Goal: Task Accomplishment & Management: Manage account settings

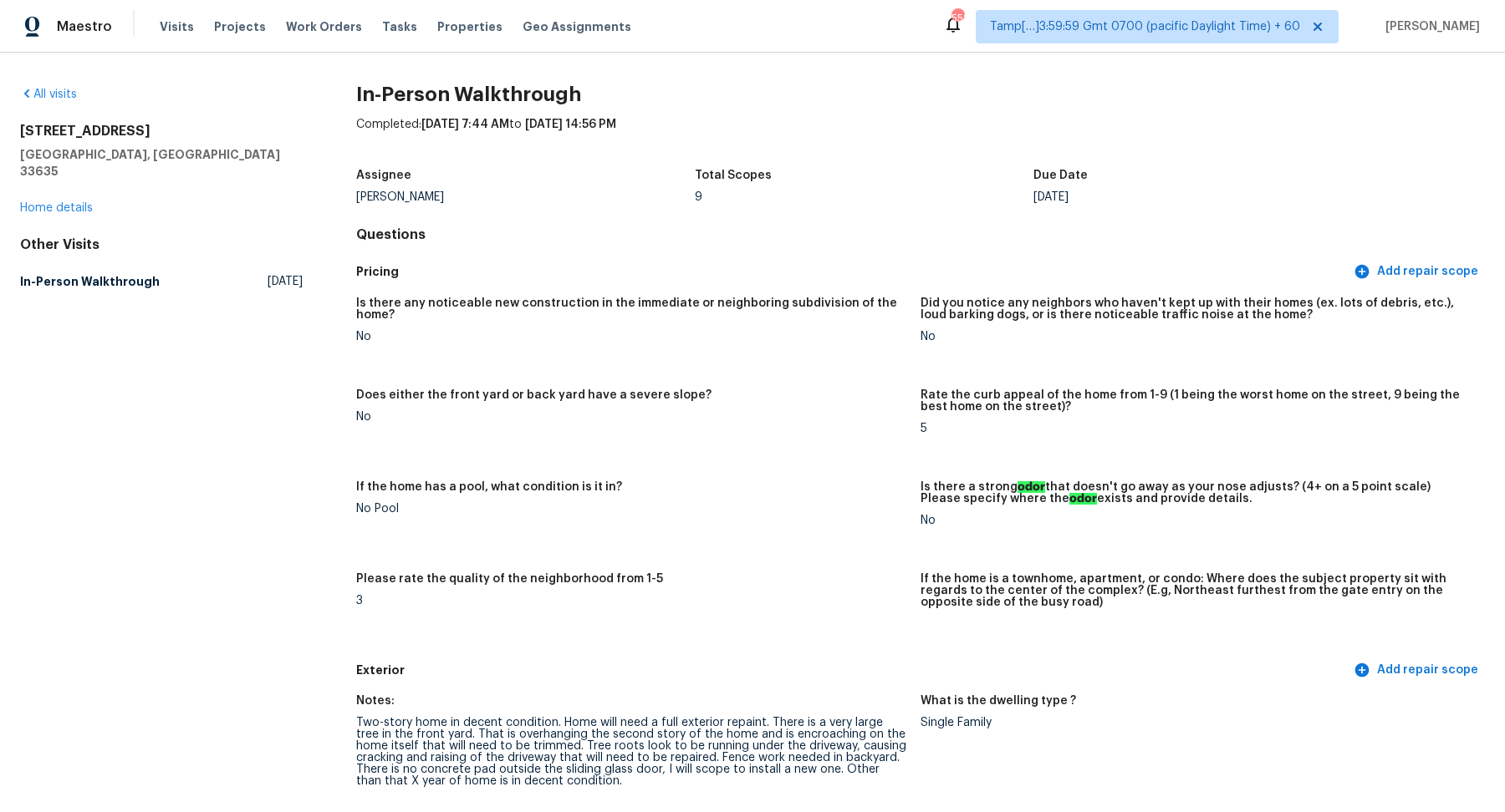
scroll to position [2341, 0]
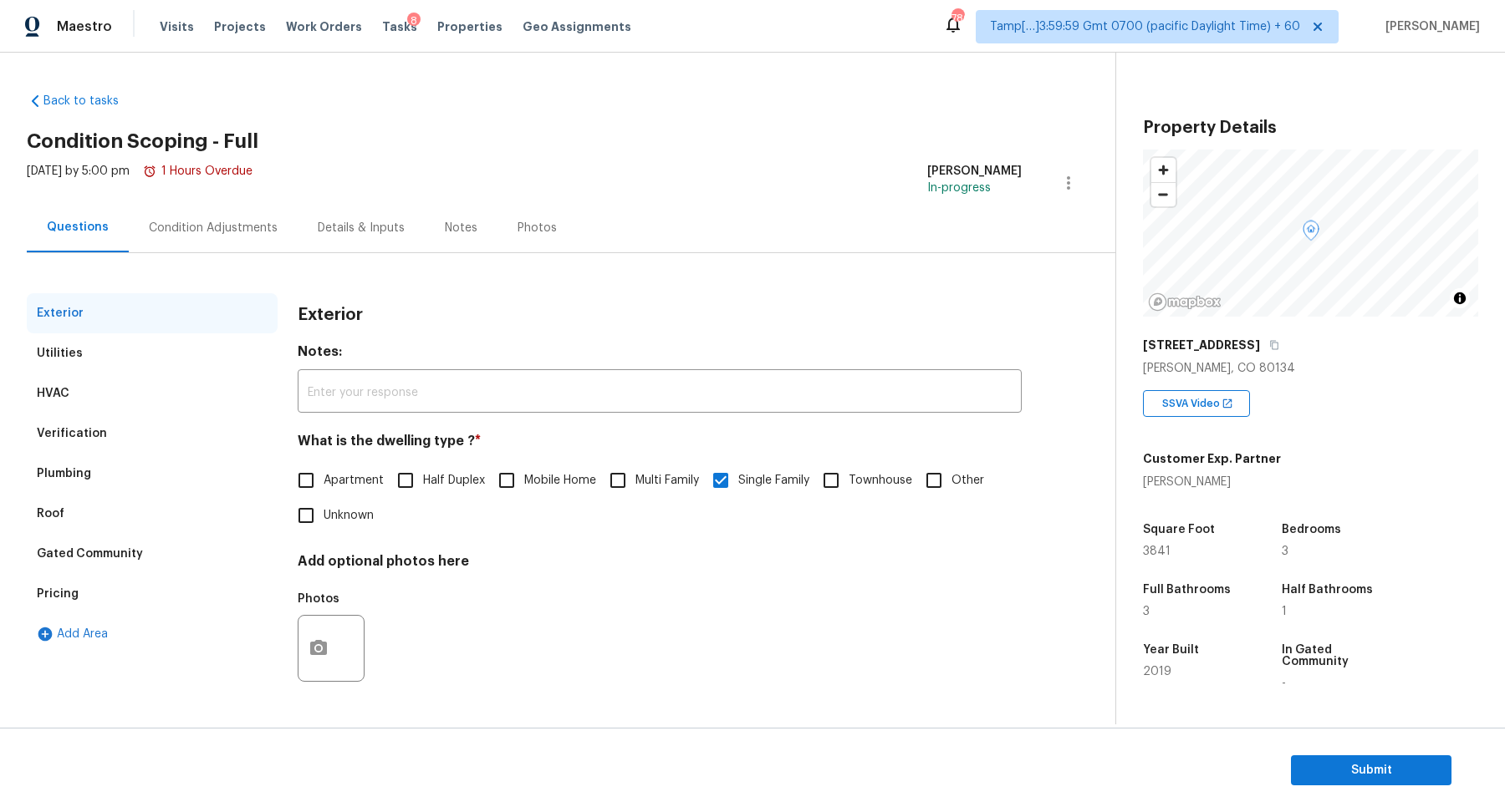
click at [99, 579] on div "Pricing" at bounding box center [152, 594] width 251 height 40
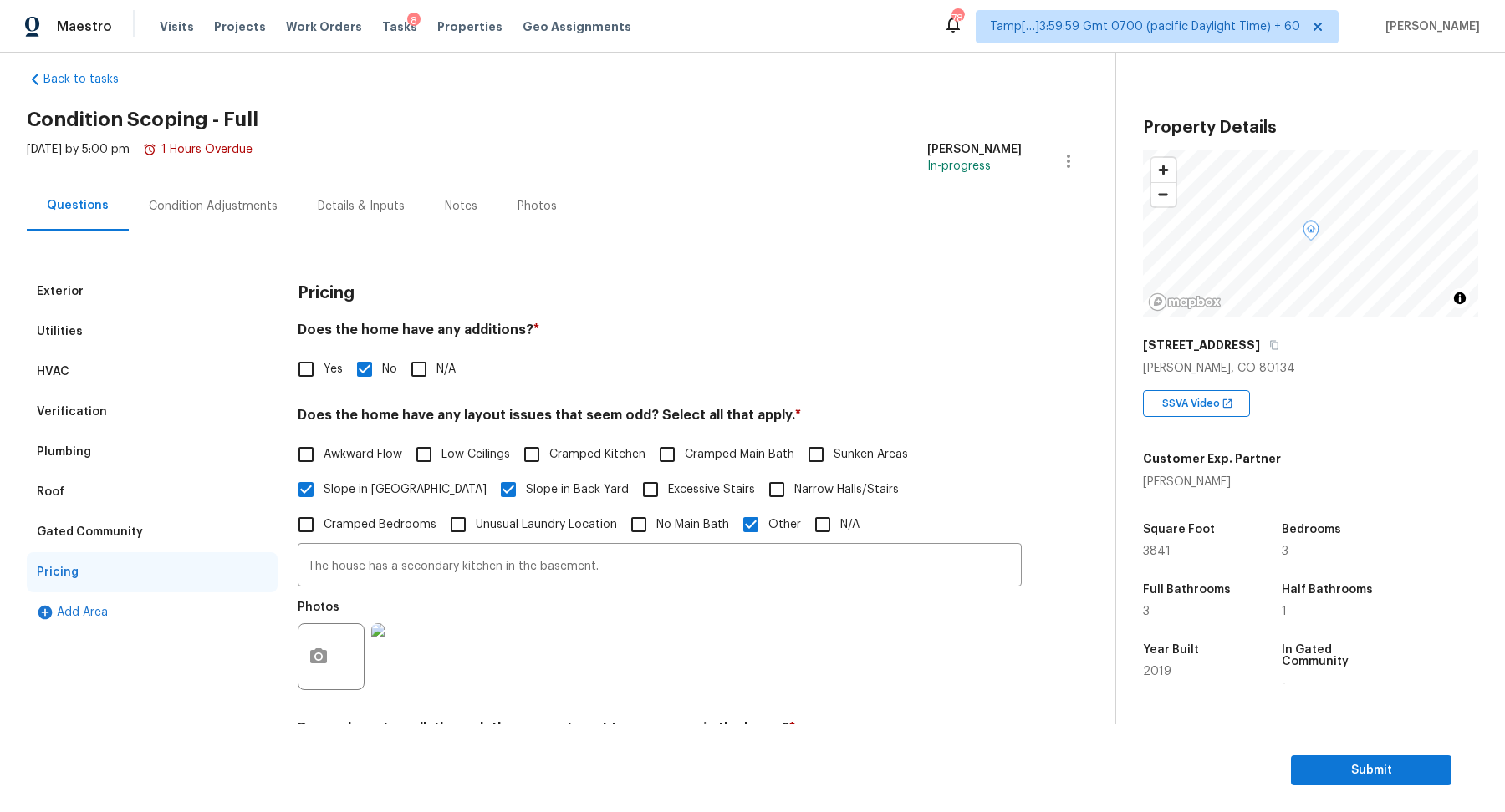
scroll to position [4, 0]
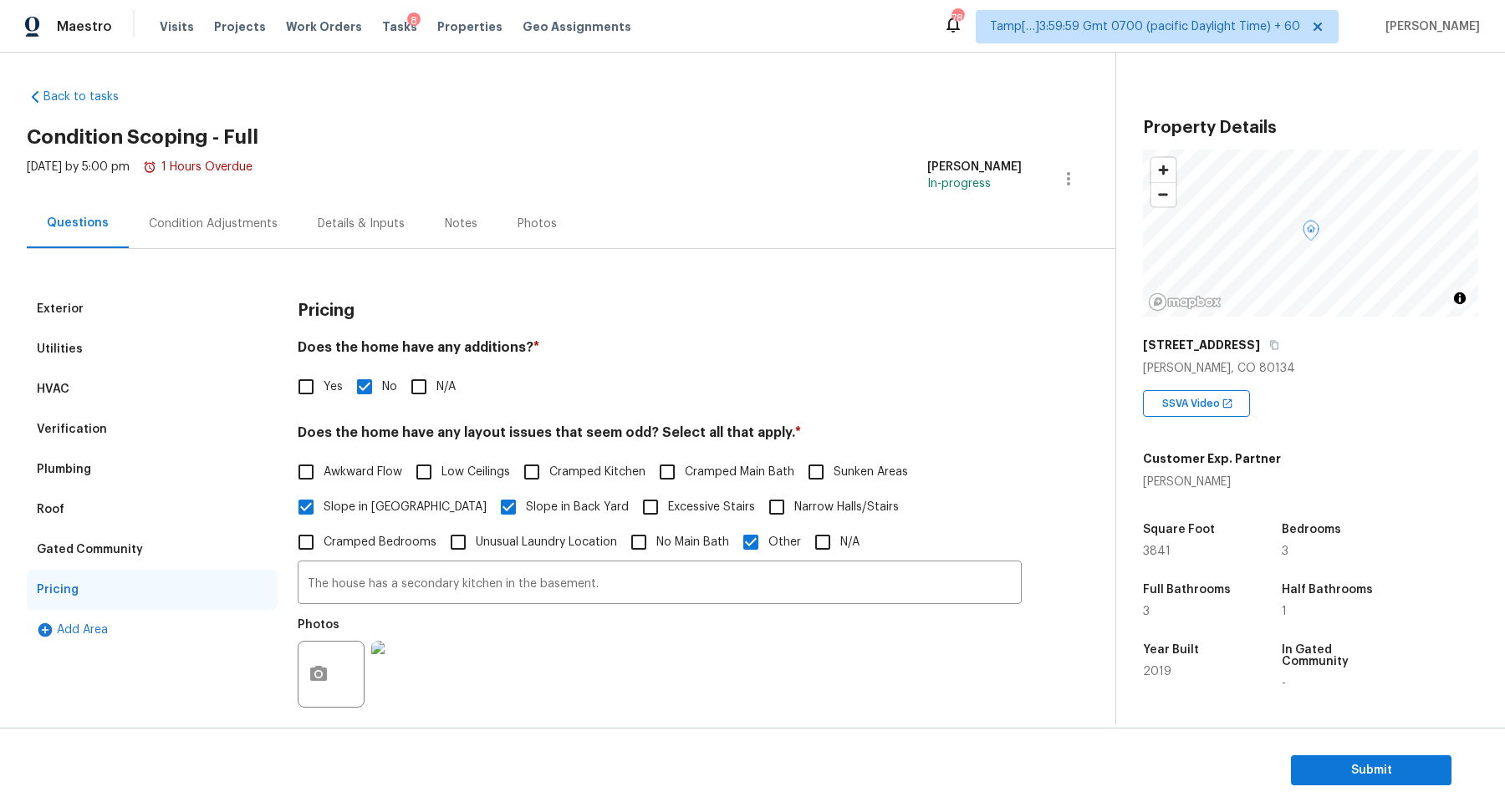
click at [151, 432] on div "Verification" at bounding box center [152, 429] width 251 height 40
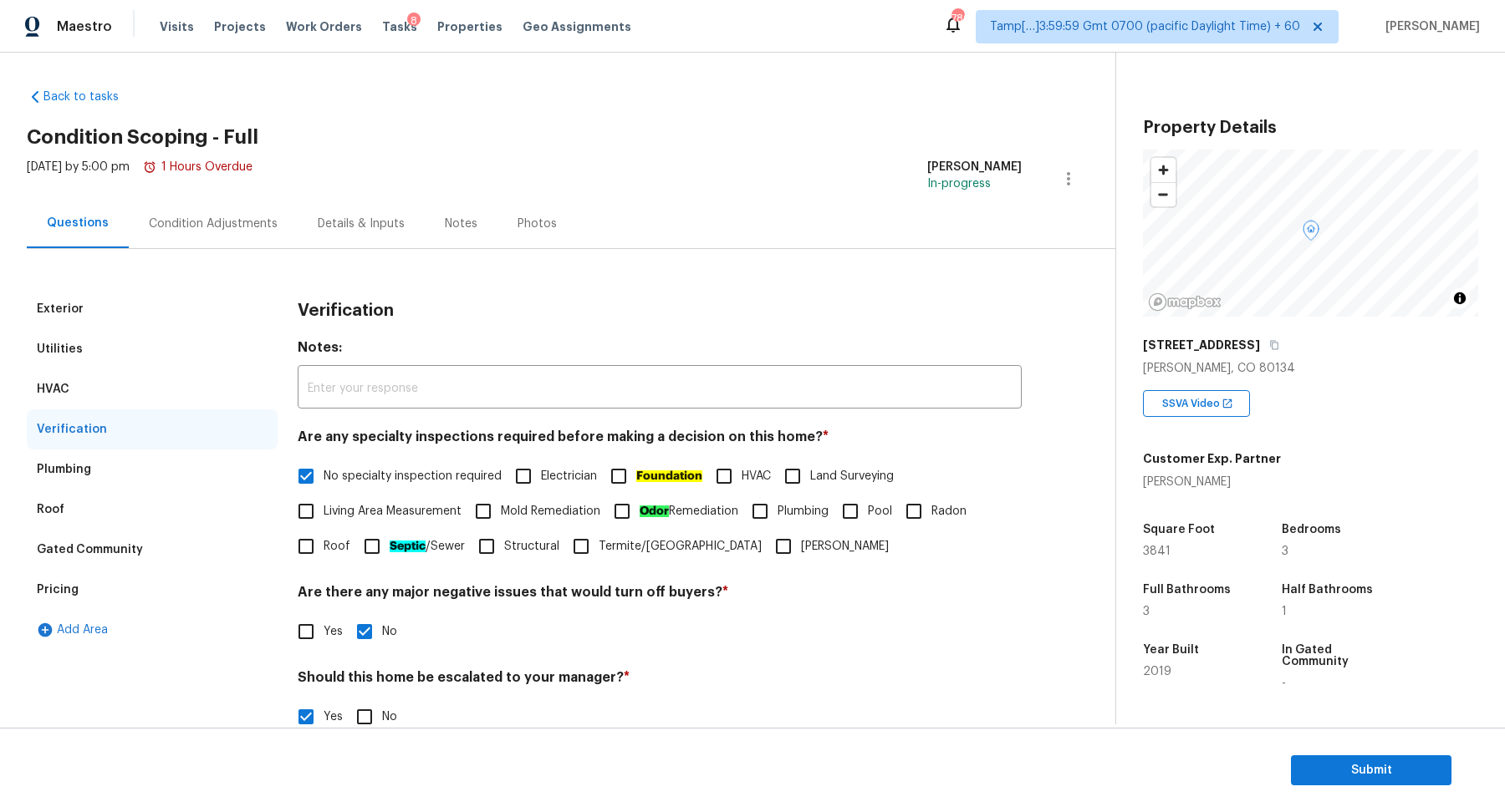
click at [167, 244] on div "Condition Adjustments" at bounding box center [212, 223] width 169 height 49
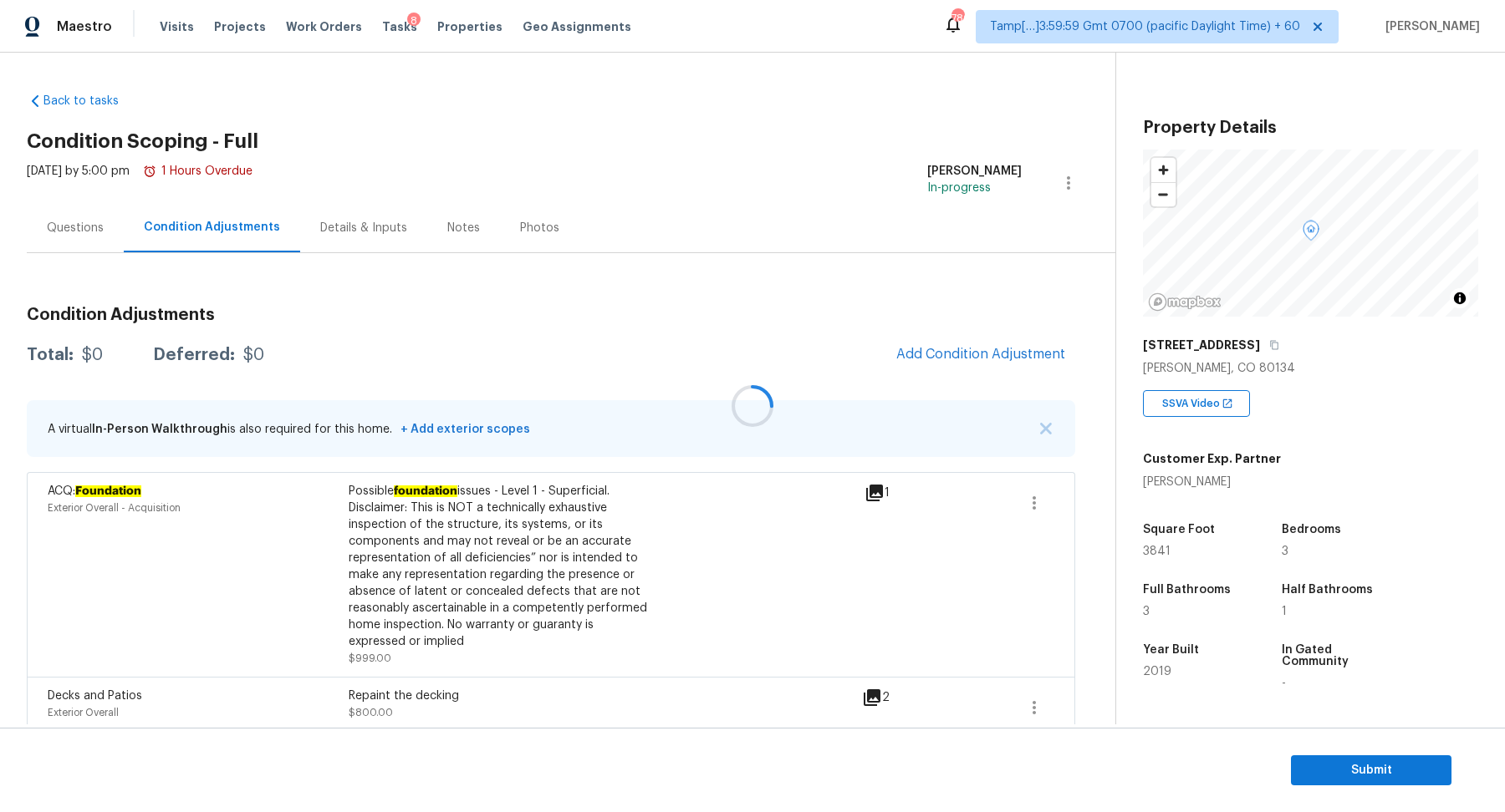
click at [958, 345] on div at bounding box center [752, 406] width 1505 height 812
click at [957, 348] on div at bounding box center [752, 406] width 1505 height 812
click at [949, 360] on span "Add Condition Adjustment" at bounding box center [981, 354] width 169 height 15
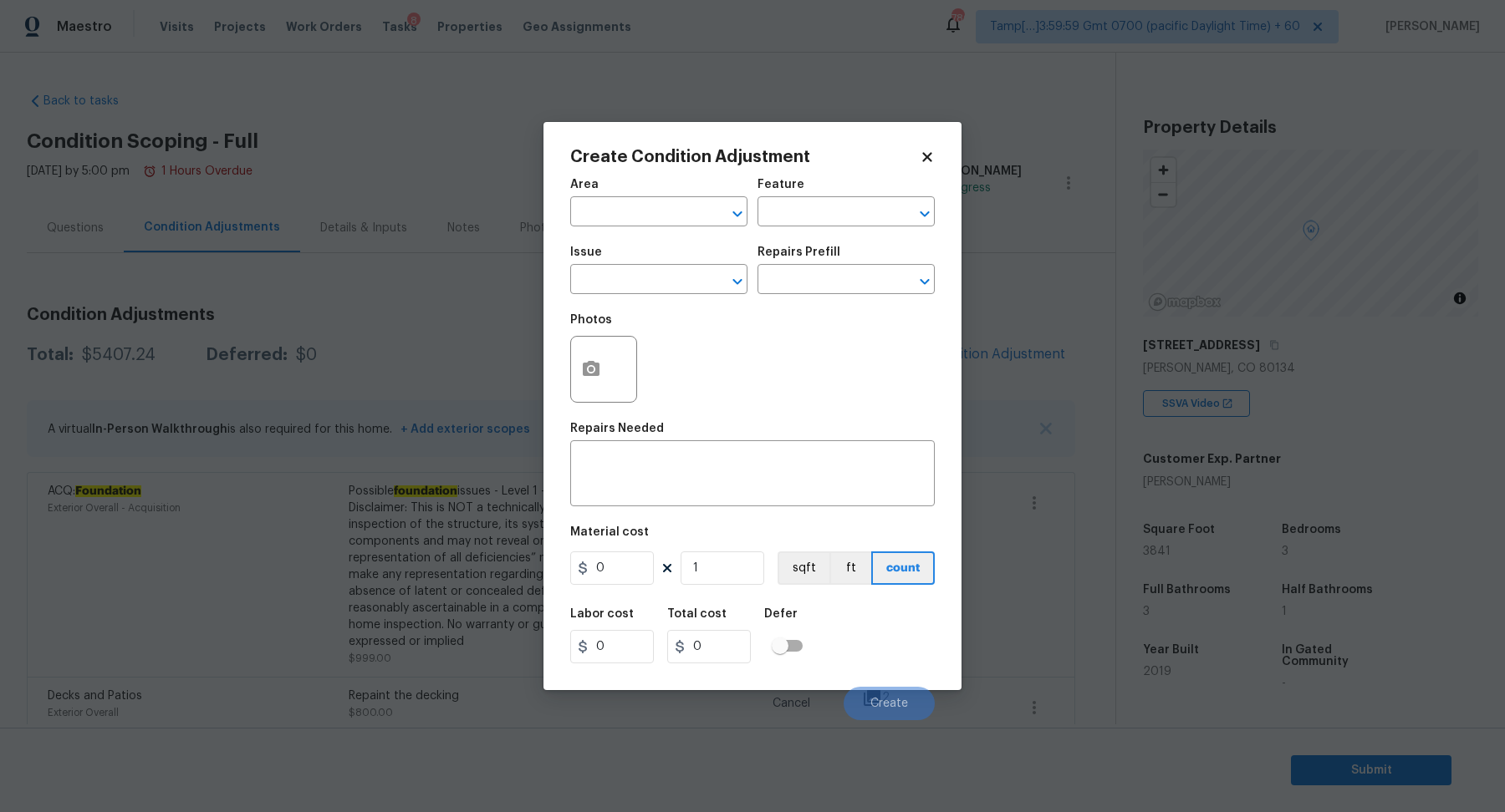
click at [654, 229] on span "Area ​" at bounding box center [659, 203] width 177 height 68
click at [648, 223] on input "text" at bounding box center [635, 213] width 130 height 26
click at [683, 290] on li "Interior Overall" at bounding box center [659, 278] width 177 height 28
click at [683, 290] on input "text" at bounding box center [635, 282] width 130 height 26
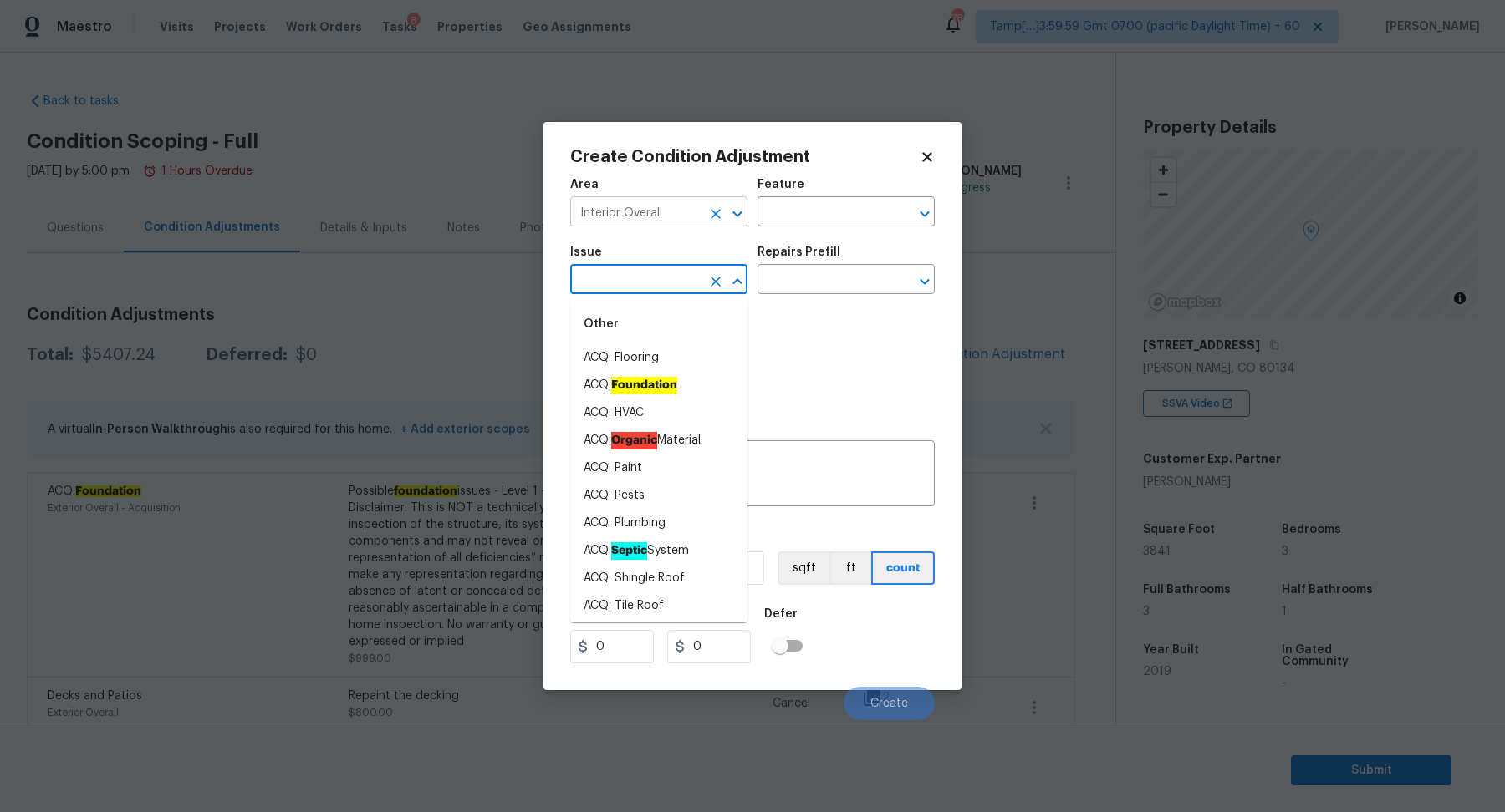
click at [681, 223] on input "Interior Overall" at bounding box center [635, 213] width 130 height 26
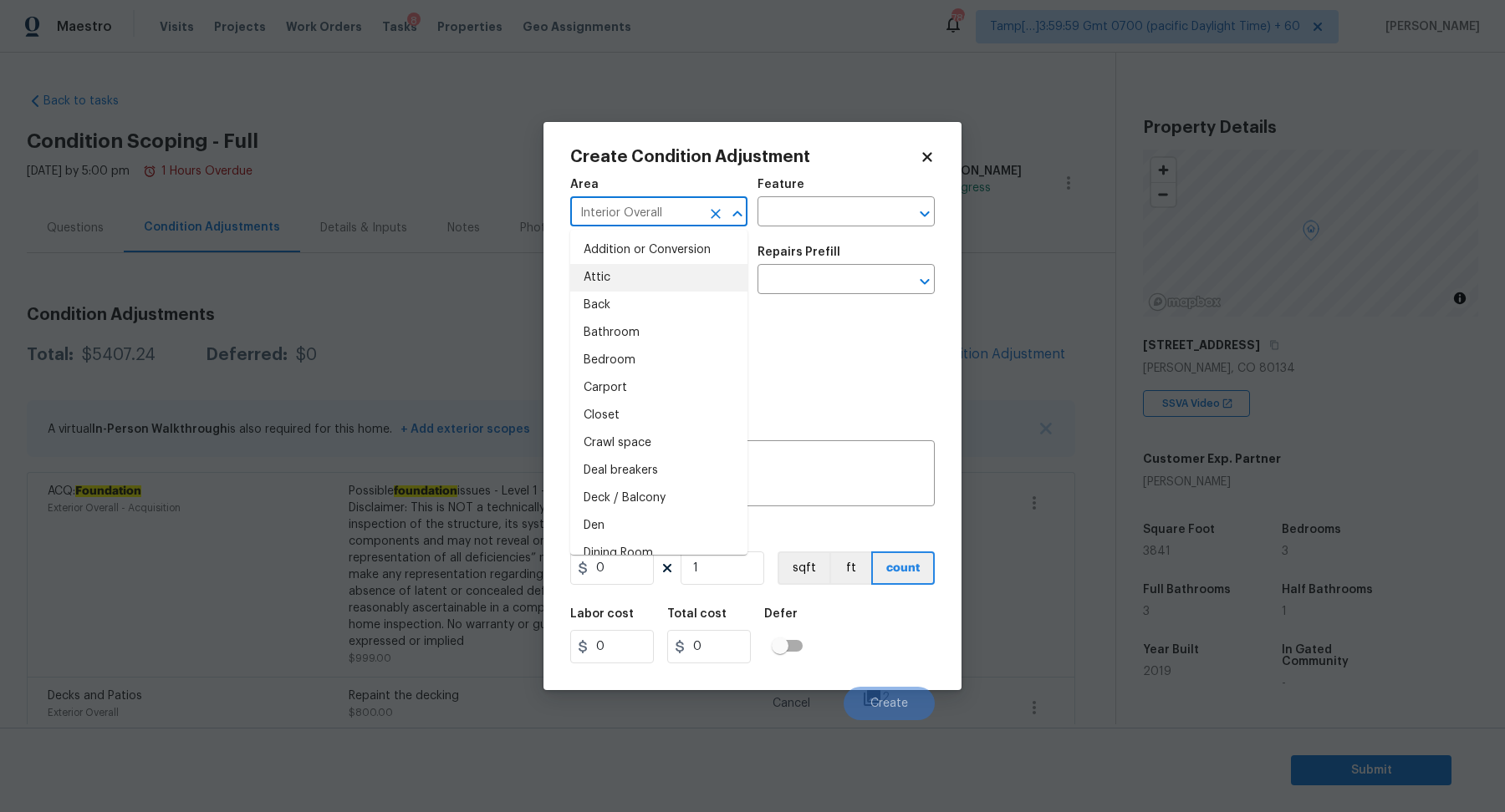
click at [681, 223] on input "Interior Overall" at bounding box center [635, 213] width 130 height 26
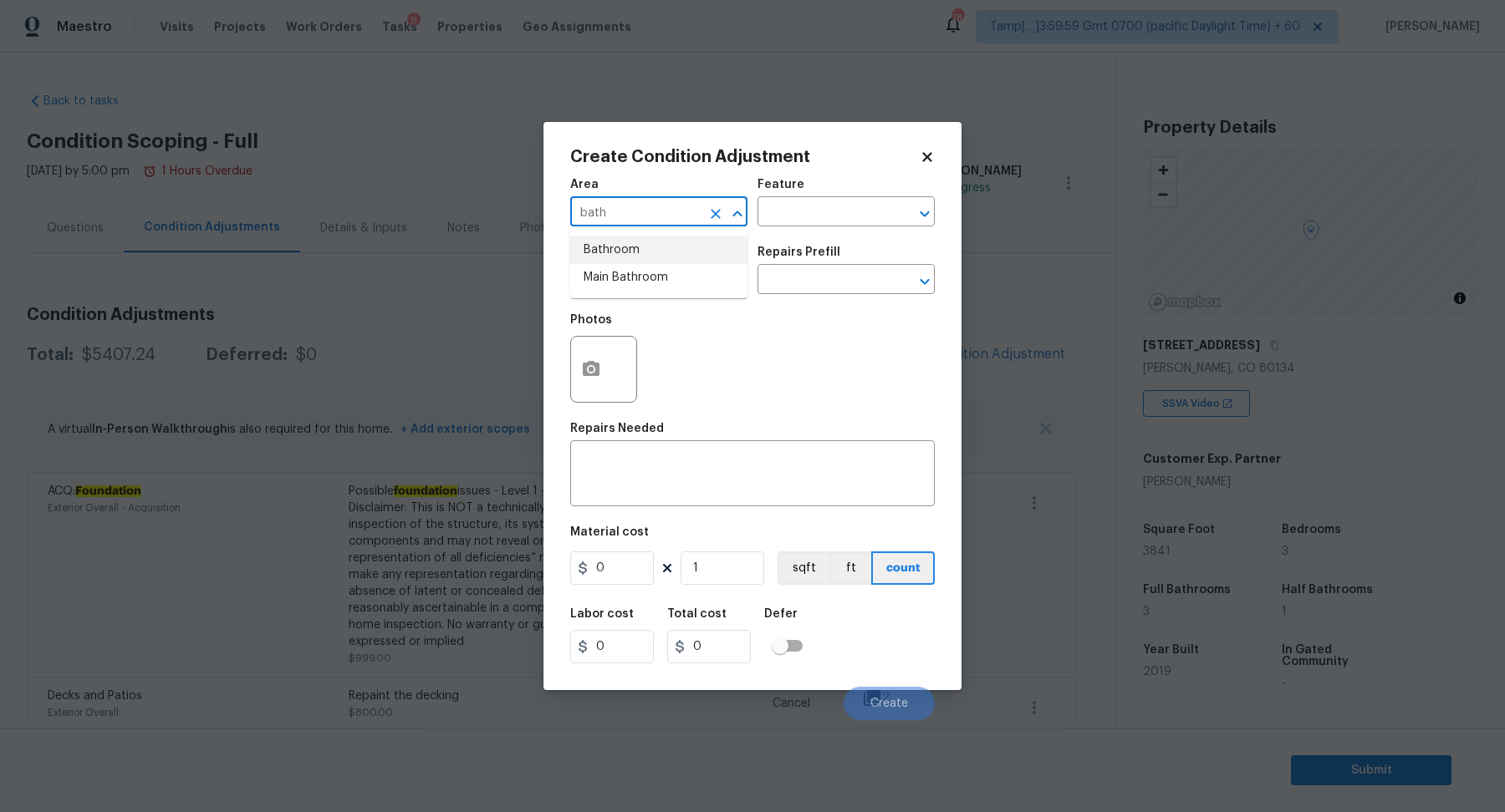
click at [703, 261] on li "Bathroom" at bounding box center [659, 250] width 177 height 28
type input "Bathroom"
click at [687, 270] on input "text" at bounding box center [635, 282] width 130 height 26
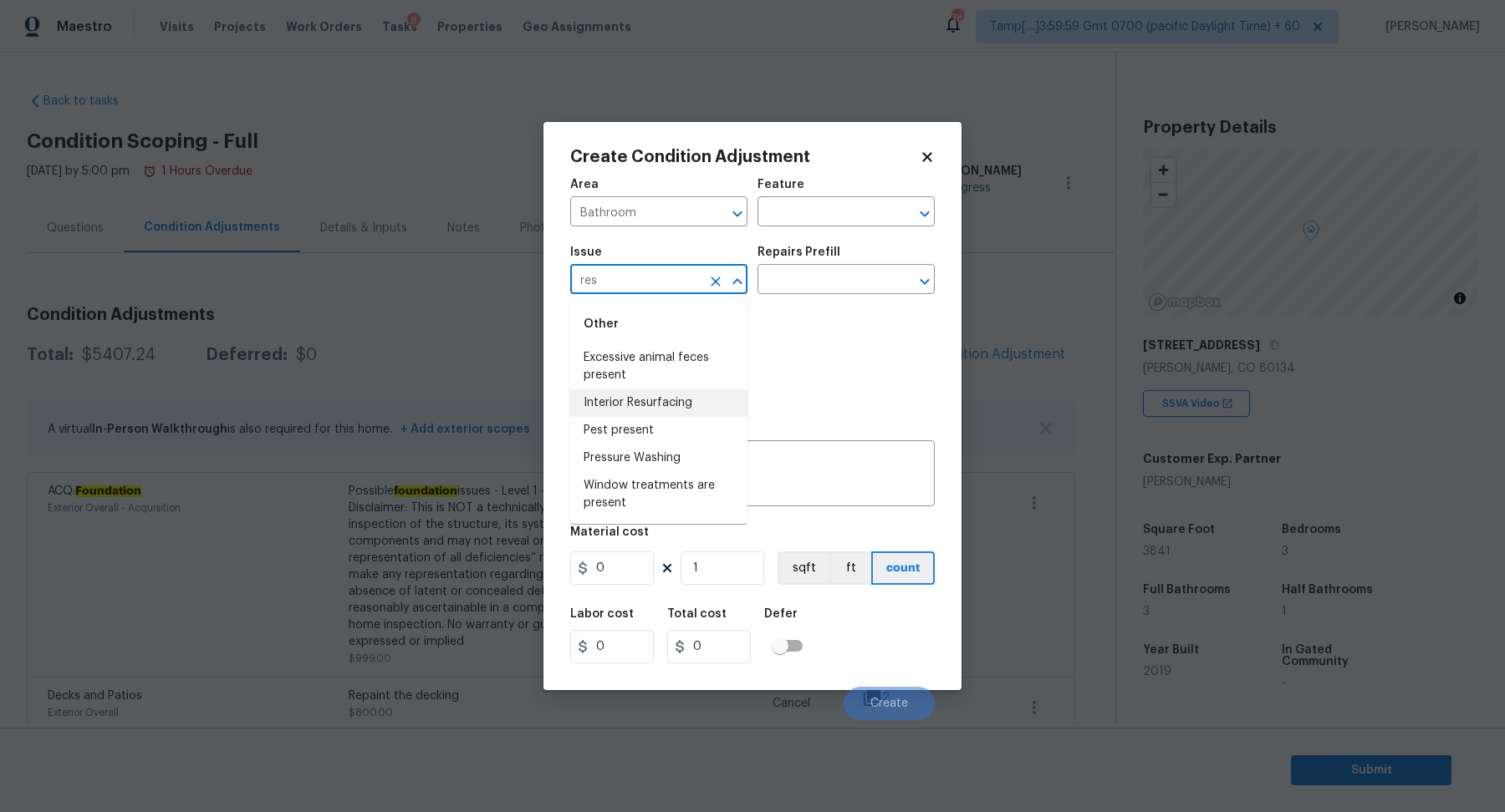
click at [675, 396] on li "Interior Resurfacing" at bounding box center [659, 403] width 177 height 28
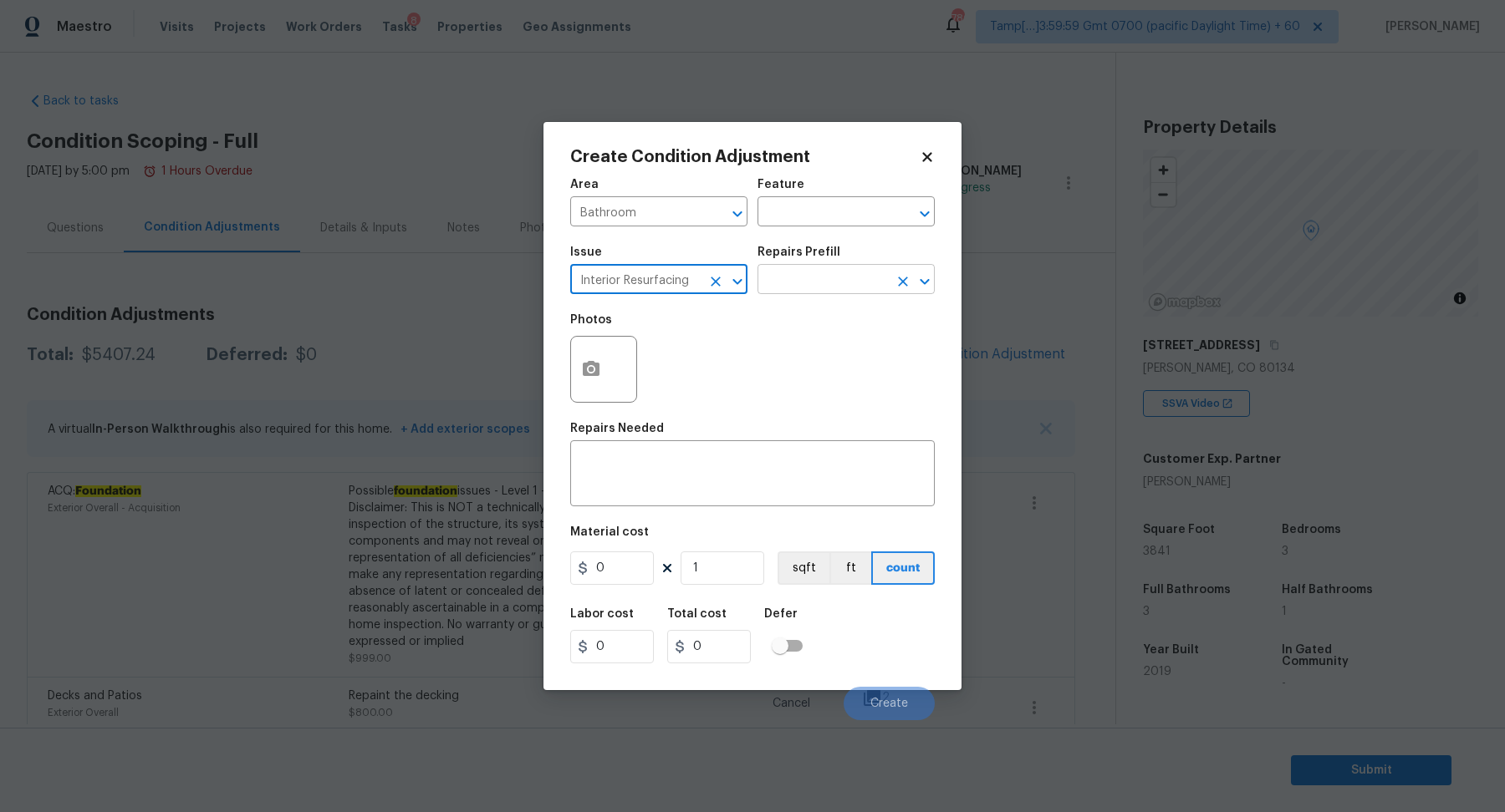
type input "Interior Resurfacing"
click at [798, 282] on input "text" at bounding box center [823, 282] width 130 height 26
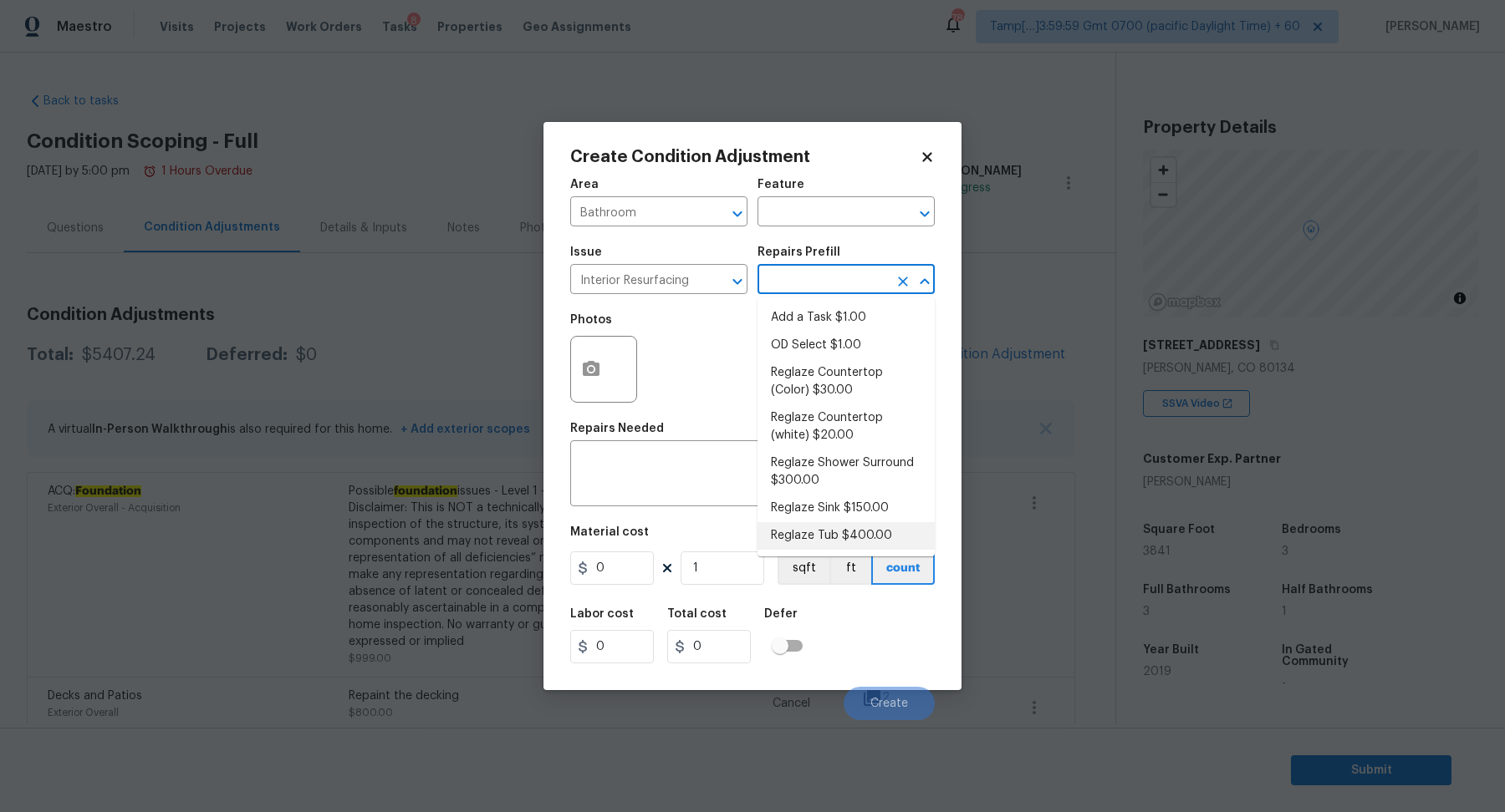
click at [806, 526] on li "Reglaze Tub $400.00" at bounding box center [846, 536] width 177 height 28
type textarea "Prep, mask, clean and reglaze the tub (white) both on the in and outer sides. H…"
type input "400"
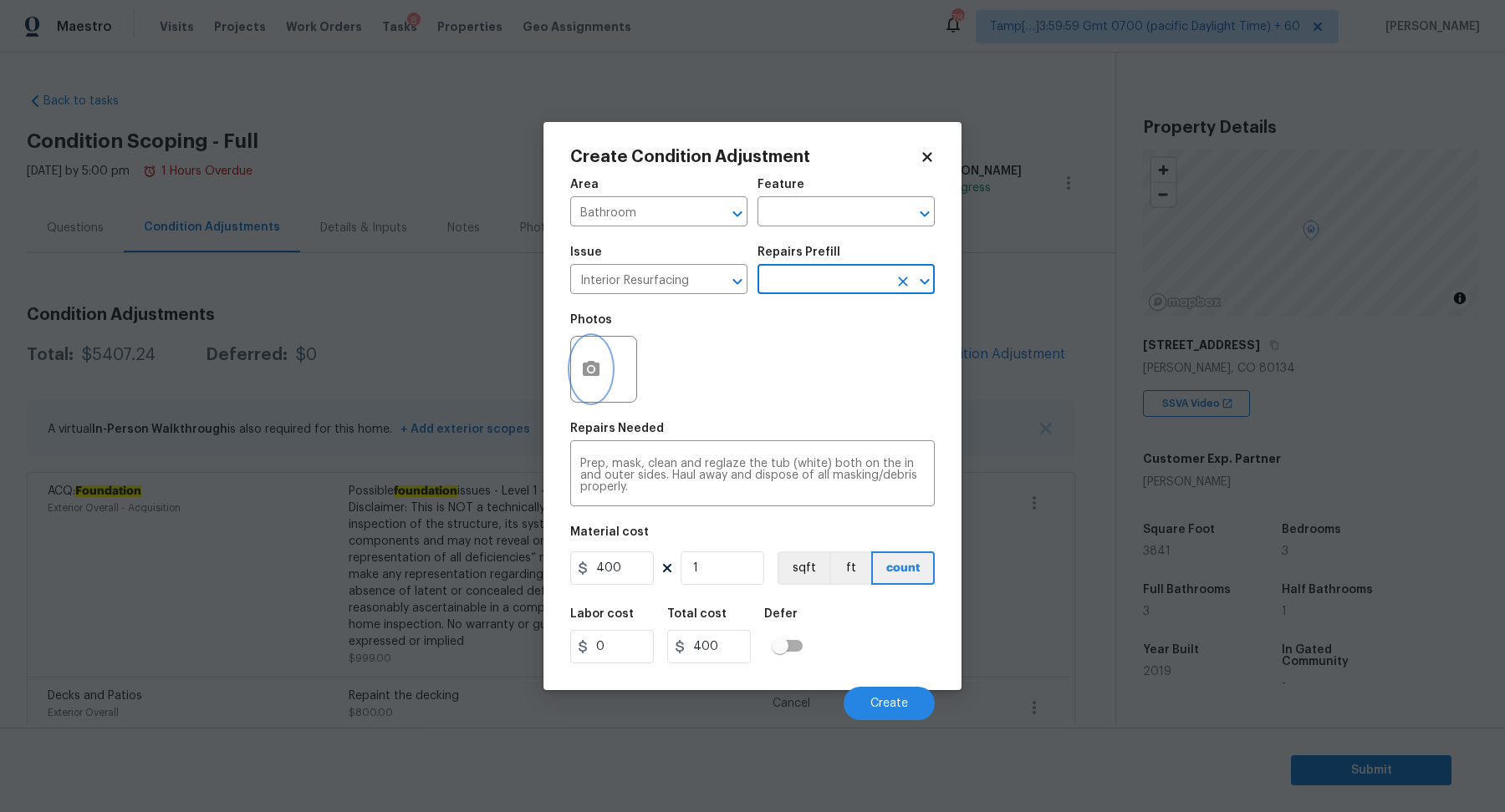
click at [596, 373] on icon "button" at bounding box center [590, 368] width 16 height 15
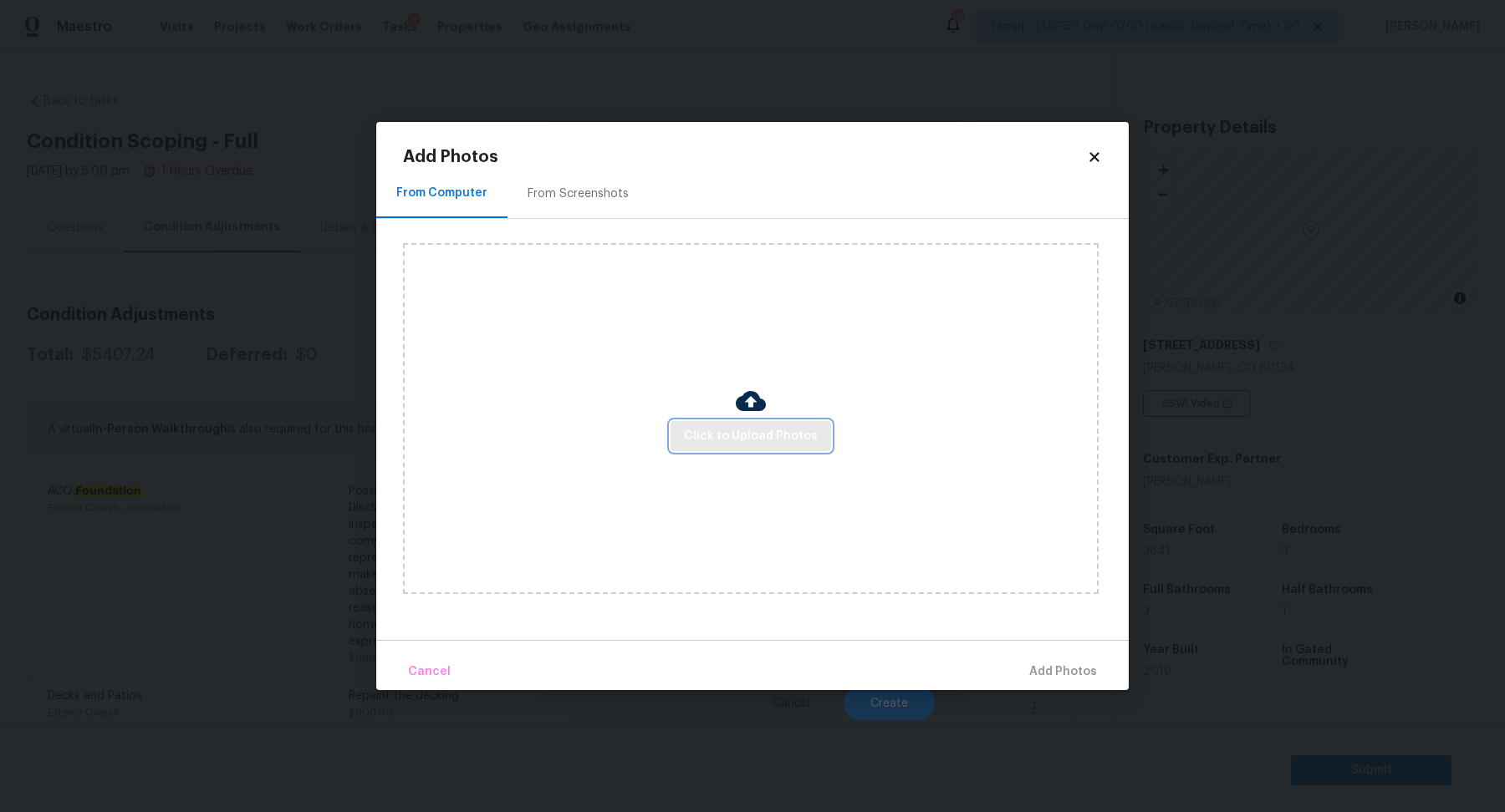
click at [733, 437] on span "Click to Upload Photos" at bounding box center [751, 437] width 134 height 21
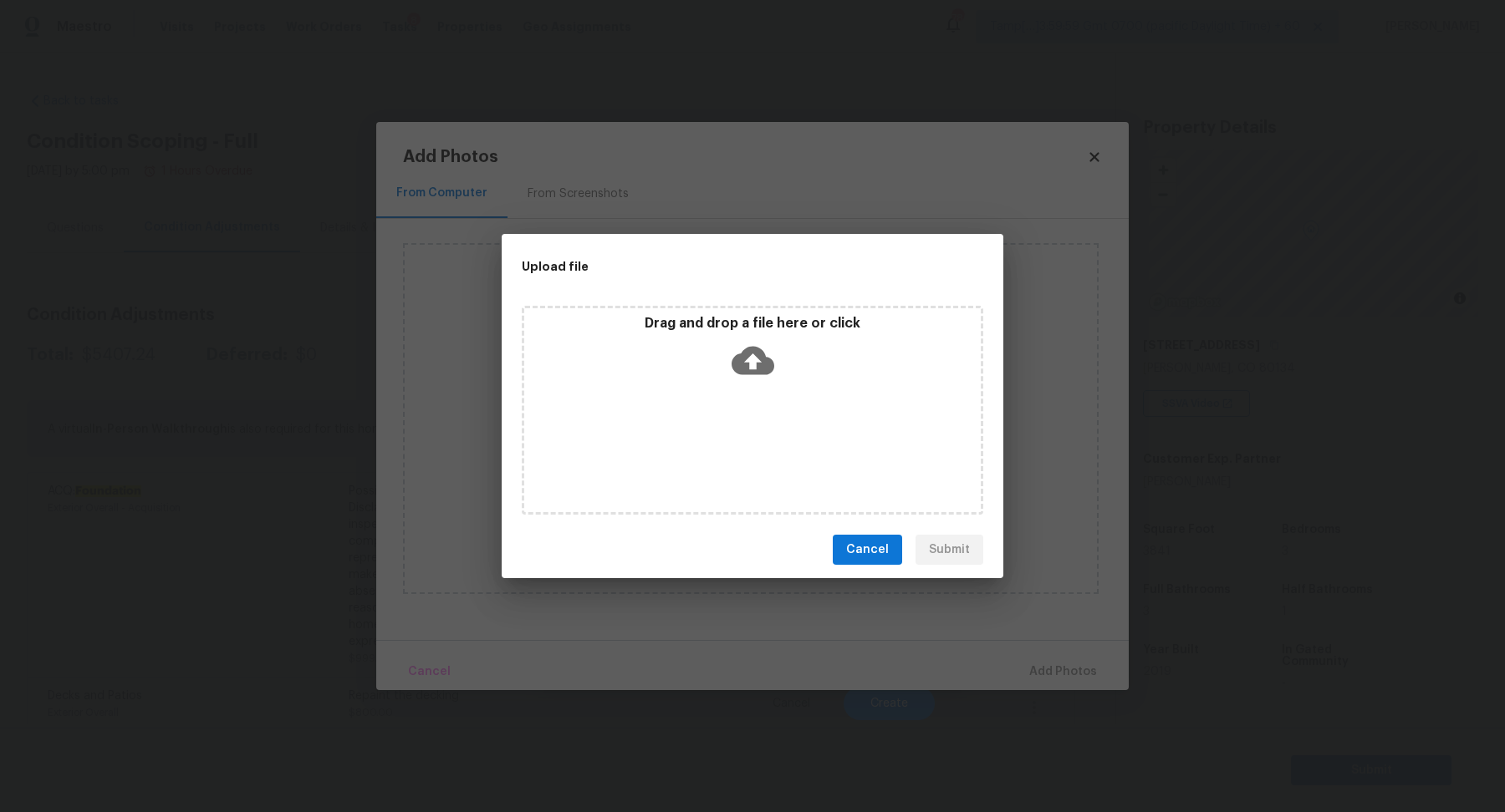
click at [762, 400] on div "Drag and drop a file here or click" at bounding box center [752, 410] width 461 height 209
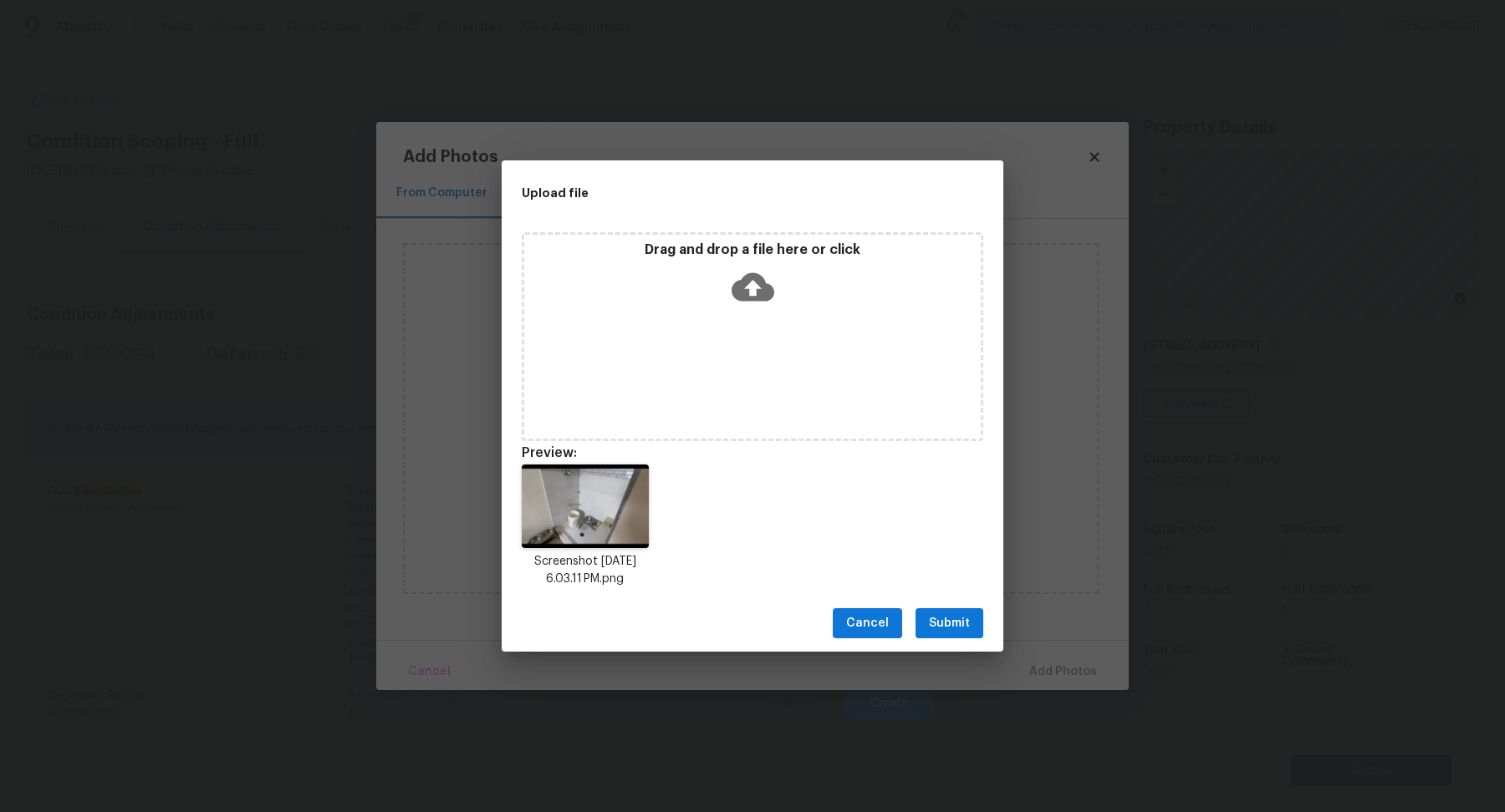
click at [961, 613] on button "Submit" at bounding box center [949, 624] width 68 height 31
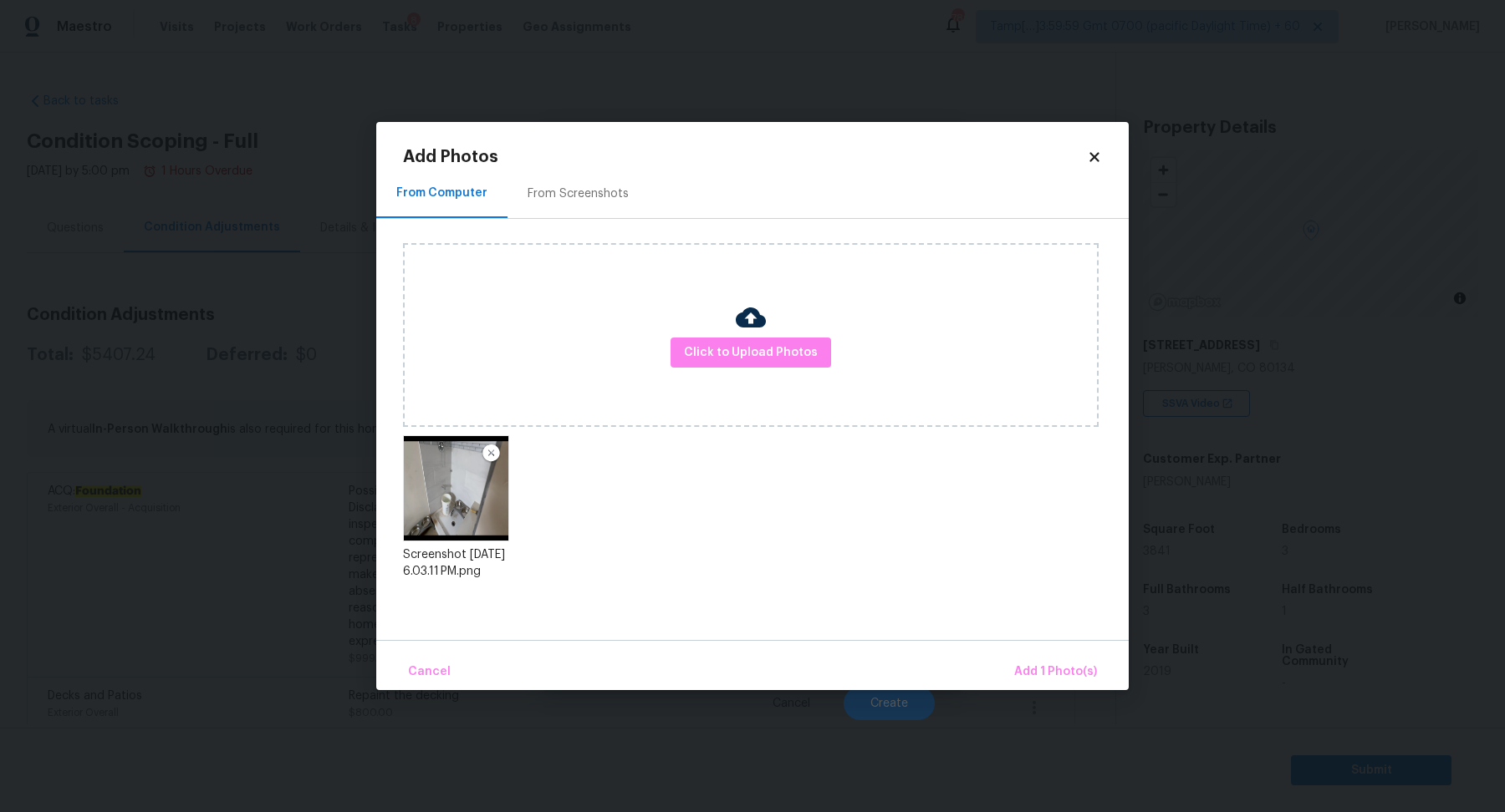
click at [1048, 653] on div "Cancel Add 1 Photo(s)" at bounding box center [752, 666] width 752 height 50
click at [1048, 667] on span "Add 1 Photo(s)" at bounding box center [1055, 672] width 82 height 21
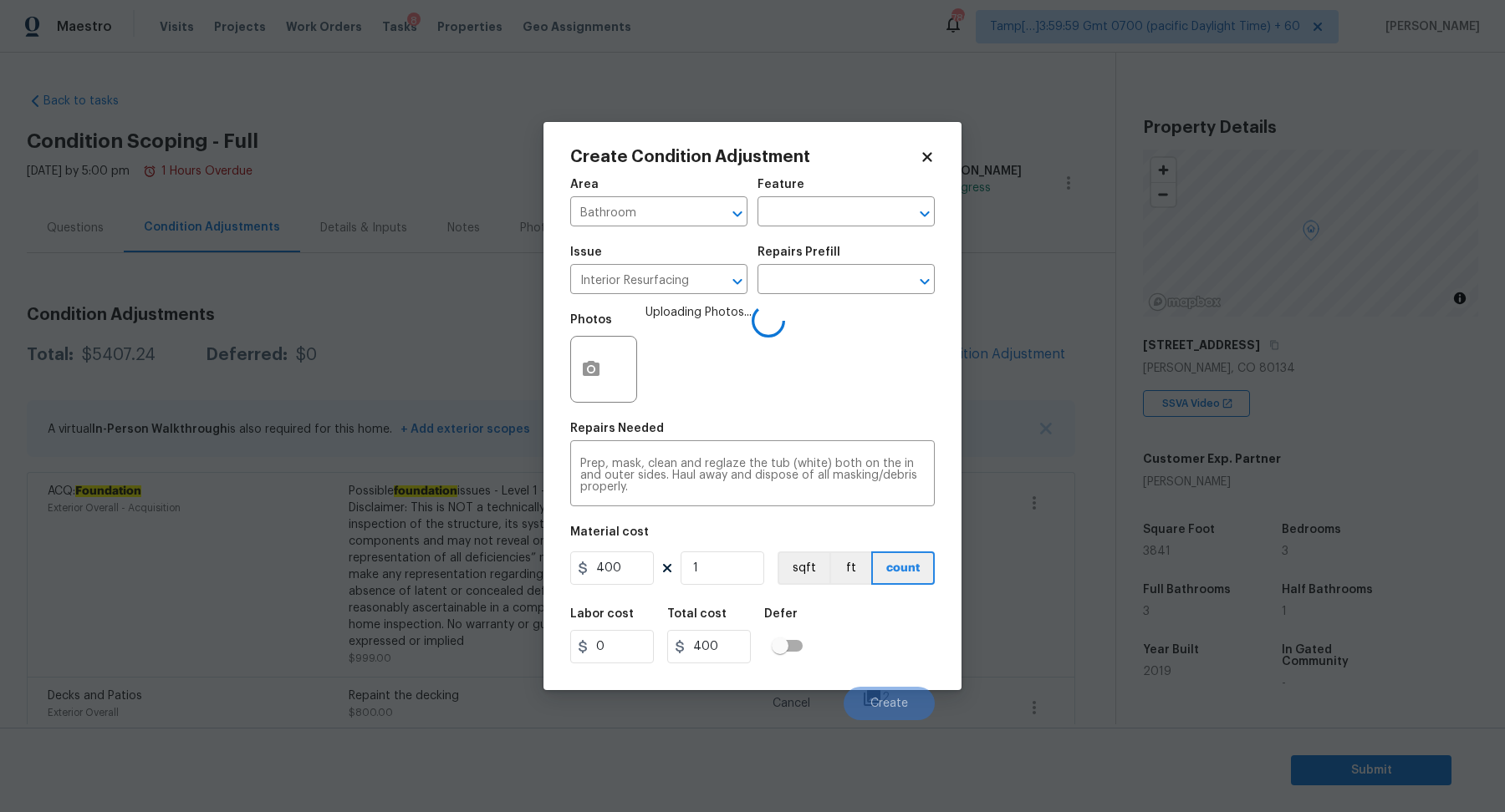
click at [837, 262] on div "Repairs Prefill" at bounding box center [846, 257] width 177 height 22
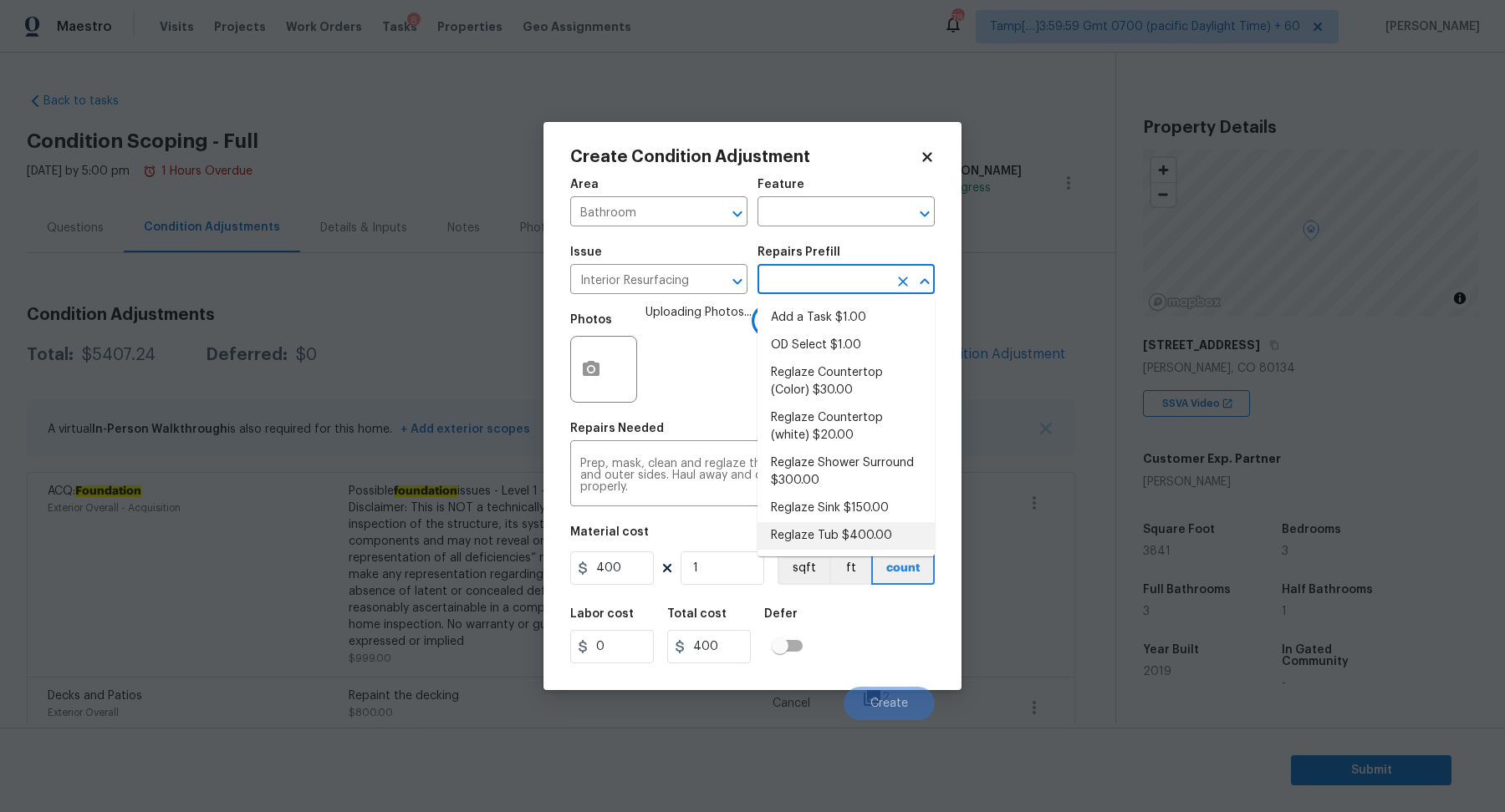
click at [837, 283] on input "text" at bounding box center [823, 282] width 130 height 26
click at [854, 459] on li "Reglaze Shower Surround $300.00" at bounding box center [846, 472] width 177 height 45
type textarea "Prep, mask, clean and reglaze the fiberglass shower surround (white) both on th…"
type input "300"
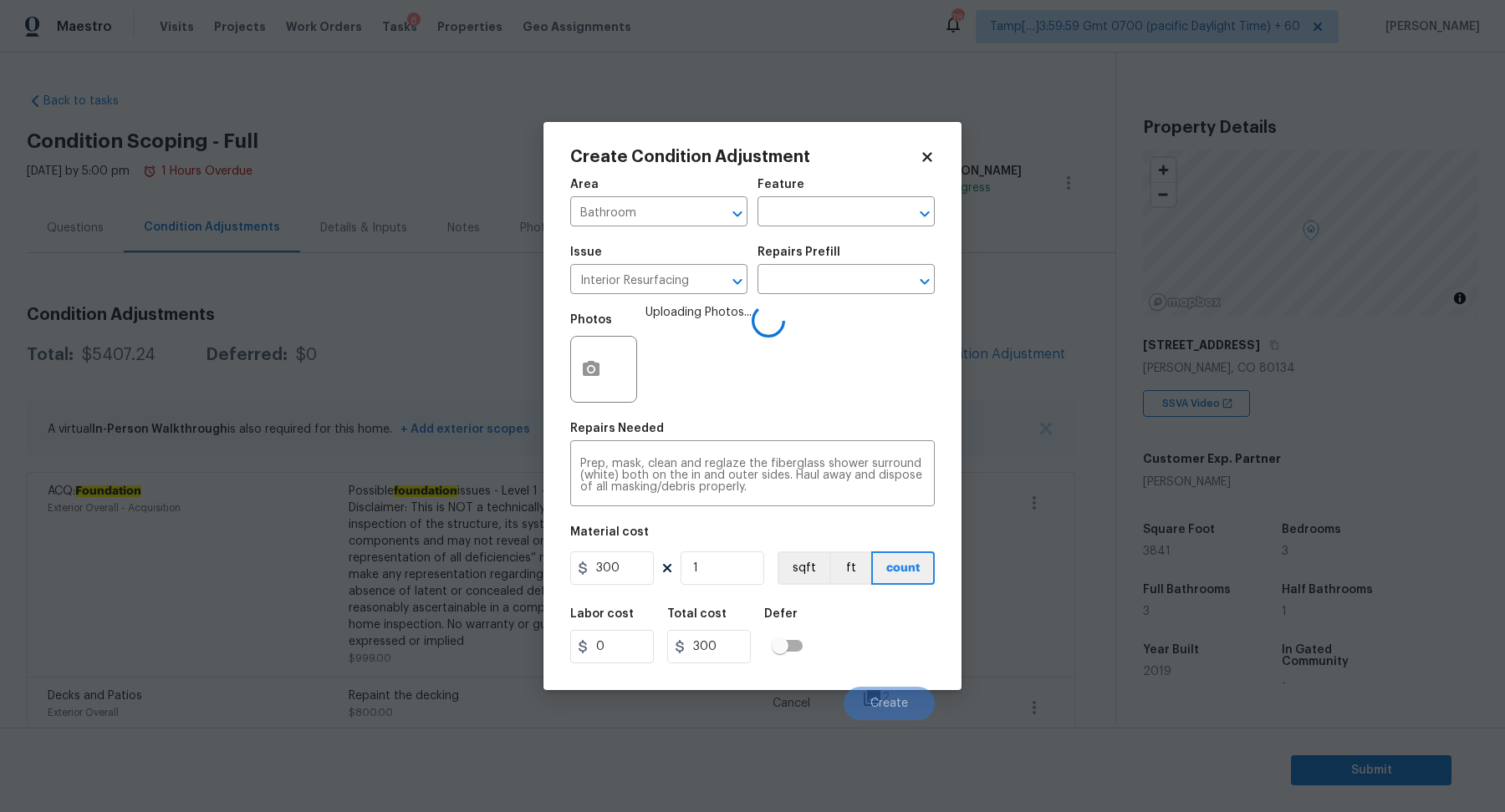
click at [841, 640] on div "Labor cost 0 Total cost 300 Defer" at bounding box center [752, 635] width 364 height 75
click at [877, 698] on span "Create" at bounding box center [889, 704] width 37 height 12
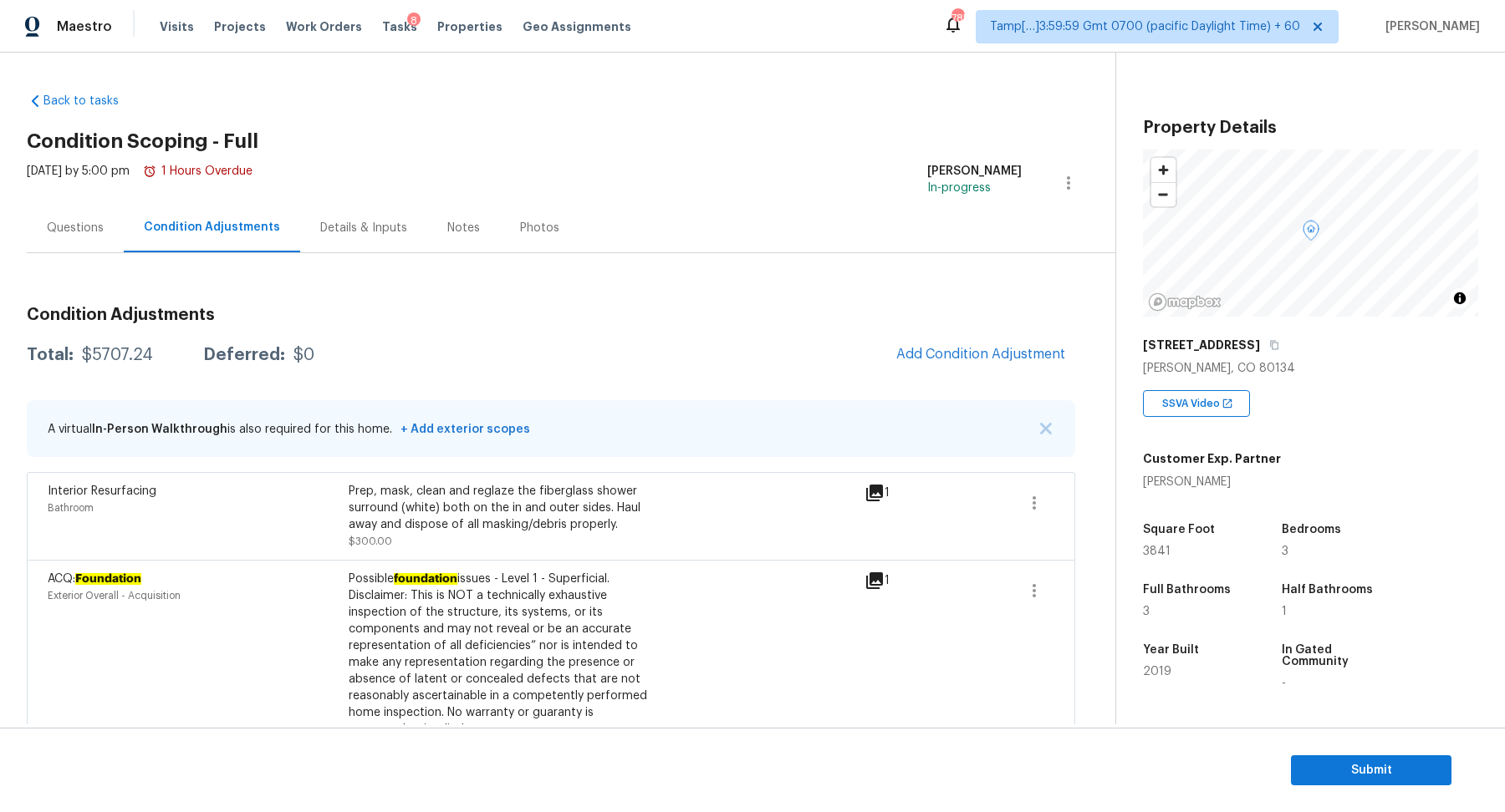
click at [947, 334] on div "Condition Adjustments Total: $5707.24 Deferred: $0 Add Condition Adjustment A v…" at bounding box center [551, 794] width 1048 height 1003
click at [953, 342] on button "Add Condition Adjustment" at bounding box center [981, 354] width 189 height 35
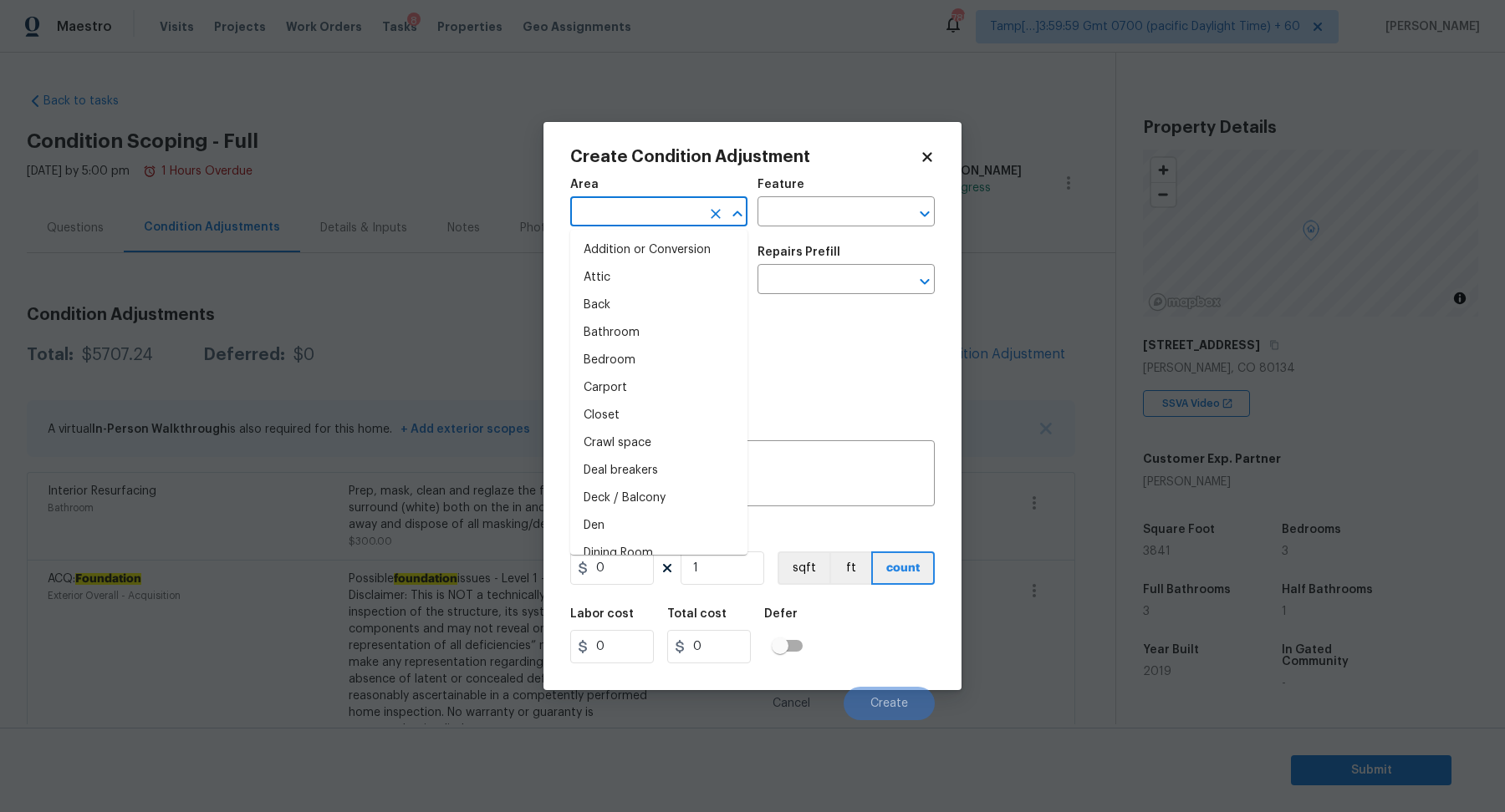
click at [668, 203] on input "text" at bounding box center [635, 213] width 130 height 26
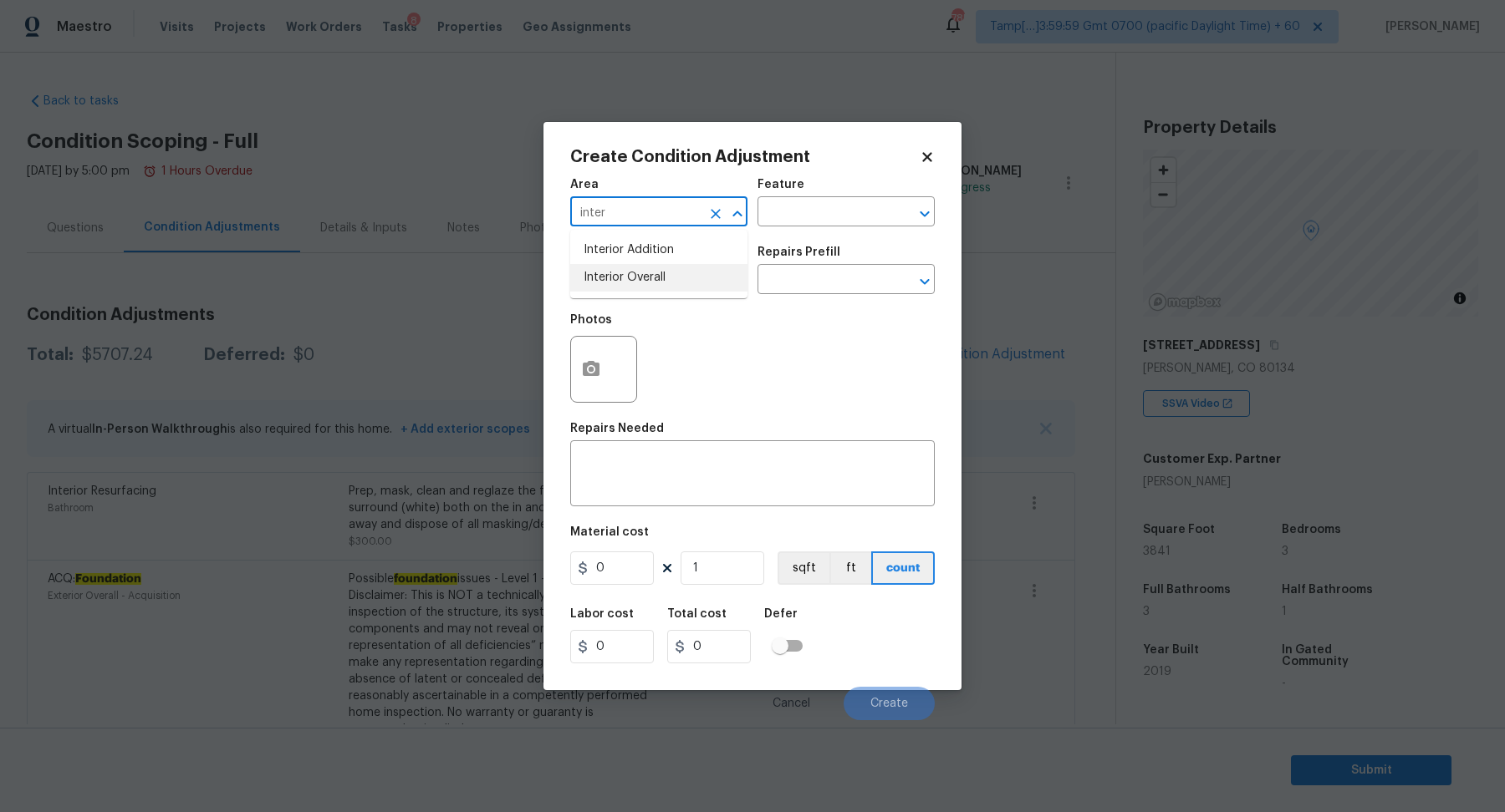
click at [690, 289] on li "Interior Overall" at bounding box center [659, 278] width 177 height 28
type input "Interior Overall"
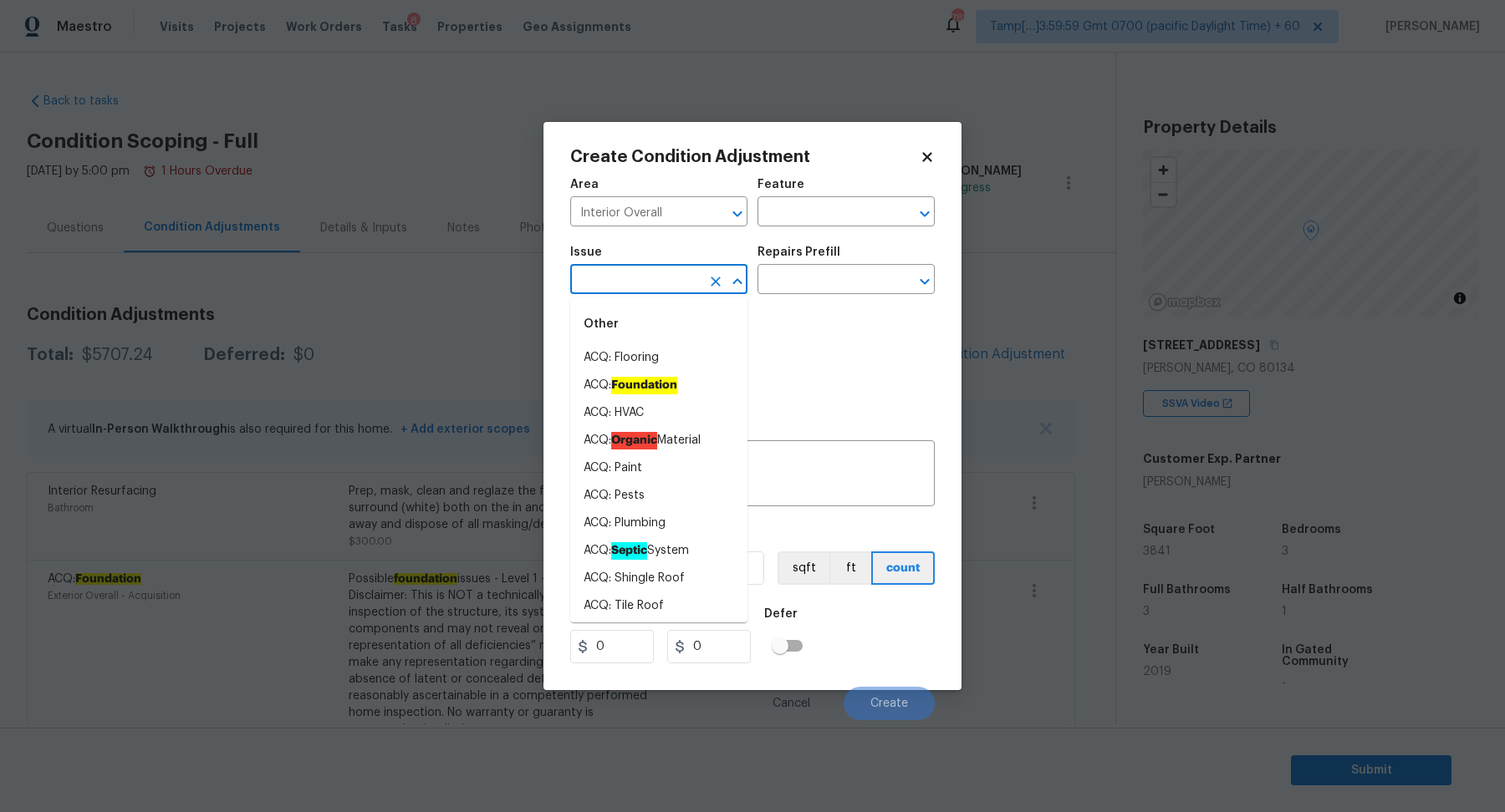
click at [690, 289] on input "text" at bounding box center [635, 282] width 130 height 26
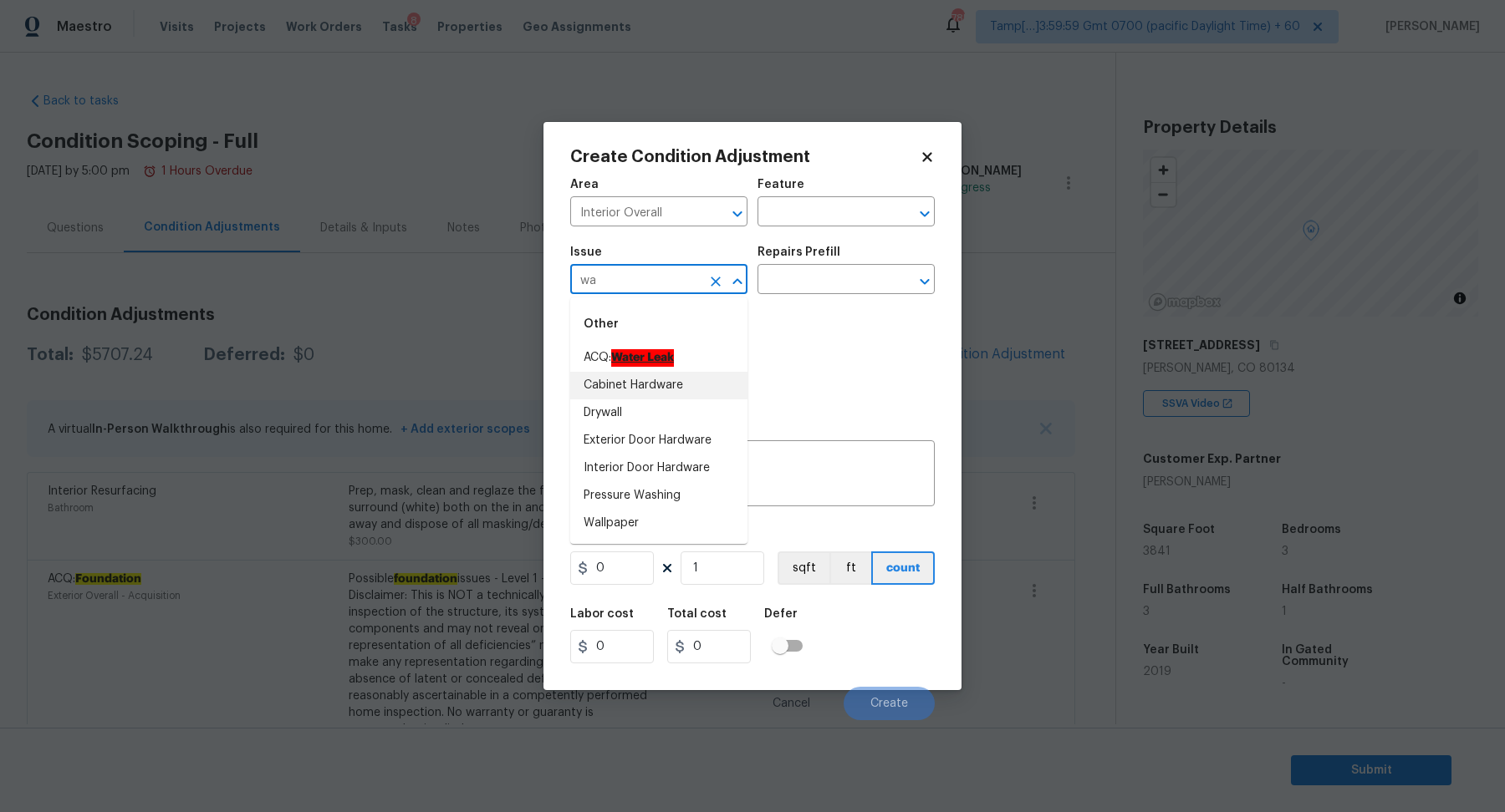
type input "w"
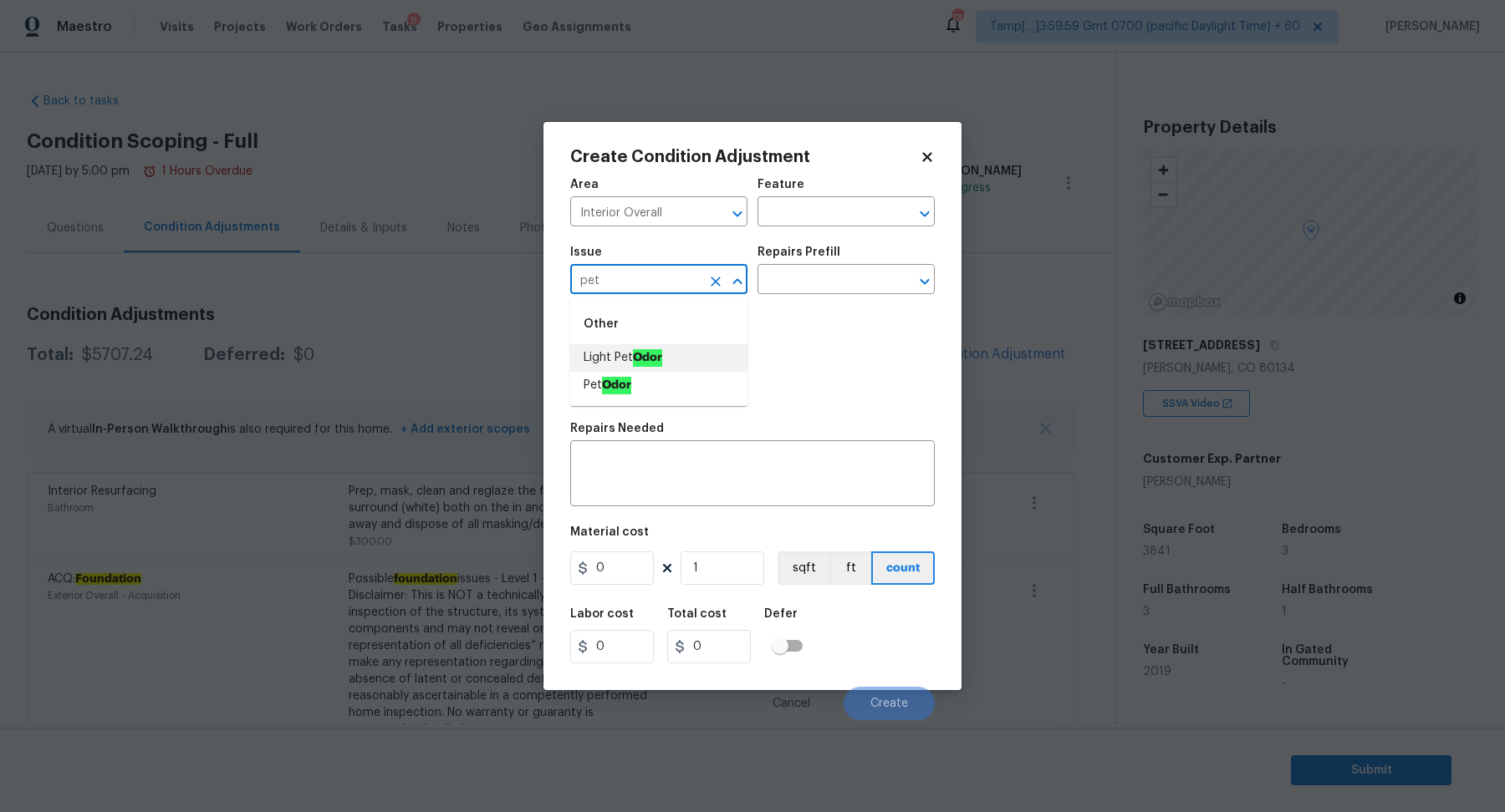
click at [659, 283] on input "pet" at bounding box center [635, 282] width 130 height 26
type input "pet"
click at [827, 208] on input "text" at bounding box center [823, 213] width 130 height 26
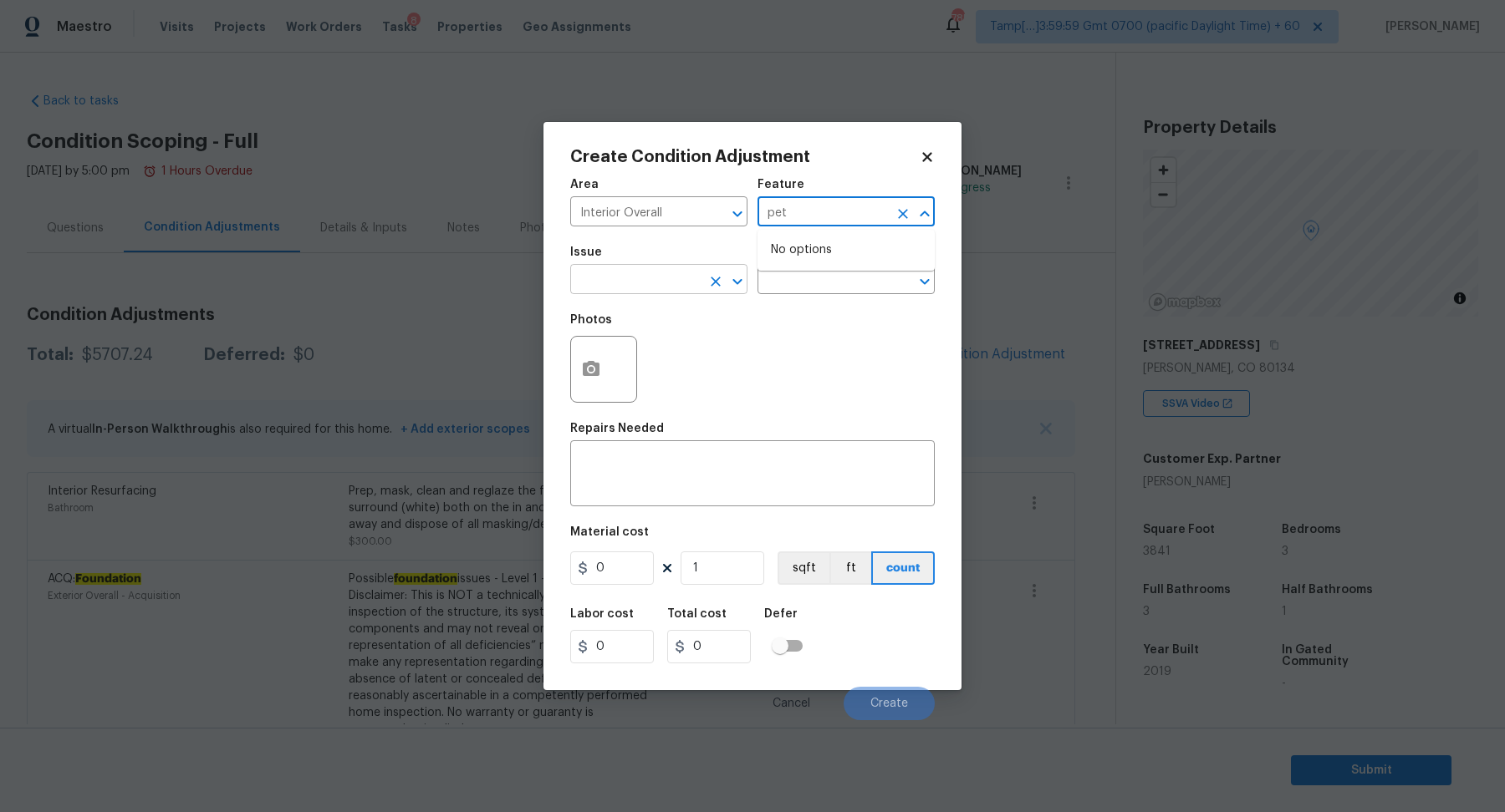
type input "pet"
click at [649, 289] on input "text" at bounding box center [635, 282] width 130 height 26
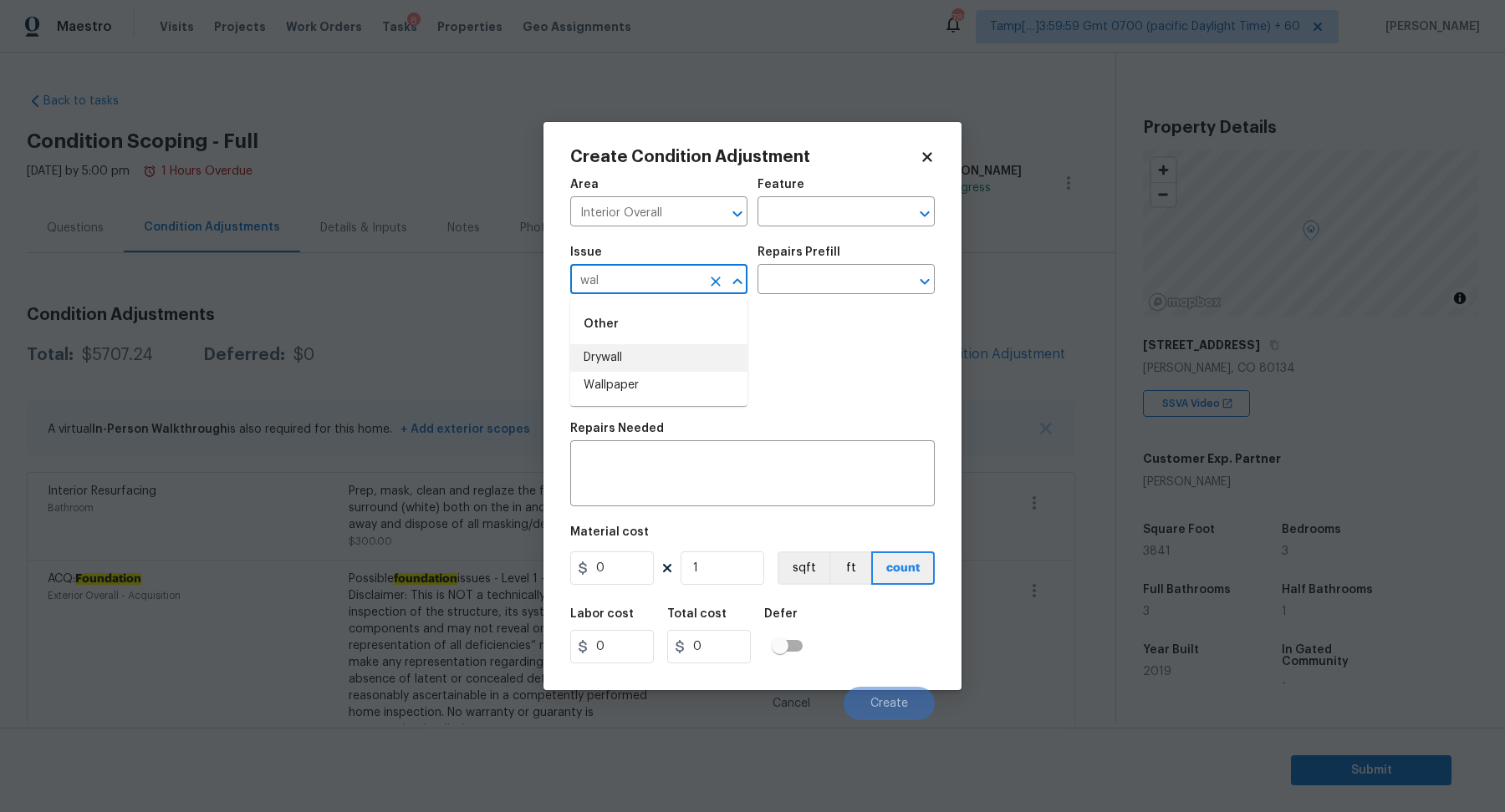
click at [722, 357] on li "Drywall" at bounding box center [659, 358] width 177 height 28
type input "Drywall"
click at [847, 270] on input "text" at bounding box center [823, 282] width 130 height 26
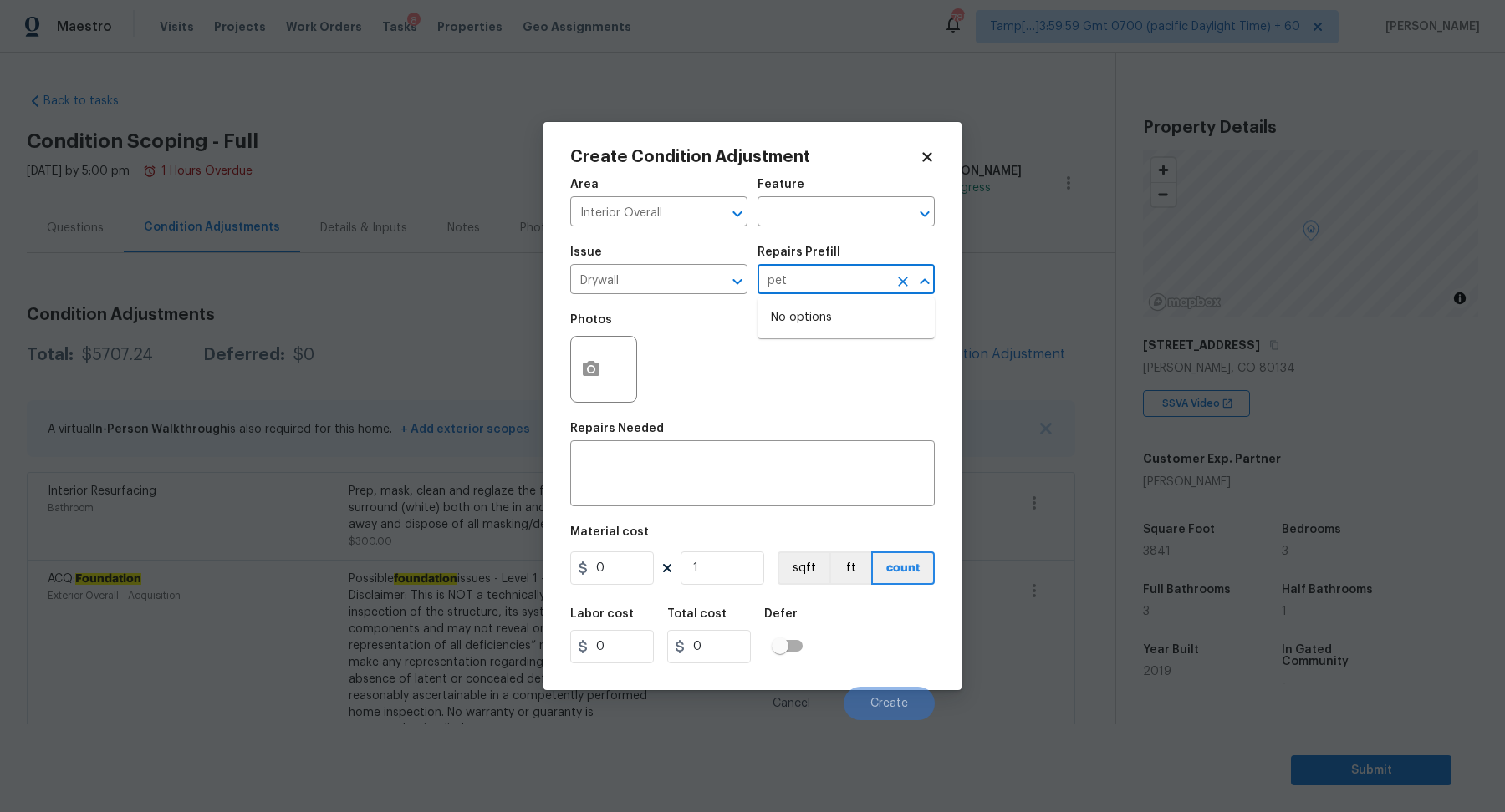
type input "pet"
click at [578, 363] on button "button" at bounding box center [591, 369] width 40 height 65
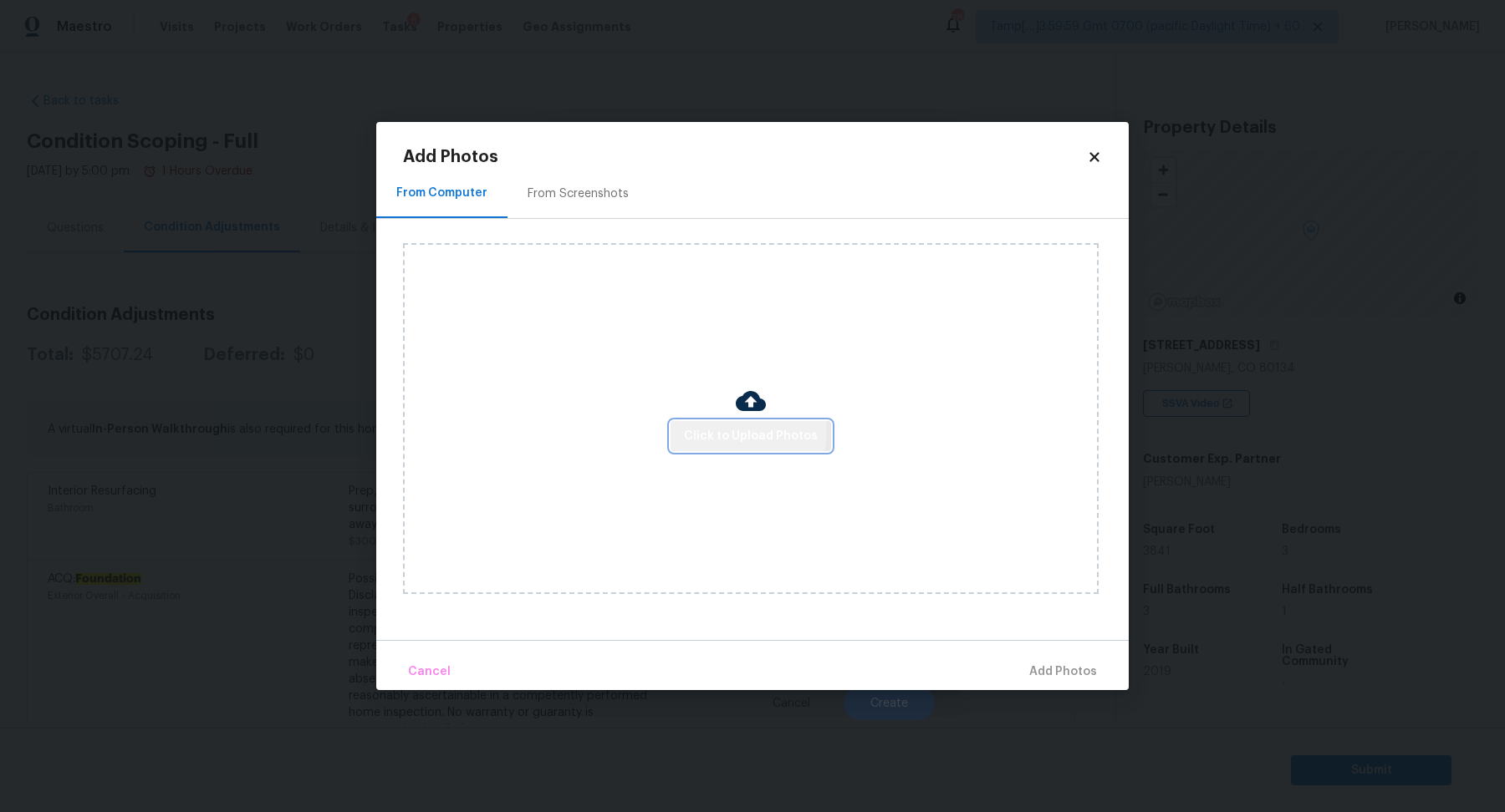
click at [733, 430] on span "Click to Upload Photos" at bounding box center [751, 437] width 134 height 21
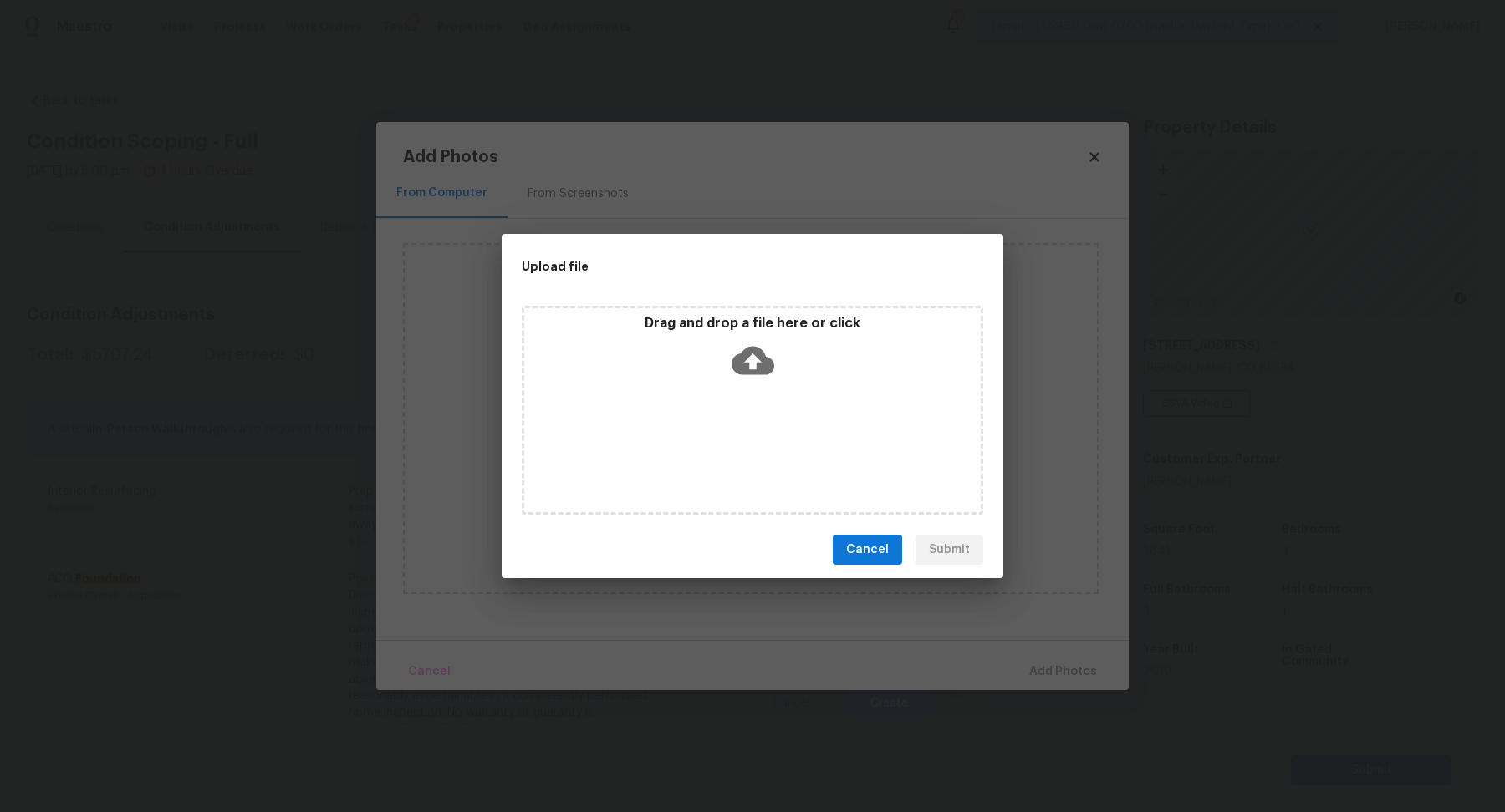
click at [781, 382] on div "Drag and drop a file here or click" at bounding box center [752, 351] width 456 height 72
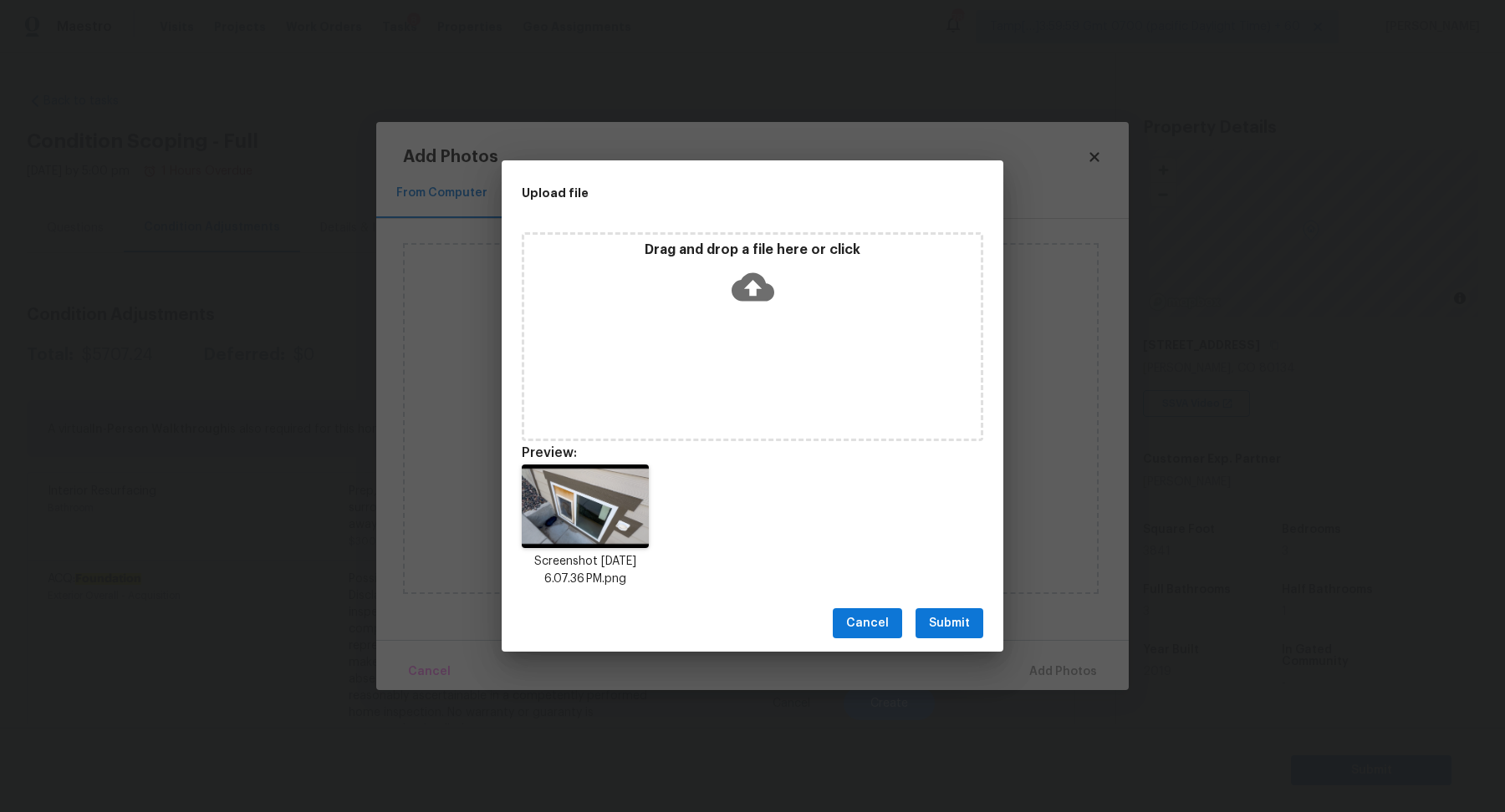
click at [946, 618] on span "Submit" at bounding box center [948, 624] width 41 height 21
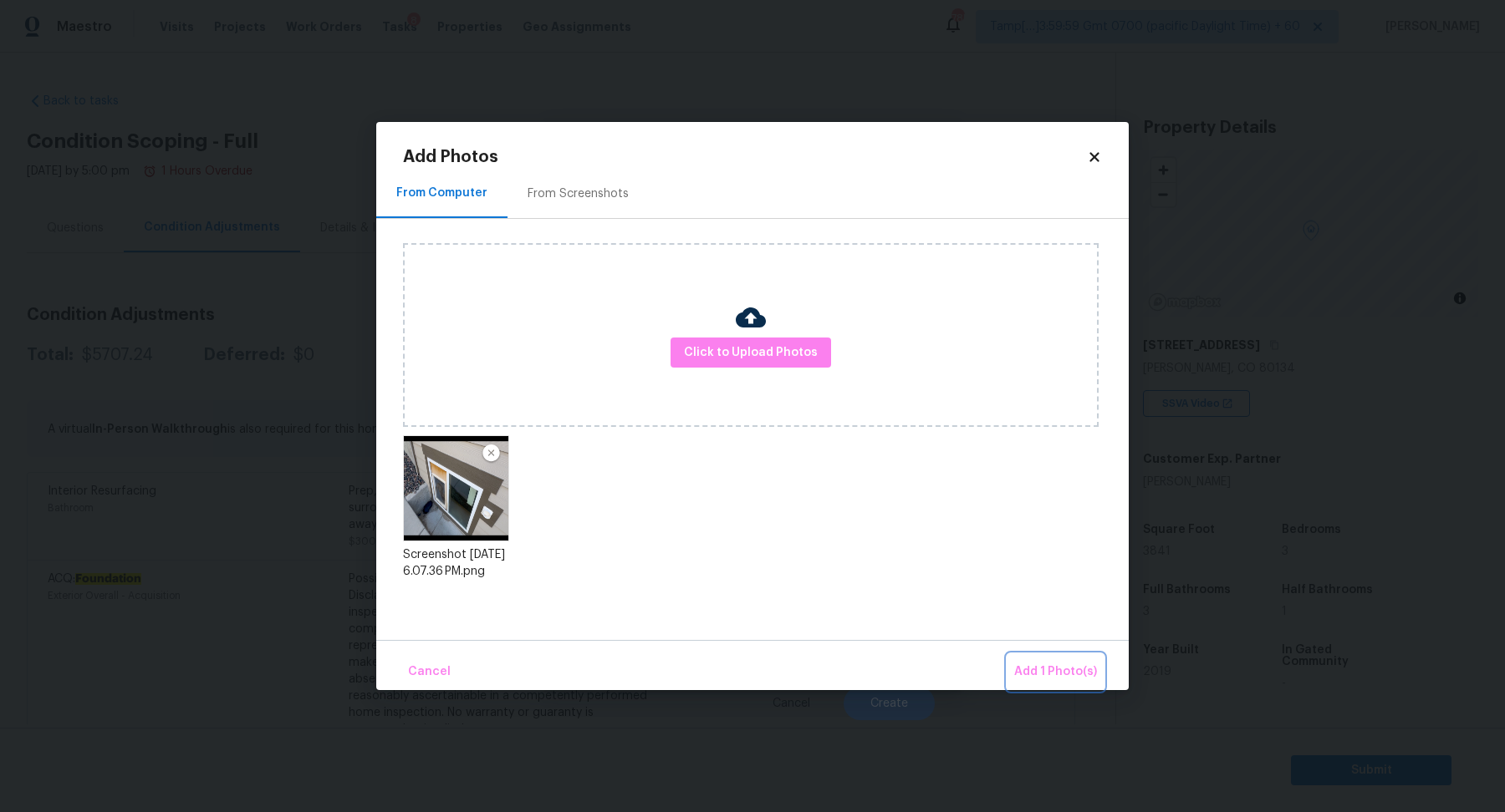
click at [1035, 657] on button "Add 1 Photo(s)" at bounding box center [1055, 672] width 96 height 36
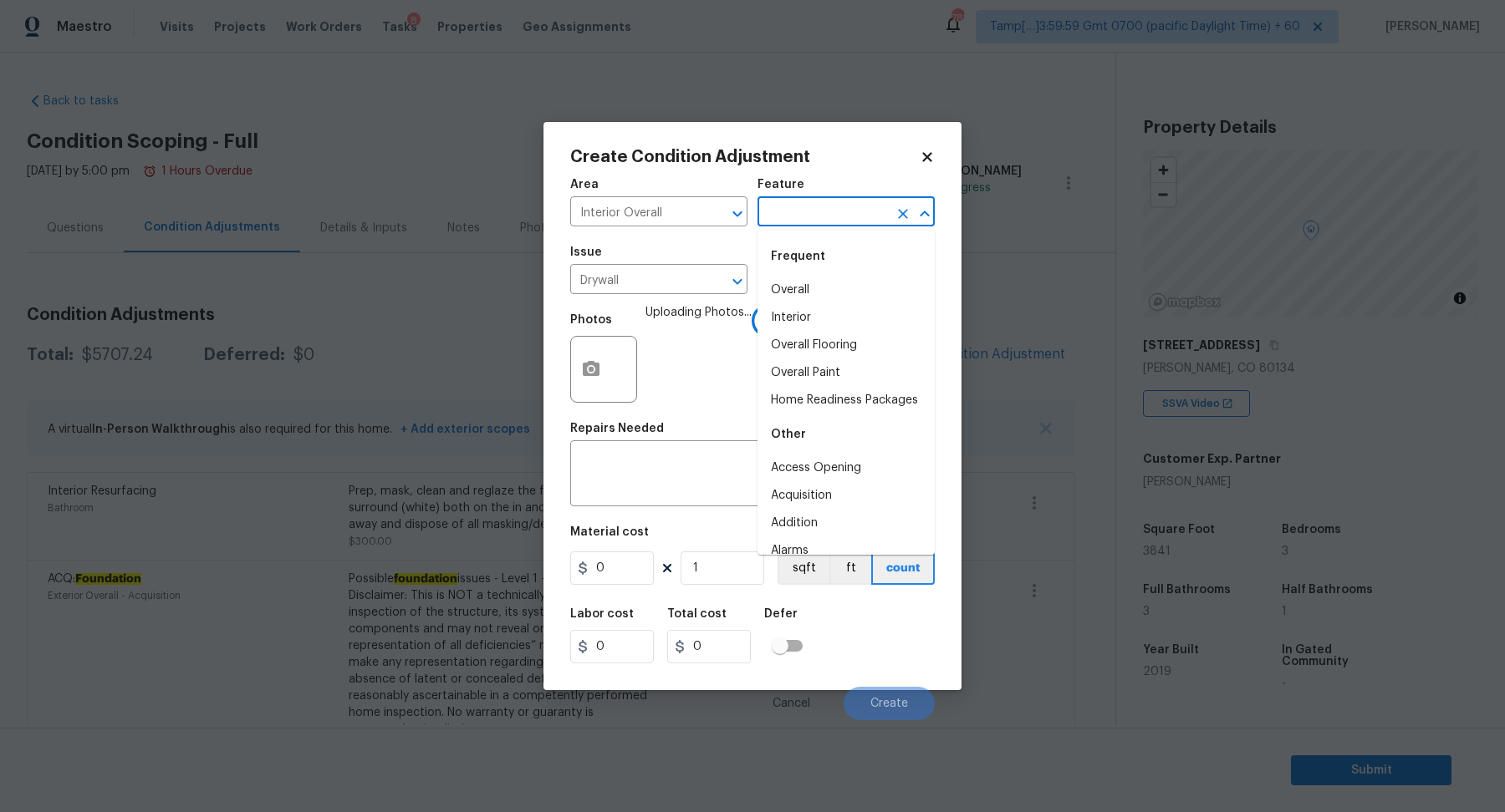
click at [831, 222] on input "text" at bounding box center [823, 213] width 130 height 26
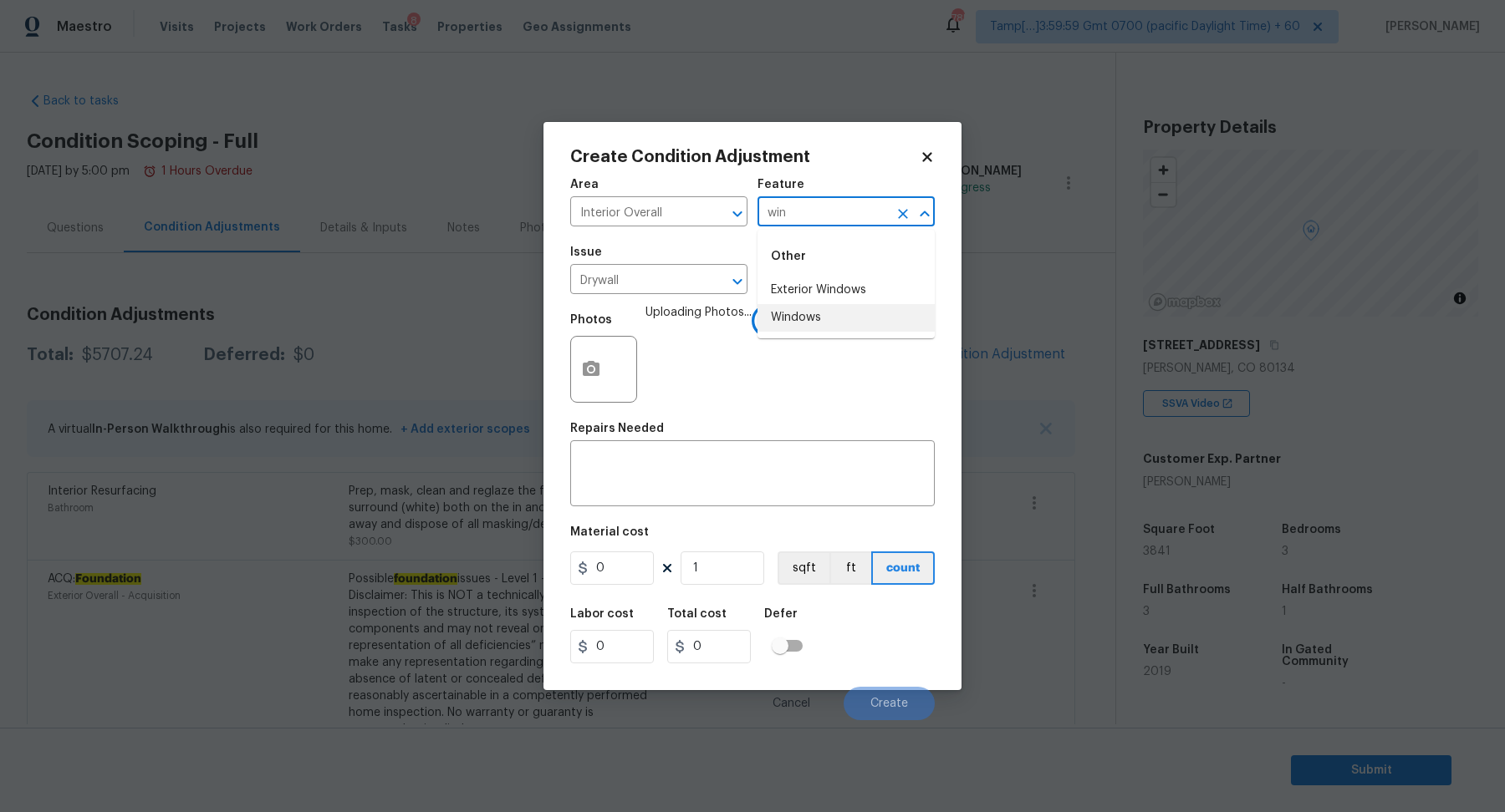
click at [830, 310] on li "Windows" at bounding box center [846, 318] width 177 height 28
type input "Windows"
click at [698, 279] on input "Drywall" at bounding box center [635, 282] width 130 height 26
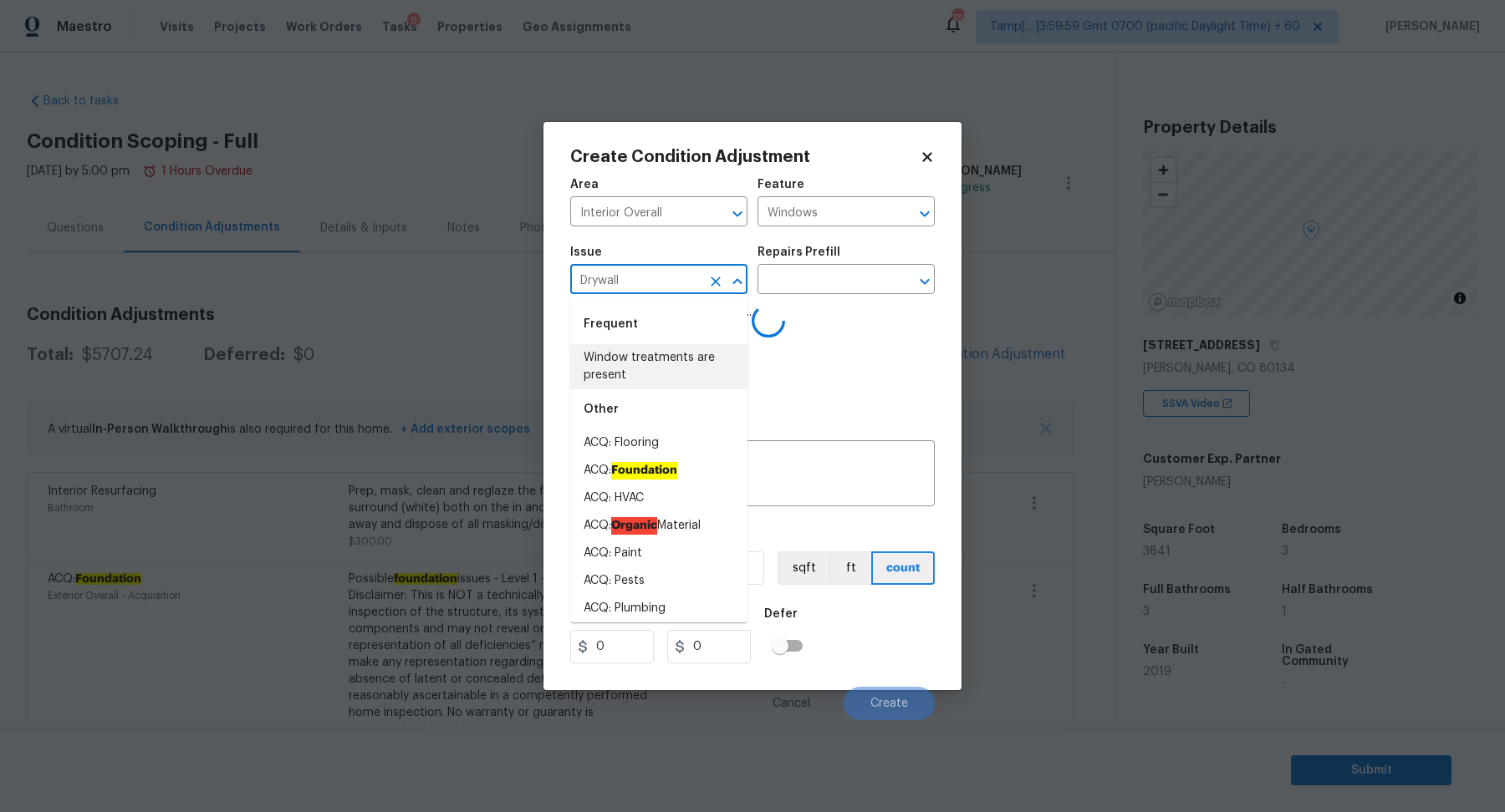
click at [698, 279] on input "Drywall" at bounding box center [635, 282] width 130 height 26
click at [648, 287] on input "Drywall" at bounding box center [635, 282] width 130 height 26
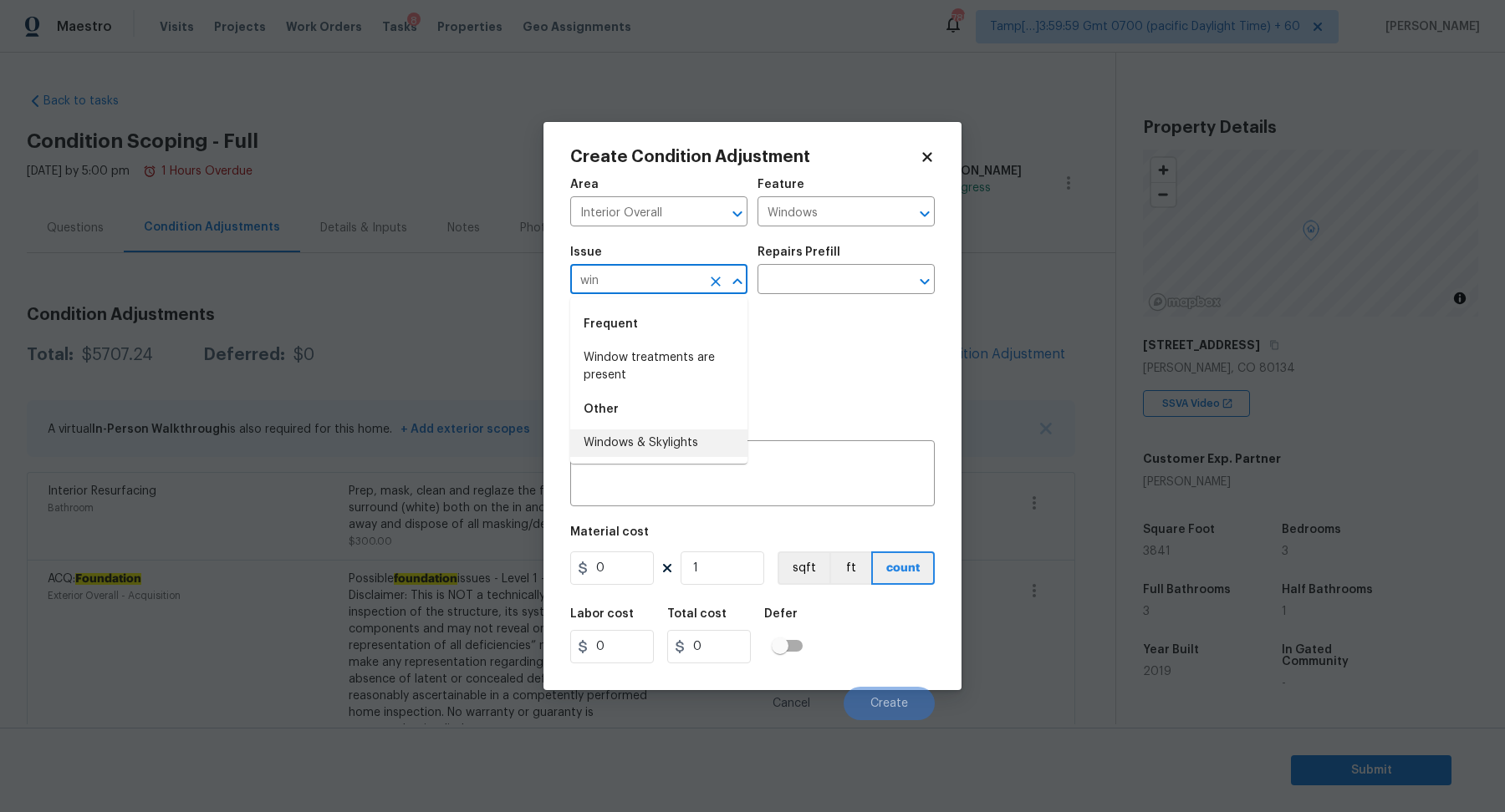
click at [621, 444] on li "Windows & Skylights" at bounding box center [659, 444] width 177 height 28
type input "Windows & Skylights"
click at [842, 283] on input "text" at bounding box center [823, 282] width 130 height 26
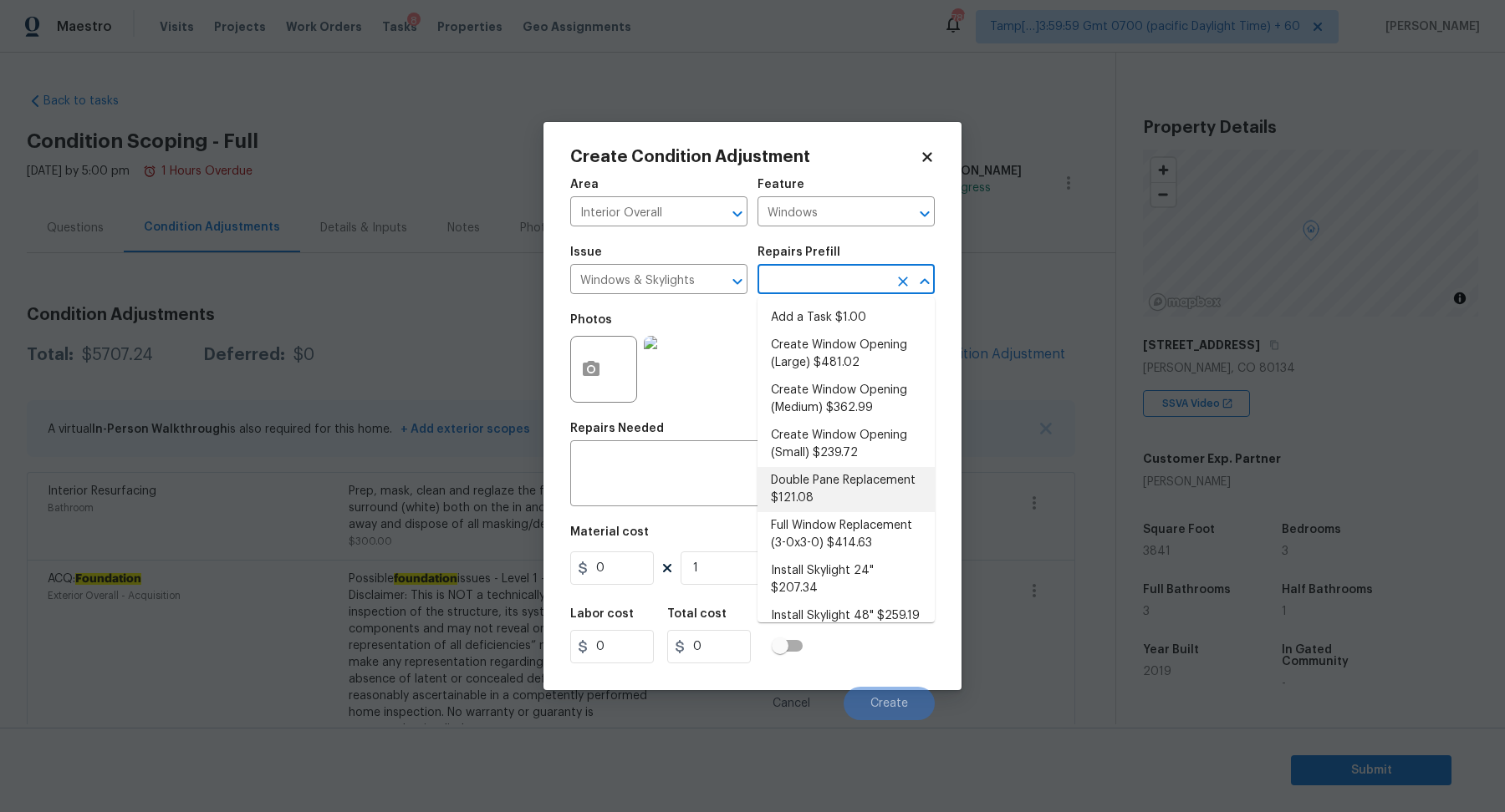
click at [850, 499] on li "Double Pane Replacement $121.08" at bounding box center [846, 490] width 177 height 45
type textarea "Remove, replace and reglaze the broken/damaged thermal double pane of glass wit…"
type input "121.08"
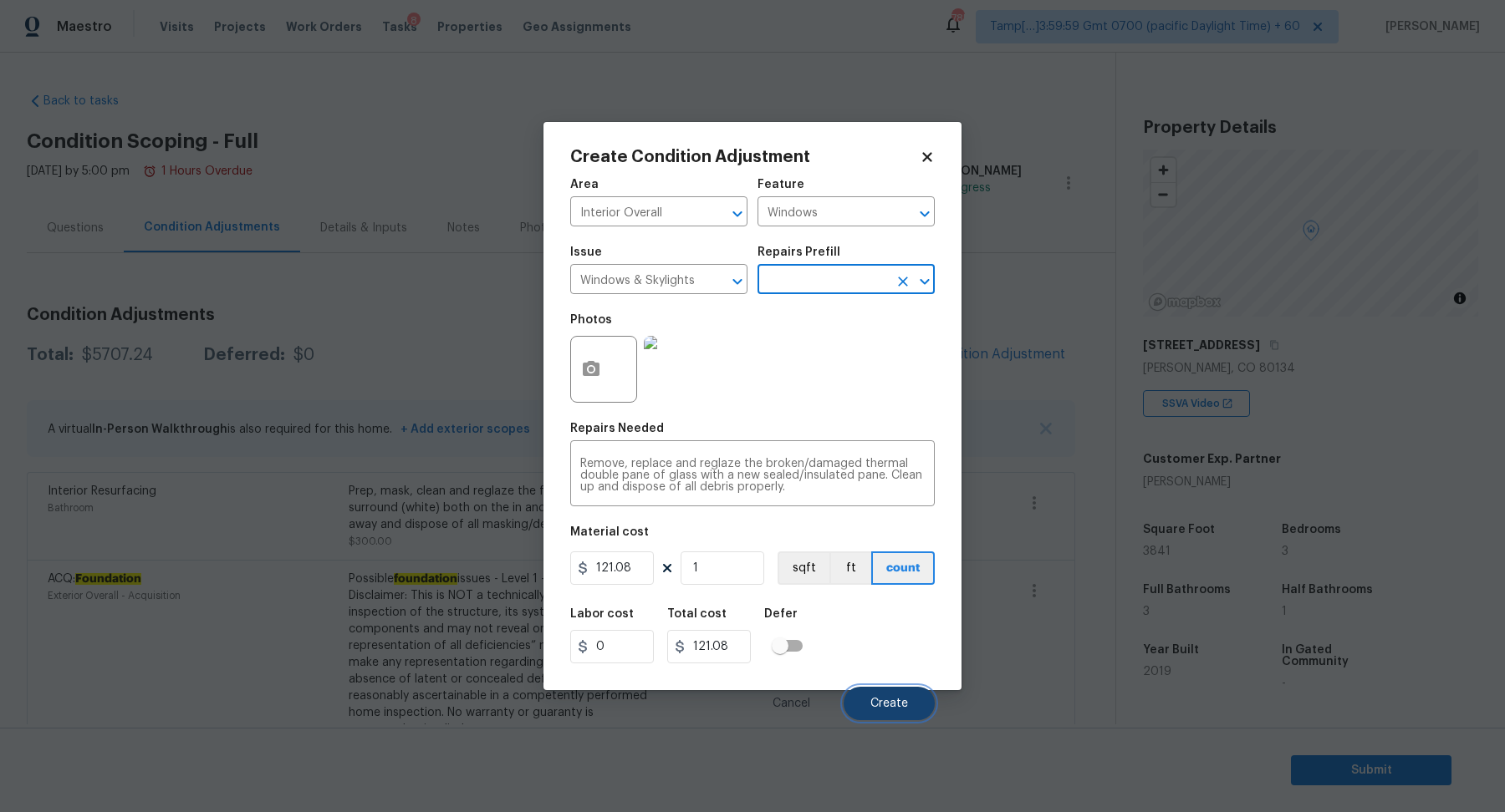
click at [875, 698] on span "Create" at bounding box center [889, 704] width 37 height 12
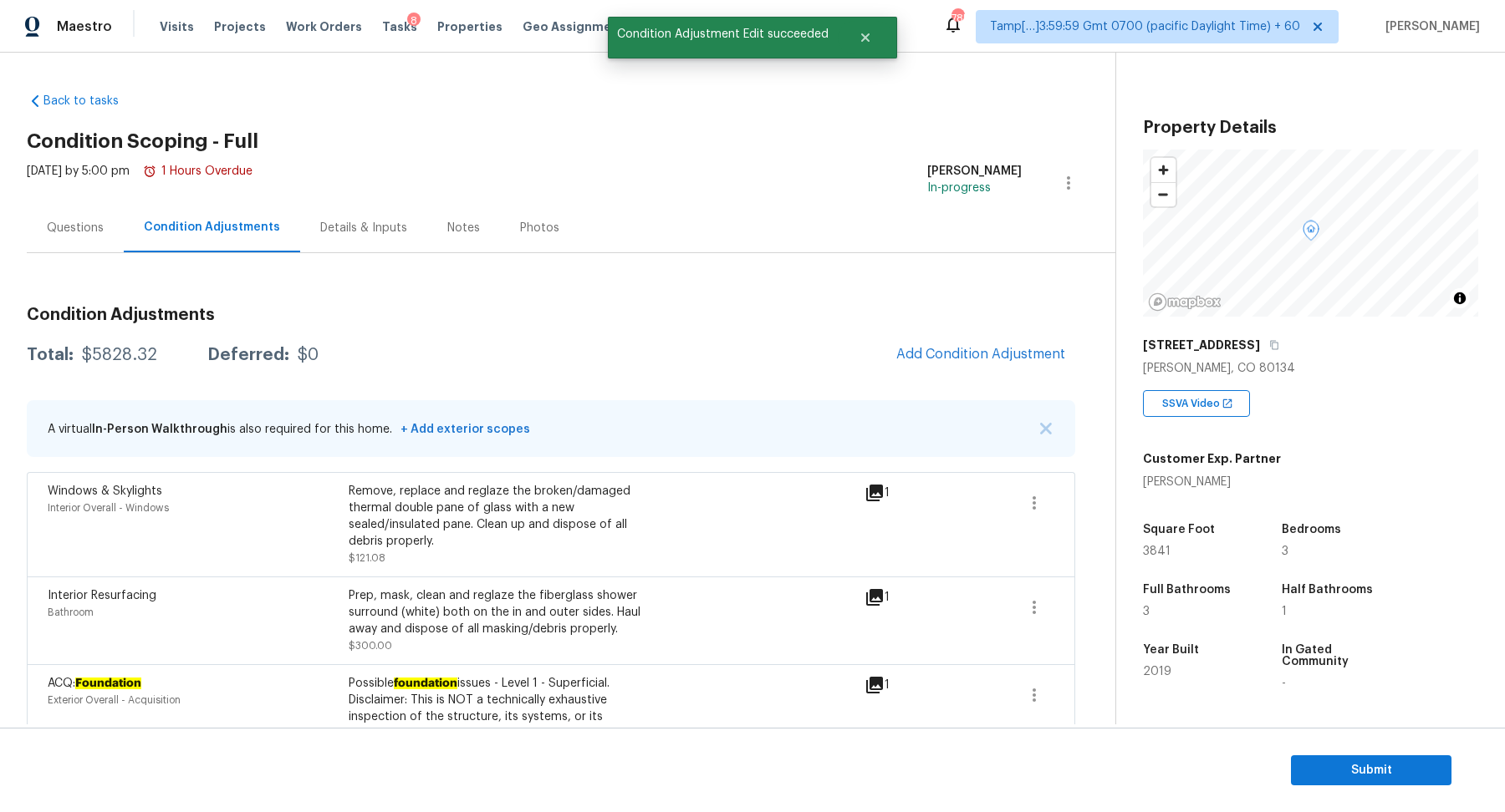
click at [115, 354] on div "$5828.32" at bounding box center [119, 354] width 75 height 16
copy div "$5828.32"
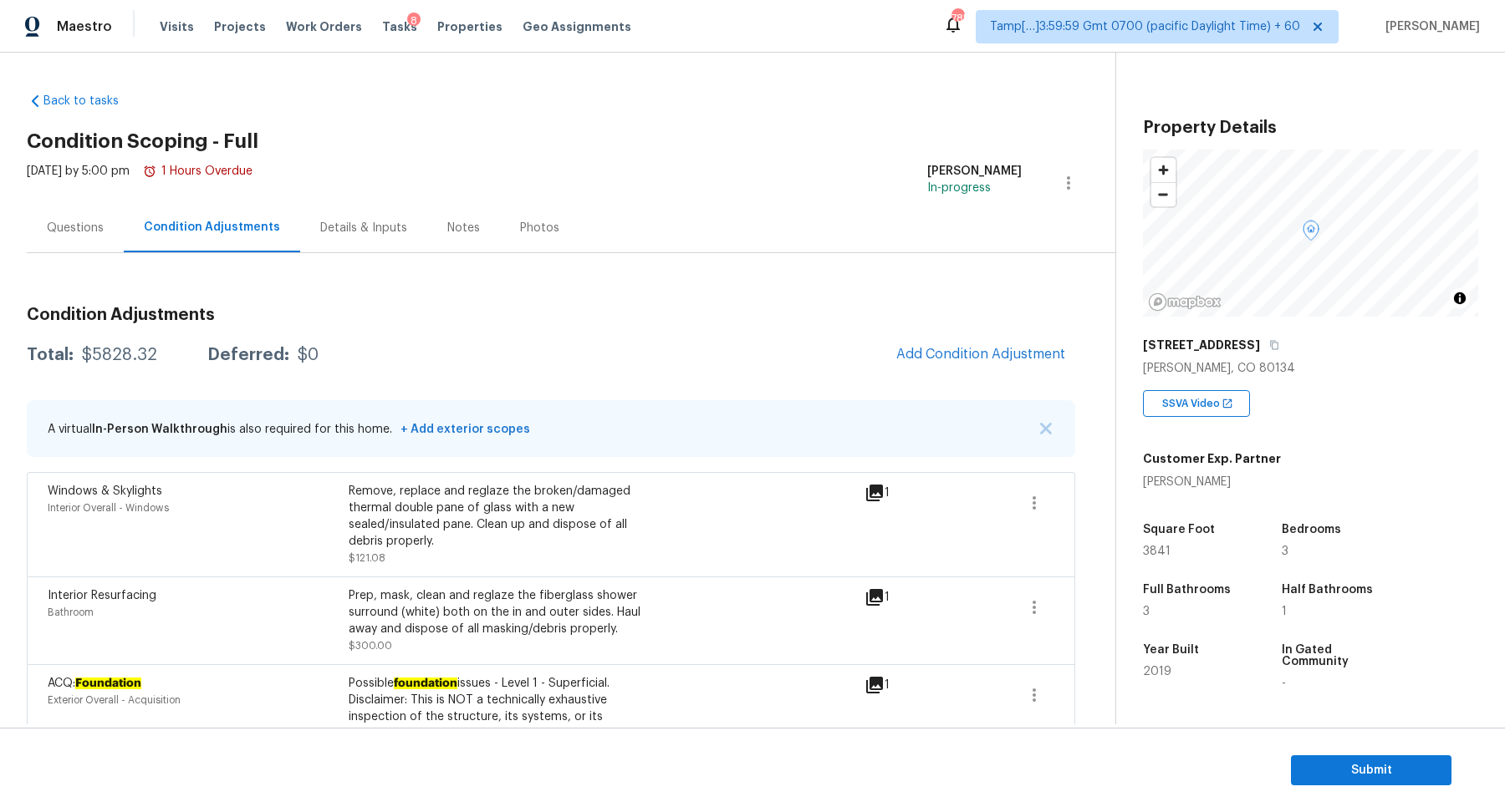
click at [56, 244] on div "Questions" at bounding box center [75, 227] width 97 height 49
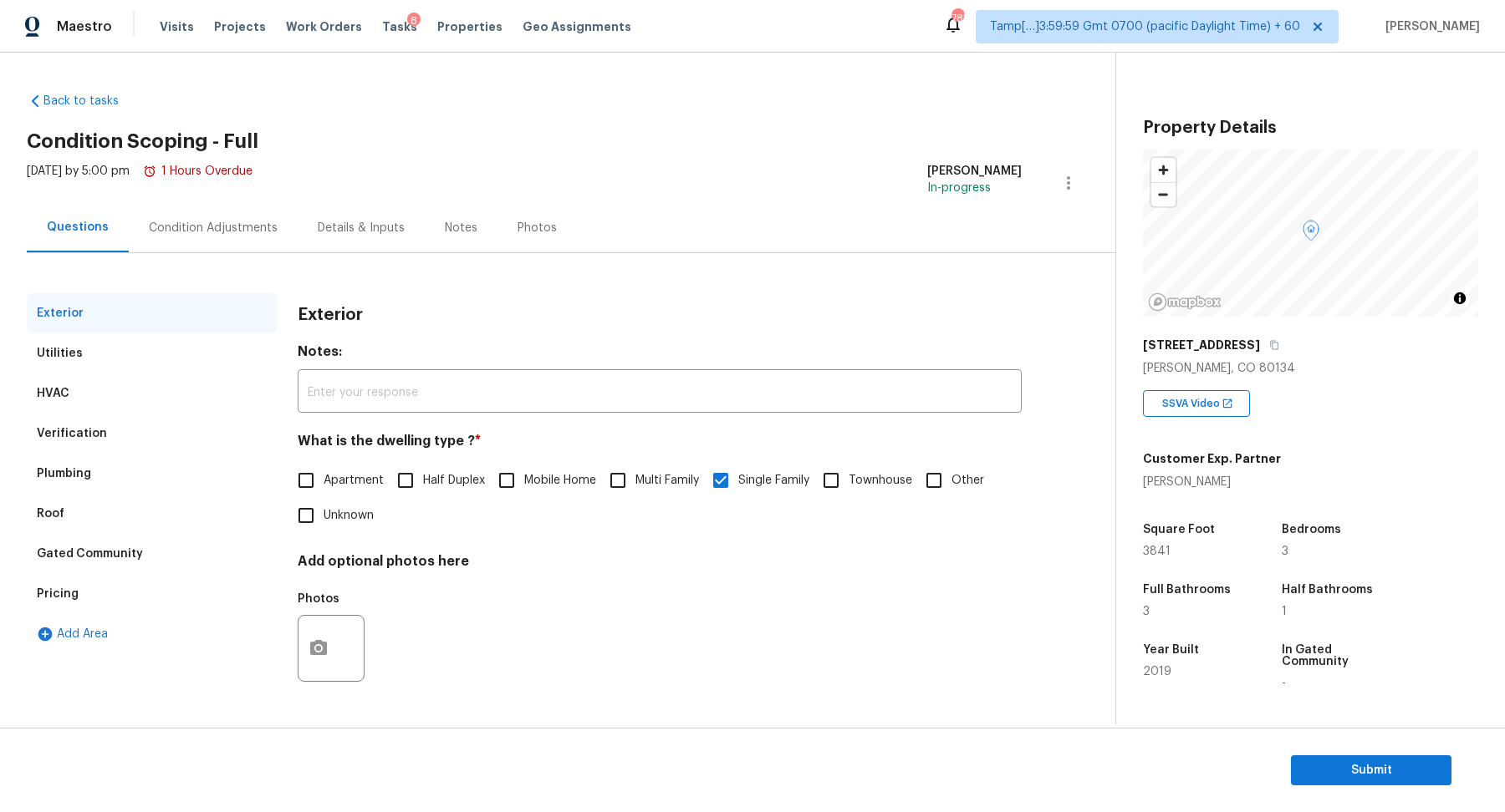
click at [128, 433] on div "Verification" at bounding box center [152, 433] width 251 height 40
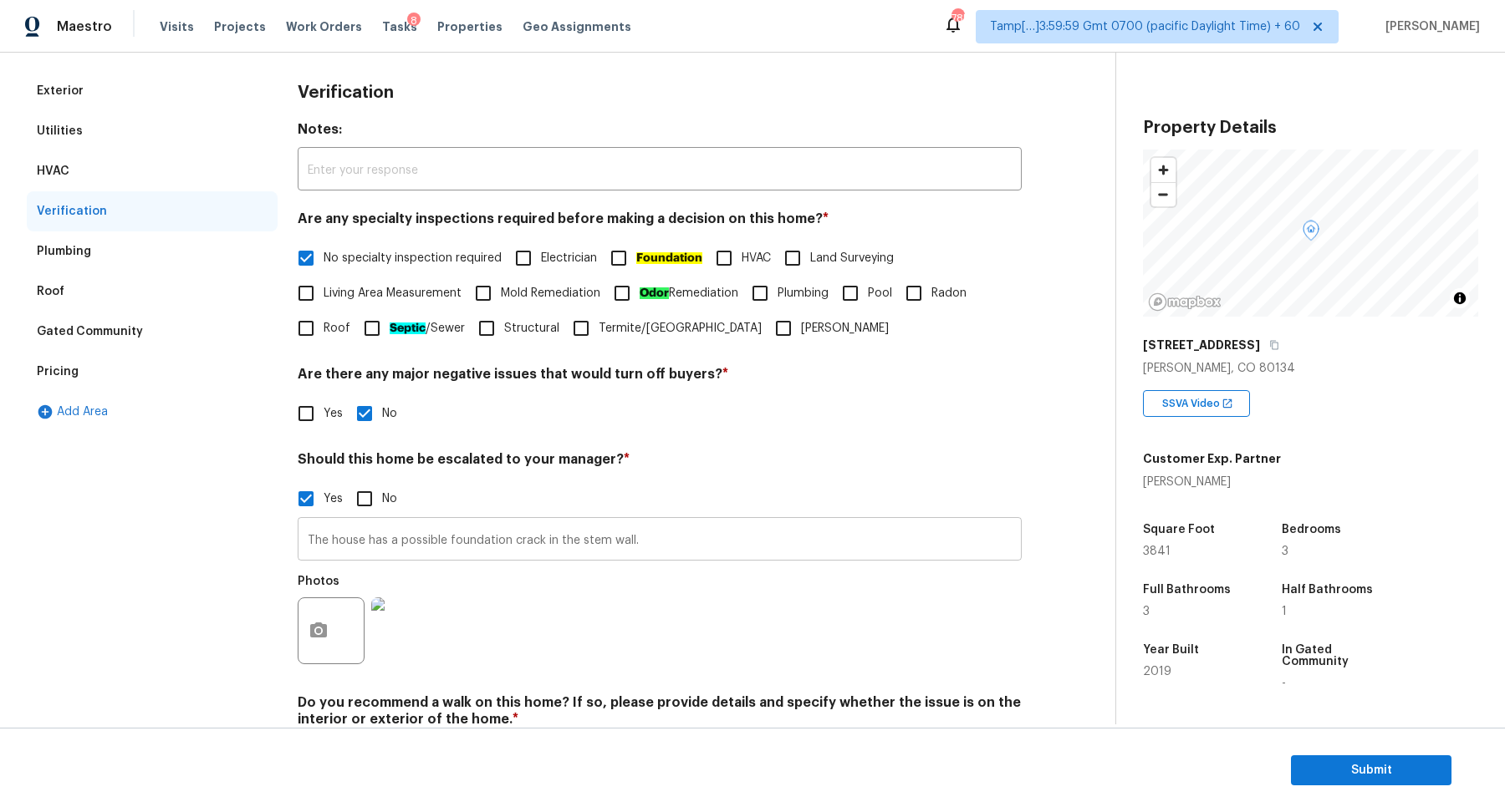
scroll to position [297, 0]
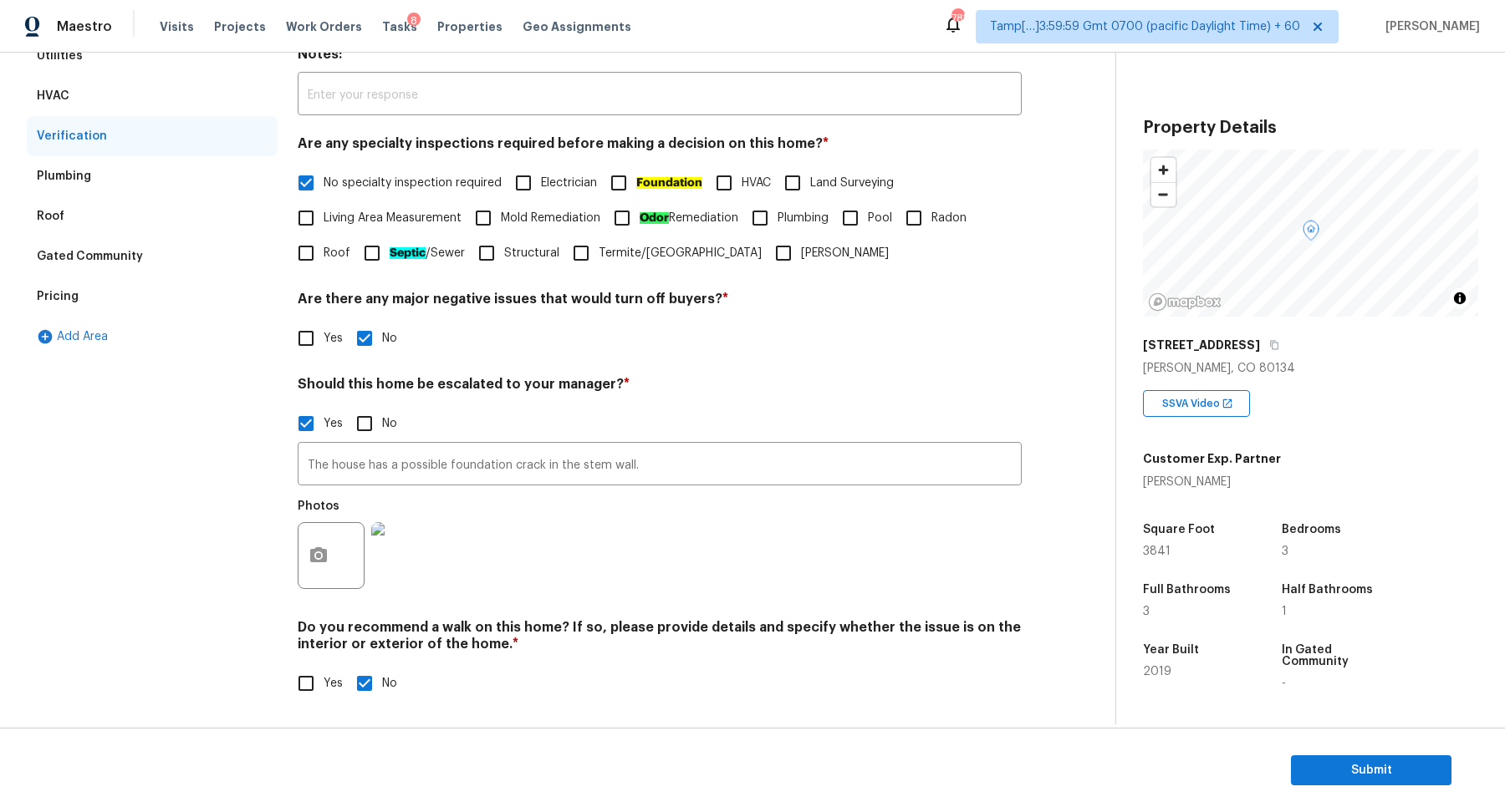
click at [118, 316] on div "Add Area" at bounding box center [152, 336] width 251 height 40
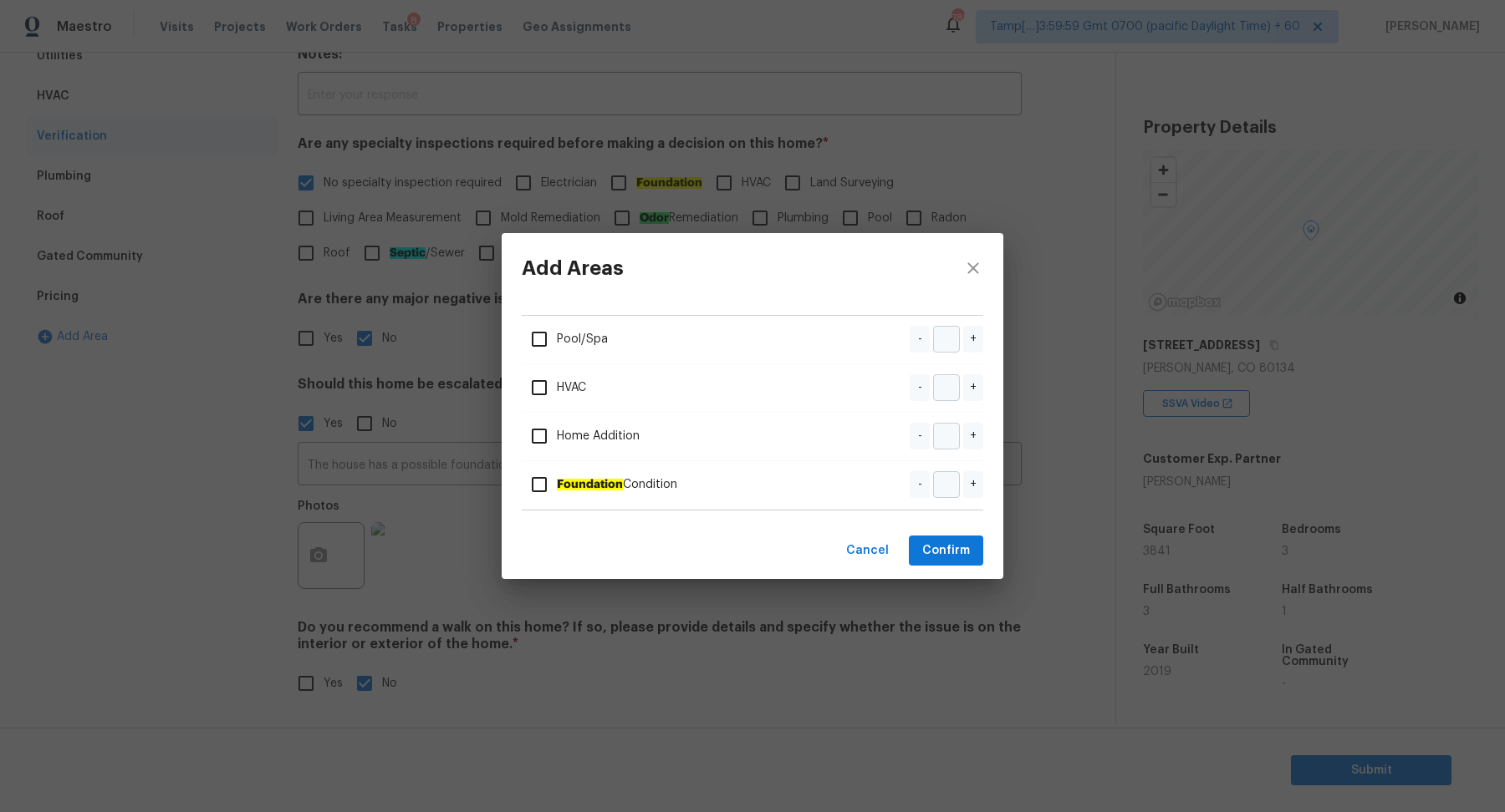
click at [160, 293] on div "Add Areas Pool/Spa - + HVAC - + Home Addition - + Foundation Condition - + Canc…" at bounding box center [752, 406] width 1505 height 812
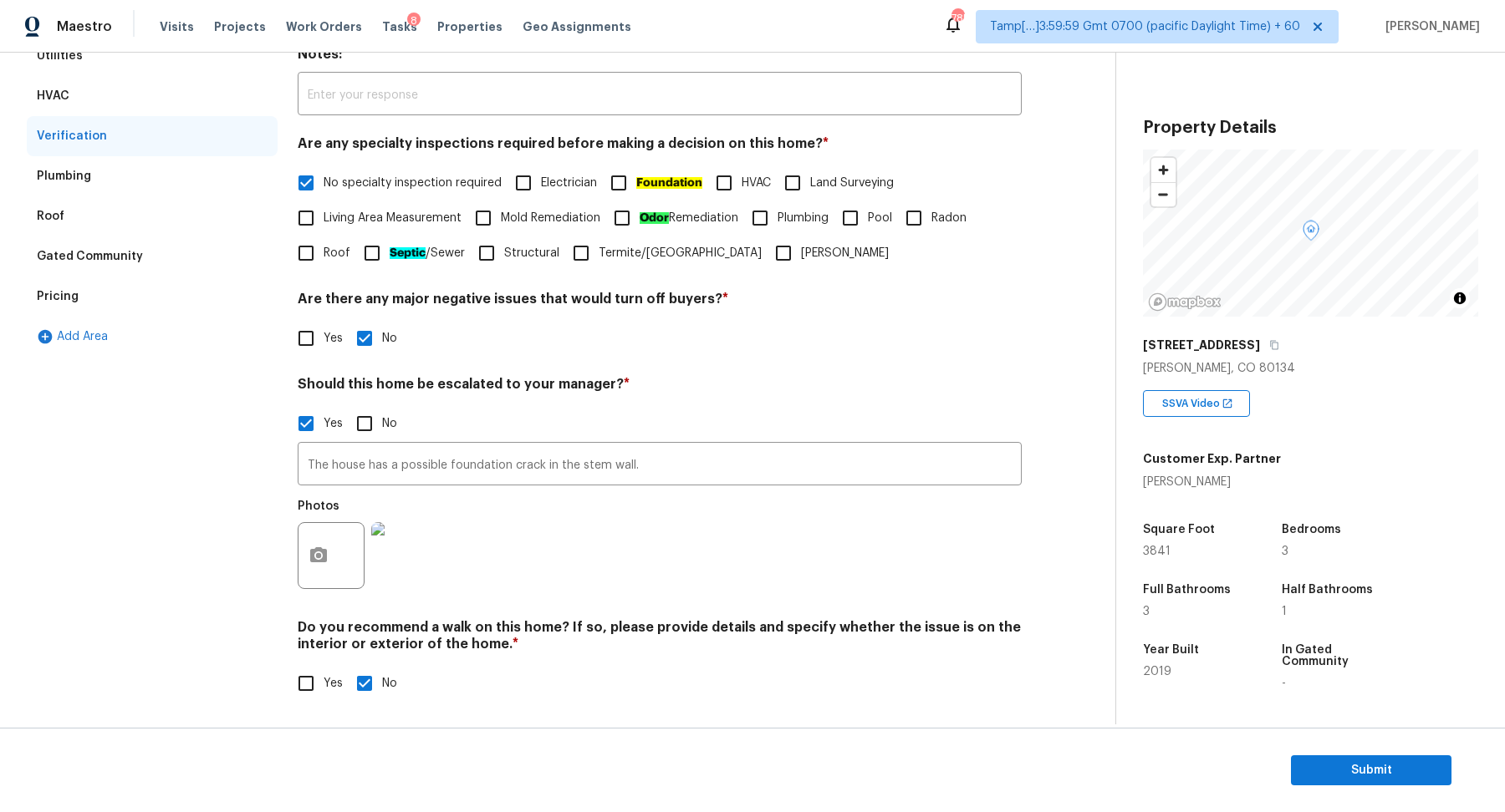
click at [90, 289] on div "Pricing" at bounding box center [152, 296] width 251 height 40
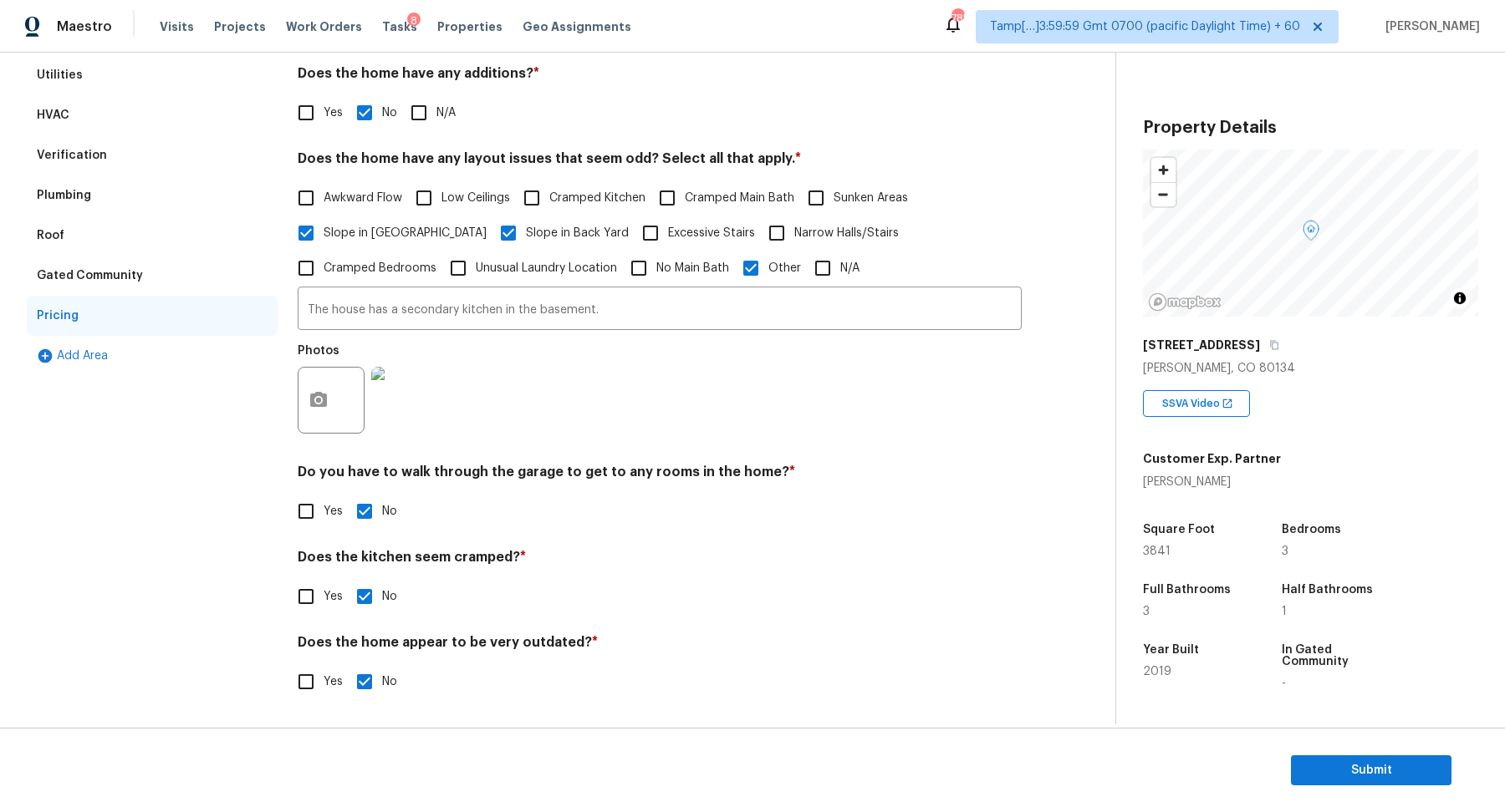
scroll to position [276, 0]
click at [394, 311] on input "The house has a secondary kitchen in the basement." at bounding box center [659, 311] width 724 height 39
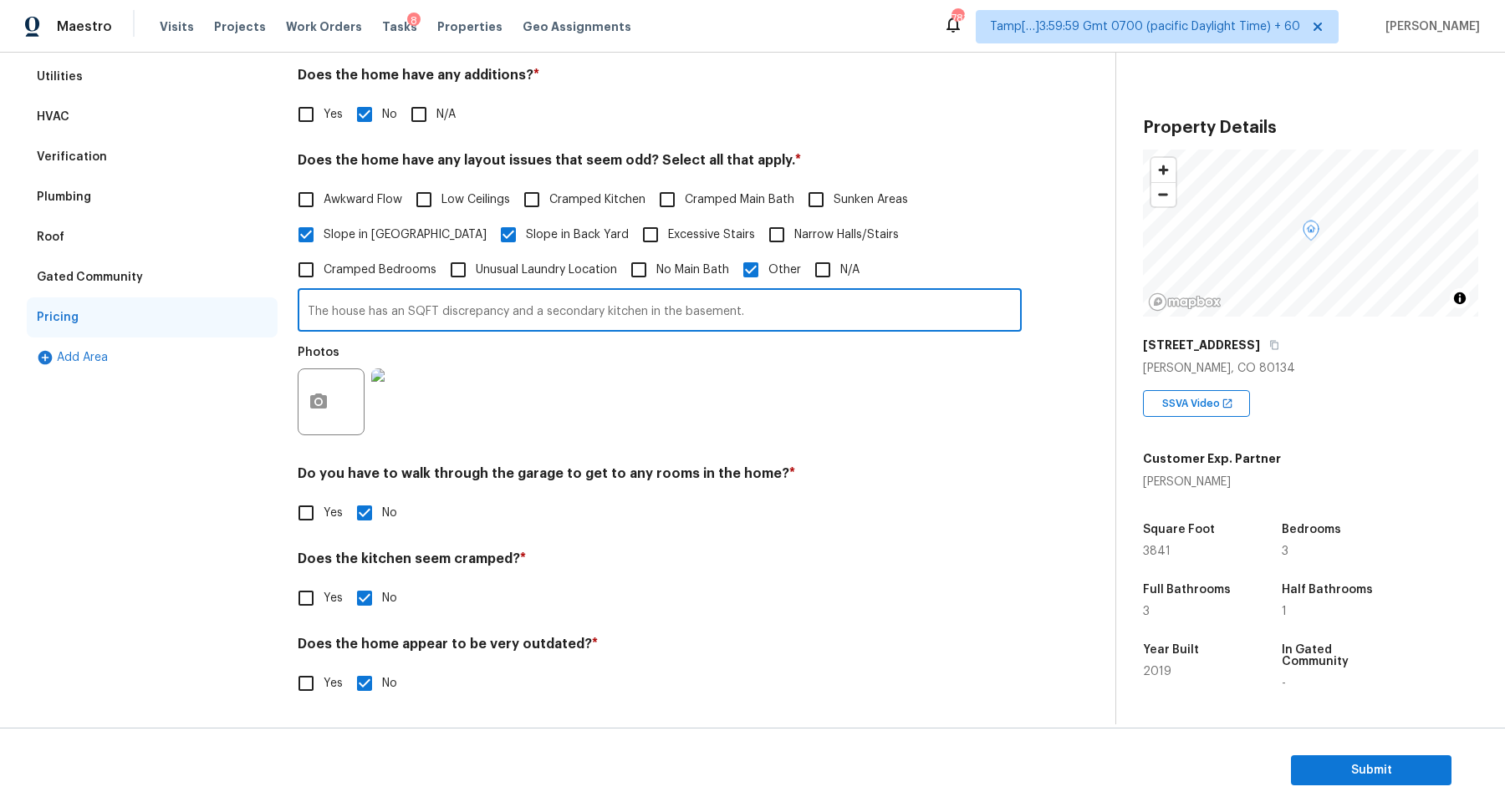
drag, startPoint x: 333, startPoint y: 311, endPoint x: 854, endPoint y: 315, distance: 521.0
click at [854, 315] on input "The house has an SQFT discrepancy and a secondary kitchen in the basement." at bounding box center [659, 311] width 724 height 39
type input "The house has an SQFT discrepancy and a secondary kitchen in the basement."
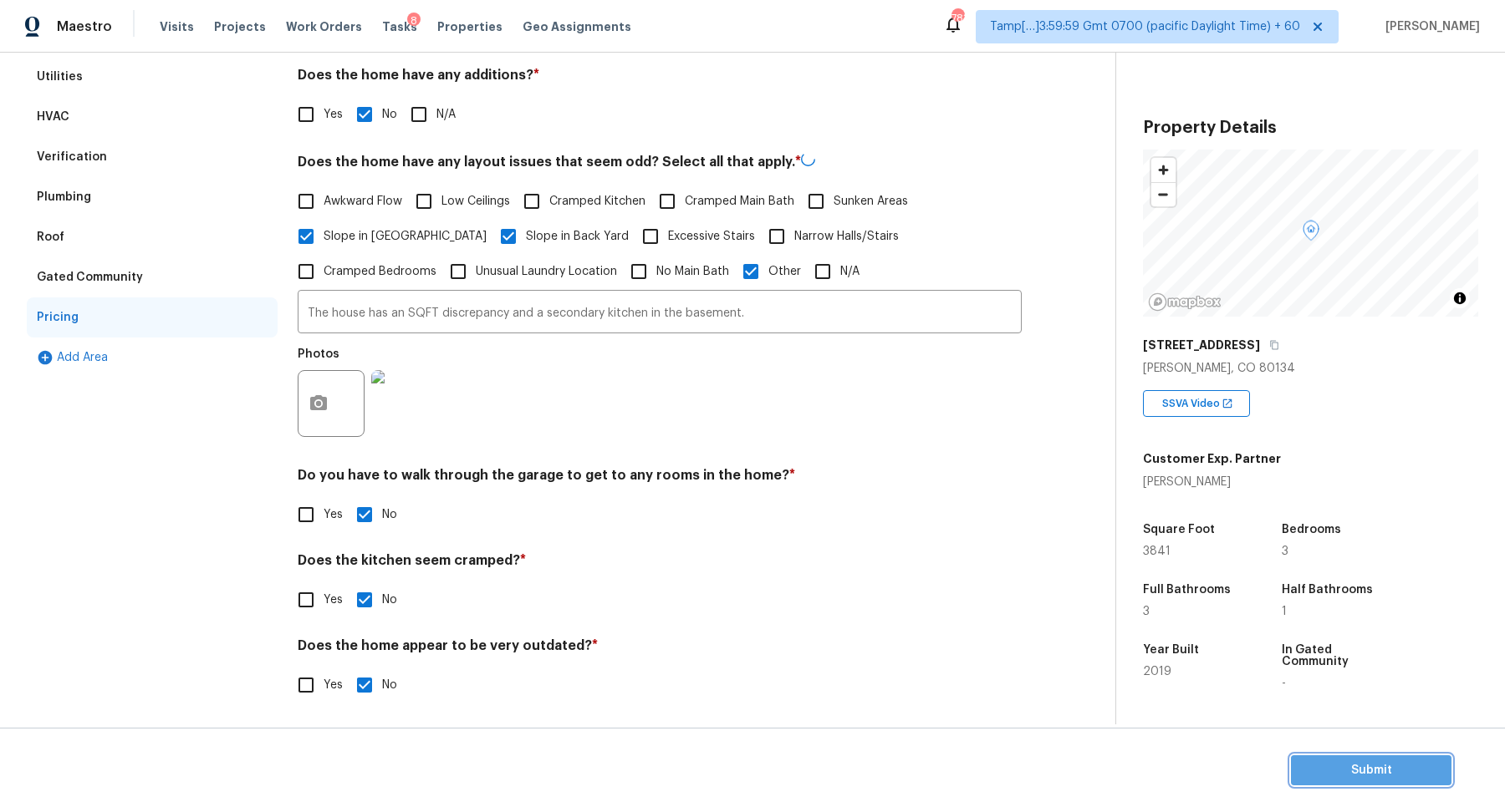
click at [1338, 758] on button "Submit" at bounding box center [1371, 771] width 160 height 31
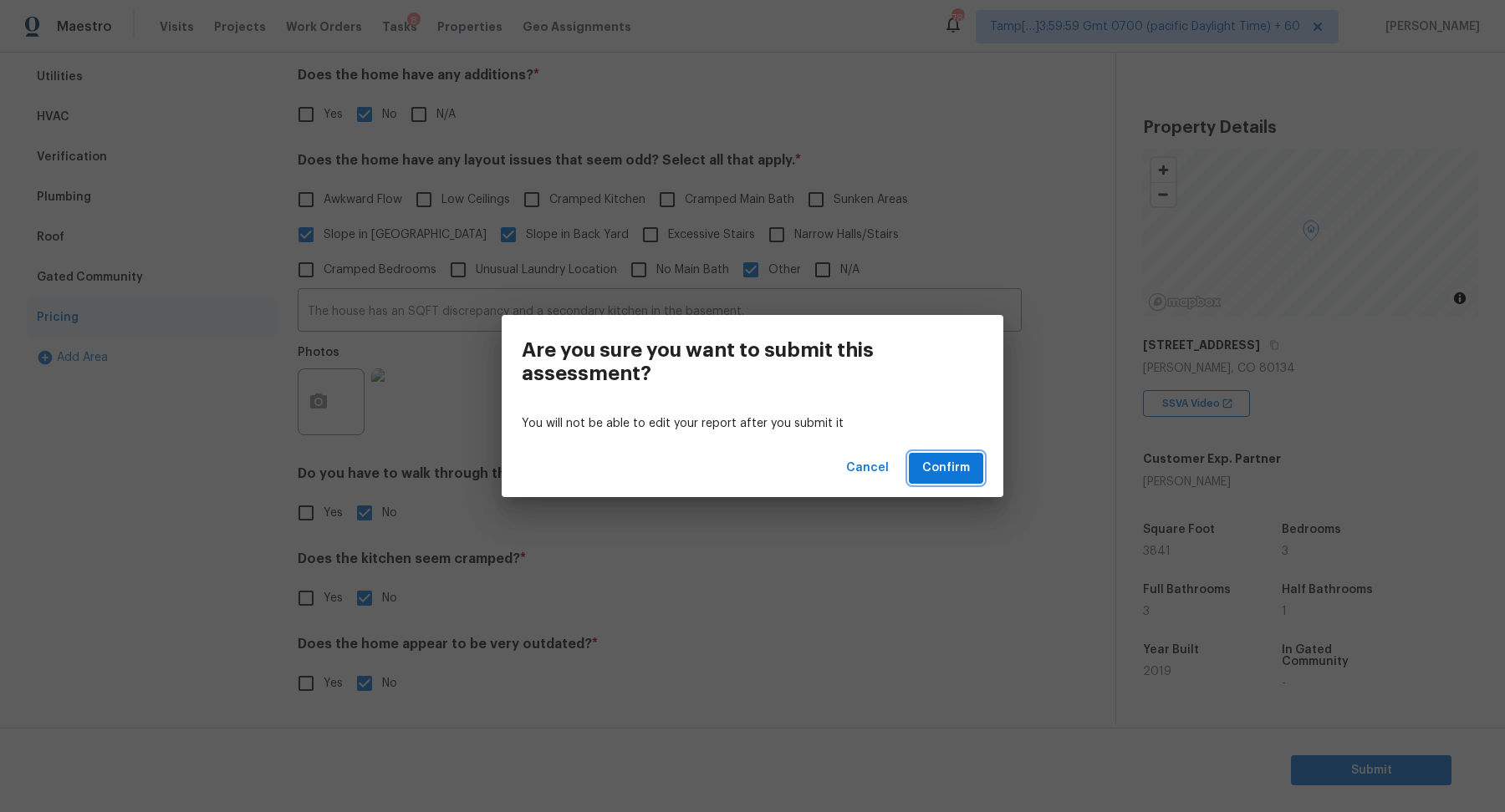
click at [942, 469] on span "Confirm" at bounding box center [946, 468] width 48 height 21
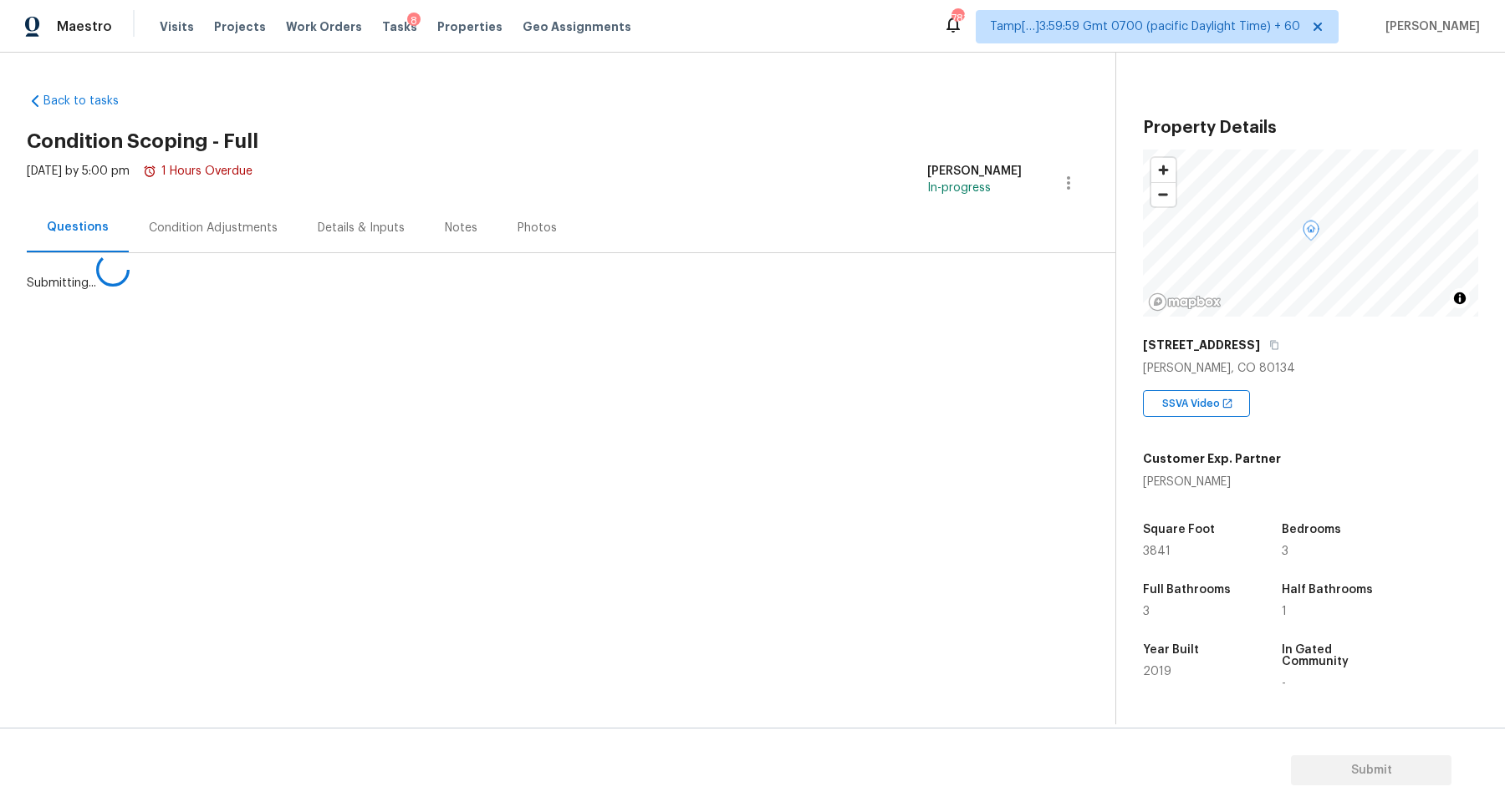
scroll to position [0, 0]
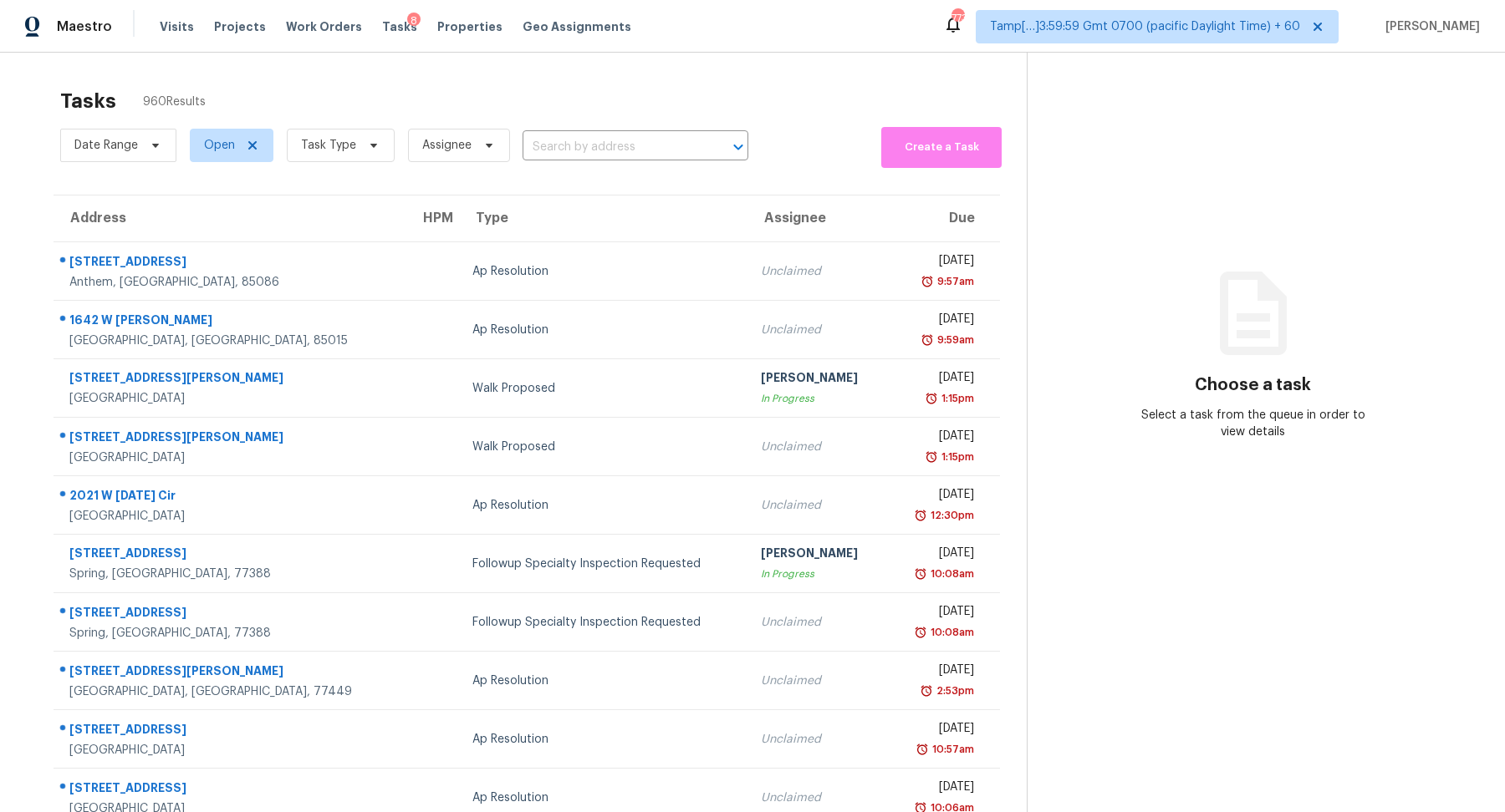
click at [581, 169] on section "Tasks 960 Results Date Range Open Task Type Assignee ​ Create a Task Address HP…" at bounding box center [526, 476] width 1000 height 792
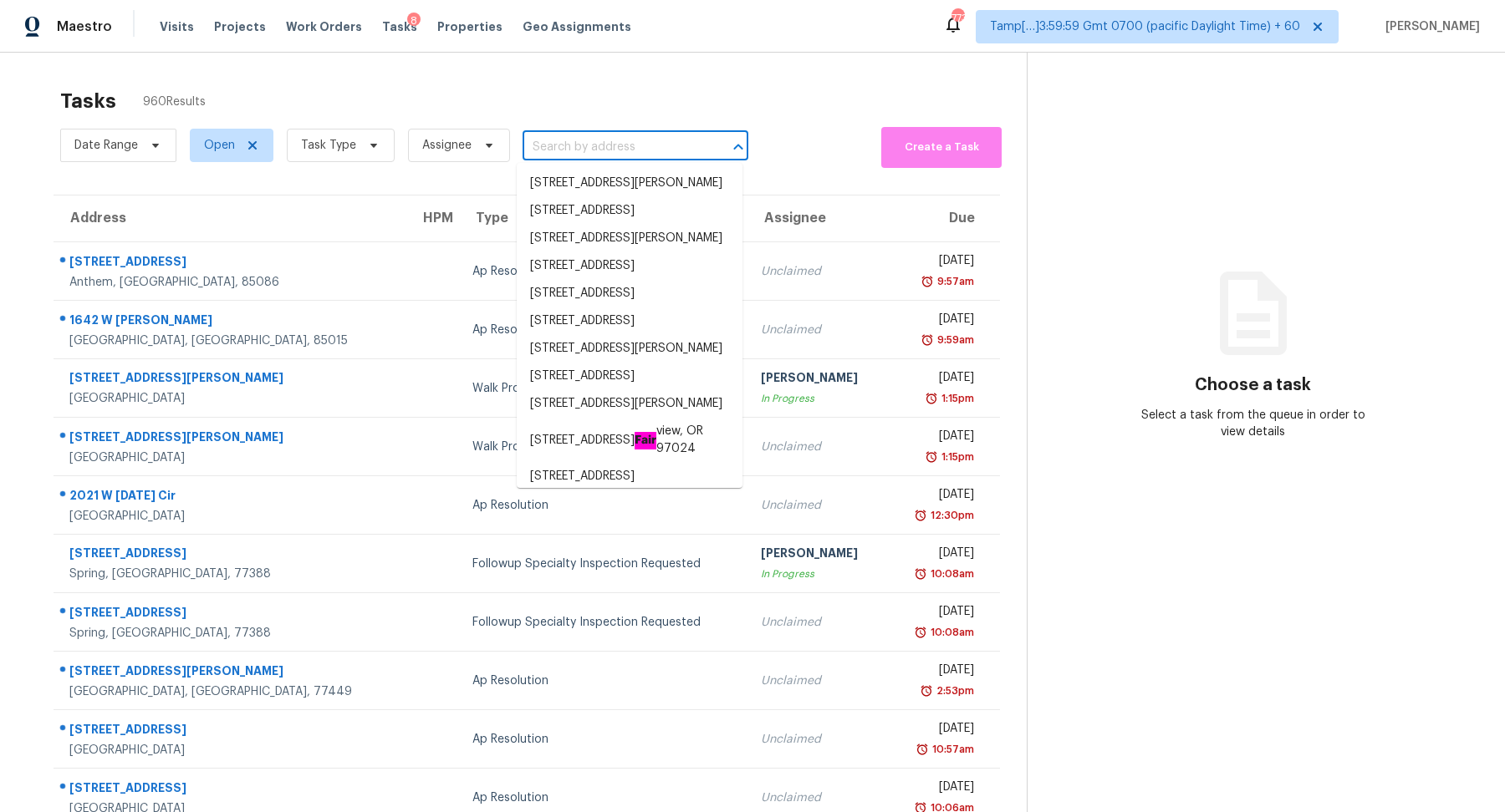
click at [594, 154] on input "text" at bounding box center [612, 147] width 179 height 26
paste input "270 Shadybrook Ln Unit B, Las Vegas, NV 89107"
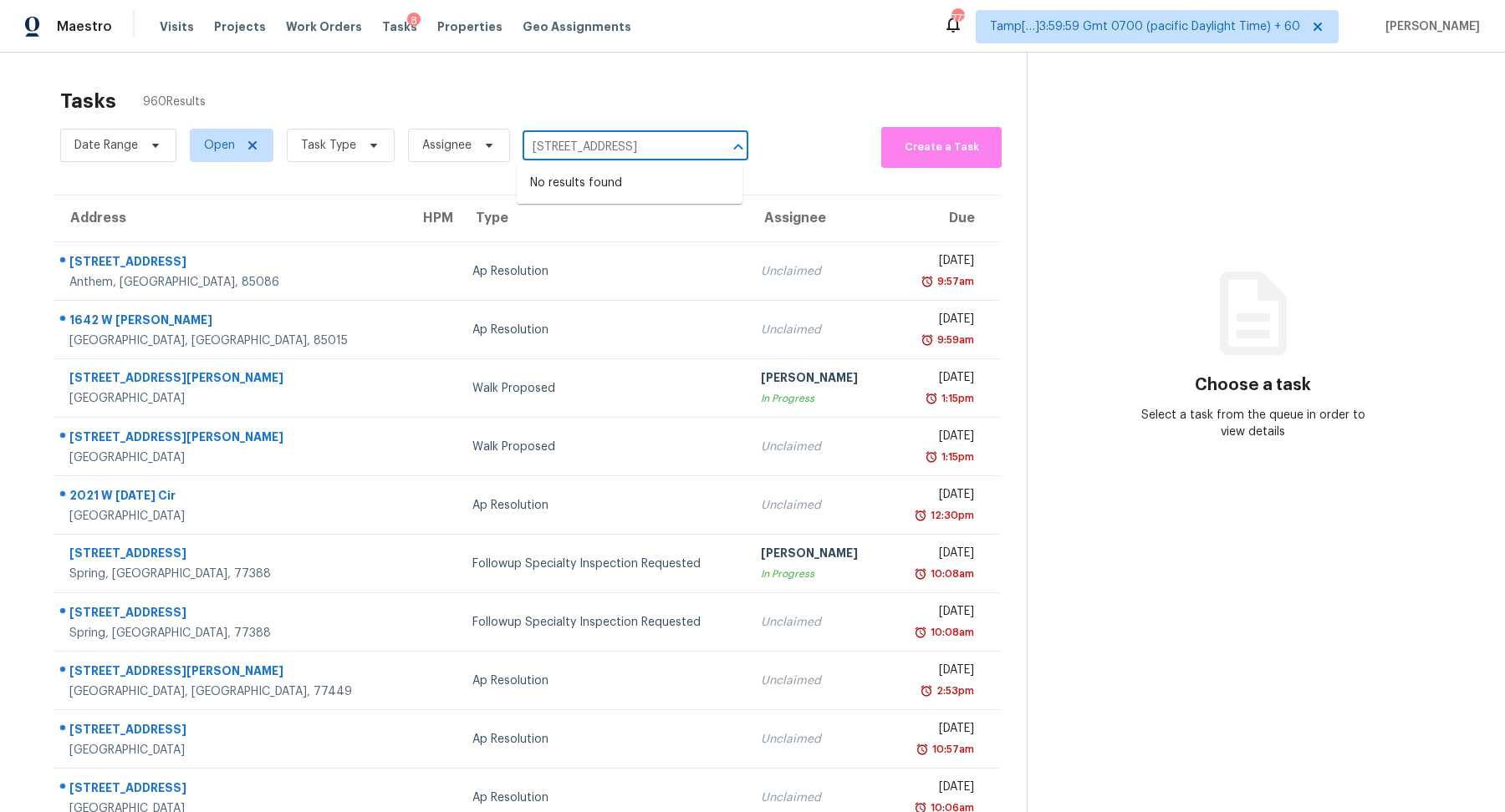
drag, startPoint x: 545, startPoint y: 146, endPoint x: 575, endPoint y: 146, distance: 30.0
click at [575, 146] on input "270 Shadybrook Ln Unit B, Las Vegas, NV 89107" at bounding box center [612, 147] width 179 height 26
type input "270 Shadybrook Ln, Las Vegas, NV 89107"
click at [626, 175] on li "270 Shadybrook Ln Unit B, Las Vegas, NV 89107" at bounding box center [629, 184] width 225 height 28
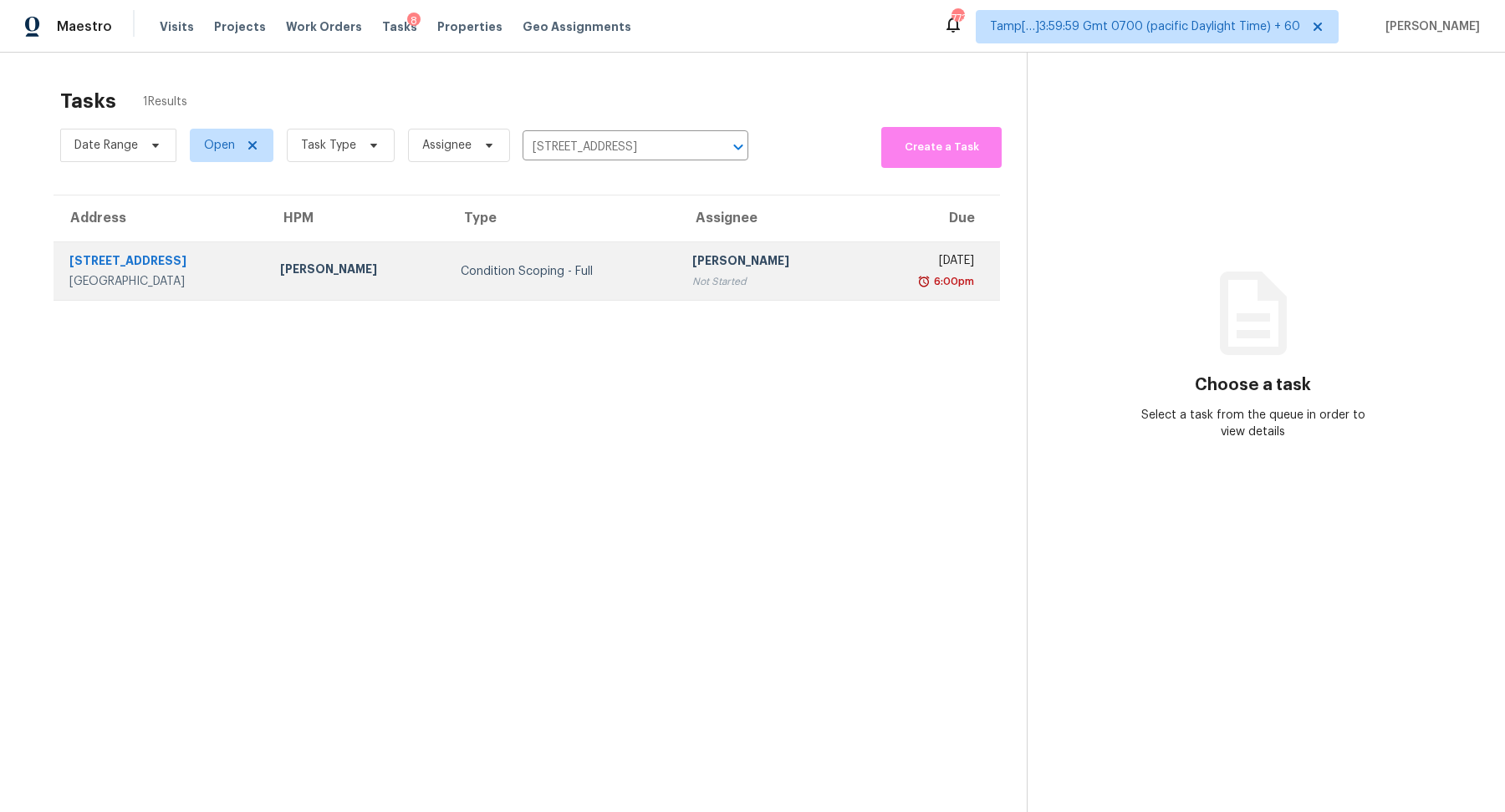
click at [671, 260] on td "Condition Scoping - Full" at bounding box center [563, 271] width 231 height 58
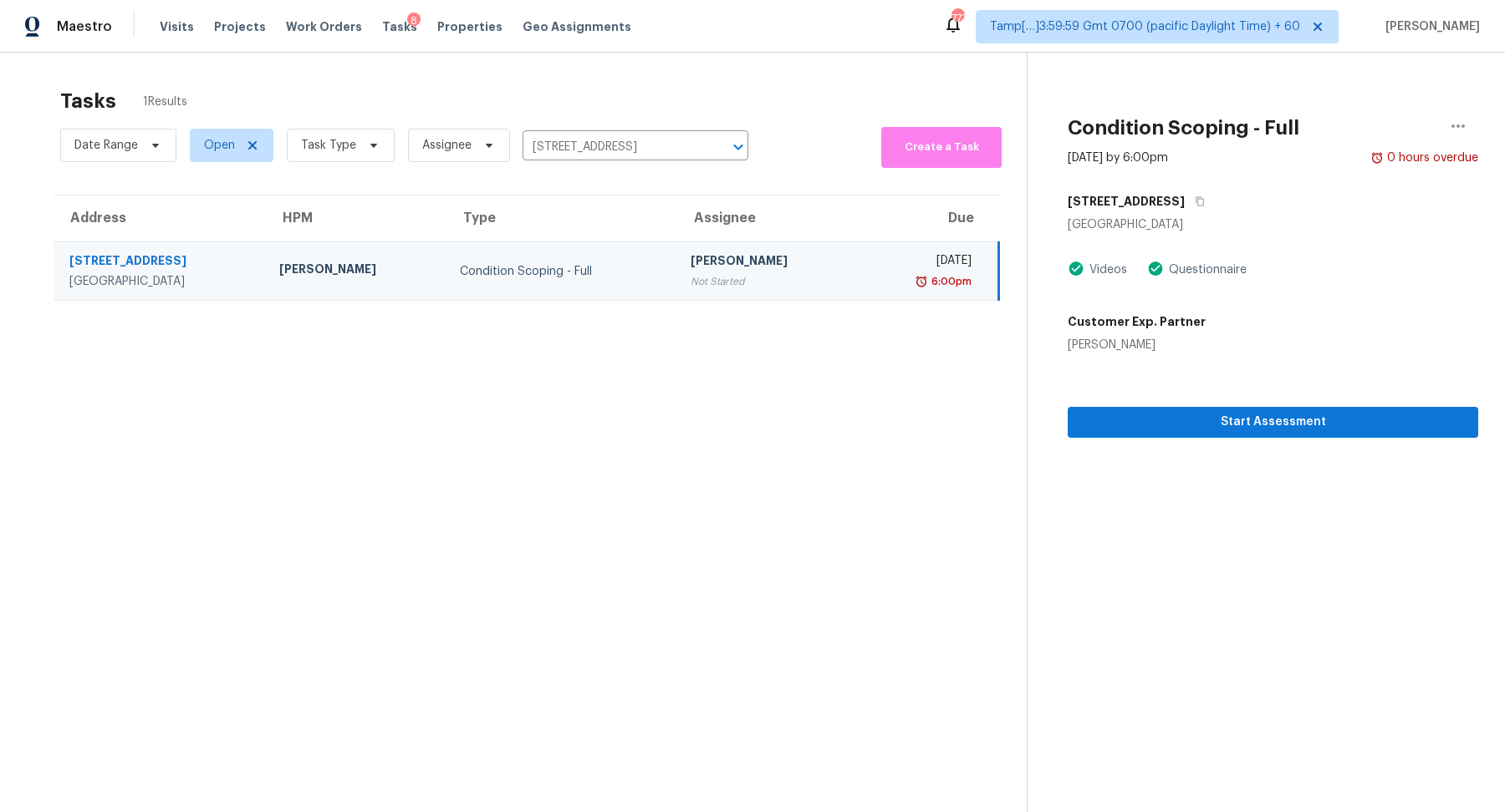
click at [1088, 437] on section "Condition Scoping - Full Sep 3rd 2025 by 6:00pm 0 hours overdue 270 Shadybrook …" at bounding box center [1252, 458] width 452 height 812
click at [1140, 421] on span "Start Assessment" at bounding box center [1273, 422] width 384 height 21
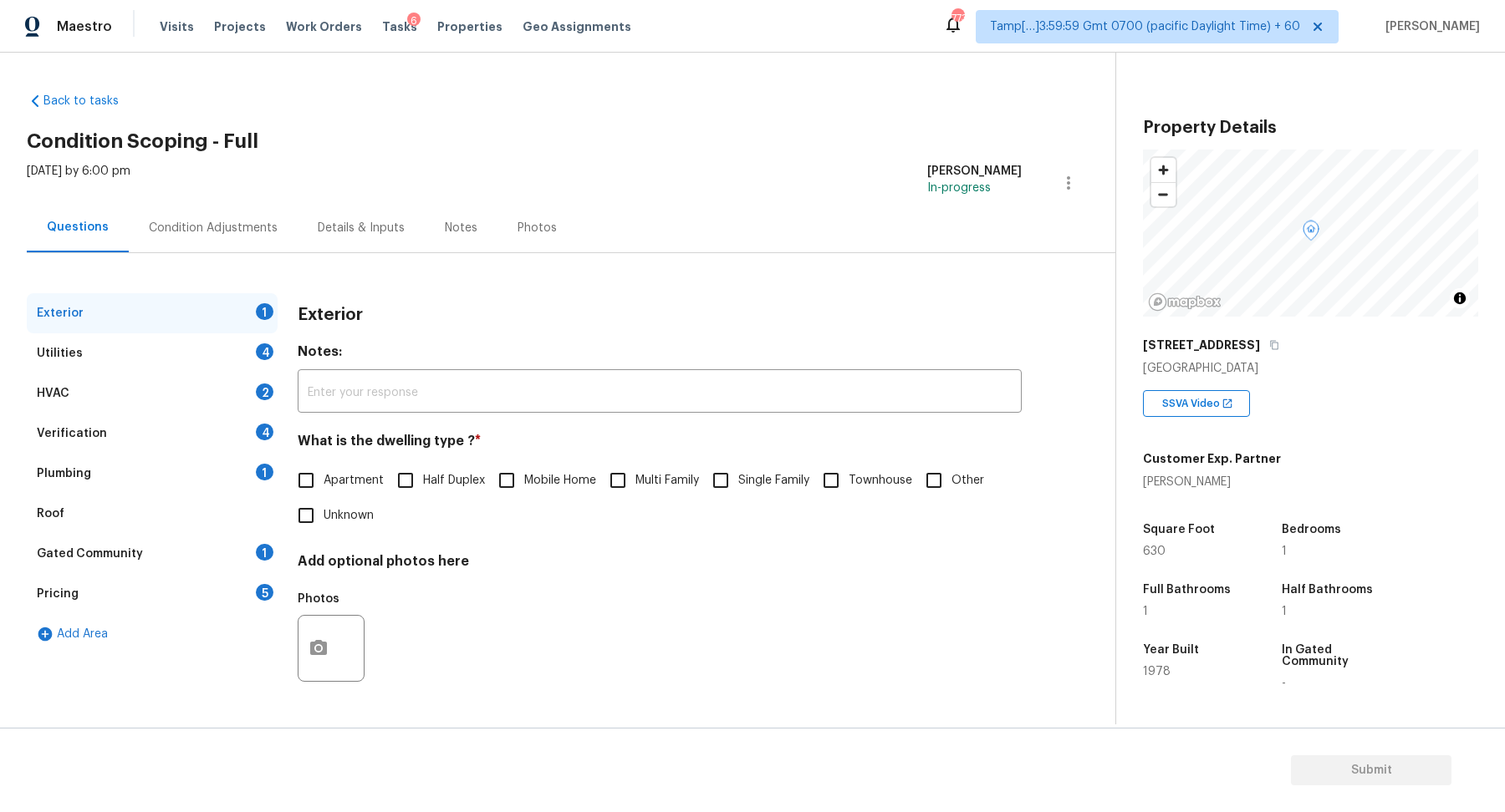
click at [338, 474] on span "Apartment" at bounding box center [353, 481] width 60 height 17
click at [323, 474] on input "Apartment" at bounding box center [306, 480] width 35 height 35
checkbox input "true"
click at [253, 379] on div "HVAC 2" at bounding box center [152, 393] width 251 height 40
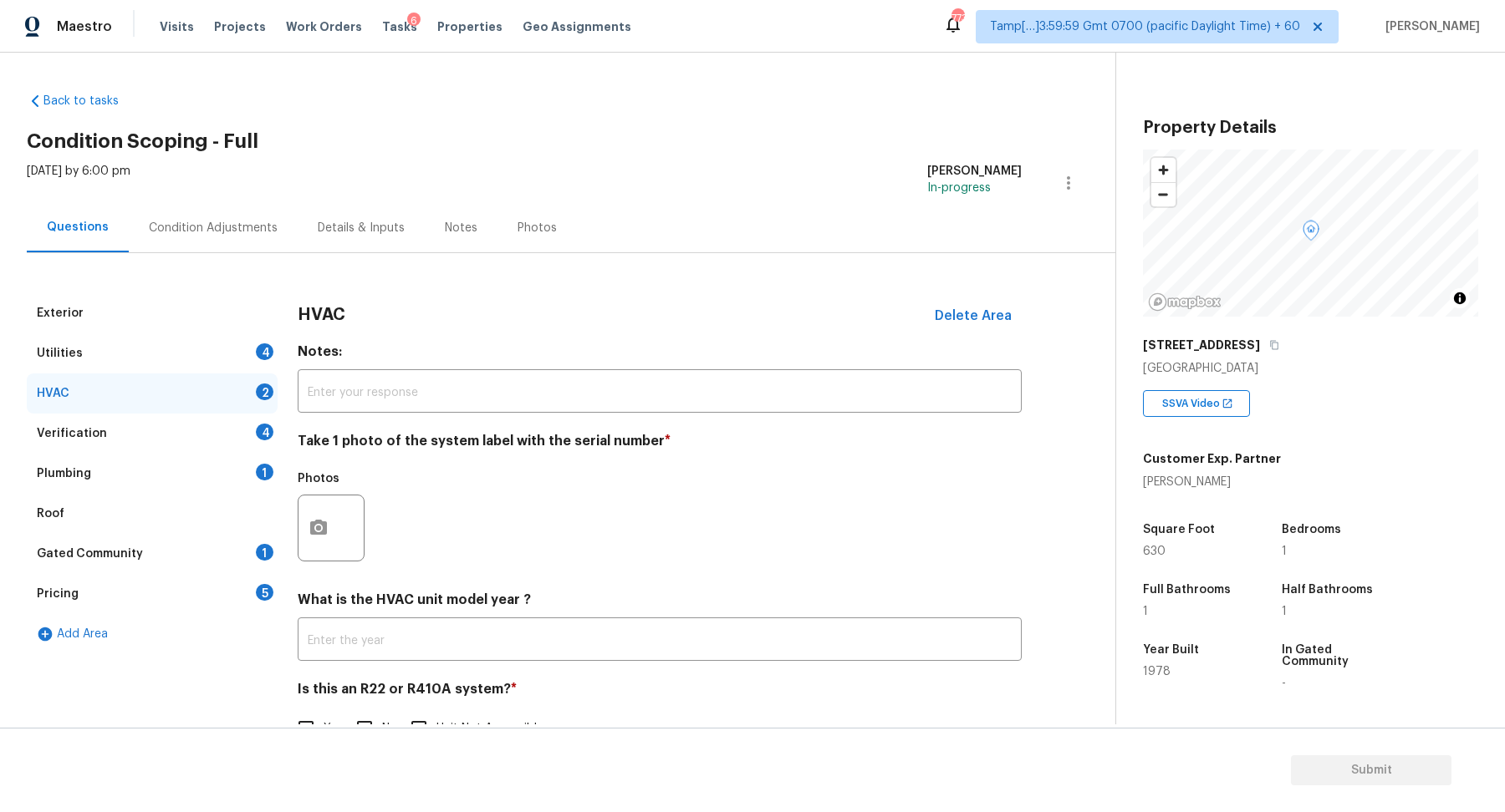
click at [251, 367] on div "Utilities 4" at bounding box center [152, 354] width 251 height 40
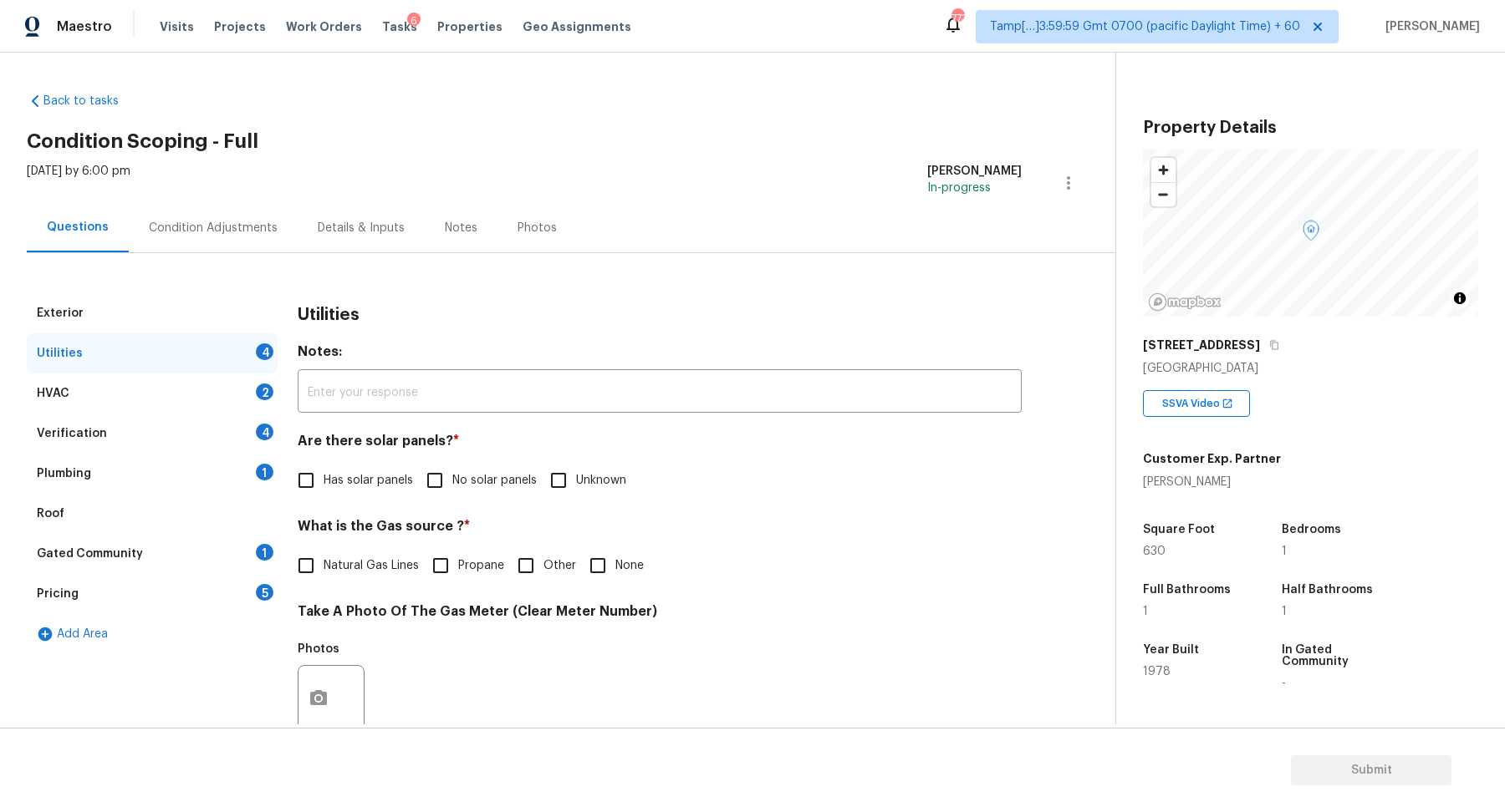
click at [441, 471] on input "No solar panels" at bounding box center [434, 480] width 35 height 35
checkbox input "true"
click at [362, 554] on label "Natural Gas Lines" at bounding box center [354, 566] width 130 height 35
click at [323, 554] on input "Natural Gas Lines" at bounding box center [306, 566] width 35 height 35
checkbox input "true"
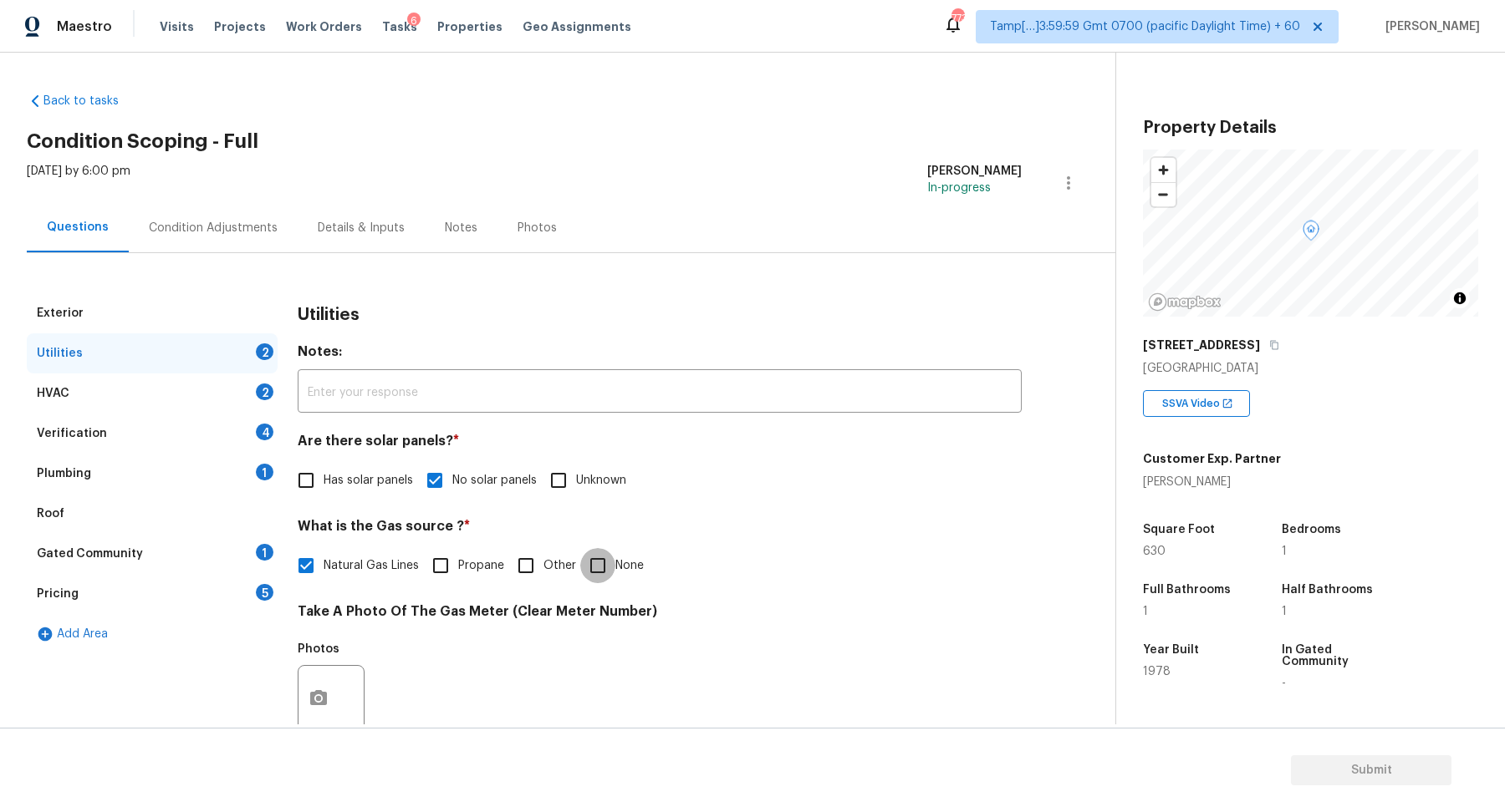
click at [611, 569] on input "None" at bounding box center [597, 566] width 35 height 35
checkbox input "true"
checkbox input "false"
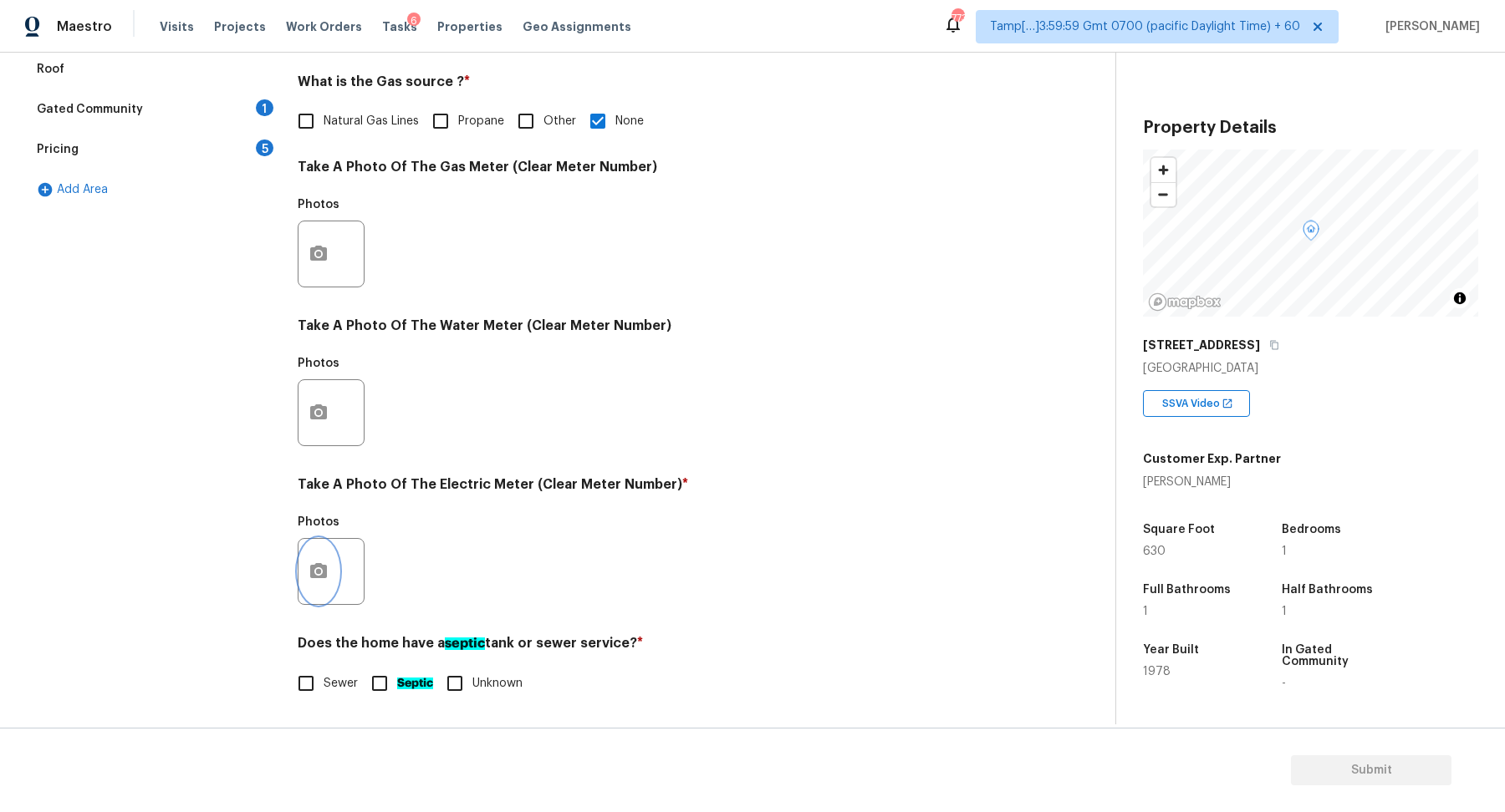
click at [317, 577] on icon "button" at bounding box center [318, 571] width 20 height 20
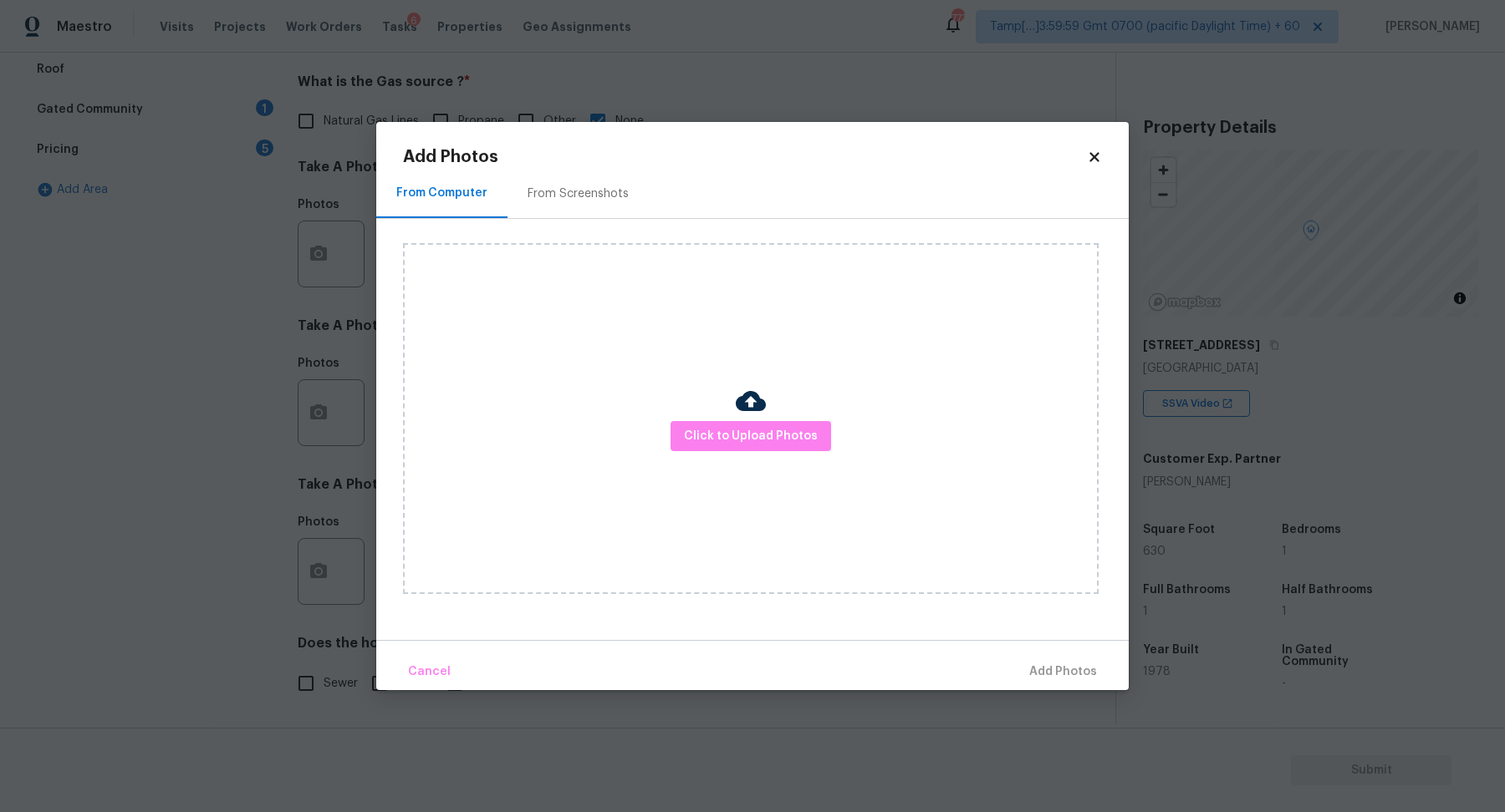
click at [726, 452] on div "Click to Upload Photos" at bounding box center [751, 419] width 695 height 351
click at [761, 433] on span "Click to Upload Photos" at bounding box center [751, 437] width 134 height 21
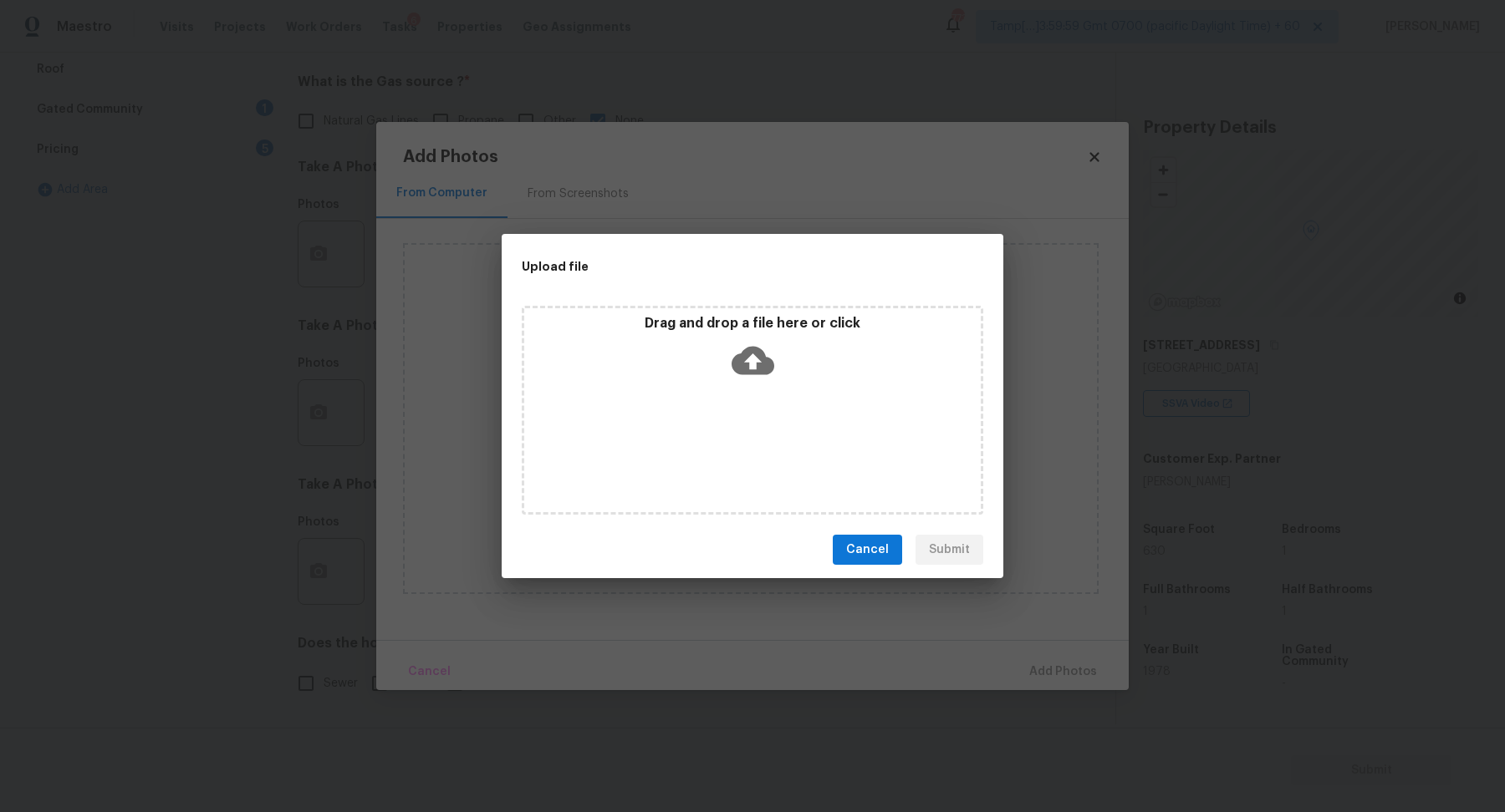
click at [804, 400] on div "Drag and drop a file here or click" at bounding box center [752, 410] width 461 height 209
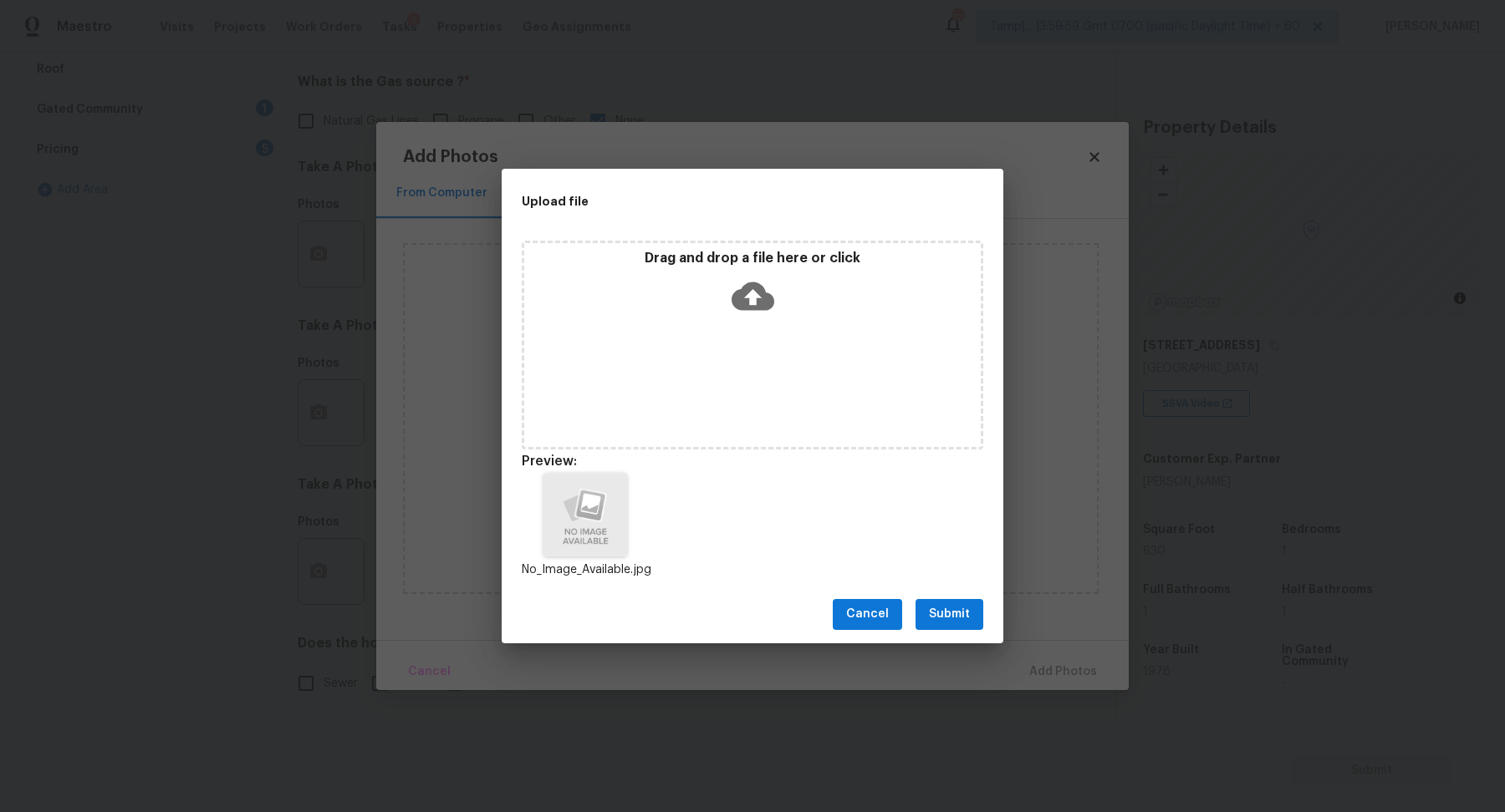
click at [936, 605] on span "Submit" at bounding box center [948, 614] width 41 height 21
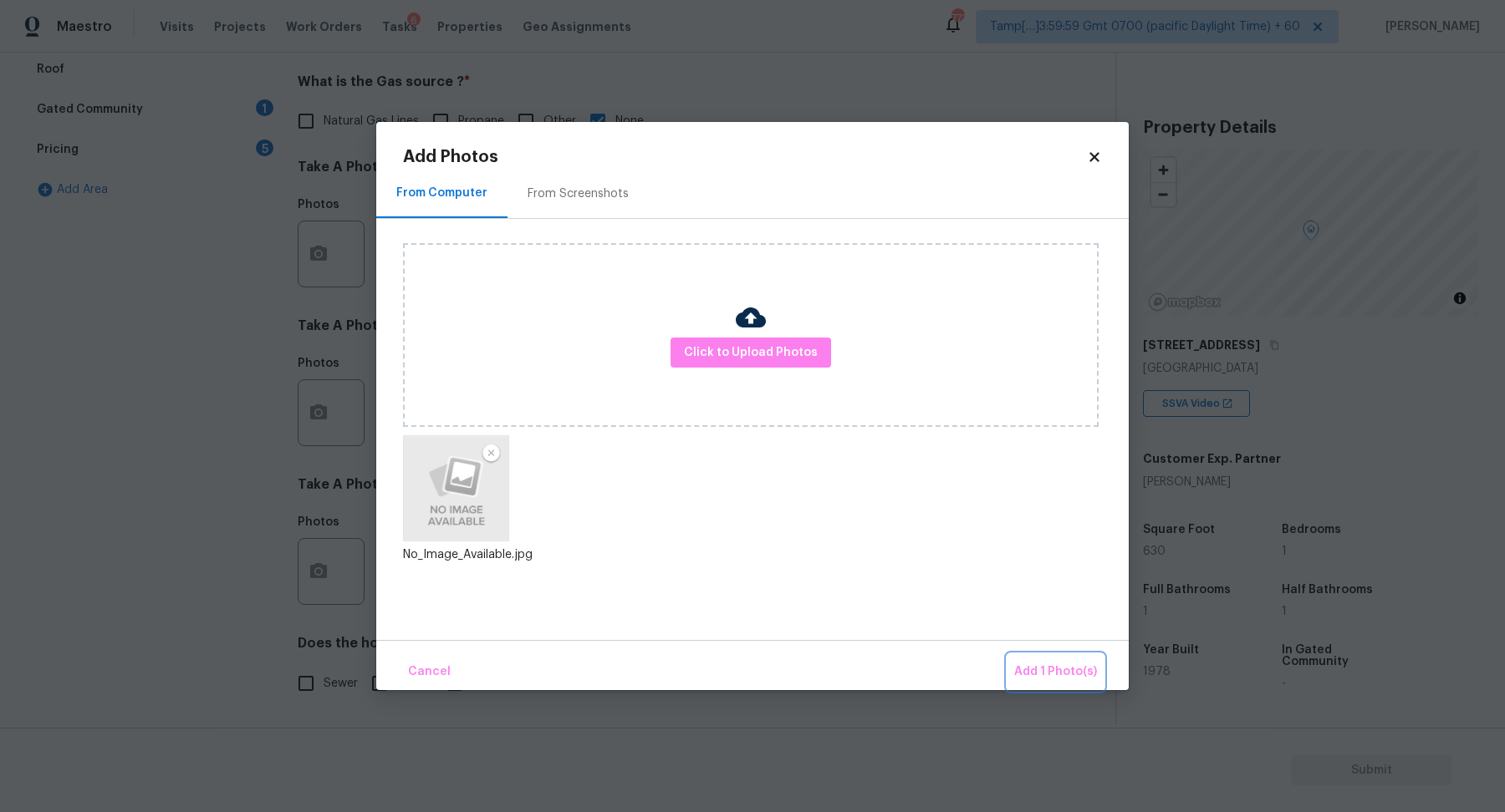
click at [1052, 670] on span "Add 1 Photo(s)" at bounding box center [1055, 672] width 82 height 21
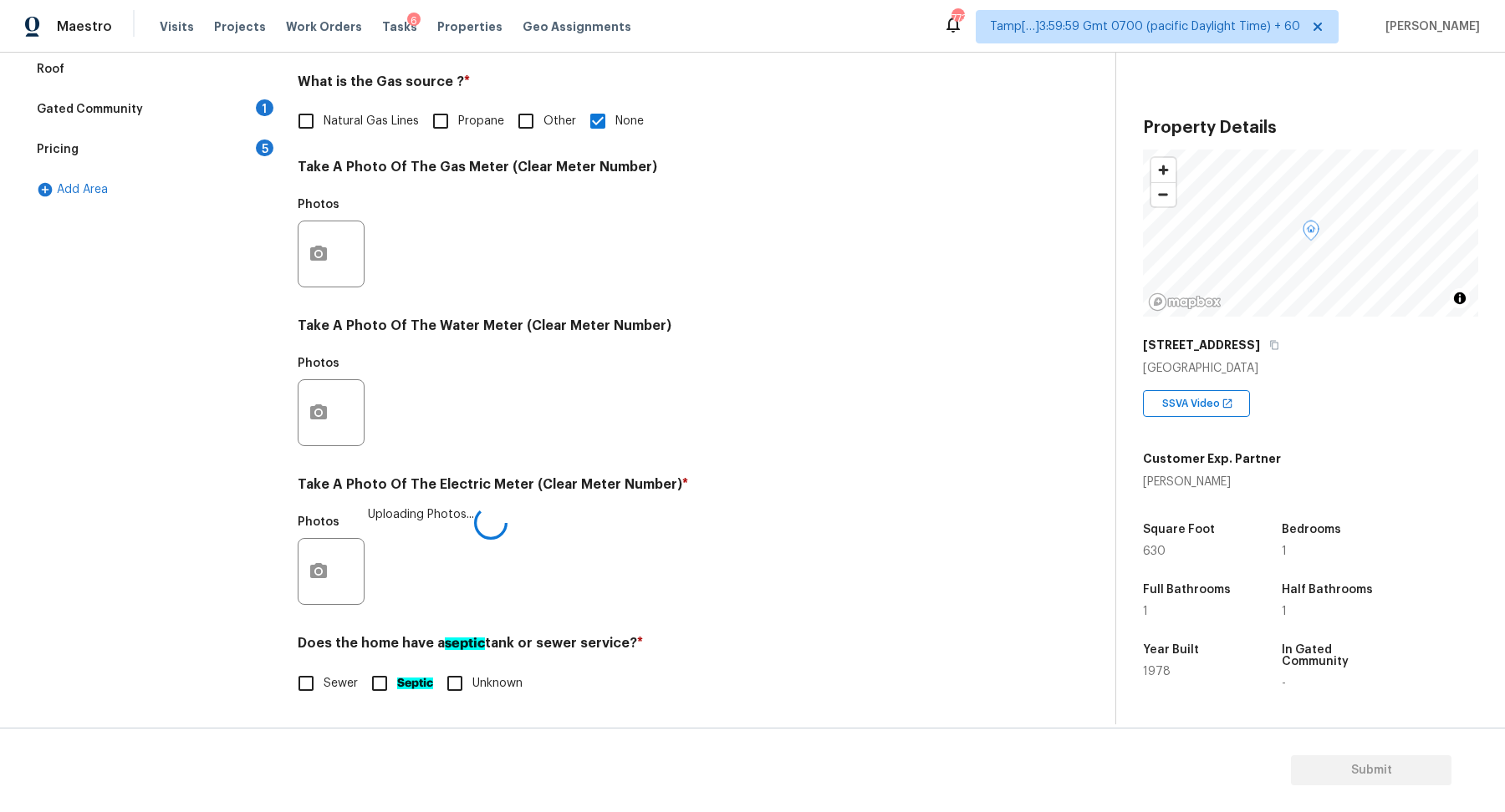
click at [314, 698] on input "Sewer" at bounding box center [306, 683] width 35 height 35
checkbox input "true"
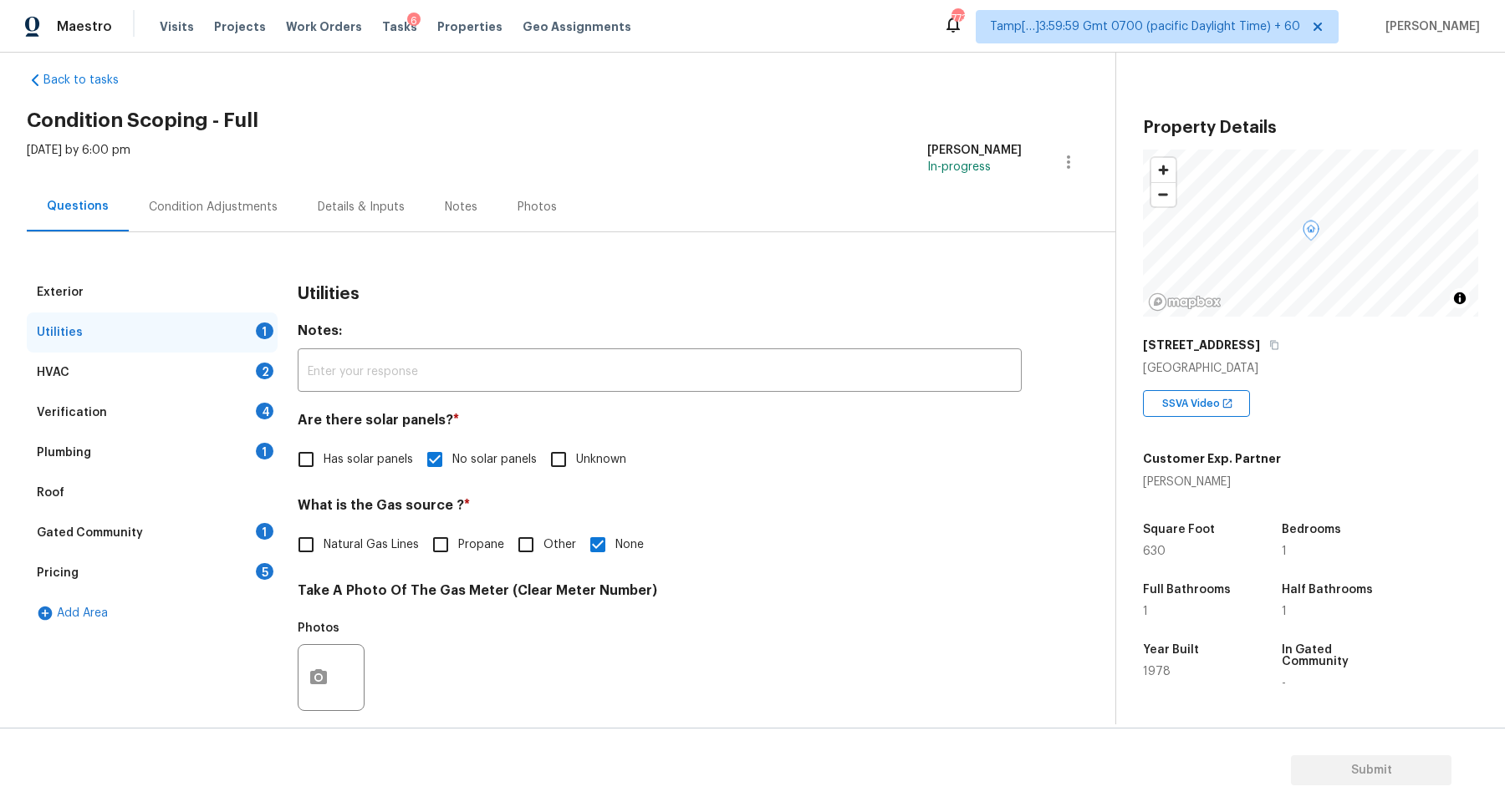
scroll to position [0, 0]
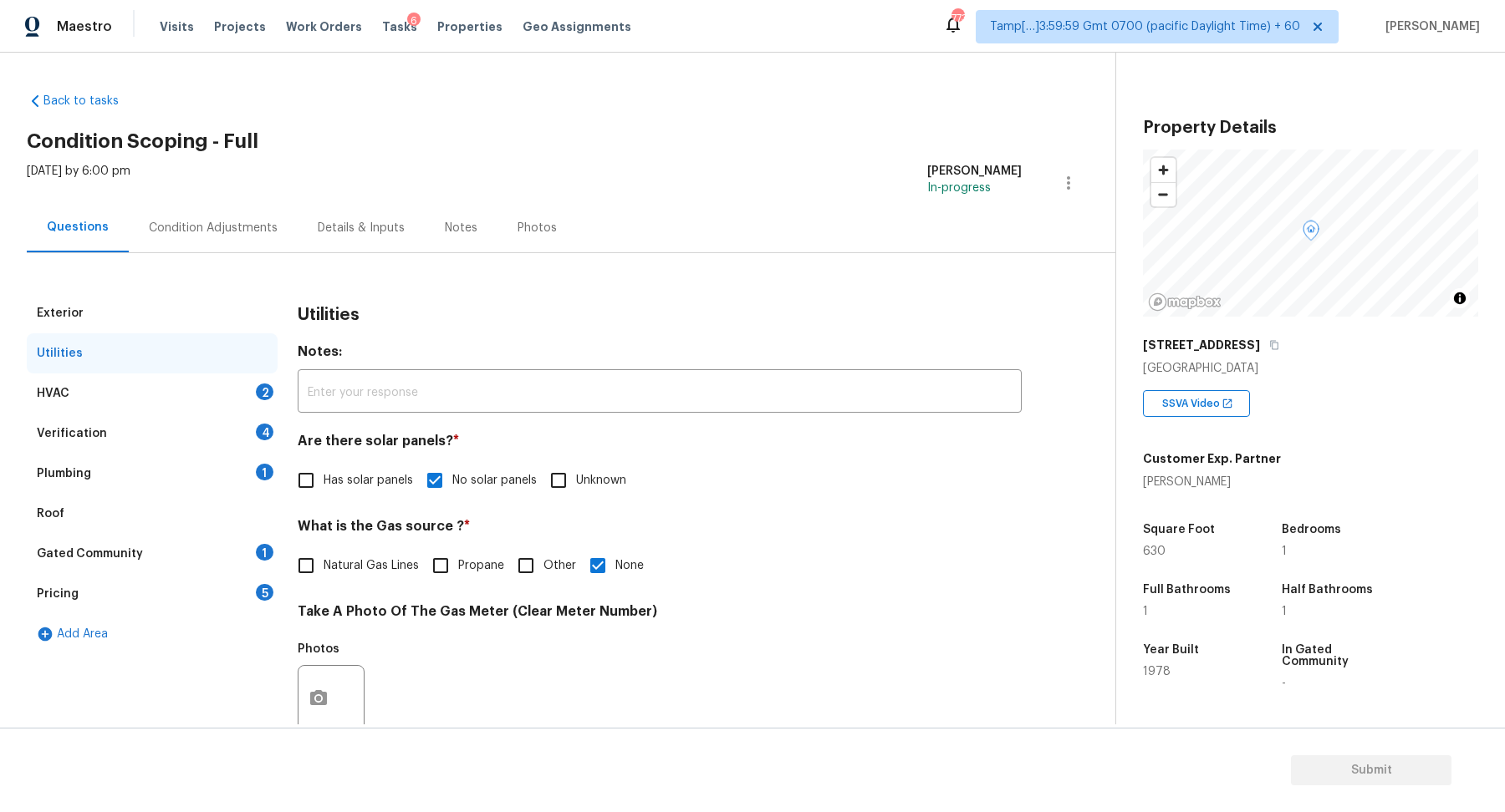
click at [197, 372] on div "Utilities" at bounding box center [152, 354] width 251 height 40
click at [208, 384] on div "HVAC 2" at bounding box center [152, 393] width 251 height 40
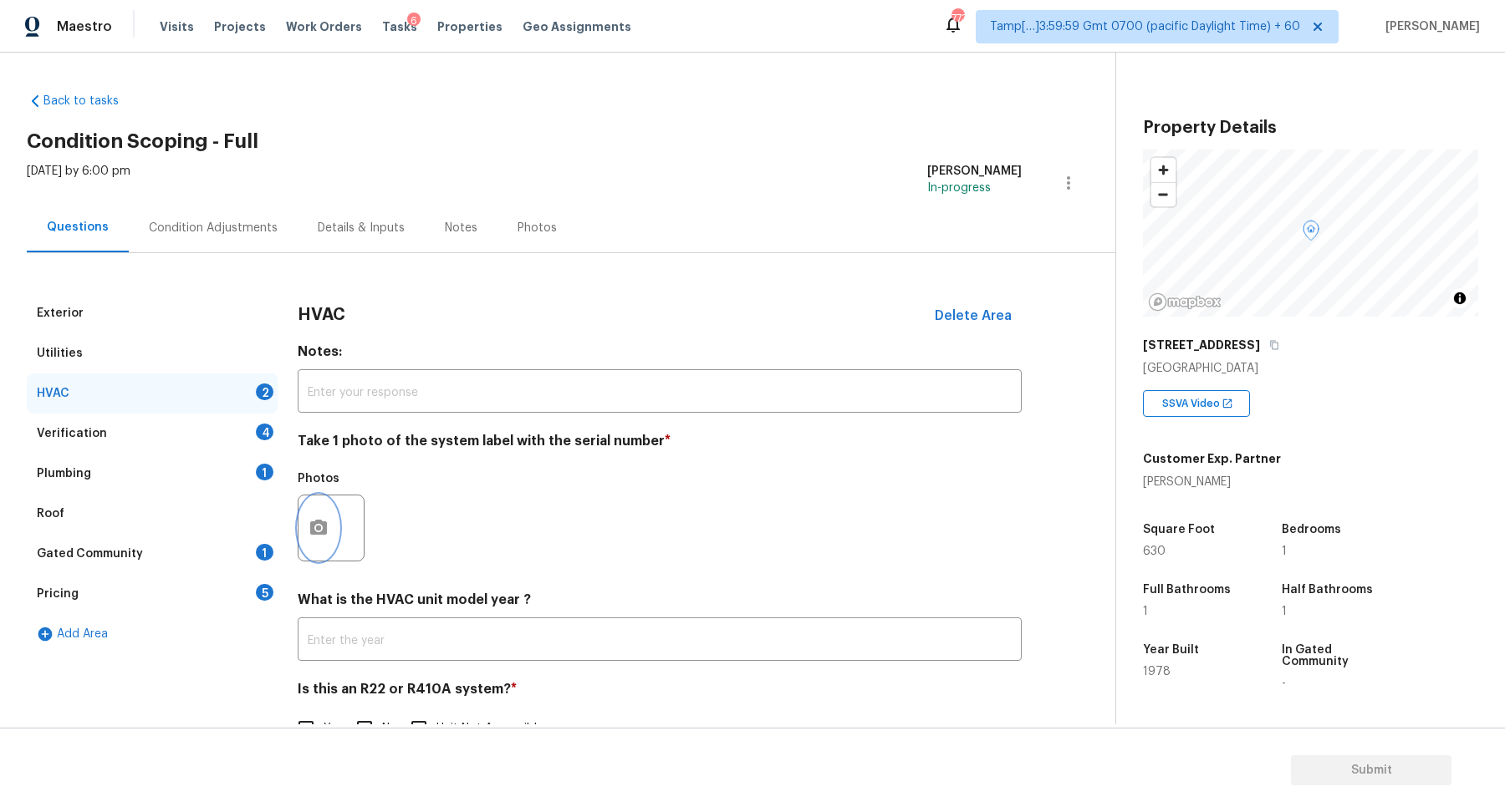
click at [329, 514] on button "button" at bounding box center [318, 528] width 40 height 65
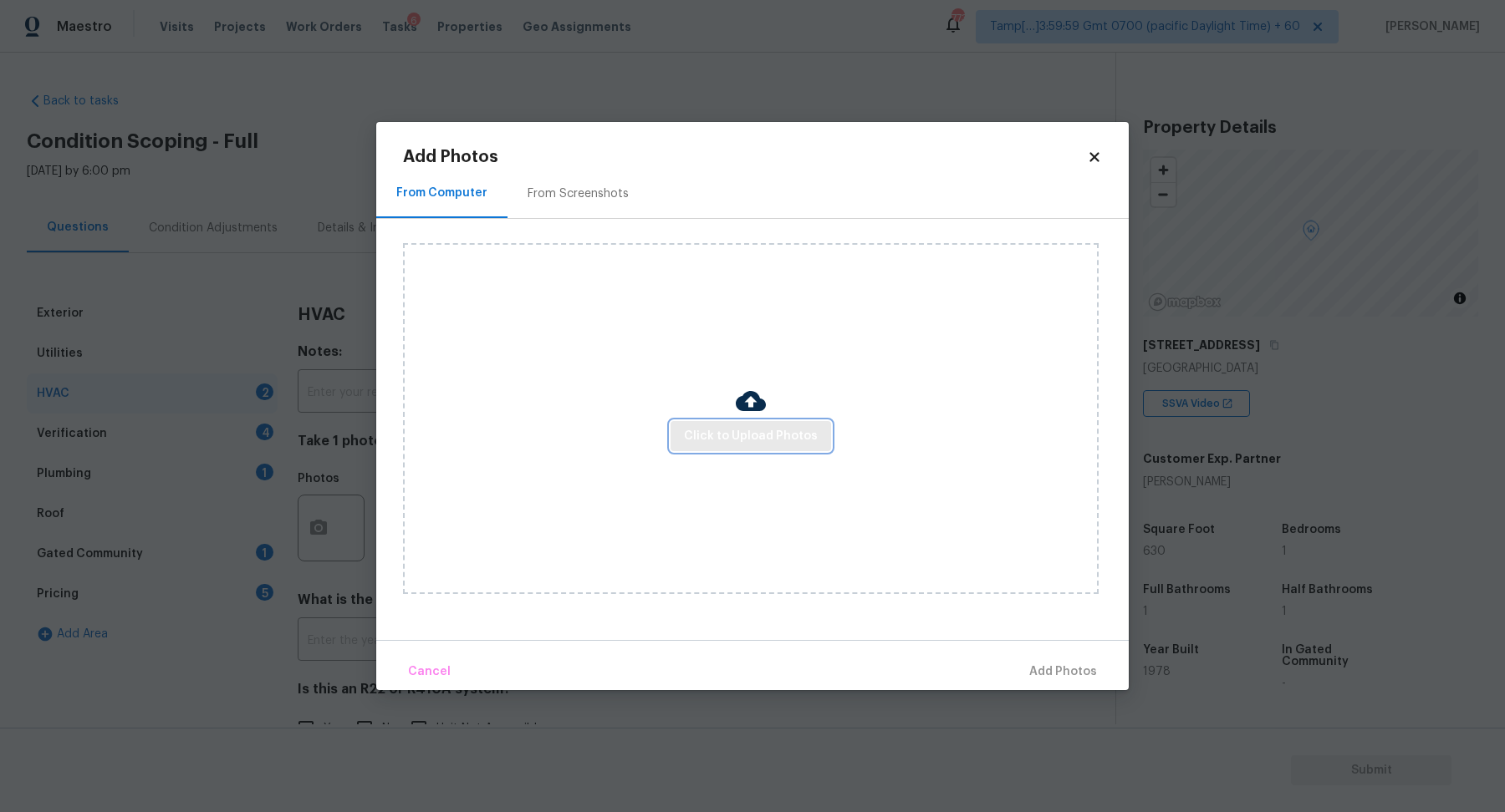
click at [688, 438] on span "Click to Upload Photos" at bounding box center [751, 437] width 134 height 21
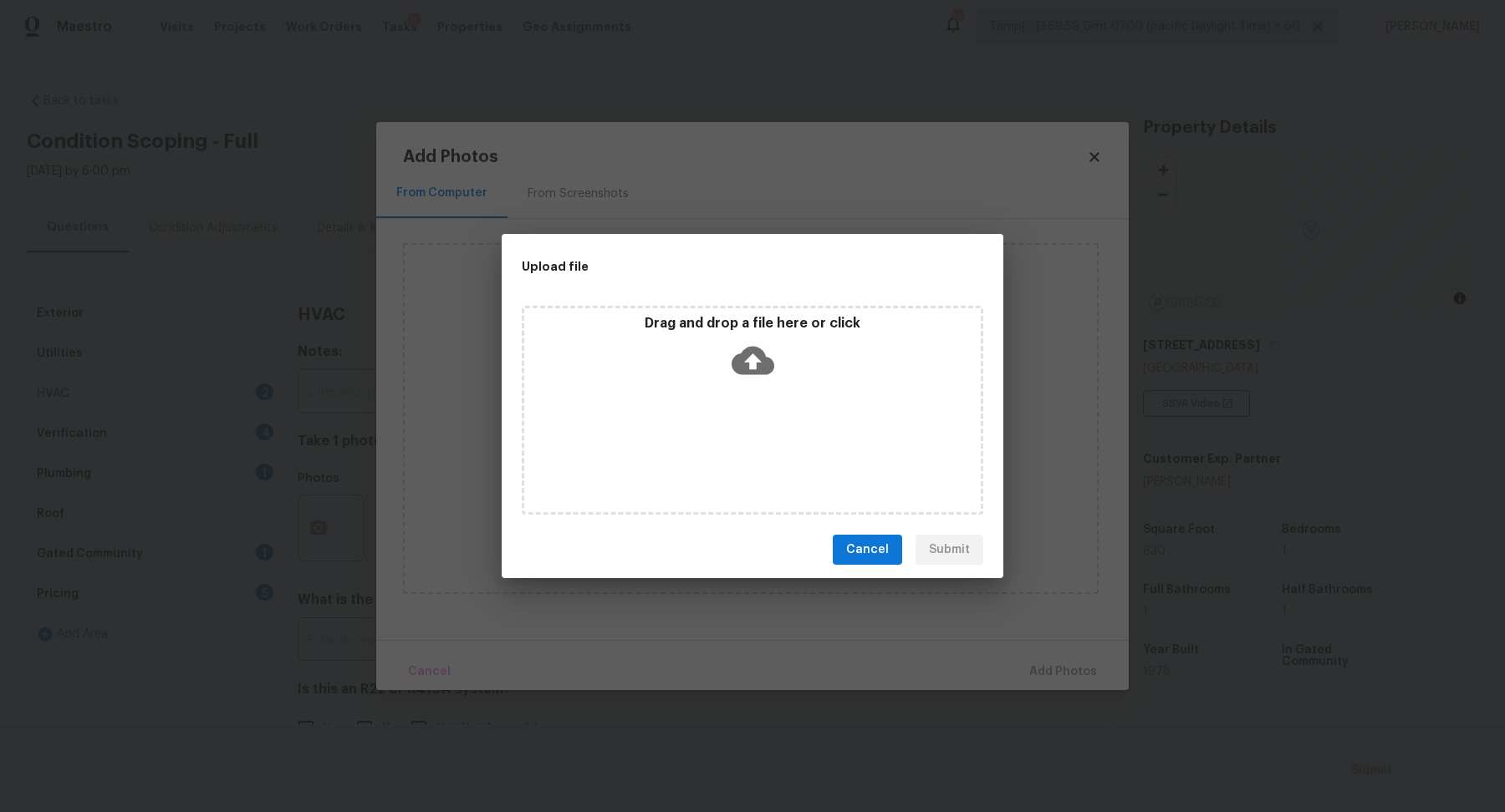
click at [773, 394] on div "Drag and drop a file here or click" at bounding box center [752, 410] width 461 height 209
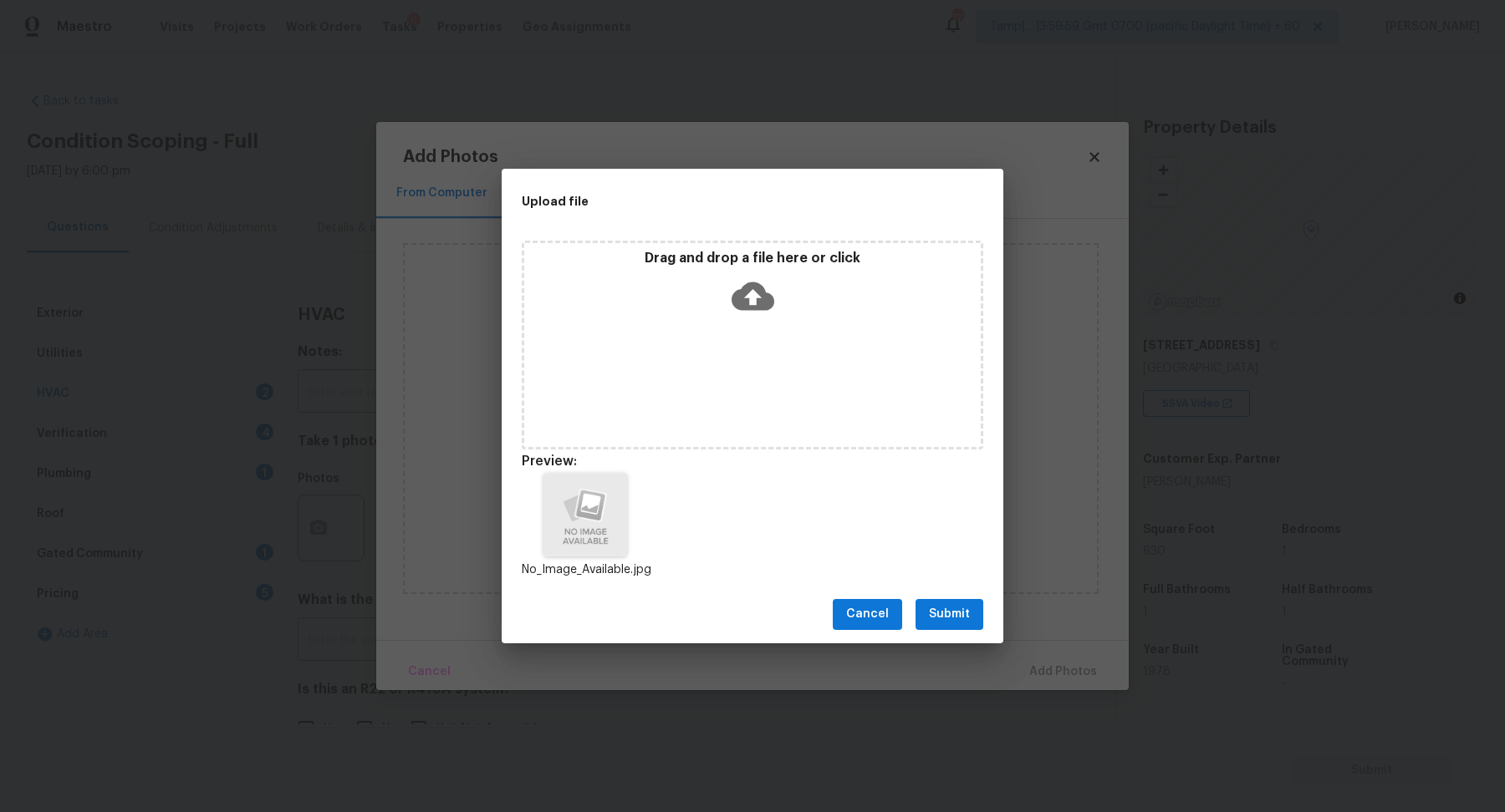
click at [919, 602] on button "Submit" at bounding box center [949, 614] width 68 height 31
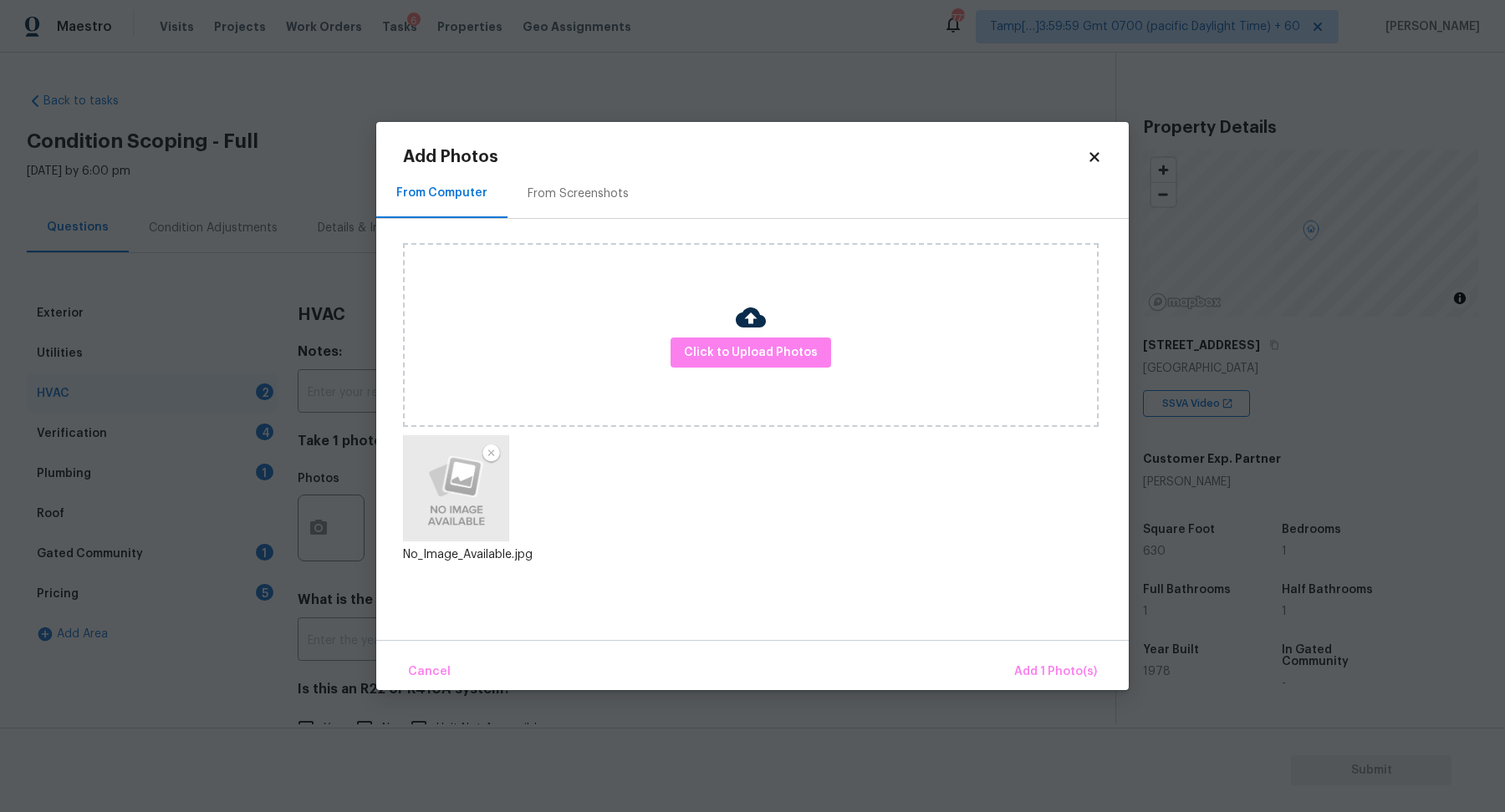
click at [1012, 645] on div "Cancel Add 1 Photo(s)" at bounding box center [752, 666] width 752 height 50
click at [1038, 651] on div "Cancel Add 1 Photo(s)" at bounding box center [752, 666] width 752 height 50
click at [1038, 666] on span "Add 1 Photo(s)" at bounding box center [1055, 672] width 82 height 21
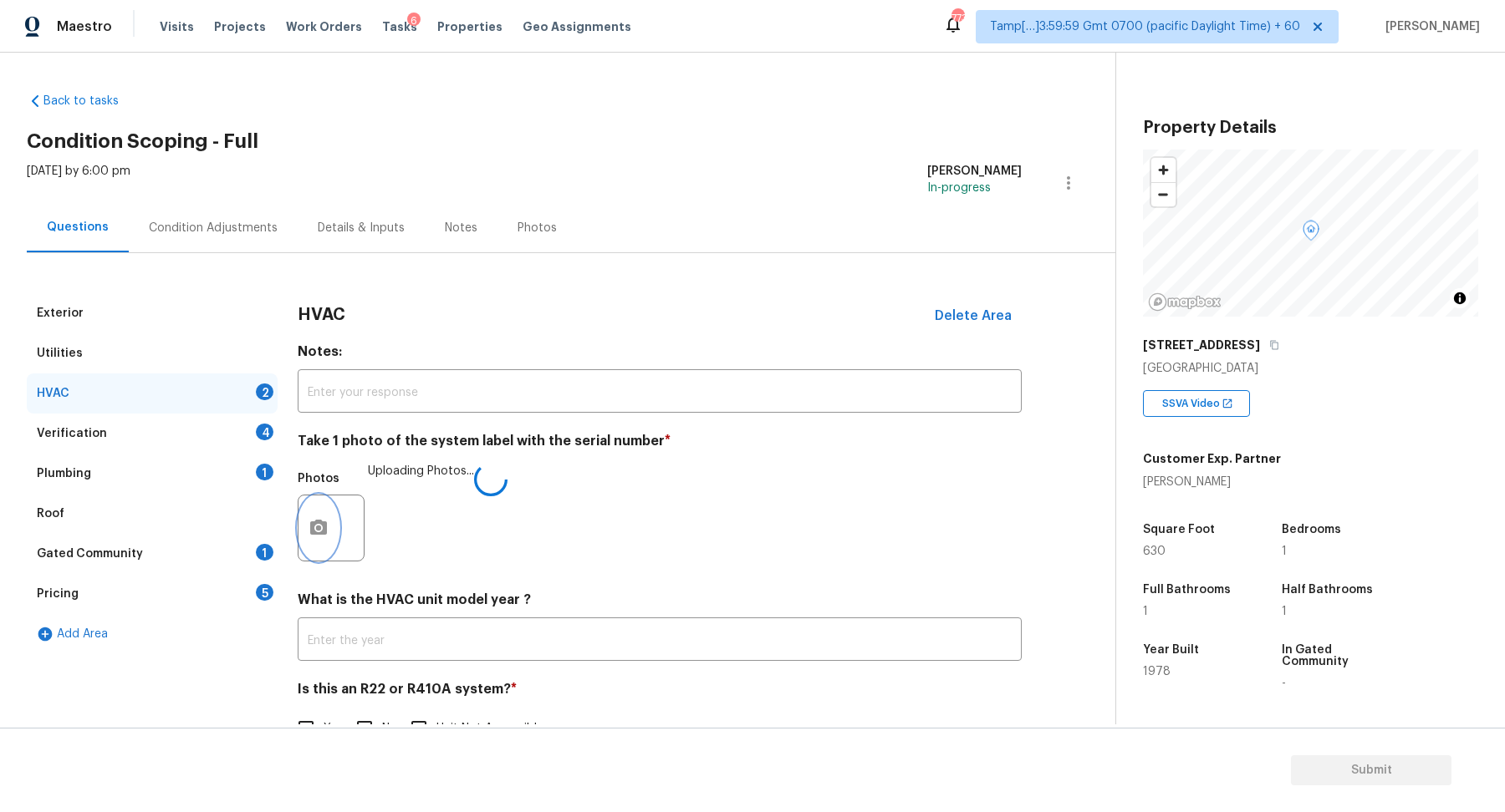
scroll to position [46, 0]
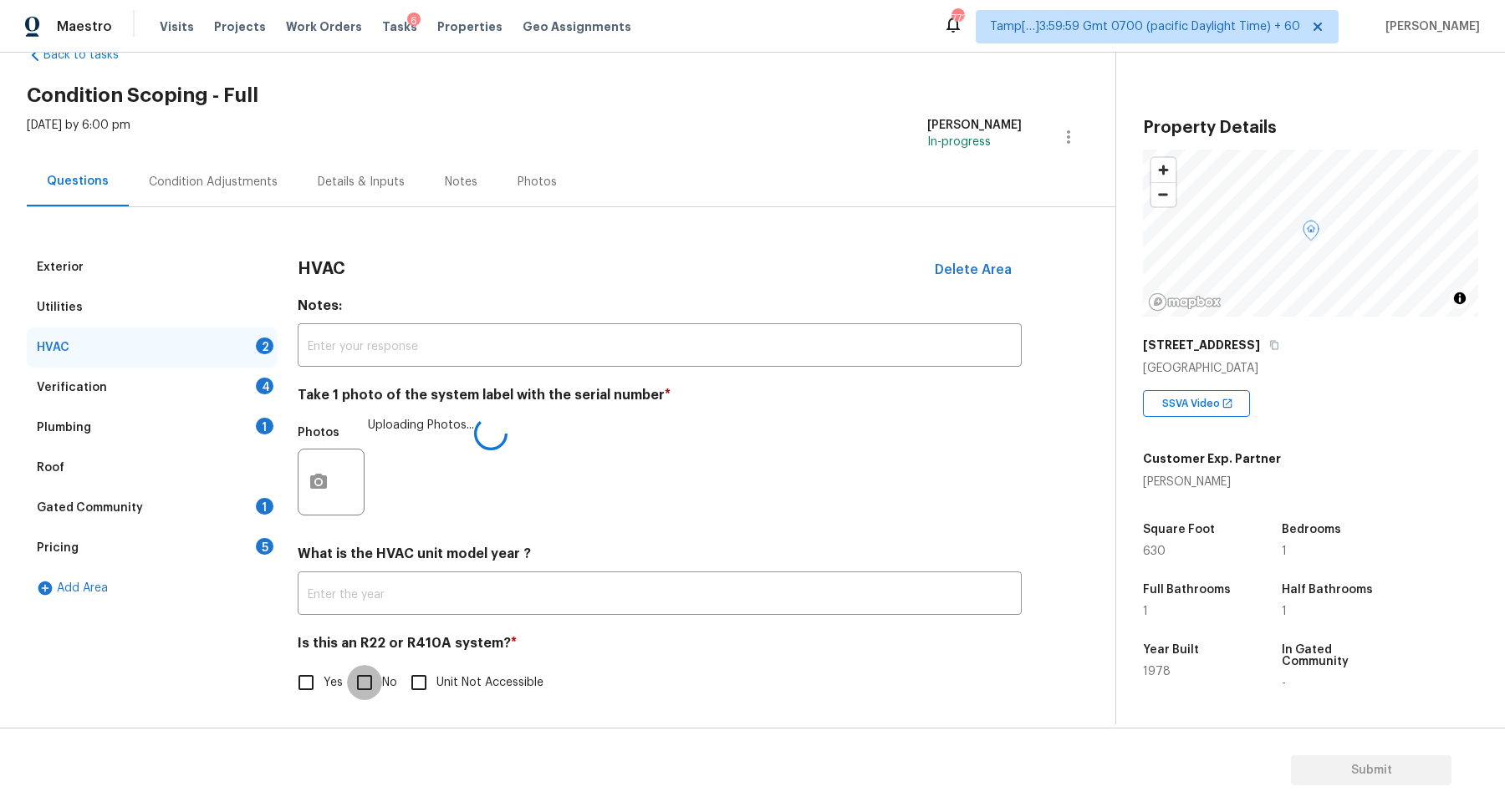
click at [377, 669] on input "No" at bounding box center [364, 682] width 35 height 35
checkbox input "true"
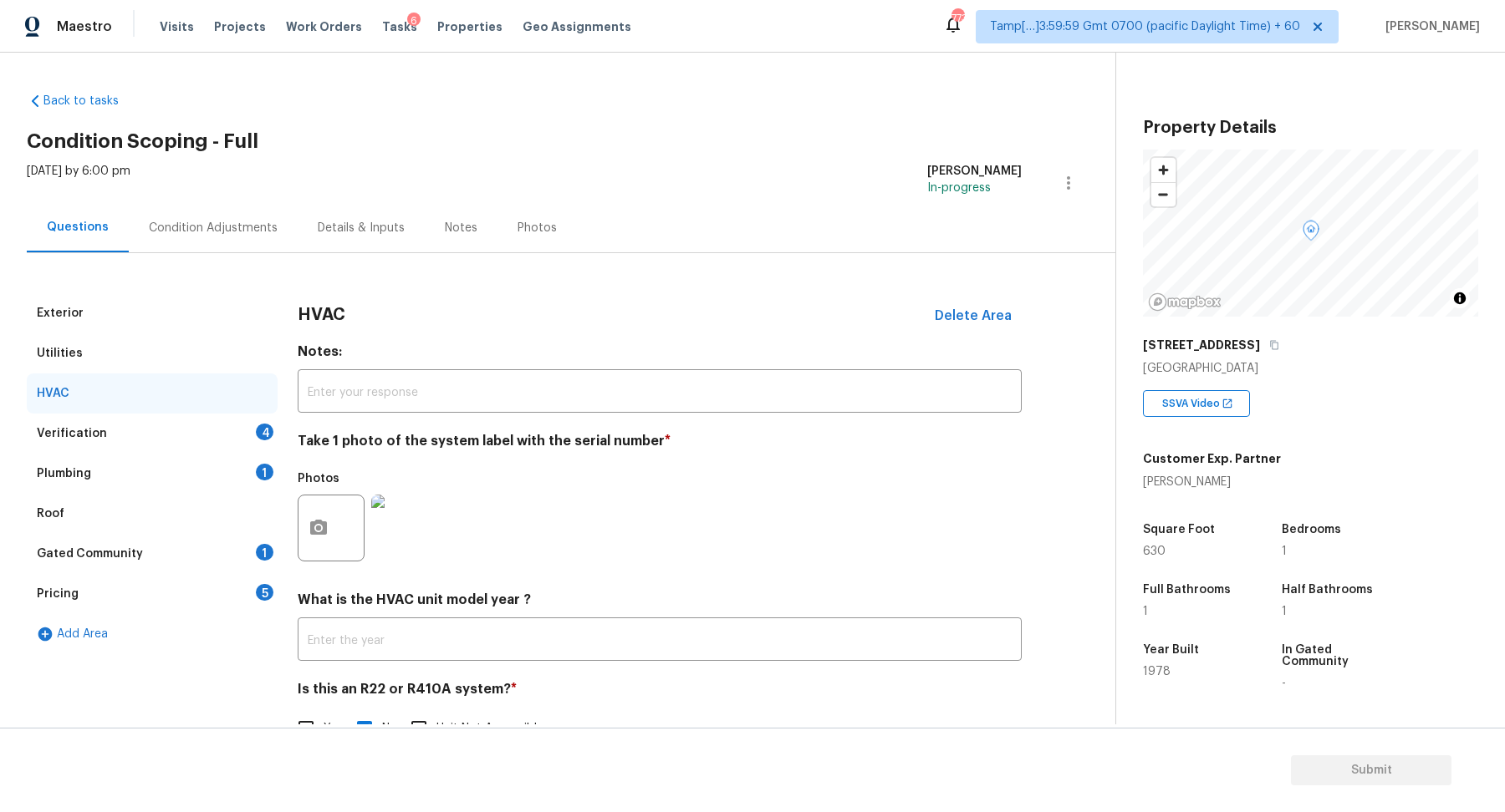
click at [247, 430] on div "Verification 4" at bounding box center [152, 433] width 251 height 40
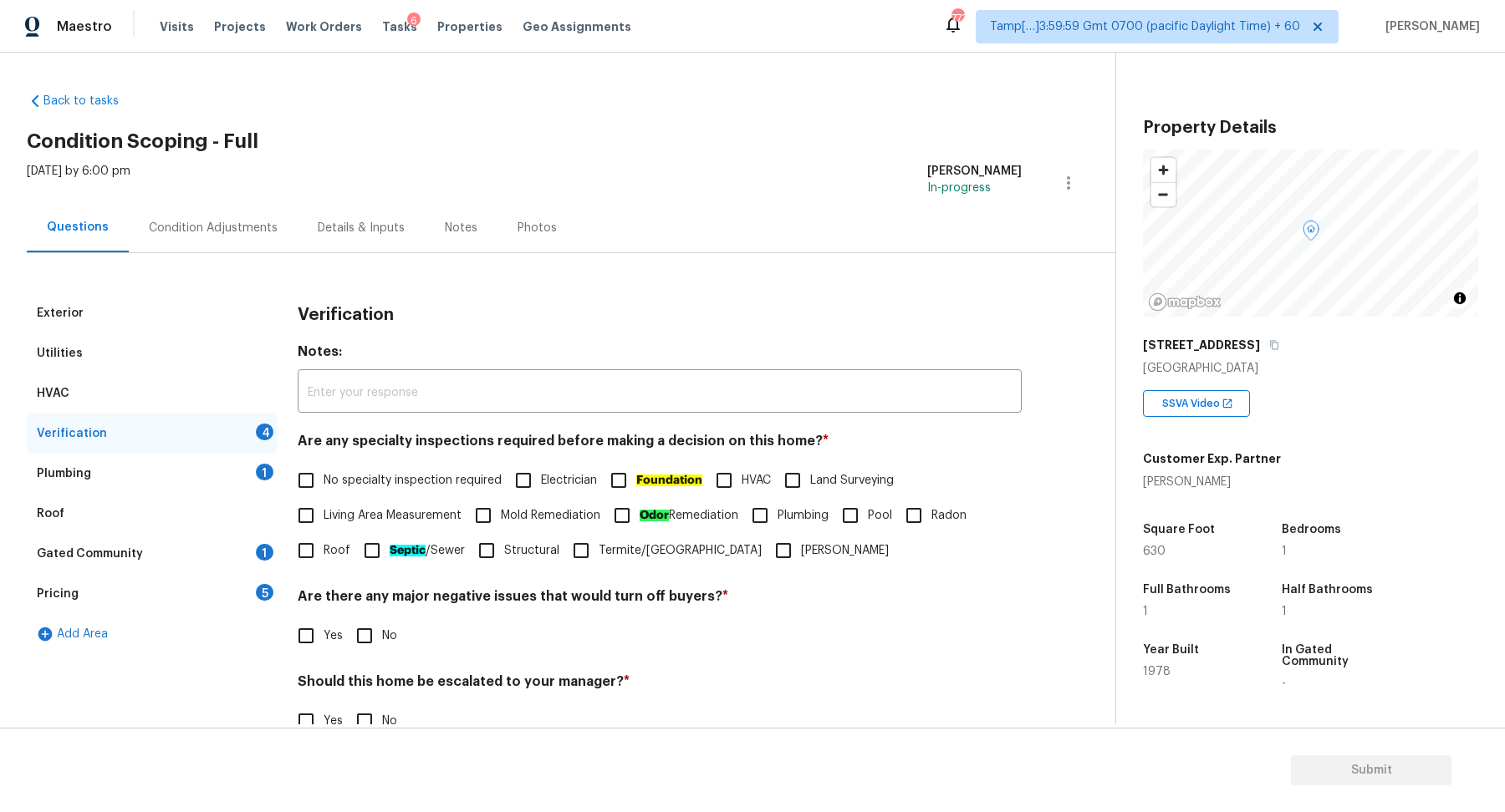
click at [433, 488] on span "No specialty inspection required" at bounding box center [412, 481] width 178 height 17
click at [323, 488] on input "No specialty inspection required" at bounding box center [306, 480] width 35 height 35
checkbox input "true"
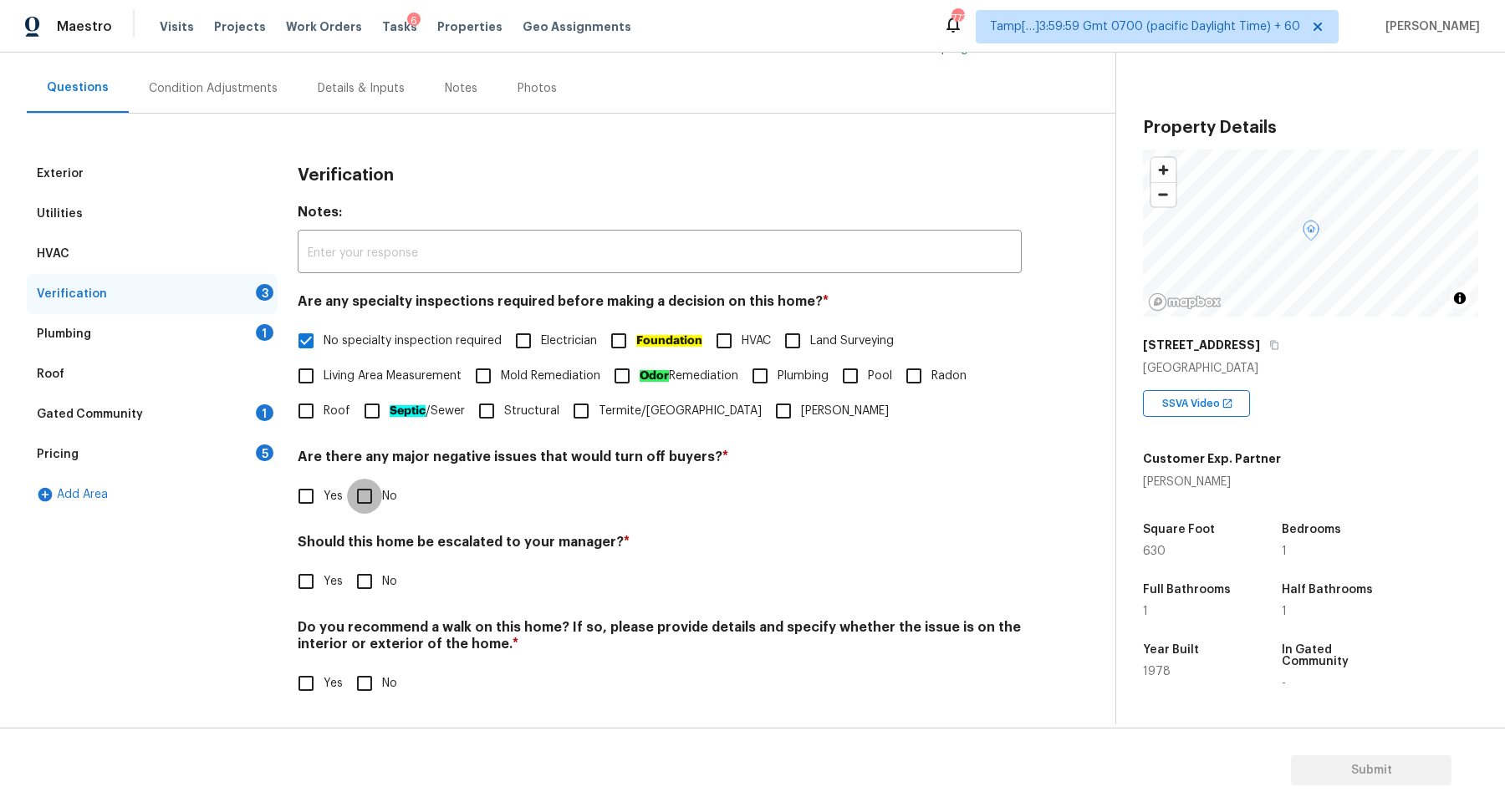
click at [366, 503] on input "No" at bounding box center [364, 496] width 35 height 35
checkbox input "true"
click at [318, 613] on div "Verification Notes: ​ Are any specialty inspections required before making a de…" at bounding box center [659, 438] width 724 height 569
click at [304, 581] on input "Yes" at bounding box center [306, 581] width 35 height 35
checkbox input "true"
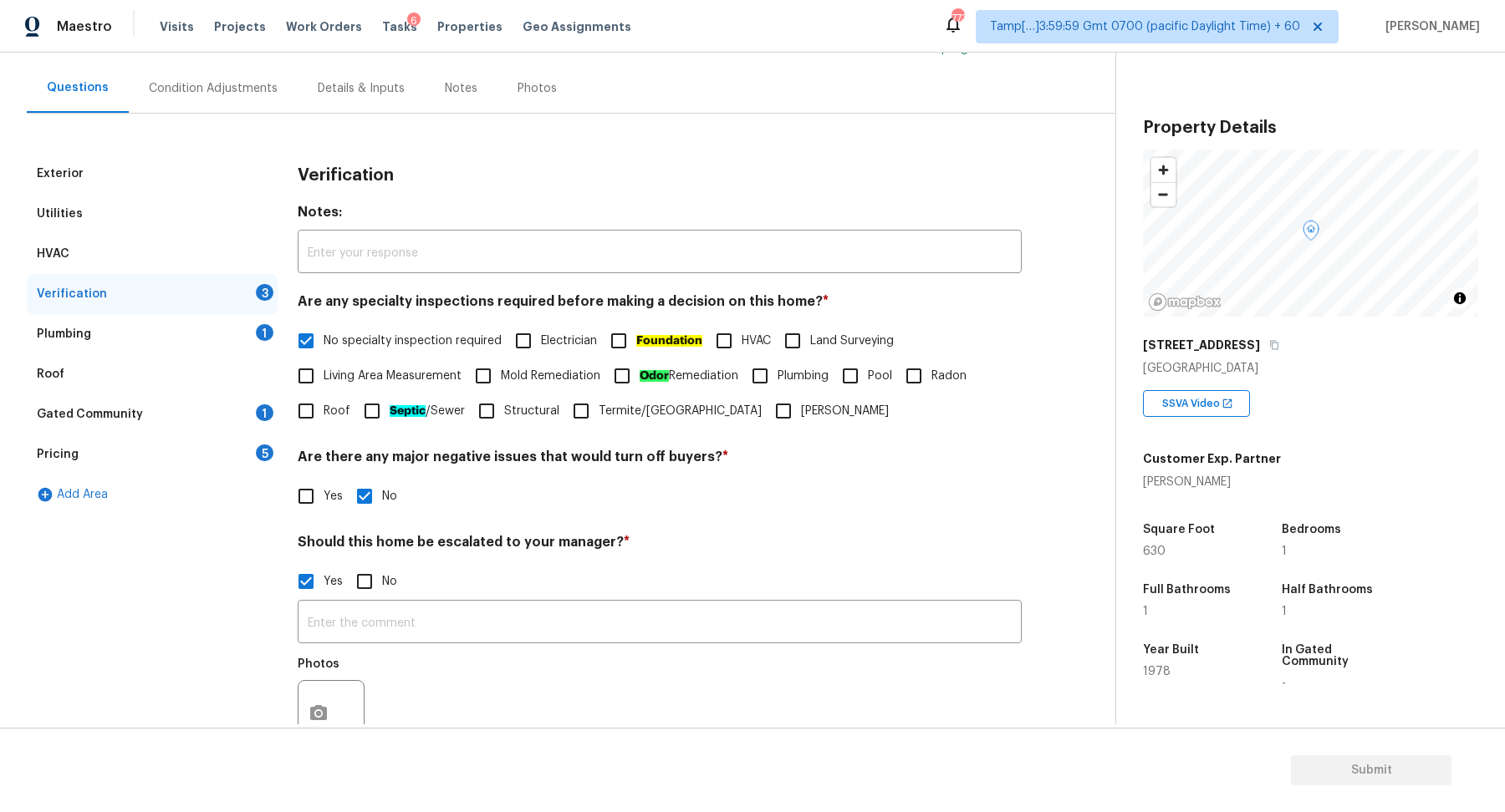
click at [313, 677] on div "Photos" at bounding box center [332, 669] width 70 height 22
click at [315, 704] on icon "button" at bounding box center [318, 713] width 20 height 20
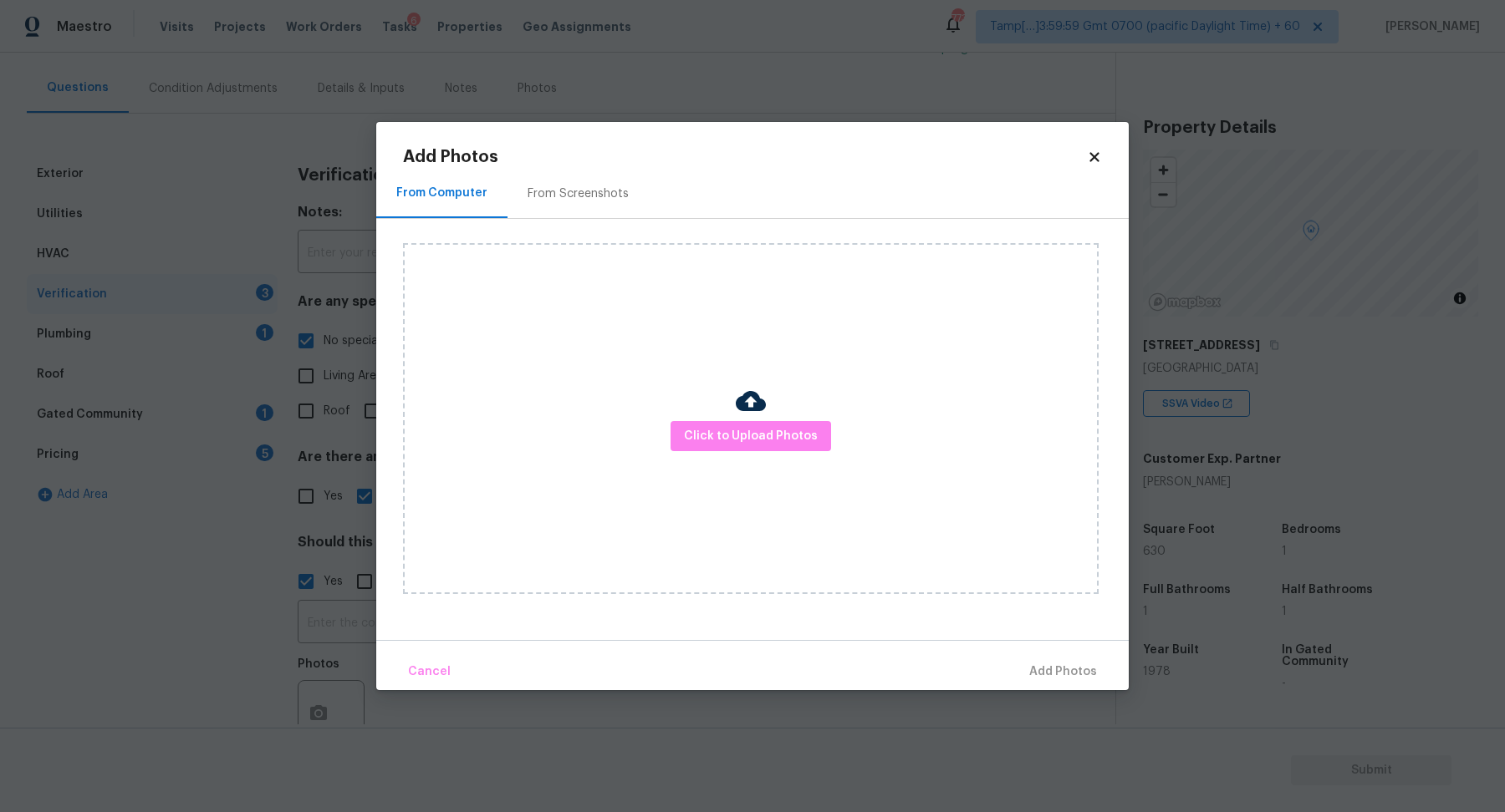
click at [715, 412] on div "Click to Upload Photos" at bounding box center [751, 419] width 695 height 351
click at [712, 424] on button "Click to Upload Photos" at bounding box center [750, 437] width 160 height 31
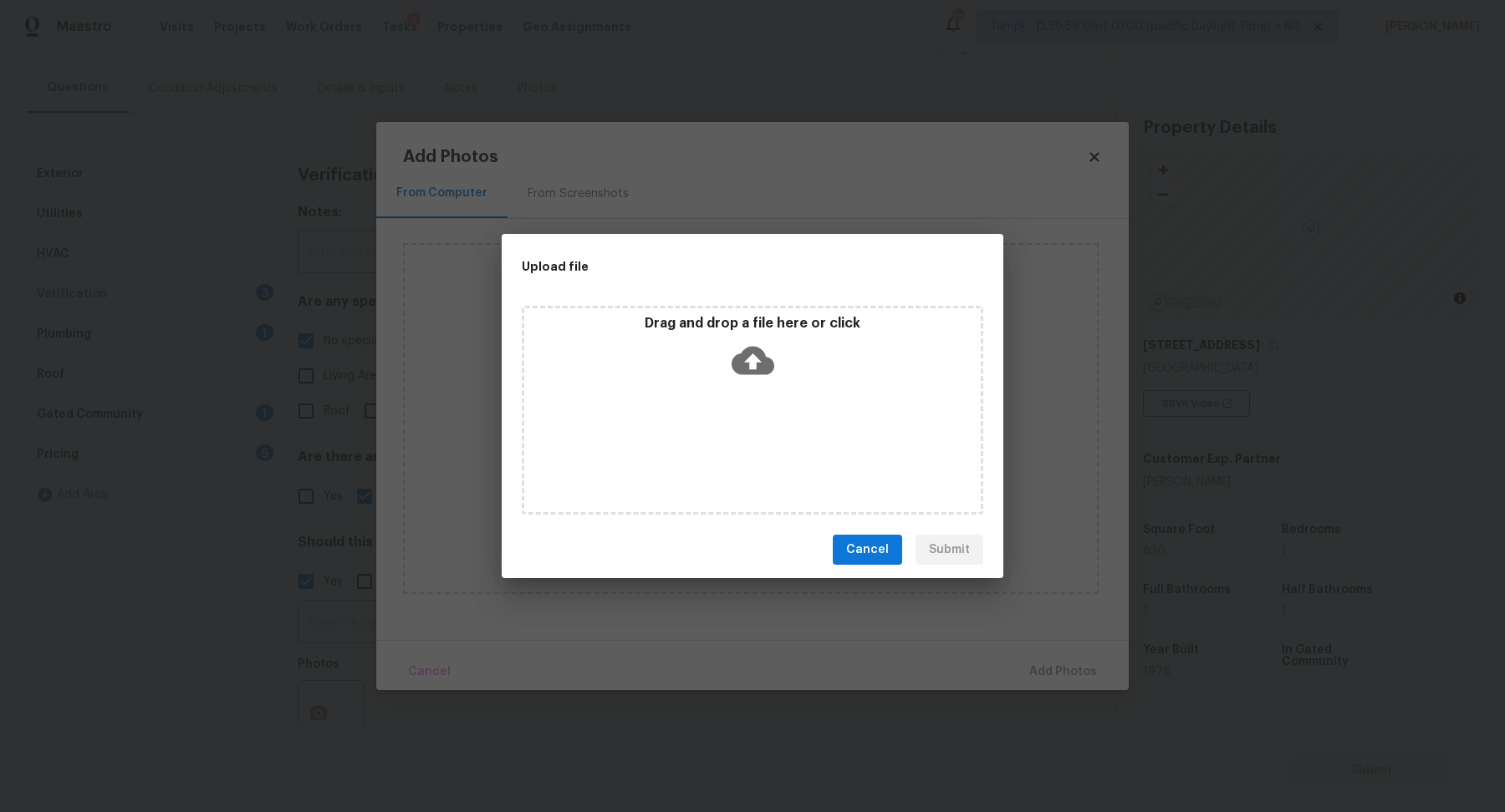
click at [811, 336] on div "Drag and drop a file here or click" at bounding box center [752, 351] width 456 height 72
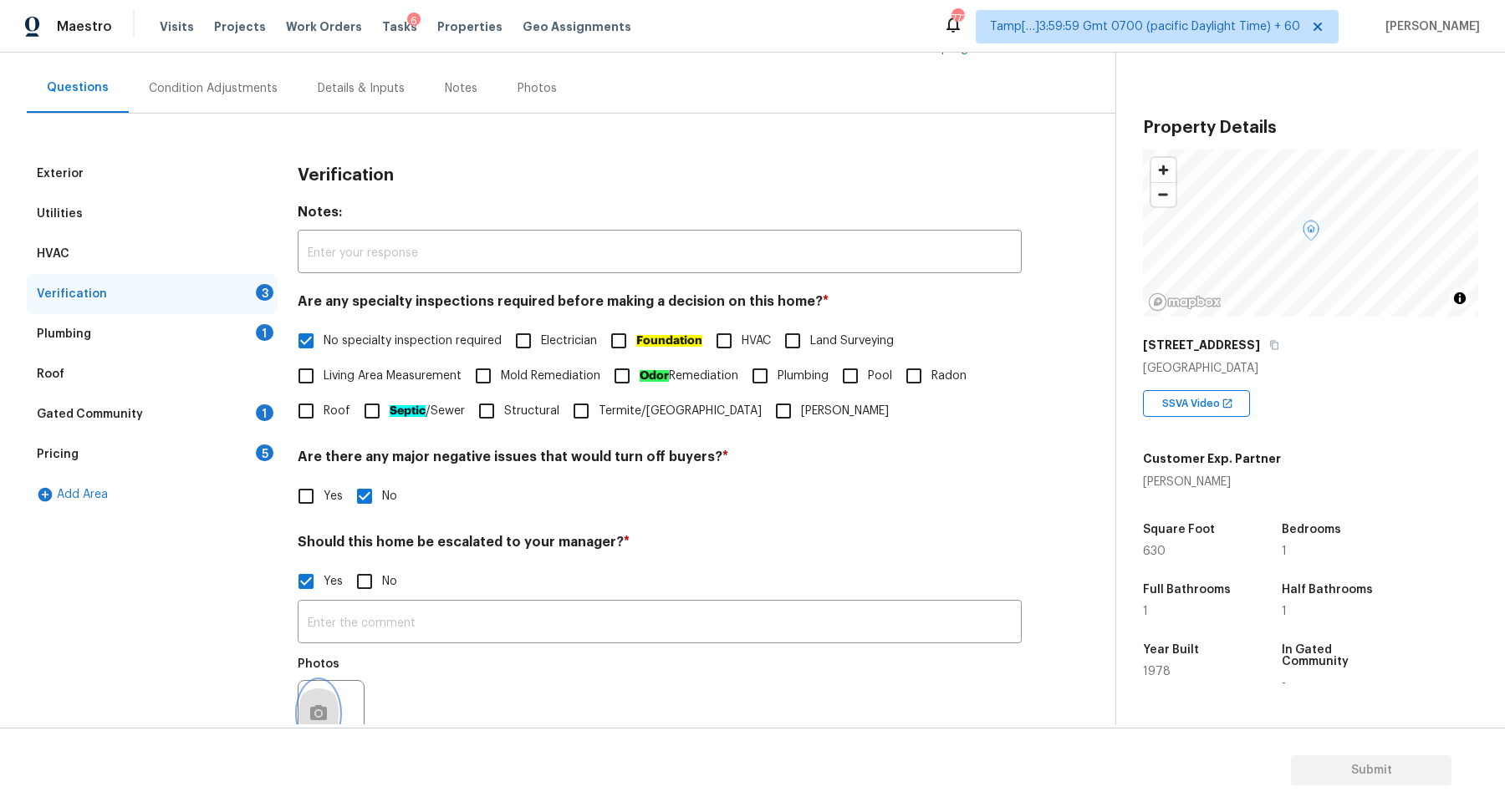
scroll to position [160, 0]
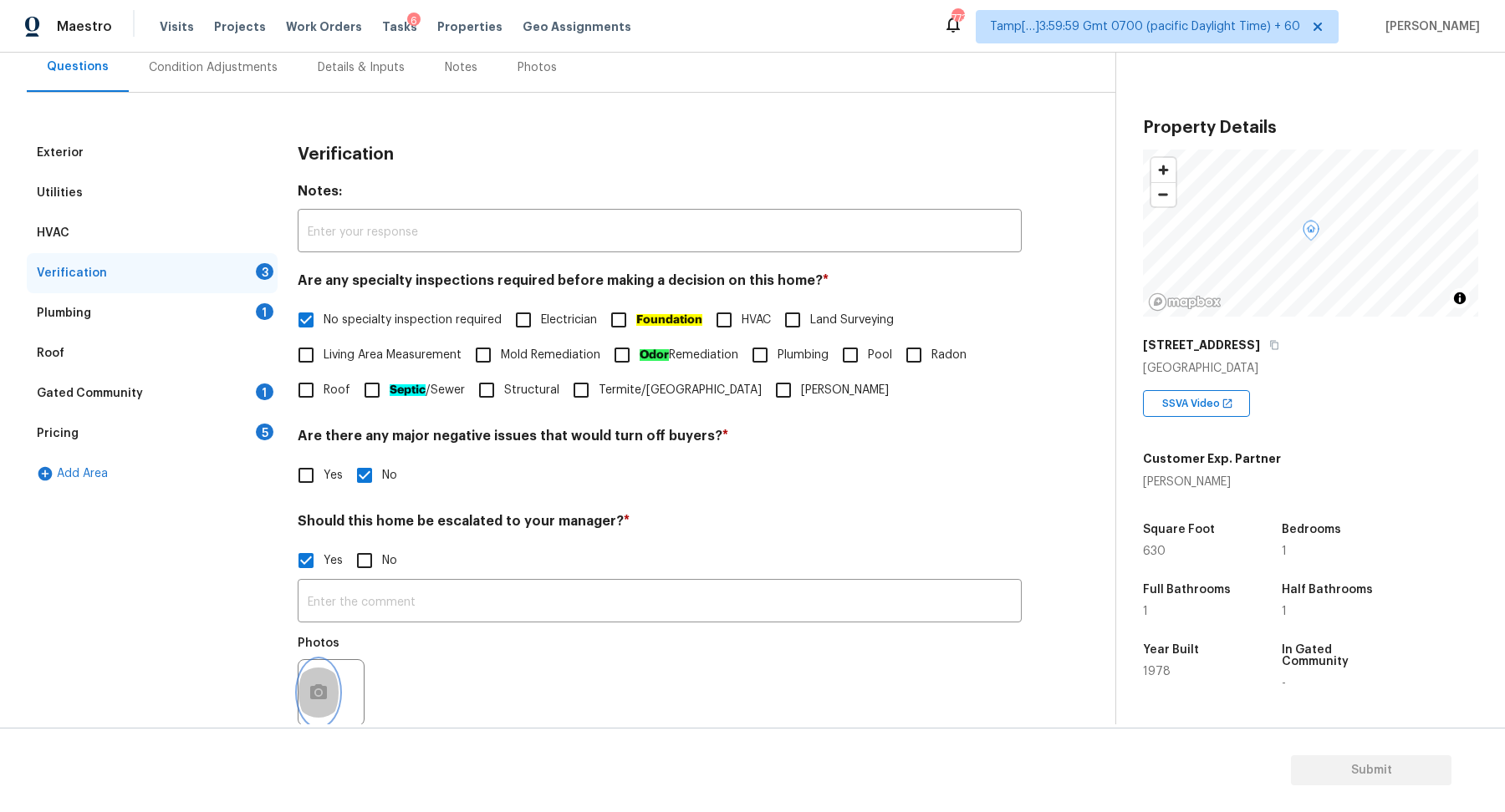
click at [310, 711] on button "button" at bounding box center [318, 692] width 40 height 65
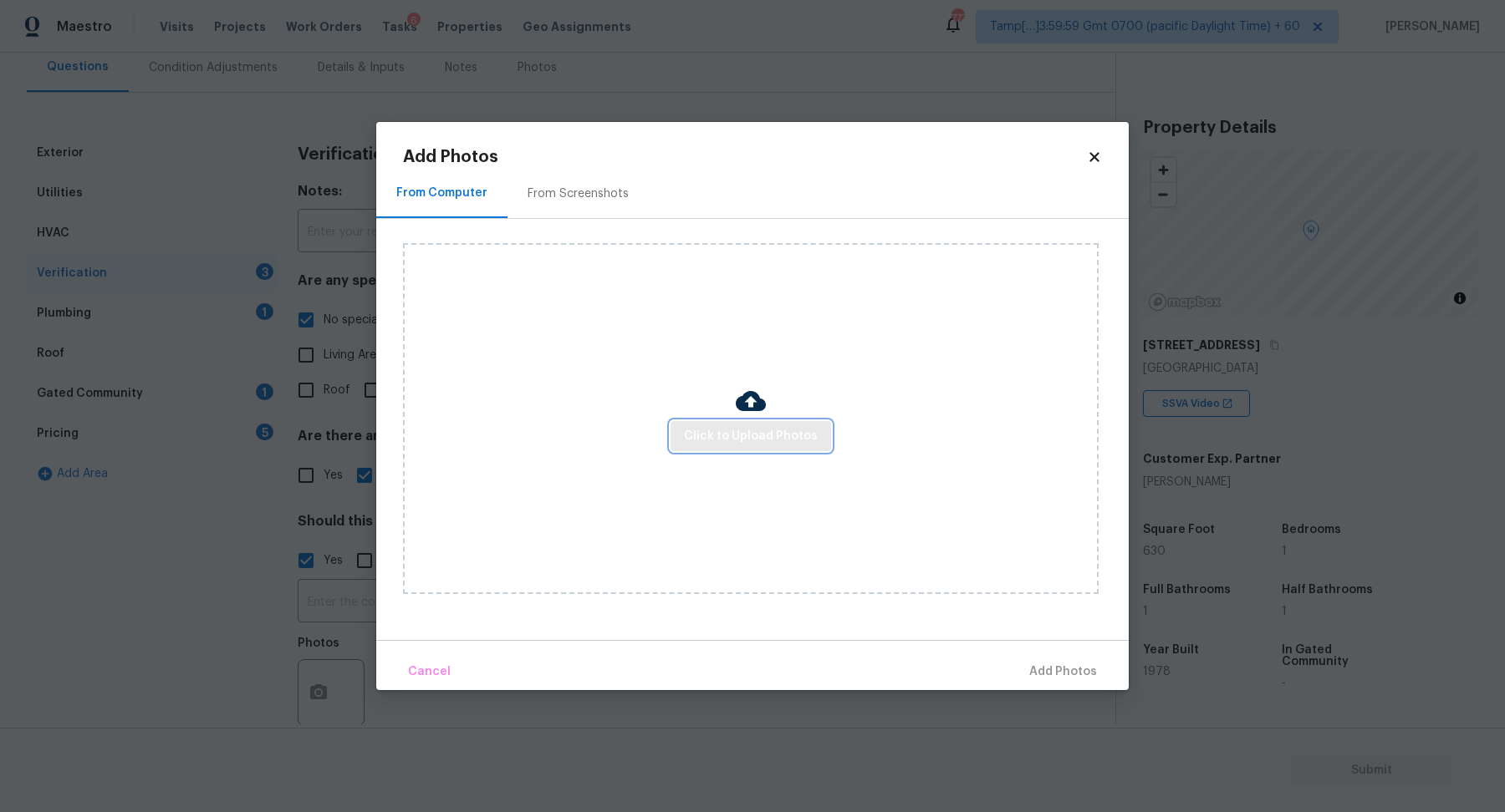
click at [737, 438] on span "Click to Upload Photos" at bounding box center [751, 437] width 134 height 21
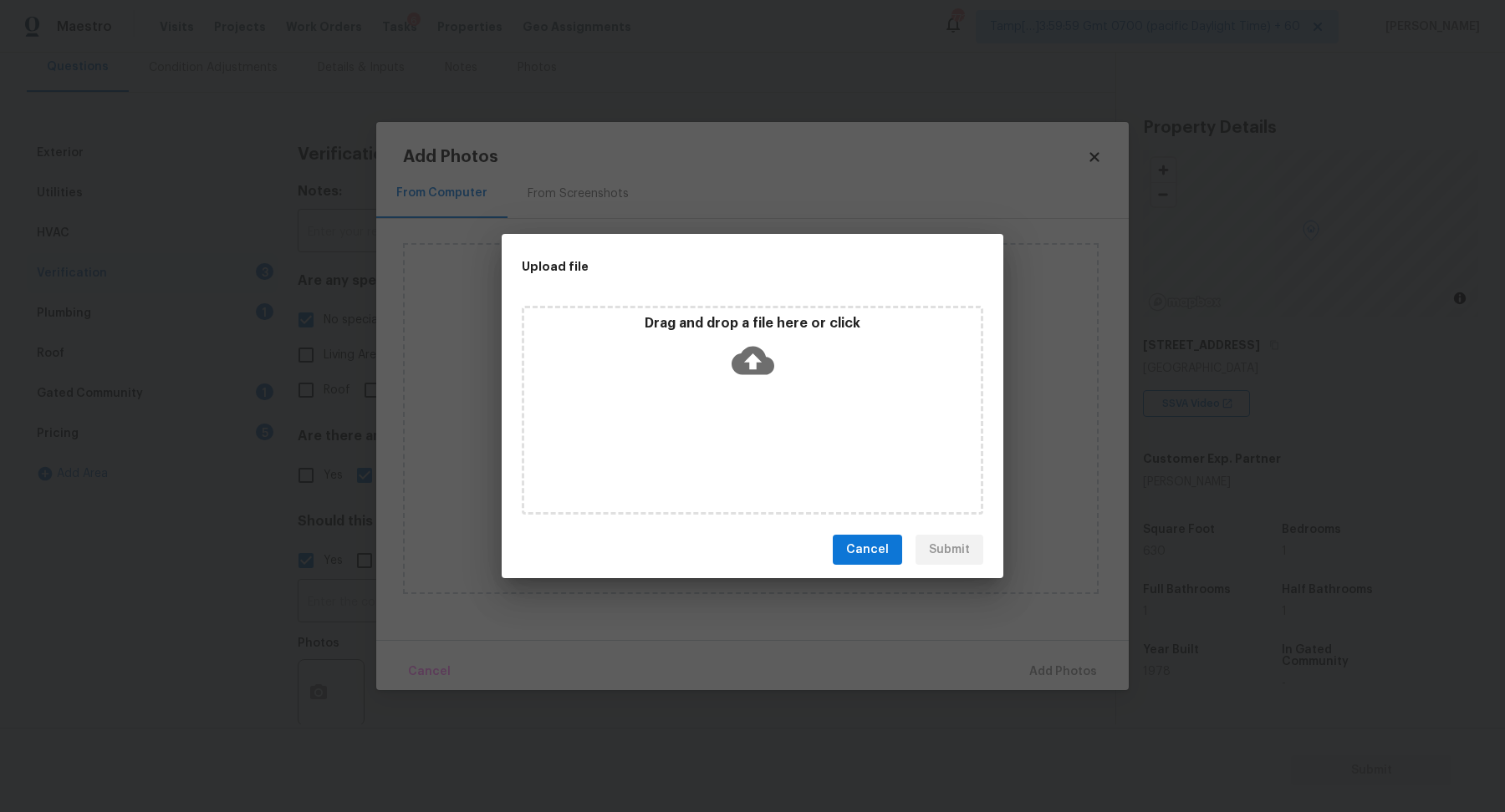
click at [761, 400] on div "Drag and drop a file here or click" at bounding box center [752, 410] width 461 height 209
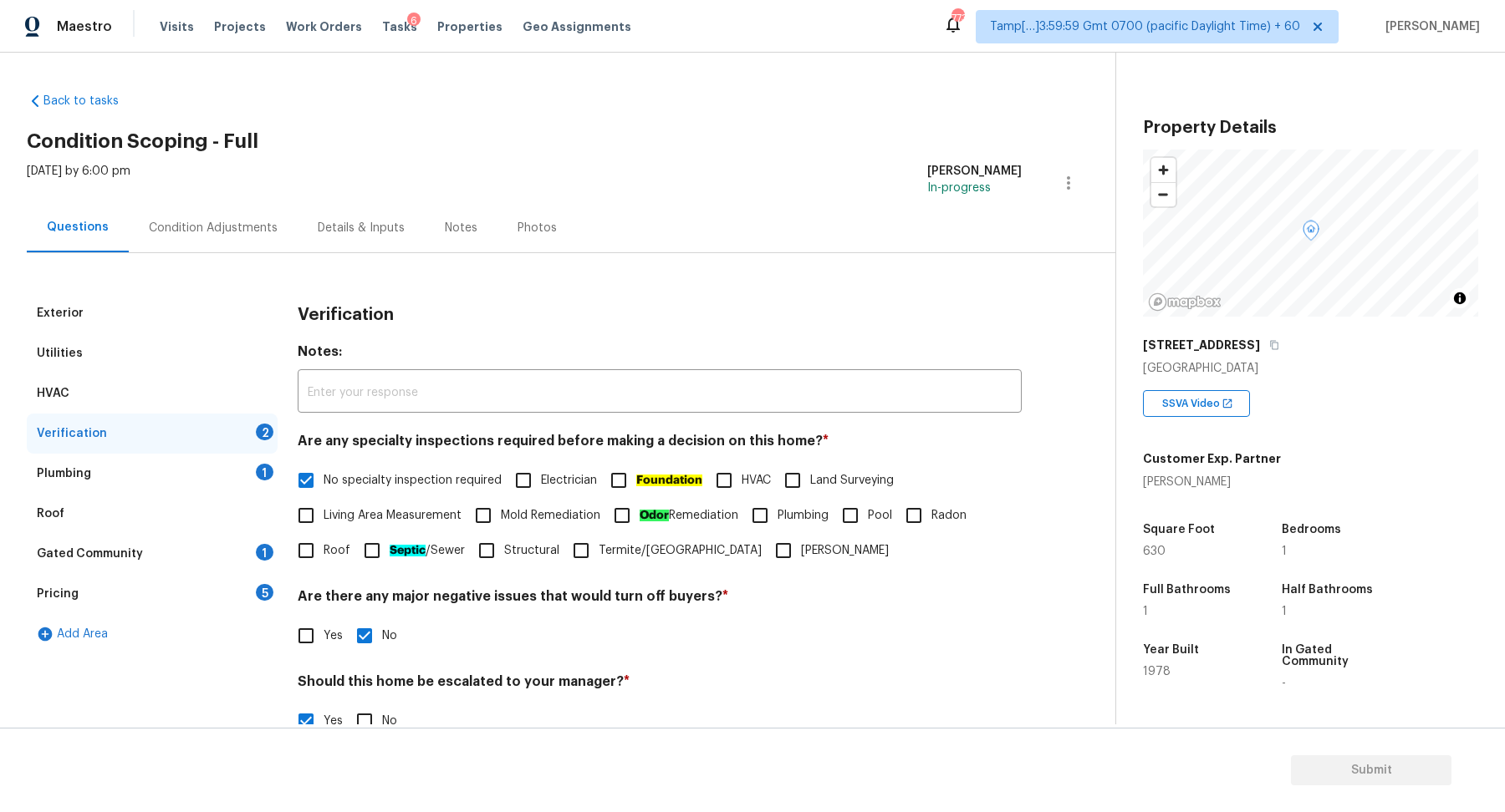
scroll to position [160, 0]
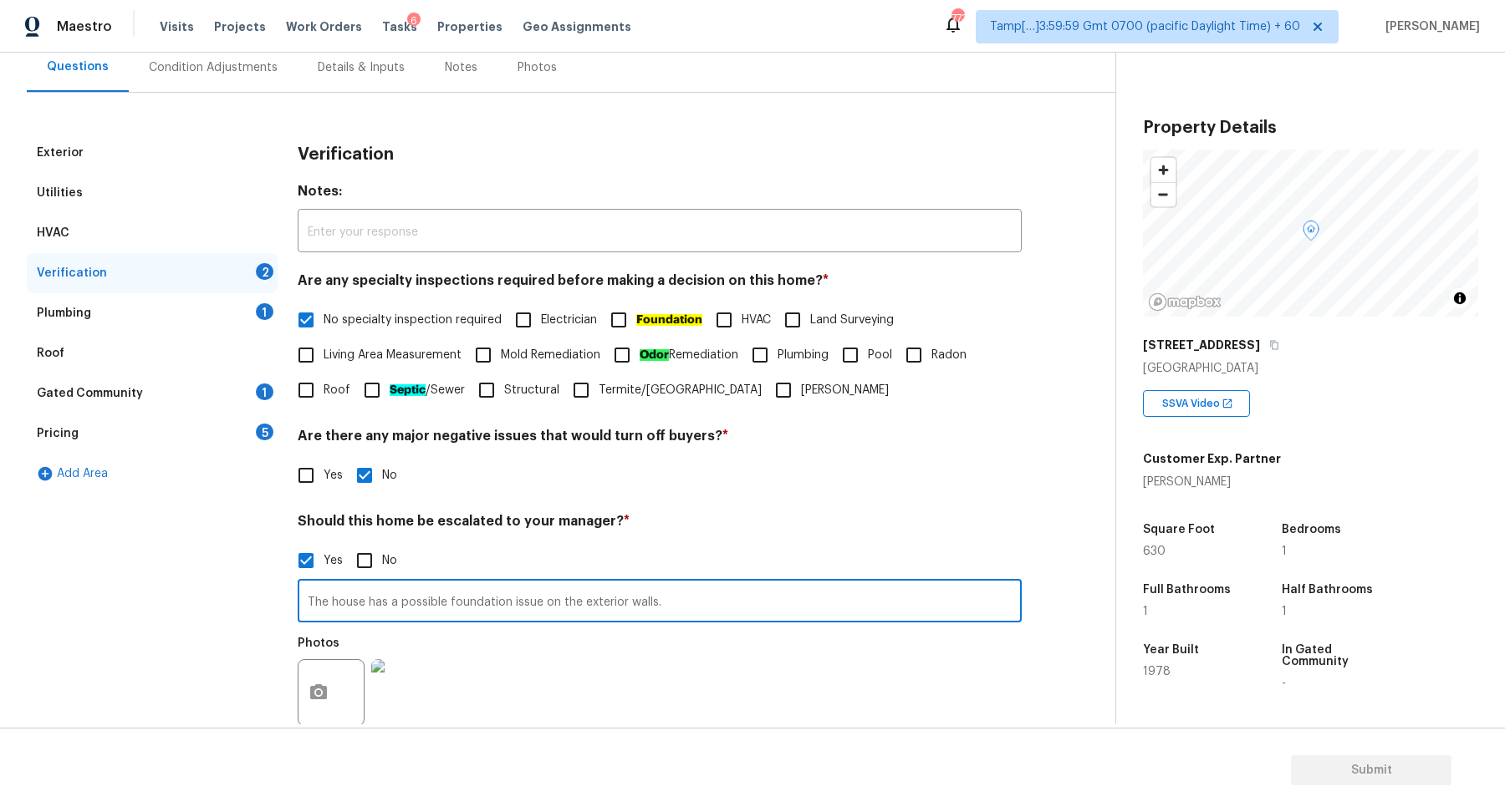
type input "The house has a possible foundation issue on the exterior walls."
click at [824, 555] on div "Yes No" at bounding box center [659, 561] width 724 height 35
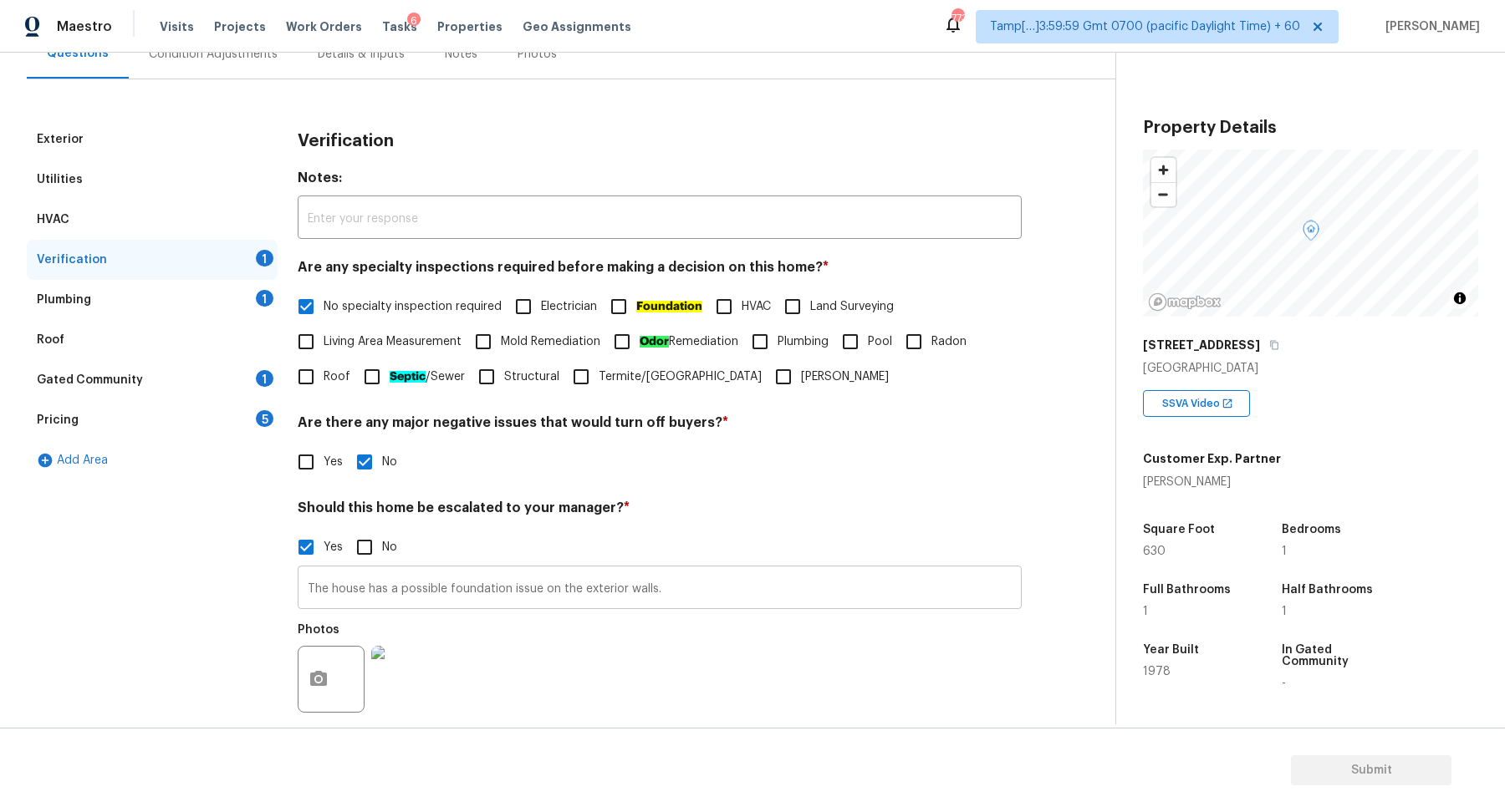
scroll to position [184, 0]
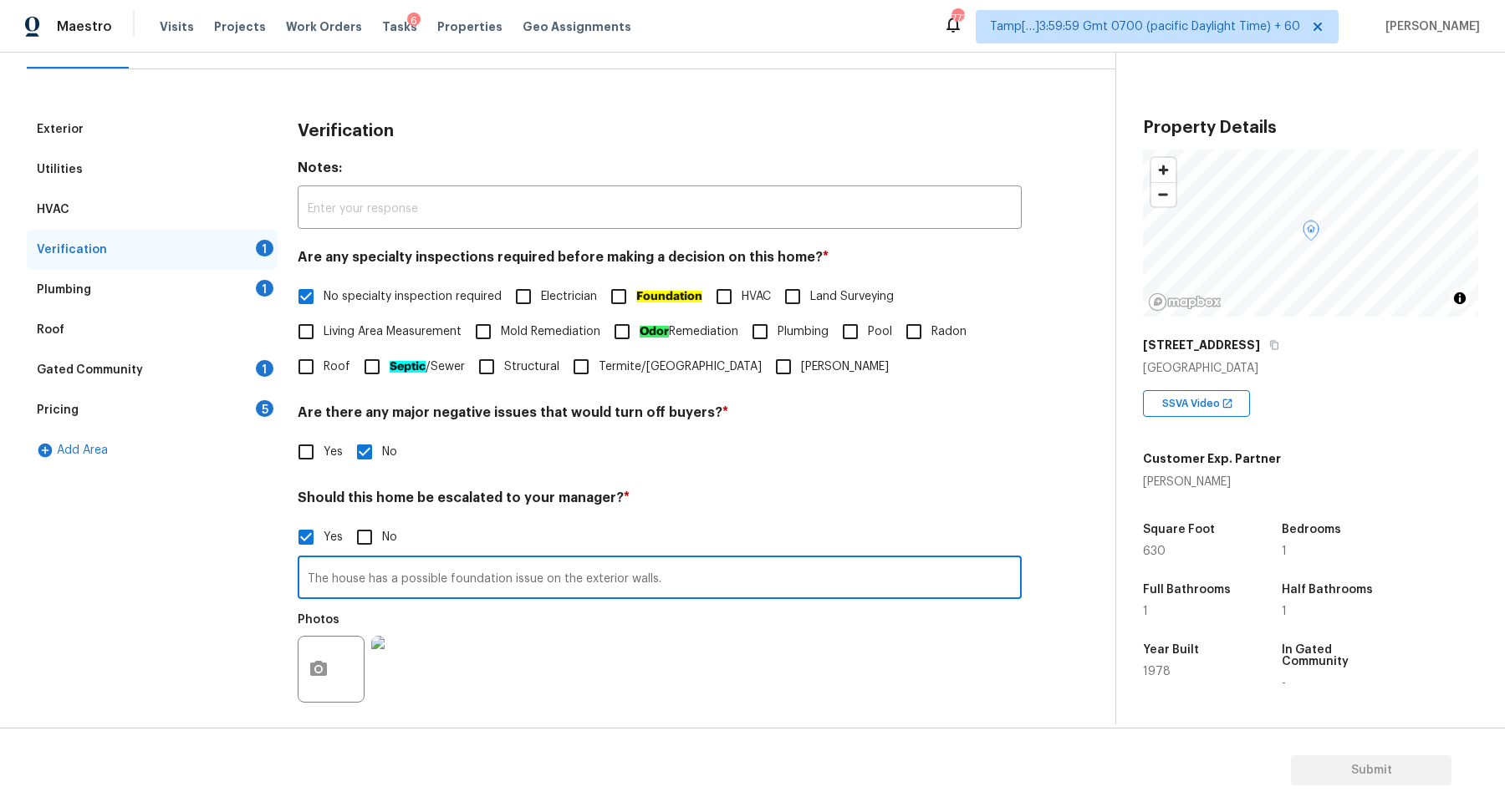
click at [776, 588] on input "The house has a possible foundation issue on the exterior walls." at bounding box center [659, 579] width 724 height 39
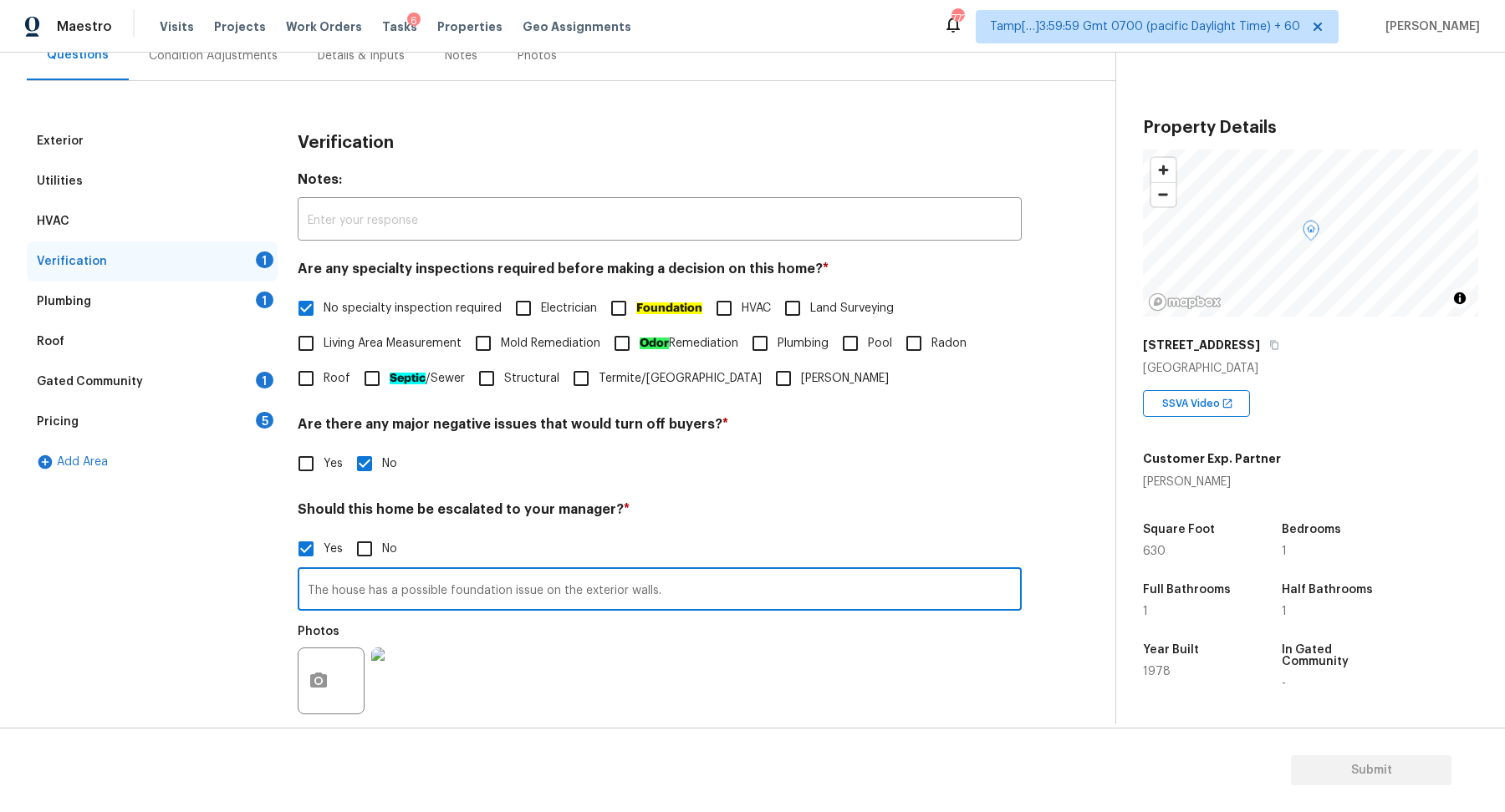
click at [832, 536] on div "Yes No" at bounding box center [659, 549] width 724 height 35
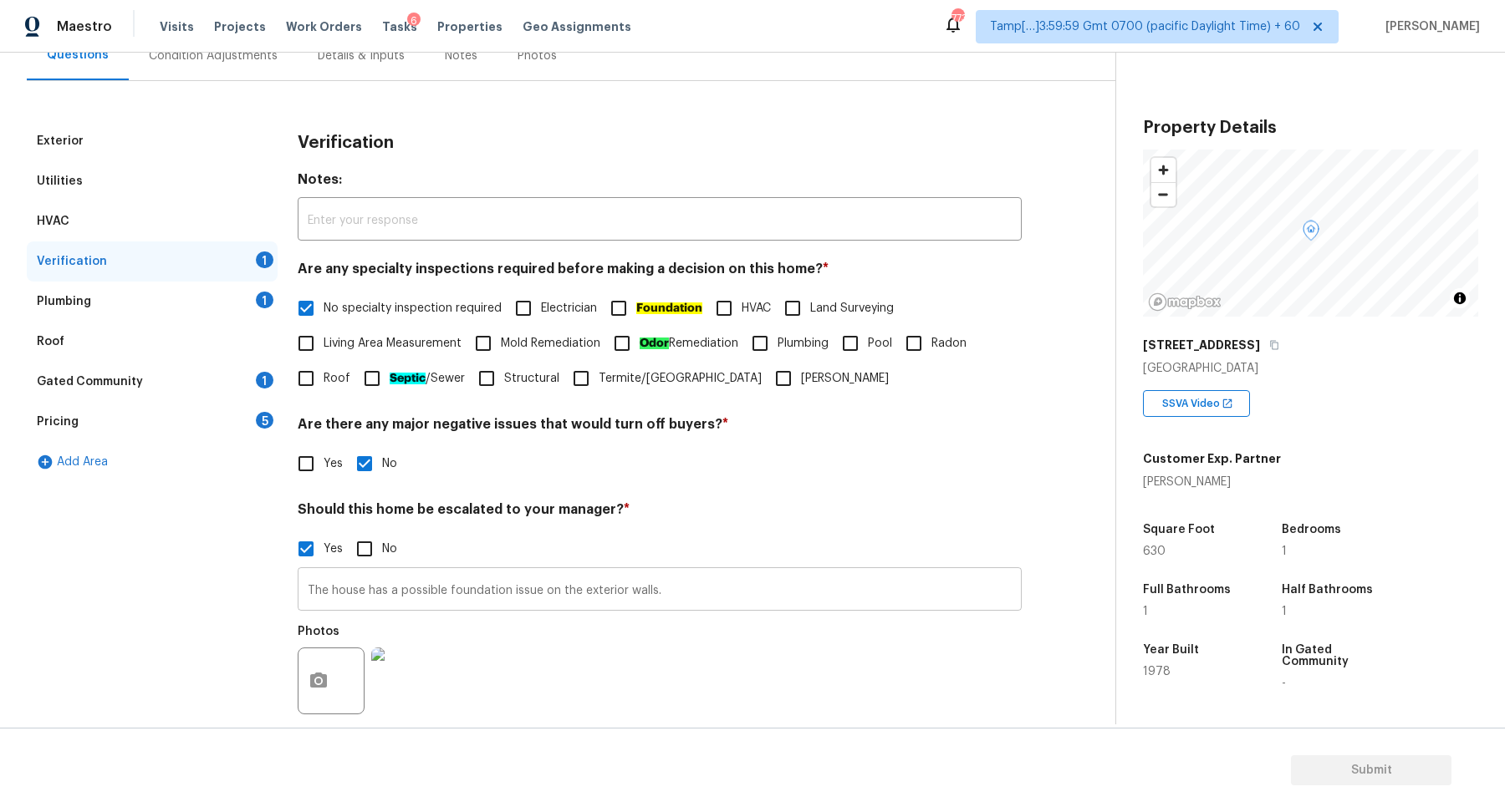
scroll to position [297, 0]
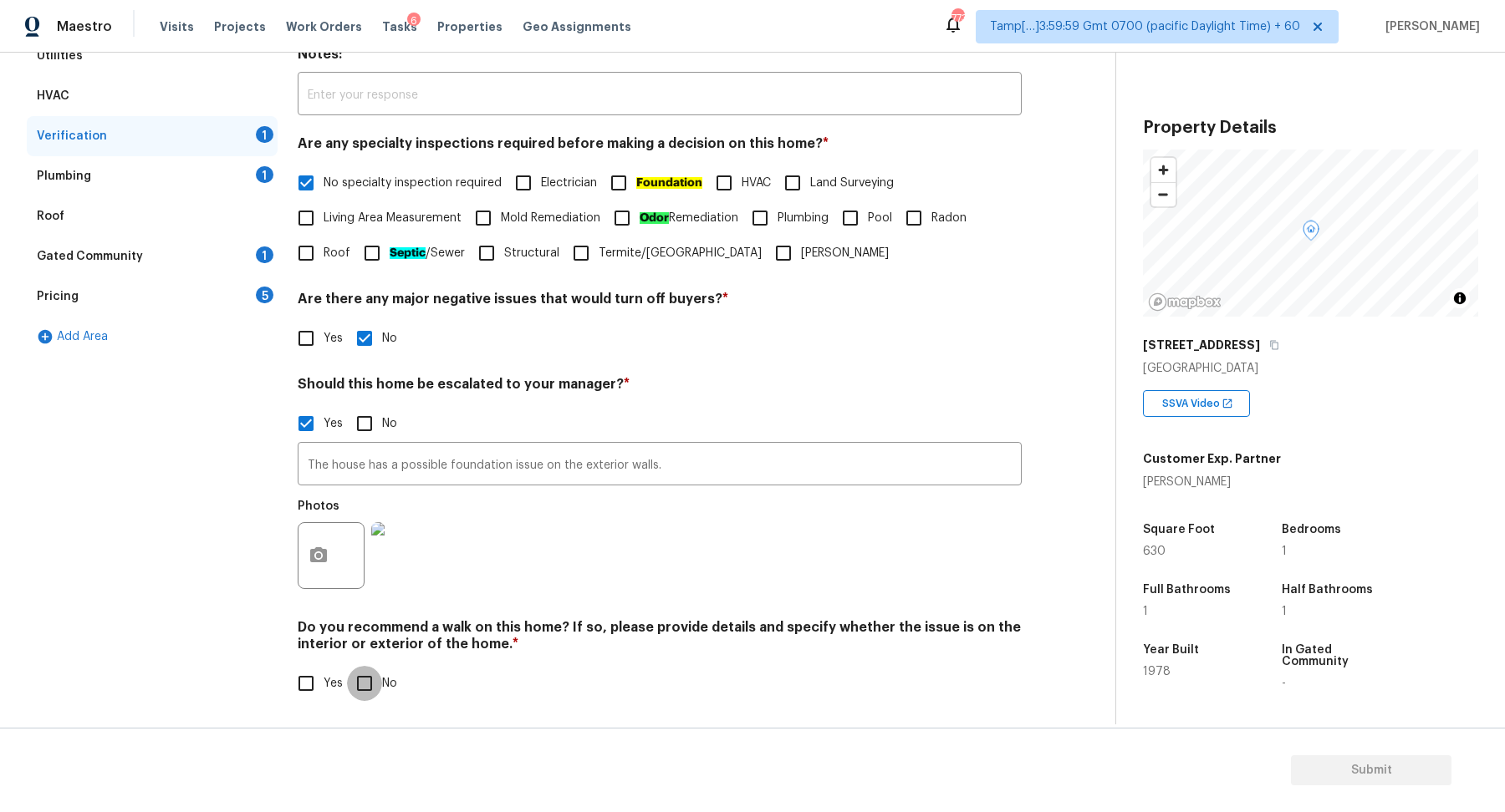
click at [362, 679] on input "No" at bounding box center [364, 683] width 35 height 35
checkbox input "true"
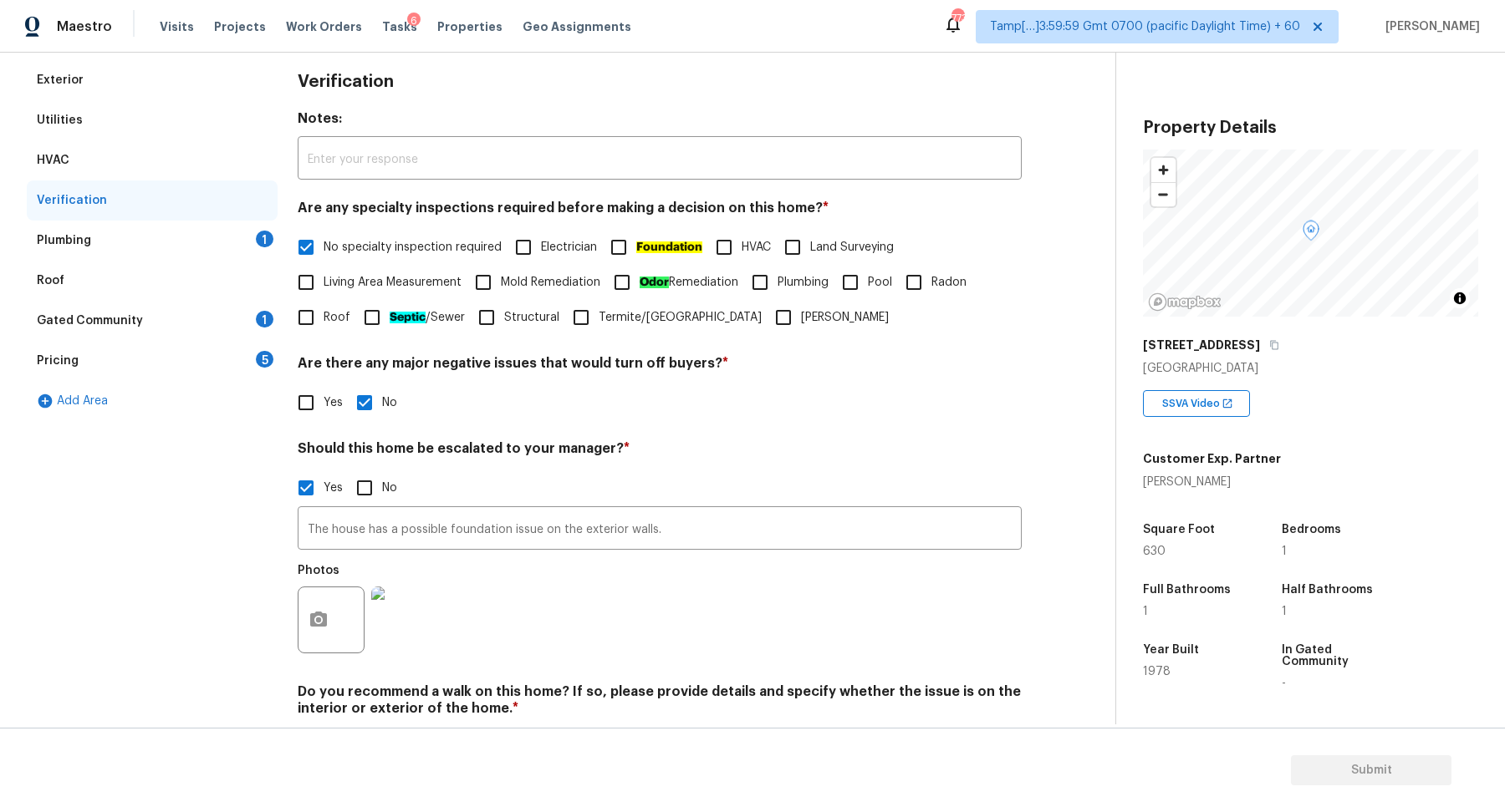
click at [246, 253] on div "Plumbing 1" at bounding box center [152, 241] width 251 height 40
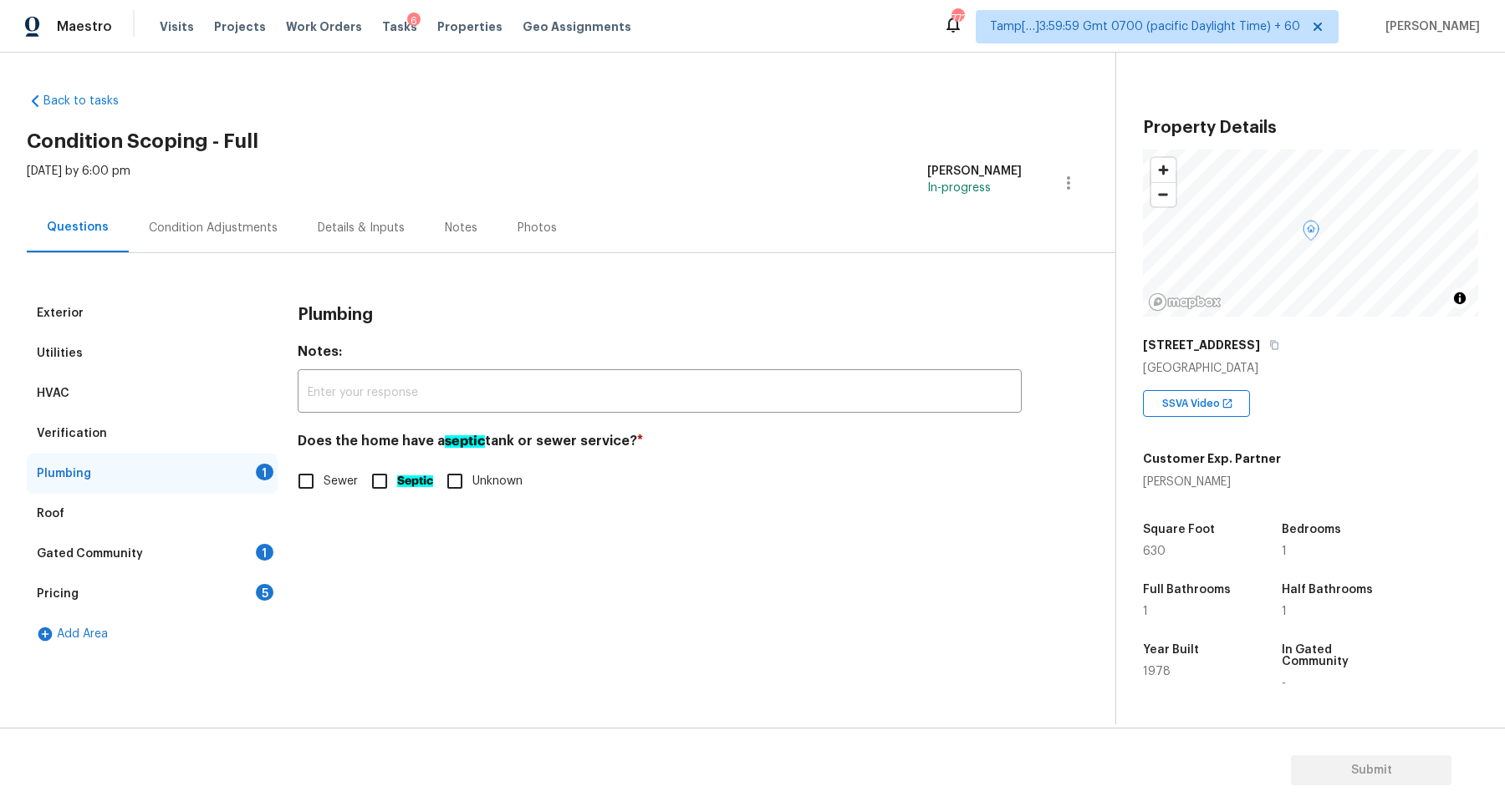
click at [355, 473] on span "Sewer" at bounding box center [341, 482] width 35 height 17
click at [323, 473] on input "Sewer" at bounding box center [306, 481] width 35 height 35
checkbox input "true"
click at [238, 561] on div "Gated Community 1" at bounding box center [152, 554] width 251 height 40
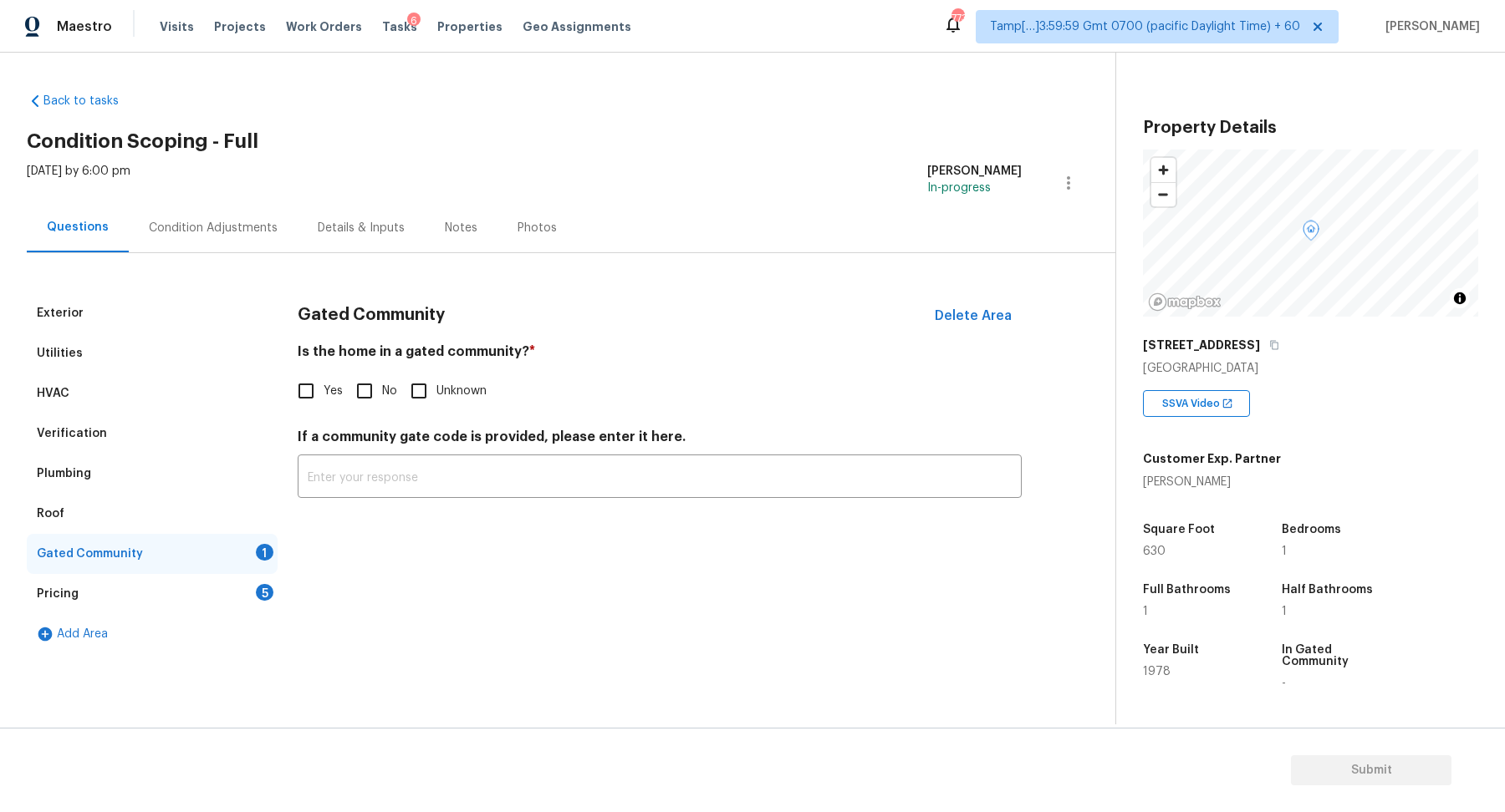
click at [376, 393] on input "No" at bounding box center [364, 391] width 35 height 35
checkbox input "true"
click at [233, 587] on div "Pricing 5" at bounding box center [152, 594] width 251 height 40
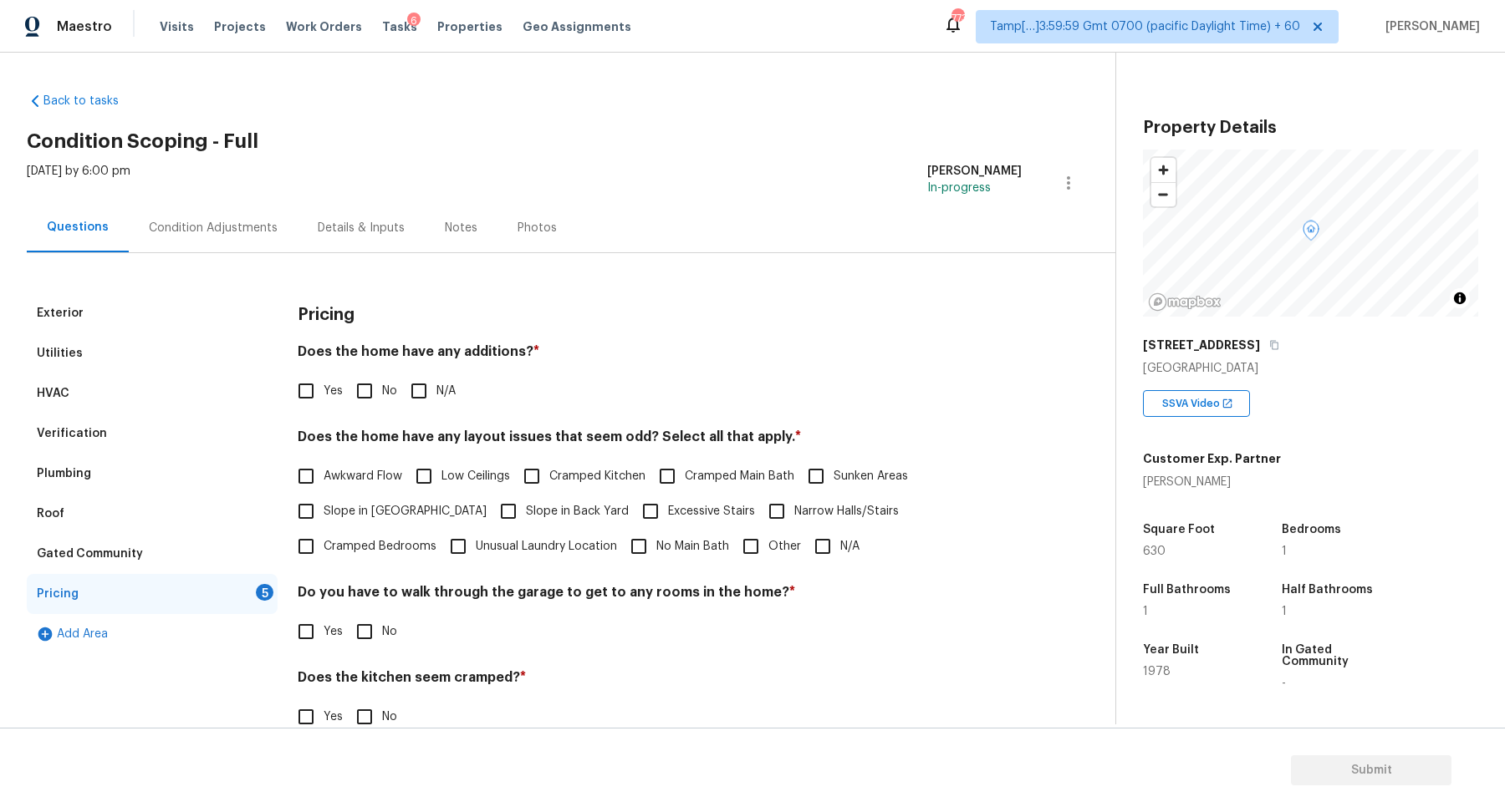
click at [342, 393] on div "Yes No N/A" at bounding box center [659, 391] width 724 height 35
click at [379, 394] on input "No" at bounding box center [364, 391] width 35 height 35
checkbox input "true"
click at [541, 471] on input "Cramped Kitchen" at bounding box center [531, 476] width 35 height 35
checkbox input "true"
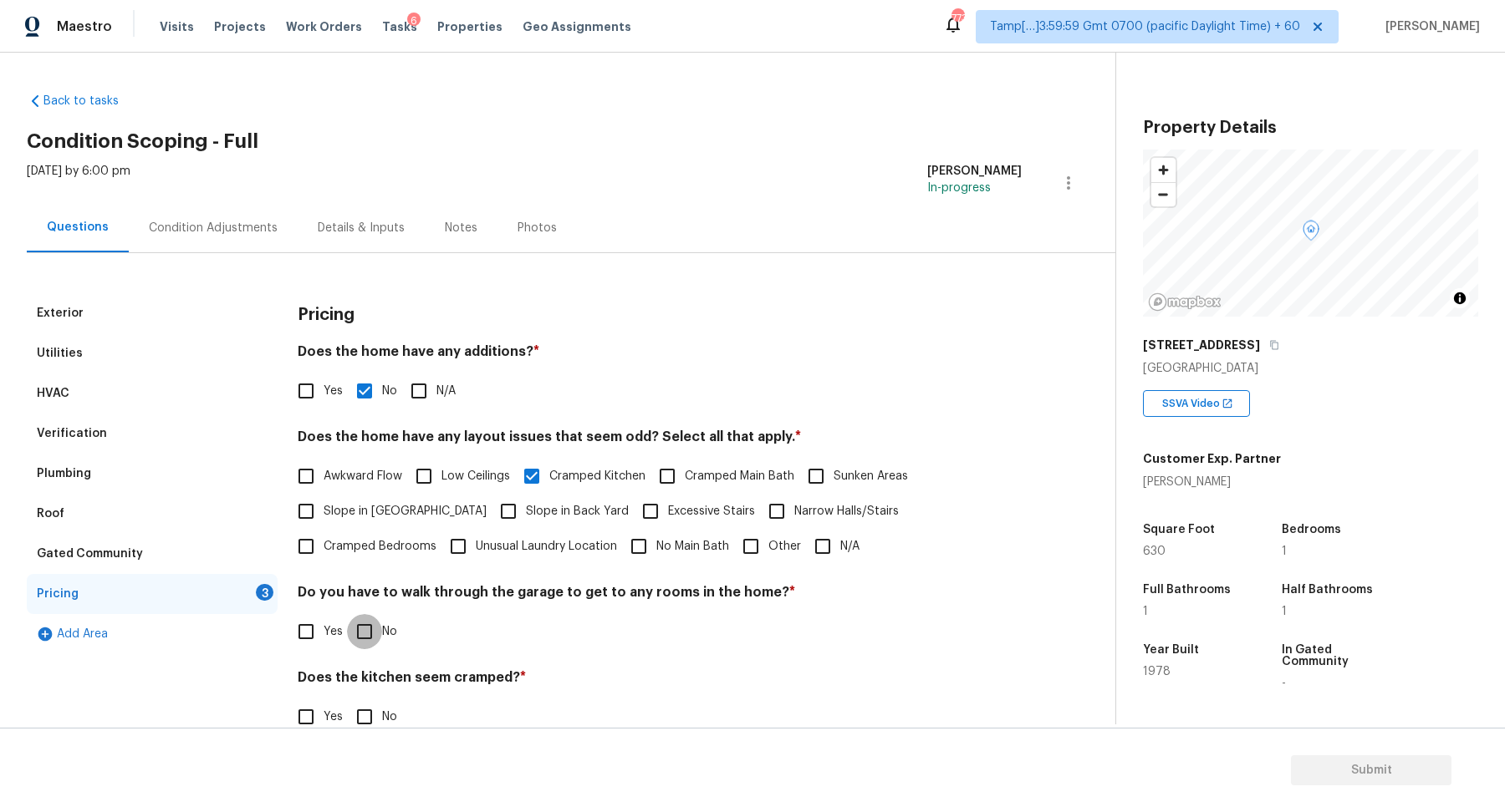
click at [372, 620] on input "No" at bounding box center [364, 632] width 35 height 35
checkbox input "true"
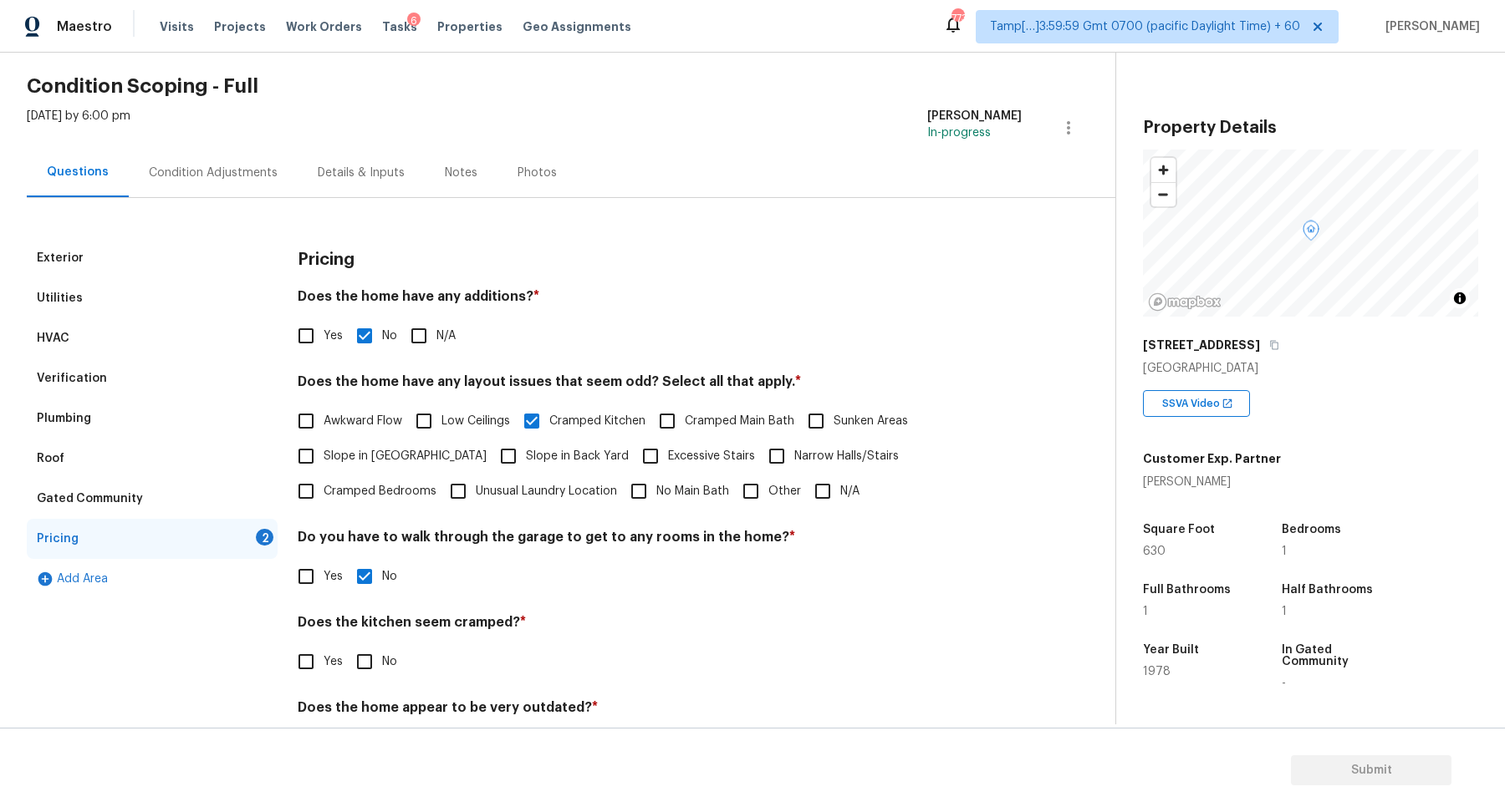
scroll to position [60, 0]
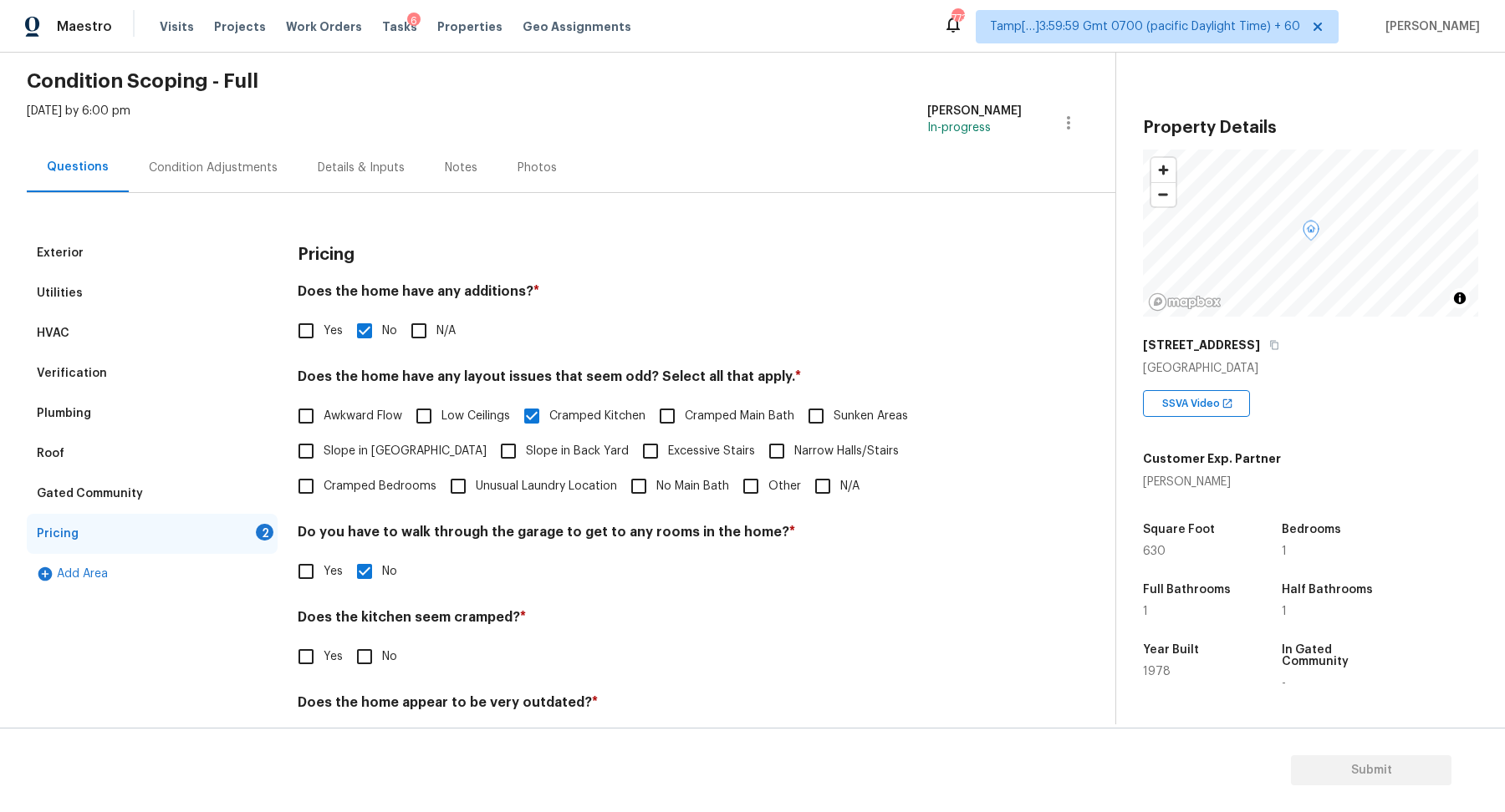
click at [347, 640] on input "No" at bounding box center [364, 657] width 35 height 35
checkbox input "true"
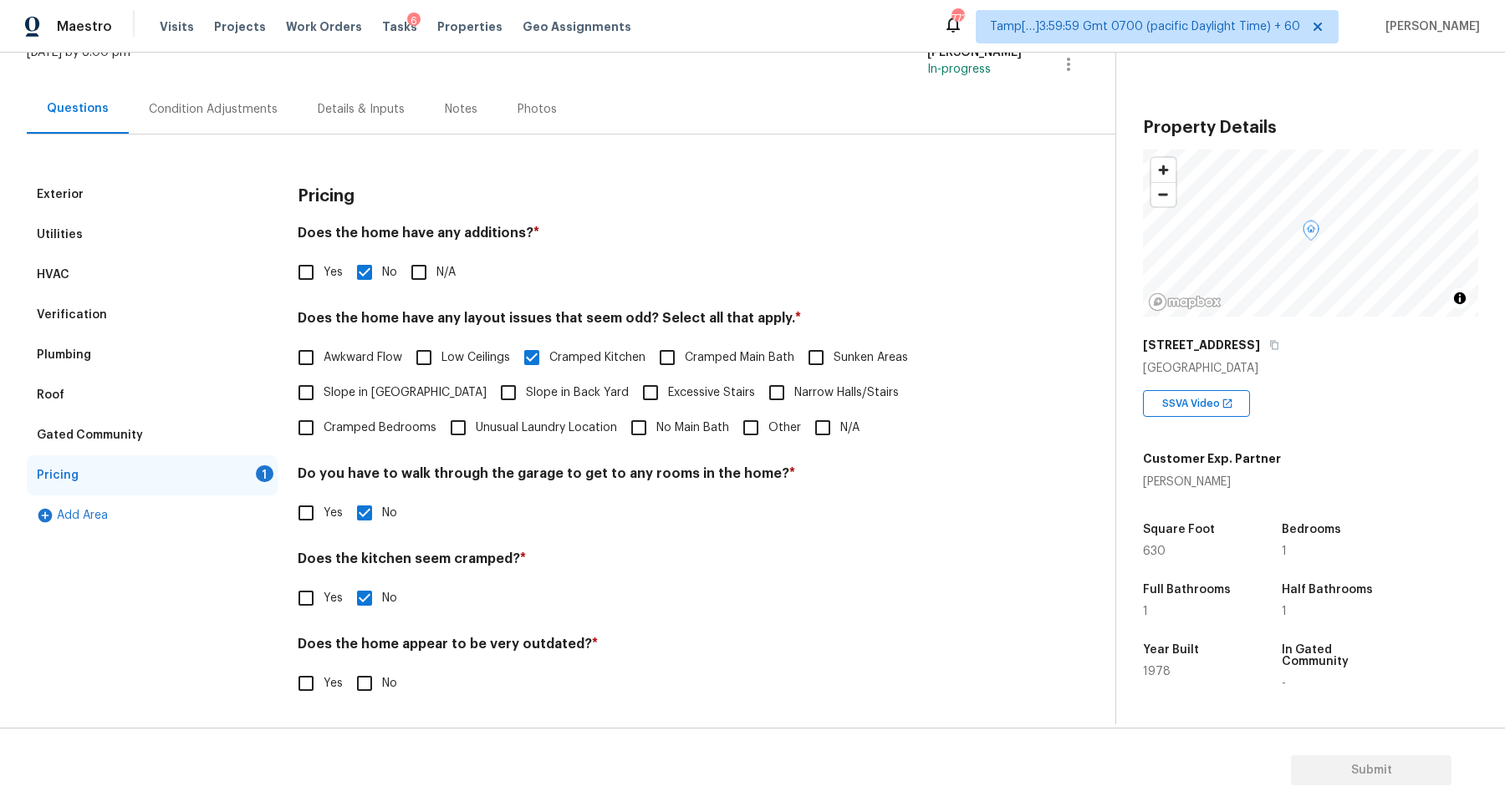
click at [371, 674] on input "No" at bounding box center [364, 683] width 35 height 35
checkbox input "true"
click at [307, 609] on input "Yes" at bounding box center [306, 598] width 35 height 35
checkbox input "true"
checkbox input "false"
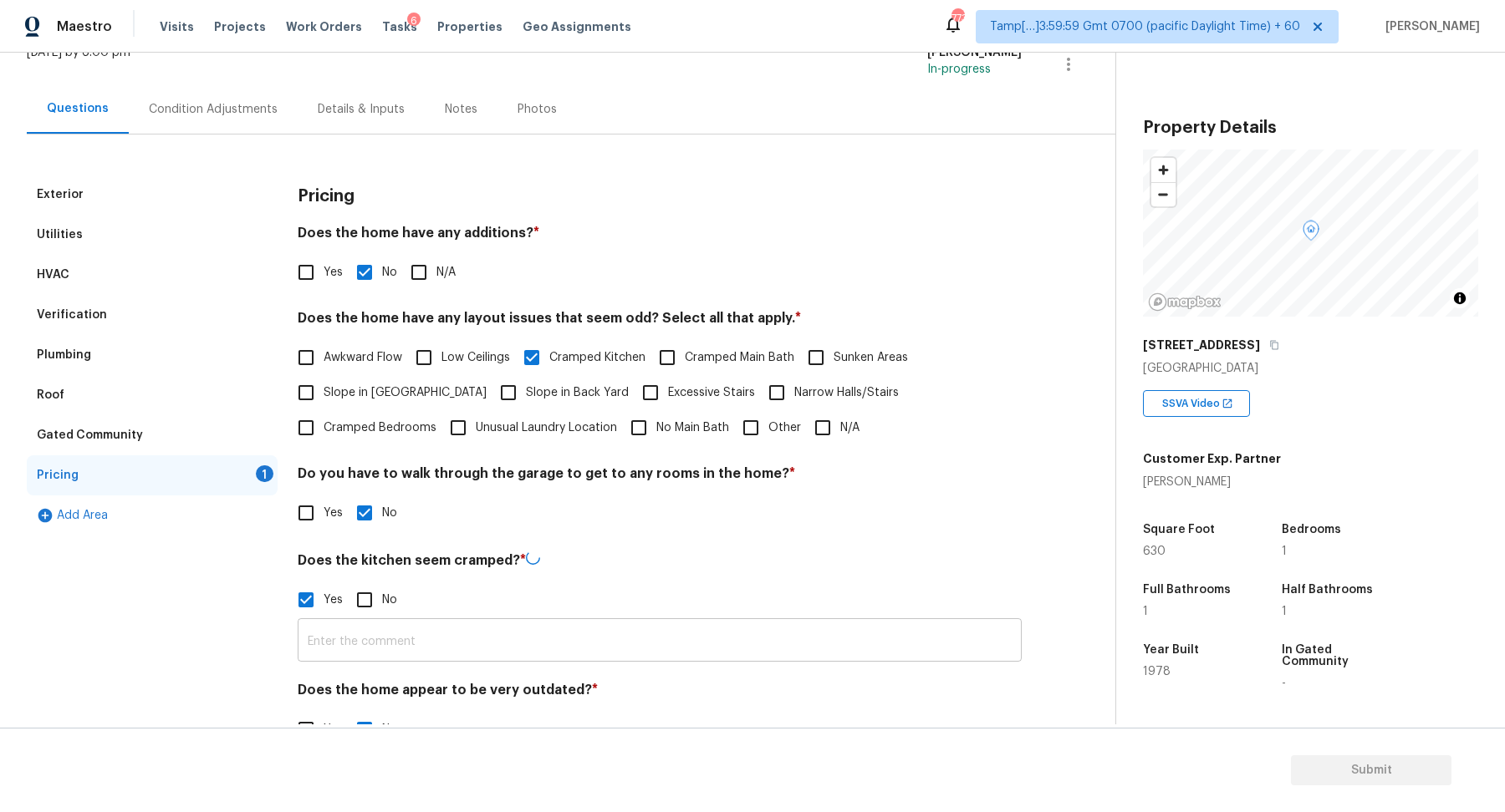
click at [407, 623] on input "text" at bounding box center [659, 641] width 724 height 39
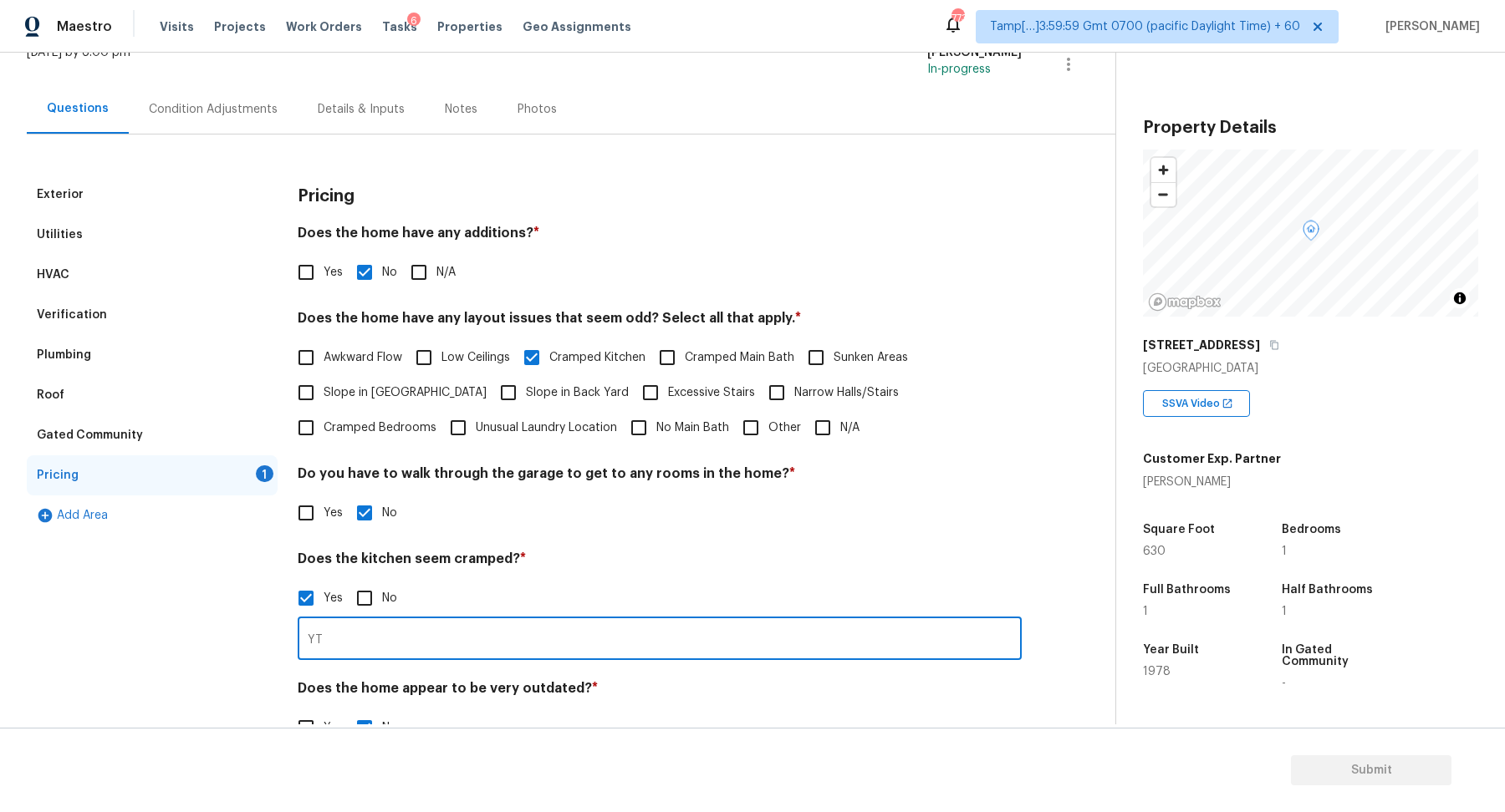
type input "Y"
type input "The kitchen is small"
click at [787, 451] on div "Pricing Does the home have any additions? * Yes No N/A Does the home have any l…" at bounding box center [659, 471] width 724 height 591
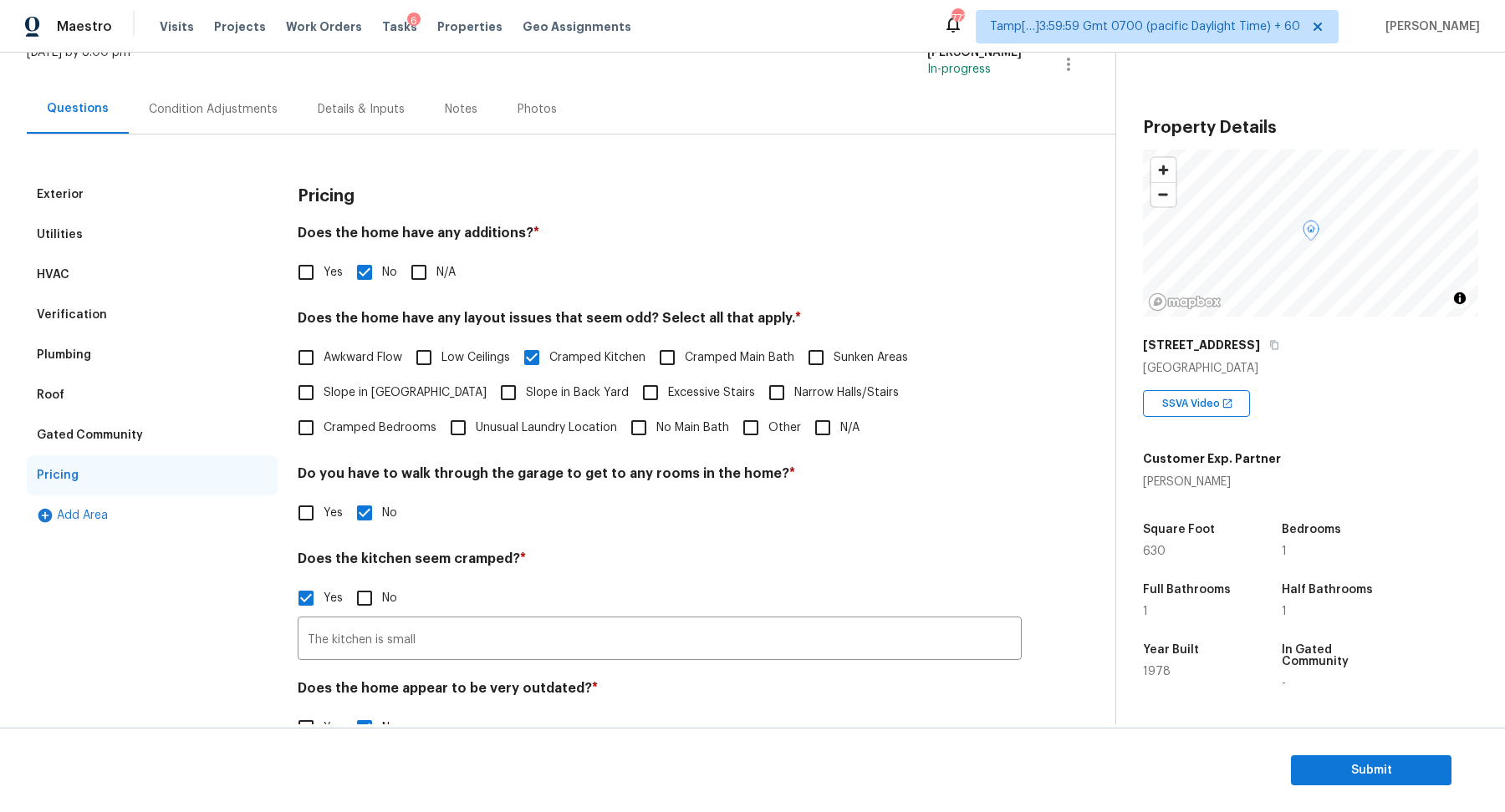
scroll to position [163, 0]
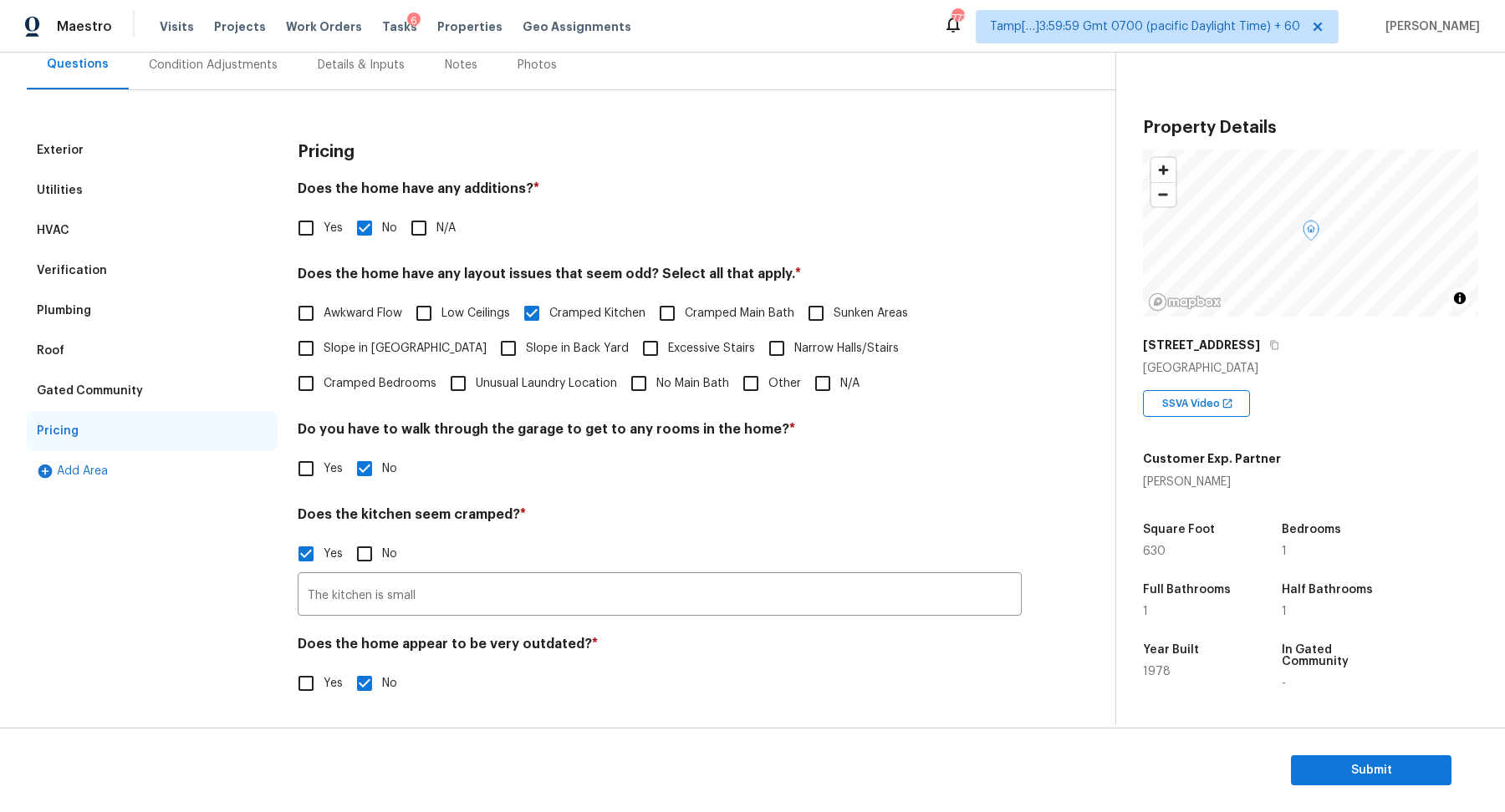
click at [303, 672] on input "Yes" at bounding box center [306, 683] width 35 height 35
checkbox input "true"
checkbox input "false"
click at [415, 711] on input "text" at bounding box center [659, 725] width 724 height 39
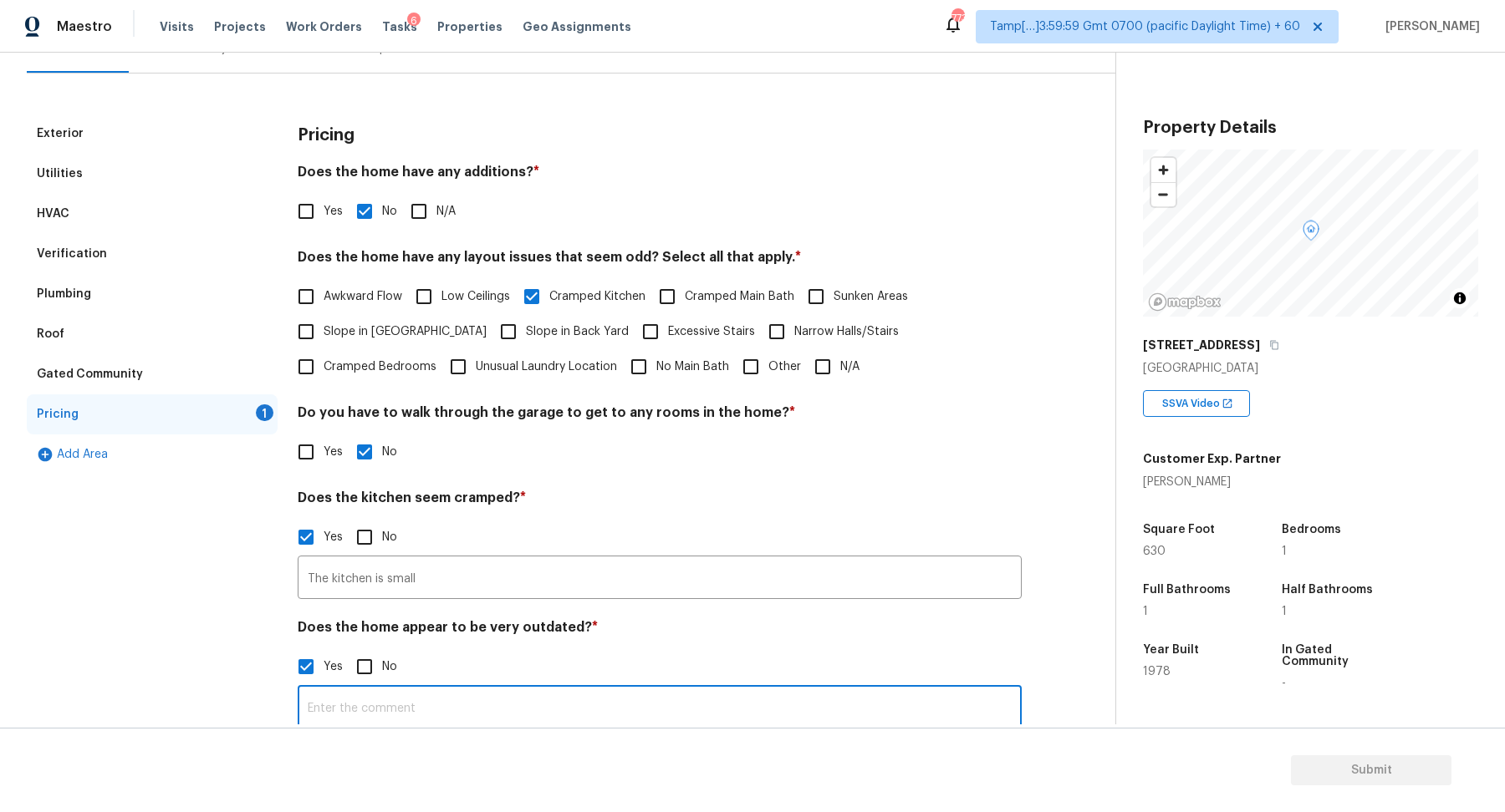
scroll to position [207, 0]
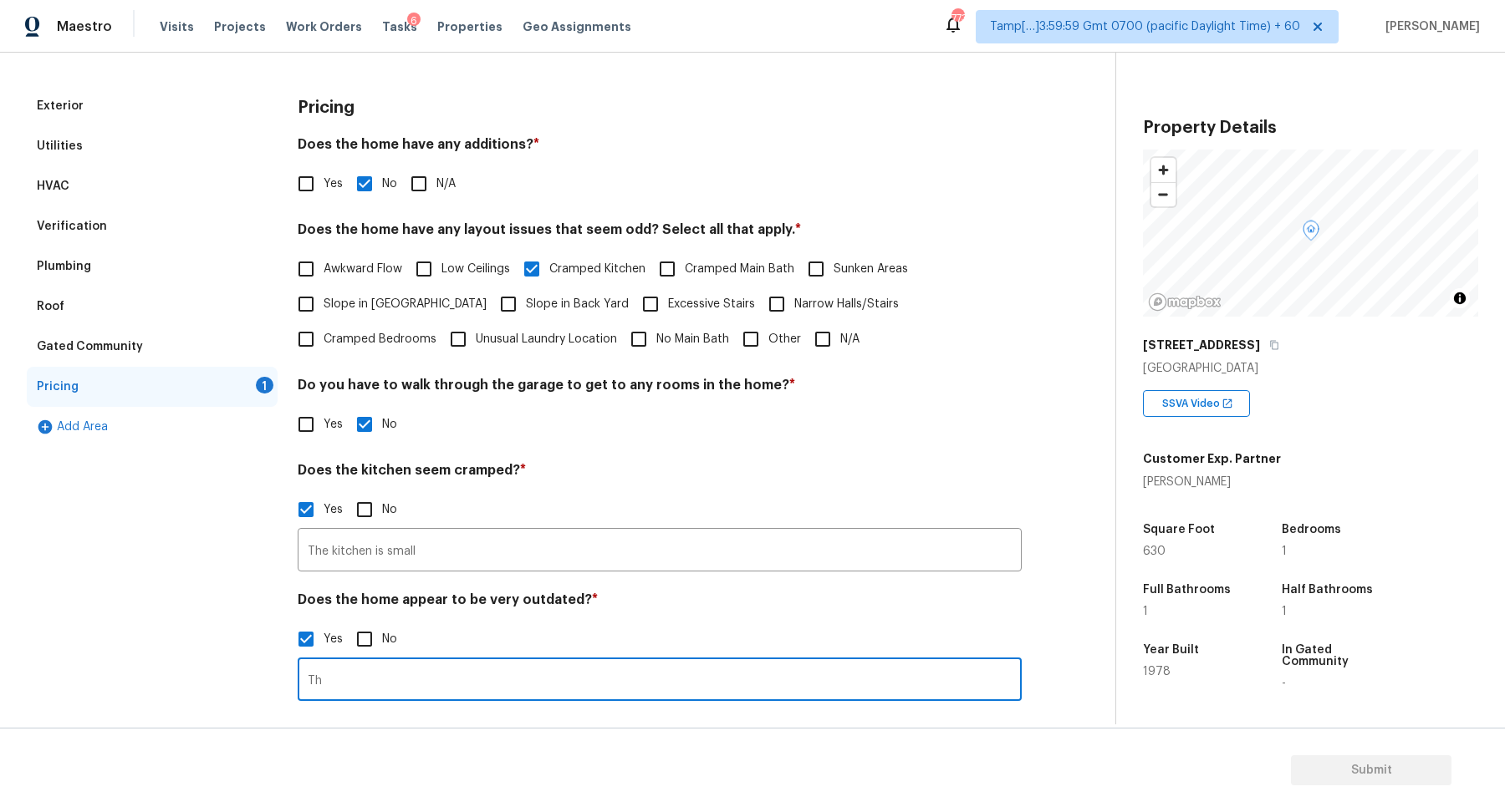
type input "T"
type input "The house seems dated"
click at [640, 529] on div "The kitchen is small ​" at bounding box center [659, 549] width 724 height 44
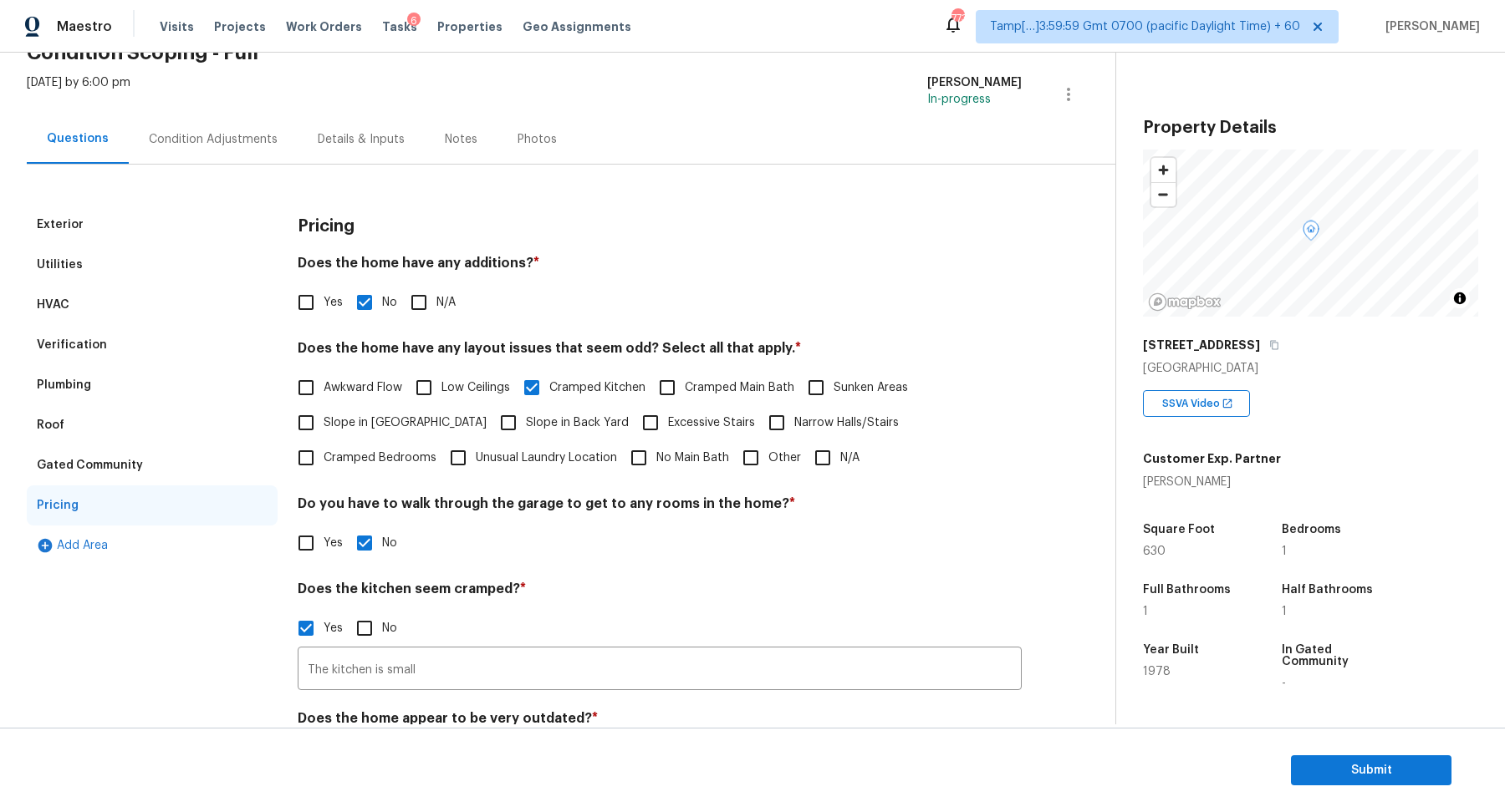
scroll to position [0, 0]
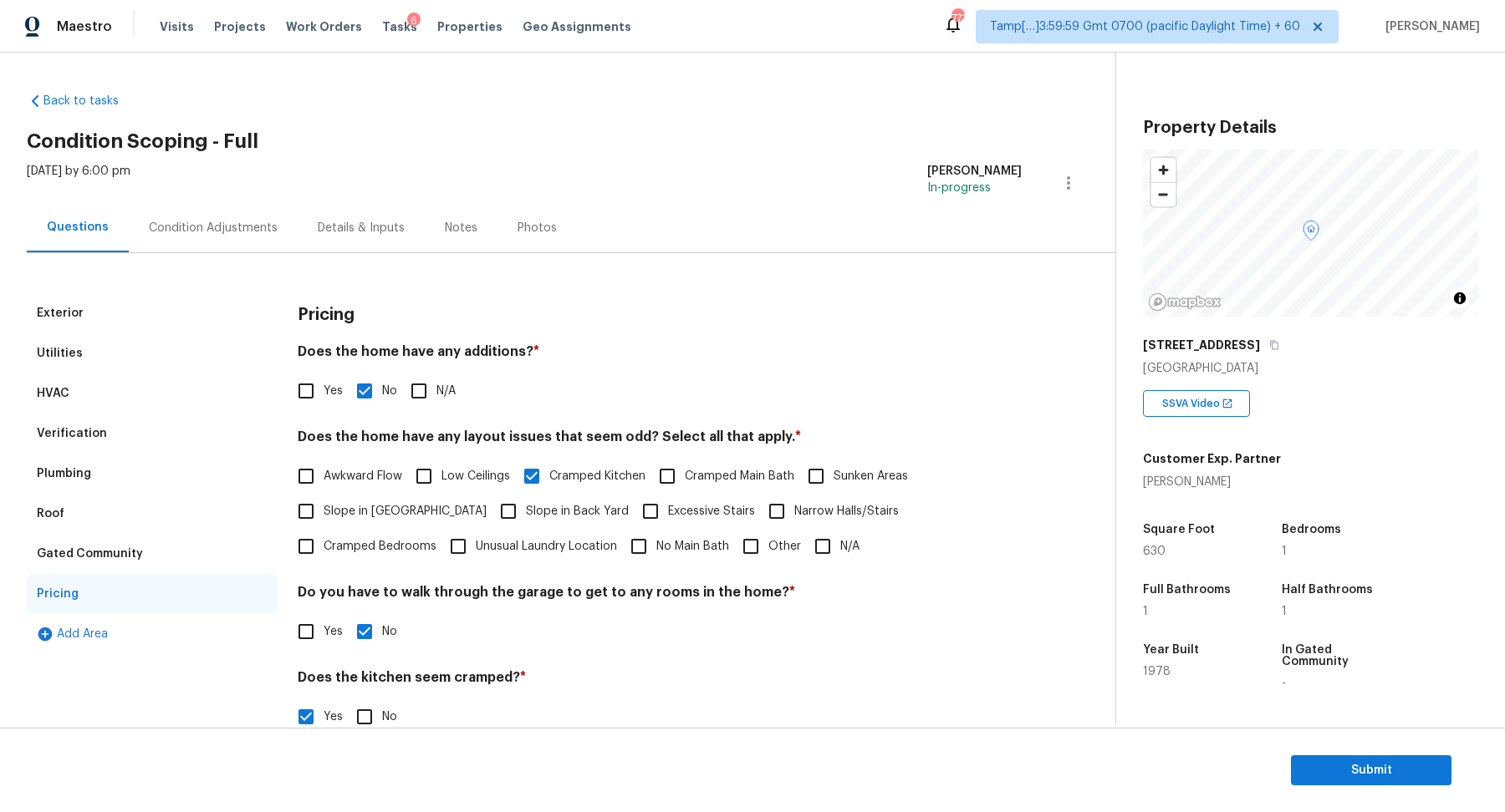
click at [234, 231] on div "Condition Adjustments" at bounding box center [213, 228] width 128 height 16
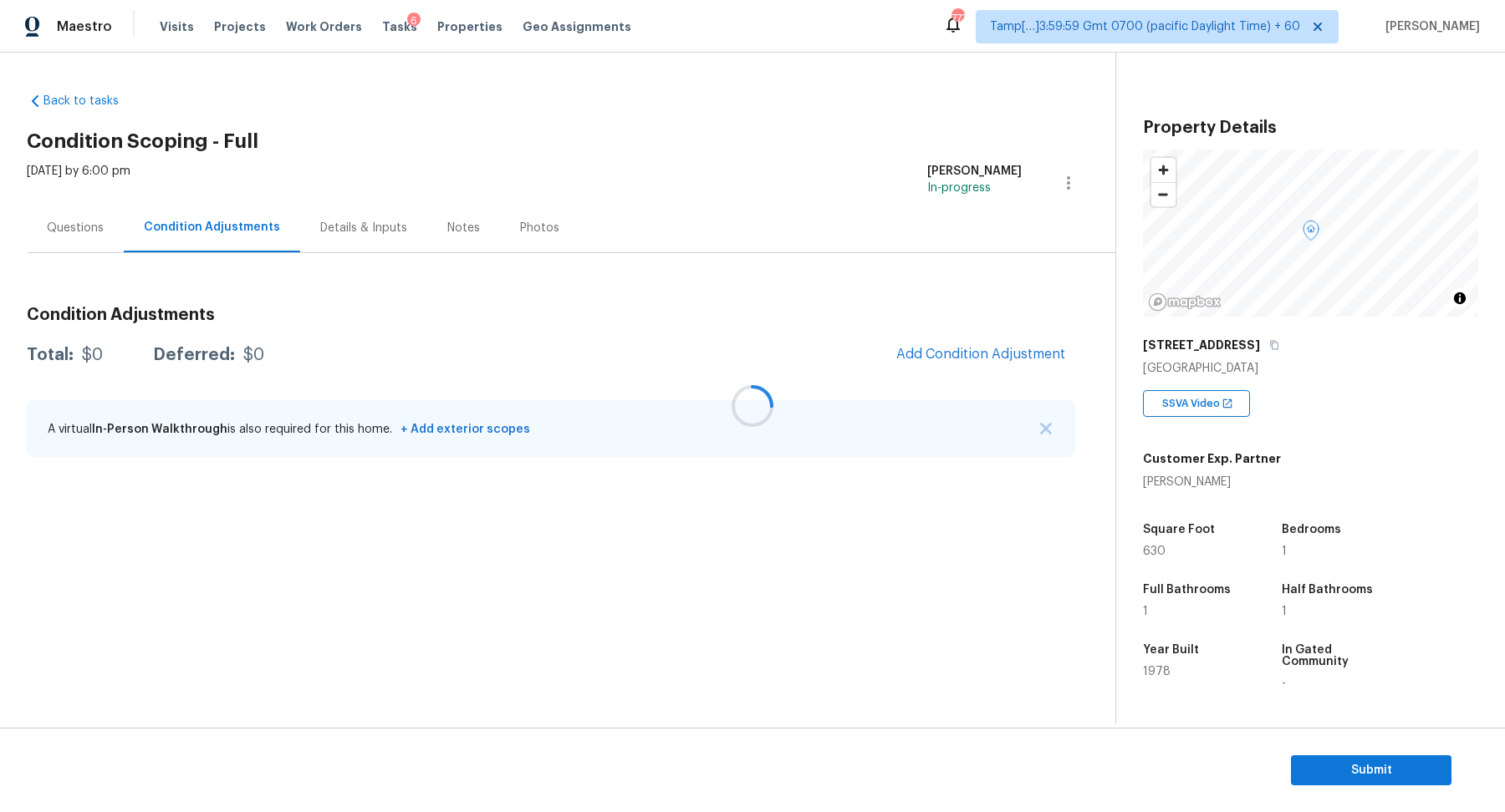
click at [935, 371] on div at bounding box center [752, 406] width 1505 height 812
click at [968, 356] on span "Add Condition Adjustment" at bounding box center [981, 354] width 169 height 15
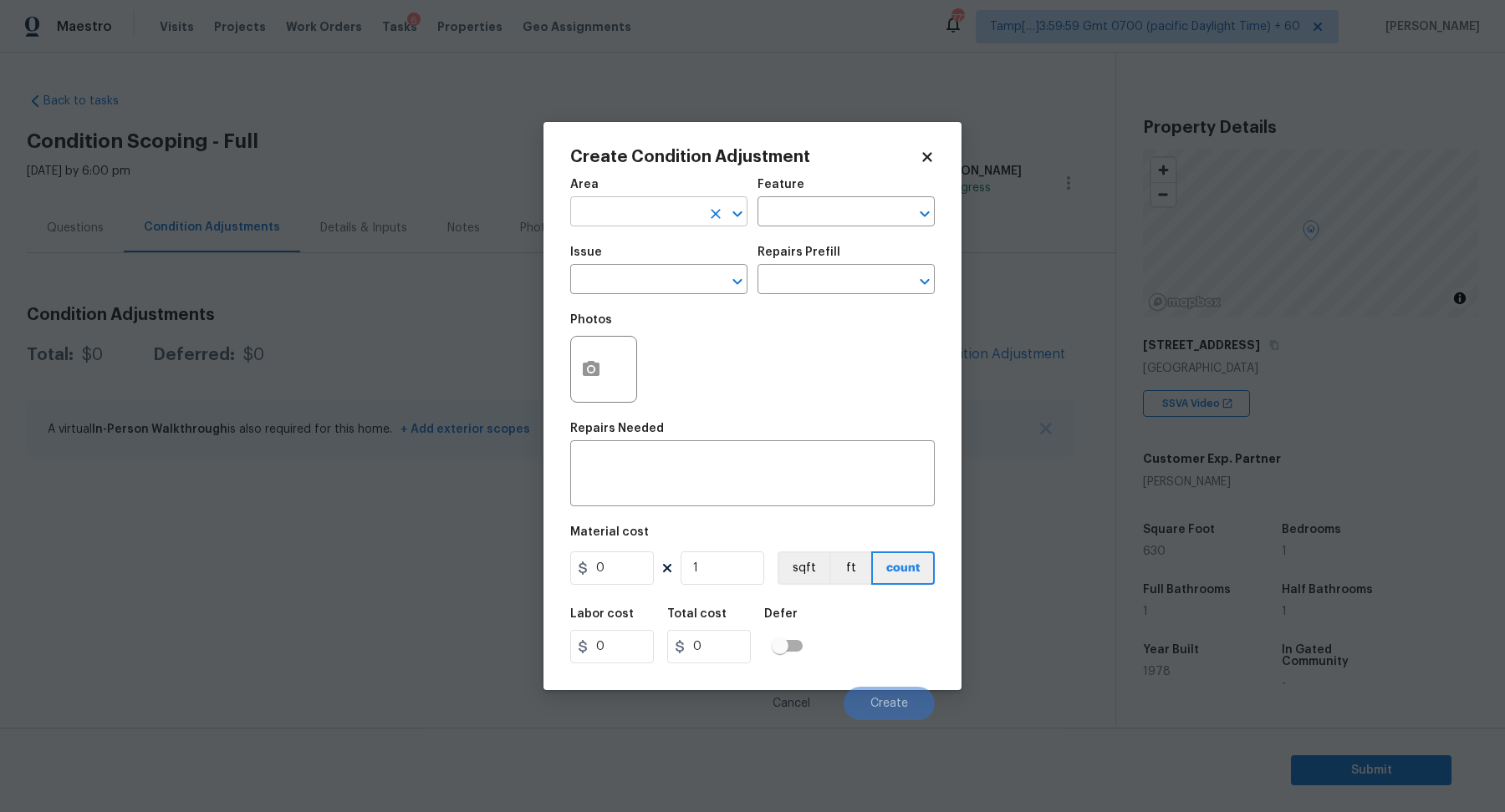
click at [640, 201] on input "text" at bounding box center [635, 213] width 130 height 26
drag, startPoint x: 659, startPoint y: 262, endPoint x: 667, endPoint y: 274, distance: 14.4
click at [670, 277] on ul "Interior Addition Interior Overall" at bounding box center [659, 263] width 177 height 68
click at [667, 274] on li "Interior Overall" at bounding box center [659, 278] width 177 height 28
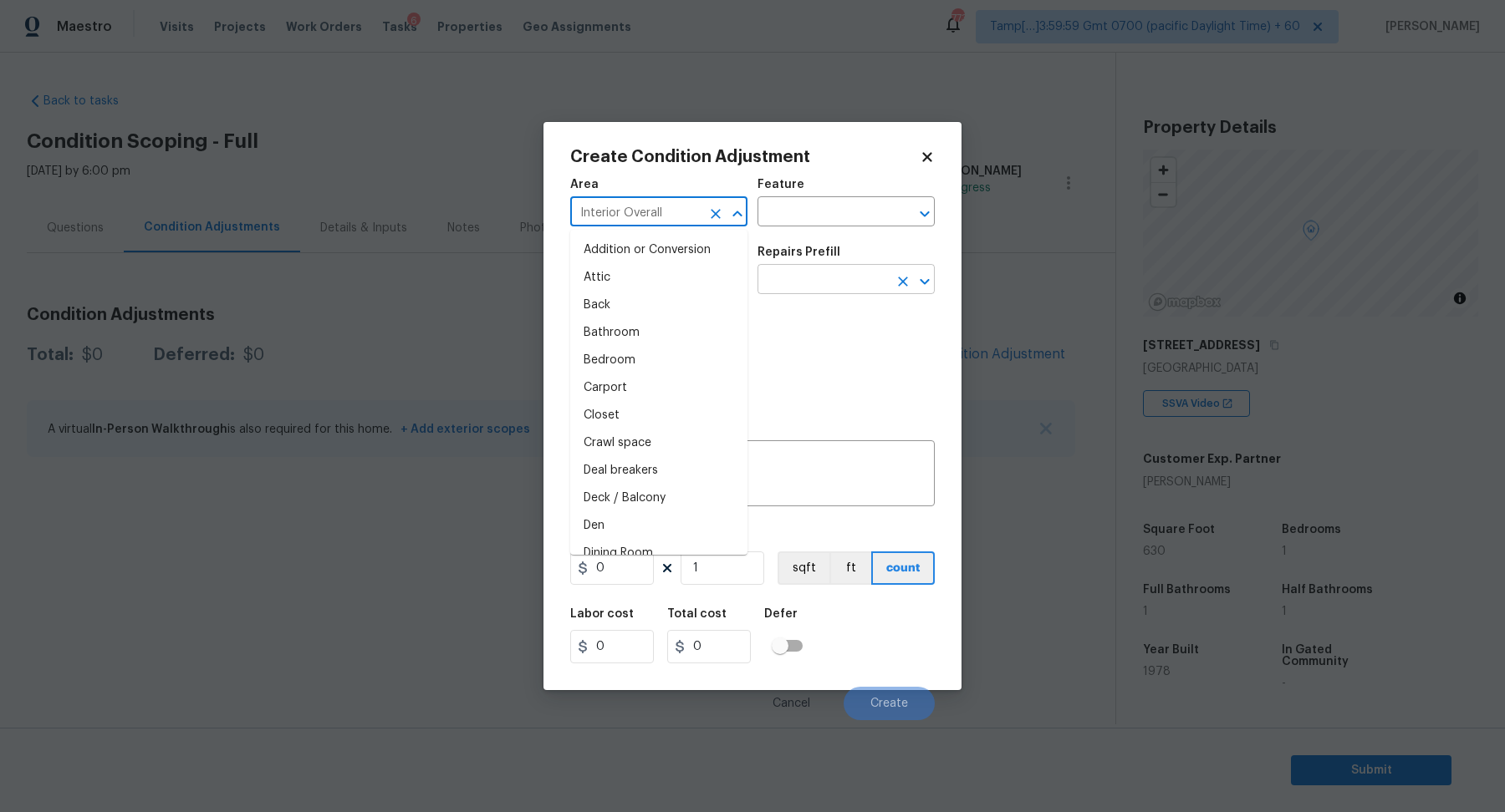
type input "Interior Overall"
click at [852, 276] on input "text" at bounding box center [823, 282] width 130 height 26
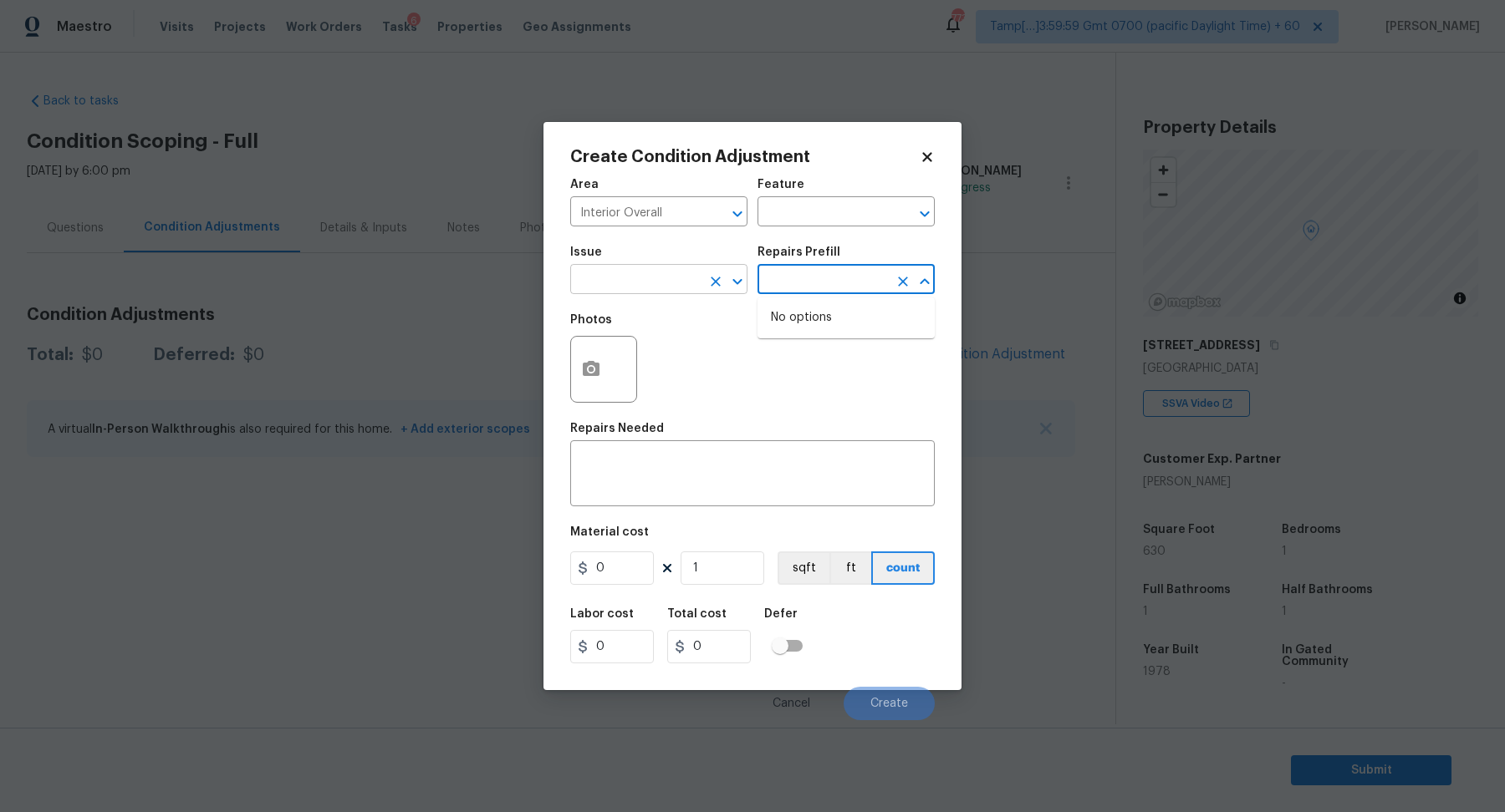
click at [629, 278] on input "text" at bounding box center [635, 282] width 130 height 26
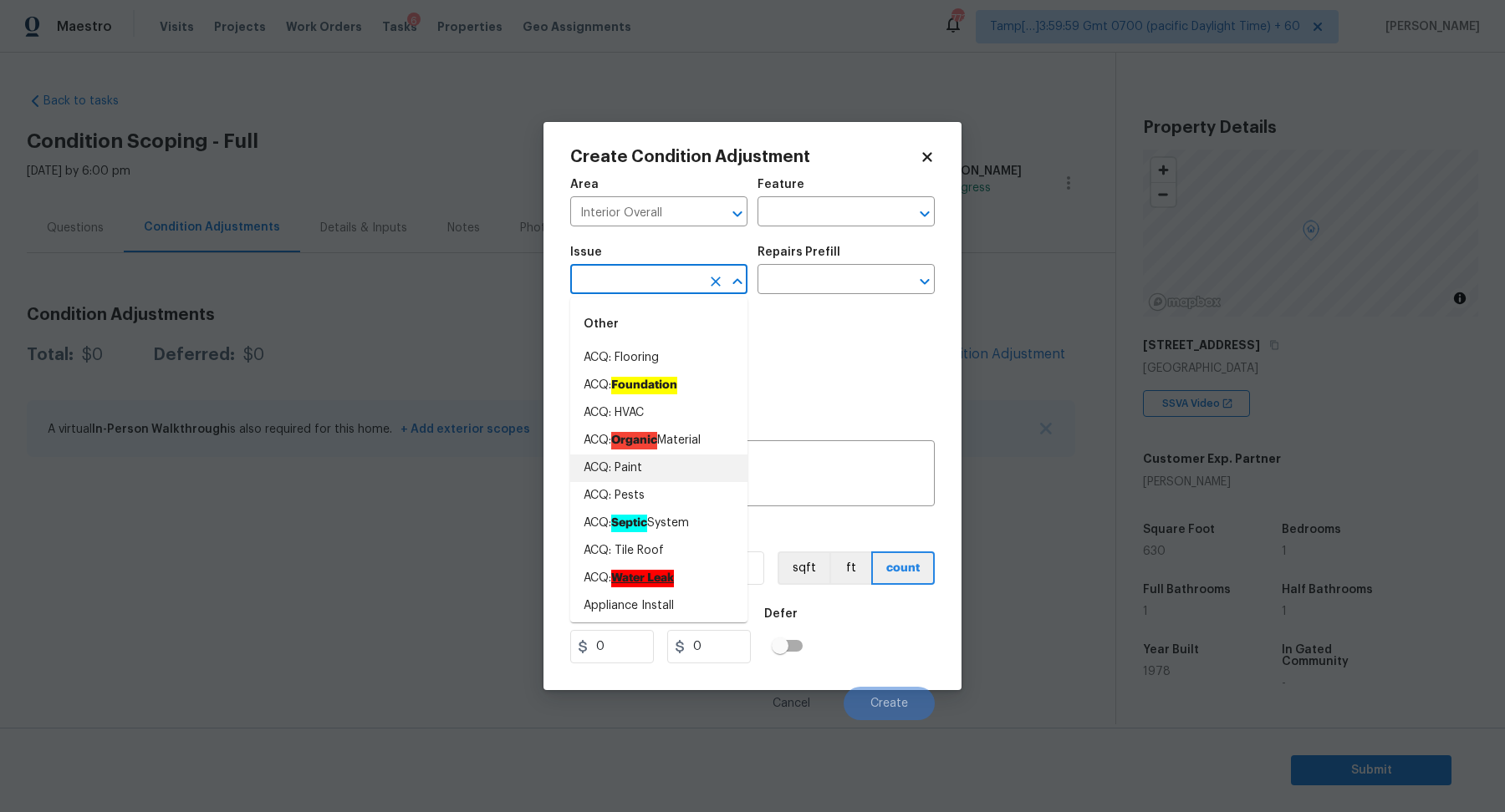
click at [674, 473] on li "ACQ: Paint" at bounding box center [659, 469] width 177 height 28
type input "ACQ: Paint"
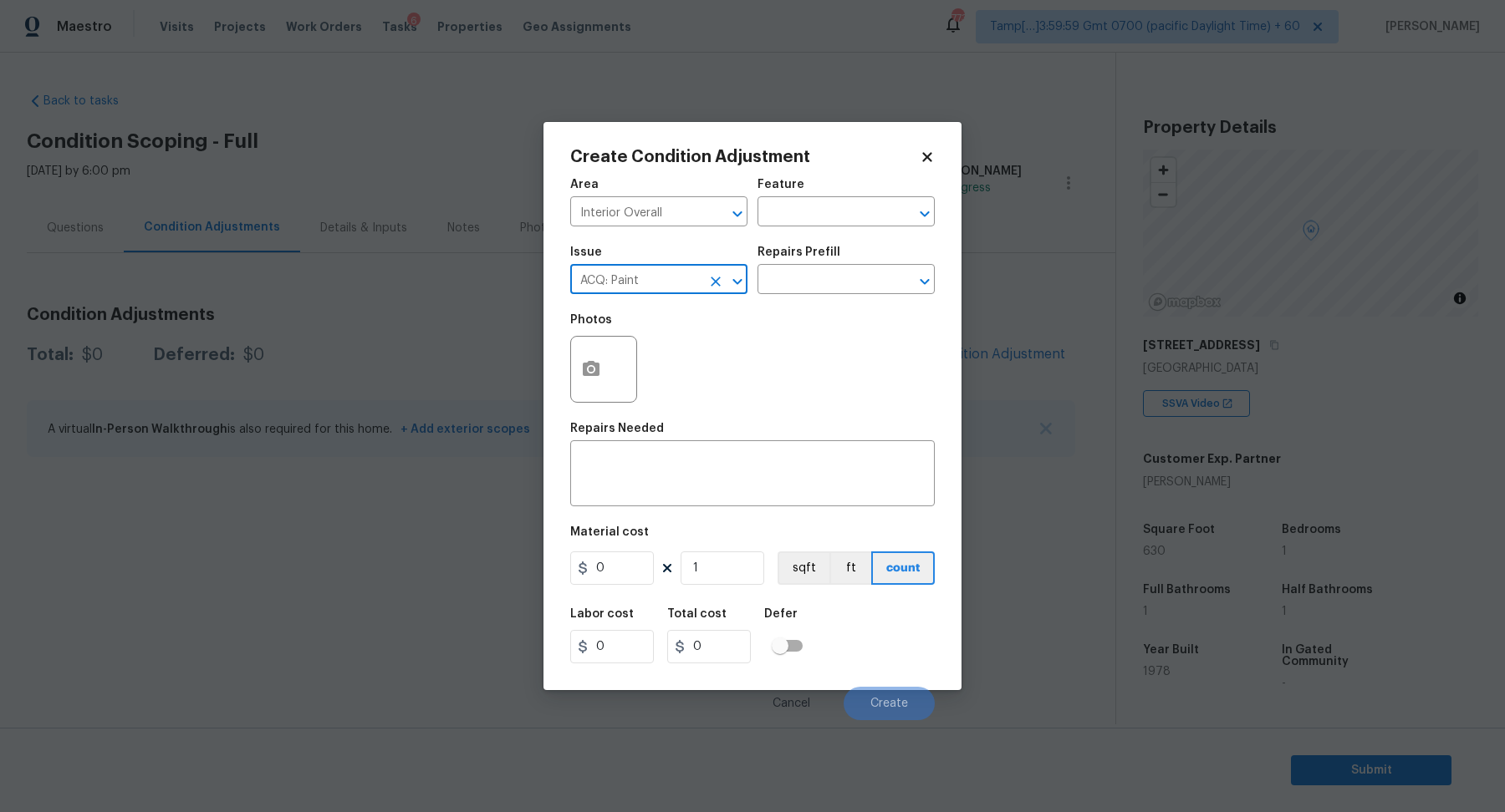
click at [851, 299] on div "Issue ACQ: Paint ​ Repairs Prefill ​" at bounding box center [752, 270] width 364 height 68
click at [868, 274] on input "text" at bounding box center [823, 282] width 130 height 26
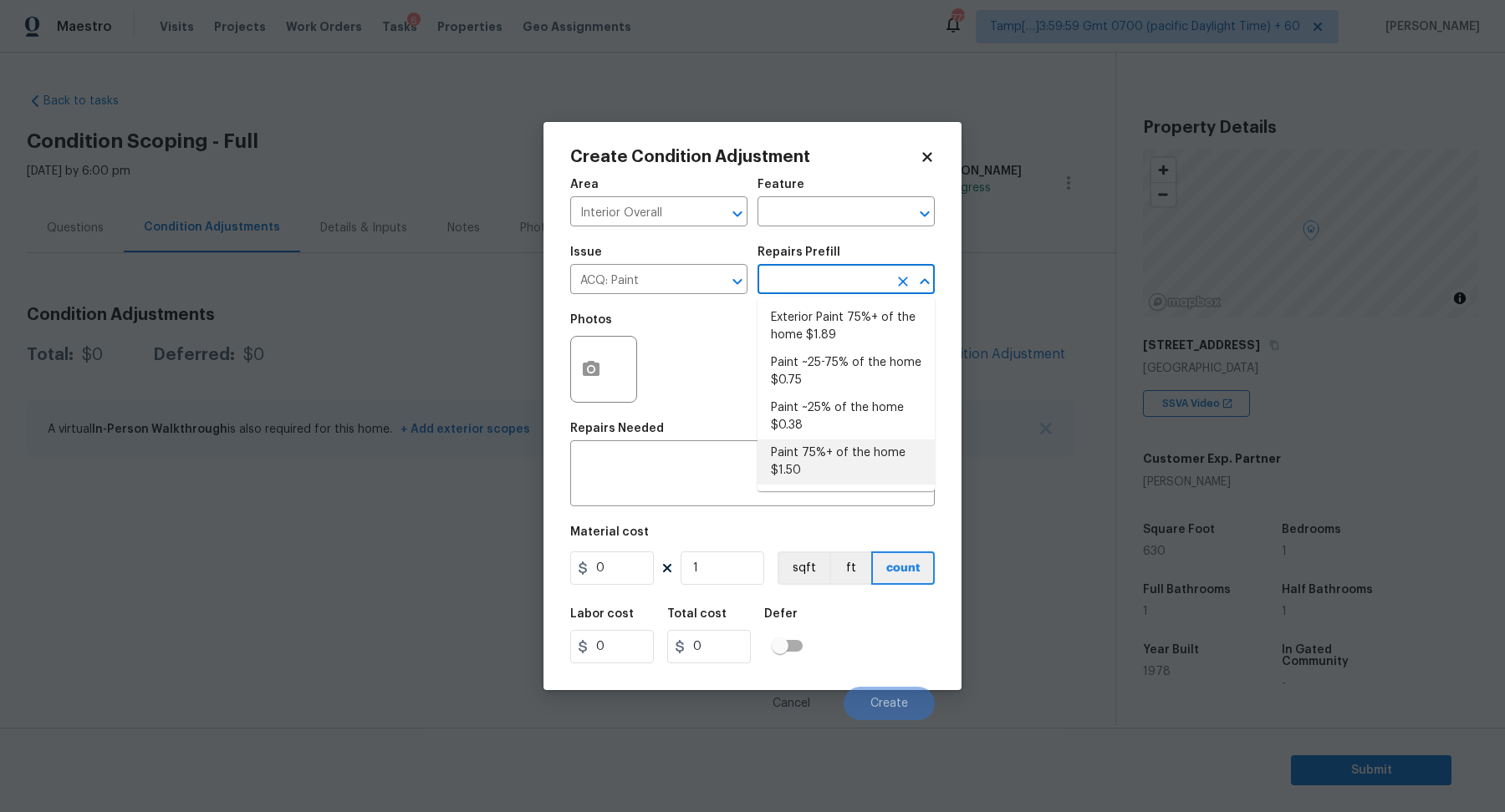
click at [869, 453] on li "Paint 75%+ of the home $1.50" at bounding box center [846, 462] width 177 height 45
type input "Acquisition"
type textarea "Acquisition Scope: 75%+ of the home will likely require interior paint"
type input "1.5"
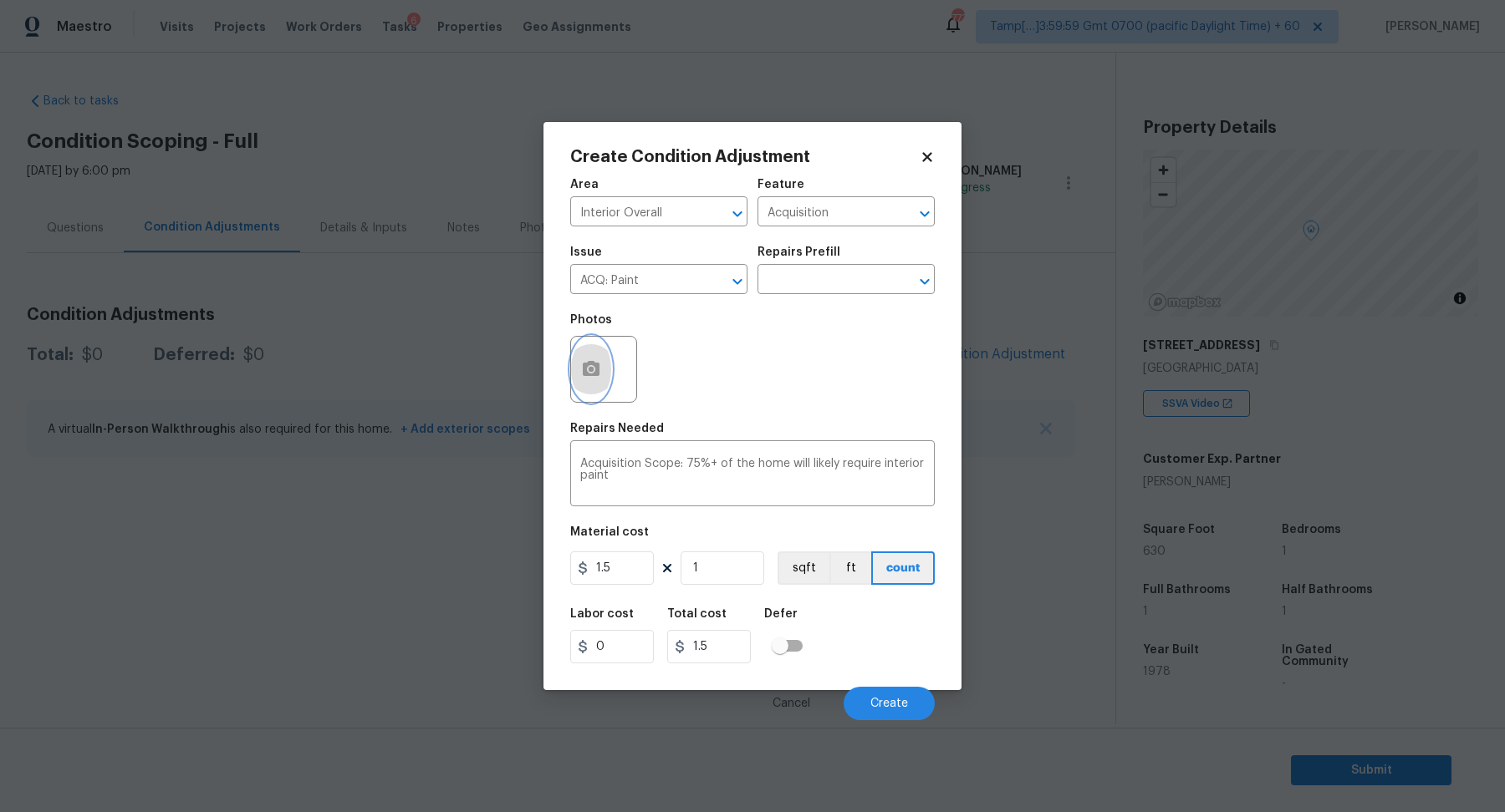
click at [581, 367] on icon "button" at bounding box center [590, 369] width 20 height 20
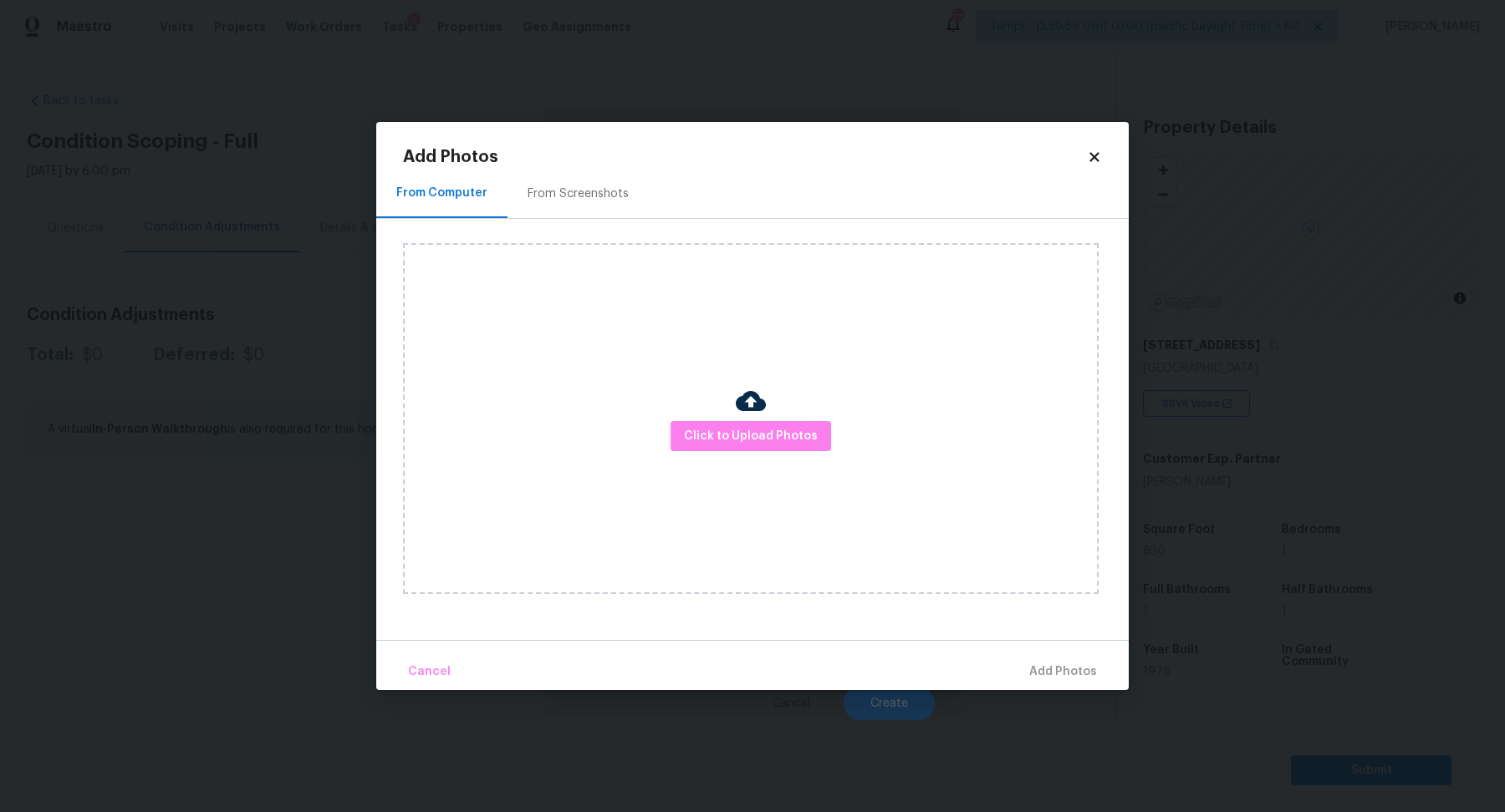
click at [602, 220] on div "Click to Upload Photos" at bounding box center [766, 419] width 726 height 400
click at [604, 200] on div "From Screenshots" at bounding box center [577, 193] width 101 height 16
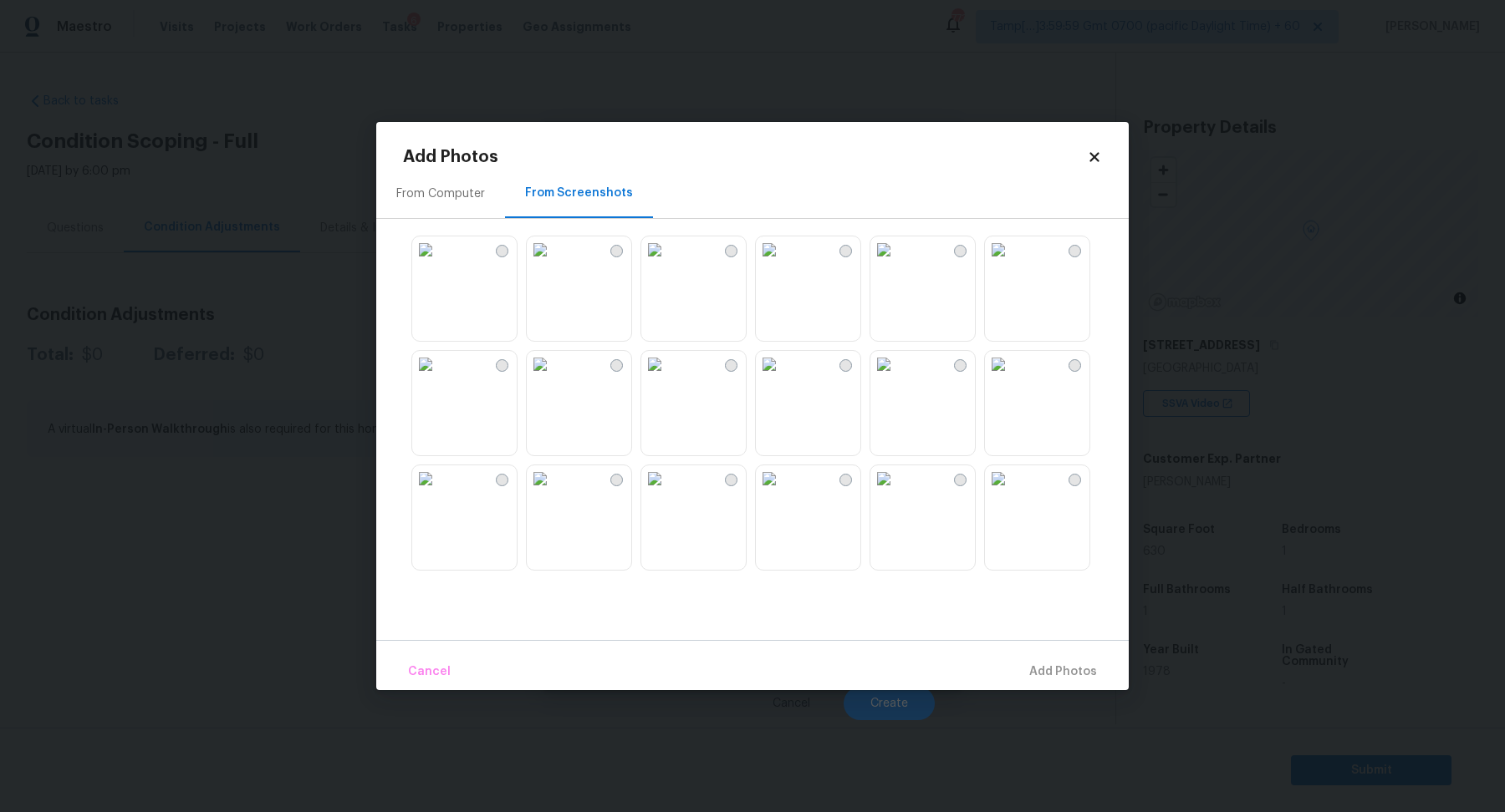
click at [889, 263] on img at bounding box center [883, 250] width 27 height 27
click at [897, 263] on img at bounding box center [883, 250] width 27 height 27
click at [553, 263] on img at bounding box center [539, 250] width 27 height 27
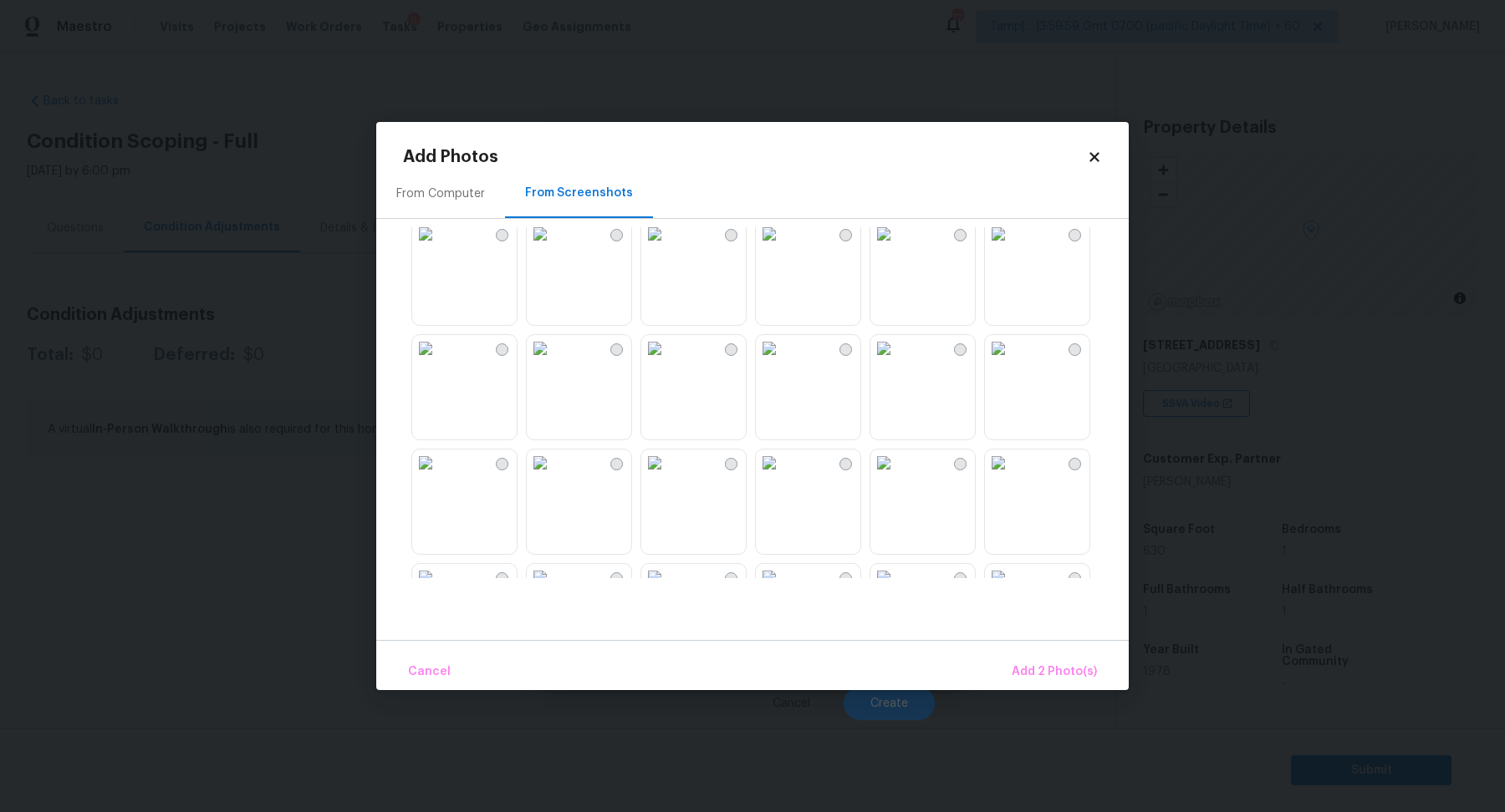
scroll to position [188, 0]
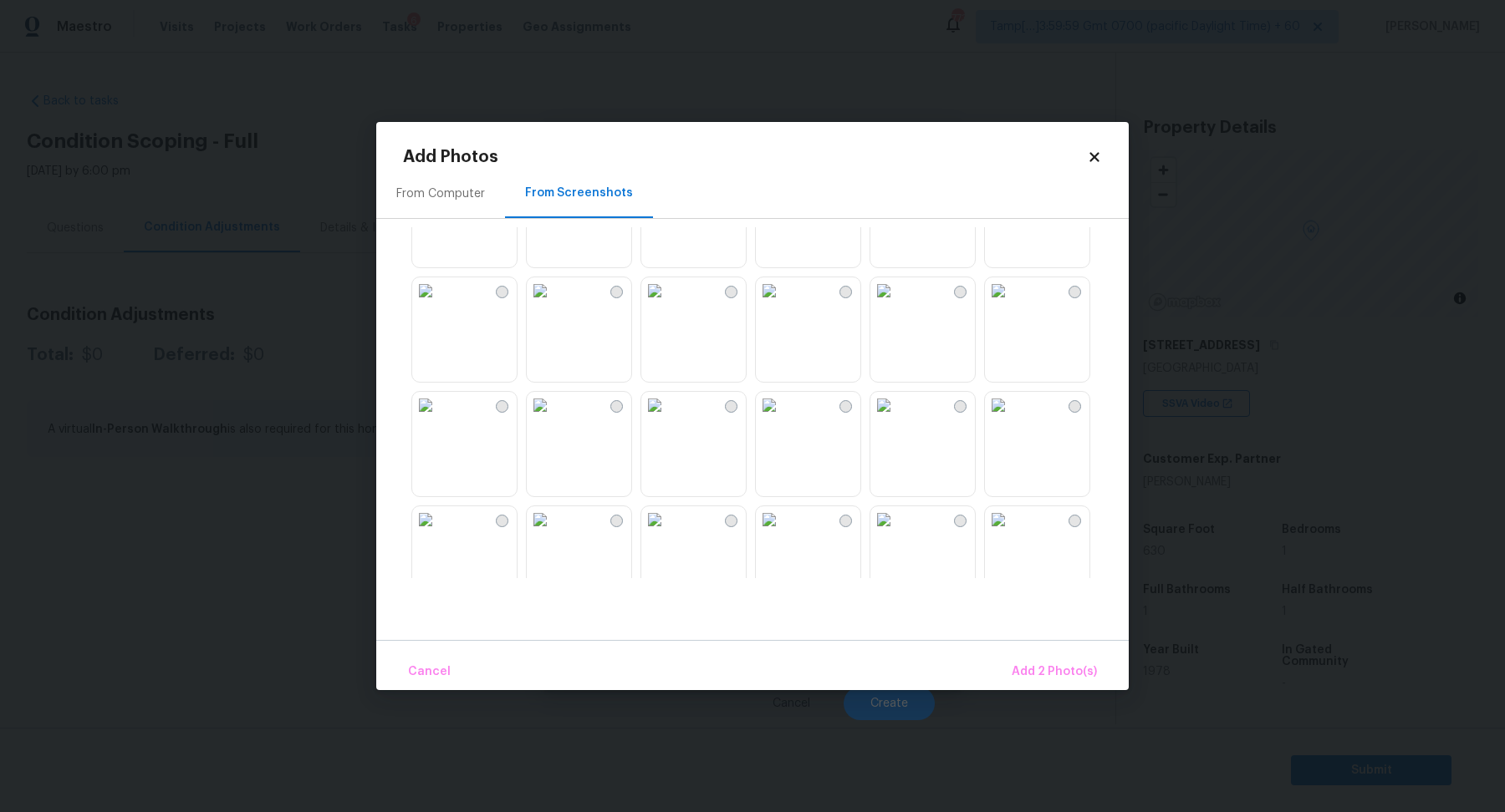
click at [553, 304] on img at bounding box center [539, 290] width 27 height 27
click at [1003, 304] on img at bounding box center [998, 290] width 27 height 27
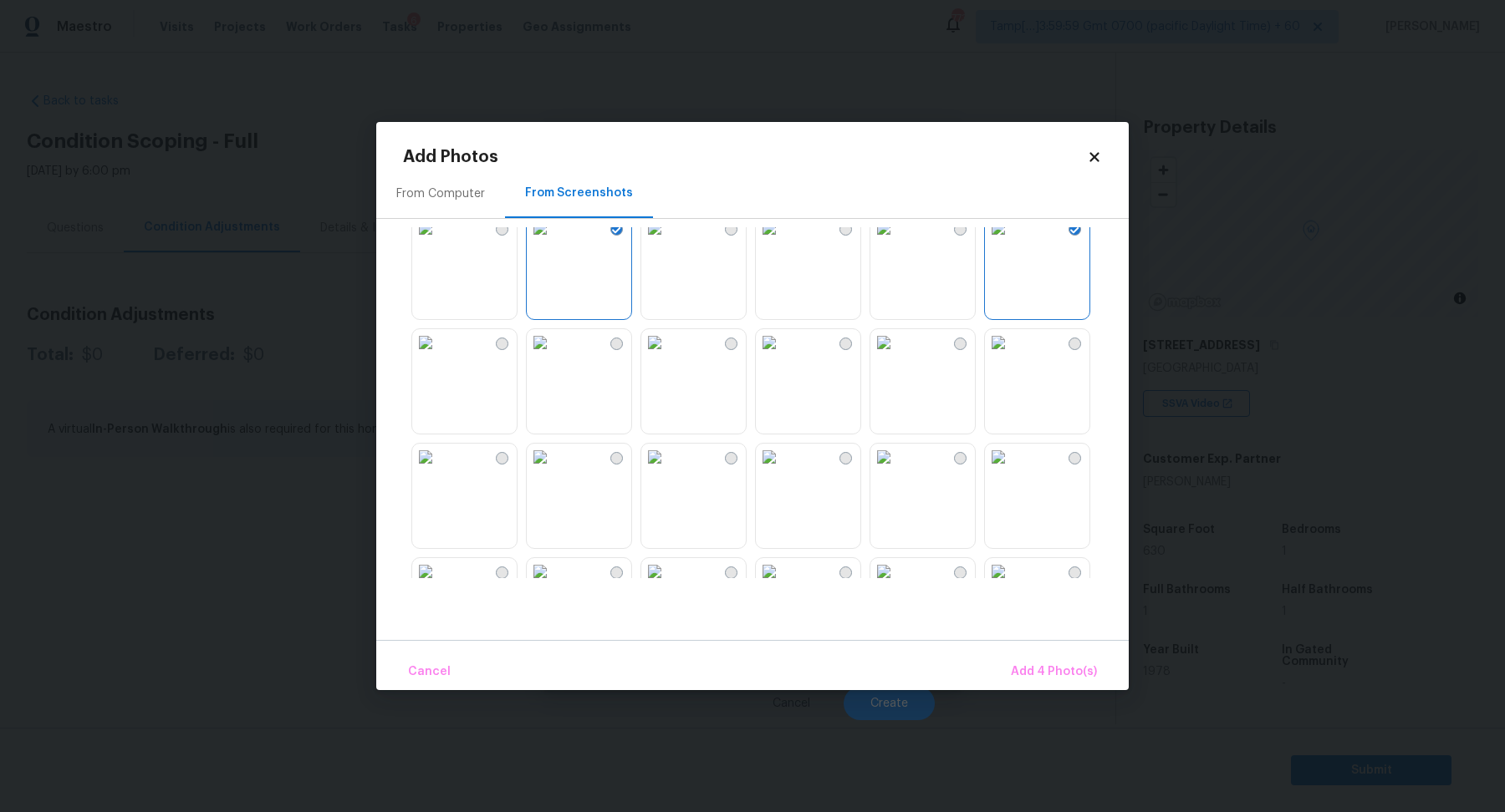
scroll to position [282, 0]
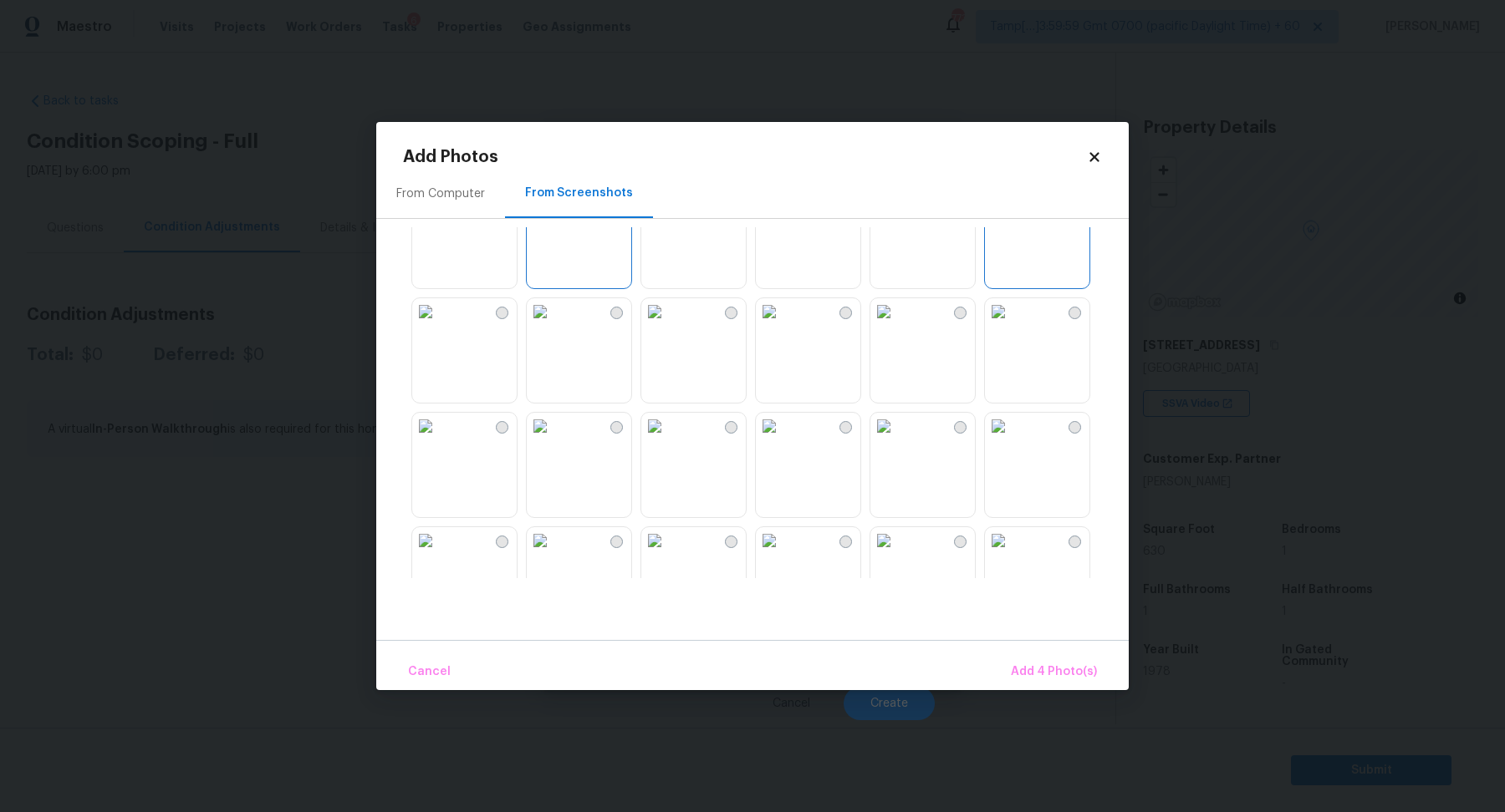
click at [897, 325] on img at bounding box center [883, 311] width 27 height 27
click at [1012, 439] on img at bounding box center [998, 425] width 27 height 27
click at [1090, 664] on span "Add 6 Photo(s)" at bounding box center [1054, 672] width 85 height 21
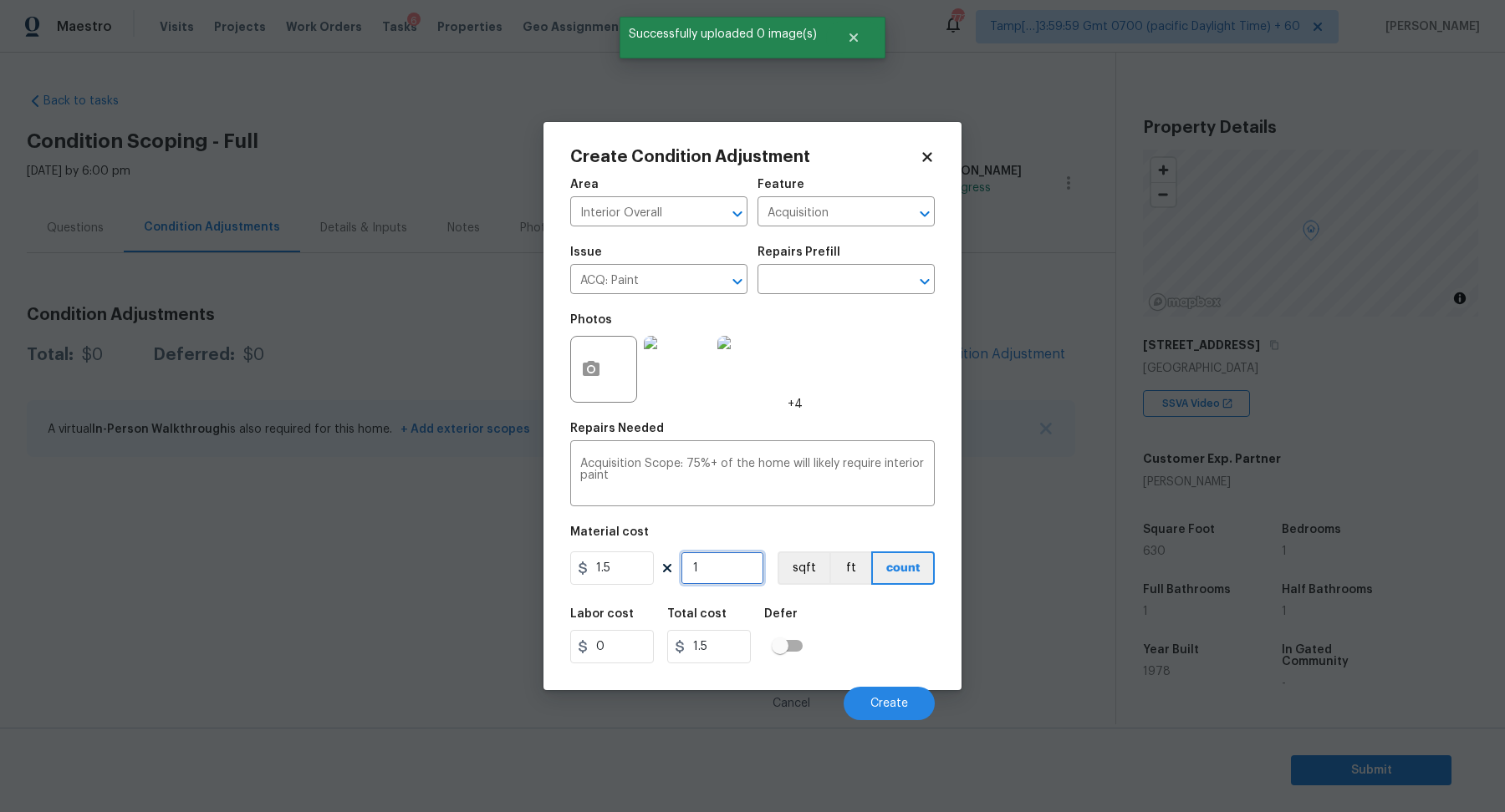
click at [720, 567] on input "1" at bounding box center [722, 568] width 83 height 34
type input "6"
type input "9"
type input "63"
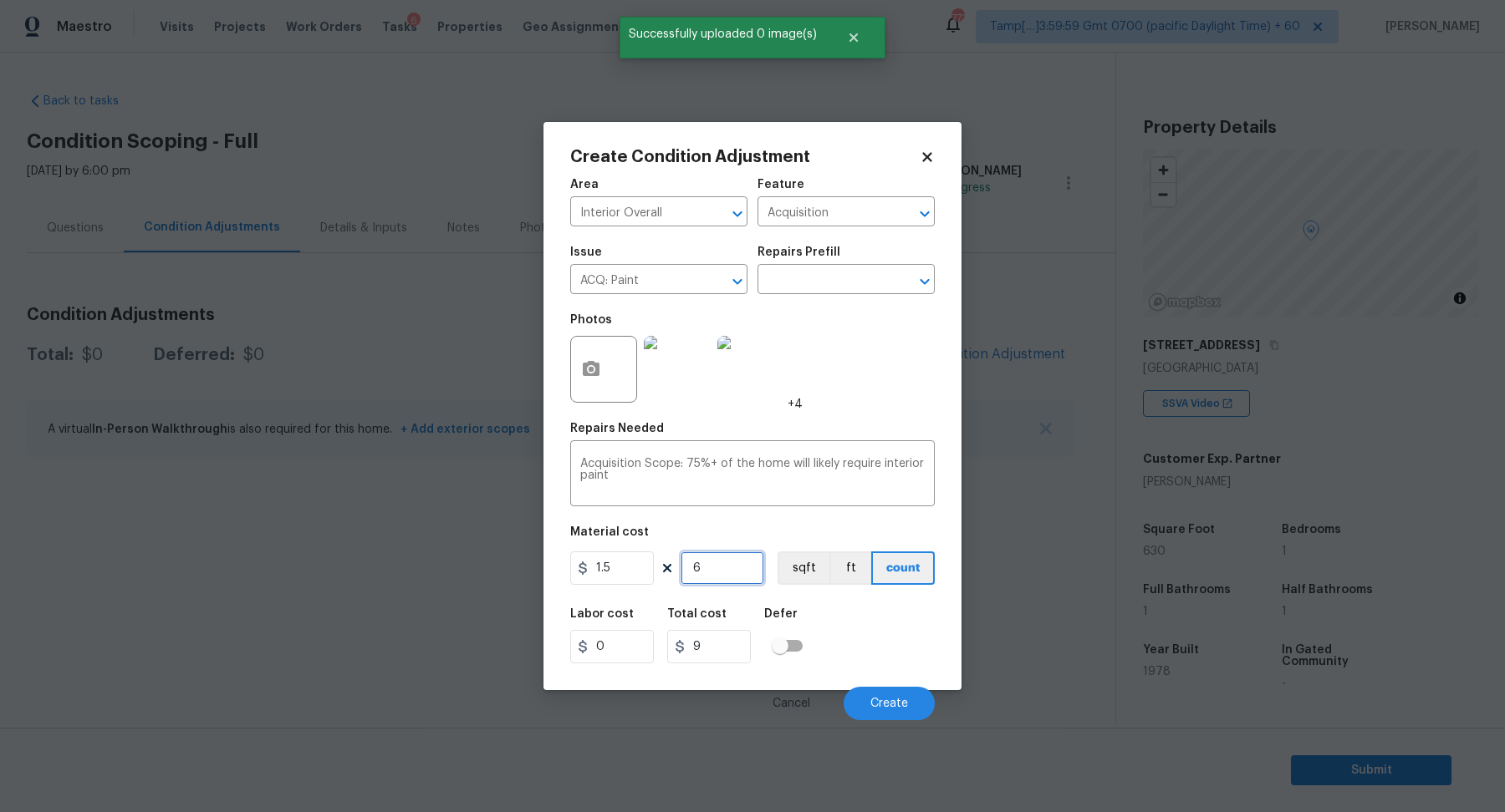
type input "94.5"
type input "630"
type input "945"
type input "630"
click at [873, 693] on button "Create" at bounding box center [889, 704] width 91 height 34
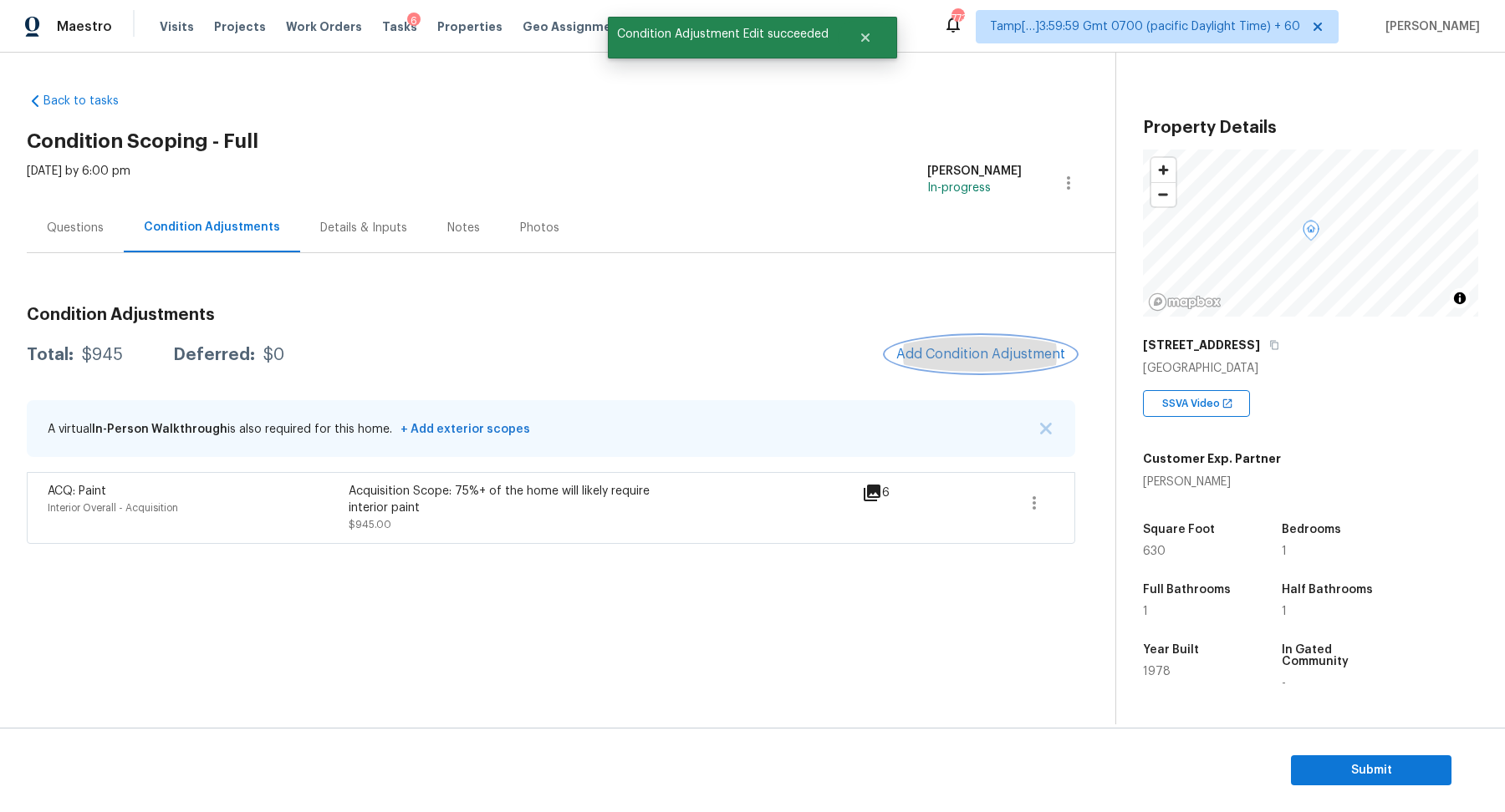
click at [948, 362] on button "Add Condition Adjustment" at bounding box center [981, 354] width 189 height 35
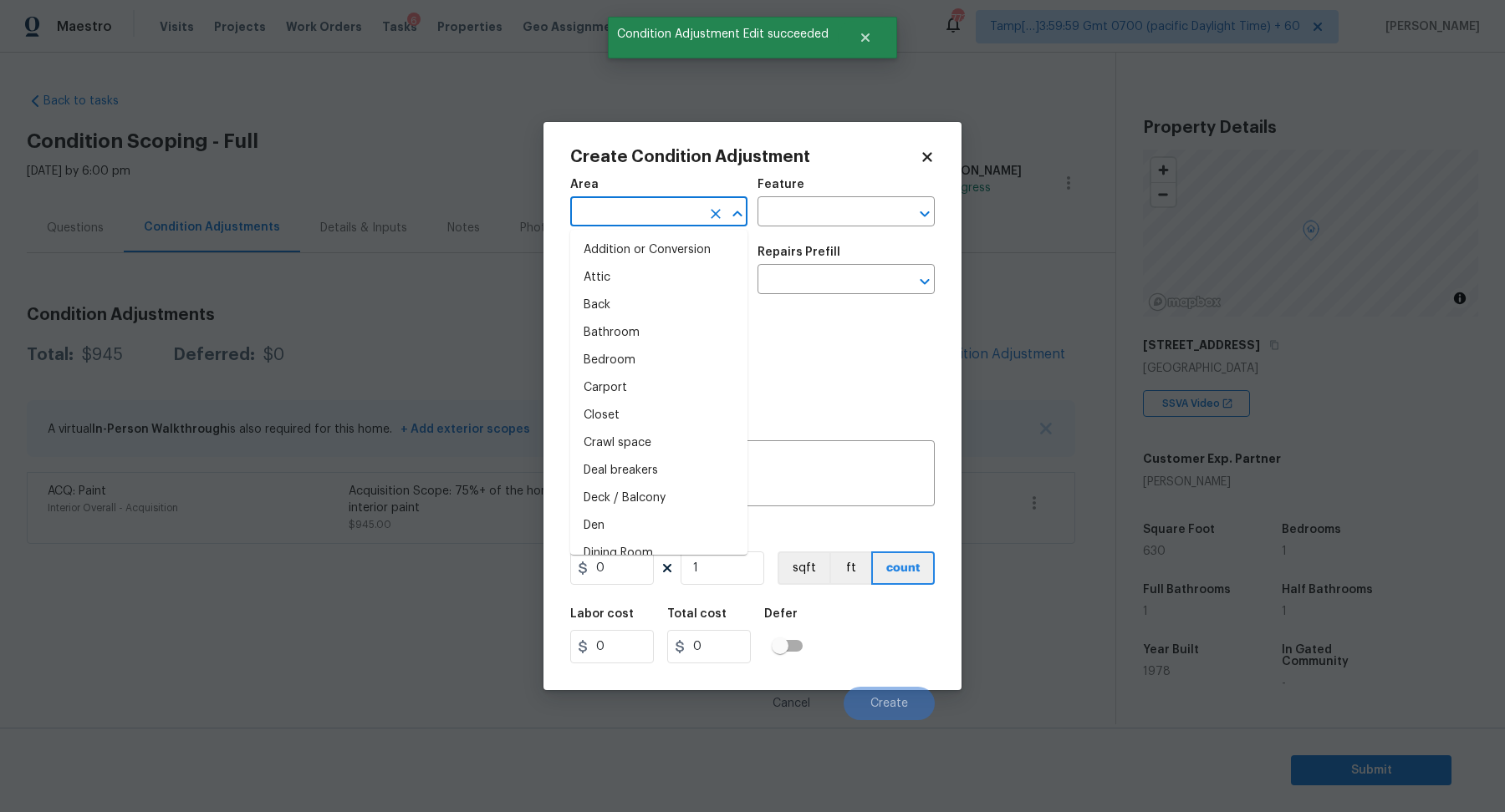
click at [614, 210] on input "text" at bounding box center [635, 213] width 130 height 26
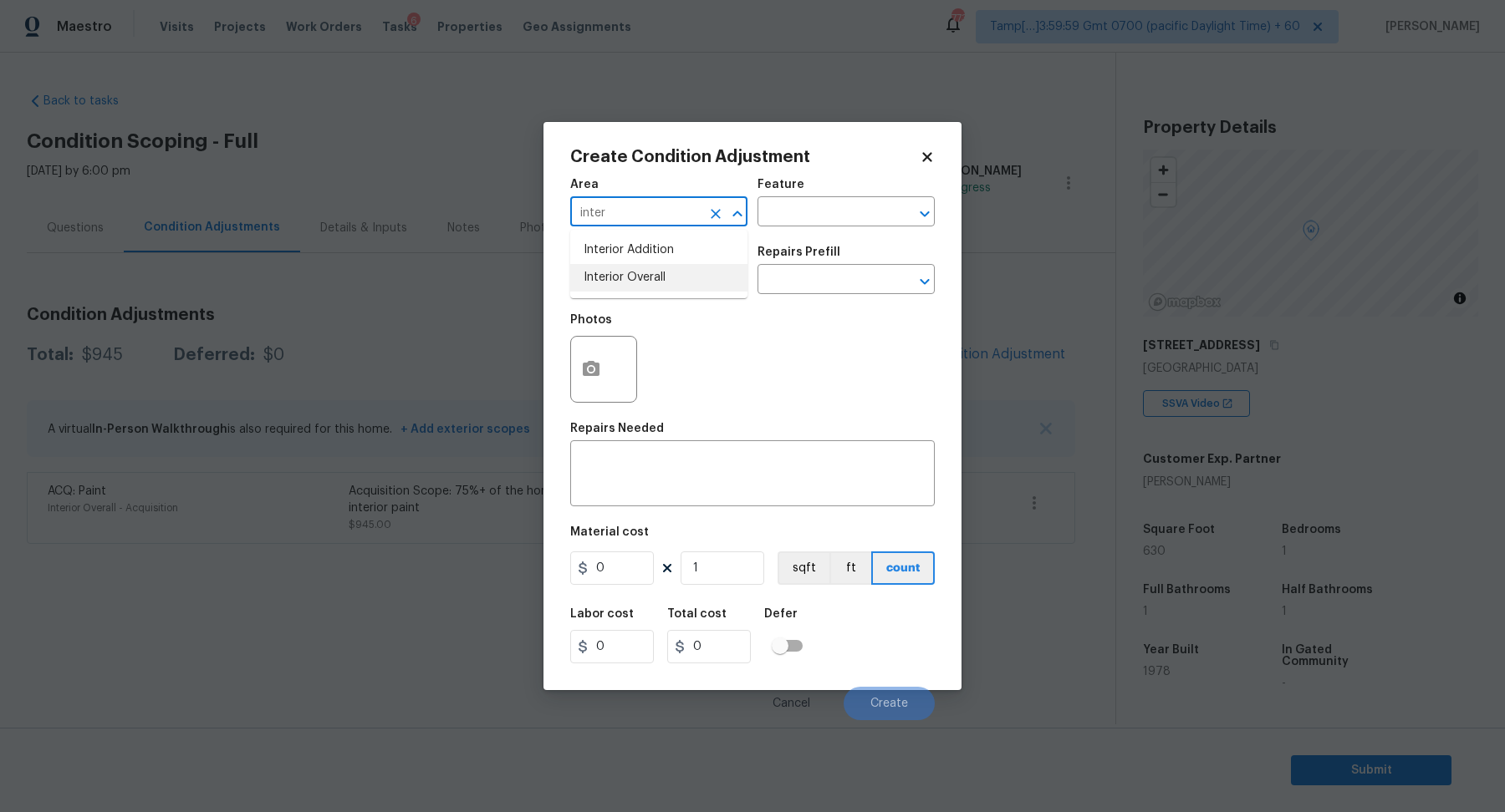
click at [612, 285] on li "Interior Overall" at bounding box center [659, 278] width 177 height 28
type input "Interior Overall"
click at [612, 285] on input "text" at bounding box center [635, 282] width 130 height 26
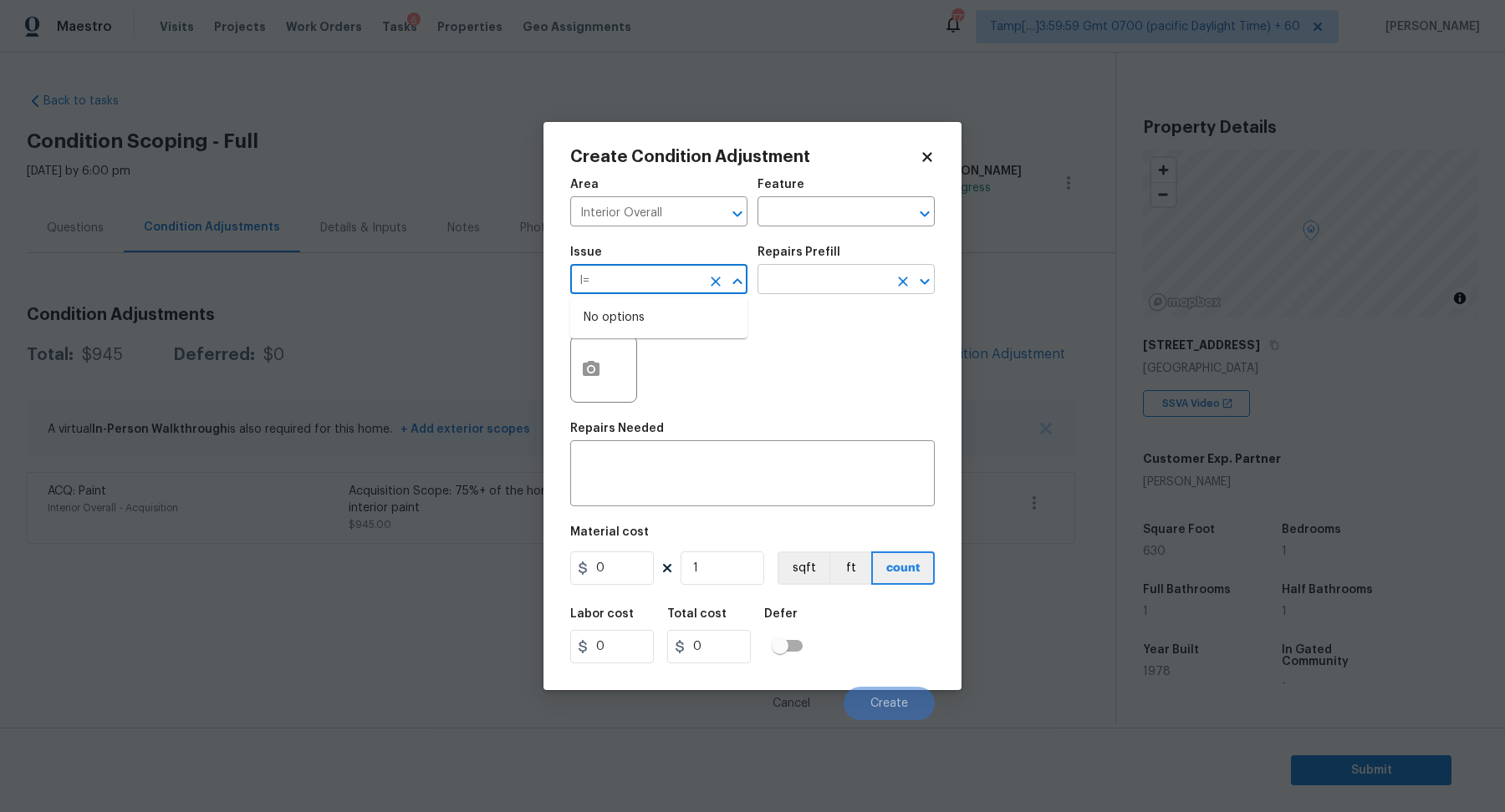
type input "l"
click at [723, 360] on li "ACQ: Flooring" at bounding box center [659, 358] width 177 height 28
type input "ACQ: Flooring"
click at [586, 383] on button "button" at bounding box center [591, 369] width 40 height 65
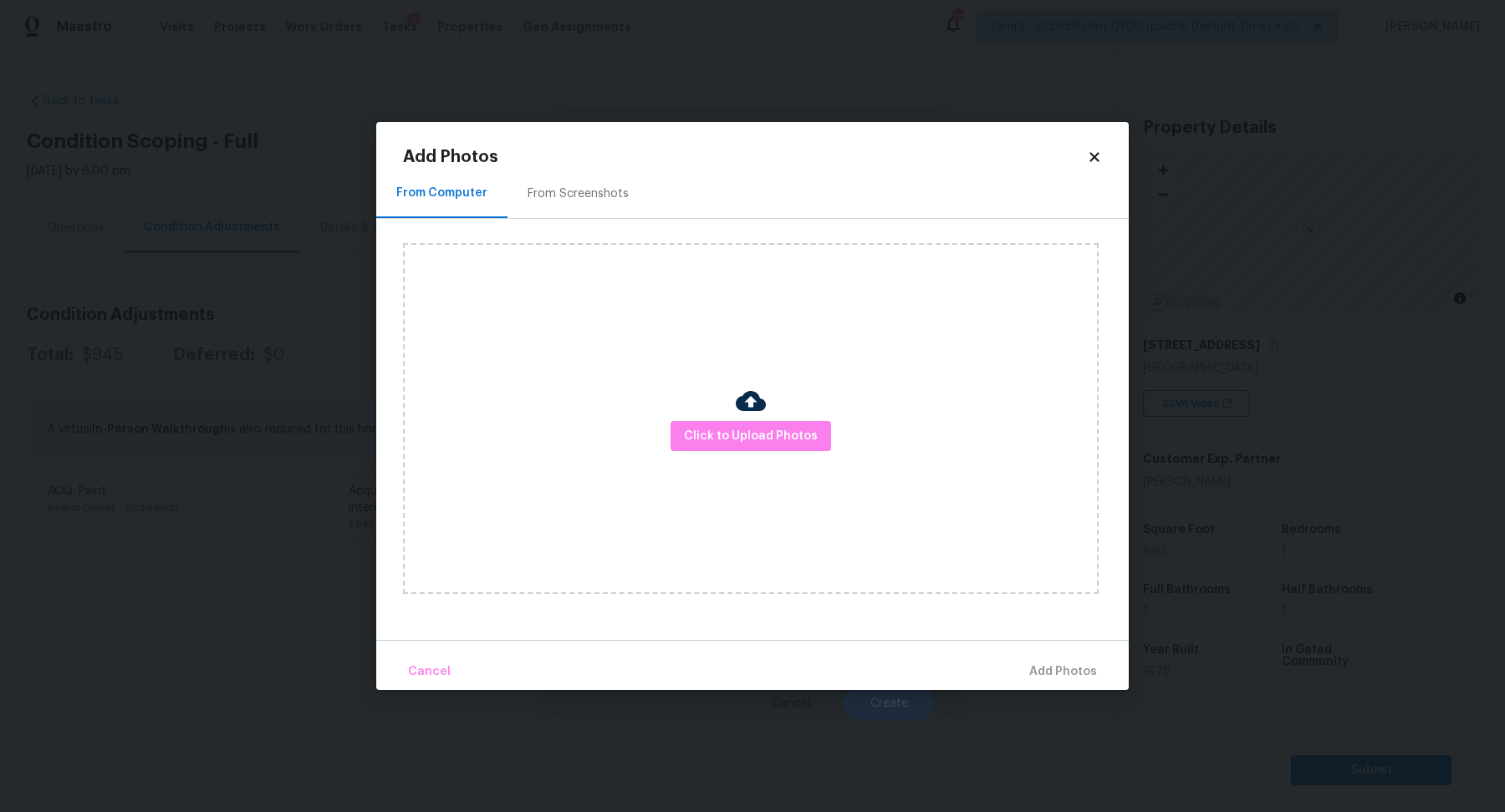
click at [601, 220] on div "Click to Upload Photos" at bounding box center [766, 419] width 726 height 400
click at [603, 194] on div "From Screenshots" at bounding box center [577, 193] width 101 height 16
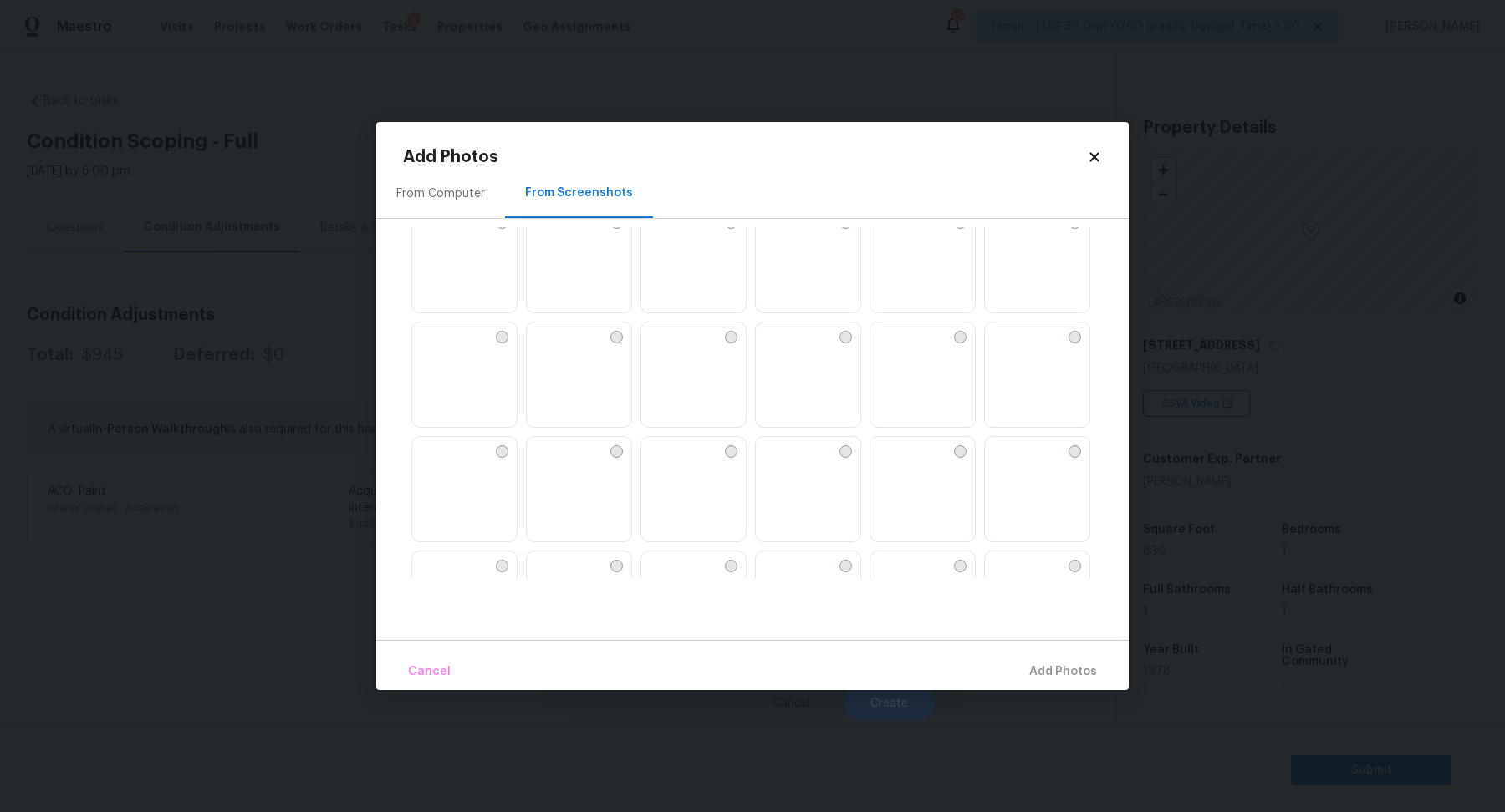
scroll to position [260, 0]
click at [553, 434] on img at bounding box center [539, 447] width 27 height 27
click at [439, 347] on img at bounding box center [425, 333] width 27 height 27
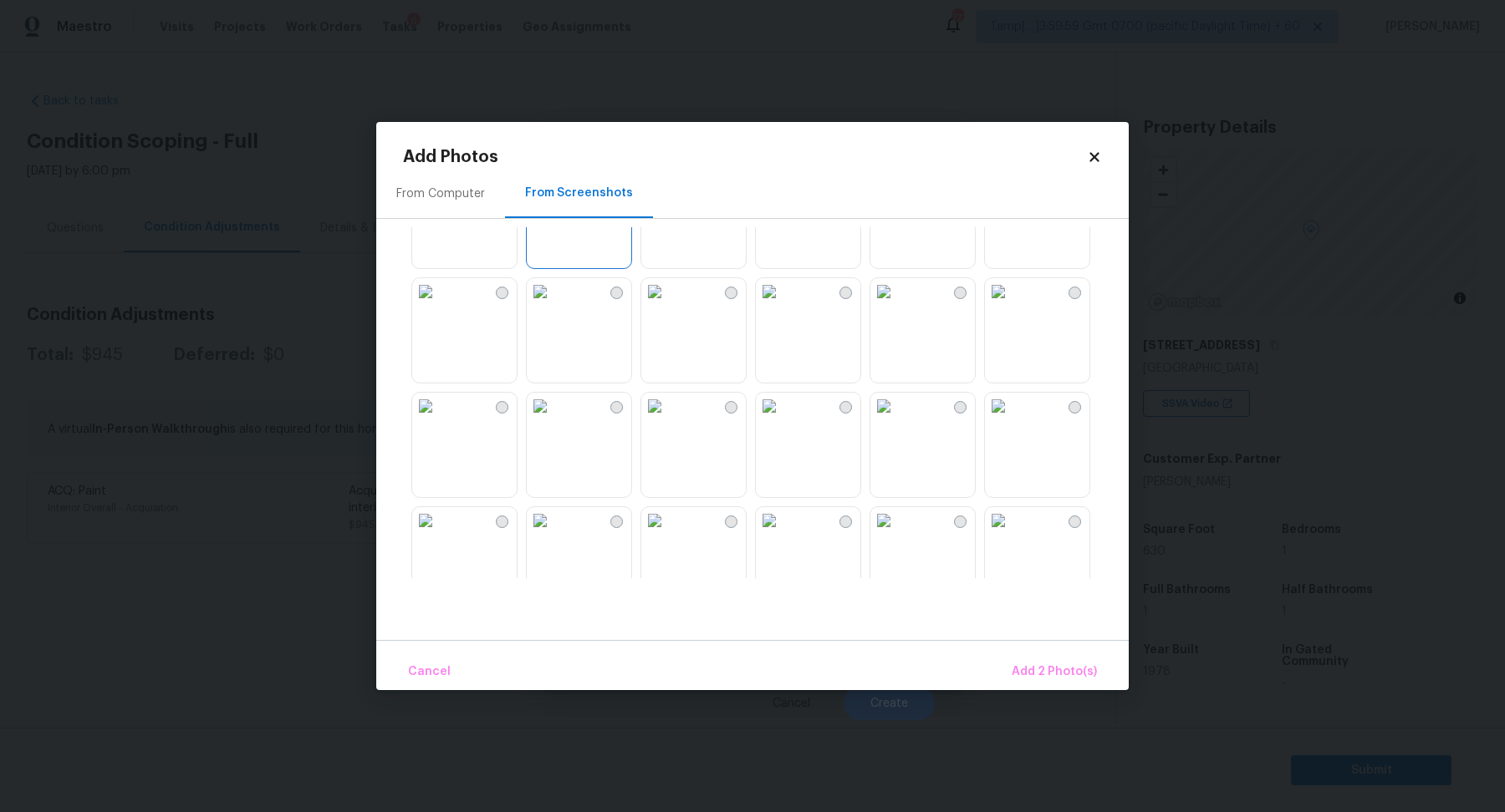
scroll to position [565, 0]
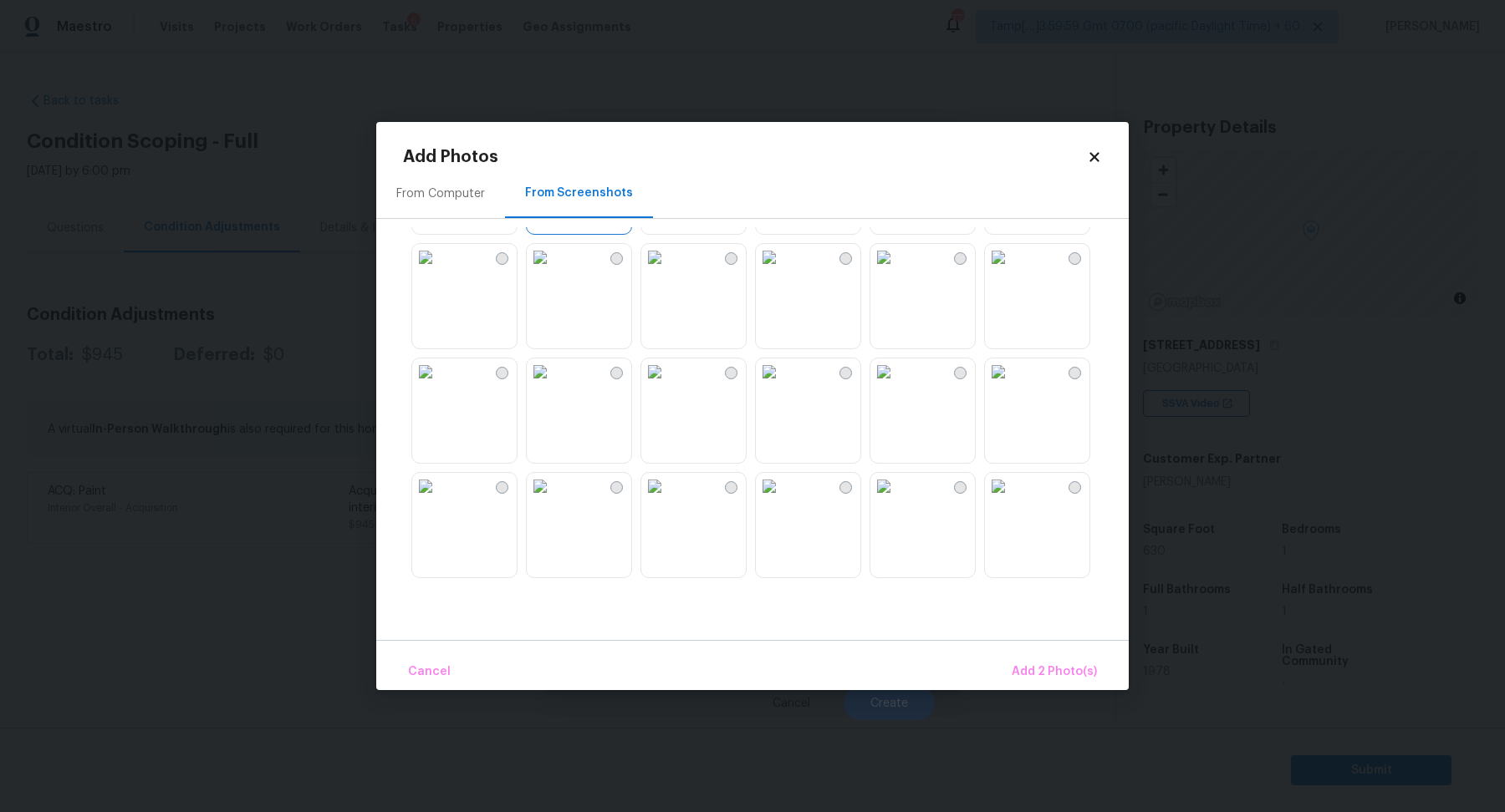
click at [782, 385] on img at bounding box center [769, 372] width 27 height 27
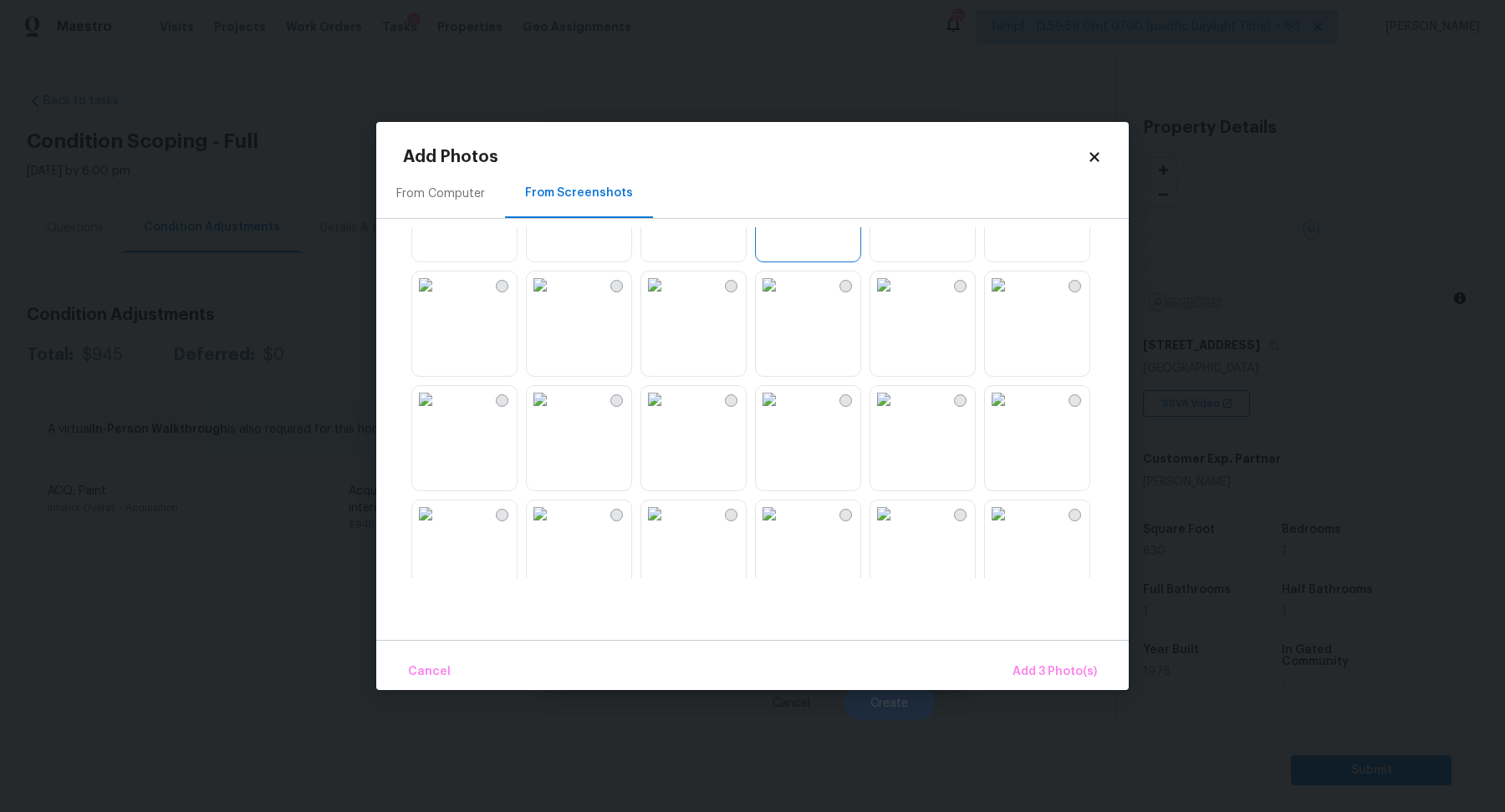
click at [668, 412] on img at bounding box center [655, 399] width 27 height 27
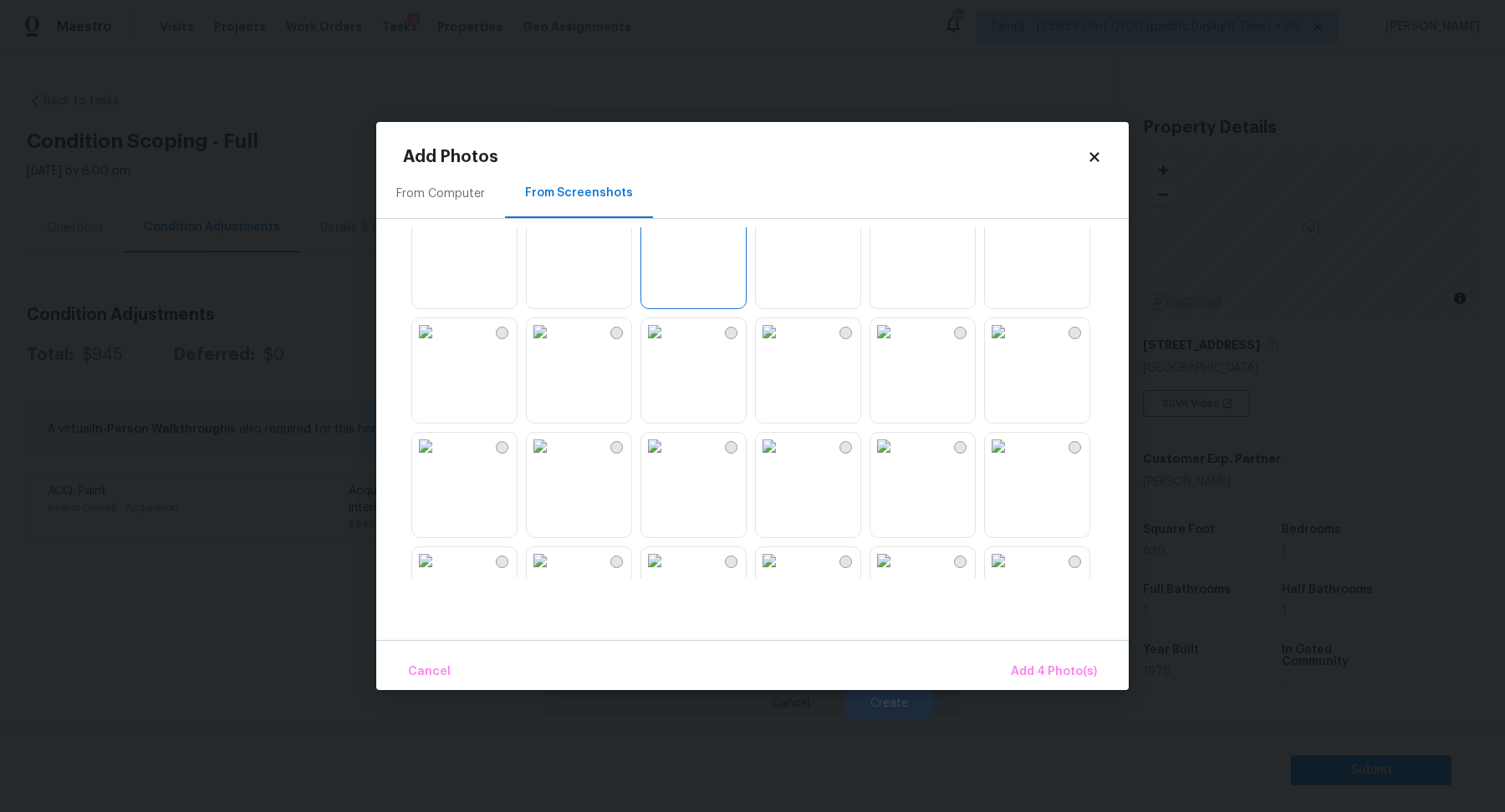
scroll to position [952, 0]
click at [1011, 341] on img at bounding box center [998, 328] width 27 height 27
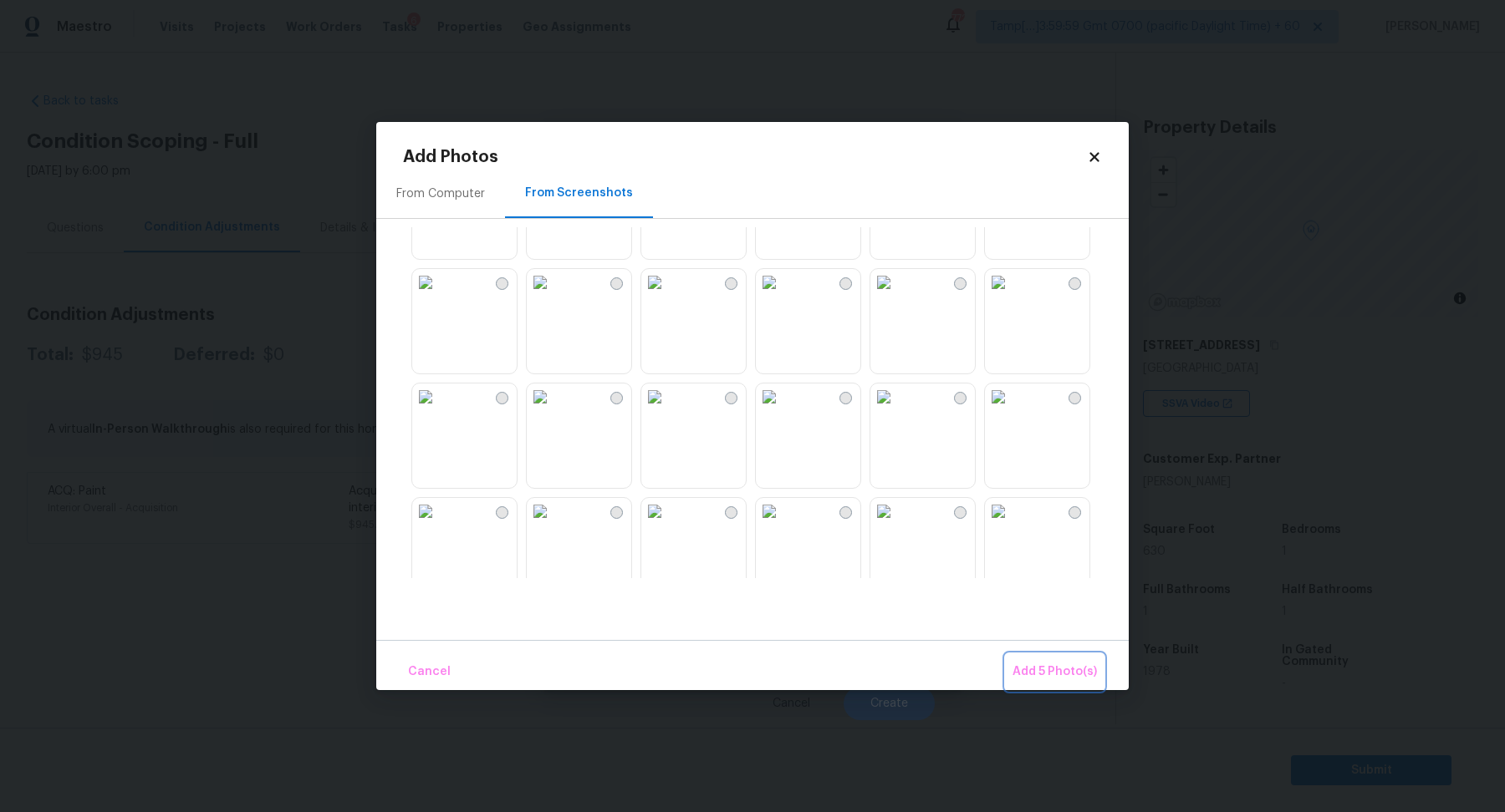
click at [1098, 681] on button "Add 5 Photo(s)" at bounding box center [1054, 672] width 98 height 36
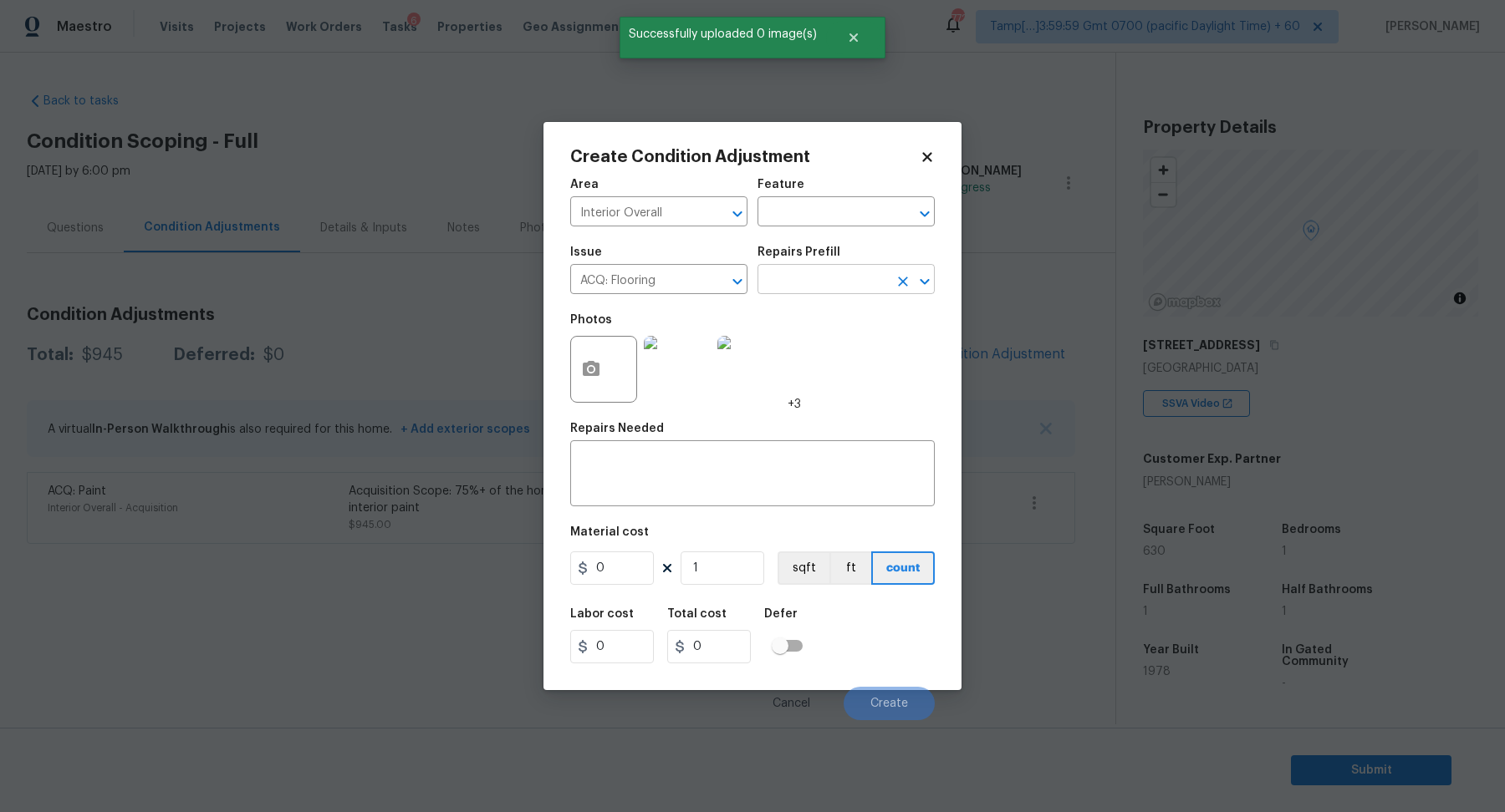
click at [810, 285] on input "text" at bounding box center [823, 282] width 130 height 26
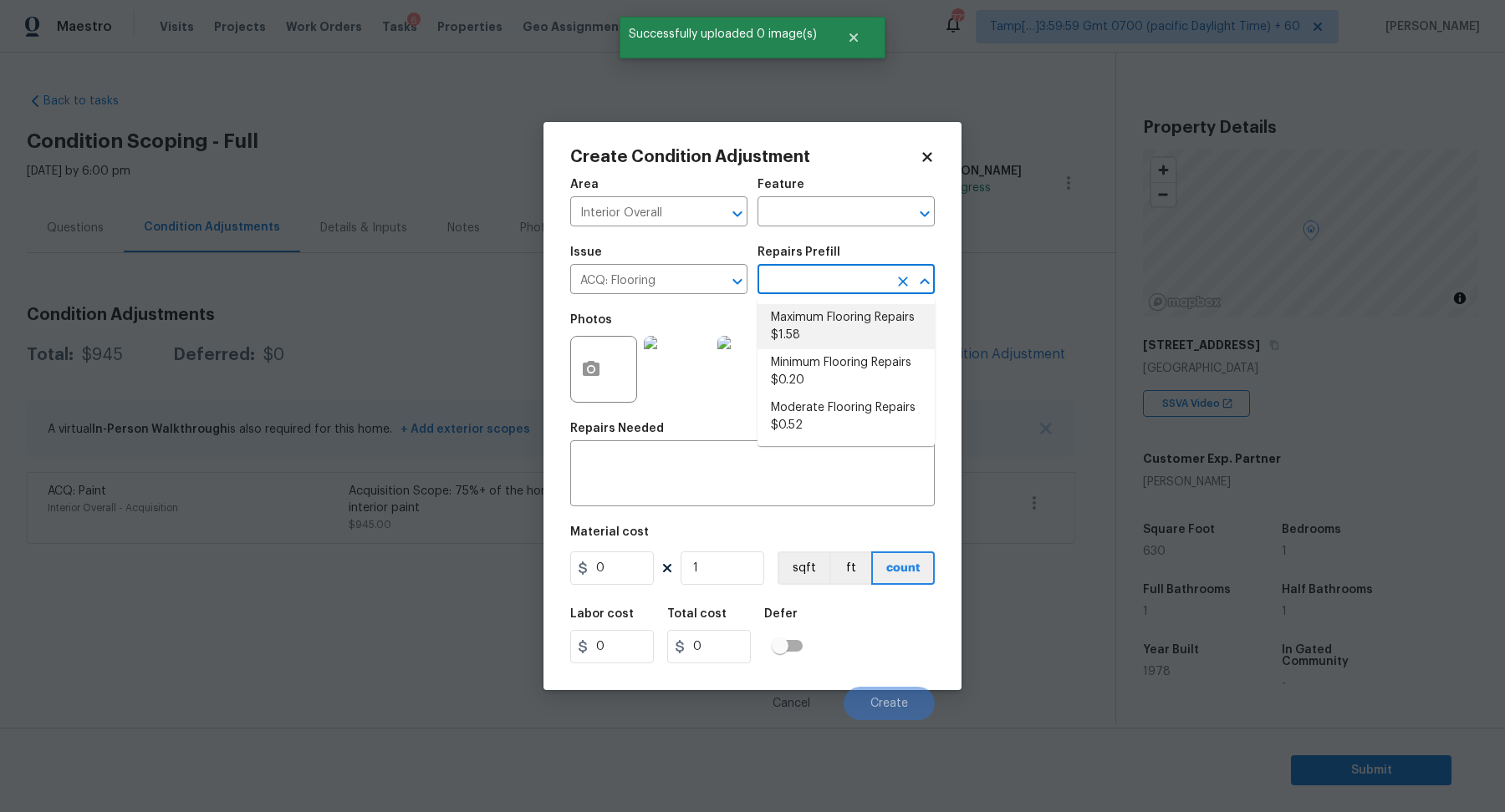
click at [823, 339] on li "Maximum Flooring Repairs $1.58" at bounding box center [846, 327] width 177 height 45
type input "Acquisition"
type textarea "Acquisition Scope: Maximum flooring repairs"
type input "1.58"
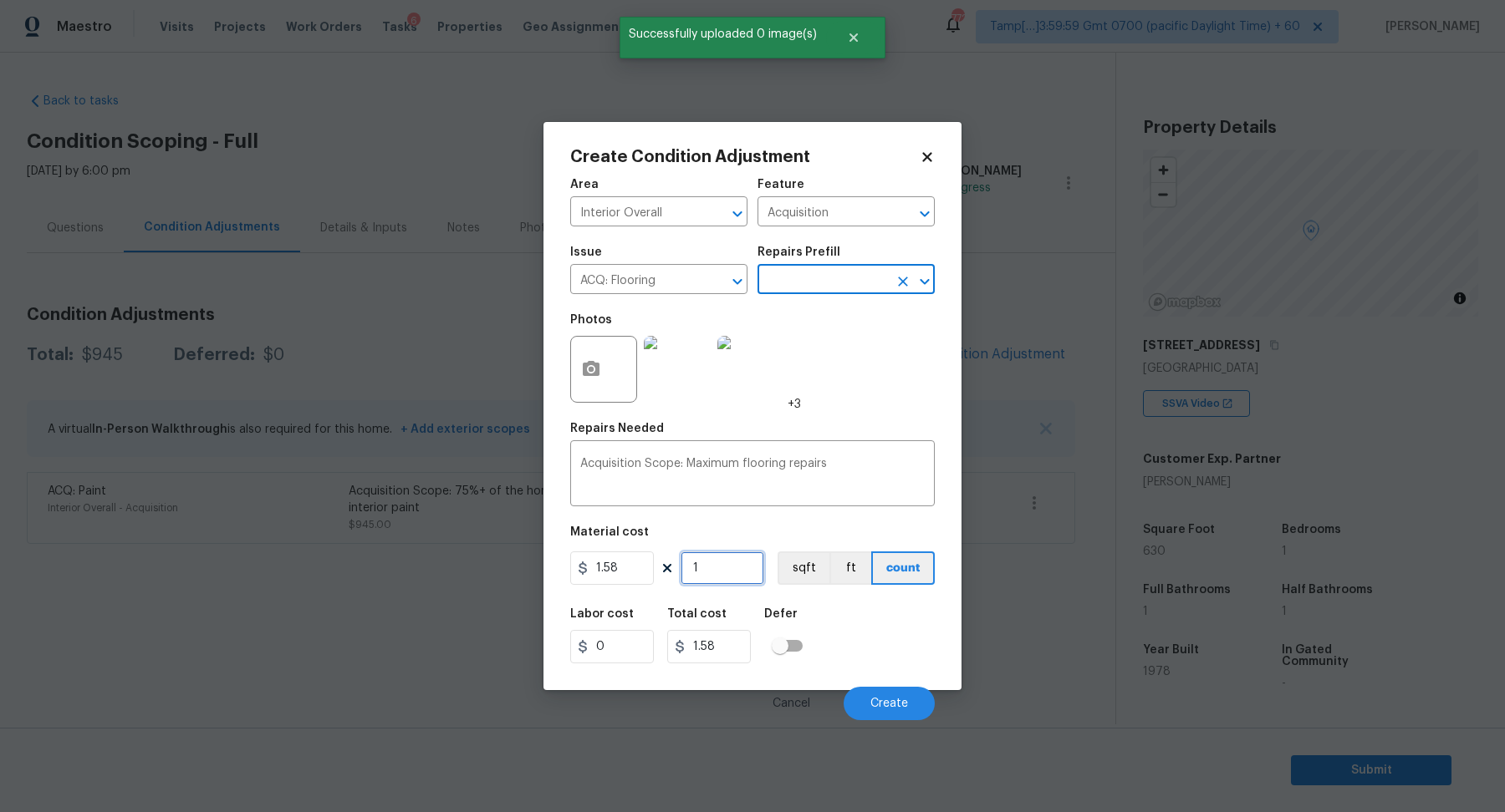
click at [732, 564] on input "1" at bounding box center [722, 568] width 83 height 34
type input "16"
type input "25.28"
type input "163"
type input "257.54"
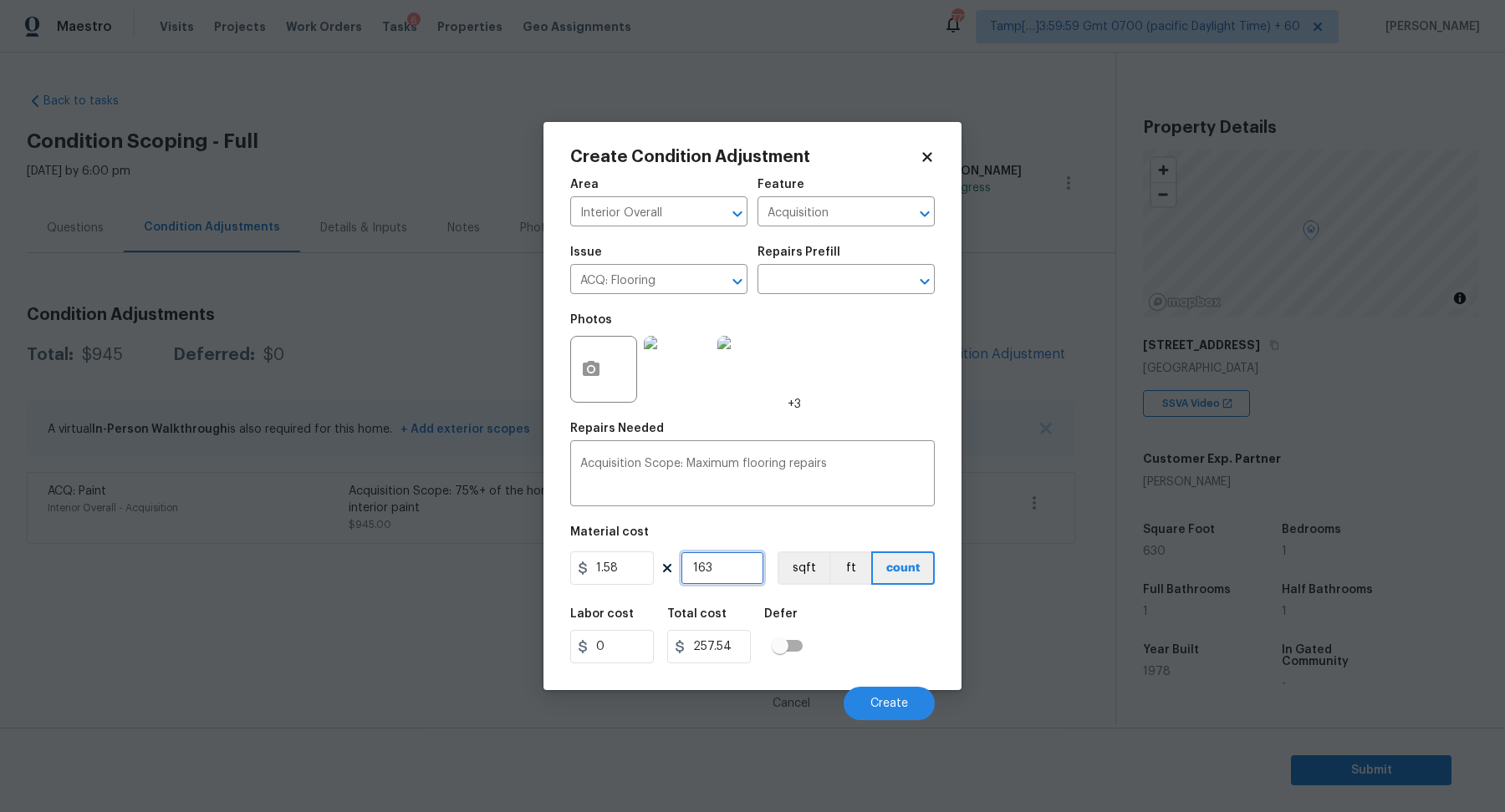
type input "1630"
type input "2575.4"
click at [700, 568] on input "1630" at bounding box center [722, 568] width 83 height 34
type input "630"
type input "995.4"
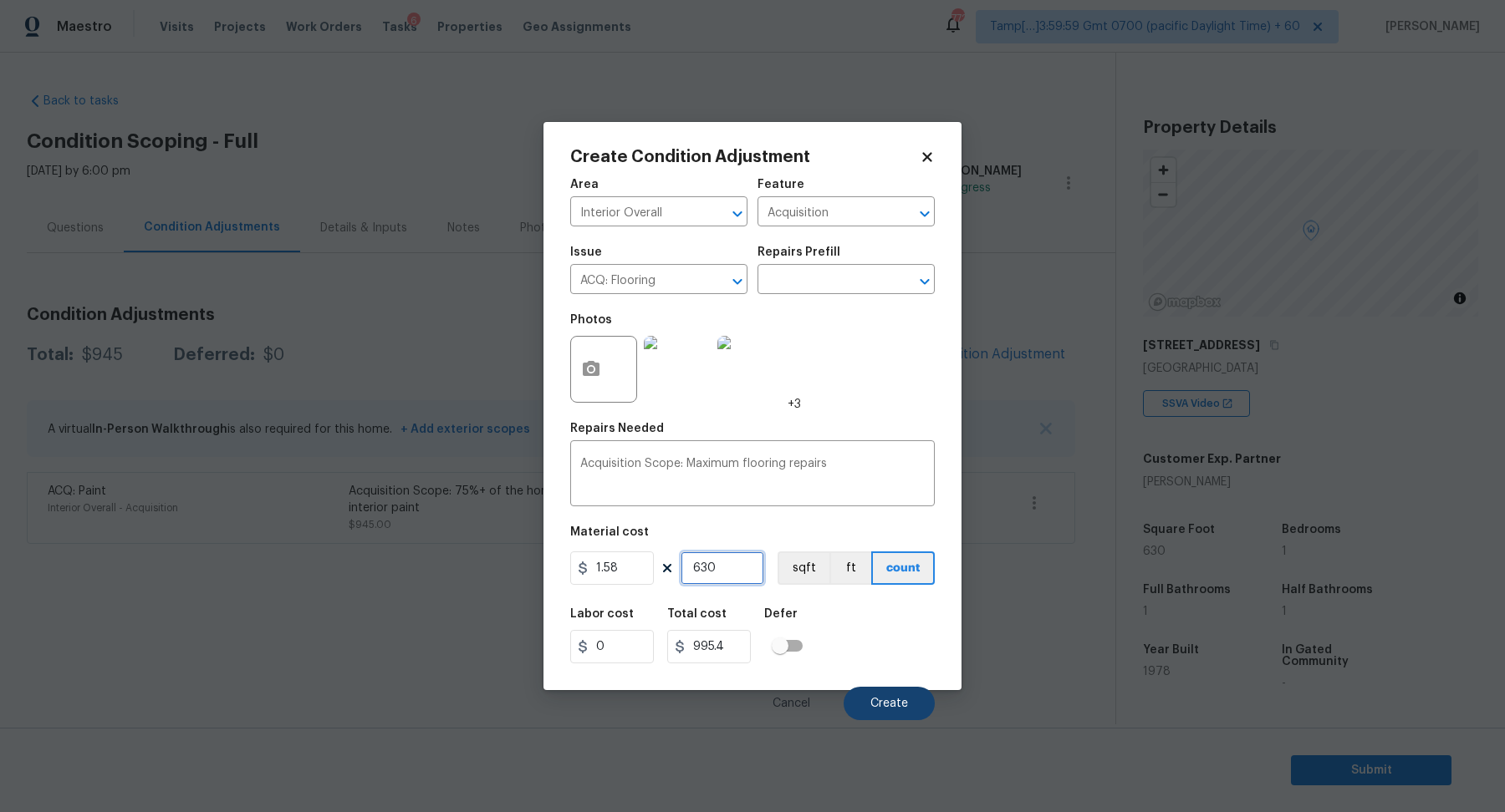
type input "630"
click at [906, 698] on span "Create" at bounding box center [889, 704] width 37 height 12
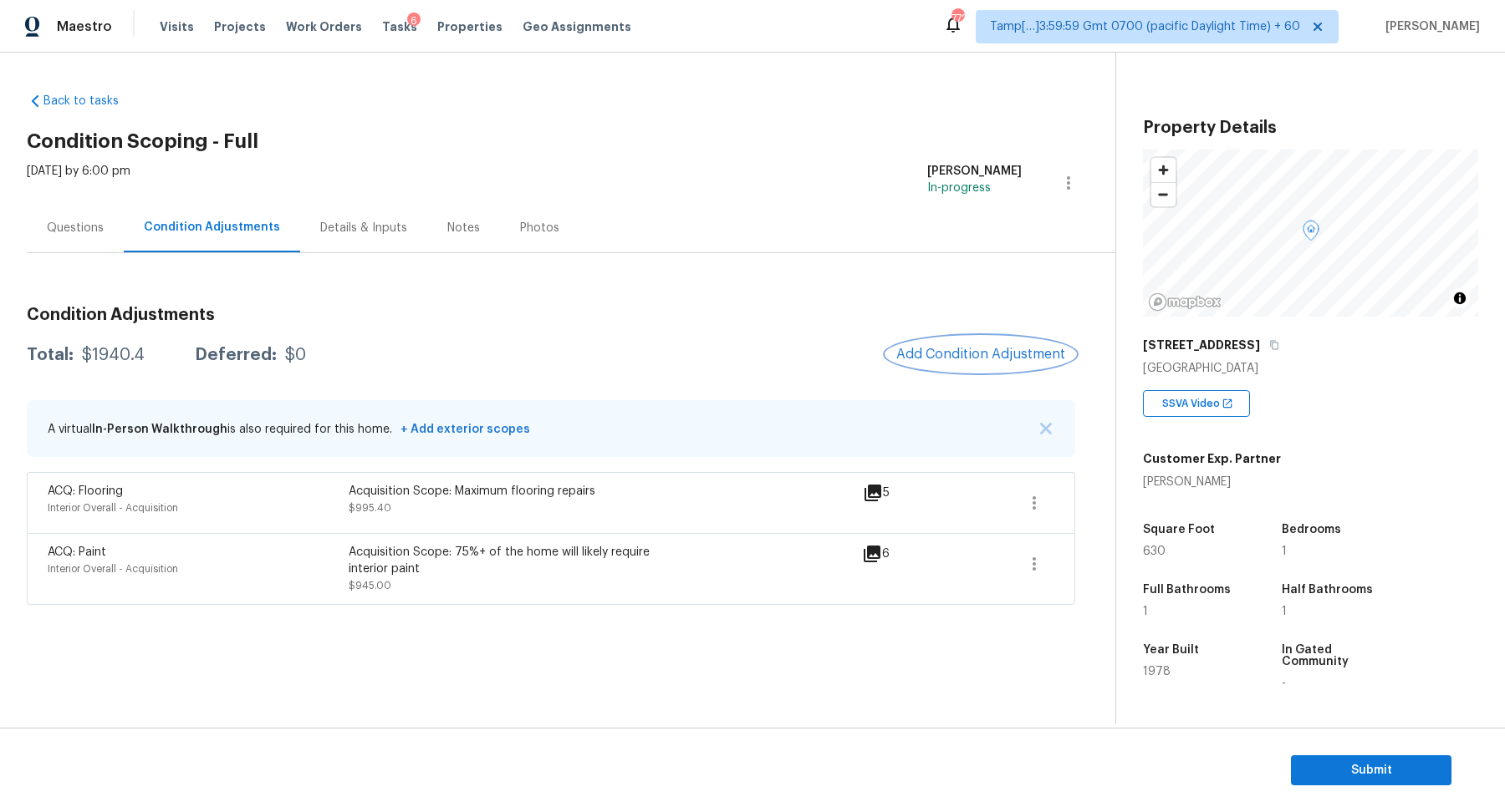
click at [952, 353] on span "Add Condition Adjustment" at bounding box center [981, 354] width 169 height 15
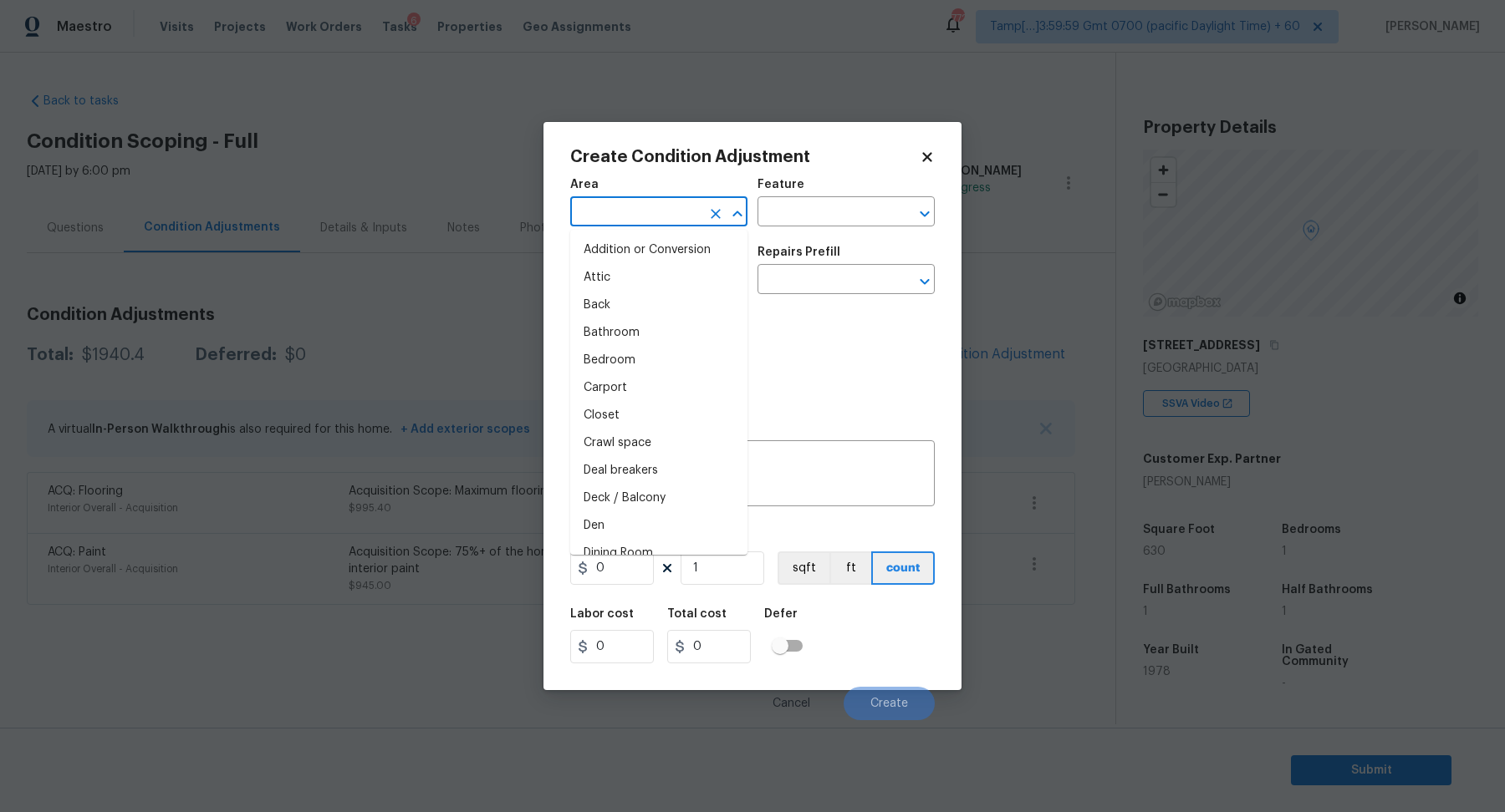
click at [646, 220] on input "text" at bounding box center [635, 213] width 130 height 26
type input "i"
click at [665, 246] on li "Kitchen" at bounding box center [659, 250] width 177 height 28
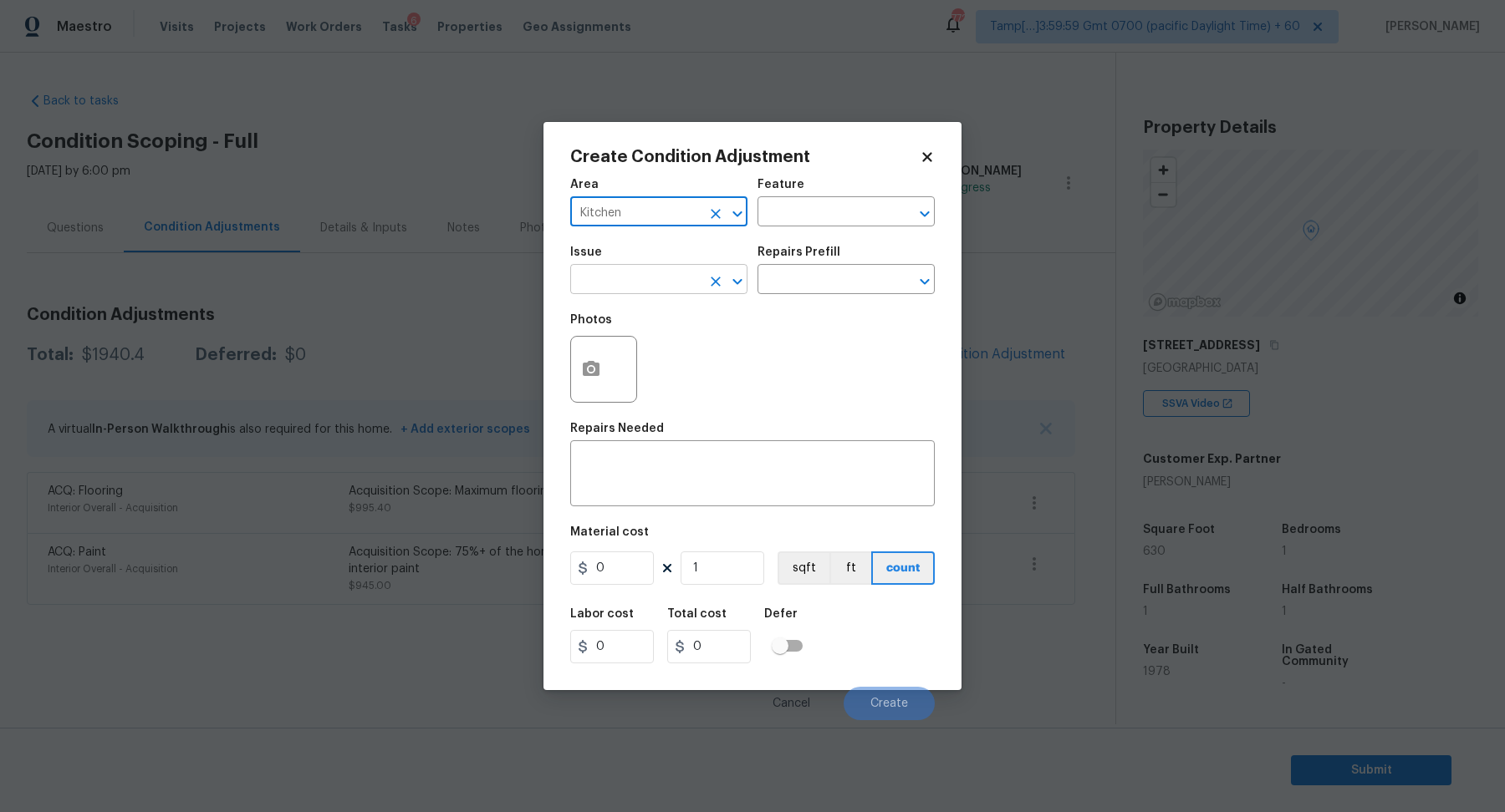
type input "Kitchen"
click at [655, 280] on input "text" at bounding box center [635, 282] width 130 height 26
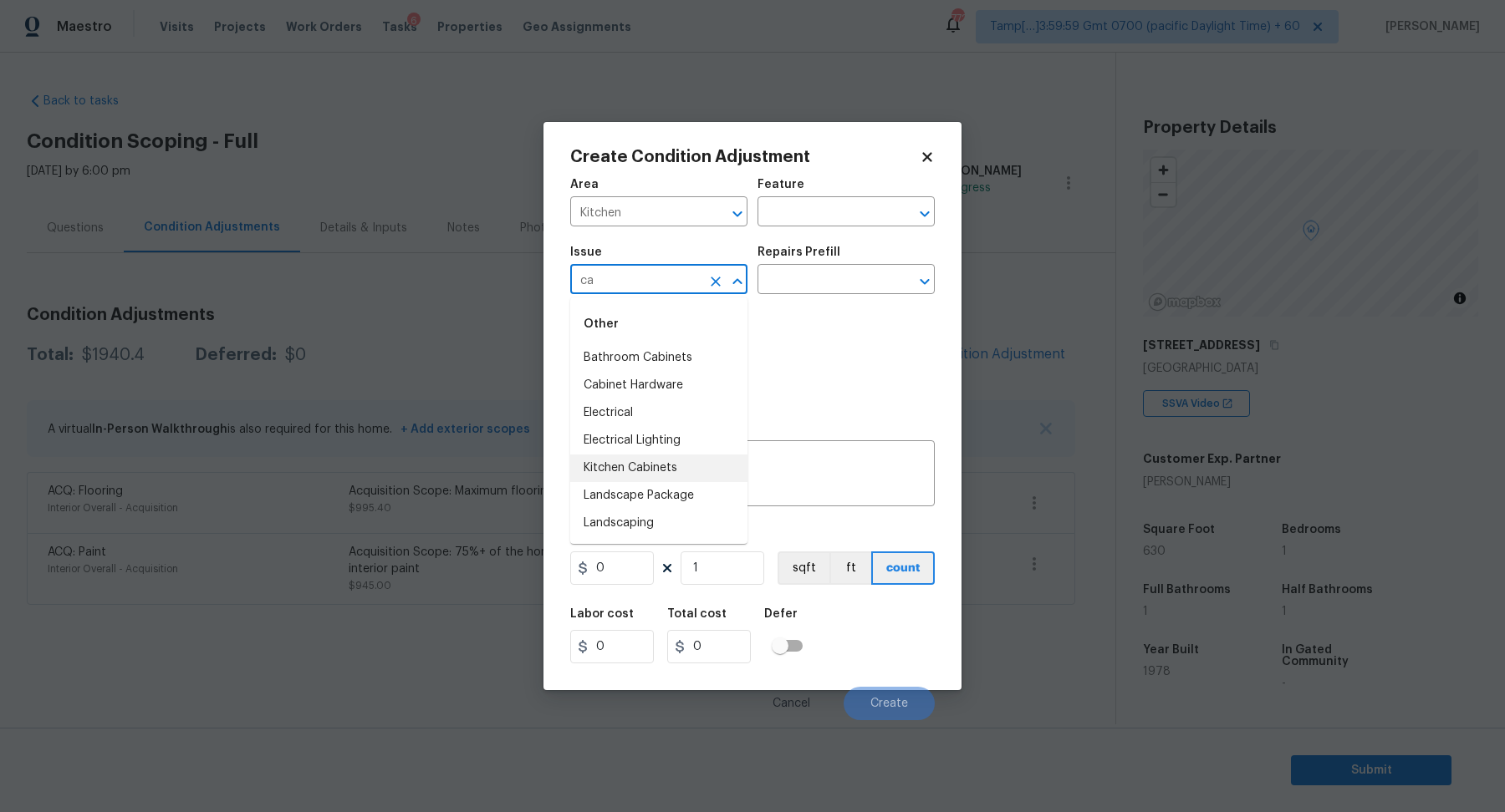
click at [629, 466] on li "Kitchen Cabinets" at bounding box center [659, 469] width 177 height 28
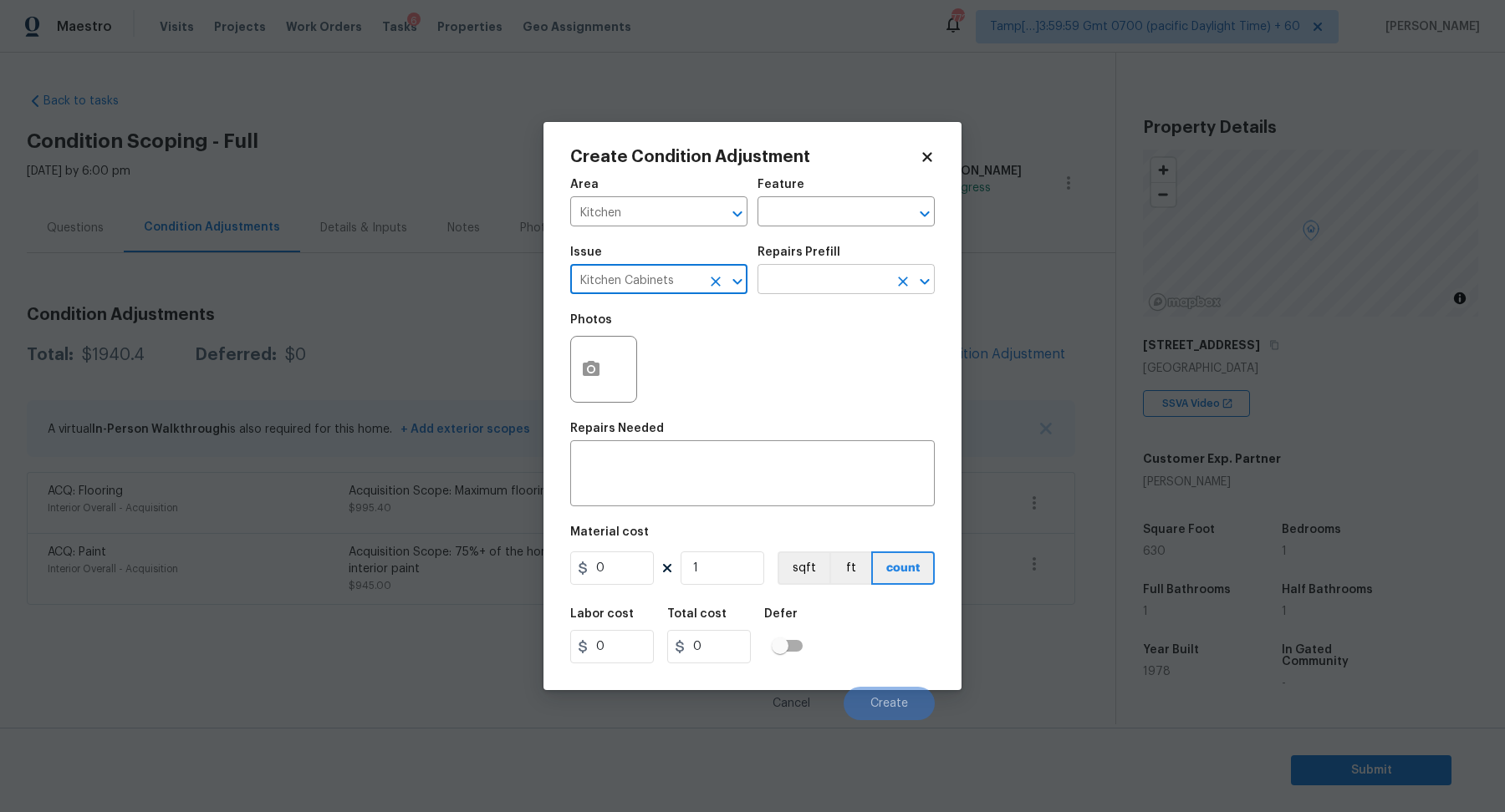
type input "Kitchen Cabinets"
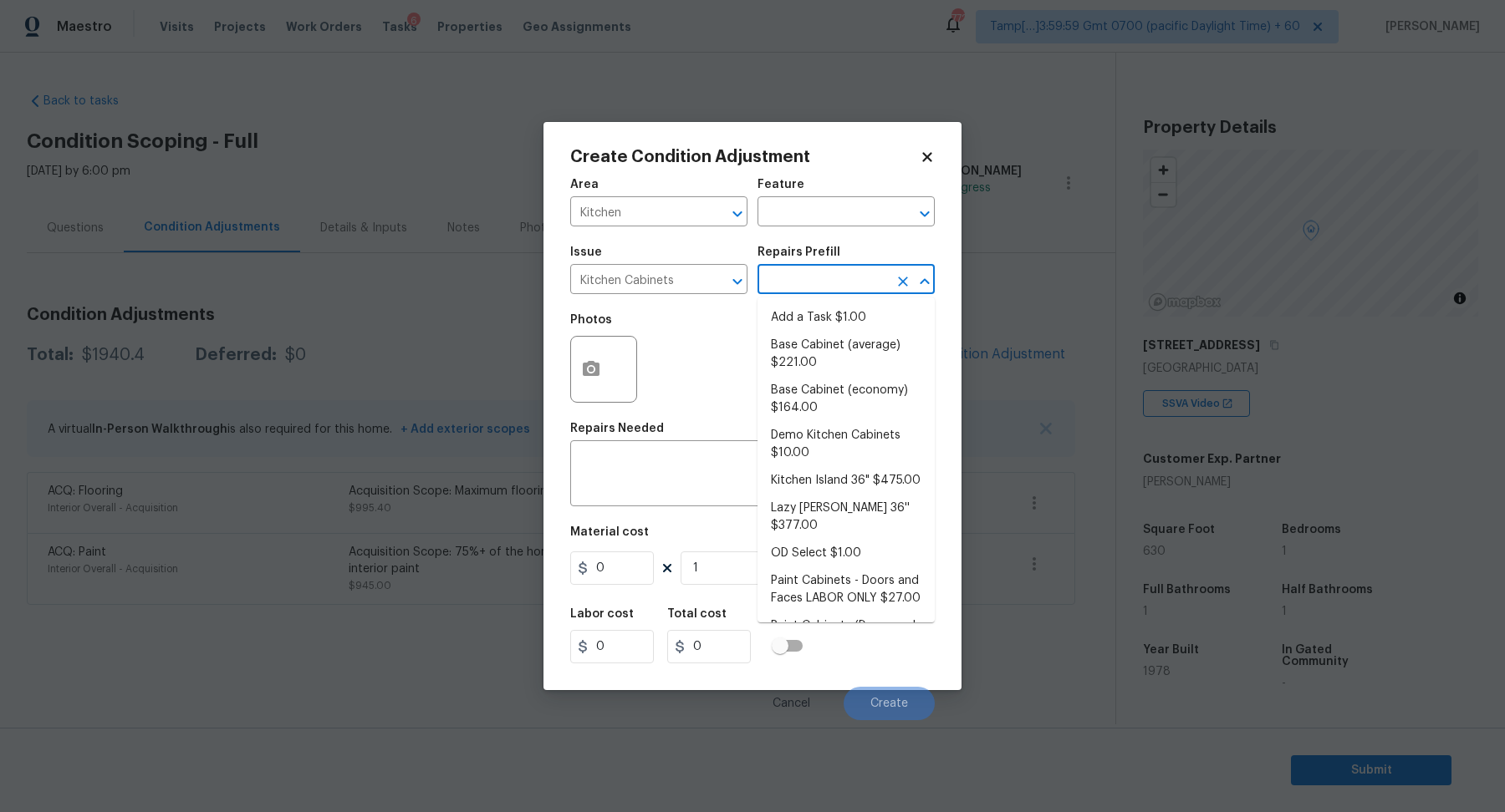
click at [804, 290] on input "text" at bounding box center [823, 282] width 130 height 26
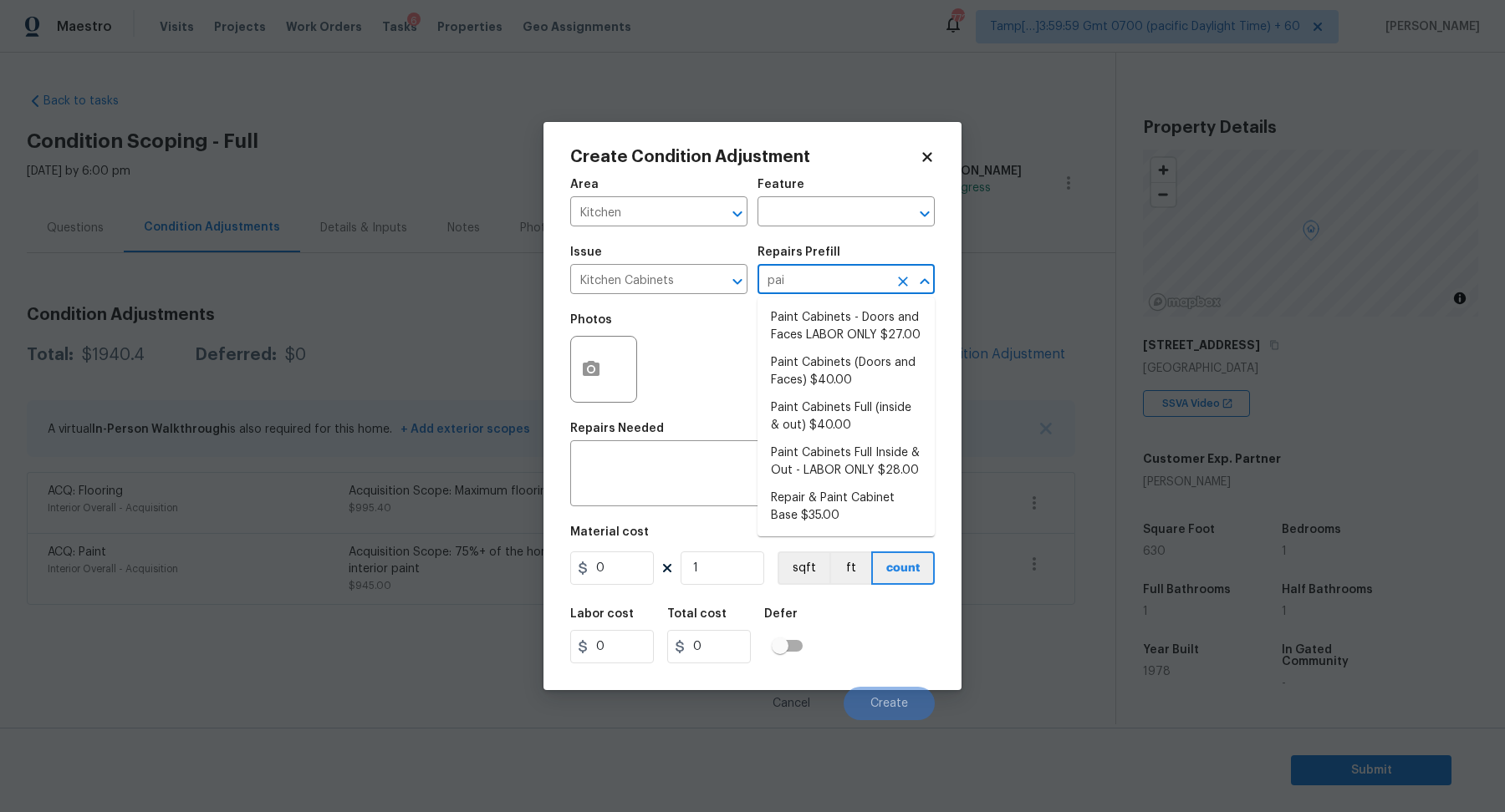
type input "pain"
click at [877, 418] on li "Paint Cabinets Full (inside & out) $40.00" at bounding box center [846, 417] width 177 height 45
type input "Cabinets"
type textarea "Prep, sand, mask and apply 2 coats of paint to the kitchen cabinet doors, inter…"
type input "40"
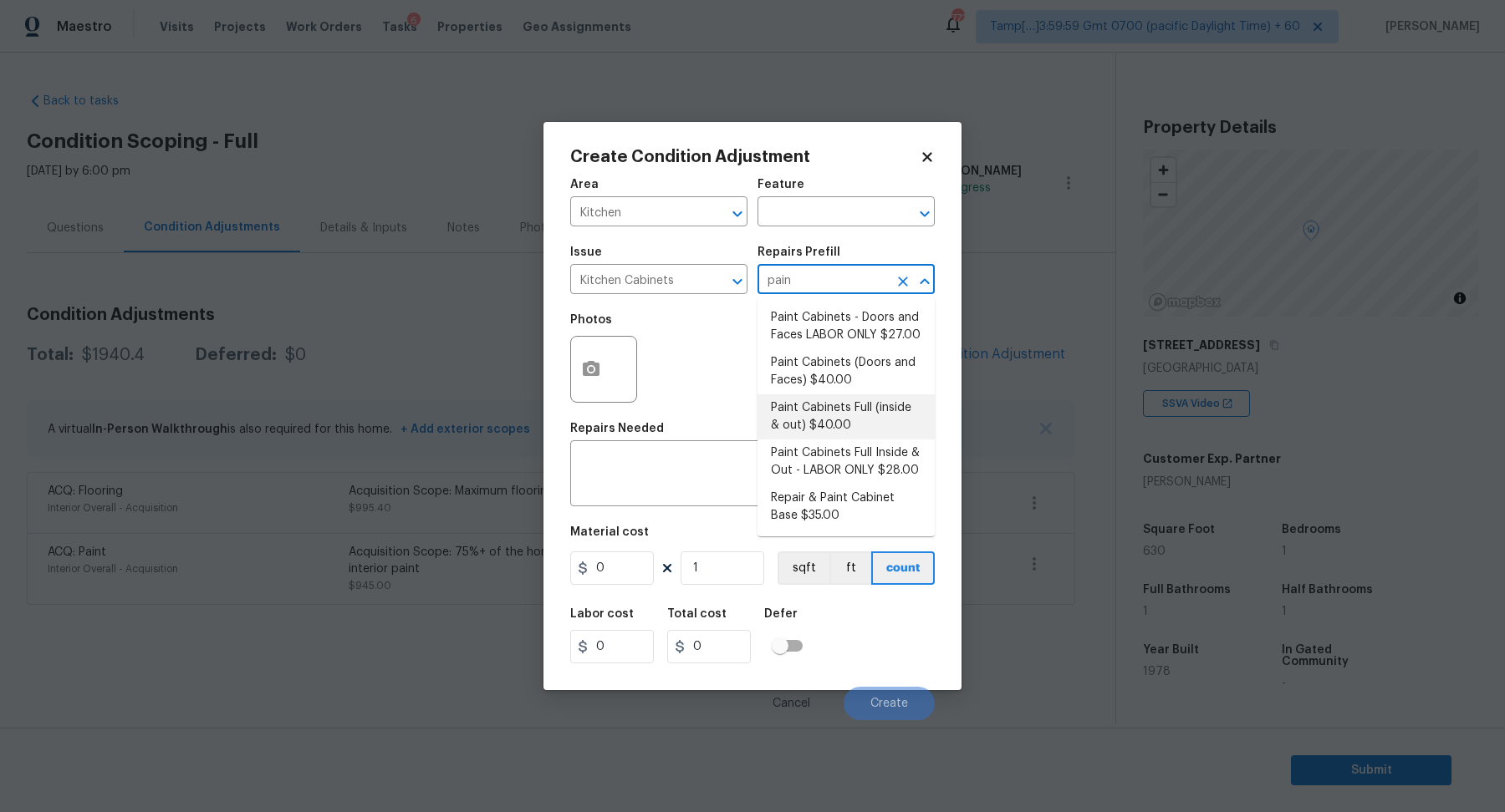
type input "40"
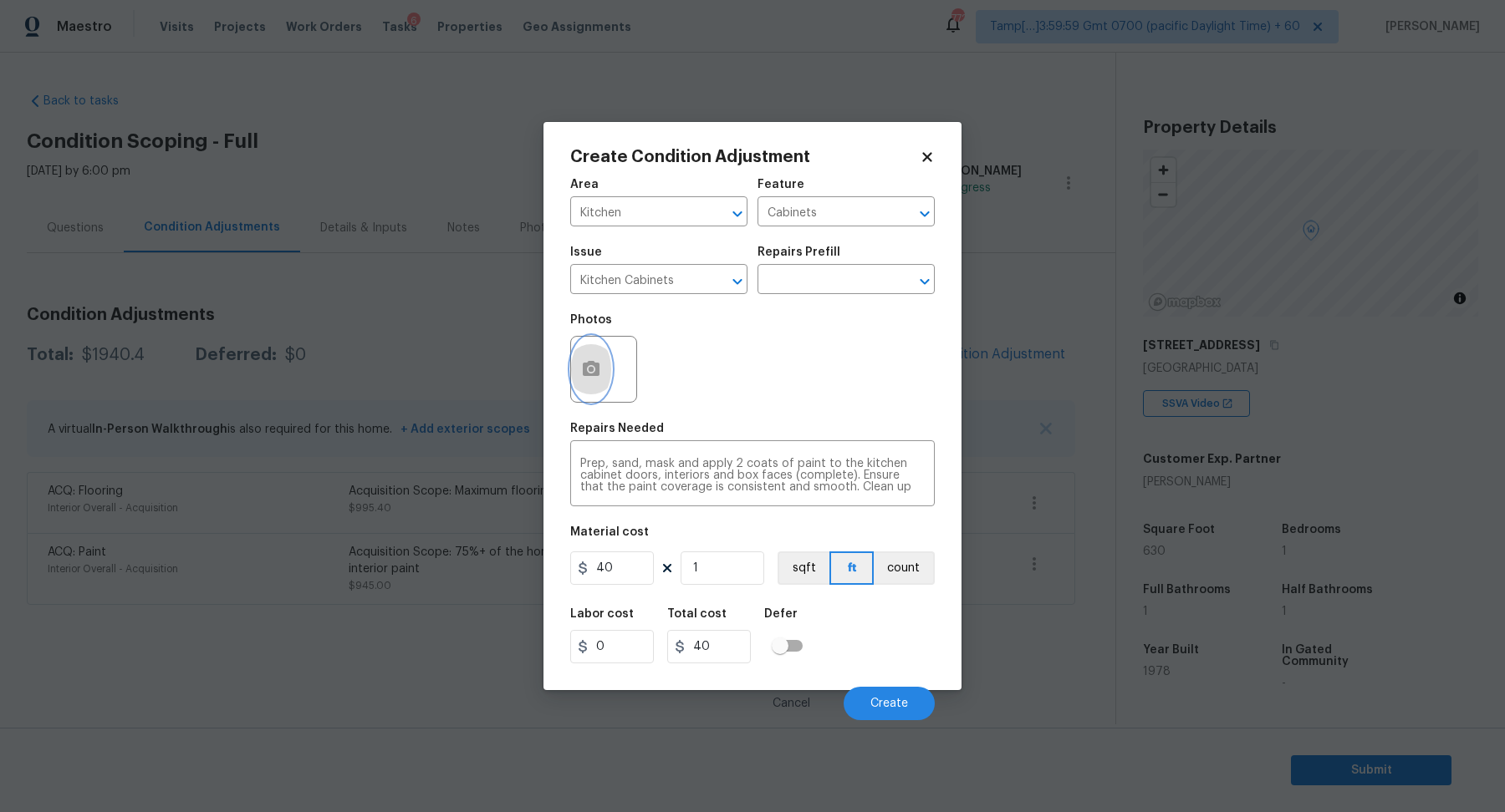
click at [577, 376] on button "button" at bounding box center [591, 369] width 40 height 65
click at [596, 370] on icon "button" at bounding box center [590, 368] width 16 height 15
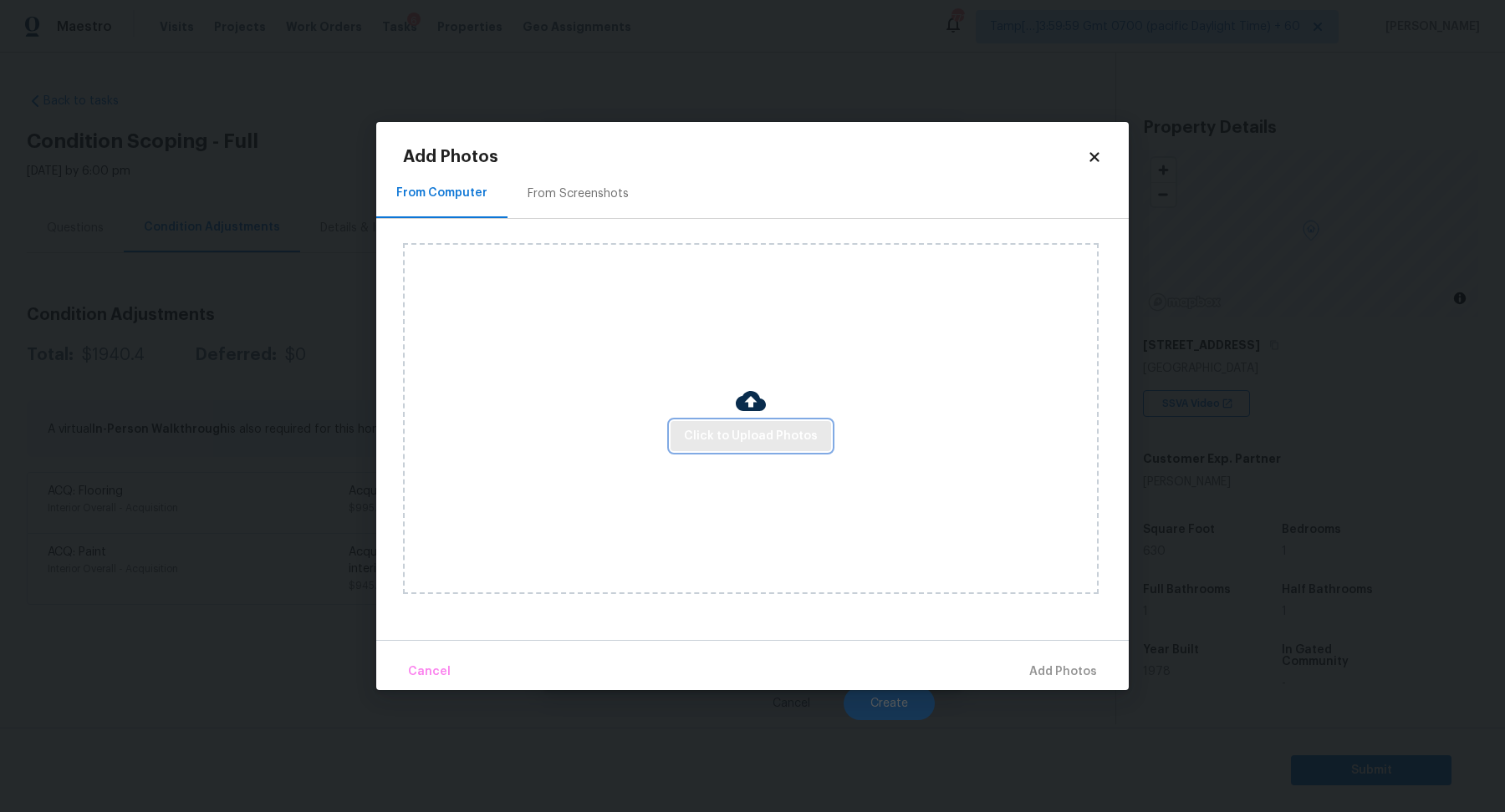
click at [753, 425] on button "Click to Upload Photos" at bounding box center [750, 437] width 160 height 31
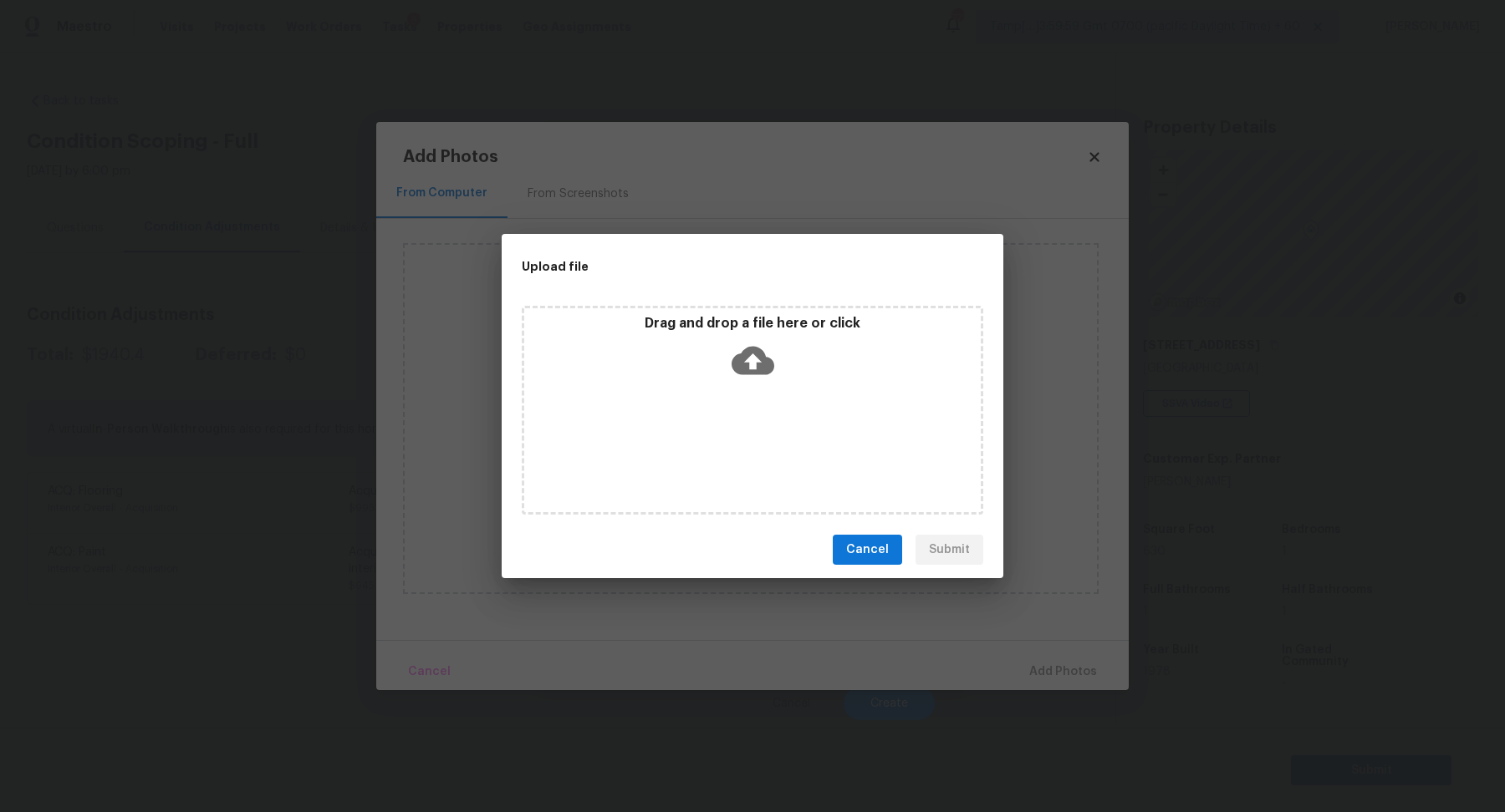
click at [762, 390] on div "Drag and drop a file here or click" at bounding box center [752, 410] width 461 height 209
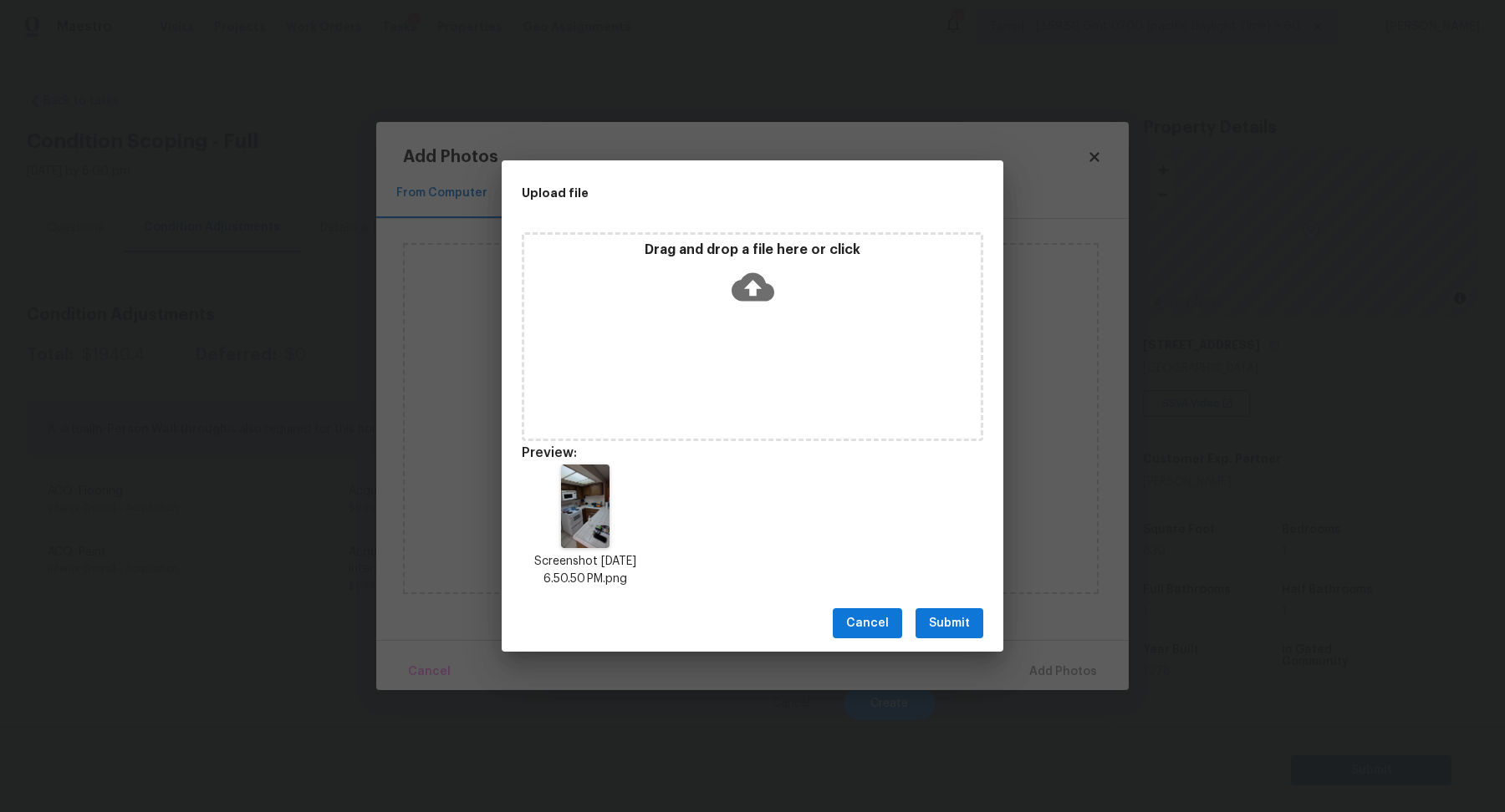
click at [966, 620] on span "Submit" at bounding box center [948, 624] width 41 height 21
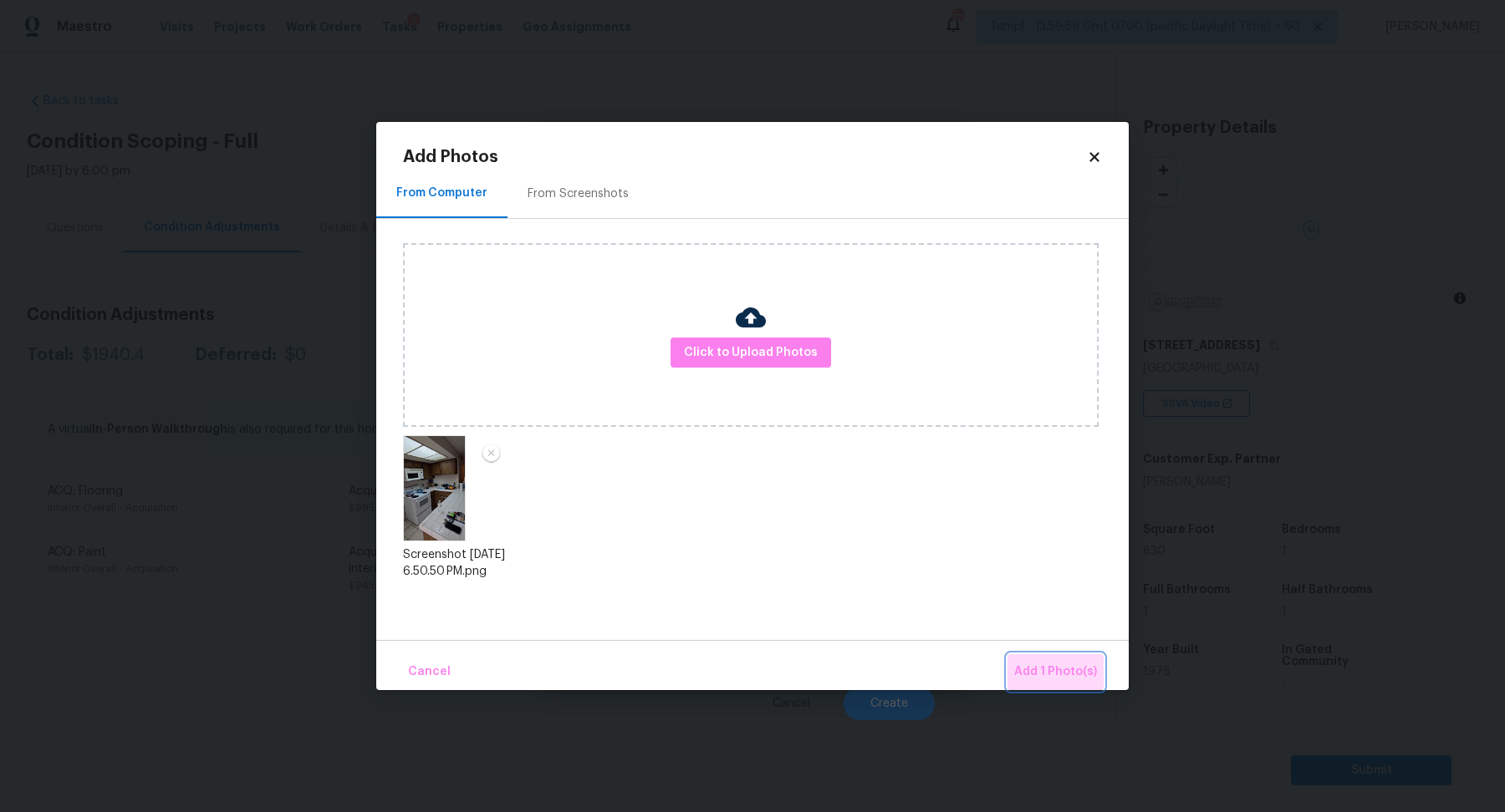
click at [1062, 671] on span "Add 1 Photo(s)" at bounding box center [1055, 672] width 82 height 21
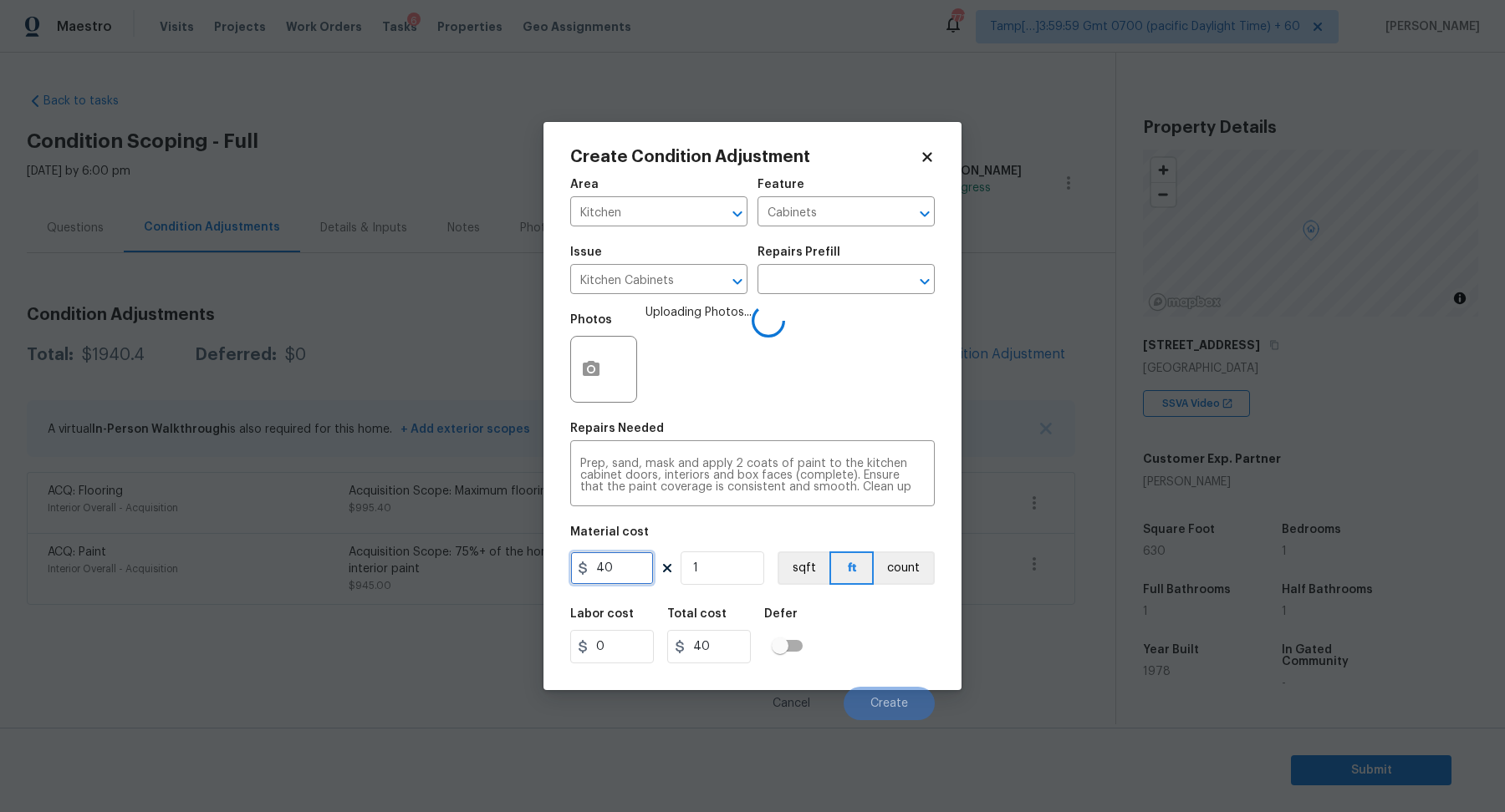
click at [627, 579] on input "40" at bounding box center [612, 568] width 83 height 34
type input "1000"
click at [841, 632] on div "Labor cost 0 Total cost 1000 Defer" at bounding box center [752, 635] width 364 height 75
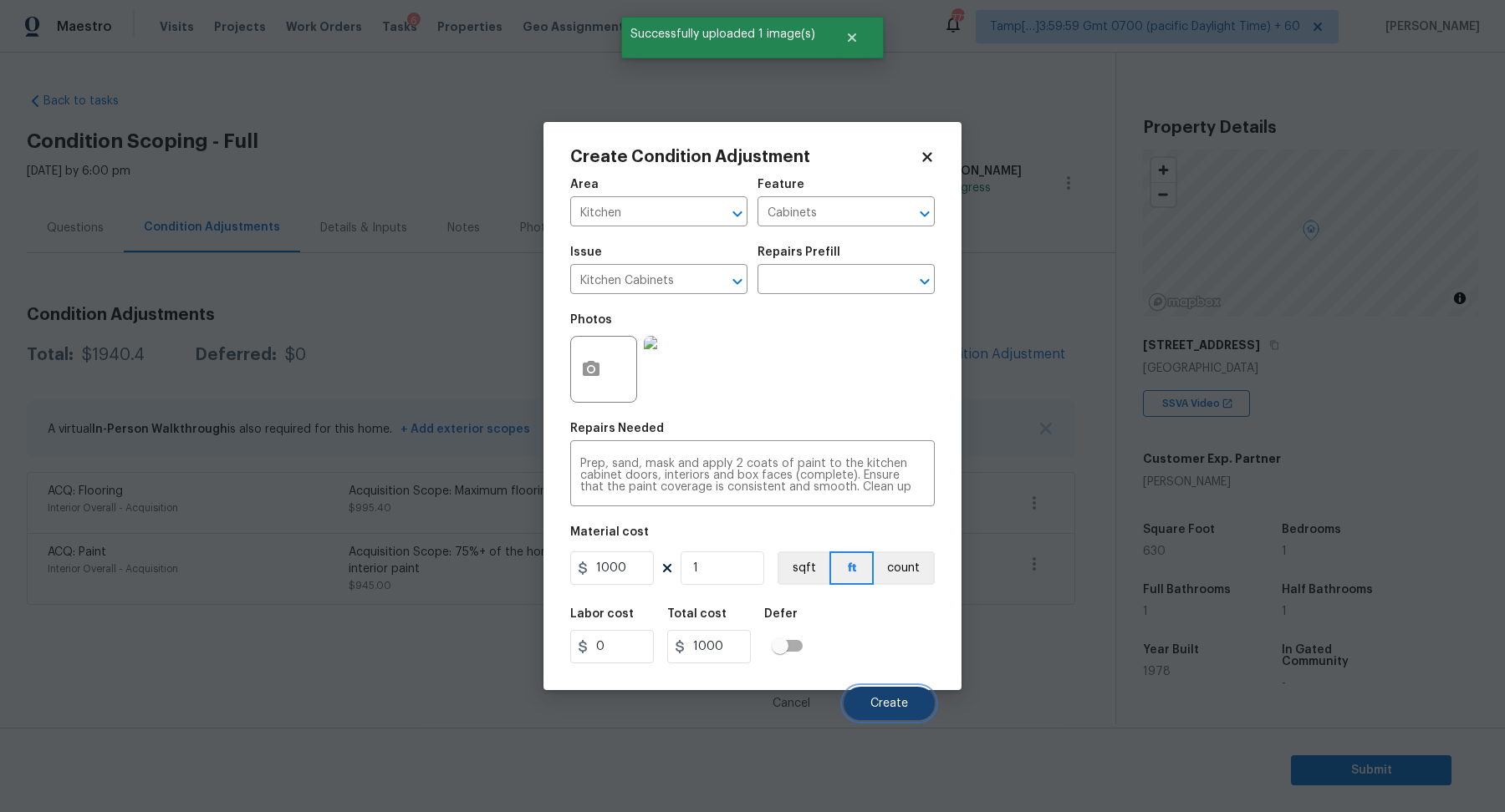
click at [862, 709] on button "Create" at bounding box center [889, 704] width 91 height 34
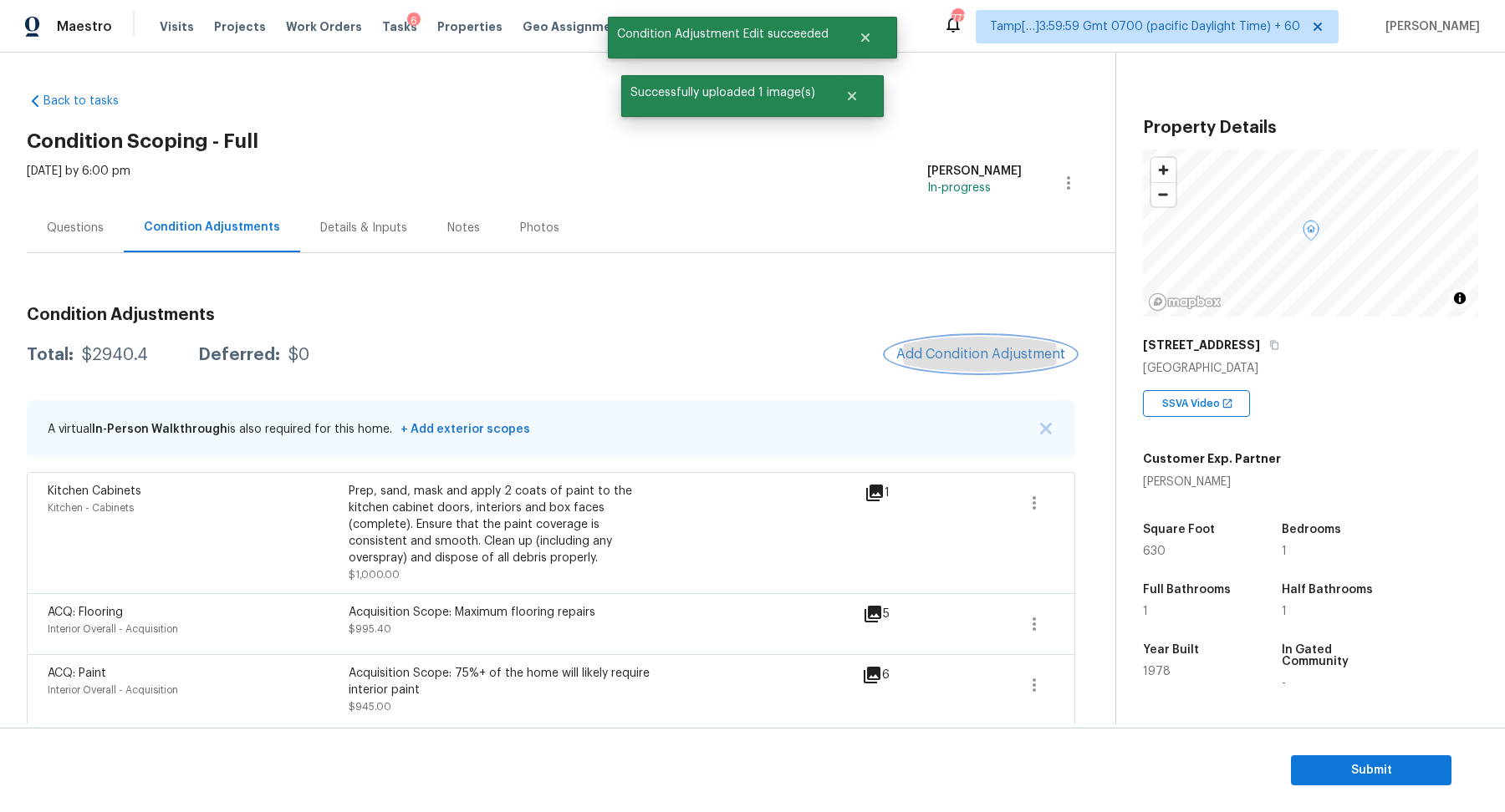
click at [1026, 348] on span "Add Condition Adjustment" at bounding box center [981, 354] width 169 height 15
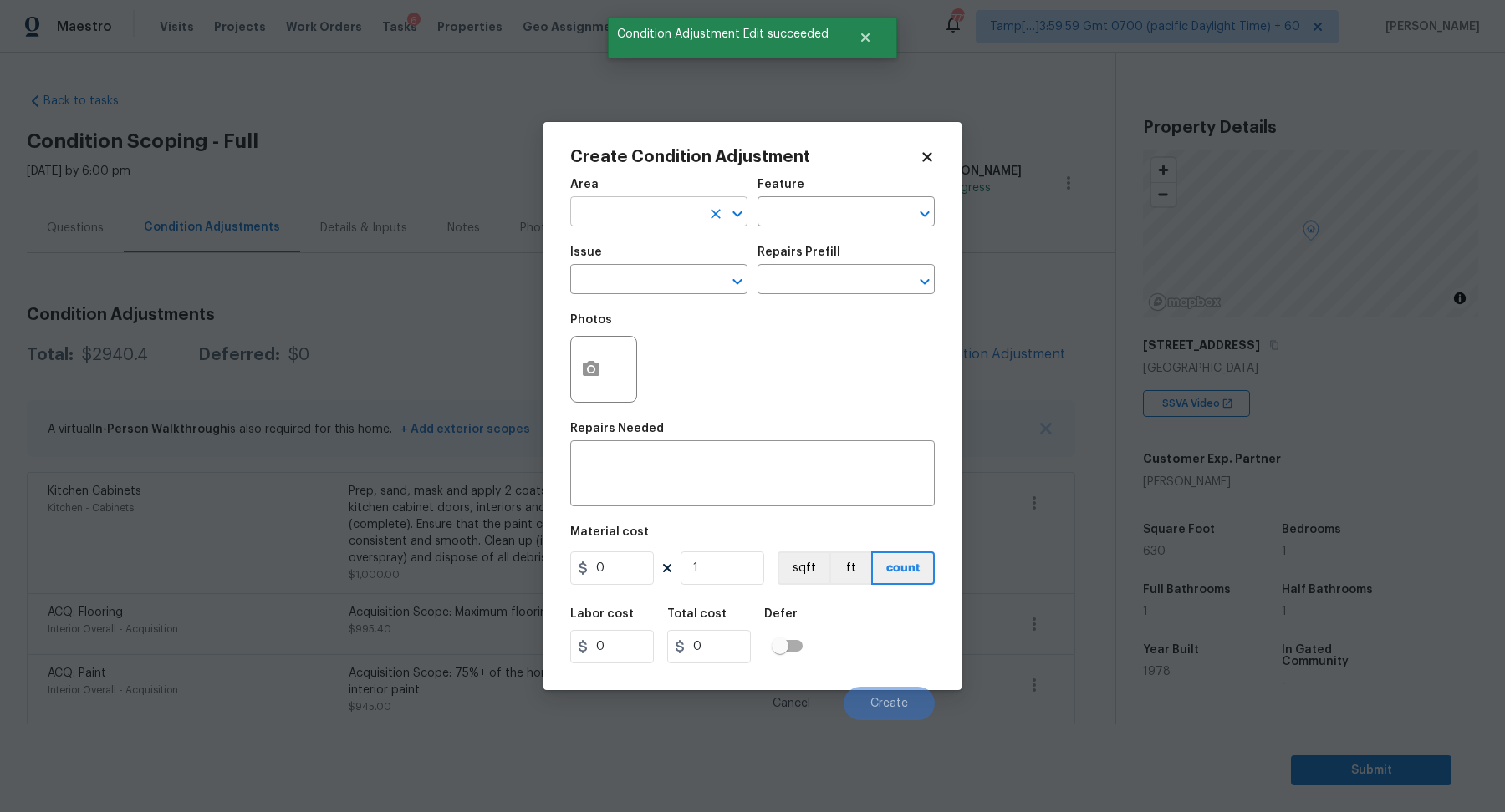
click at [668, 222] on input "text" at bounding box center [635, 213] width 130 height 26
click at [657, 258] on li "Bathroom" at bounding box center [659, 250] width 177 height 28
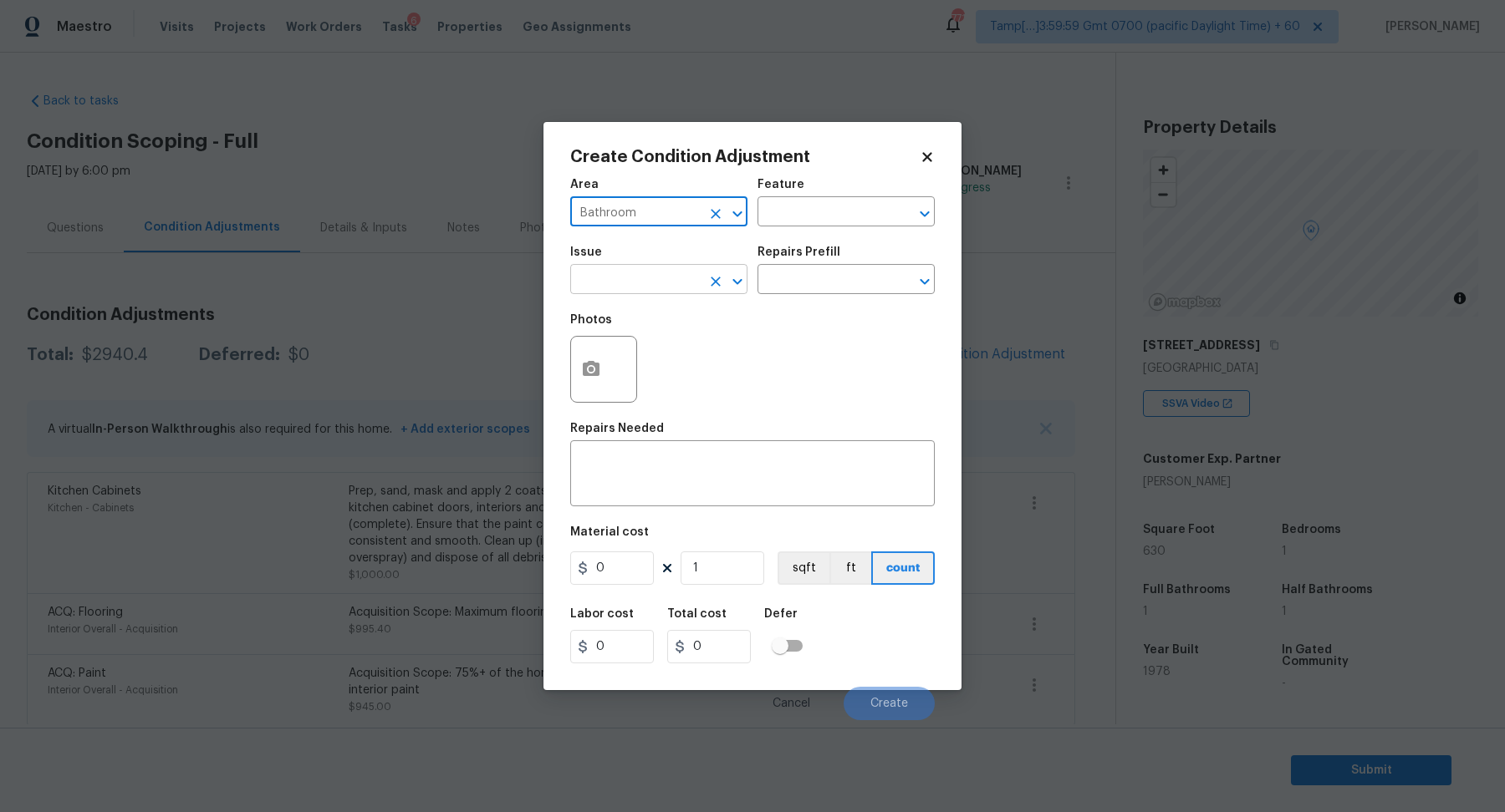
type input "Bathroom"
click at [657, 288] on input "text" at bounding box center [635, 282] width 130 height 26
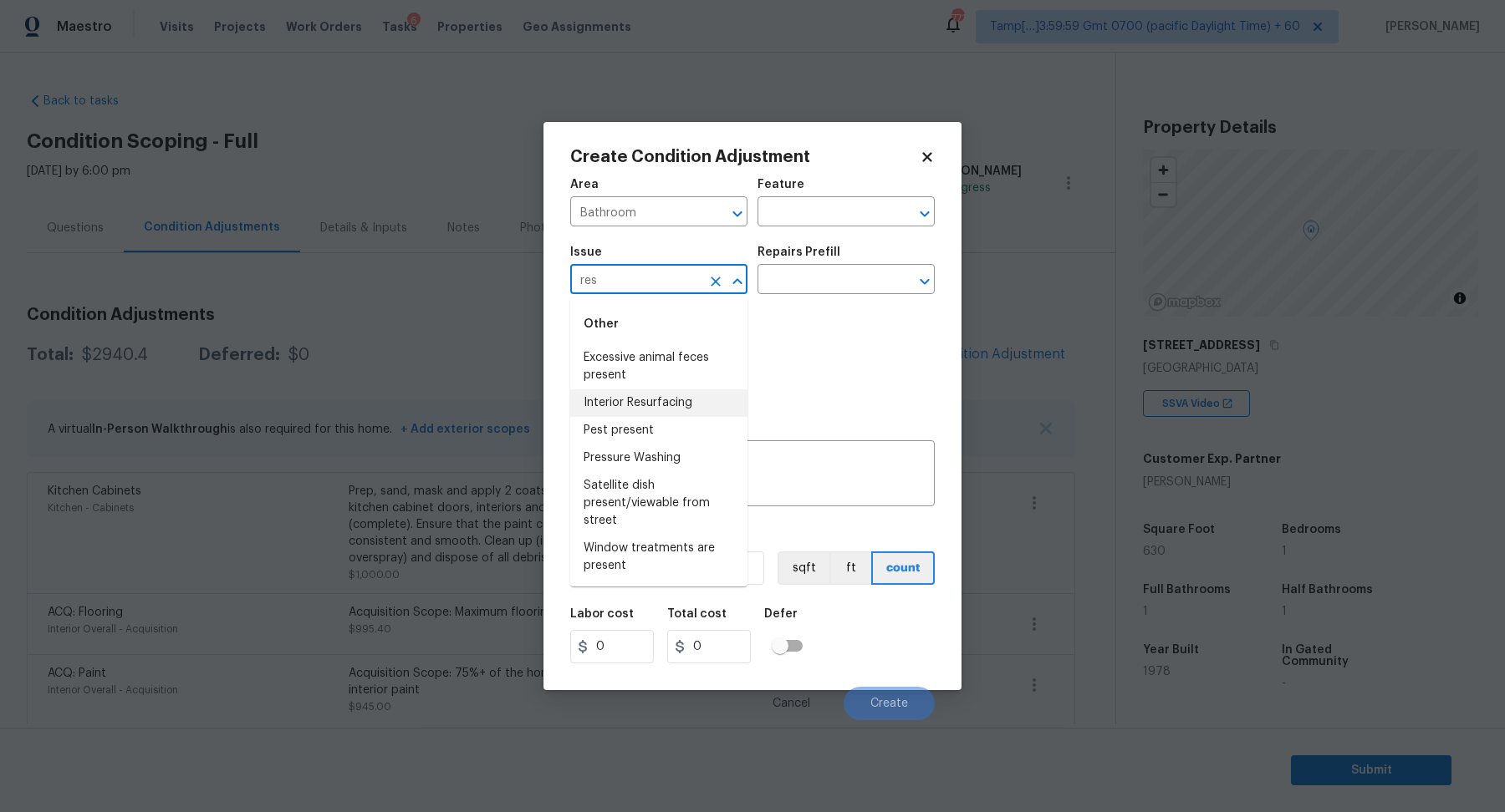
click at [652, 407] on li "Interior Resurfacing" at bounding box center [659, 403] width 177 height 28
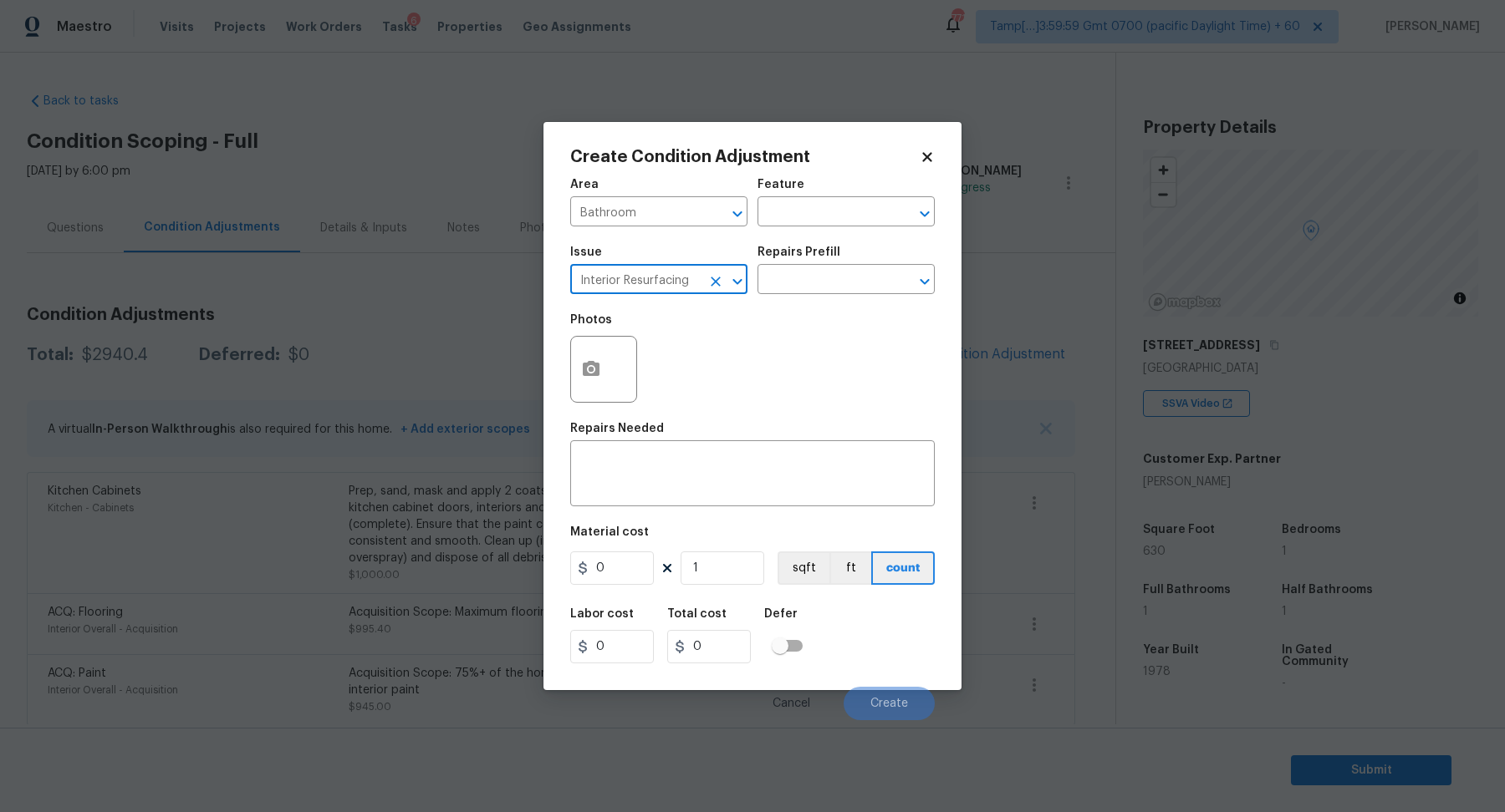
type input "Interior Resurfacing"
click at [849, 295] on div "Issue Interior Resurfacing ​ Repairs Prefill ​" at bounding box center [752, 270] width 364 height 68
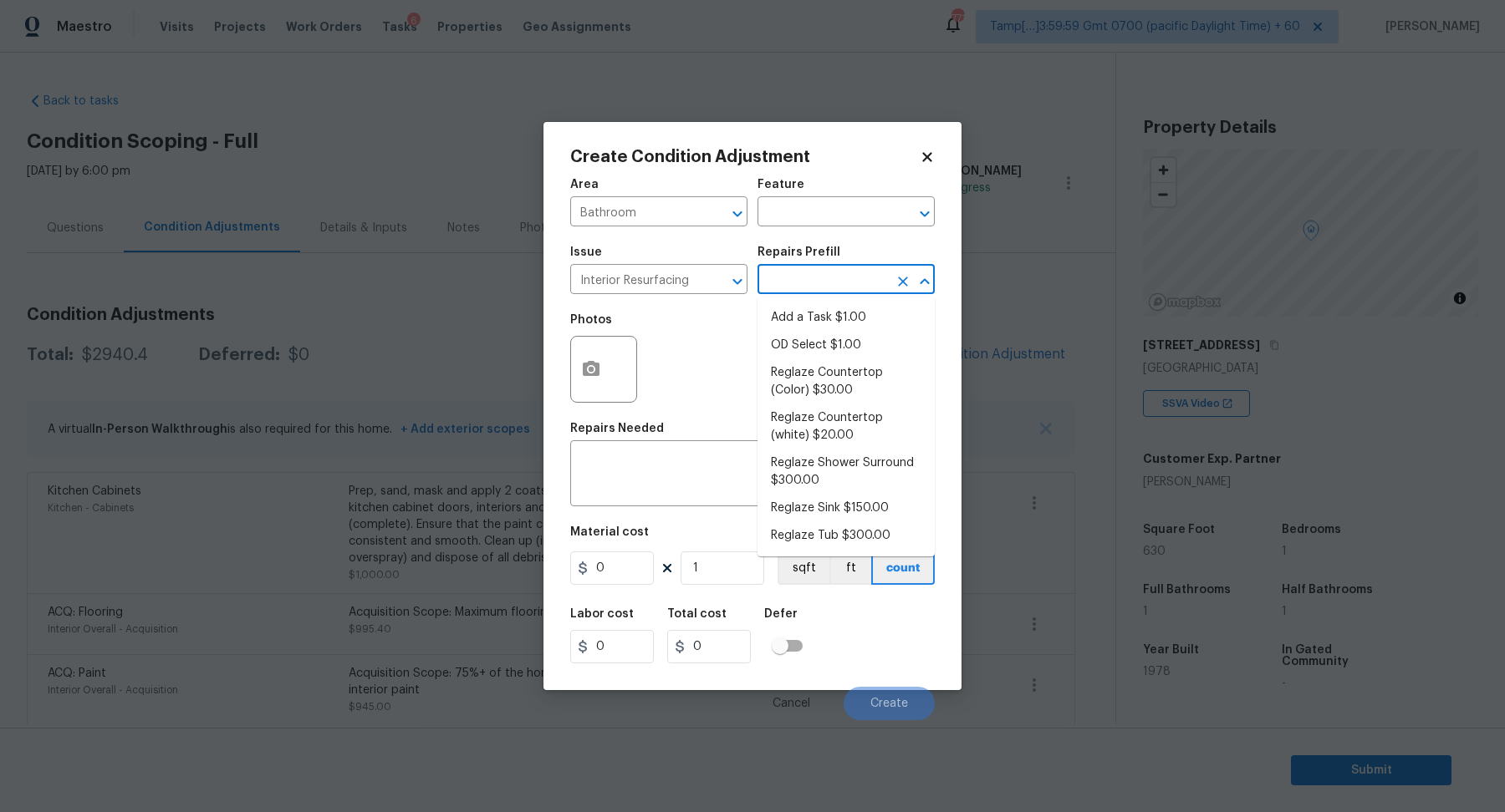
click at [871, 281] on input "text" at bounding box center [823, 282] width 130 height 26
click at [860, 541] on li "Reglaze Tub $300.00" at bounding box center [846, 536] width 177 height 28
type textarea "Prep, mask, clean and reglaze the tub (white) both on the in and outer sides. H…"
type input "300"
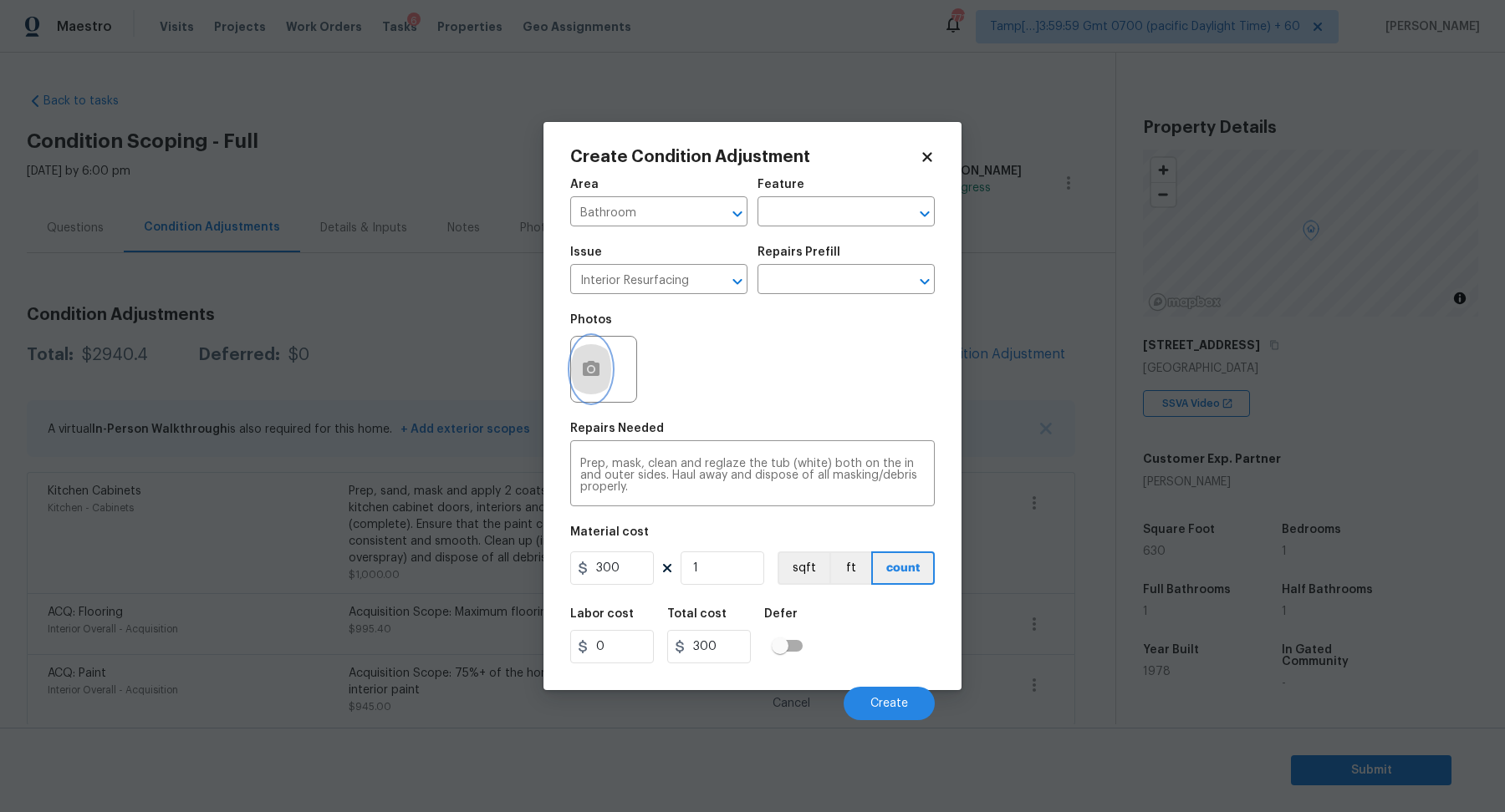
click at [596, 377] on icon "button" at bounding box center [590, 369] width 20 height 20
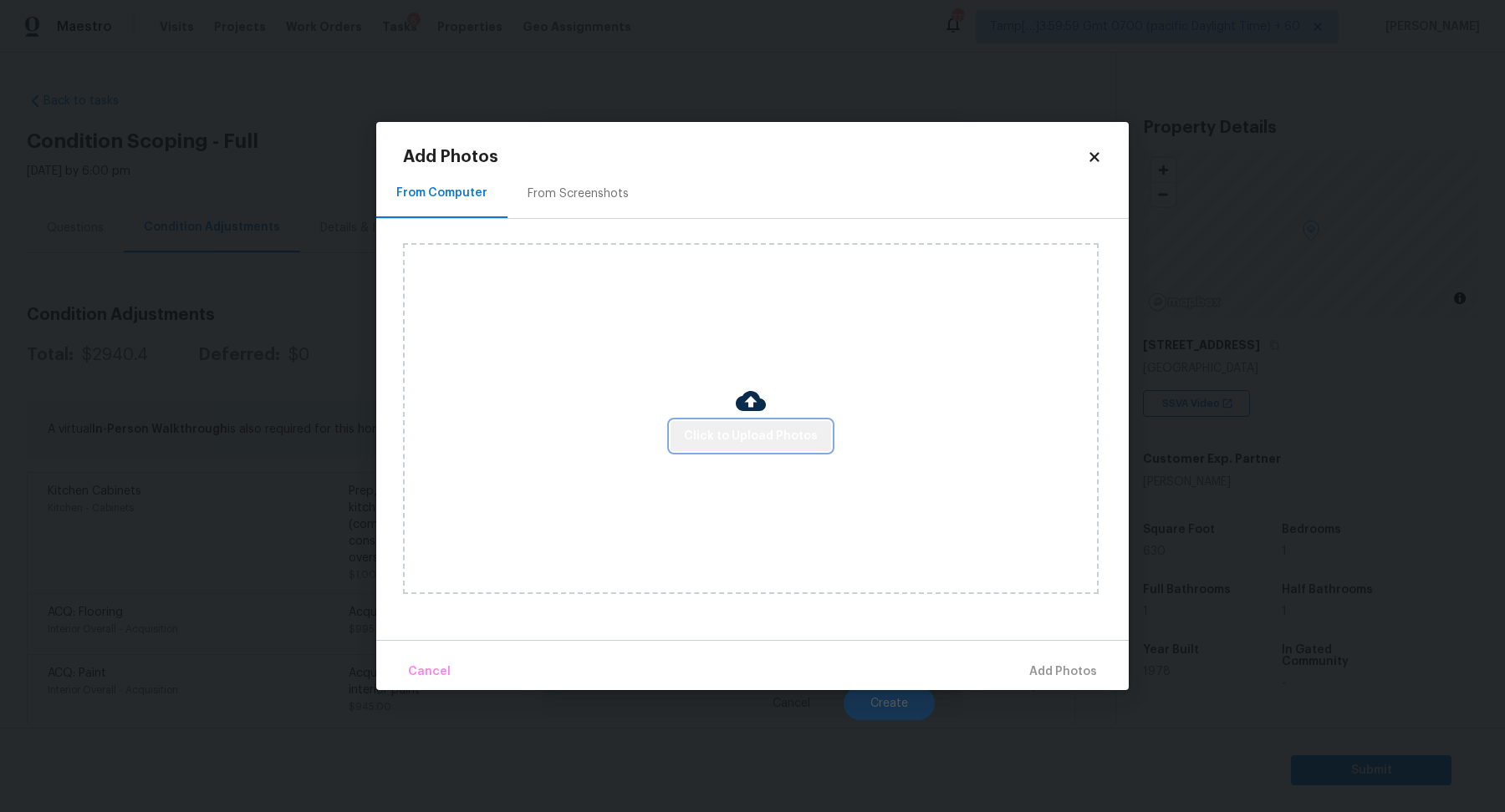
click at [761, 441] on span "Click to Upload Photos" at bounding box center [751, 437] width 134 height 21
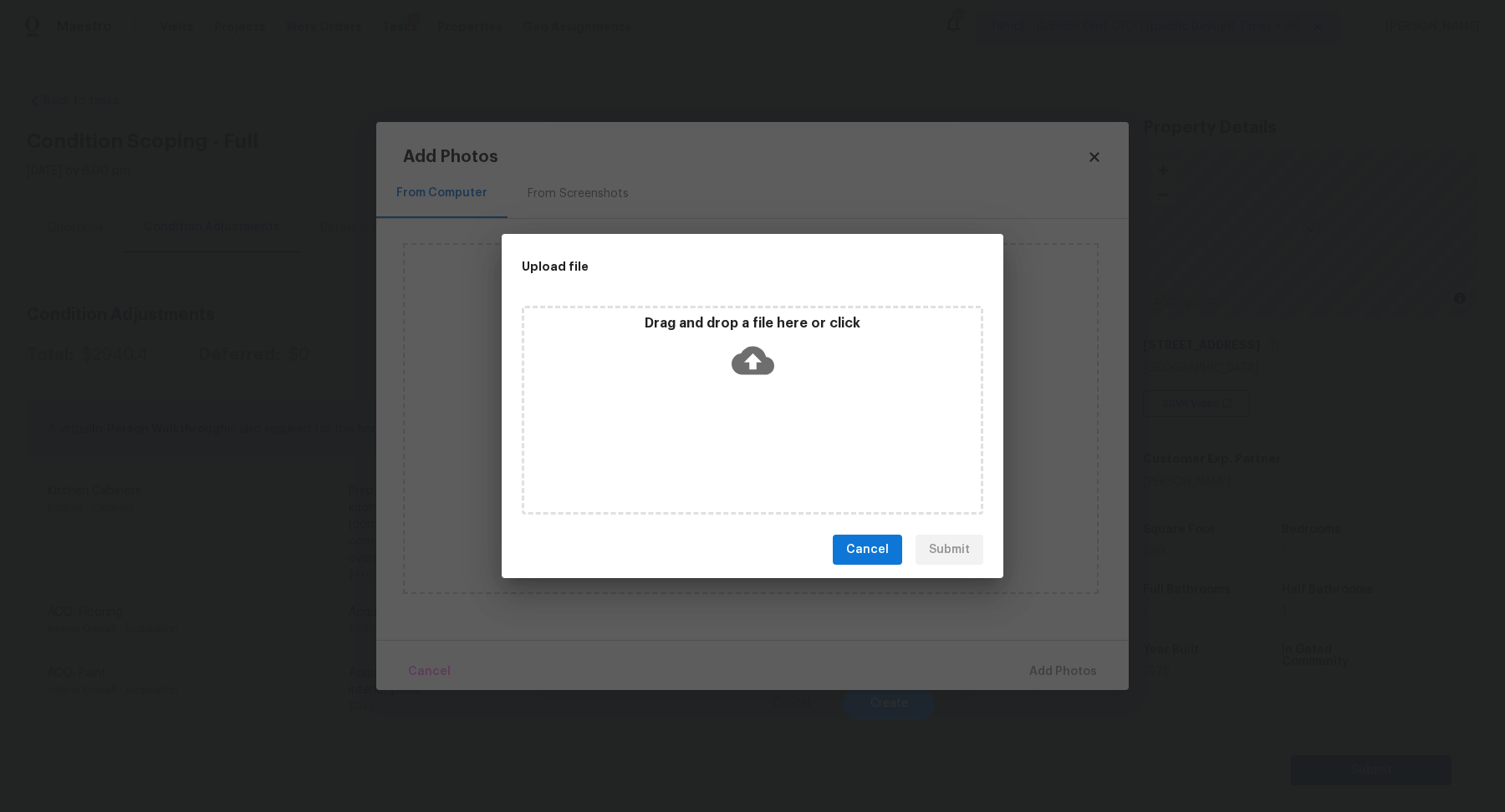
click at [784, 370] on div "Drag and drop a file here or click" at bounding box center [752, 351] width 456 height 72
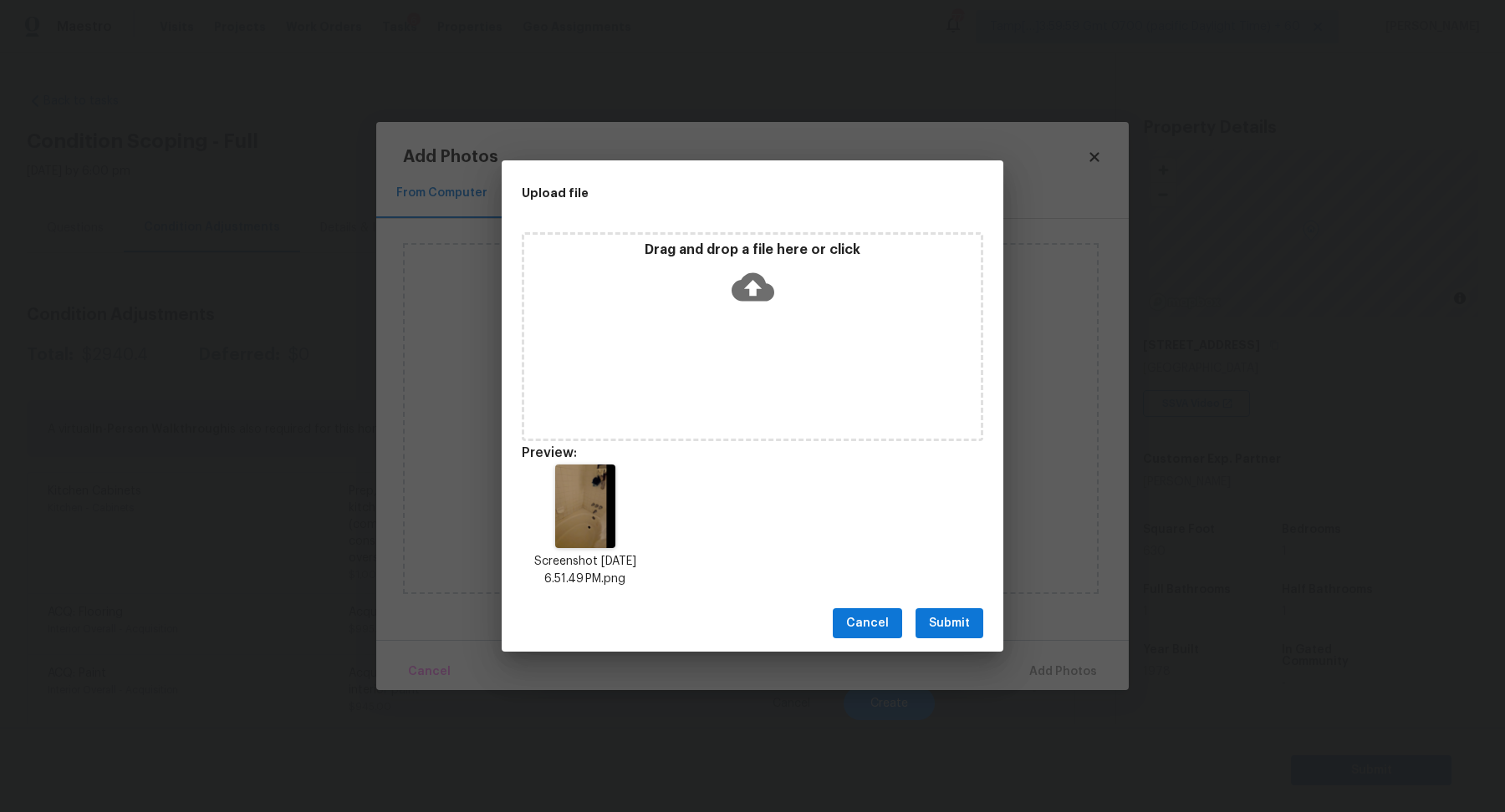
click at [965, 629] on span "Submit" at bounding box center [948, 624] width 41 height 21
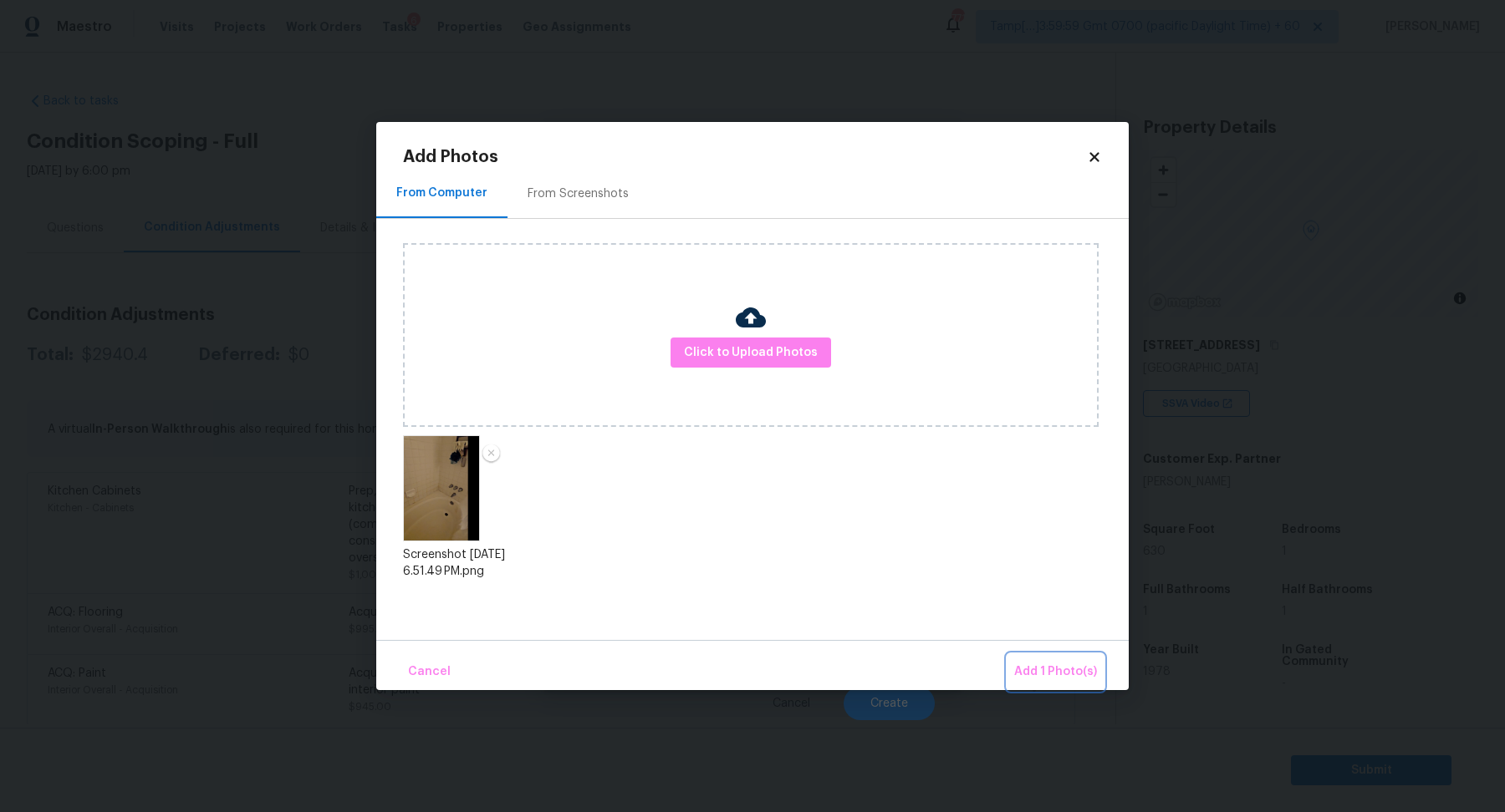
click at [1036, 667] on span "Add 1 Photo(s)" at bounding box center [1055, 672] width 82 height 21
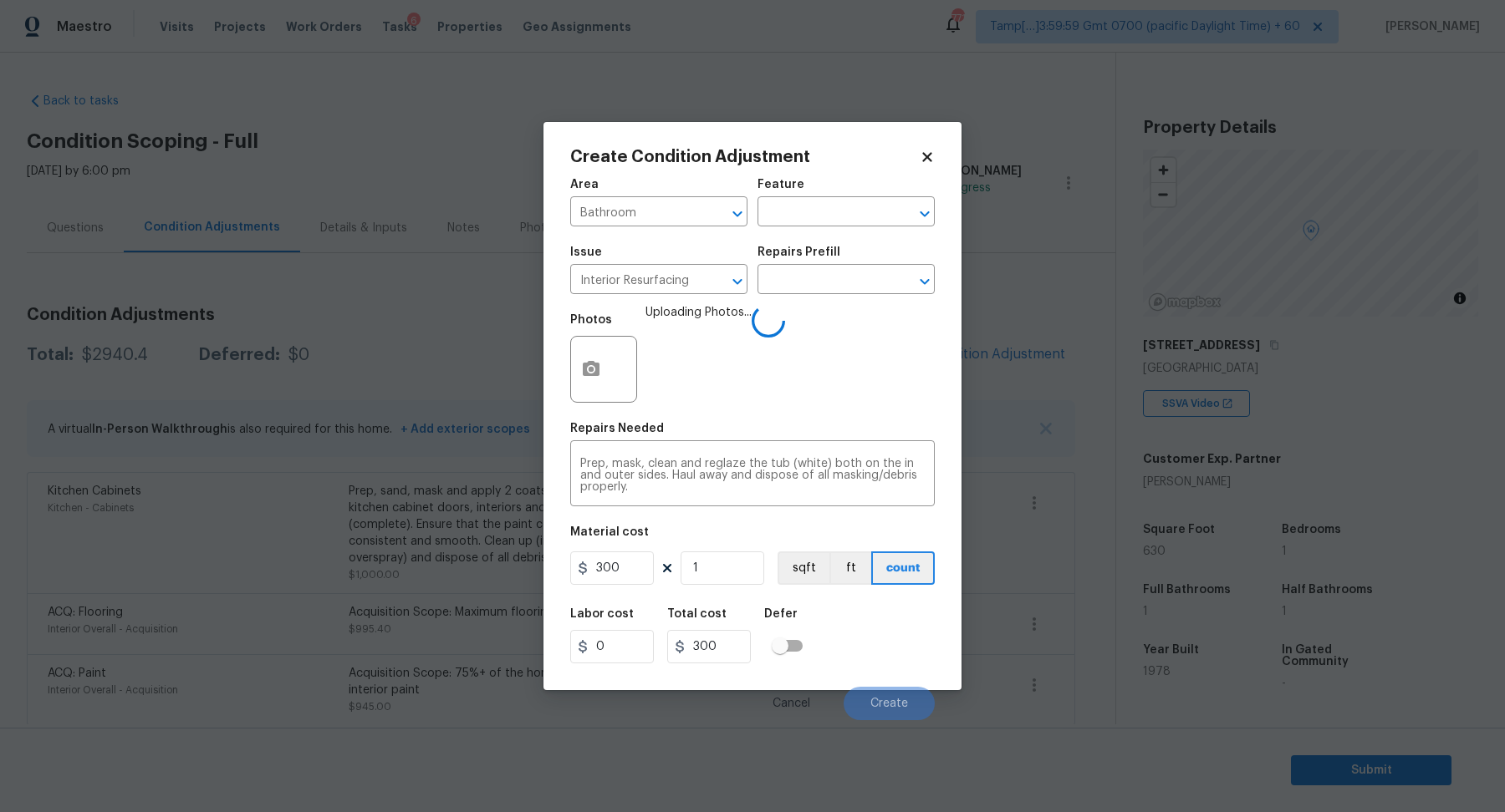
click at [861, 299] on div "Issue Interior Resurfacing ​ Repairs Prefill ​" at bounding box center [752, 270] width 364 height 68
click at [748, 577] on input "1" at bounding box center [722, 568] width 83 height 34
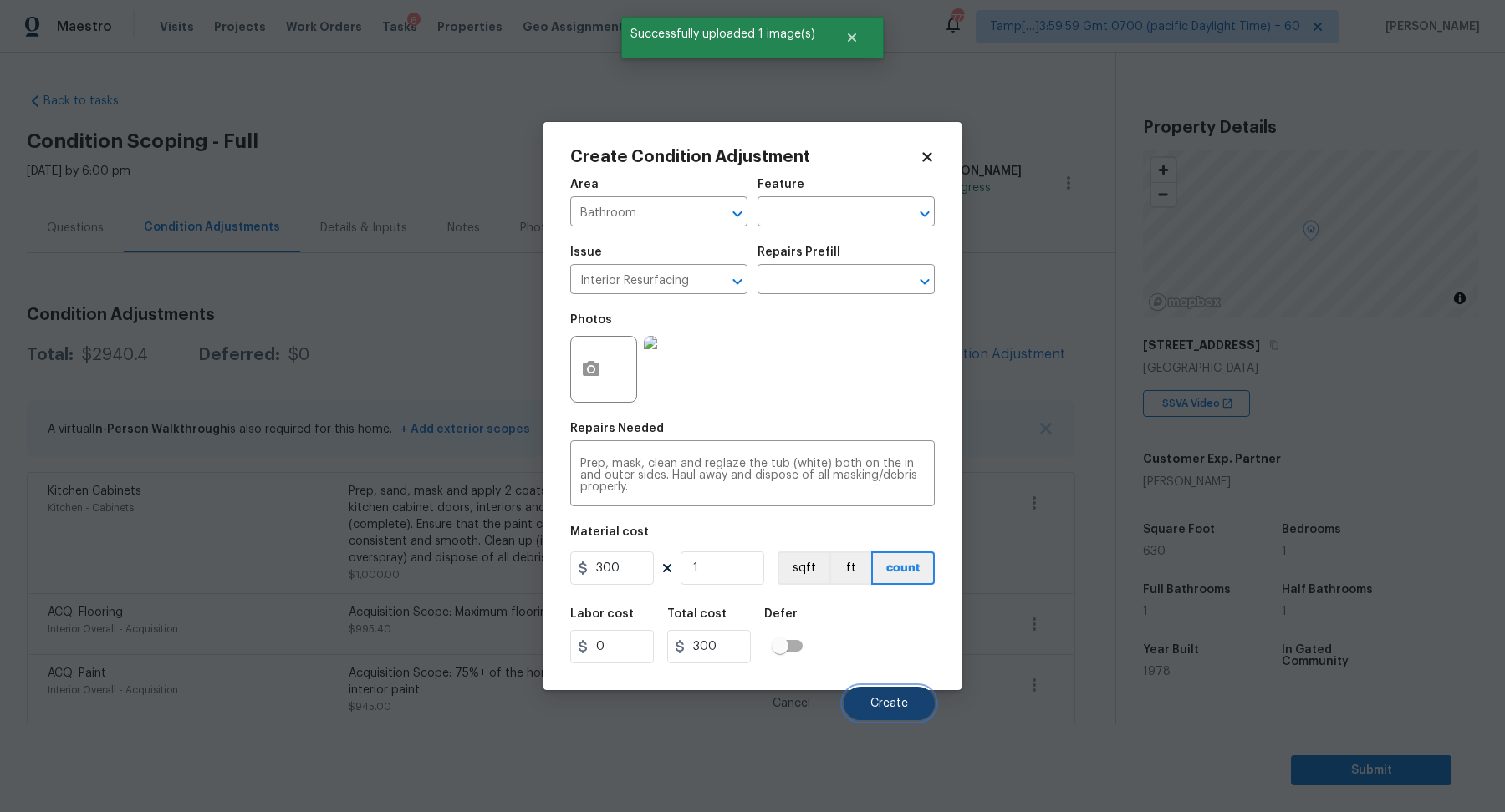
click at [863, 704] on button "Create" at bounding box center [889, 704] width 91 height 34
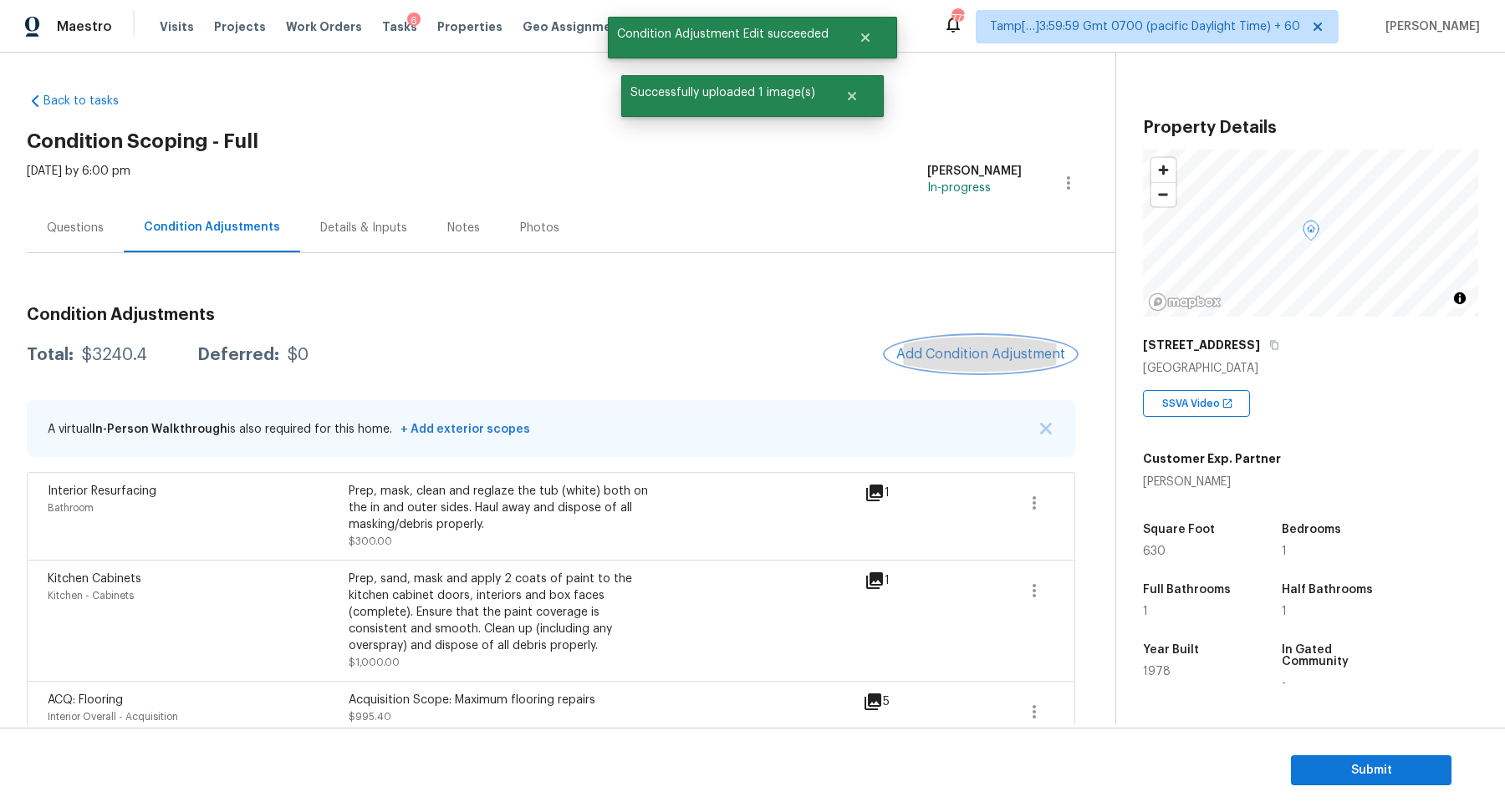
click at [926, 354] on span "Add Condition Adjustment" at bounding box center [981, 354] width 169 height 15
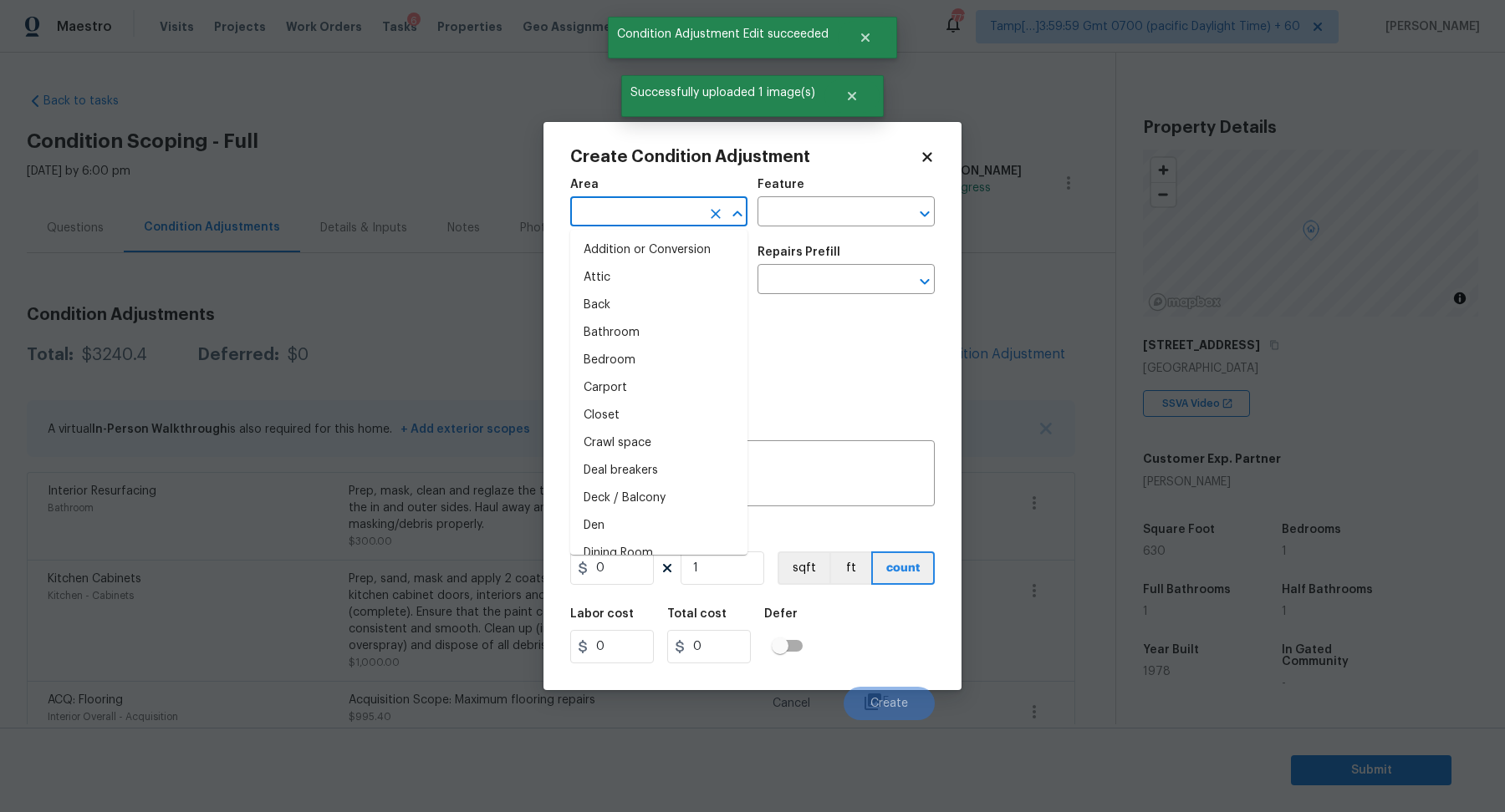
click at [648, 219] on input "text" at bounding box center [635, 213] width 130 height 26
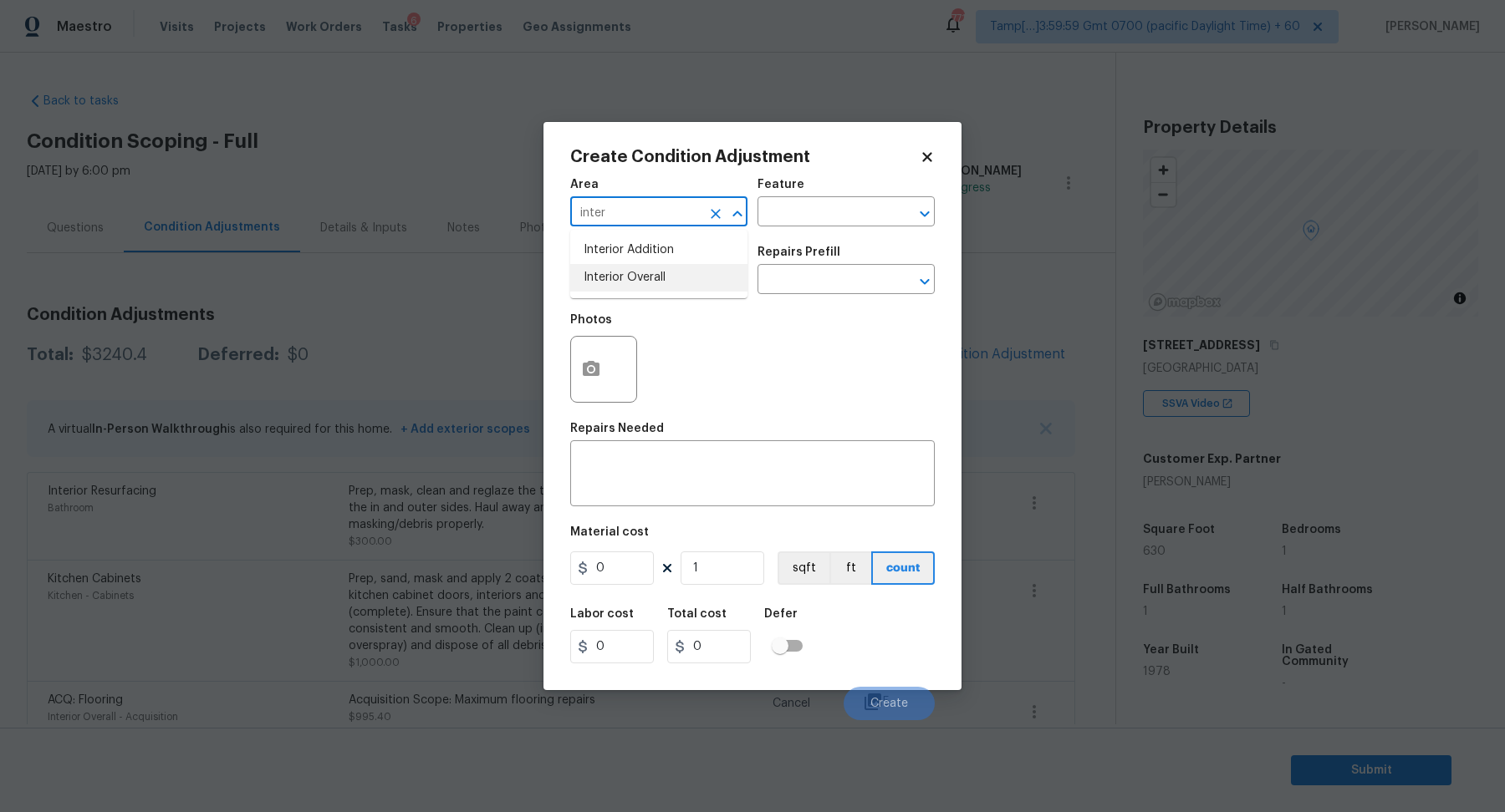
click at [596, 272] on li "Interior Overall" at bounding box center [659, 278] width 177 height 28
type input "Interior Overall"
click at [596, 272] on input "text" at bounding box center [635, 282] width 130 height 26
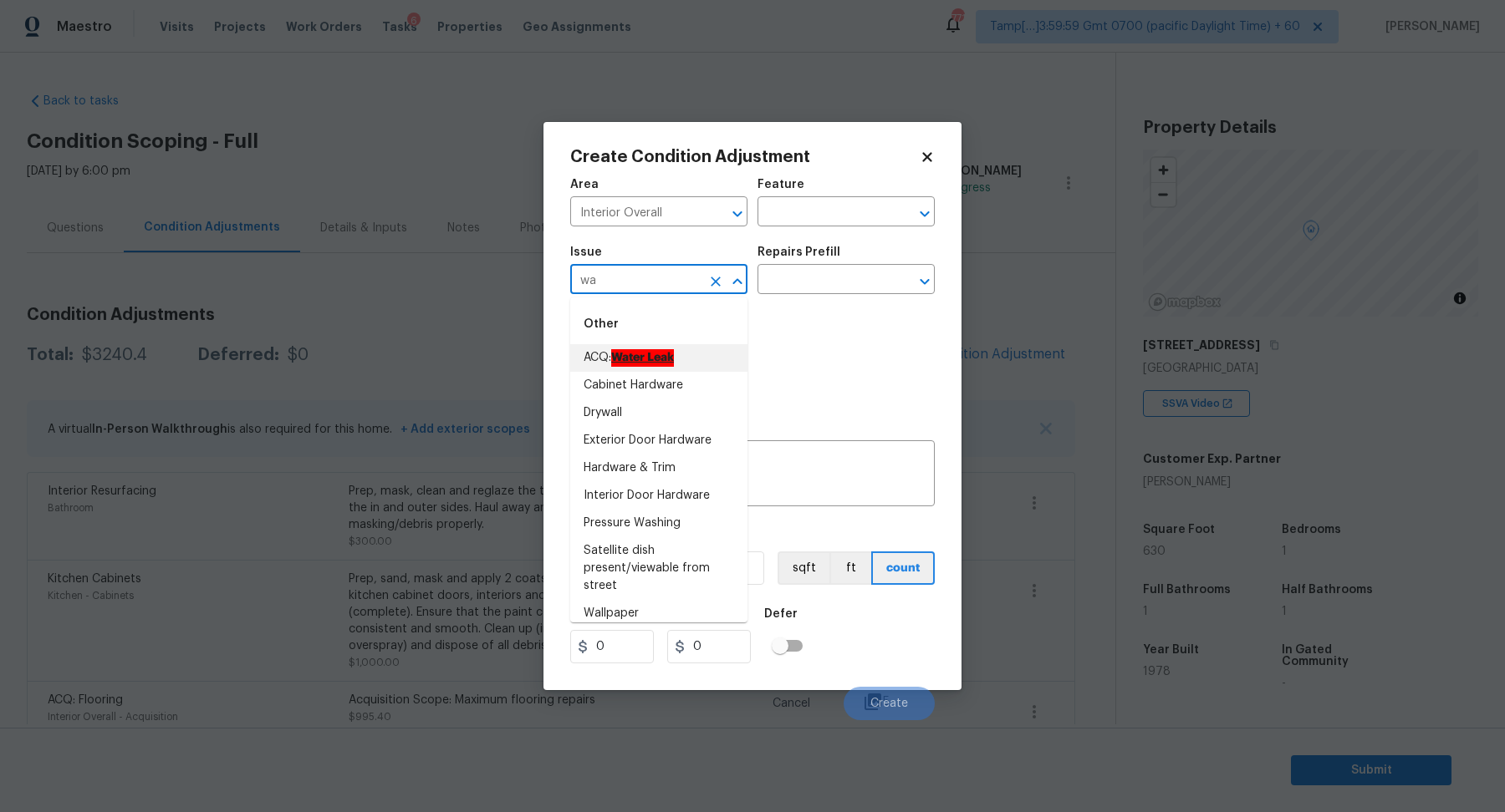
click at [678, 367] on li "ACQ: Water Leak" at bounding box center [659, 358] width 177 height 28
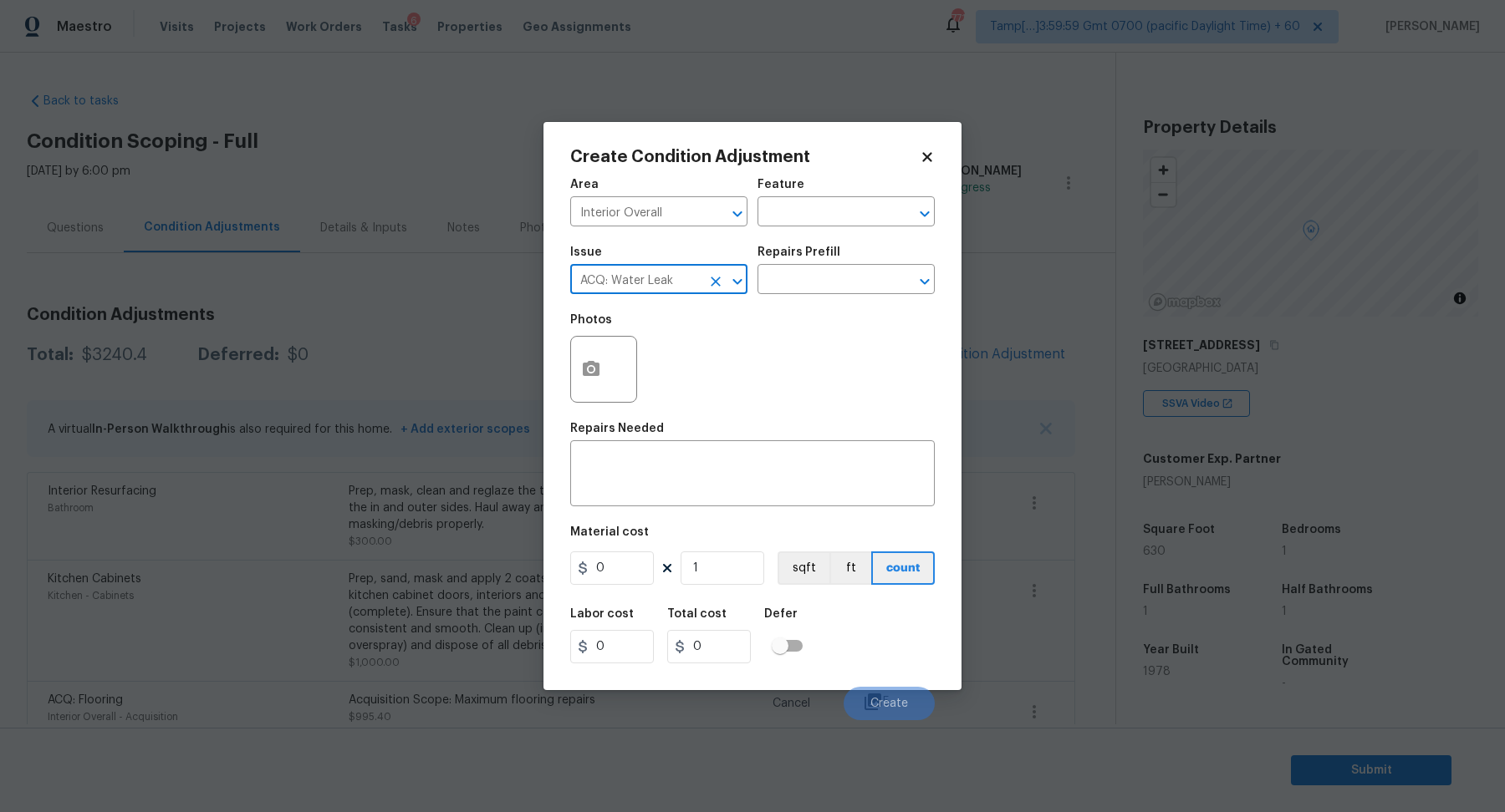
type input "ACQ: Water Leak"
click at [594, 380] on button "button" at bounding box center [591, 369] width 40 height 65
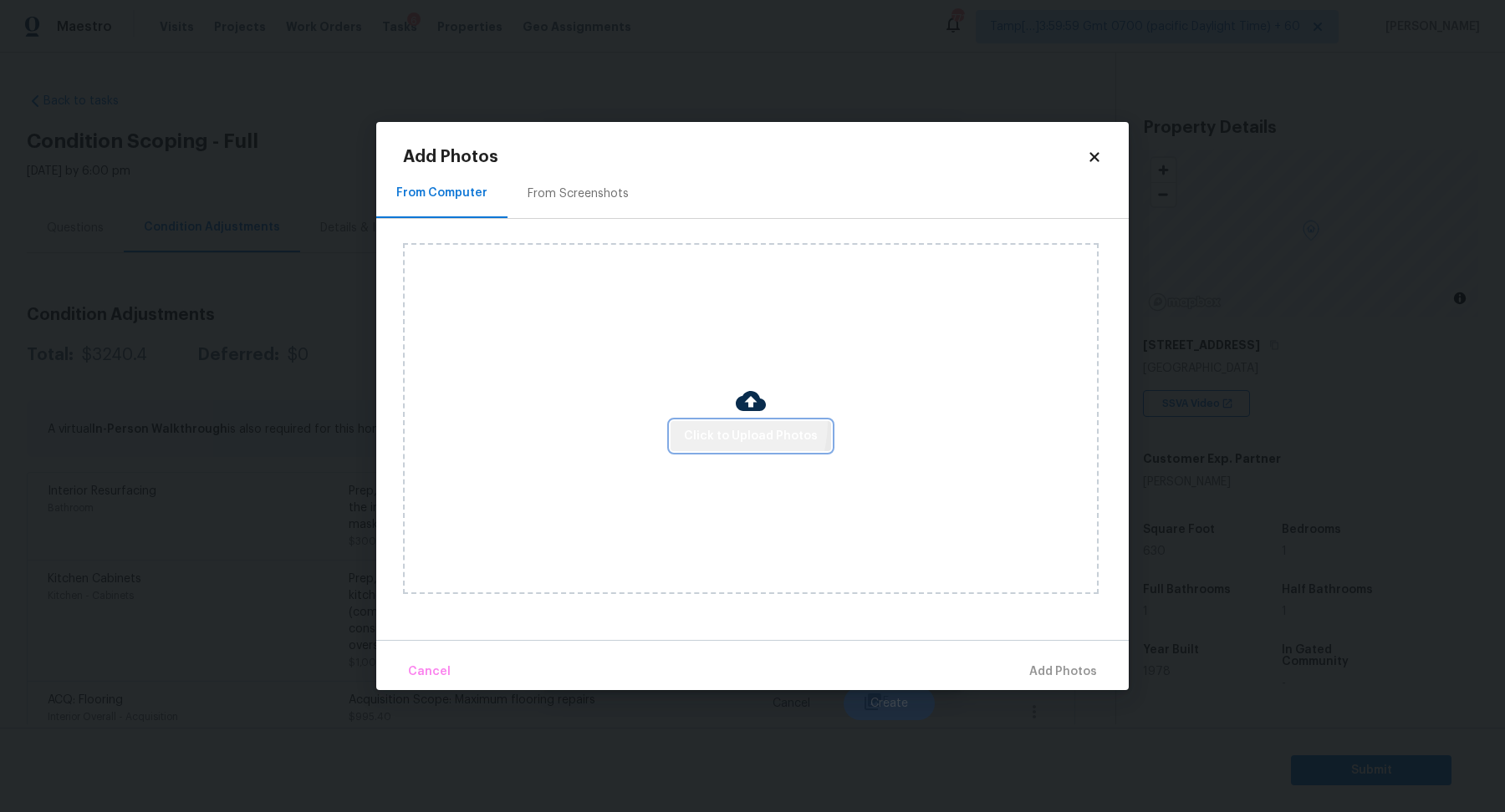
click at [719, 424] on button "Click to Upload Photos" at bounding box center [750, 437] width 160 height 31
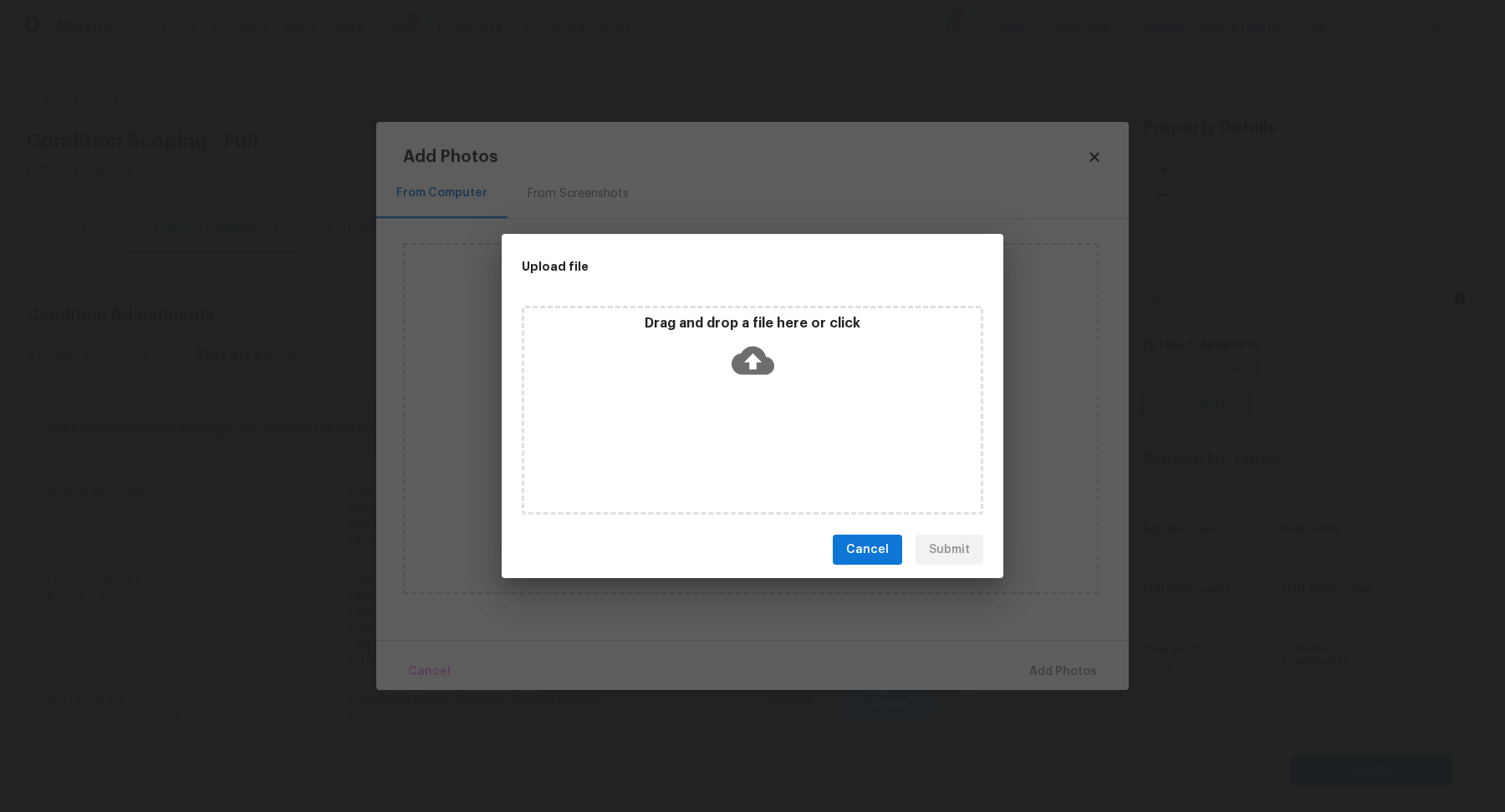
click at [784, 384] on div "Drag and drop a file here or click" at bounding box center [752, 351] width 456 height 72
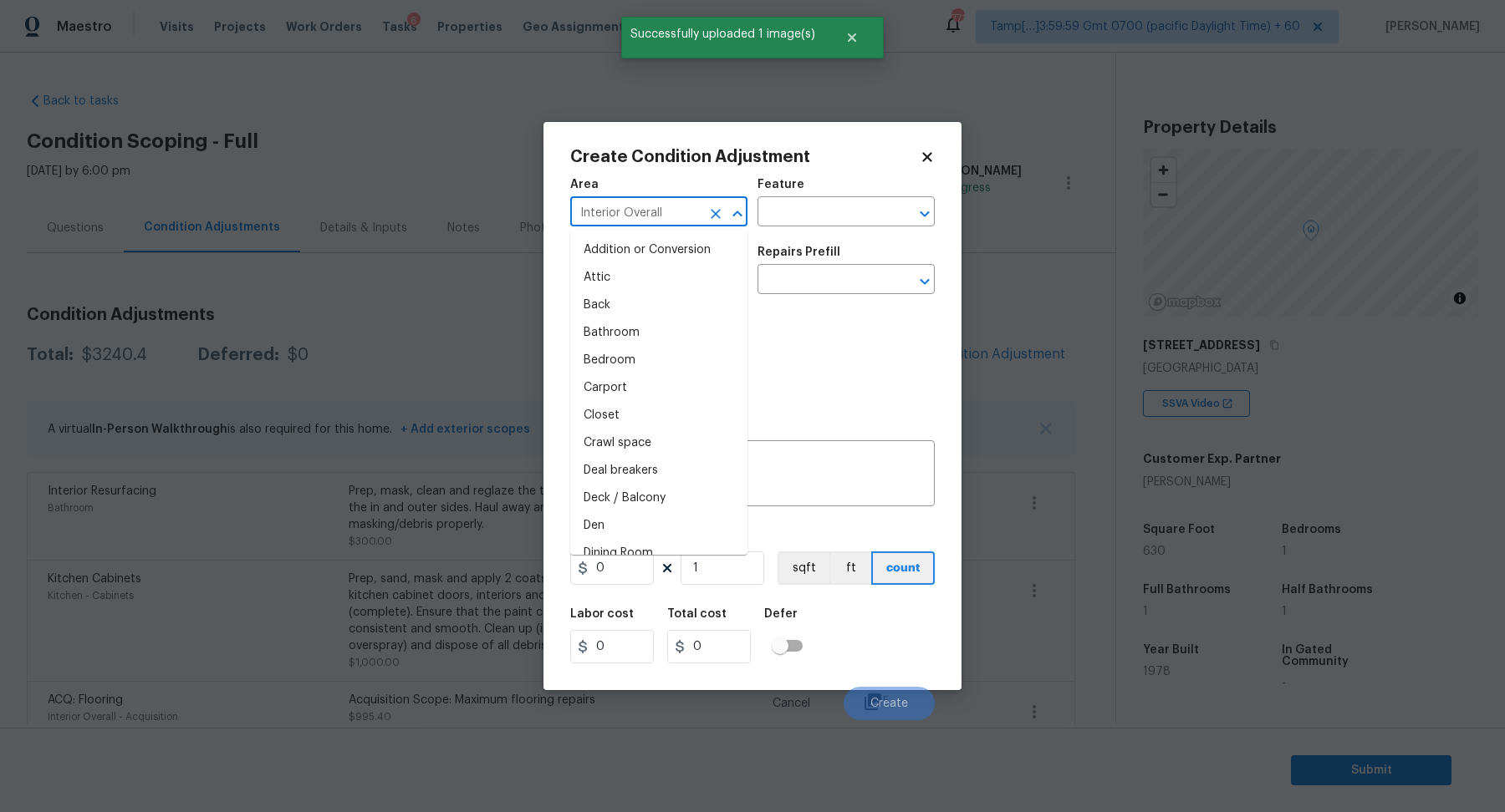
click at [661, 224] on input "Interior Overall" at bounding box center [635, 213] width 130 height 26
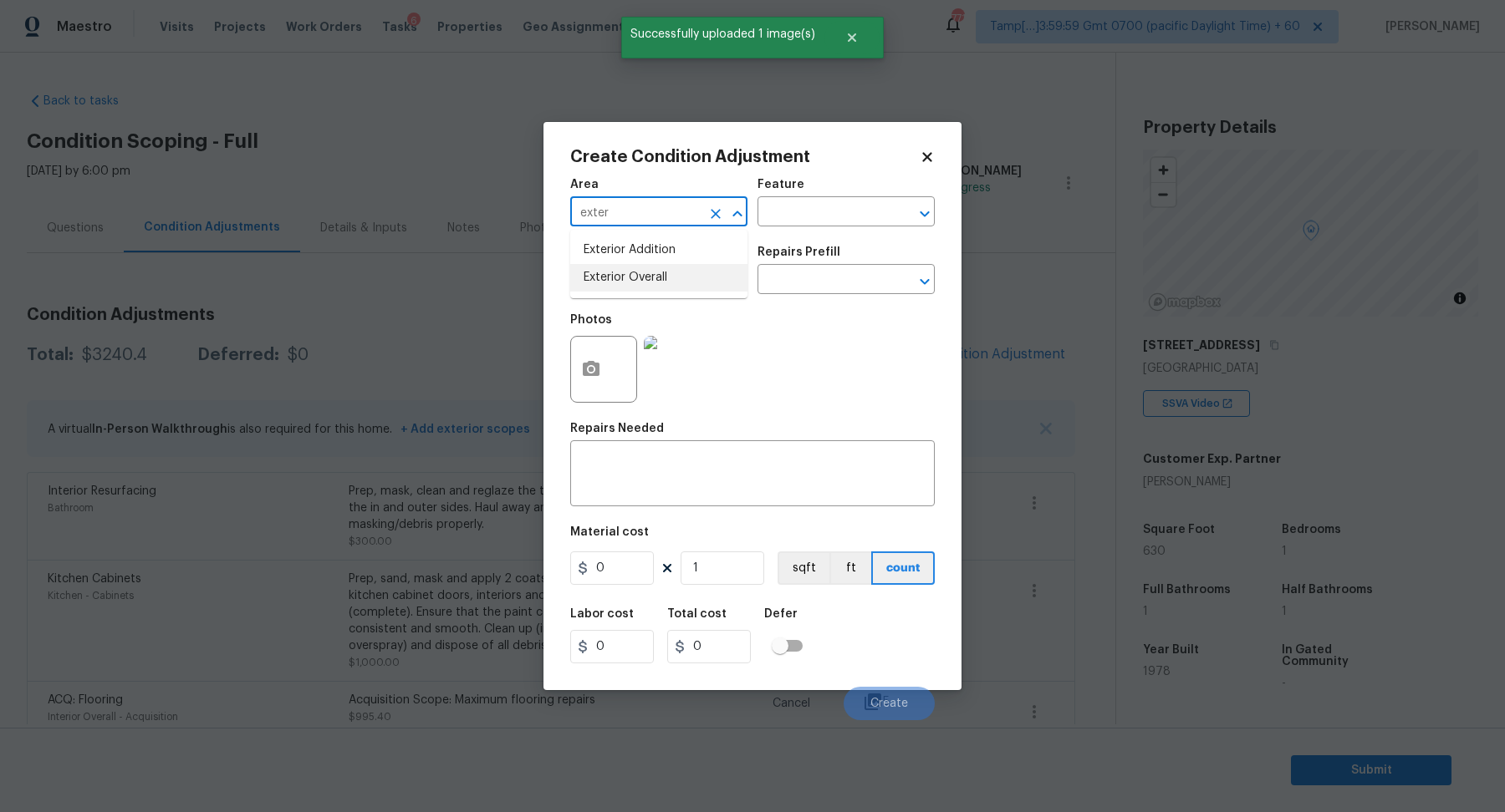
click at [631, 270] on li "Exterior Overall" at bounding box center [659, 278] width 177 height 28
type input "Exterior Overall"
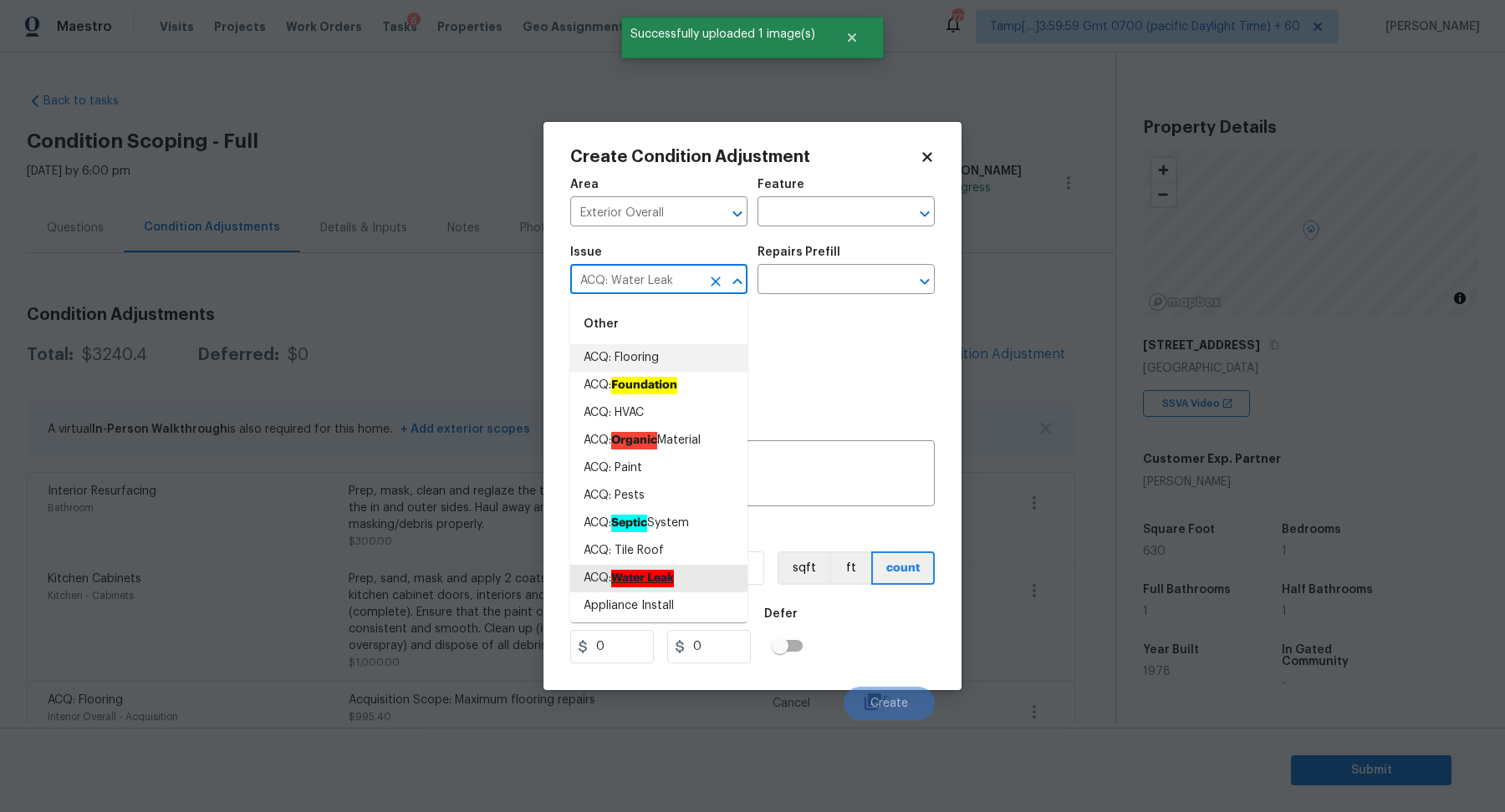
click at [631, 270] on input "ACQ: Water Leak" at bounding box center [635, 282] width 130 height 26
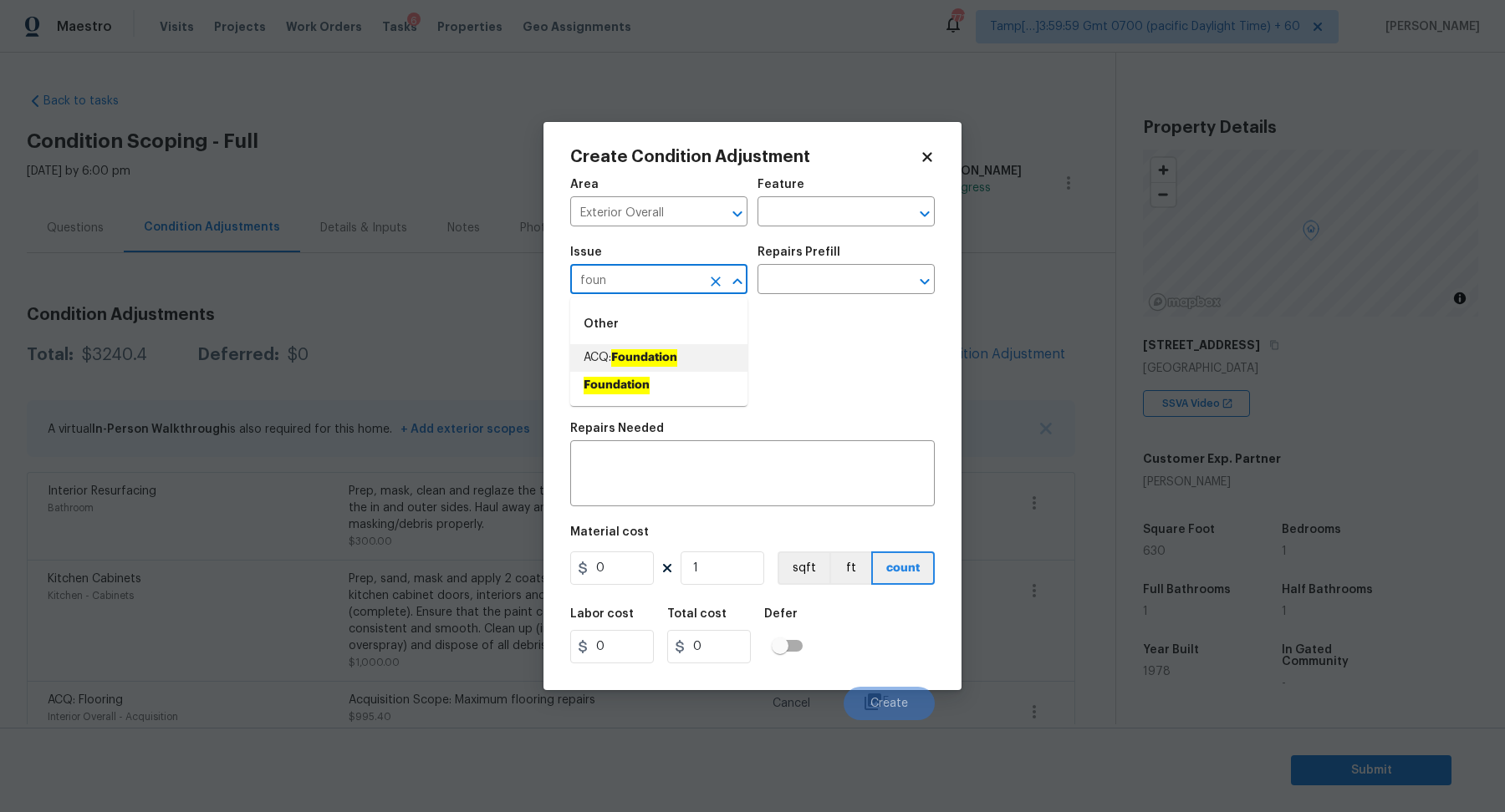
click at [614, 346] on li "ACQ: Foundation" at bounding box center [659, 358] width 177 height 28
type input "ACQ: Foundation"
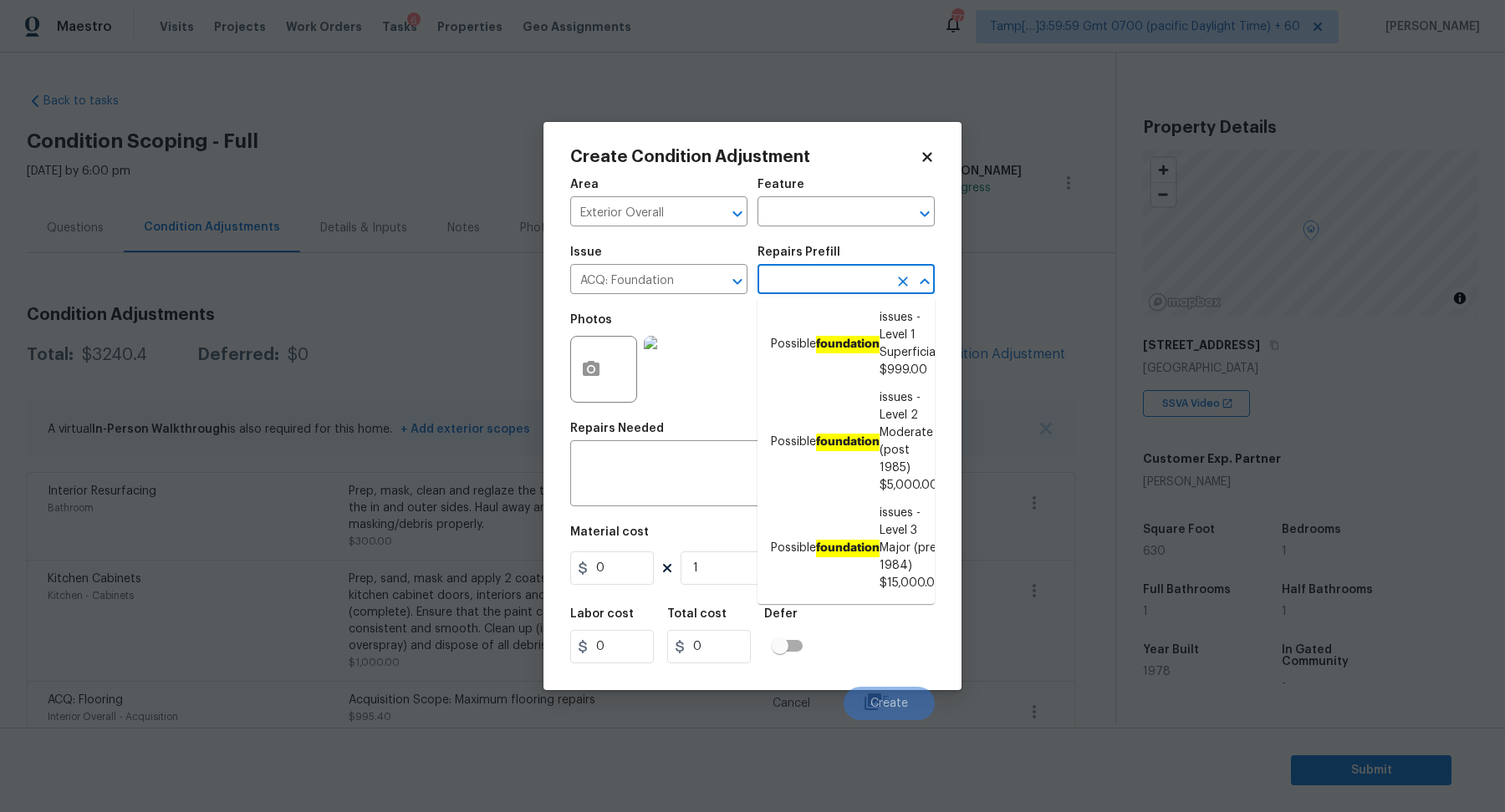
click at [812, 277] on input "text" at bounding box center [823, 282] width 130 height 26
click at [815, 420] on li "Possible foundation issues - Level 2 Moderate (post 1985) $5,000.00" at bounding box center [846, 442] width 177 height 115
type input "Acquisition"
type input "5000"
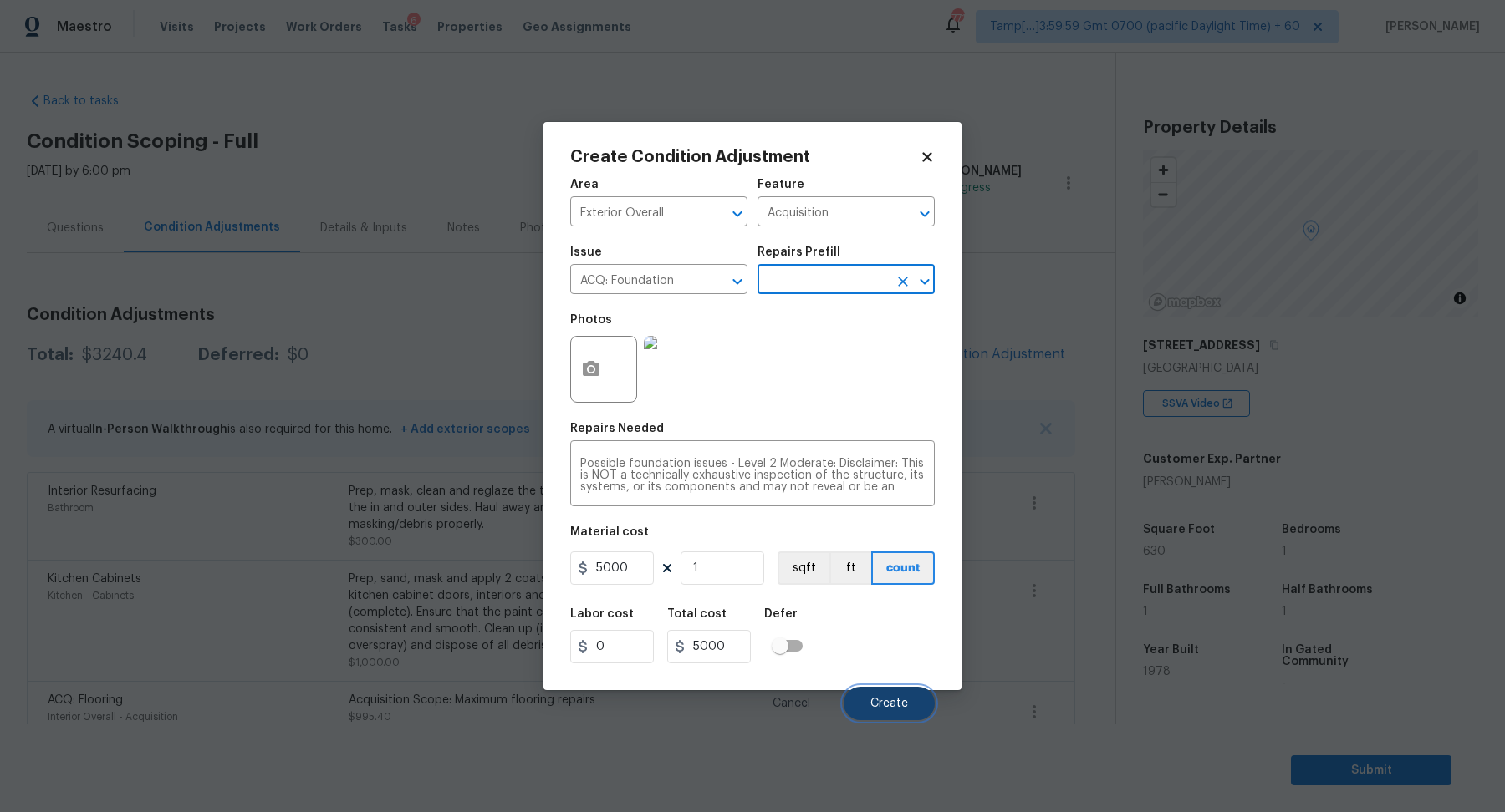
click at [868, 700] on button "Create" at bounding box center [889, 704] width 91 height 34
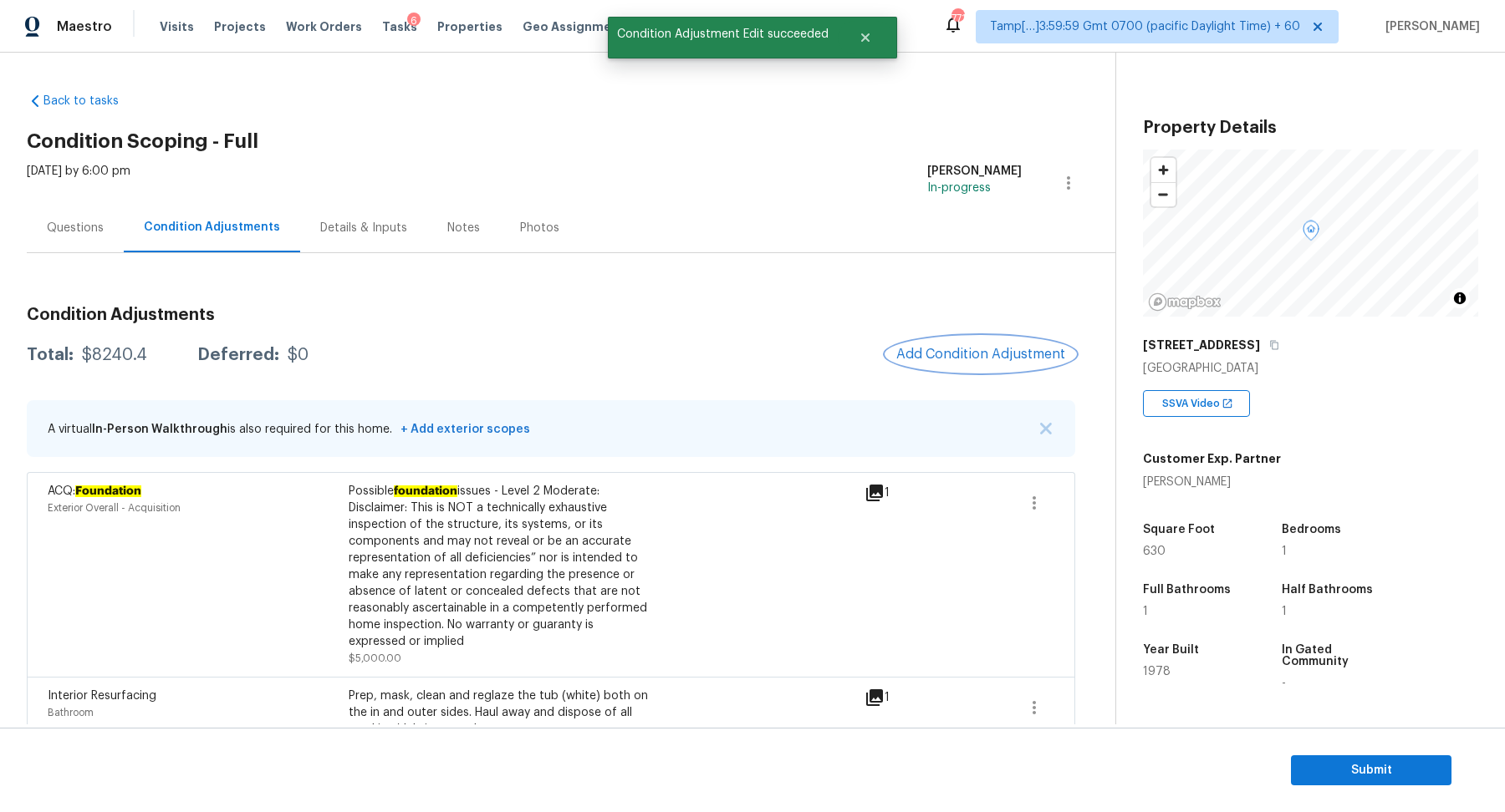
click at [942, 355] on span "Add Condition Adjustment" at bounding box center [981, 354] width 169 height 15
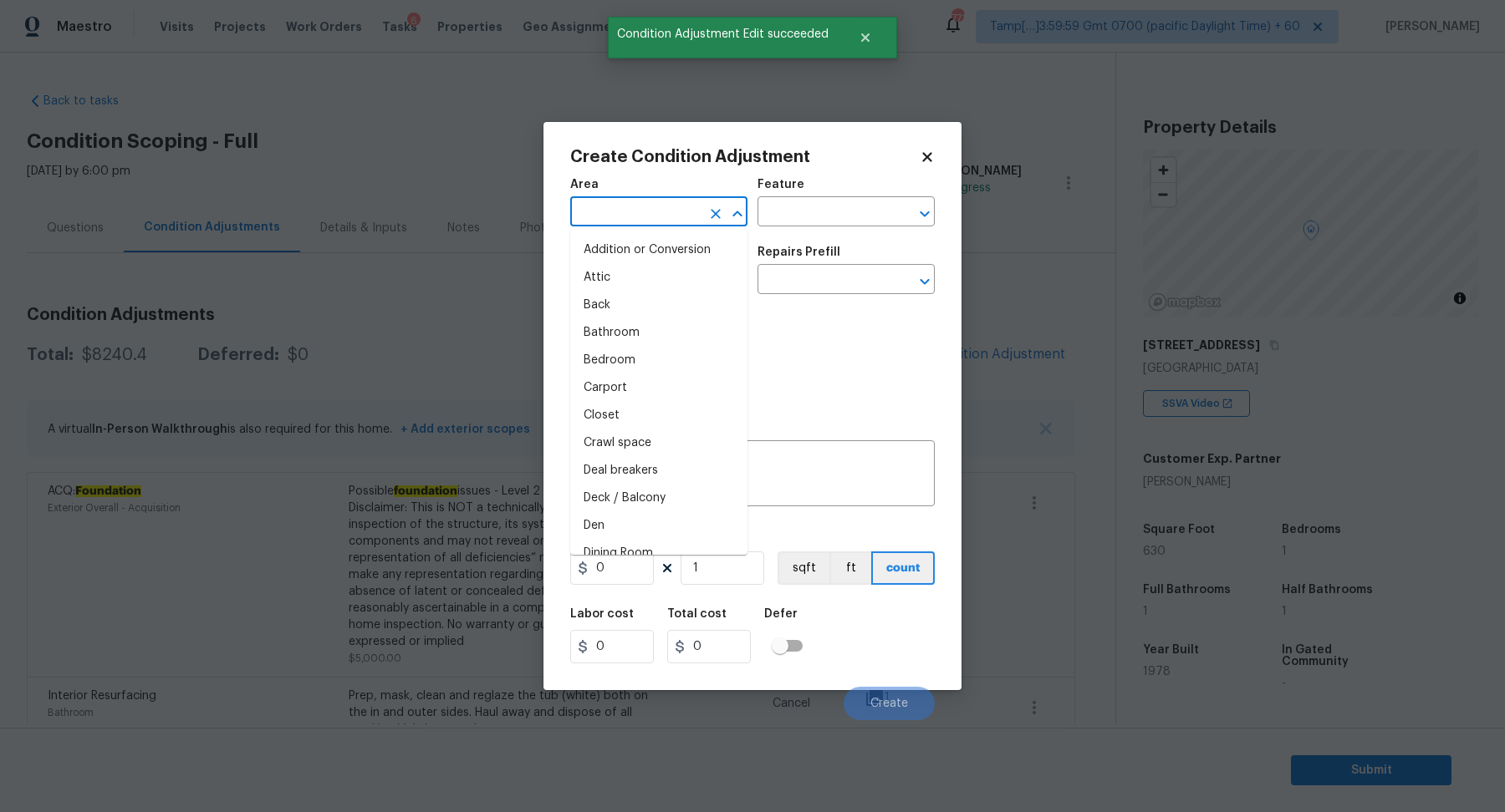
click at [666, 210] on input "text" at bounding box center [635, 213] width 130 height 26
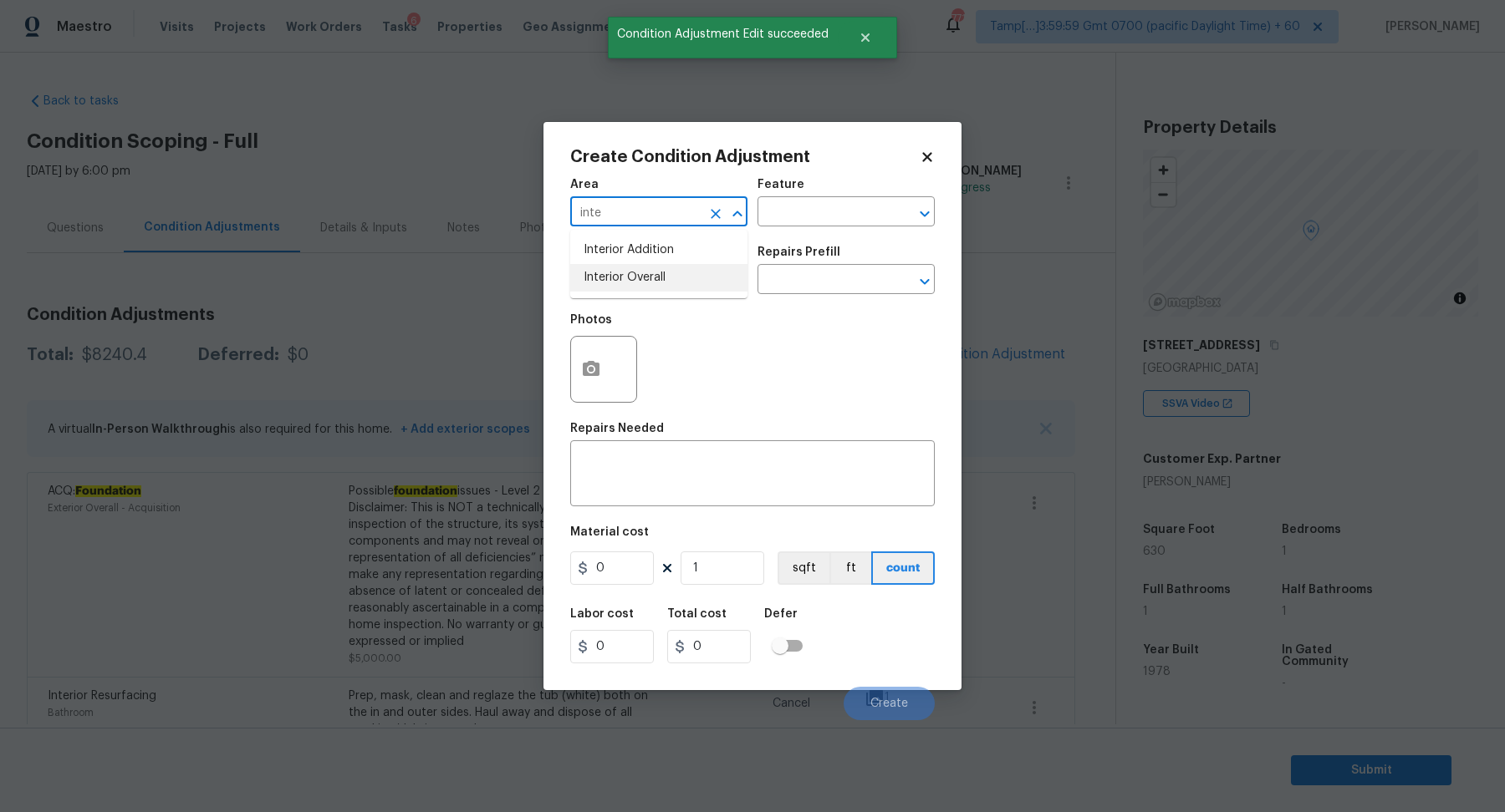
click at [662, 277] on li "Interior Overall" at bounding box center [659, 278] width 177 height 28
type input "Interior Overall"
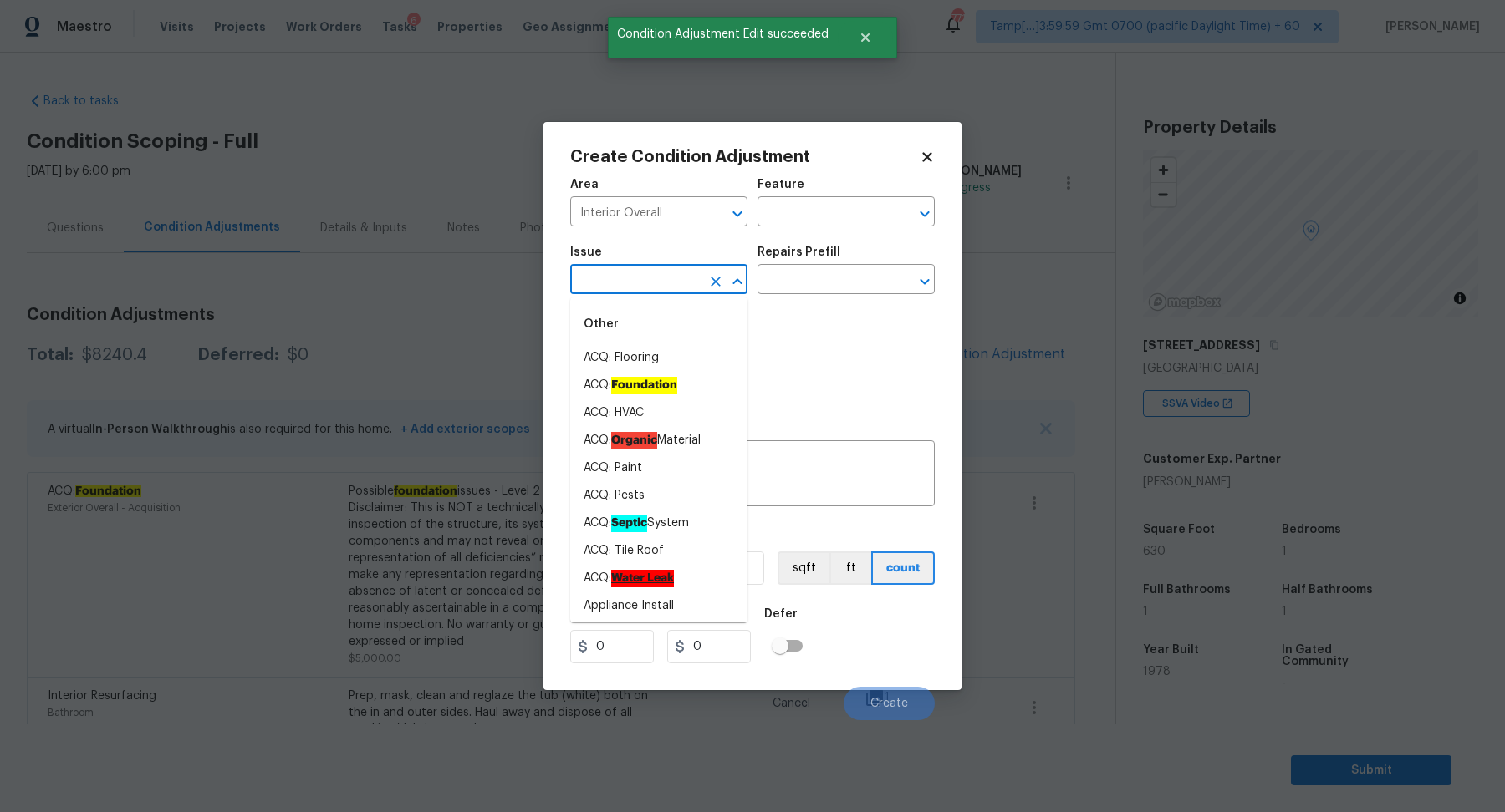
click at [662, 277] on input "text" at bounding box center [635, 282] width 130 height 26
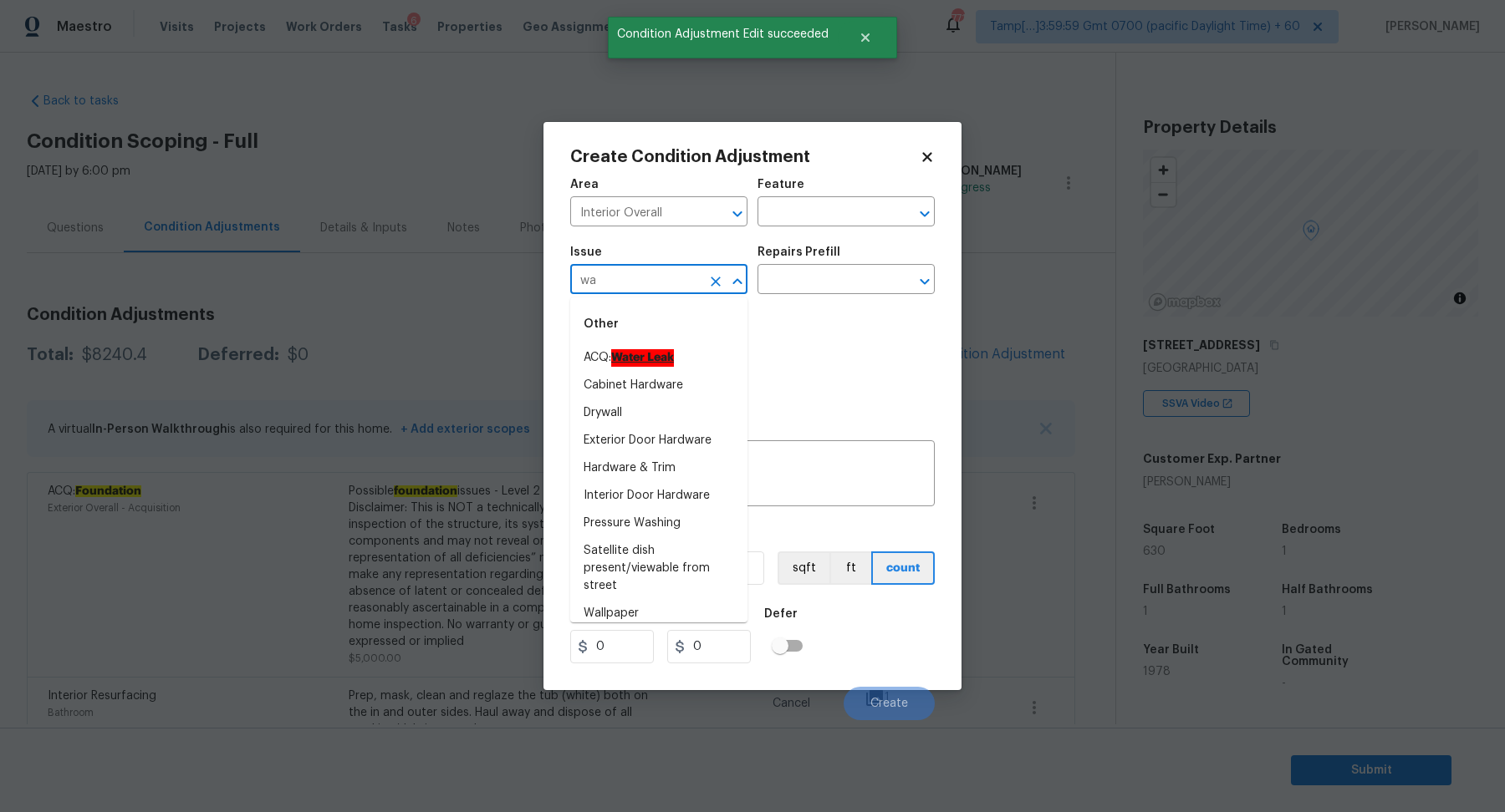
click at [661, 346] on li "ACQ: Water Leak" at bounding box center [659, 358] width 177 height 28
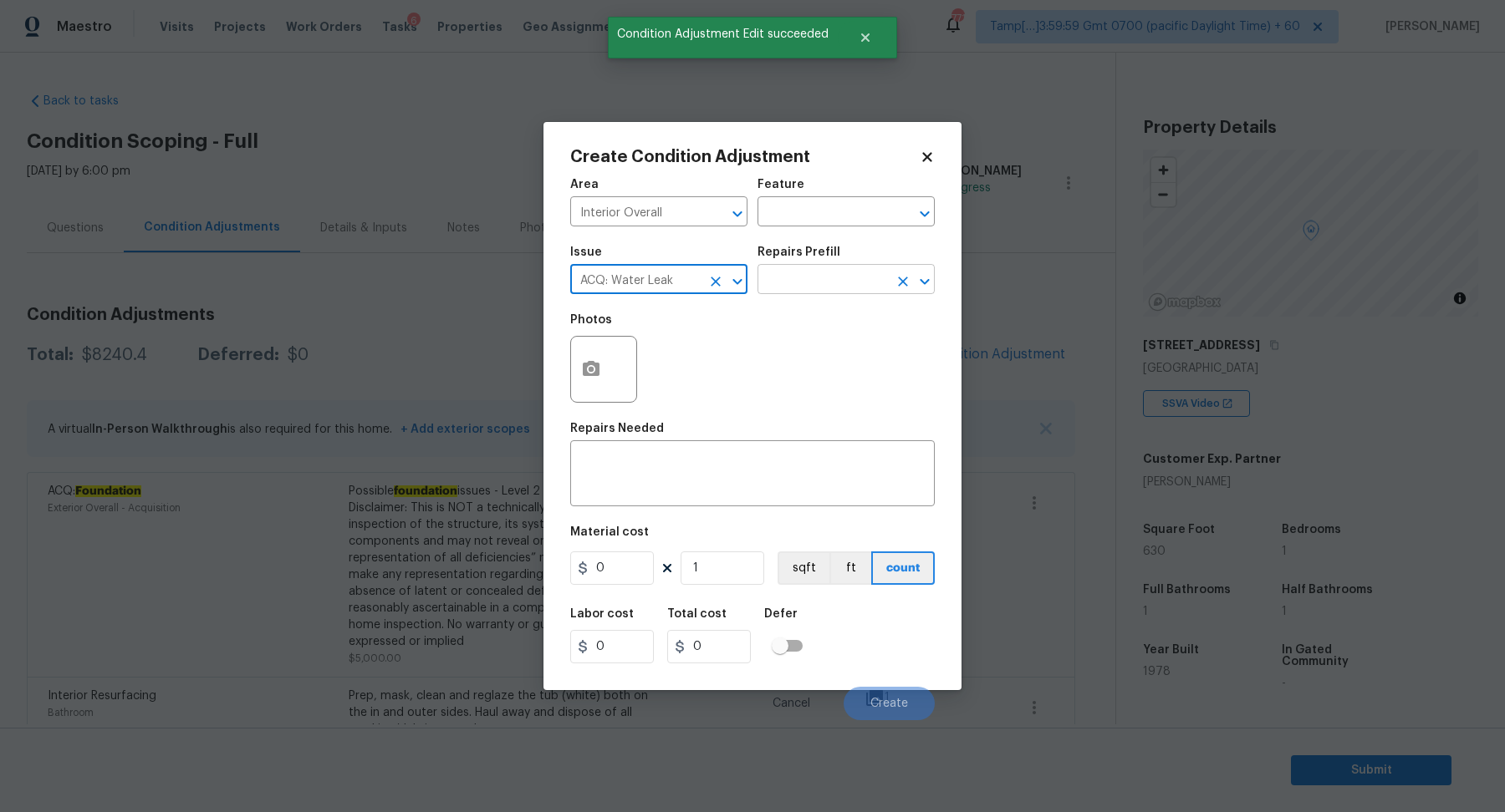
type input "ACQ: Water Leak"
click at [854, 269] on input "text" at bounding box center [823, 282] width 130 height 26
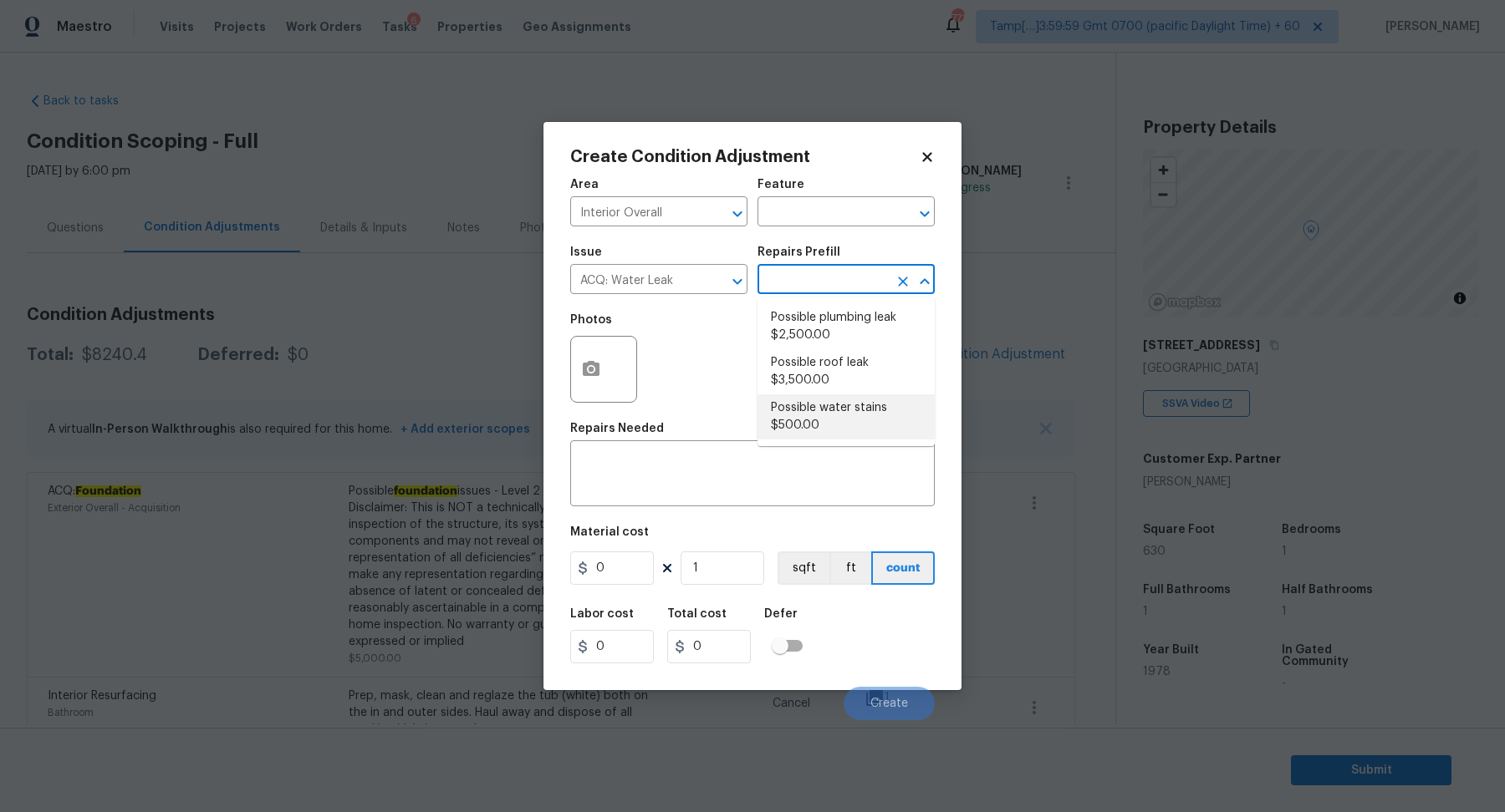
click at [844, 415] on li "Possible water stains $500.00" at bounding box center [846, 417] width 177 height 45
type input "Acquisition"
type textarea "Acquisition Scope: Possible water stains"
type input "500"
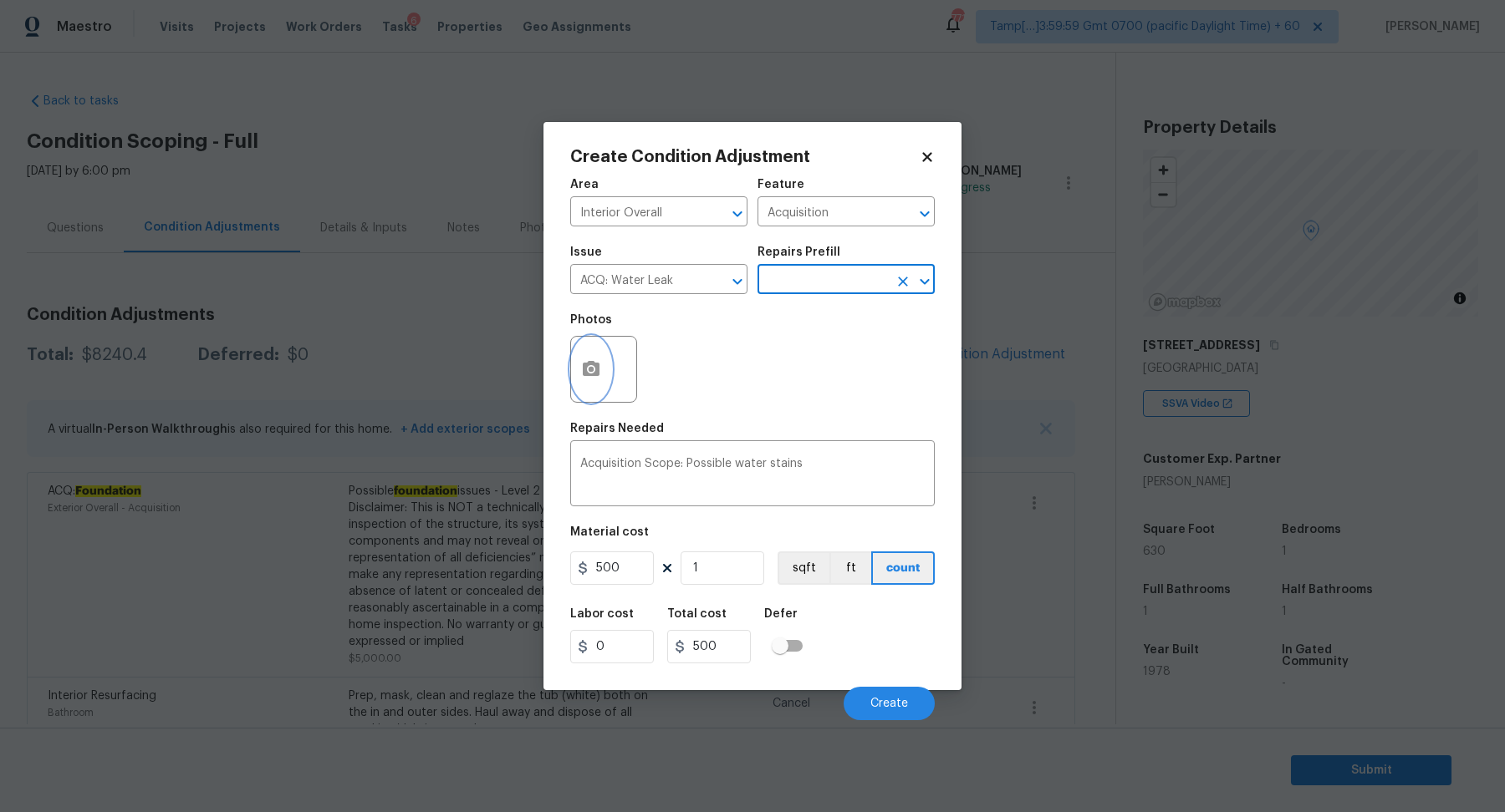
click at [604, 369] on button "button" at bounding box center [591, 369] width 40 height 65
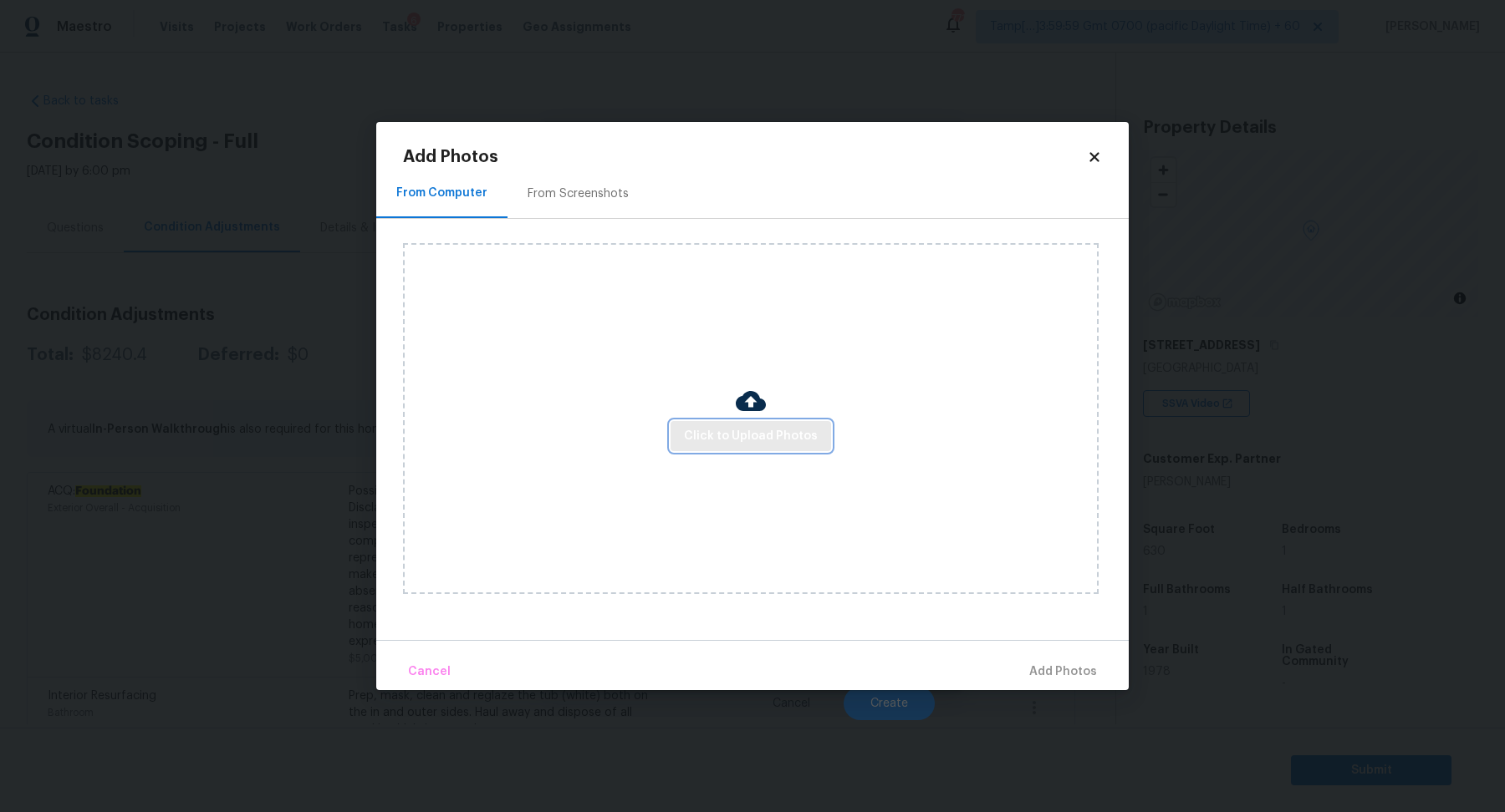
click at [739, 428] on span "Click to Upload Photos" at bounding box center [751, 437] width 134 height 21
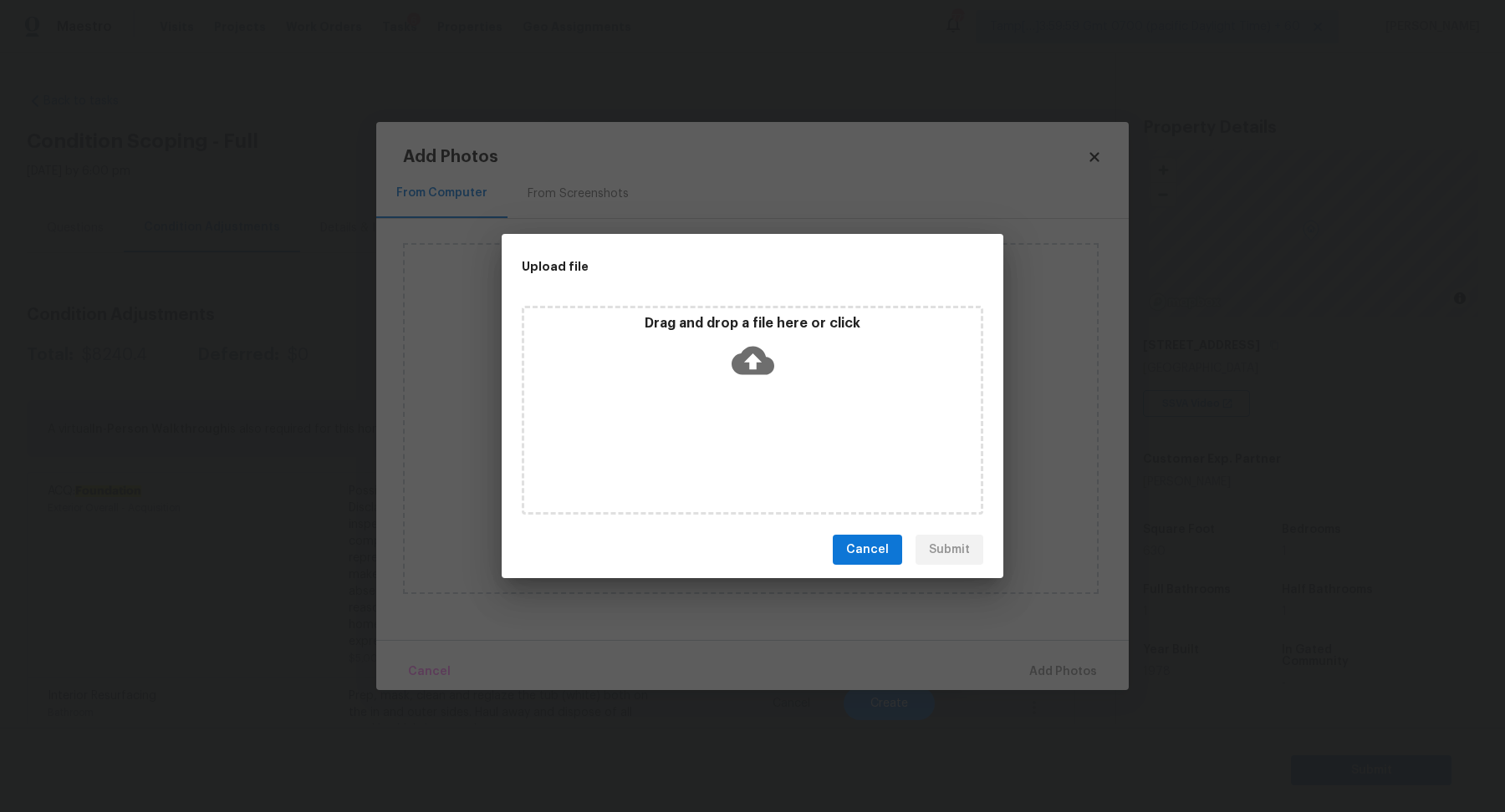
click at [761, 368] on icon at bounding box center [752, 361] width 42 height 29
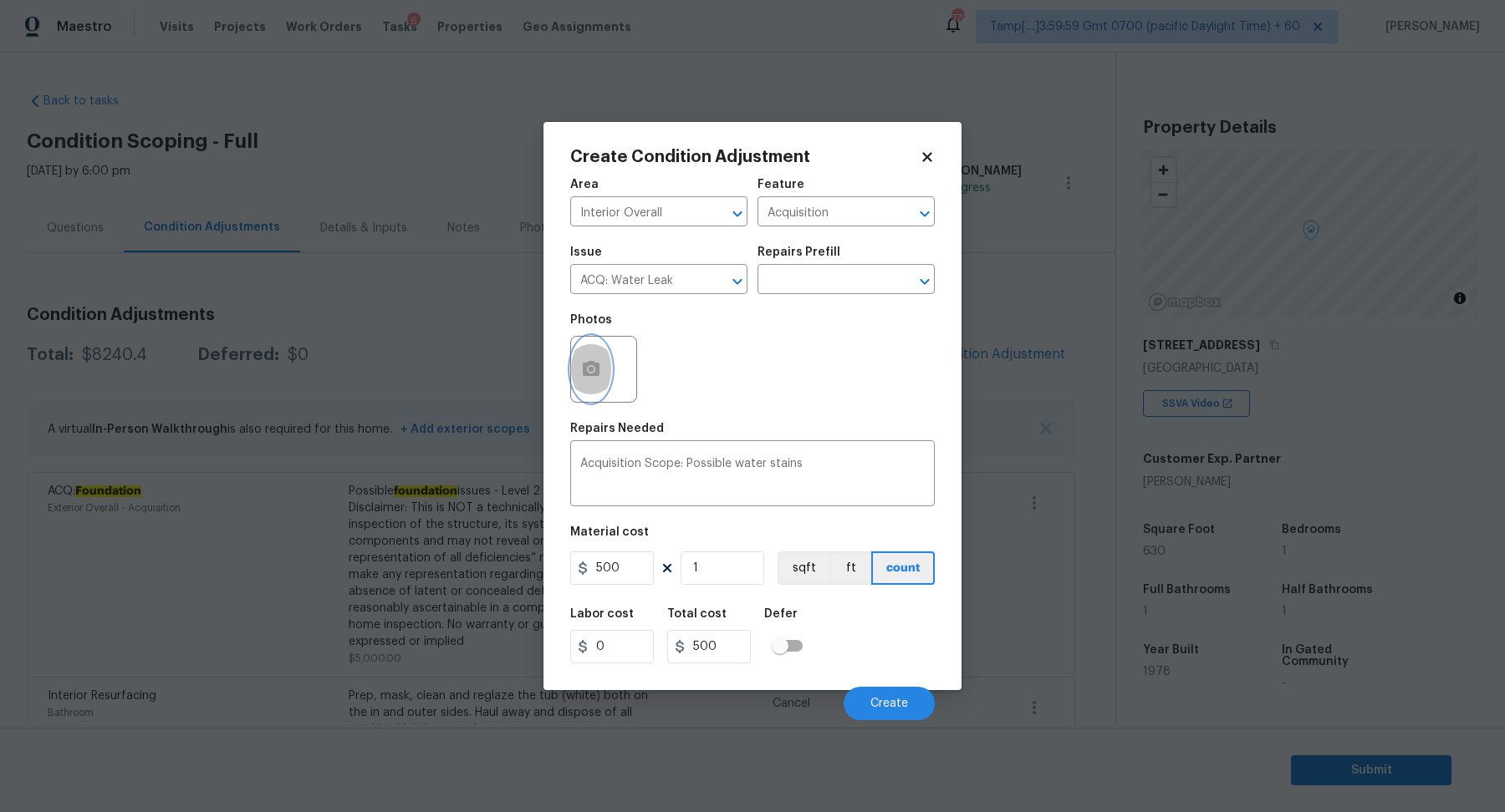
click at [596, 380] on button "button" at bounding box center [591, 369] width 40 height 65
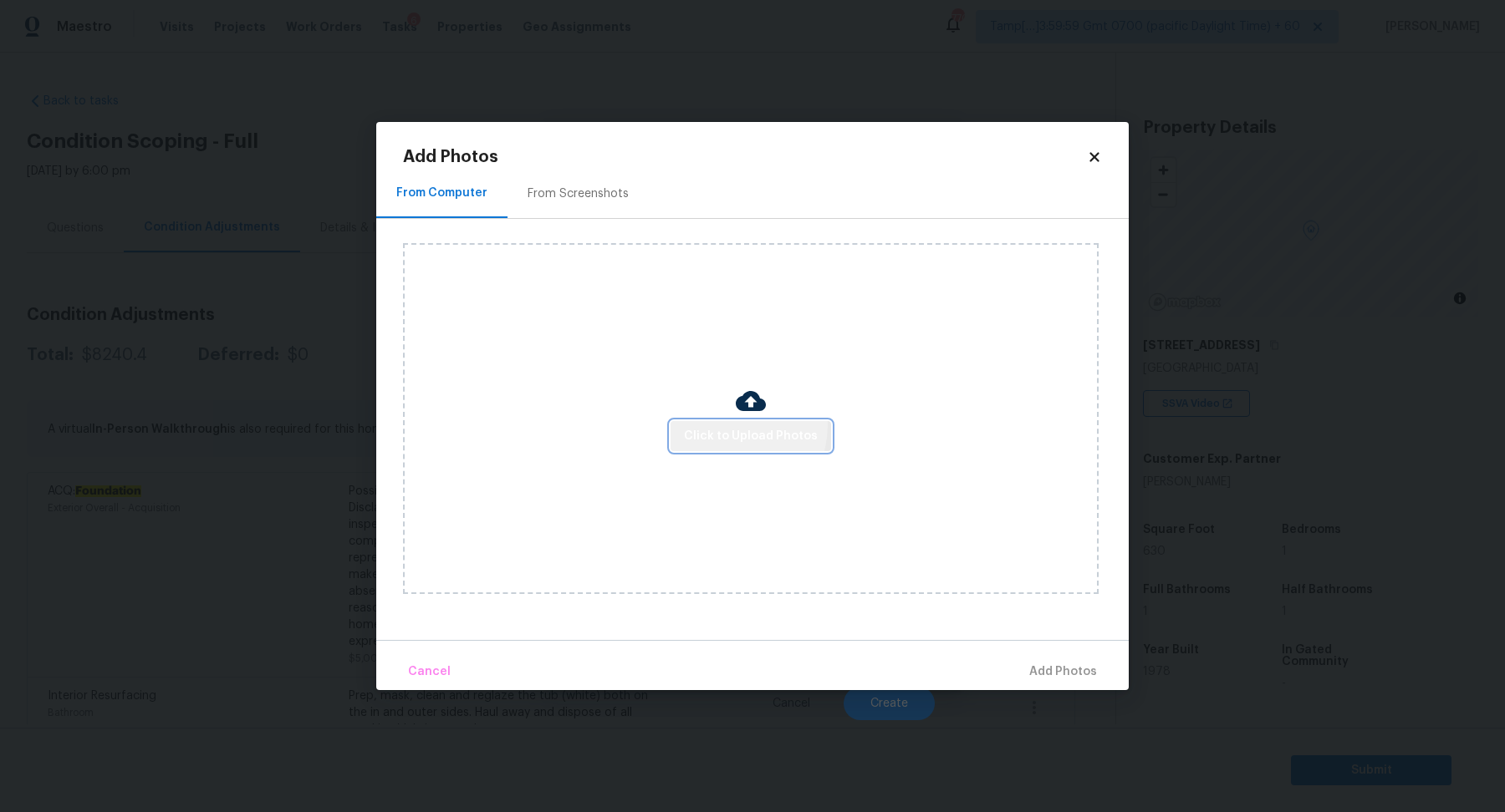
click at [731, 426] on span "Click to Upload Photos" at bounding box center [751, 437] width 134 height 21
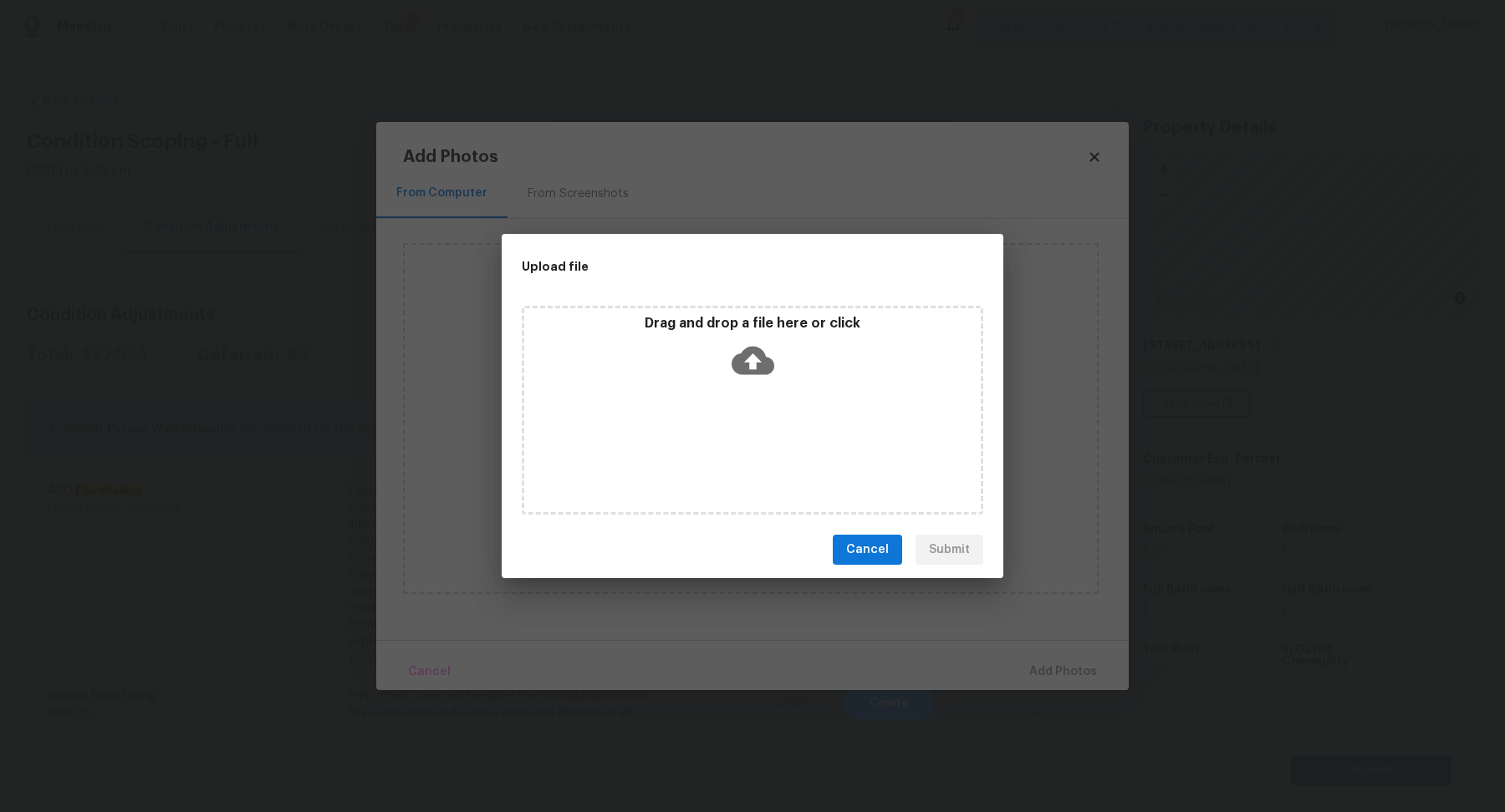
click at [777, 359] on div "Drag and drop a file here or click" at bounding box center [752, 351] width 456 height 72
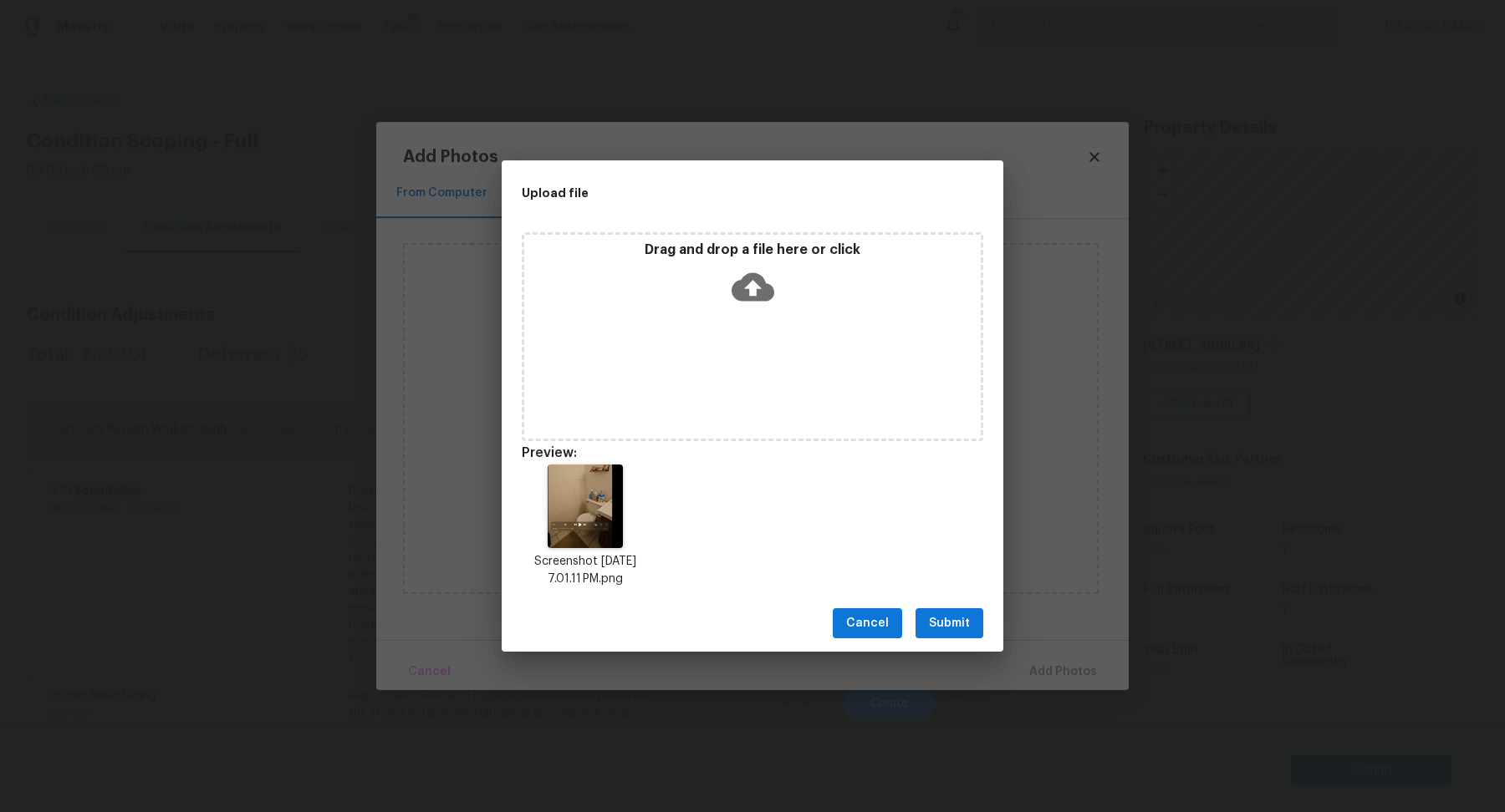
click at [979, 620] on button "Submit" at bounding box center [949, 624] width 68 height 31
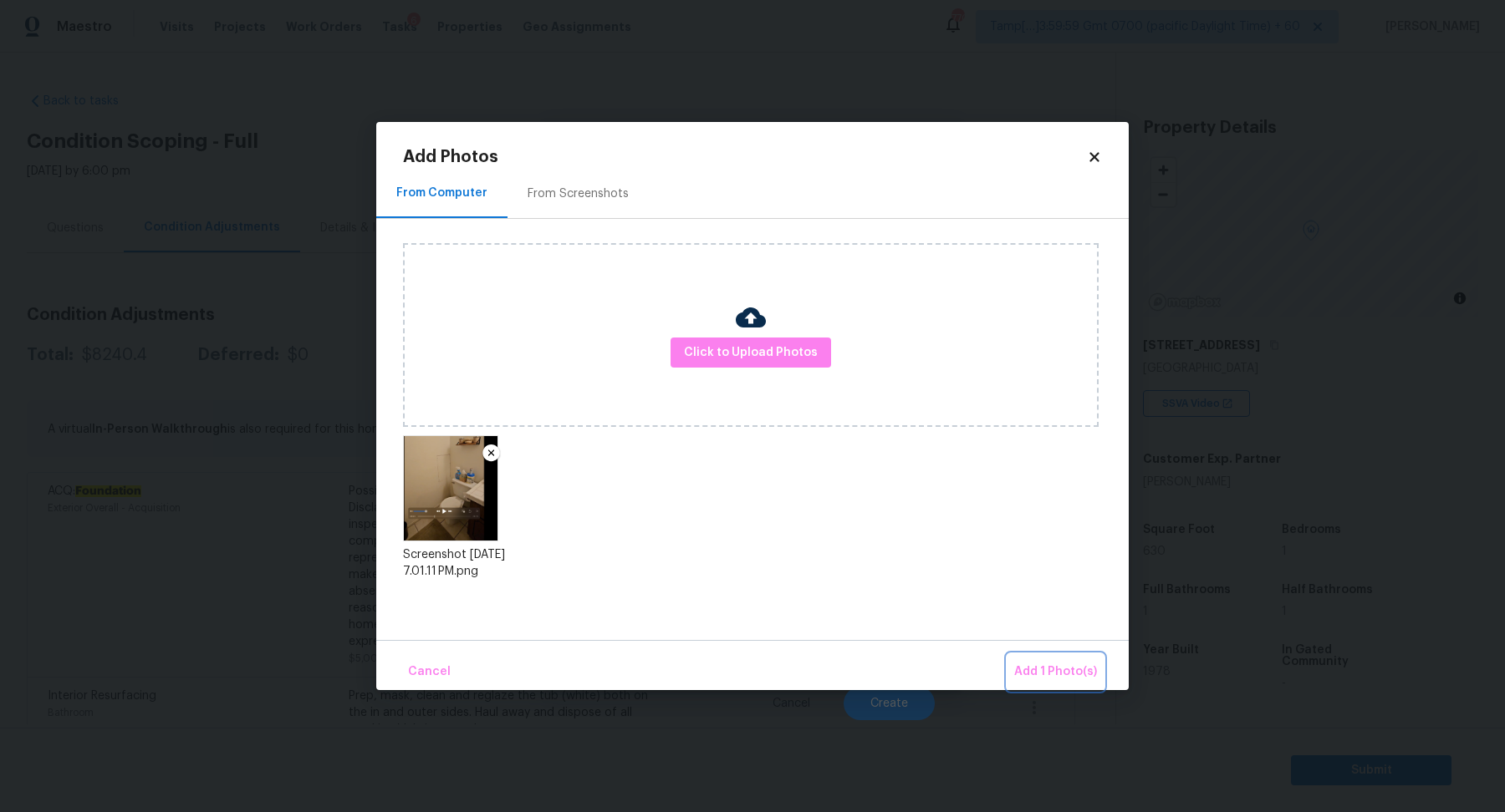
click at [1049, 659] on button "Add 1 Photo(s)" at bounding box center [1055, 672] width 96 height 36
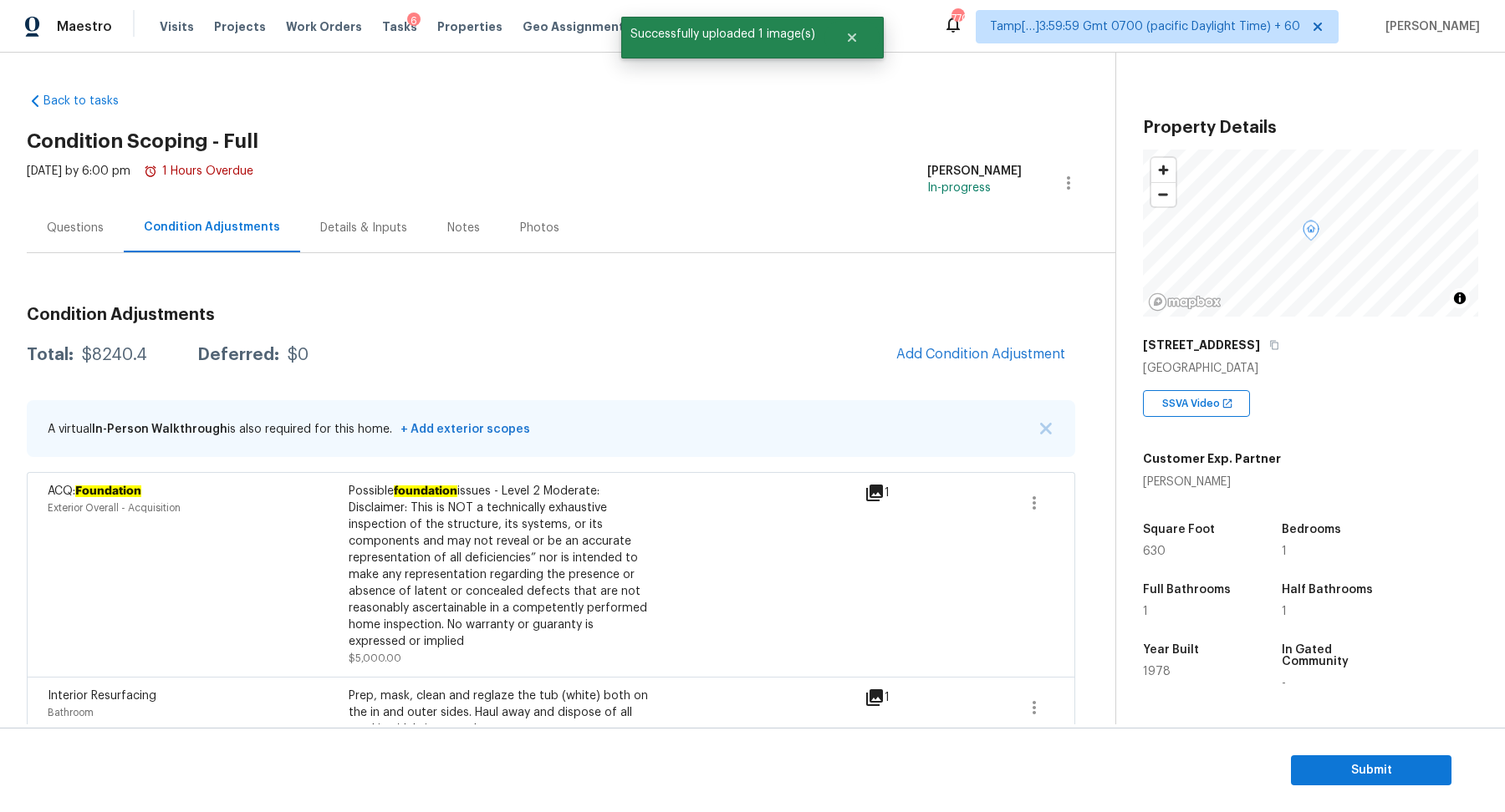
click at [122, 348] on div "$8240.4" at bounding box center [114, 354] width 65 height 16
copy div "$8240.4"
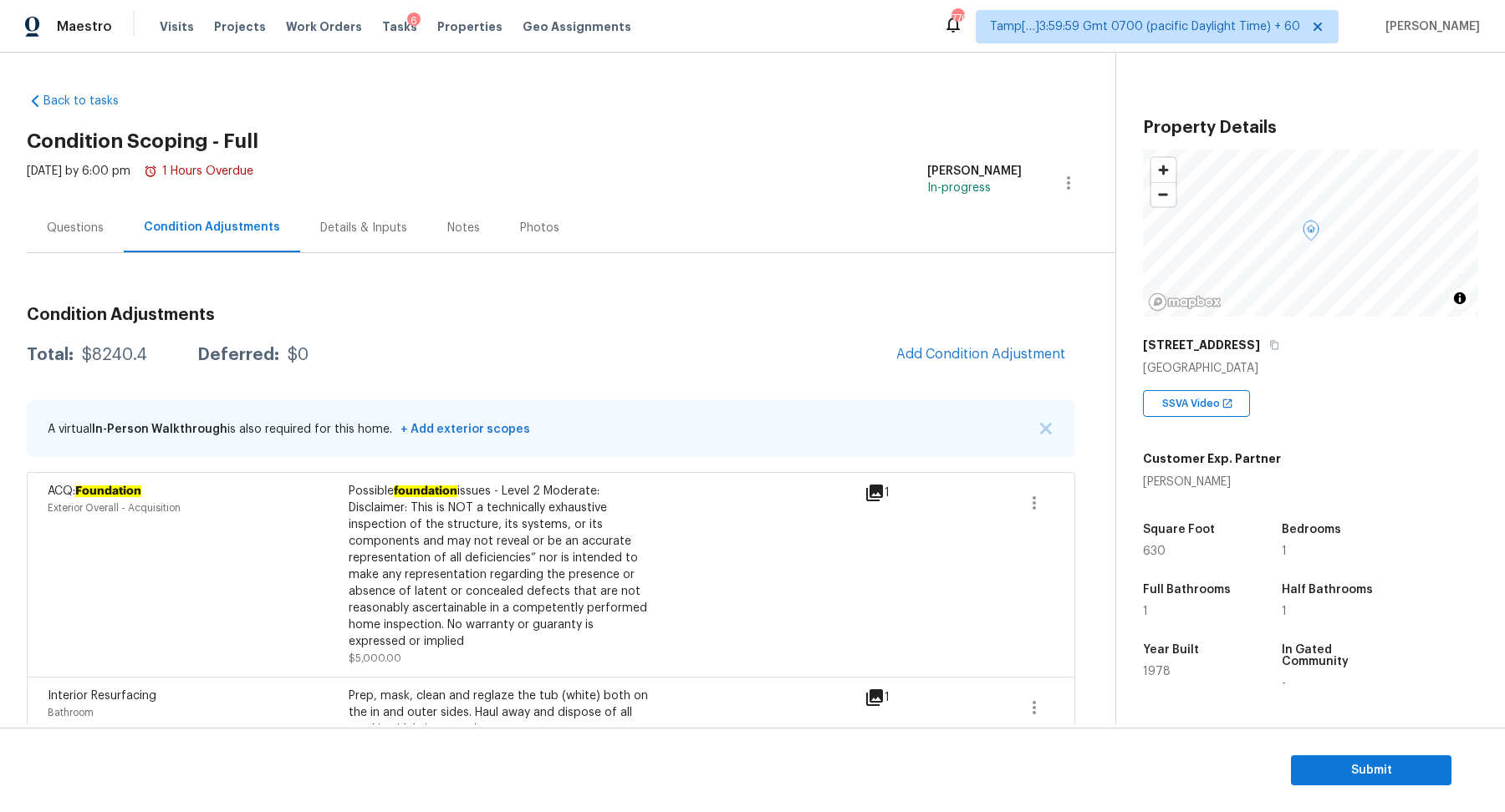
click at [60, 229] on div "Questions" at bounding box center [75, 228] width 57 height 16
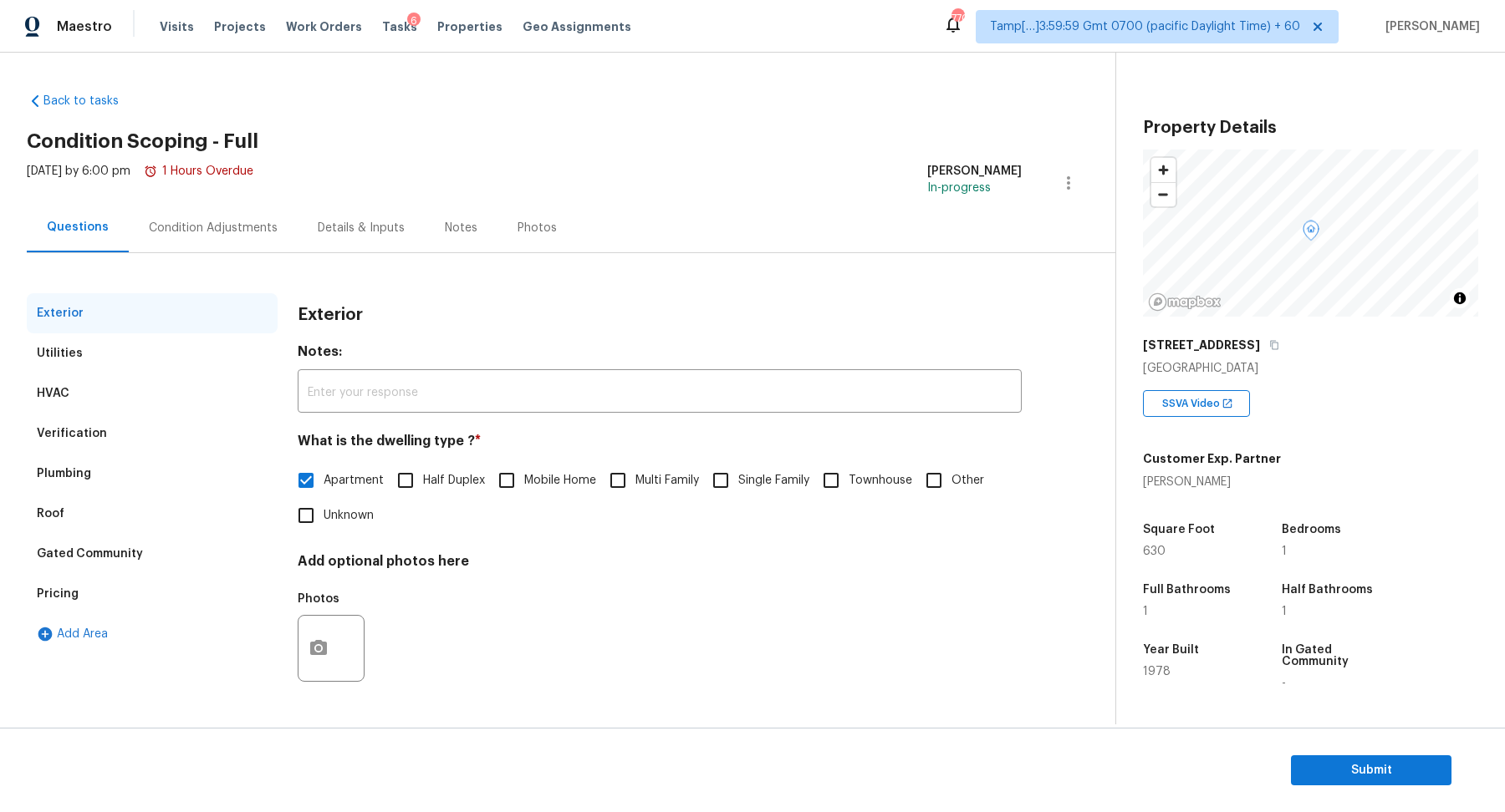
click at [126, 438] on div "Verification" at bounding box center [152, 433] width 251 height 40
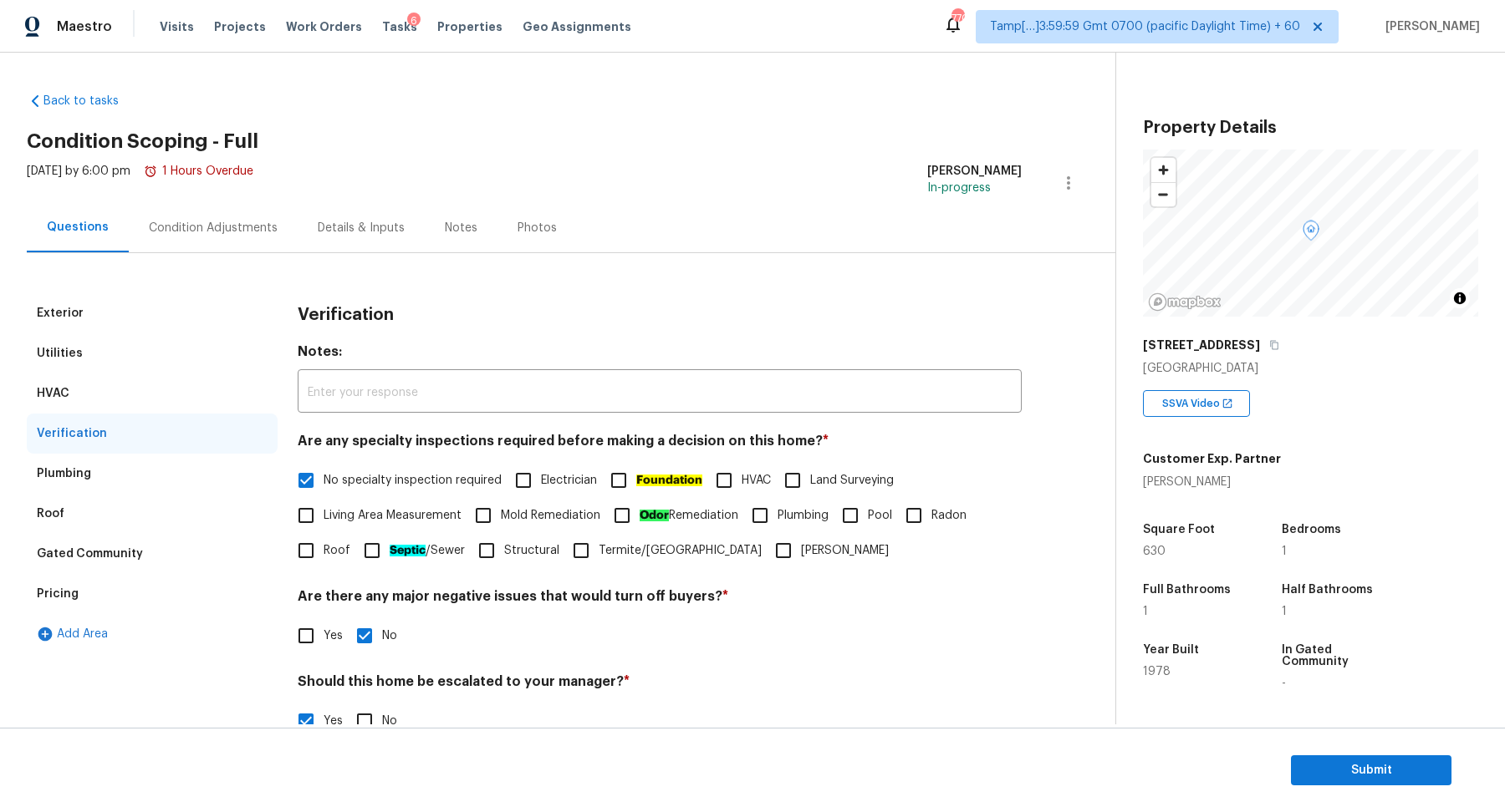
scroll to position [297, 0]
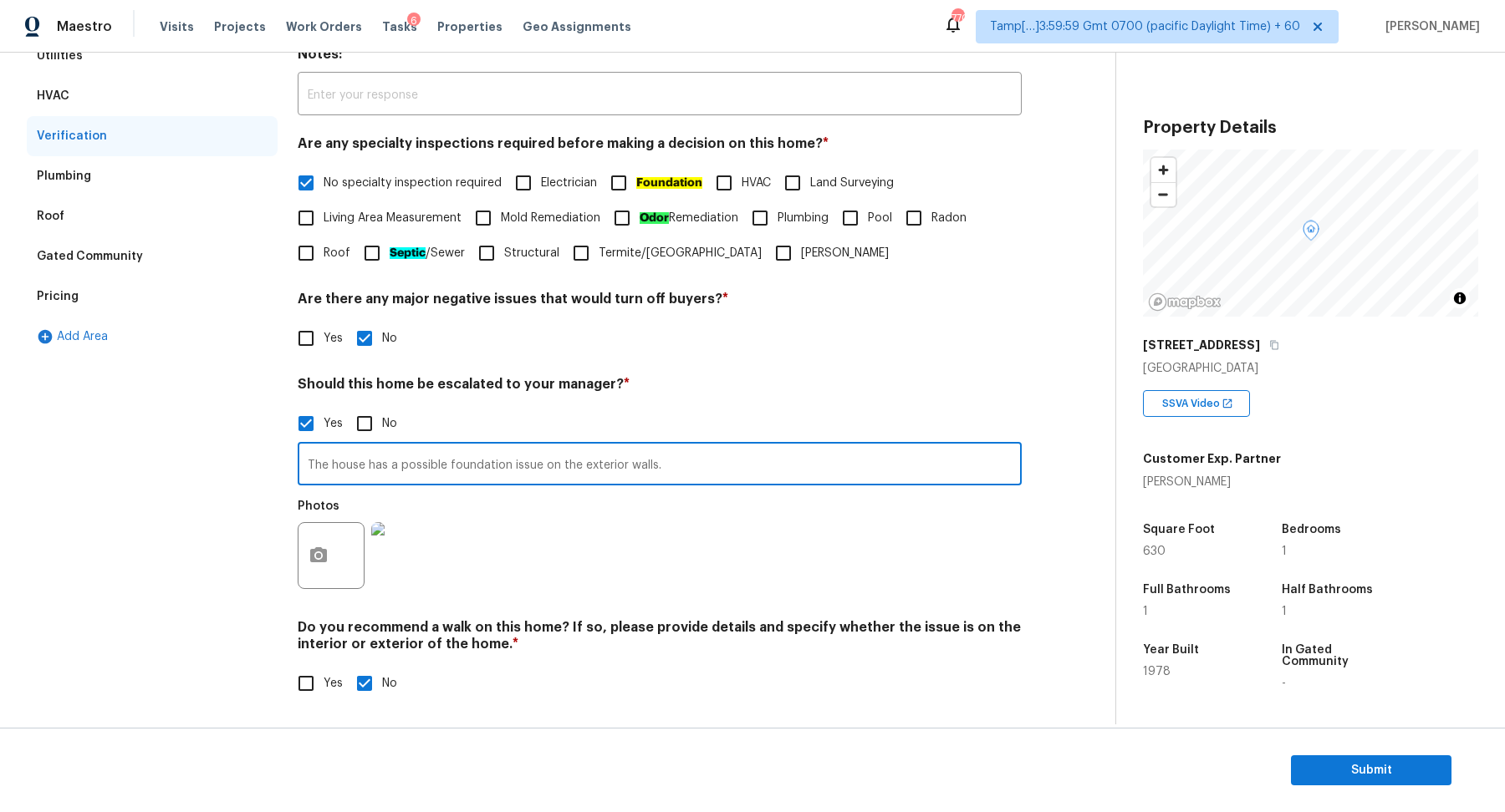
drag, startPoint x: 331, startPoint y: 464, endPoint x: 1025, endPoint y: 474, distance: 694.1
click at [1025, 474] on div "Exterior Utilities HVAC Verification Plumbing Roof Gated Community Pricing Add …" at bounding box center [551, 358] width 1048 height 725
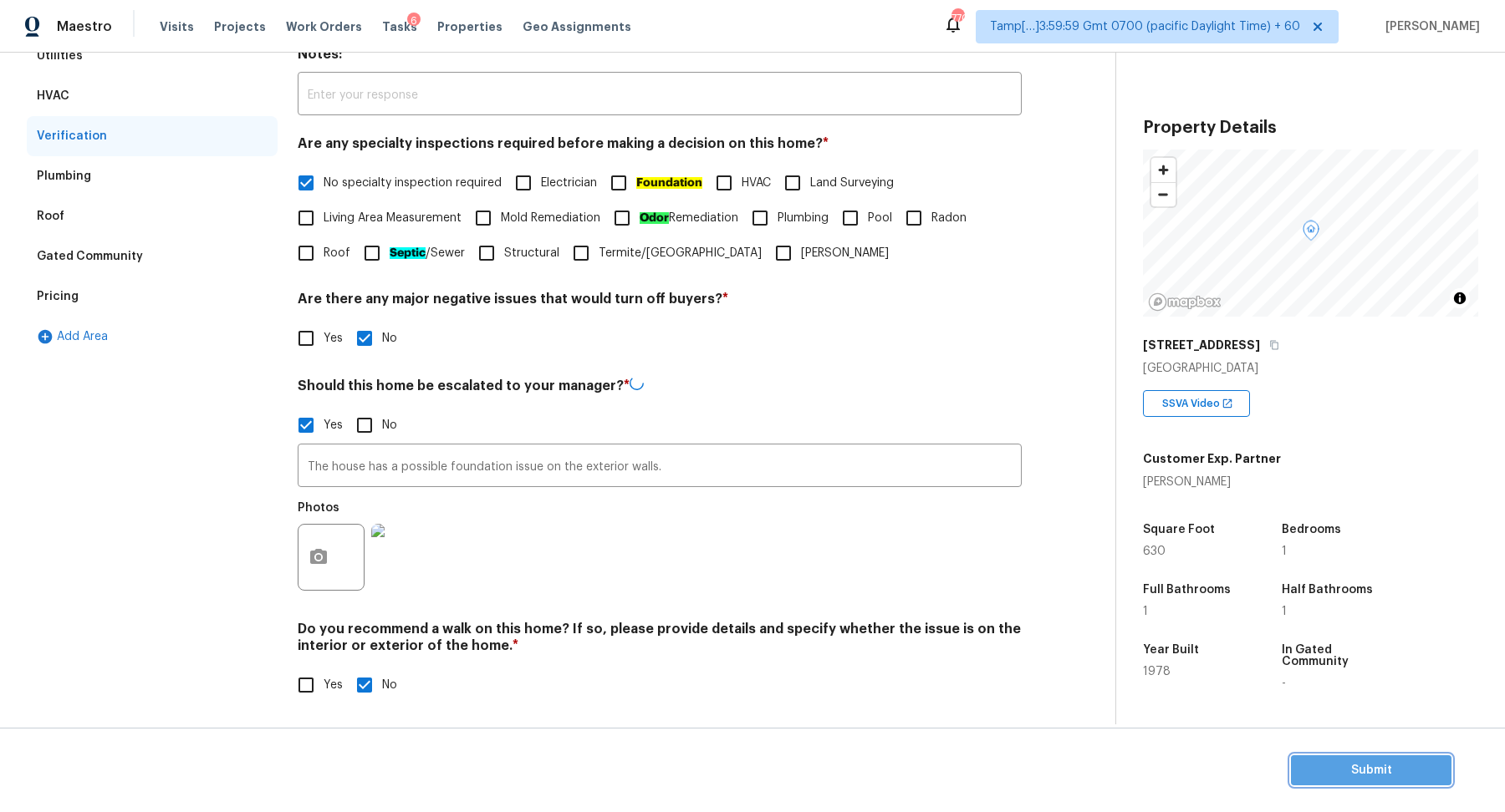
click at [1406, 779] on span "Submit" at bounding box center [1371, 770] width 134 height 21
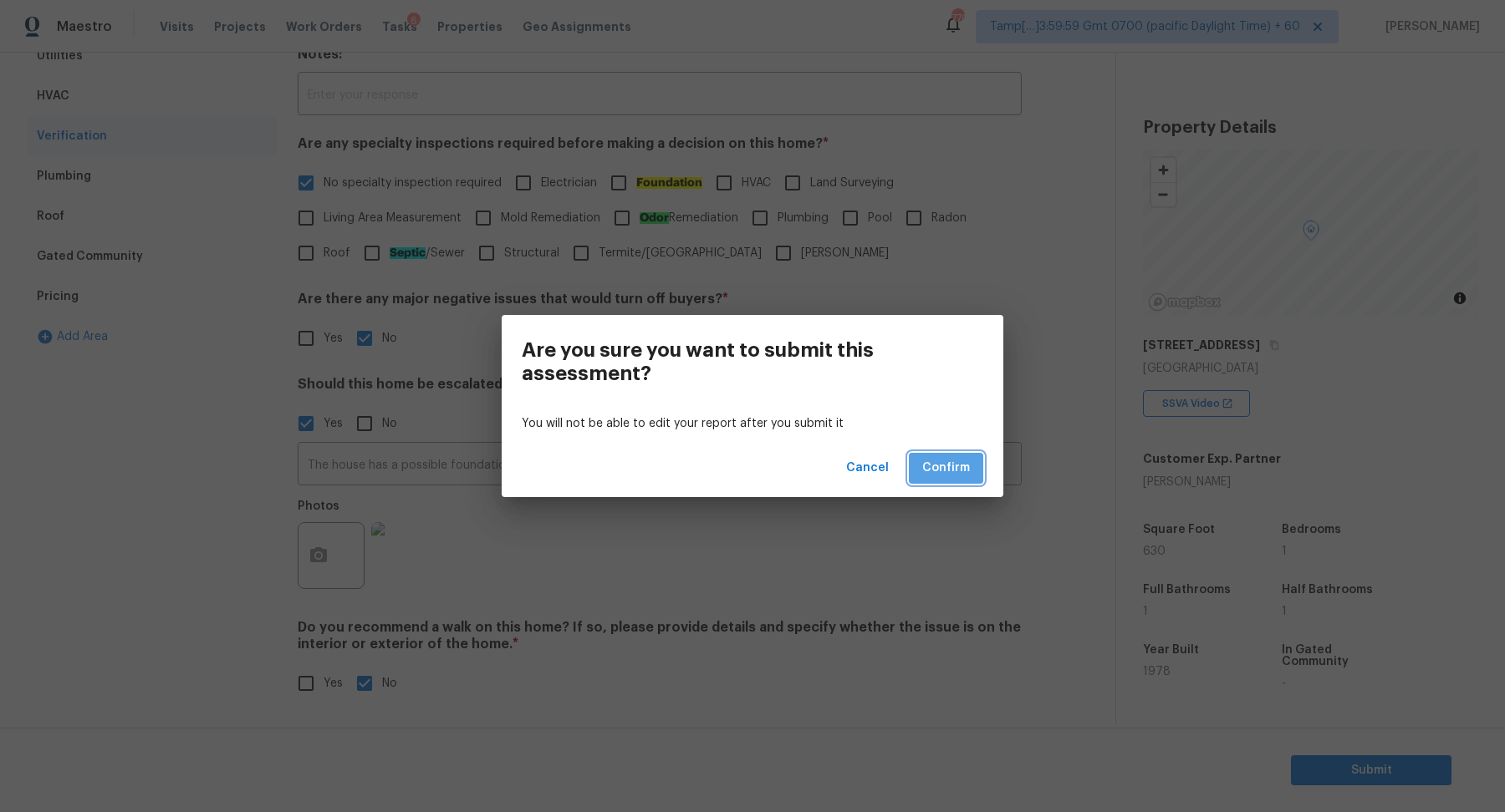
click at [935, 459] on span "Confirm" at bounding box center [946, 468] width 48 height 21
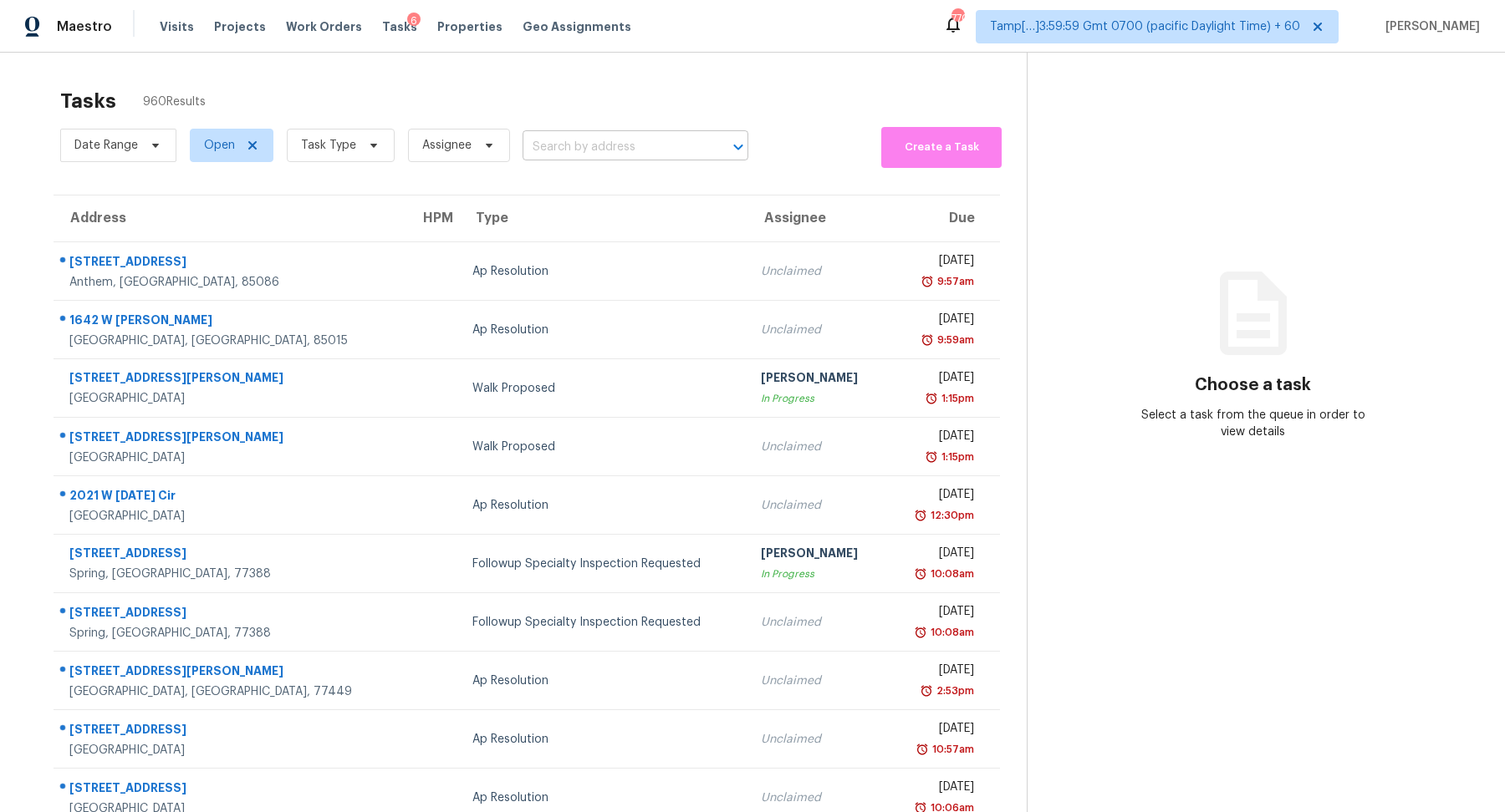
click at [596, 137] on input "text" at bounding box center [612, 147] width 179 height 26
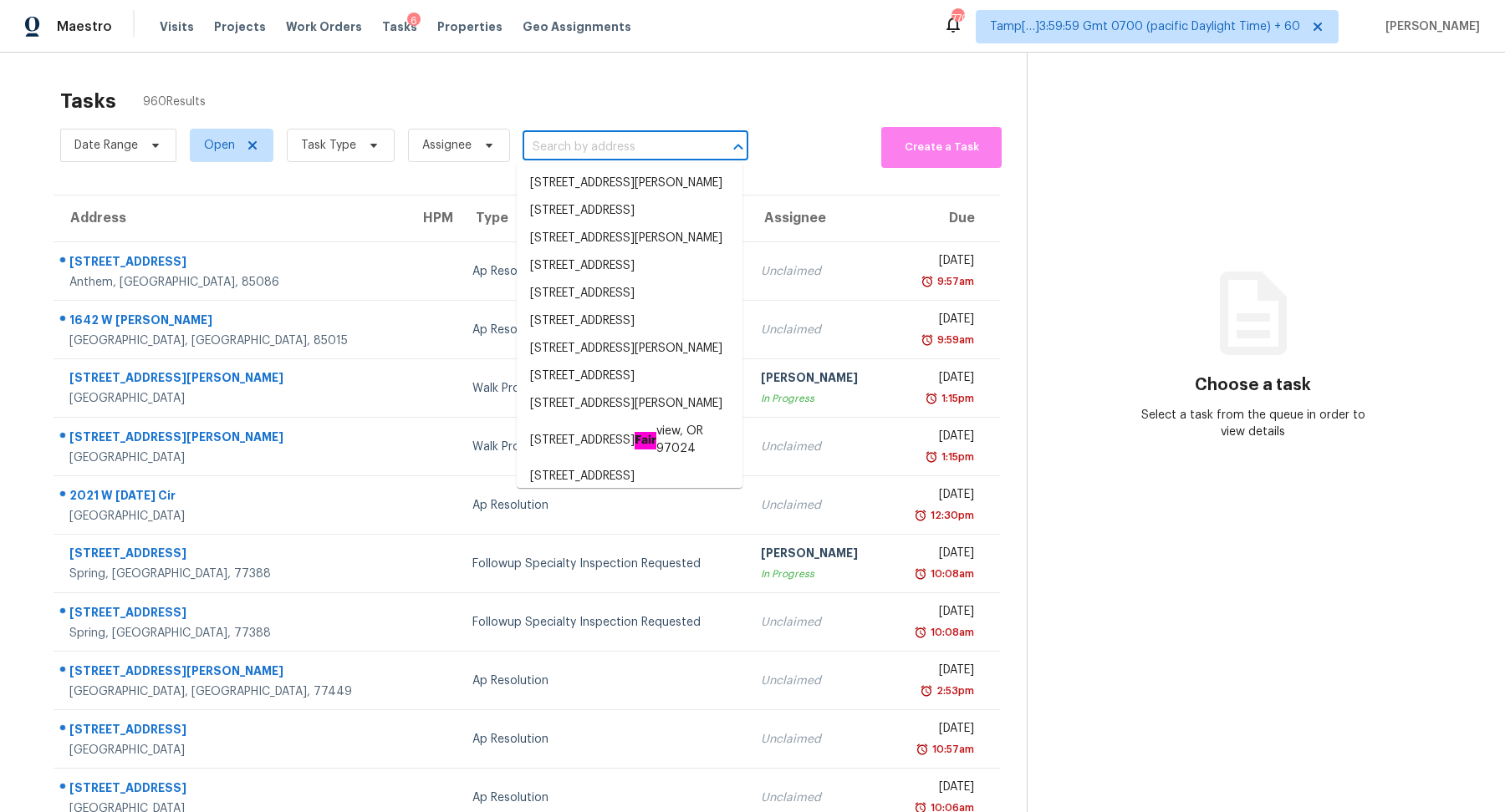
paste input "9637 Barksdale Dr, Fort Worth, TX, 76244"
type input "9637 Barksdale Dr, Fort Worth, TX, 76244"
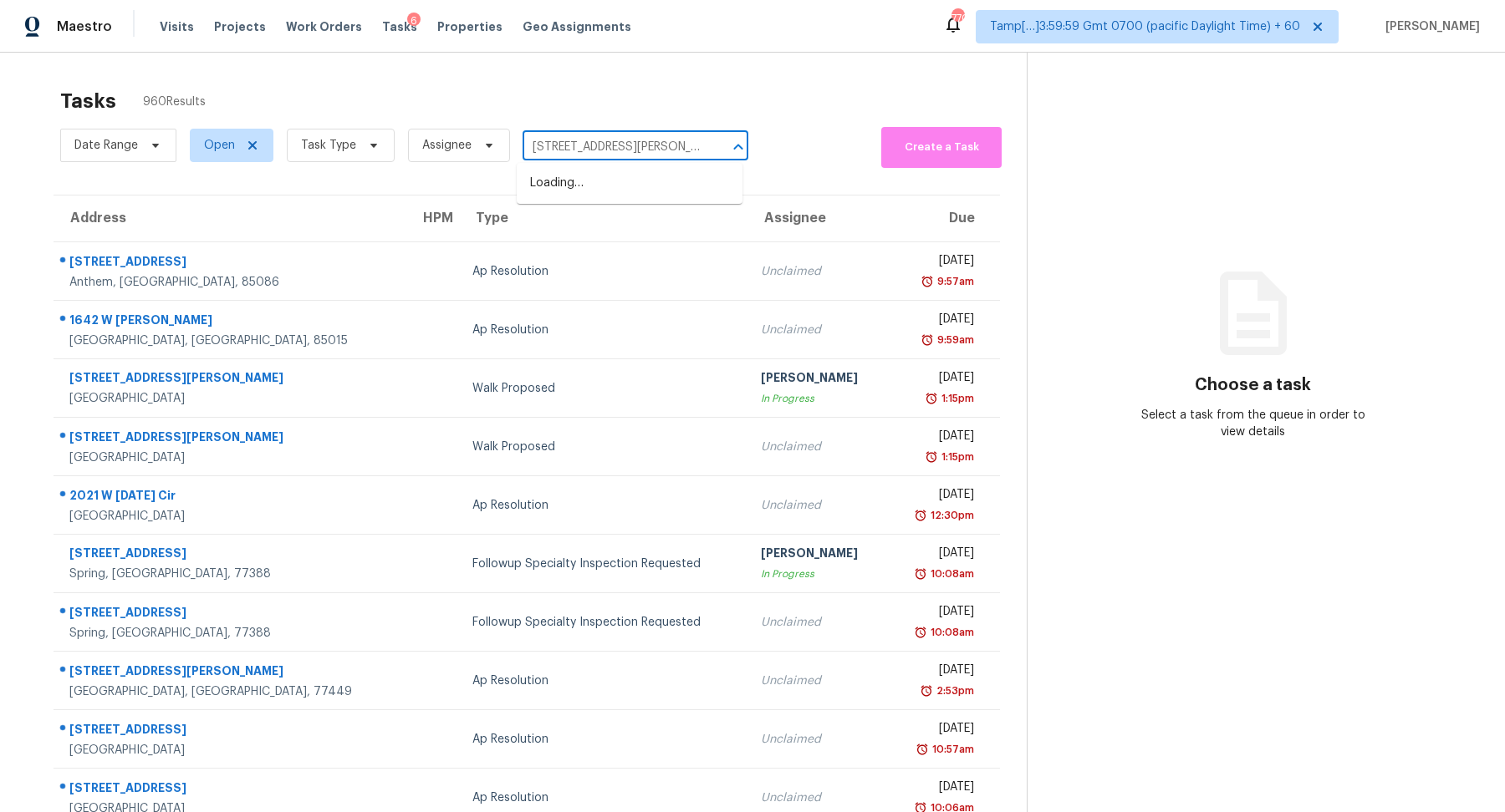
scroll to position [0, 55]
click at [594, 185] on li "9637 Barksdale Dr, Fort Worth, TX 76244" at bounding box center [629, 184] width 225 height 28
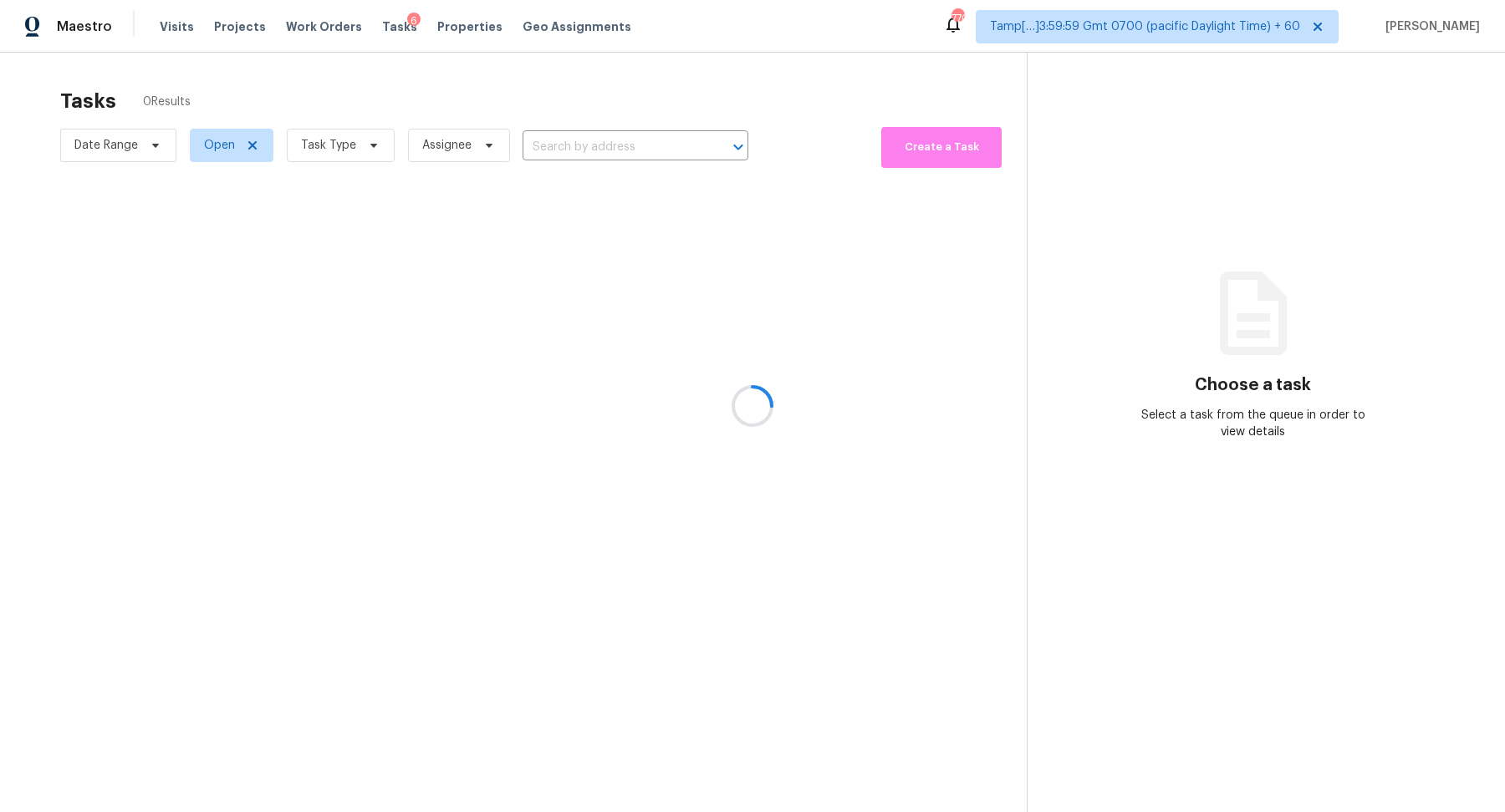
type input "9637 Barksdale Dr, Fort Worth, TX 76244"
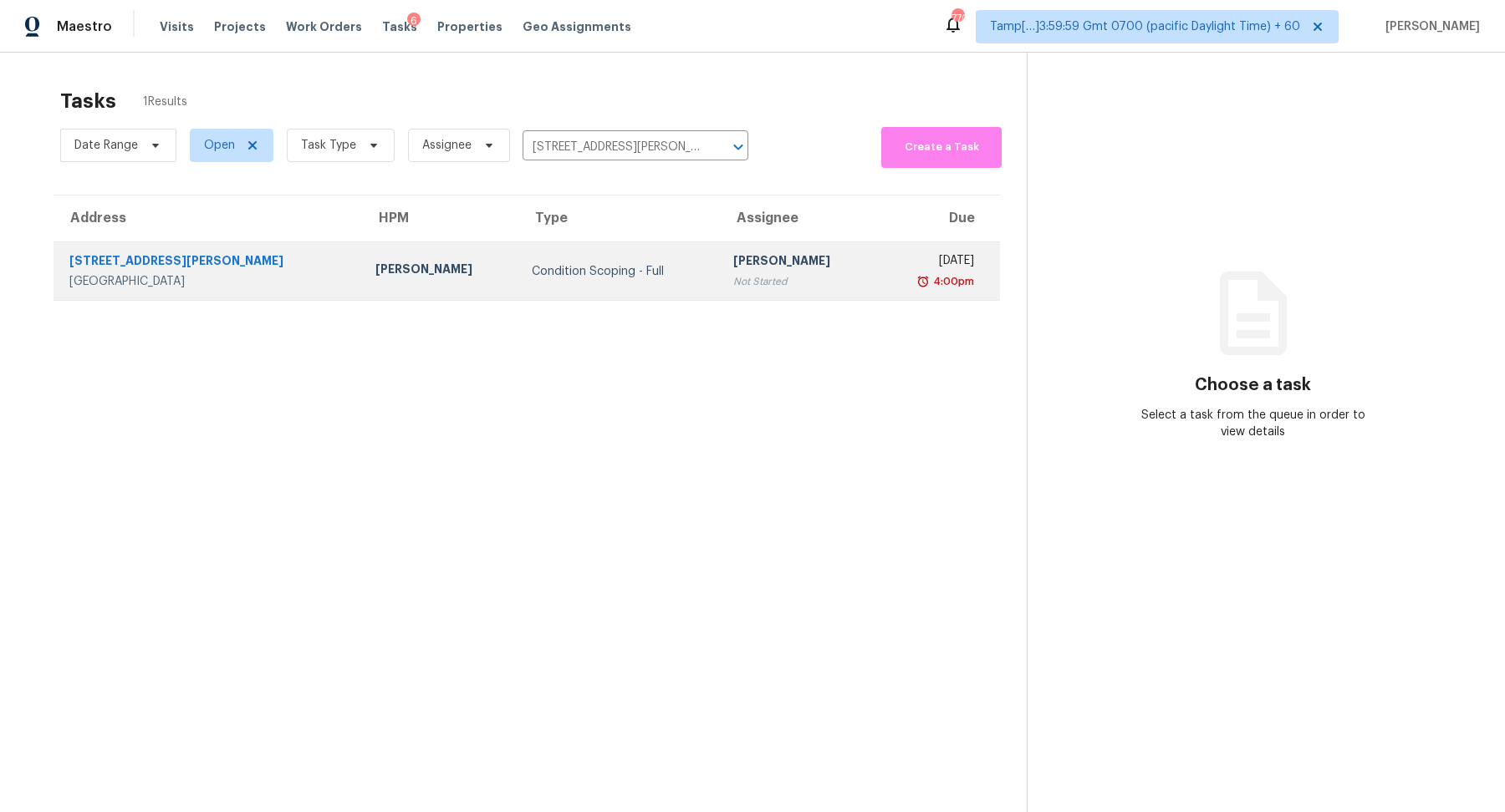
click at [720, 244] on td "Hariharan GV Not Started" at bounding box center [798, 271] width 157 height 58
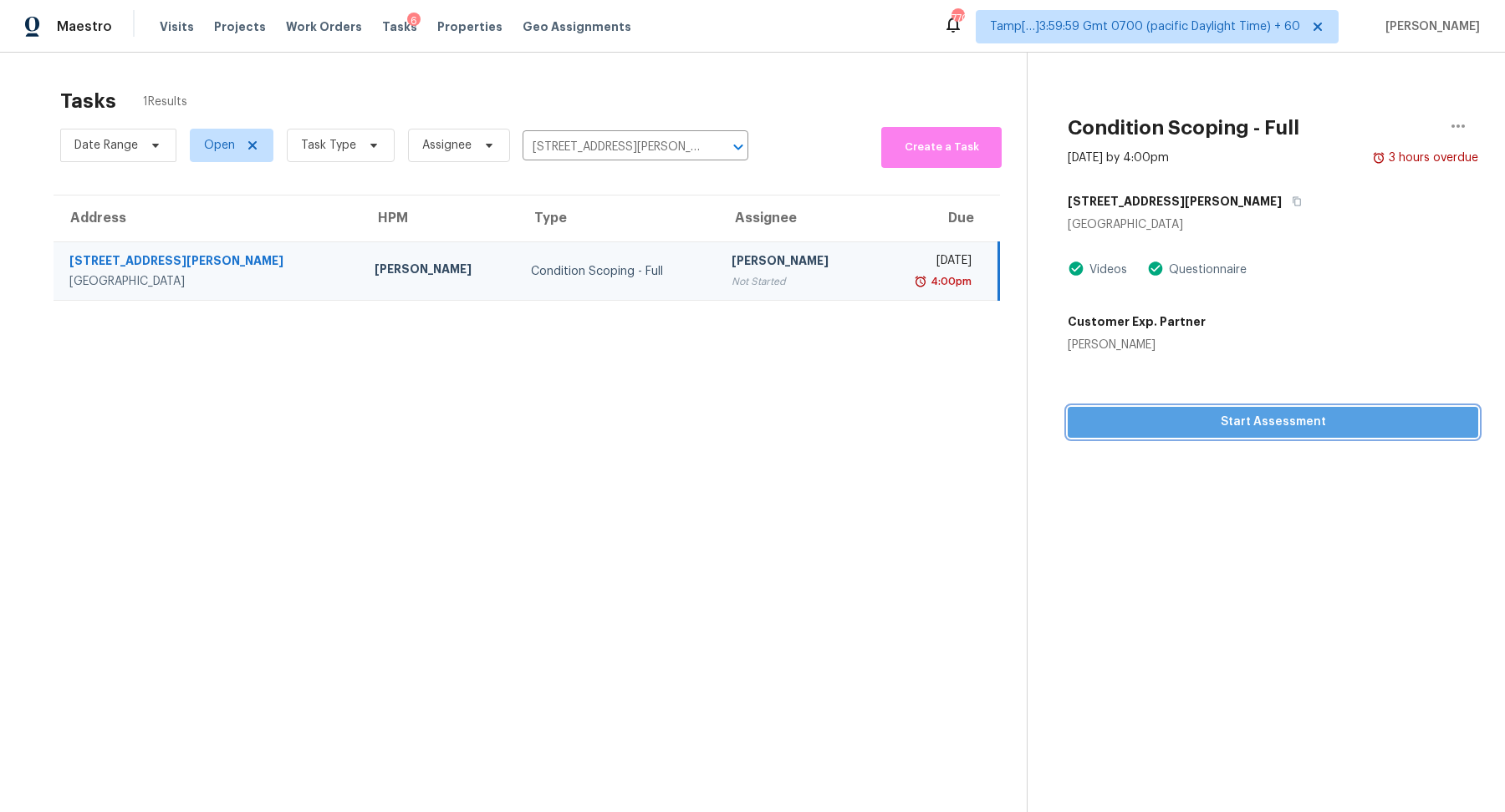
click at [1166, 416] on span "Start Assessment" at bounding box center [1273, 422] width 384 height 21
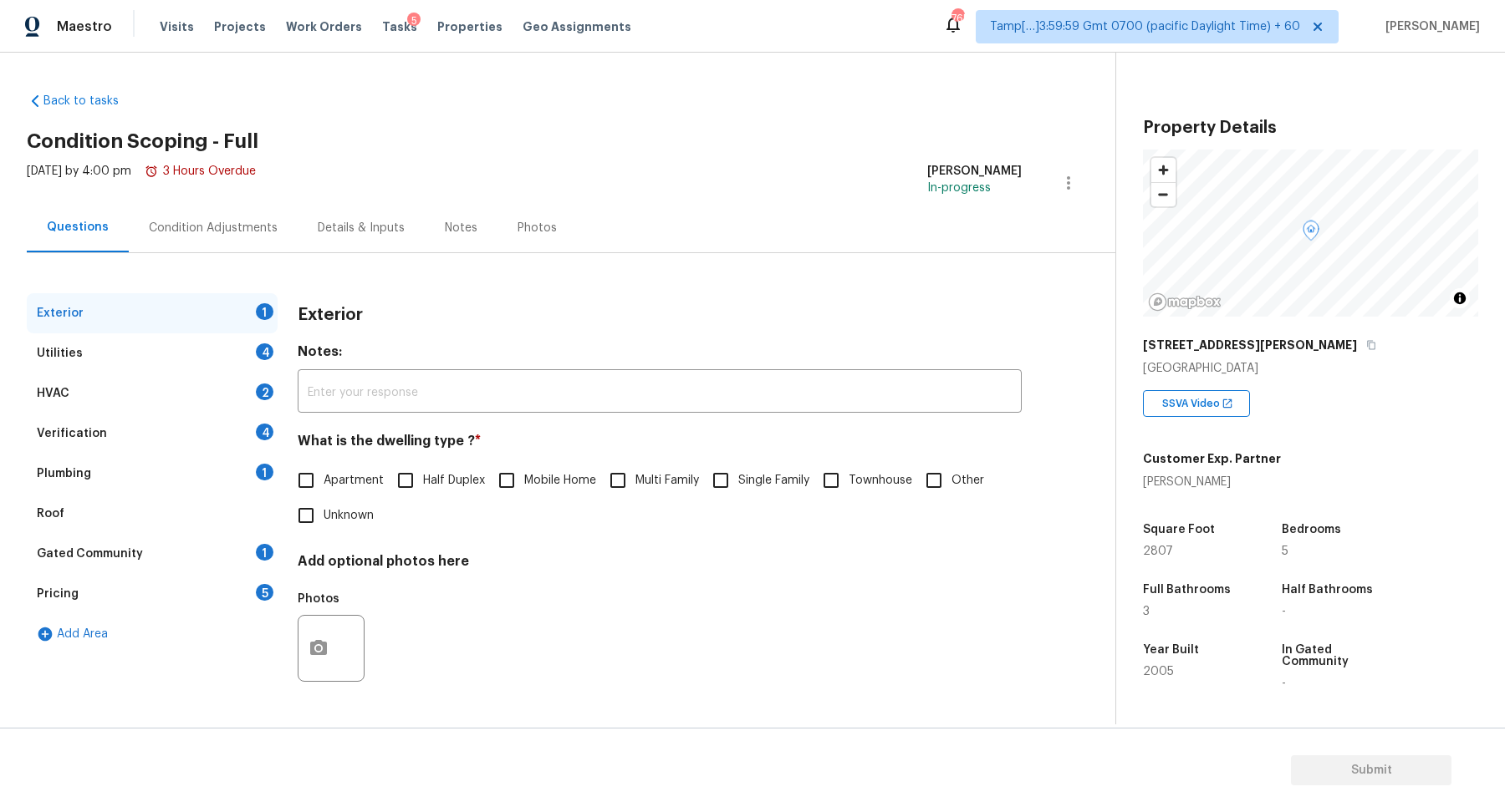
click at [774, 466] on label "Single Family" at bounding box center [756, 480] width 106 height 35
click at [738, 466] on input "Single Family" at bounding box center [720, 480] width 35 height 35
checkbox input "true"
click at [237, 367] on div "Utilities 4" at bounding box center [152, 354] width 251 height 40
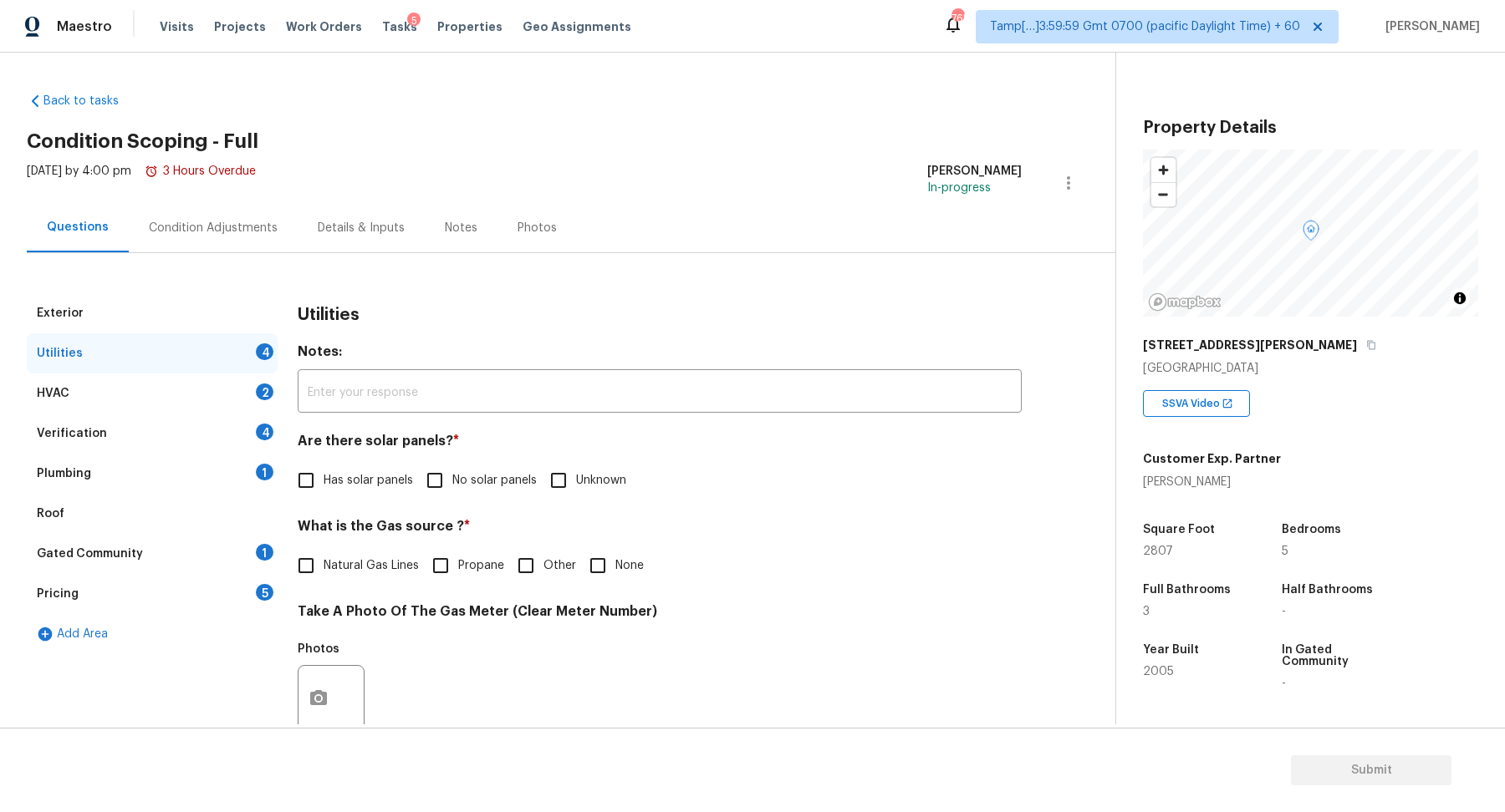
click at [472, 484] on span "No solar panels" at bounding box center [494, 481] width 84 height 17
click at [453, 484] on input "No solar panels" at bounding box center [434, 480] width 35 height 35
checkbox input "true"
click at [353, 552] on label "Natural Gas Lines" at bounding box center [354, 567] width 130 height 35
click at [323, 552] on input "Natural Gas Lines" at bounding box center [306, 567] width 35 height 35
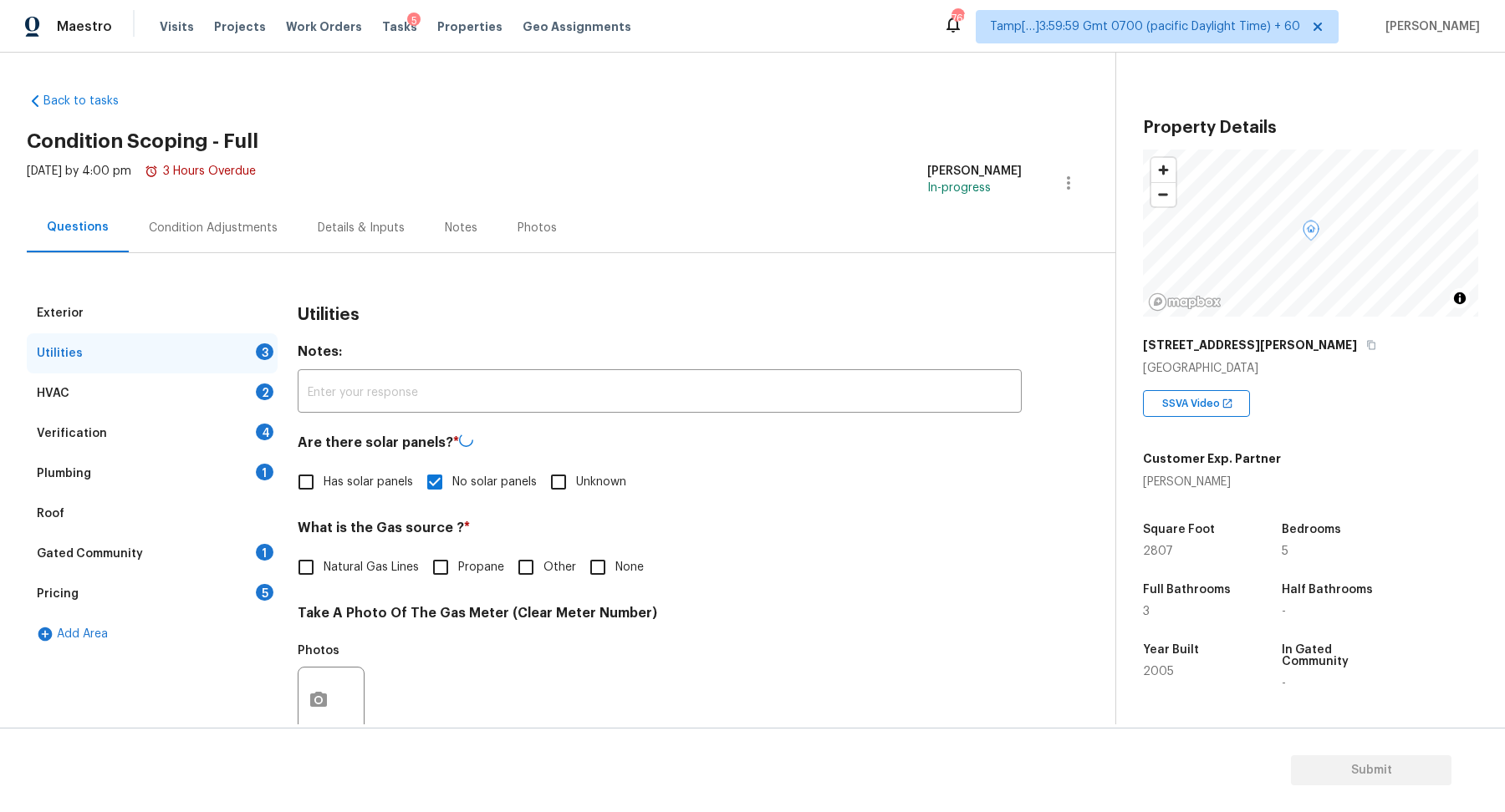
checkbox input "true"
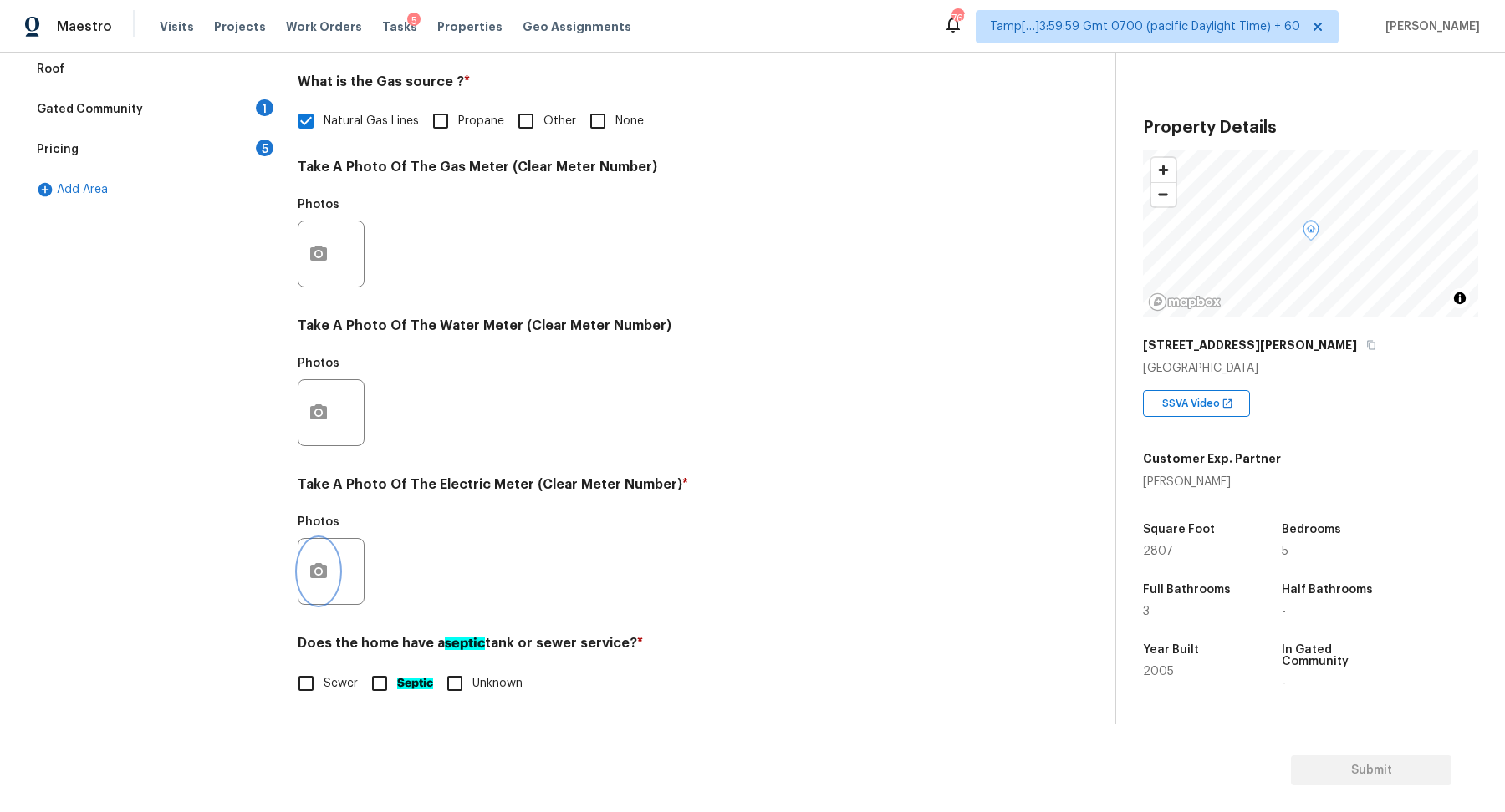
click at [324, 568] on icon "button" at bounding box center [318, 570] width 16 height 15
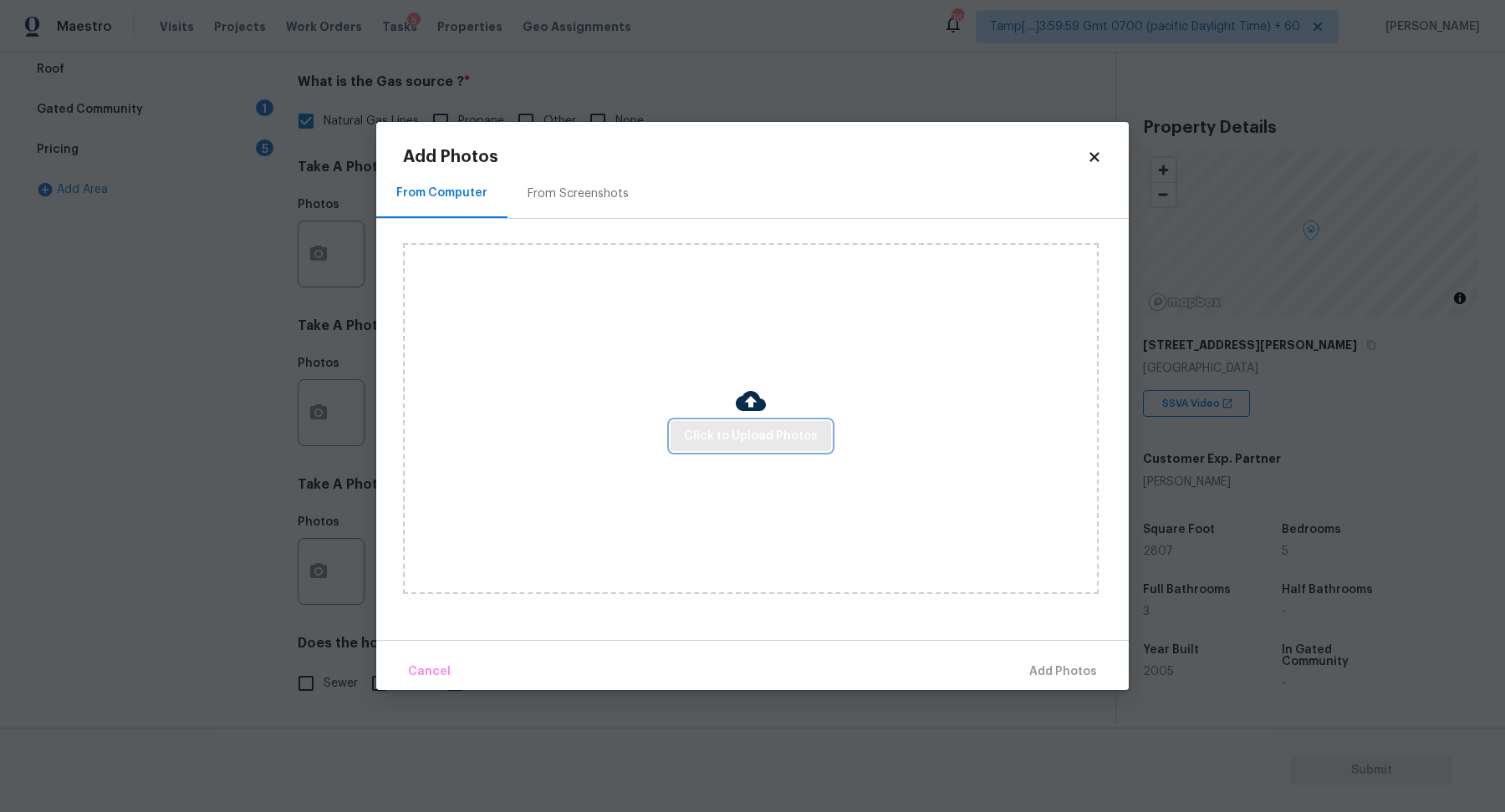
click at [754, 432] on span "Click to Upload Photos" at bounding box center [751, 437] width 134 height 21
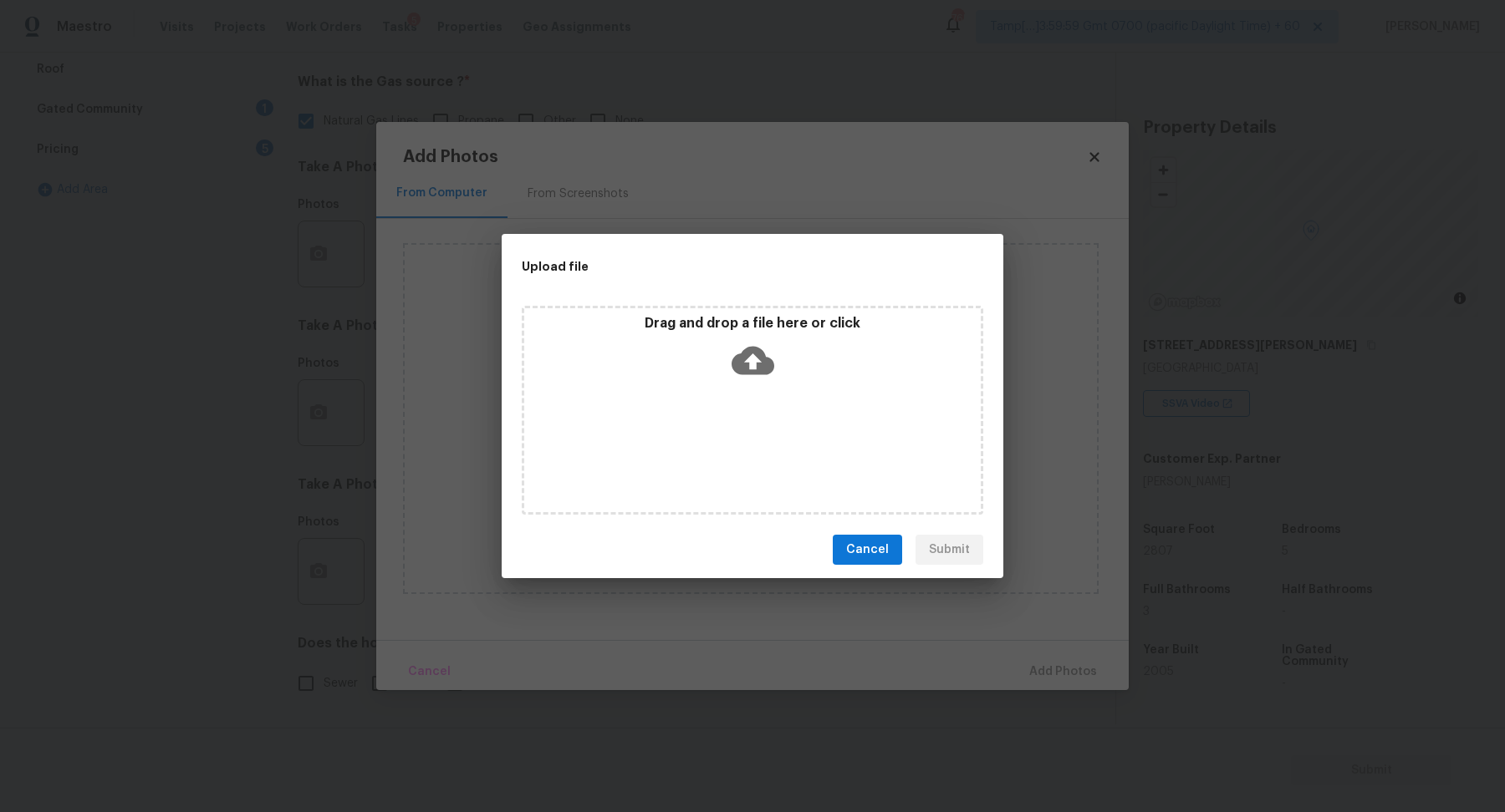
click at [795, 373] on div "Drag and drop a file here or click" at bounding box center [752, 351] width 456 height 72
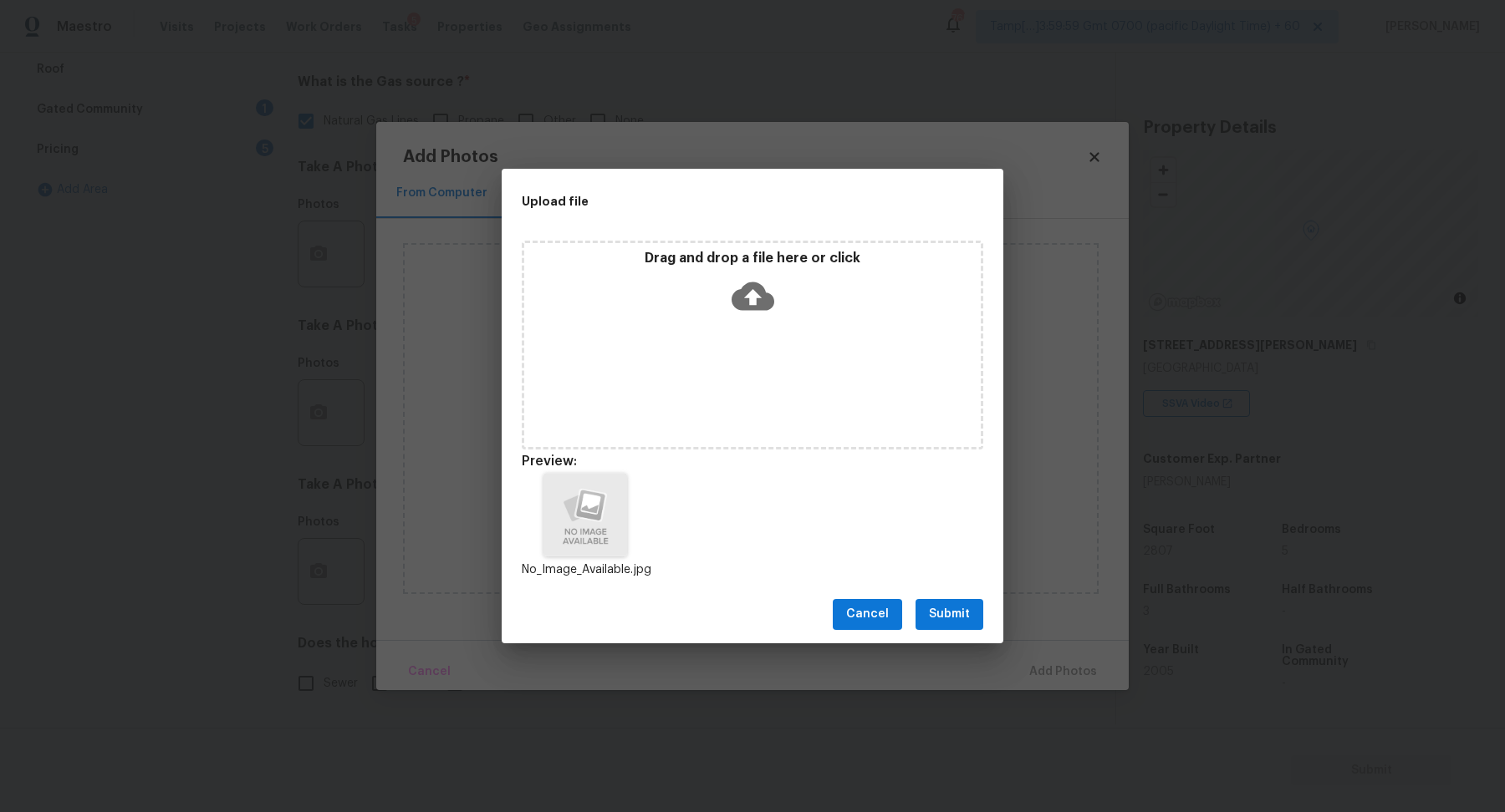
click at [931, 619] on span "Submit" at bounding box center [948, 614] width 41 height 21
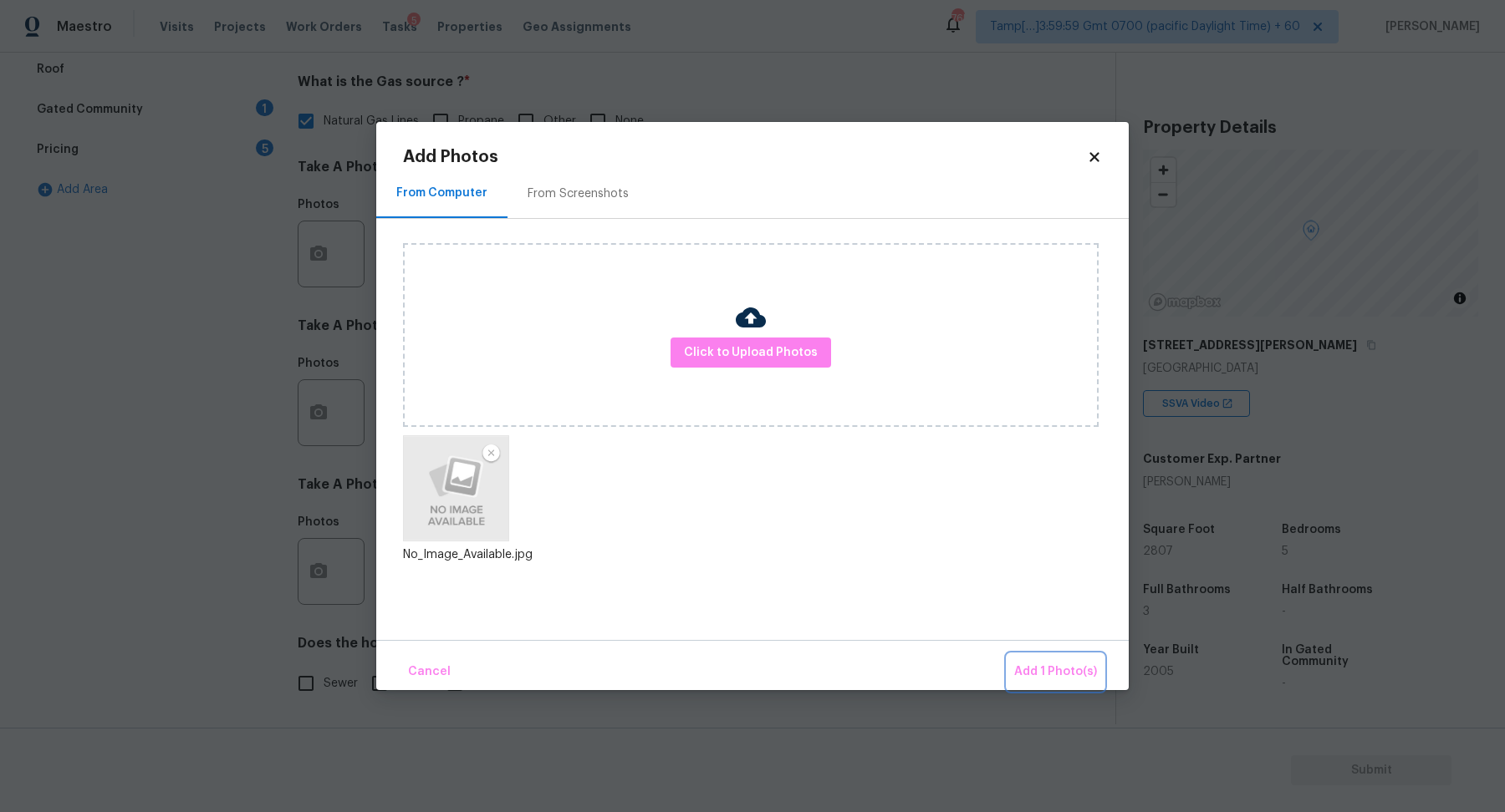
click at [1059, 669] on span "Add 1 Photo(s)" at bounding box center [1055, 672] width 82 height 21
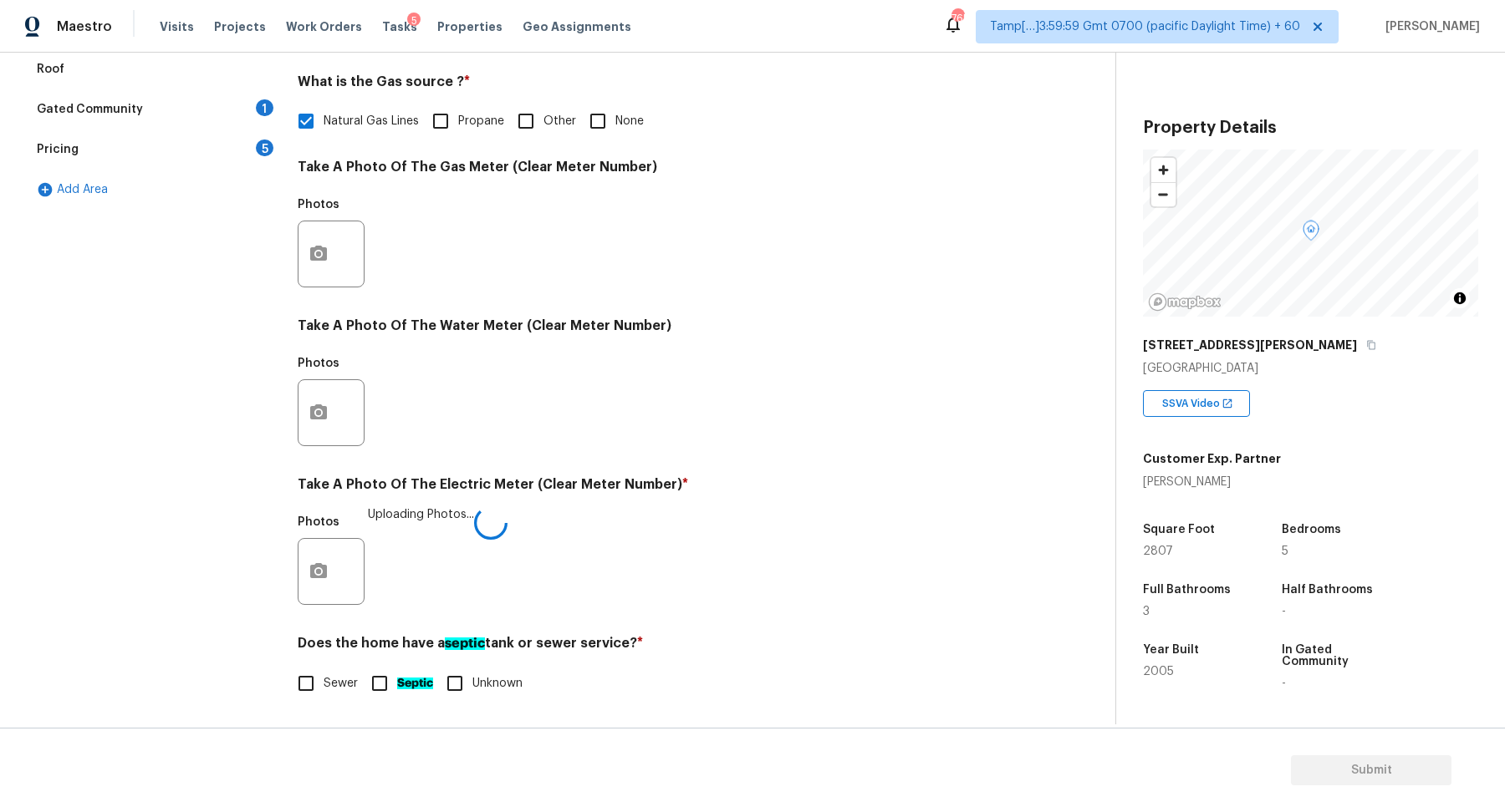
click at [326, 676] on span "Sewer" at bounding box center [341, 684] width 35 height 17
click at [323, 676] on input "Sewer" at bounding box center [306, 683] width 35 height 35
checkbox input "true"
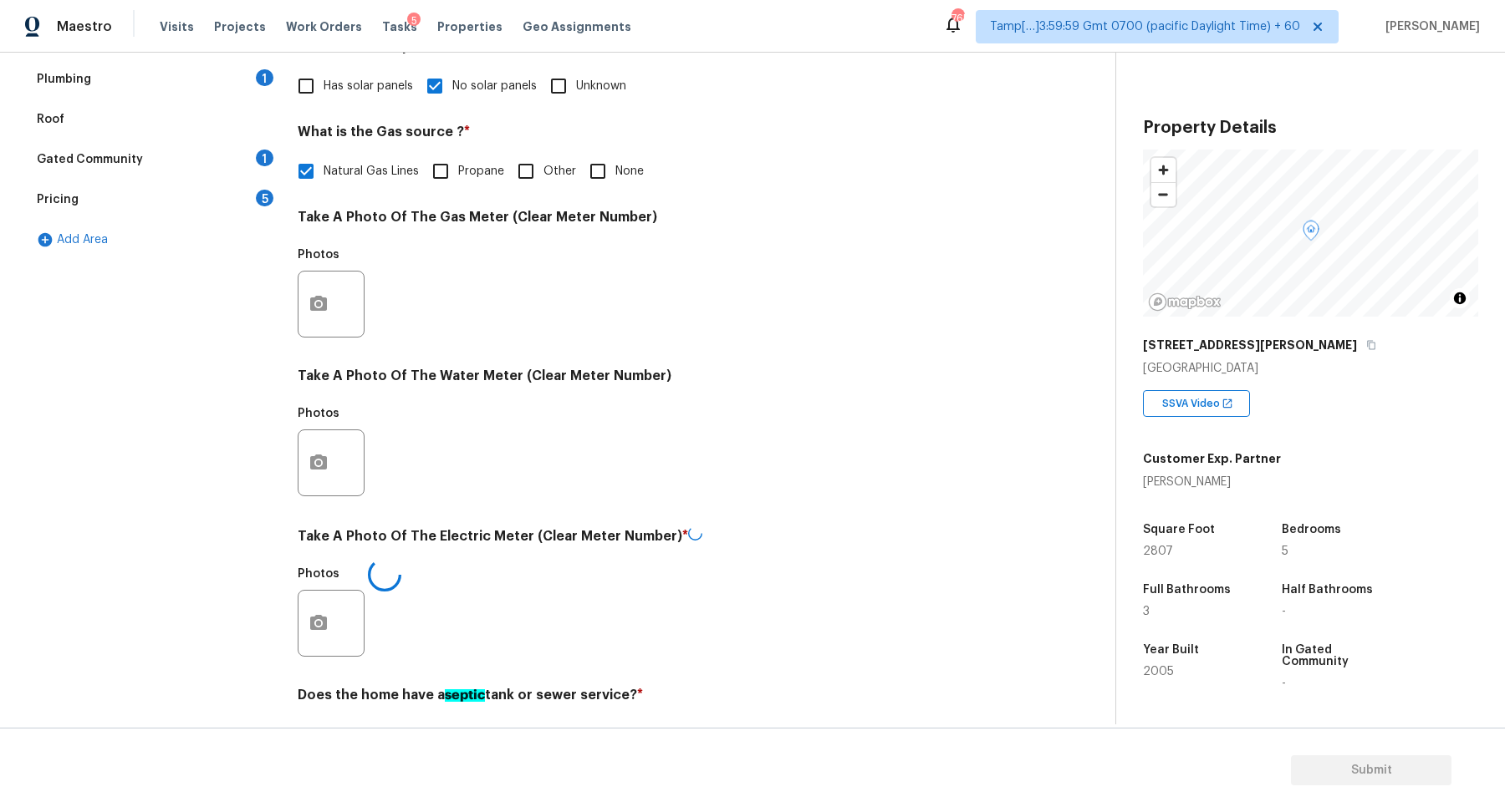
scroll to position [250, 0]
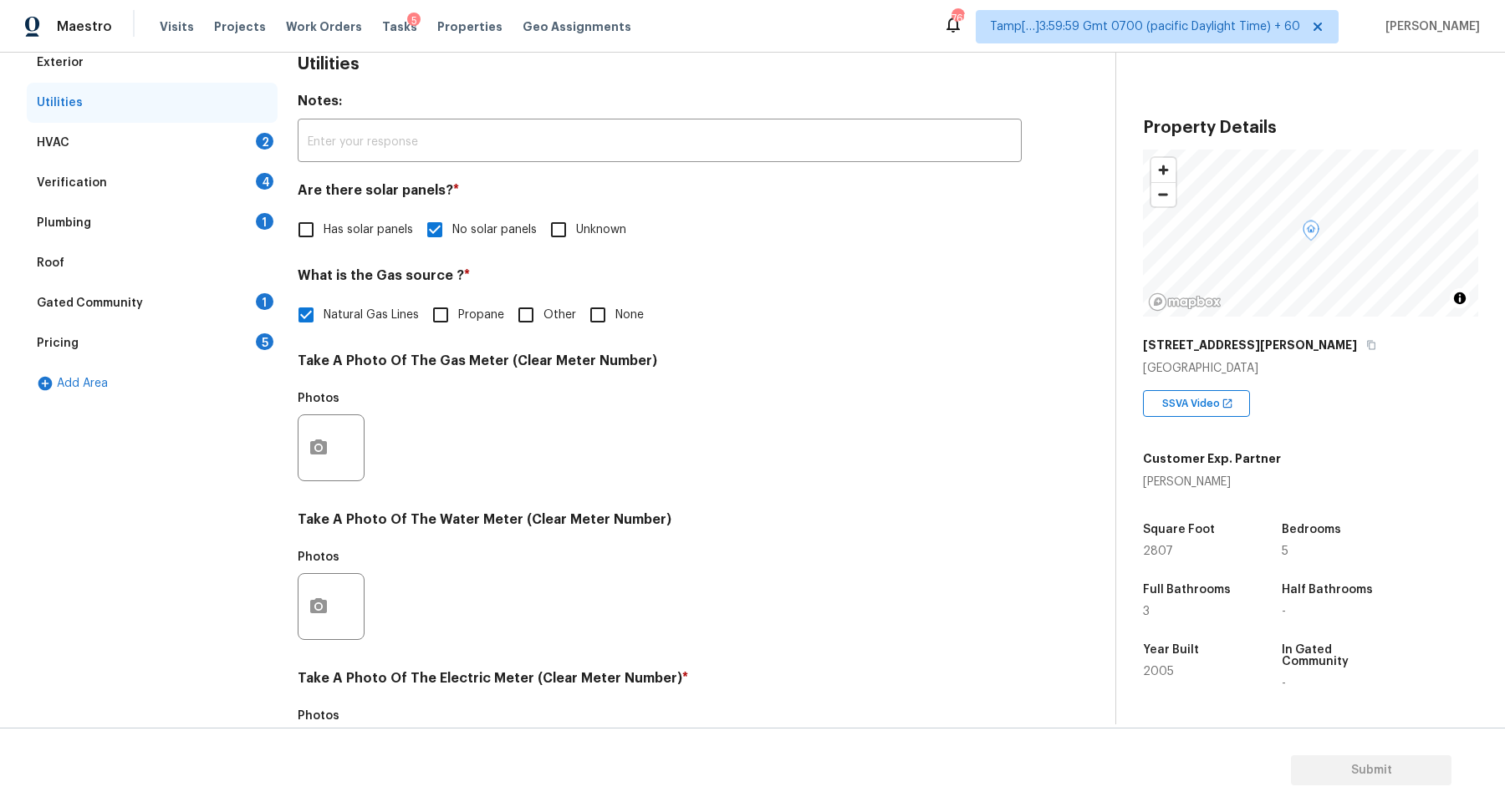
click at [251, 138] on div "HVAC 2" at bounding box center [152, 143] width 251 height 40
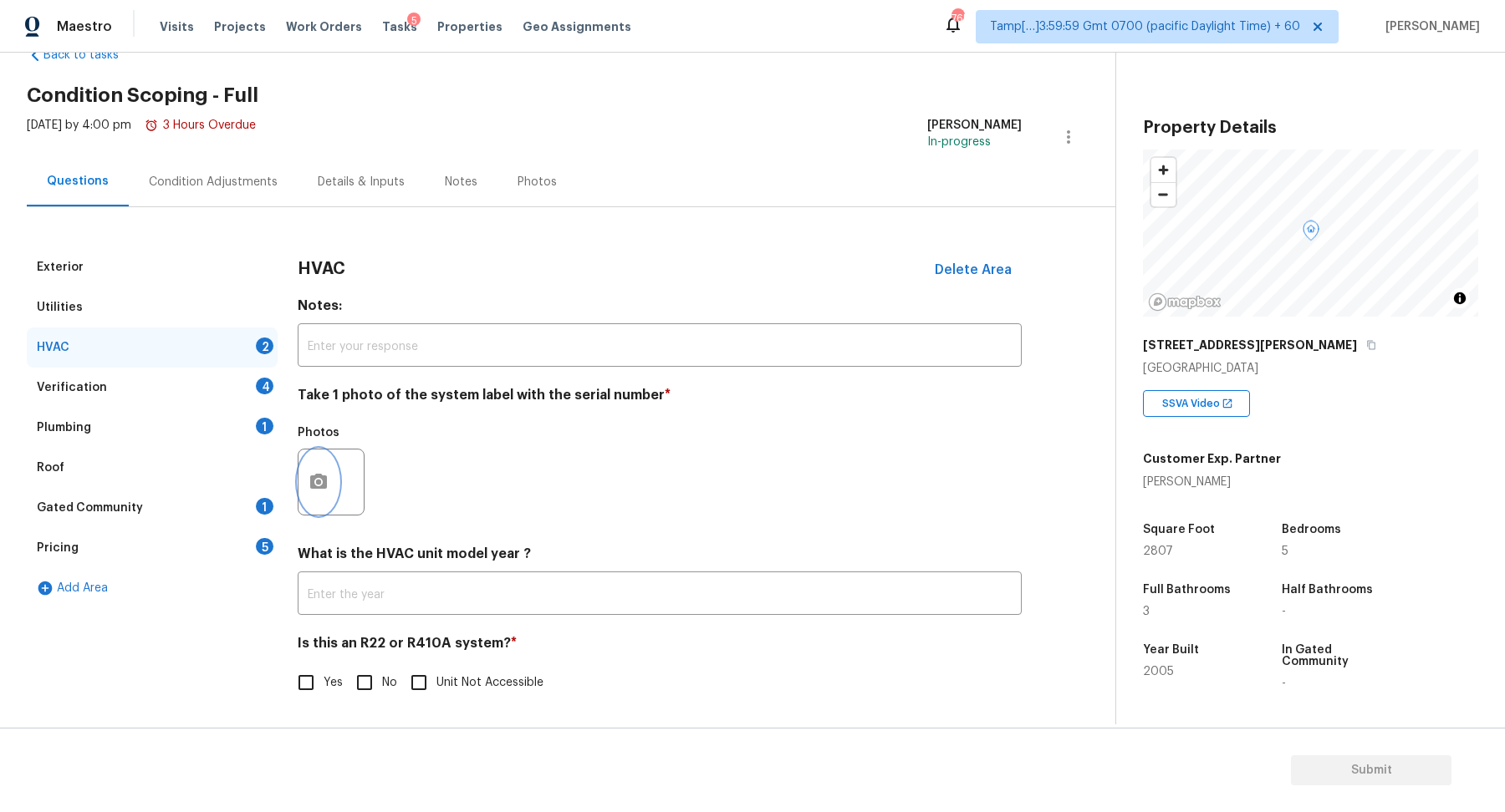
click at [319, 472] on icon "button" at bounding box center [318, 482] width 20 height 20
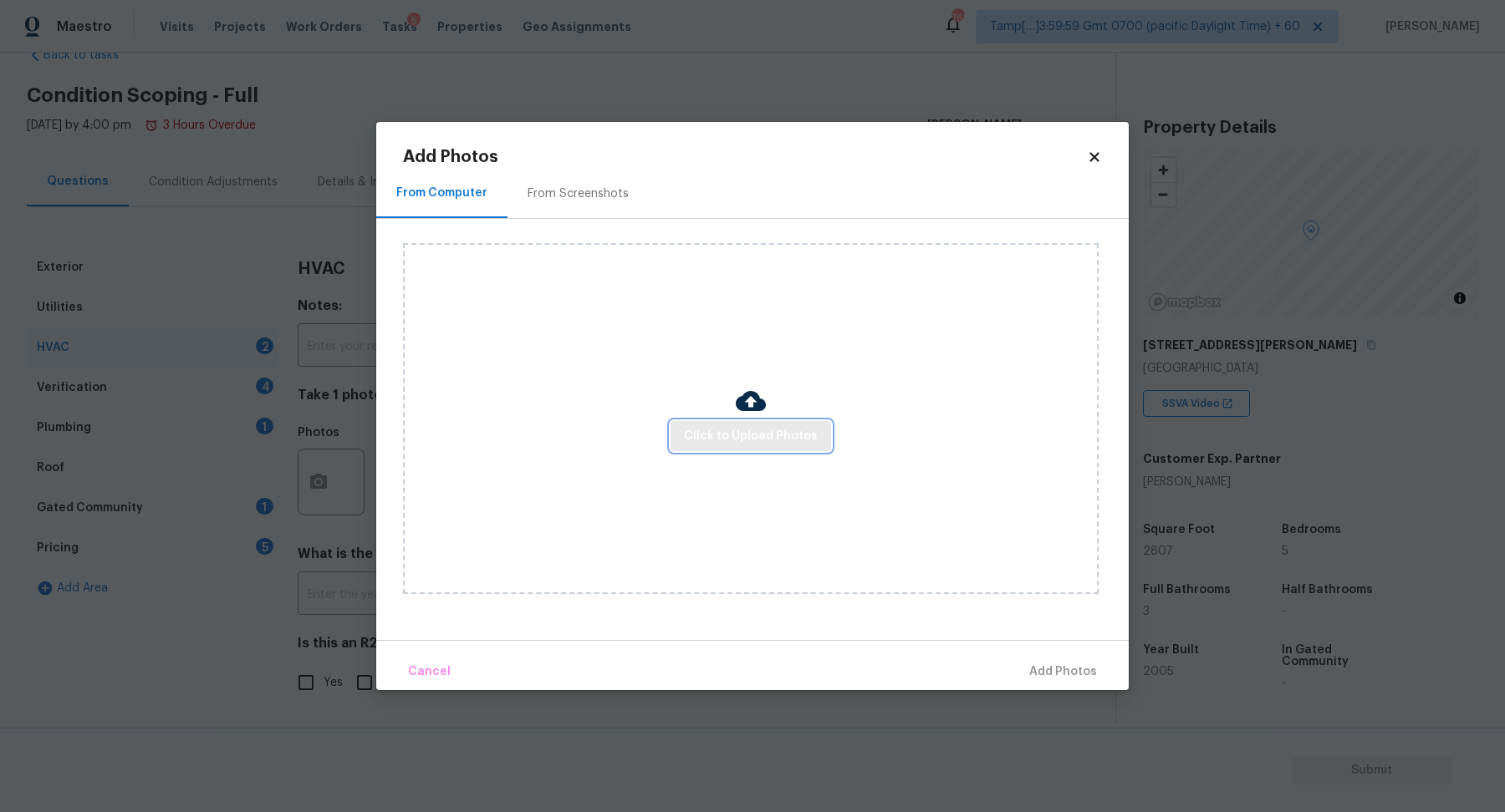
click at [740, 433] on span "Click to Upload Photos" at bounding box center [751, 437] width 134 height 21
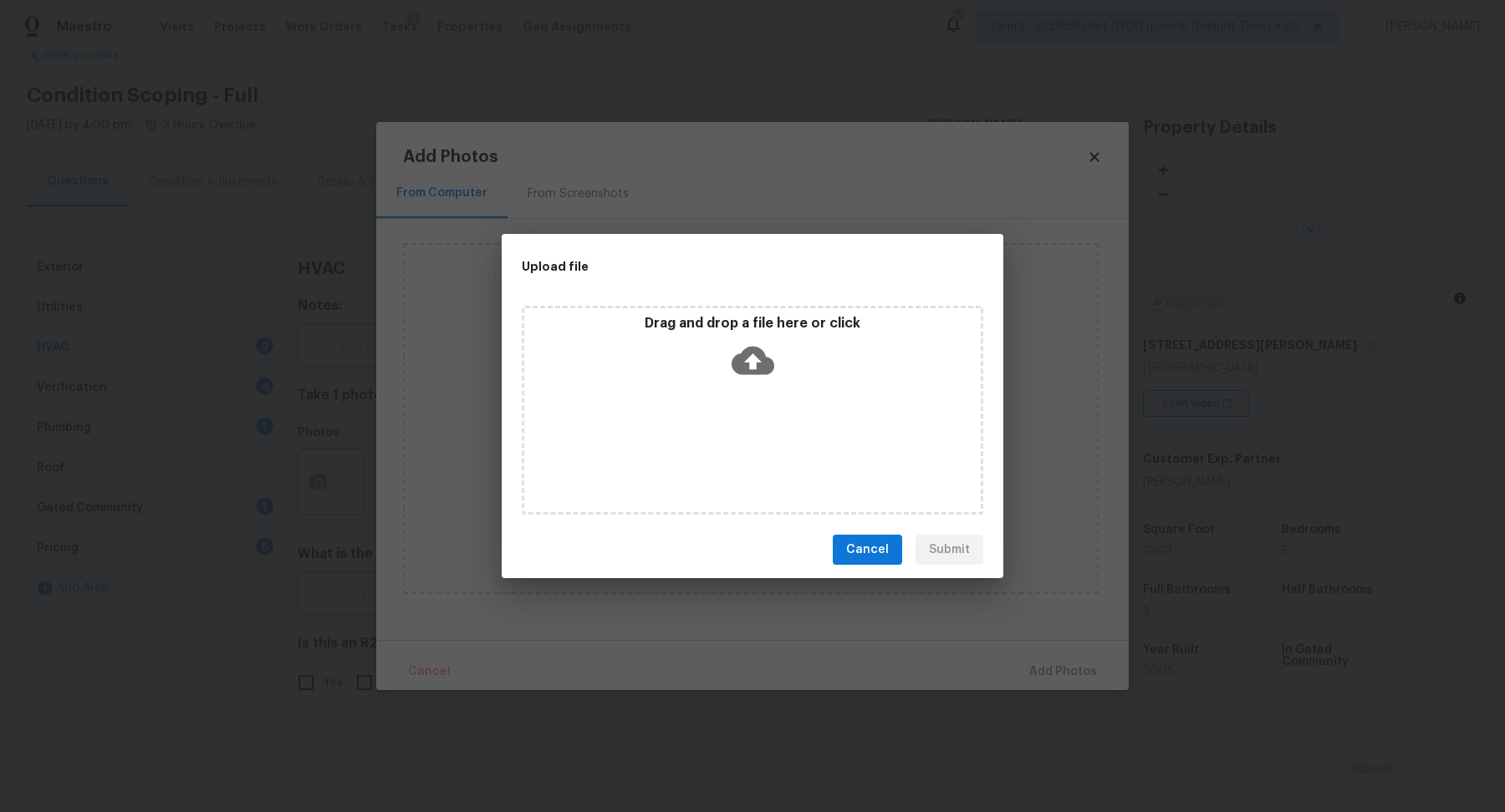
click at [798, 388] on div "Drag and drop a file here or click" at bounding box center [752, 410] width 461 height 209
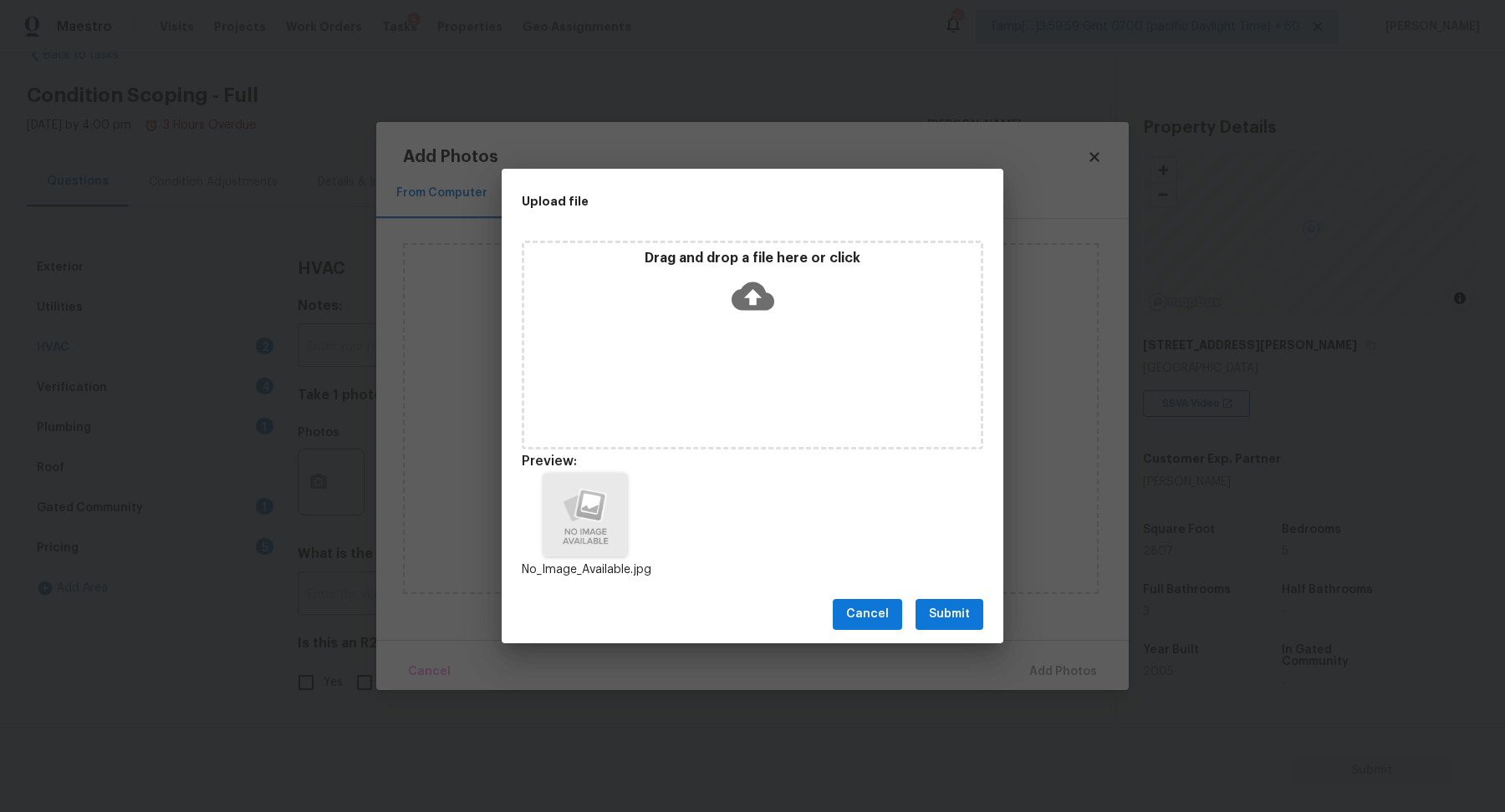
click at [959, 610] on span "Submit" at bounding box center [948, 614] width 41 height 21
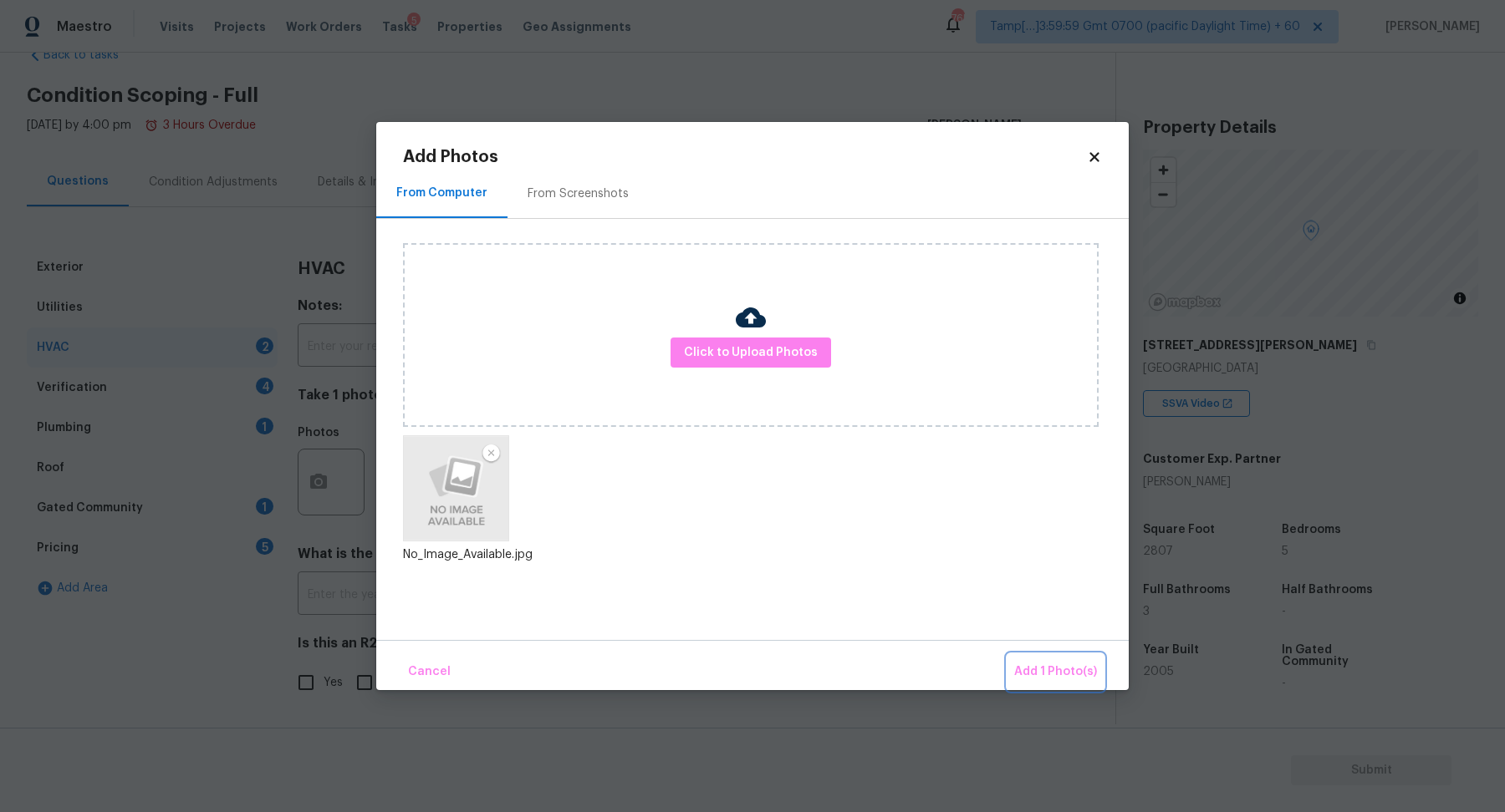
click at [1033, 665] on span "Add 1 Photo(s)" at bounding box center [1055, 672] width 82 height 21
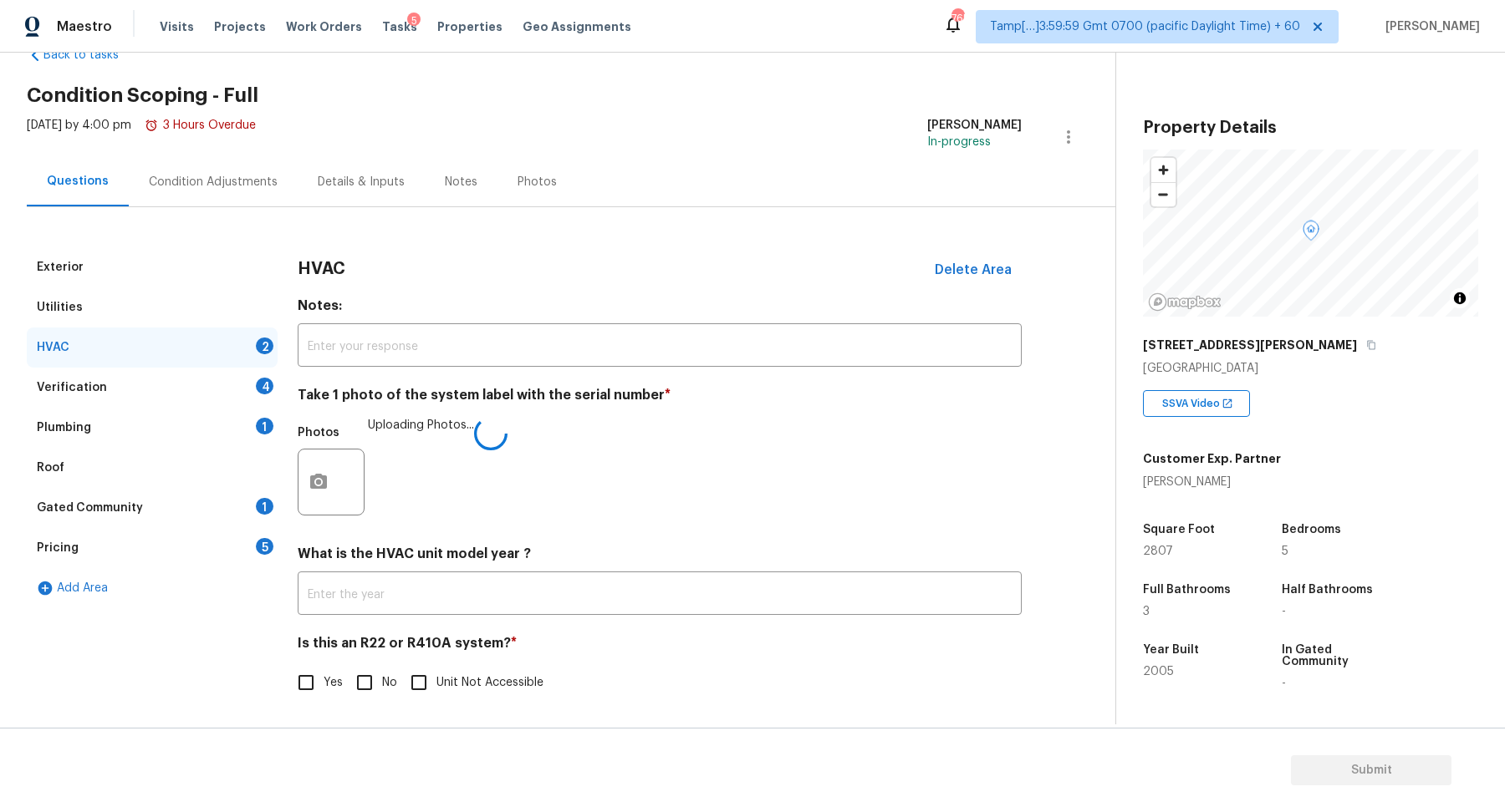
click at [380, 673] on input "No" at bounding box center [364, 682] width 35 height 35
checkbox input "true"
click at [253, 373] on div "Verification 4" at bounding box center [152, 387] width 251 height 40
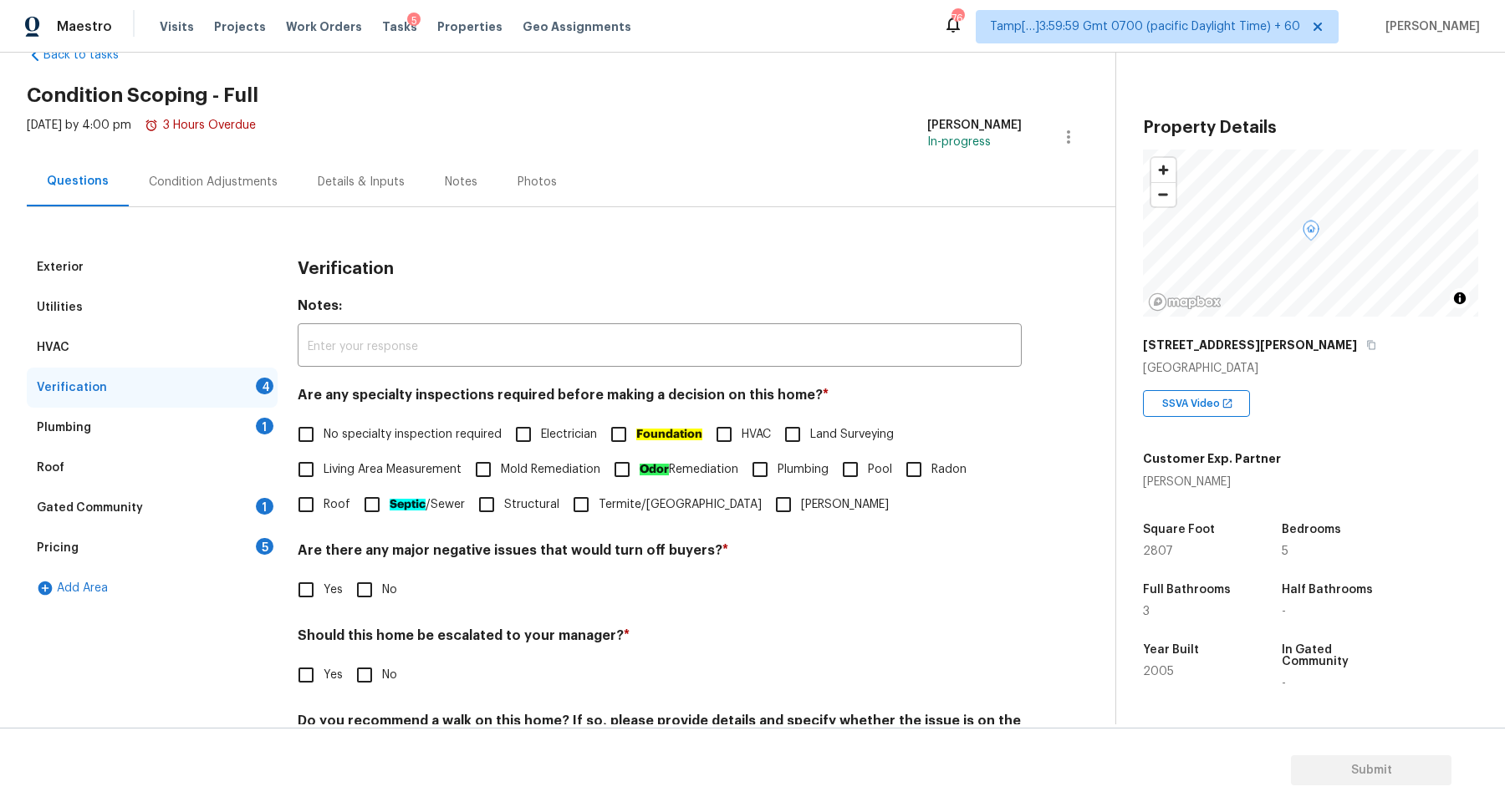
click at [346, 433] on span "No specialty inspection required" at bounding box center [412, 435] width 178 height 17
click at [323, 433] on input "No specialty inspection required" at bounding box center [306, 434] width 35 height 35
checkbox input "true"
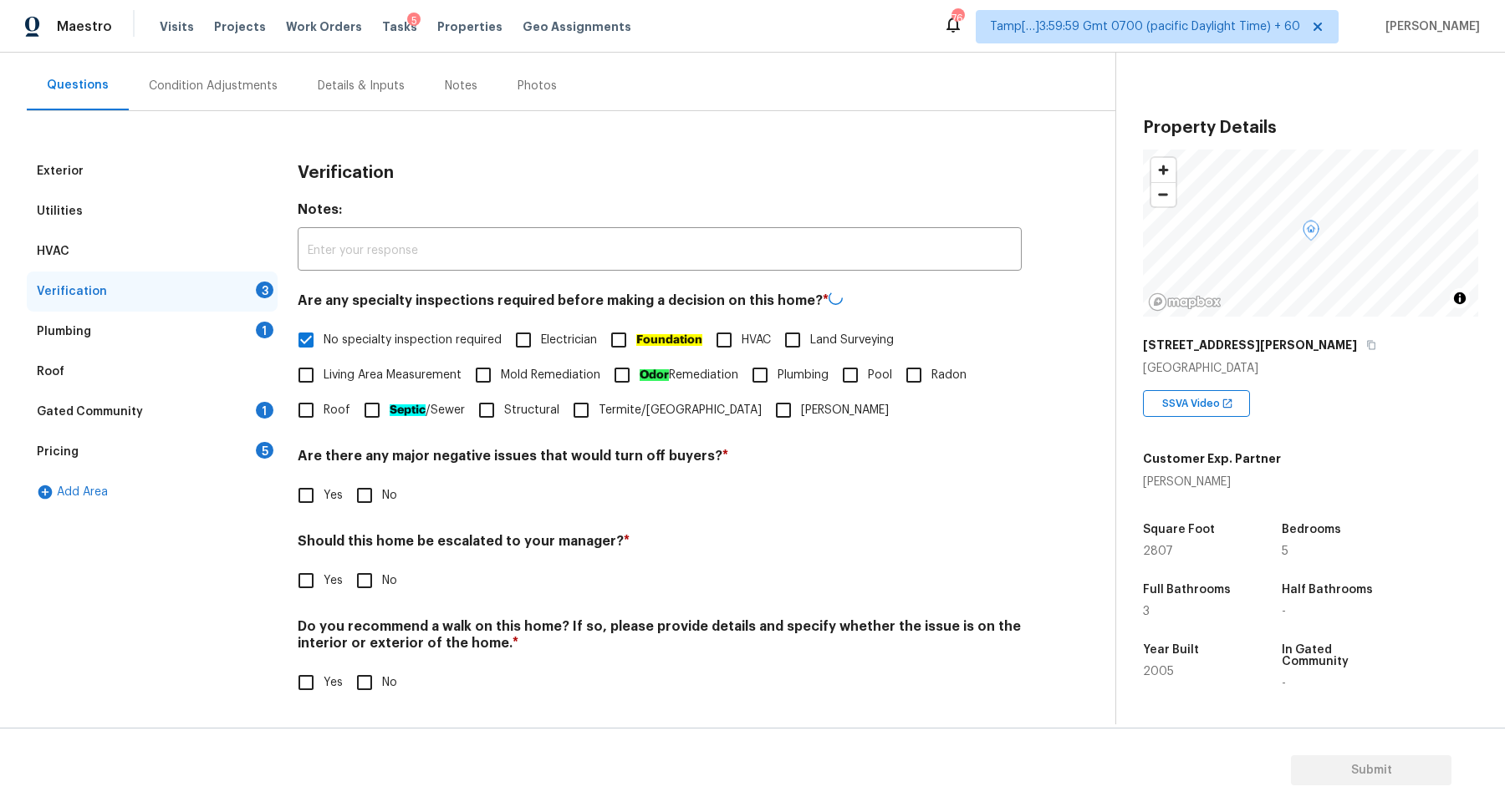
scroll to position [140, 0]
click at [364, 484] on input "No" at bounding box center [364, 496] width 35 height 35
checkbox input "true"
click at [299, 575] on input "Yes" at bounding box center [306, 581] width 35 height 35
checkbox input "true"
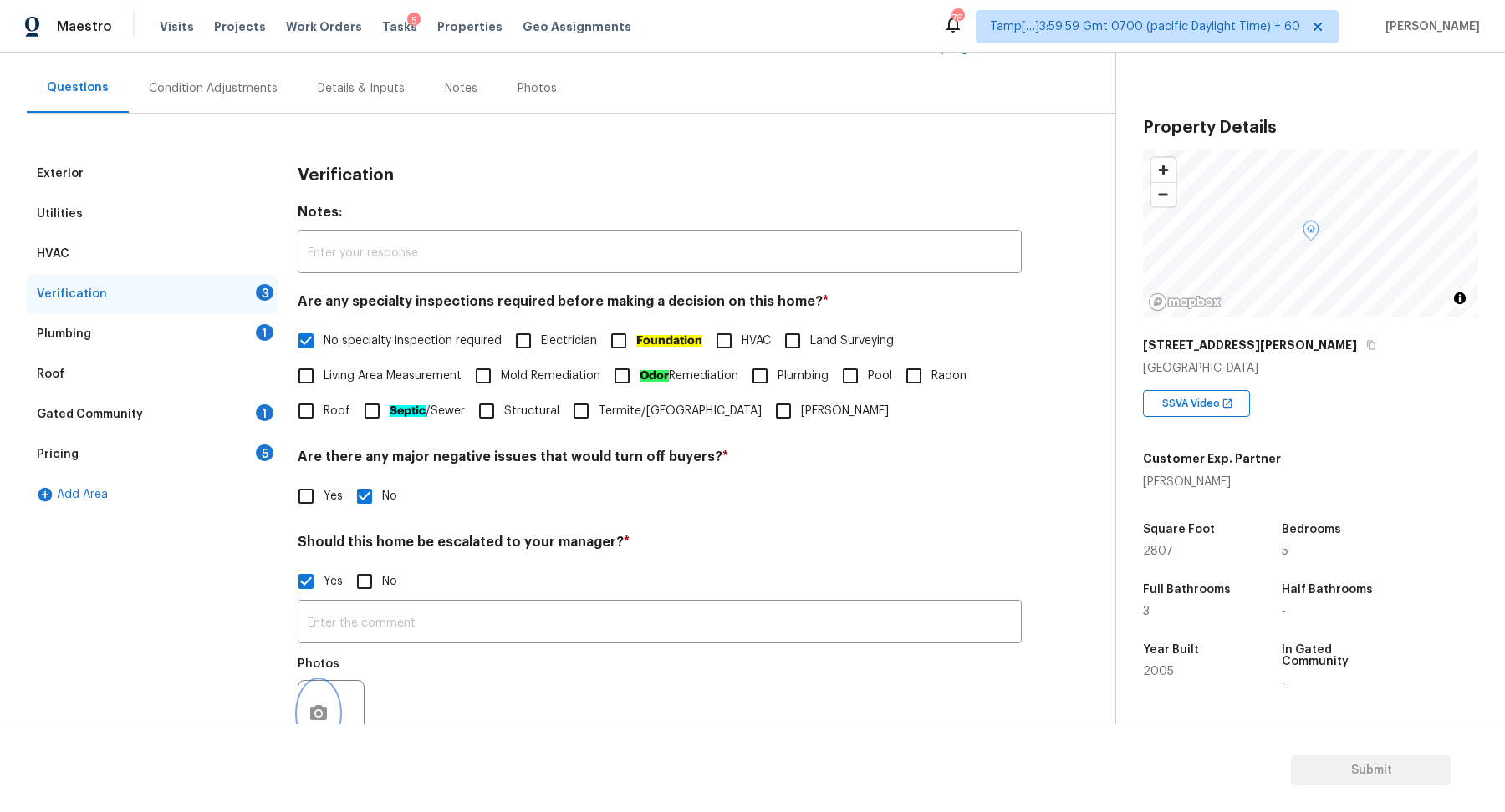
click at [322, 698] on button "button" at bounding box center [318, 713] width 40 height 65
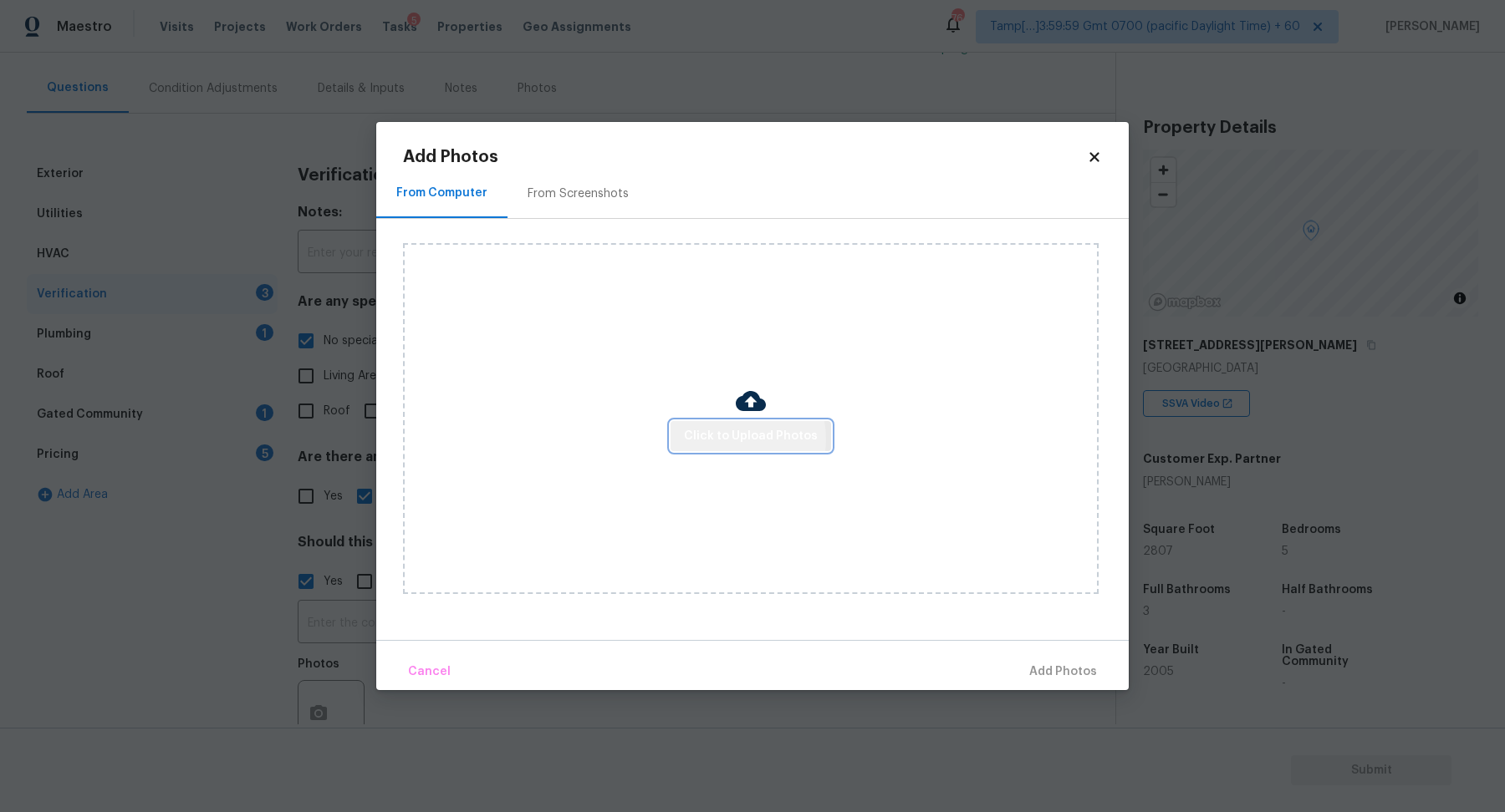
click at [737, 439] on span "Click to Upload Photos" at bounding box center [751, 437] width 134 height 21
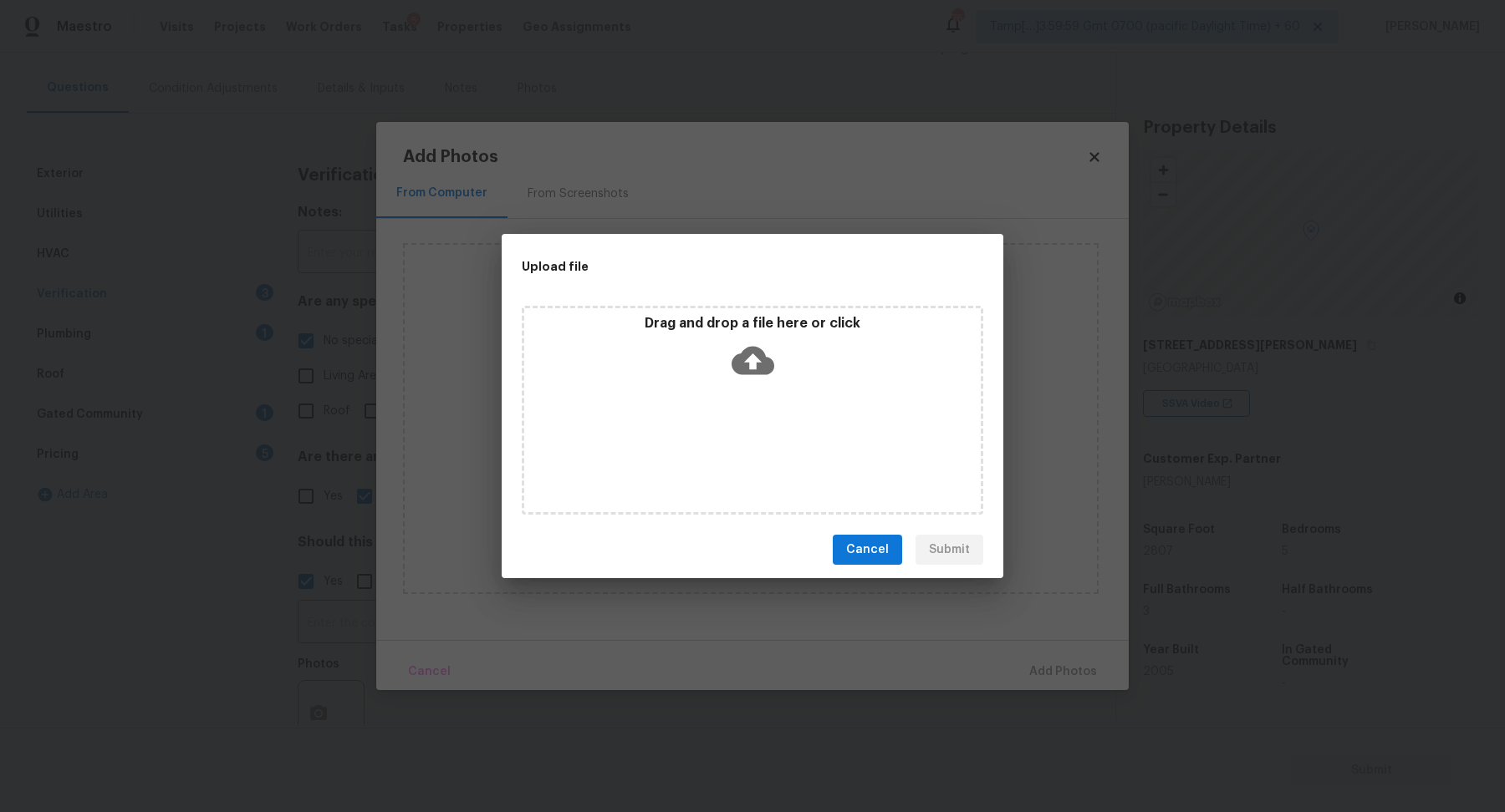
click at [776, 396] on div "Drag and drop a file here or click" at bounding box center [752, 410] width 461 height 209
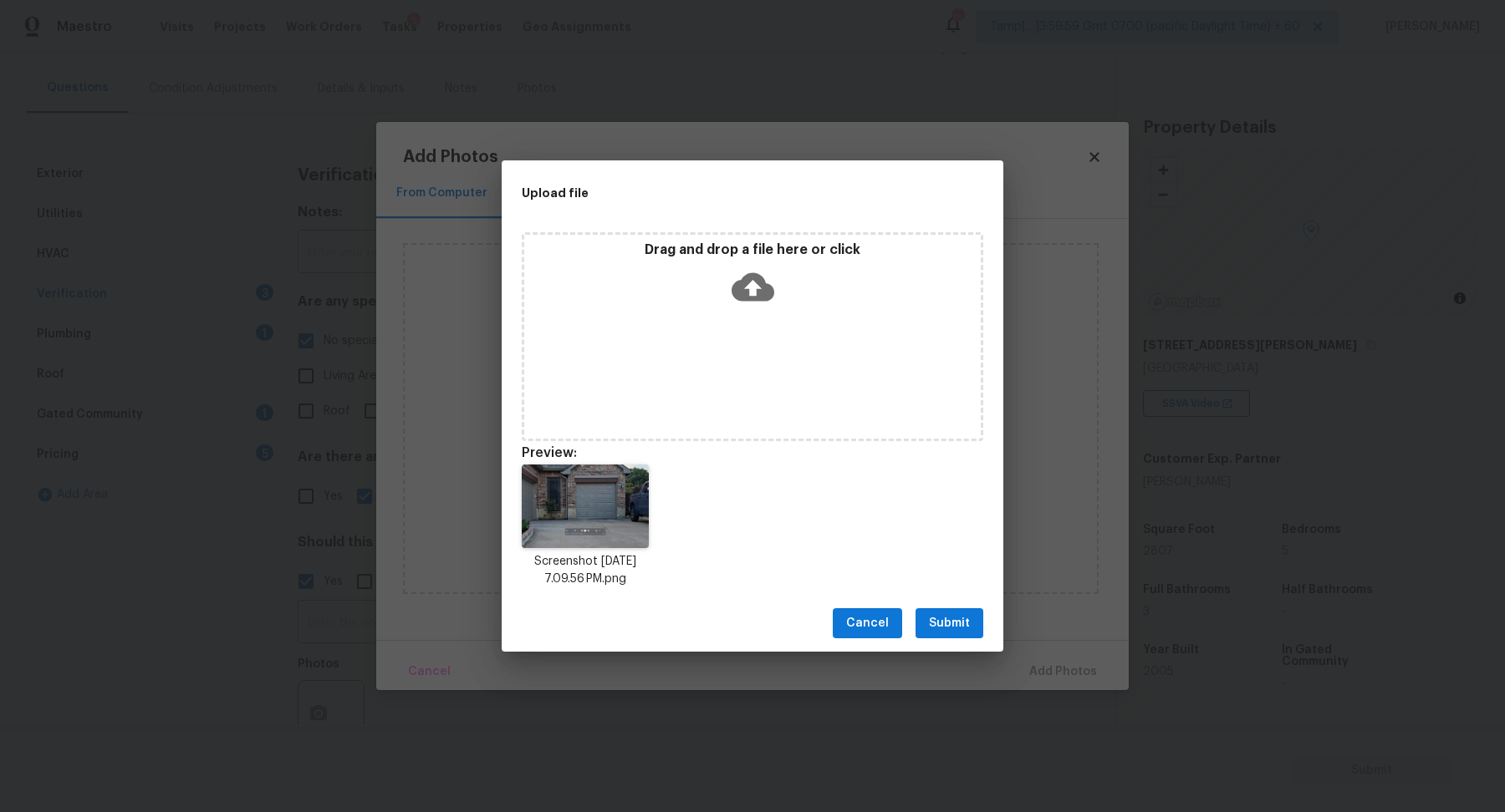
click at [940, 623] on span "Submit" at bounding box center [948, 624] width 41 height 21
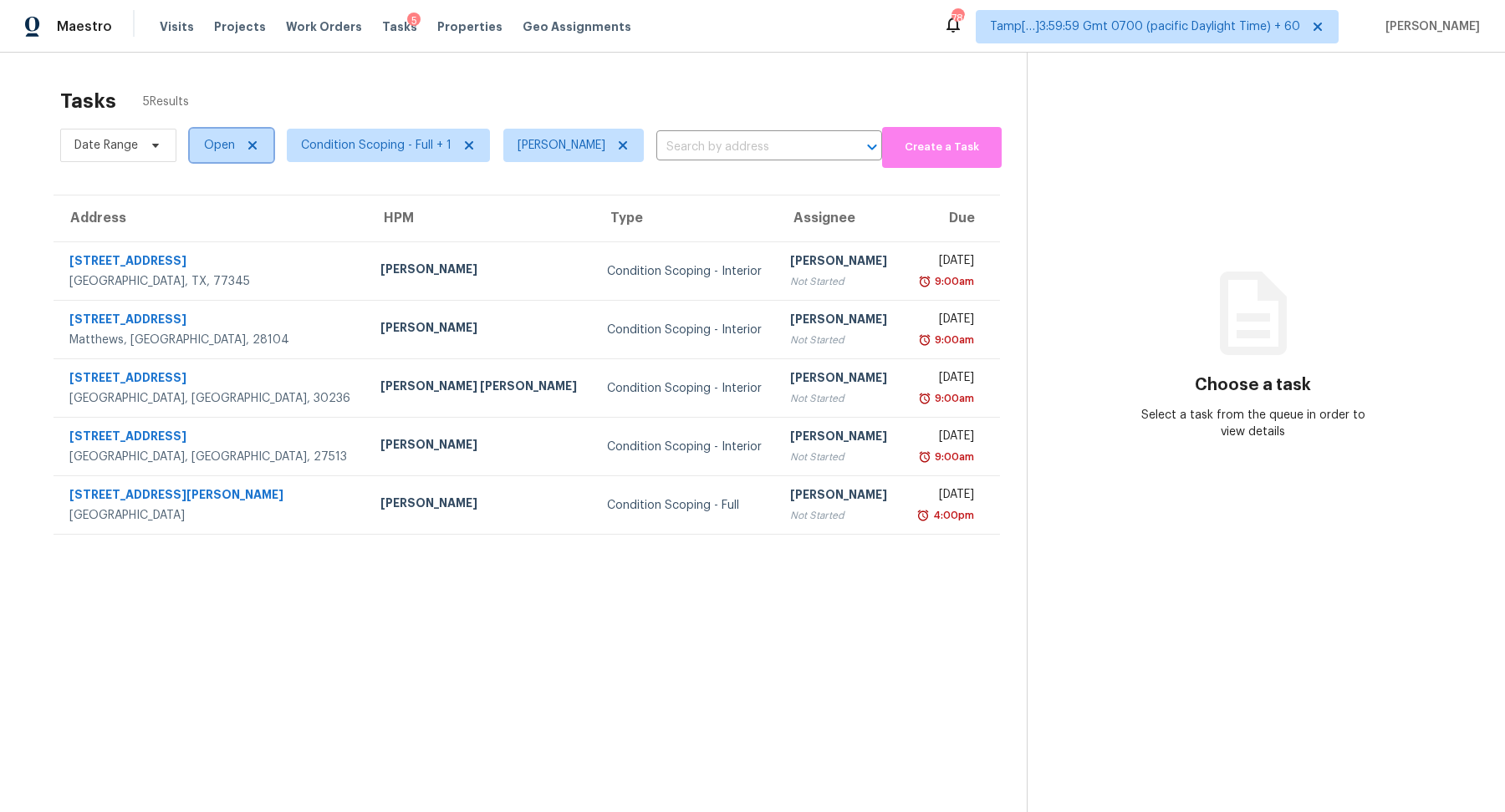
click at [225, 159] on span "Open" at bounding box center [231, 145] width 83 height 34
click at [240, 240] on label "Blocked" at bounding box center [231, 238] width 66 height 16
click at [210, 240] on input "Blocked" at bounding box center [204, 236] width 11 height 11
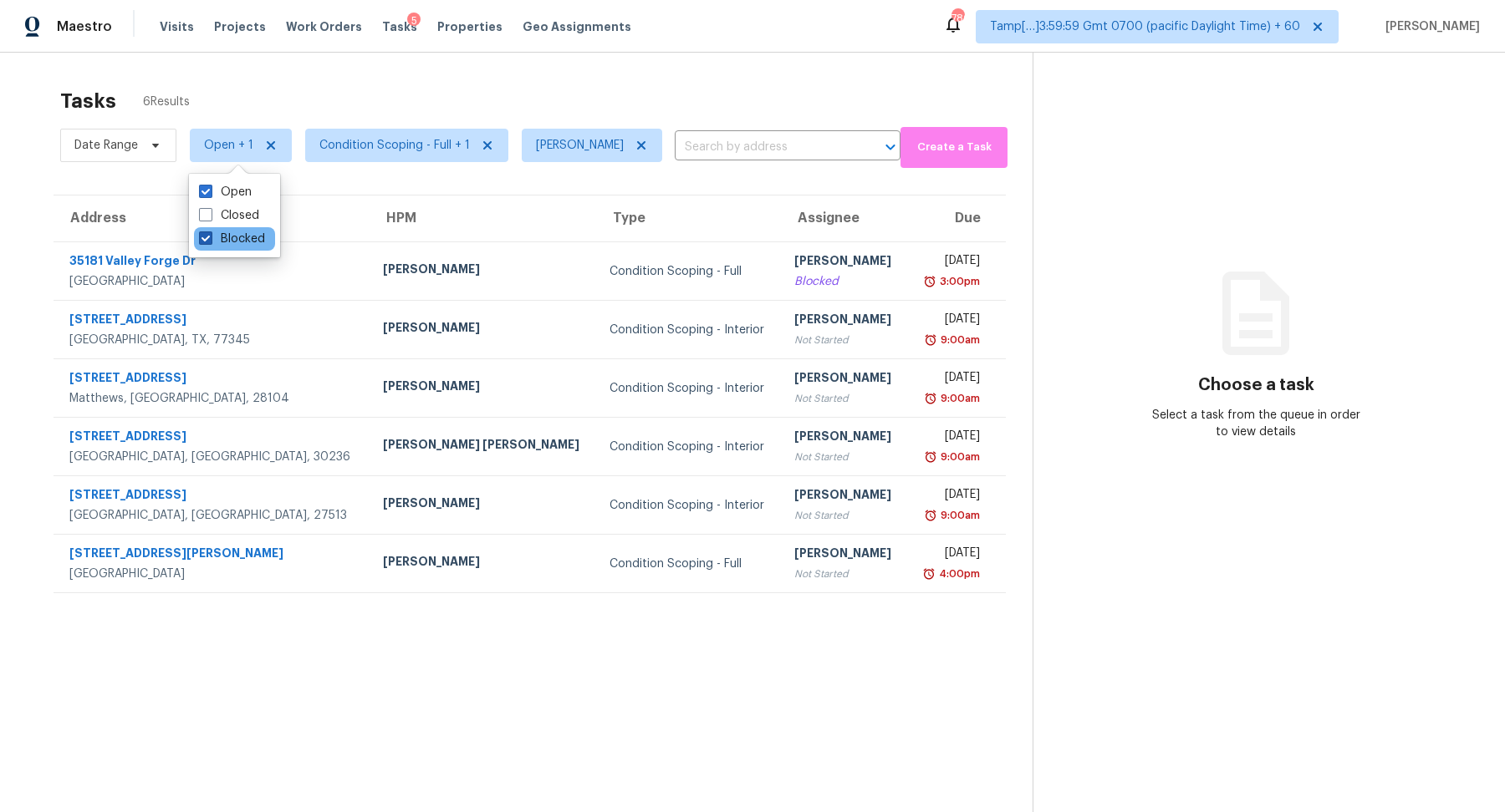
click at [212, 241] on span at bounding box center [205, 237] width 13 height 13
click at [210, 241] on input "Blocked" at bounding box center [204, 236] width 11 height 11
checkbox input "false"
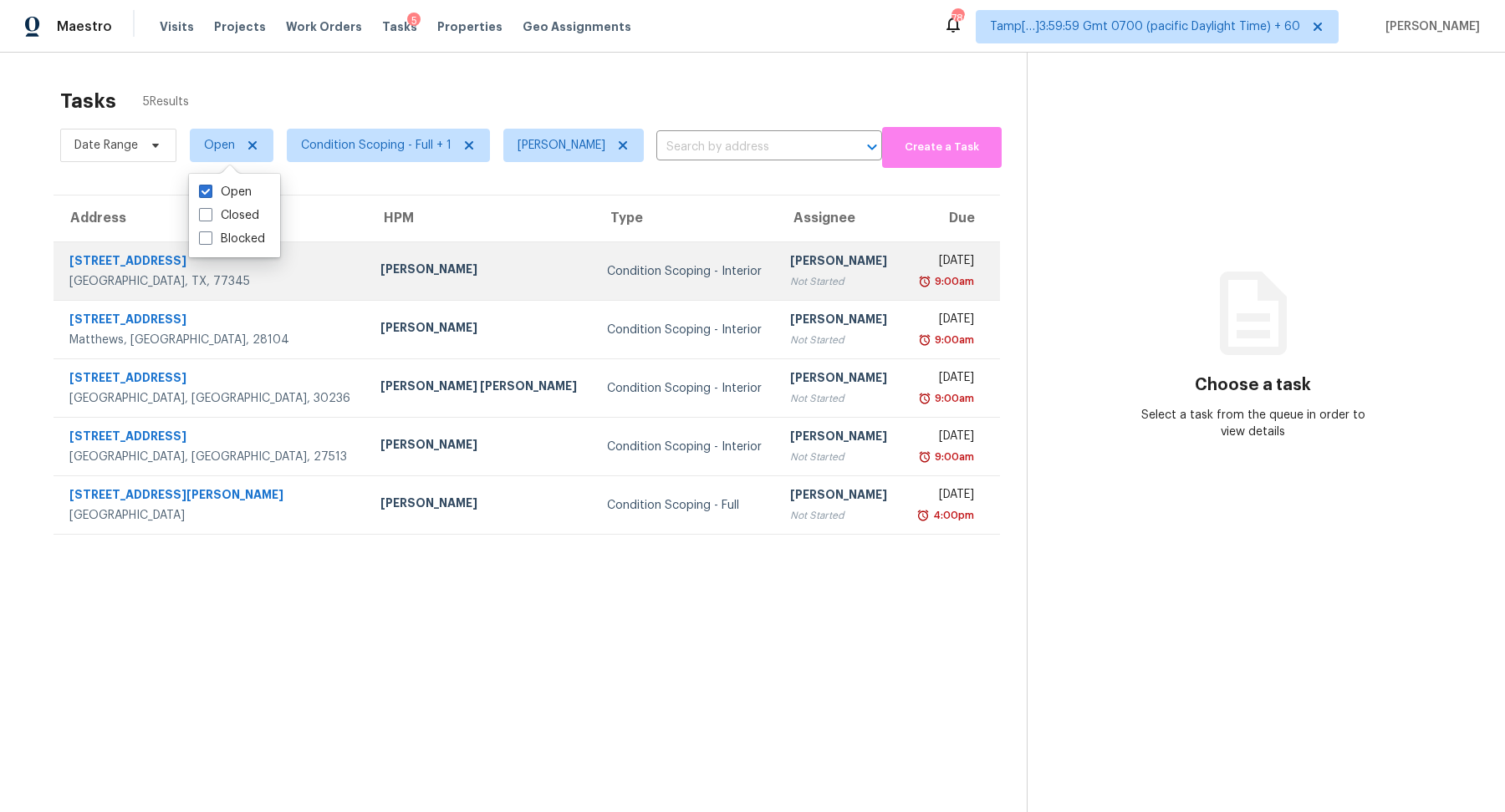
click at [668, 271] on div "Condition Scoping - Interior" at bounding box center [685, 271] width 157 height 16
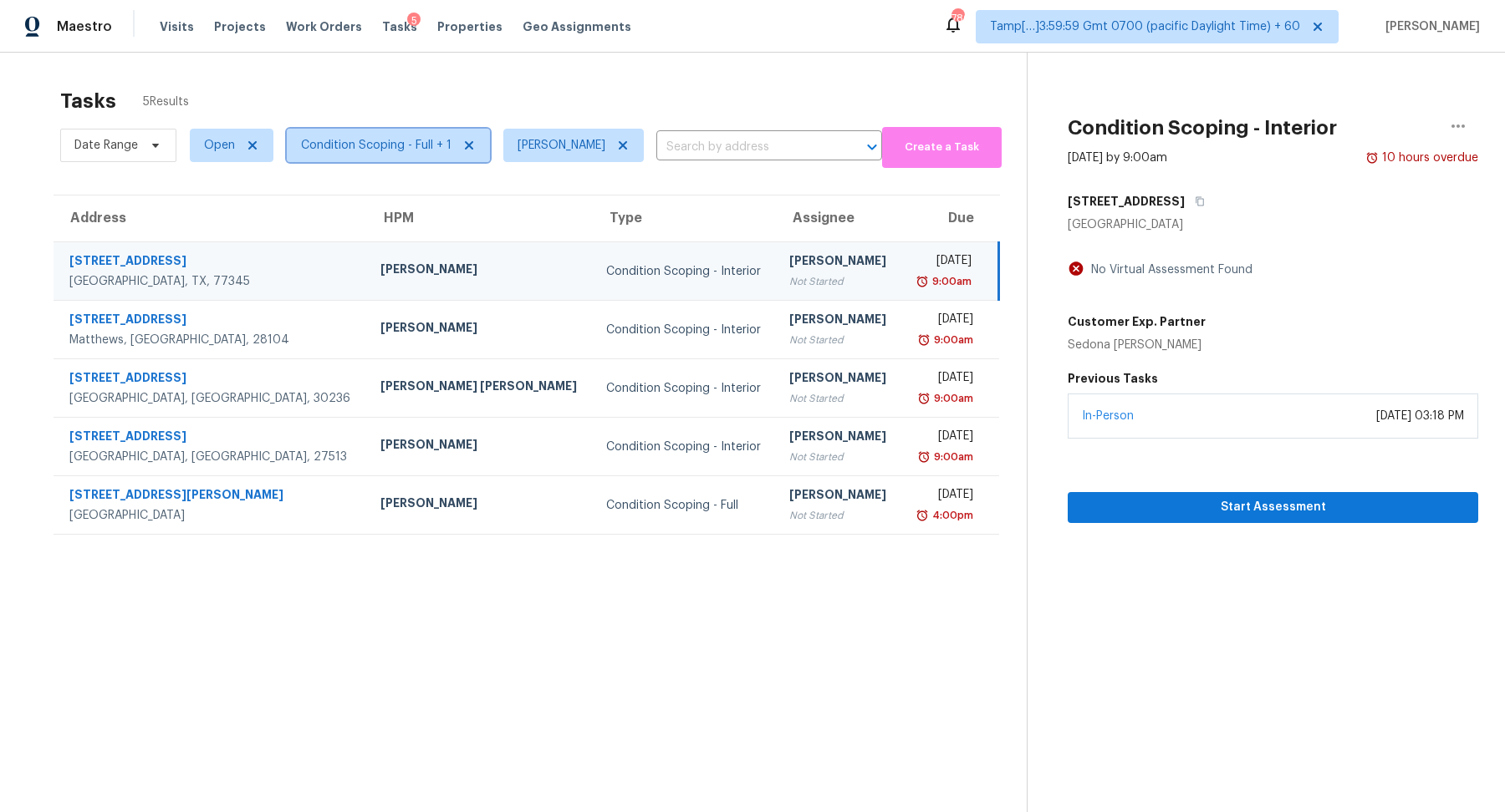
click at [406, 141] on span "Condition Scoping - Full + 1" at bounding box center [376, 145] width 151 height 16
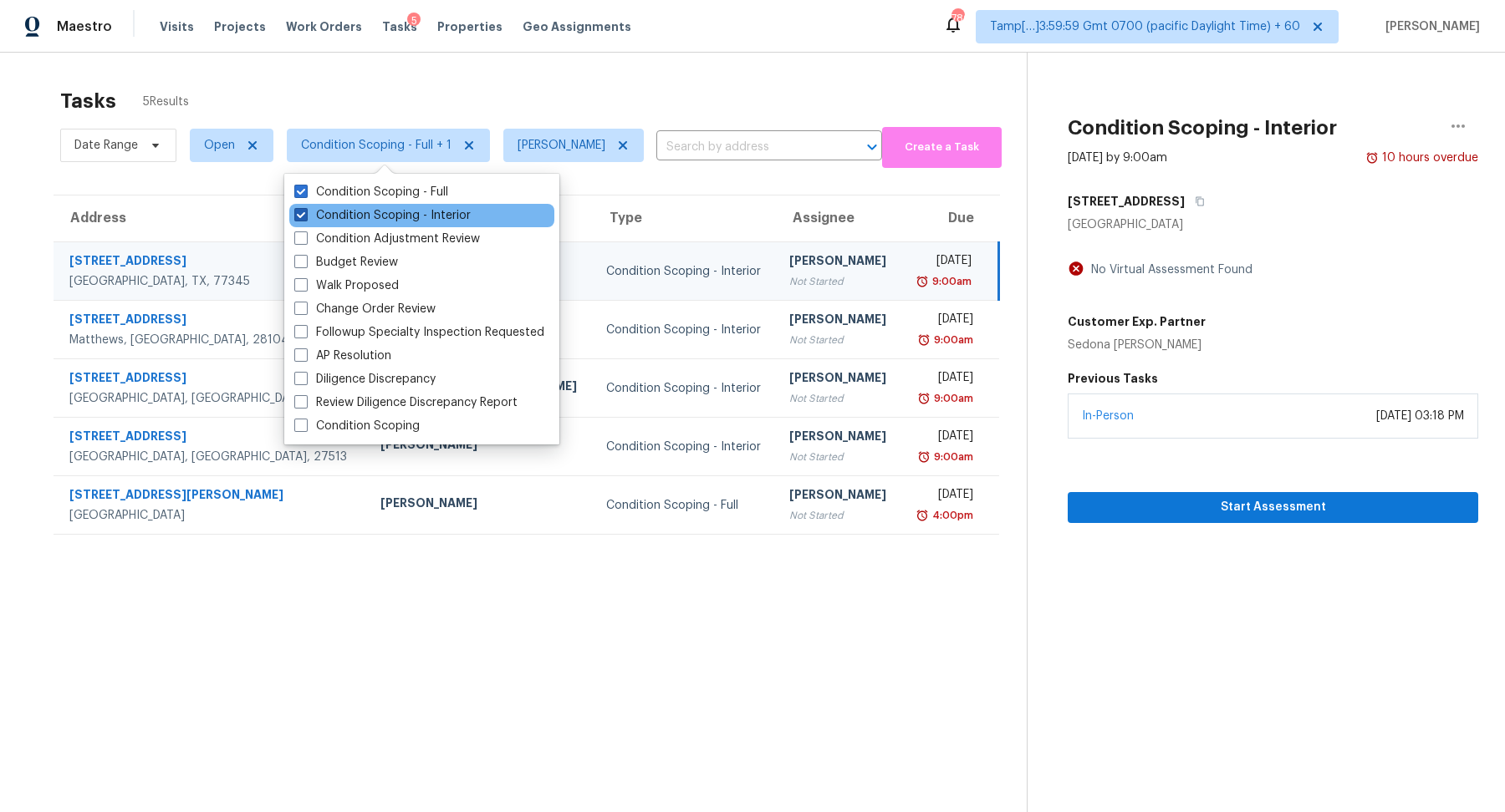
click at [449, 212] on label "Condition Scoping - Interior" at bounding box center [381, 215] width 176 height 16
click at [305, 212] on input "Condition Scoping - Interior" at bounding box center [299, 212] width 11 height 11
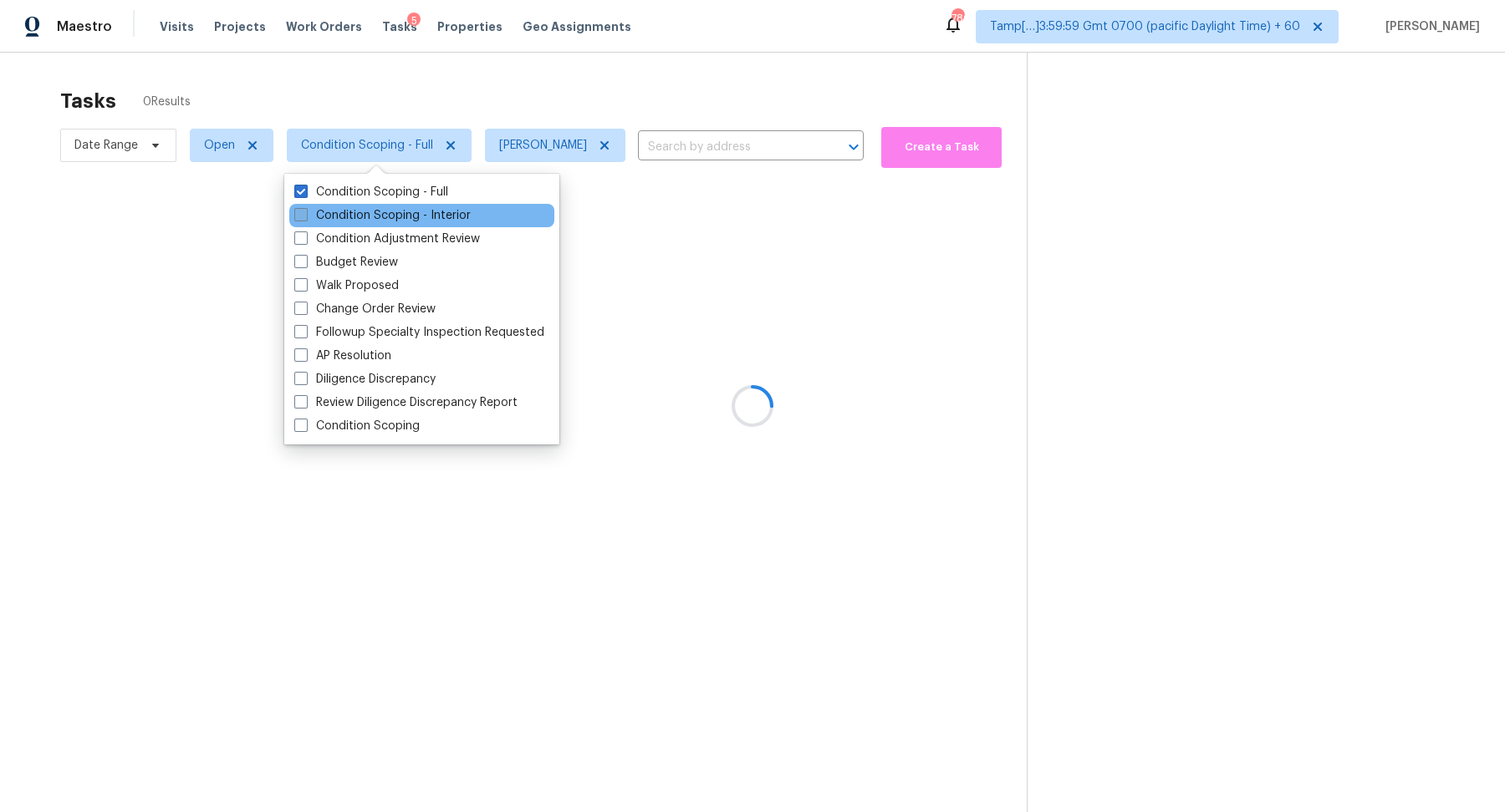
click at [449, 212] on label "Condition Scoping - Interior" at bounding box center [381, 215] width 176 height 16
click at [305, 212] on input "Condition Scoping - Interior" at bounding box center [299, 212] width 11 height 11
checkbox input "true"
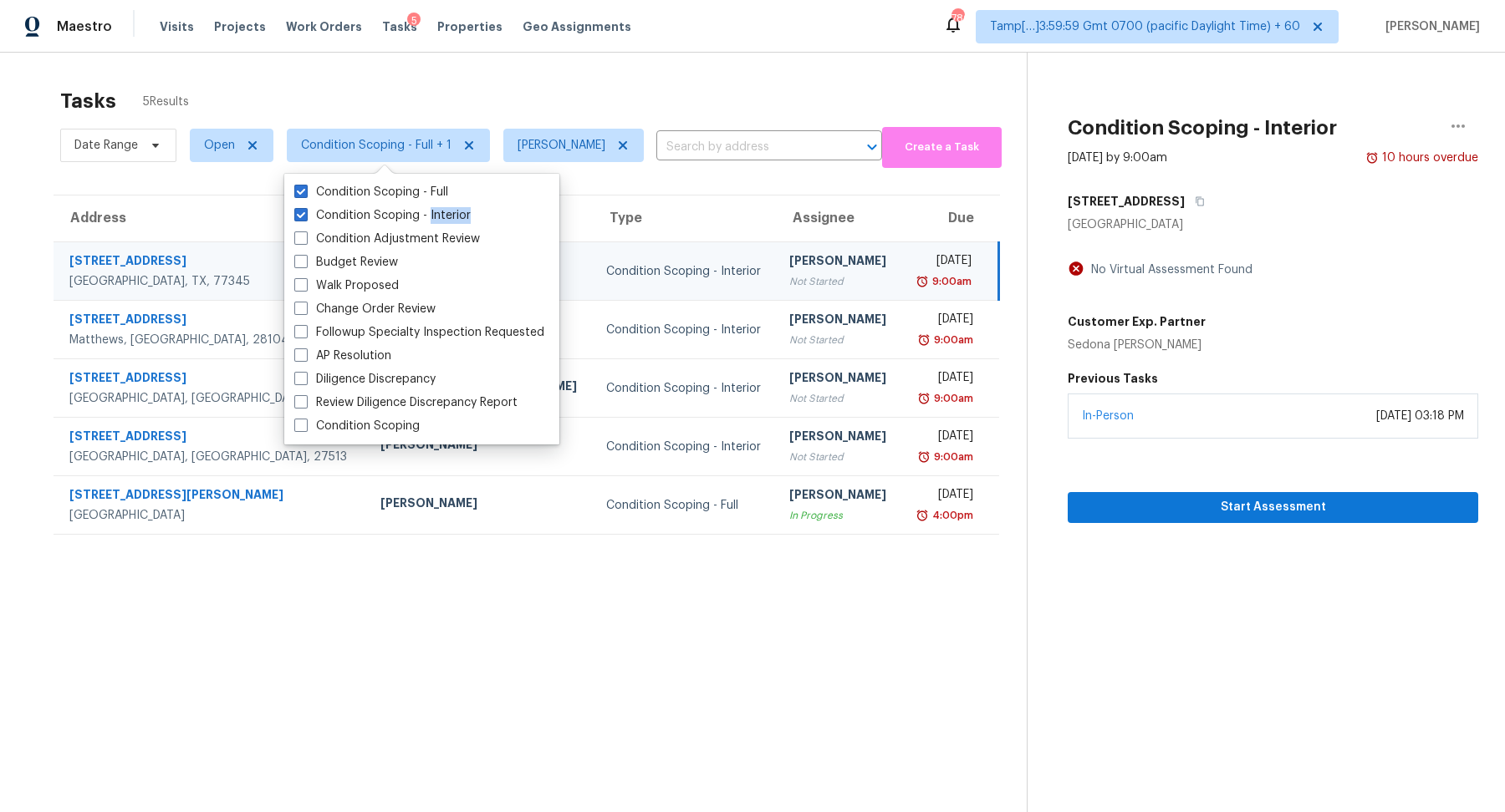
click at [684, 93] on div "Tasks 5 Results" at bounding box center [543, 101] width 967 height 43
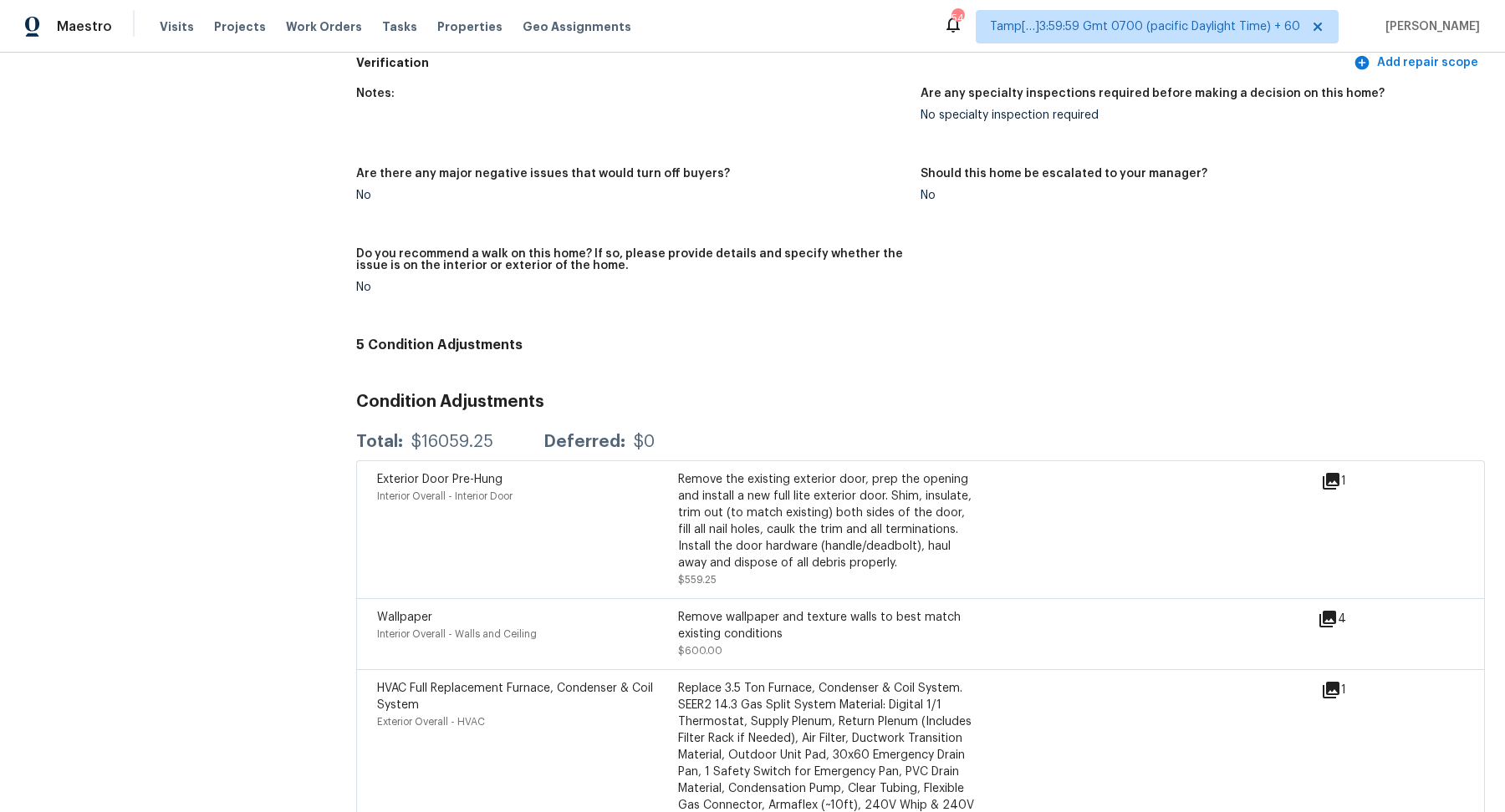
scroll to position [3972, 0]
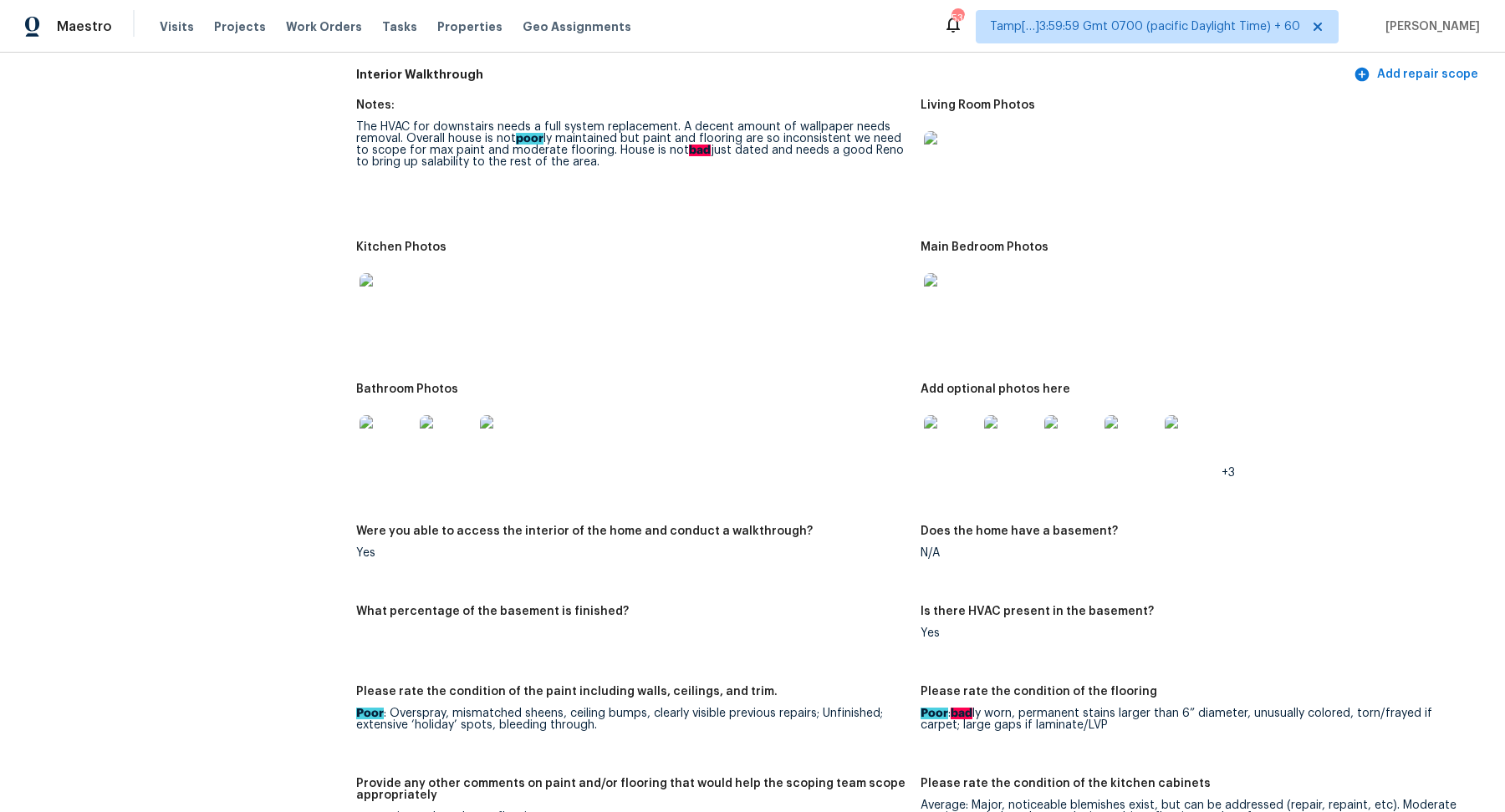
scroll to position [1978, 0]
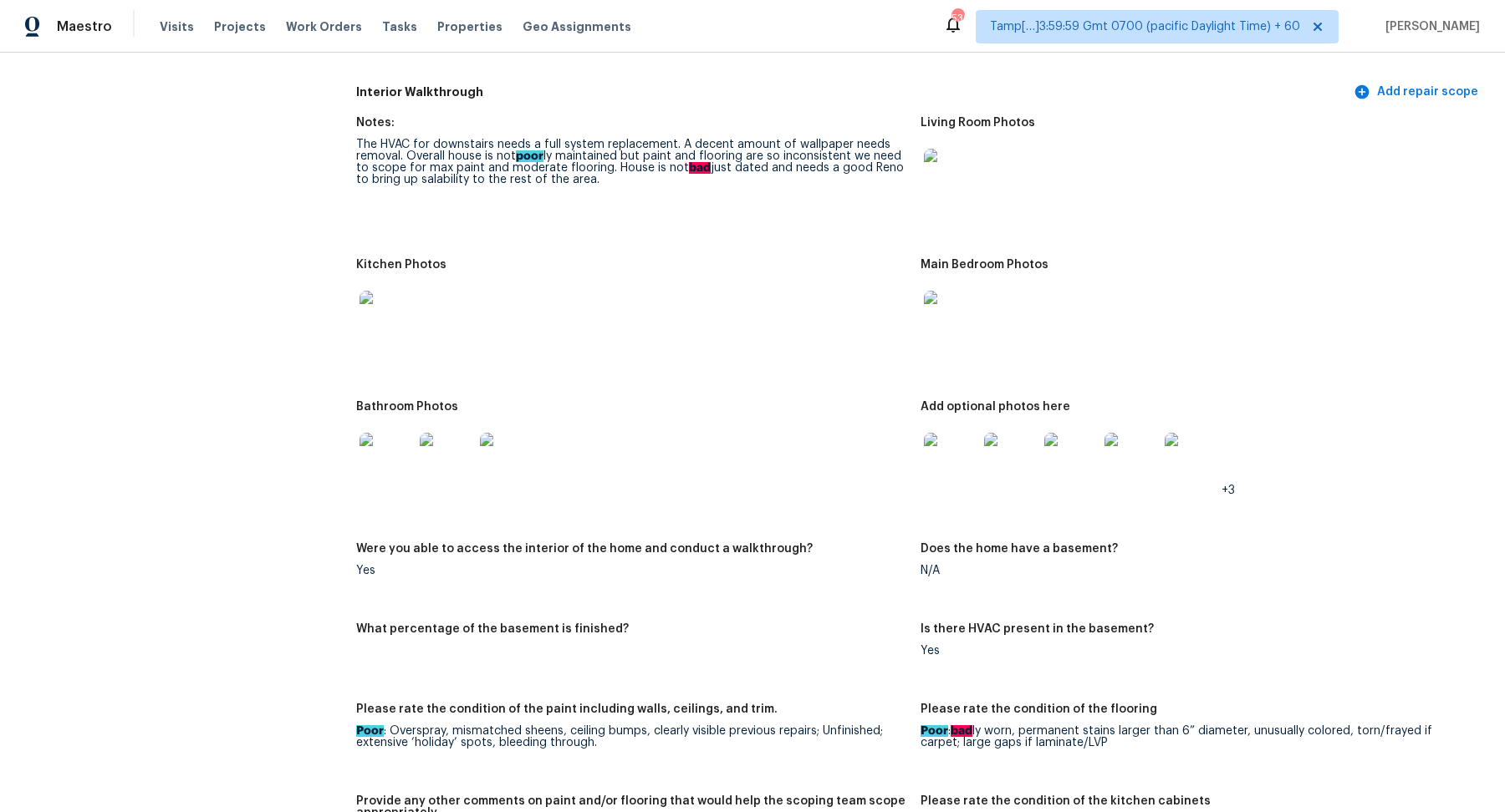
click at [968, 183] on img at bounding box center [950, 176] width 54 height 54
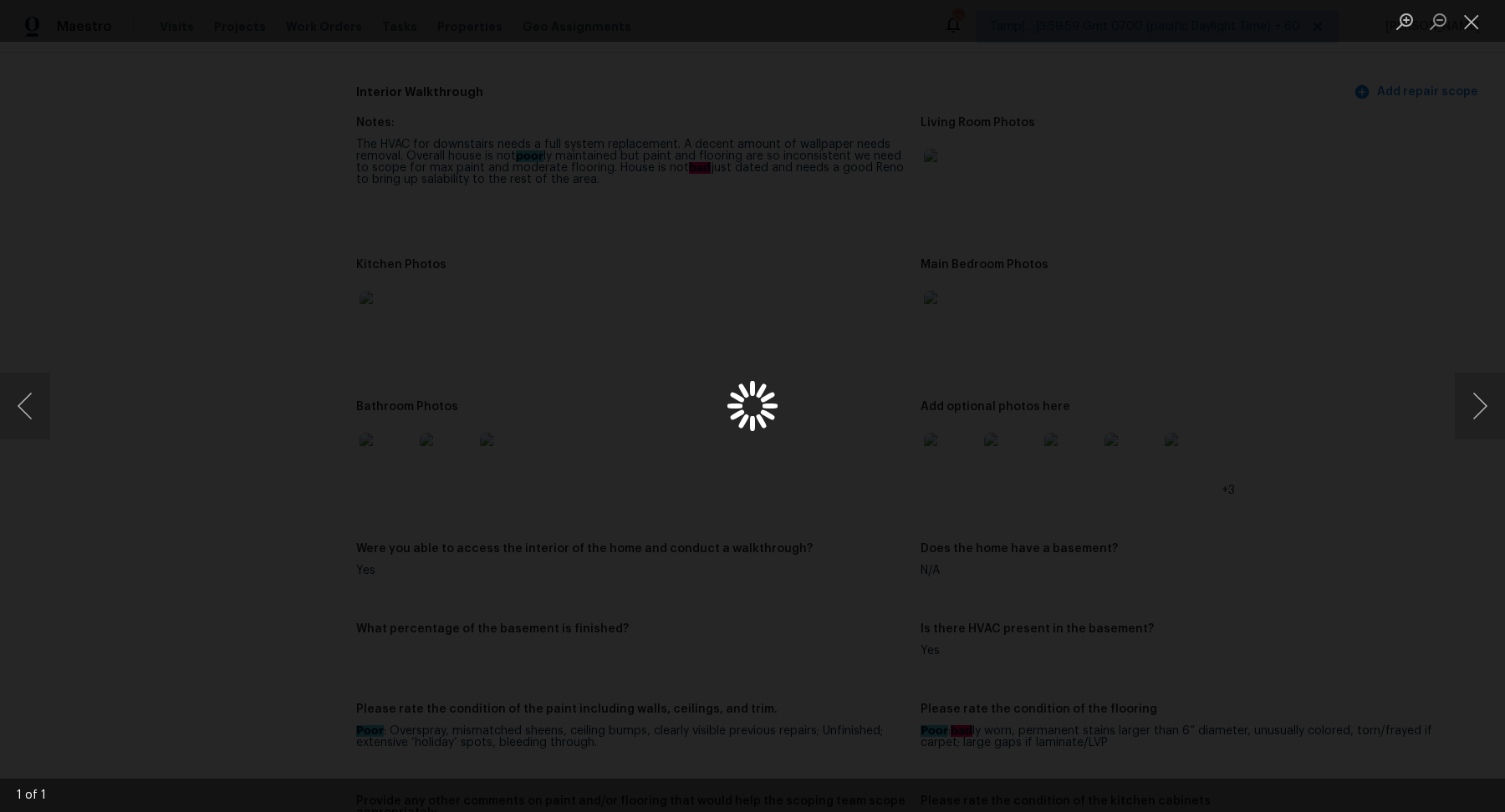
click at [968, 183] on div "Lightbox" at bounding box center [752, 406] width 1505 height 812
click at [1252, 249] on div "Lightbox" at bounding box center [752, 406] width 1505 height 812
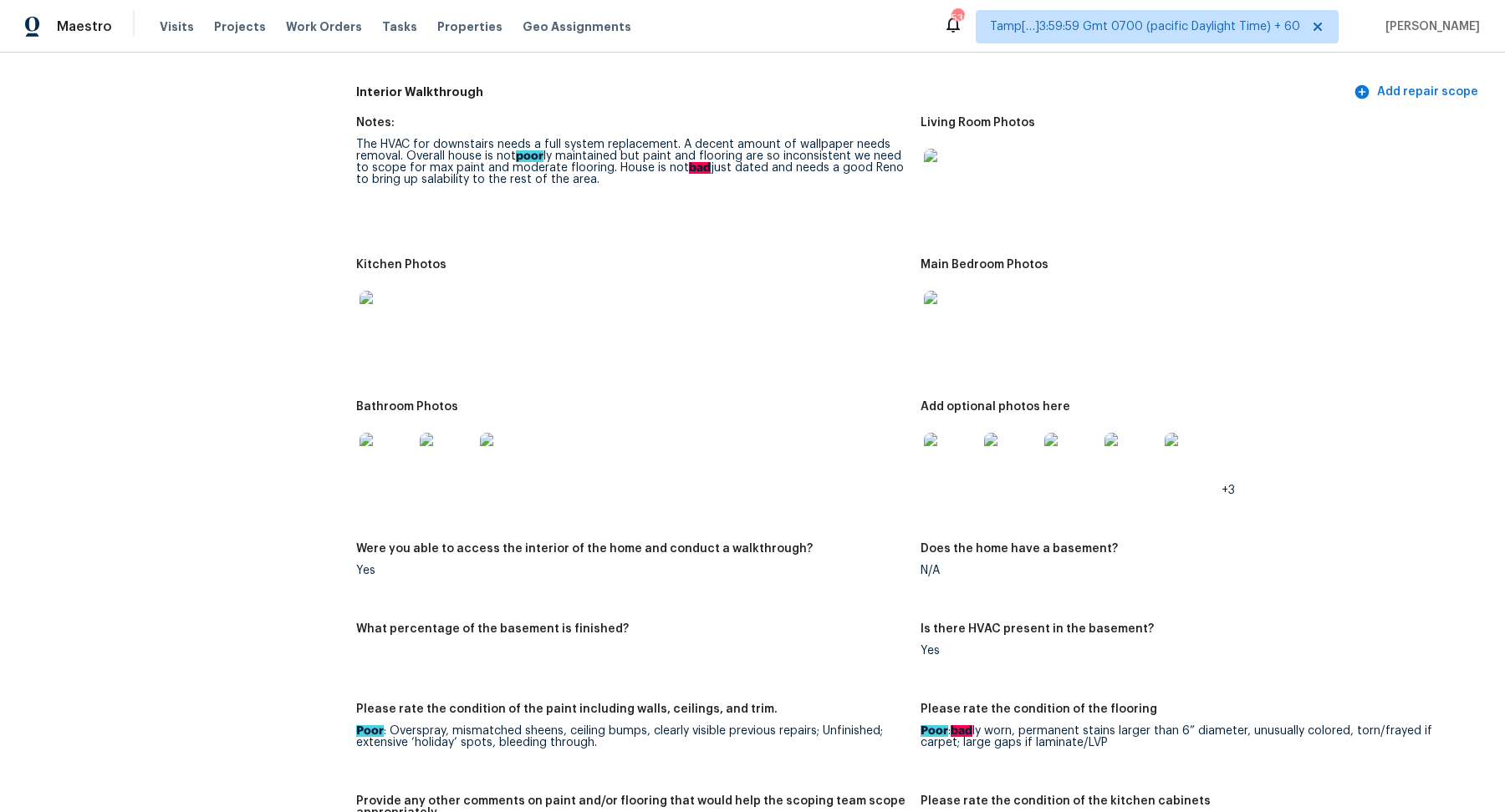
click at [961, 321] on img at bounding box center [950, 318] width 54 height 54
click at [368, 461] on img at bounding box center [387, 459] width 54 height 54
click at [968, 465] on img at bounding box center [950, 459] width 54 height 54
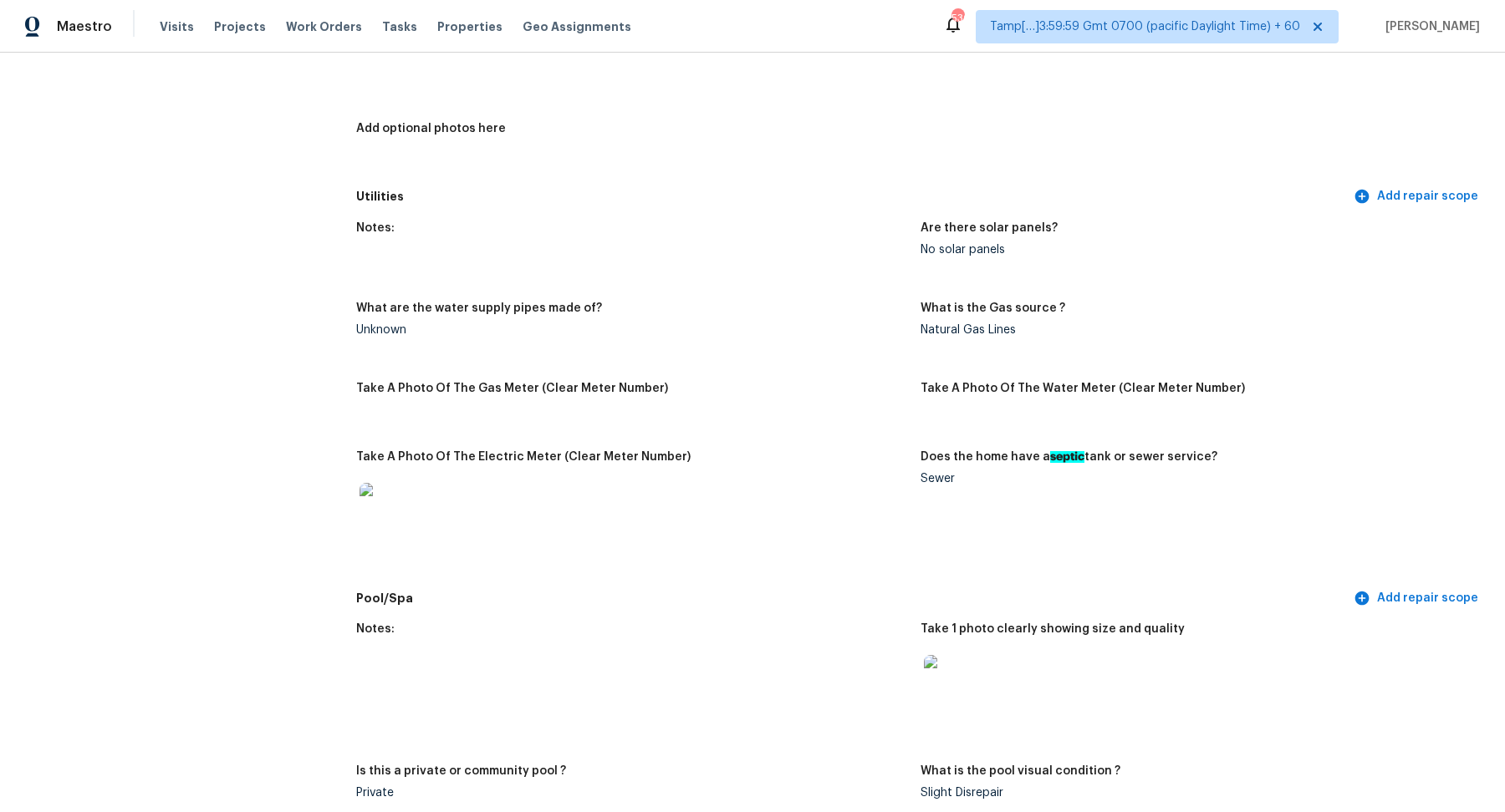
scroll to position [682, 0]
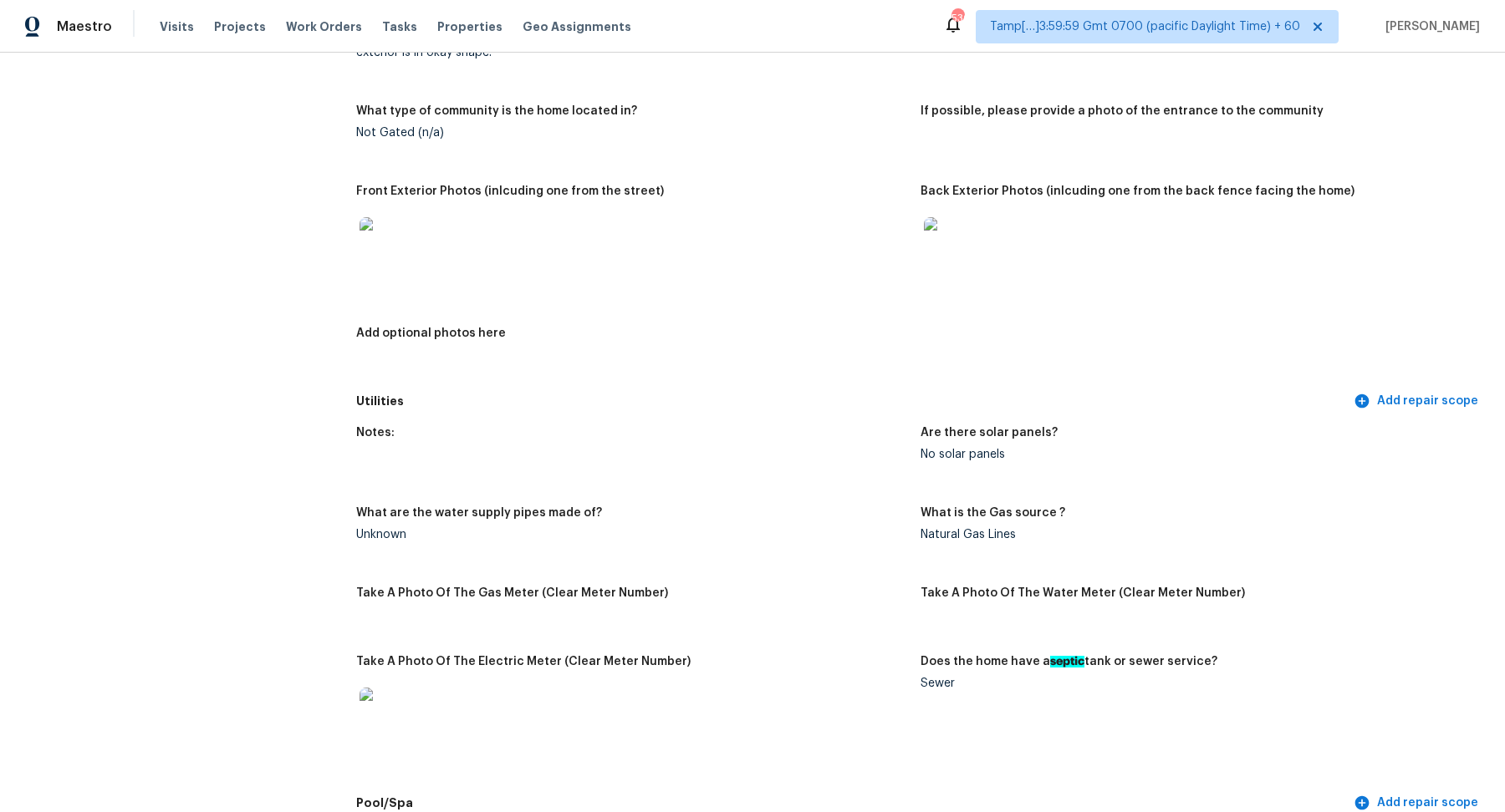
click at [955, 259] on img at bounding box center [950, 244] width 54 height 54
click at [385, 248] on img at bounding box center [387, 244] width 54 height 54
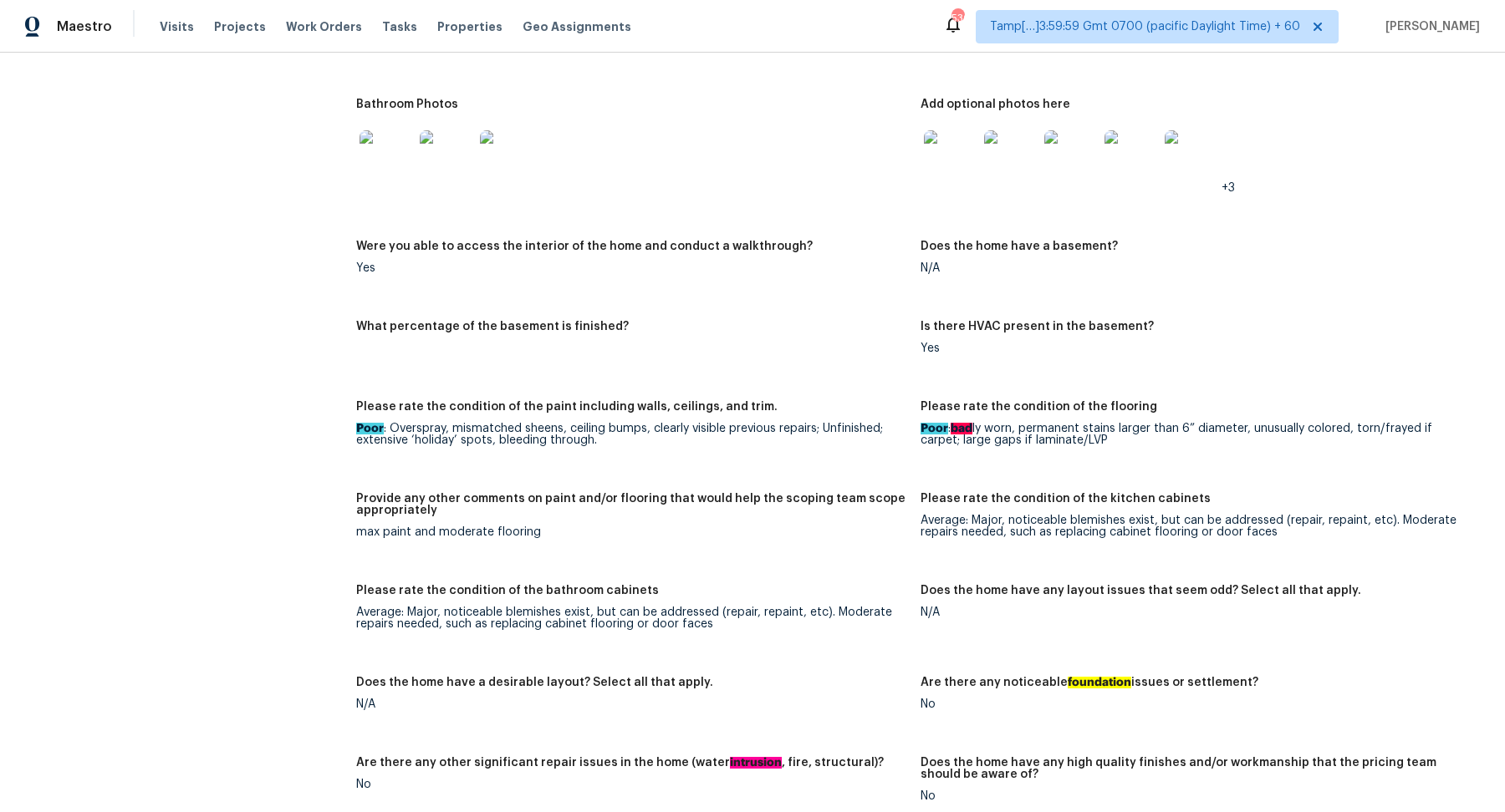
scroll to position [2112, 0]
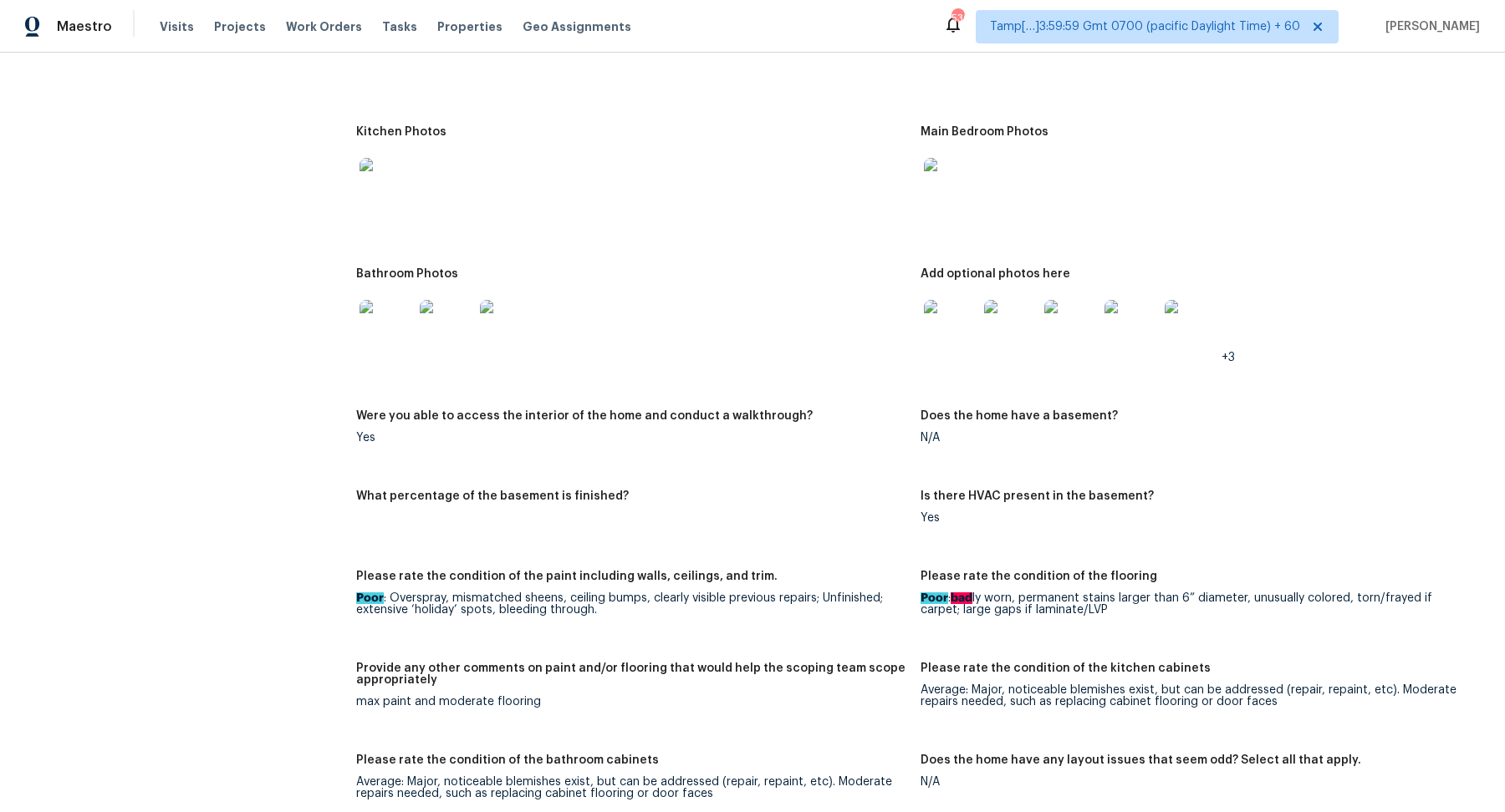
click at [407, 309] on img at bounding box center [387, 327] width 54 height 54
click at [954, 329] on img at bounding box center [950, 327] width 54 height 54
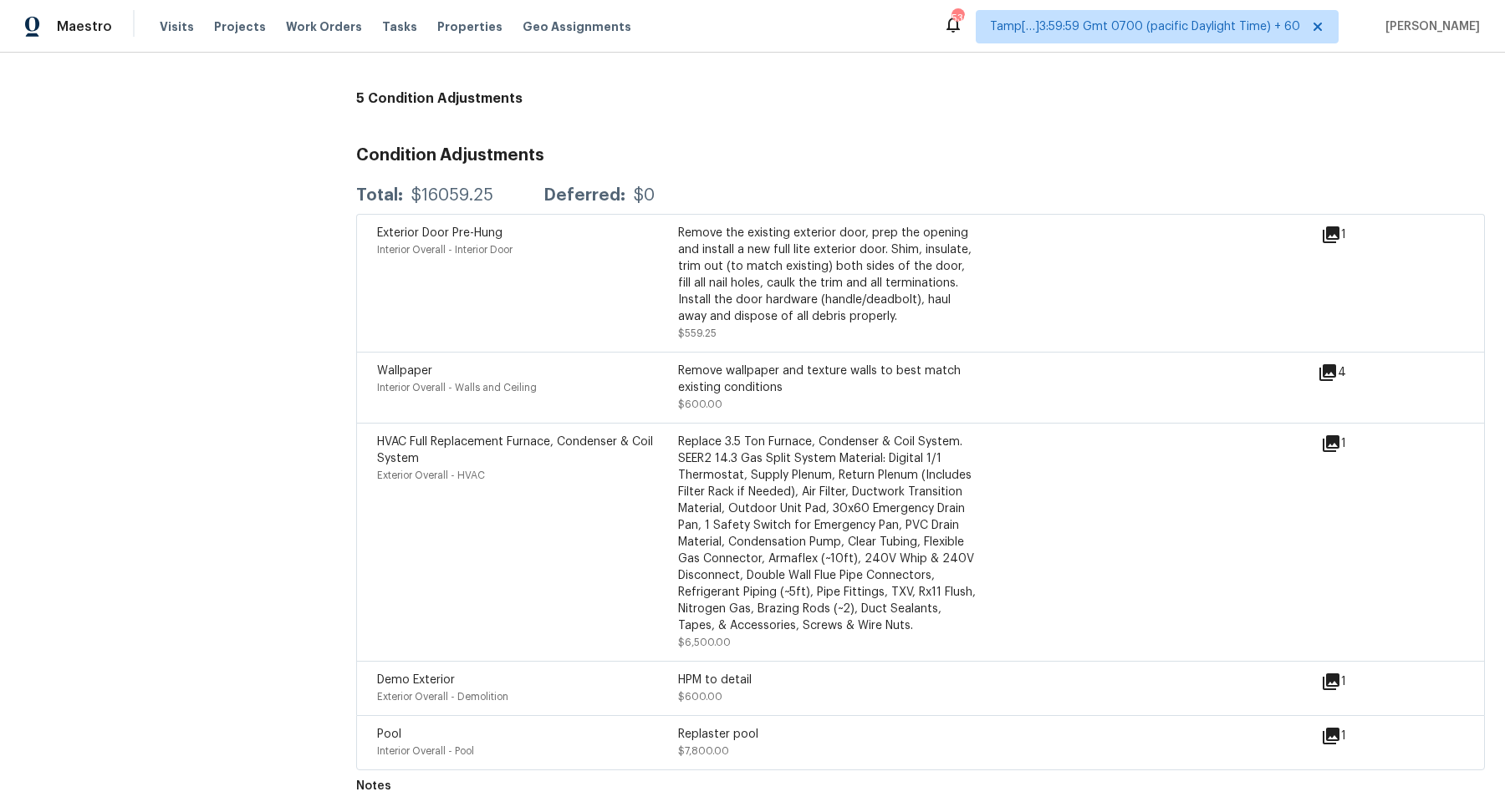
scroll to position [2907, 0]
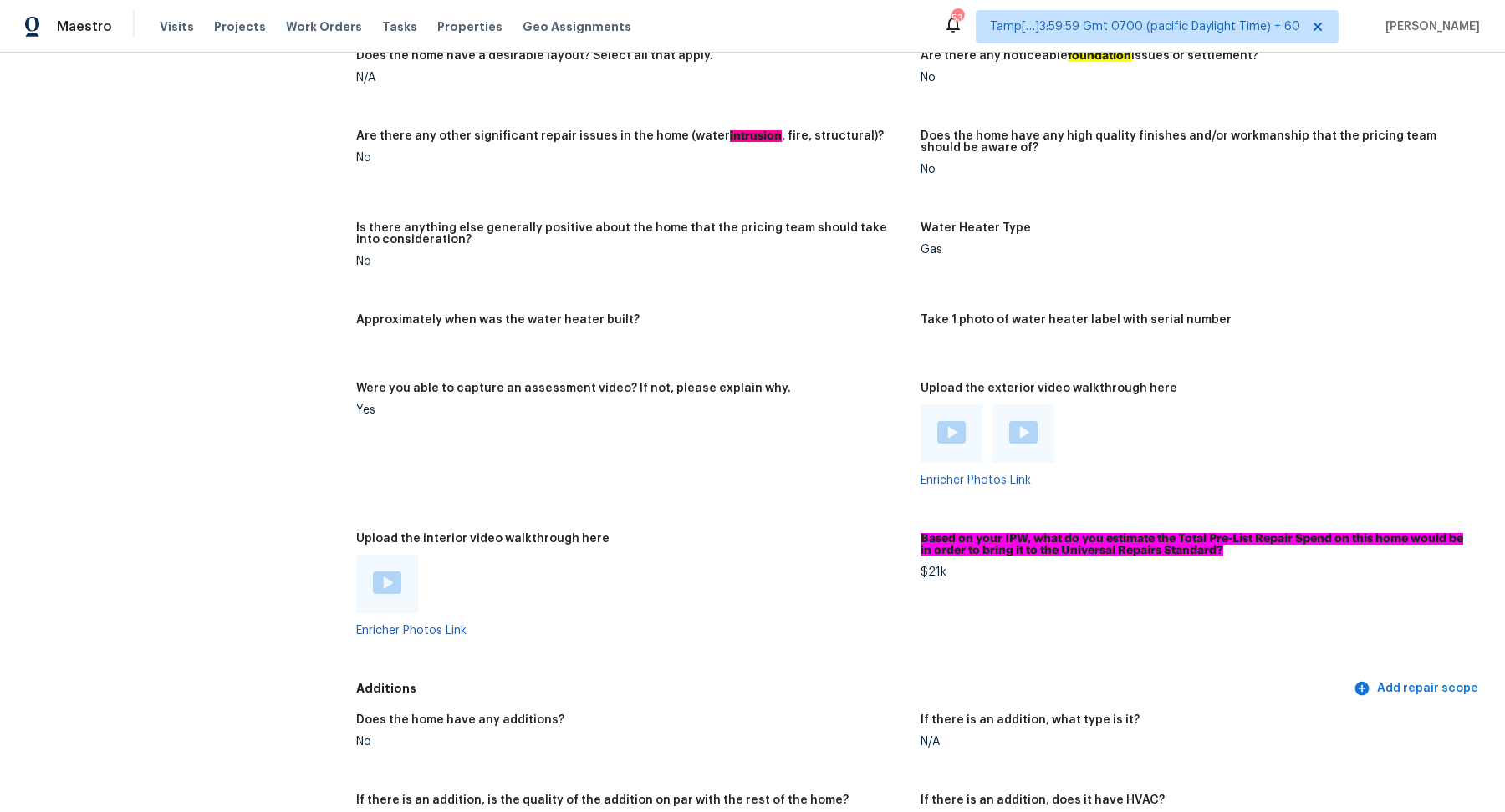
drag, startPoint x: 273, startPoint y: 295, endPoint x: 273, endPoint y: 782, distance: 487.0
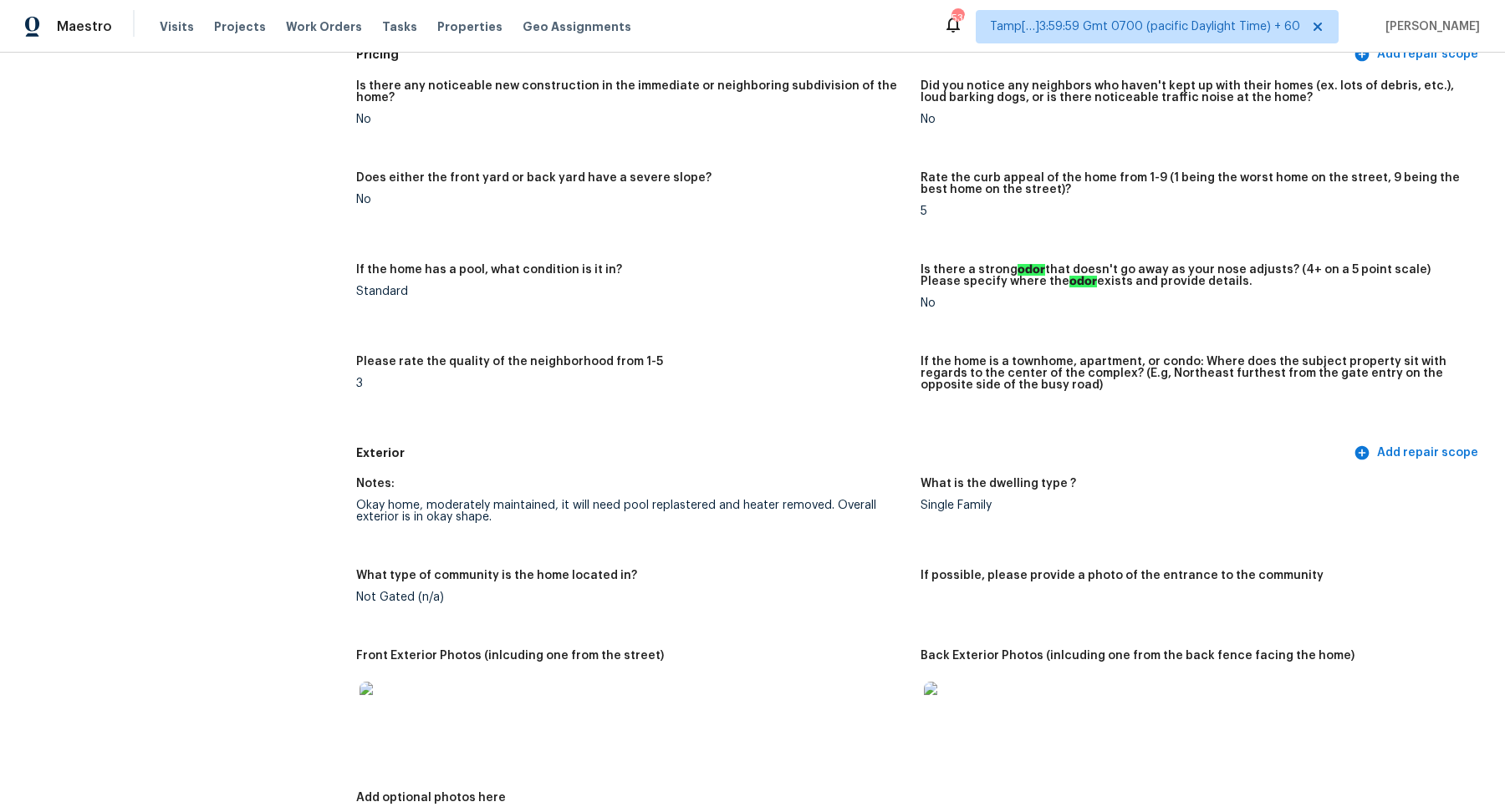
scroll to position [0, 0]
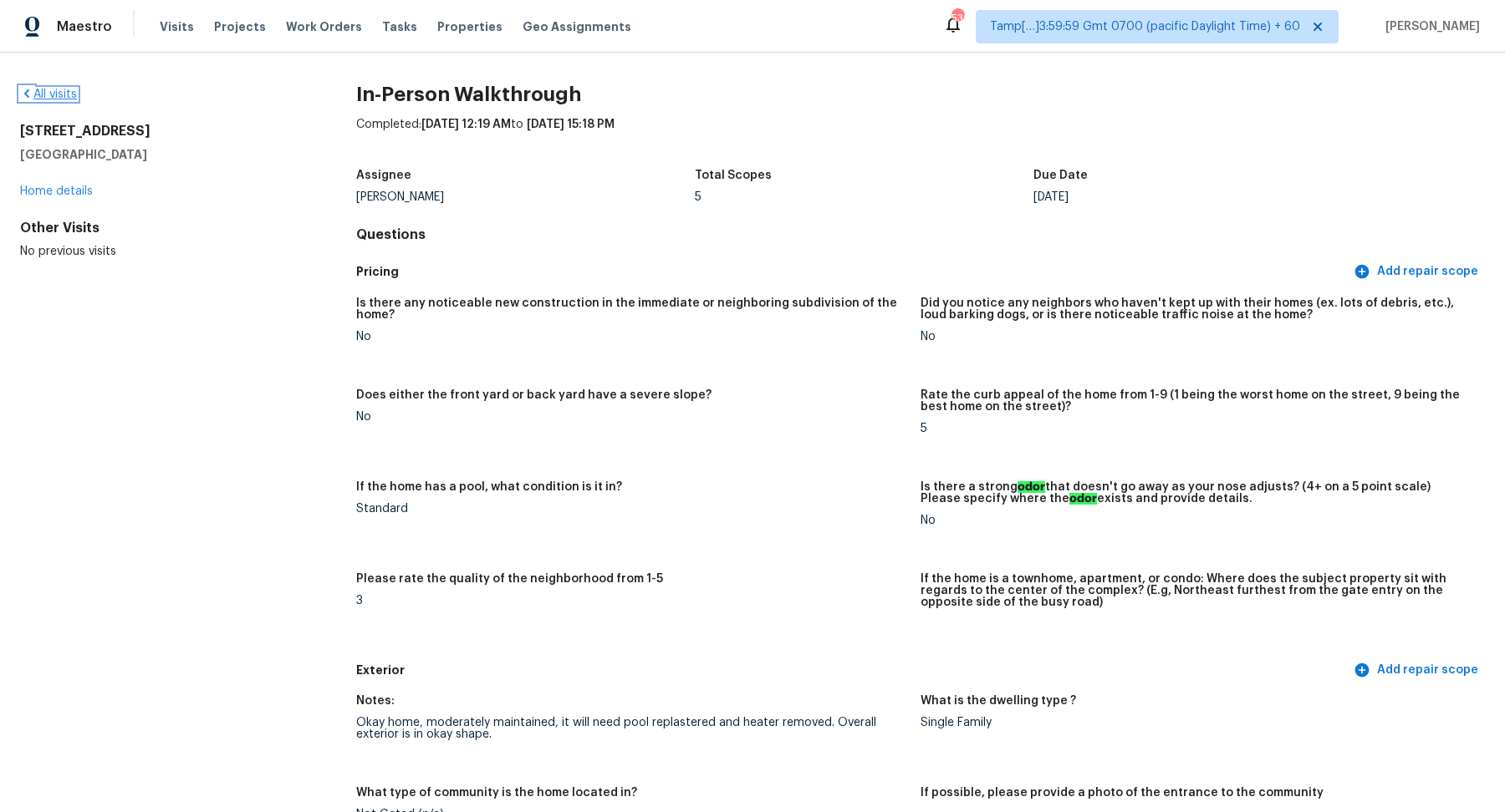
click at [57, 96] on link "All visits" at bounding box center [49, 94] width 57 height 11
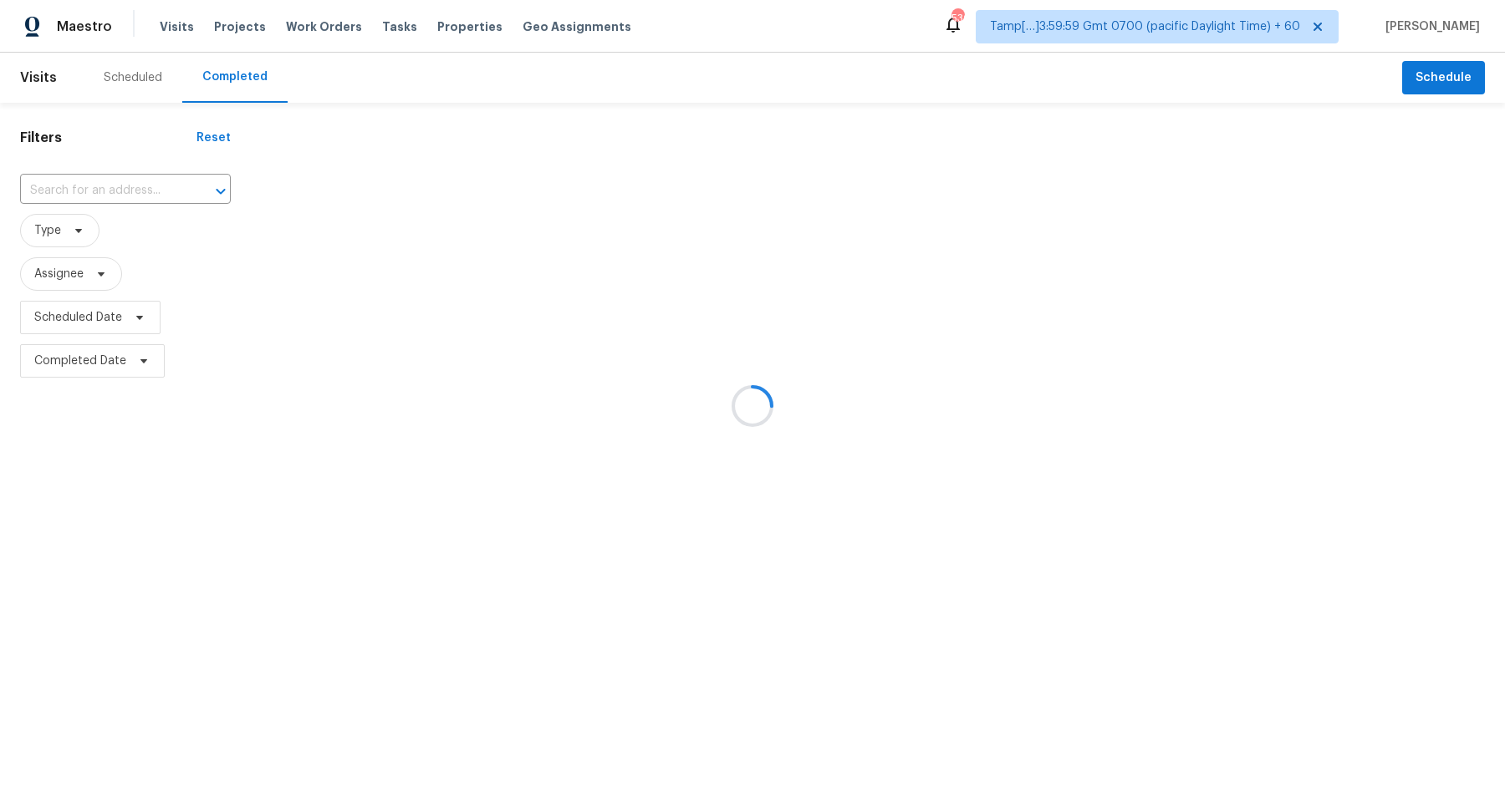
click at [89, 179] on div at bounding box center [752, 406] width 1505 height 812
click at [123, 182] on div at bounding box center [752, 406] width 1505 height 812
click at [122, 195] on div at bounding box center [752, 406] width 1505 height 812
click at [65, 182] on div at bounding box center [752, 406] width 1505 height 812
click at [117, 193] on div at bounding box center [752, 406] width 1505 height 812
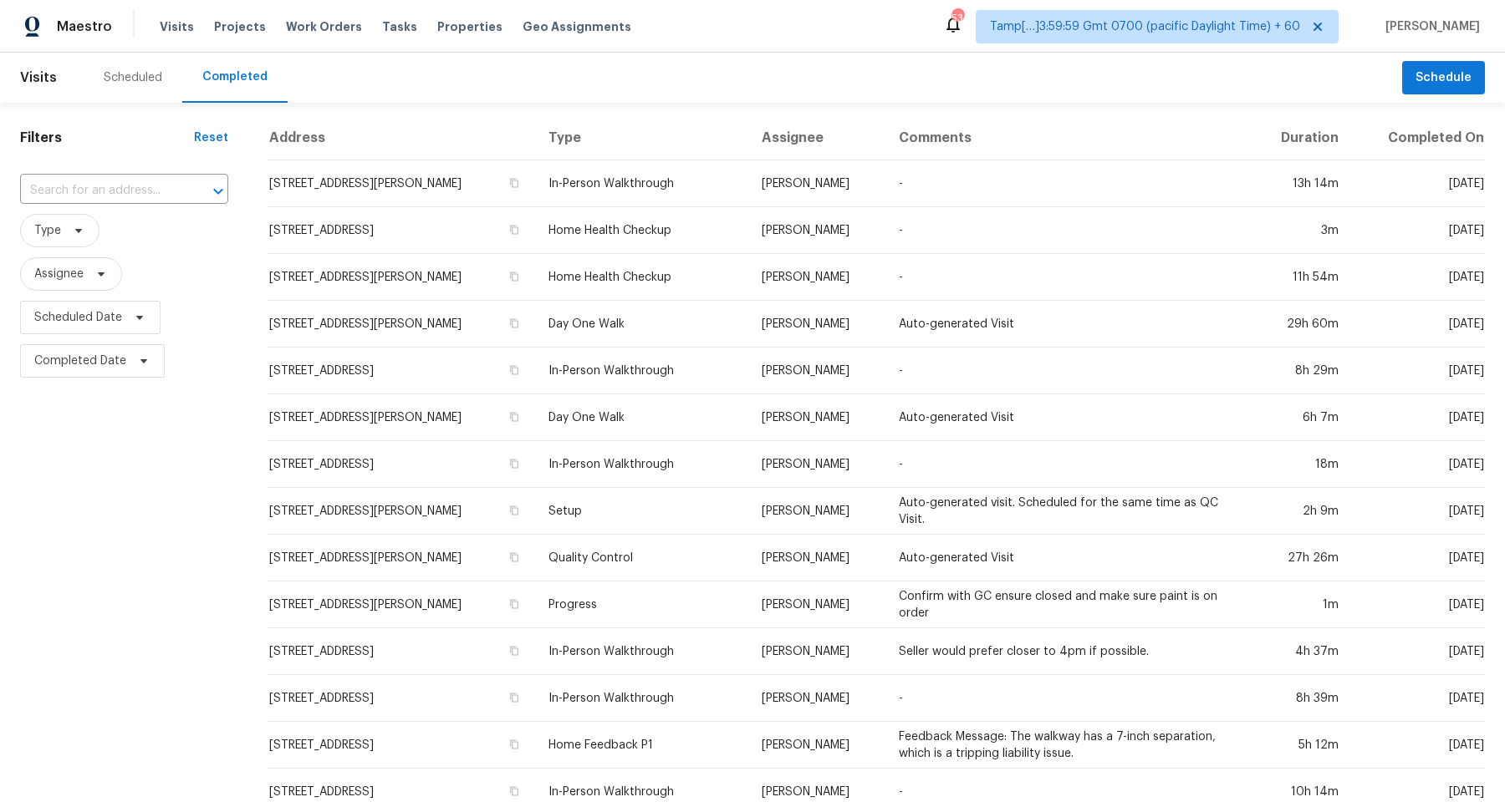
click at [117, 193] on input "text" at bounding box center [101, 191] width 161 height 26
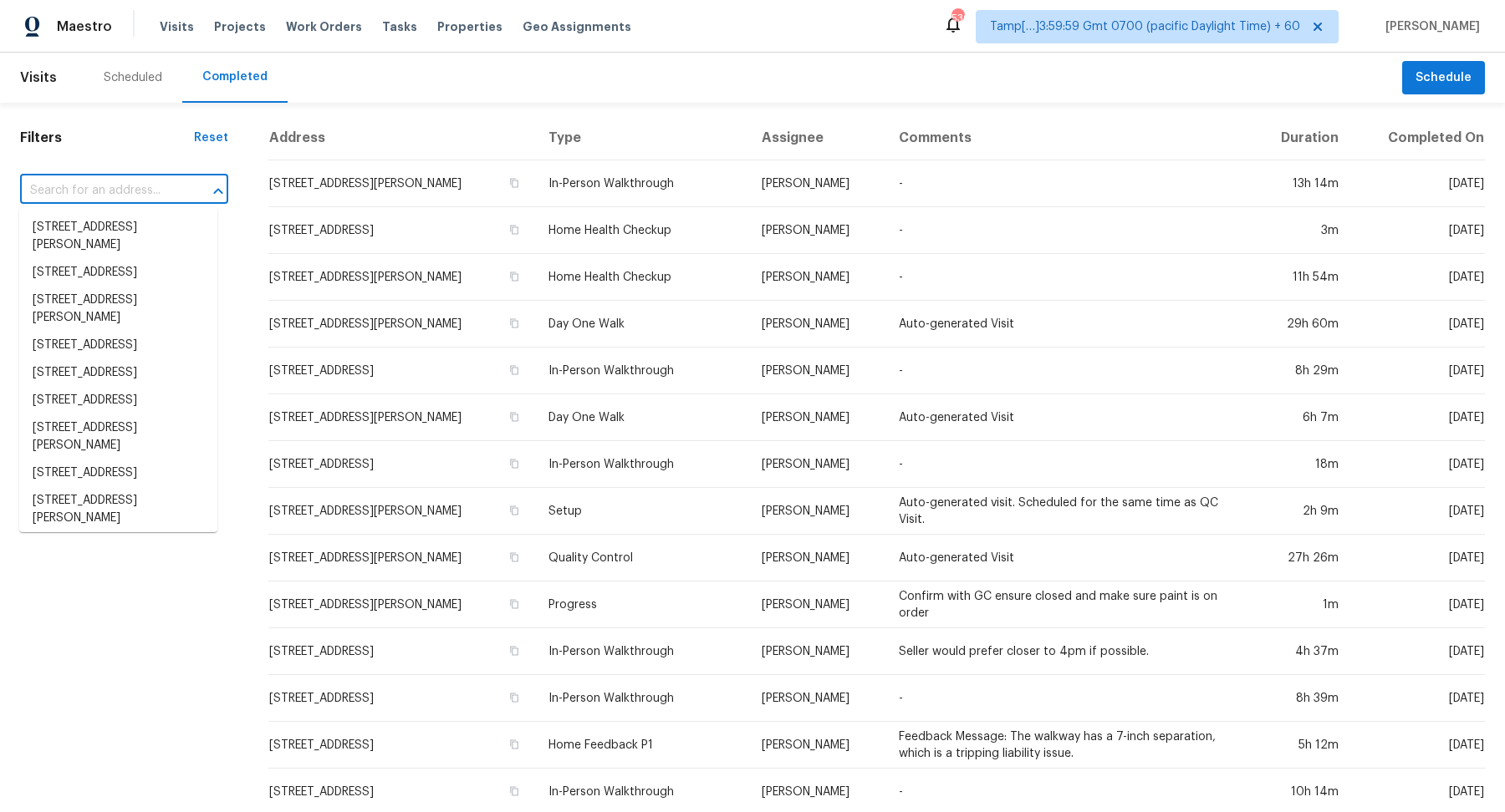
paste input "[STREET_ADDRESS][PERSON_NAME]"
type input "[STREET_ADDRESS][PERSON_NAME]"
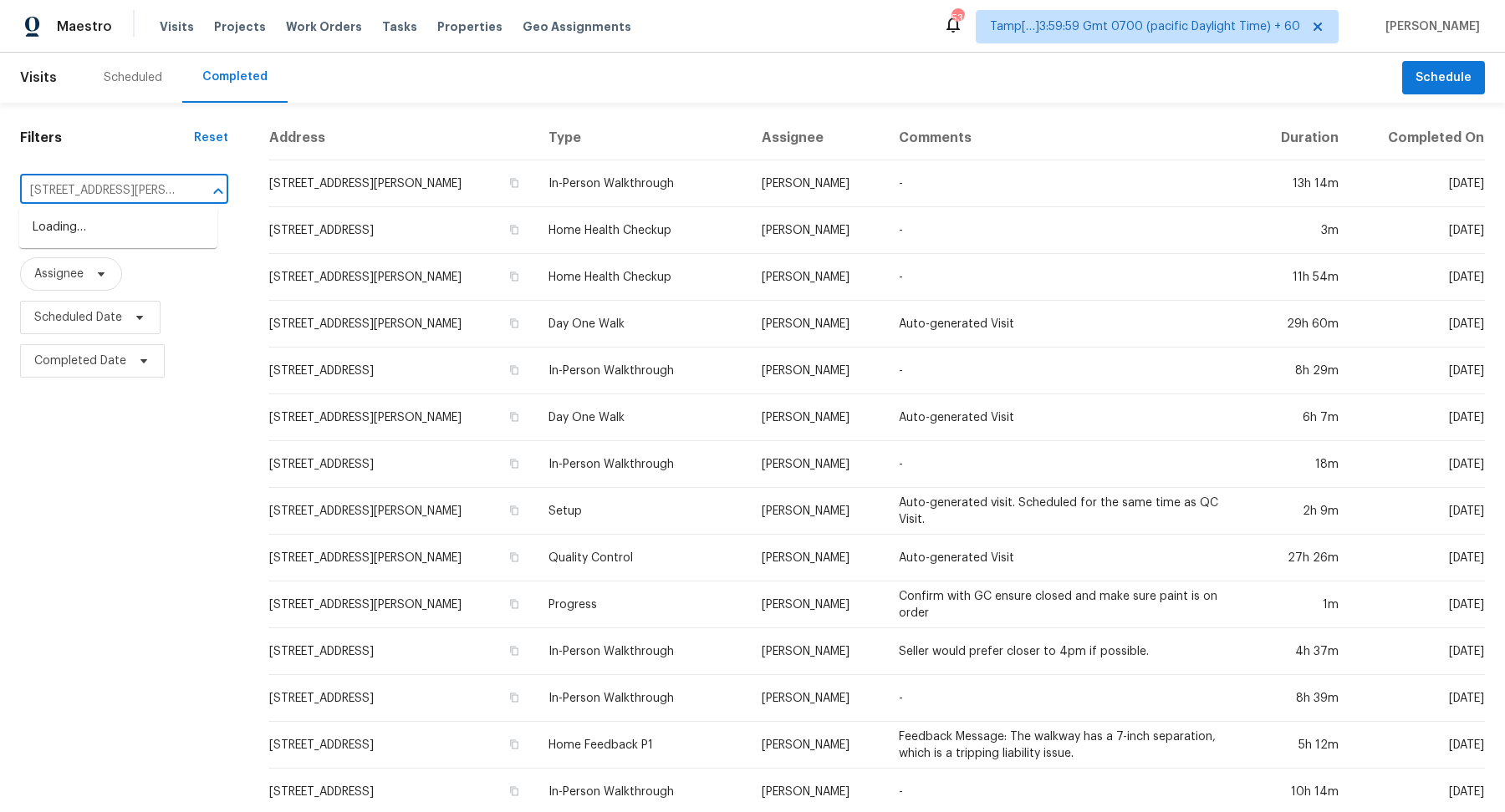
scroll to position [0, 72]
click at [76, 231] on li "[STREET_ADDRESS]" at bounding box center [118, 228] width 199 height 28
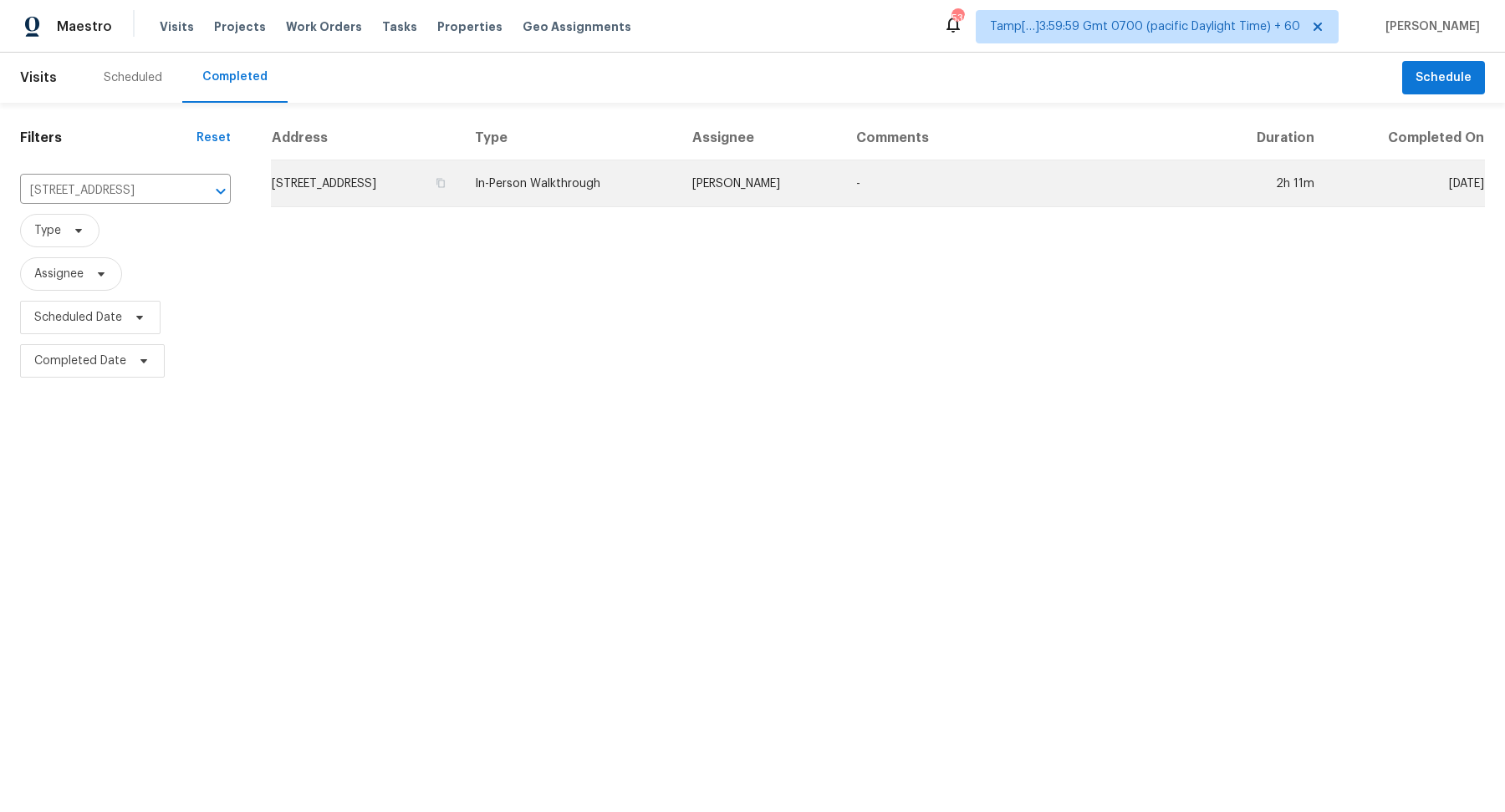
click at [342, 188] on td "[STREET_ADDRESS]" at bounding box center [366, 184] width 191 height 47
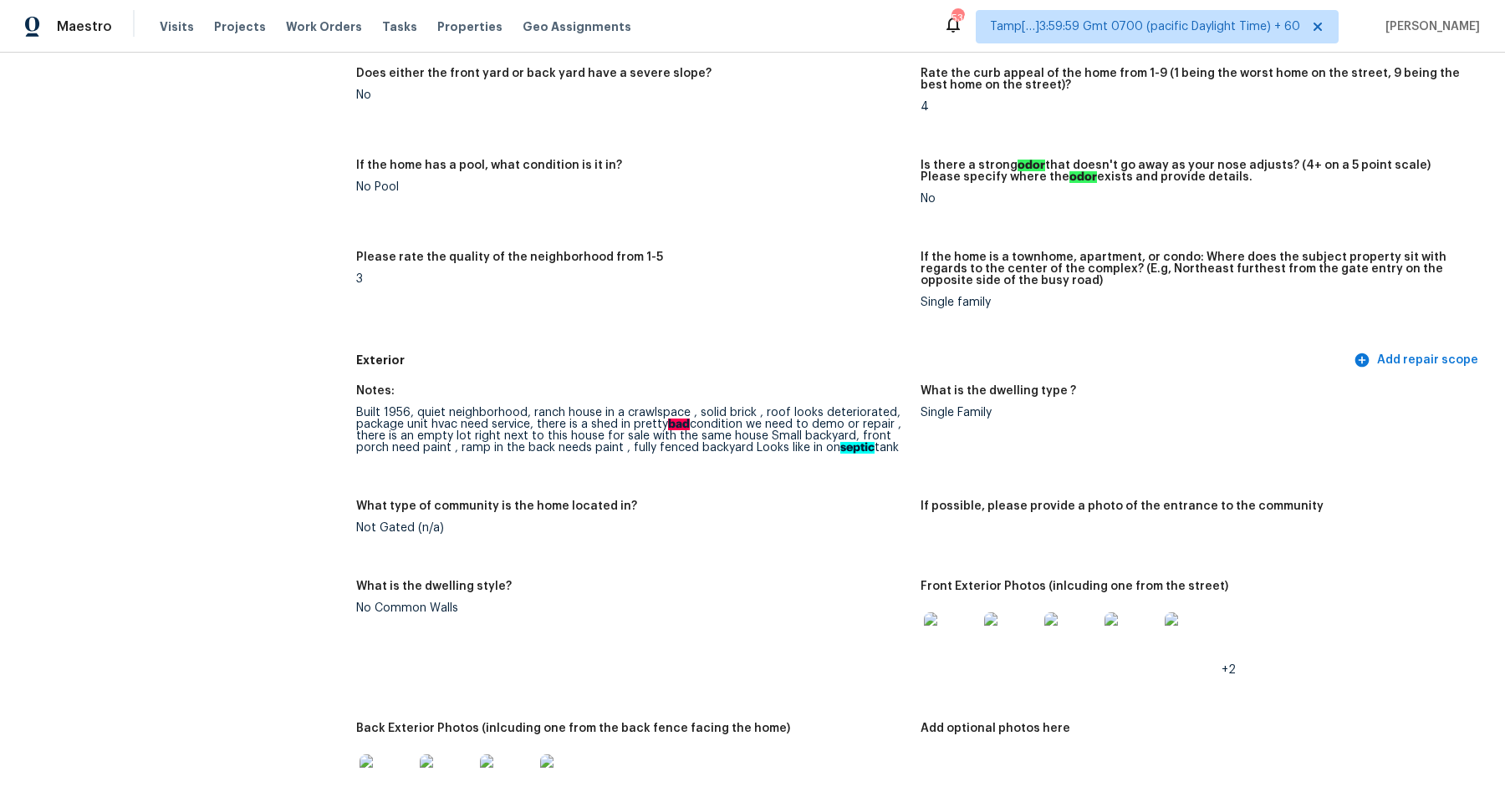
scroll to position [335, 0]
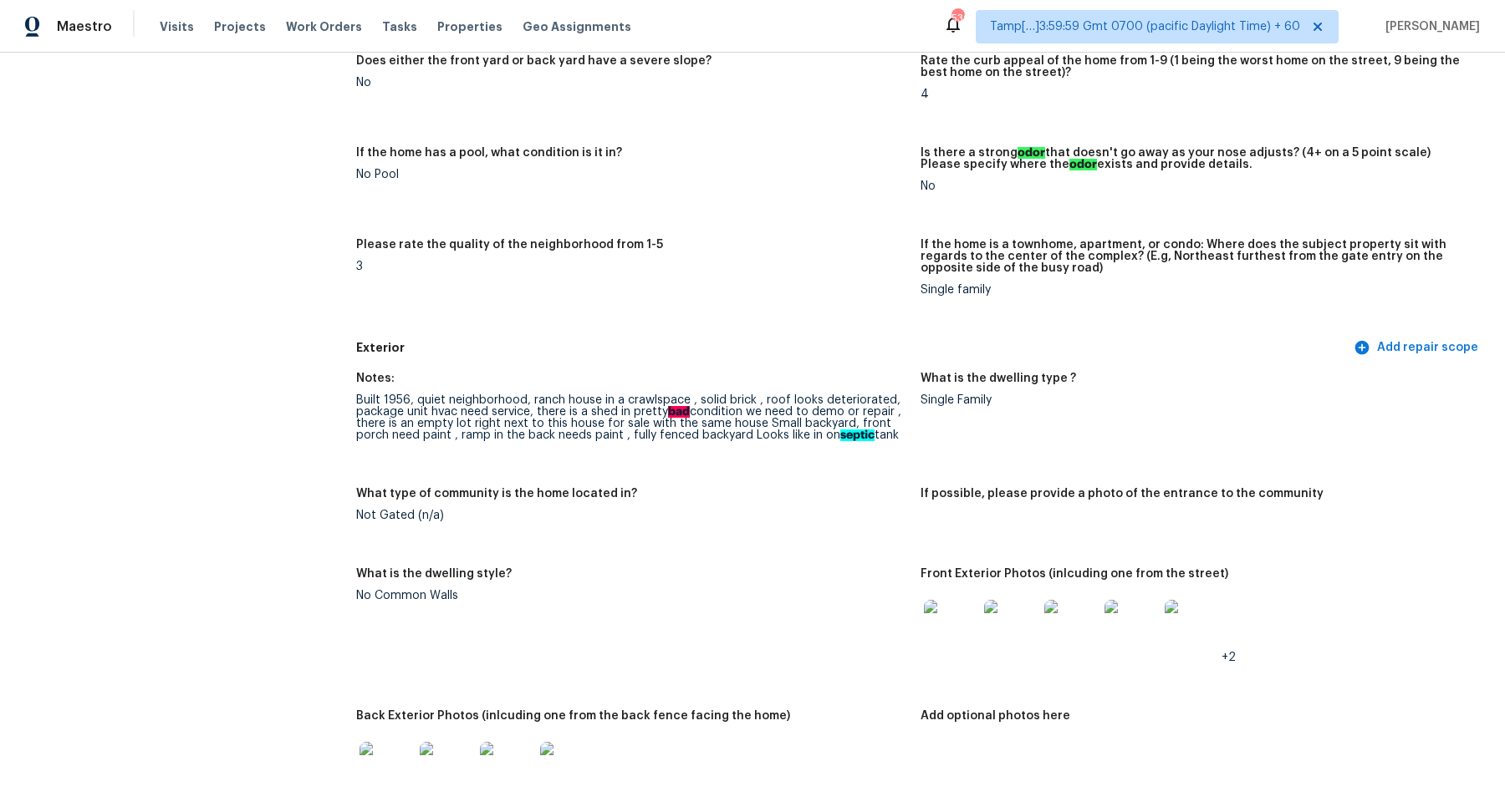
click at [950, 628] on img at bounding box center [950, 627] width 54 height 54
click at [366, 759] on img at bounding box center [387, 769] width 54 height 54
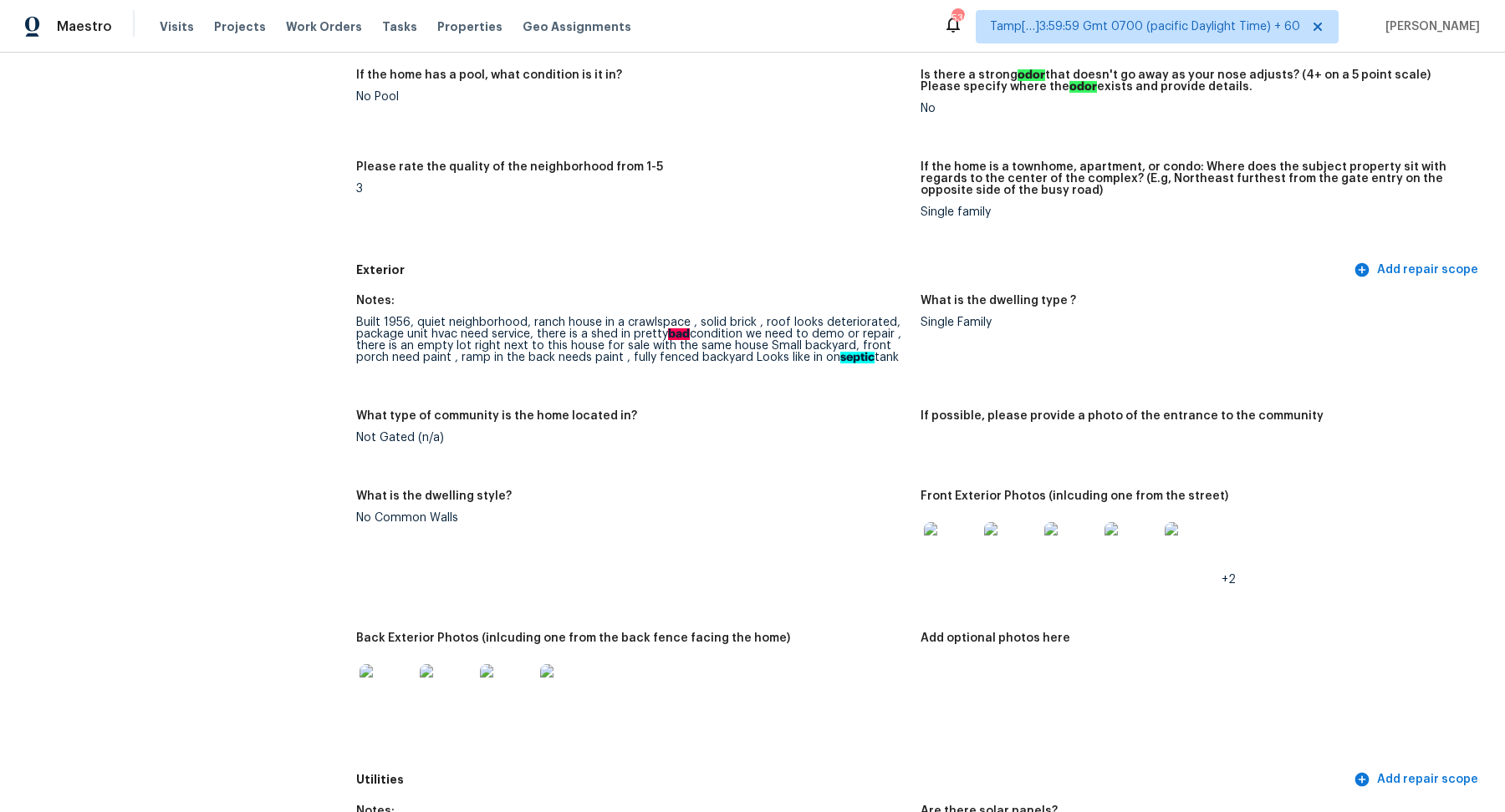
scroll to position [477, 0]
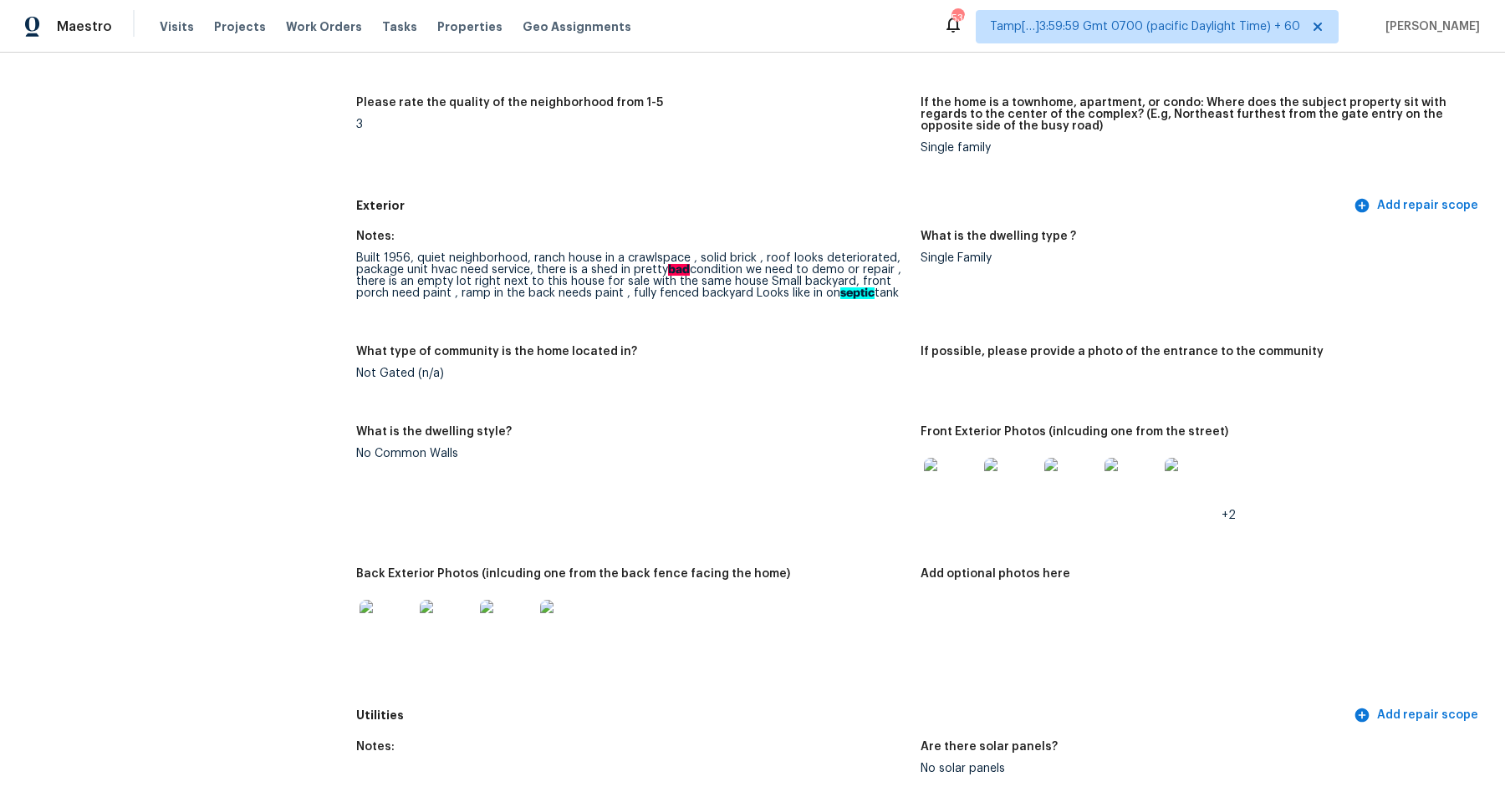
click at [598, 637] on div at bounding box center [631, 627] width 551 height 74
click at [572, 637] on img at bounding box center [567, 627] width 54 height 54
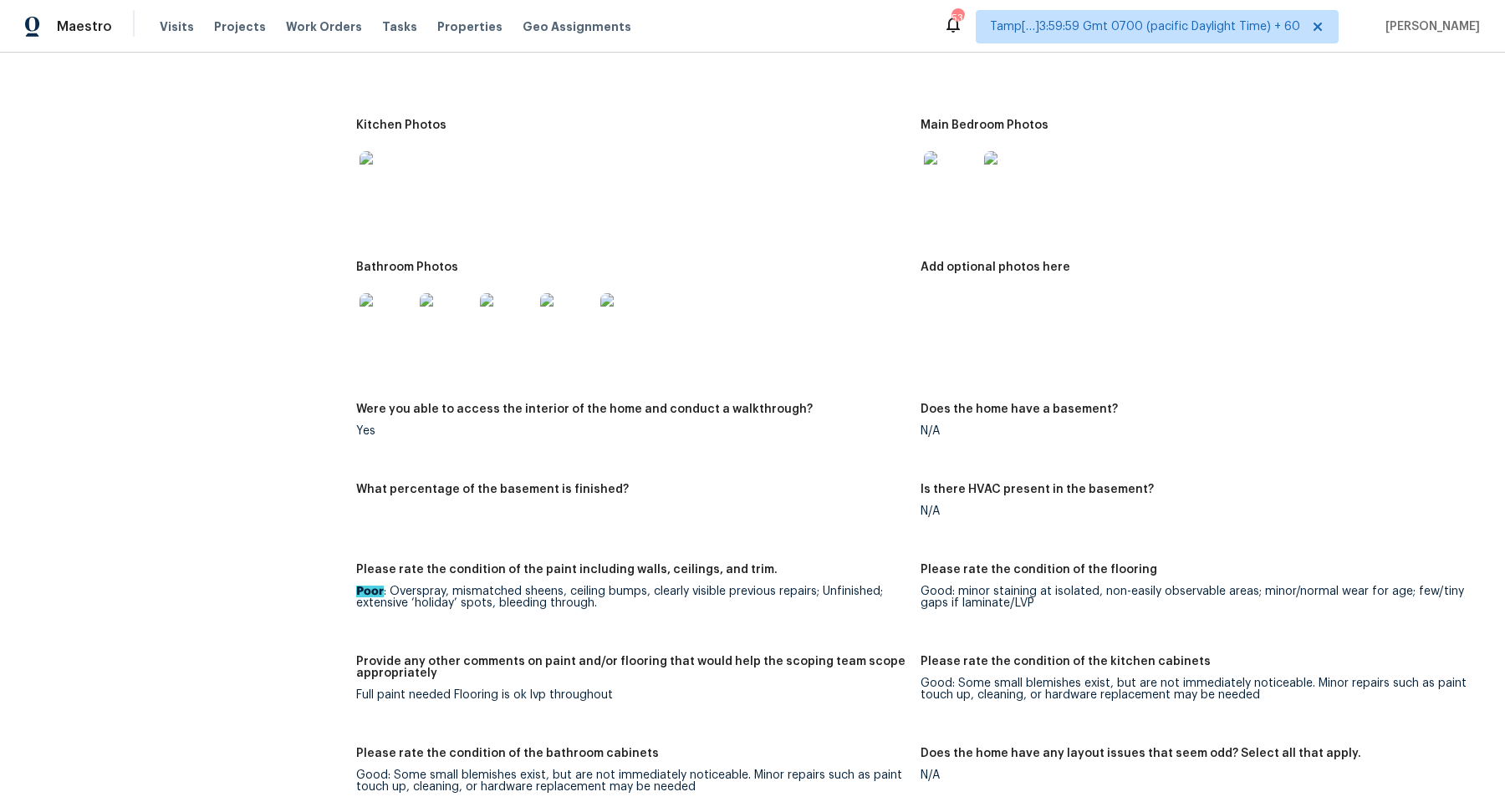
scroll to position [1757, 0]
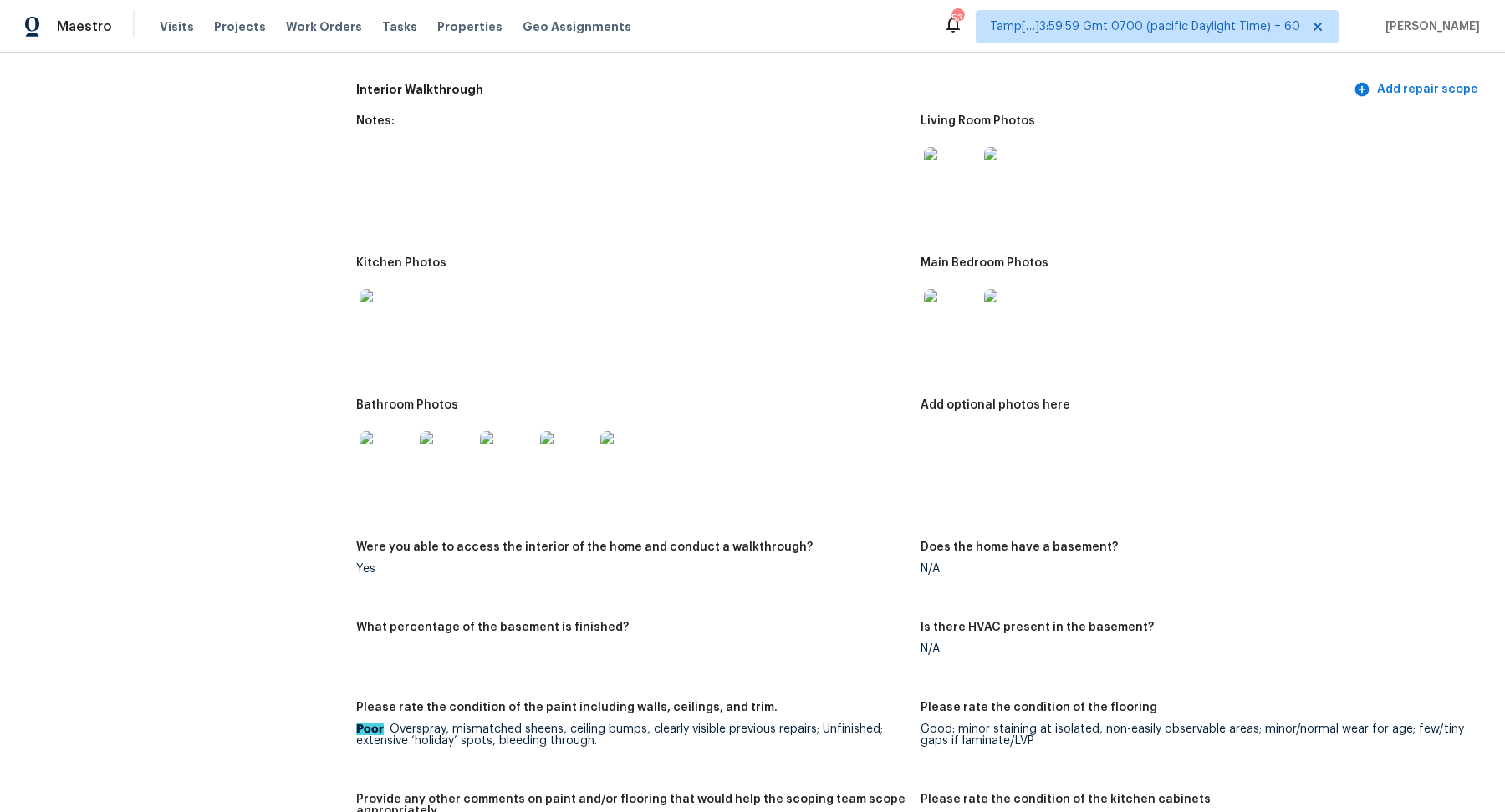
click at [932, 191] on img at bounding box center [950, 174] width 54 height 54
click at [386, 292] on img at bounding box center [387, 316] width 54 height 54
click at [947, 322] on img at bounding box center [950, 316] width 54 height 54
click at [404, 455] on img at bounding box center [387, 458] width 54 height 54
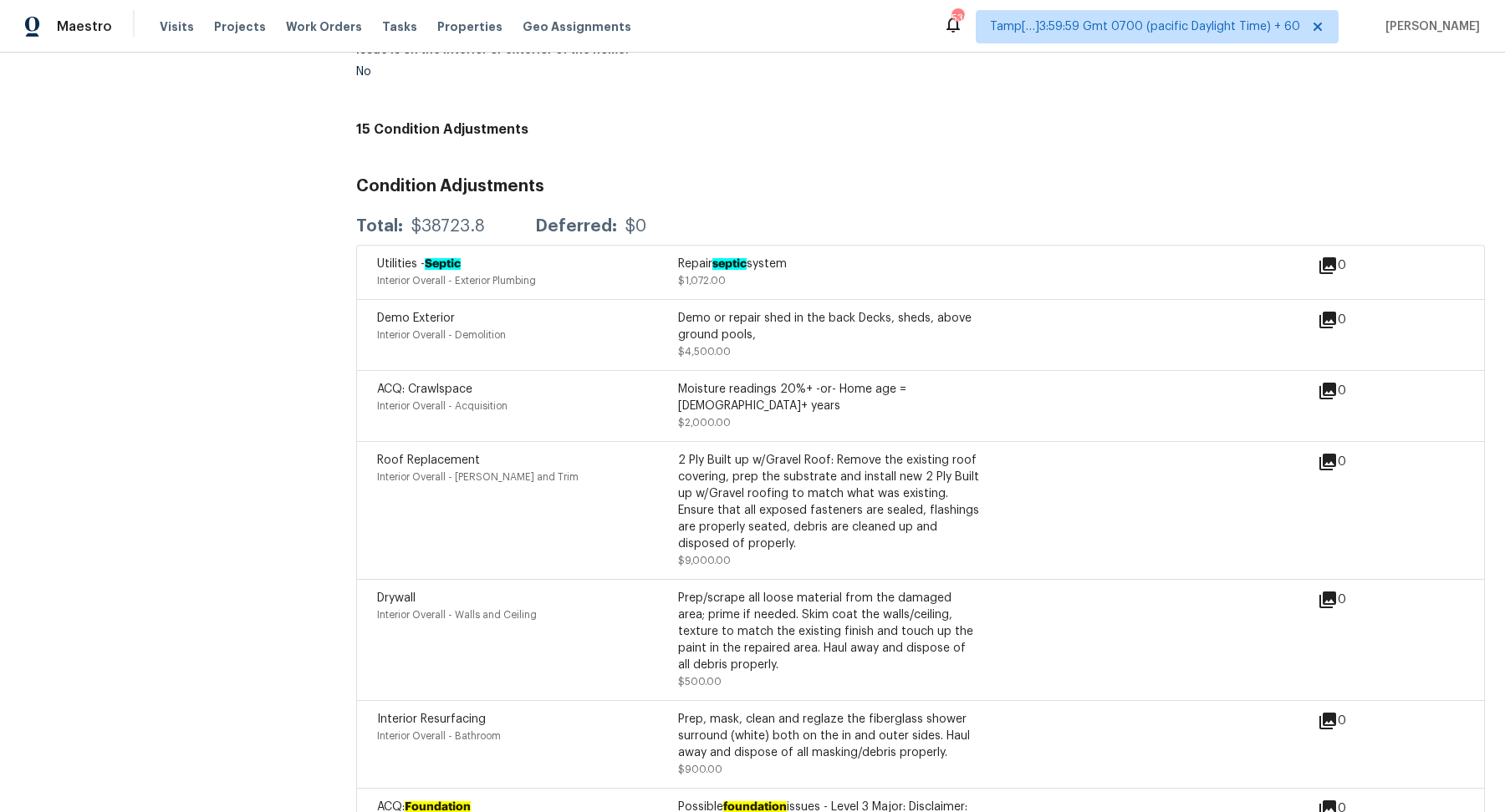
scroll to position [3570, 0]
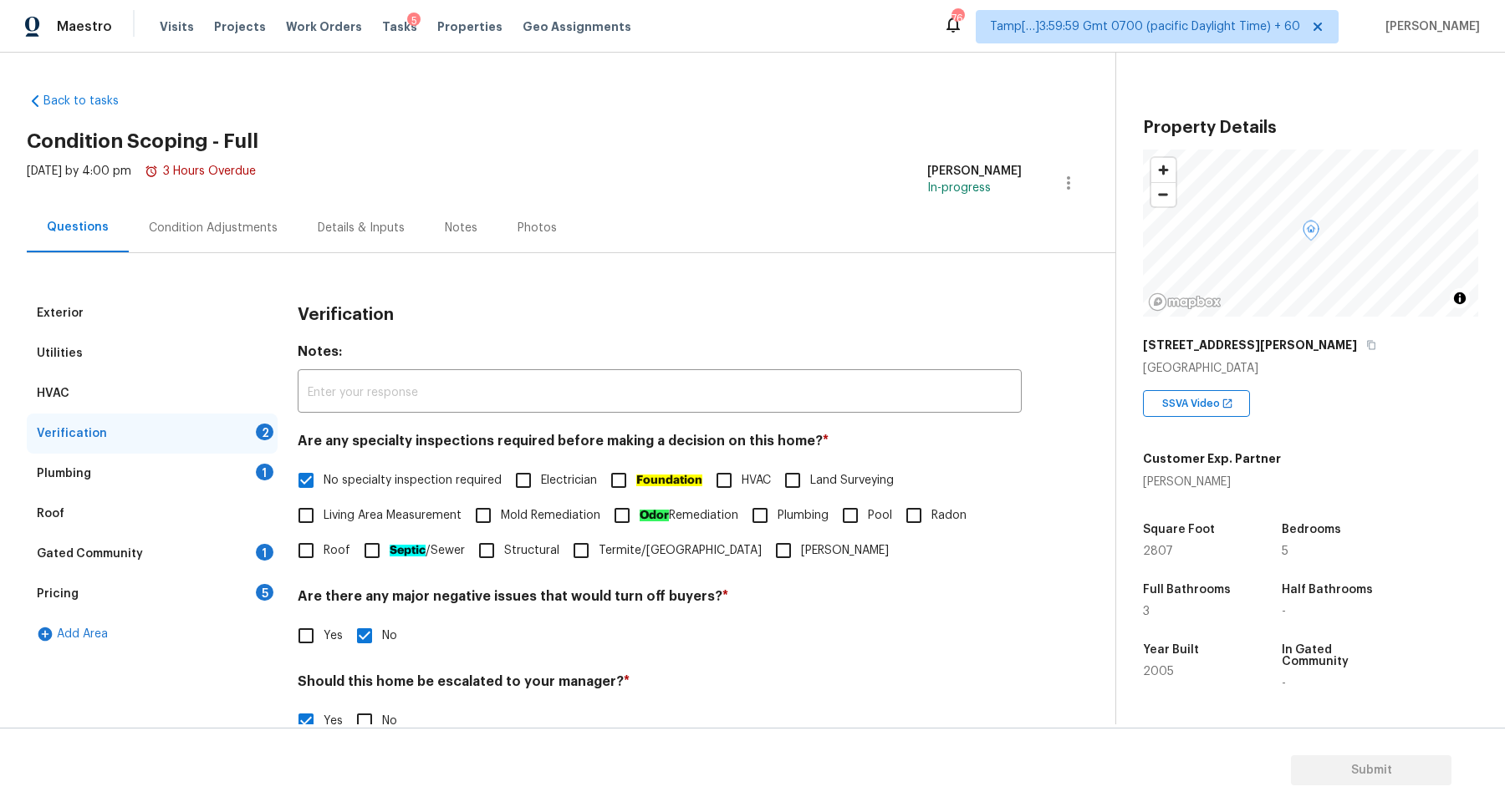
scroll to position [160, 0]
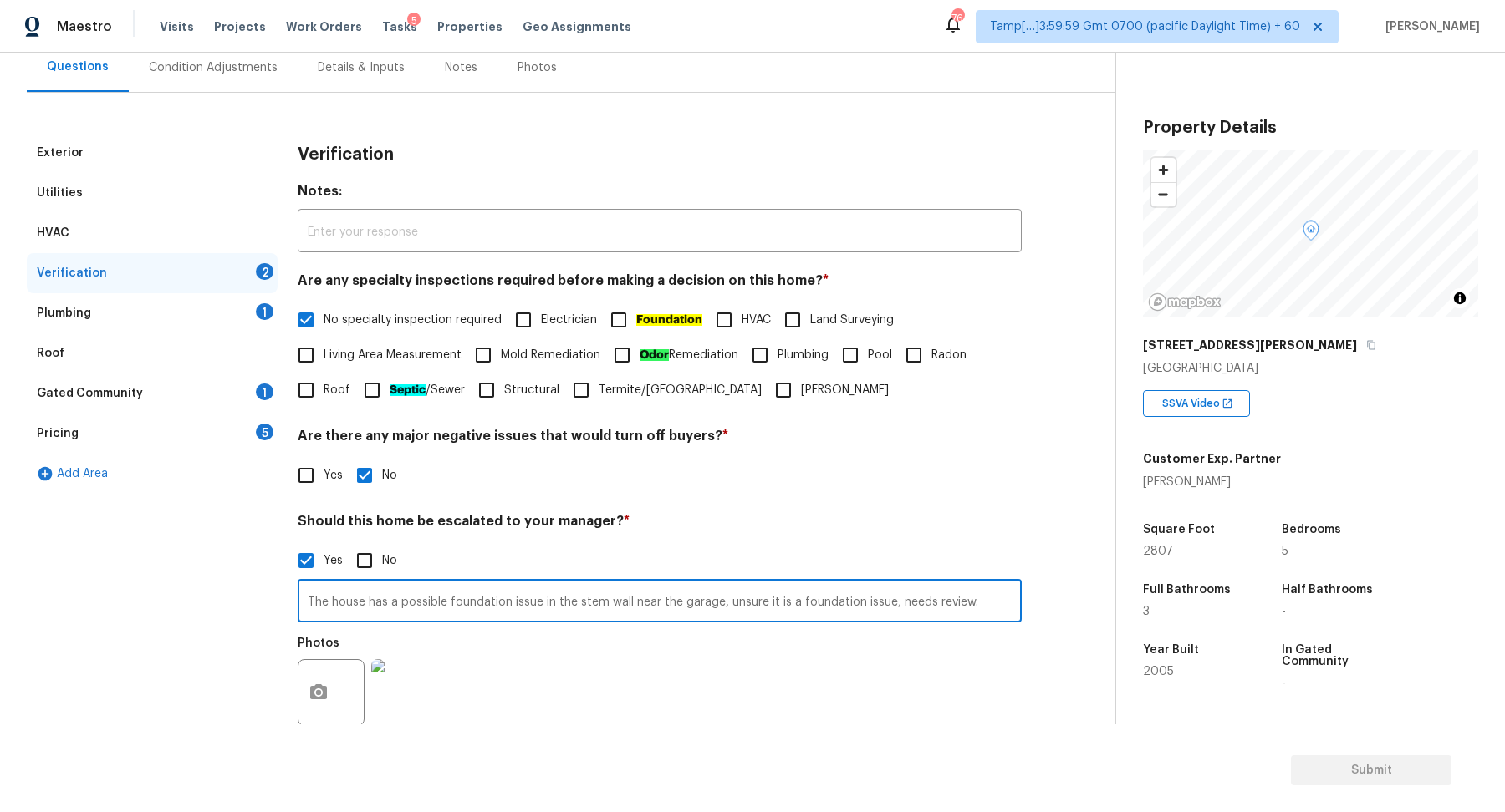
type input "The house has a possible foundation issue in the stem wall near the garage, uns…"
click at [806, 668] on div "Photos" at bounding box center [659, 681] width 724 height 108
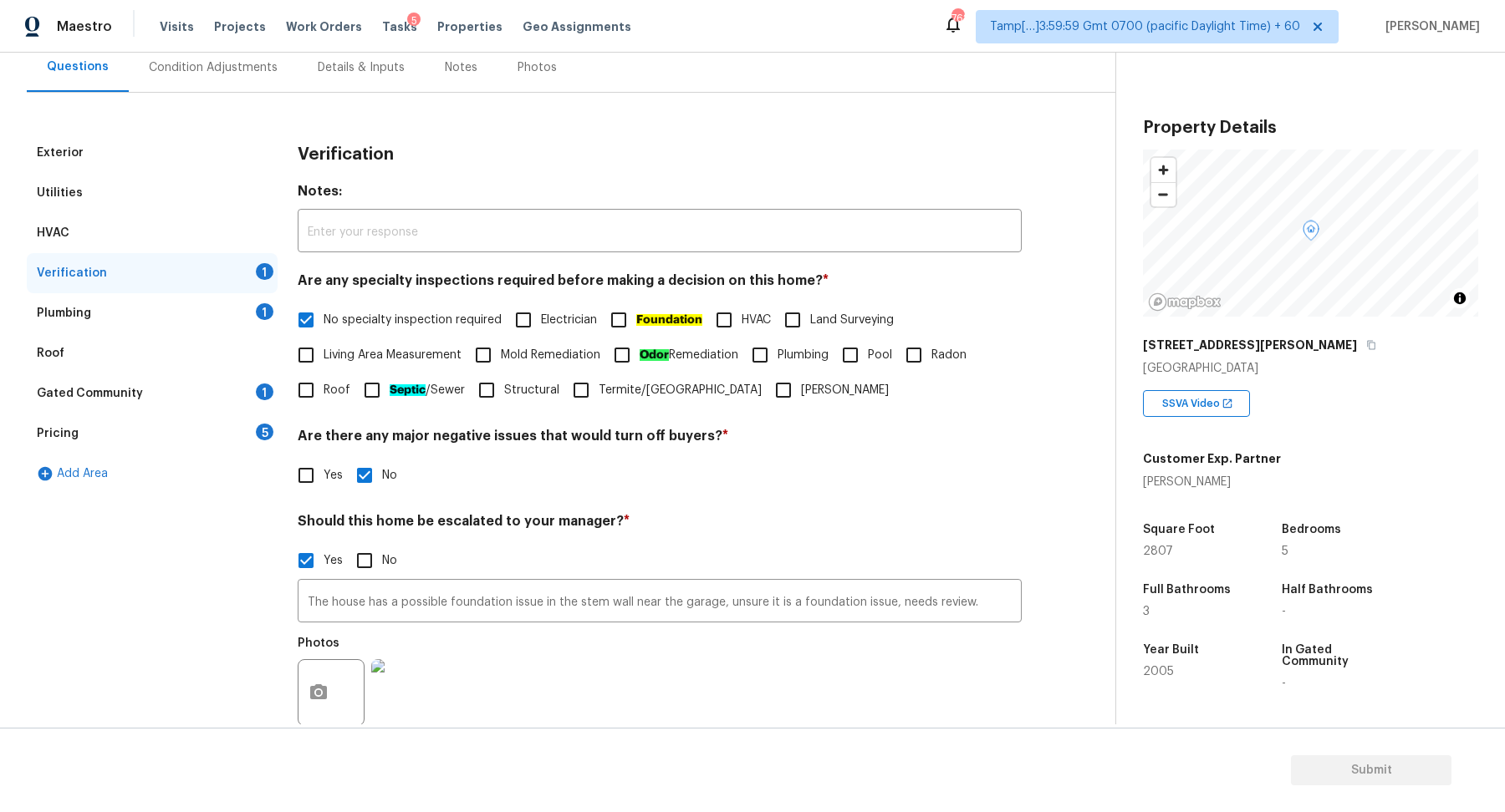
scroll to position [297, 0]
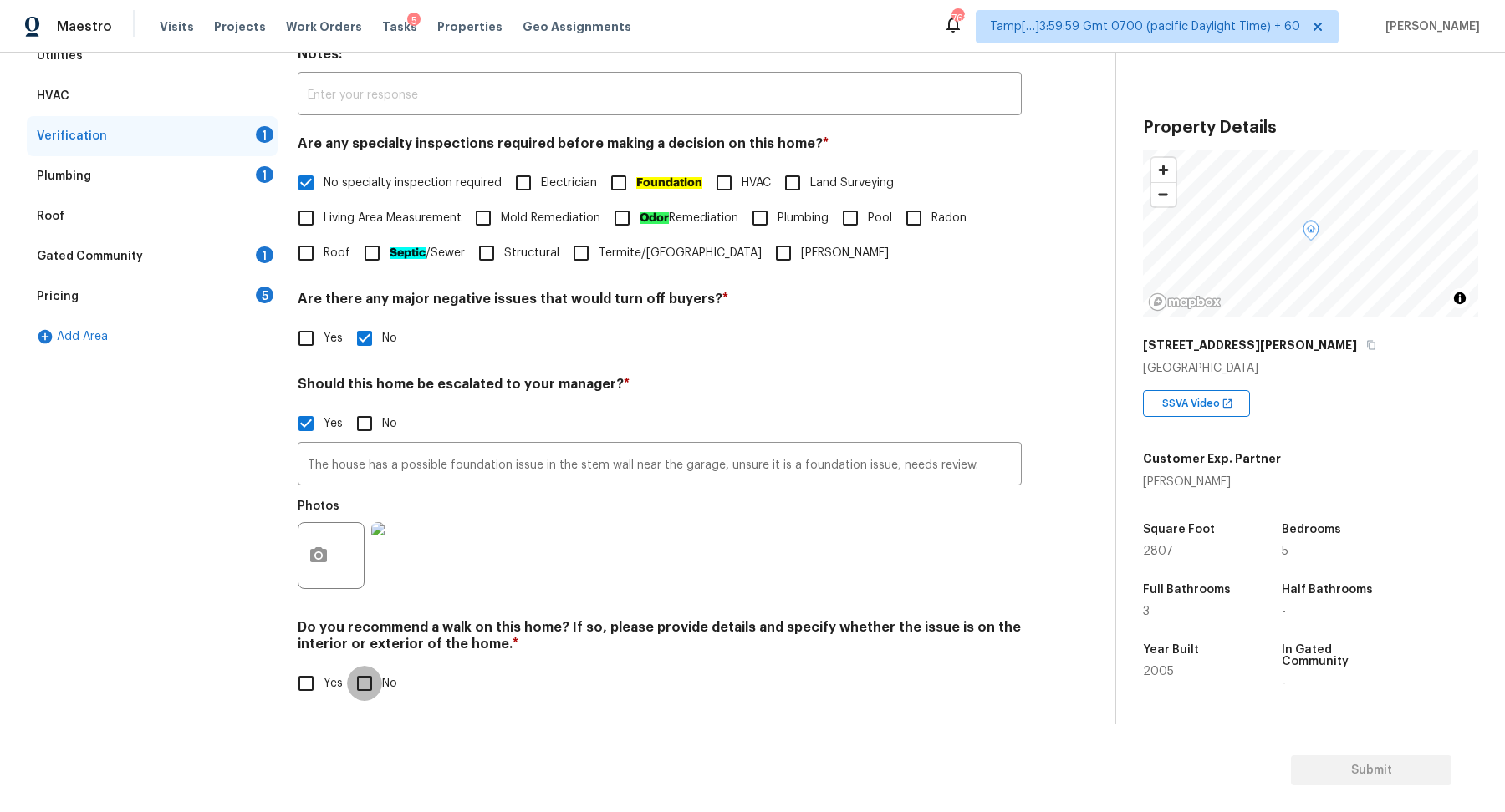
click at [357, 692] on input "No" at bounding box center [364, 683] width 35 height 35
checkbox input "true"
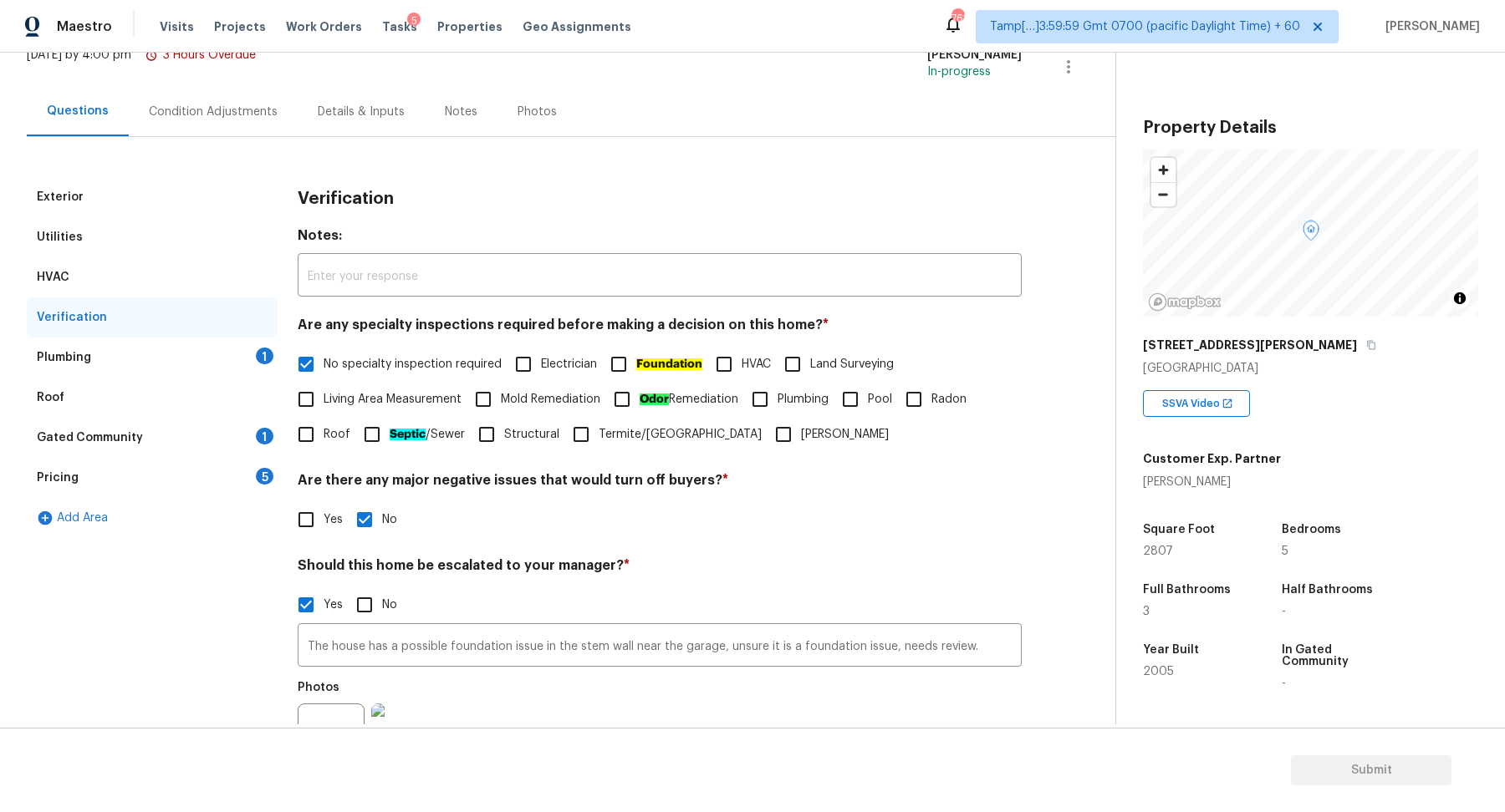
click at [208, 342] on div "Plumbing 1" at bounding box center [152, 358] width 251 height 40
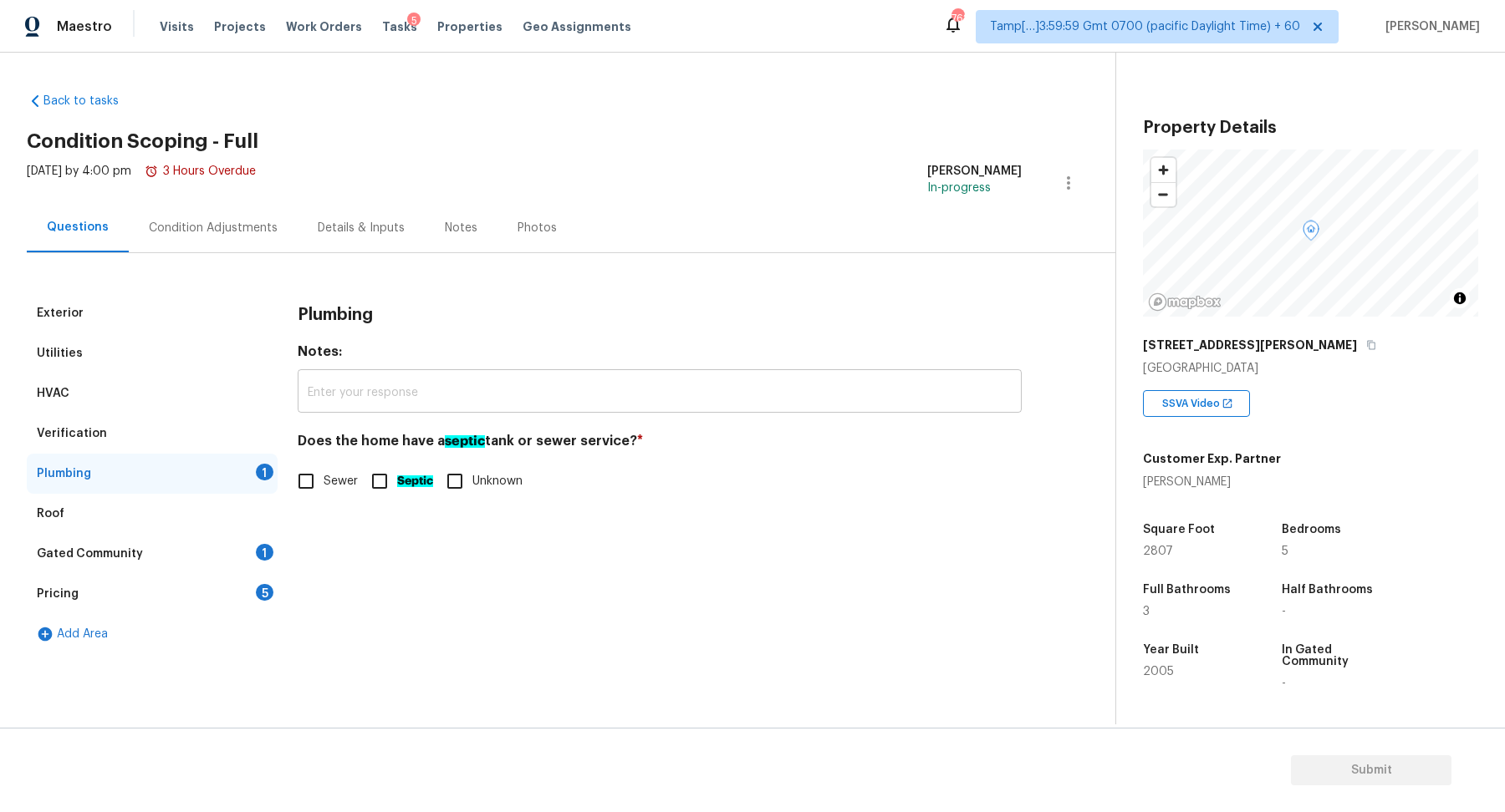
scroll to position [0, 0]
click at [324, 488] on span "Sewer" at bounding box center [341, 482] width 35 height 17
click at [323, 488] on input "Sewer" at bounding box center [306, 481] width 35 height 35
checkbox input "true"
click at [236, 554] on div "Gated Community 1" at bounding box center [152, 554] width 251 height 40
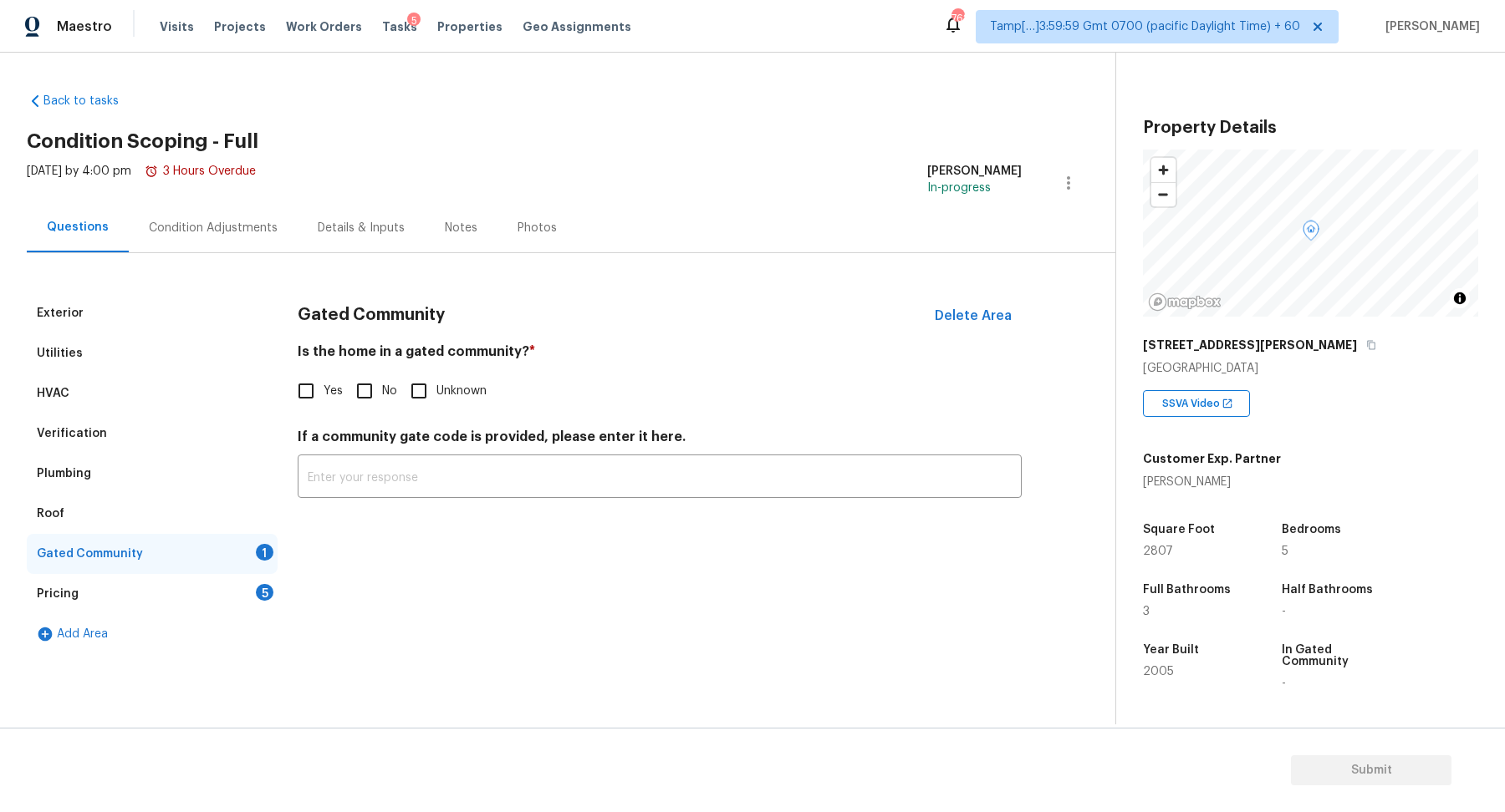
click at [375, 348] on h4 "Is the home in a gated community? *" at bounding box center [659, 354] width 724 height 23
click at [375, 397] on input "No" at bounding box center [364, 391] width 35 height 35
checkbox input "true"
click at [238, 582] on div "Pricing 5" at bounding box center [152, 594] width 251 height 40
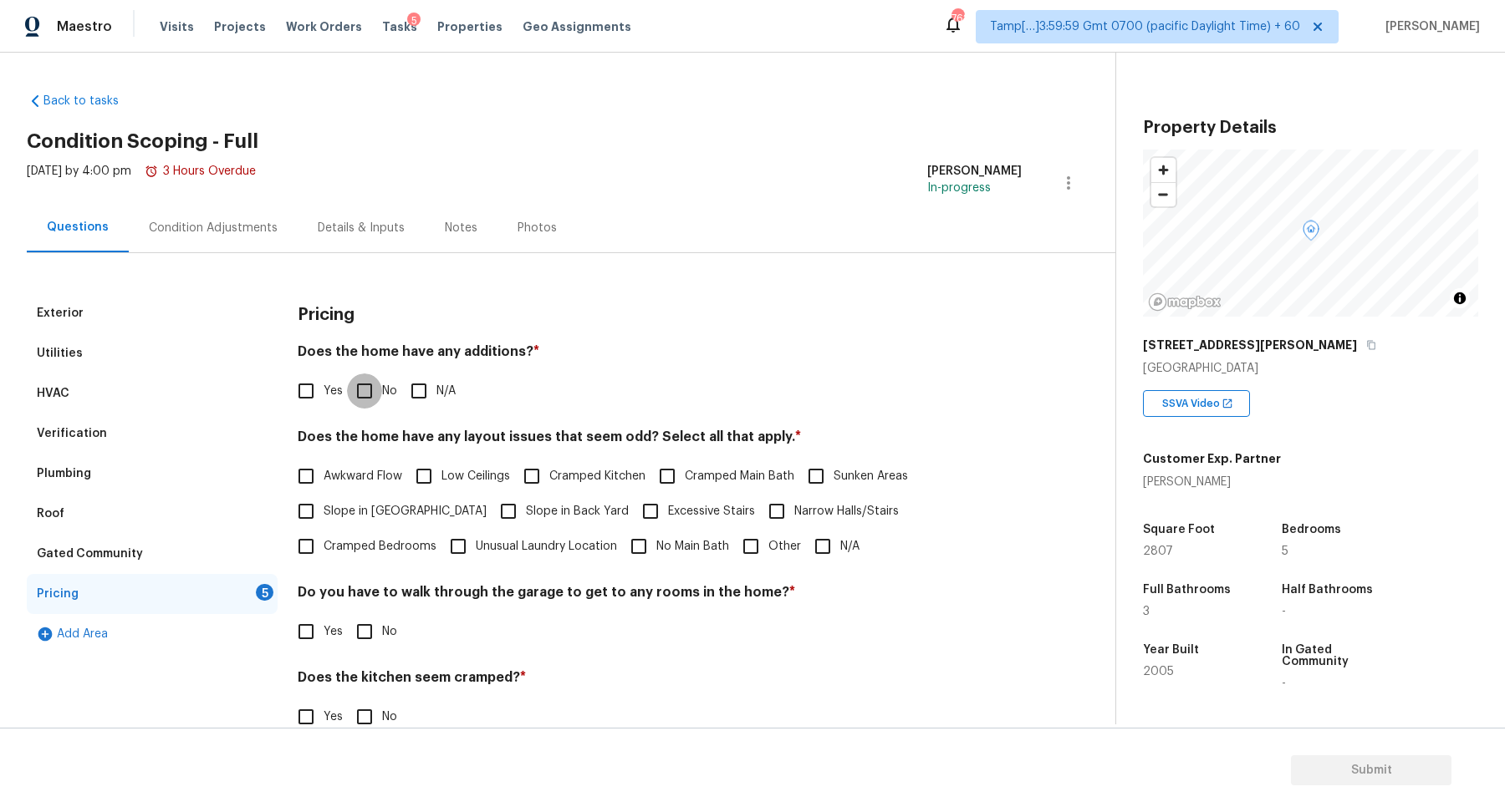
click at [360, 380] on input "No" at bounding box center [364, 391] width 35 height 35
checkbox input "true"
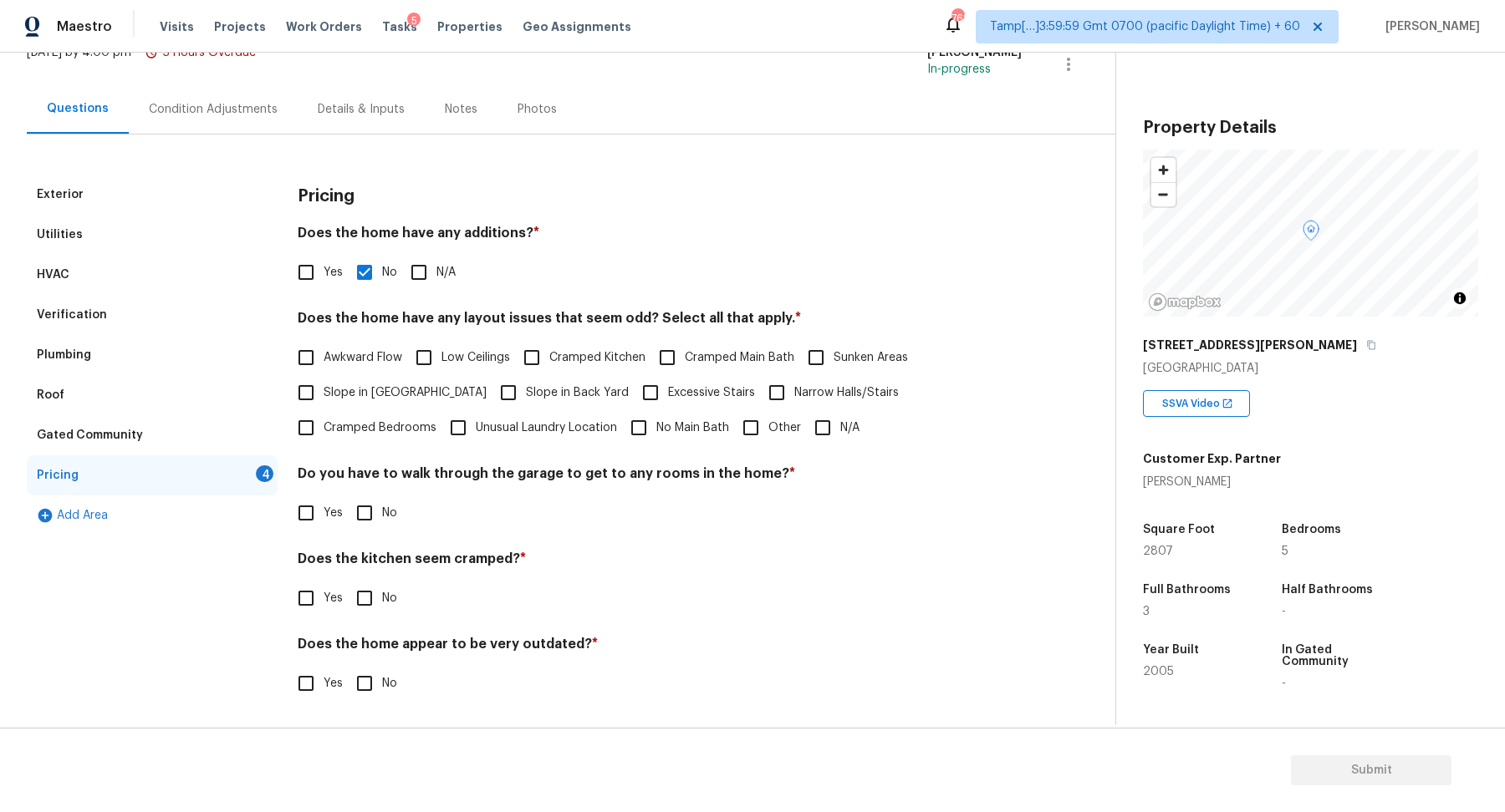
click at [378, 407] on label "Slope in [GEOGRAPHIC_DATA]" at bounding box center [388, 393] width 199 height 35
click at [323, 407] on input "Slope in [GEOGRAPHIC_DATA]" at bounding box center [306, 393] width 35 height 35
checkbox input "true"
click at [525, 393] on span "Slope in Back Yard" at bounding box center [577, 394] width 103 height 17
click at [491, 393] on input "Slope in Back Yard" at bounding box center [508, 394] width 35 height 35
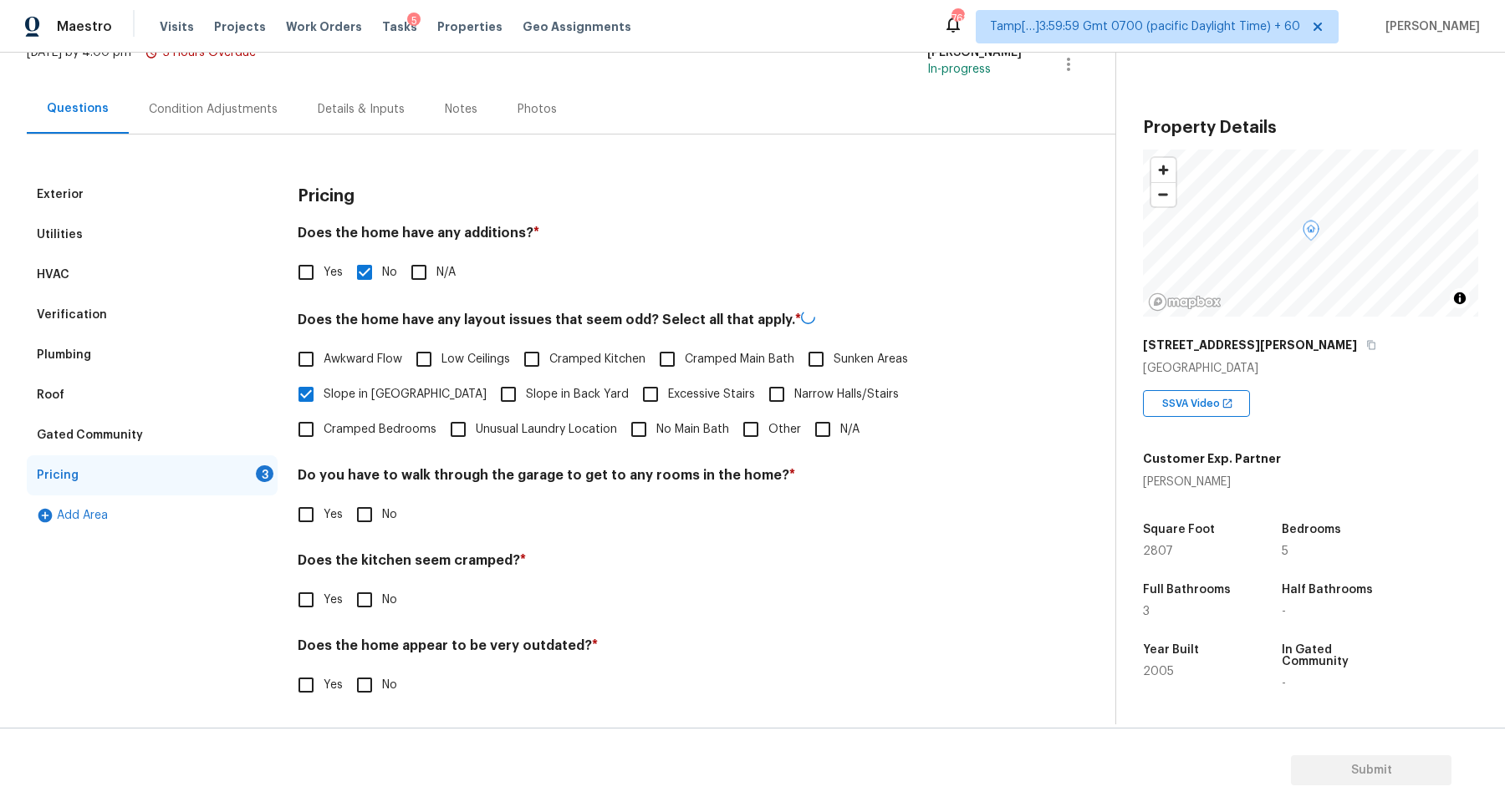
checkbox input "true"
click at [365, 530] on div "Pricing Does the home have any additions? * Yes No N/A Does the home have any l…" at bounding box center [659, 448] width 724 height 547
click at [368, 516] on input "No" at bounding box center [364, 513] width 35 height 35
checkbox input "true"
click at [347, 581] on input "No" at bounding box center [364, 598] width 35 height 35
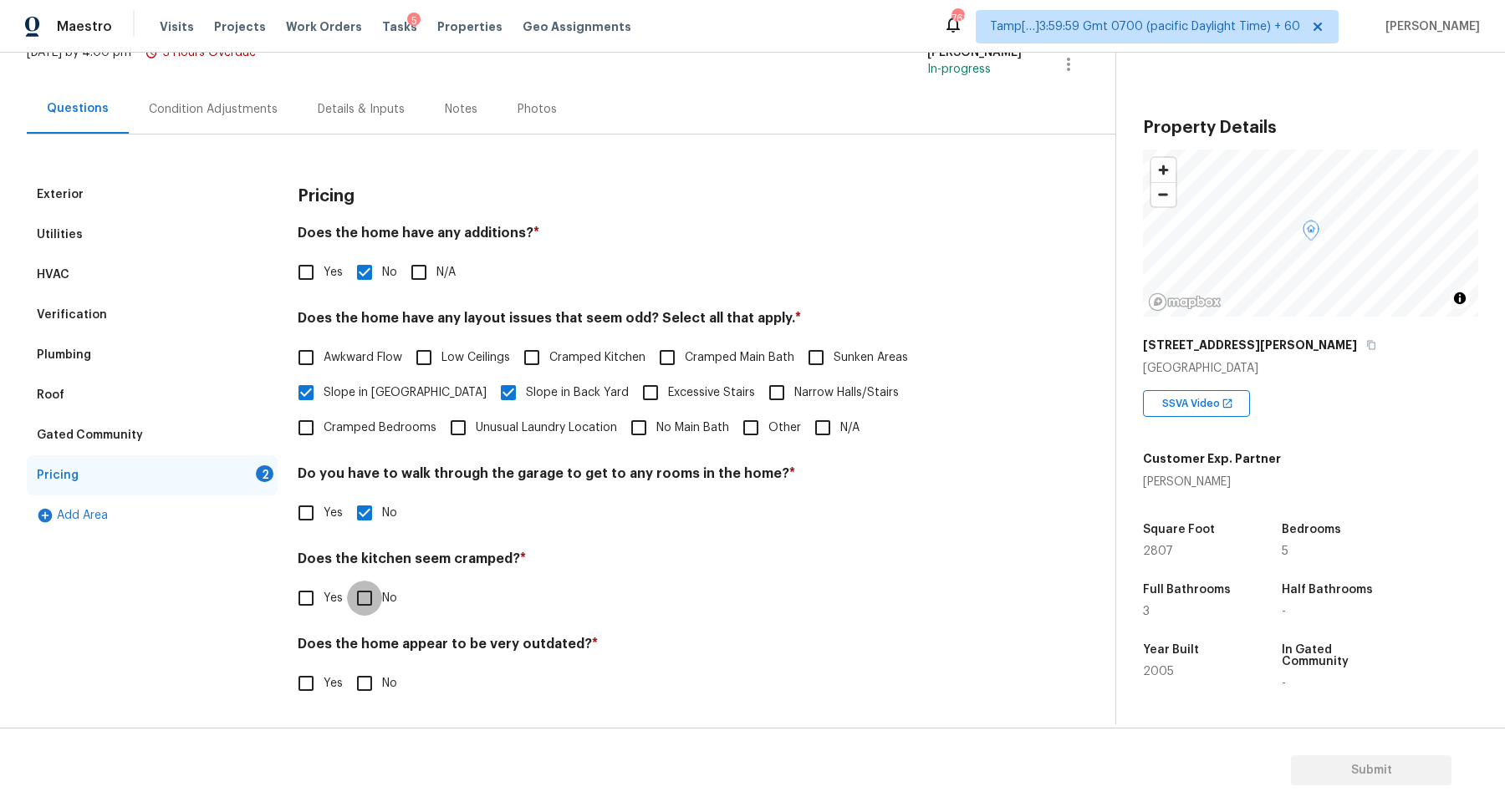
checkbox input "true"
click at [347, 667] on input "No" at bounding box center [364, 685] width 35 height 35
checkbox input "true"
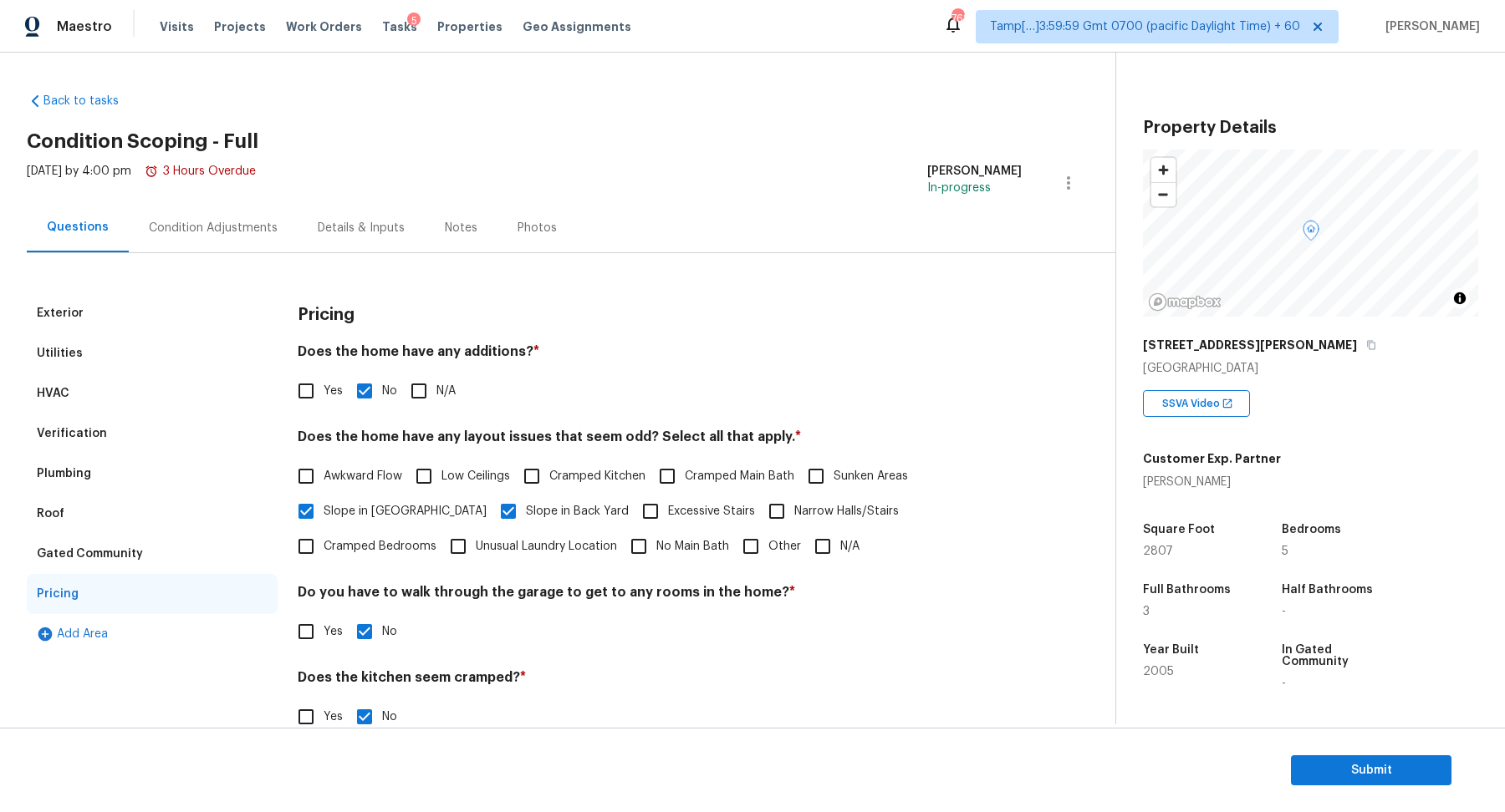
click at [238, 231] on div "Condition Adjustments" at bounding box center [213, 228] width 128 height 16
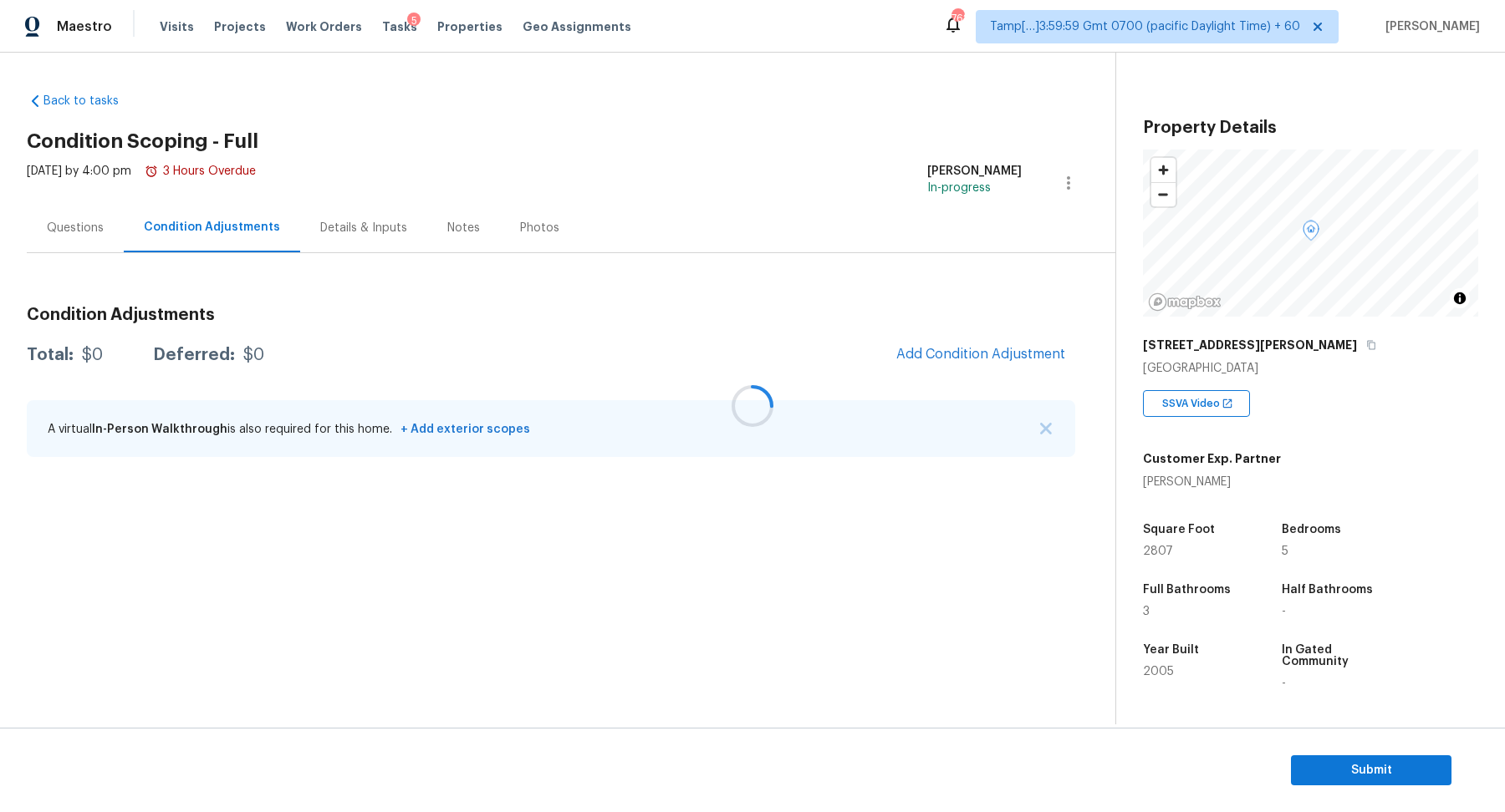
click at [982, 346] on div at bounding box center [752, 406] width 1505 height 812
click at [1022, 342] on button "Add Condition Adjustment" at bounding box center [981, 354] width 189 height 35
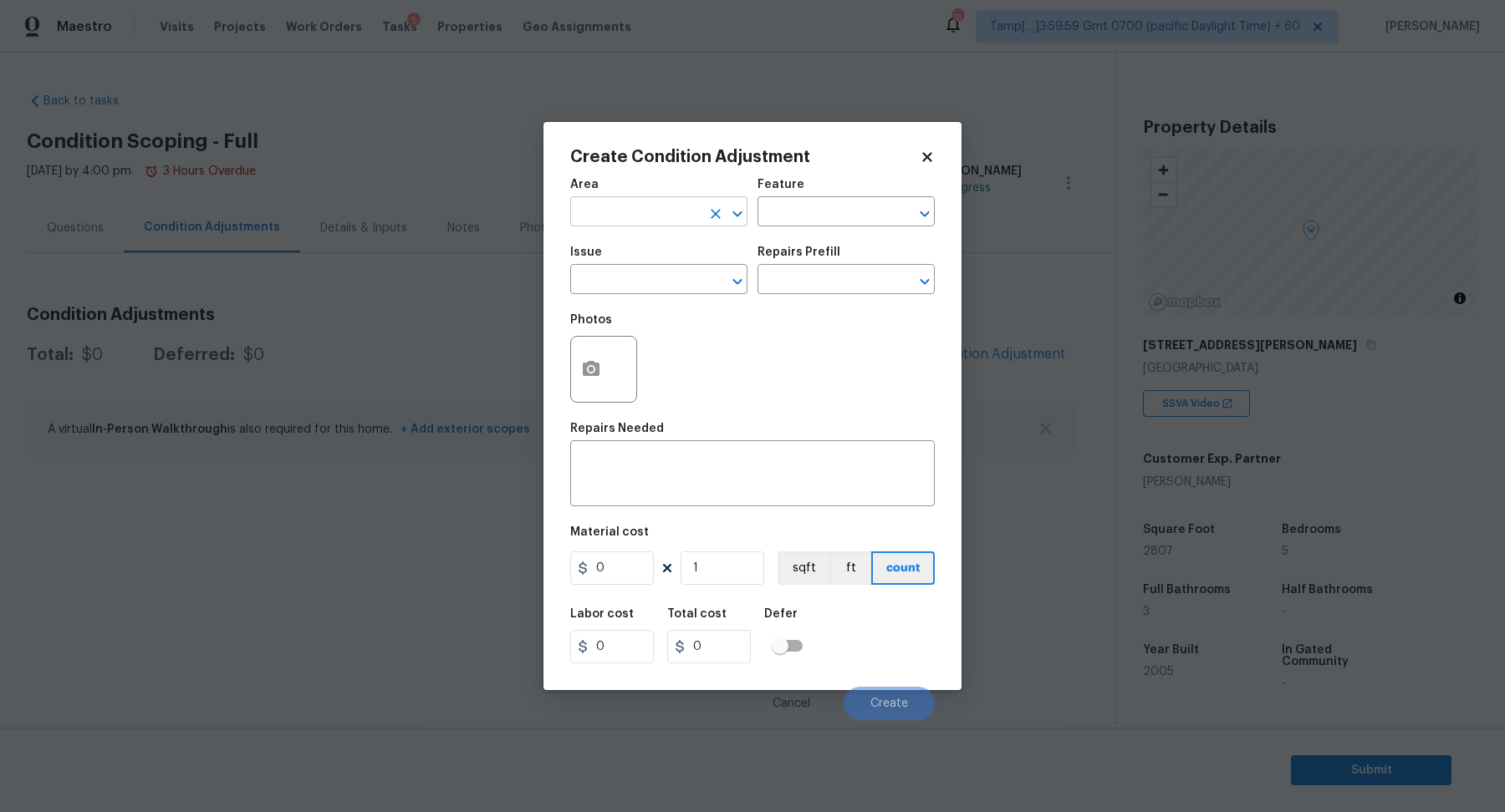
click at [680, 211] on input "text" at bounding box center [635, 213] width 130 height 26
click at [652, 279] on li "Interior Overall" at bounding box center [659, 278] width 177 height 28
type input "Interior Overall"
click at [652, 279] on input "text" at bounding box center [635, 282] width 130 height 26
type input "o"
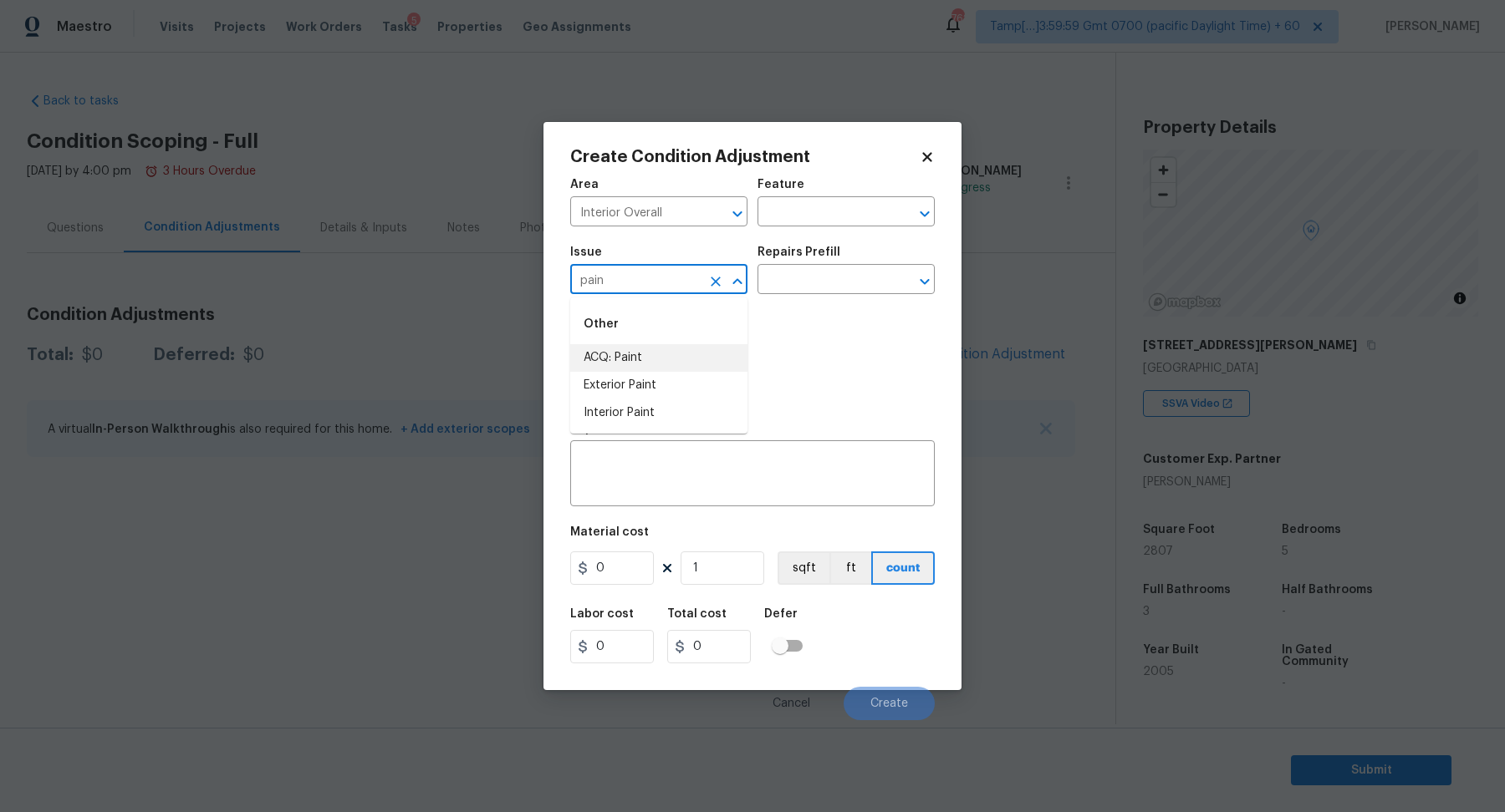
click at [663, 358] on li "ACQ: Paint" at bounding box center [659, 358] width 177 height 28
type input "ACQ: Paint"
click at [797, 290] on input "text" at bounding box center [823, 282] width 130 height 26
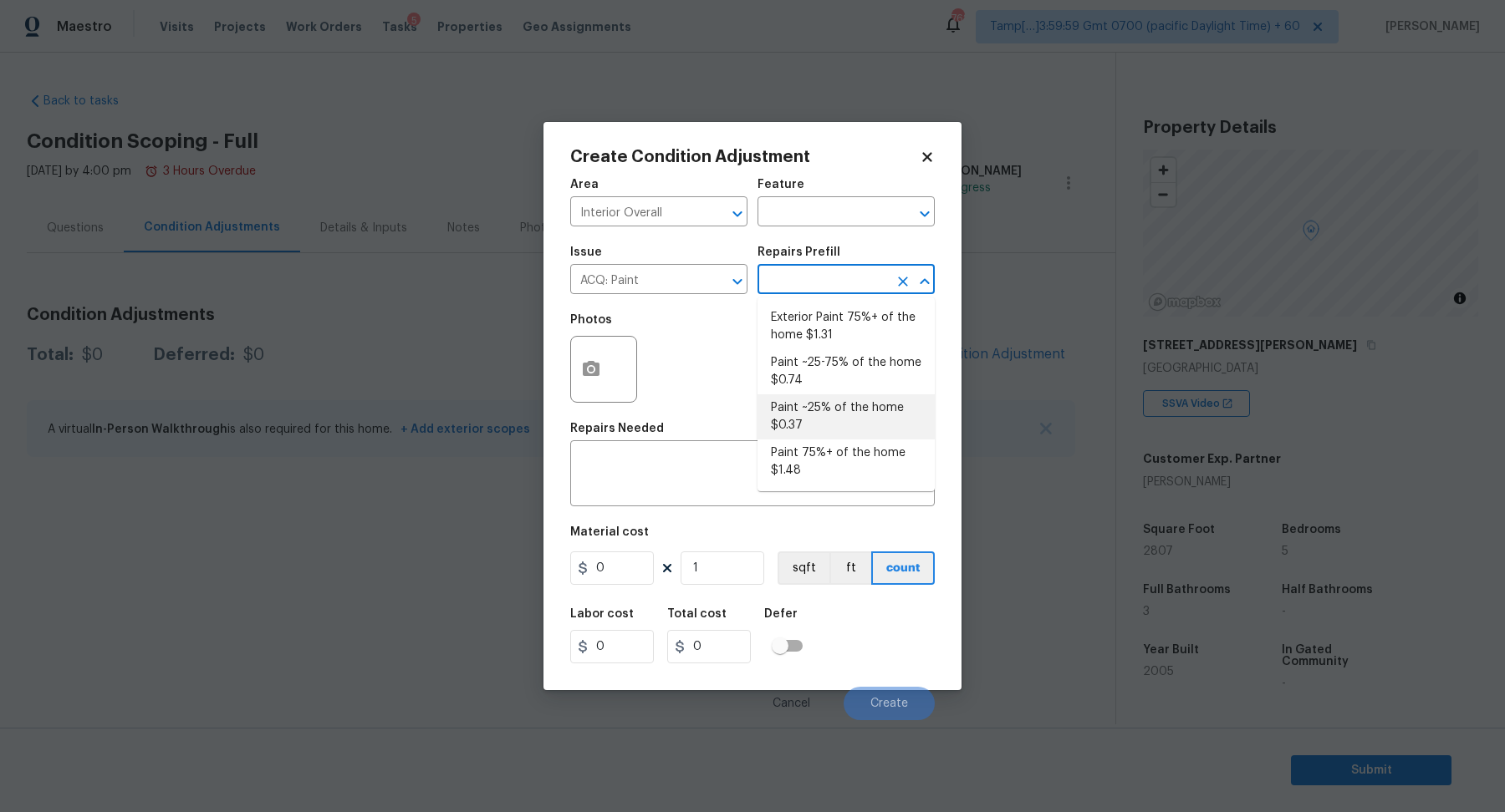
click at [803, 410] on li "Paint ~25% of the home $0.37" at bounding box center [846, 417] width 177 height 45
type input "Acquisition"
type textarea "Acquisition Scope: ~25% of the home needs interior paint"
type input "0.37"
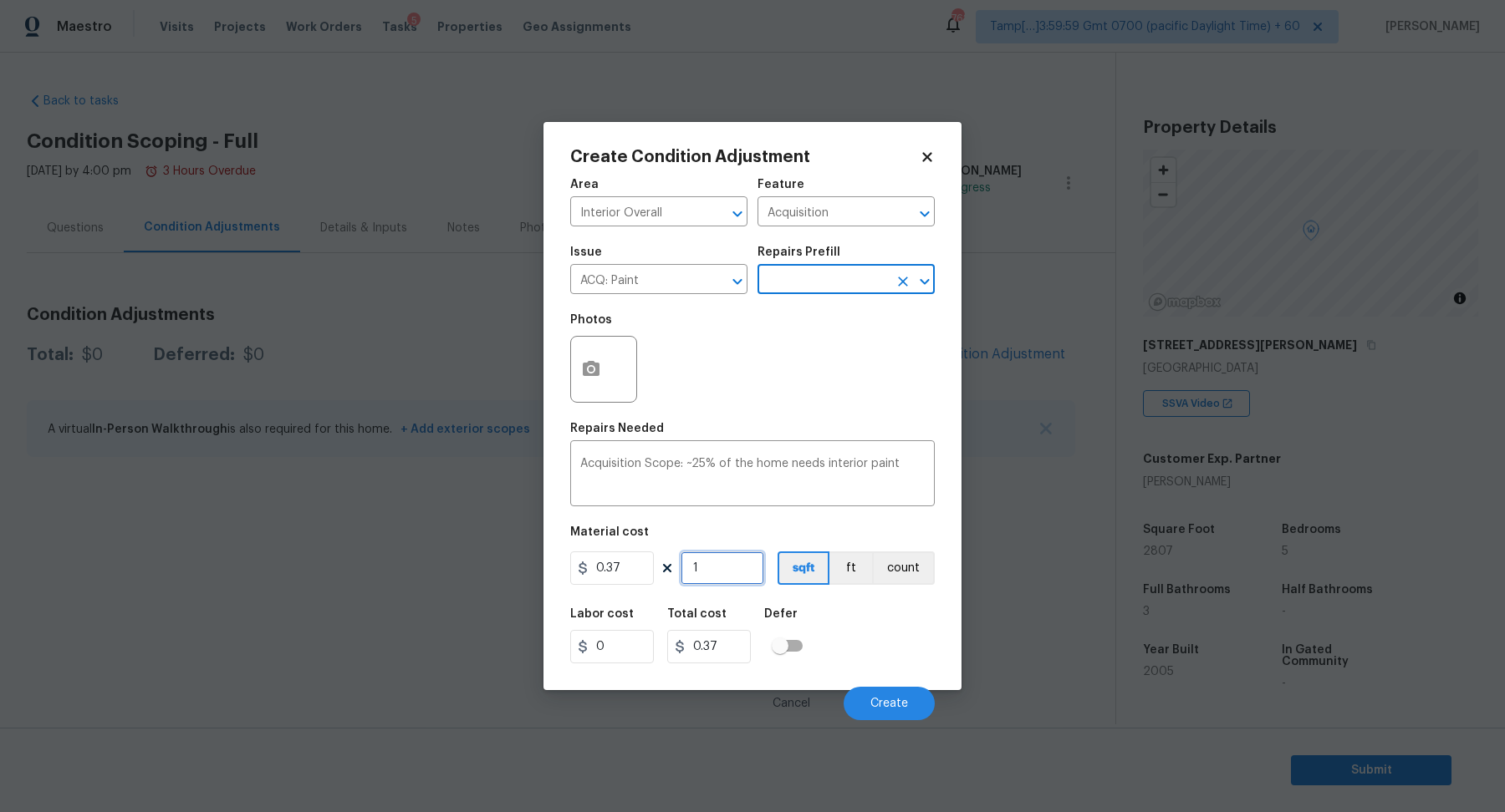
click at [725, 560] on input "1" at bounding box center [722, 568] width 83 height 34
type input "2"
type input "0.74"
type input "29"
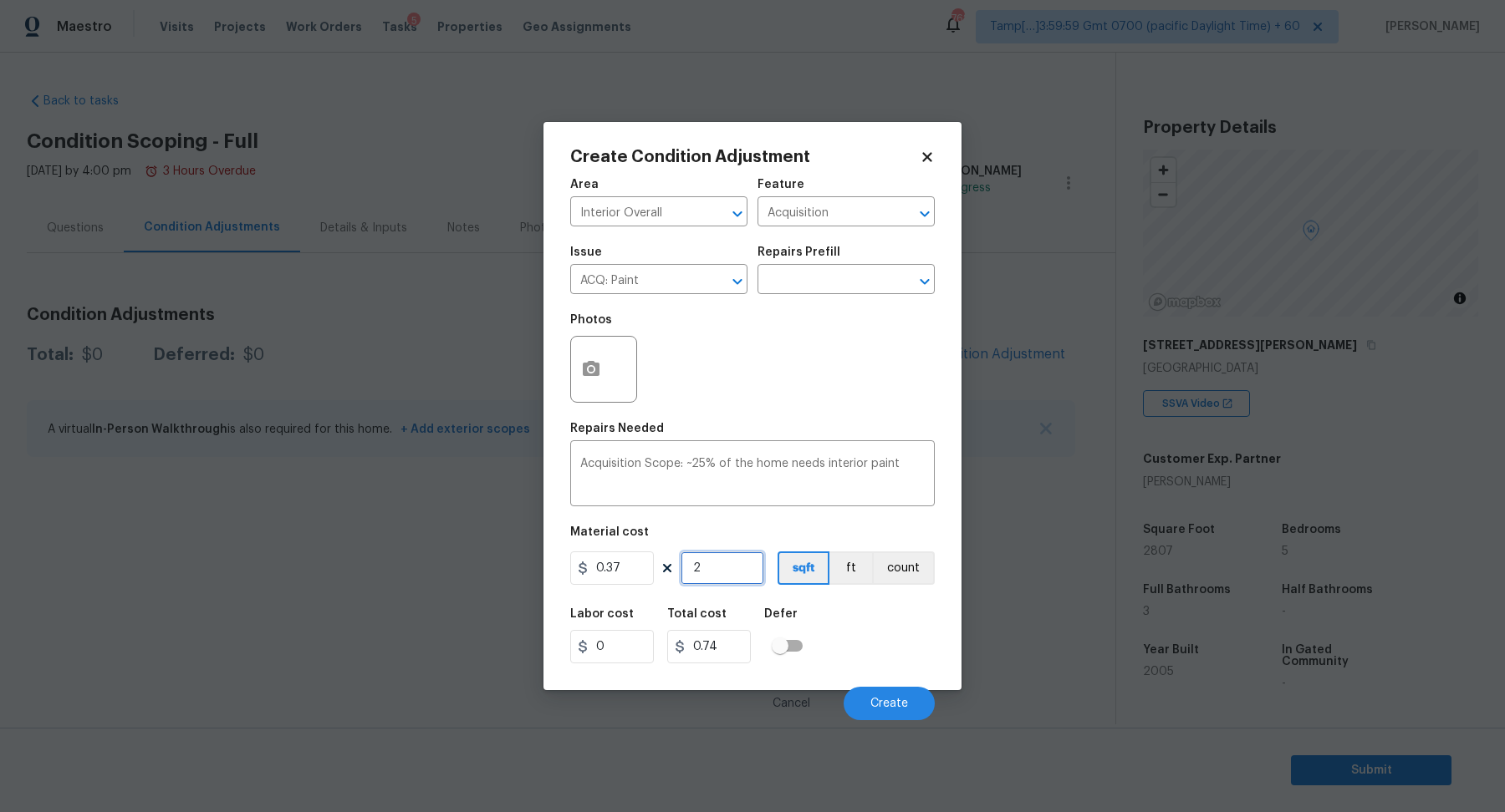
type input "10.73"
type input "2"
type input "0.74"
type input "28"
type input "10.36"
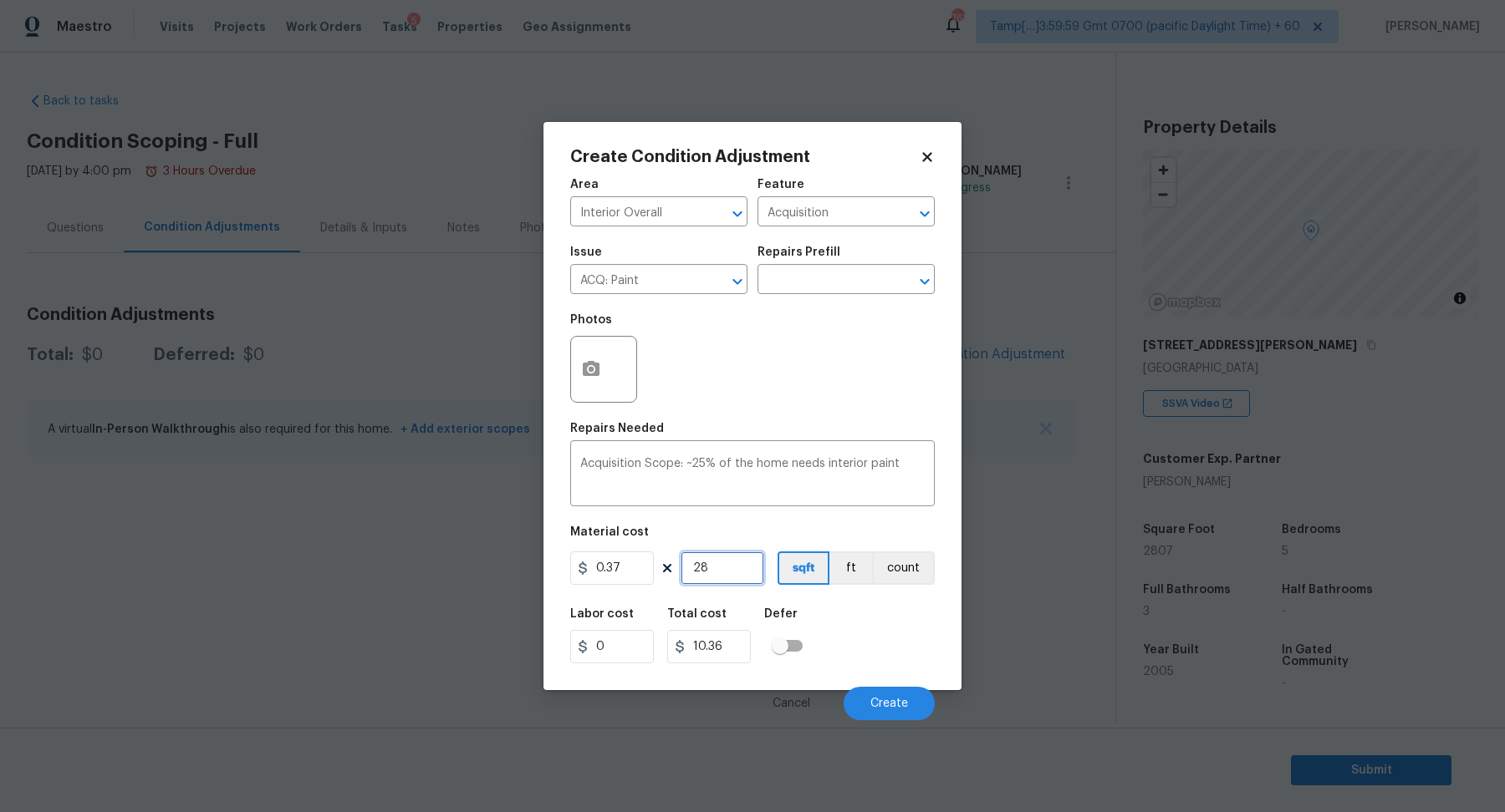
type input "280"
type input "103.6"
type input "2807"
type input "1038.59"
type input "2807"
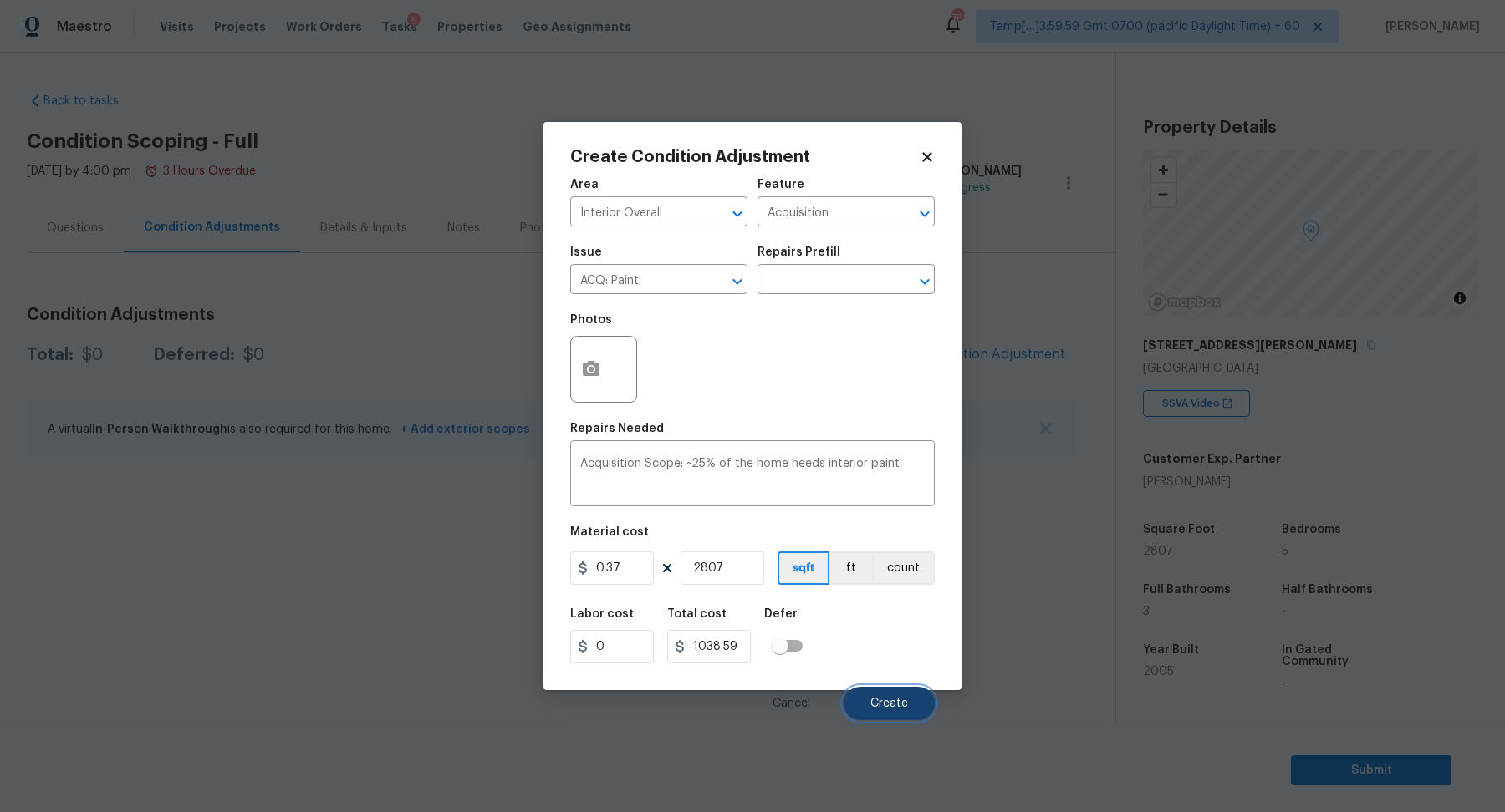
click at [881, 719] on button "Create" at bounding box center [889, 704] width 91 height 34
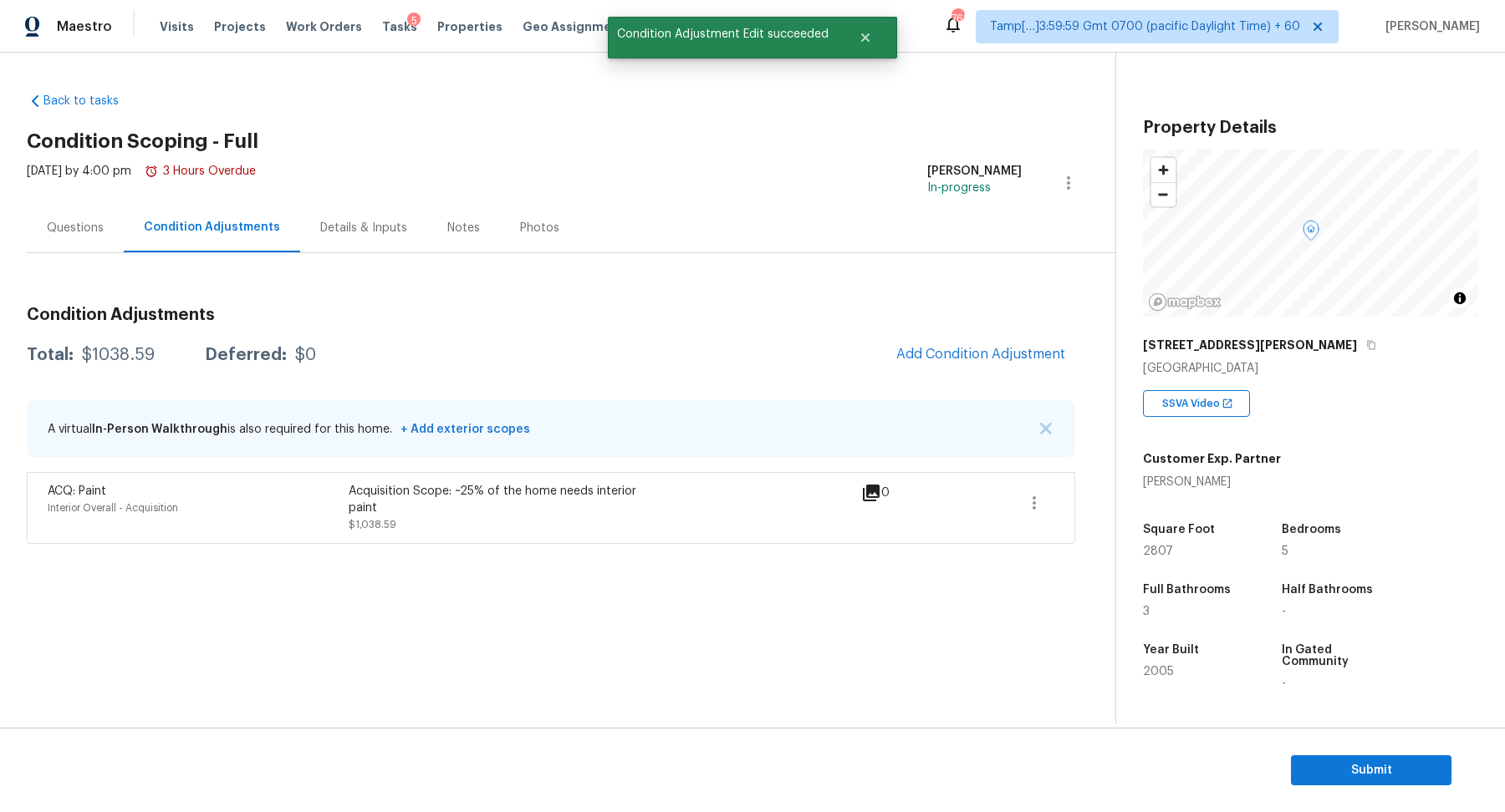
click at [1050, 370] on span "Add Condition Adjustment" at bounding box center [981, 355] width 189 height 36
click at [1009, 361] on button "Add Condition Adjustment" at bounding box center [981, 354] width 189 height 35
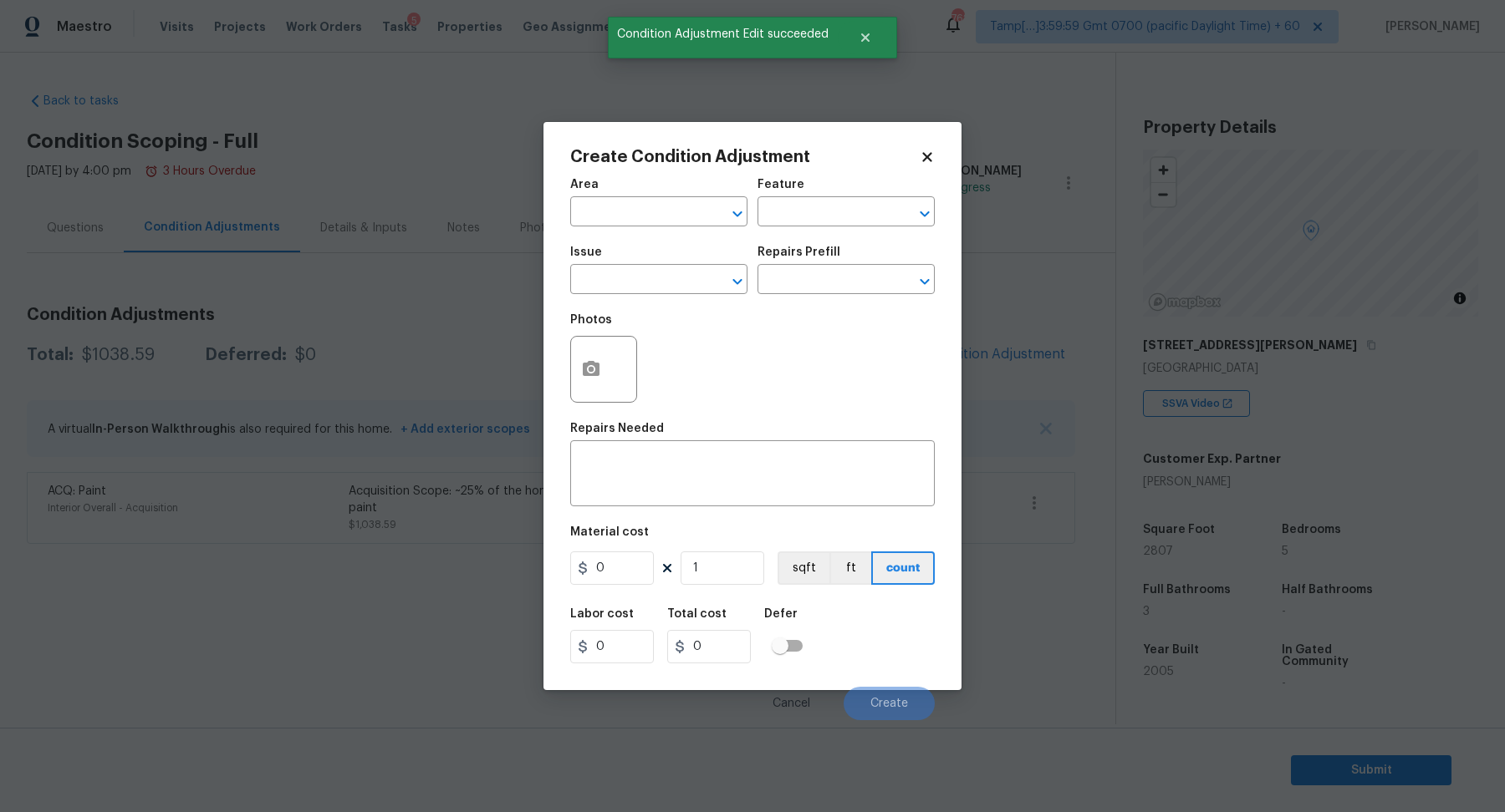
click at [660, 188] on div "Area" at bounding box center [659, 189] width 177 height 22
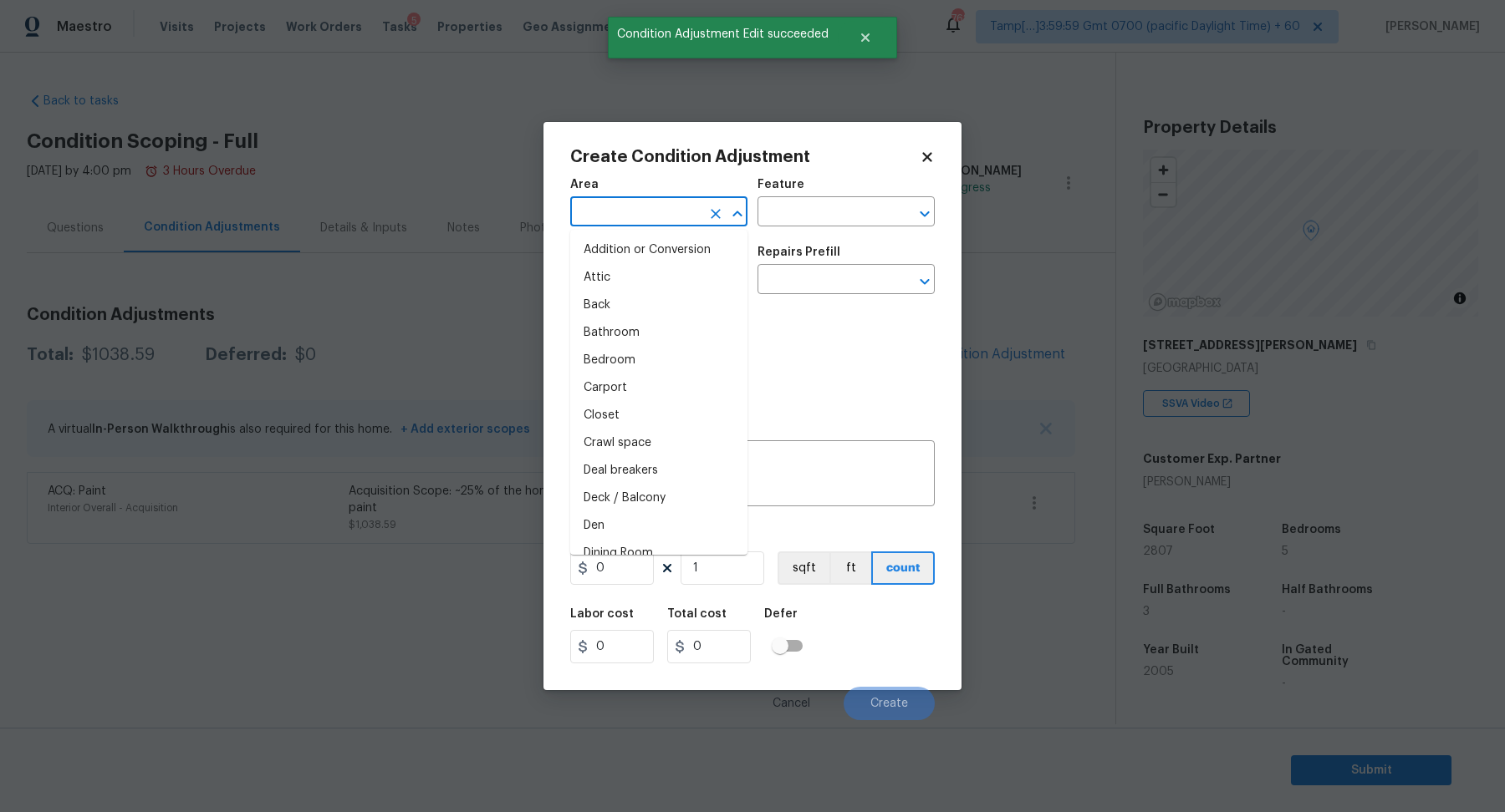
click at [660, 211] on input "text" at bounding box center [635, 213] width 130 height 26
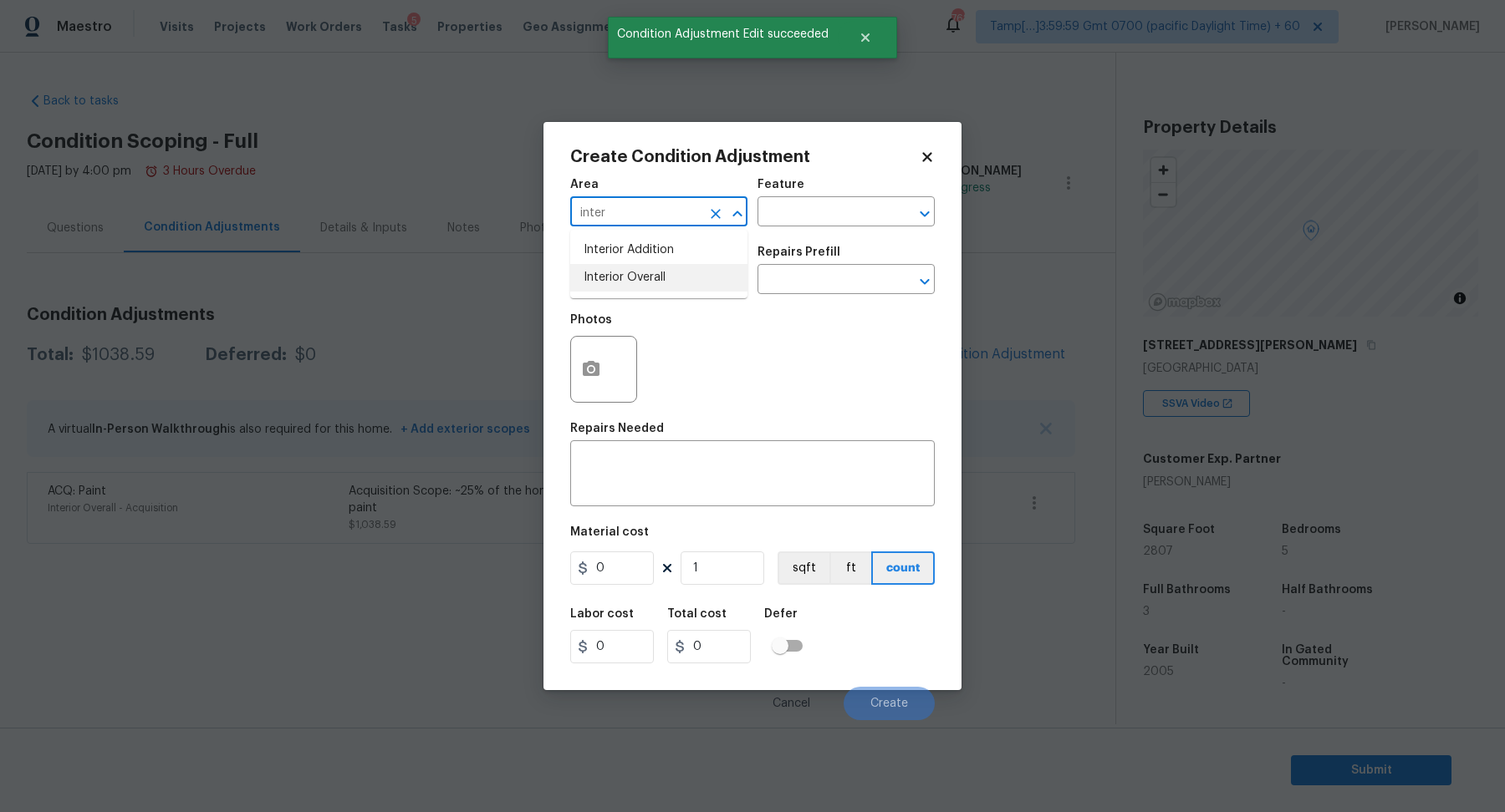
click at [657, 289] on li "Interior Overall" at bounding box center [659, 278] width 177 height 28
type input "Interior Overall"
click at [657, 289] on input "text" at bounding box center [635, 282] width 130 height 26
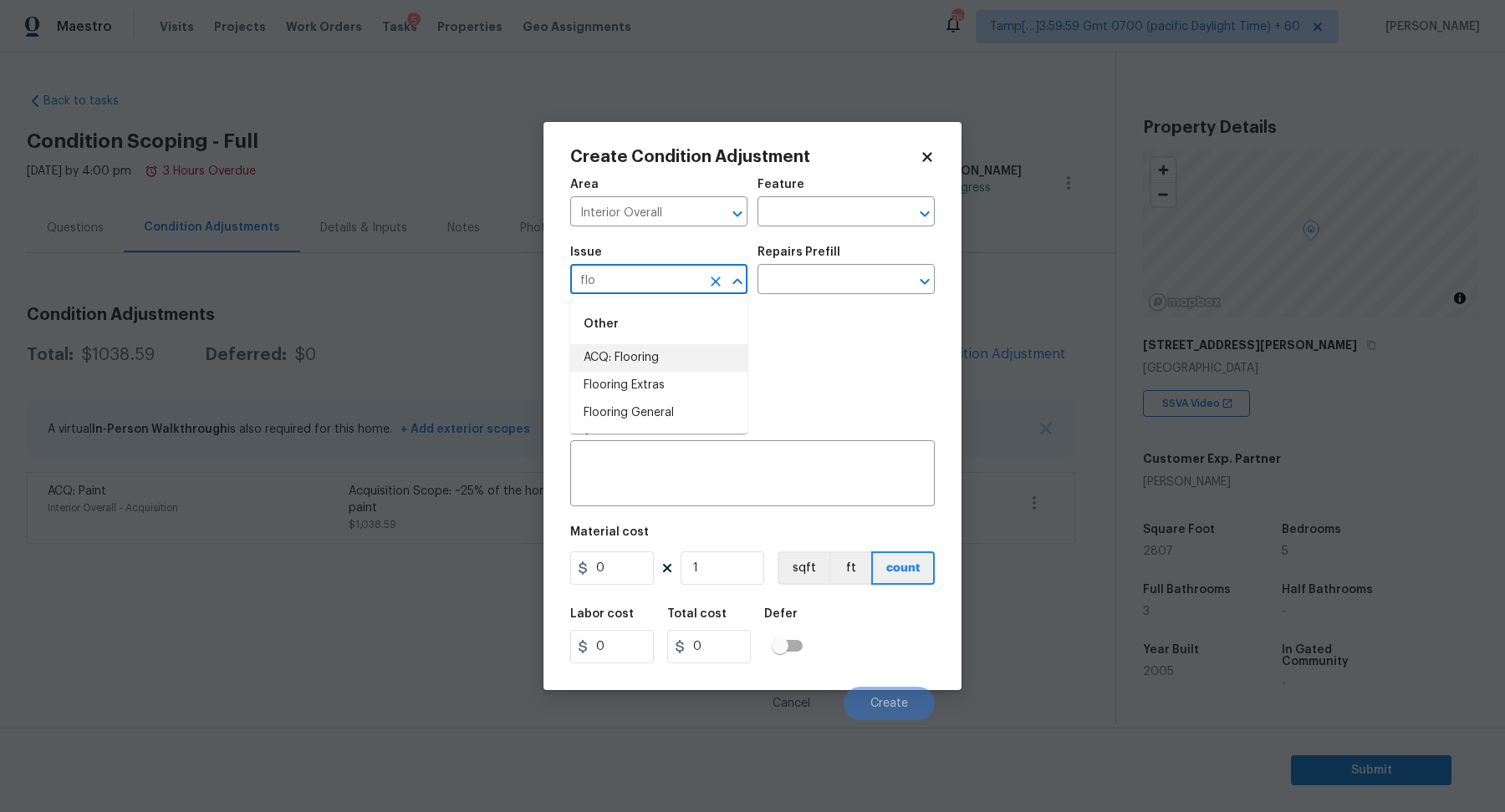
click at [631, 364] on li "ACQ: Flooring" at bounding box center [659, 358] width 177 height 28
type input "ACQ: Flooring"
click at [824, 289] on input "text" at bounding box center [823, 282] width 130 height 26
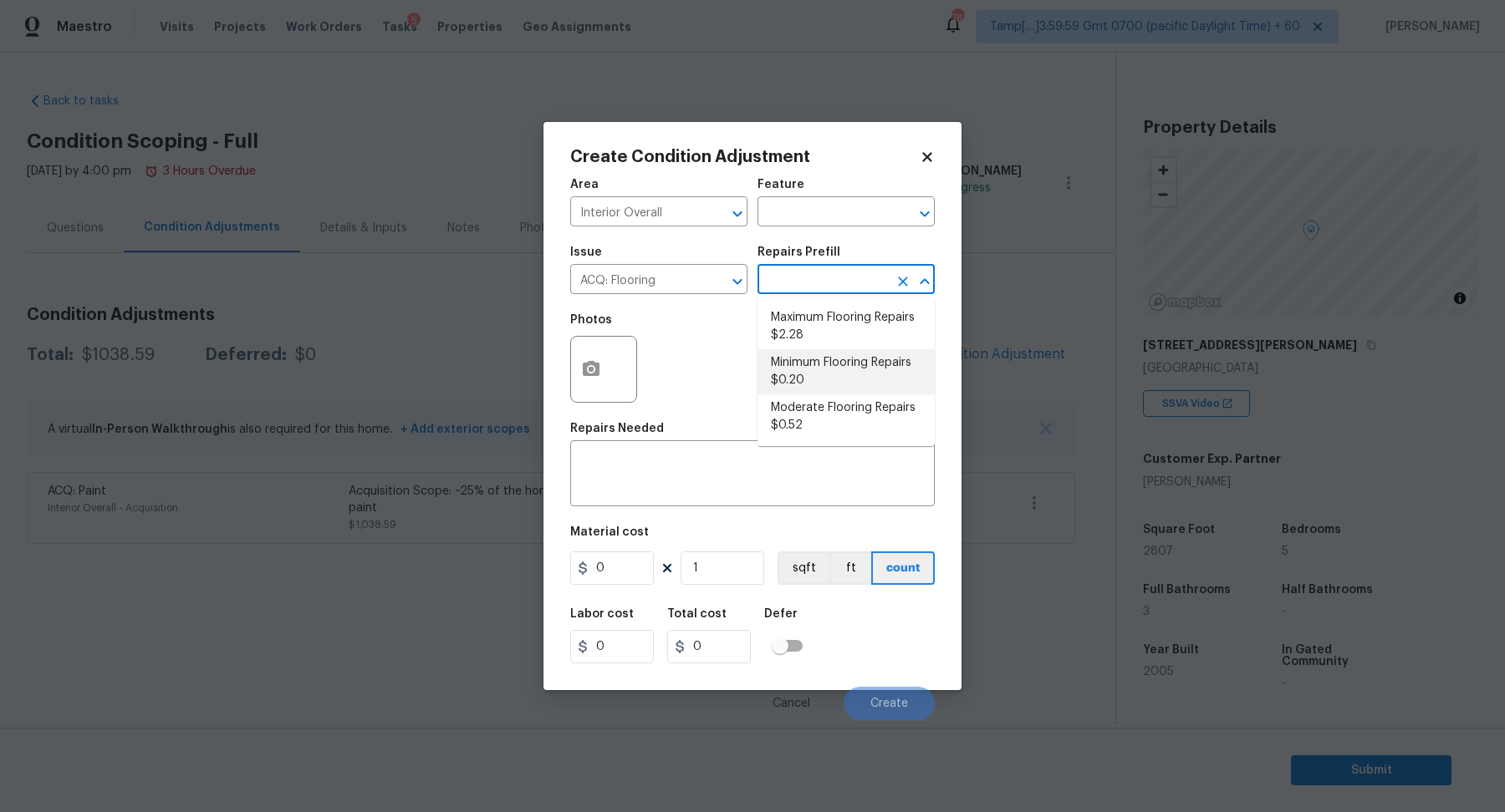
click at [829, 383] on li "Minimum Flooring Repairs $0.20" at bounding box center [846, 372] width 177 height 45
type input "Acquisition"
type textarea "Acquisition Scope: Minimum flooring repairs"
type input "0.2"
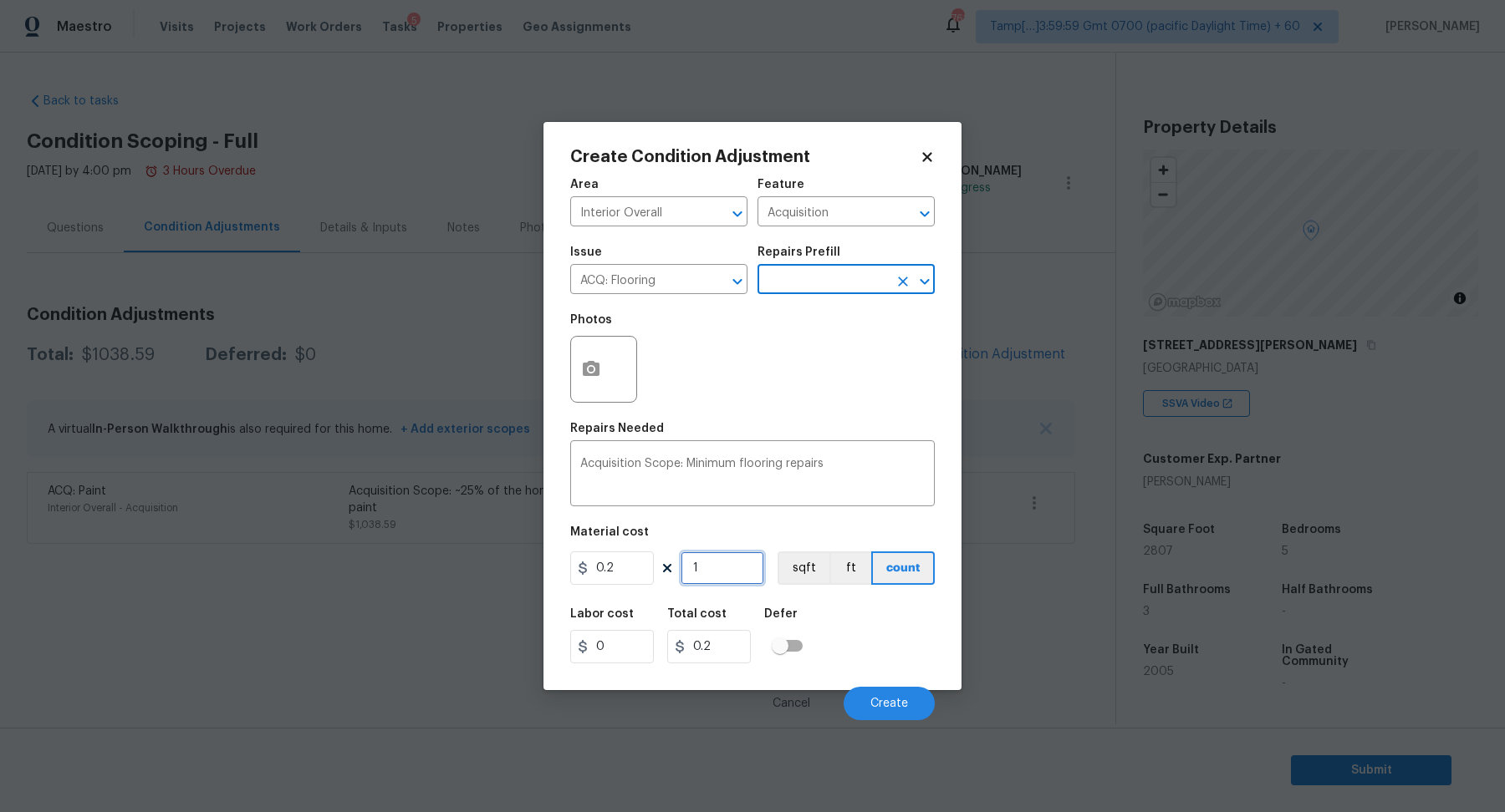
click at [701, 556] on input "1" at bounding box center [722, 568] width 83 height 34
type input "2"
type input "0.4"
type input "28"
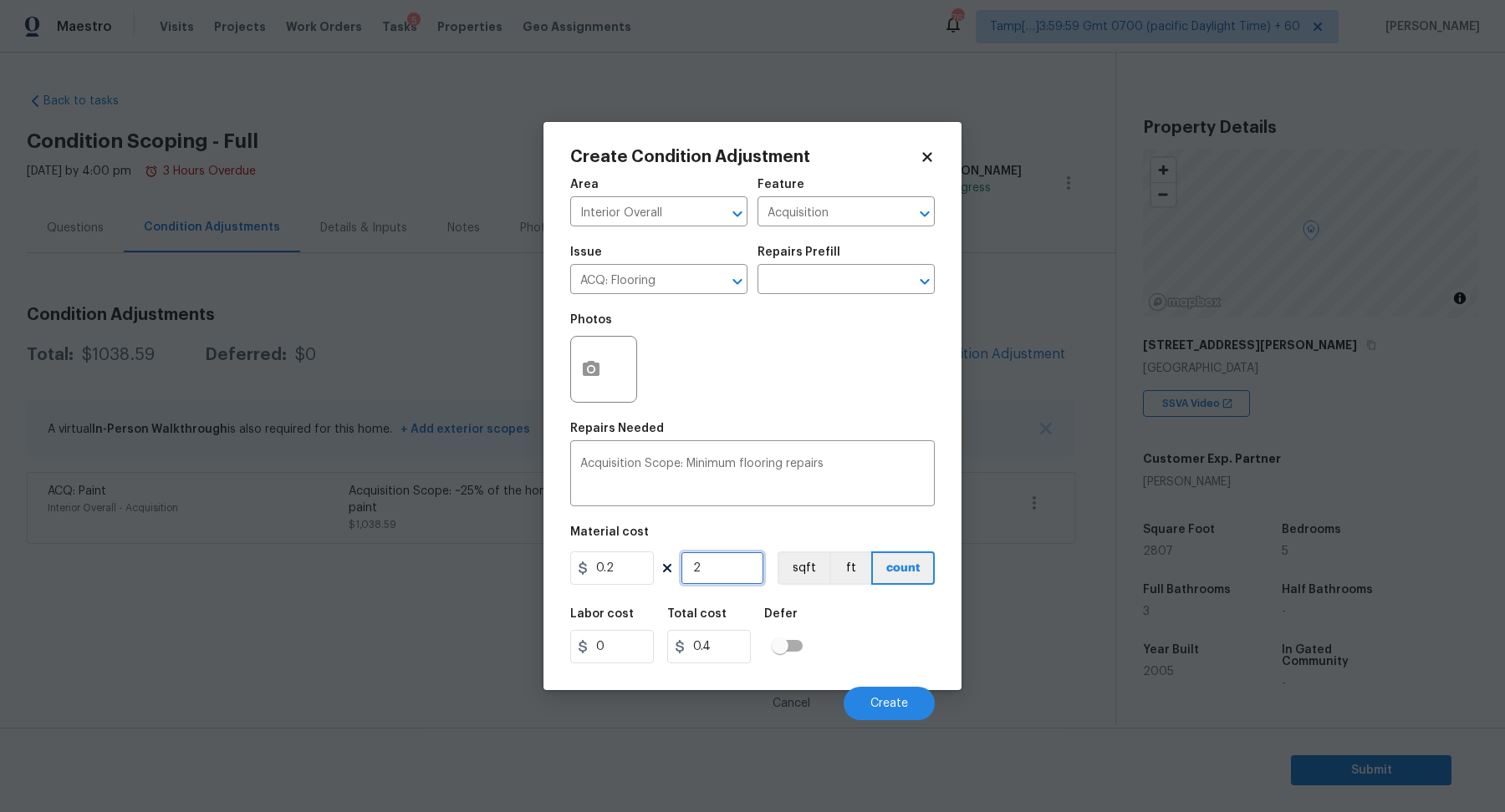
type input "5.6"
type input "280"
type input "56"
type input "2807"
type input "561.4"
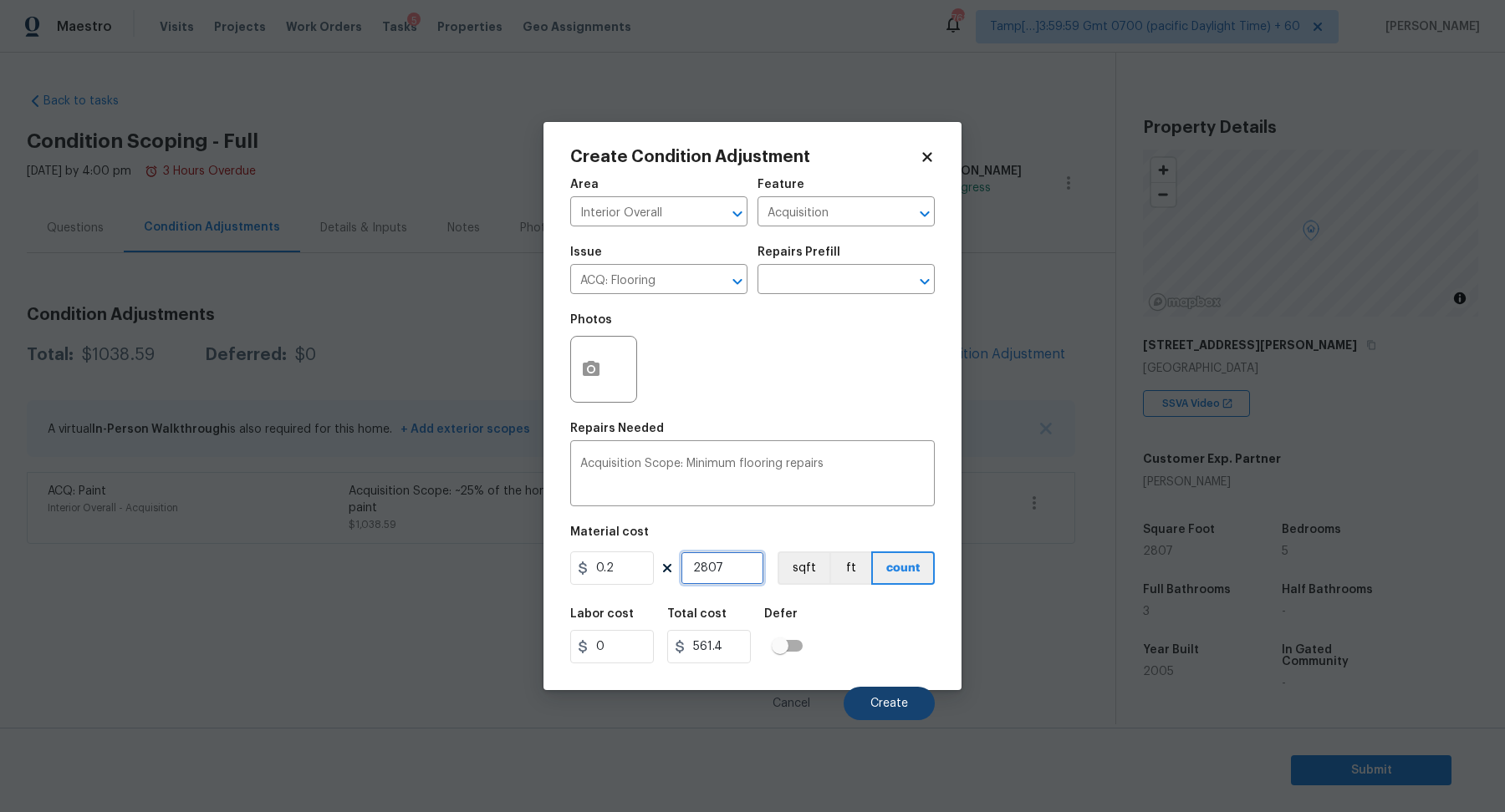
type input "2807"
click at [919, 701] on button "Create" at bounding box center [889, 704] width 91 height 34
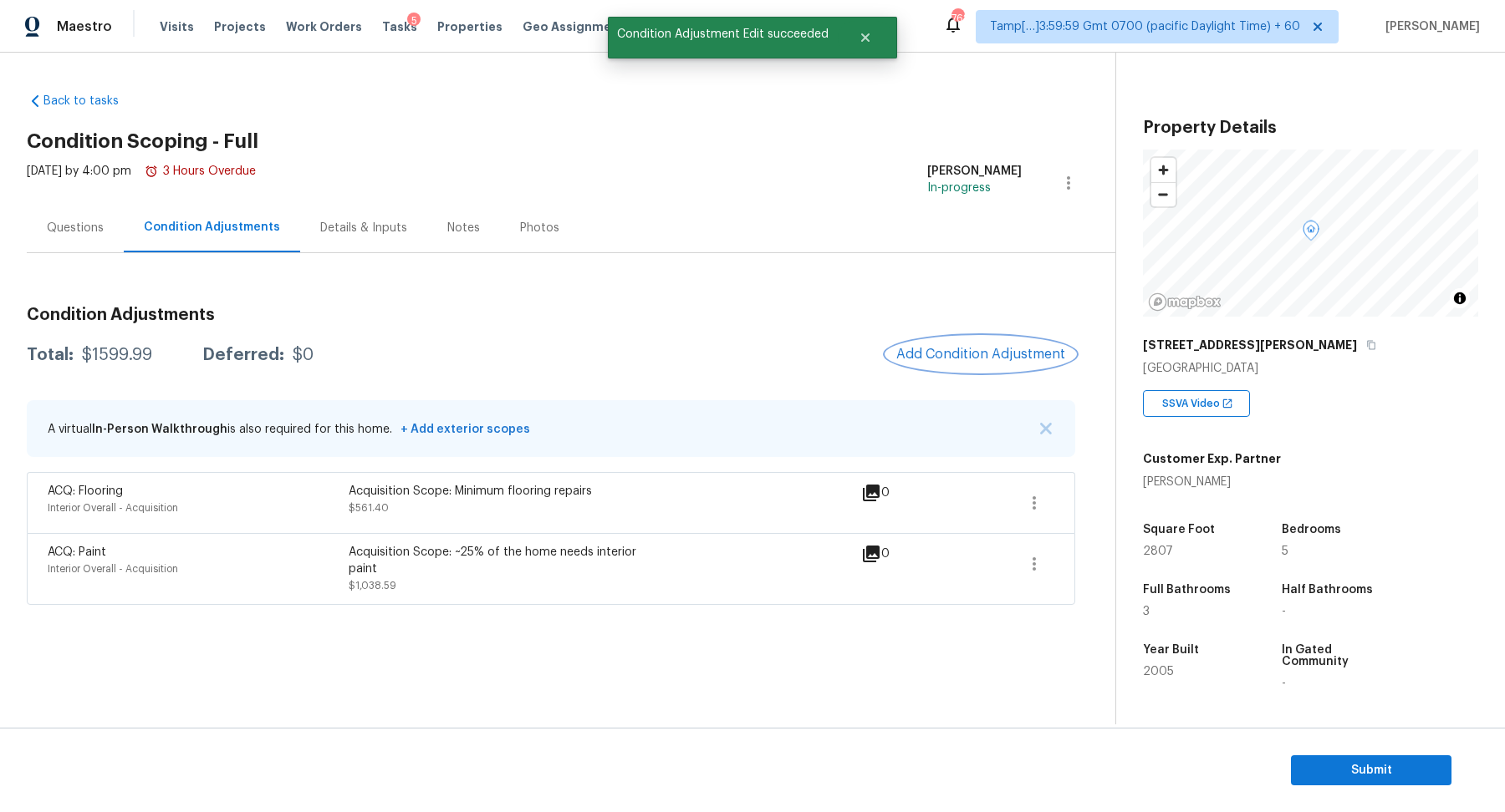
click at [953, 348] on span "Add Condition Adjustment" at bounding box center [981, 354] width 169 height 15
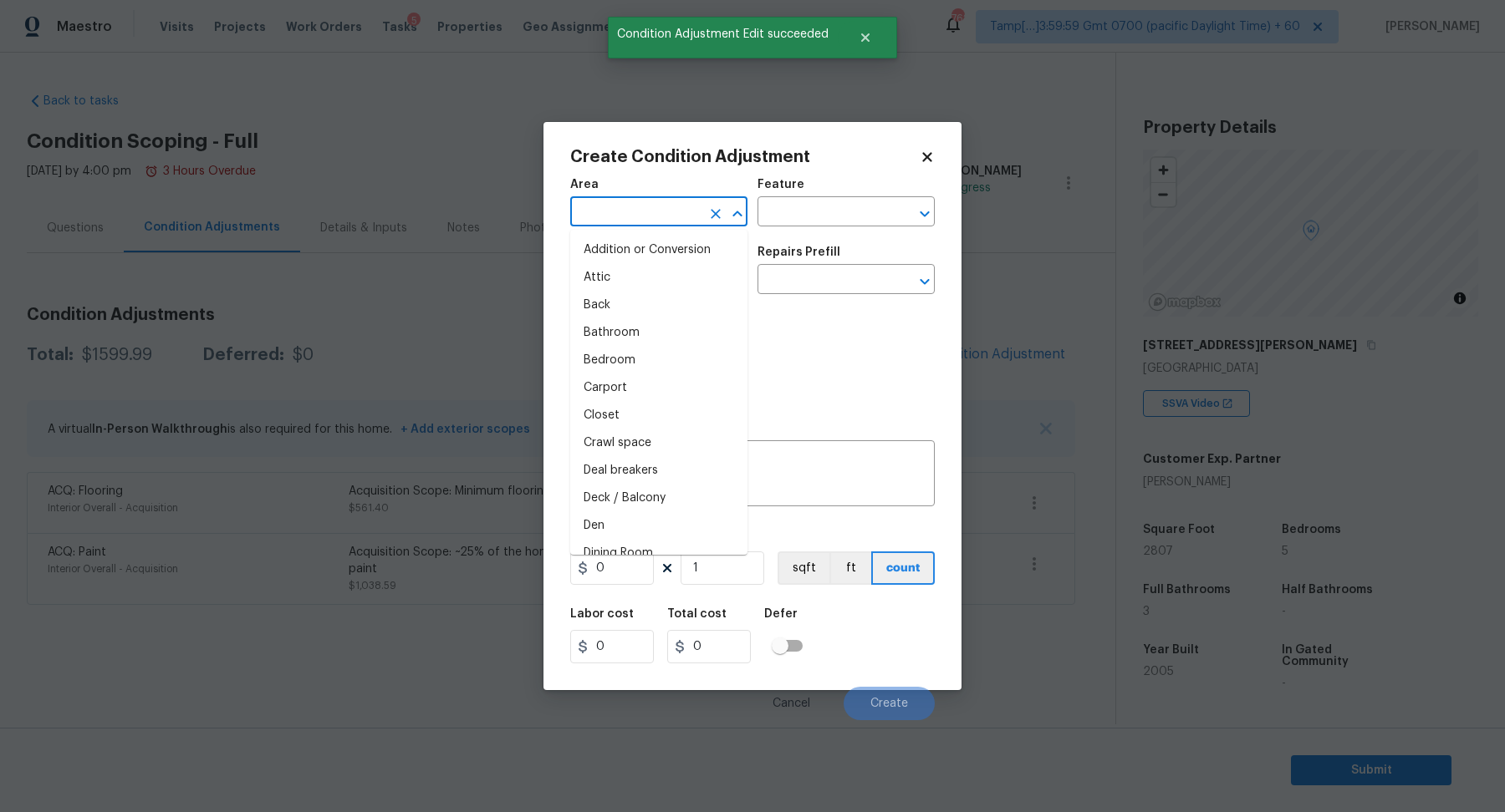
click at [681, 210] on input "text" at bounding box center [635, 213] width 130 height 26
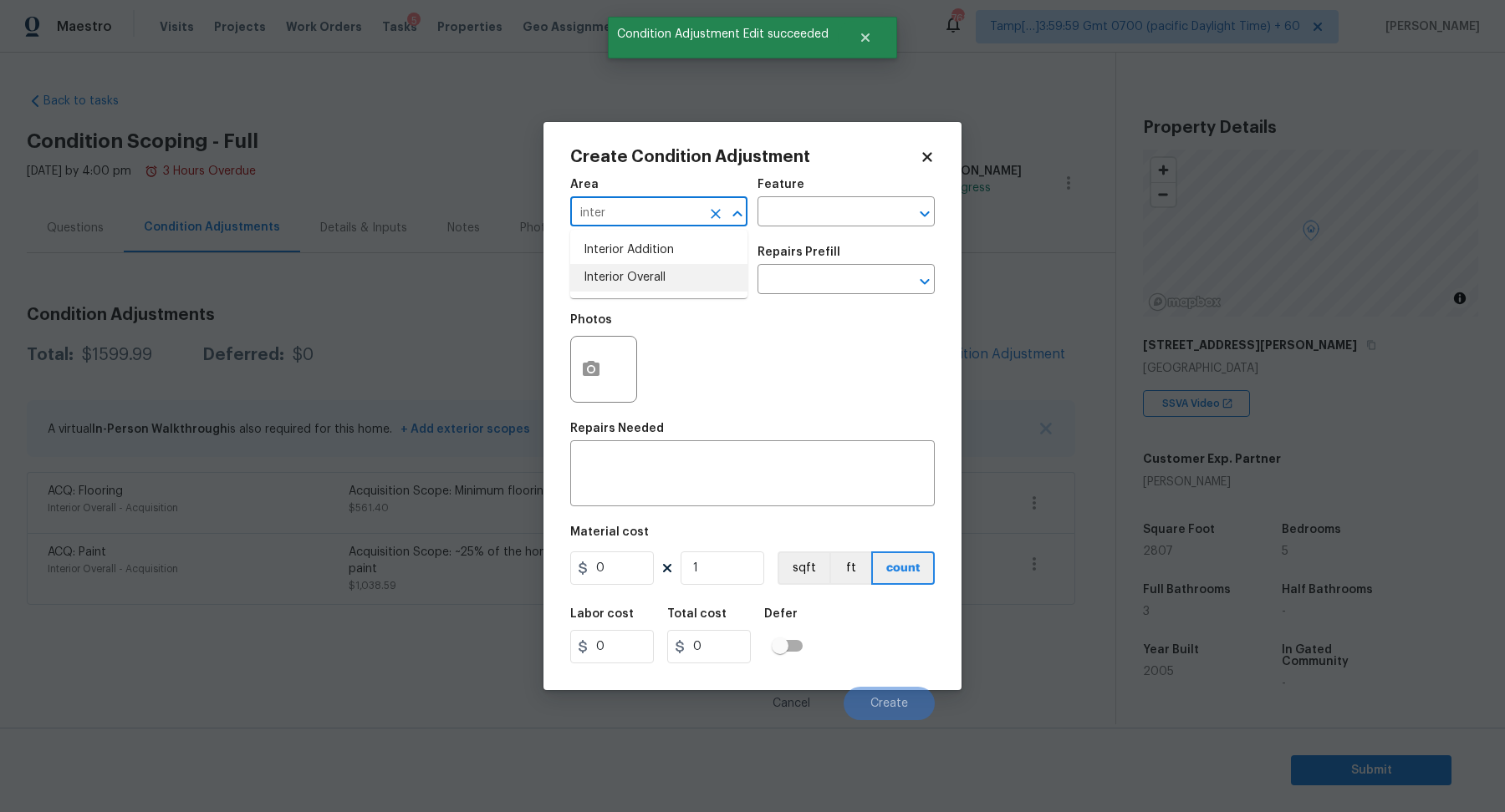
click at [638, 284] on li "Interior Overall" at bounding box center [659, 278] width 177 height 28
type input "Interior Overall"
click at [638, 284] on input "text" at bounding box center [635, 282] width 130 height 26
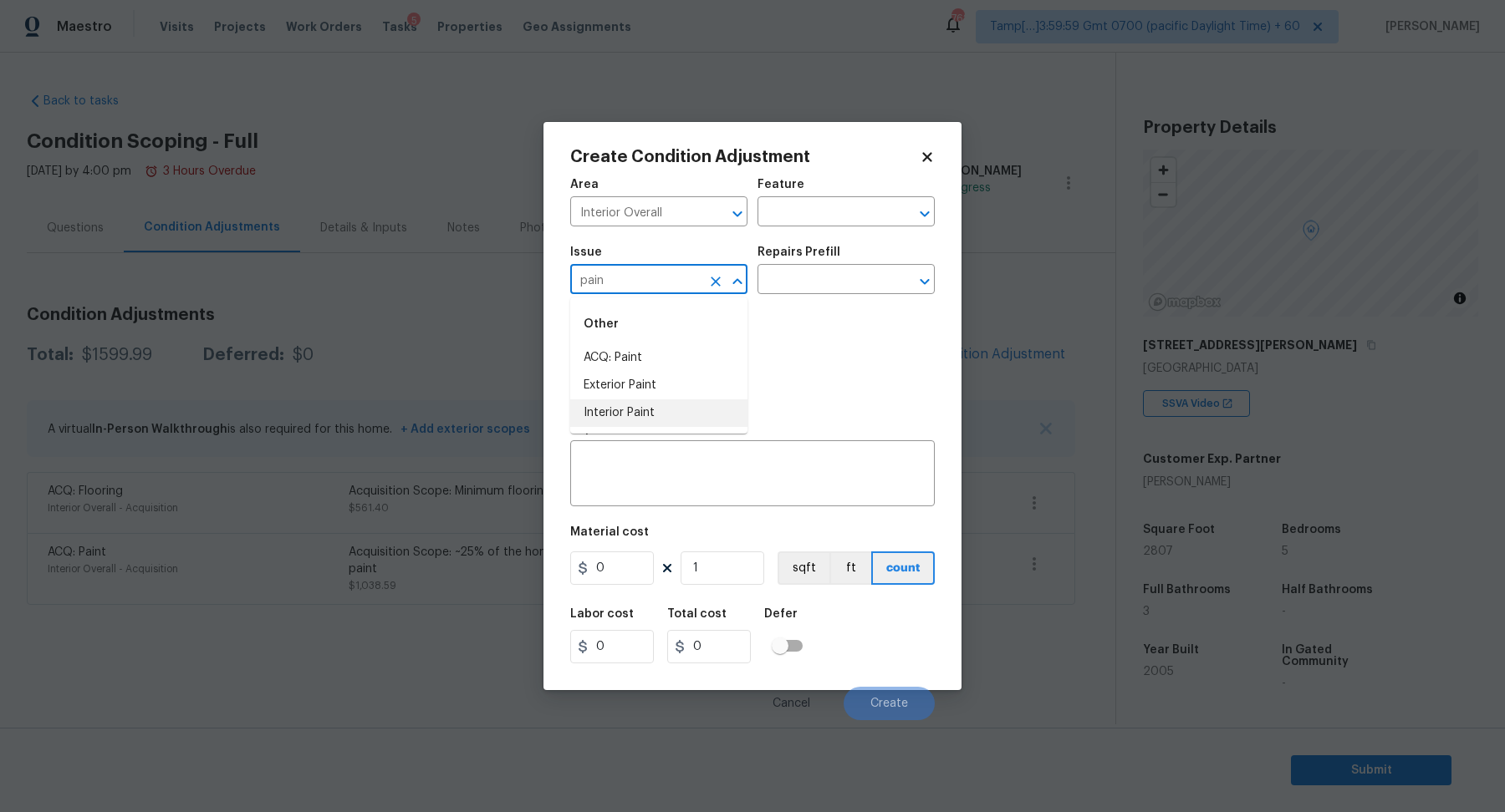
click at [680, 412] on li "Interior Paint" at bounding box center [659, 413] width 177 height 28
type input "Interior Paint"
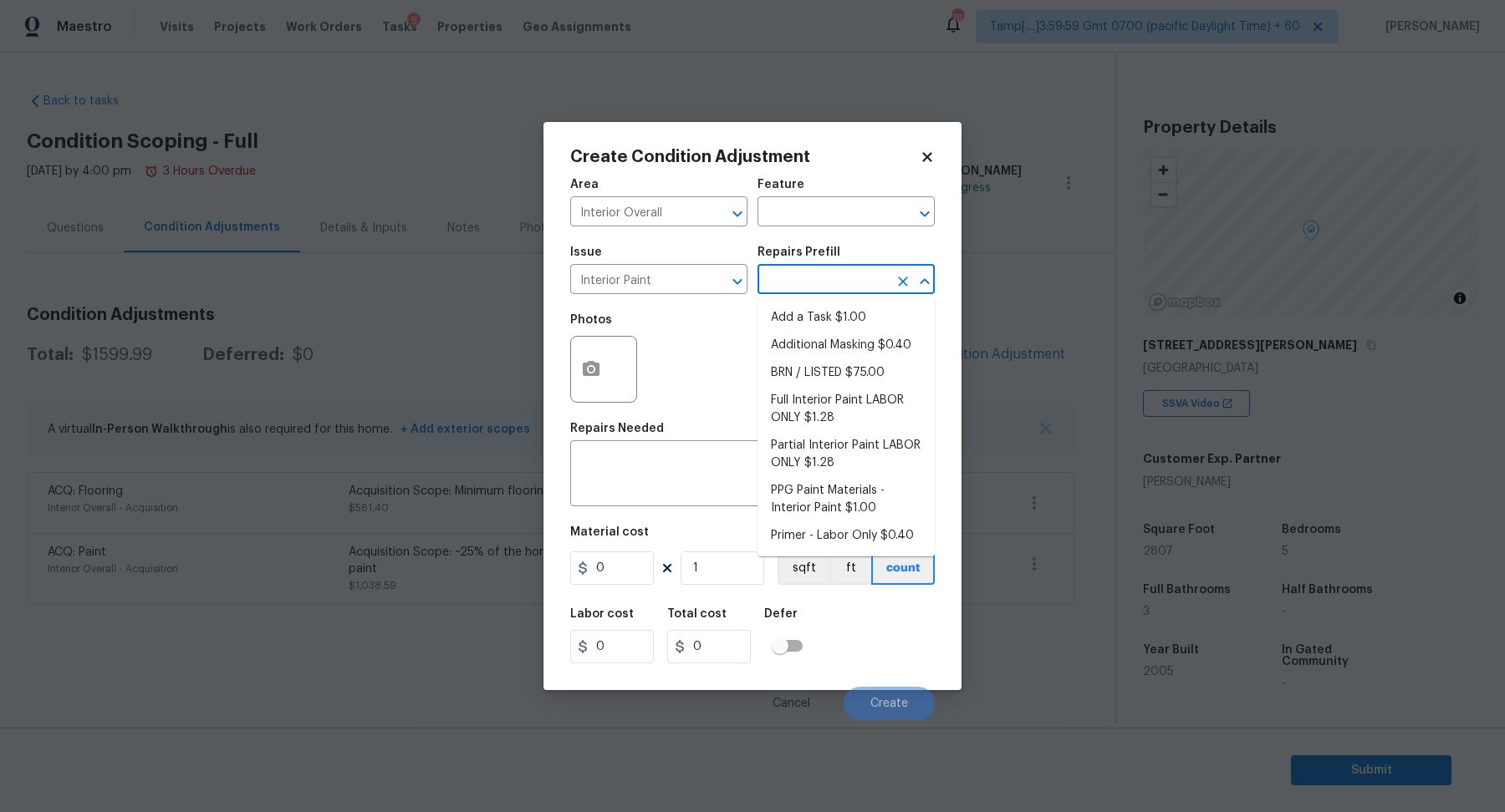
click at [884, 276] on input "text" at bounding box center [823, 282] width 130 height 26
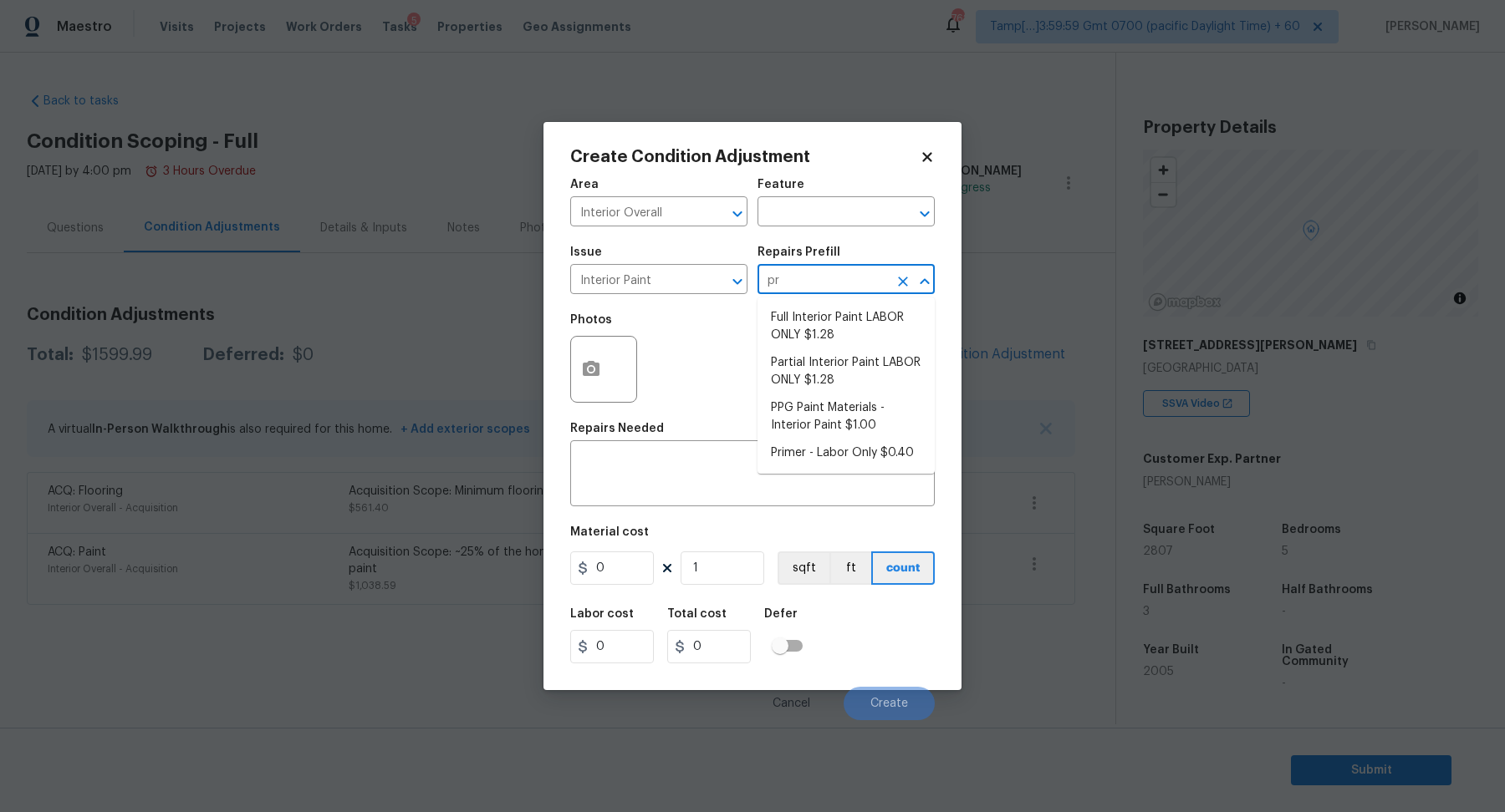
type input "pri"
click at [868, 313] on li "Primer - Labor Only $0.40" at bounding box center [846, 318] width 177 height 28
type input "Overall Paint"
type textarea "Interior primer - PRIMER PROVIDED BY OPENDOOR - All nails, screws, drywall anch…"
type input "0.4"
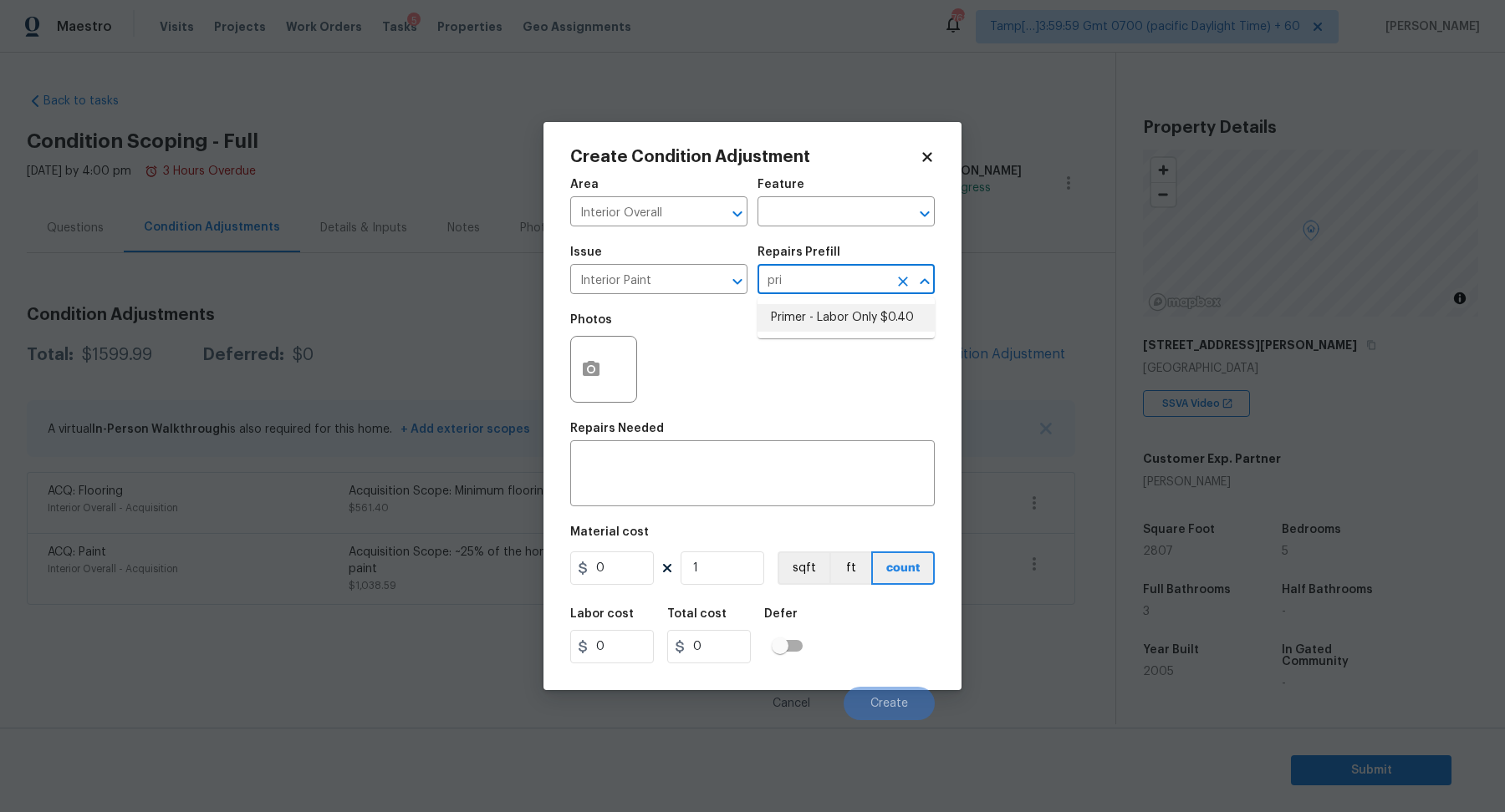
type input "0.4"
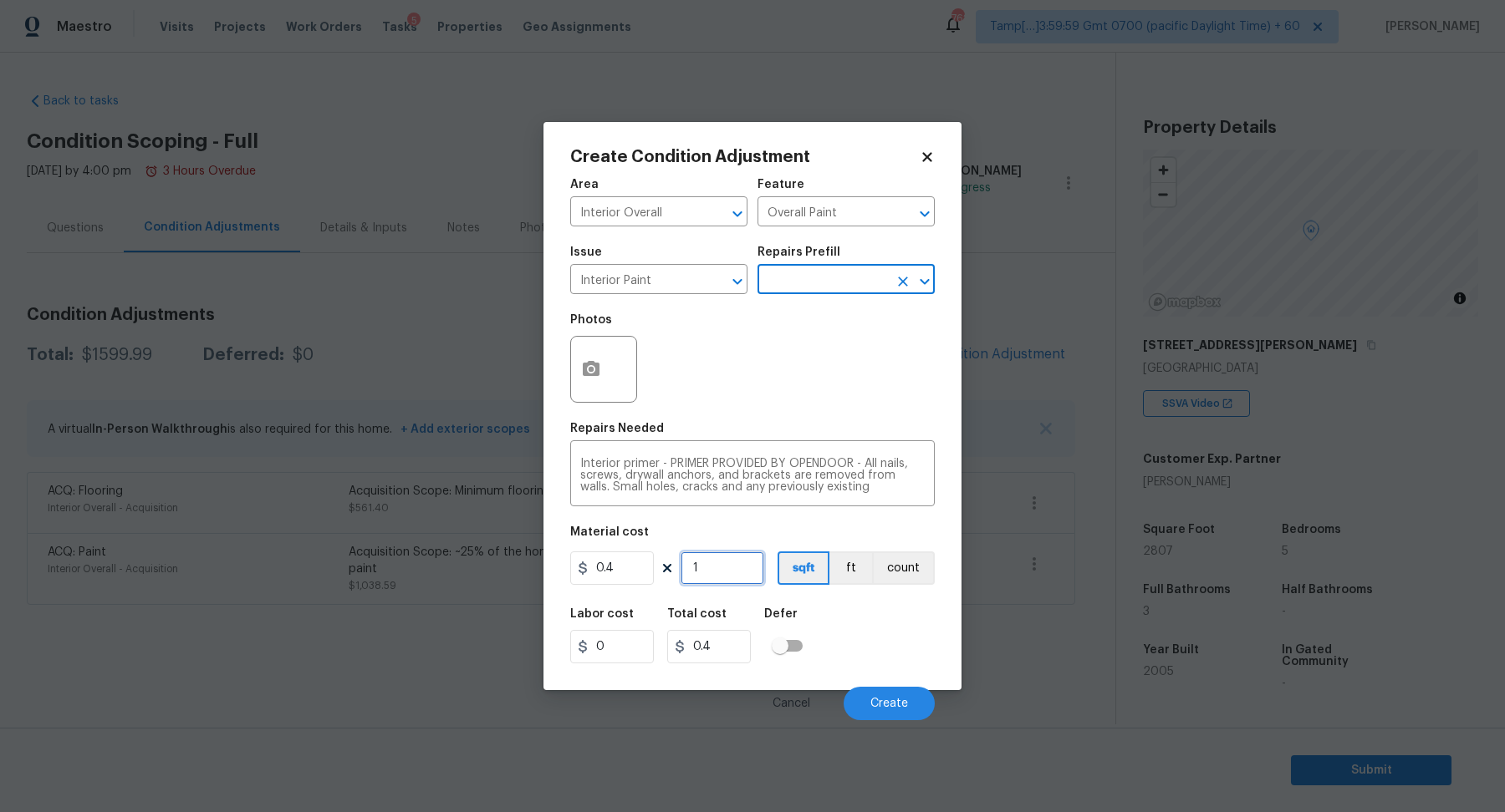
click at [735, 577] on input "1" at bounding box center [722, 568] width 83 height 34
type input "5"
type input "2"
type input "50"
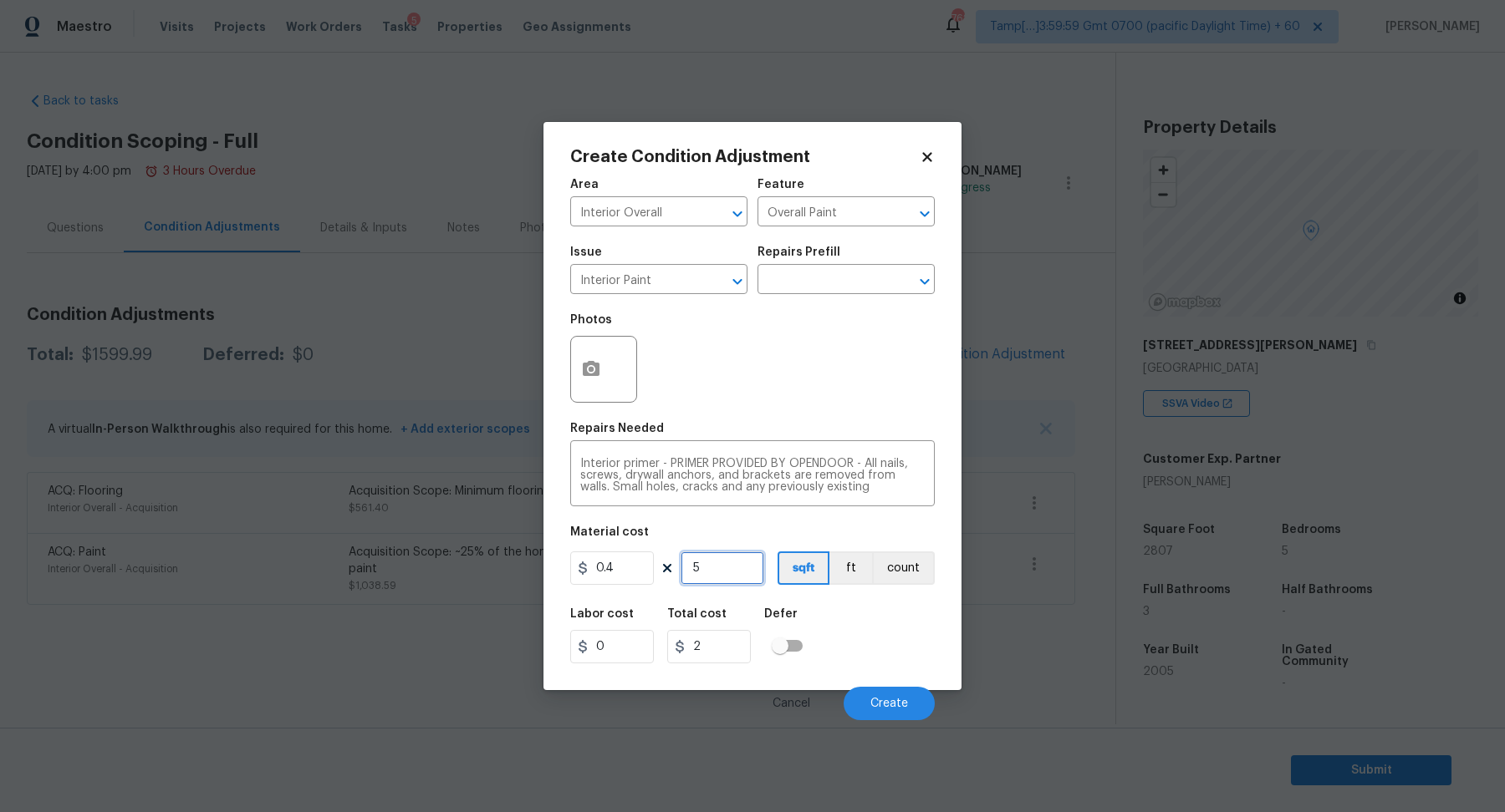
type input "20"
type input "500"
type input "200"
type input "500"
click at [876, 698] on span "Create" at bounding box center [889, 704] width 37 height 12
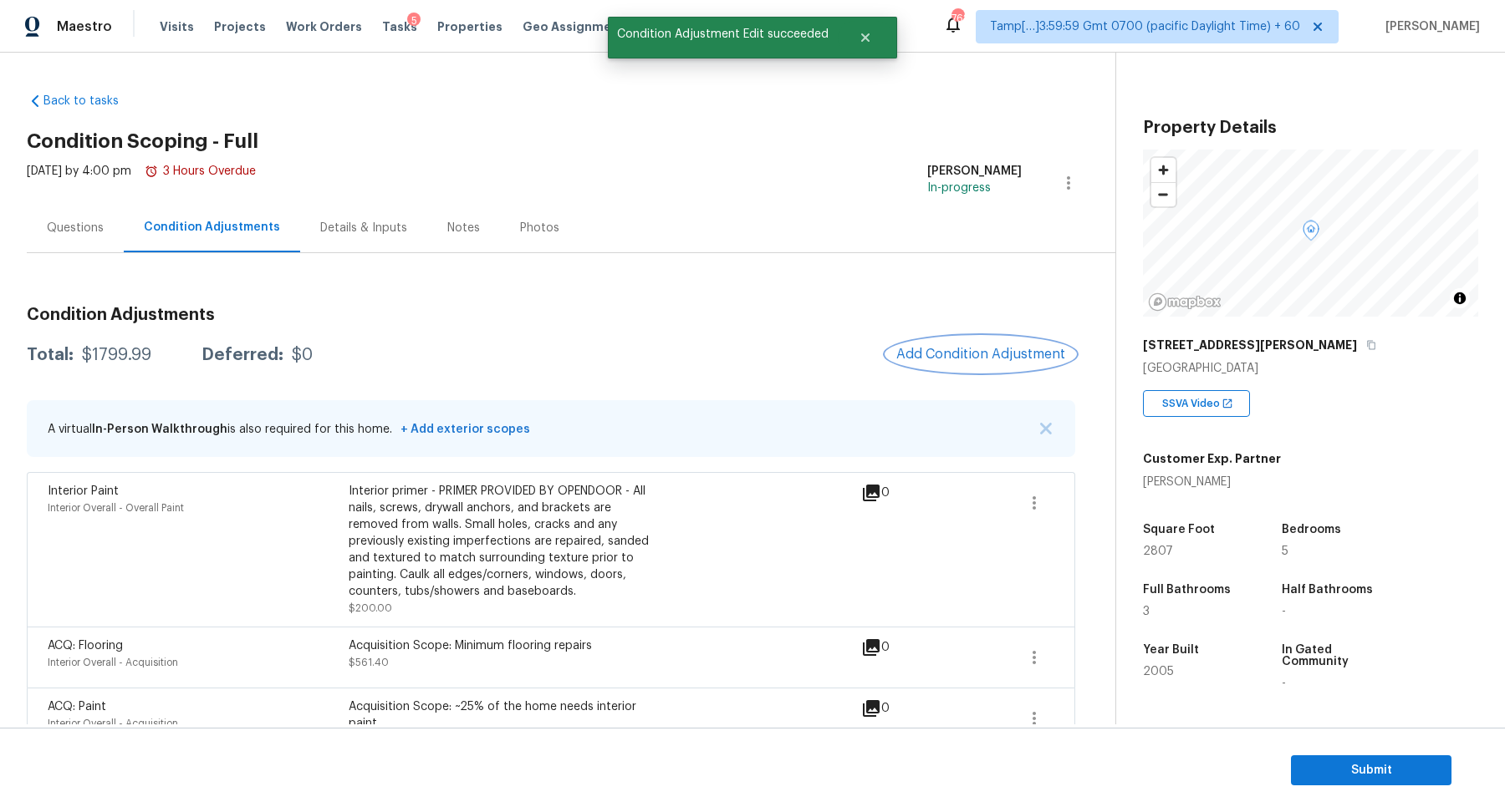
click at [993, 341] on button "Add Condition Adjustment" at bounding box center [981, 354] width 189 height 35
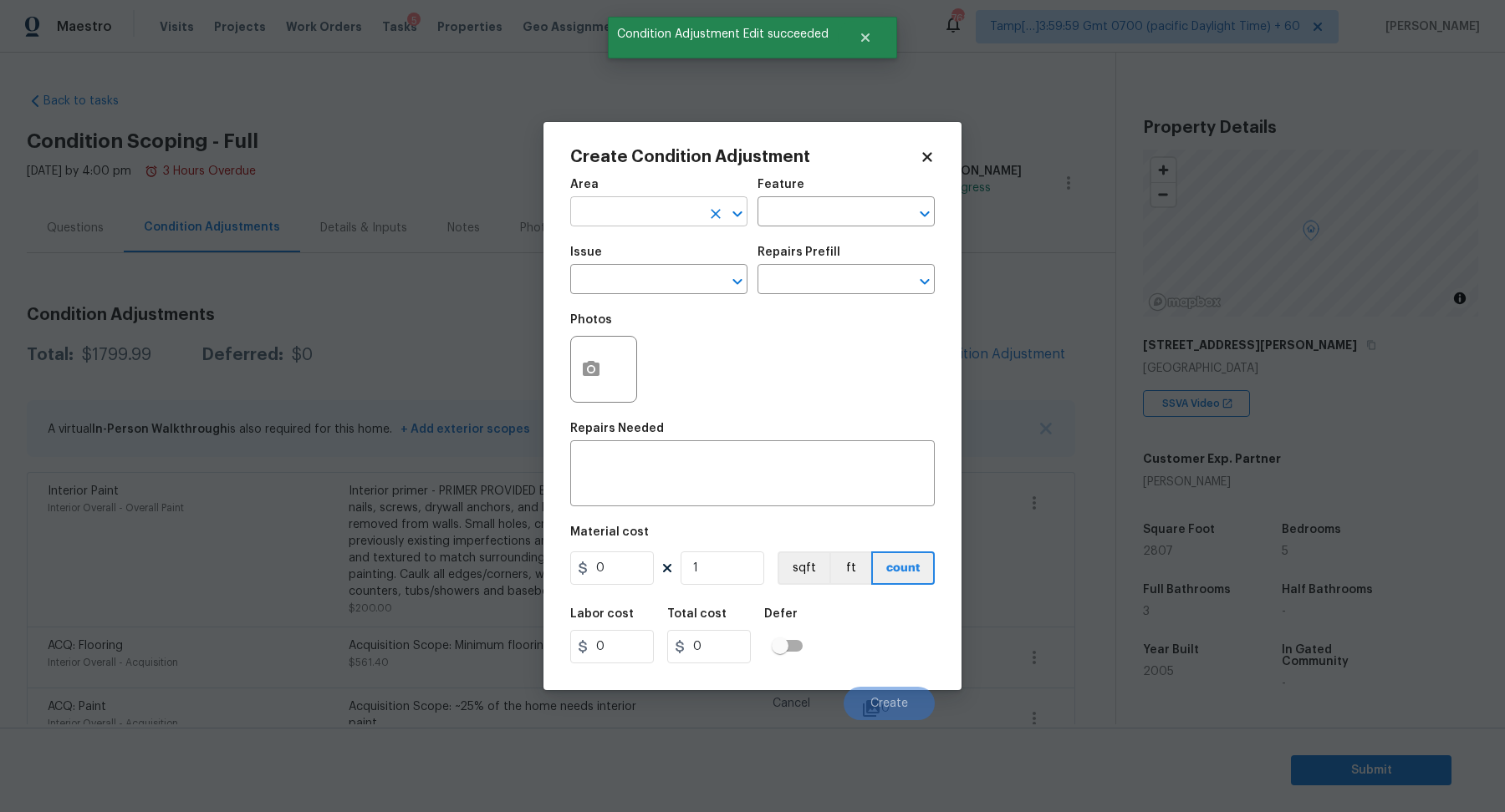
click at [694, 207] on input "text" at bounding box center [635, 213] width 130 height 26
click at [715, 283] on li "Interior Overall" at bounding box center [659, 278] width 177 height 28
type input "Interior Overall"
click at [688, 275] on input "text" at bounding box center [635, 282] width 130 height 26
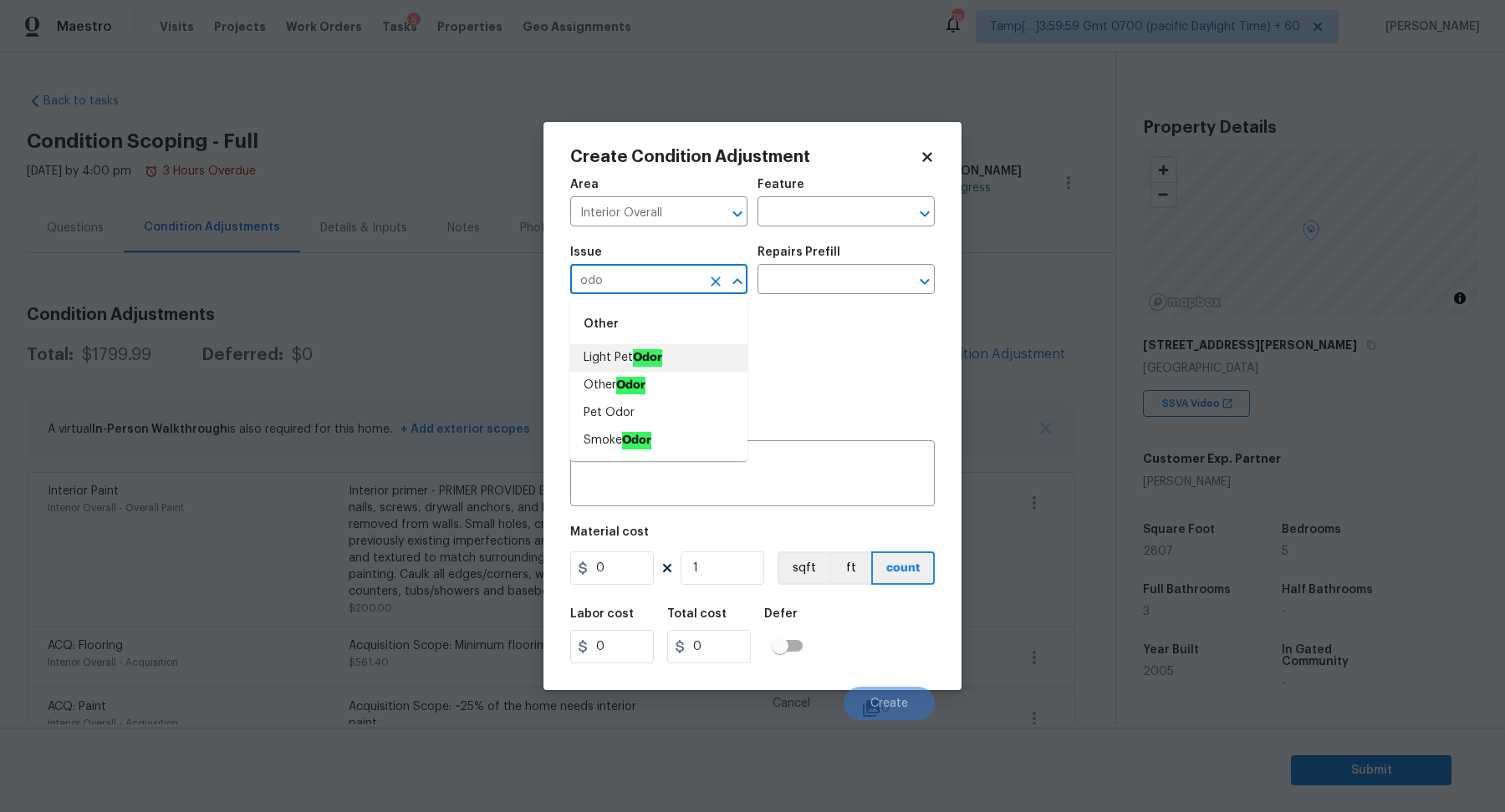
click at [665, 353] on li "Light Pet Odor" at bounding box center [659, 358] width 177 height 28
type input "Light Pet Odor"
click at [875, 284] on input "text" at bounding box center [823, 282] width 130 height 26
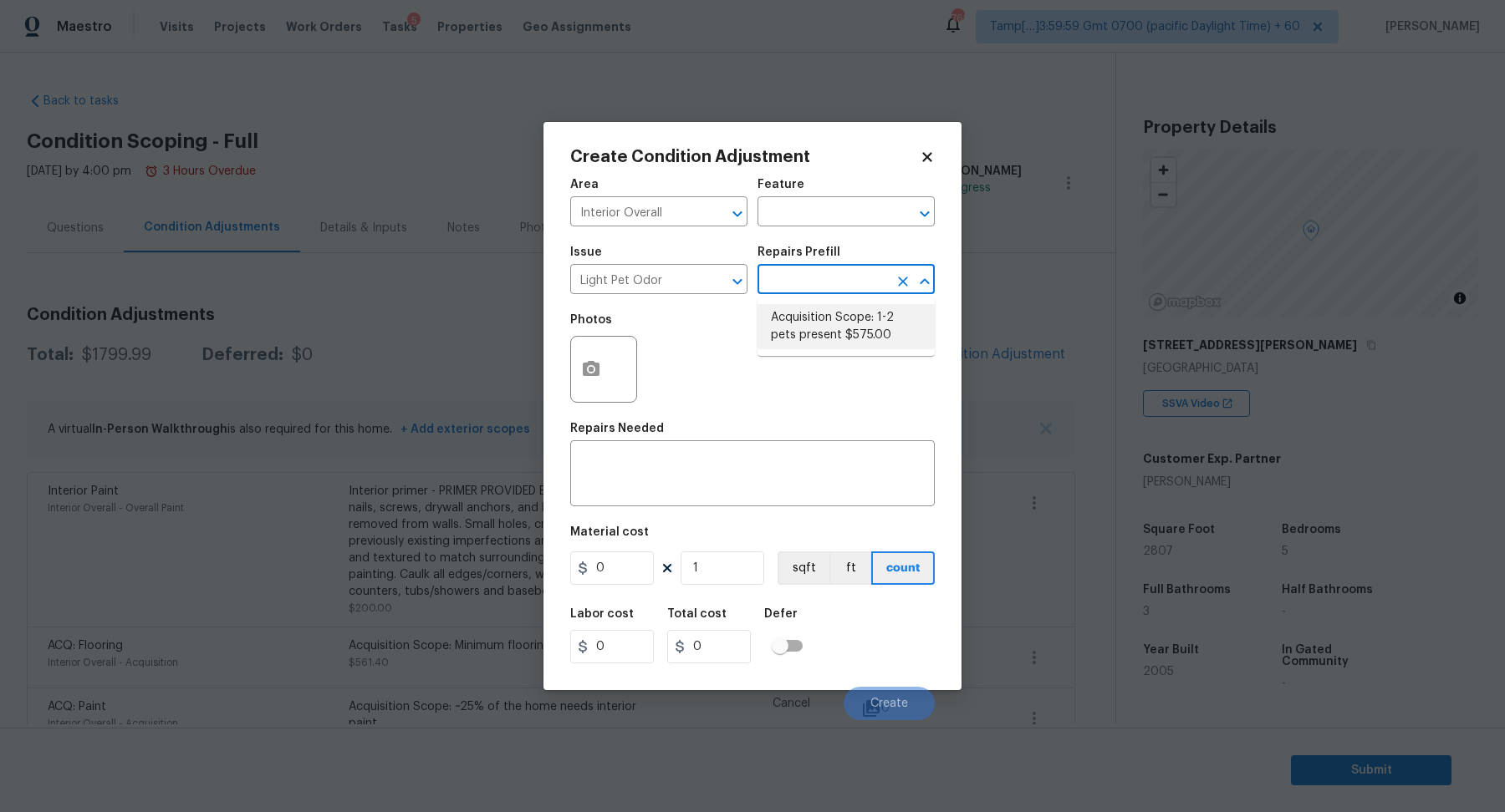
click at [867, 340] on li "Acquisition Scope: 1-2 pets present $575.00" at bounding box center [846, 327] width 177 height 45
type textarea "Acquisition Scope: 1-2 pets present"
type input "575"
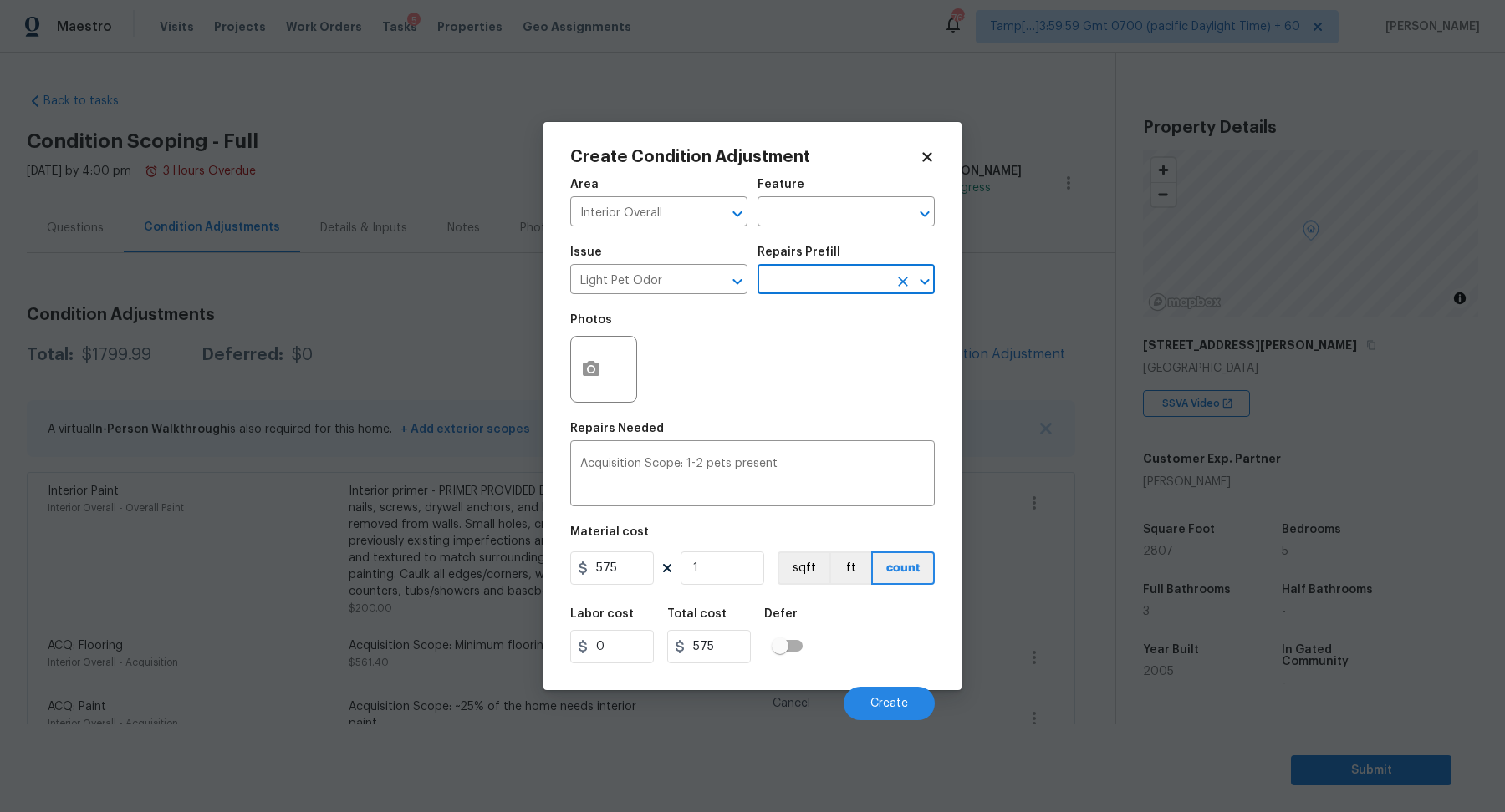
click at [881, 719] on div "Cancel Create" at bounding box center [752, 697] width 364 height 47
click at [872, 687] on button "Create" at bounding box center [889, 704] width 91 height 34
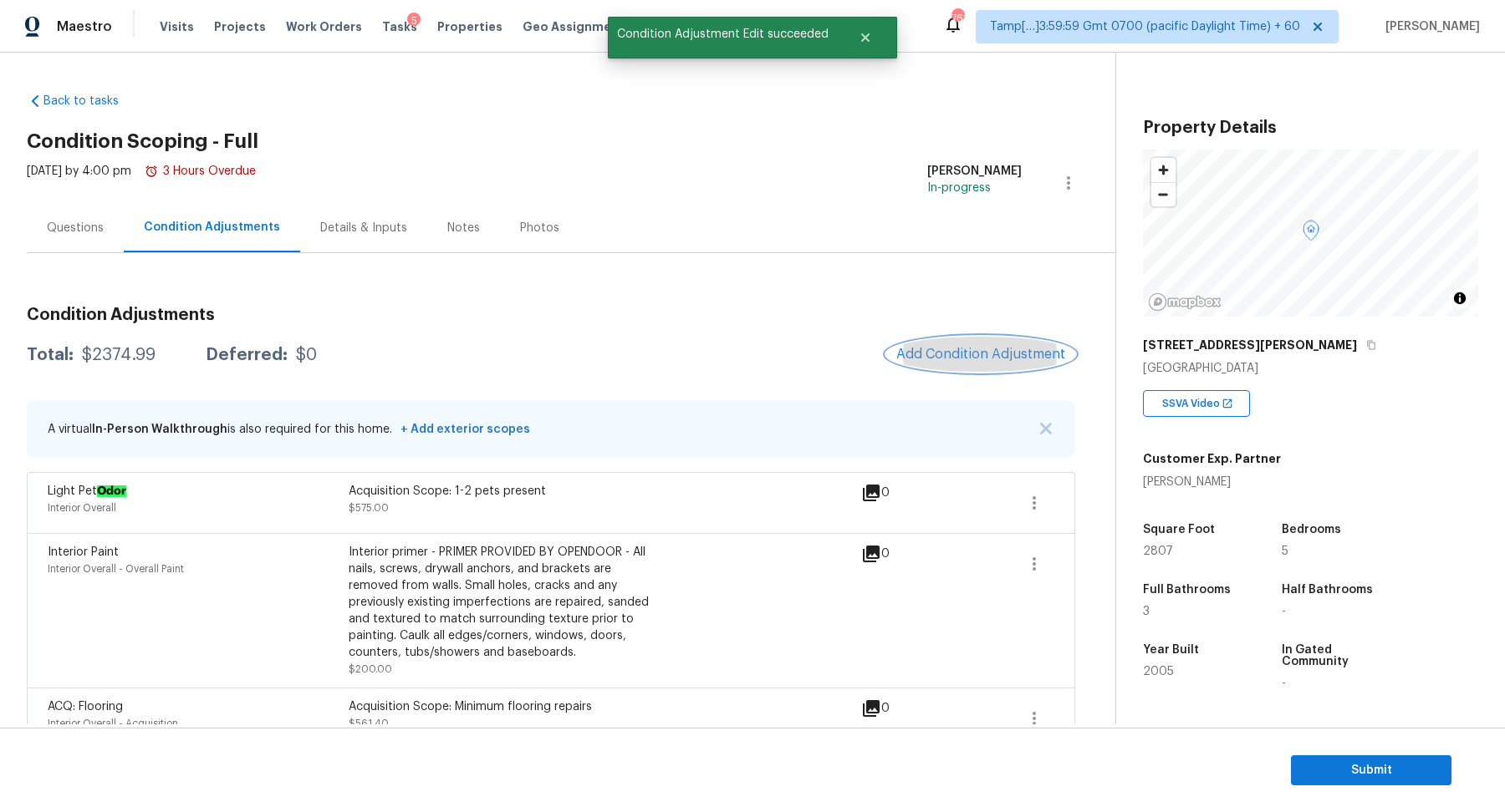
click at [1022, 348] on span "Add Condition Adjustment" at bounding box center [981, 354] width 169 height 15
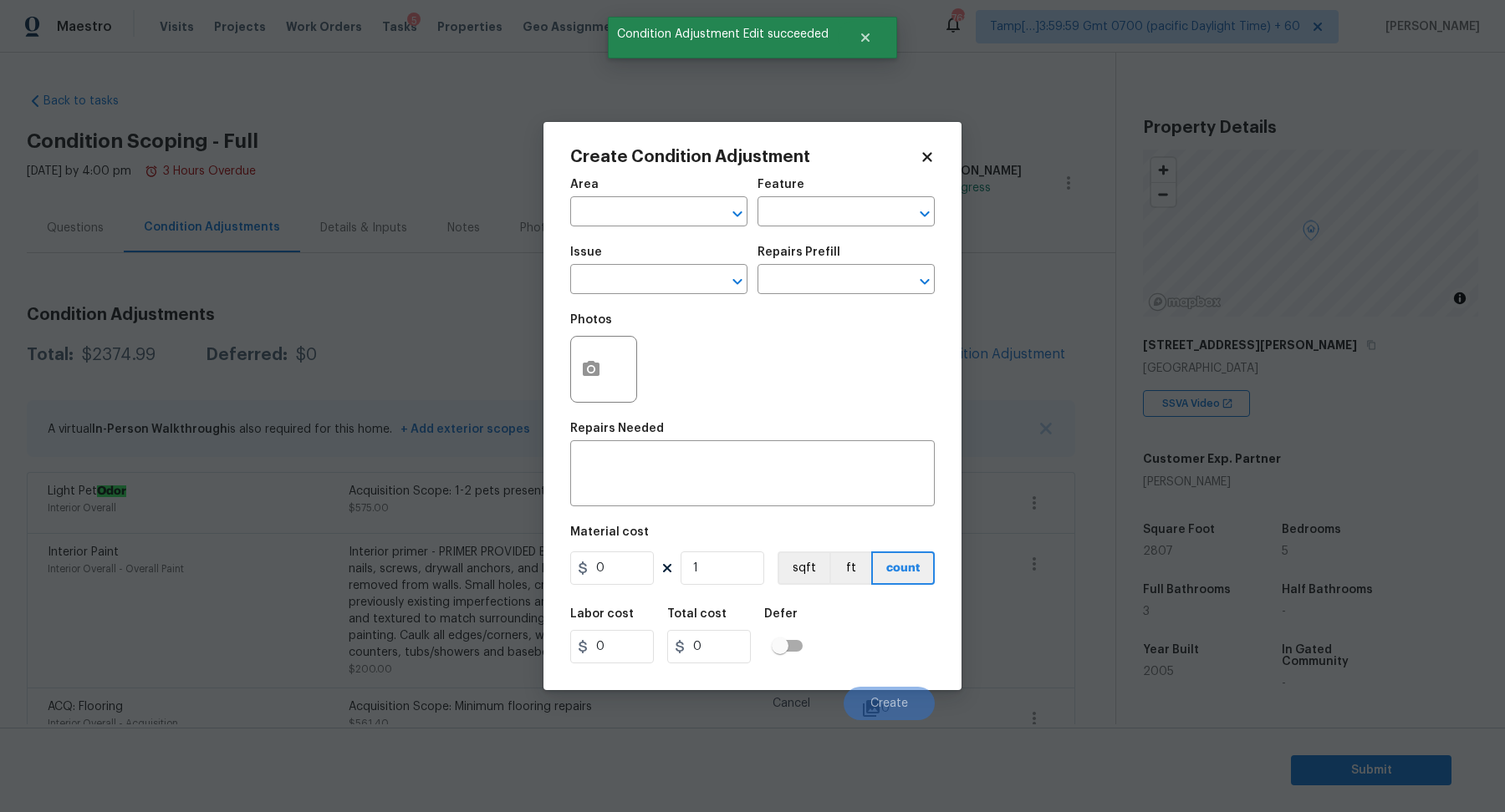
click at [1022, 348] on body "Maestro Visits Projects Work Orders Tasks 5 Properties Geo Assignments 762 Tamp…" at bounding box center [752, 406] width 1505 height 812
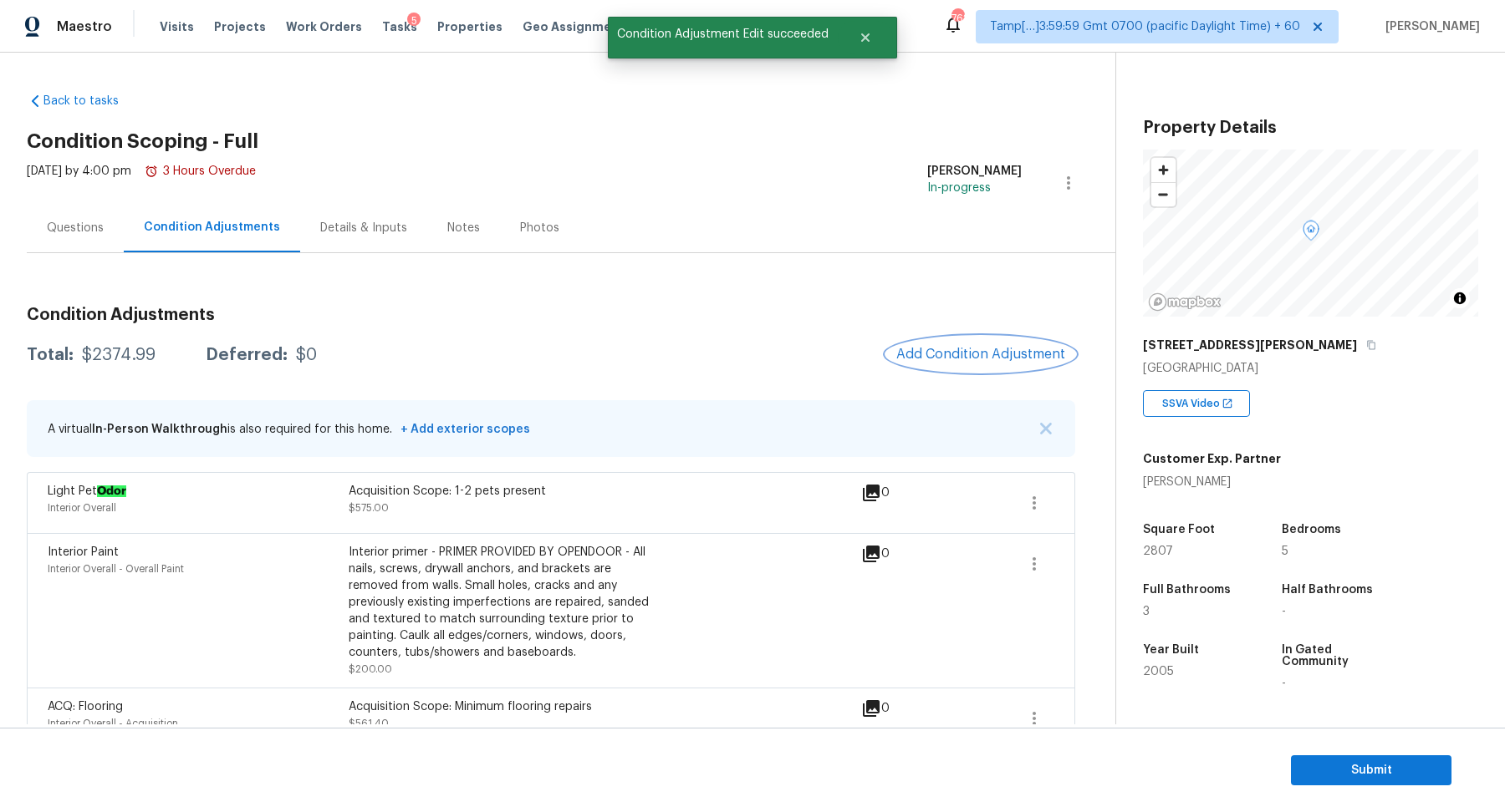
click at [921, 342] on button "Add Condition Adjustment" at bounding box center [981, 354] width 189 height 35
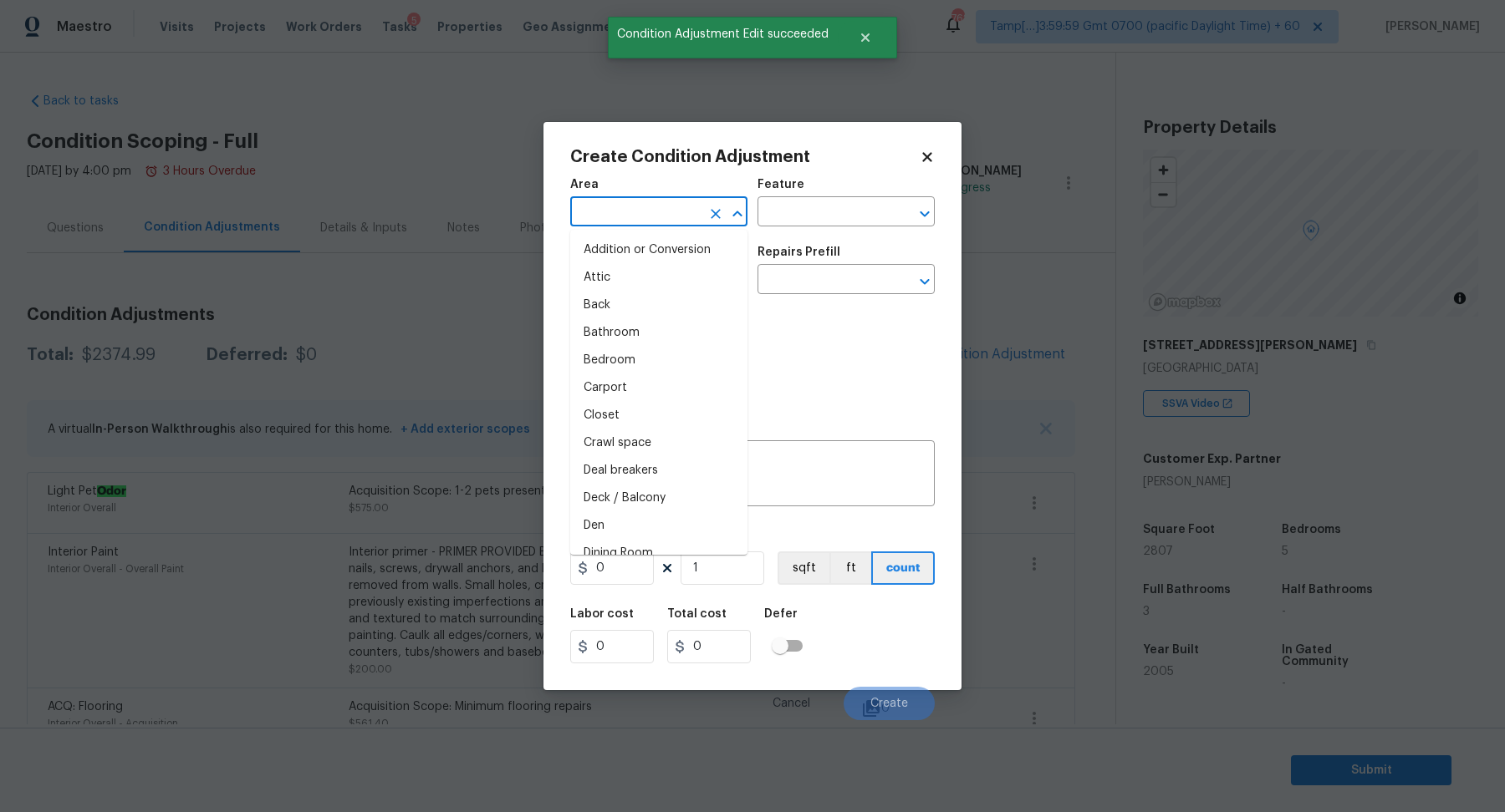
click at [581, 219] on input "text" at bounding box center [635, 213] width 130 height 26
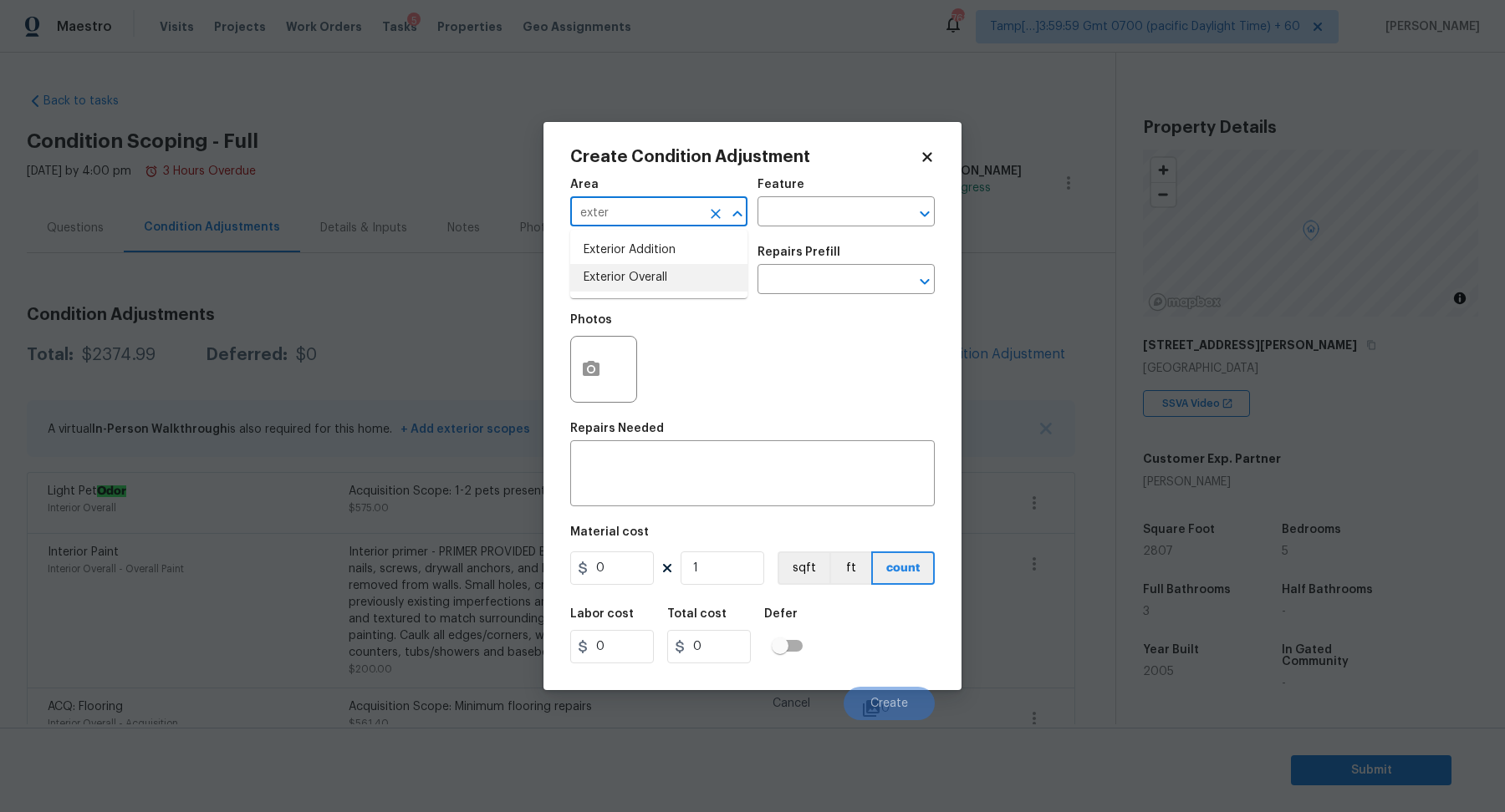
click at [662, 270] on li "Exterior Overall" at bounding box center [659, 278] width 177 height 28
type input "Exterior Overall"
click at [662, 270] on input "text" at bounding box center [635, 282] width 130 height 26
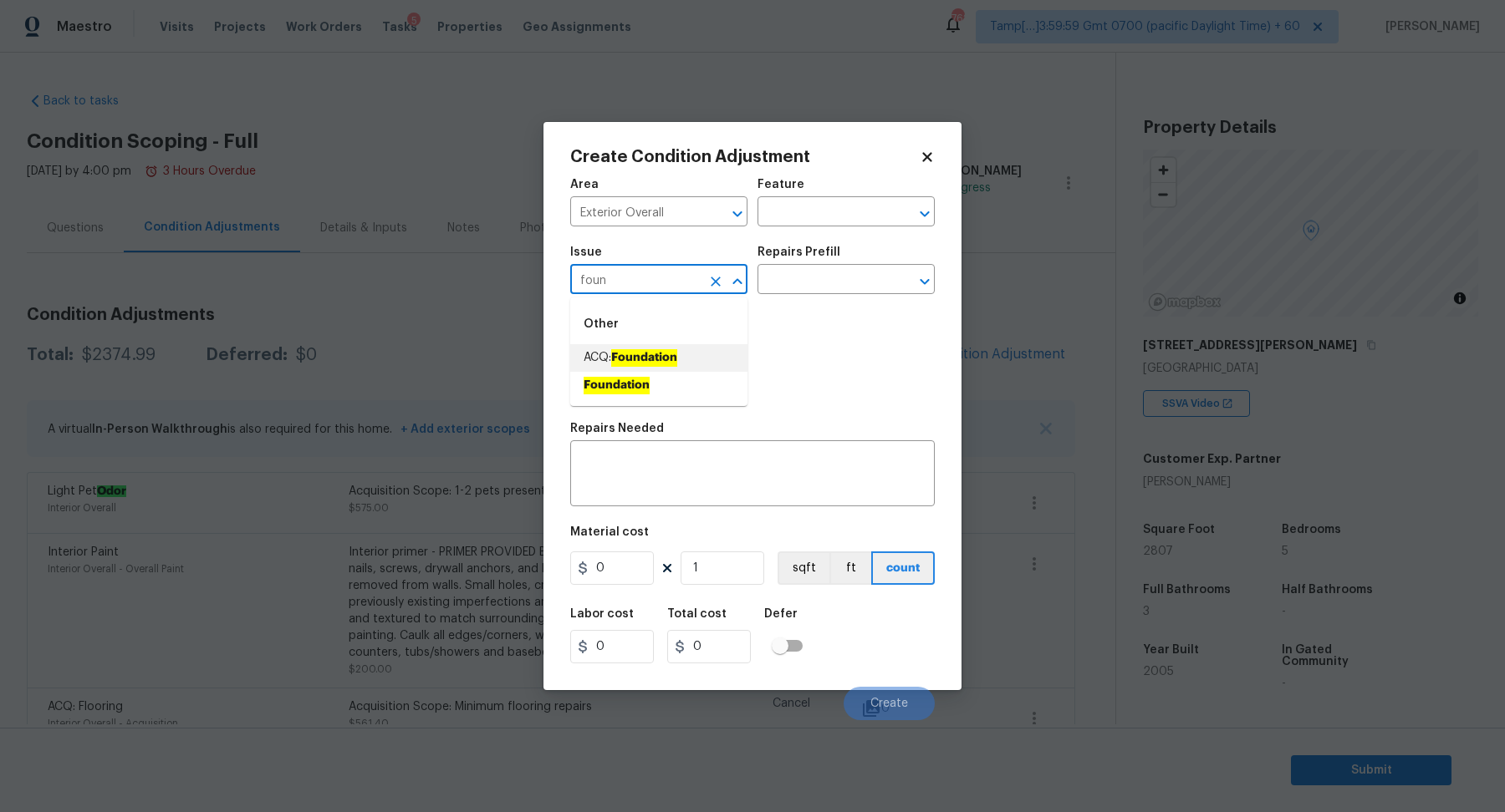
click at [671, 361] on ah_el_jm_1744356462066 "Foundation" at bounding box center [644, 358] width 66 height 17
type input "ACQ: Foundation"
click at [836, 302] on div "Issue ACQ: Foundation ​ Repairs Prefill ​" at bounding box center [752, 270] width 364 height 68
click at [842, 299] on div "Issue ACQ: Foundation ​ Repairs Prefill ​" at bounding box center [752, 270] width 364 height 68
click at [852, 293] on input "text" at bounding box center [823, 282] width 130 height 26
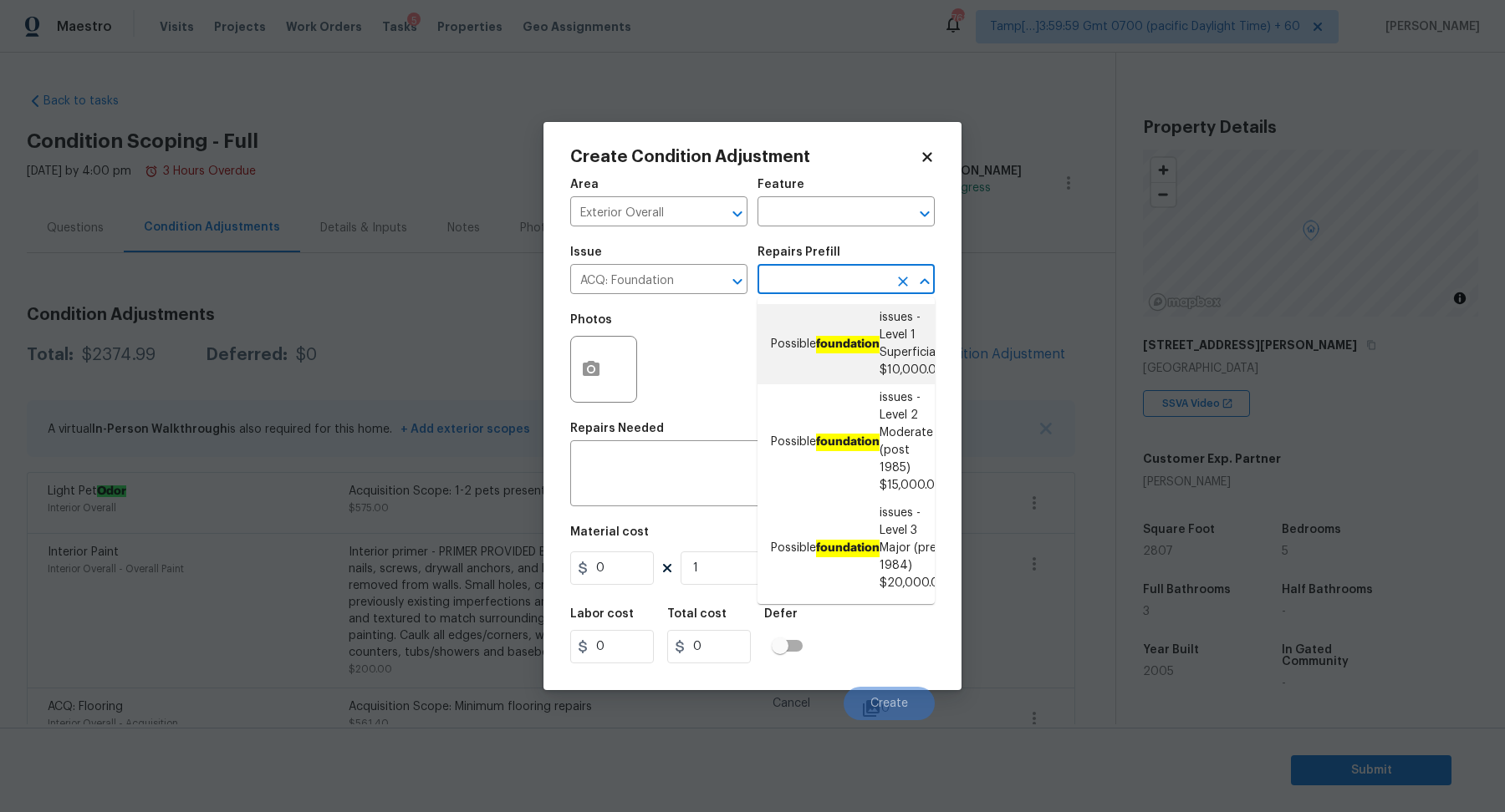
click at [844, 340] on ah_el_jm_1744356462066 "foundation" at bounding box center [847, 345] width 63 height 17
type input "Acquisition"
type textarea "Possible foundation issues - Level 1 - Superficial. Disclaimer: This is NOT a t…"
type input "10000"
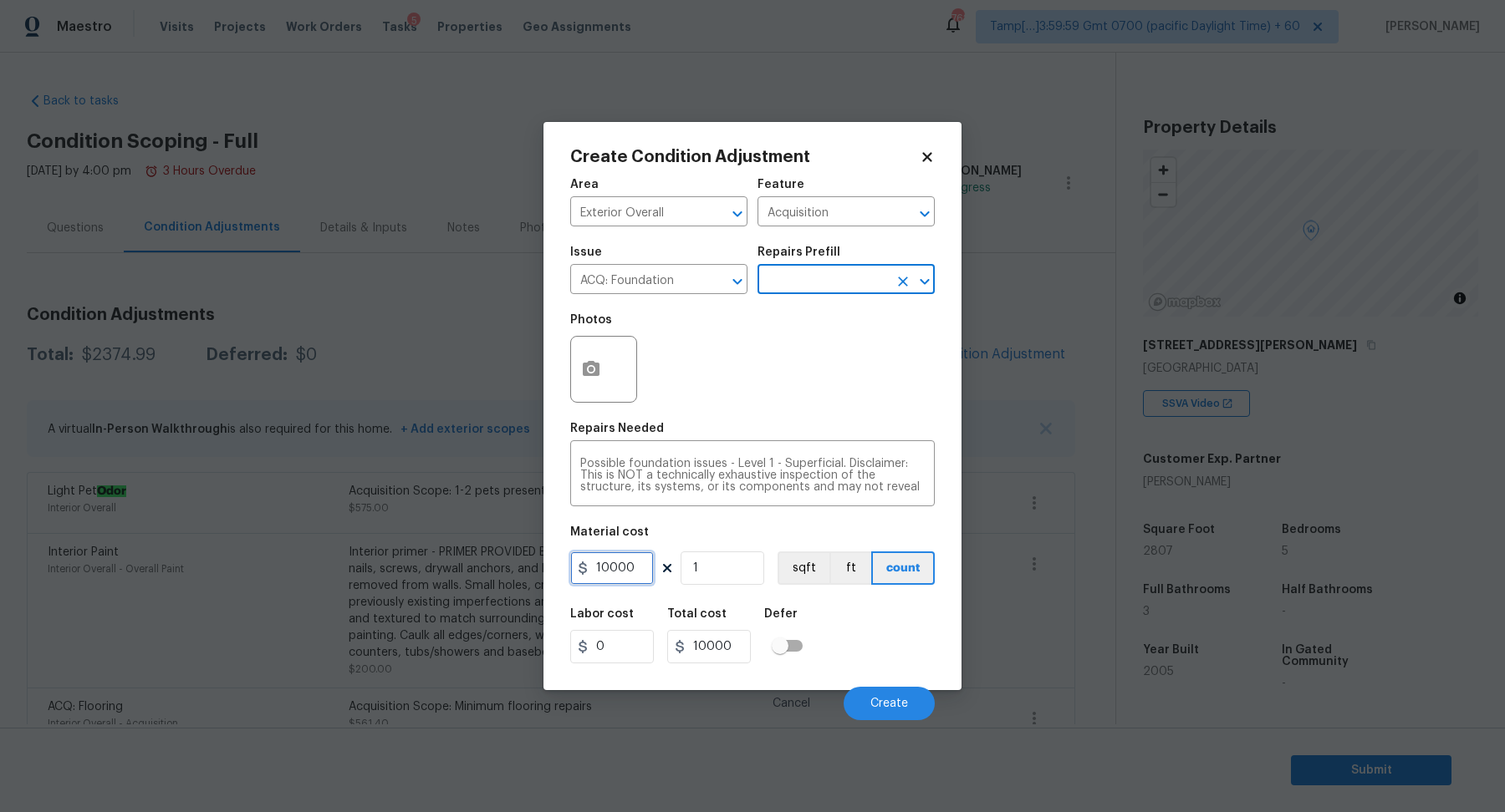
click at [607, 578] on input "10000" at bounding box center [612, 568] width 83 height 34
type input "0"
click at [779, 499] on div "Possible foundation issues - Level 1 - Superficial. Disclaimer: This is NOT a t…" at bounding box center [752, 475] width 364 height 62
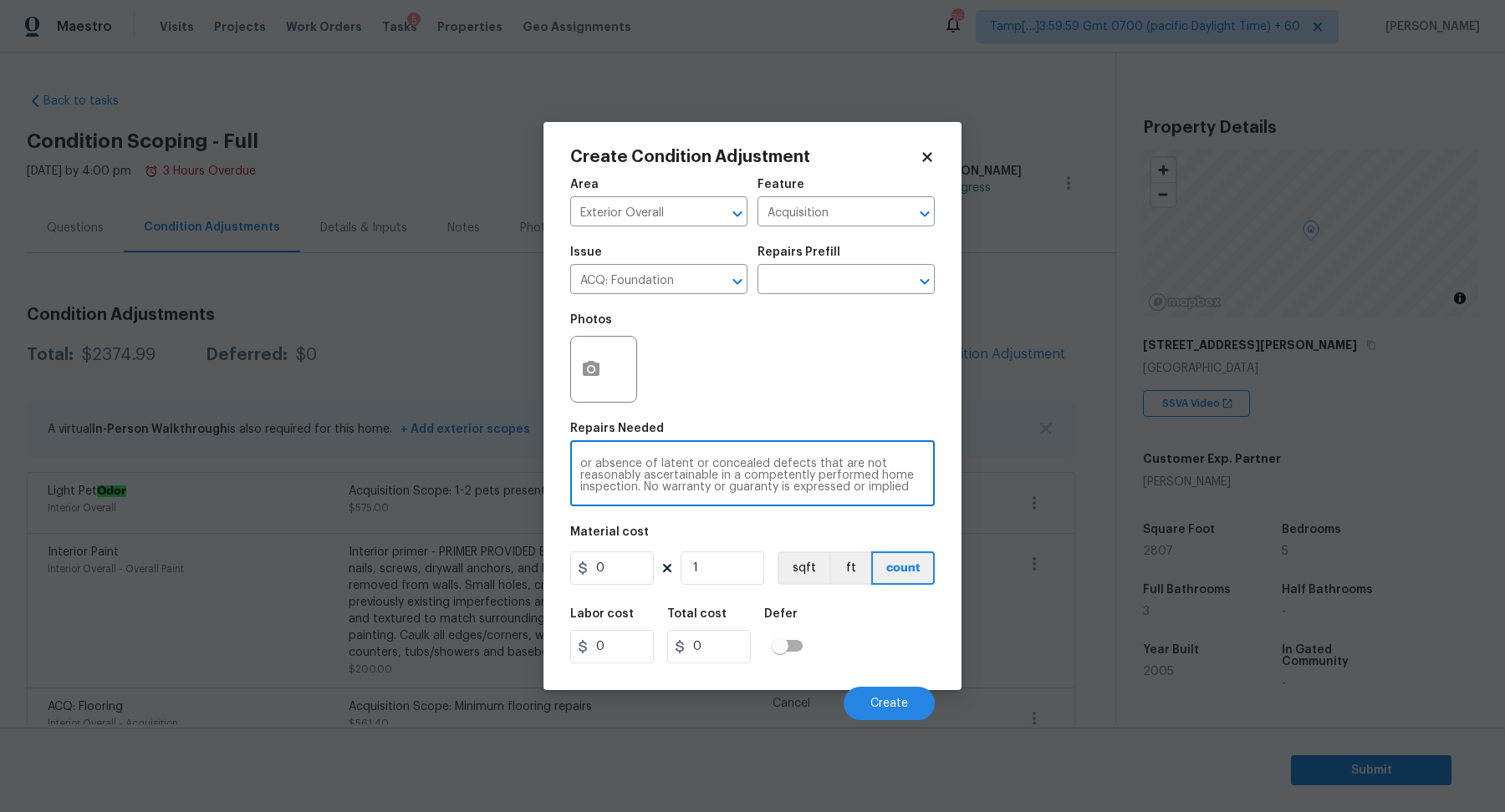
scroll to position [58, 0]
click at [577, 381] on button "button" at bounding box center [591, 369] width 40 height 65
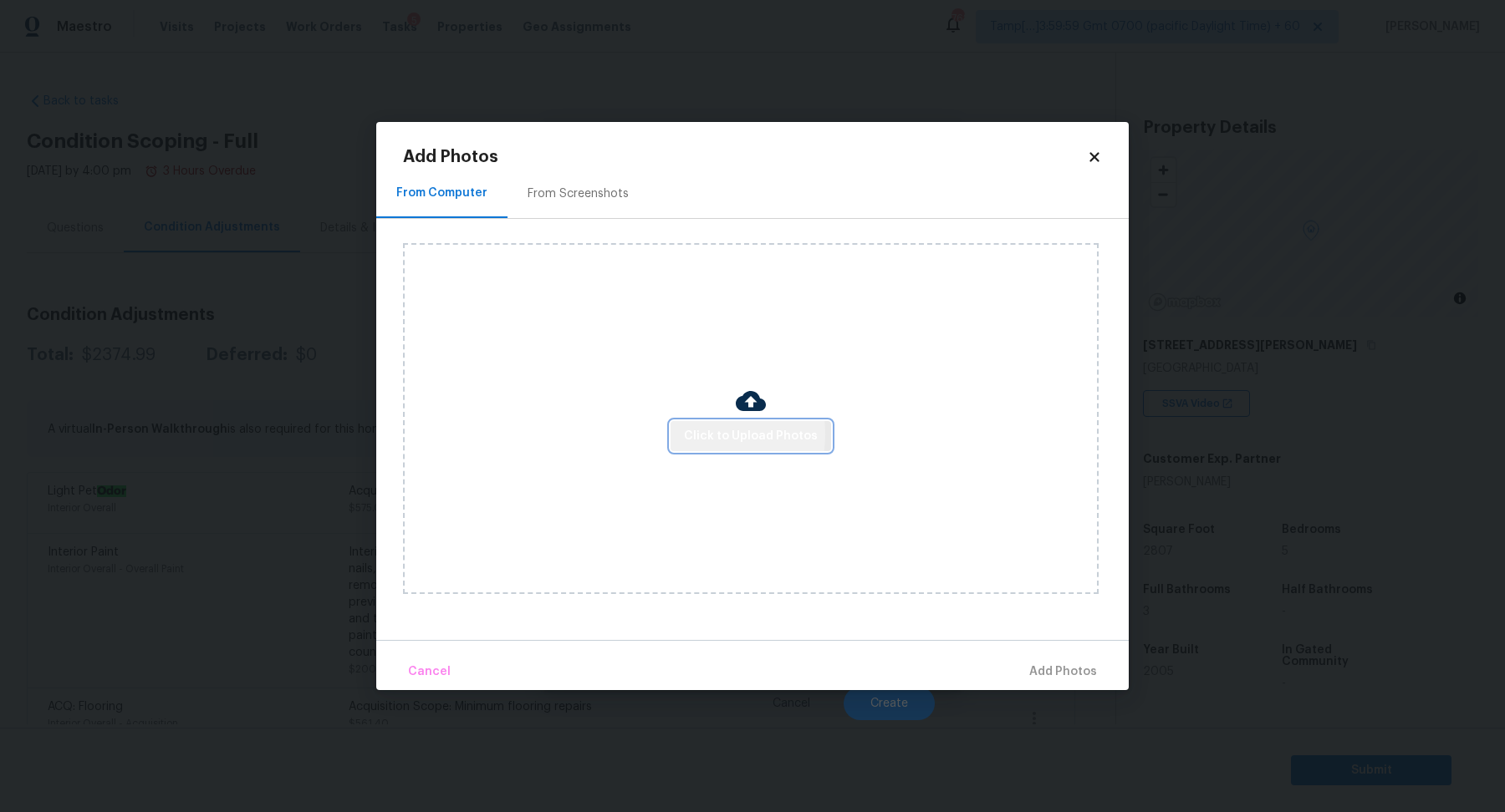
click at [693, 435] on span "Click to Upload Photos" at bounding box center [751, 437] width 134 height 21
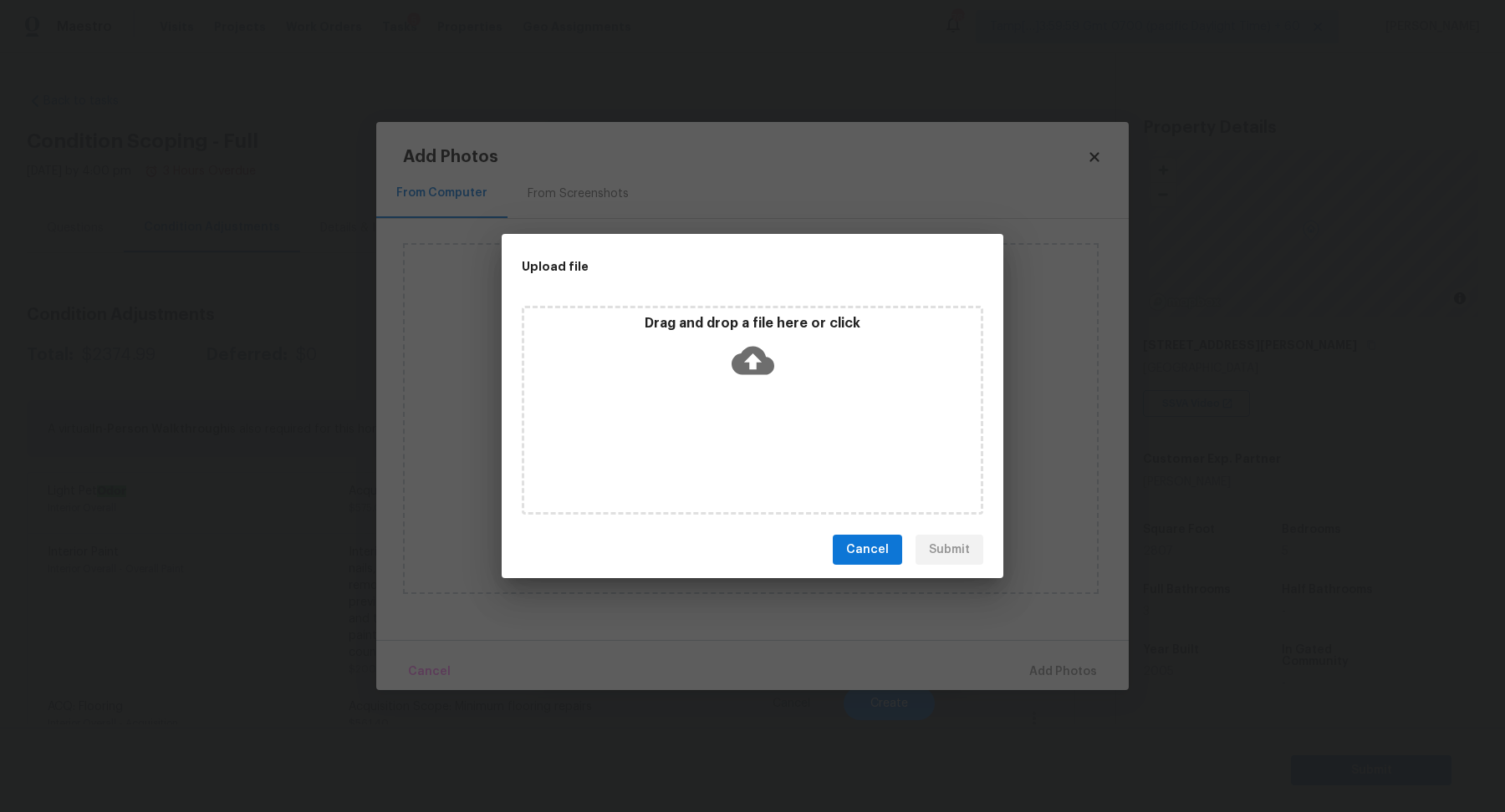
click at [758, 390] on div "Drag and drop a file here or click" at bounding box center [752, 410] width 461 height 209
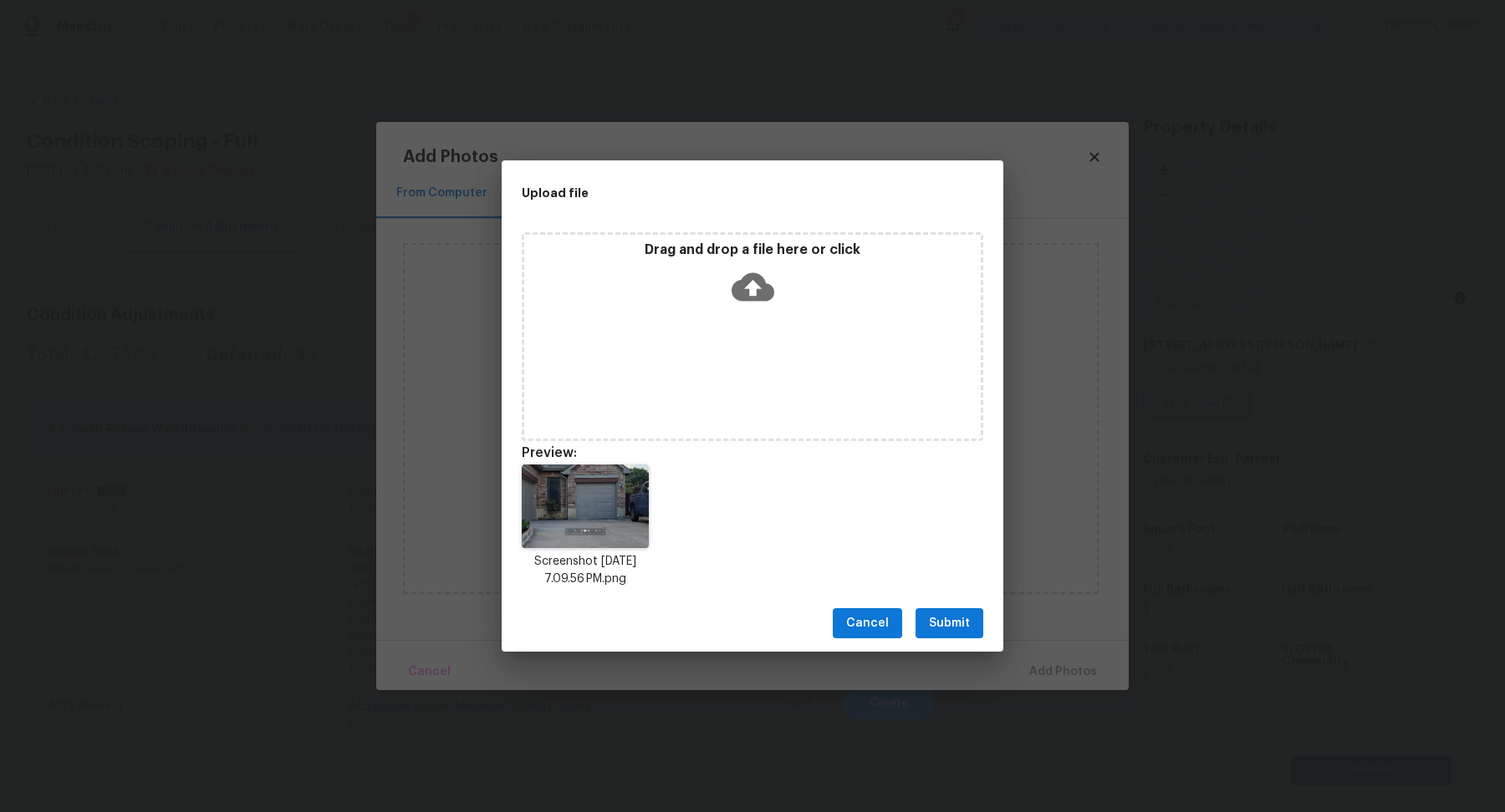
click at [961, 626] on span "Submit" at bounding box center [948, 624] width 41 height 21
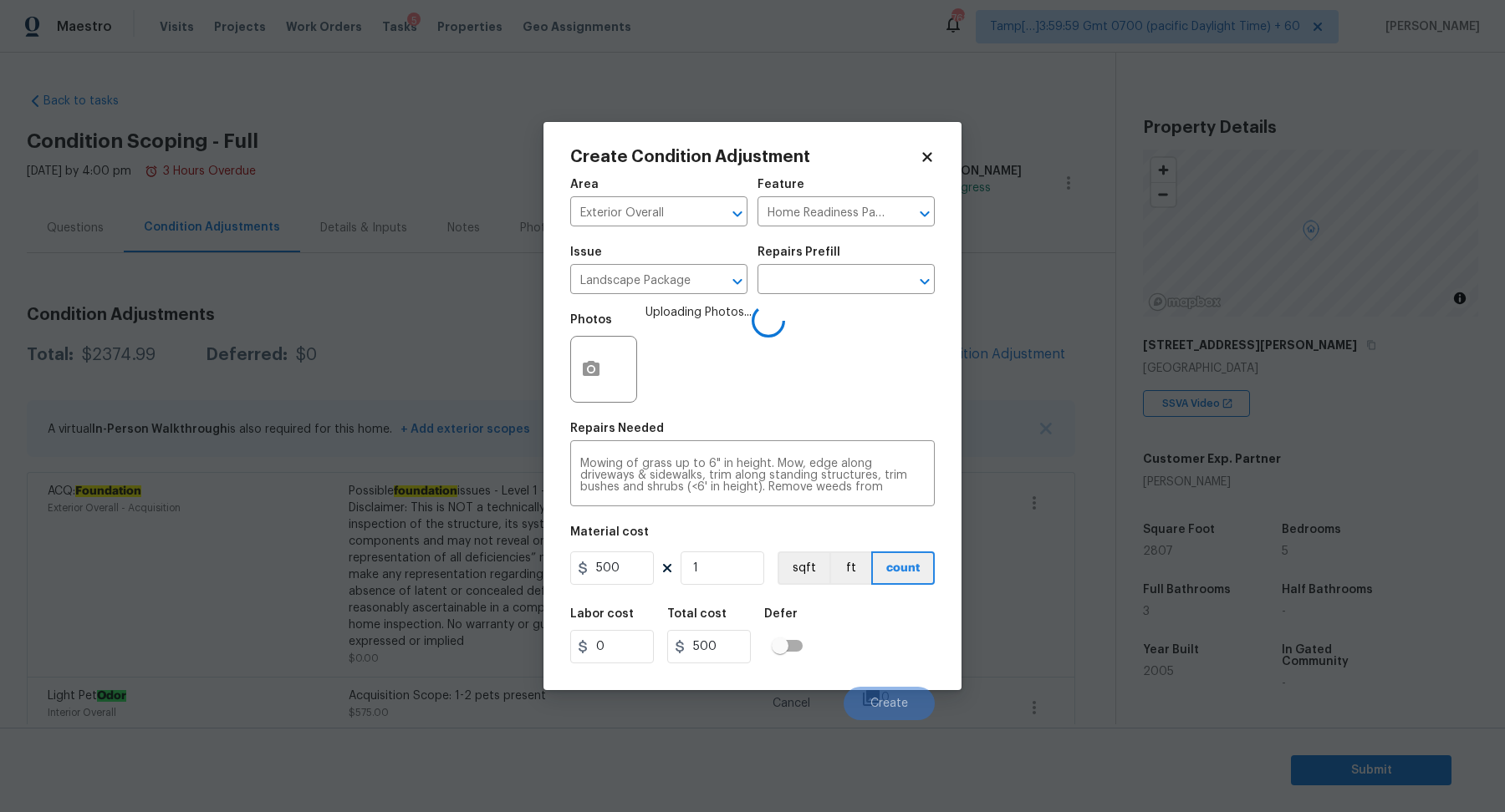
click at [876, 626] on div "Labor cost 0 Total cost 500 Defer" at bounding box center [752, 635] width 364 height 75
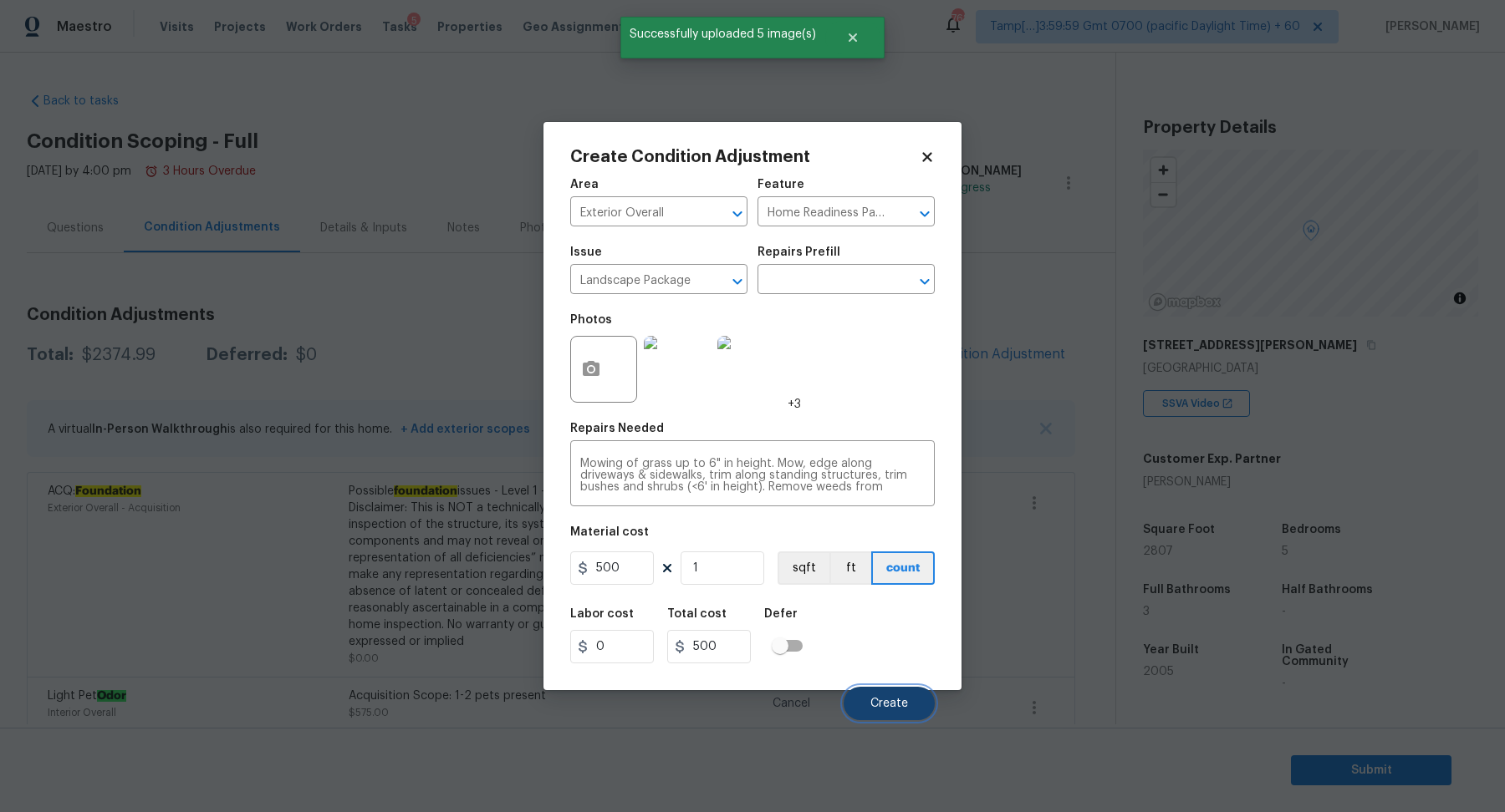
click at [883, 699] on span "Create" at bounding box center [889, 704] width 37 height 12
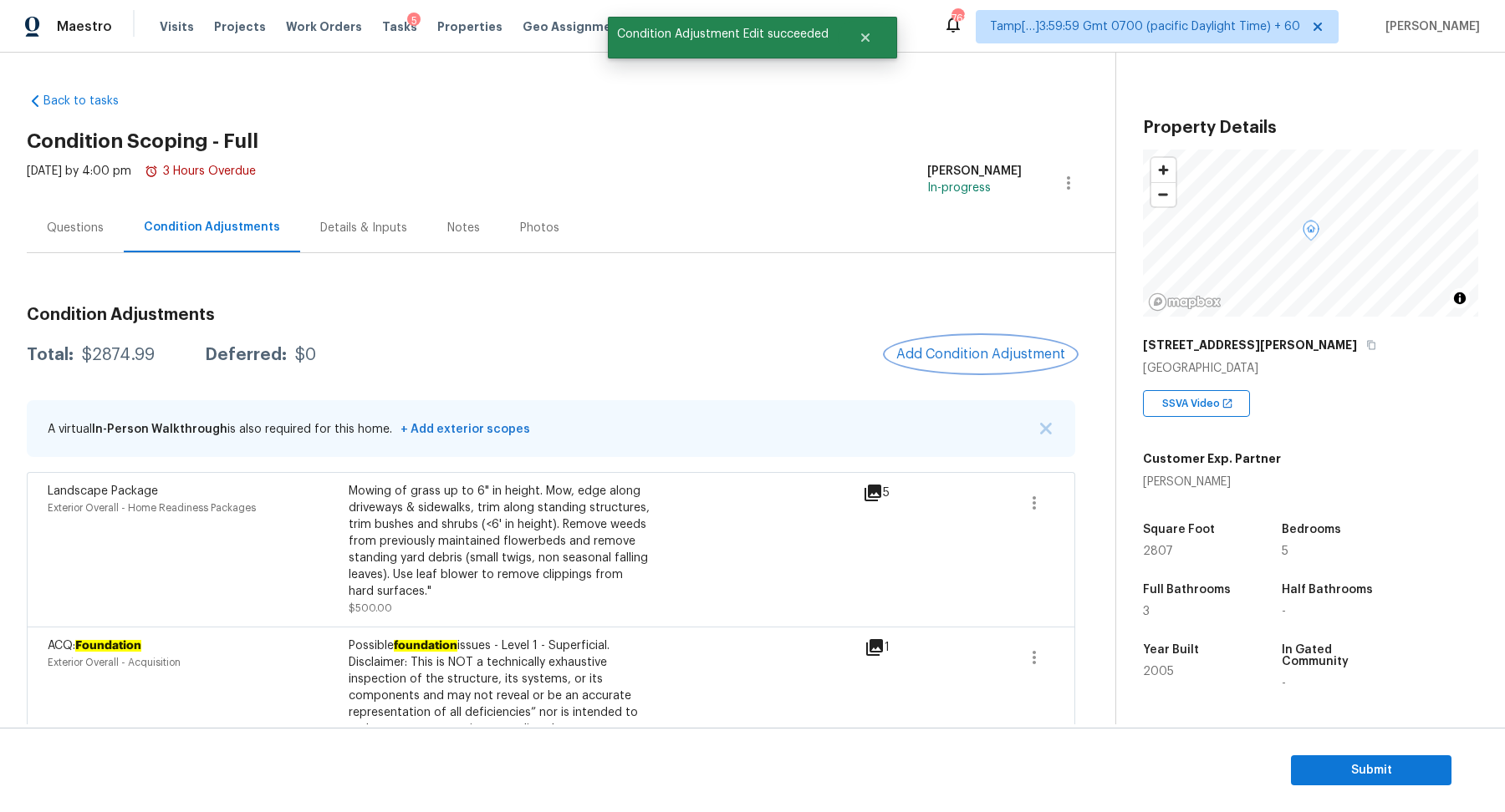
click at [949, 361] on button "Add Condition Adjustment" at bounding box center [981, 354] width 189 height 35
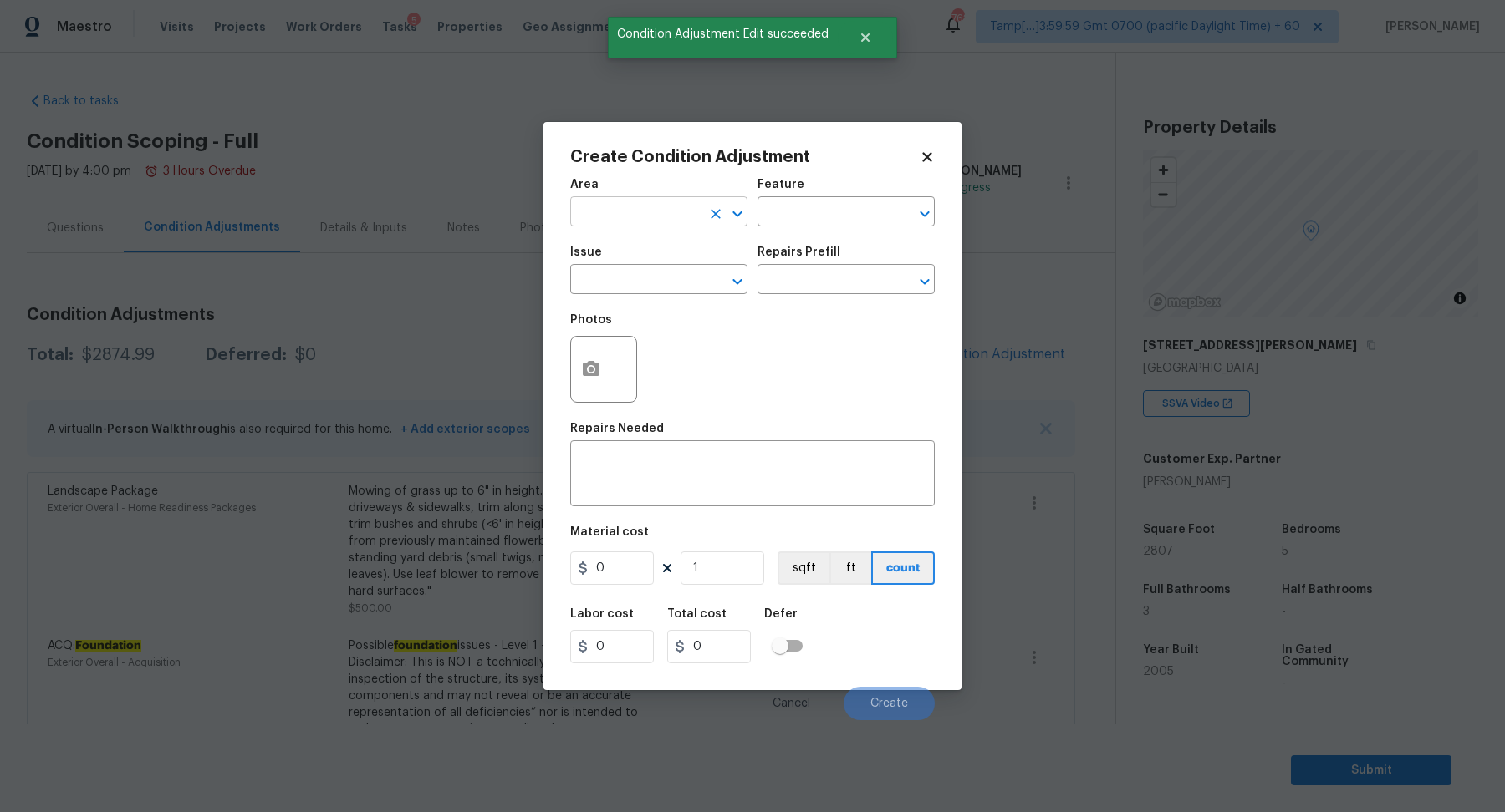
click at [622, 202] on input "text" at bounding box center [635, 213] width 130 height 26
click at [670, 272] on li "Exterior Overall" at bounding box center [659, 278] width 177 height 28
type input "Exterior Overall"
click at [670, 272] on input "text" at bounding box center [635, 282] width 130 height 26
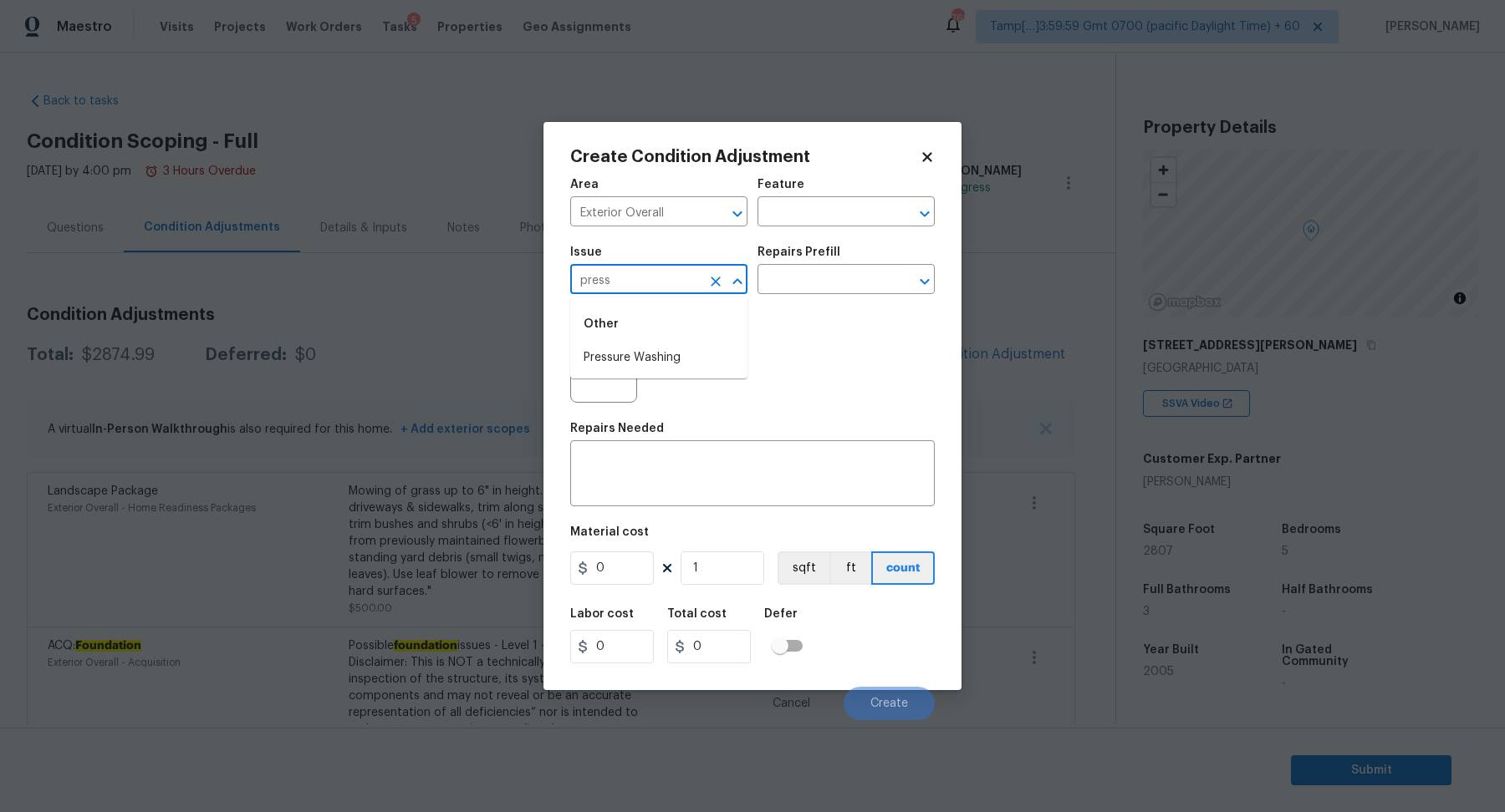
click at [674, 370] on li "Pressure Washing" at bounding box center [659, 358] width 177 height 28
click at [614, 283] on input "Pressure Washing" at bounding box center [635, 282] width 130 height 26
type input "Pressure Washing"
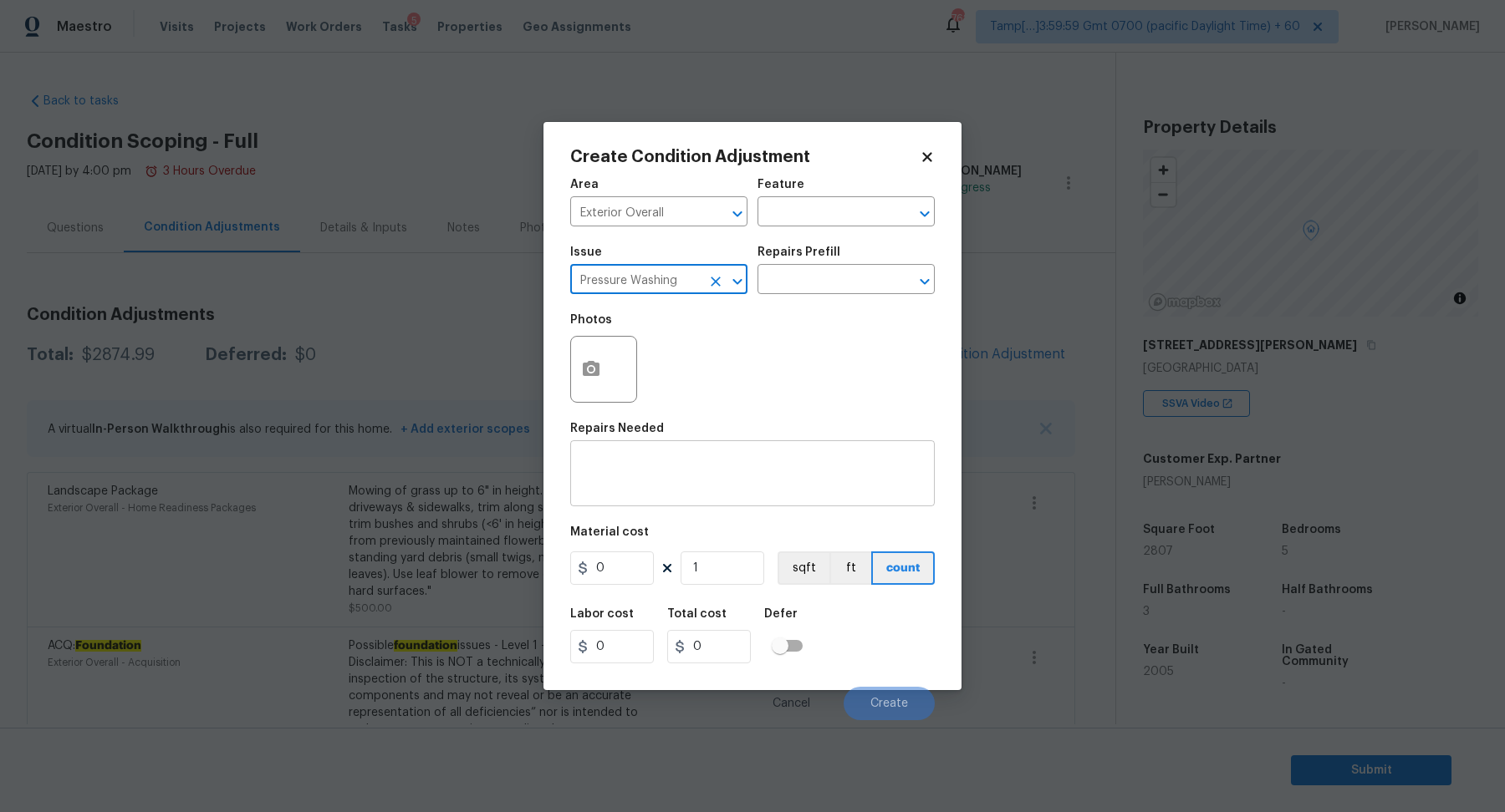
click at [687, 478] on textarea at bounding box center [752, 475] width 344 height 35
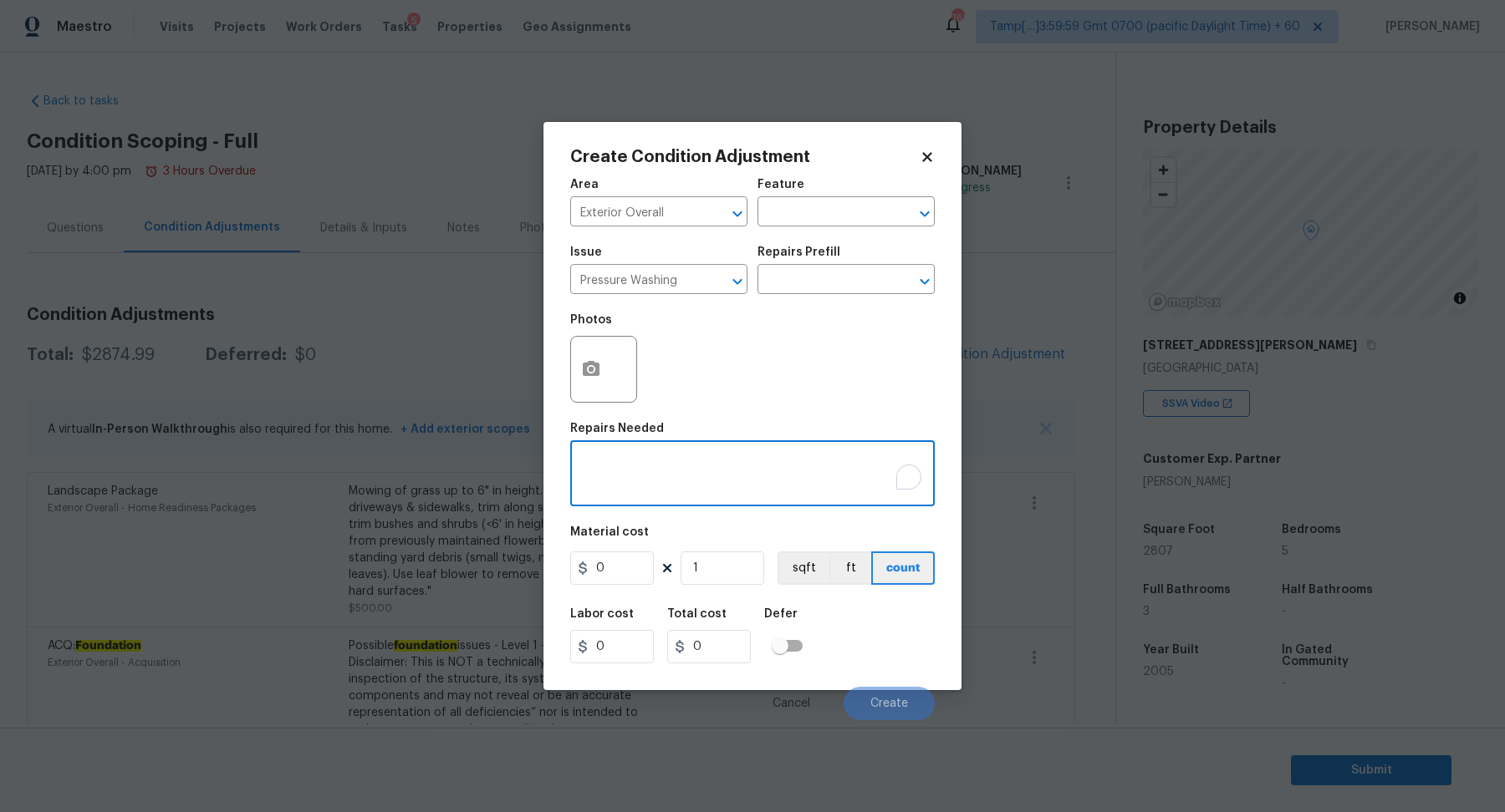
paste textarea "Pressure Washing"
type textarea "Pressure Washing"
click at [603, 563] on input "0" at bounding box center [612, 568] width 83 height 34
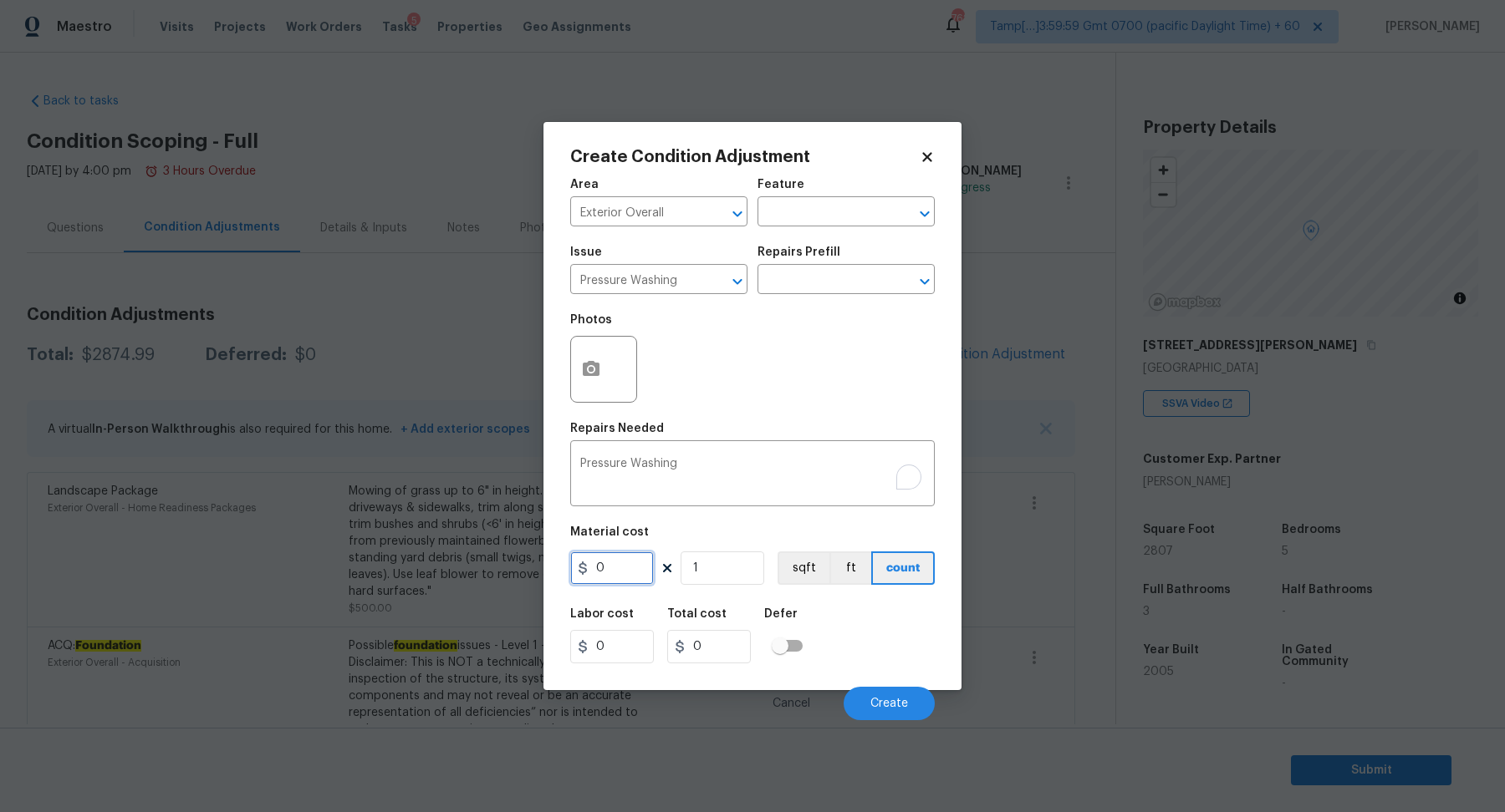
click at [603, 563] on input "0" at bounding box center [612, 568] width 83 height 34
type input "200"
click at [900, 717] on button "Create" at bounding box center [889, 704] width 91 height 34
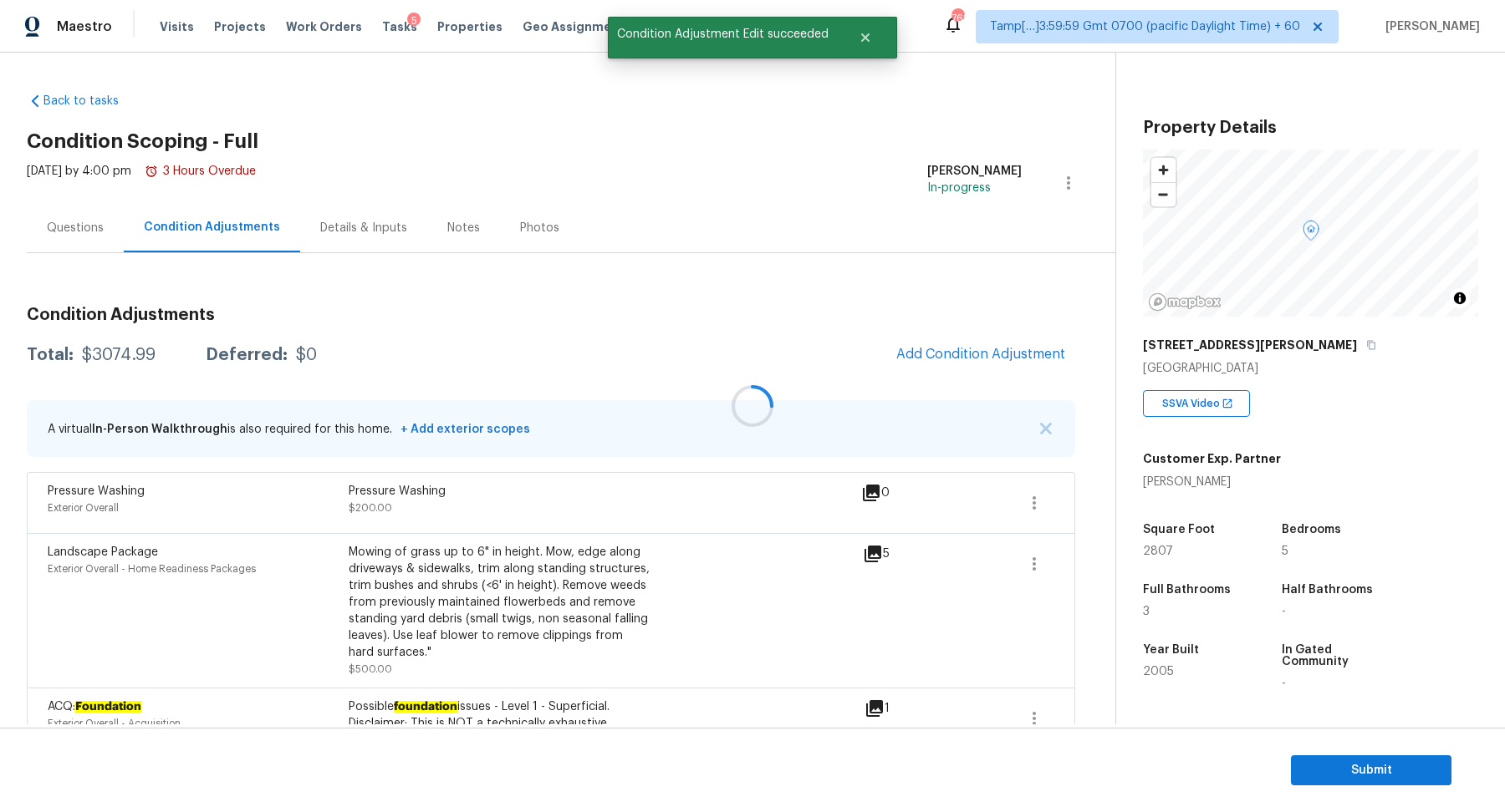
click at [1015, 358] on div at bounding box center [752, 406] width 1505 height 812
click at [1015, 358] on span "Add Condition Adjustment" at bounding box center [981, 354] width 169 height 15
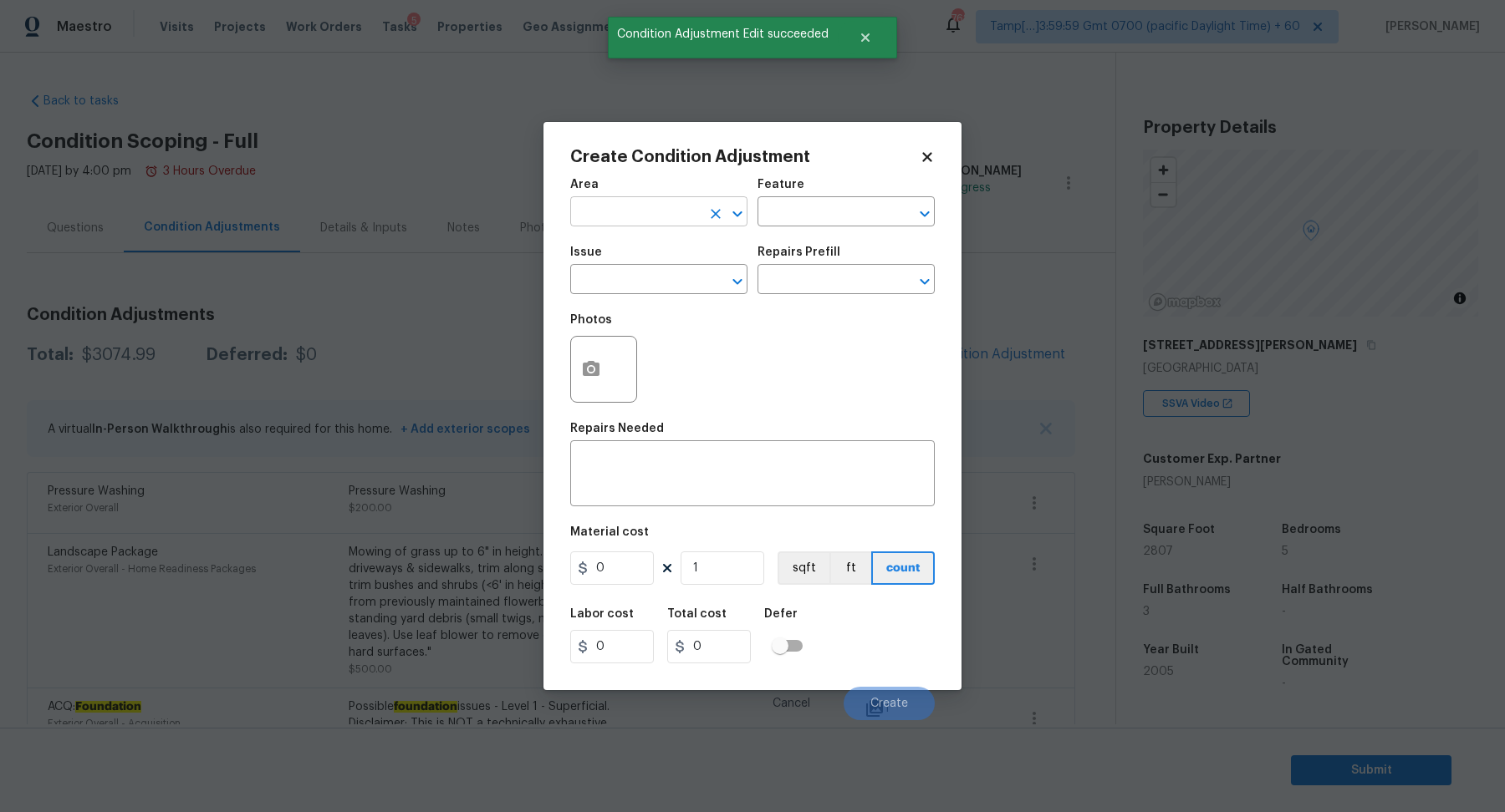
click at [650, 218] on input "text" at bounding box center [635, 213] width 130 height 26
click at [678, 286] on li "Exterior Overall" at bounding box center [659, 278] width 177 height 28
type input "Exterior Overall"
click at [678, 286] on input "text" at bounding box center [635, 282] width 130 height 26
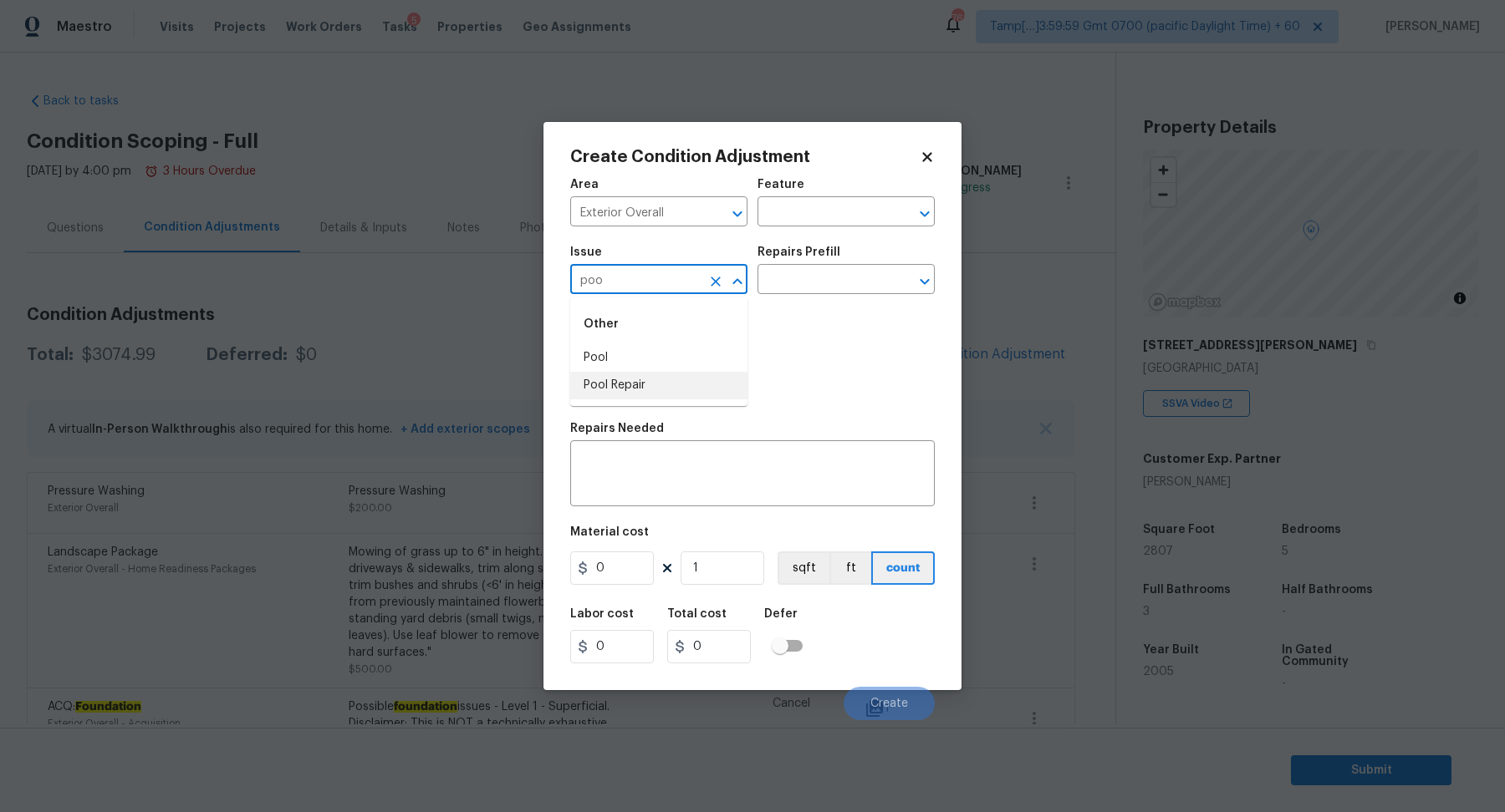
click at [696, 388] on li "Pool Repair" at bounding box center [659, 386] width 177 height 28
type input "Pool Repair"
click at [820, 292] on input "text" at bounding box center [823, 282] width 130 height 26
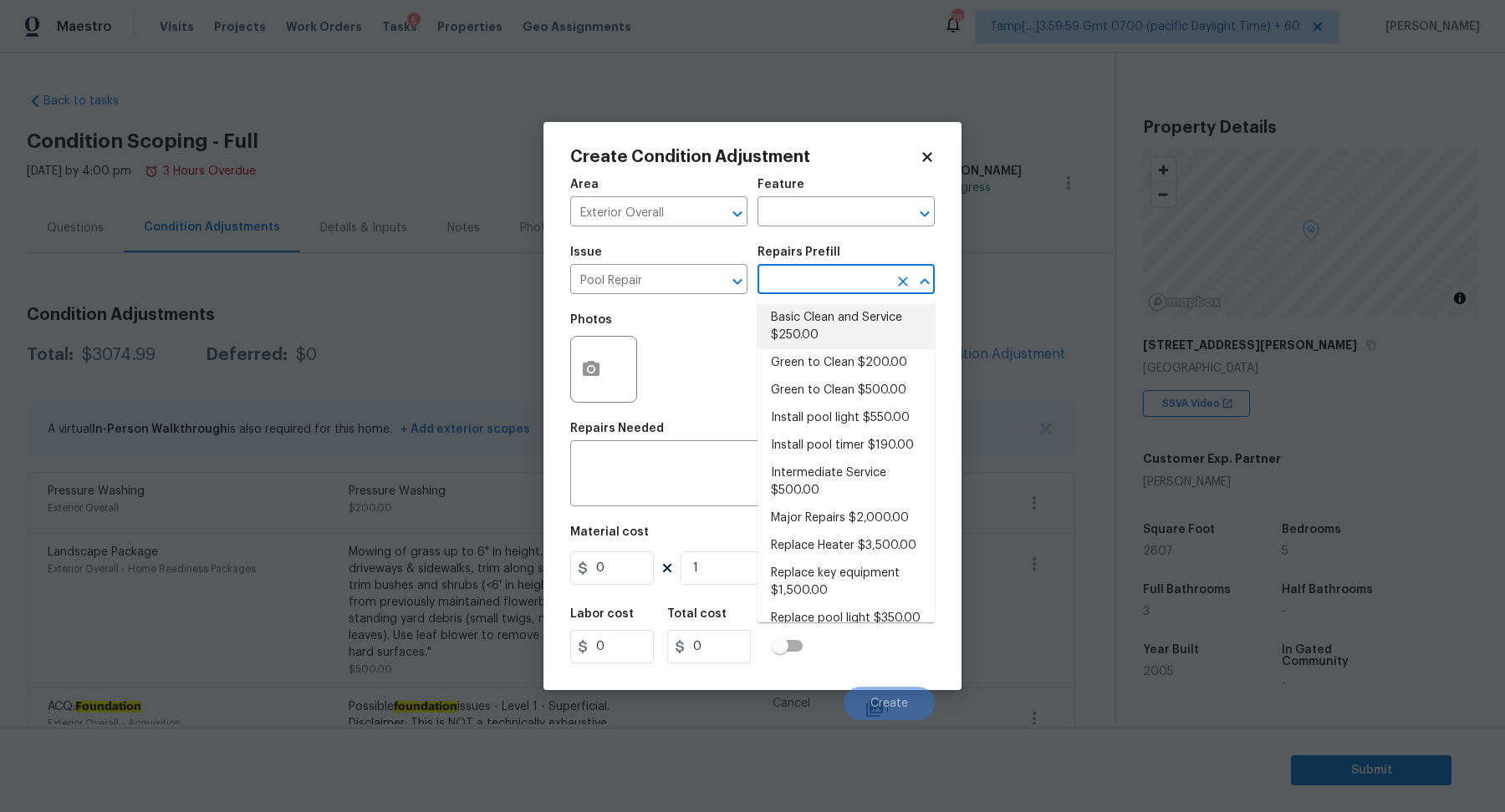
click at [820, 325] on li "Basic Clean and Service $250.00" at bounding box center [846, 327] width 177 height 45
type input "Pool"
type textarea "basic clean and service, balance chems, repair minor leaks at equipment, etc"
type input "250"
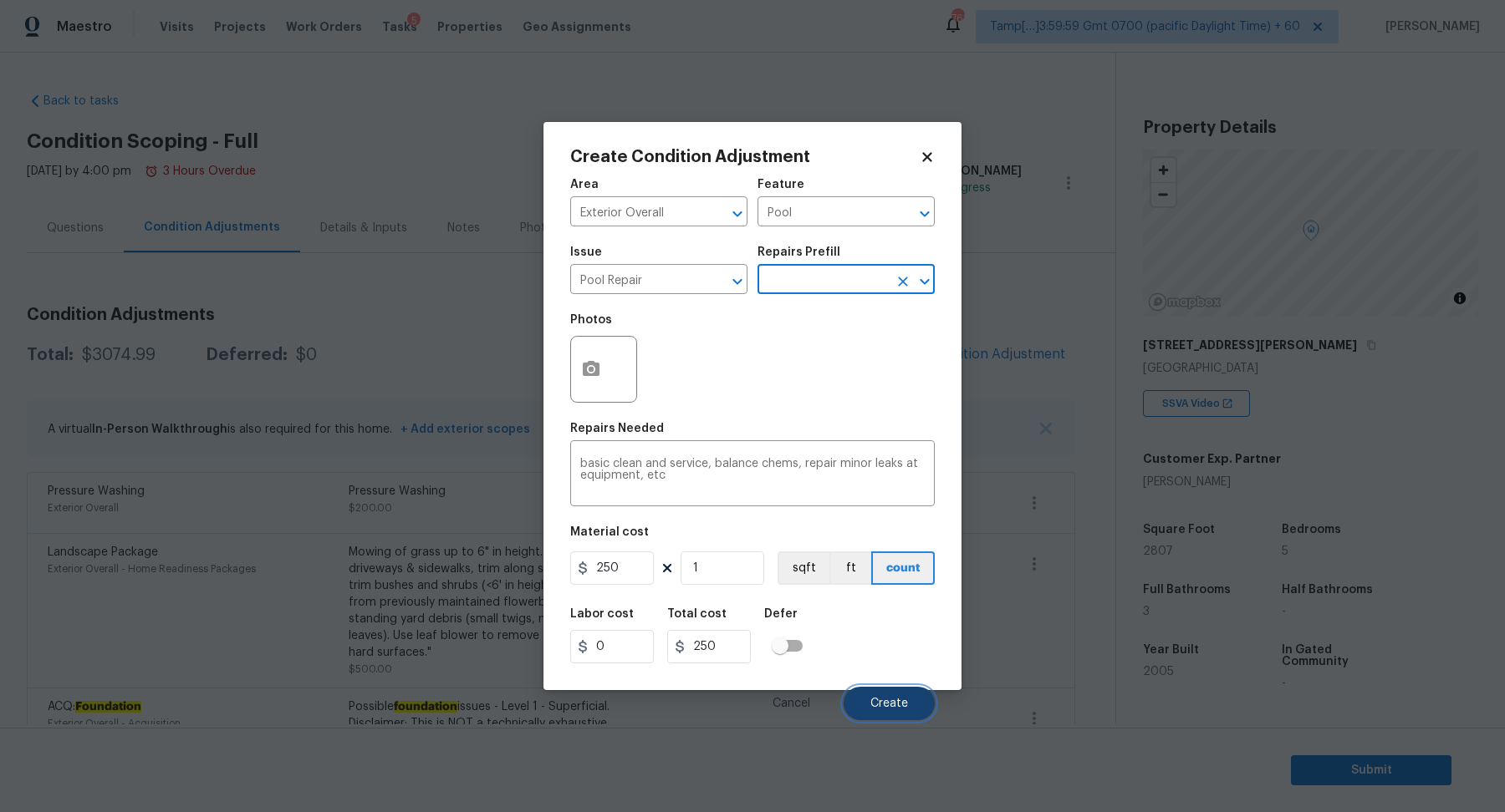
click at [884, 702] on span "Create" at bounding box center [889, 704] width 37 height 12
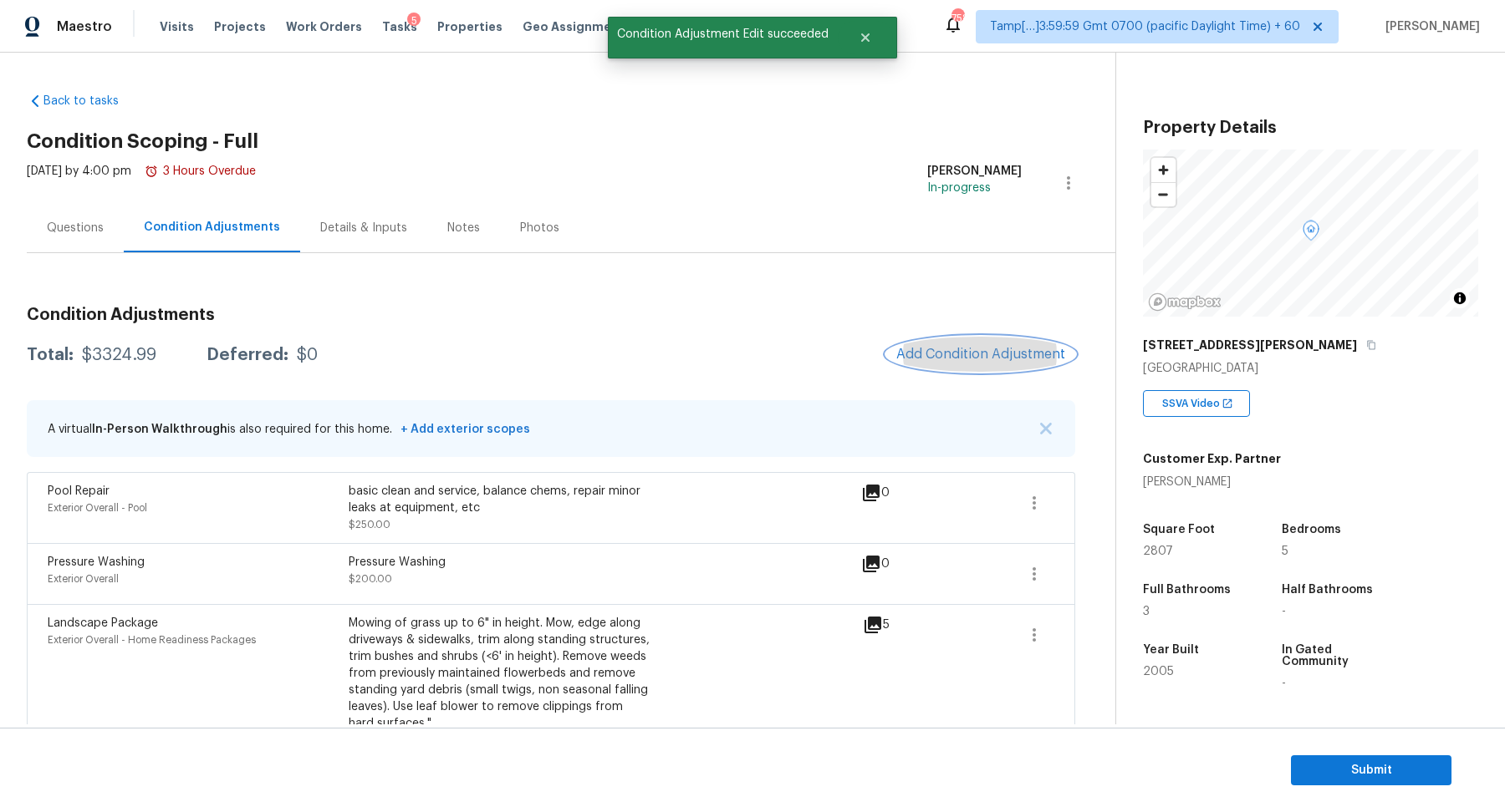
click at [957, 356] on span "Add Condition Adjustment" at bounding box center [981, 354] width 169 height 15
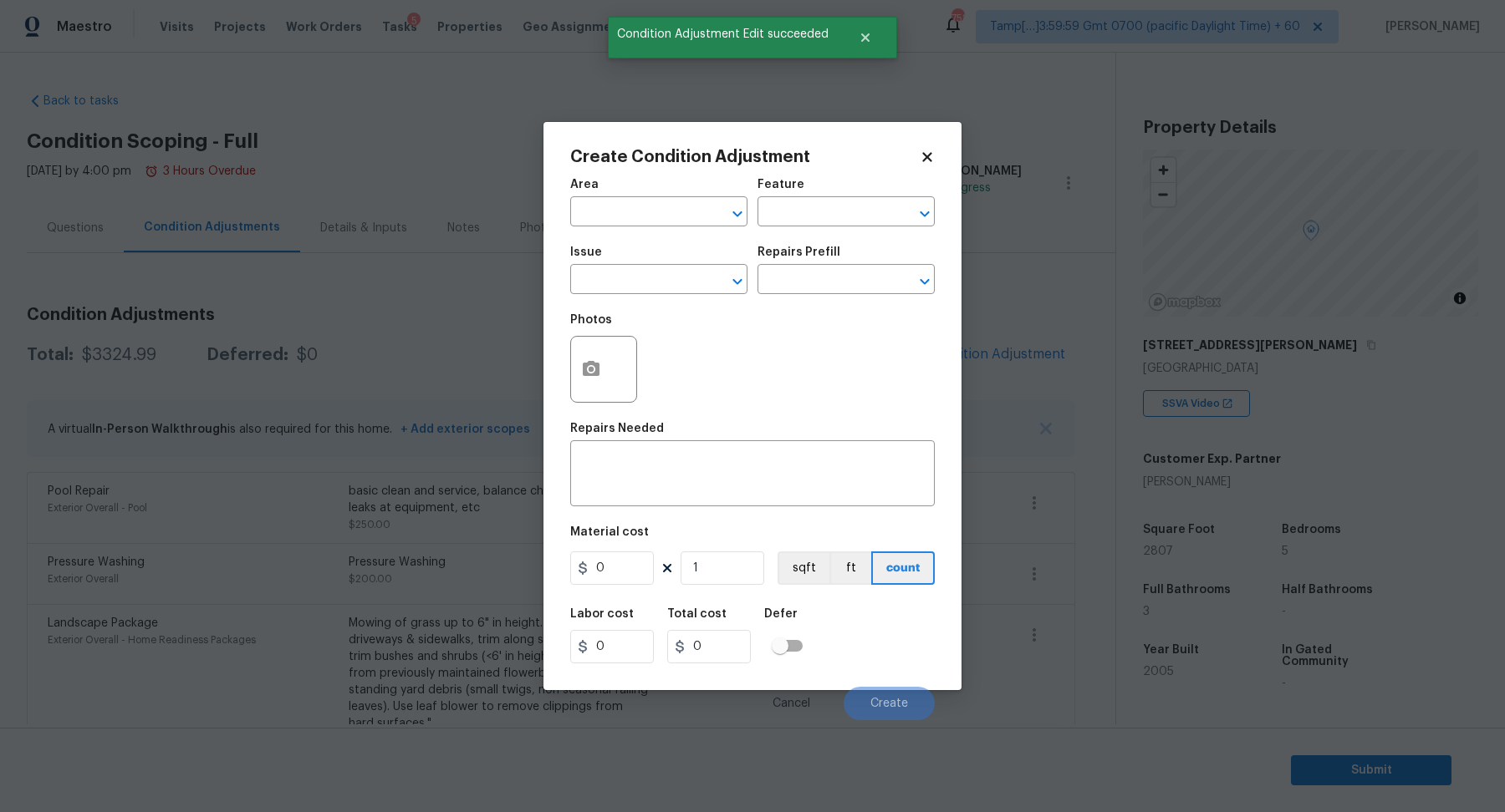
click at [612, 237] on span "Issue ​" at bounding box center [659, 270] width 177 height 68
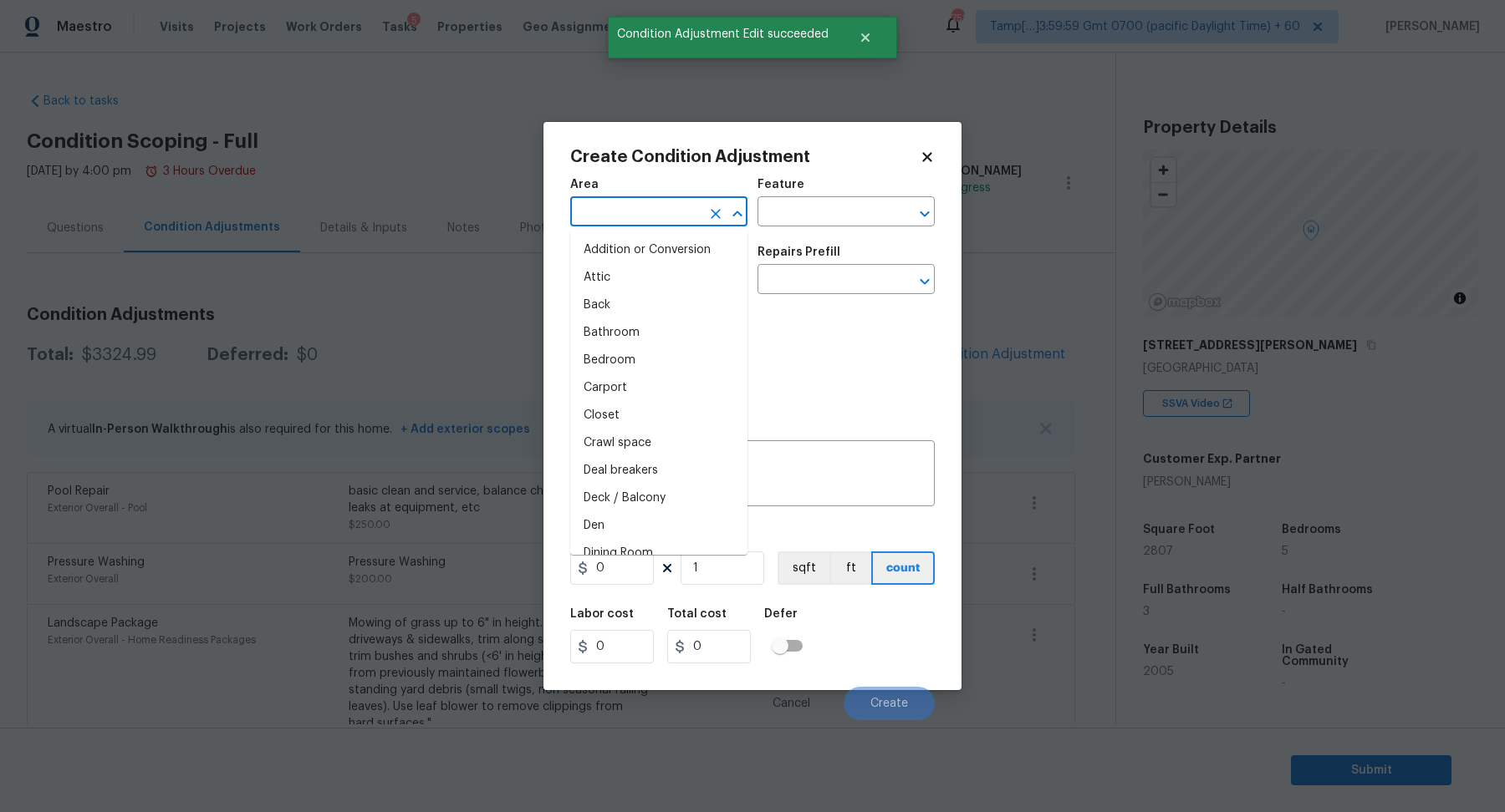
click at [633, 220] on input "text" at bounding box center [635, 213] width 130 height 26
click at [436, 309] on body "Maestro Visits Projects Work Orders Tasks 5 Properties Geo Assignments 758 Tamp…" at bounding box center [752, 406] width 1505 height 812
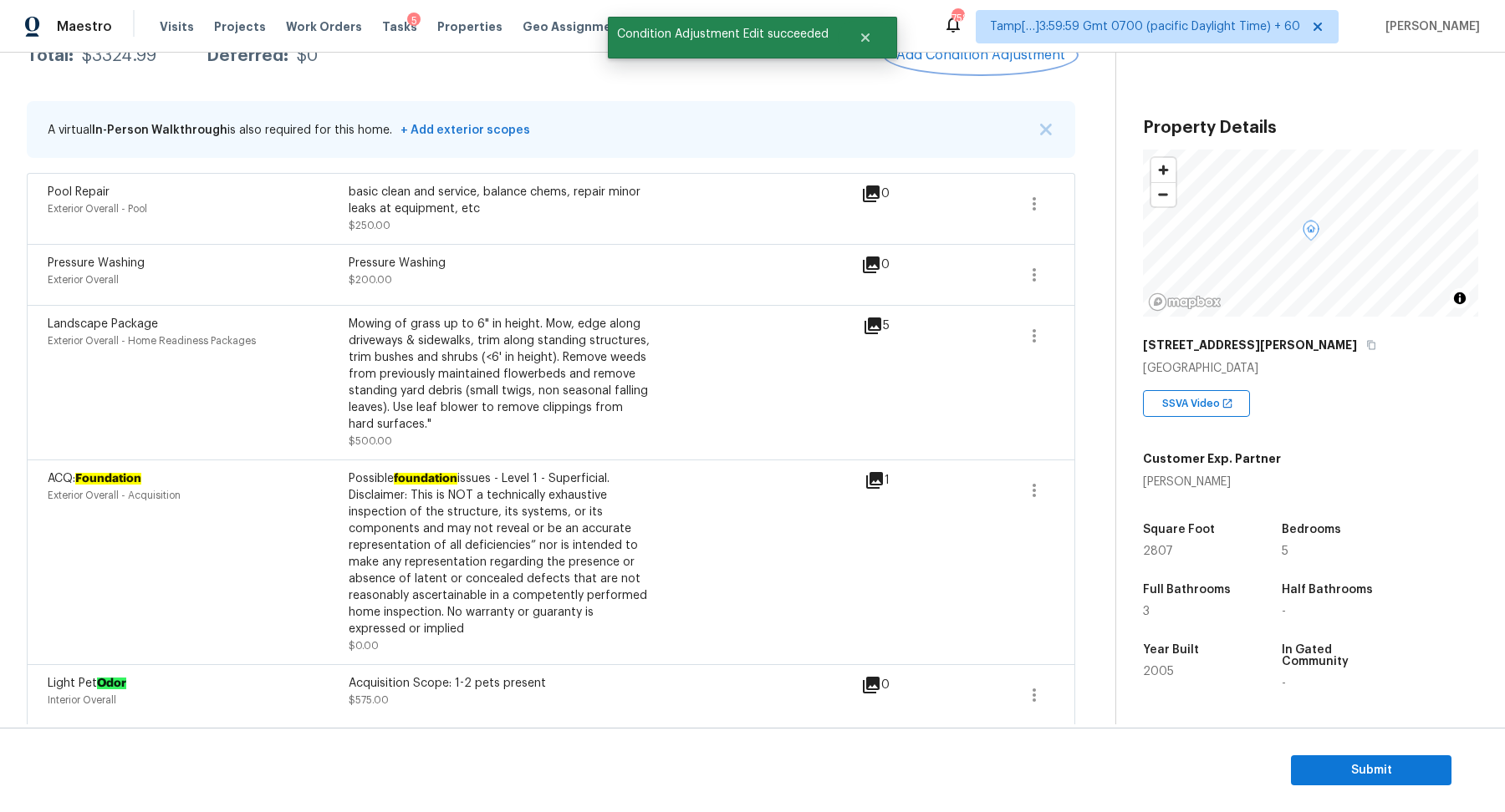
scroll to position [253, 0]
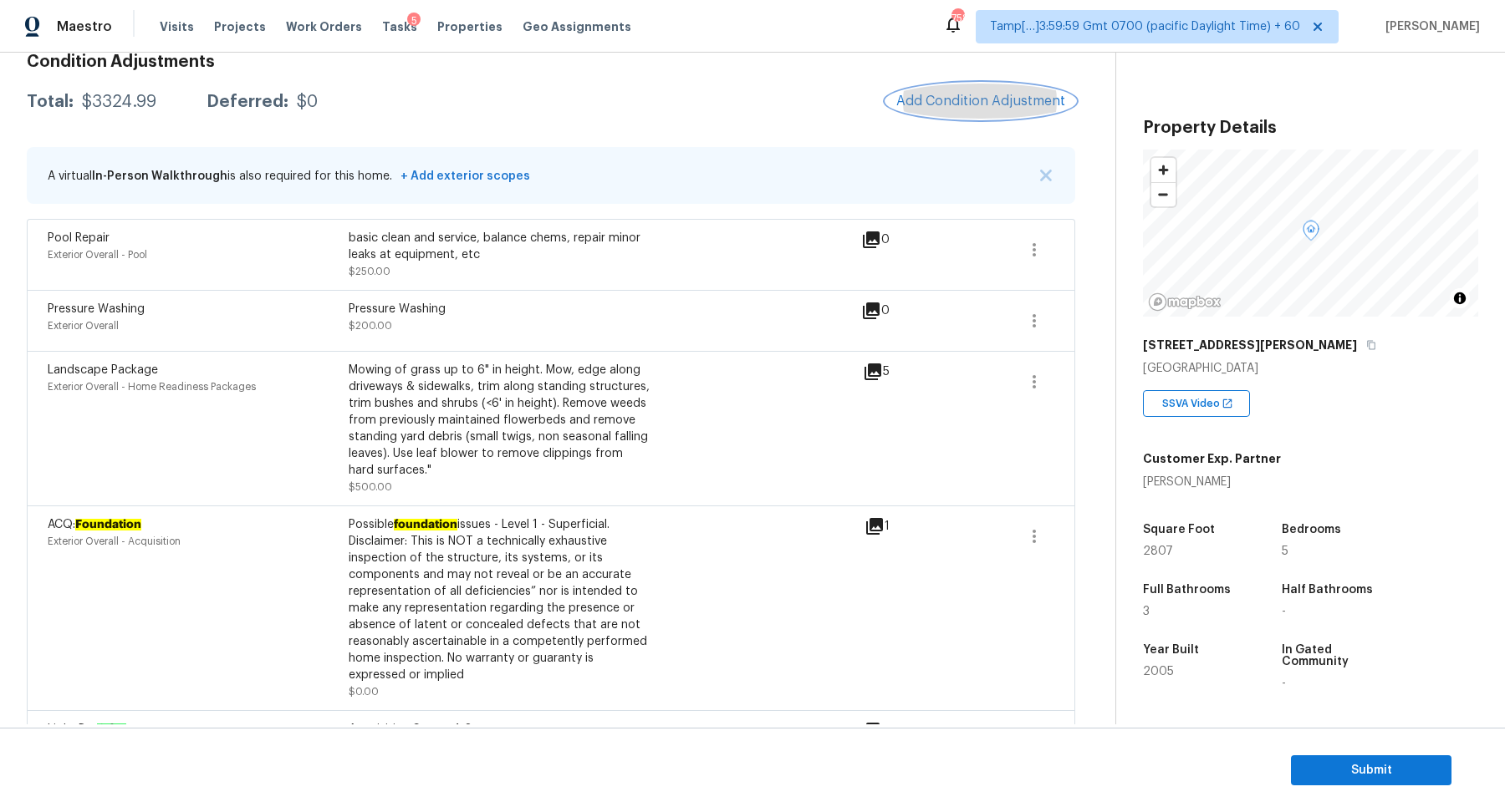
click at [1011, 84] on button "Add Condition Adjustment" at bounding box center [981, 101] width 189 height 35
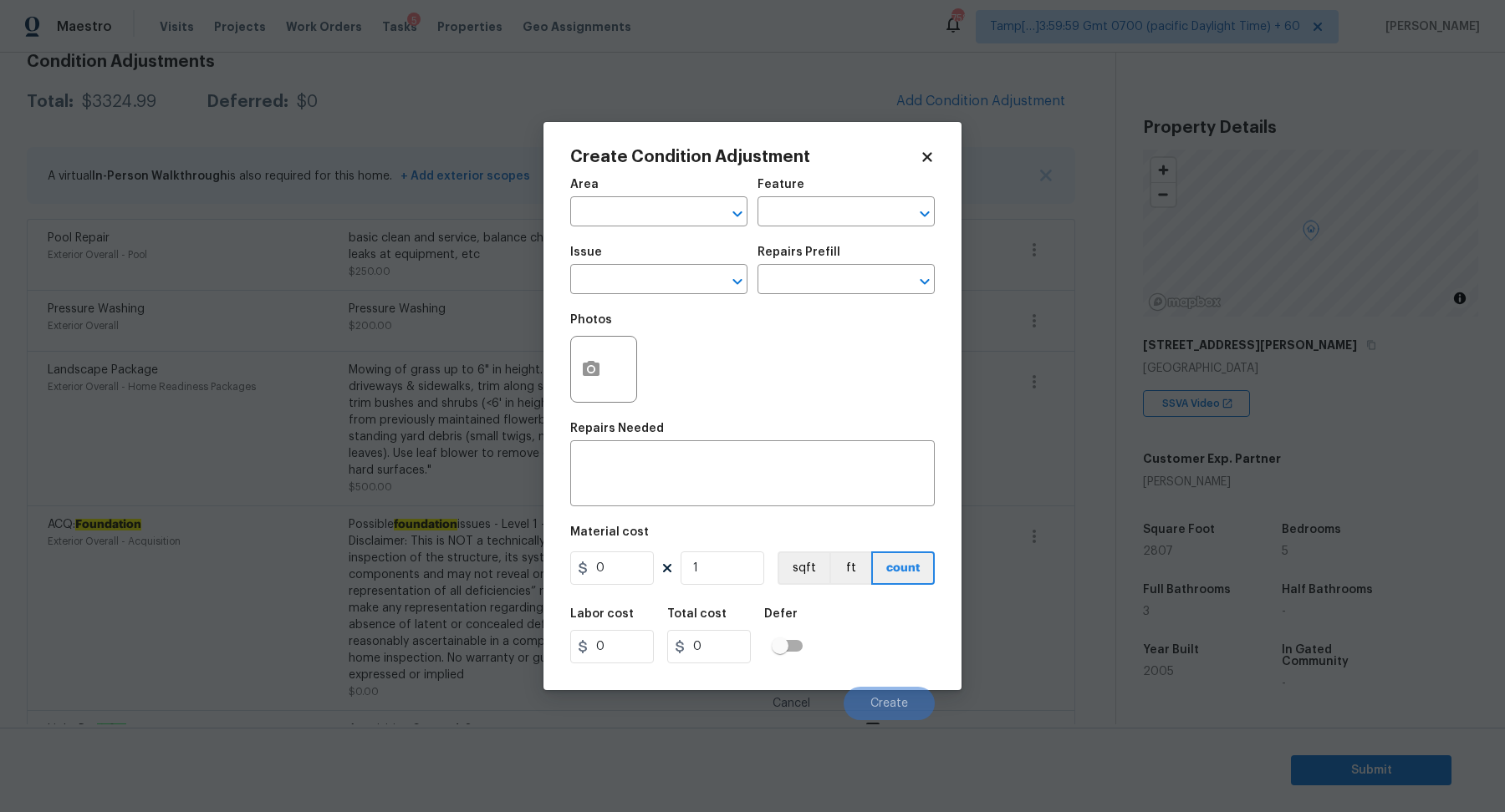
click at [603, 240] on span "Issue ​" at bounding box center [659, 270] width 177 height 68
click at [634, 225] on body "Maestro Visits Projects Work Orders Tasks 5 Properties Geo Assignments 758 Tamp…" at bounding box center [752, 406] width 1505 height 812
click at [641, 265] on li "Exterior Overall" at bounding box center [659, 278] width 177 height 28
type input "Exterior Overall"
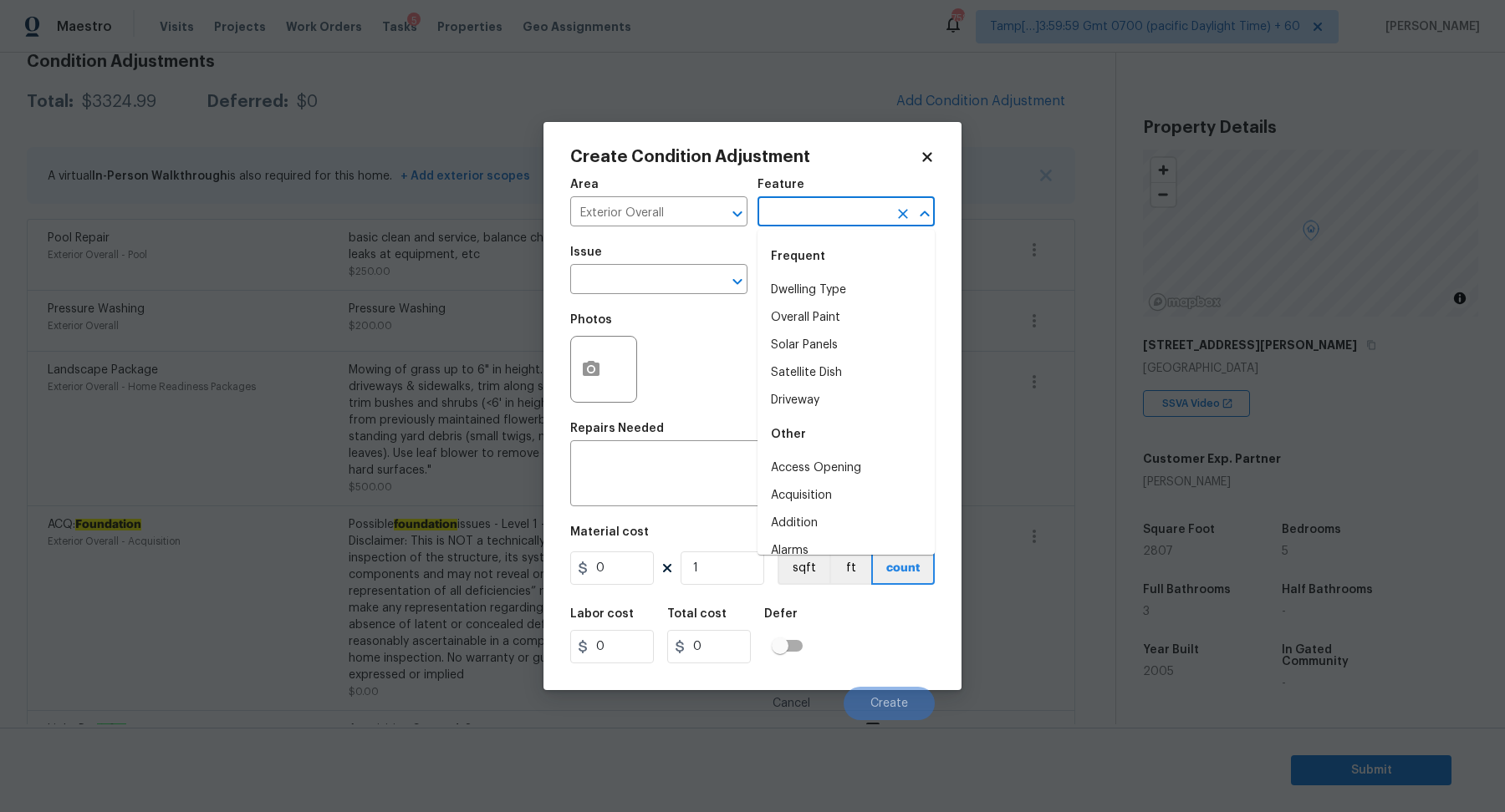
click at [760, 225] on body "Maestro Visits Projects Work Orders Tasks 5 Properties Geo Assignments 758 Tamp…" at bounding box center [752, 406] width 1505 height 812
click at [642, 283] on input "text" at bounding box center [635, 282] width 130 height 26
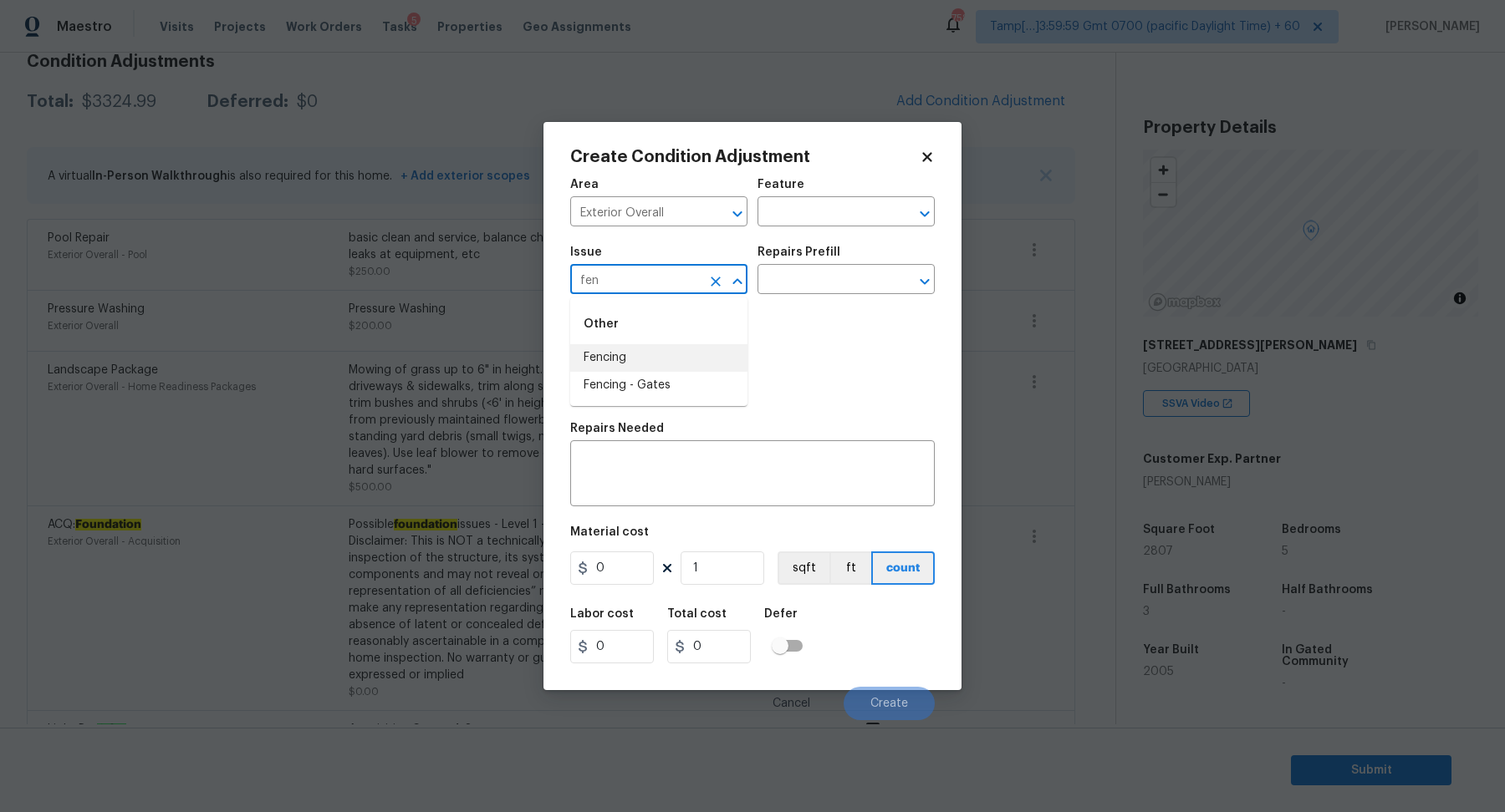
click at [687, 362] on li "Fencing" at bounding box center [659, 358] width 177 height 28
type input "Fencing"
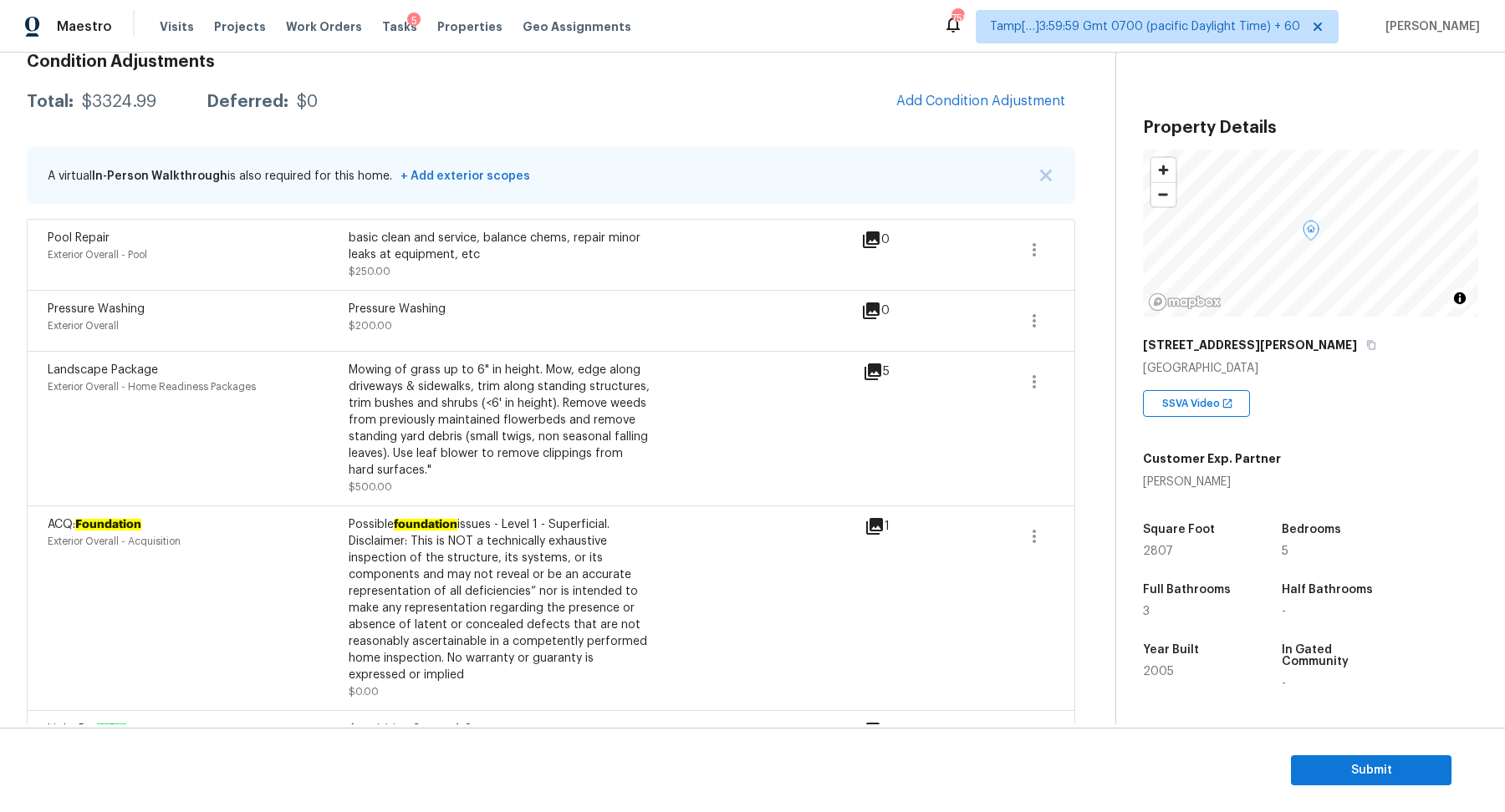
click at [511, 390] on body "Maestro Visits Projects Work Orders Tasks 5 Properties Geo Assignments 758 Tamp…" at bounding box center [752, 406] width 1505 height 812
click at [995, 114] on button "Add Condition Adjustment" at bounding box center [981, 101] width 189 height 35
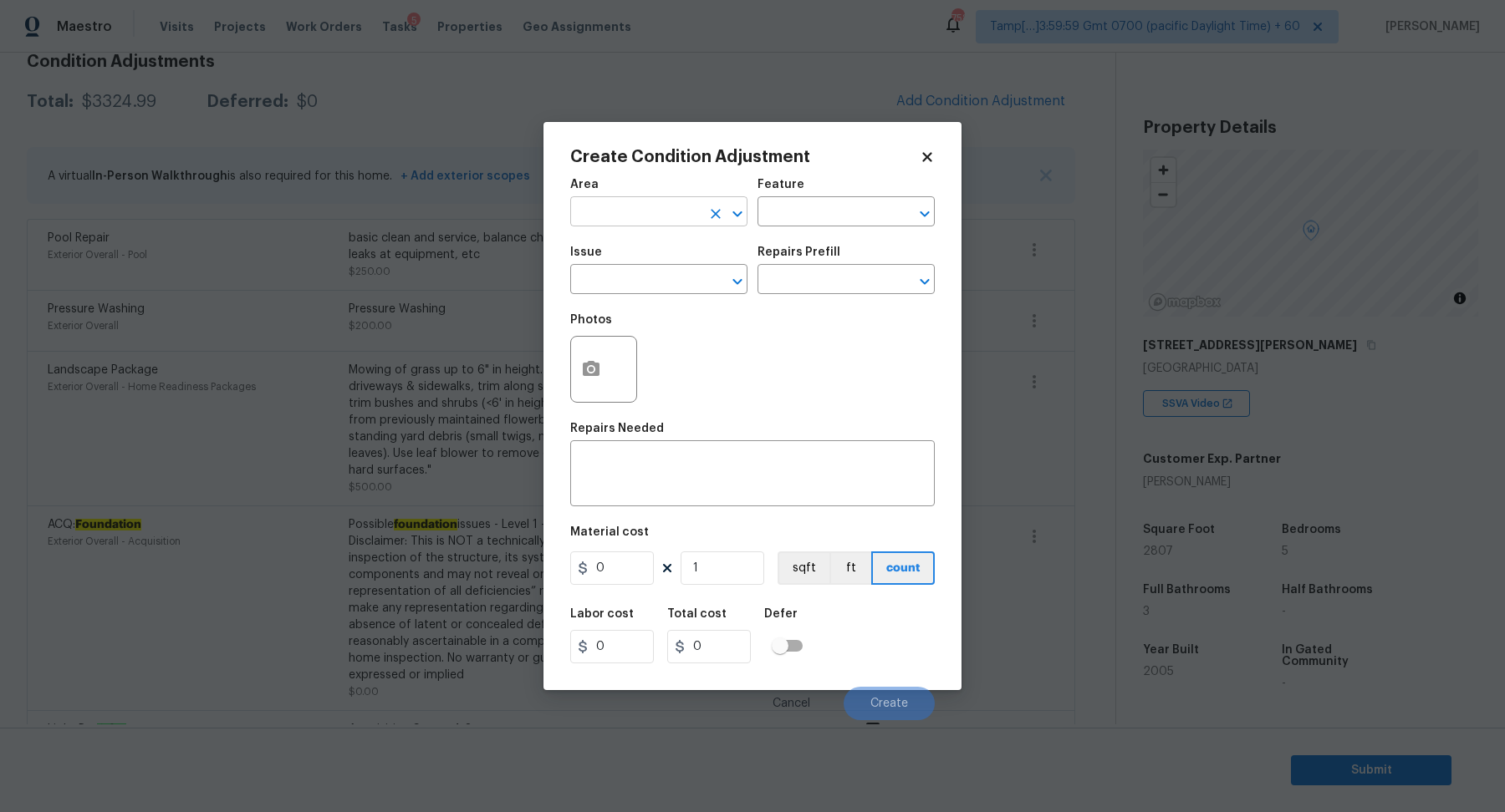
click at [651, 206] on input "text" at bounding box center [635, 213] width 130 height 26
click at [671, 270] on li "Exterior Overall" at bounding box center [659, 278] width 177 height 28
type input "Exterior Overall"
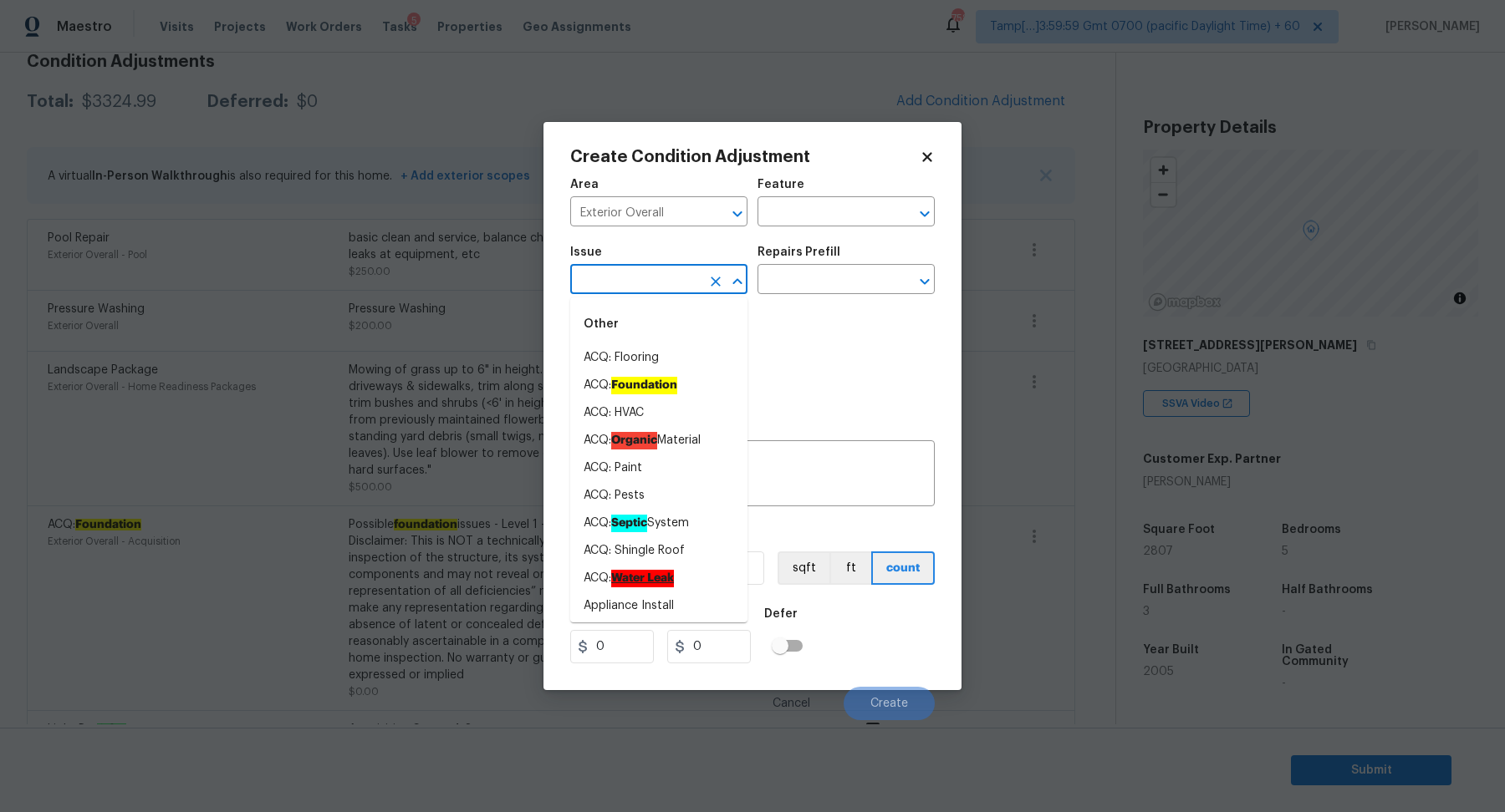
click at [671, 270] on input "text" at bounding box center [635, 282] width 130 height 26
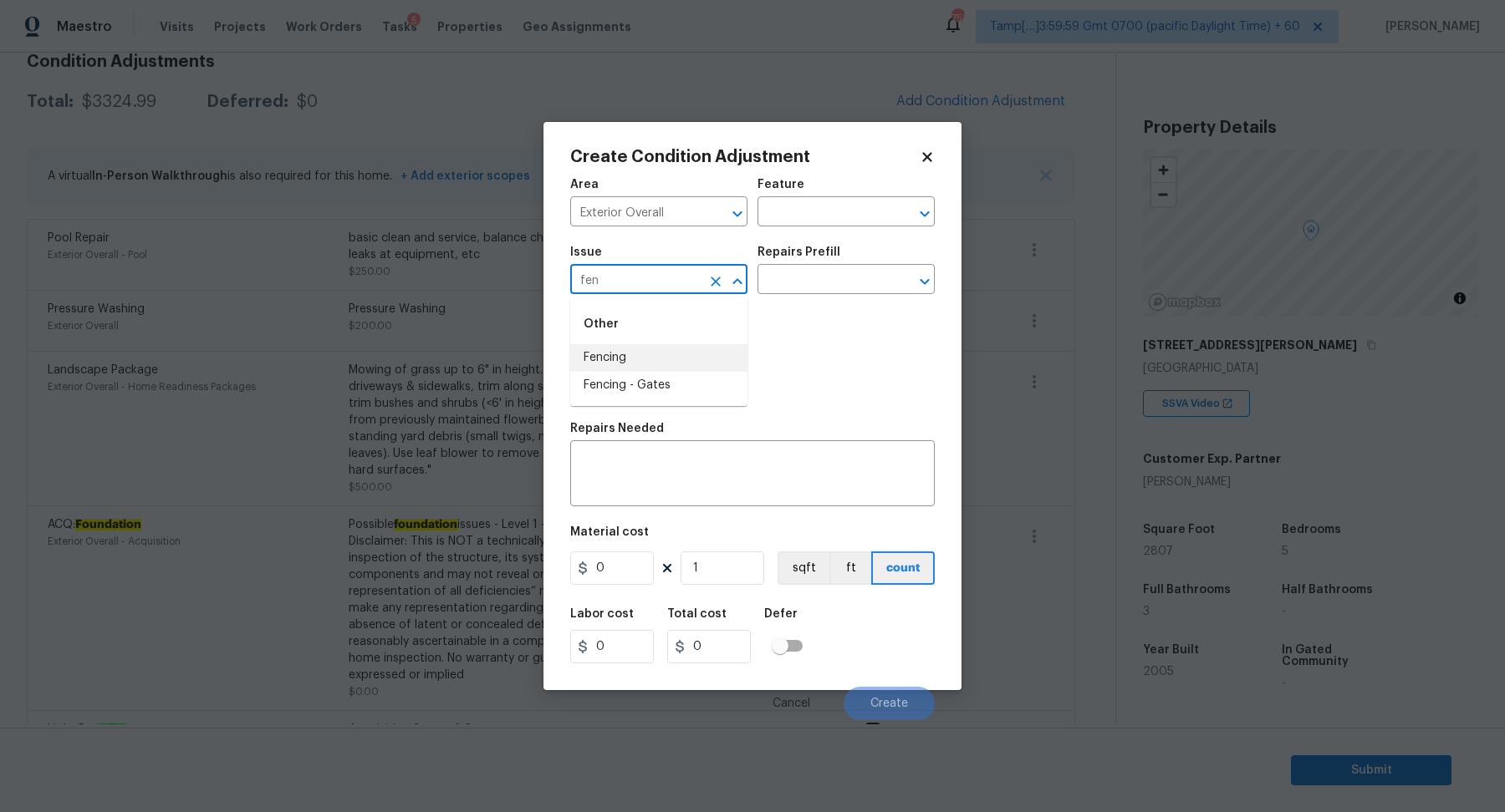
click at [743, 364] on li "Fencing" at bounding box center [659, 358] width 177 height 28
type input "Fencing"
click at [630, 367] on div at bounding box center [603, 369] width 67 height 67
click at [602, 367] on button "button" at bounding box center [591, 369] width 40 height 65
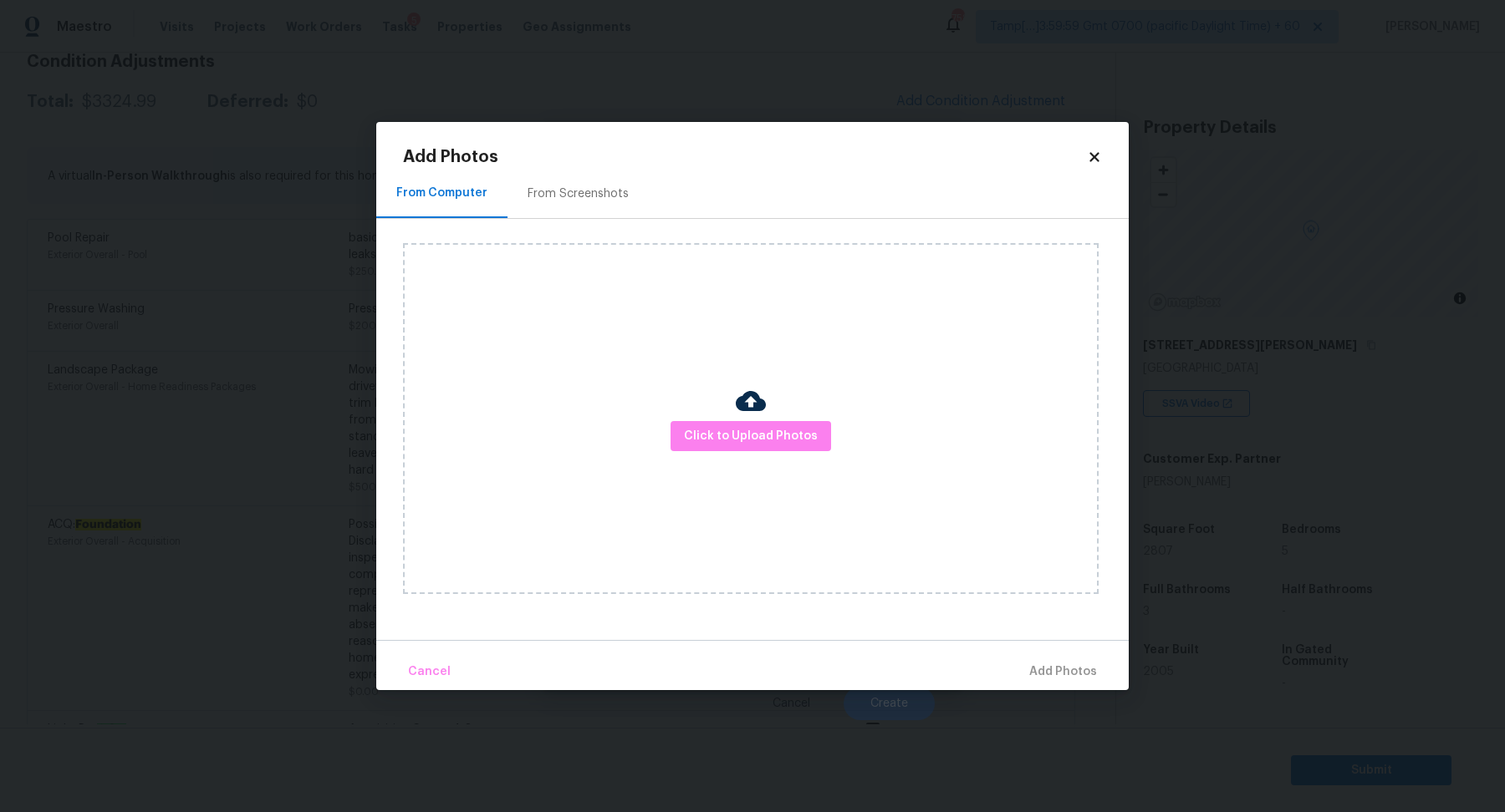
click at [751, 417] on div at bounding box center [750, 403] width 30 height 35
click at [751, 419] on div at bounding box center [750, 403] width 30 height 35
click at [637, 185] on div "From Screenshots" at bounding box center [577, 193] width 141 height 49
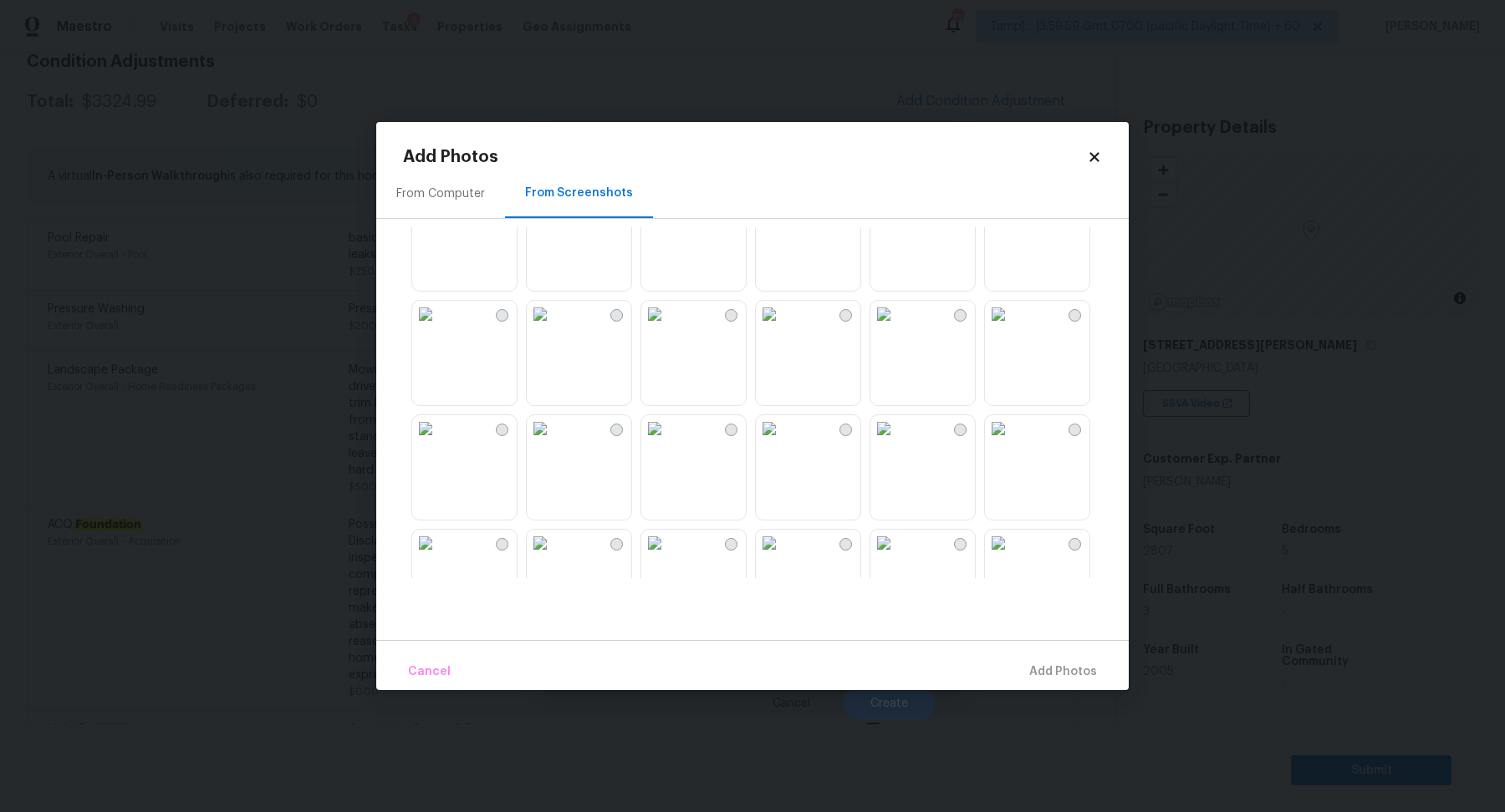
scroll to position [365, 0]
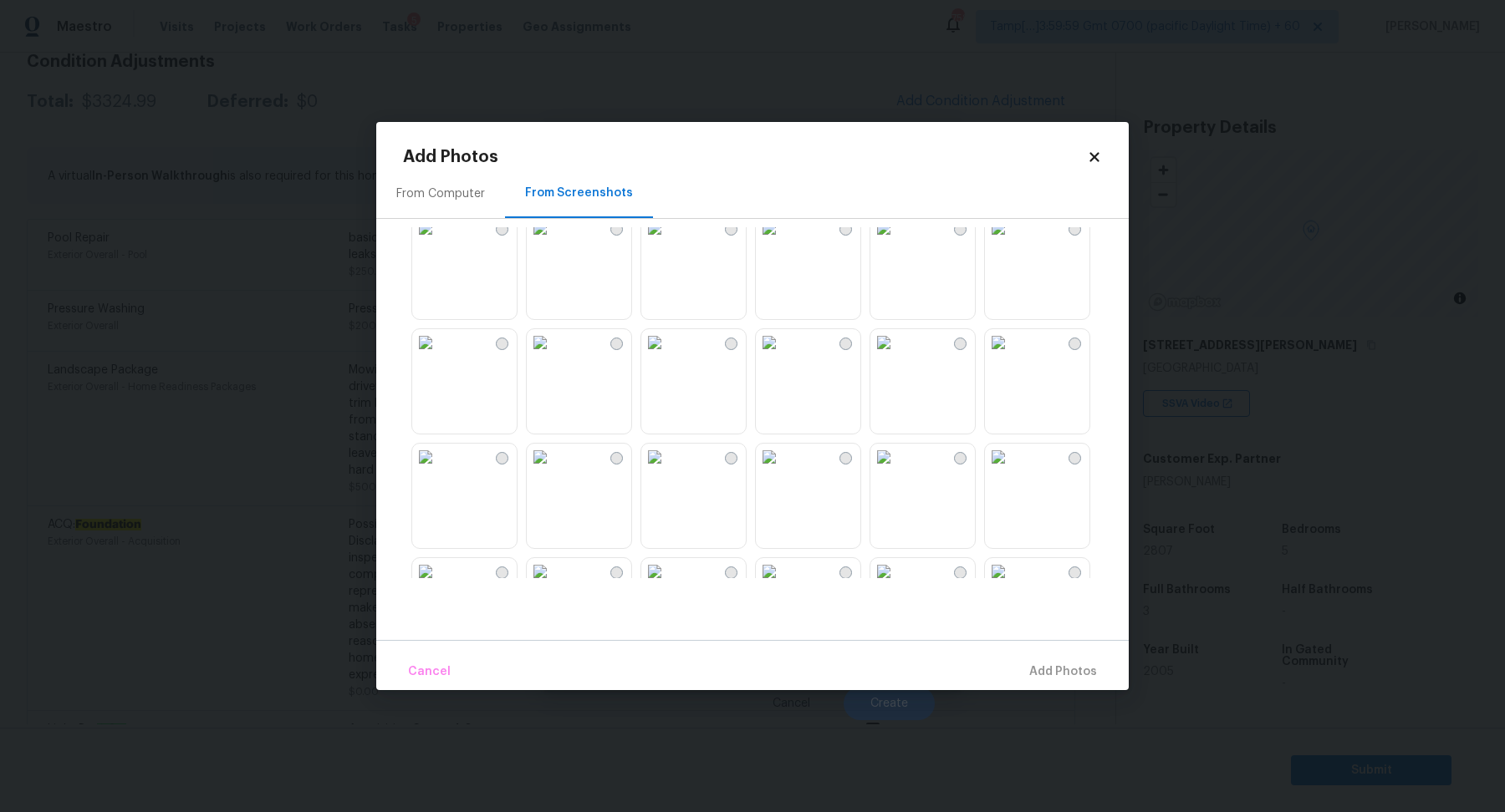
click at [668, 356] on img at bounding box center [655, 342] width 27 height 27
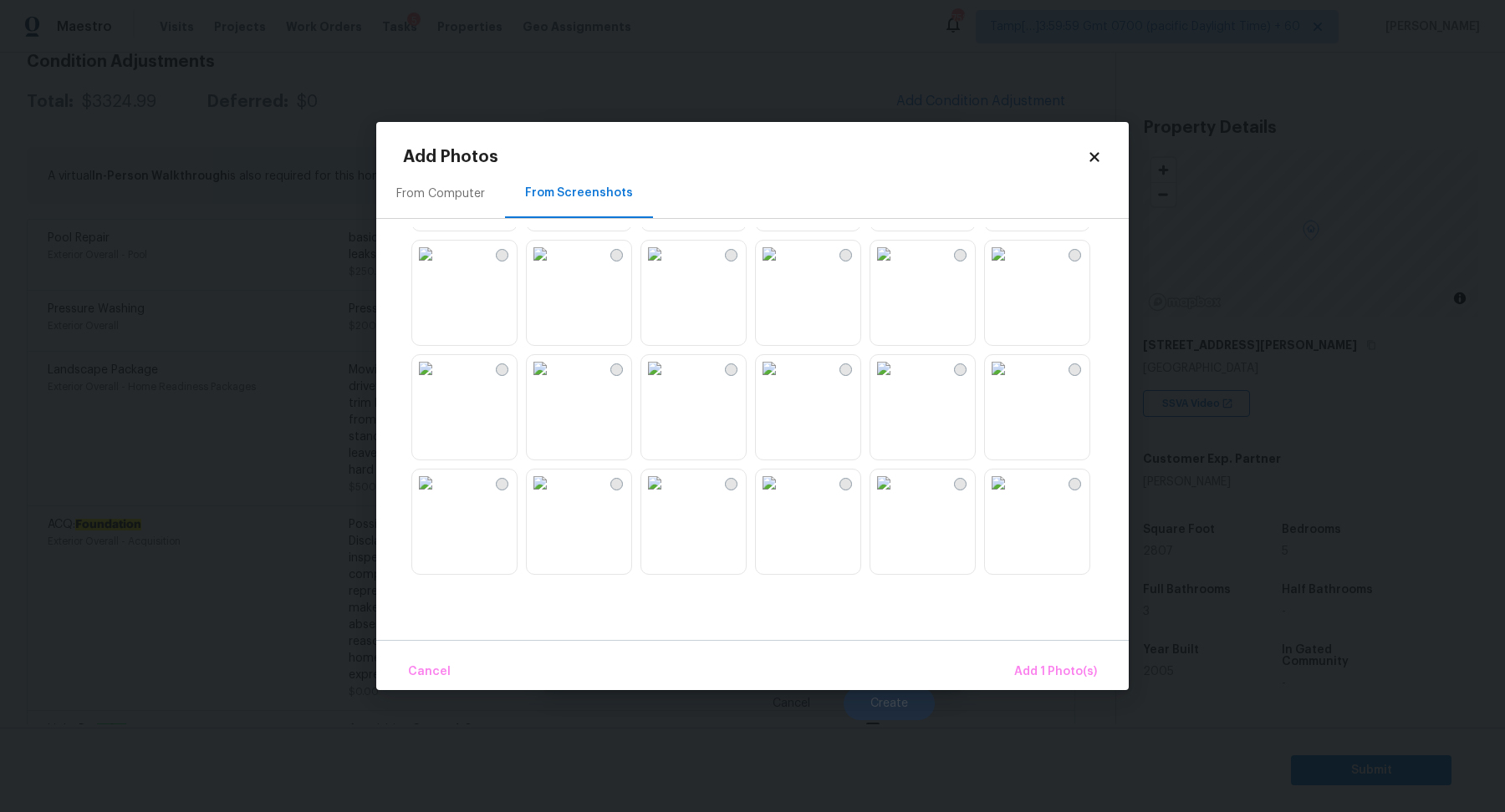
scroll to position [1493, 0]
click at [1012, 486] on img at bounding box center [998, 473] width 27 height 27
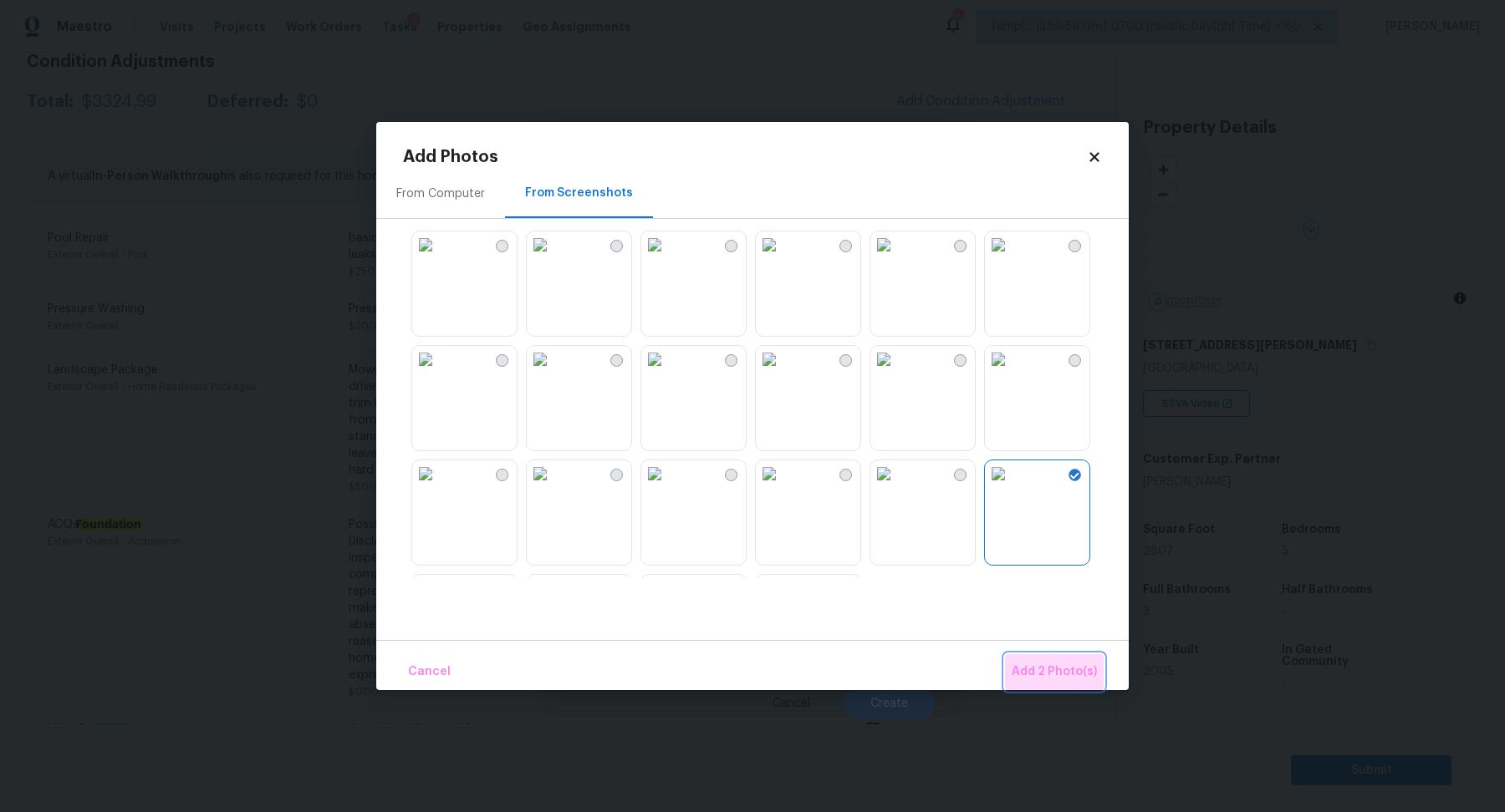
click at [1067, 679] on span "Add 2 Photo(s)" at bounding box center [1054, 672] width 85 height 21
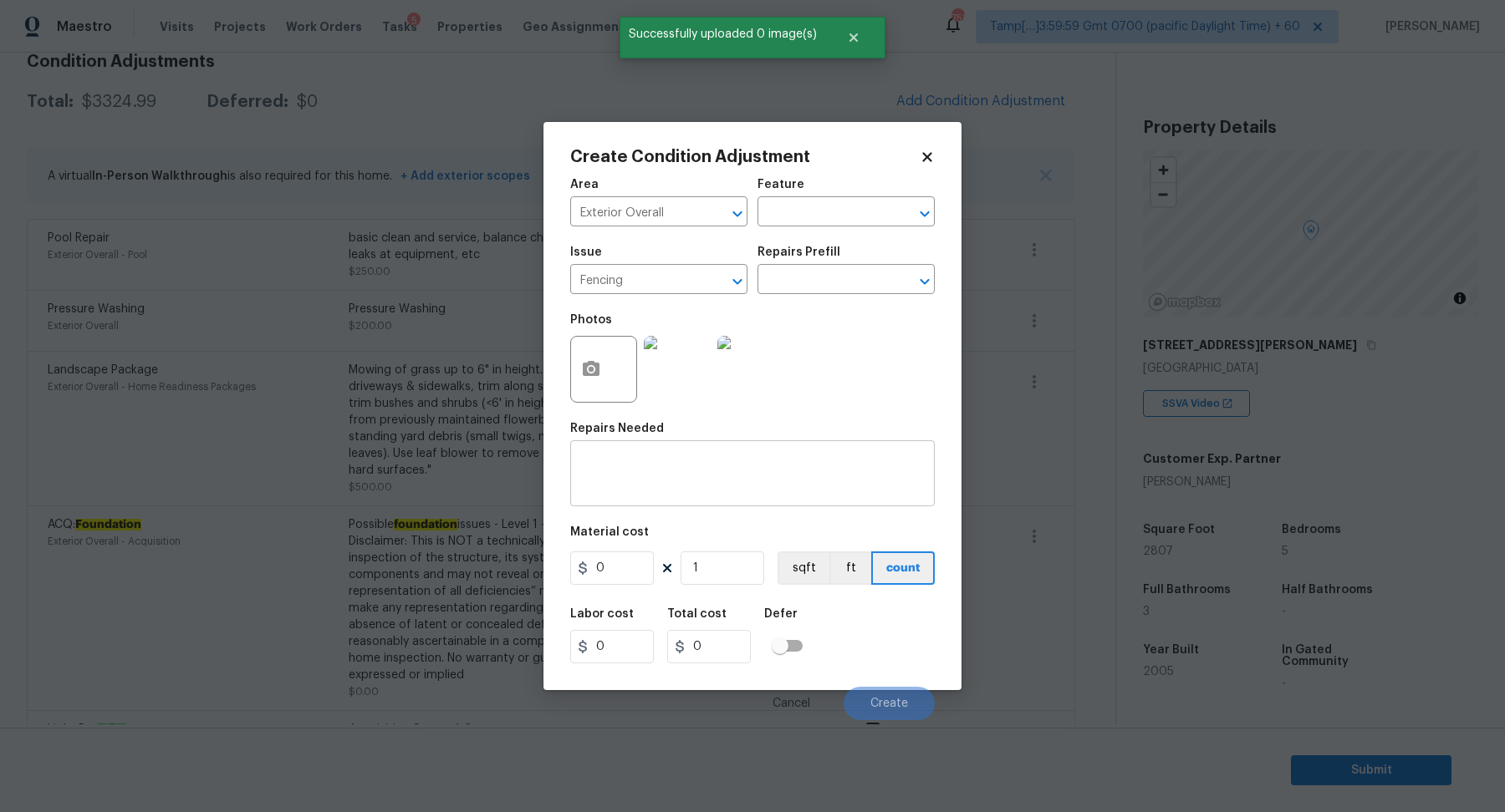
click at [642, 455] on div "x ​" at bounding box center [752, 475] width 364 height 62
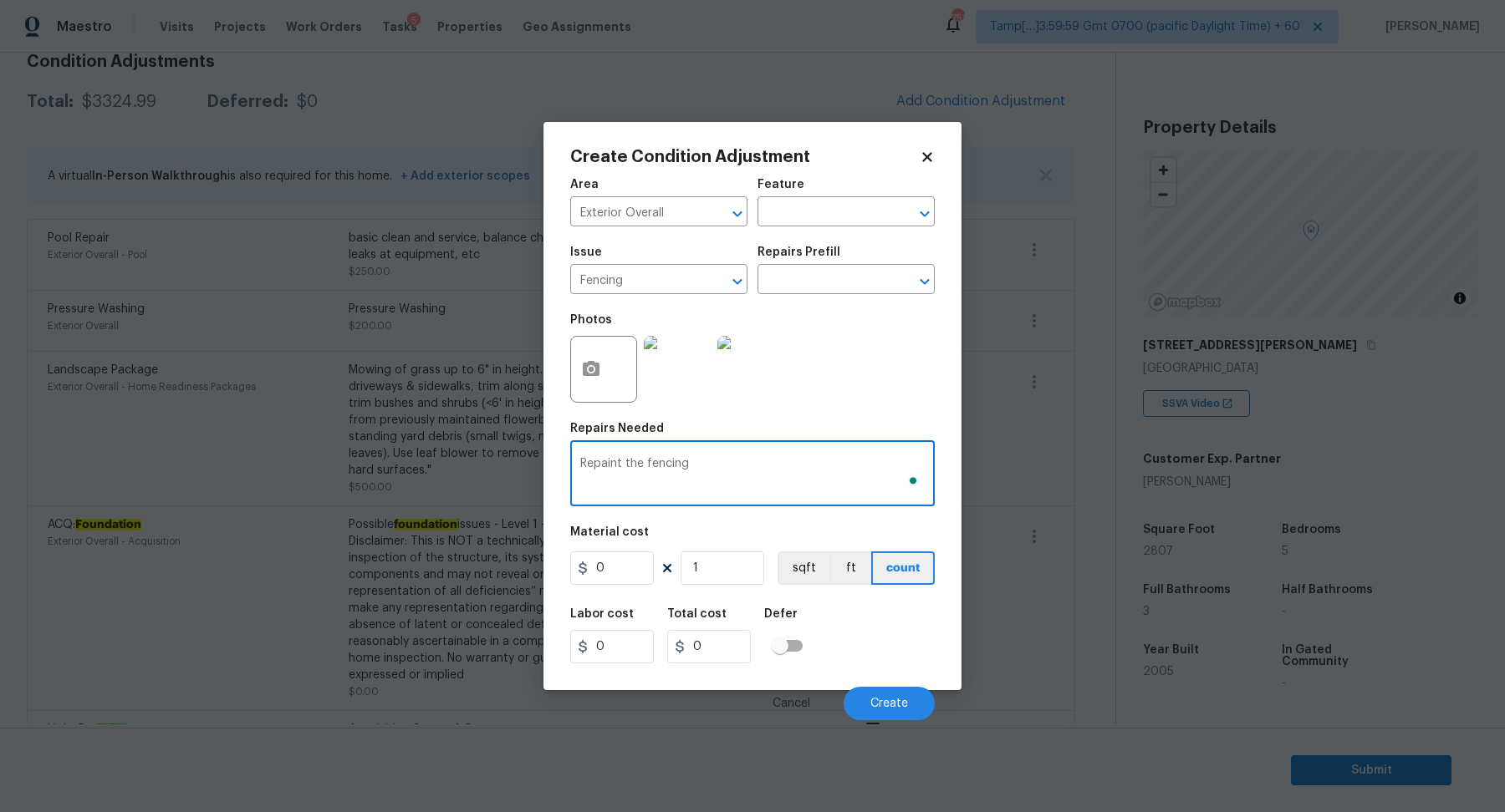
type textarea "Repaint the fencing"
click at [637, 559] on input "0" at bounding box center [612, 568] width 83 height 34
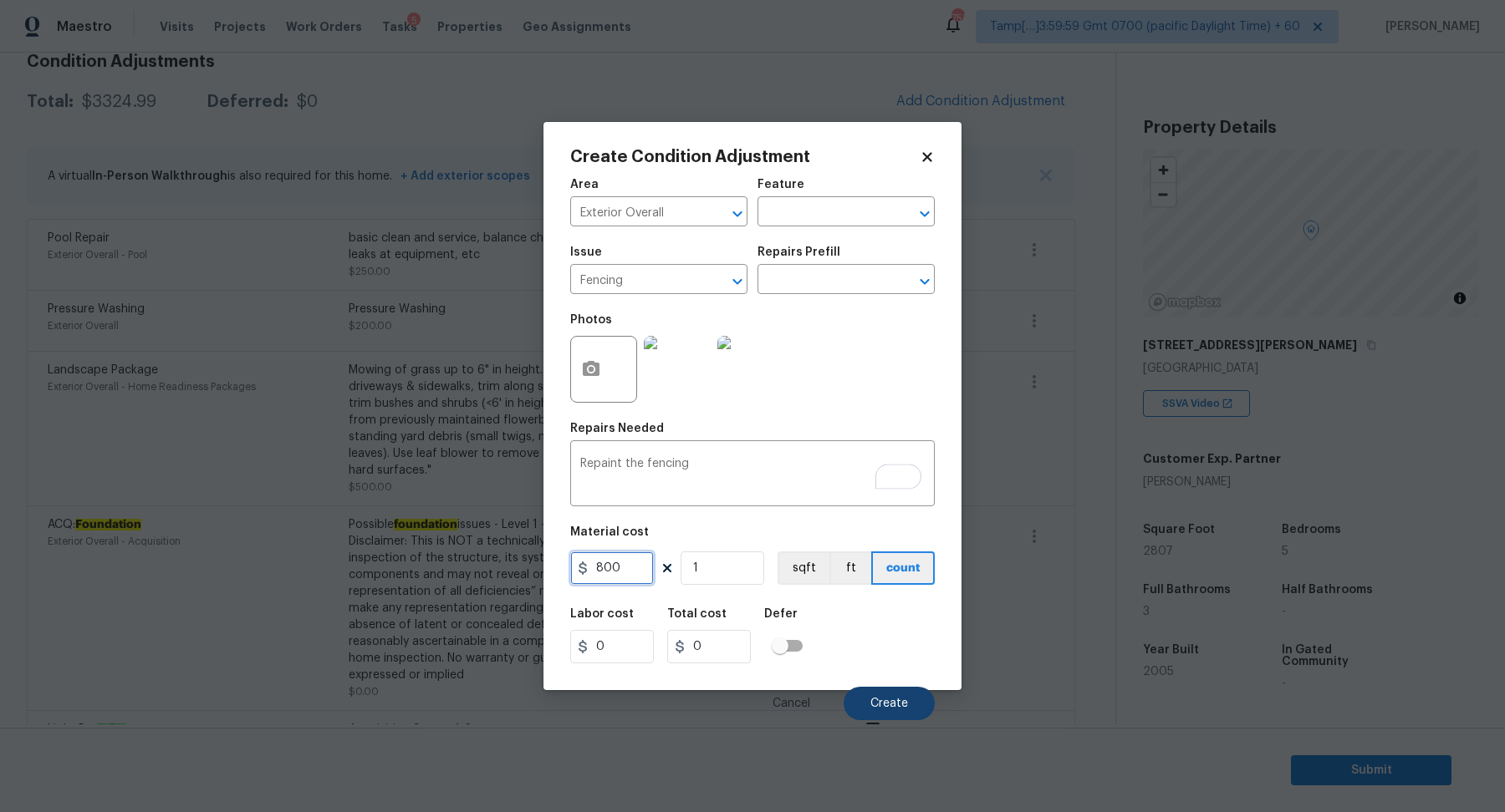
type input "800"
click at [898, 698] on span "Create" at bounding box center [889, 704] width 37 height 12
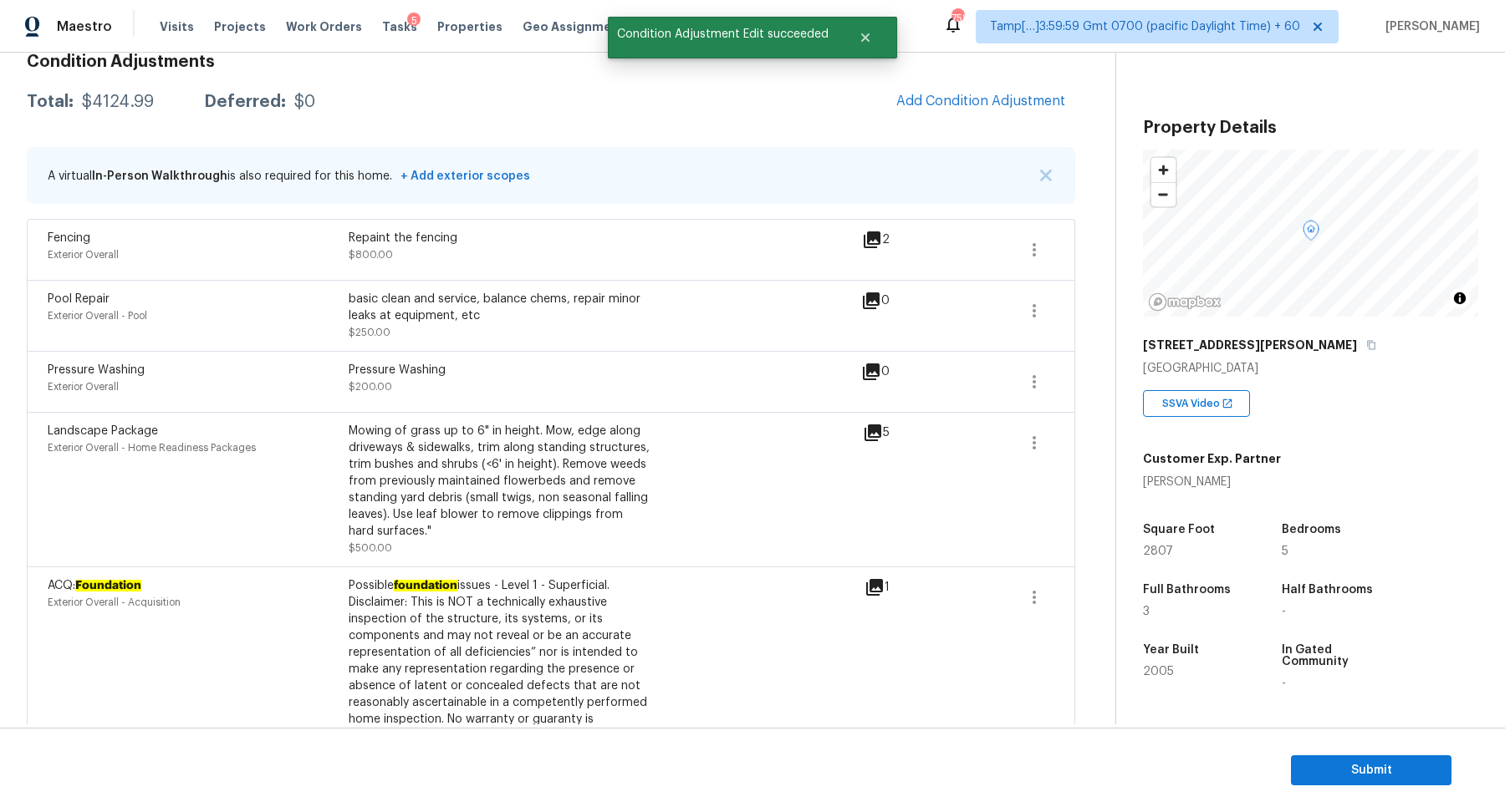
click at [139, 102] on div "$4124.99" at bounding box center [117, 101] width 72 height 16
copy div "$4124.99"
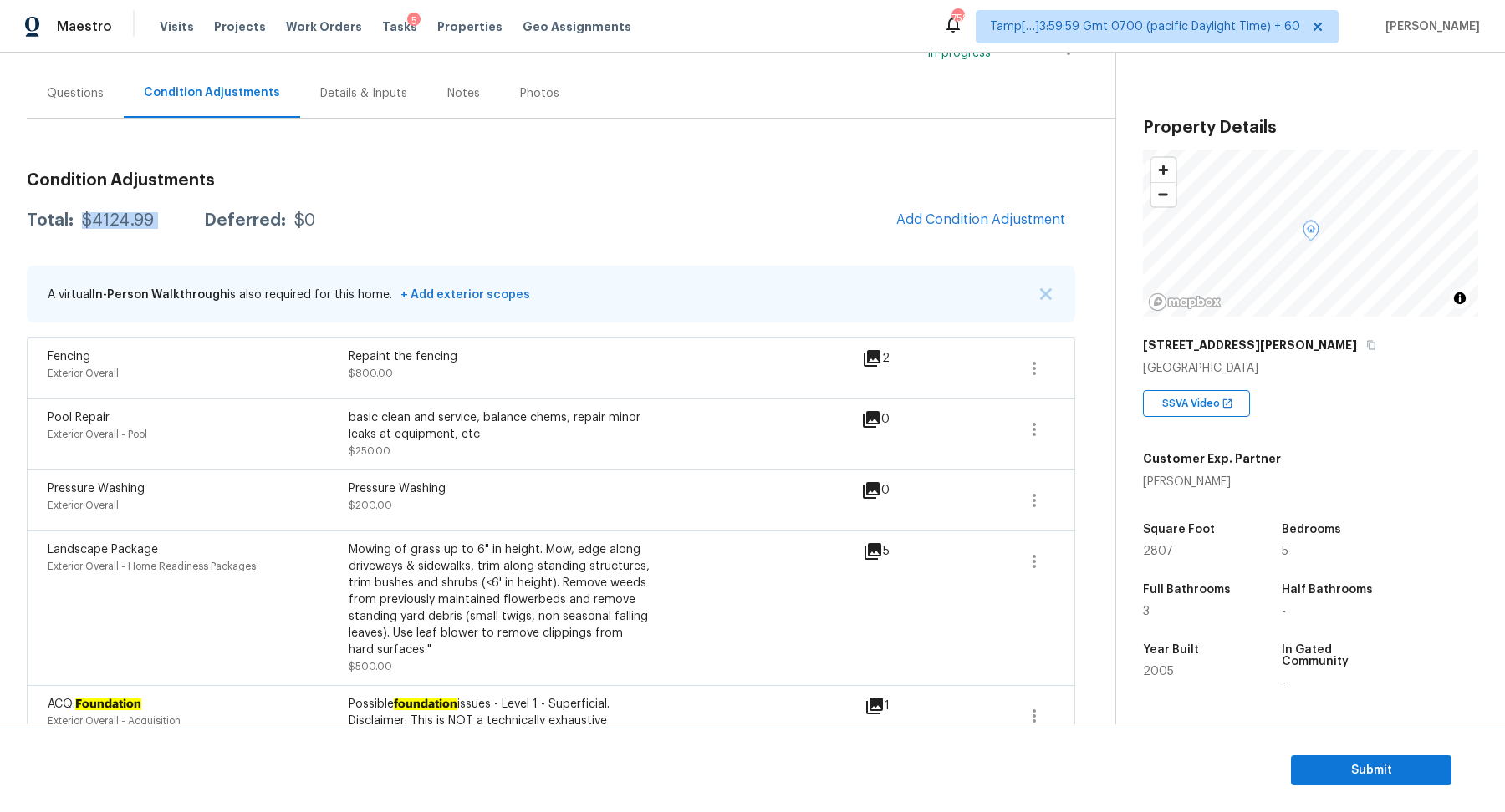
scroll to position [8, 0]
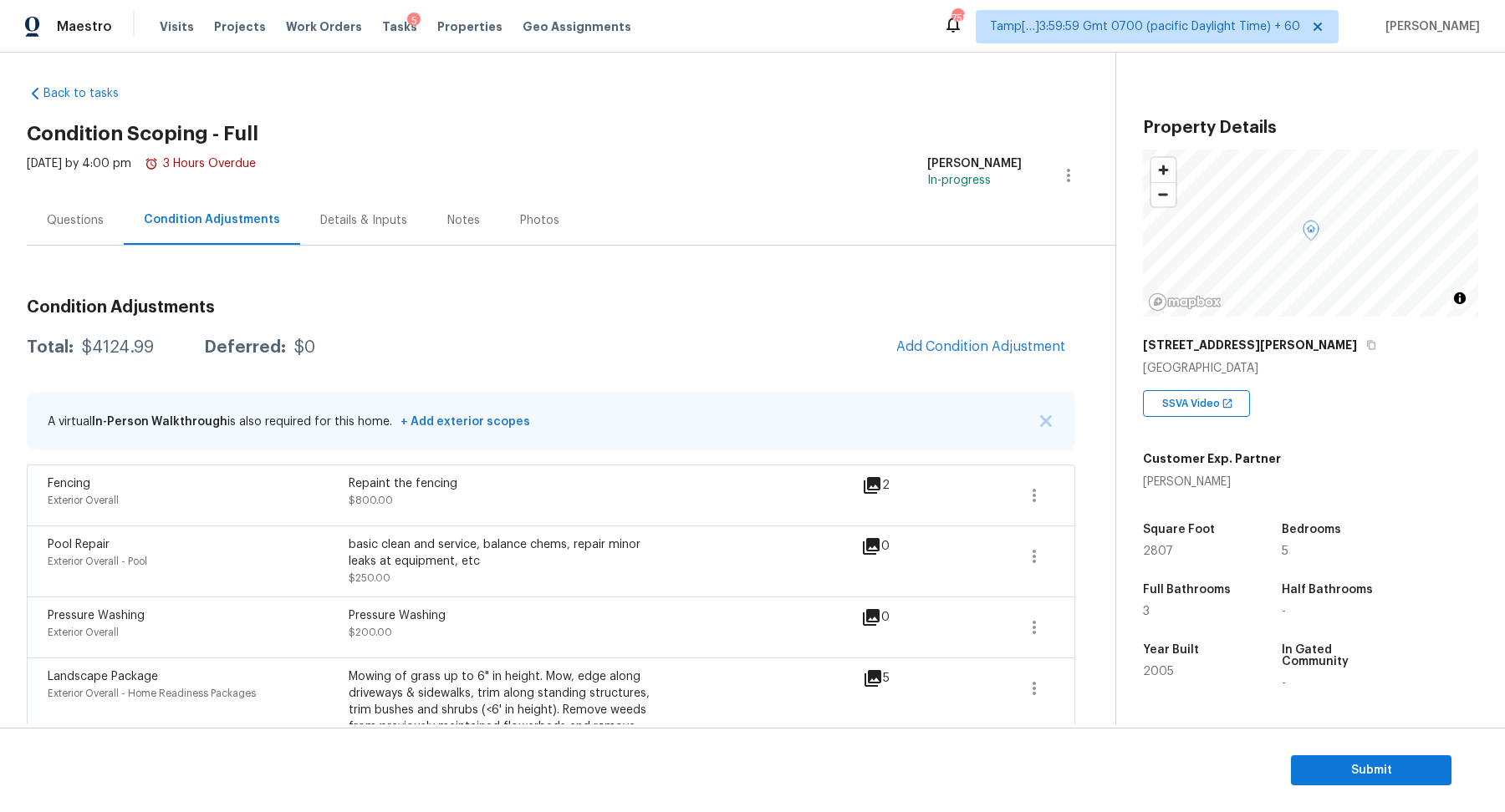
click at [49, 218] on div "Questions" at bounding box center [75, 220] width 57 height 16
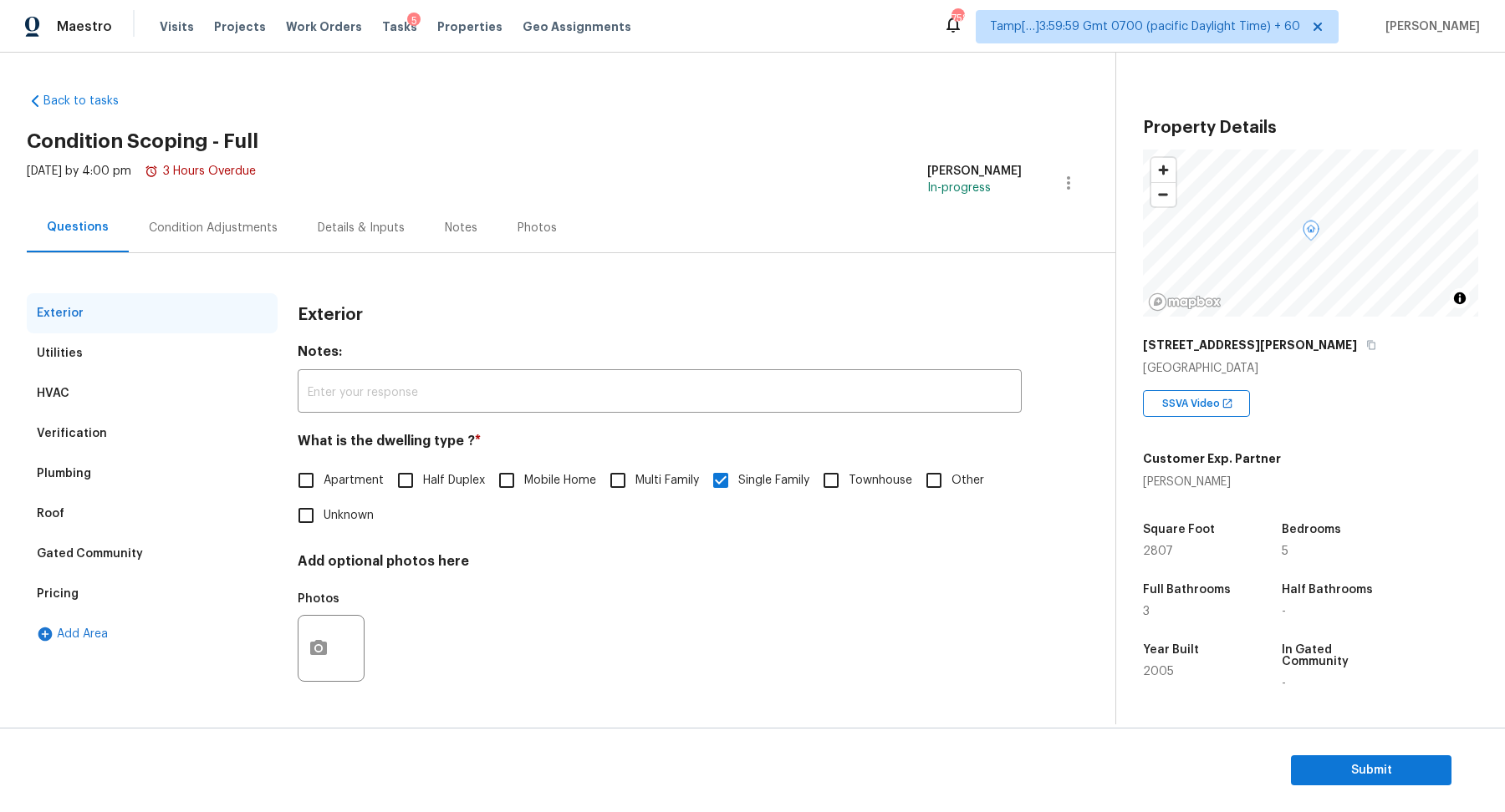
click at [106, 422] on div "Verification" at bounding box center [152, 433] width 251 height 40
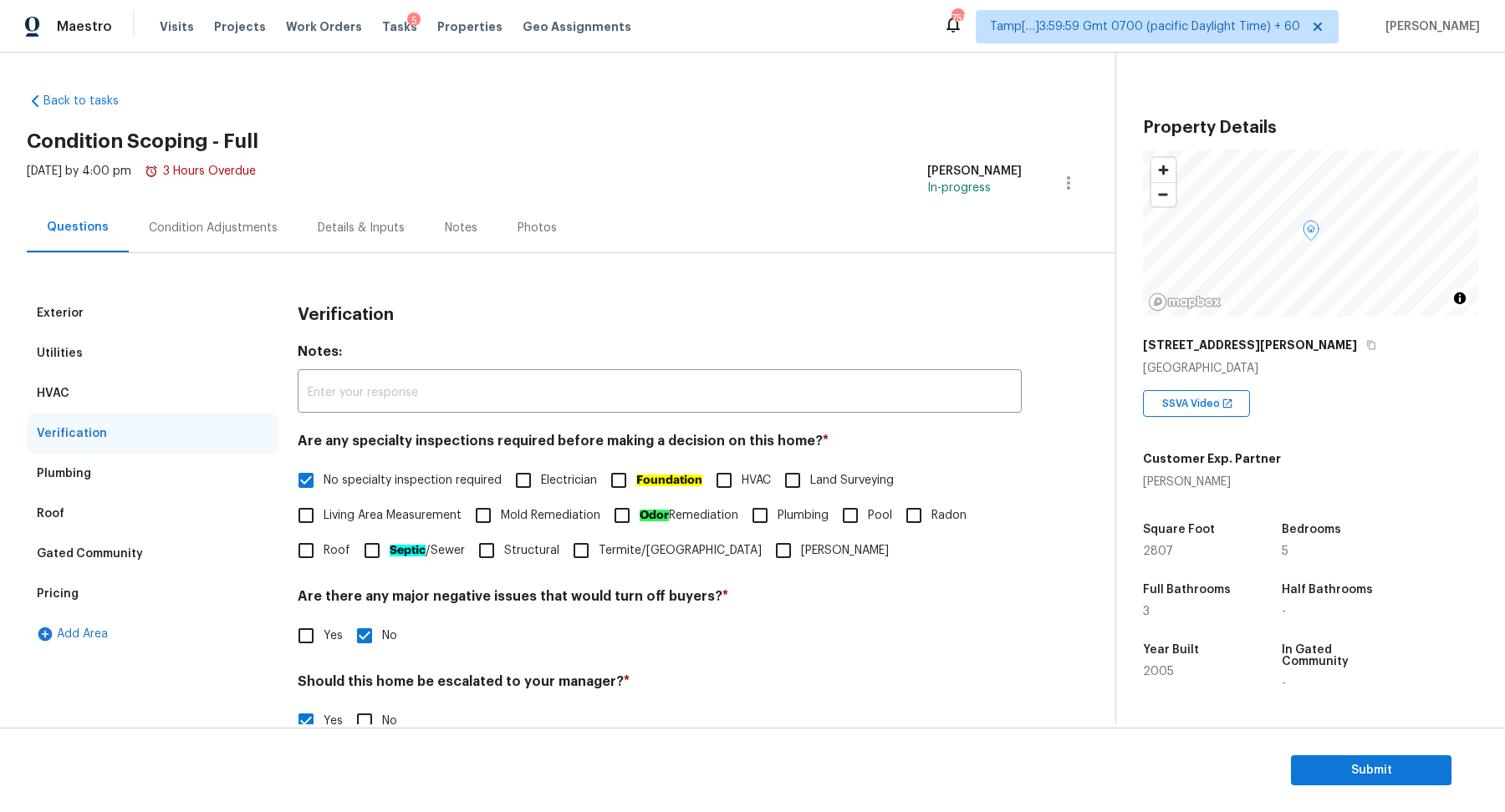
scroll to position [297, 0]
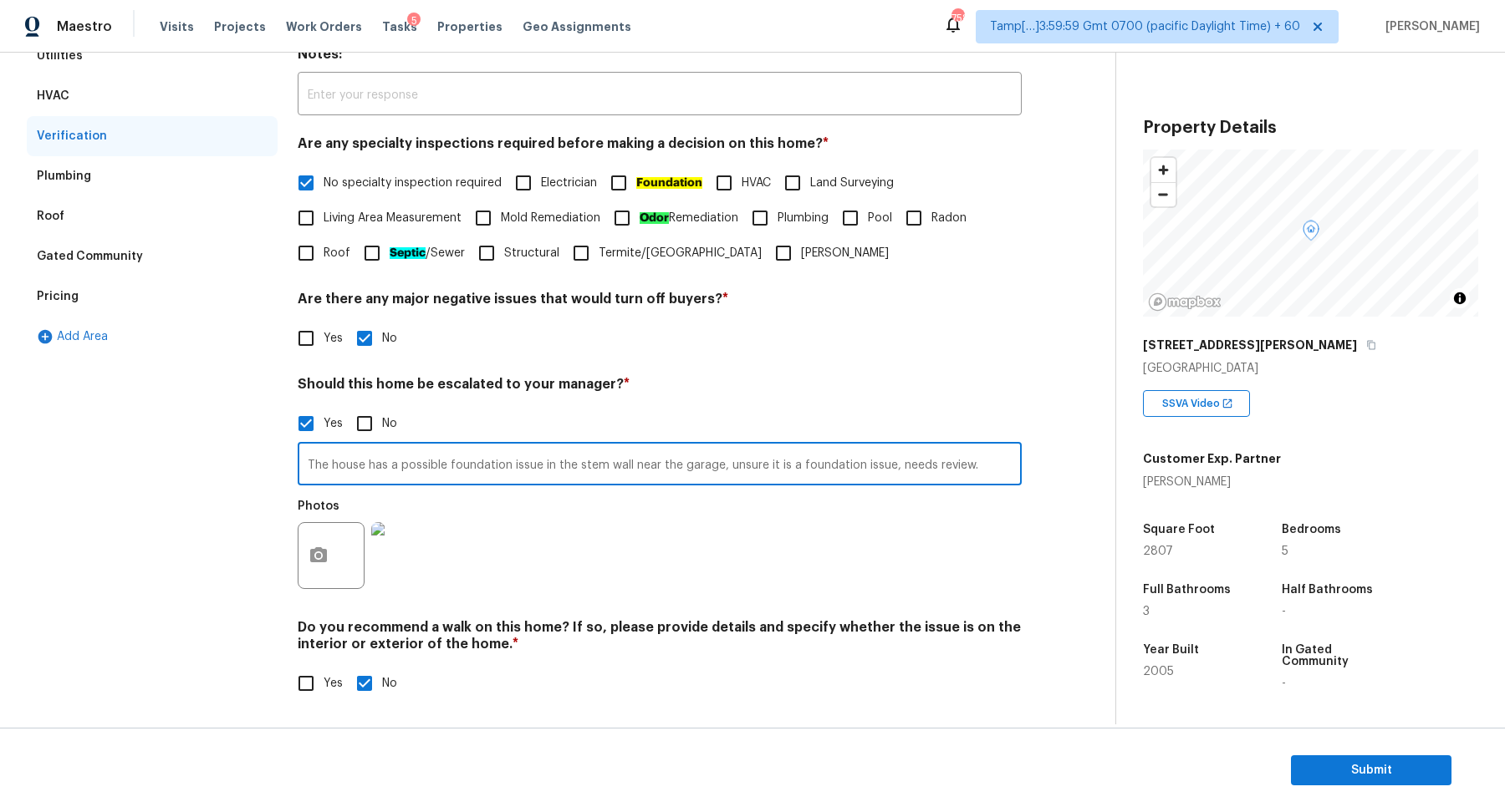
drag, startPoint x: 331, startPoint y: 464, endPoint x: 960, endPoint y: 510, distance: 630.7
click at [961, 511] on div "The house has a possible foundation issue in the stem wall near the garage, uns…" at bounding box center [659, 520] width 724 height 158
type input "The house has a possible foundation issue in the stem wall near the garage, uns…"
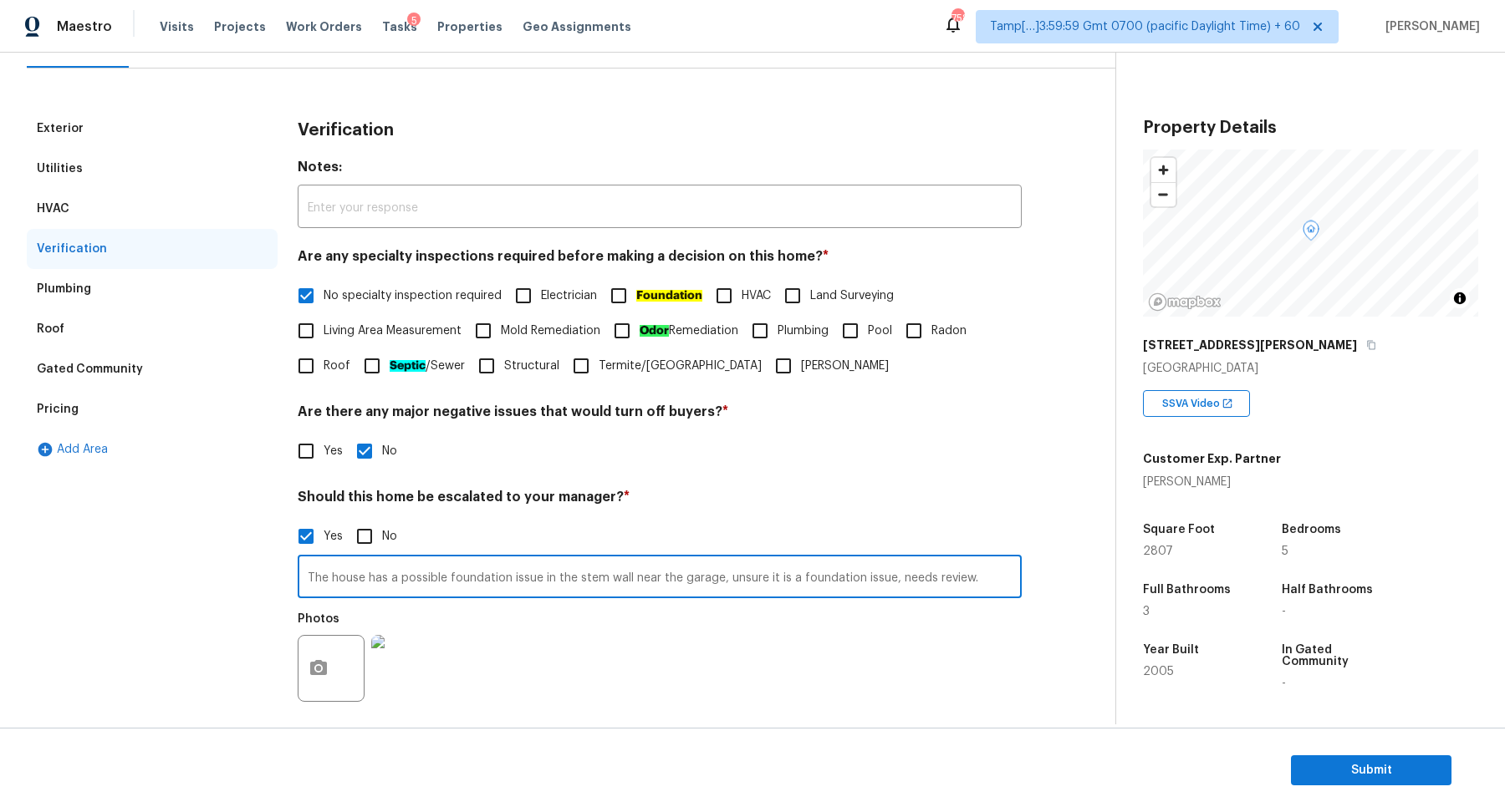
scroll to position [42, 0]
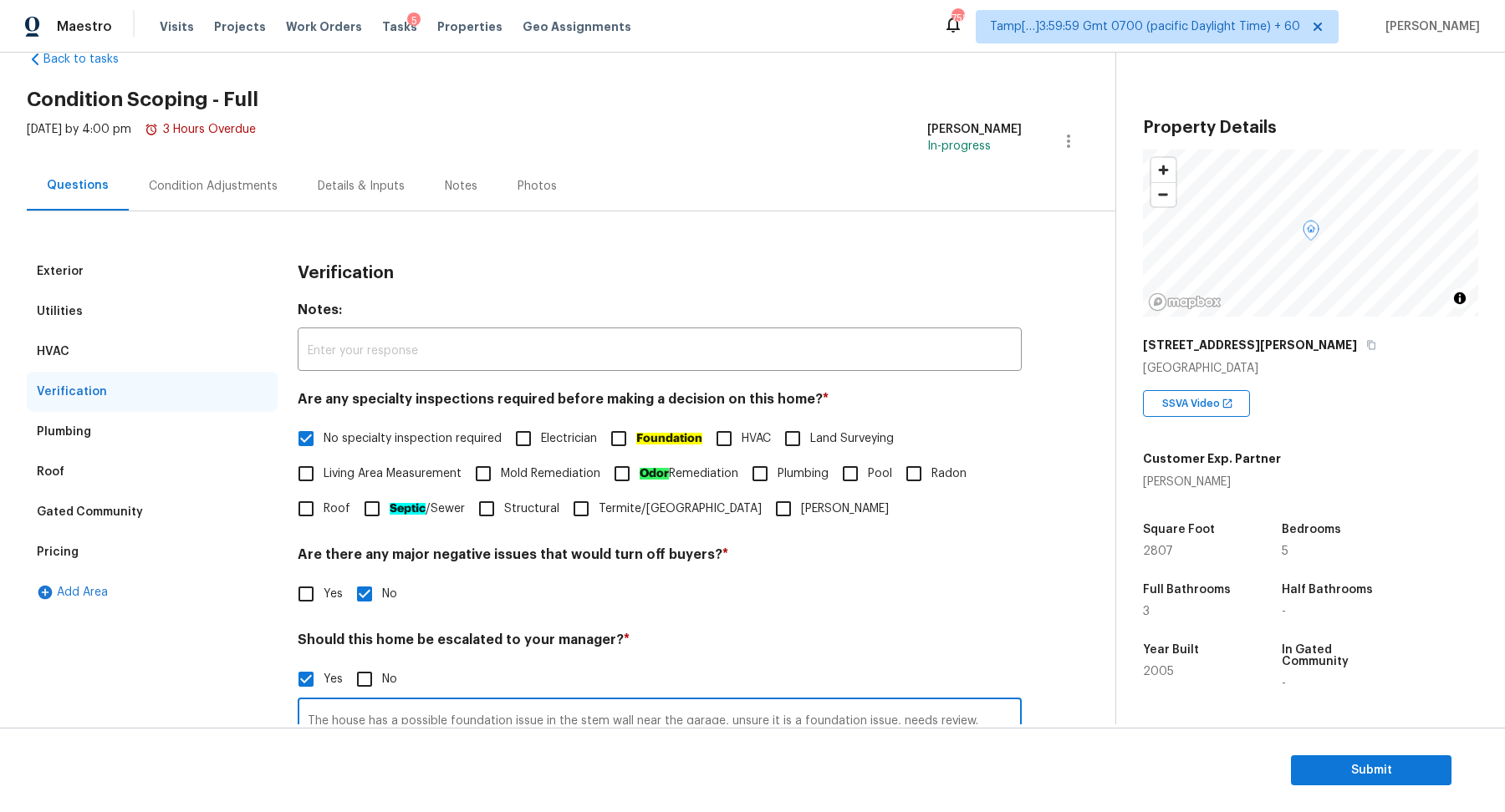
click at [268, 208] on div "Condition Adjustments" at bounding box center [212, 185] width 169 height 49
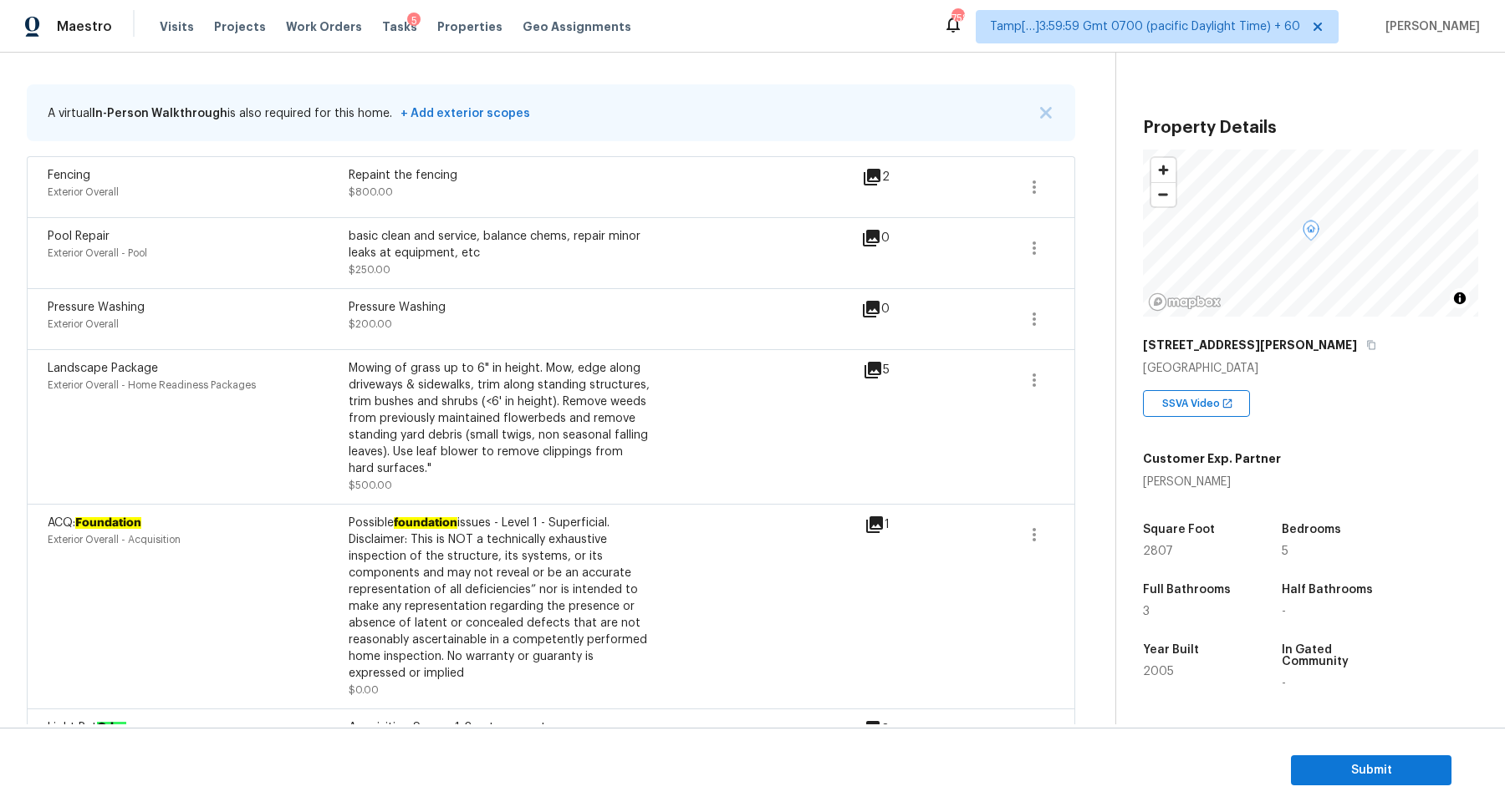
scroll to position [460, 0]
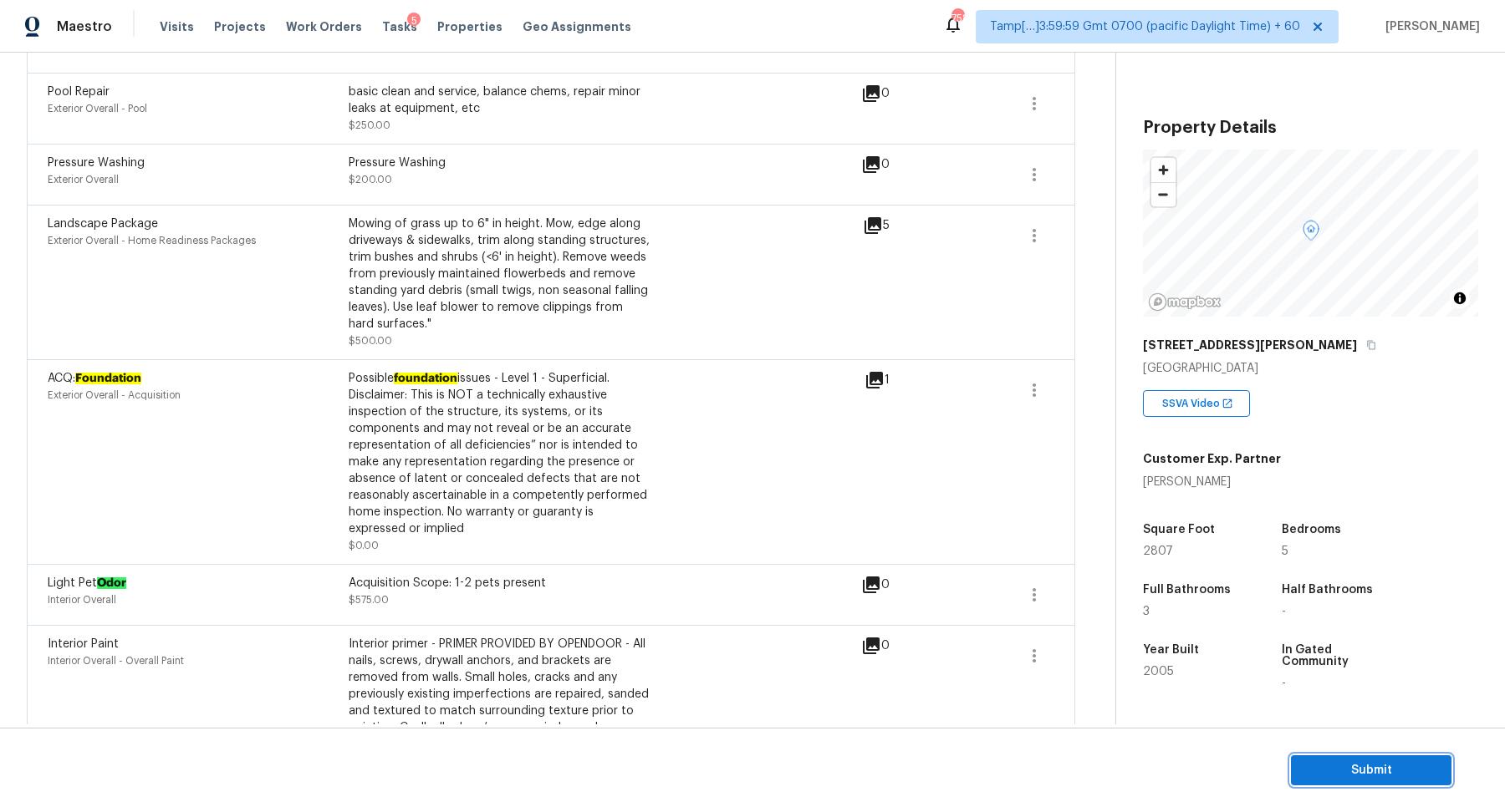
click at [1325, 768] on span "Submit" at bounding box center [1371, 770] width 134 height 21
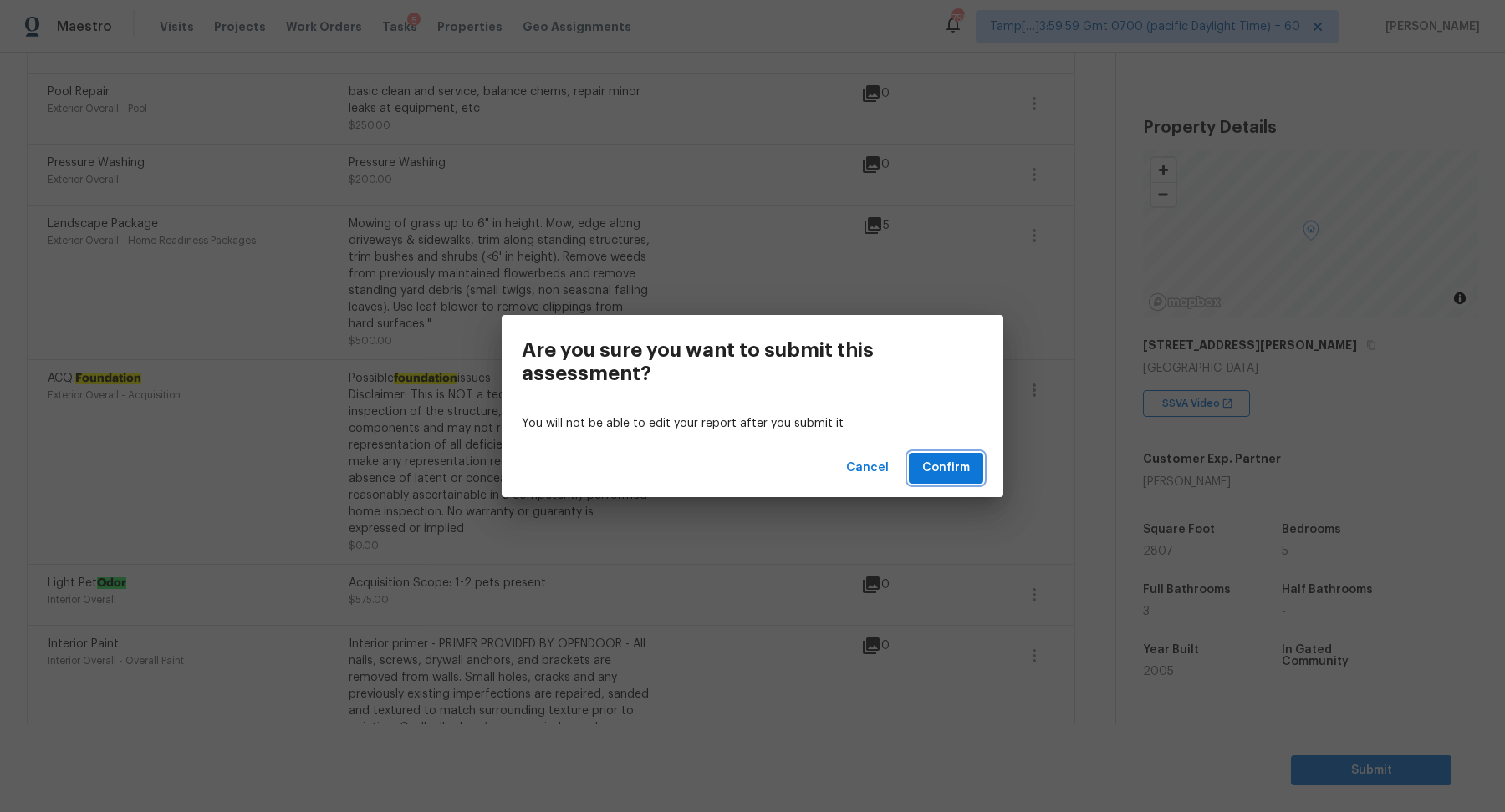
click at [972, 478] on button "Confirm" at bounding box center [946, 469] width 75 height 31
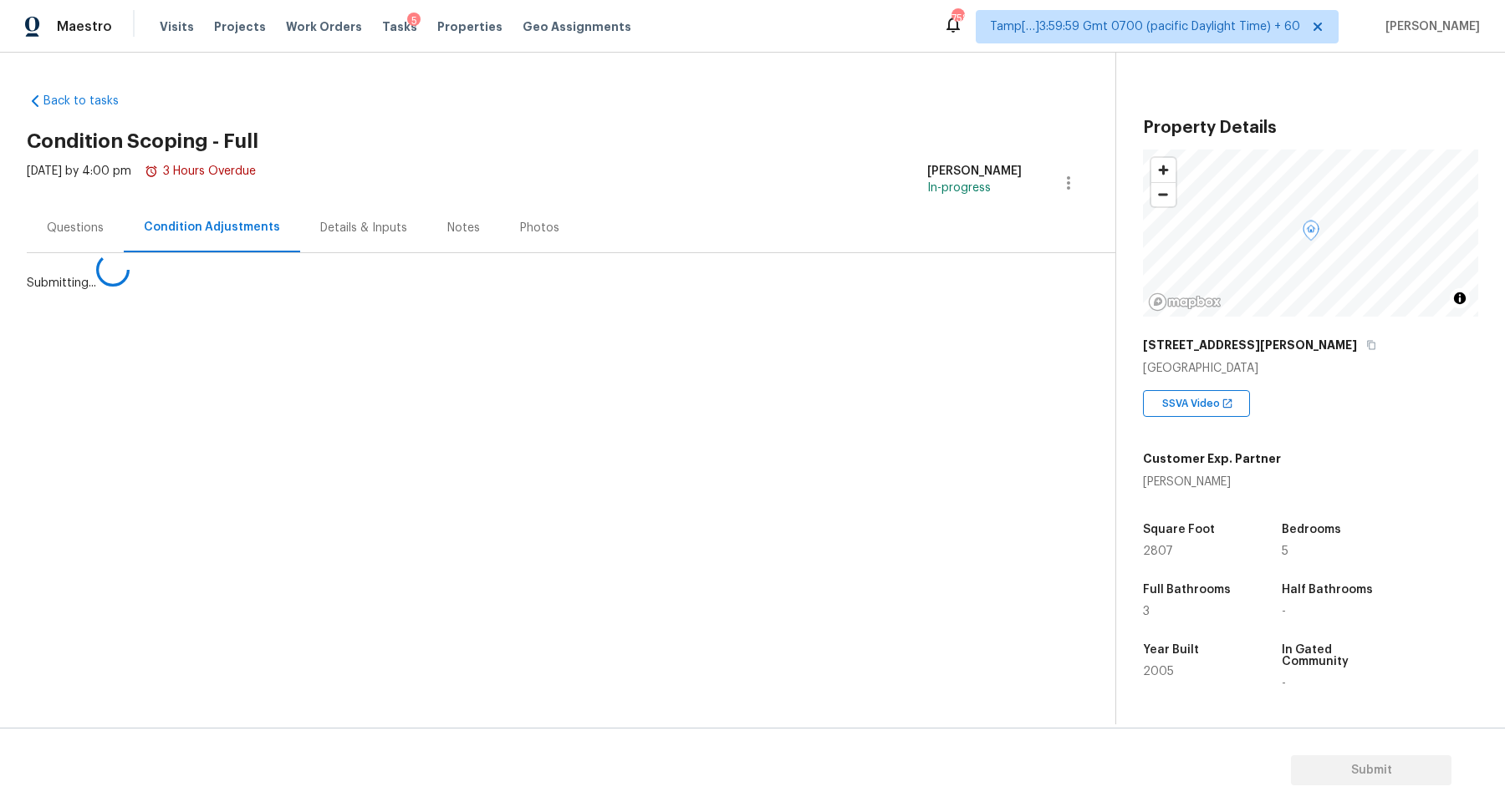
scroll to position [0, 0]
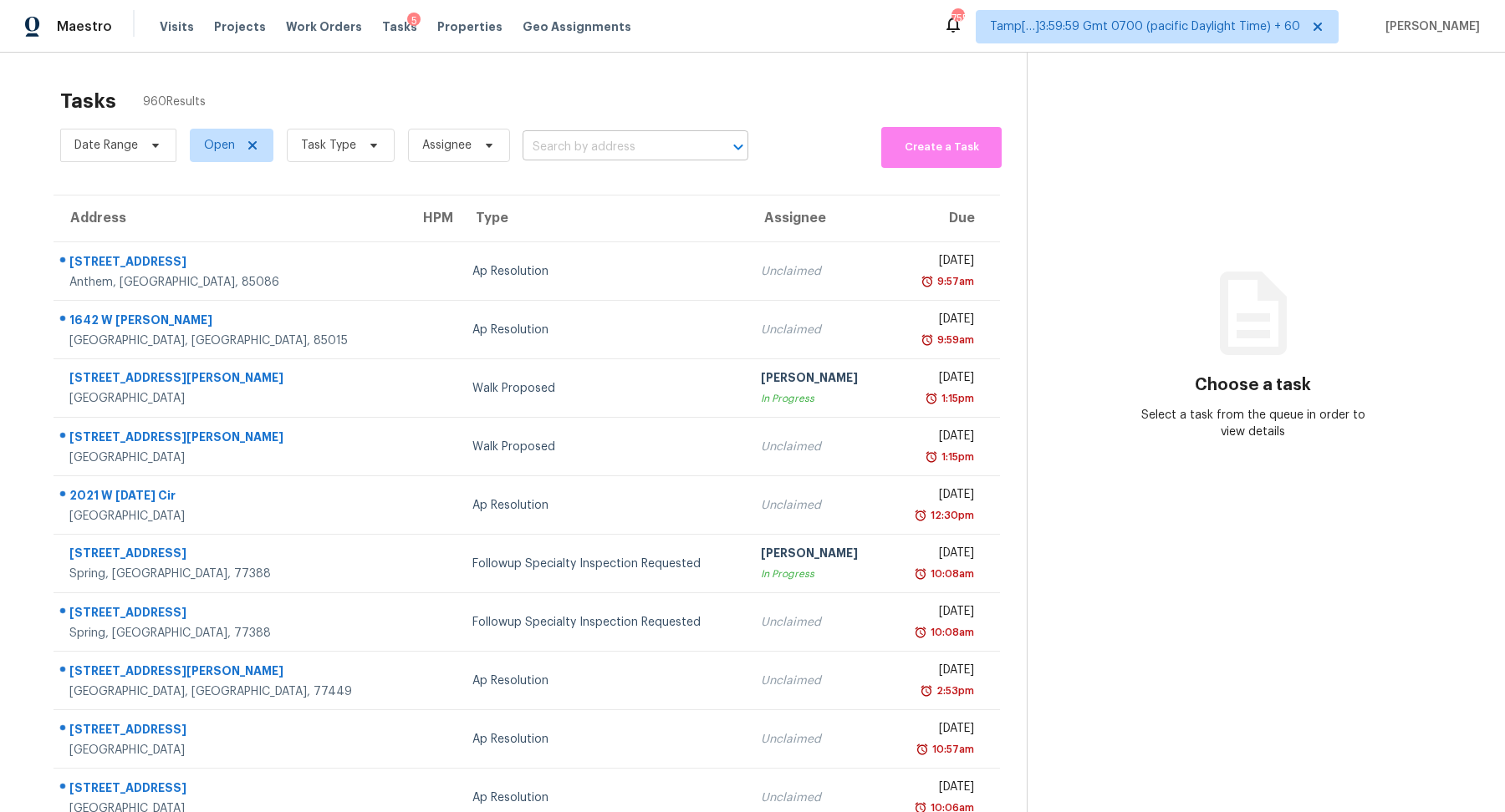
click at [646, 155] on input "text" at bounding box center [612, 147] width 179 height 26
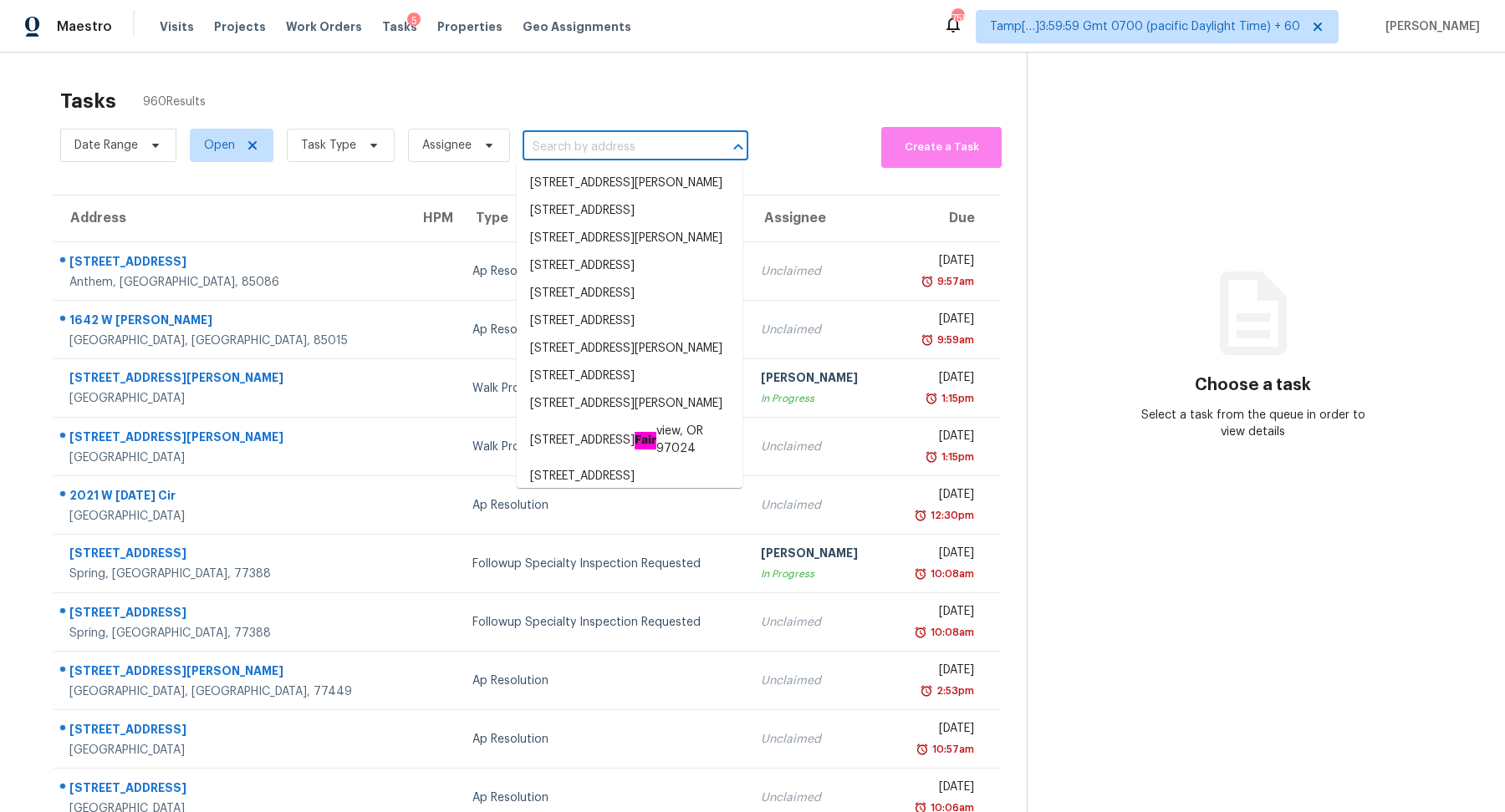
paste input "1201 Mountain Laurel Ct, Matthews, NC 28104"
type input "1201 Mountain Laurel Ct, Matthews, NC 28104"
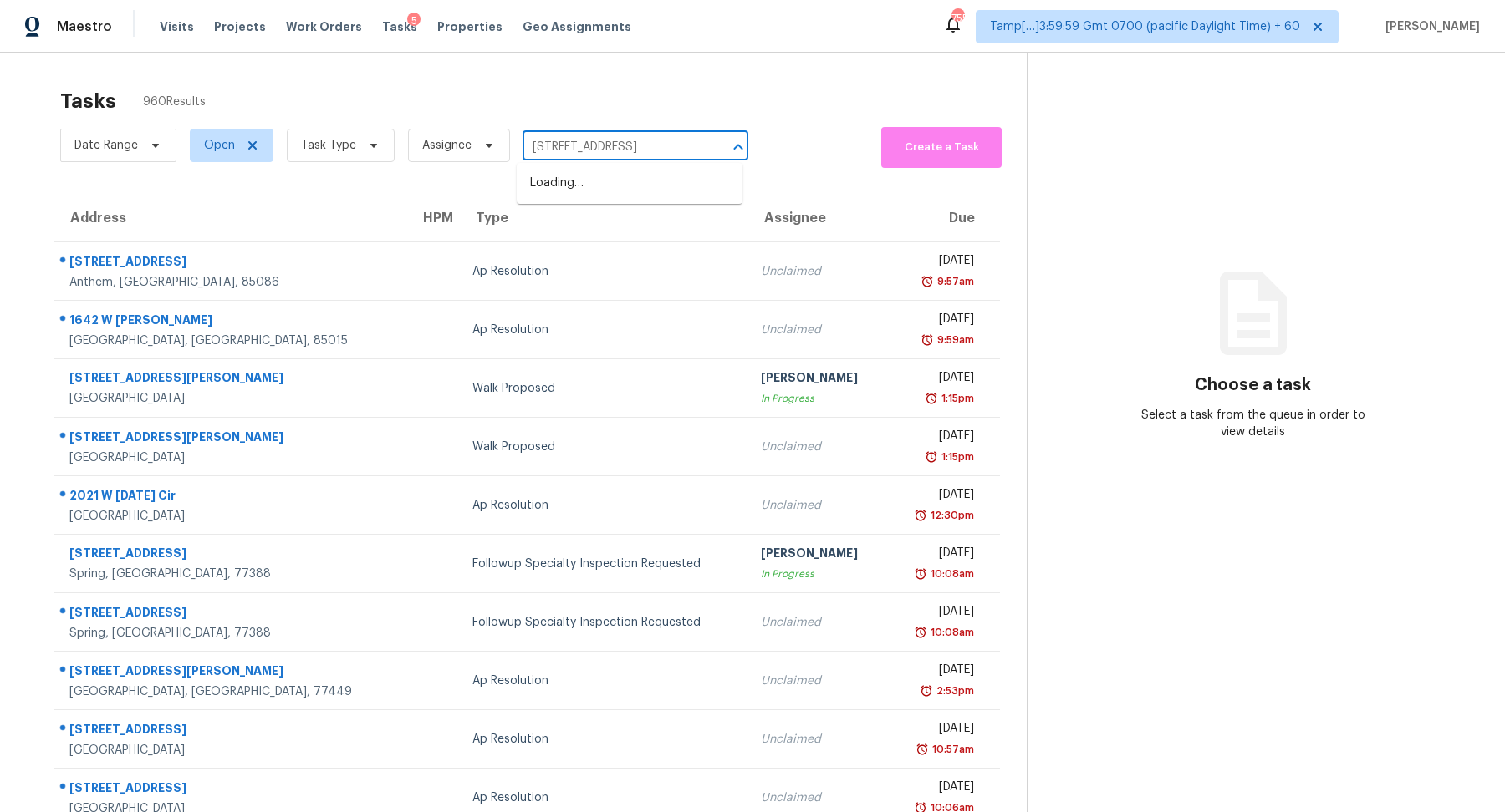
scroll to position [0, 81]
click at [603, 182] on li "1201 Mountain Laurel Ct, Matthews, NC 28104" at bounding box center [629, 184] width 225 height 28
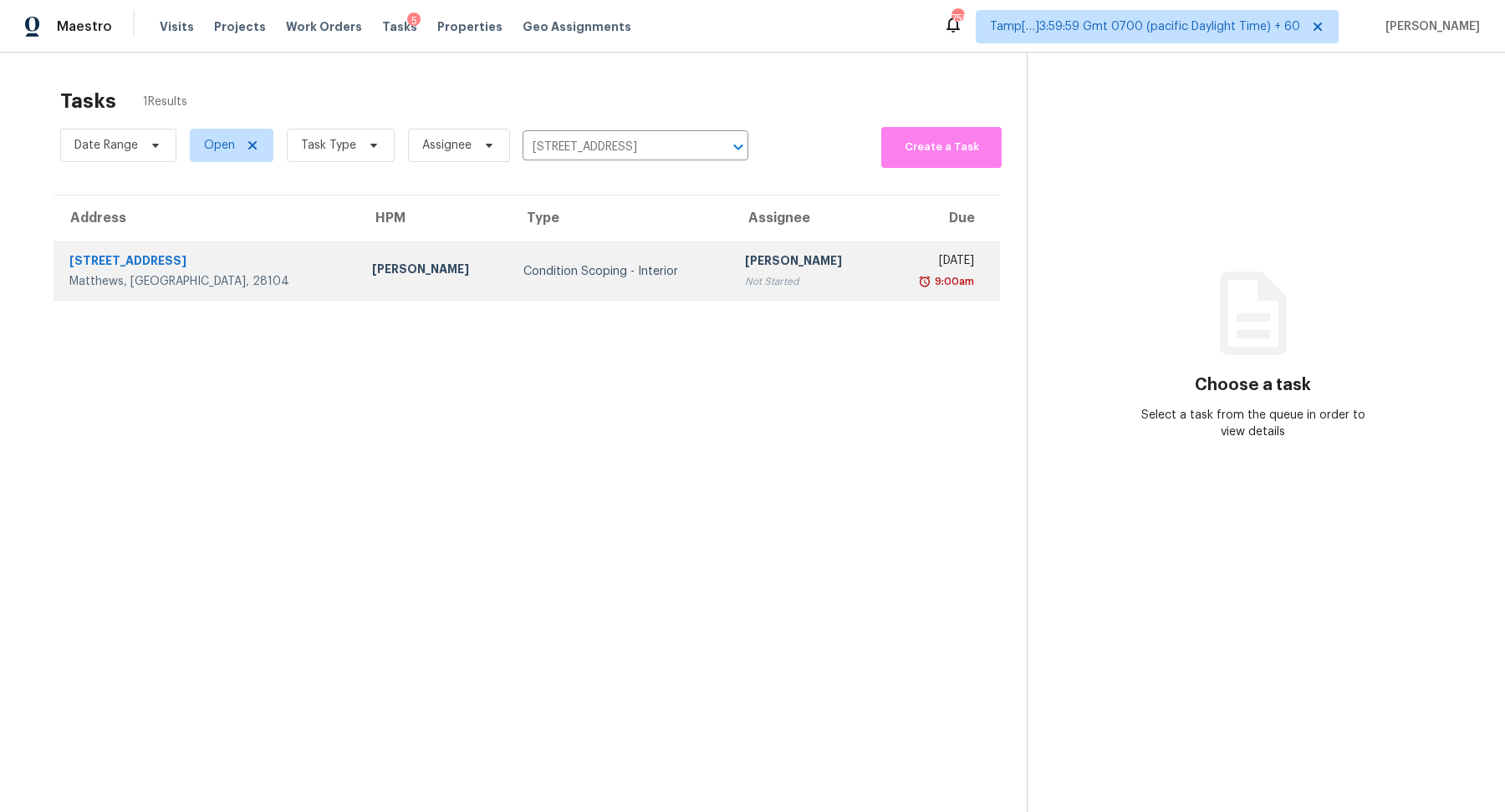
click at [537, 256] on td "Condition Scoping - Interior" at bounding box center [621, 271] width 222 height 58
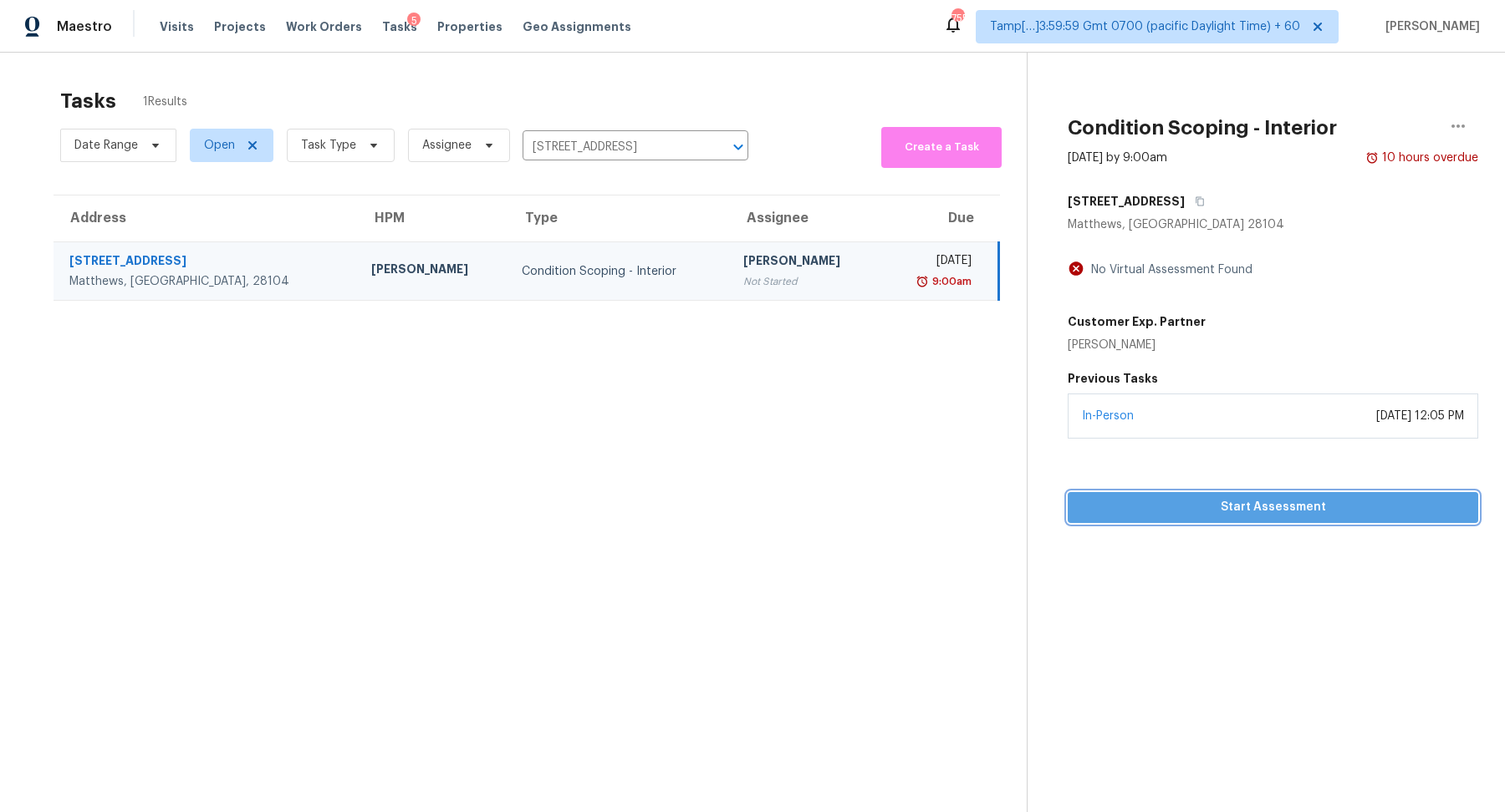
click at [1184, 503] on span "Start Assessment" at bounding box center [1273, 508] width 384 height 21
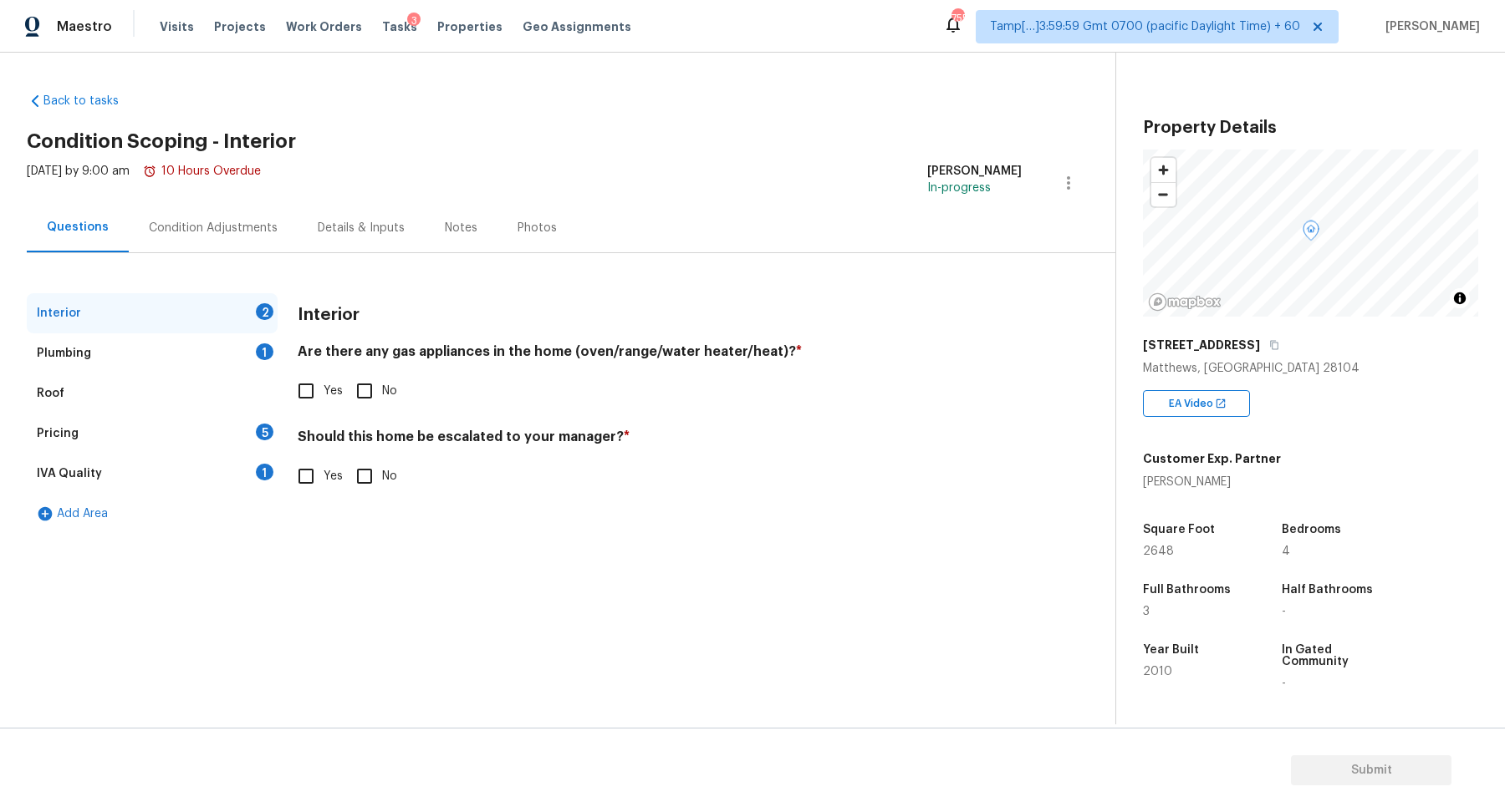
click at [363, 399] on input "No" at bounding box center [364, 391] width 35 height 35
checkbox input "true"
click at [312, 398] on input "Yes" at bounding box center [306, 393] width 35 height 35
checkbox input "true"
checkbox input "false"
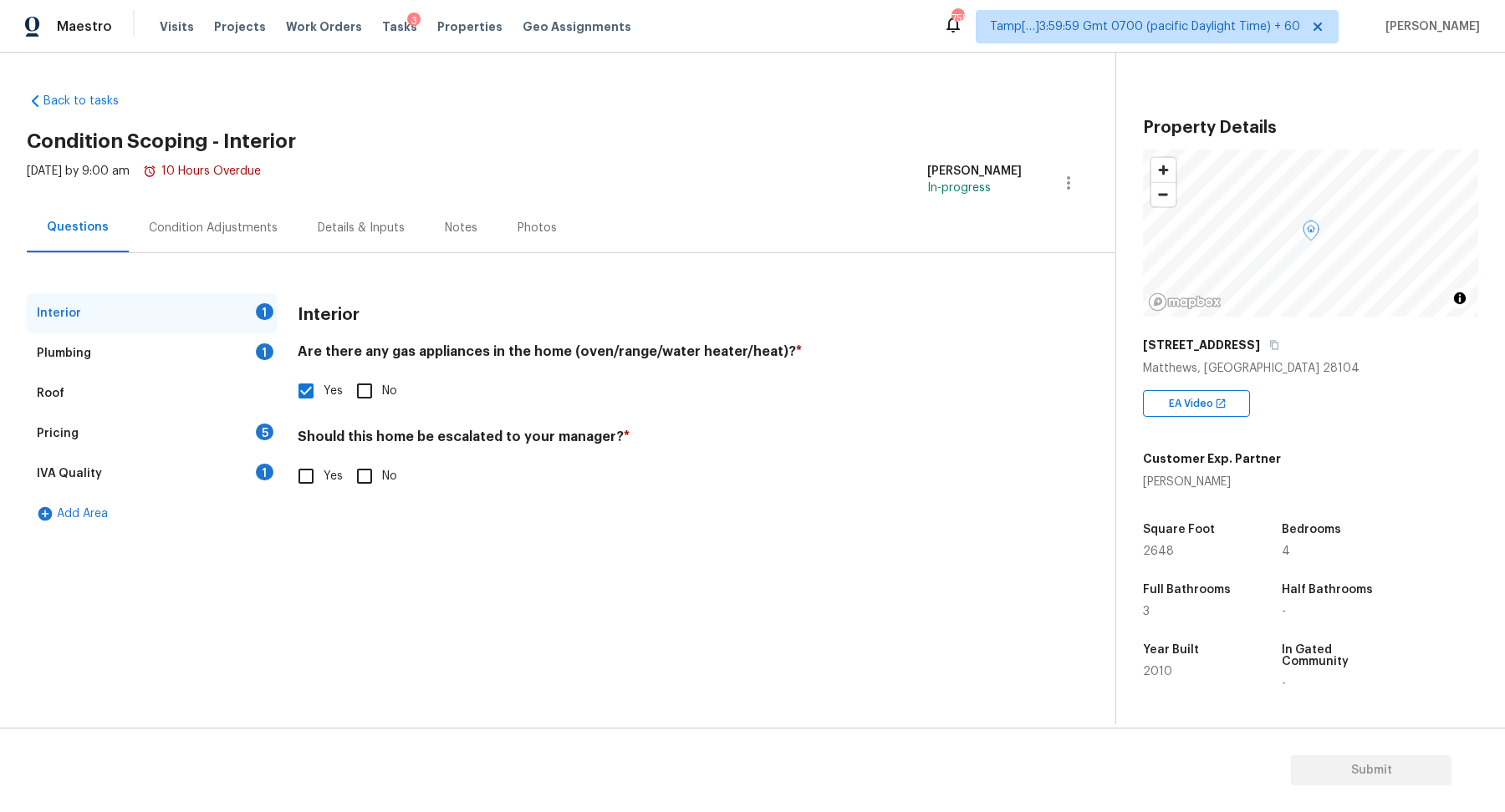
click at [367, 494] on div "Interior Are there any gas appliances in the home (oven/range/water heater/heat…" at bounding box center [659, 403] width 724 height 221
click at [349, 458] on input "No" at bounding box center [364, 476] width 35 height 35
checkbox input "true"
click at [204, 336] on div "Plumbing 1" at bounding box center [152, 354] width 251 height 40
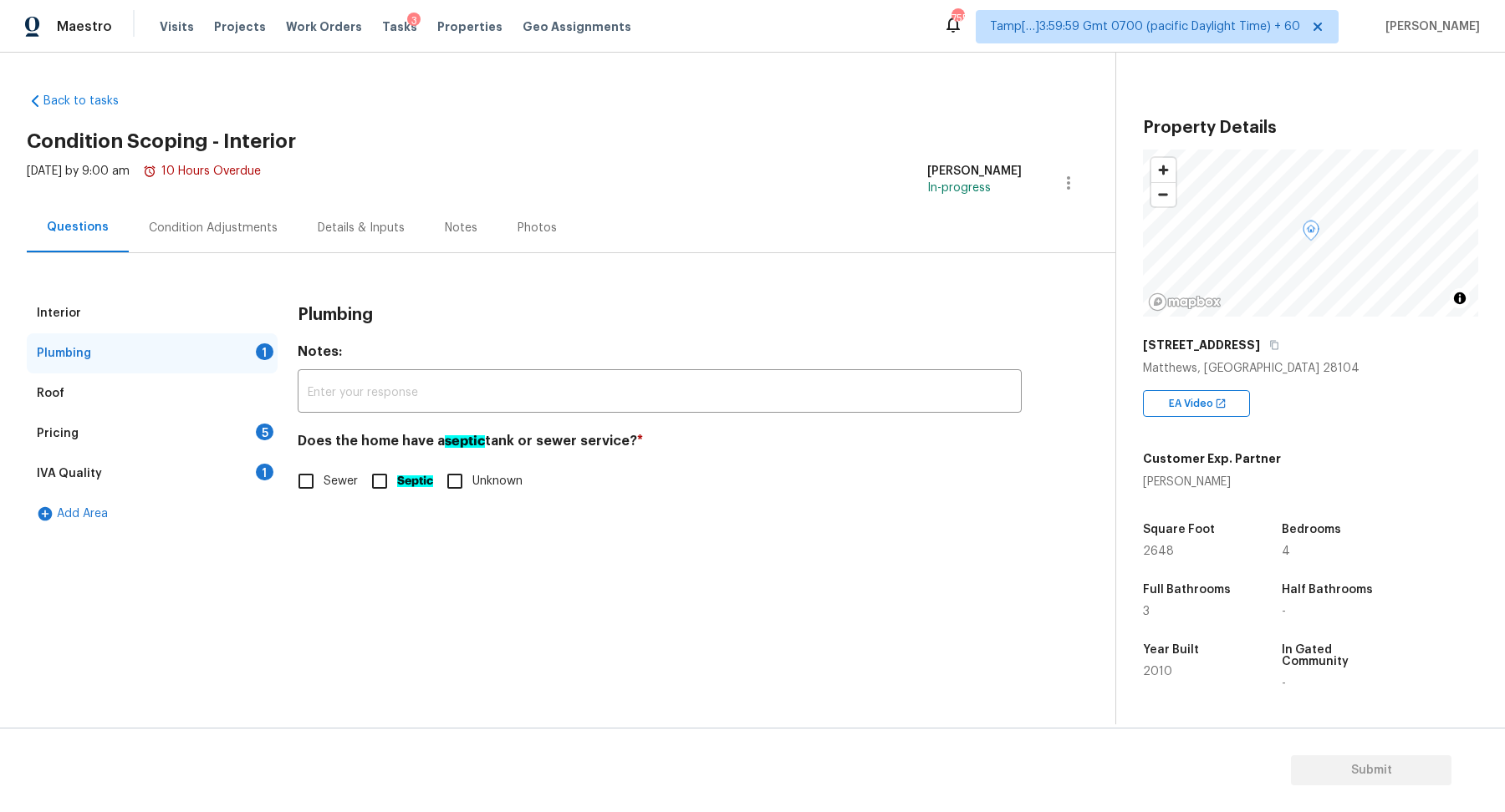
click at [329, 465] on label "Sewer" at bounding box center [323, 481] width 69 height 35
click at [323, 465] on input "Sewer" at bounding box center [306, 481] width 35 height 35
checkbox input "true"
click at [222, 425] on div "Pricing 5" at bounding box center [152, 433] width 251 height 40
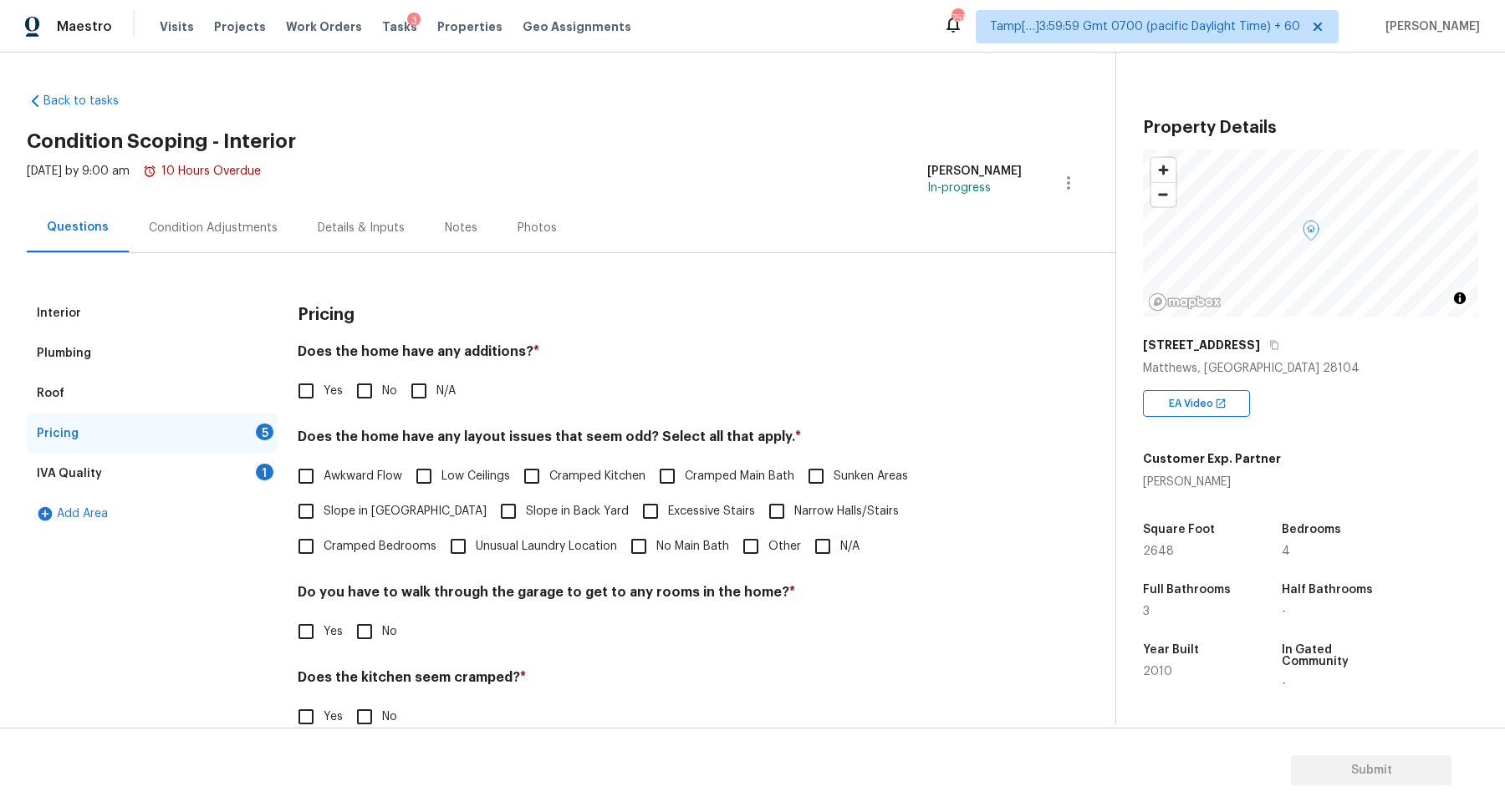
click at [358, 408] on div "Pricing Does the home have any additions? * Yes No N/A Does the home have any l…" at bounding box center [659, 566] width 724 height 547
click at [365, 401] on input "No" at bounding box center [364, 391] width 35 height 35
checkbox input "true"
click at [375, 504] on span "Slope in Front Yard" at bounding box center [405, 511] width 163 height 17
click at [323, 504] on input "Slope in Front Yard" at bounding box center [306, 511] width 35 height 35
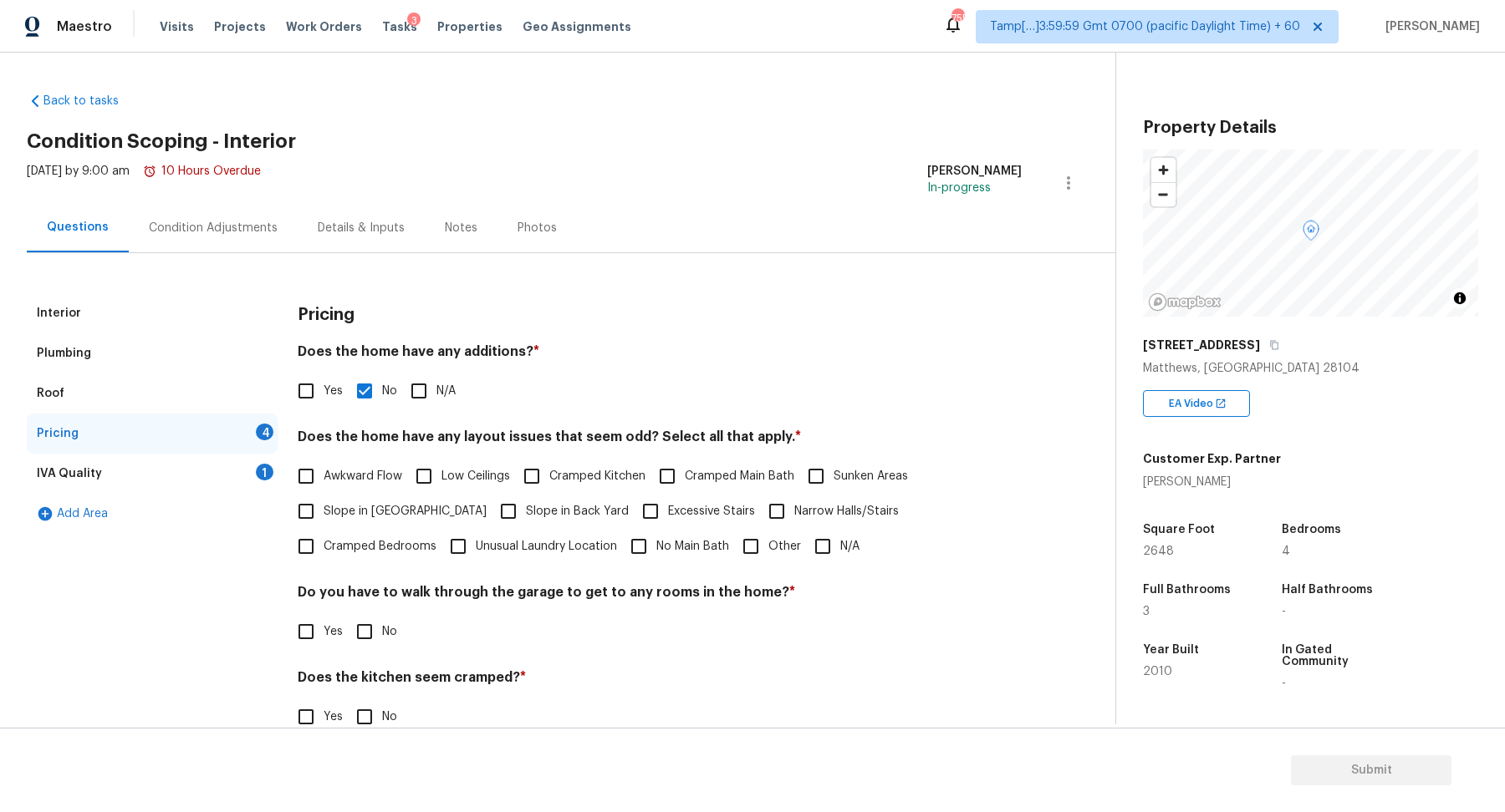
checkbox input "true"
click at [491, 505] on input "Slope in Back Yard" at bounding box center [508, 513] width 35 height 35
checkbox input "true"
click at [384, 639] on span "No" at bounding box center [389, 632] width 15 height 17
click at [382, 639] on input "No" at bounding box center [364, 632] width 35 height 35
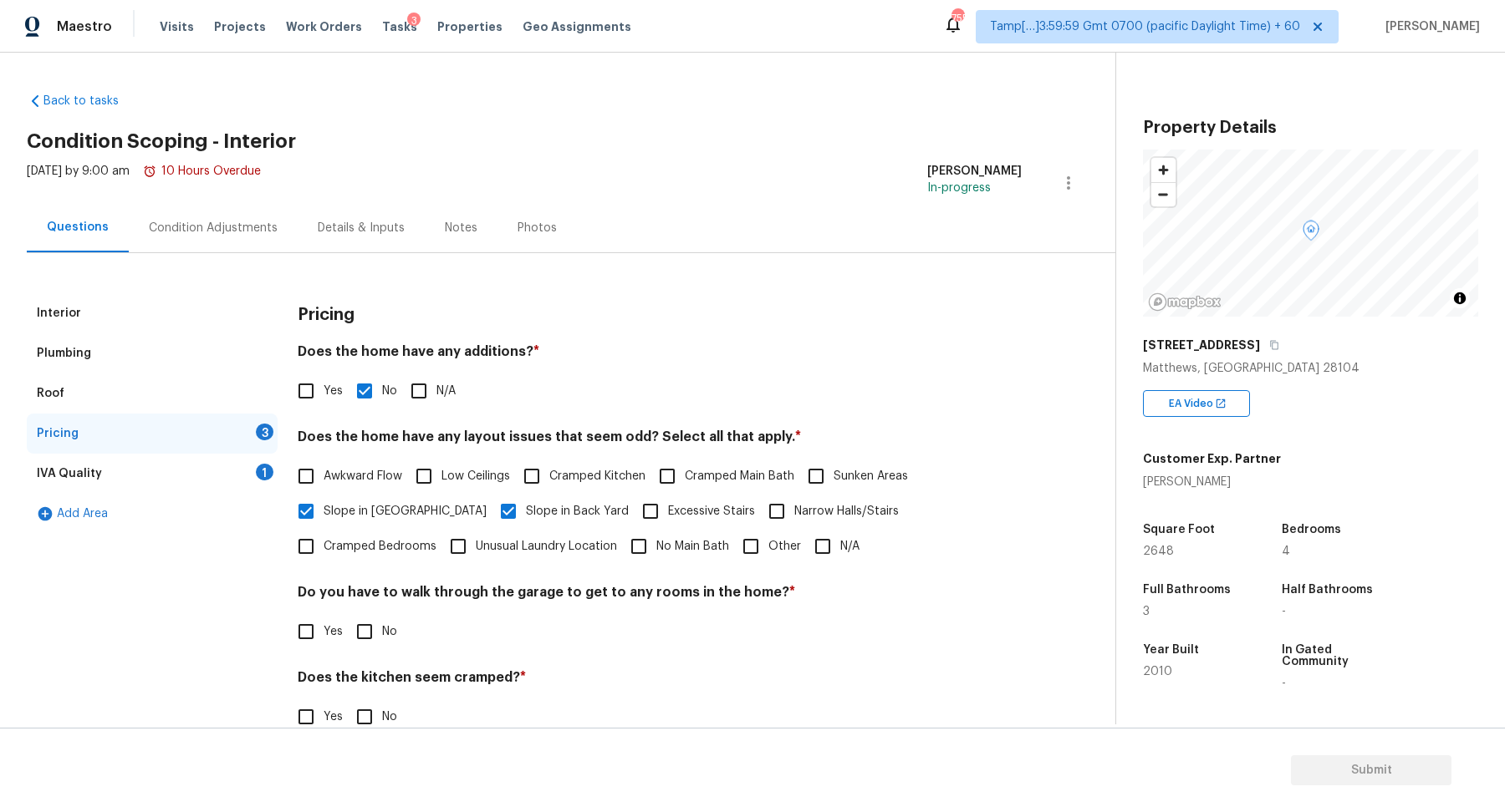
checkbox input "true"
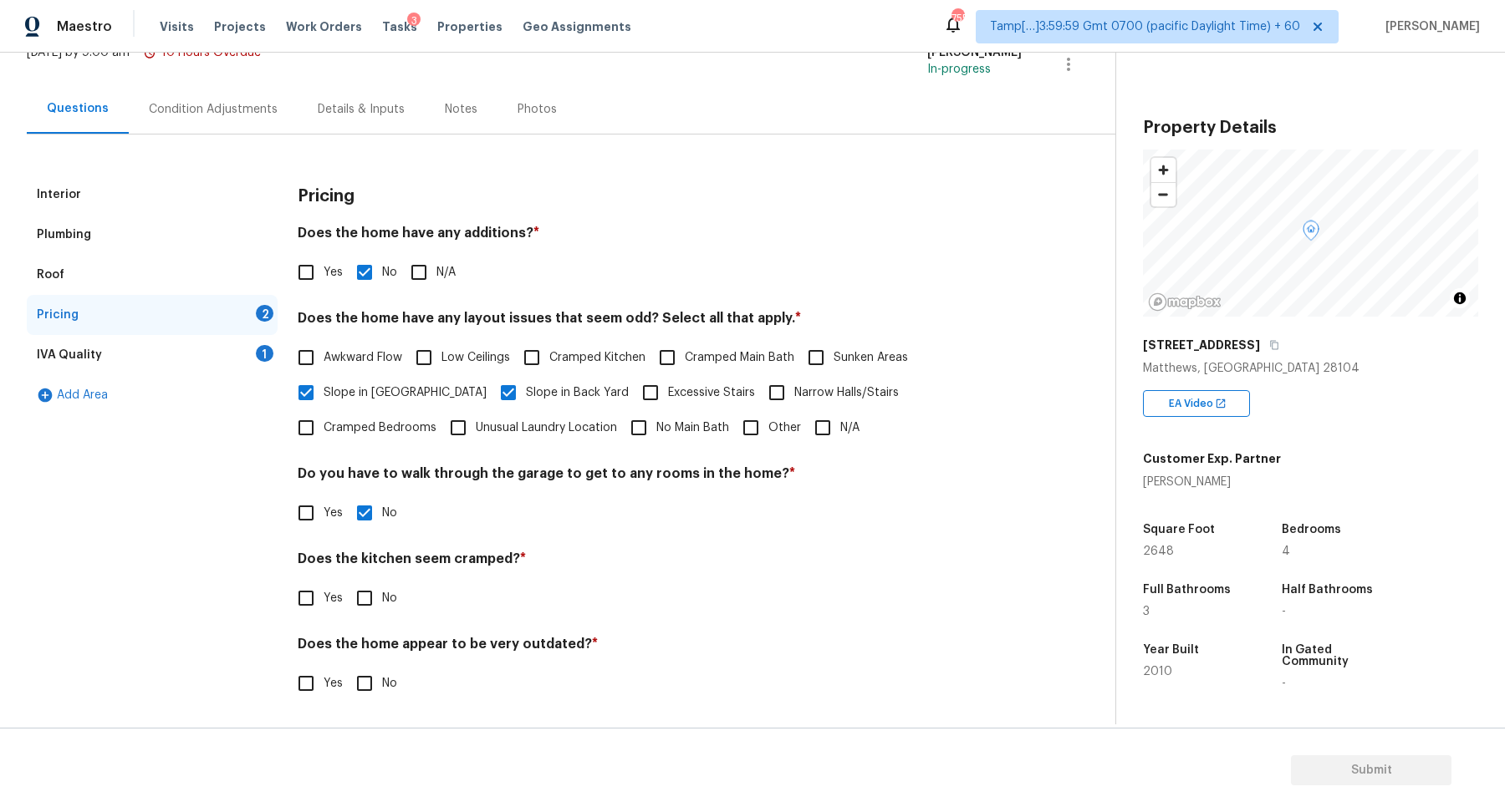
click at [397, 601] on div "Yes No" at bounding box center [659, 598] width 724 height 35
click at [371, 601] on input "No" at bounding box center [364, 598] width 35 height 35
checkbox input "true"
click at [367, 669] on input "No" at bounding box center [364, 683] width 35 height 35
checkbox input "true"
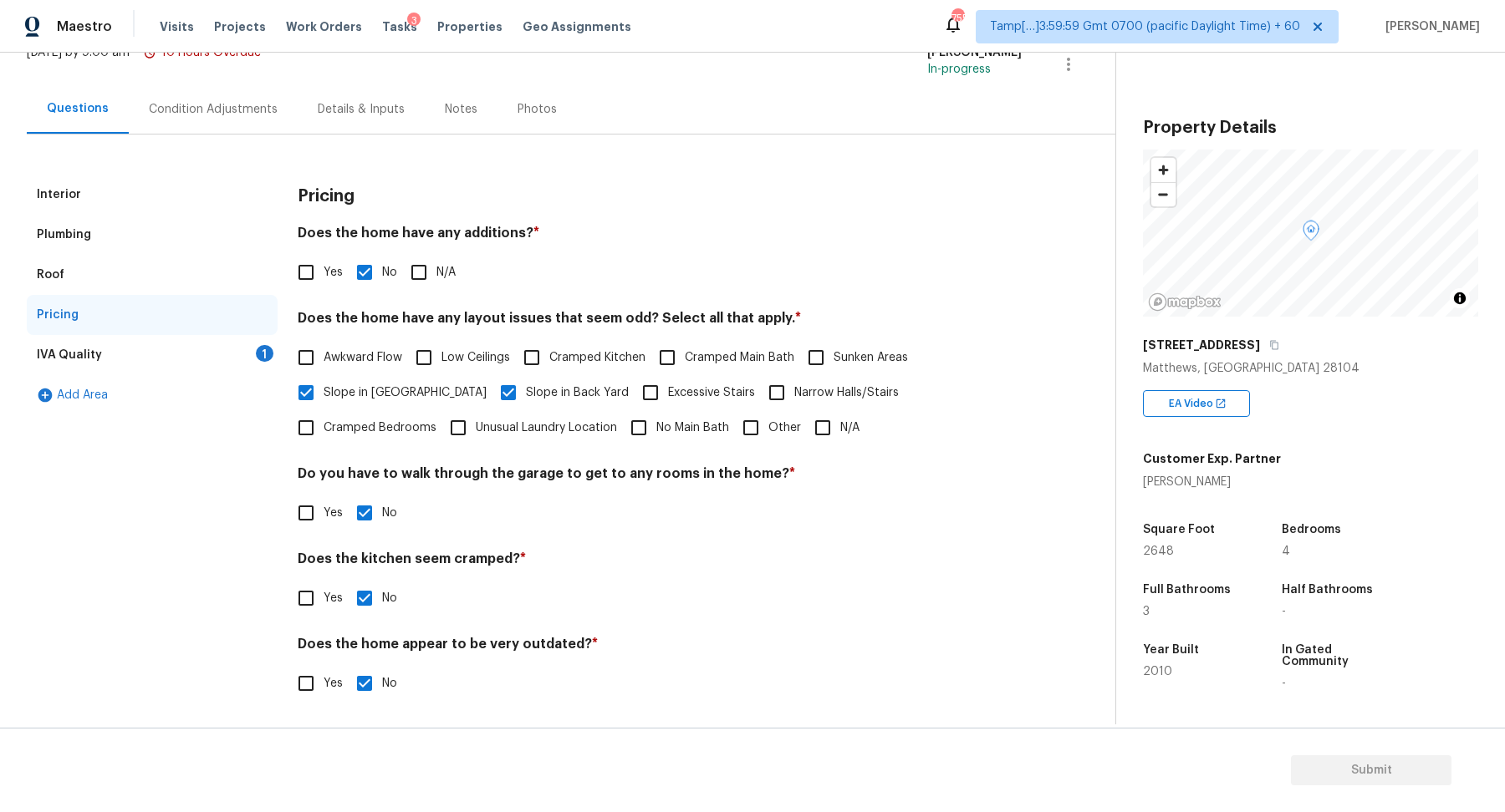
click at [733, 440] on input "Other" at bounding box center [751, 427] width 35 height 35
checkbox input "true"
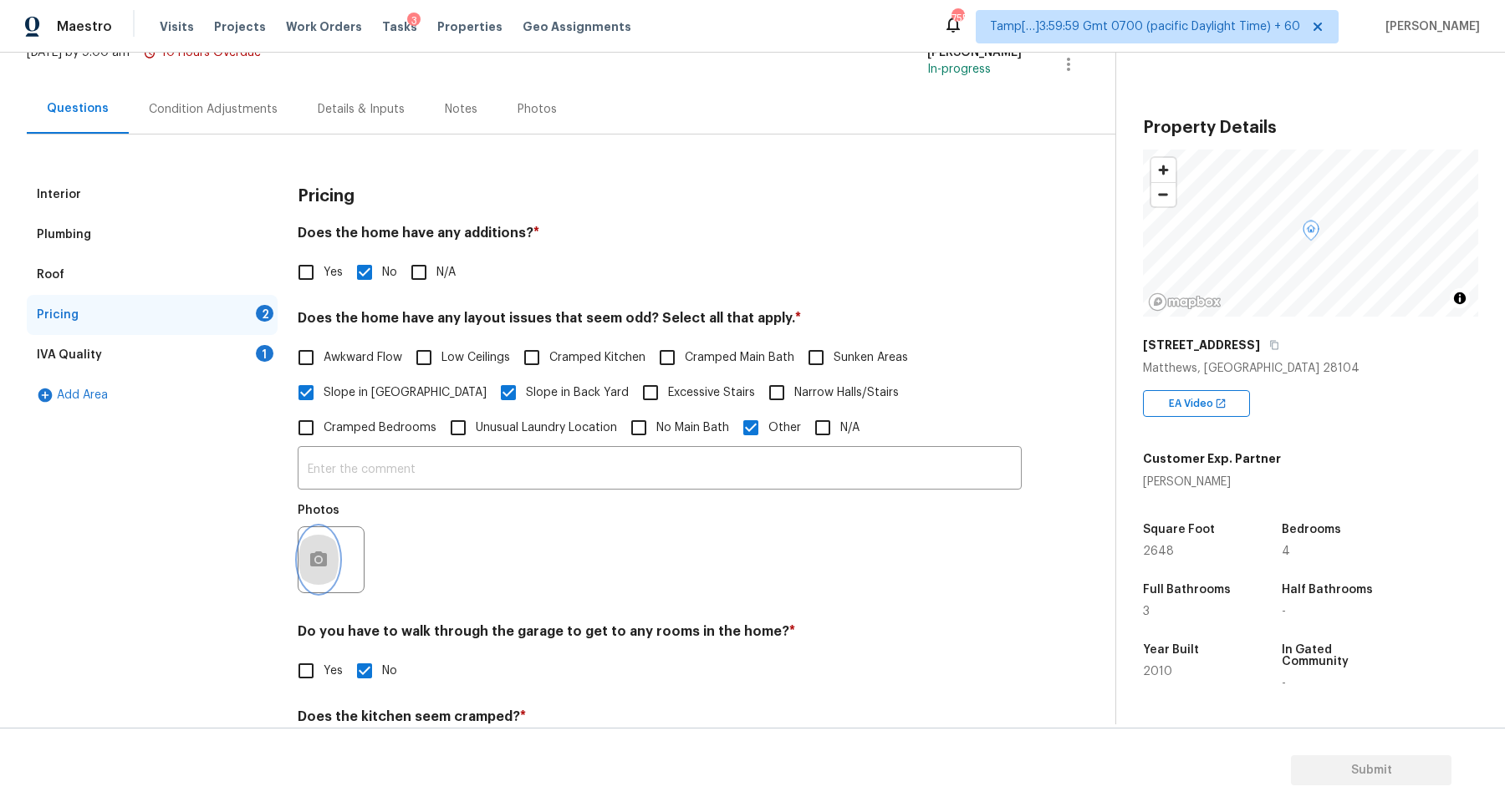
click at [328, 575] on button "button" at bounding box center [318, 559] width 40 height 65
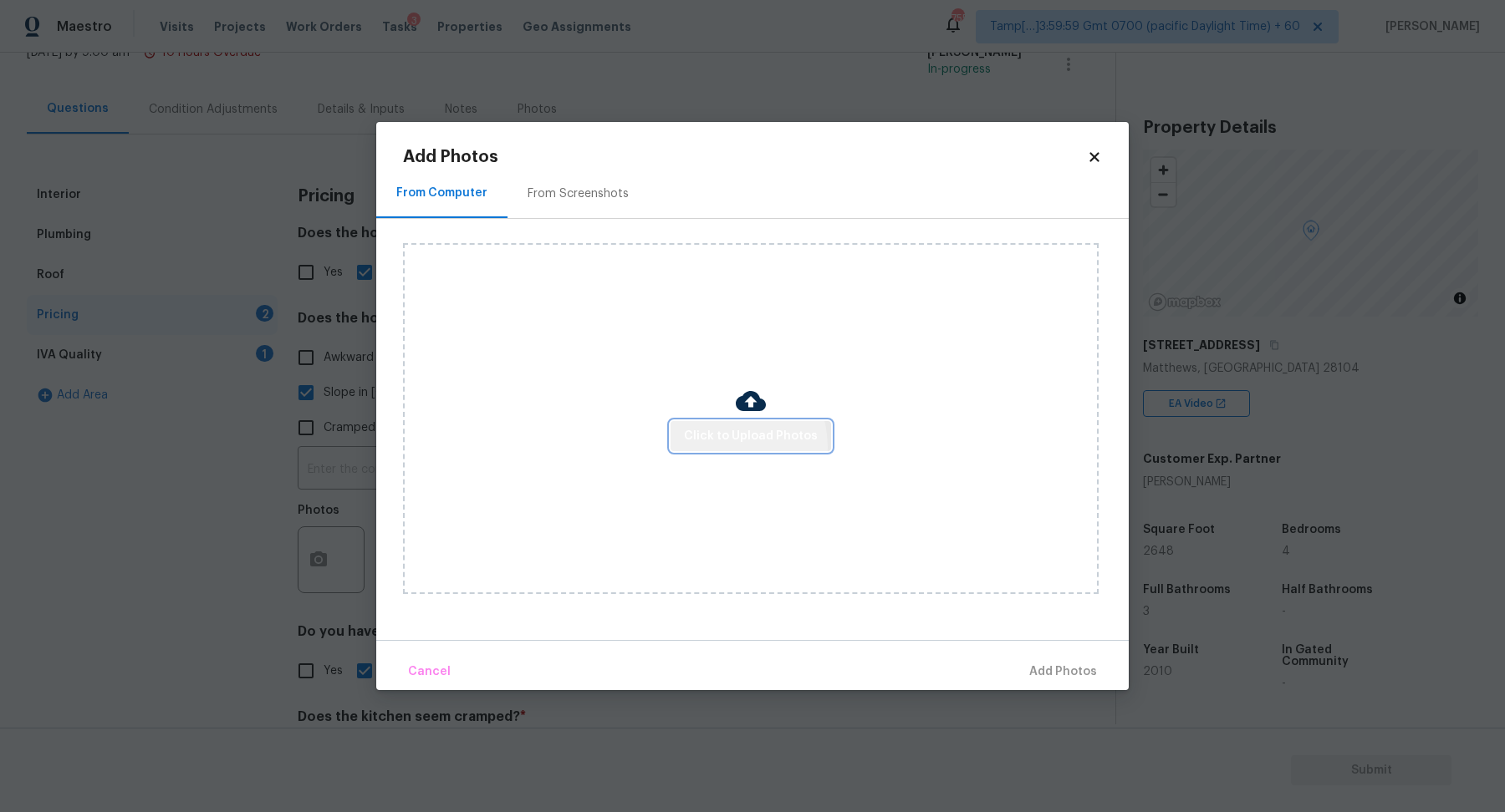
click at [733, 447] on button "Click to Upload Photos" at bounding box center [750, 437] width 160 height 31
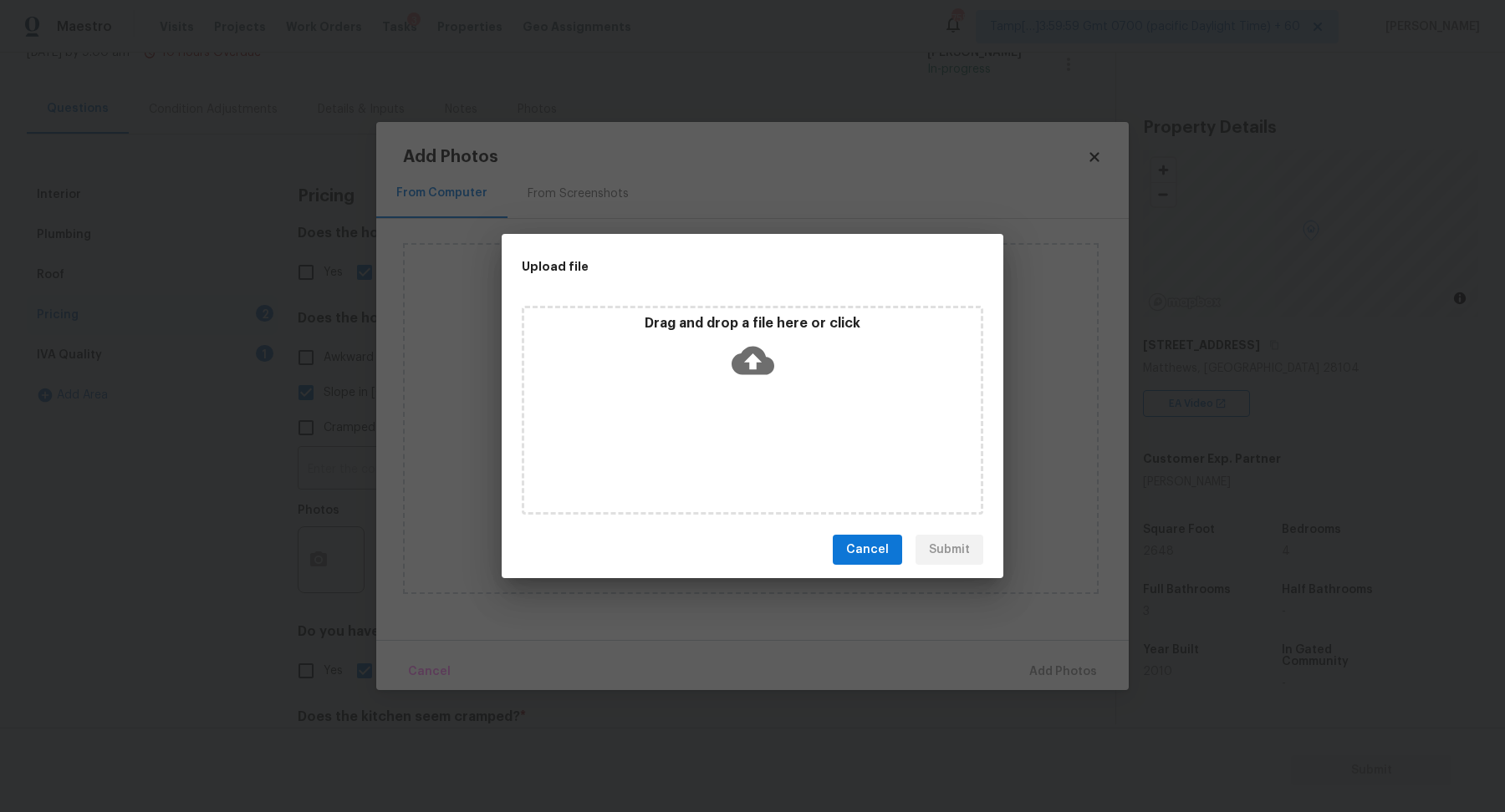
click at [773, 409] on div "Drag and drop a file here or click" at bounding box center [752, 410] width 461 height 209
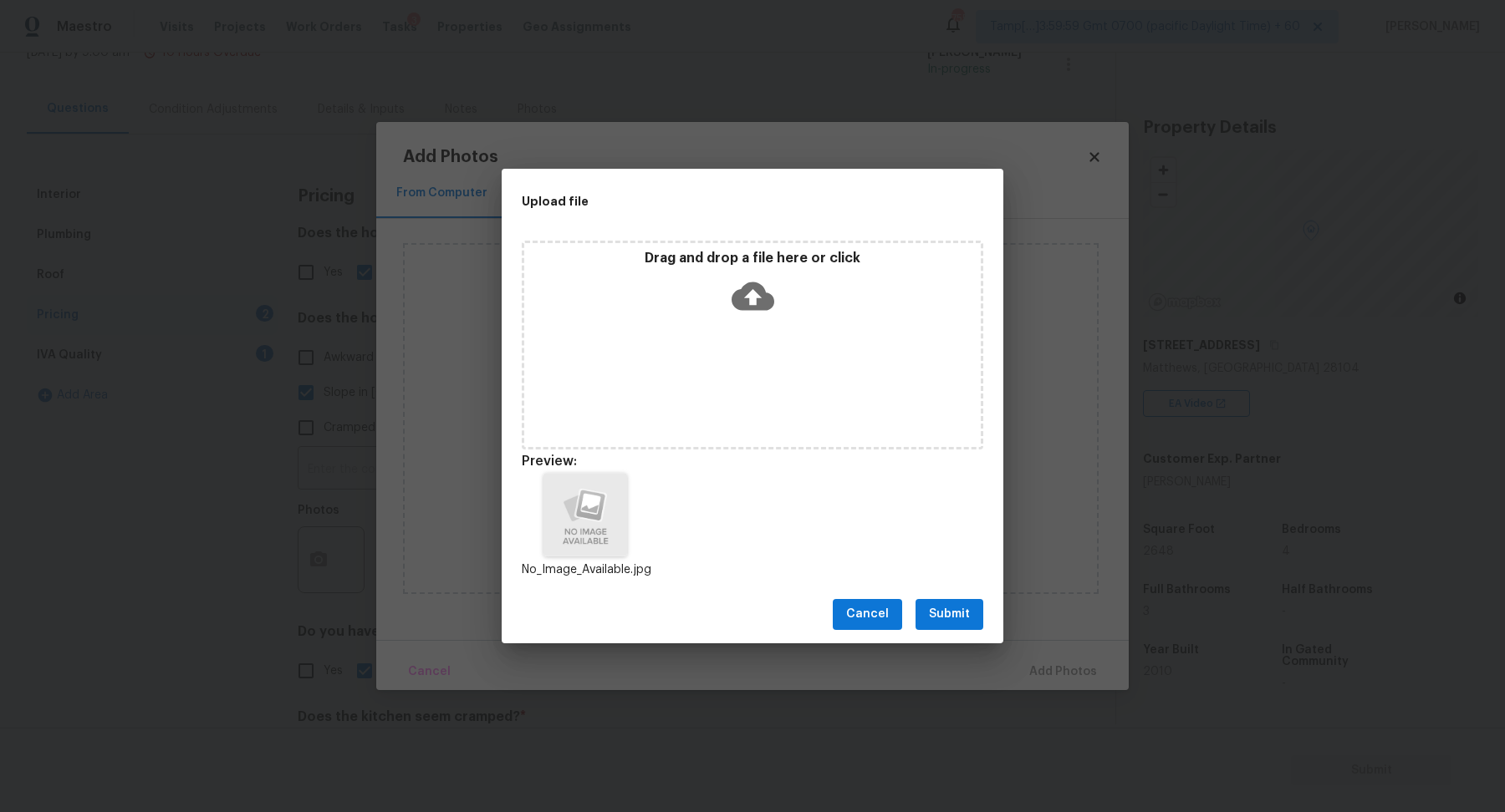
click at [962, 619] on span "Submit" at bounding box center [948, 614] width 41 height 21
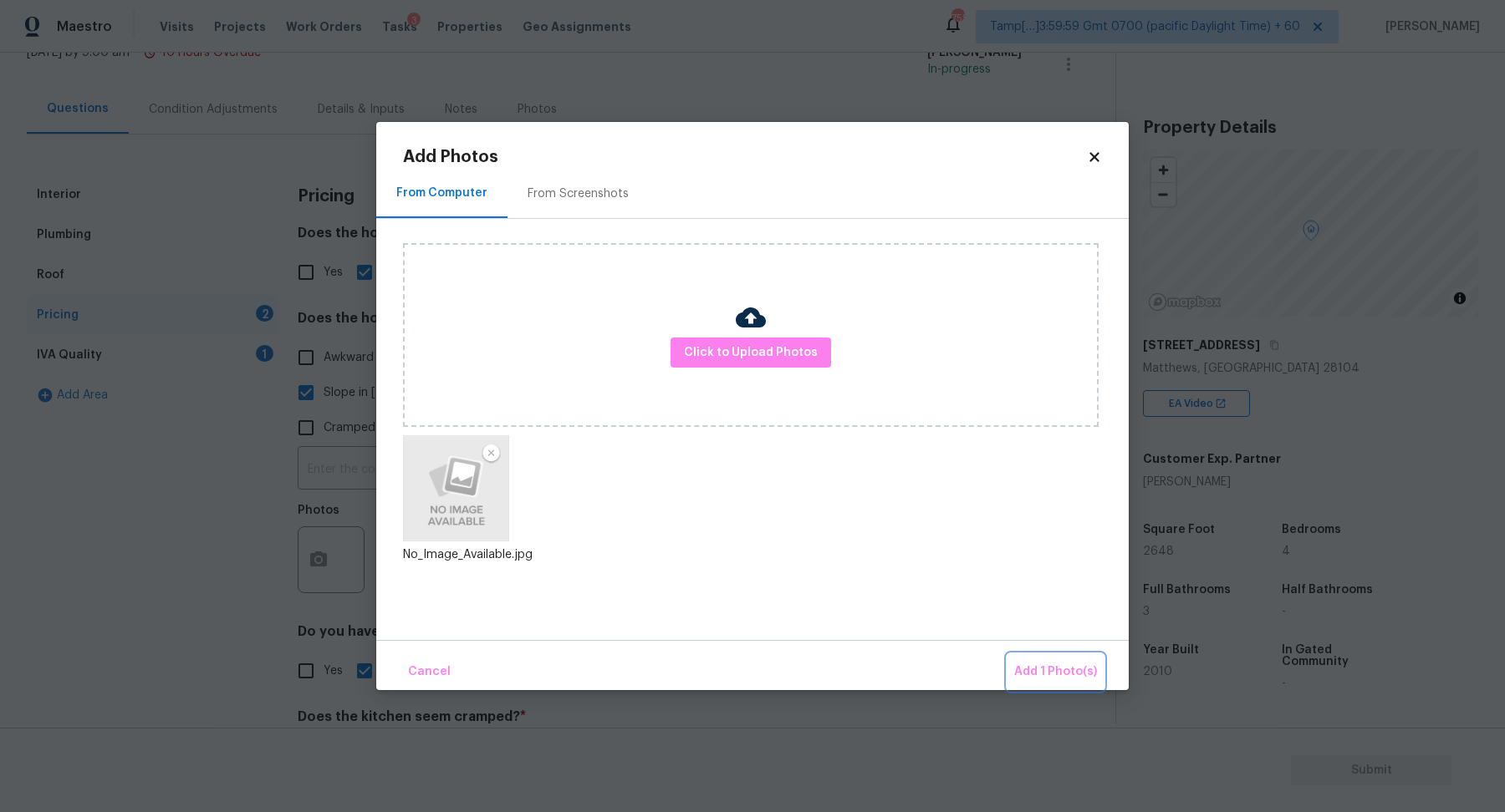
click at [1031, 665] on span "Add 1 Photo(s)" at bounding box center [1055, 672] width 82 height 21
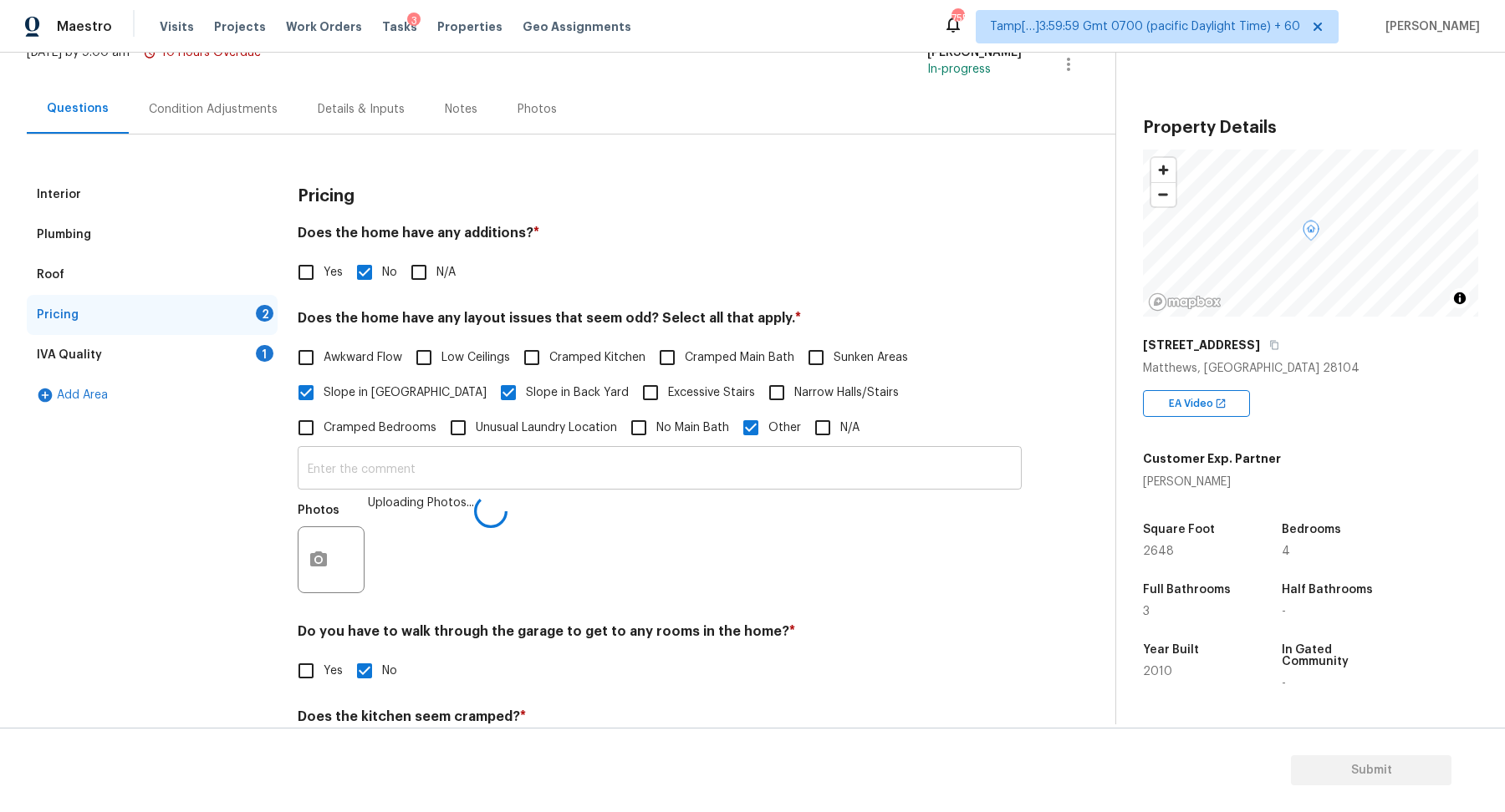
click at [750, 476] on input "text" at bounding box center [659, 470] width 724 height 39
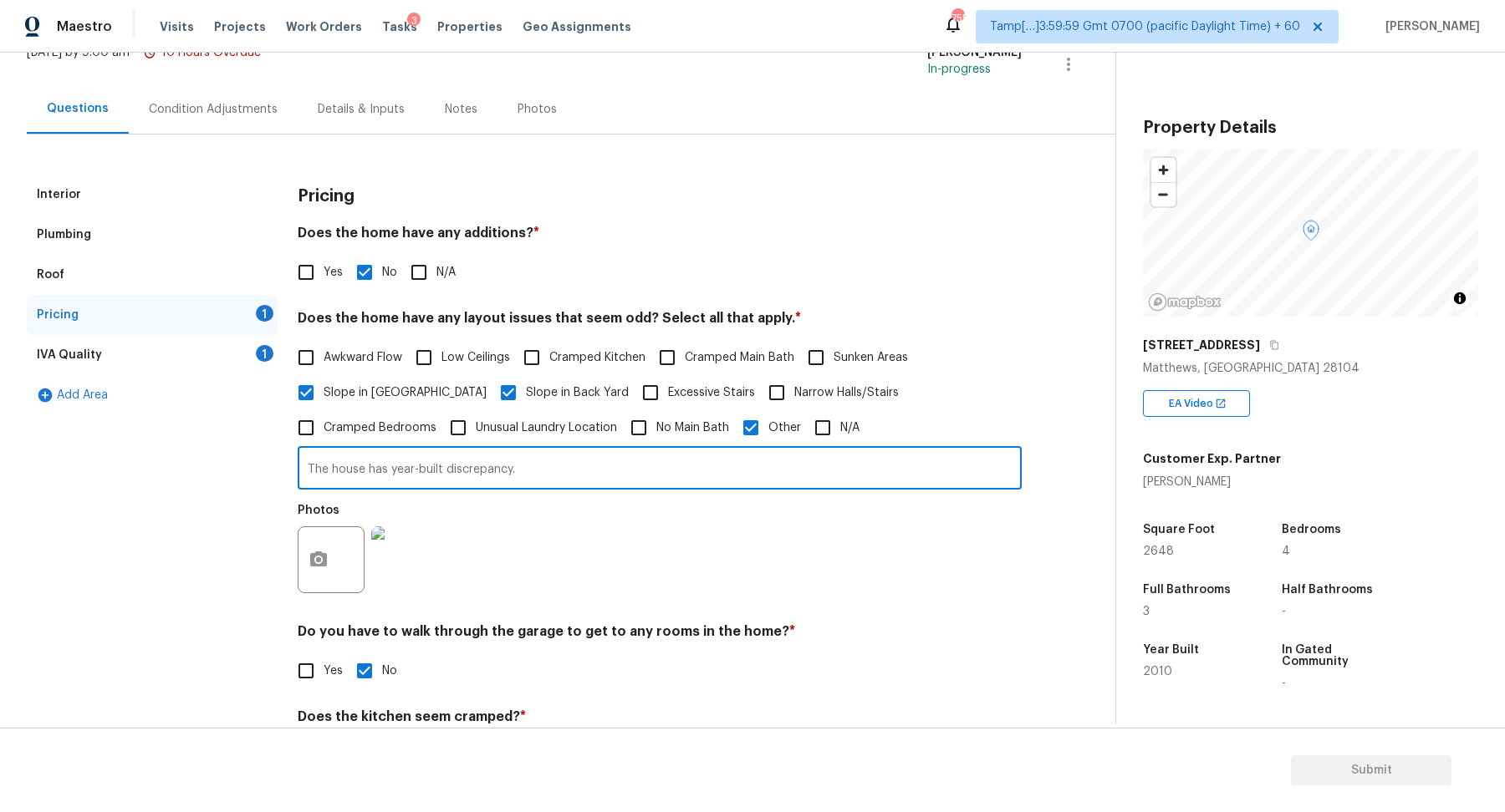
type input "The house has year-built discrepancy."
click at [1058, 596] on div "Interior Plumbing Roof Pricing 1 IVA Quality 1 Add Area Pricing Does the home h…" at bounding box center [551, 527] width 1048 height 705
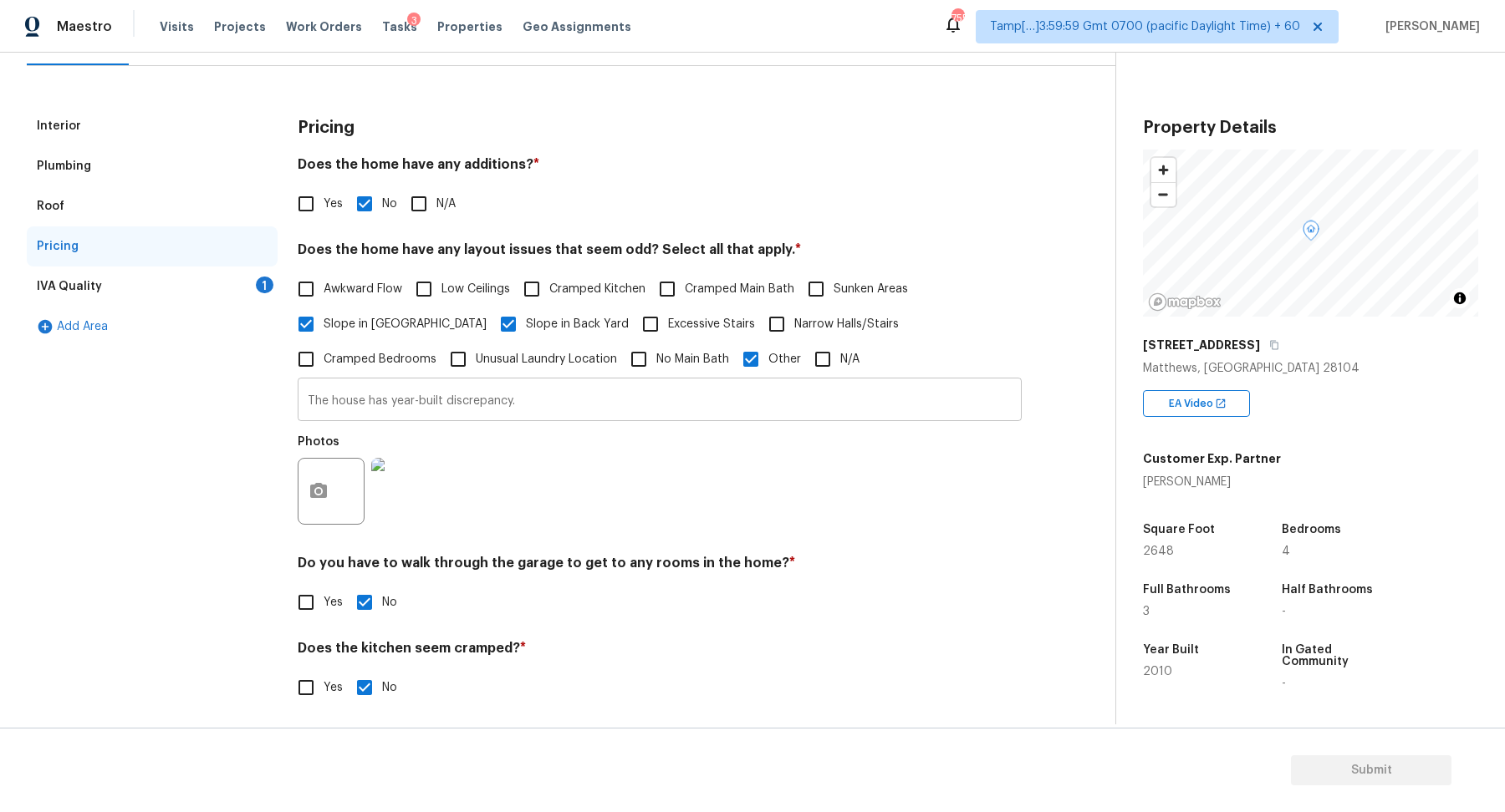
scroll to position [138, 0]
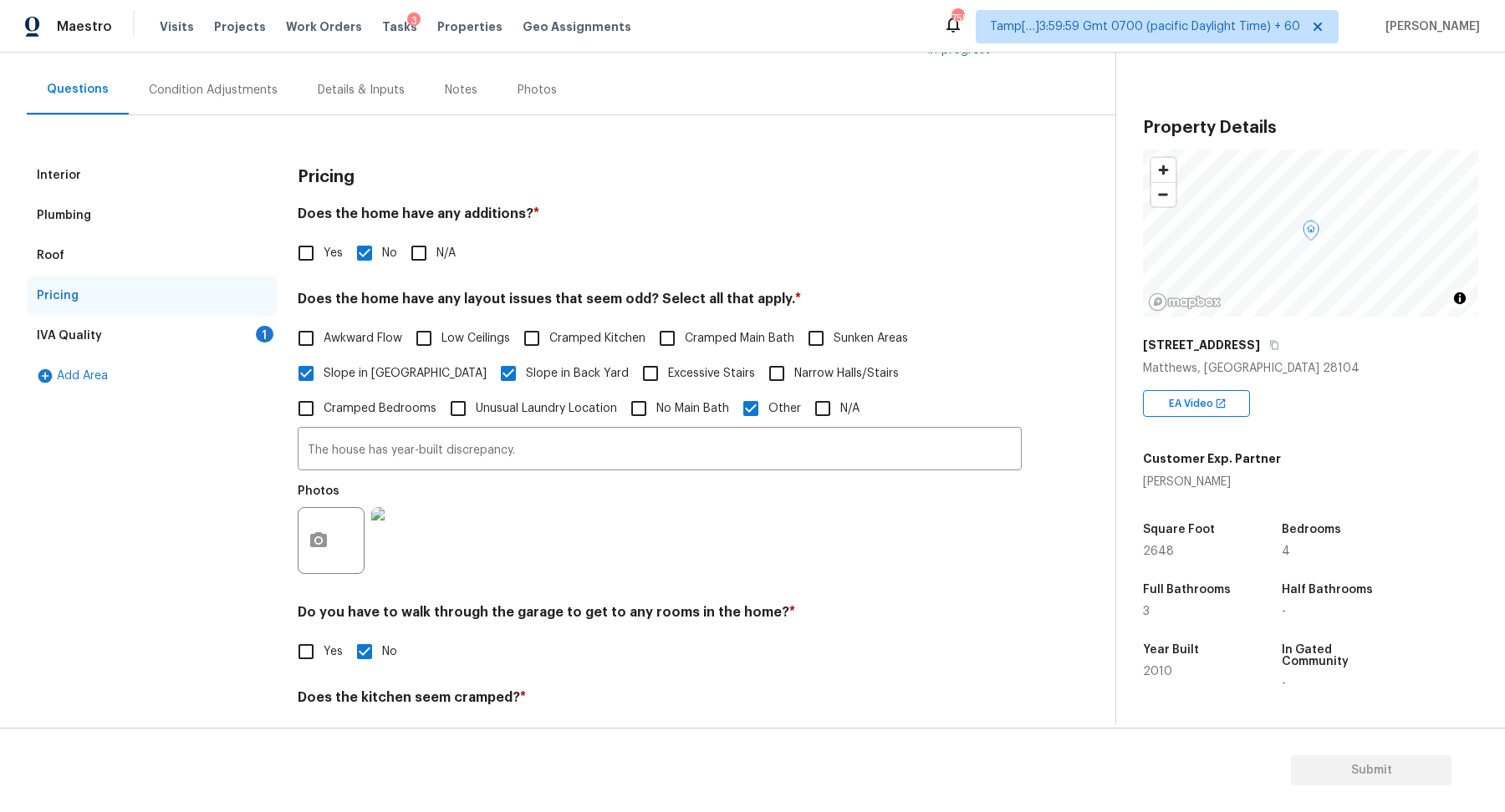
click at [245, 333] on div "IVA Quality 1" at bounding box center [152, 335] width 251 height 40
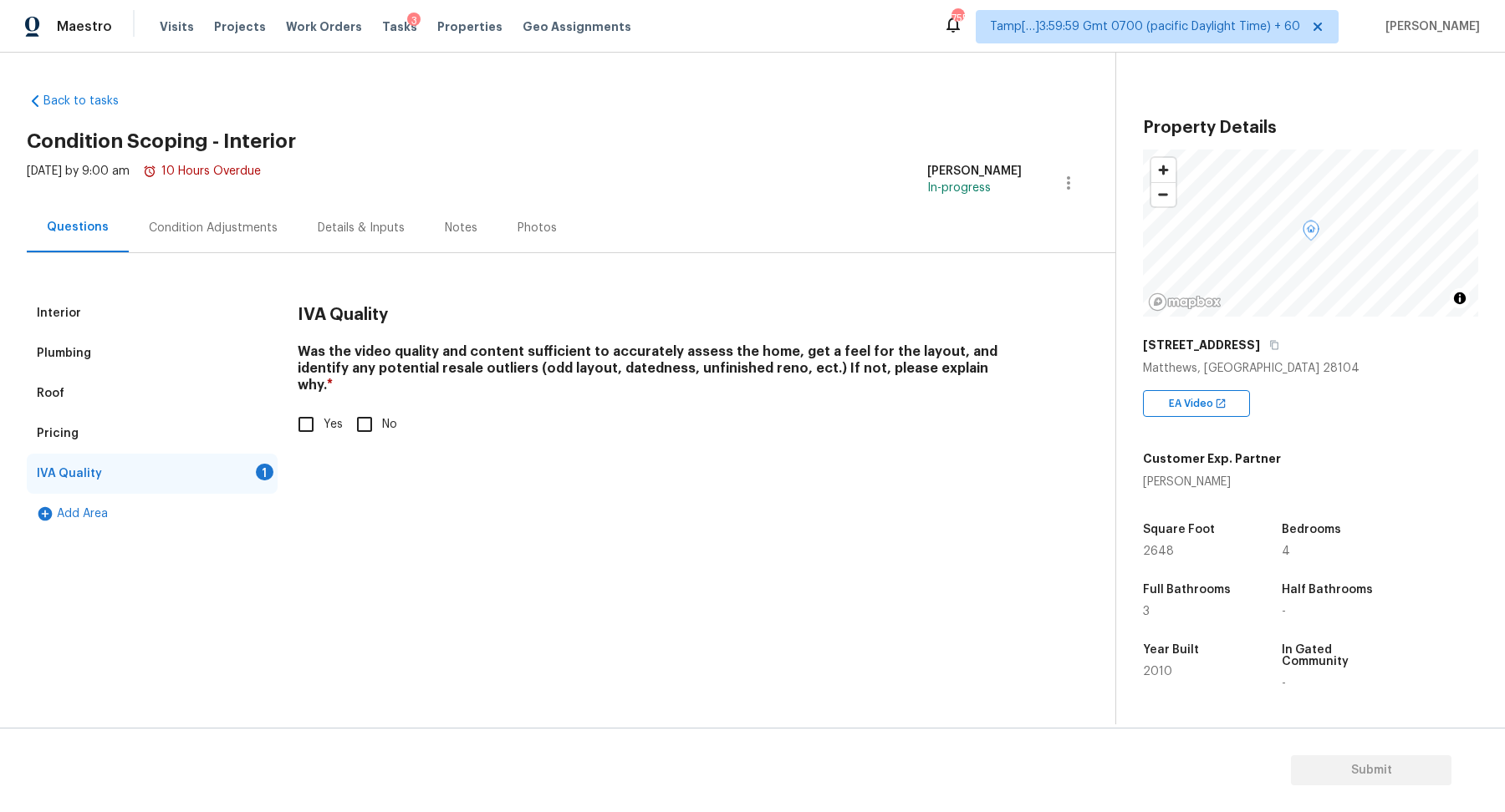
scroll to position [0, 0]
click at [306, 407] on input "Yes" at bounding box center [306, 425] width 35 height 35
checkbox input "true"
click at [242, 247] on div "Condition Adjustments" at bounding box center [212, 227] width 169 height 49
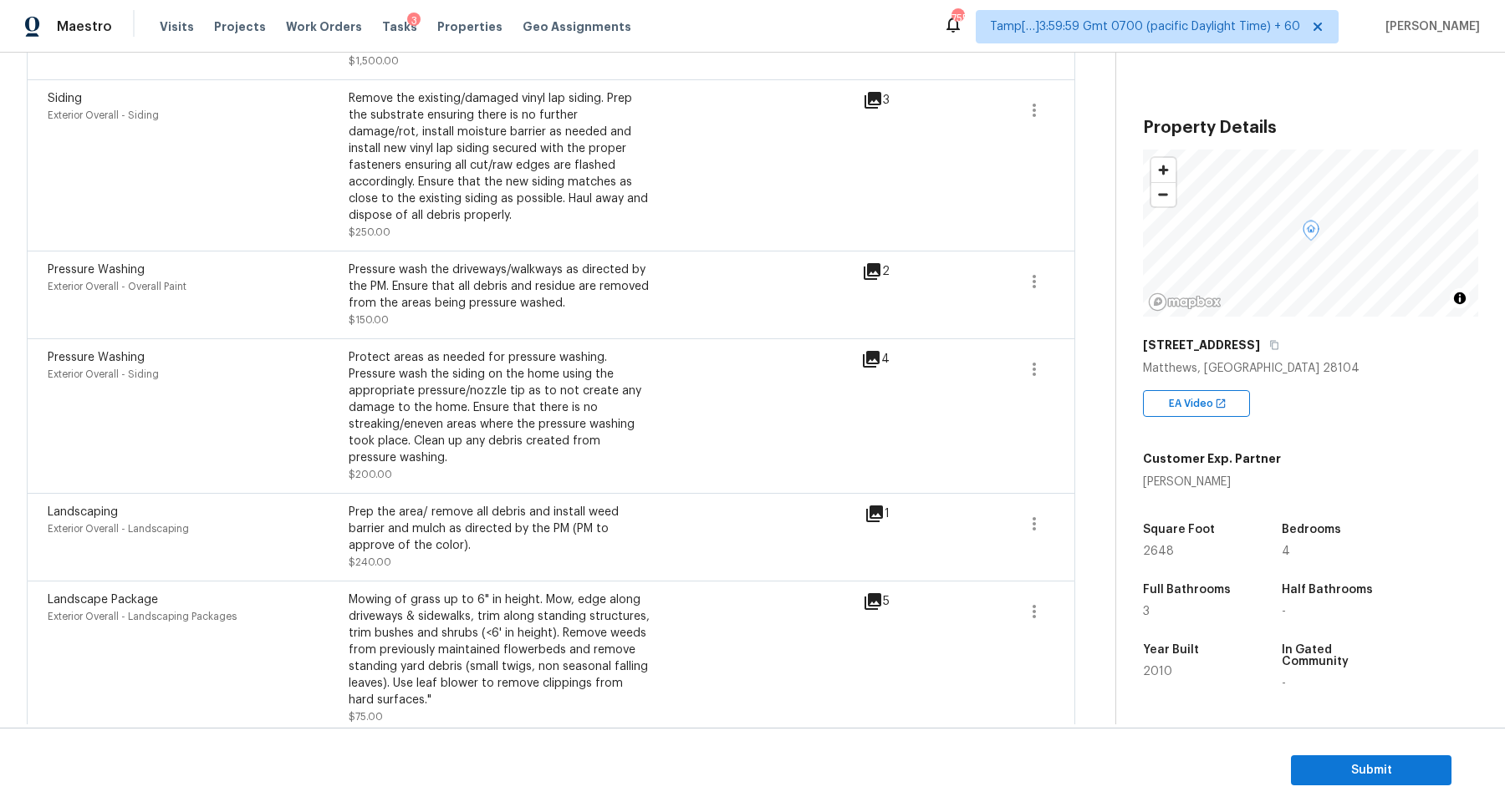
scroll to position [81, 0]
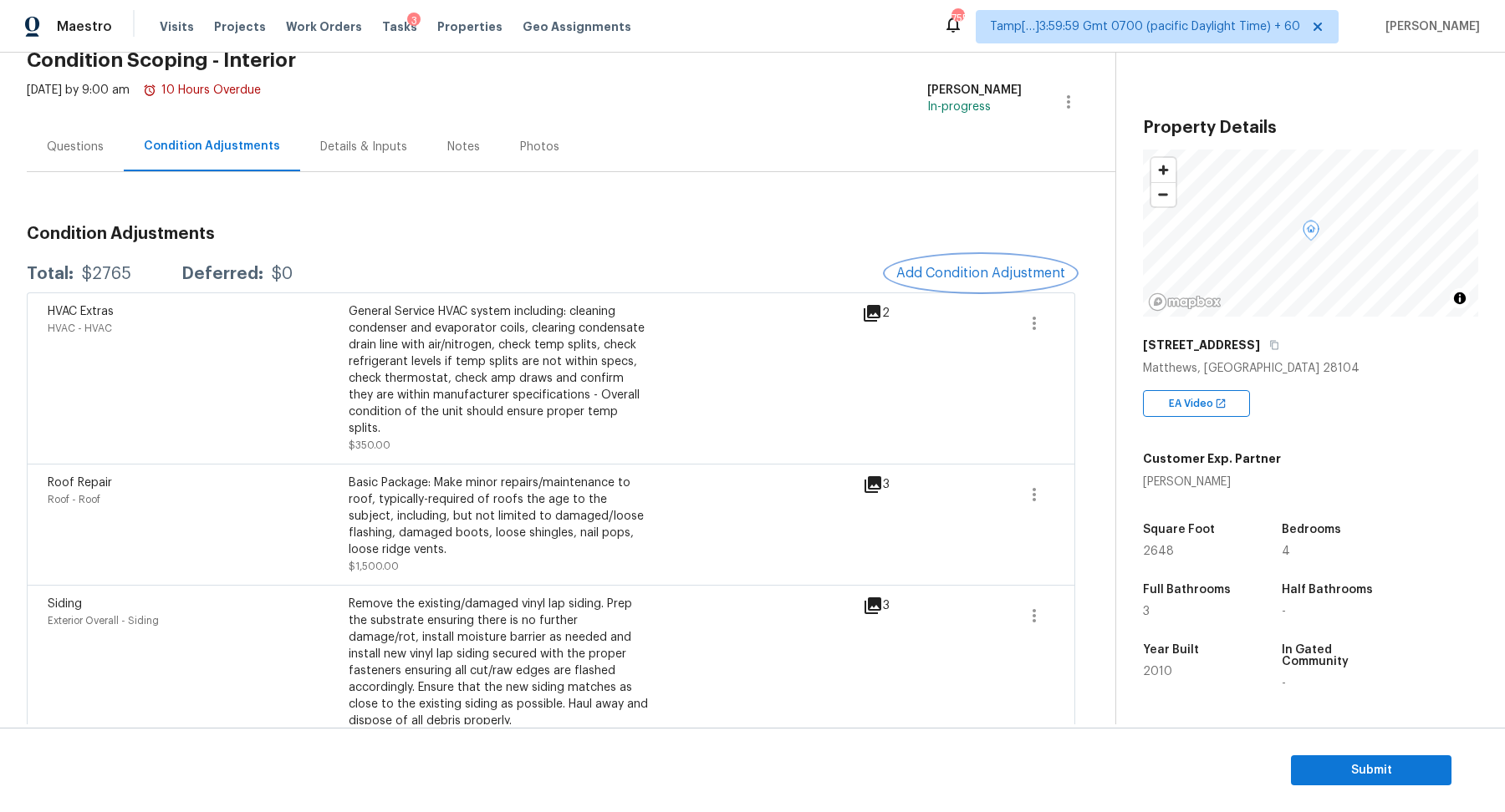
click at [936, 278] on span "Add Condition Adjustment" at bounding box center [981, 273] width 169 height 15
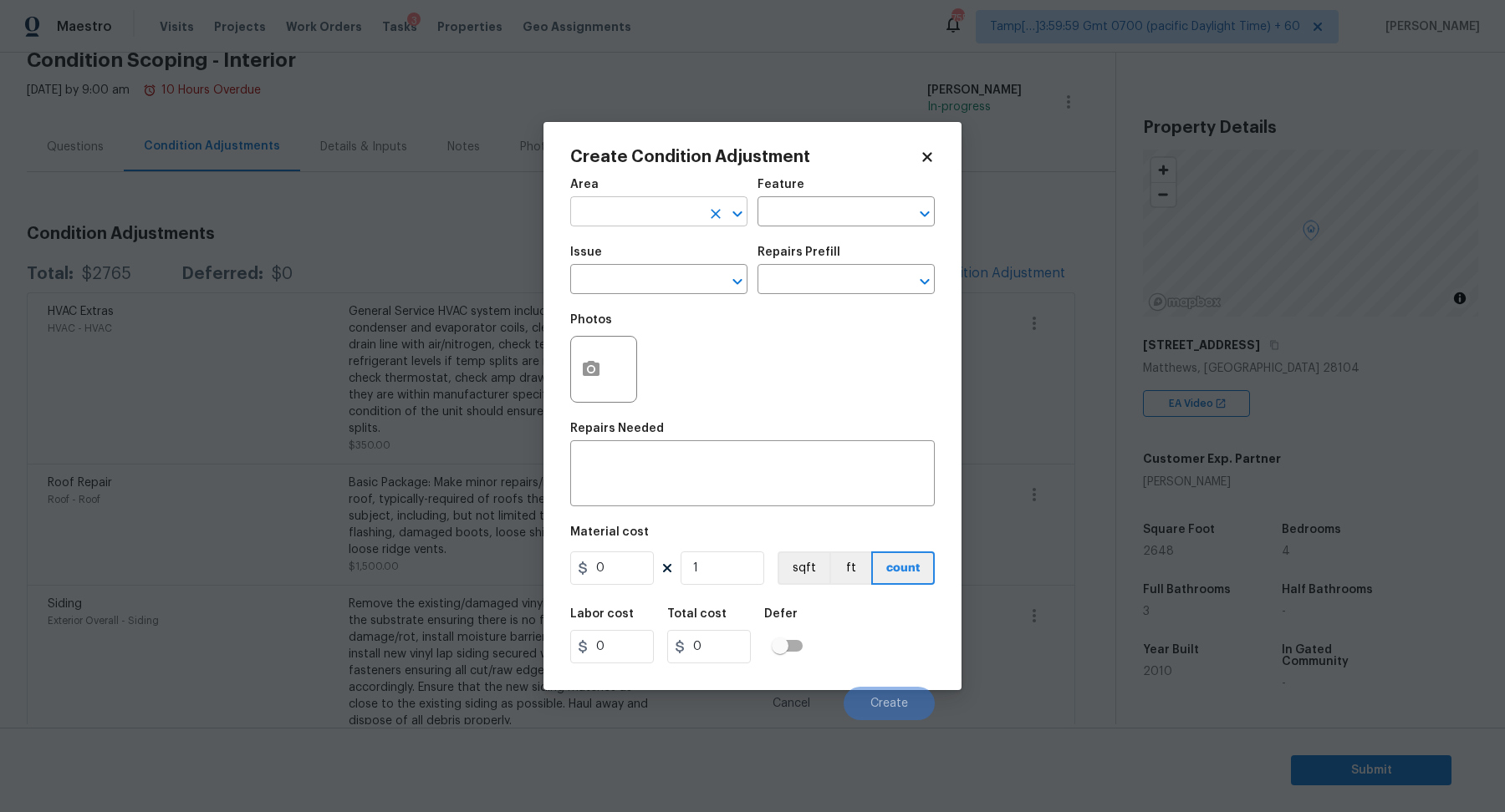
click at [638, 211] on input "text" at bounding box center [635, 213] width 130 height 26
click at [650, 282] on li "Interior Overall" at bounding box center [659, 278] width 177 height 28
type input "Interior Overall"
click at [650, 282] on input "text" at bounding box center [635, 282] width 130 height 26
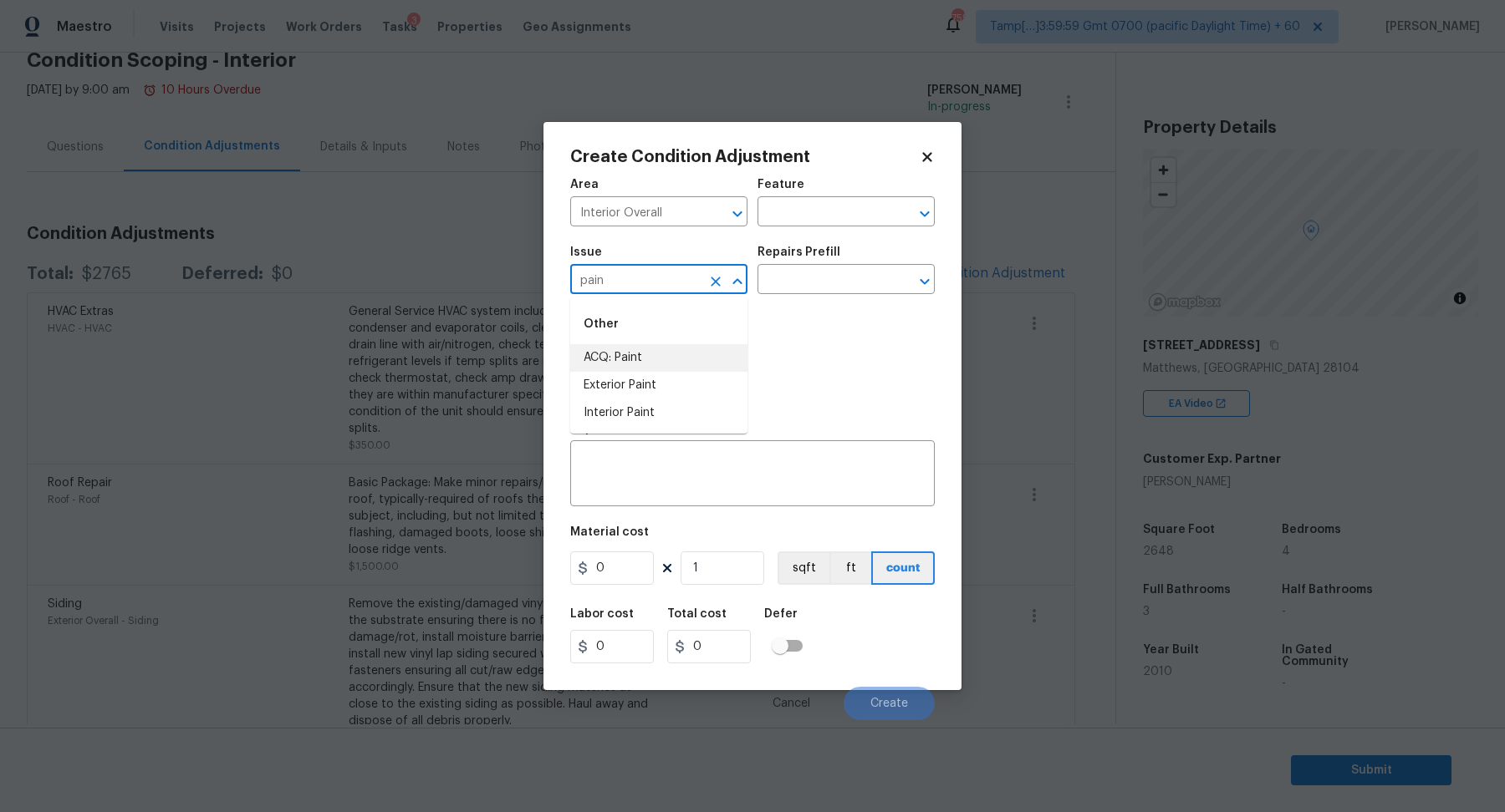
click at [666, 357] on li "ACQ: Paint" at bounding box center [659, 358] width 177 height 28
type input "ACQ: Paint"
click at [848, 283] on input "text" at bounding box center [823, 282] width 130 height 26
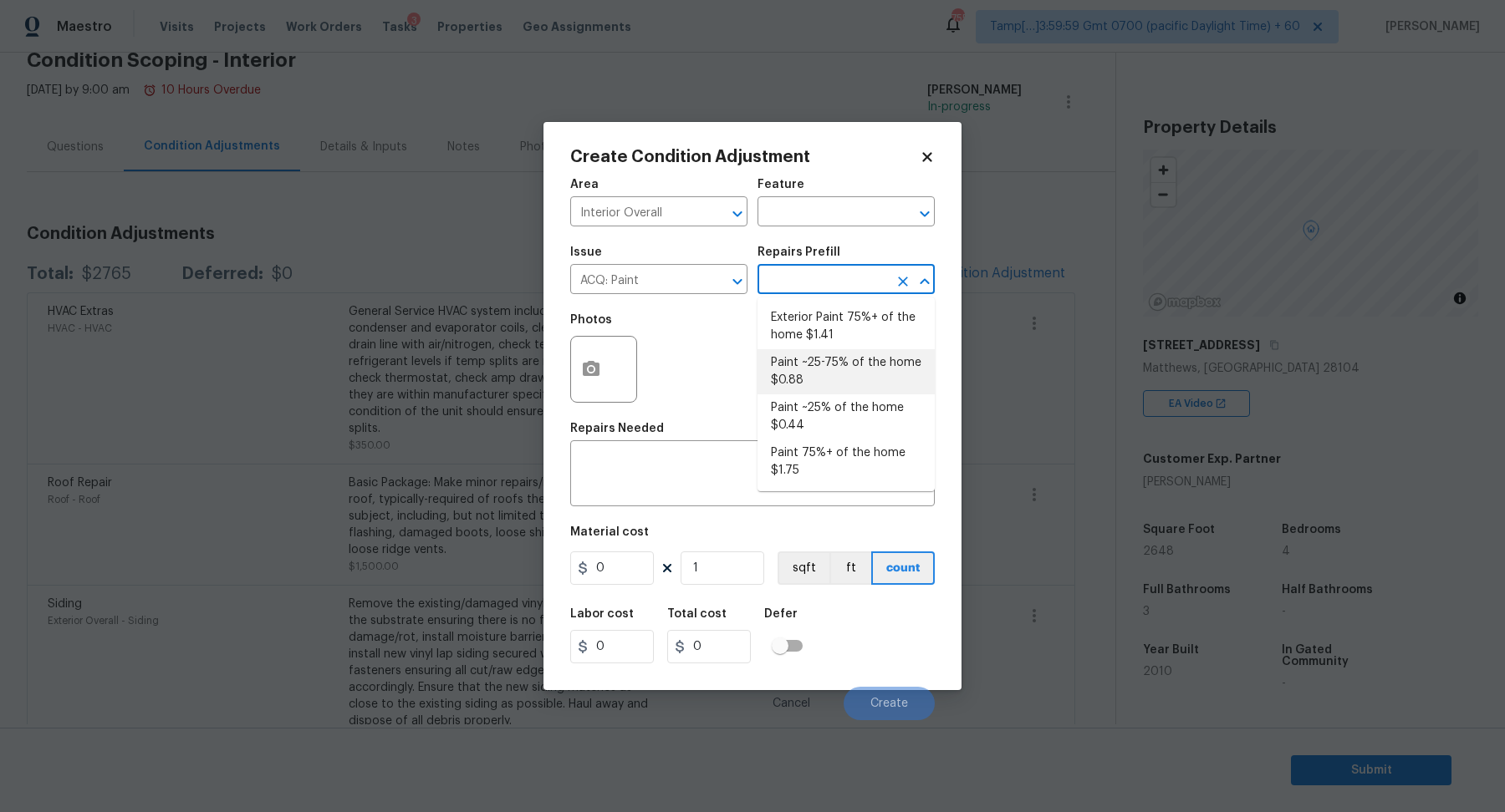
click at [850, 380] on li "Paint ~25-75% of the home $0.88" at bounding box center [846, 372] width 177 height 45
type input "Acquisition"
type textarea "Acquisition Scope: ~25 - 75% of the home needs interior paint"
type input "0.88"
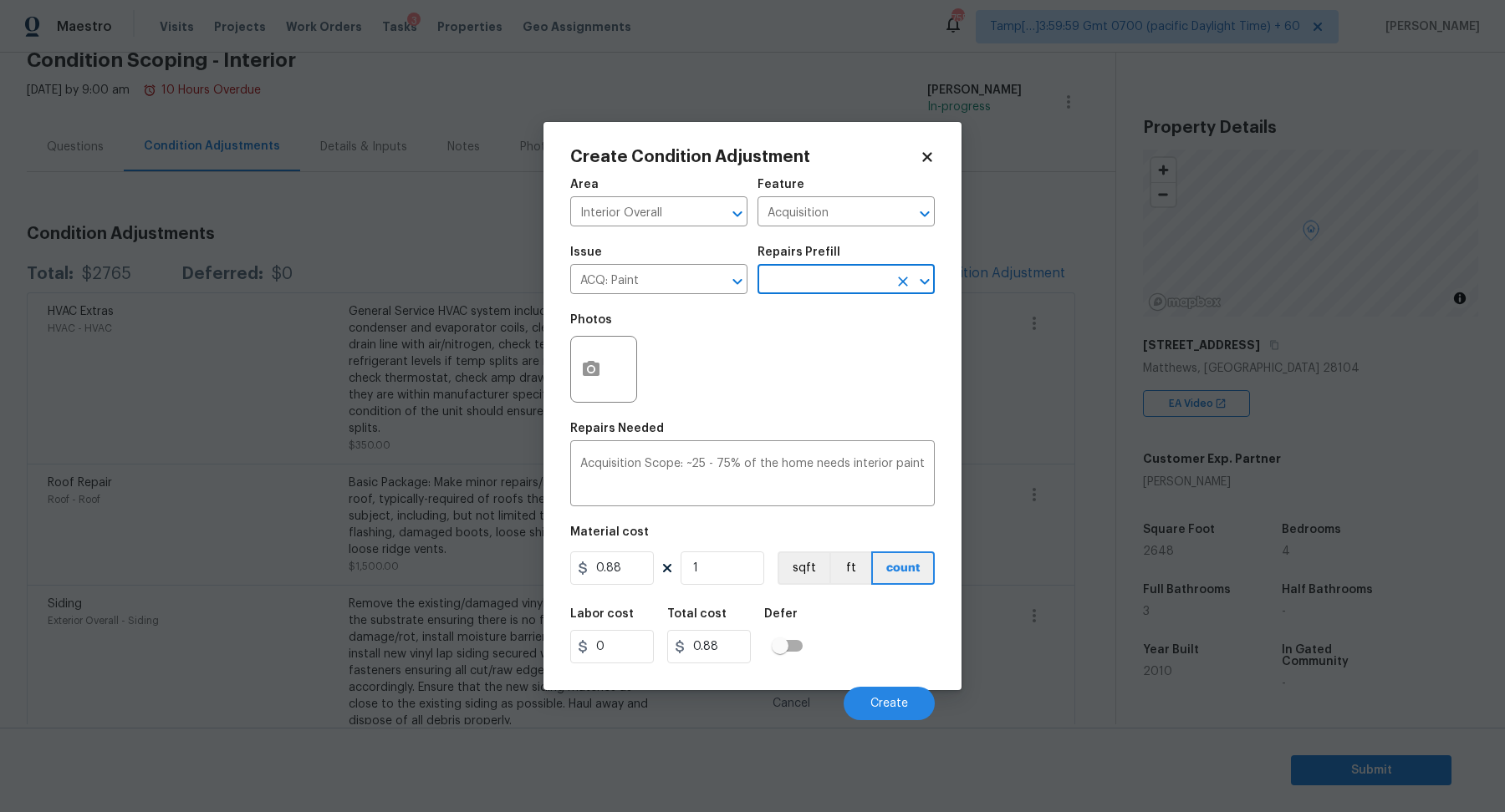
click at [818, 286] on input "text" at bounding box center [823, 282] width 130 height 26
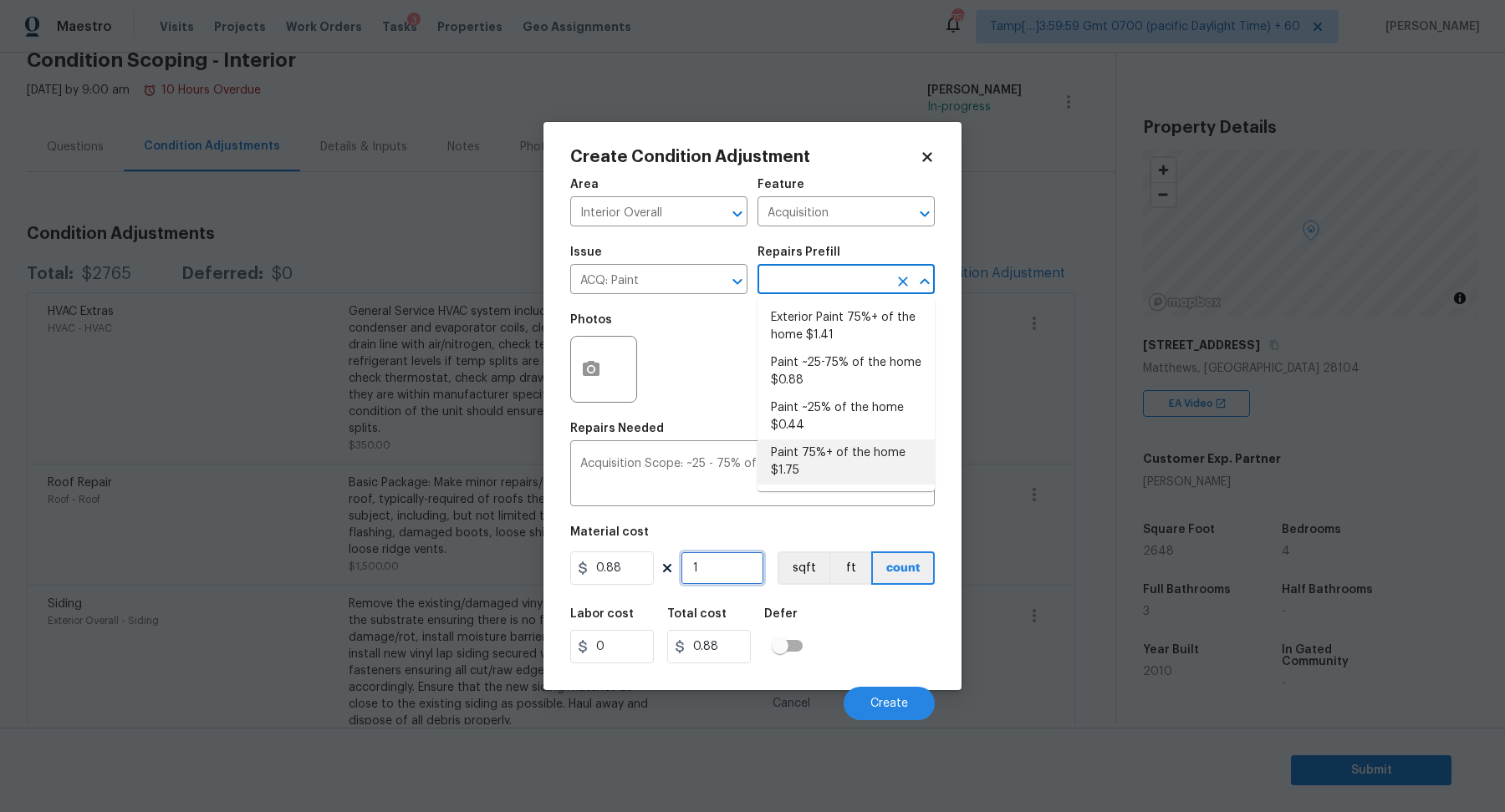
click at [715, 575] on input "1" at bounding box center [722, 568] width 83 height 34
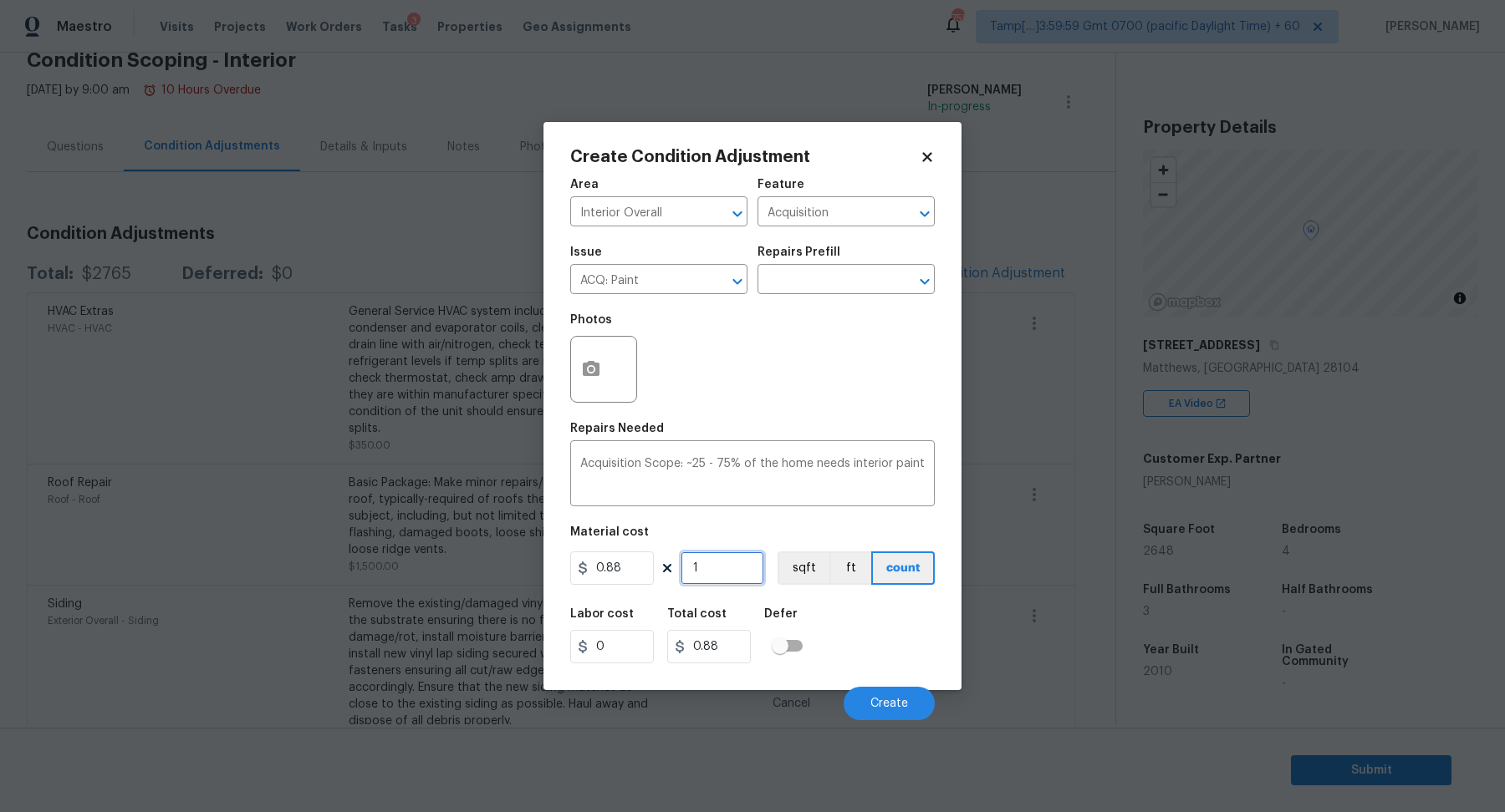
click at [715, 575] on input "1" at bounding box center [722, 568] width 83 height 34
type input "2"
type input "1.76"
type input "26"
type input "22.88"
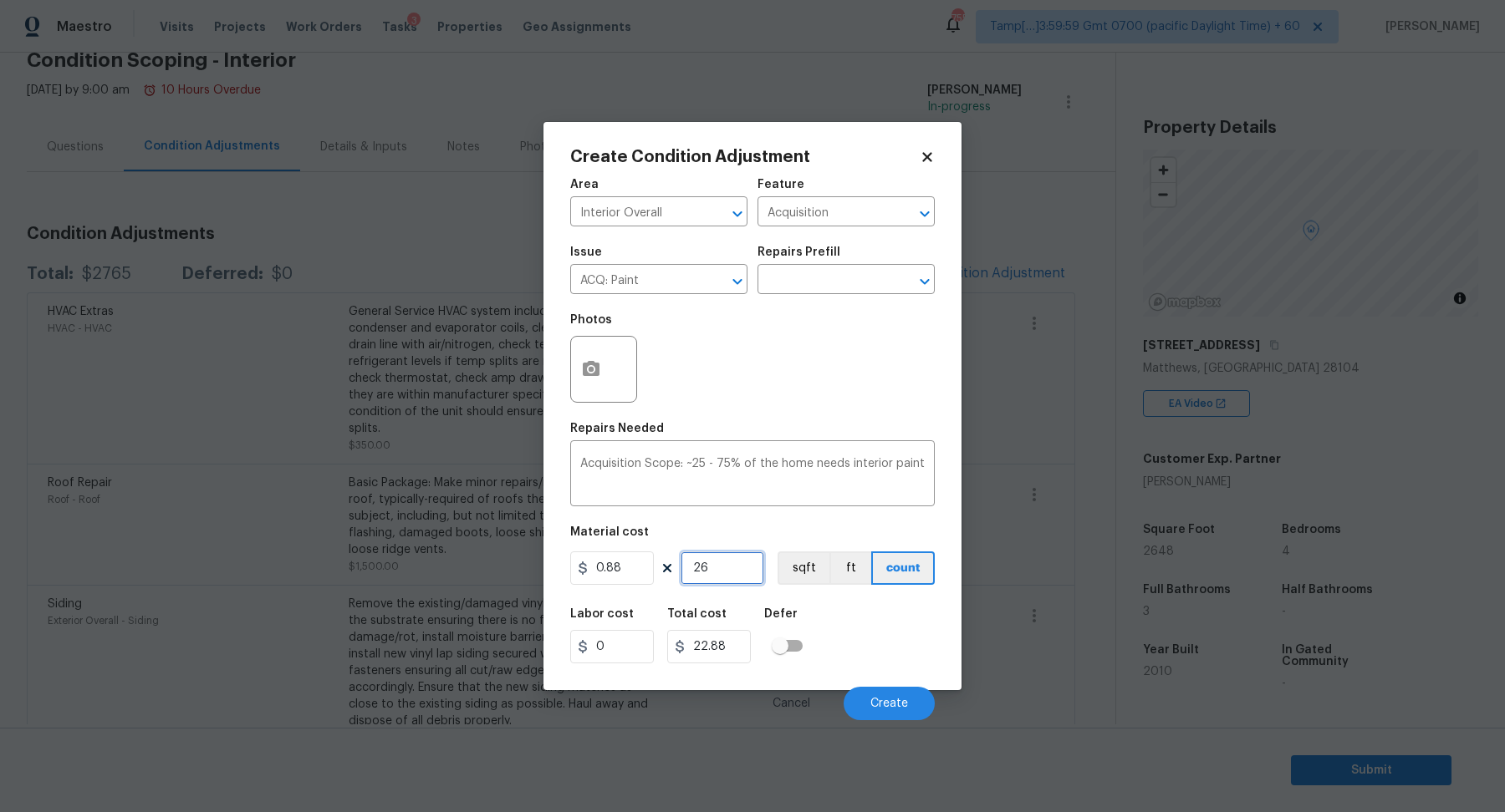
type input "264"
type input "232.32"
type input "2648"
type input "2330.24"
click at [745, 568] on input "2648" at bounding box center [722, 568] width 83 height 34
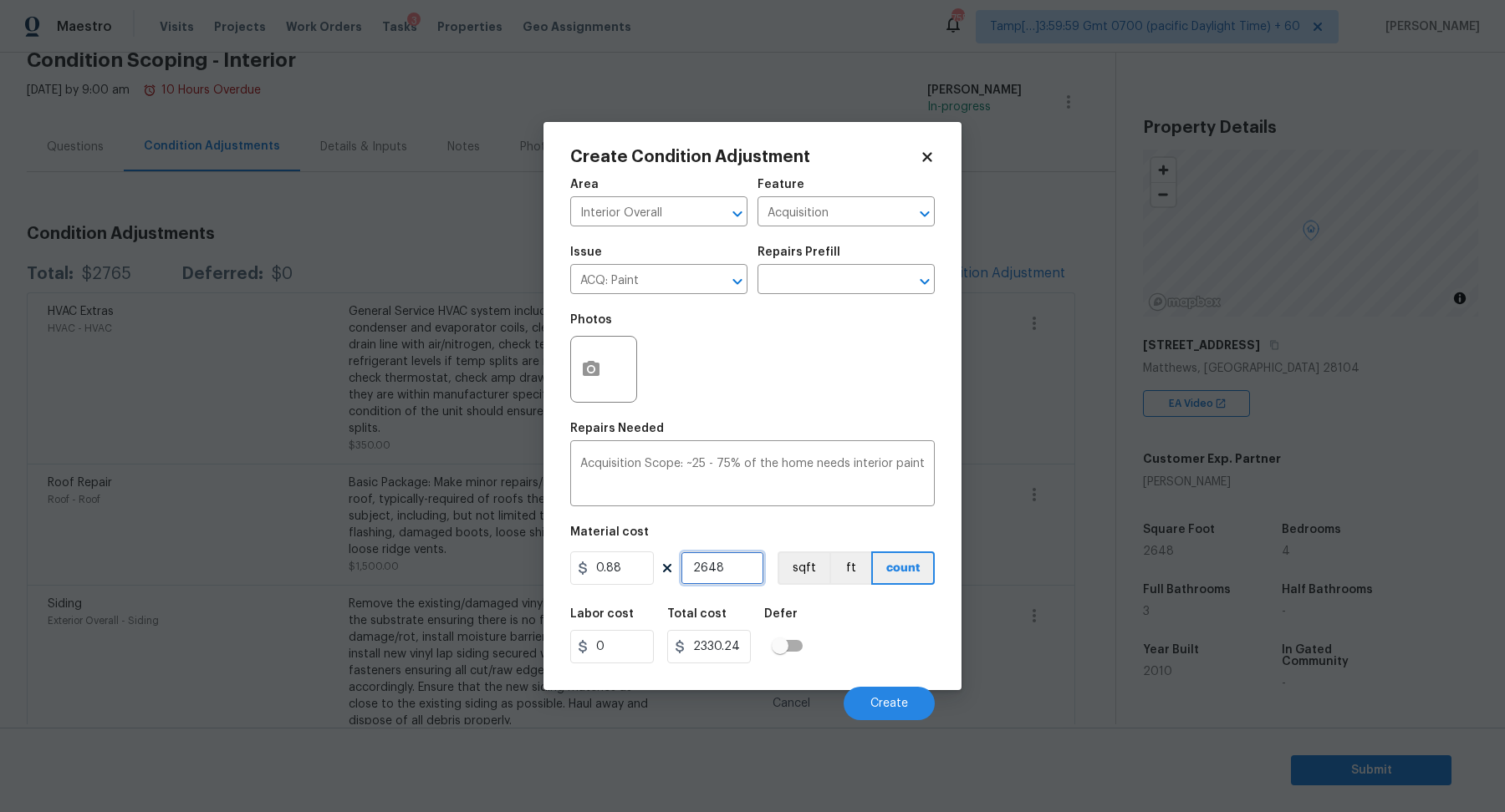
click at [745, 568] on input "2648" at bounding box center [722, 568] width 83 height 34
type input "1"
type input "0.88"
type input "13"
type input "11.44"
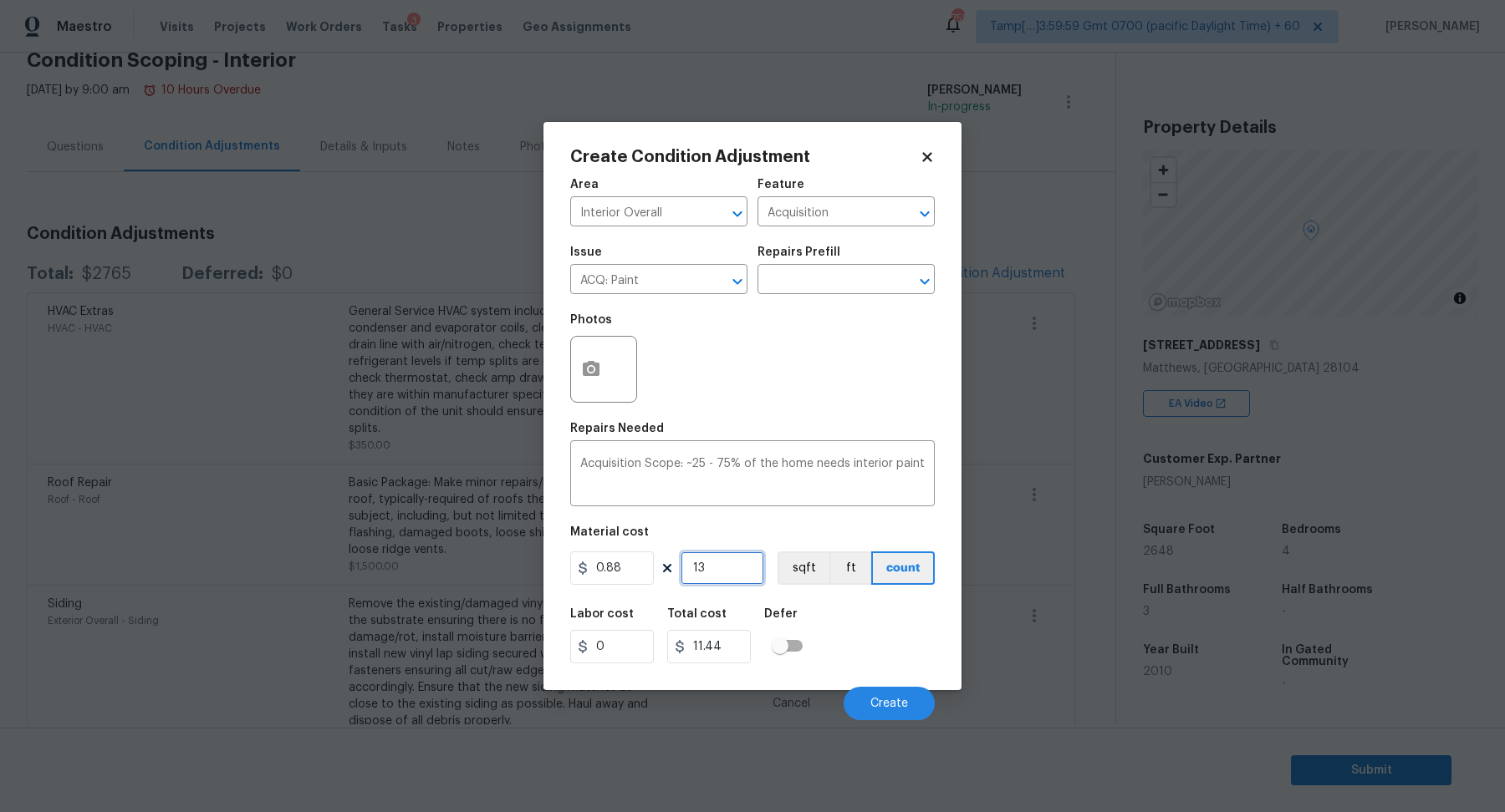
type input "132"
type input "116.16"
type input "1324"
type input "1165.12"
type input "1324"
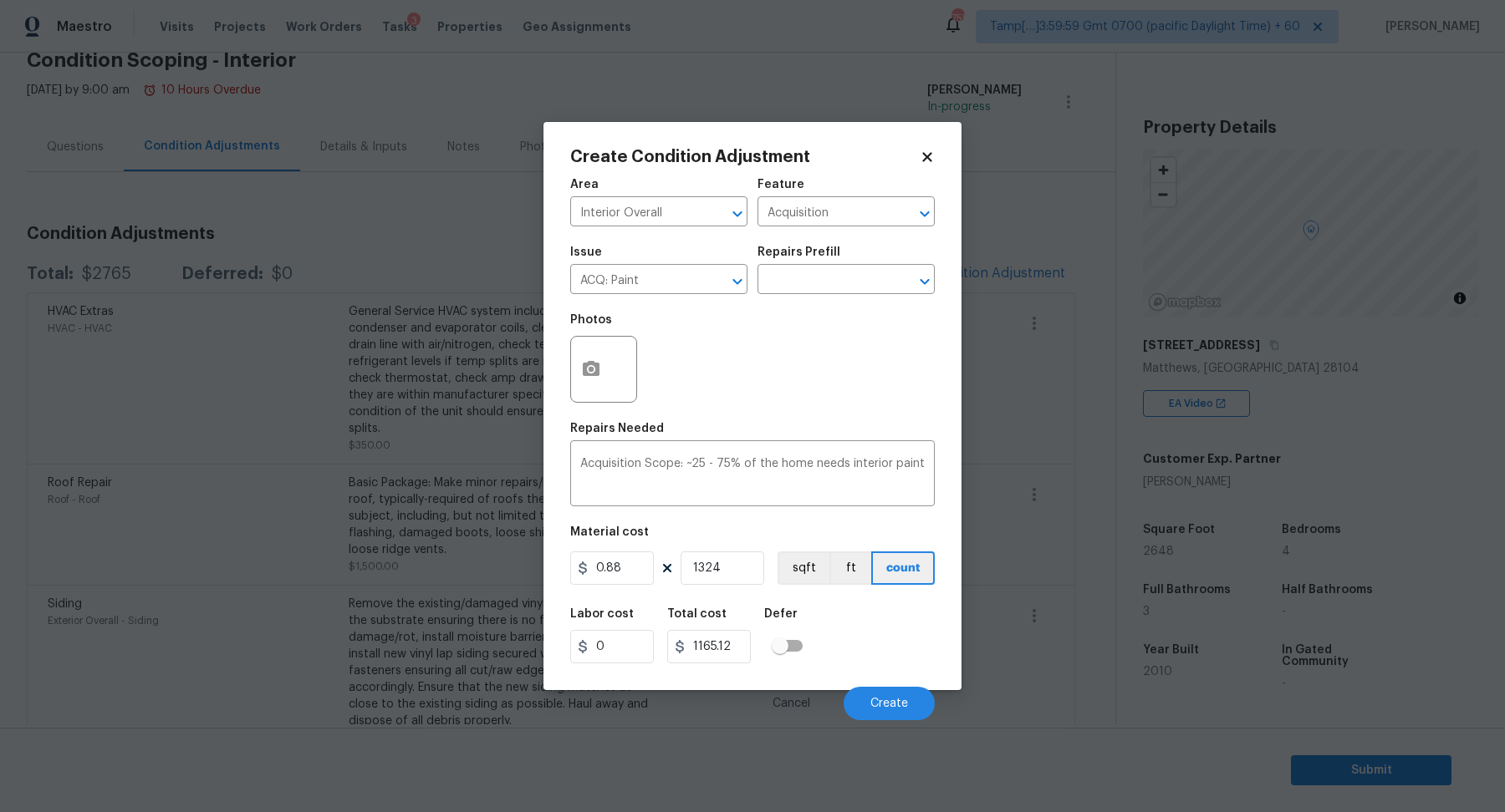
click at [842, 296] on div "Issue ACQ: Paint ​ Repairs Prefill ​" at bounding box center [752, 270] width 364 height 68
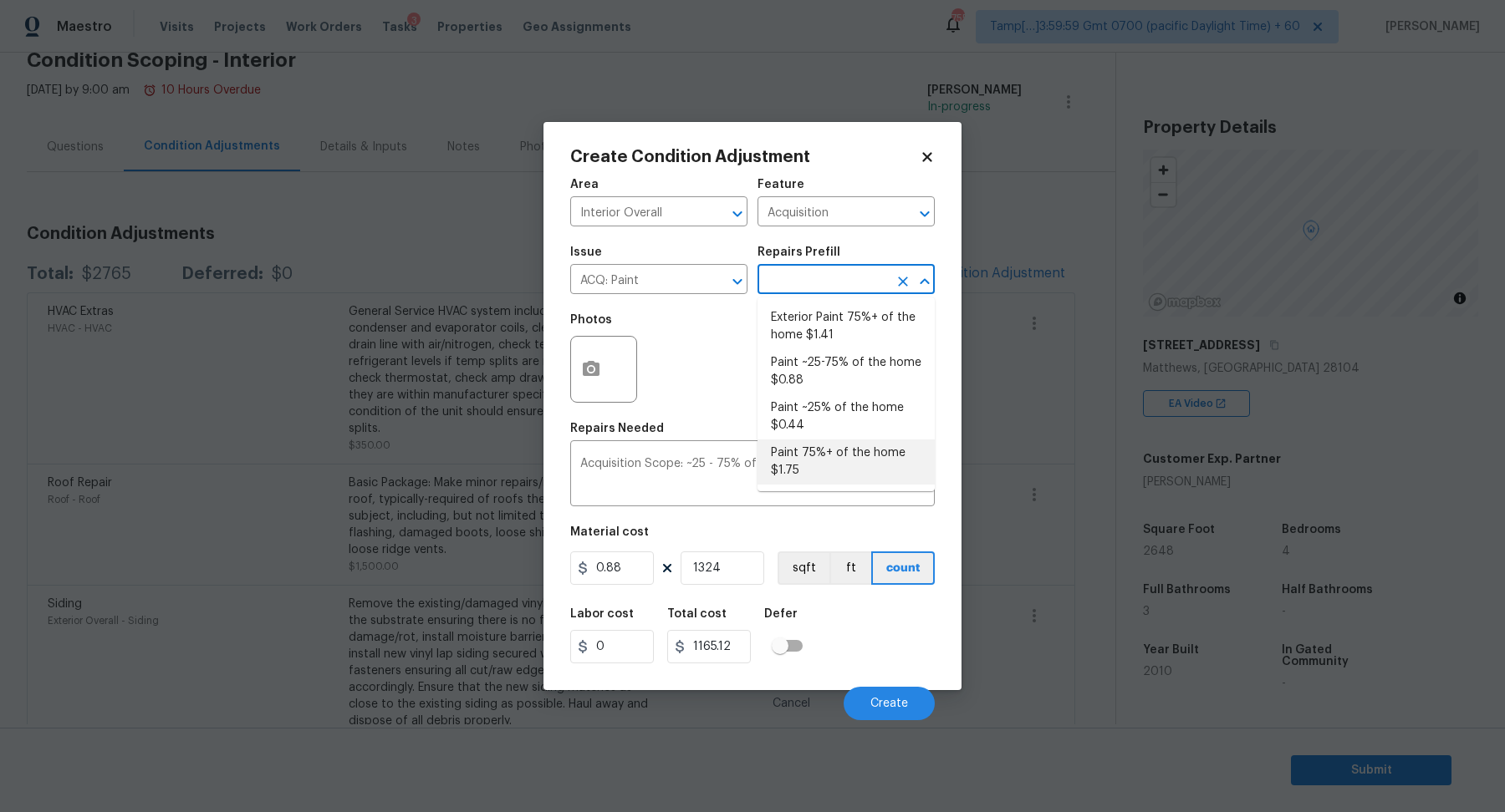
click at [845, 292] on input "text" at bounding box center [823, 282] width 130 height 26
click at [843, 449] on li "Paint 75%+ of the home $1.75" at bounding box center [846, 462] width 177 height 45
type textarea "Acquisition Scope: 75%+ of the home will likely require interior paint"
type input "1.75"
type input "2317"
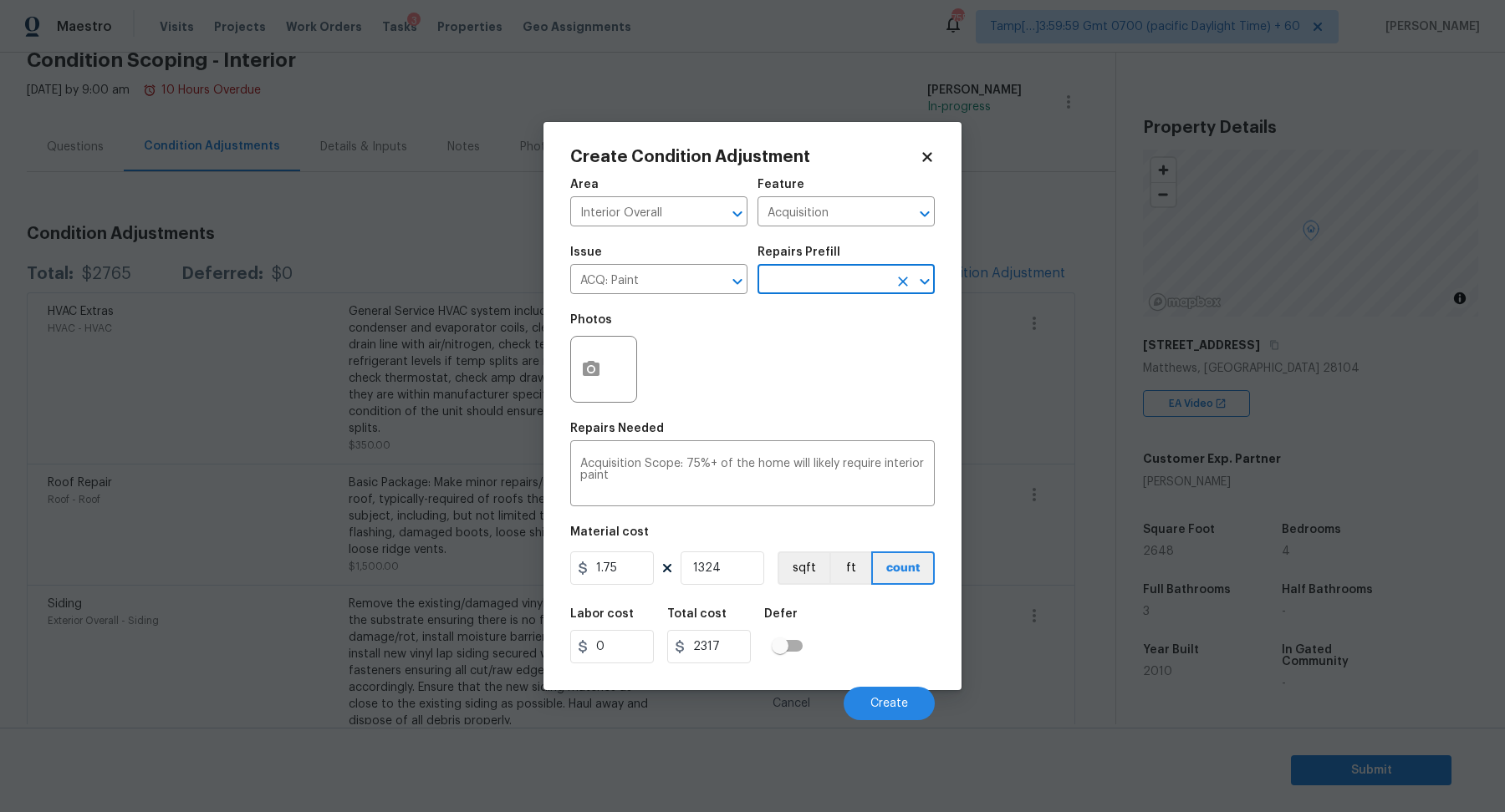
click at [847, 287] on input "text" at bounding box center [823, 282] width 130 height 26
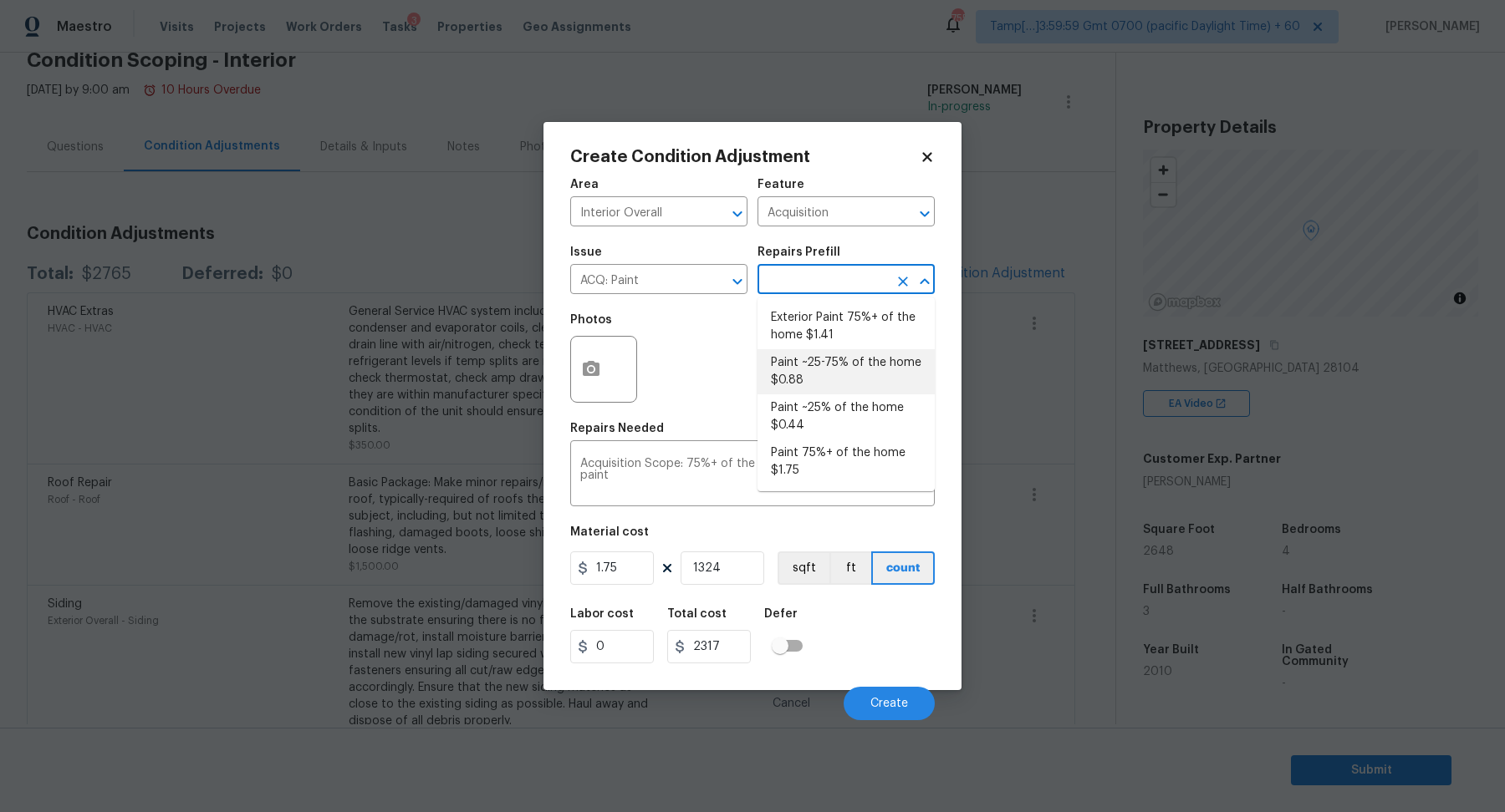
click at [841, 377] on li "Paint ~25-75% of the home $0.88" at bounding box center [846, 372] width 177 height 45
type textarea "Acquisition Scope: ~25 - 75% of the home needs interior paint"
type input "0.88"
type input "1165.12"
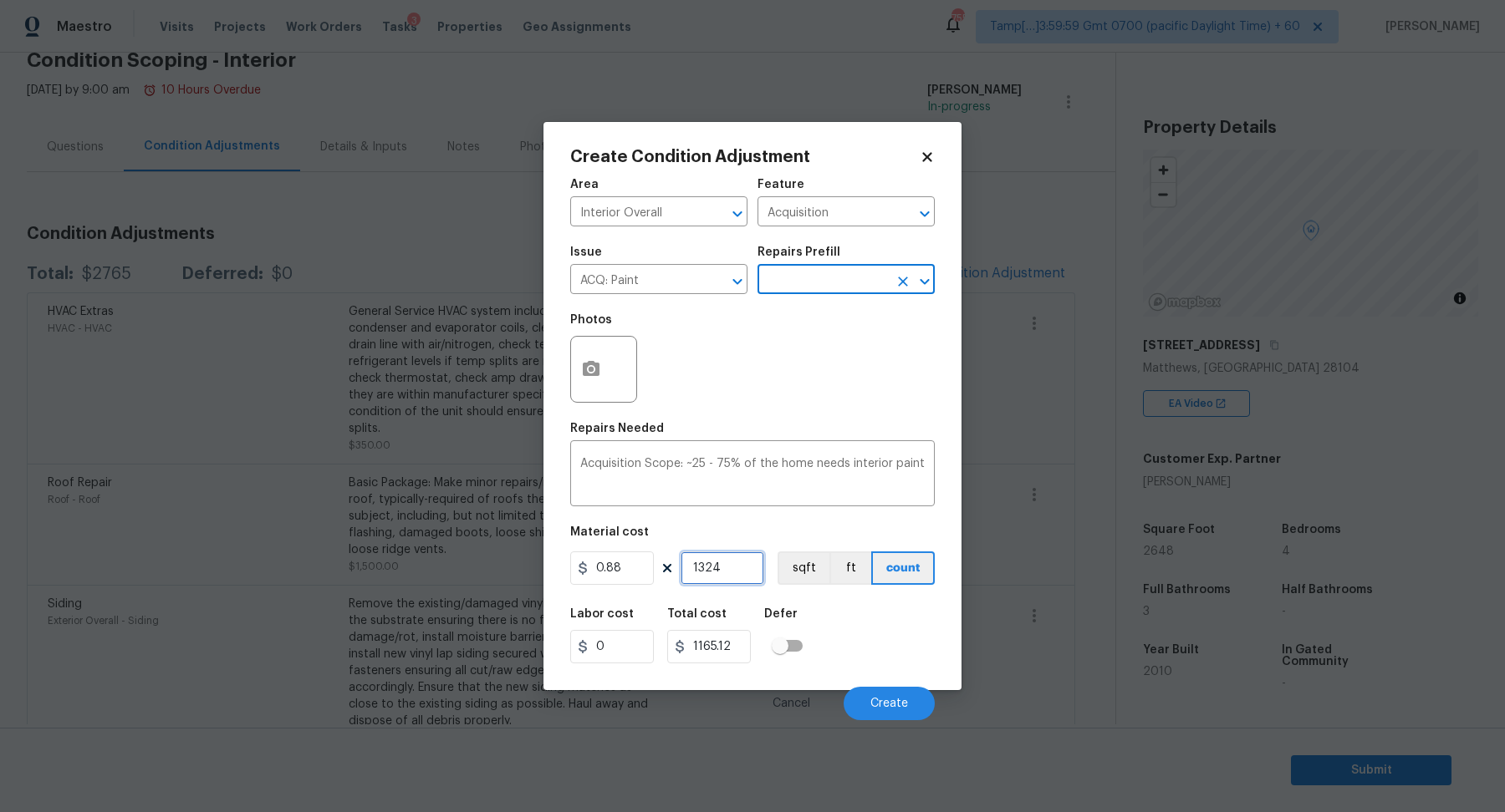
click at [740, 579] on input "1324" at bounding box center [722, 568] width 83 height 34
type input "2"
type input "1.76"
type input "26"
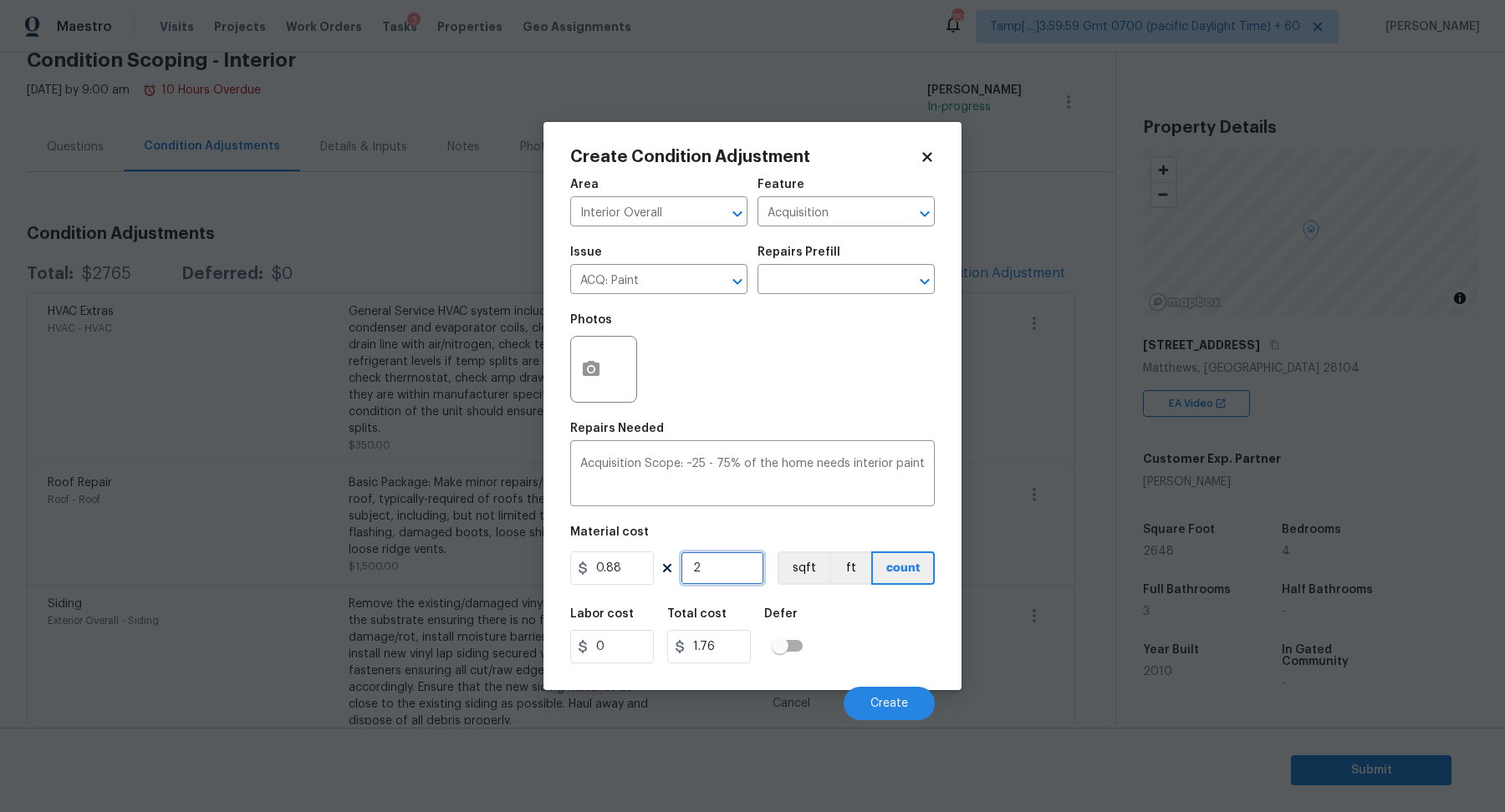
type input "22.88"
type input "264"
type input "232.32"
type input "2648"
type input "2330.24"
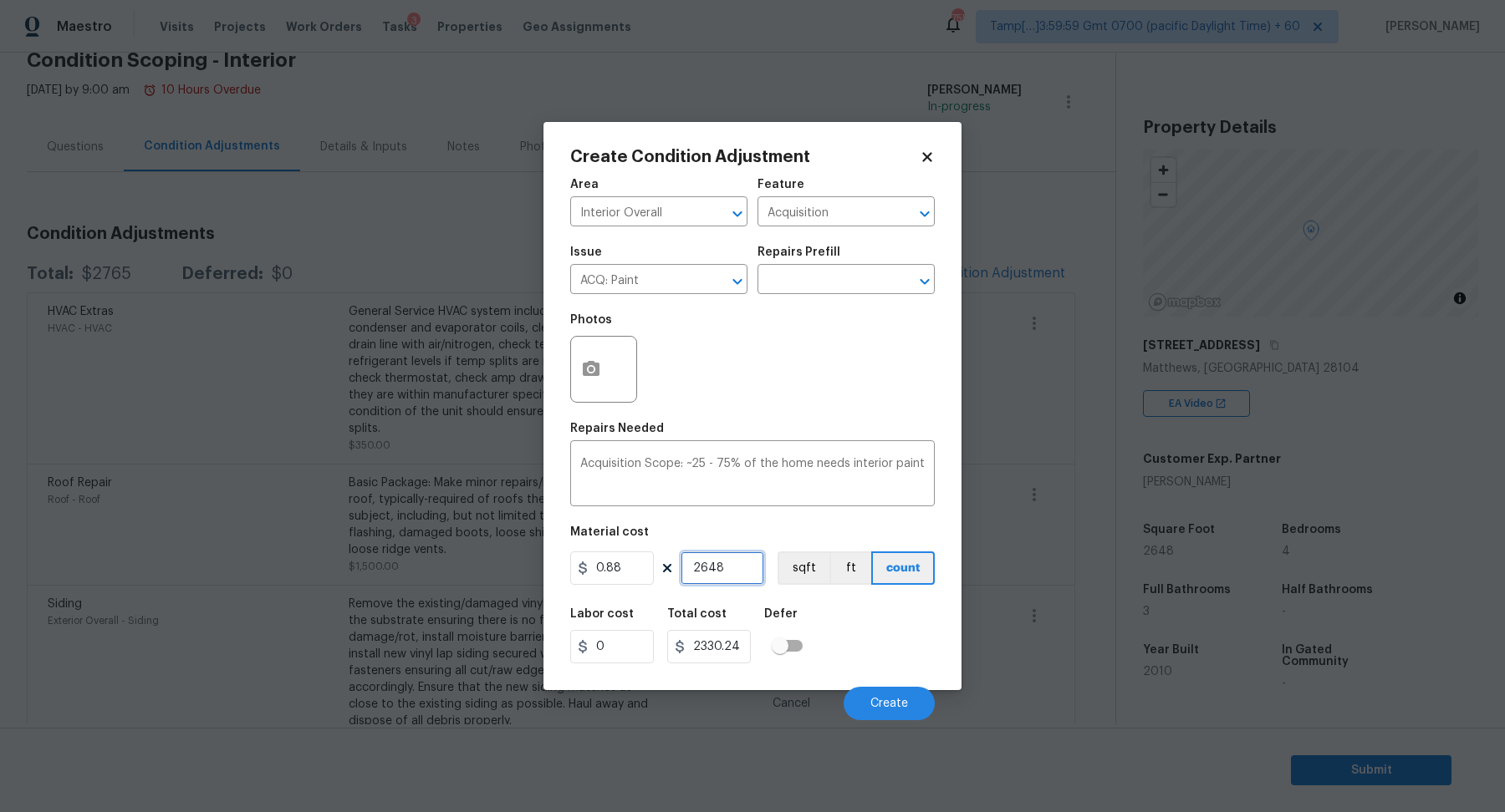
type input "2648"
click at [902, 622] on div "Labor cost 0 Total cost 2330.24 Defer" at bounding box center [752, 635] width 364 height 75
click at [599, 372] on icon "button" at bounding box center [590, 369] width 20 height 20
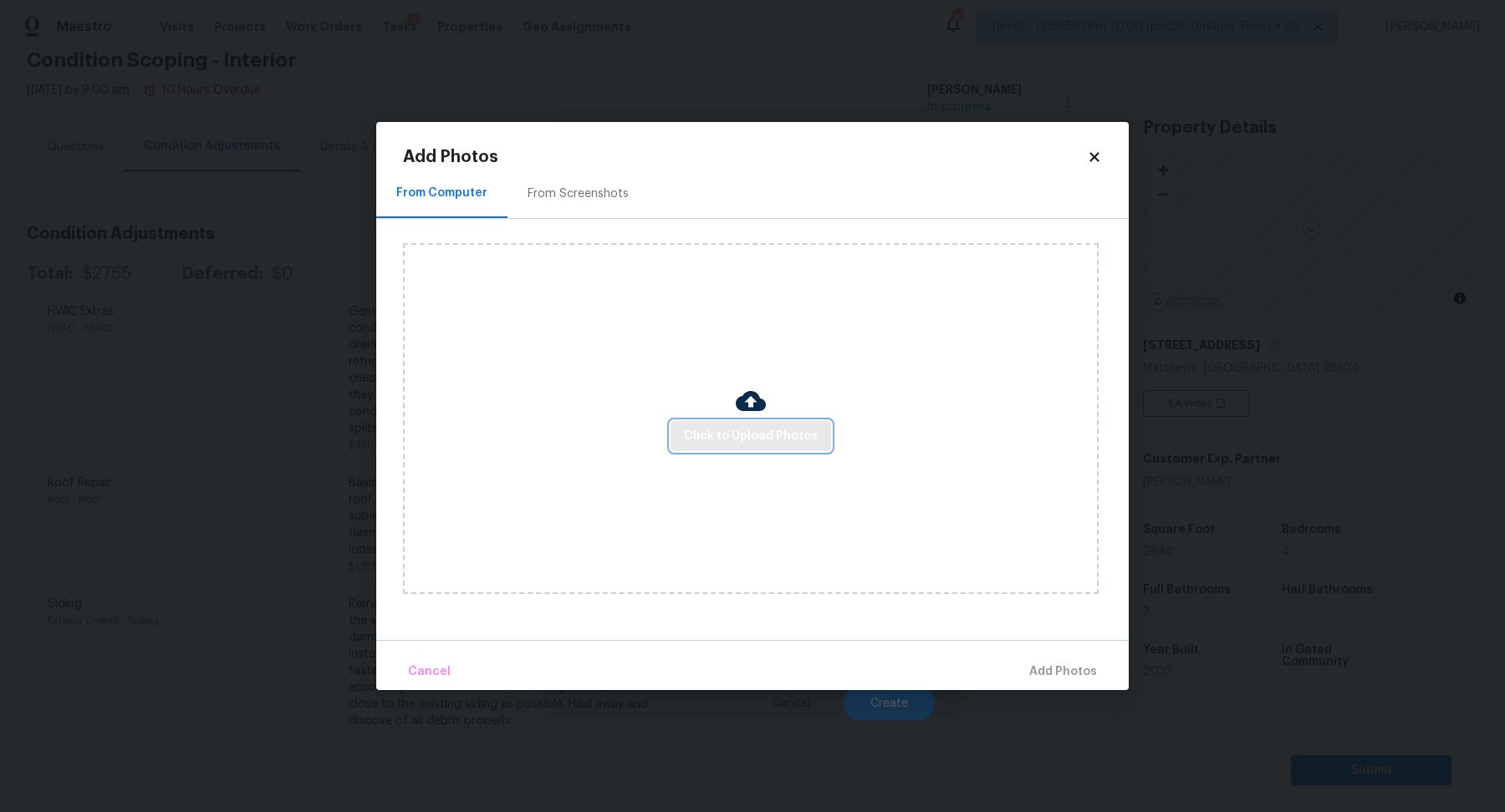
click at [714, 430] on span "Click to Upload Photos" at bounding box center [751, 437] width 134 height 21
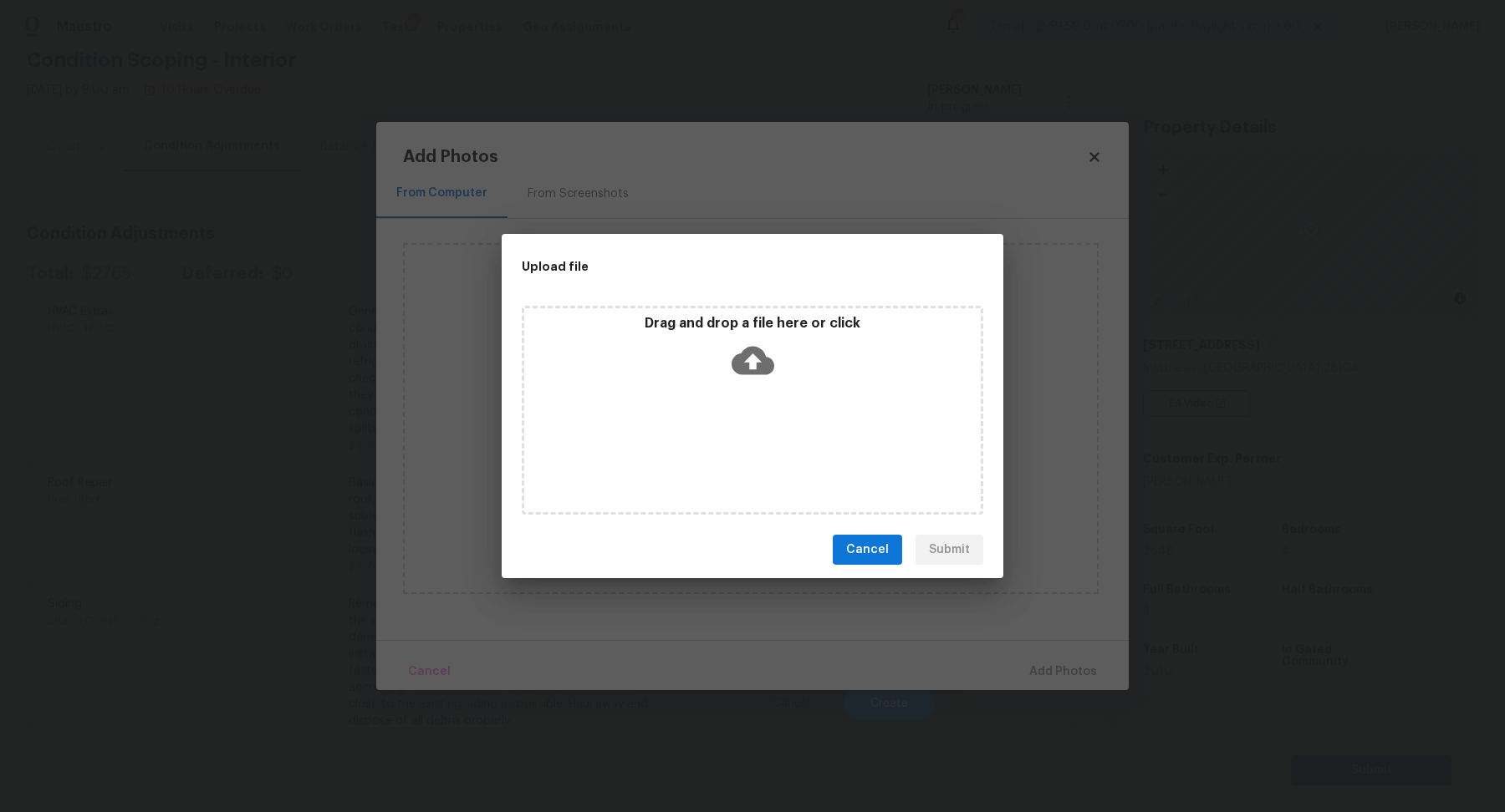
click at [754, 404] on div "Drag and drop a file here or click" at bounding box center [752, 410] width 461 height 209
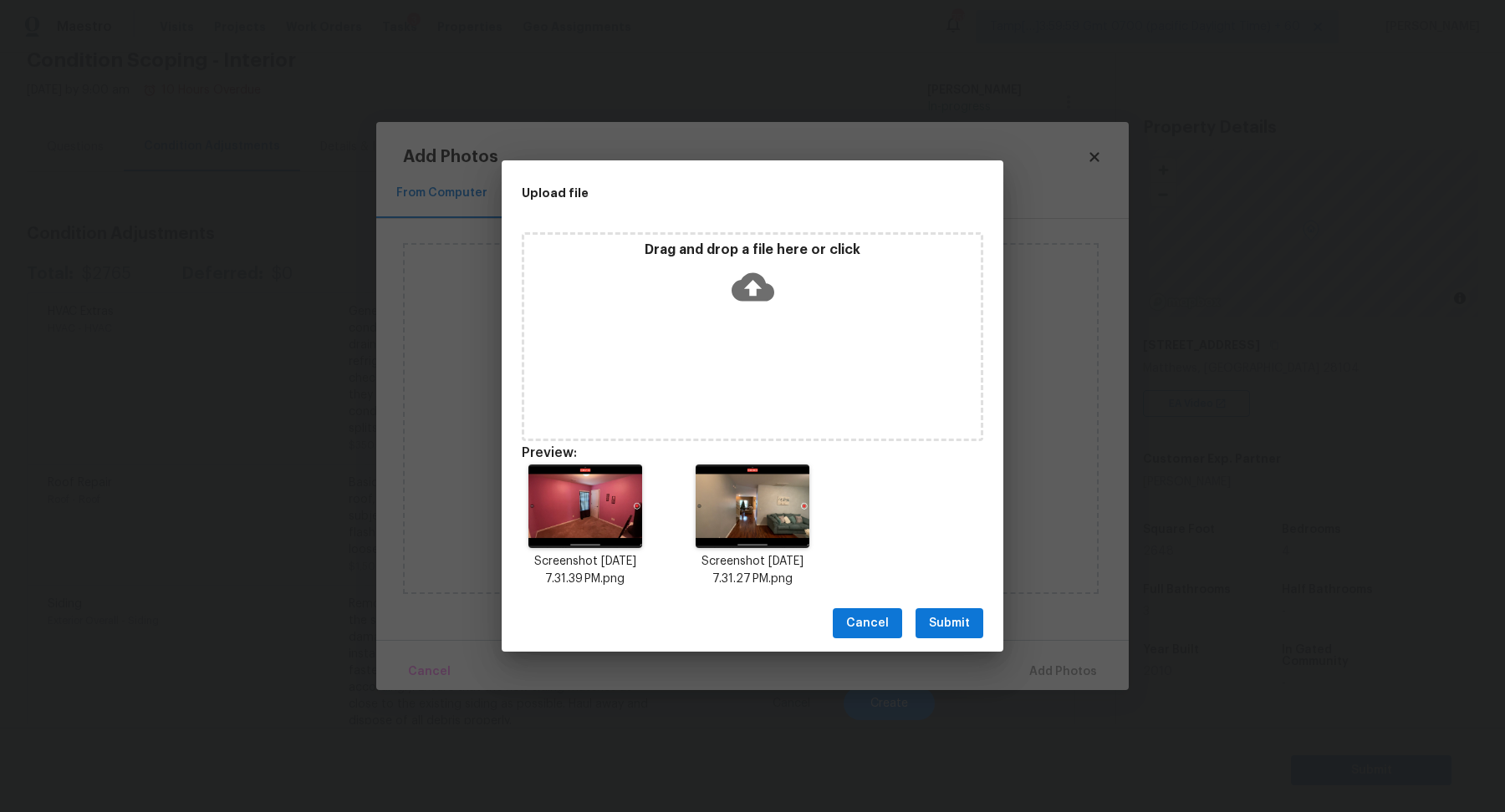
click at [755, 282] on icon at bounding box center [752, 287] width 42 height 29
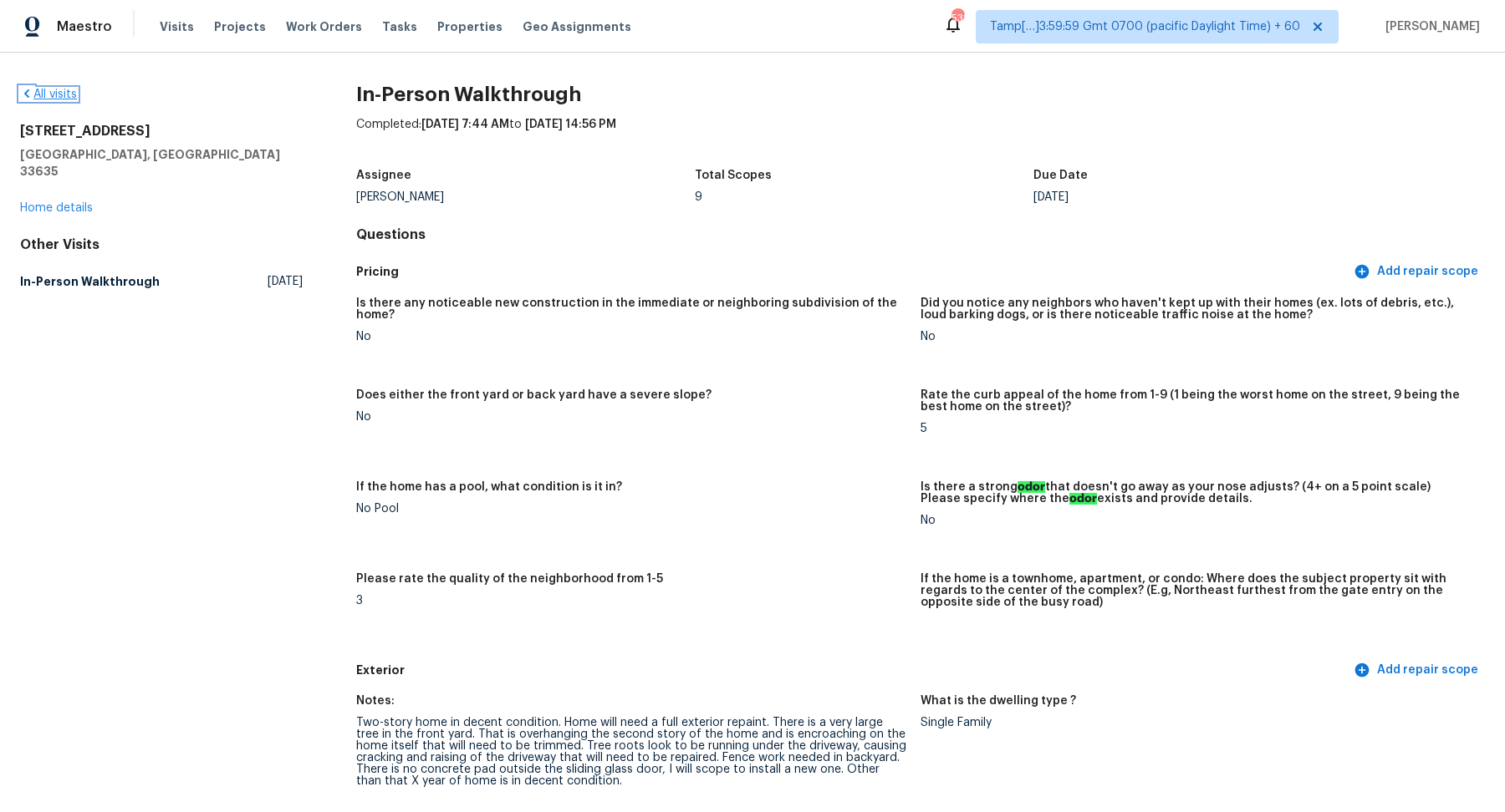
click at [56, 97] on link "All visits" at bounding box center [49, 94] width 57 height 11
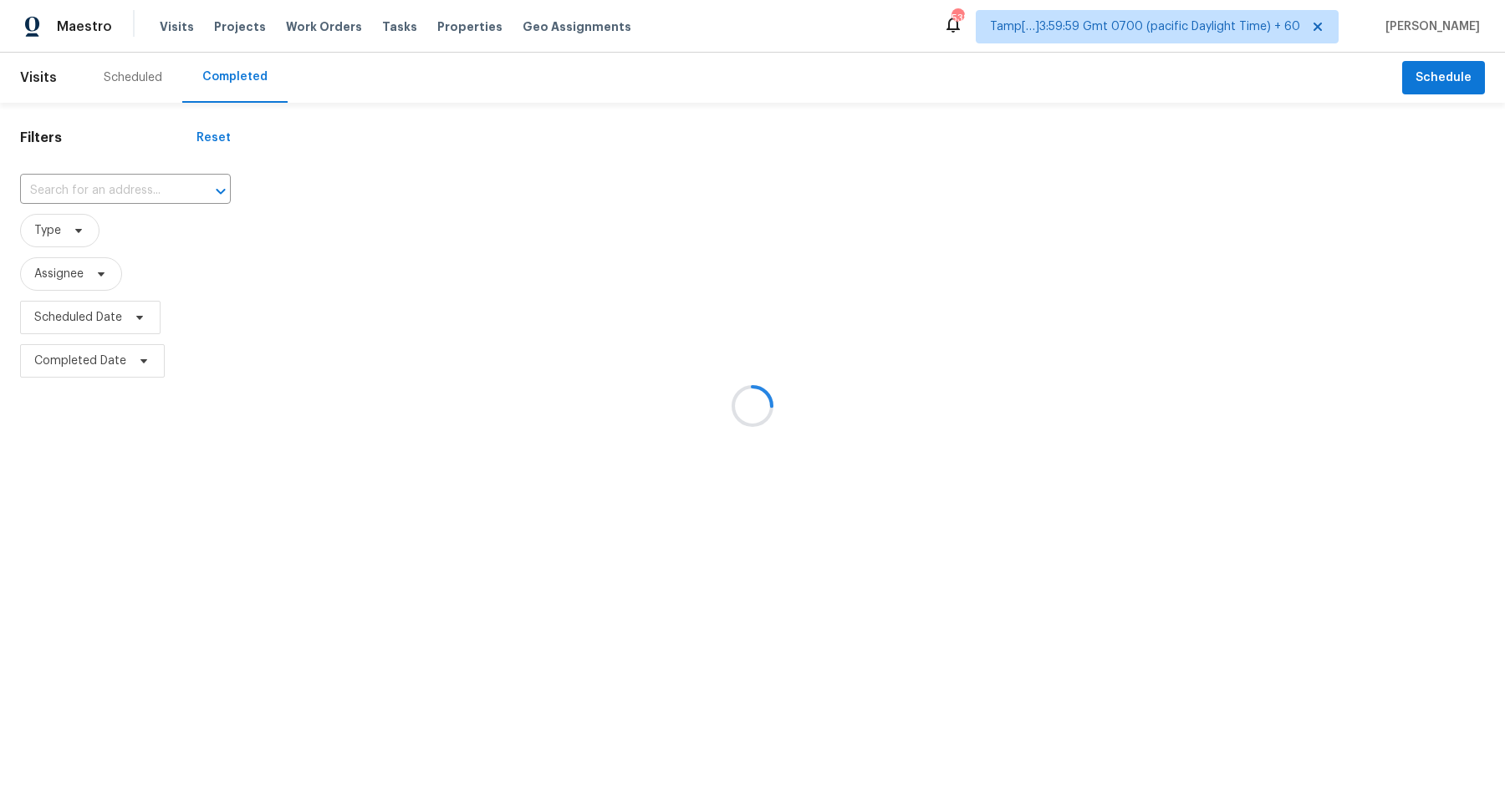
click at [78, 202] on div at bounding box center [752, 406] width 1505 height 812
click at [93, 193] on div at bounding box center [752, 406] width 1505 height 812
click at [103, 198] on div at bounding box center [752, 406] width 1505 height 812
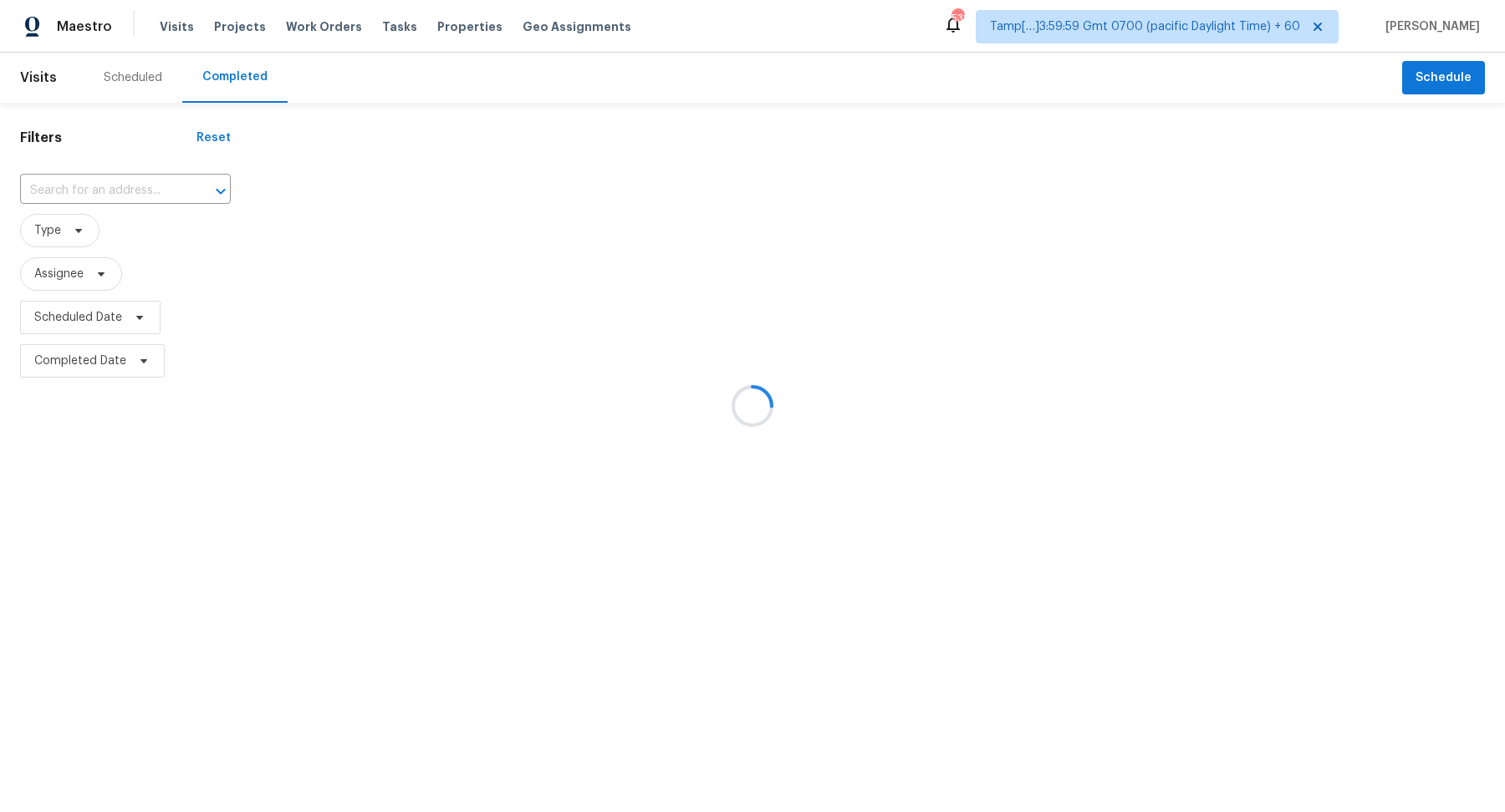
click at [127, 192] on div at bounding box center [752, 406] width 1505 height 812
click at [49, 175] on div at bounding box center [752, 406] width 1505 height 812
click at [86, 179] on div at bounding box center [752, 406] width 1505 height 812
click at [93, 185] on div at bounding box center [752, 406] width 1505 height 812
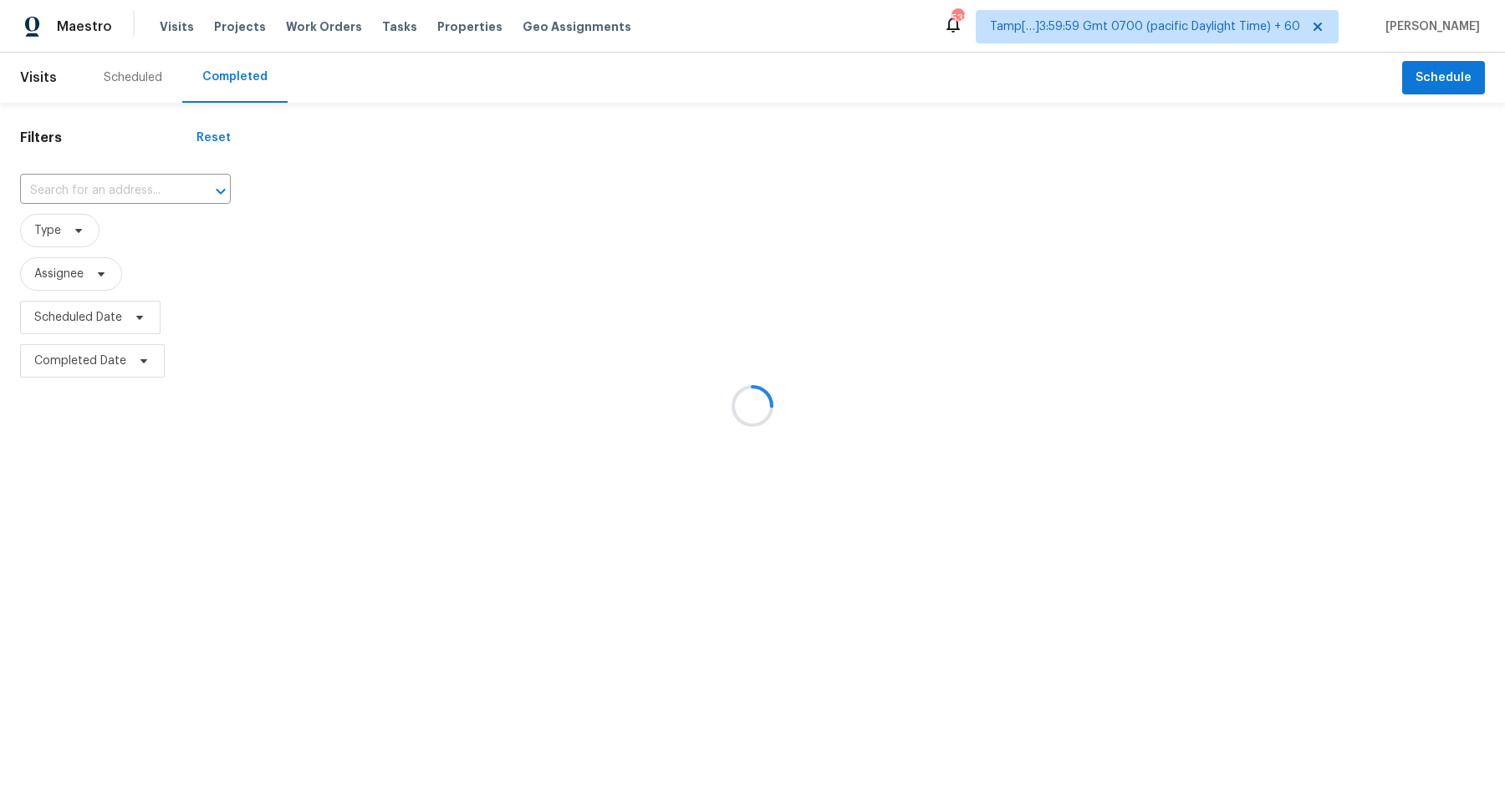
click at [93, 185] on div at bounding box center [752, 406] width 1505 height 812
click at [94, 192] on div at bounding box center [752, 406] width 1505 height 812
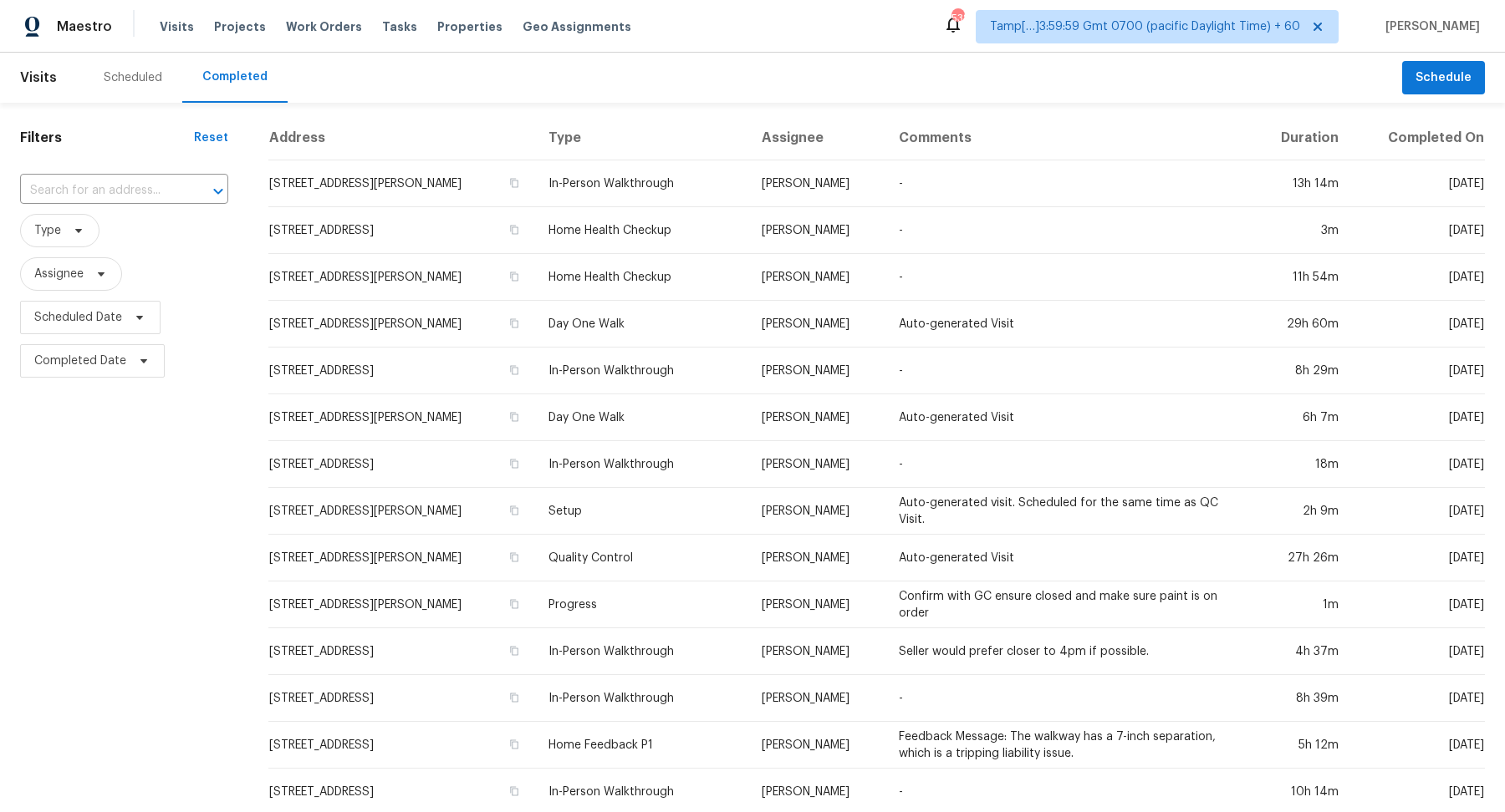
click at [94, 192] on input "text" at bounding box center [101, 191] width 161 height 26
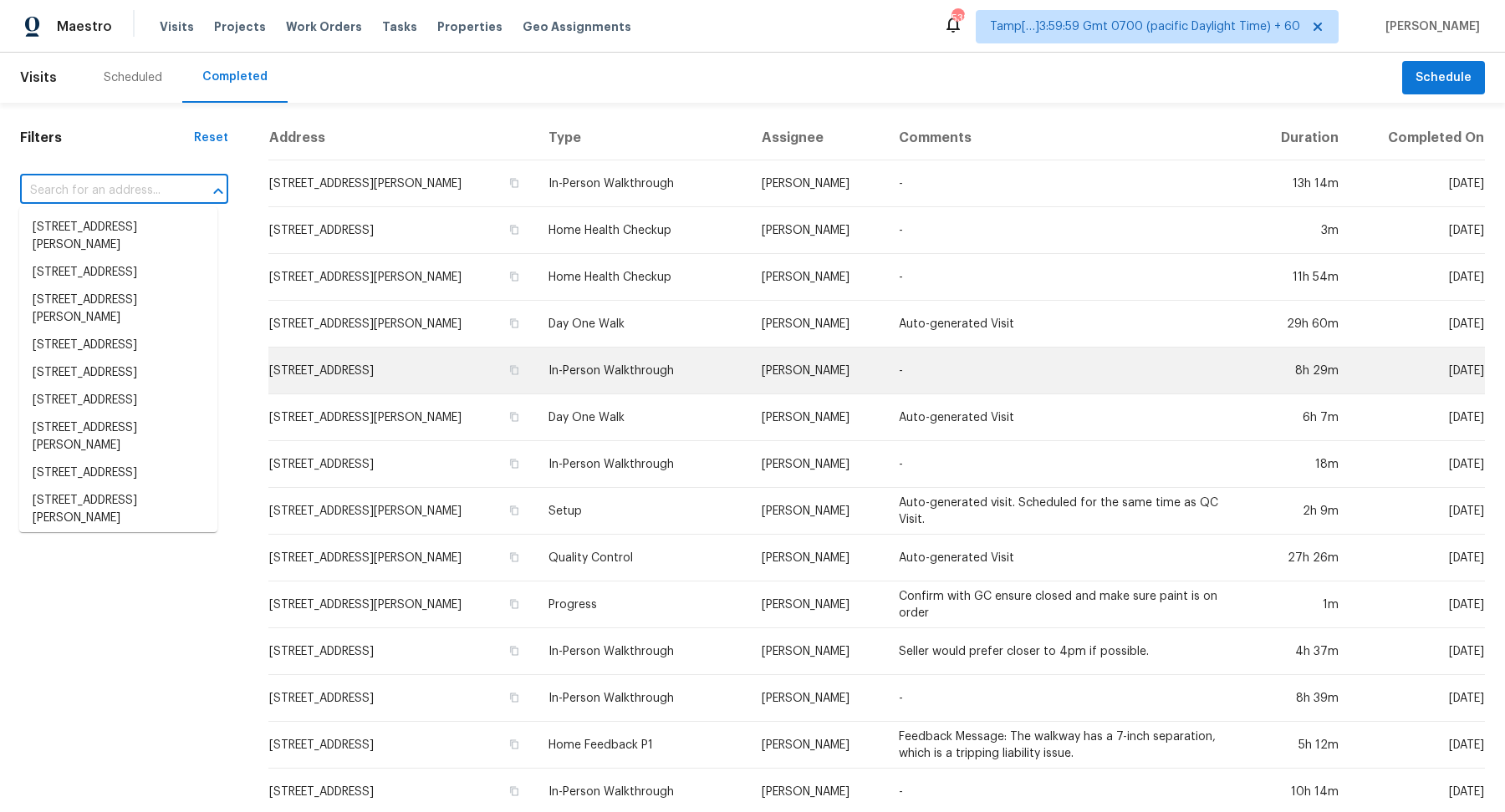
paste input "[STREET_ADDRESS]"
type input "[STREET_ADDRESS]"
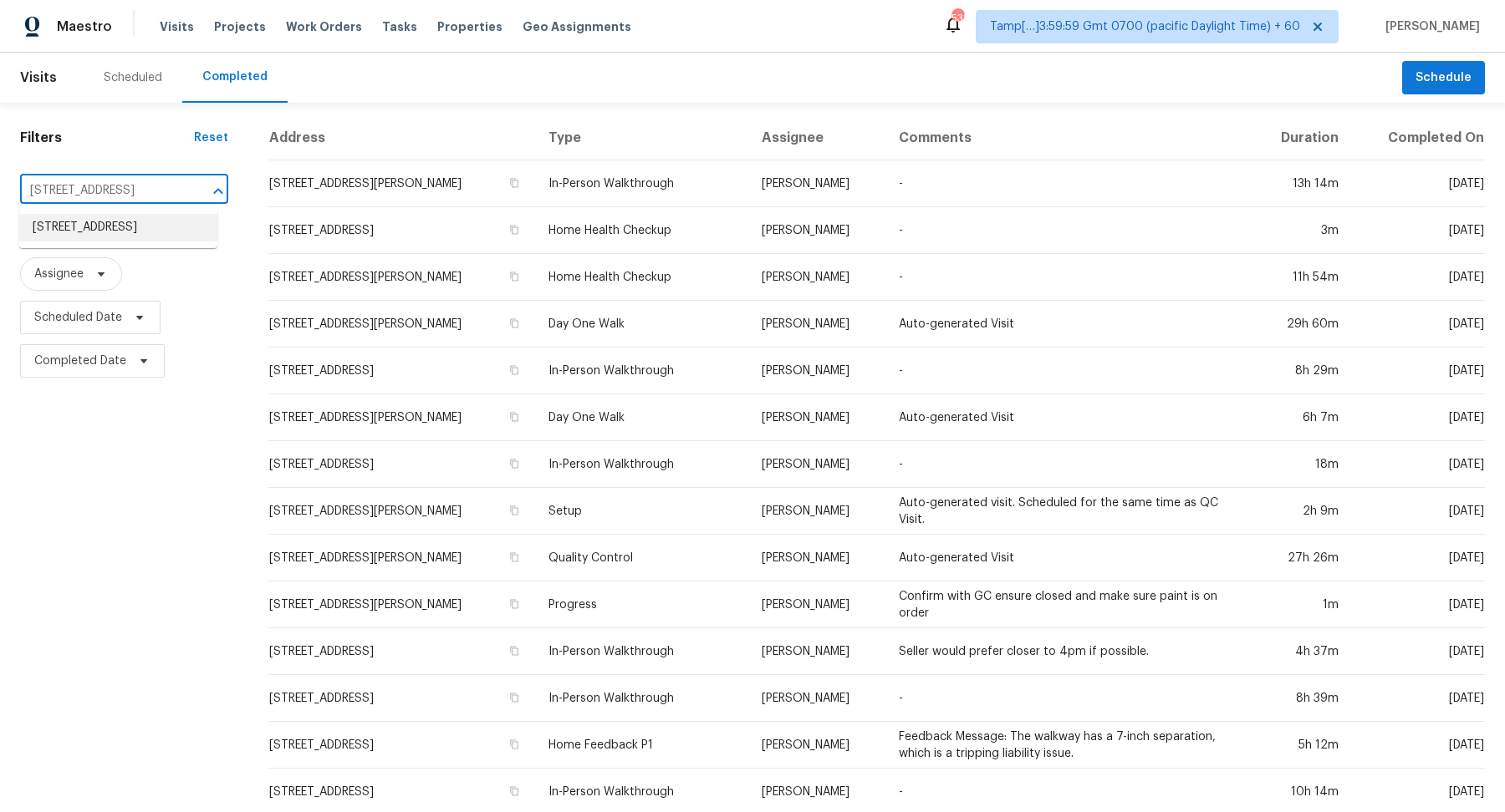
click at [118, 226] on li "[STREET_ADDRESS]" at bounding box center [118, 228] width 199 height 28
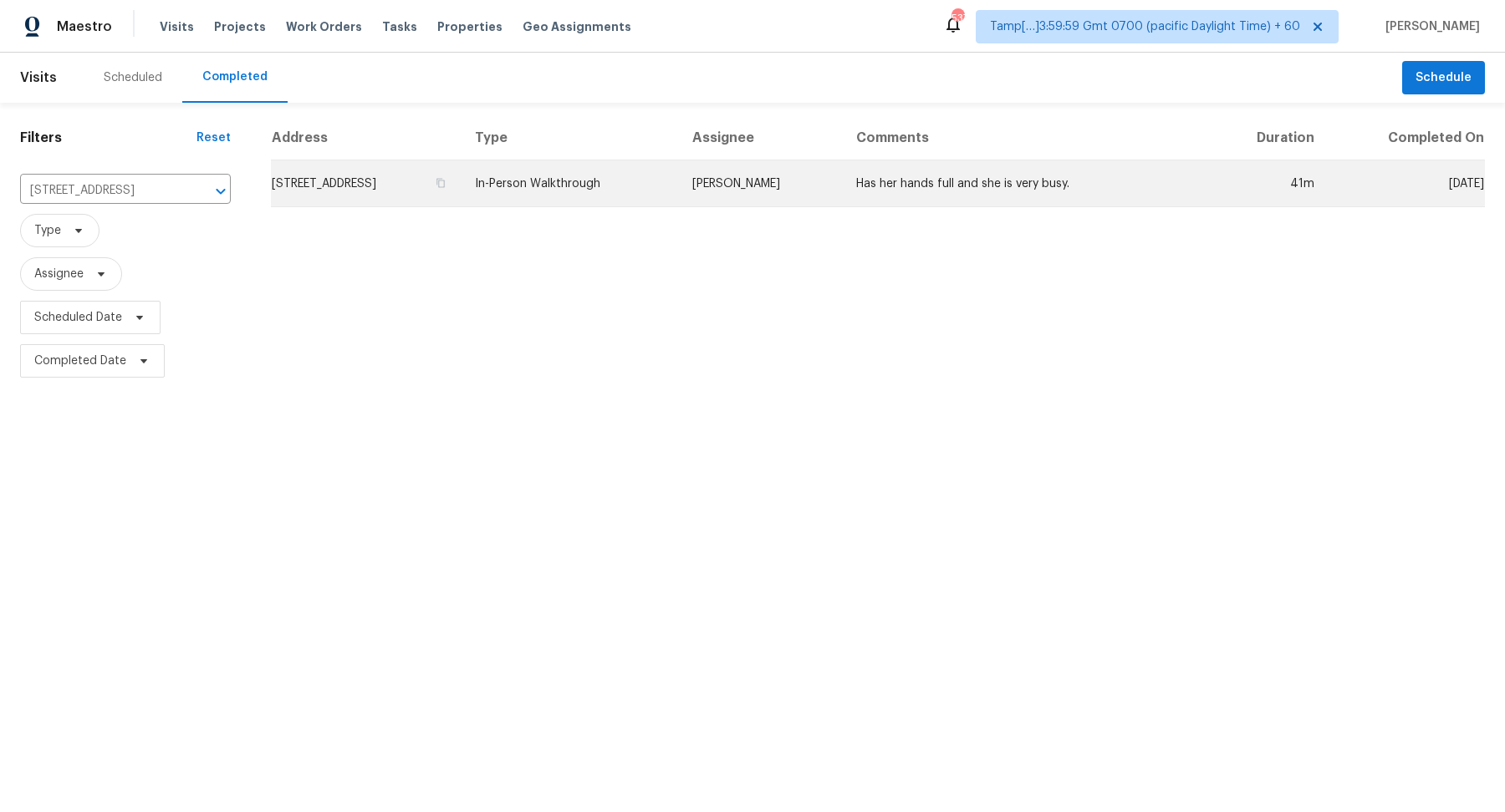
click at [428, 184] on td "[STREET_ADDRESS]" at bounding box center [366, 184] width 191 height 47
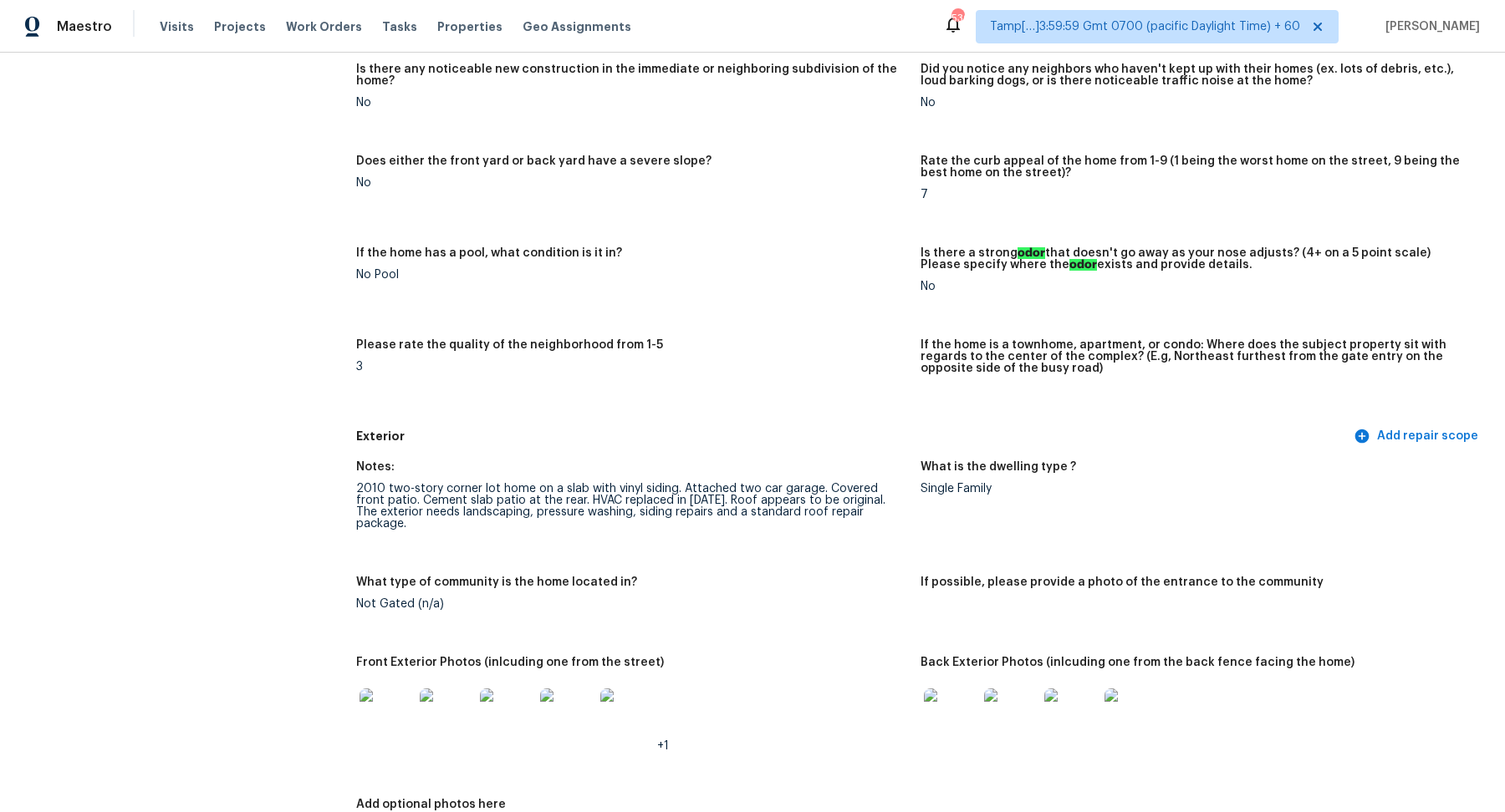
scroll to position [250, 0]
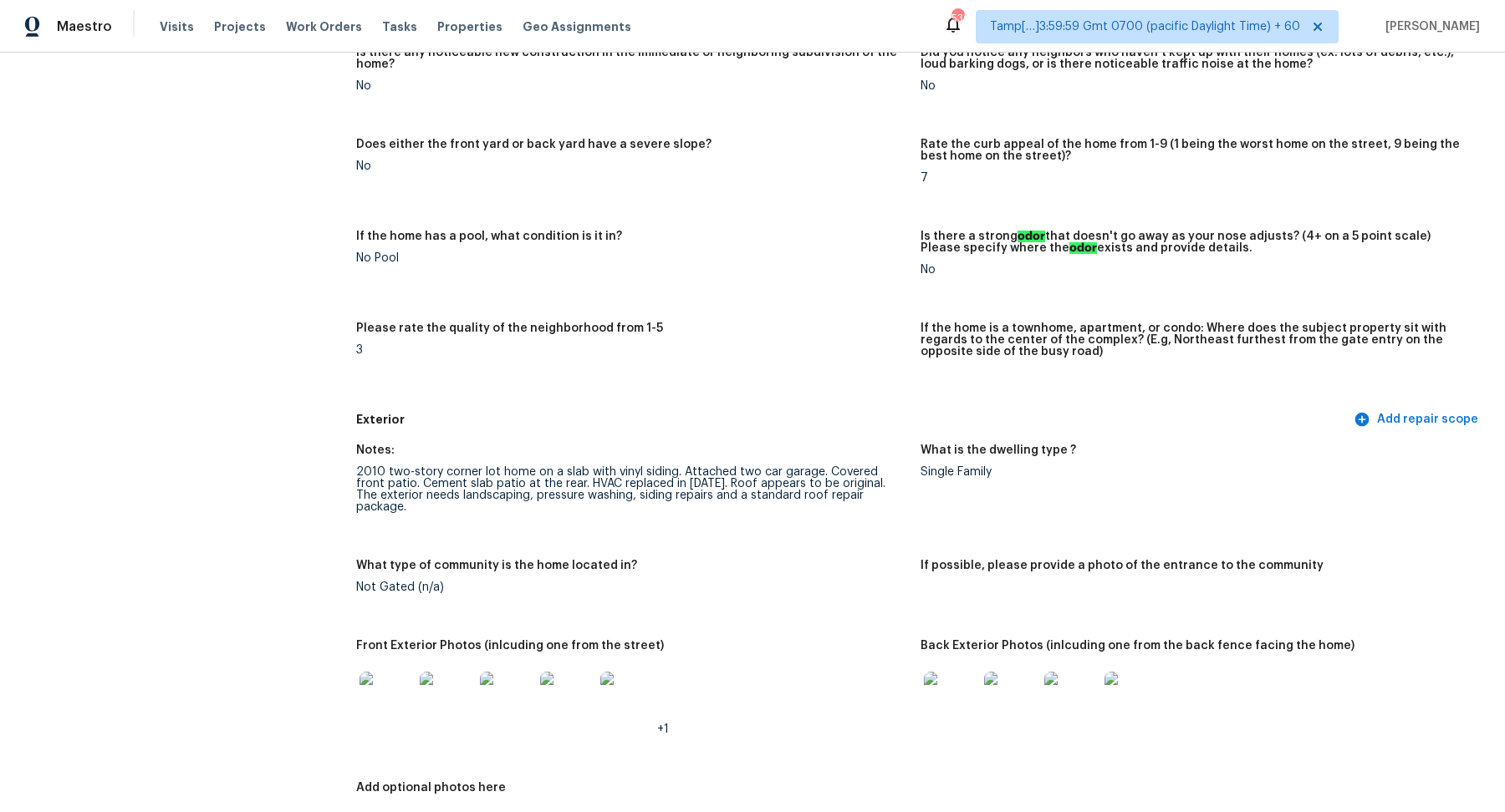
click at [955, 695] on img at bounding box center [950, 698] width 54 height 54
click at [385, 698] on img at bounding box center [387, 698] width 54 height 54
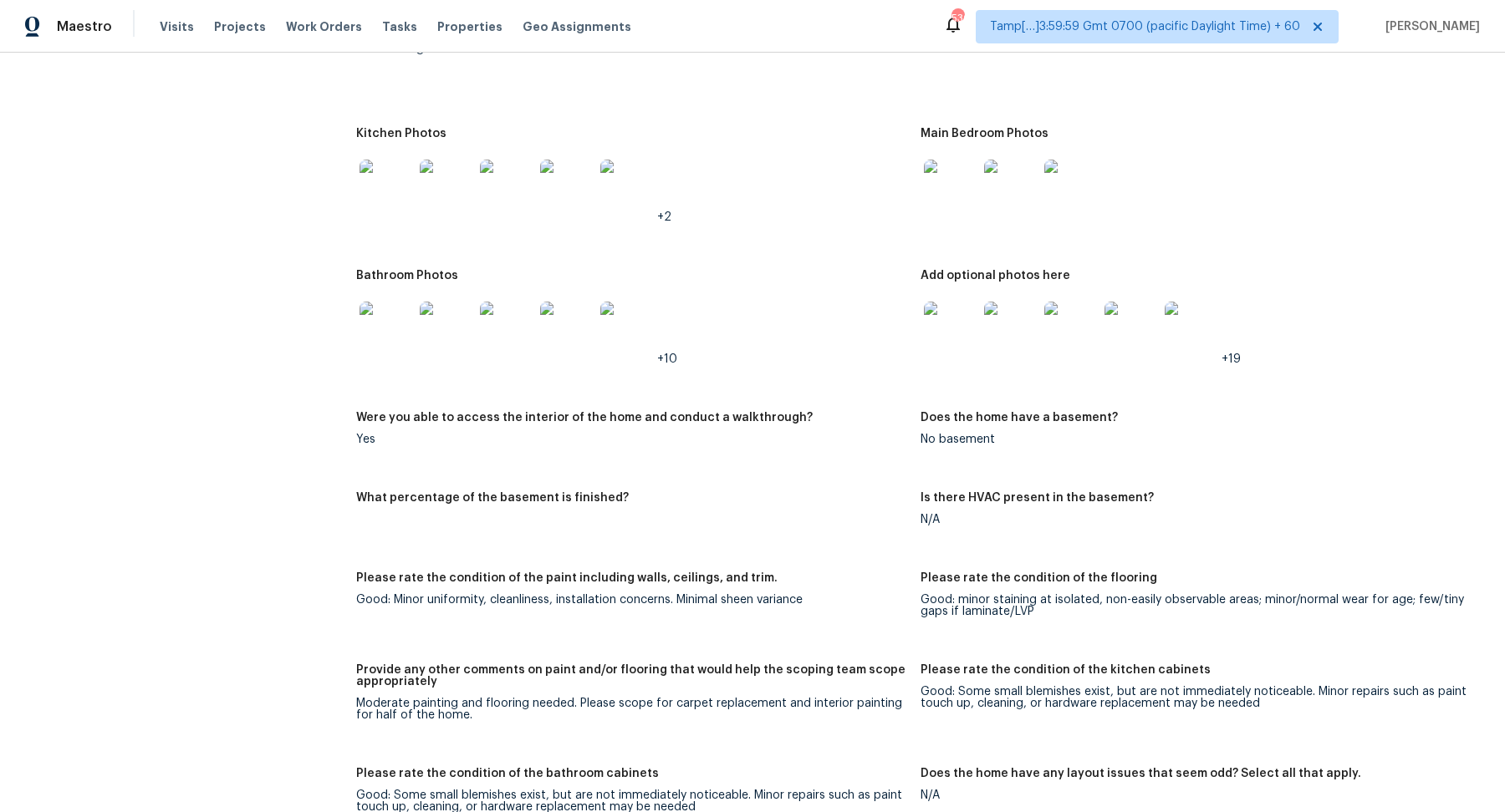
scroll to position [2201, 0]
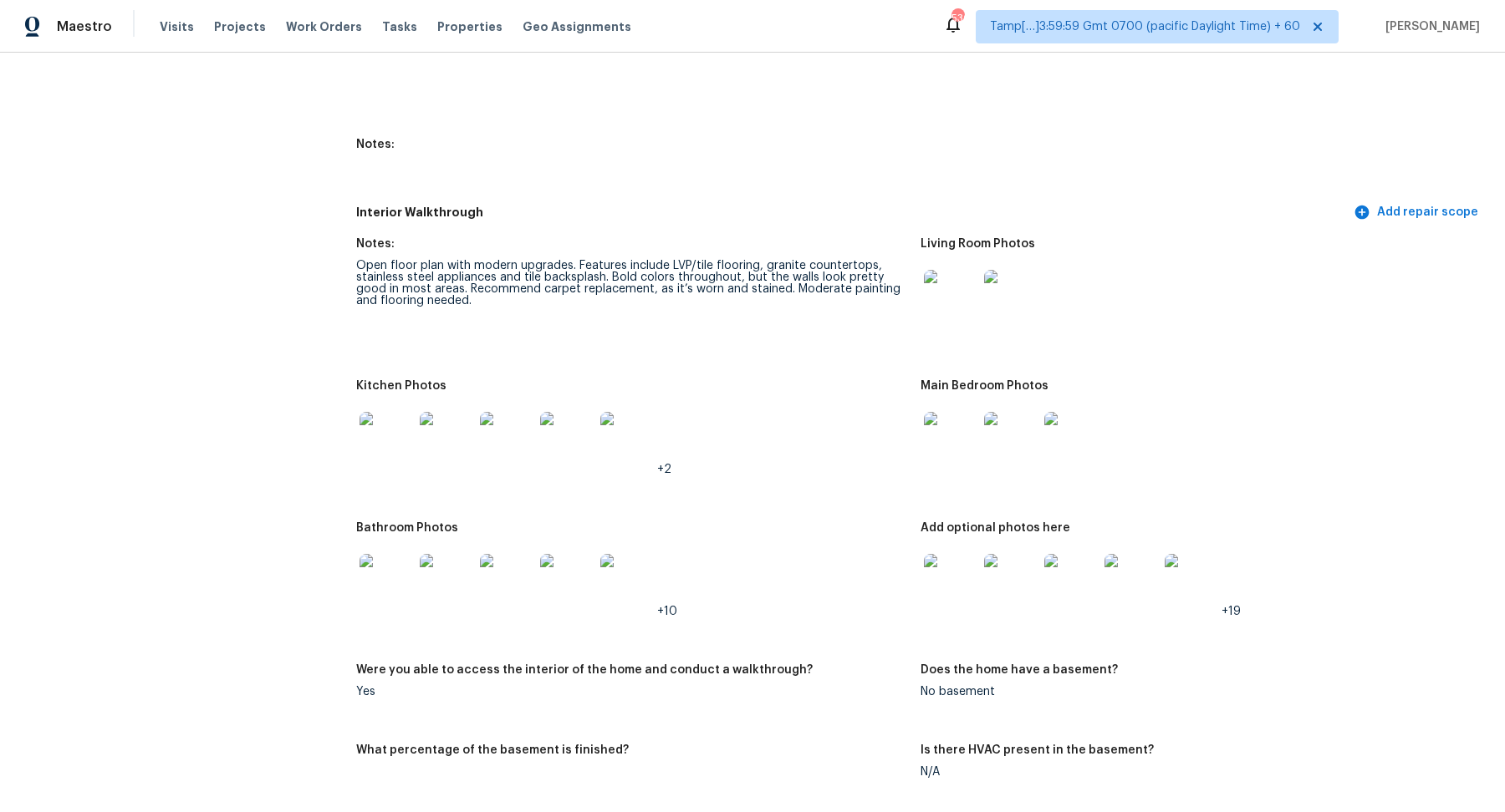
click at [950, 283] on img at bounding box center [950, 296] width 54 height 54
click at [409, 423] on img at bounding box center [387, 438] width 54 height 54
click at [935, 414] on img at bounding box center [950, 438] width 54 height 54
click at [409, 571] on img at bounding box center [387, 581] width 54 height 54
click at [937, 570] on img at bounding box center [950, 581] width 54 height 54
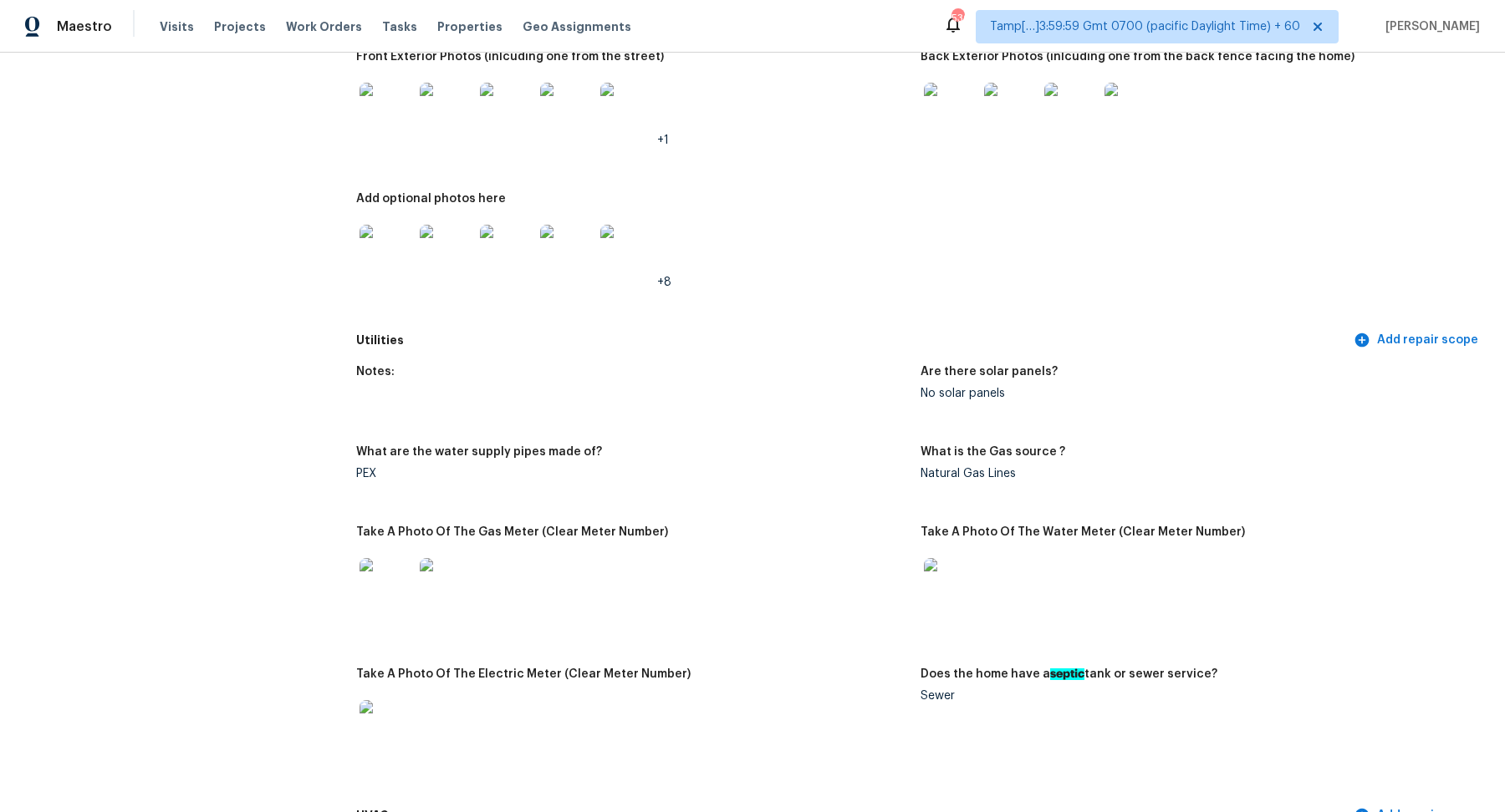
scroll to position [0, 0]
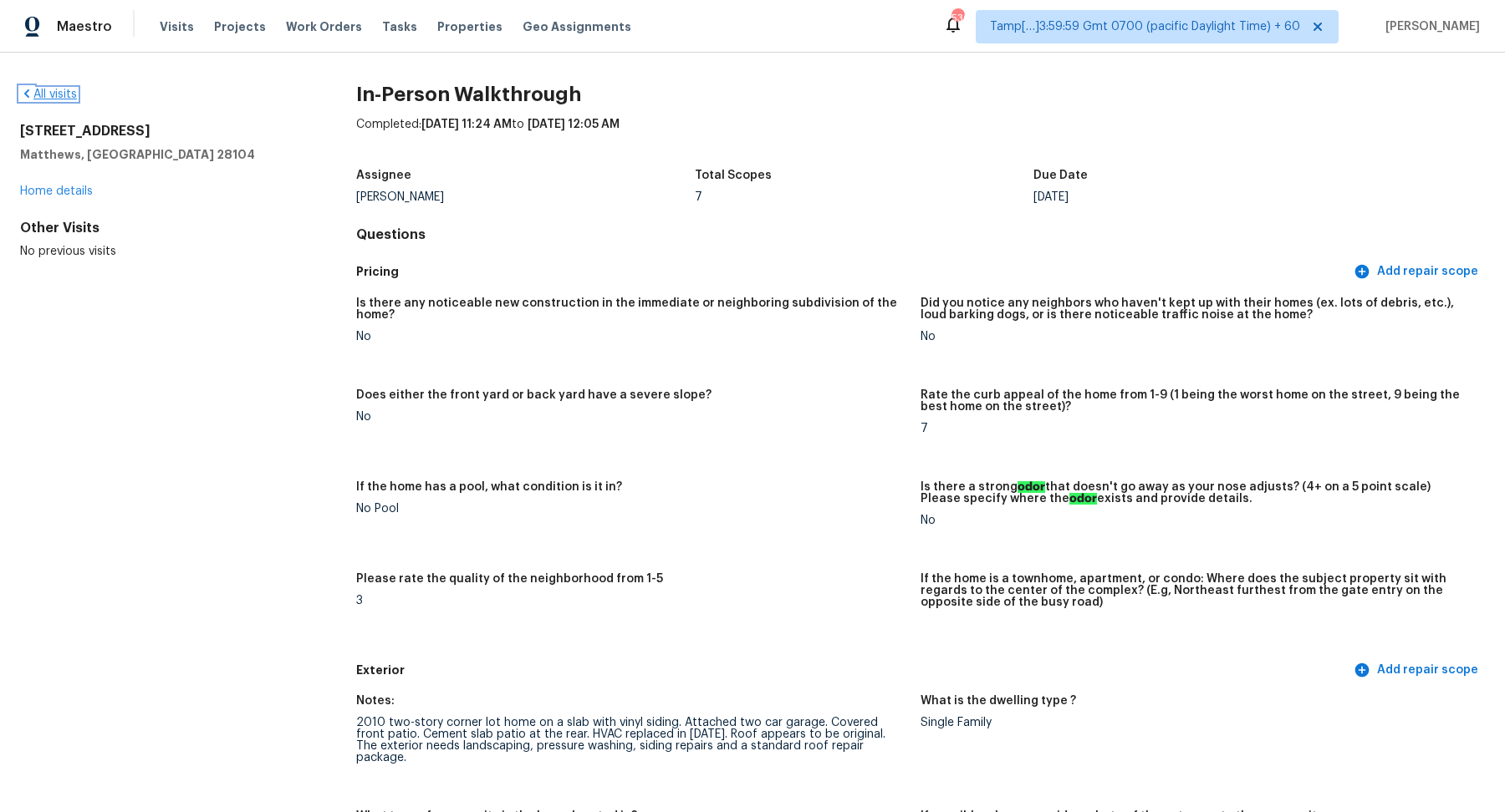
click at [52, 91] on link "All visits" at bounding box center [49, 94] width 57 height 11
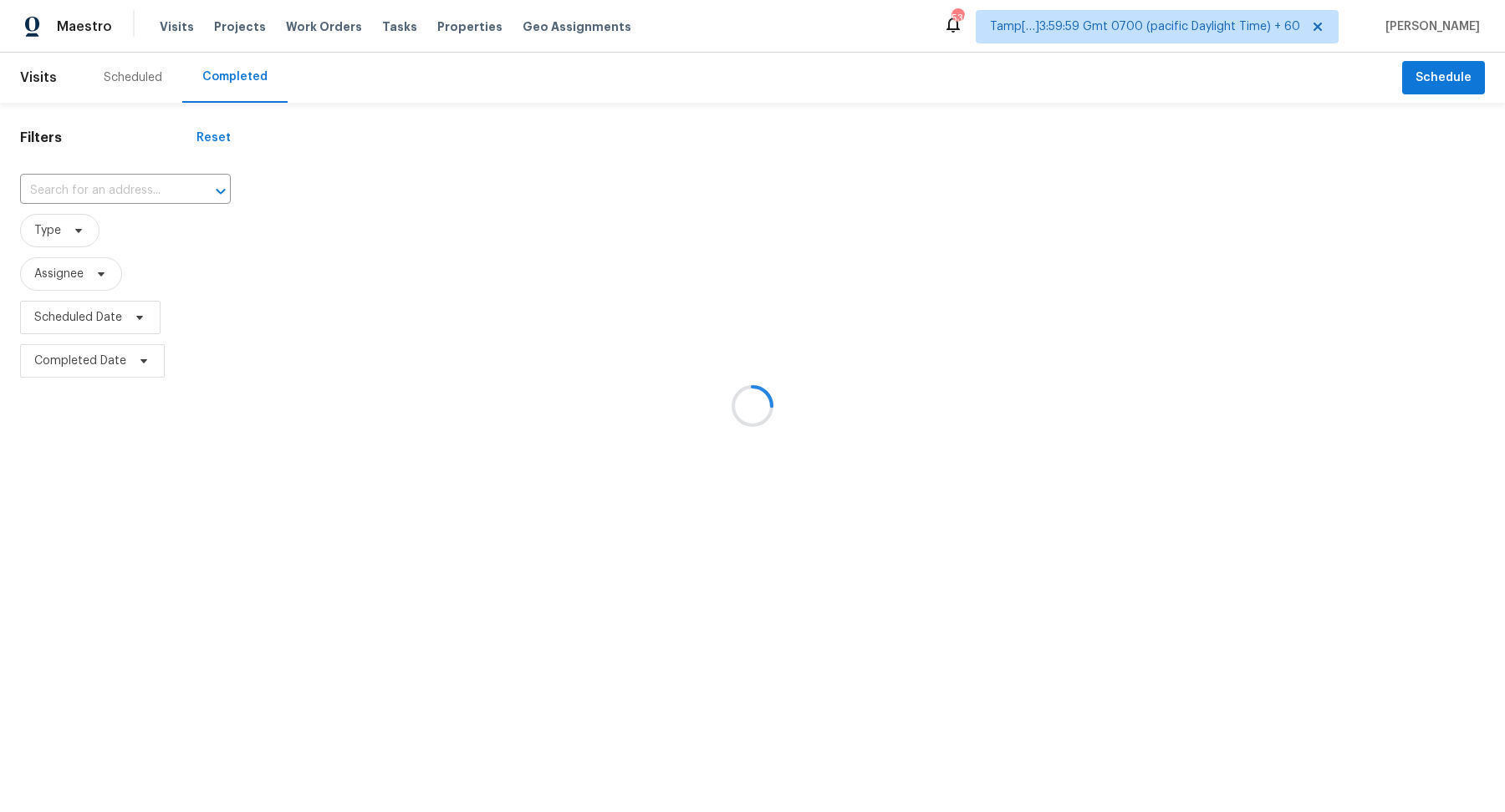
click at [135, 184] on div at bounding box center [752, 406] width 1505 height 812
click at [148, 184] on div at bounding box center [752, 406] width 1505 height 812
click at [99, 192] on div at bounding box center [752, 406] width 1505 height 812
click at [107, 192] on div at bounding box center [752, 406] width 1505 height 812
click at [104, 182] on div at bounding box center [752, 406] width 1505 height 812
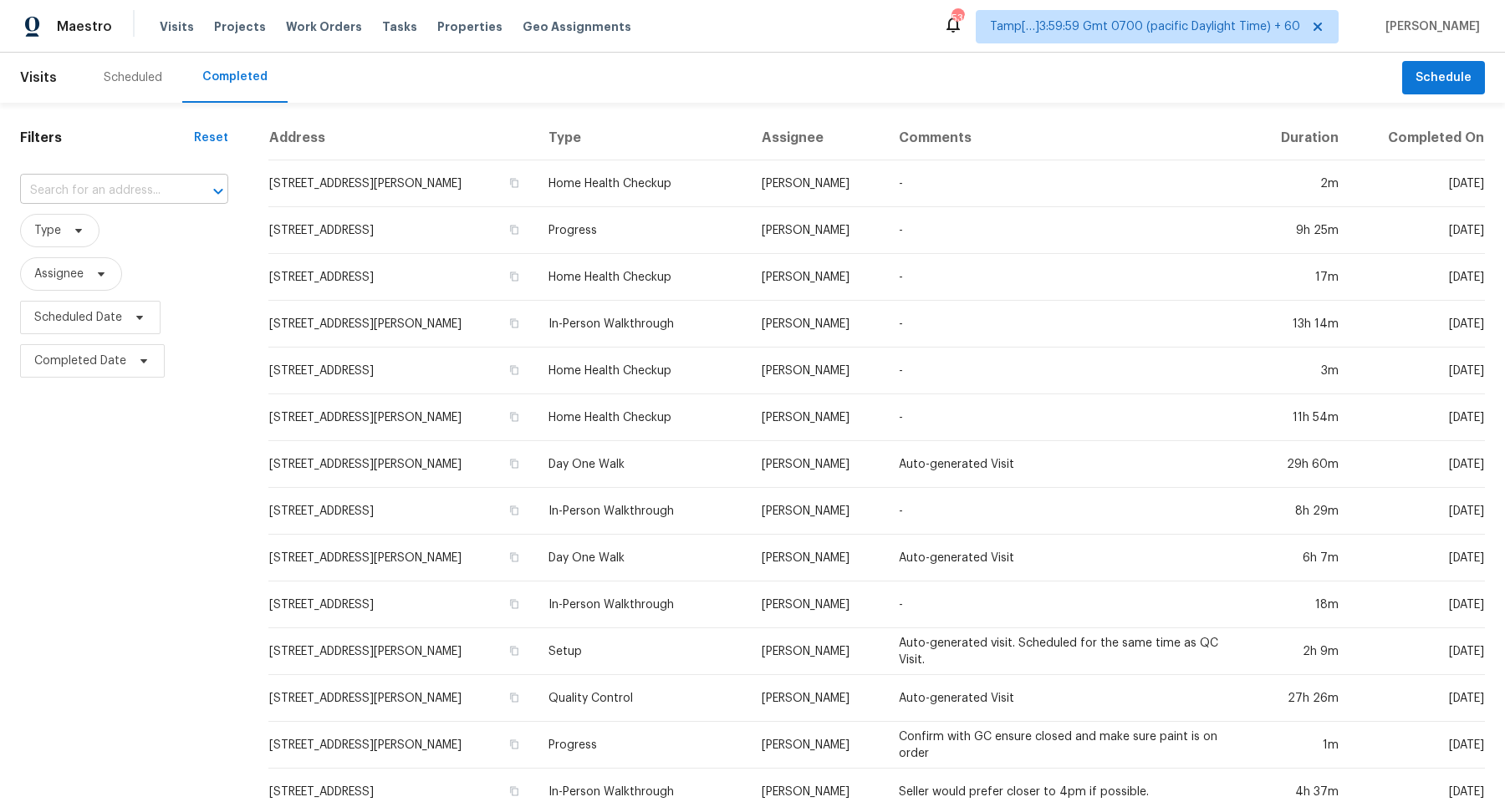
click at [127, 184] on input "text" at bounding box center [101, 191] width 161 height 26
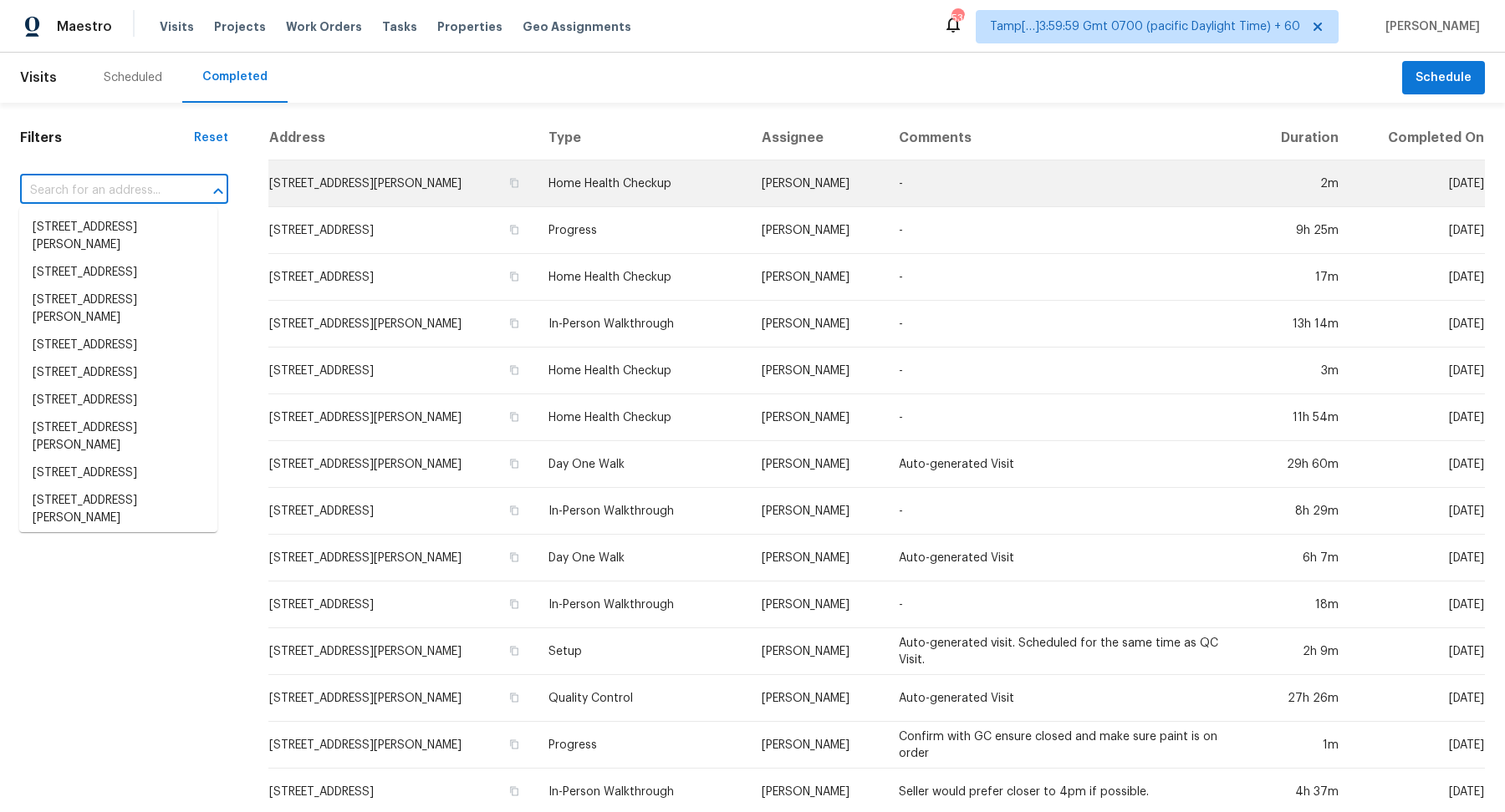
paste input "[STREET_ADDRESS][PERSON_NAME]"
type input "[STREET_ADDRESS][PERSON_NAME]"
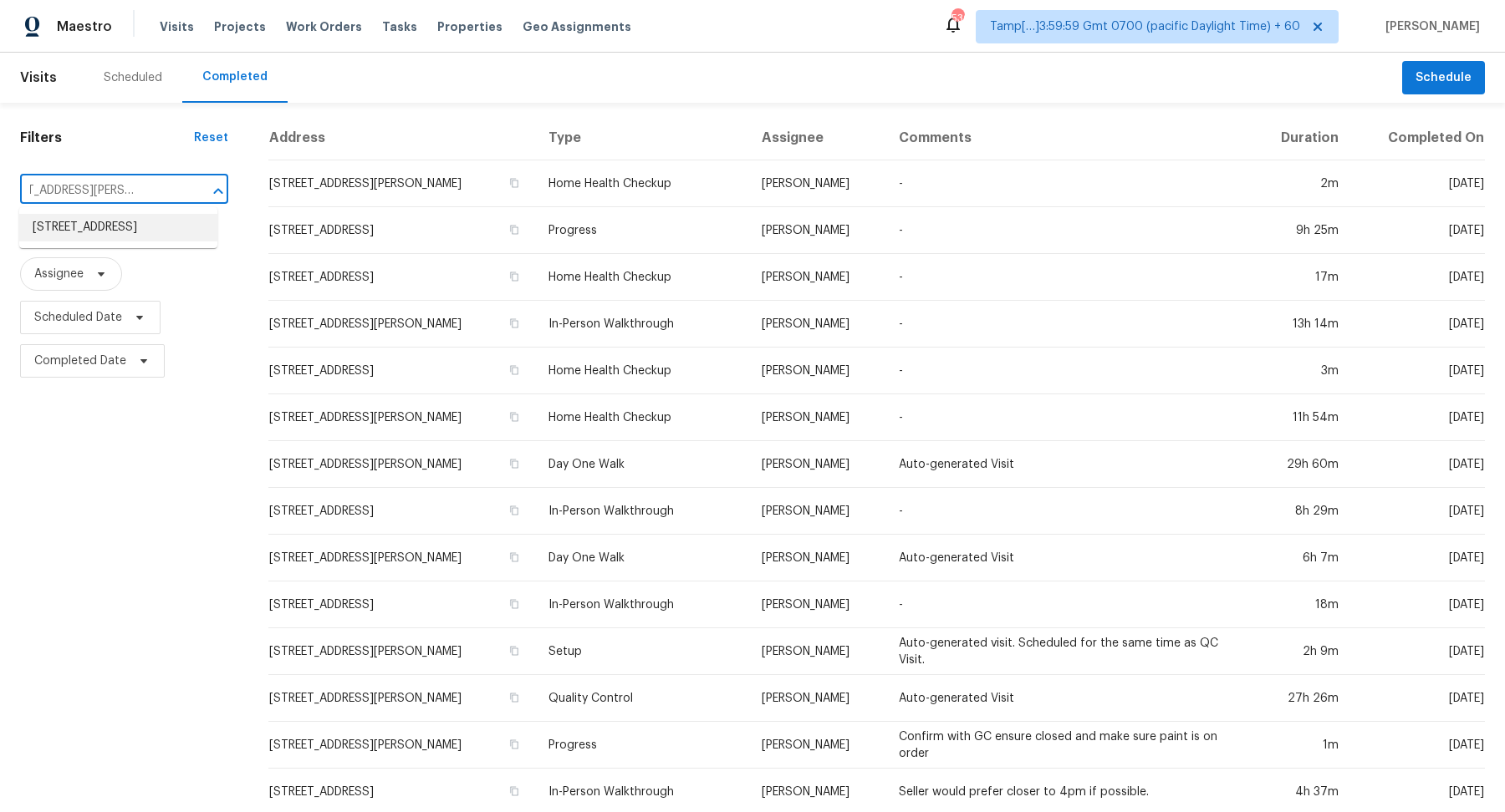
click at [137, 234] on li "[STREET_ADDRESS]" at bounding box center [118, 228] width 199 height 28
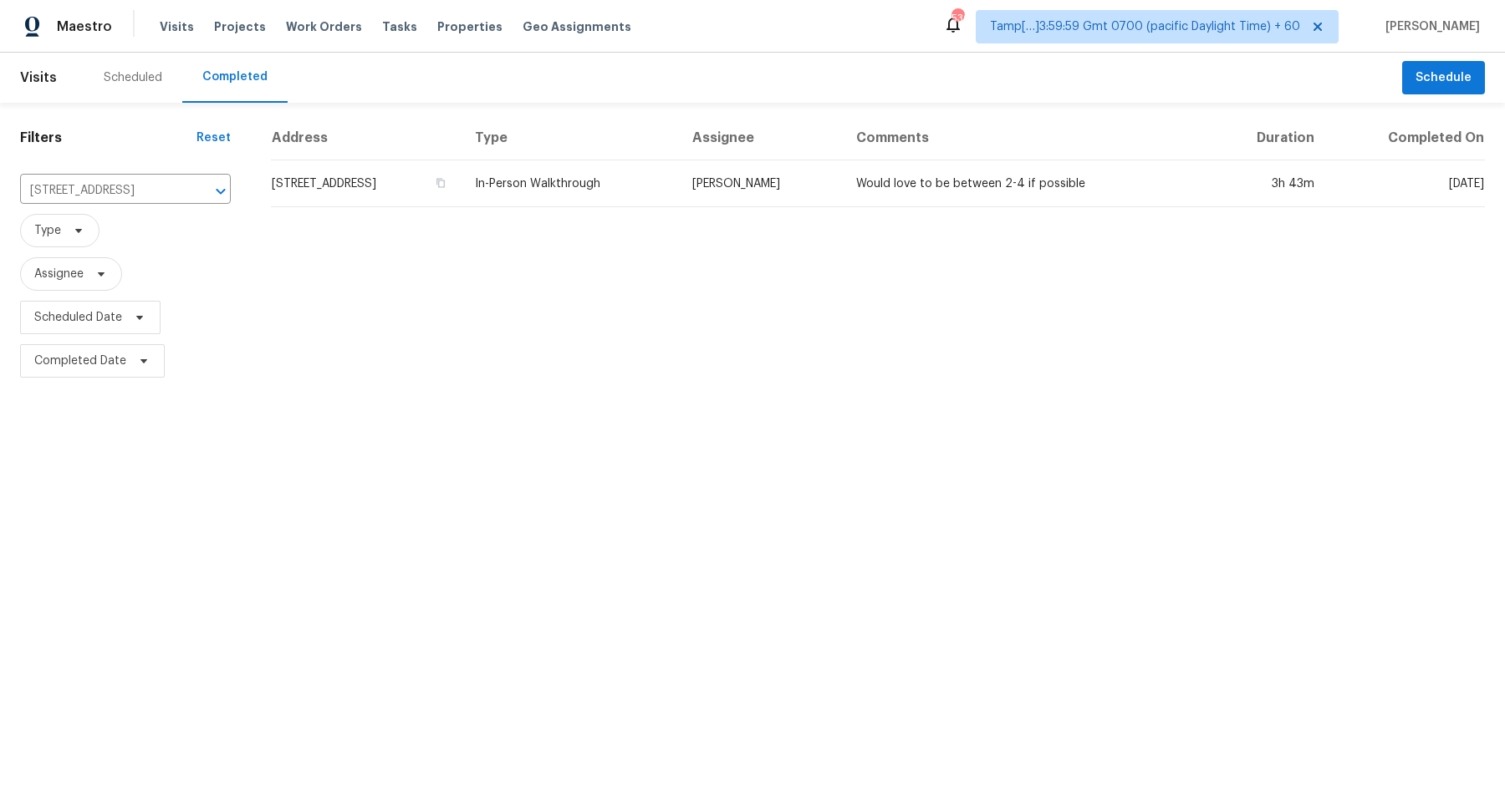
click at [408, 191] on td "[STREET_ADDRESS]" at bounding box center [366, 184] width 191 height 47
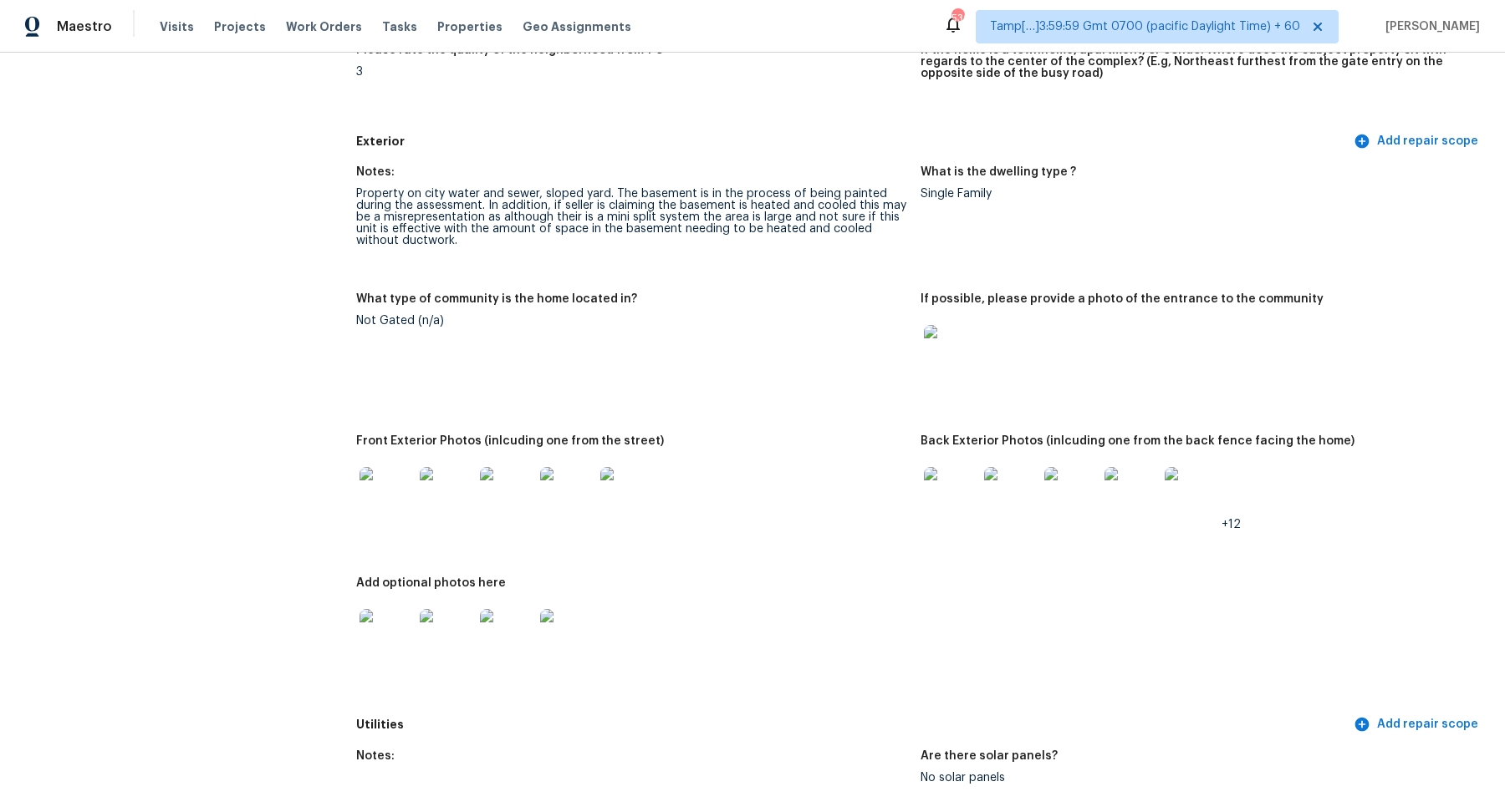
scroll to position [694, 0]
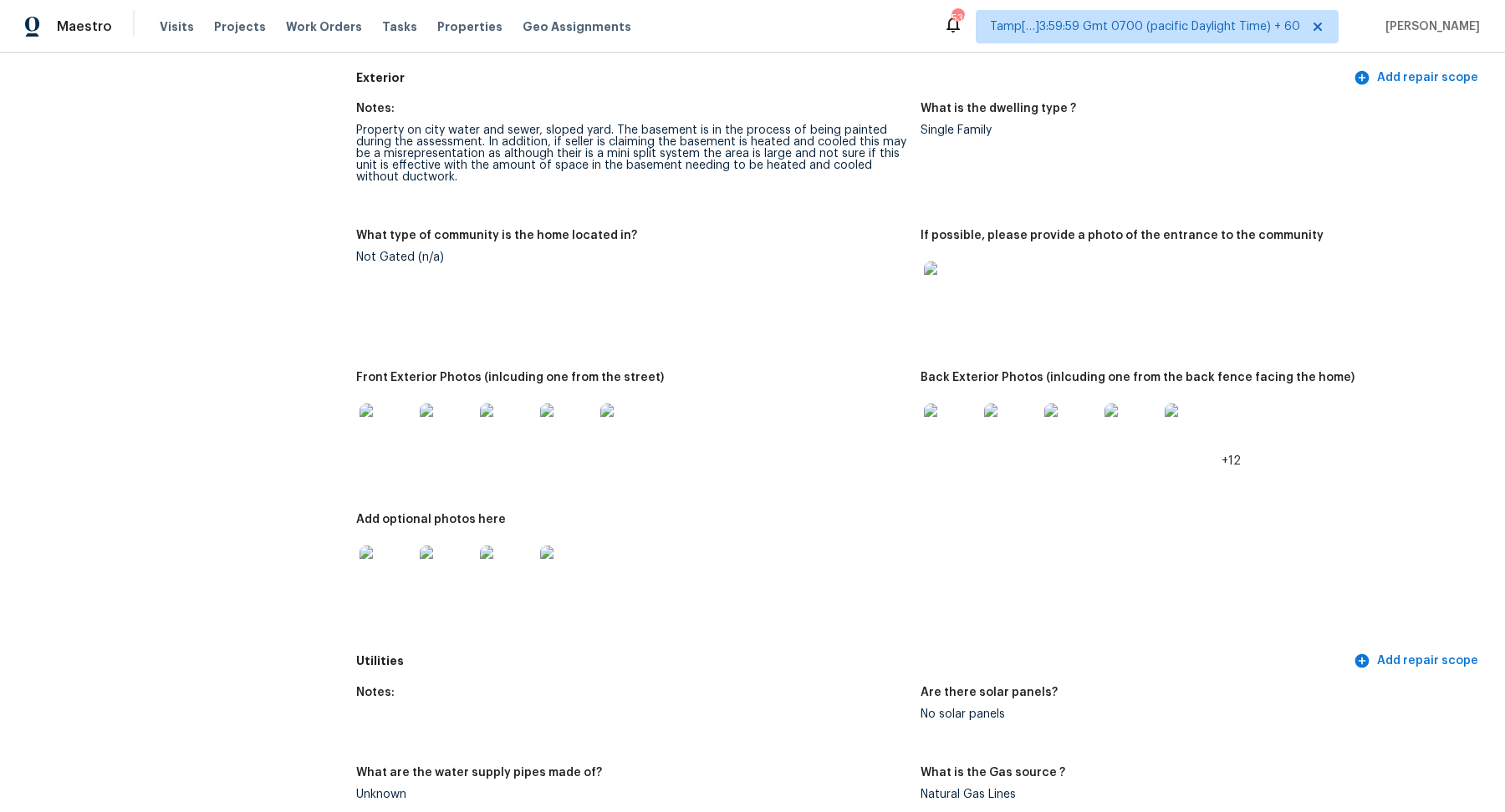
click at [969, 425] on img at bounding box center [950, 431] width 54 height 54
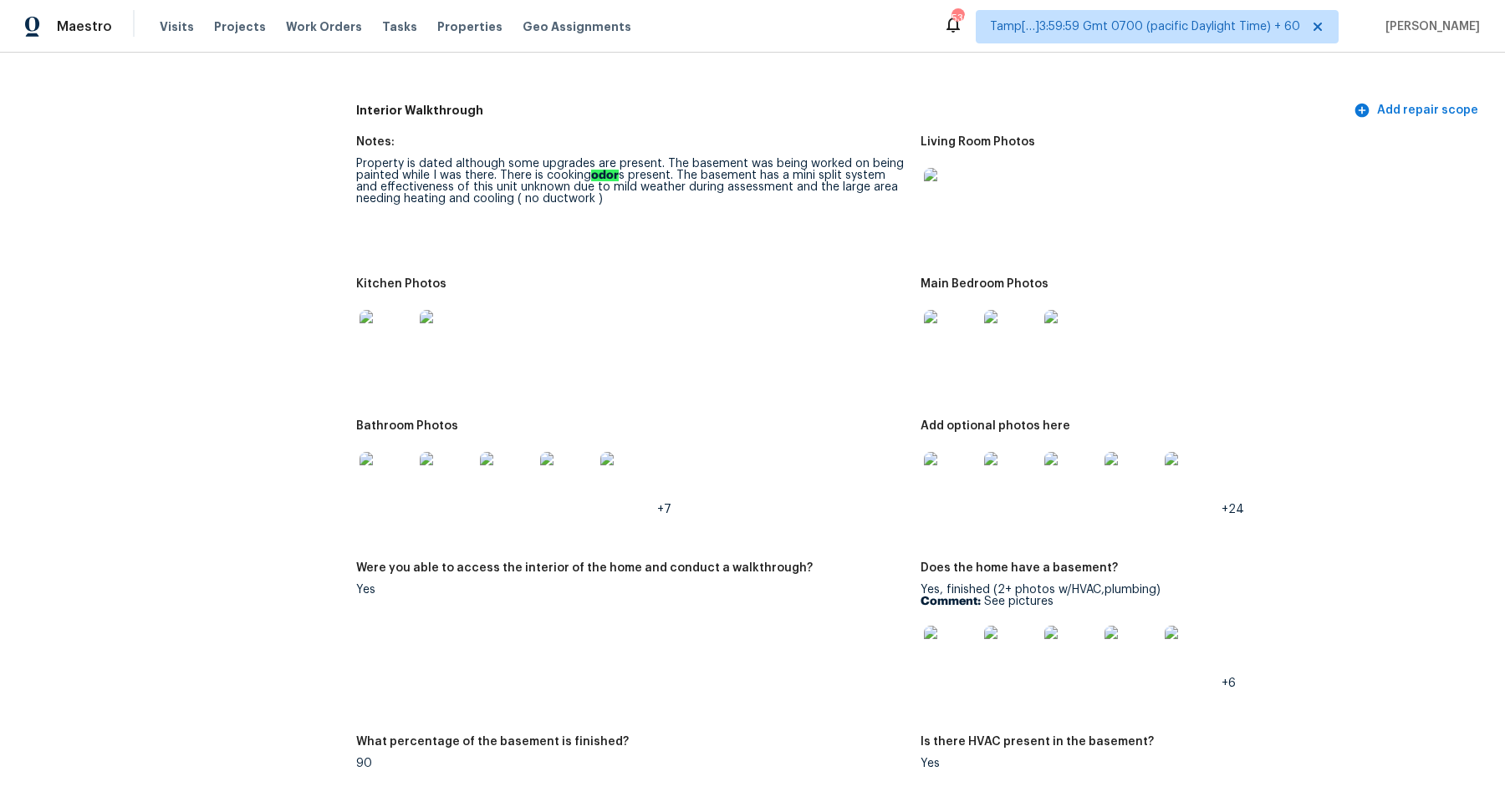
scroll to position [2224, 0]
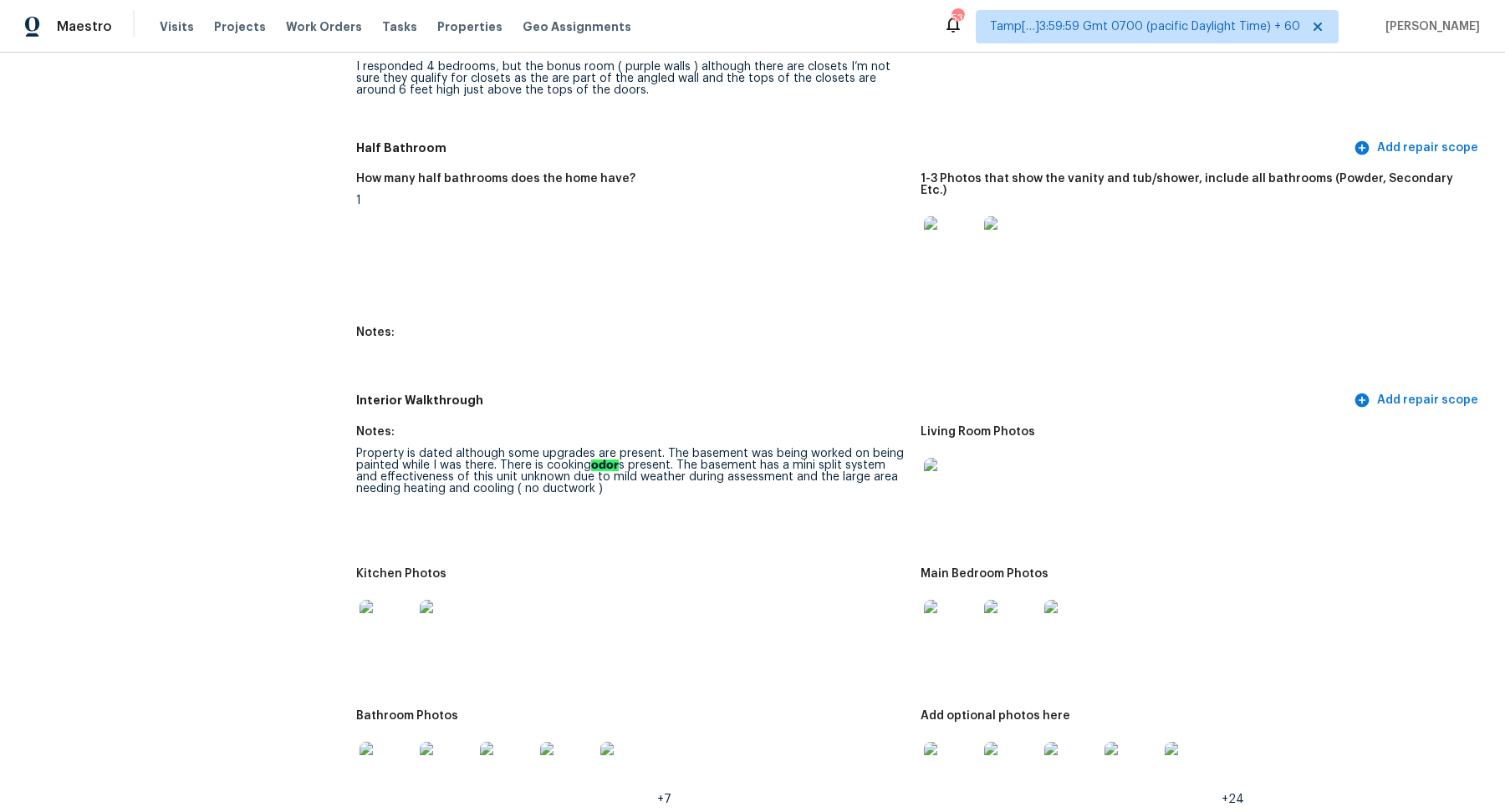
click at [942, 488] on img at bounding box center [950, 484] width 54 height 54
click at [961, 238] on img at bounding box center [950, 244] width 54 height 54
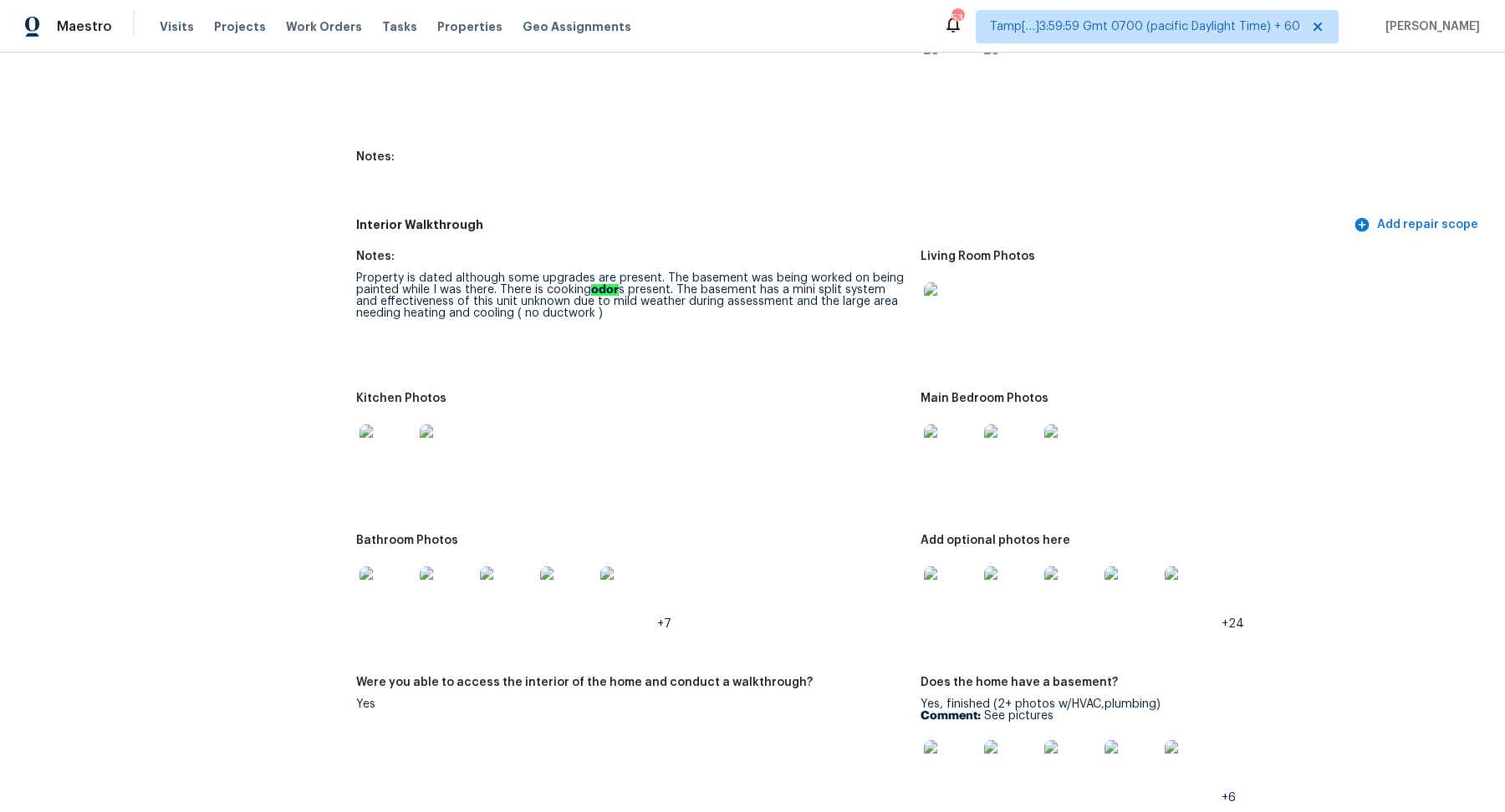
click at [372, 455] on img at bounding box center [387, 451] width 54 height 54
click at [946, 442] on img at bounding box center [950, 451] width 54 height 54
click at [389, 580] on img at bounding box center [387, 594] width 54 height 54
click at [629, 570] on img at bounding box center [627, 594] width 54 height 54
click at [923, 602] on img at bounding box center [950, 594] width 54 height 54
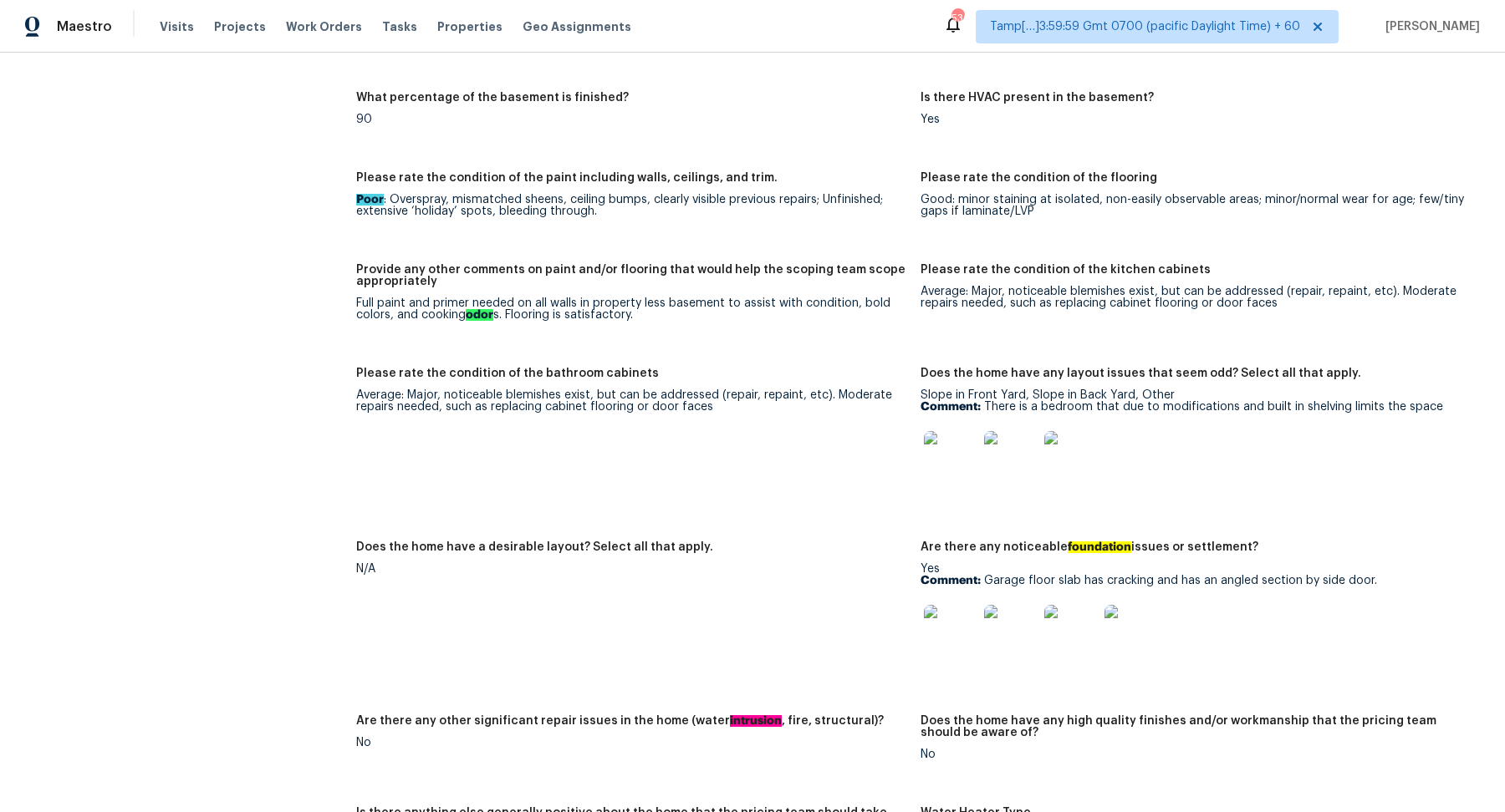
scroll to position [2985, 0]
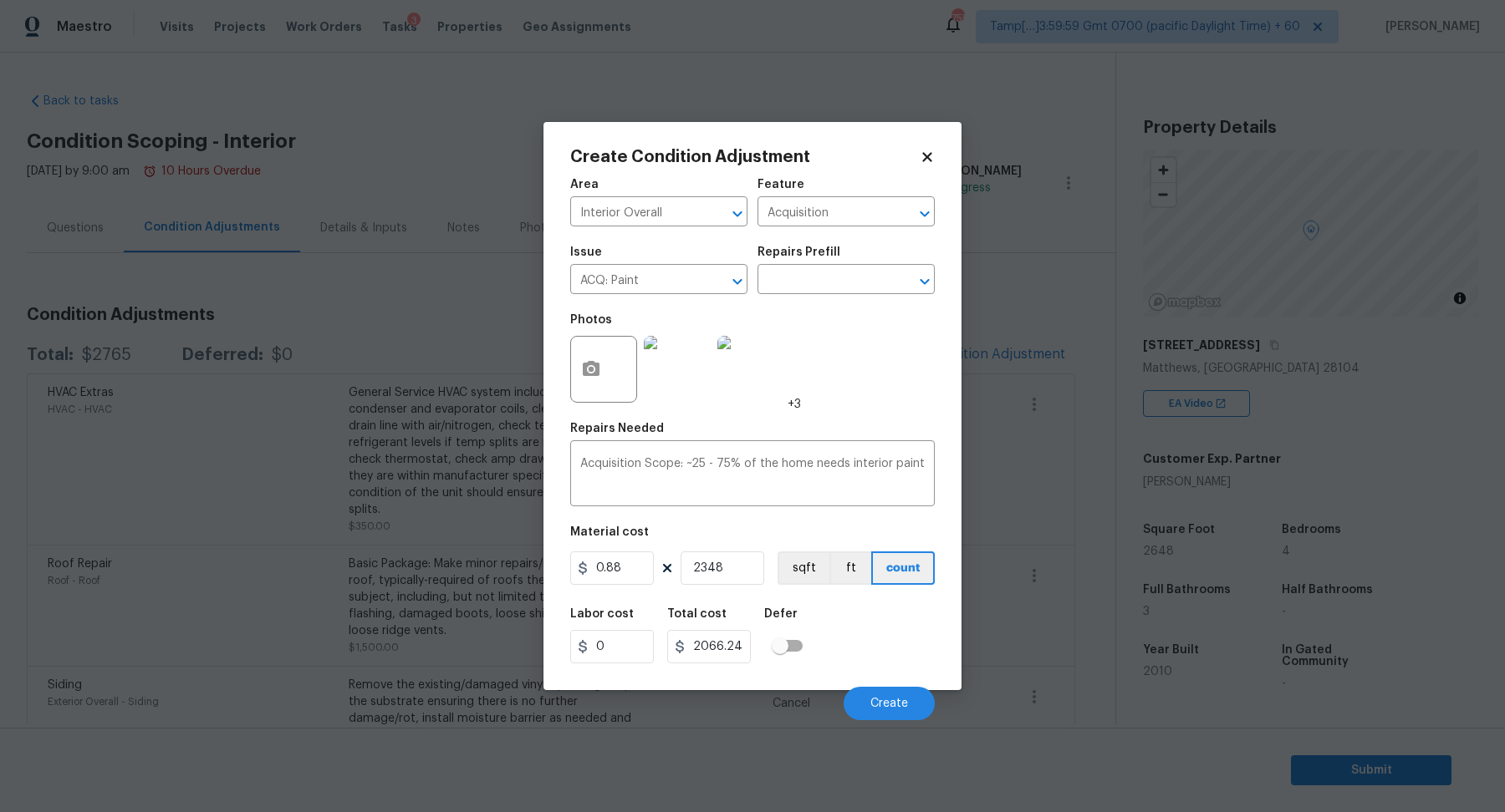
scroll to position [81, 0]
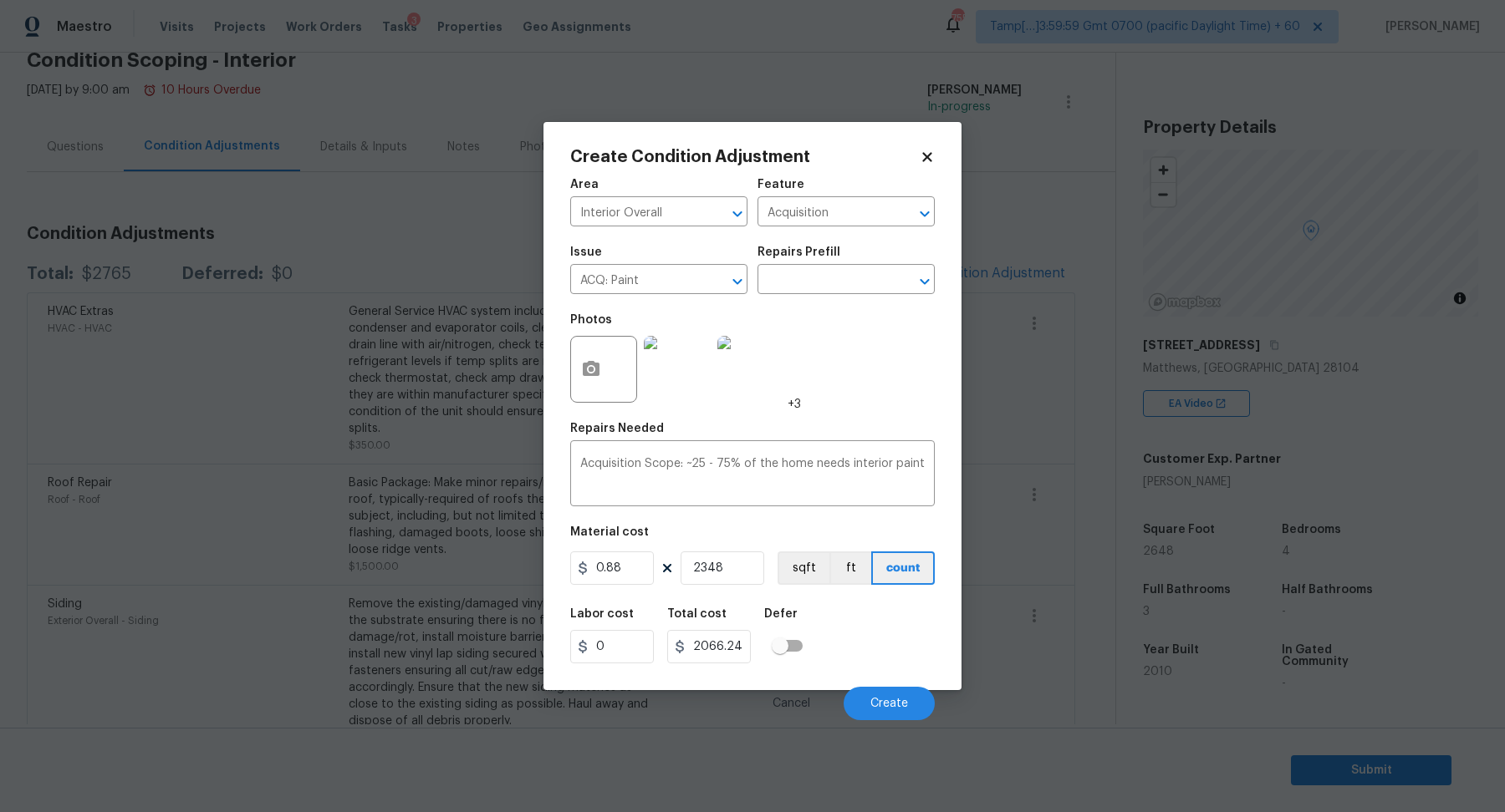
click at [706, 568] on input "2348" at bounding box center [722, 568] width 83 height 34
type input "248"
type input "218.24"
type input "2648"
type input "2330.24"
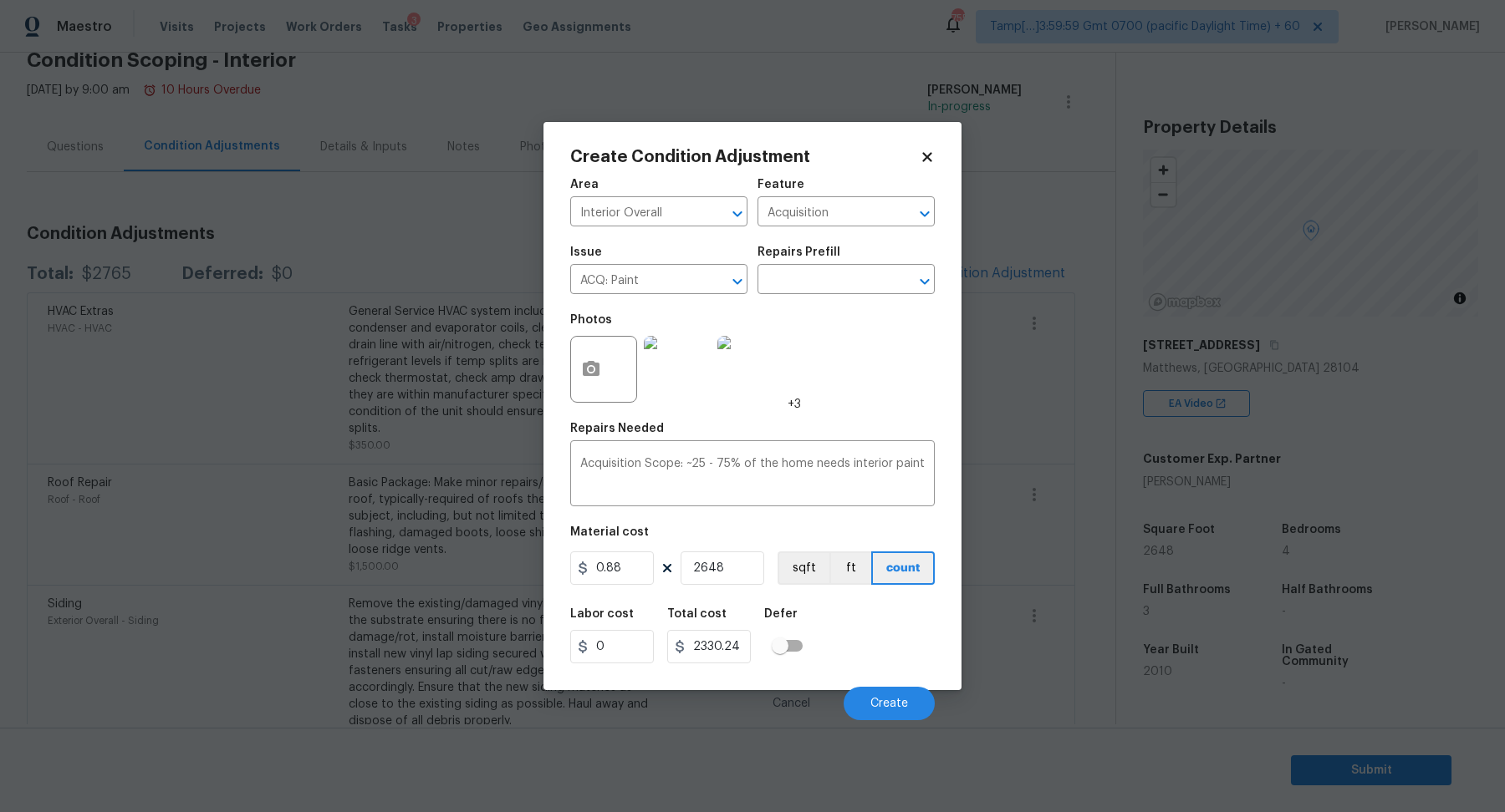
type input "2648"
click at [887, 607] on div "Labor cost 0 Total cost 2330.24 Defer" at bounding box center [752, 635] width 364 height 75
click at [887, 694] on button "Create" at bounding box center [889, 704] width 91 height 34
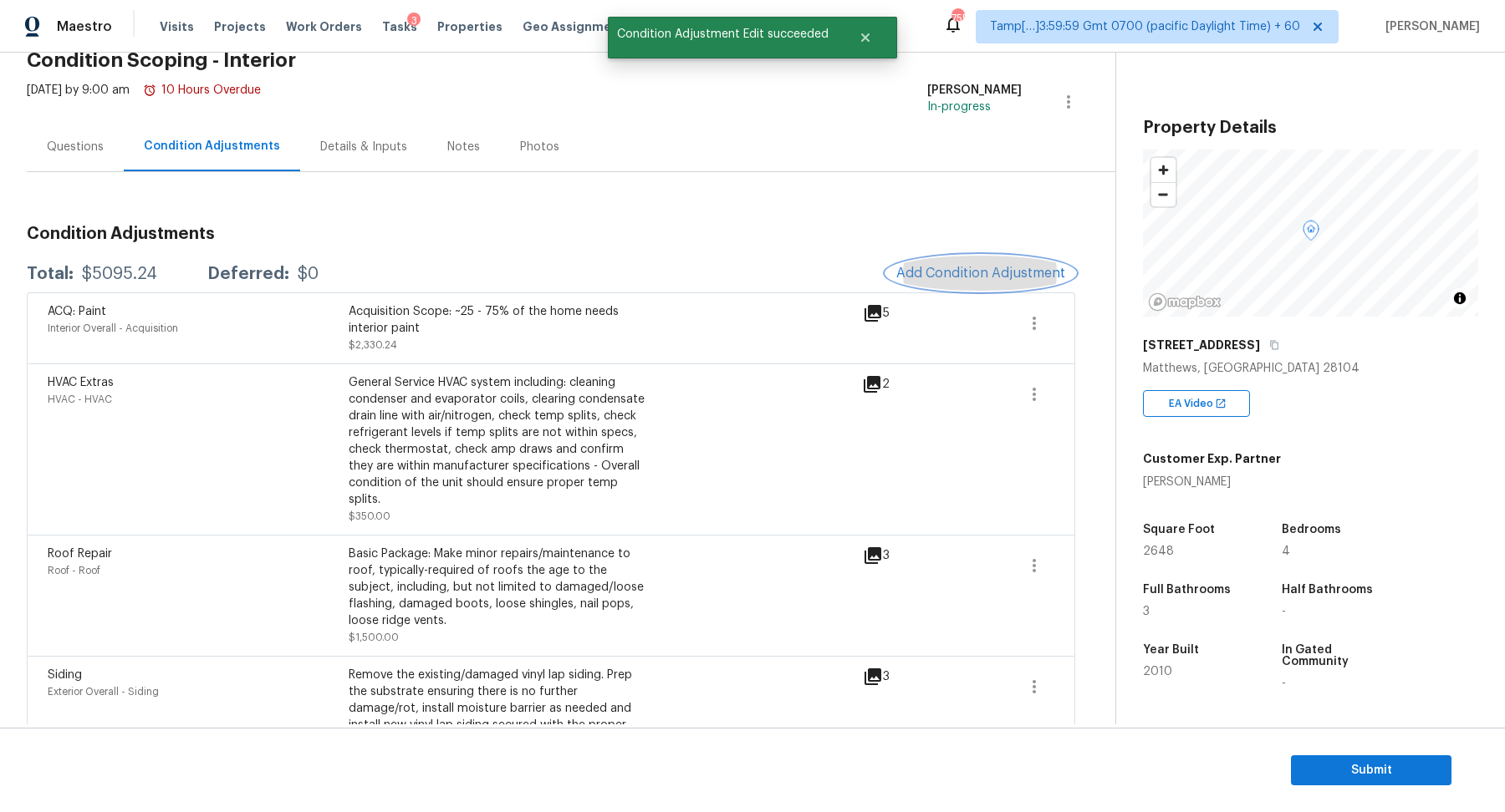
click at [976, 270] on span "Add Condition Adjustment" at bounding box center [981, 273] width 169 height 15
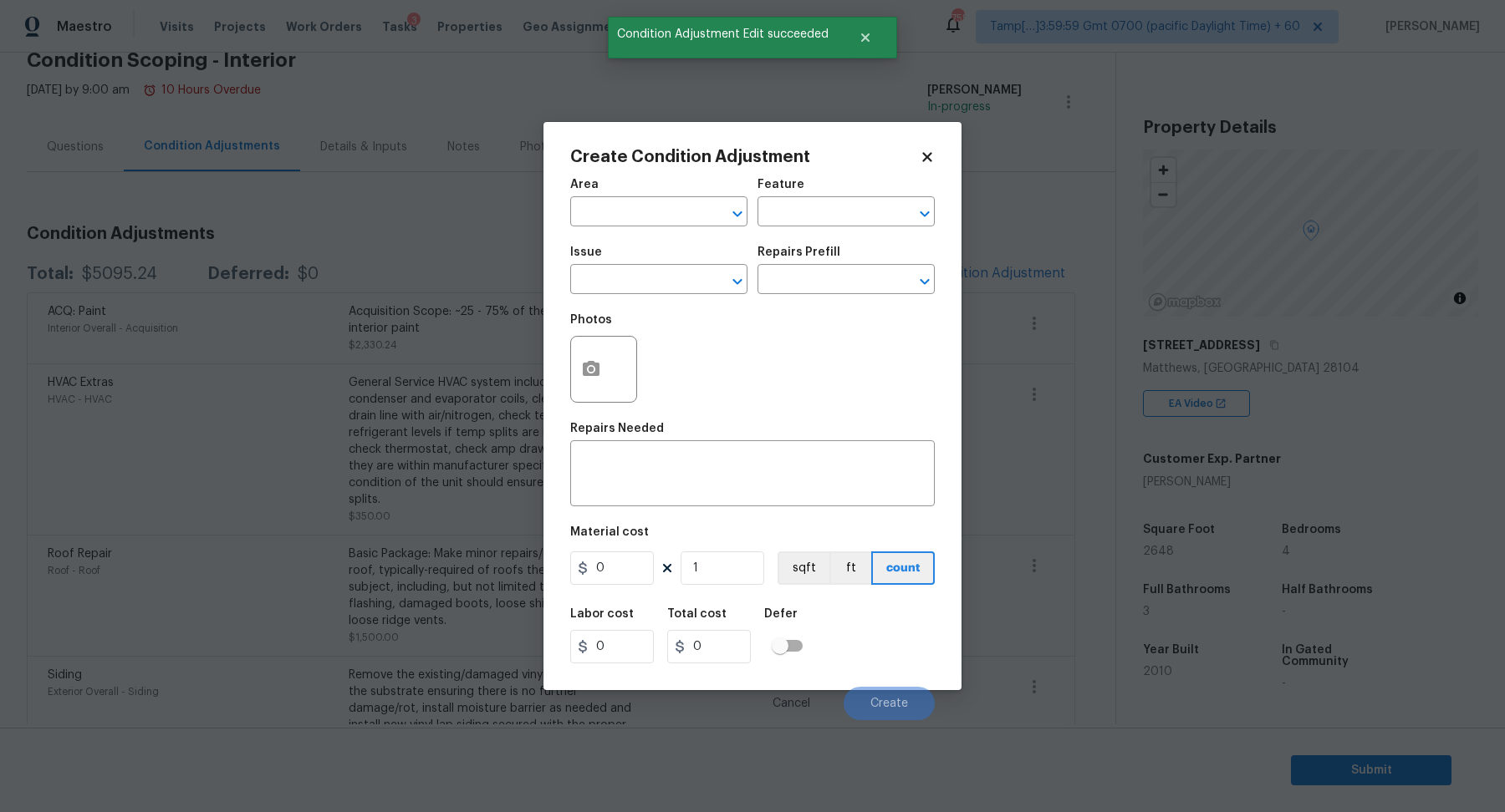
click at [648, 227] on span "Area ​" at bounding box center [659, 203] width 177 height 68
click at [642, 216] on input "text" at bounding box center [635, 213] width 130 height 26
click at [642, 278] on li "Interior Overall" at bounding box center [659, 278] width 177 height 28
type input "Interior Overall"
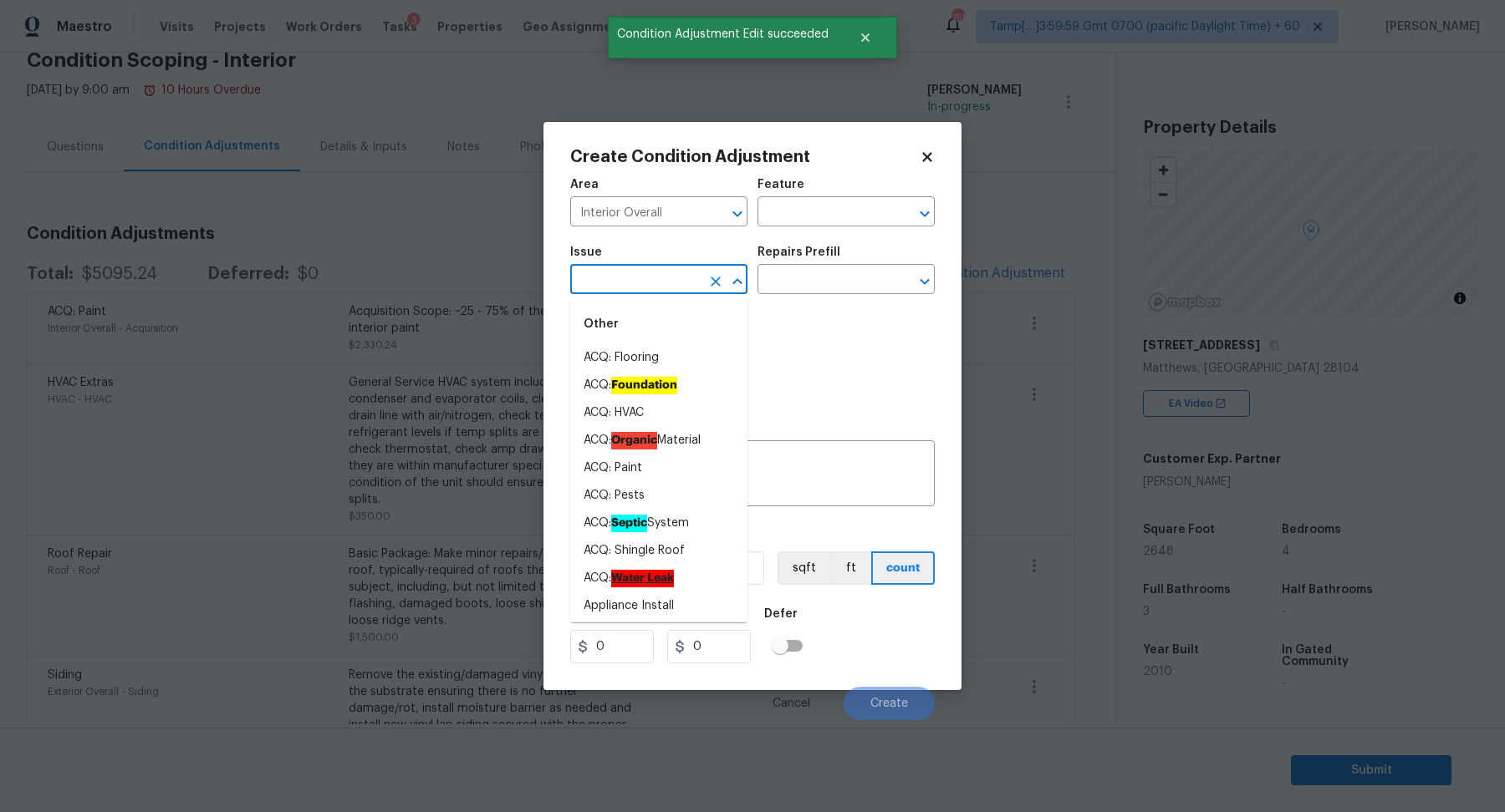
click at [642, 278] on input "text" at bounding box center [635, 282] width 130 height 26
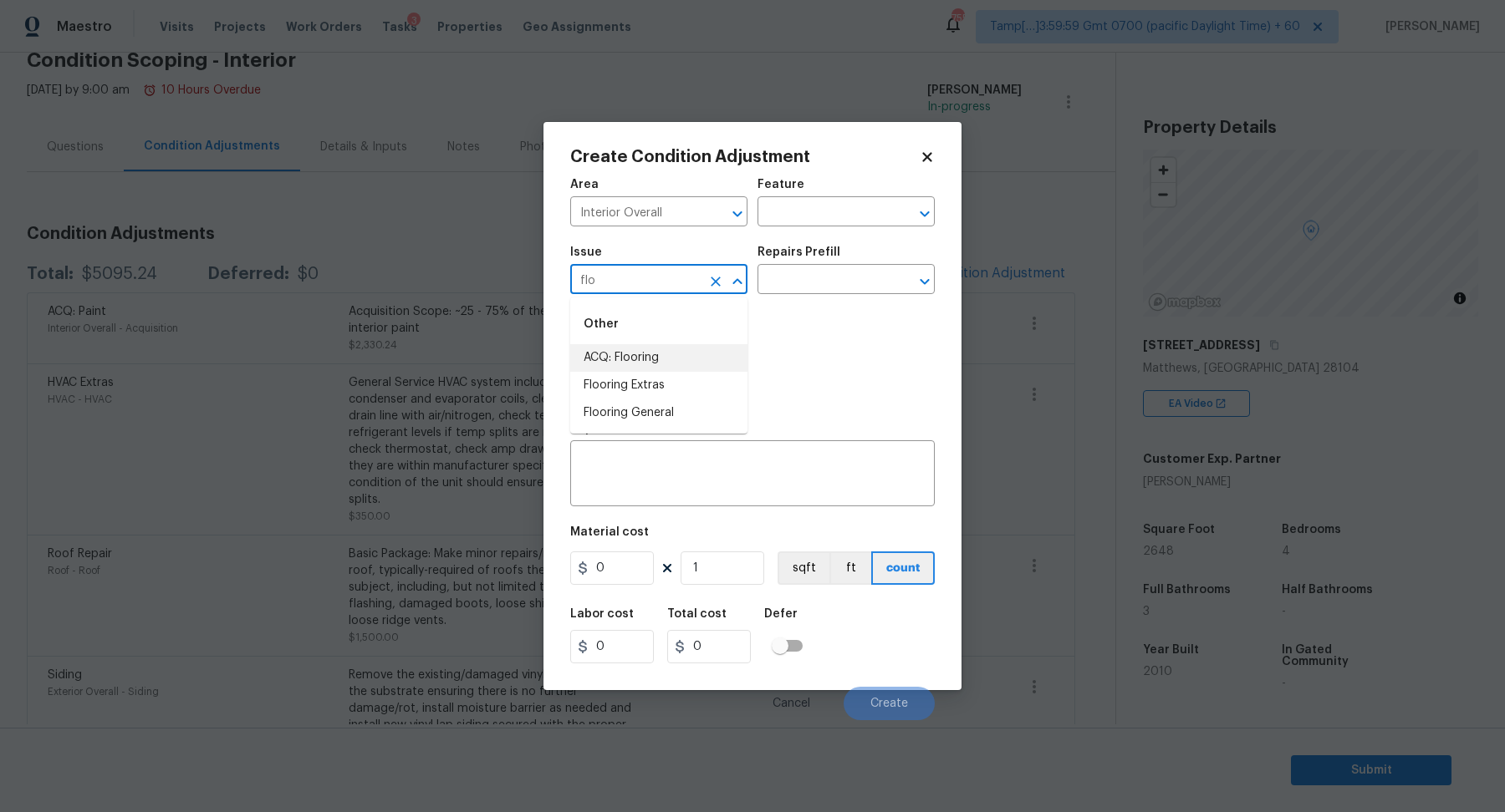
click at [650, 365] on li "ACQ: Flooring" at bounding box center [659, 358] width 177 height 28
type input "ACQ: Flooring"
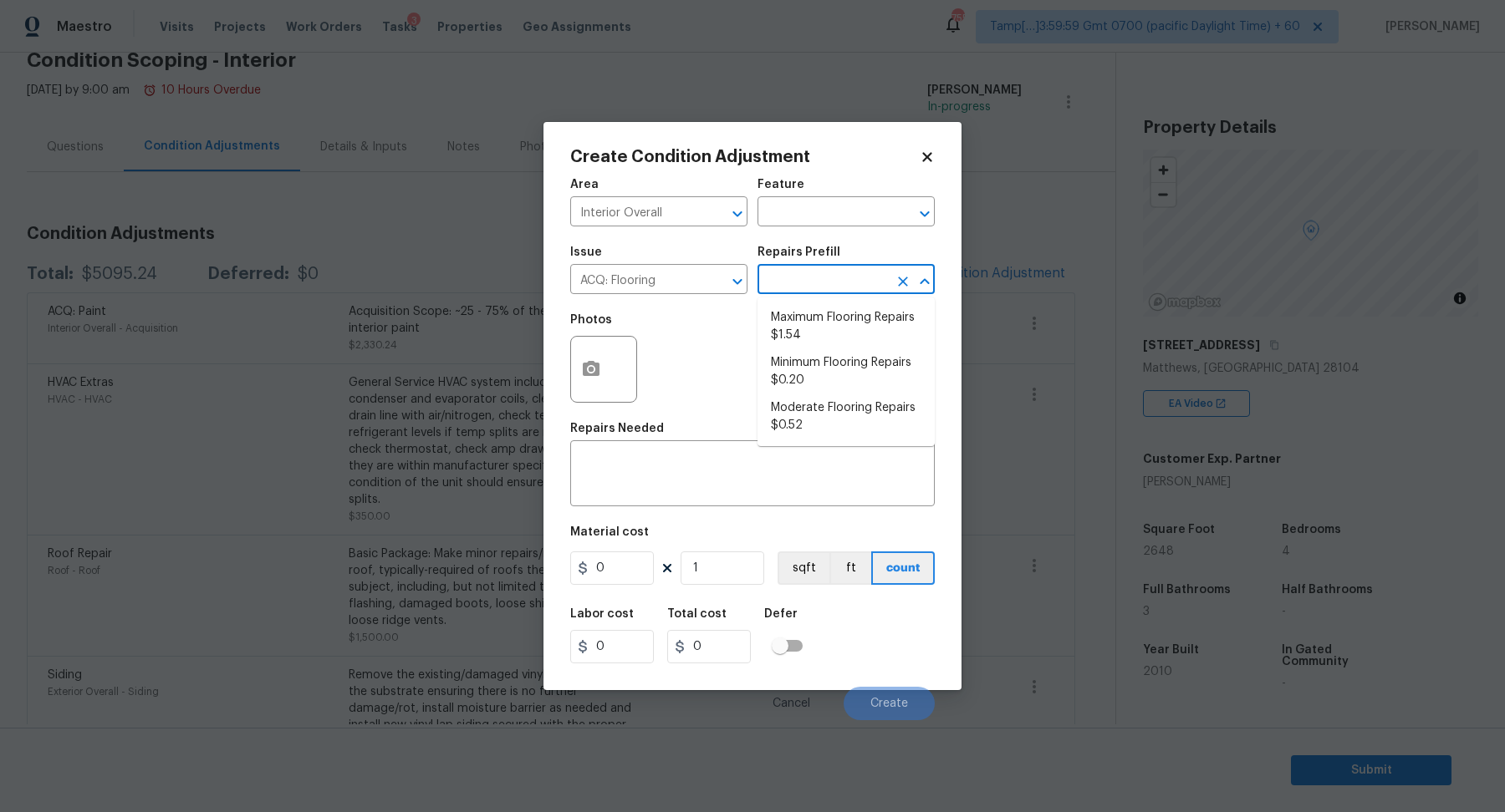
click at [821, 276] on input "text" at bounding box center [823, 282] width 130 height 26
click at [808, 422] on li "Moderate Flooring Repairs $0.52" at bounding box center [846, 417] width 177 height 45
type input "Acquisition"
type textarea "Acquisition Scope: Moderate flooring repairs"
type input "0.52"
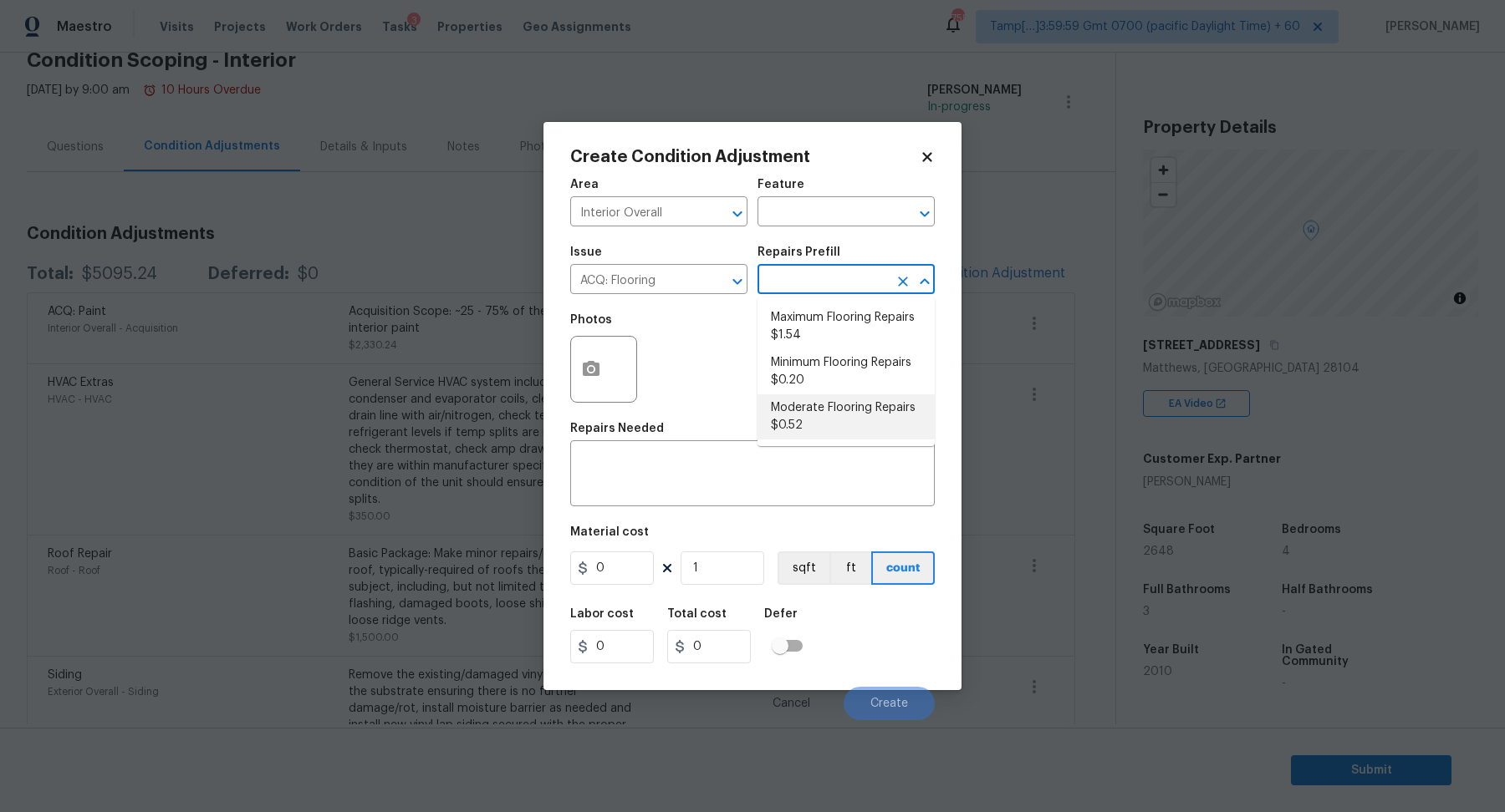
type input "0.52"
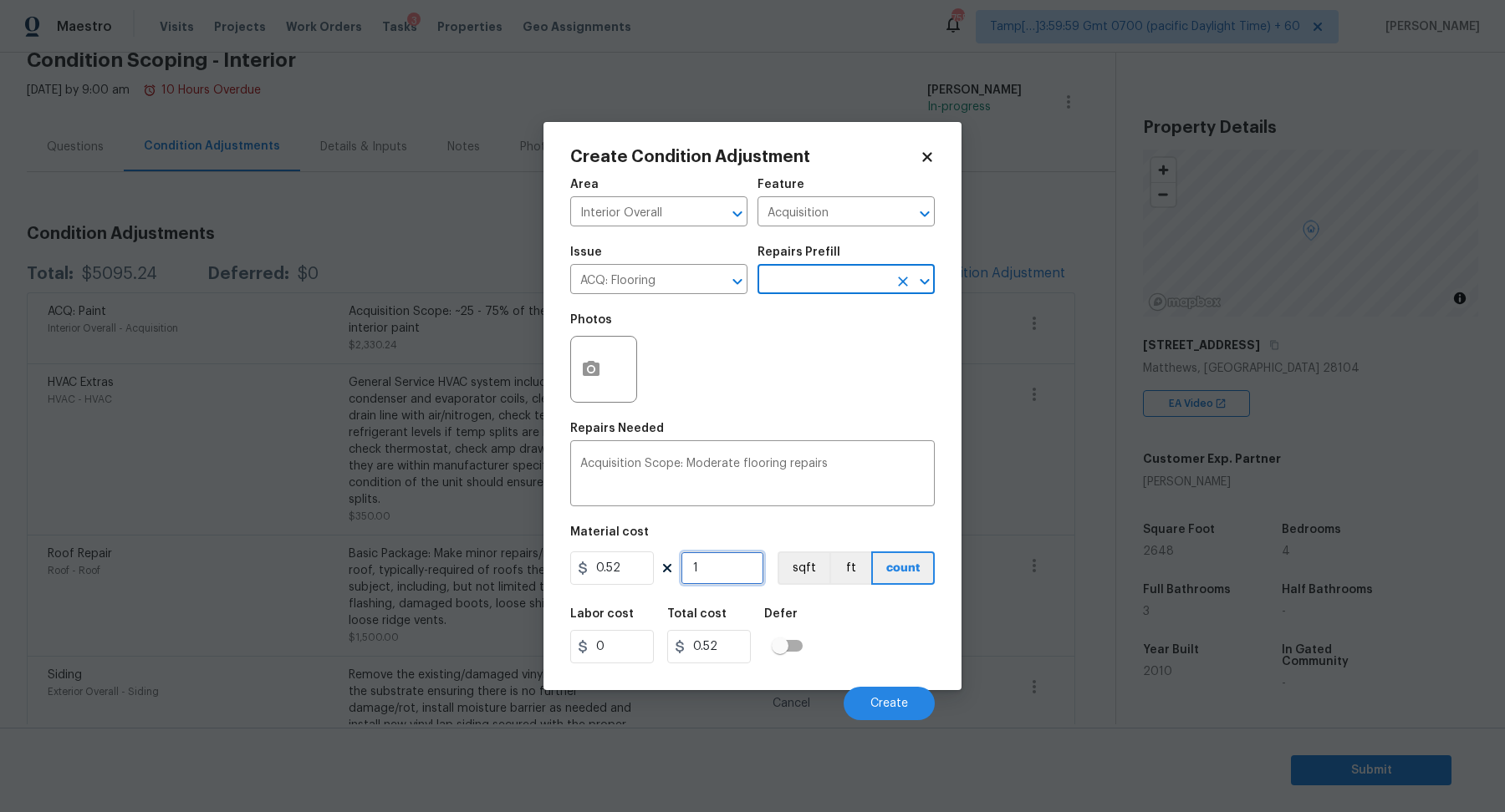
click at [723, 568] on input "1" at bounding box center [722, 568] width 83 height 34
type input "2"
type input "1.04"
type input "26"
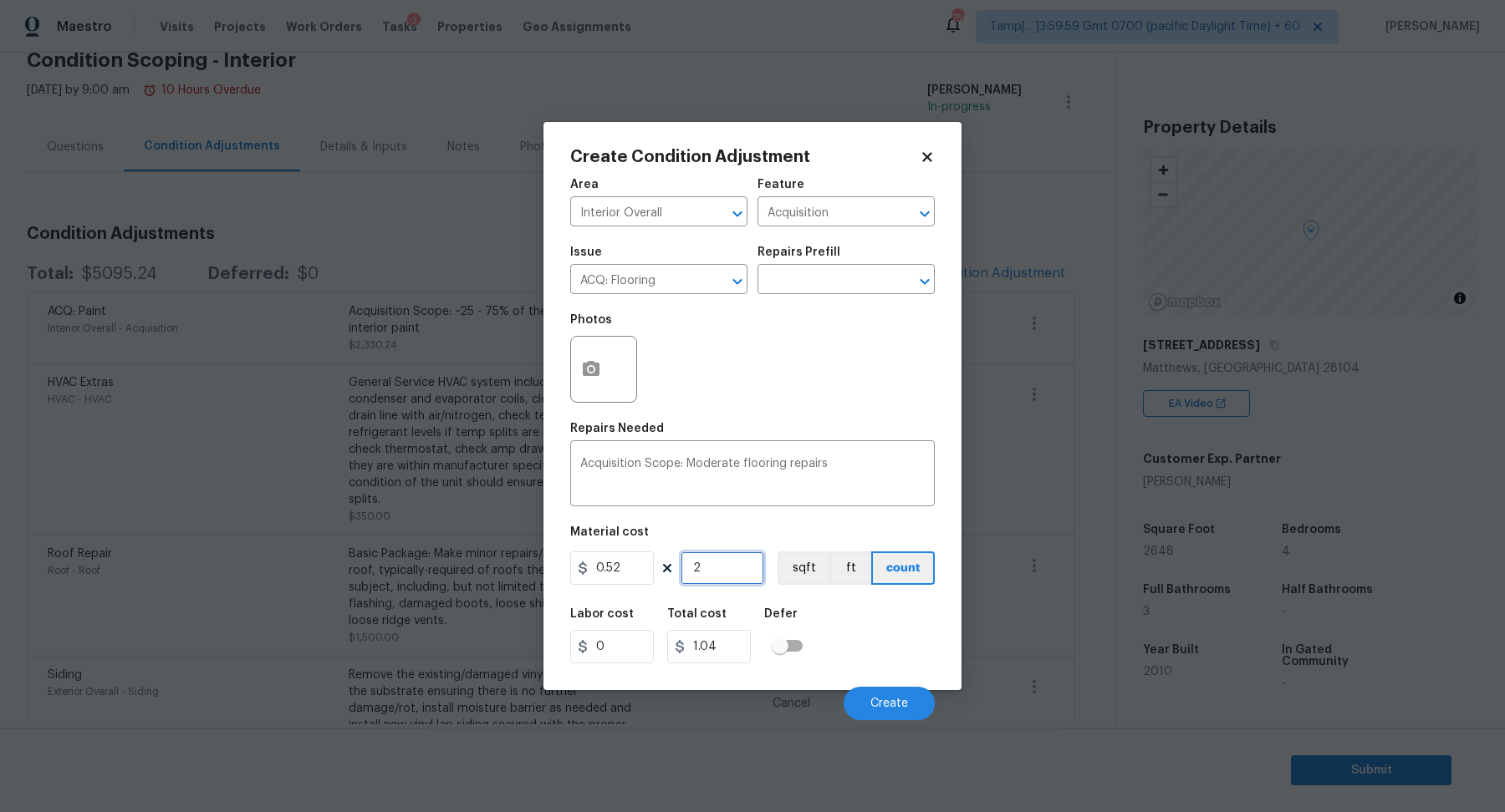
type input "13.52"
type input "264"
type input "137.28"
type input "2648"
type input "1376.96"
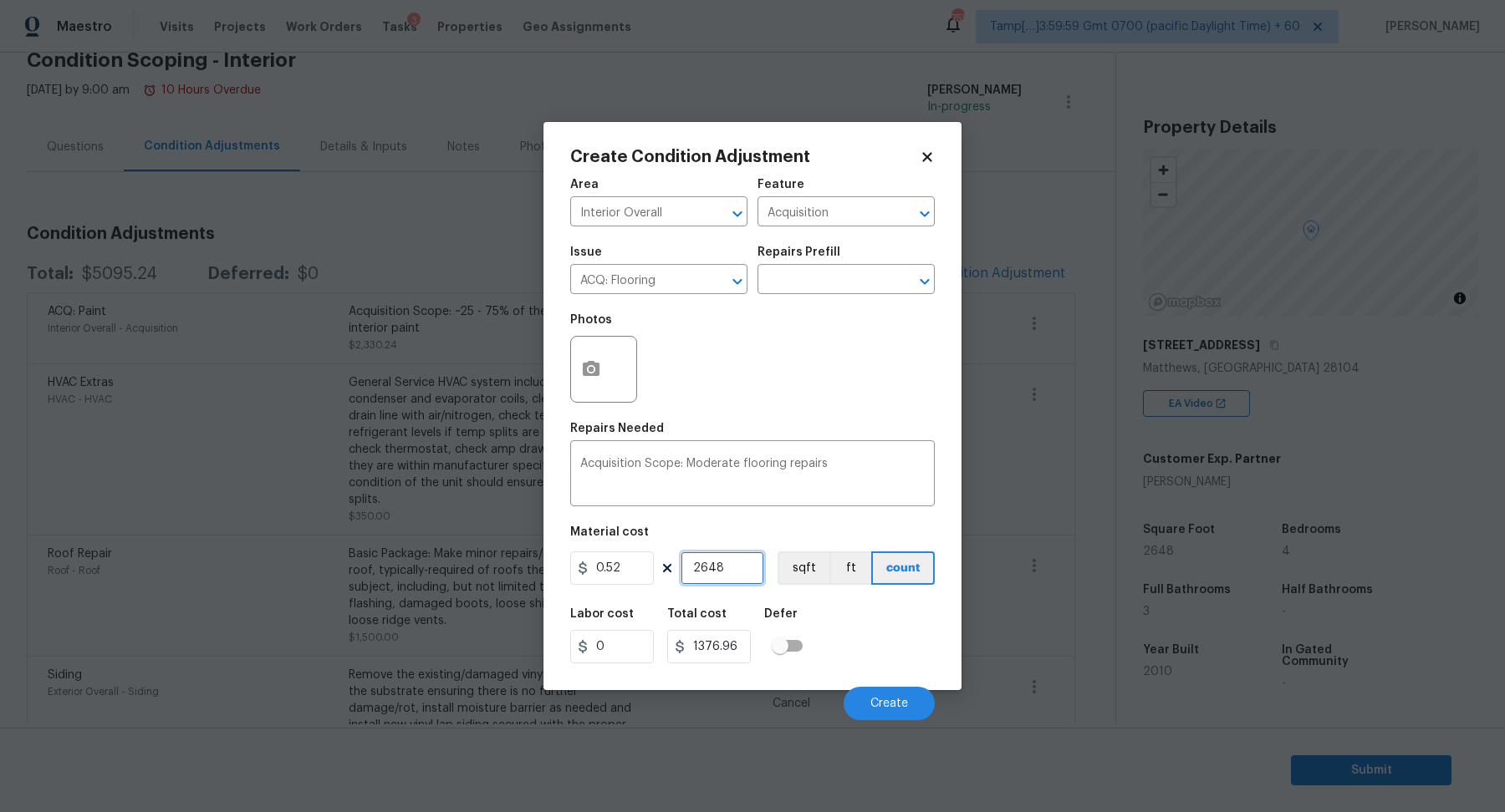
type input "2648"
click at [605, 343] on div at bounding box center [603, 369] width 67 height 67
click at [595, 384] on button "button" at bounding box center [591, 369] width 40 height 65
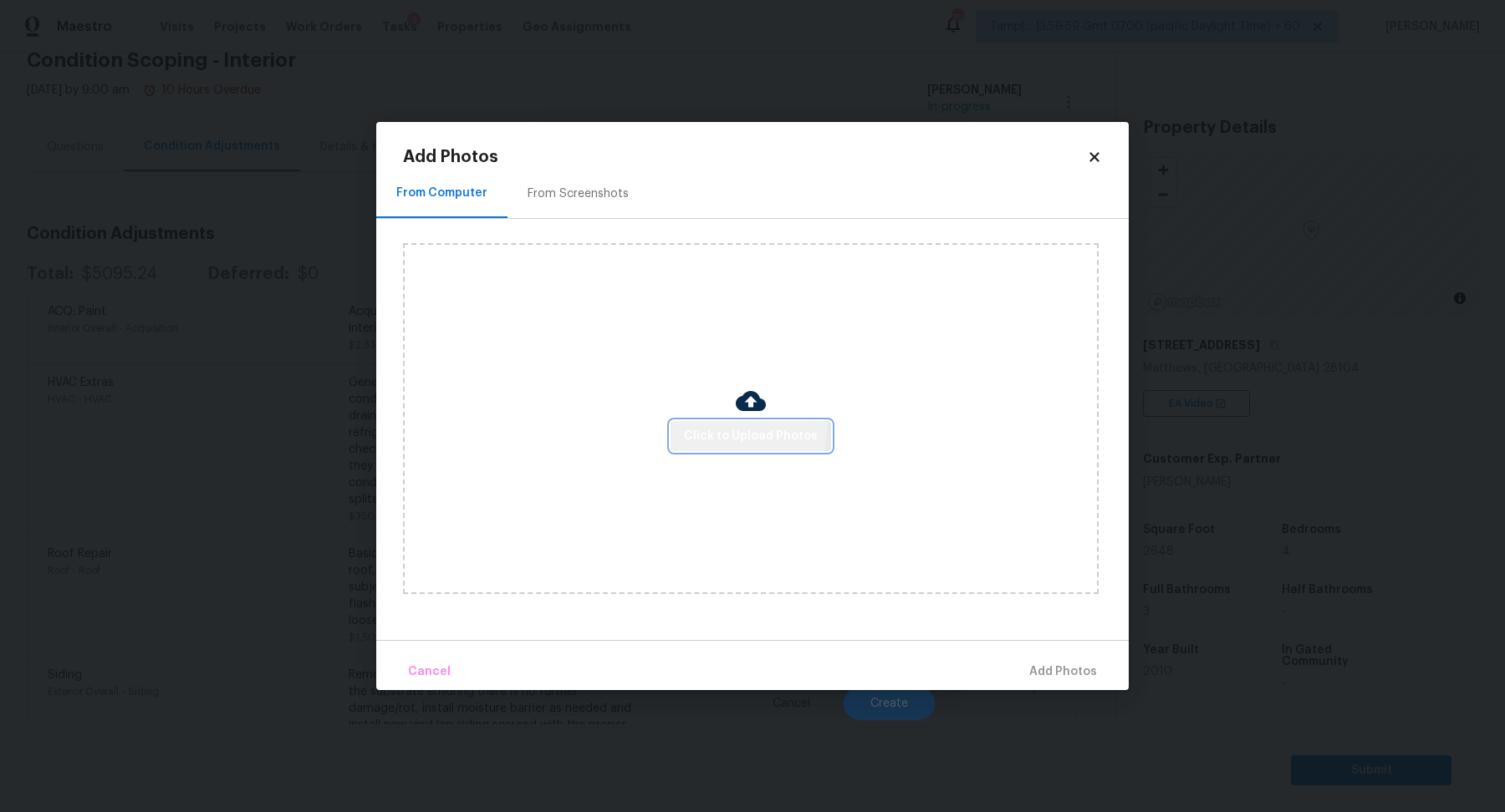
click at [724, 425] on button "Click to Upload Photos" at bounding box center [750, 437] width 160 height 31
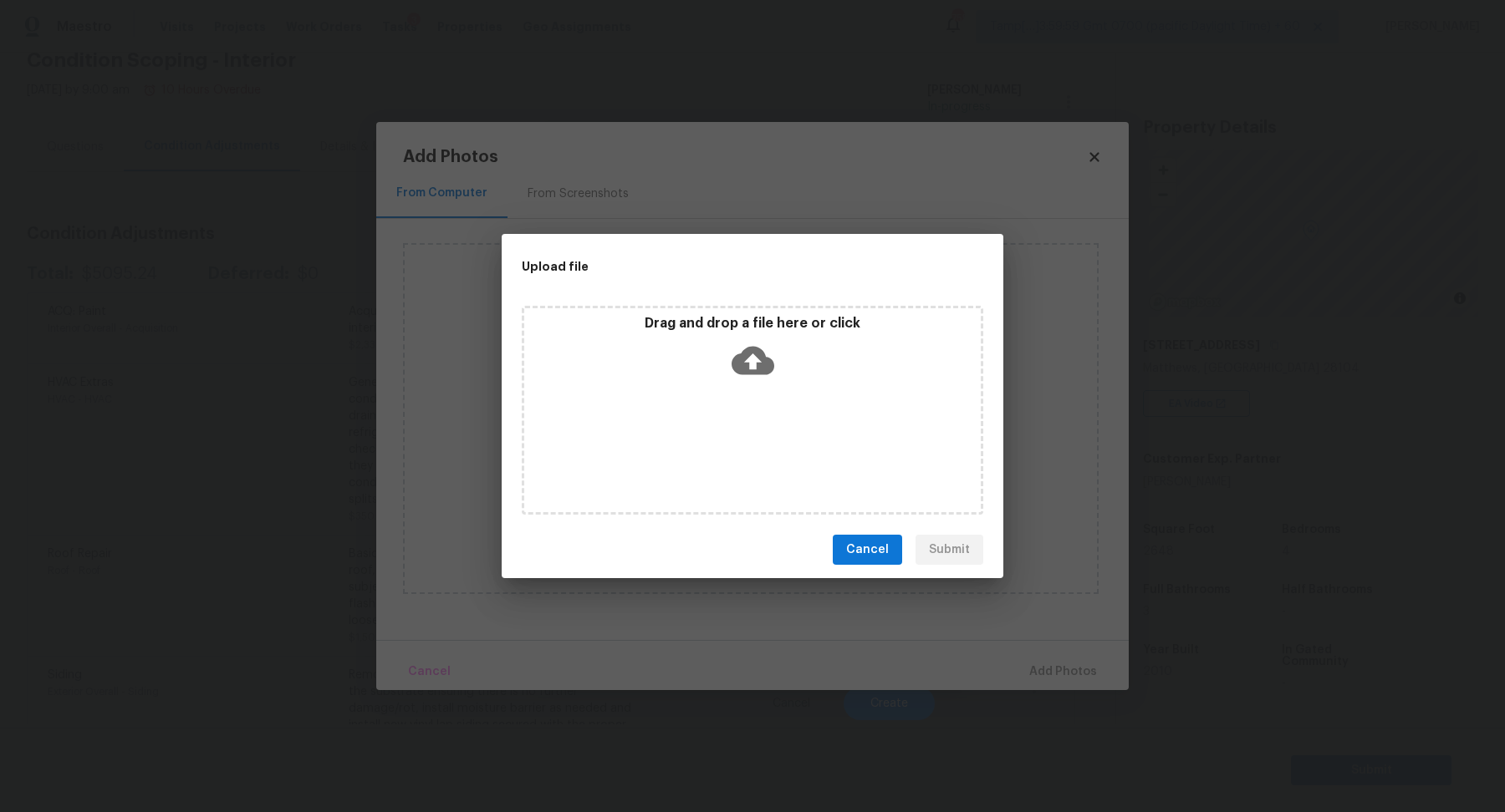
click at [784, 376] on div "Drag and drop a file here or click" at bounding box center [752, 351] width 456 height 72
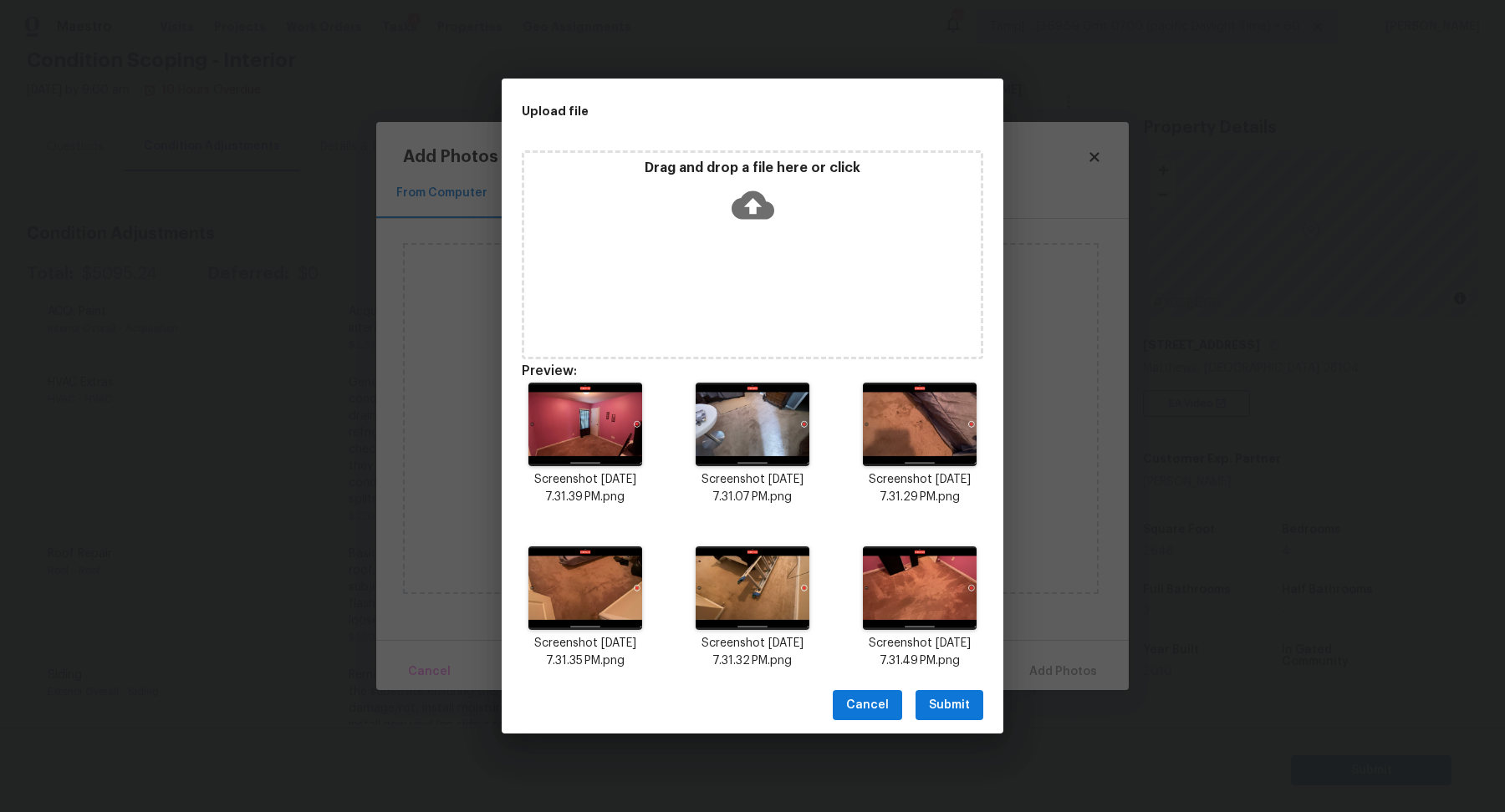
click at [951, 711] on span "Submit" at bounding box center [948, 705] width 41 height 21
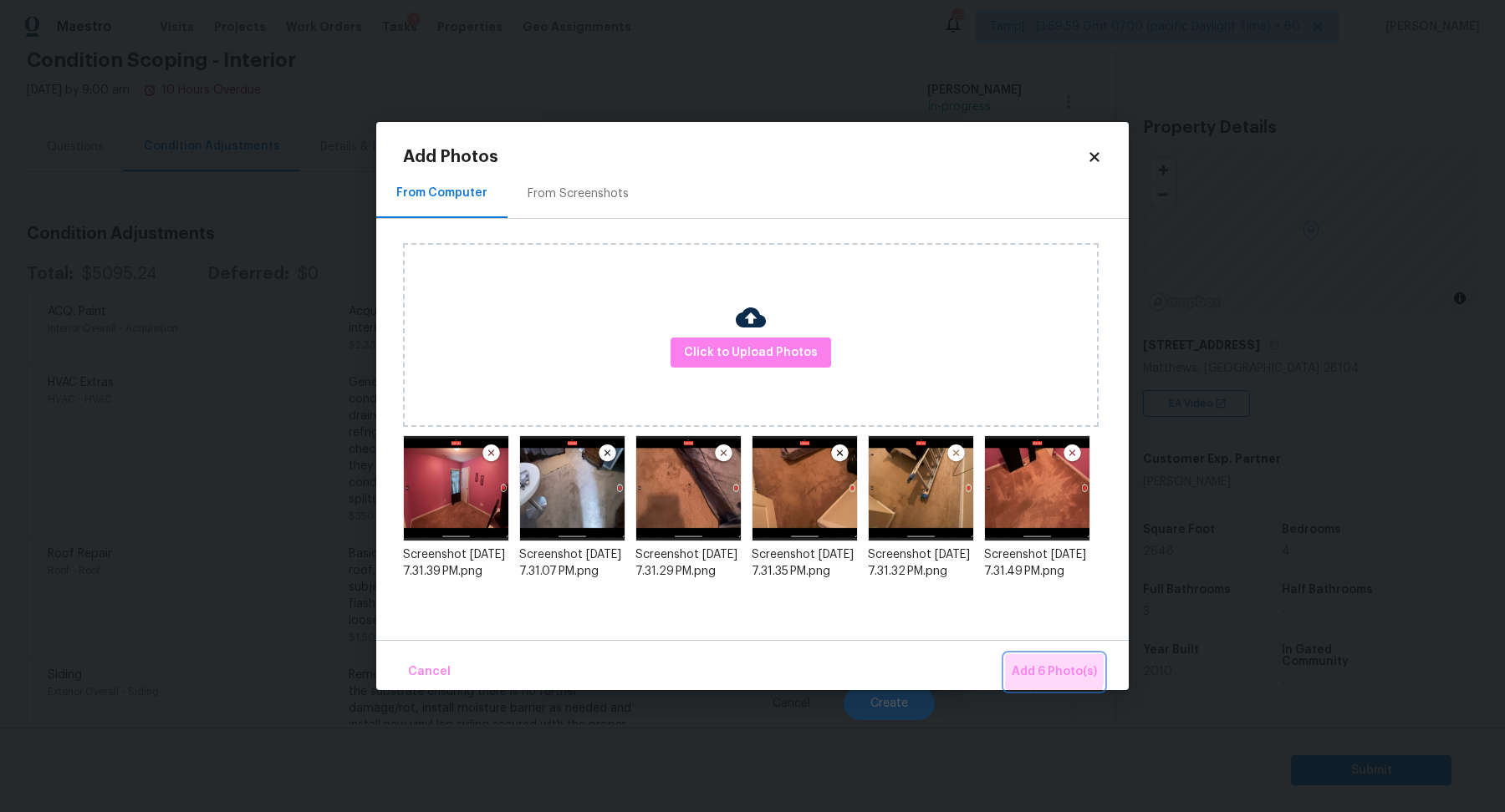
click at [1037, 667] on span "Add 6 Photo(s)" at bounding box center [1054, 672] width 85 height 21
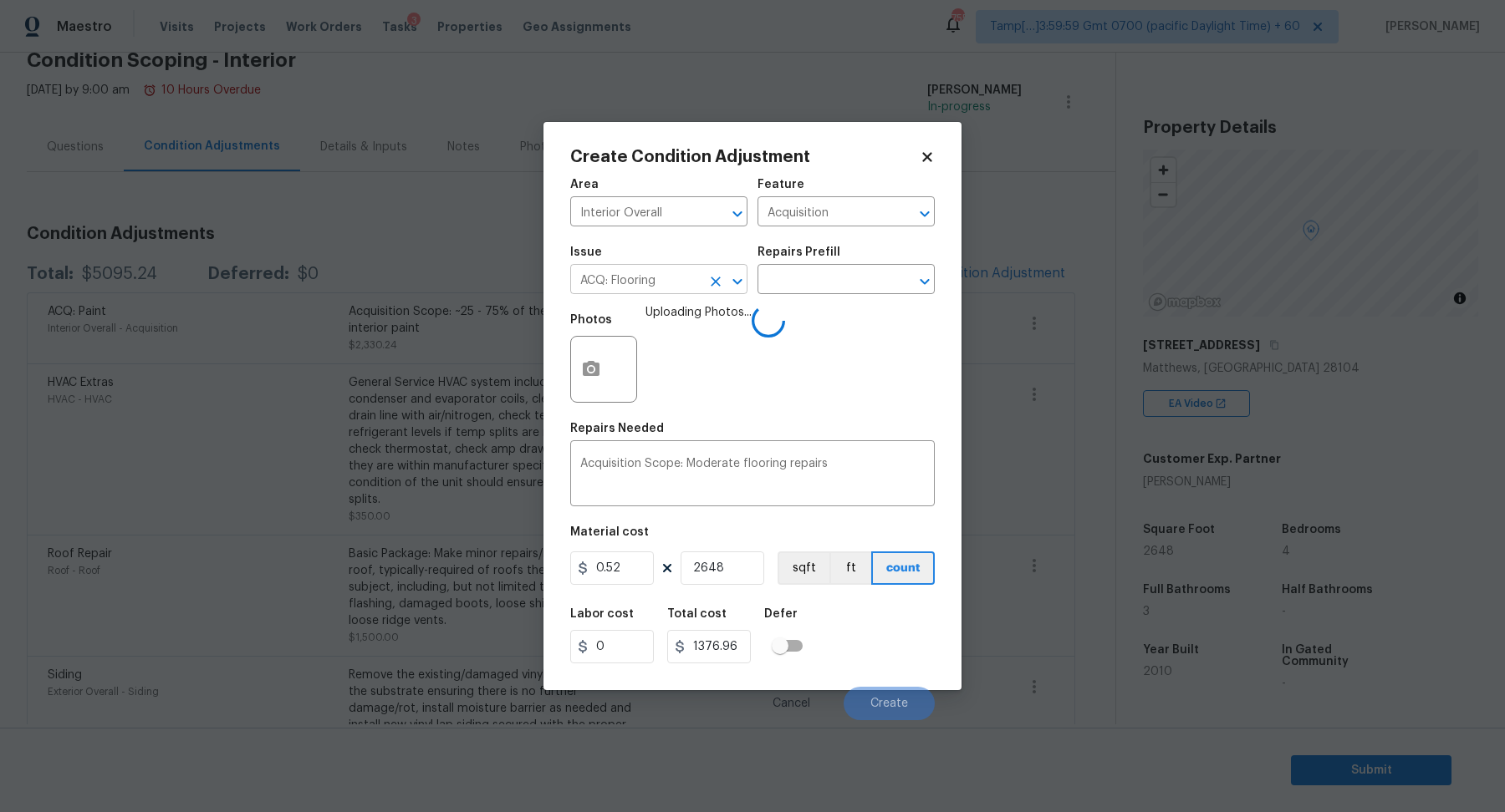
click at [661, 271] on input "ACQ: Flooring" at bounding box center [635, 282] width 130 height 26
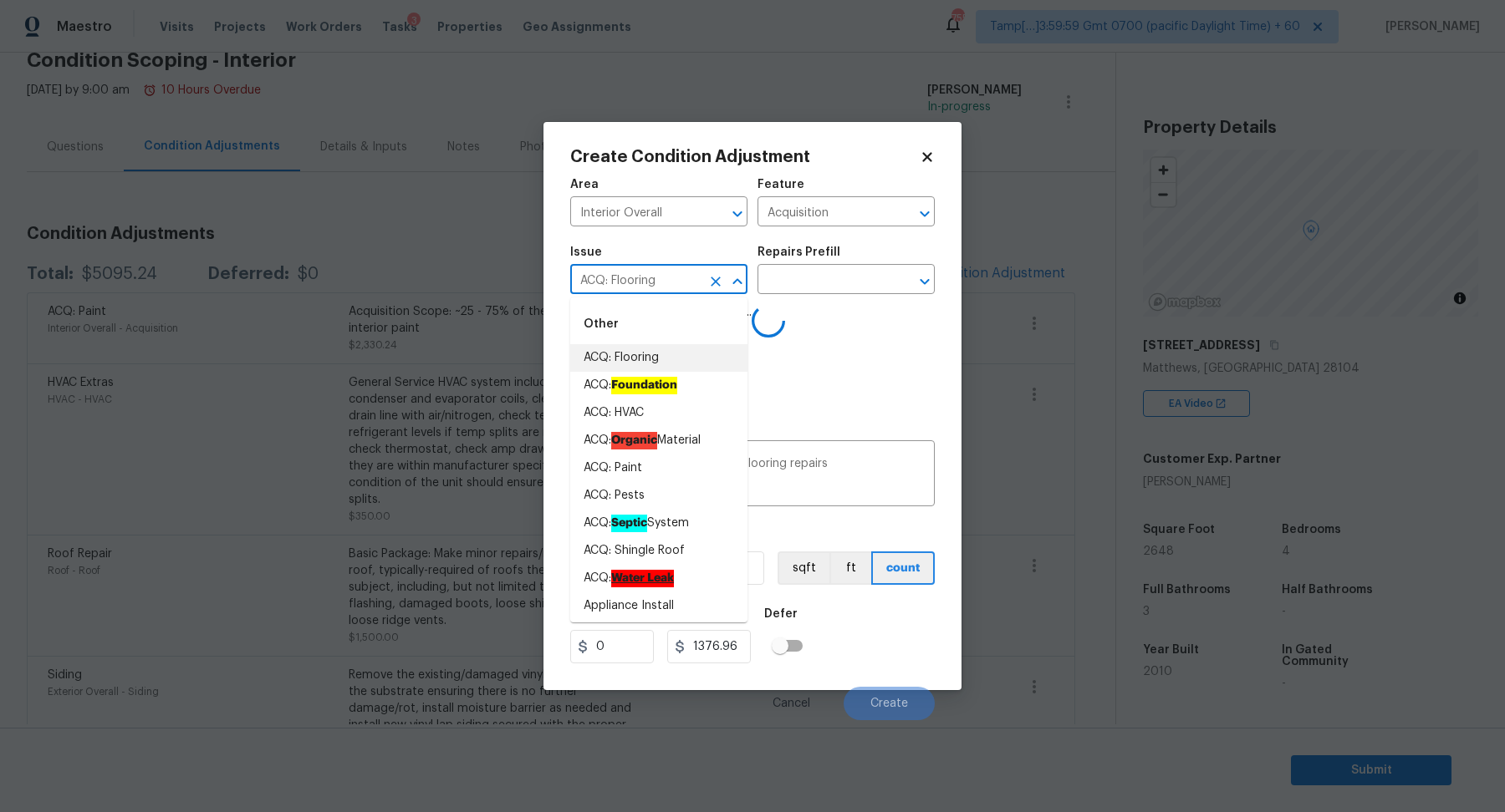
click at [661, 271] on input "ACQ: Flooring" at bounding box center [635, 282] width 130 height 26
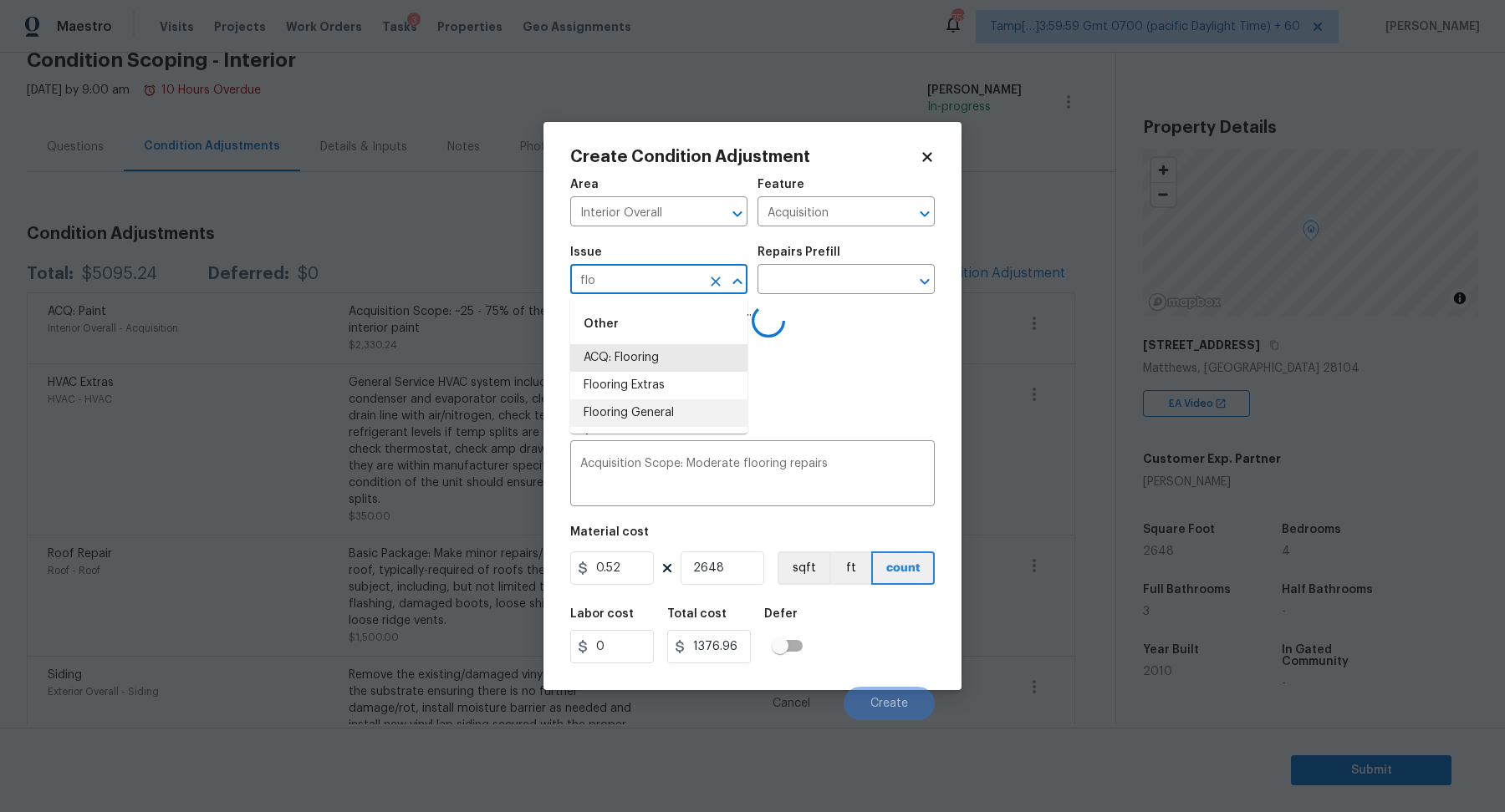
click at [616, 416] on li "Flooring General" at bounding box center [659, 413] width 177 height 28
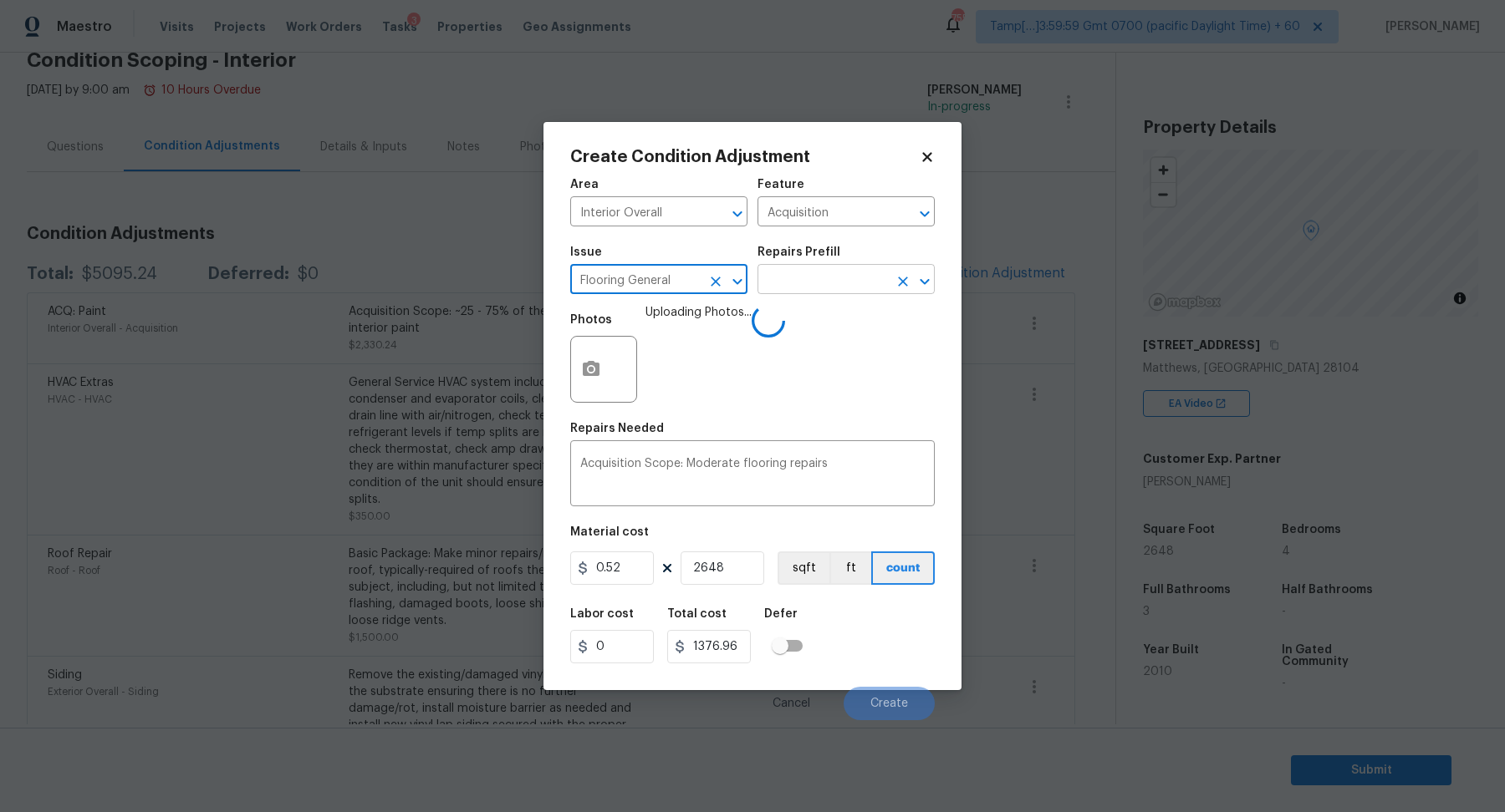
type input "Flooring General"
click at [821, 290] on input "text" at bounding box center [823, 282] width 130 height 26
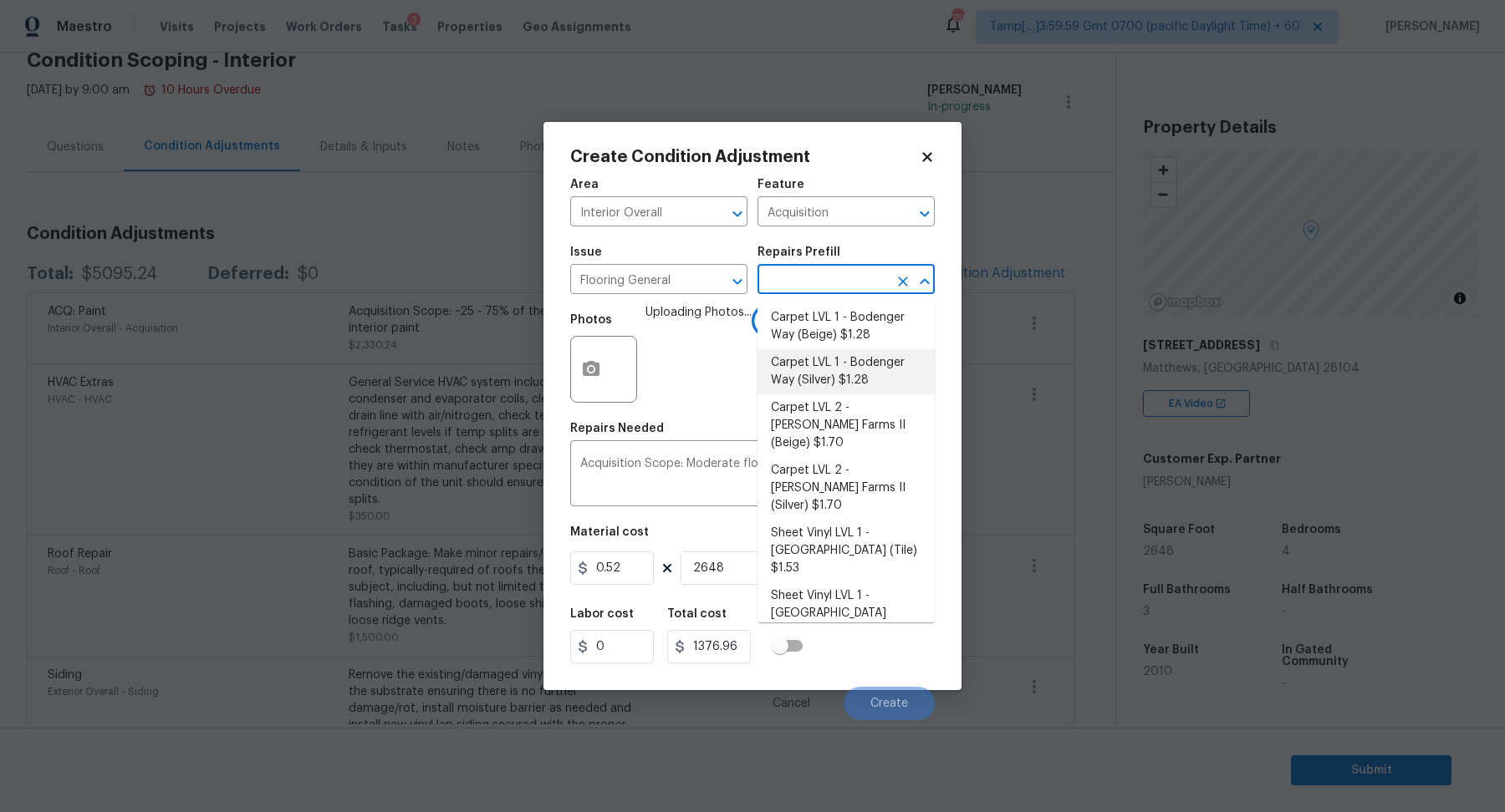
click at [870, 380] on li "Carpet LVL 1 - Bodenger Way (Silver) $1.28" at bounding box center [846, 372] width 177 height 45
type input "Overall Flooring"
type textarea "Install new carpet. (Bodenger Way [GEOGRAPHIC_DATA], Silver) at all previously …"
type input "1.28"
type input "3389.44"
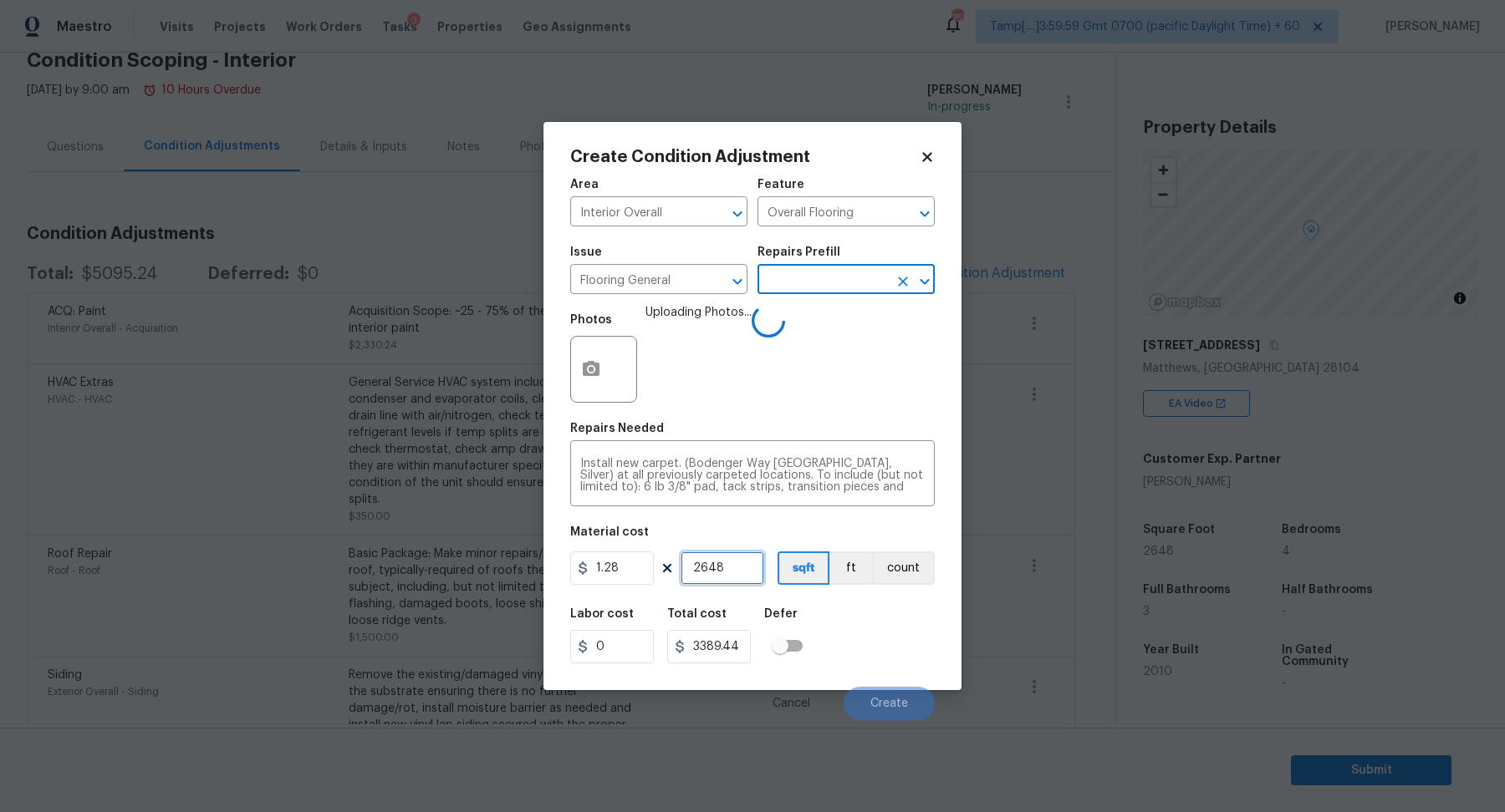
click at [736, 565] on input "2648" at bounding box center [722, 568] width 83 height 34
type input "2"
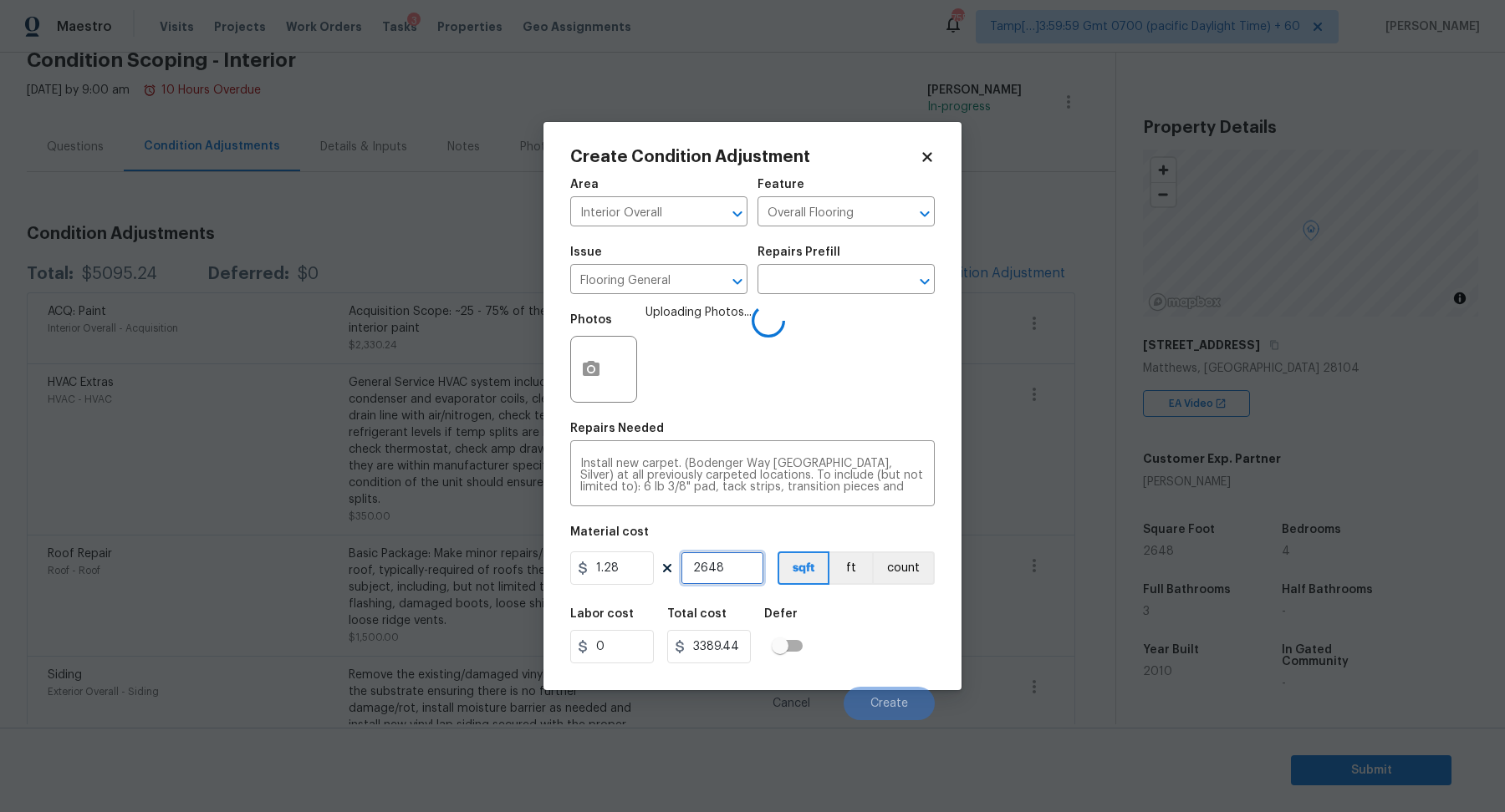
type input "2.56"
type input "20"
type input "25.6"
type input "200"
type input "256"
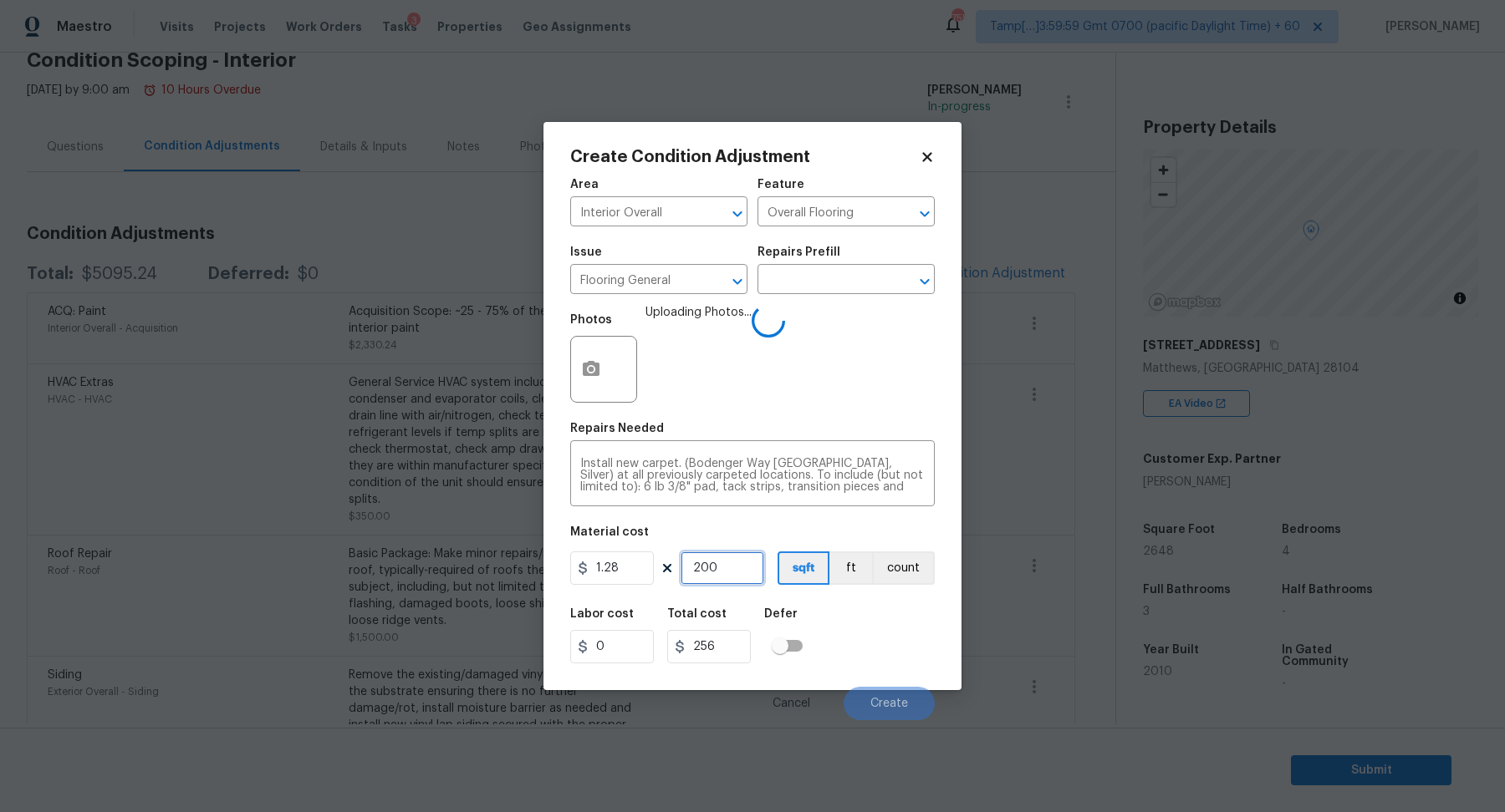
type input "2000"
type input "2560"
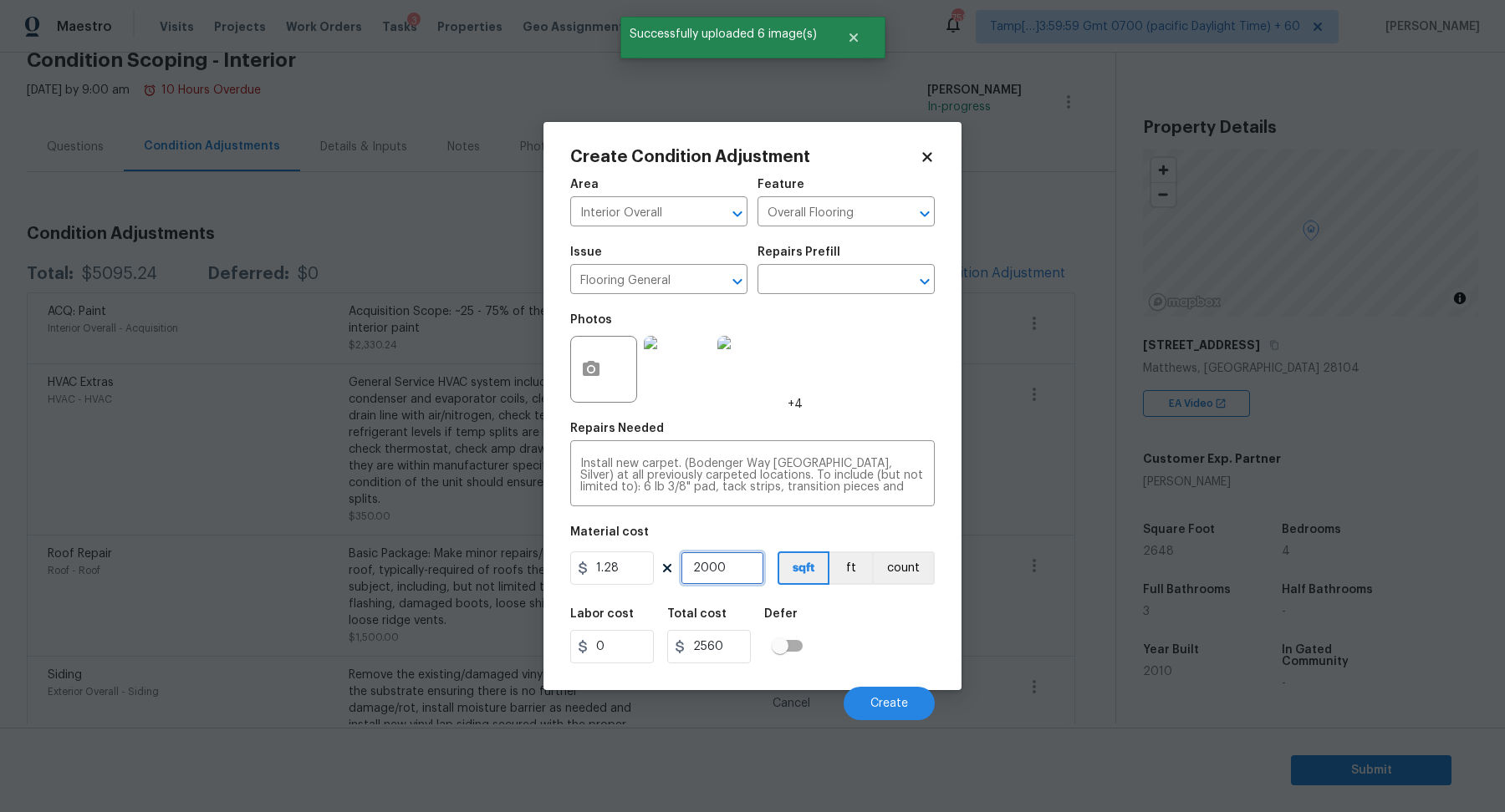
click at [736, 568] on input "2000" at bounding box center [722, 568] width 83 height 34
type input "1"
type input "1.28"
type input "18"
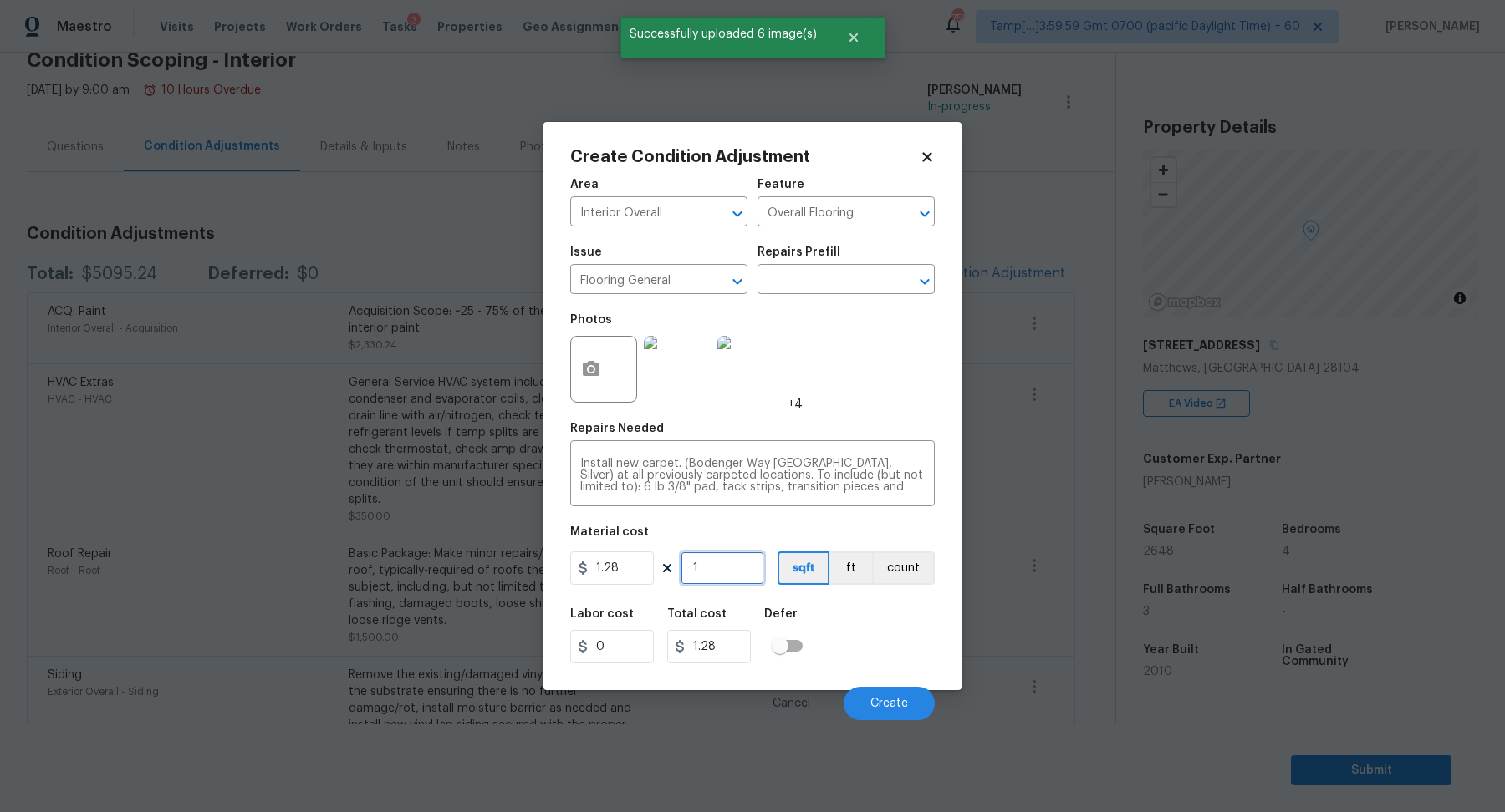
type input "23.04"
type input "180"
type input "230.4"
type input "1800"
type input "2304"
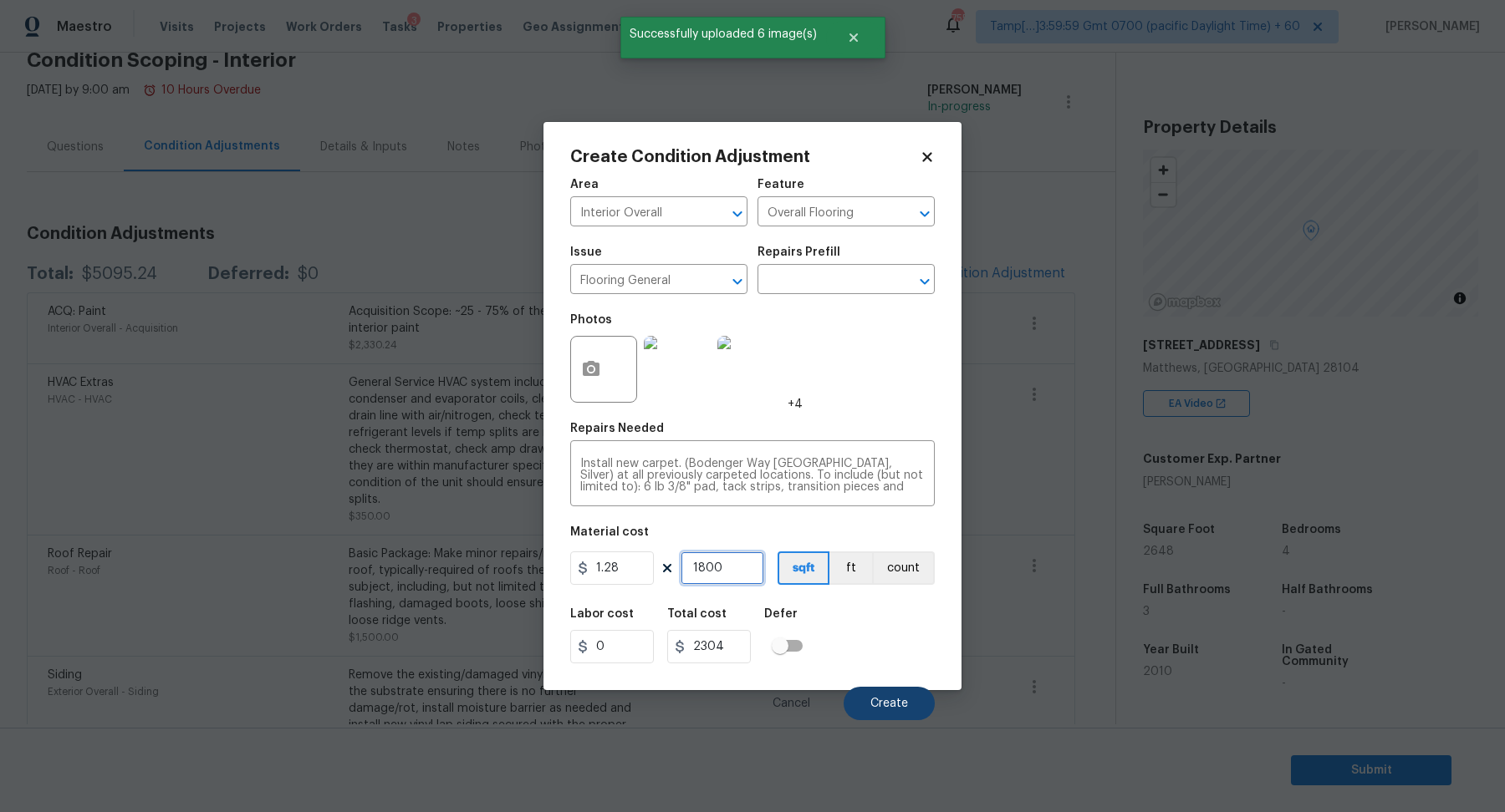
type input "1800"
click at [883, 693] on button "Create" at bounding box center [889, 704] width 91 height 34
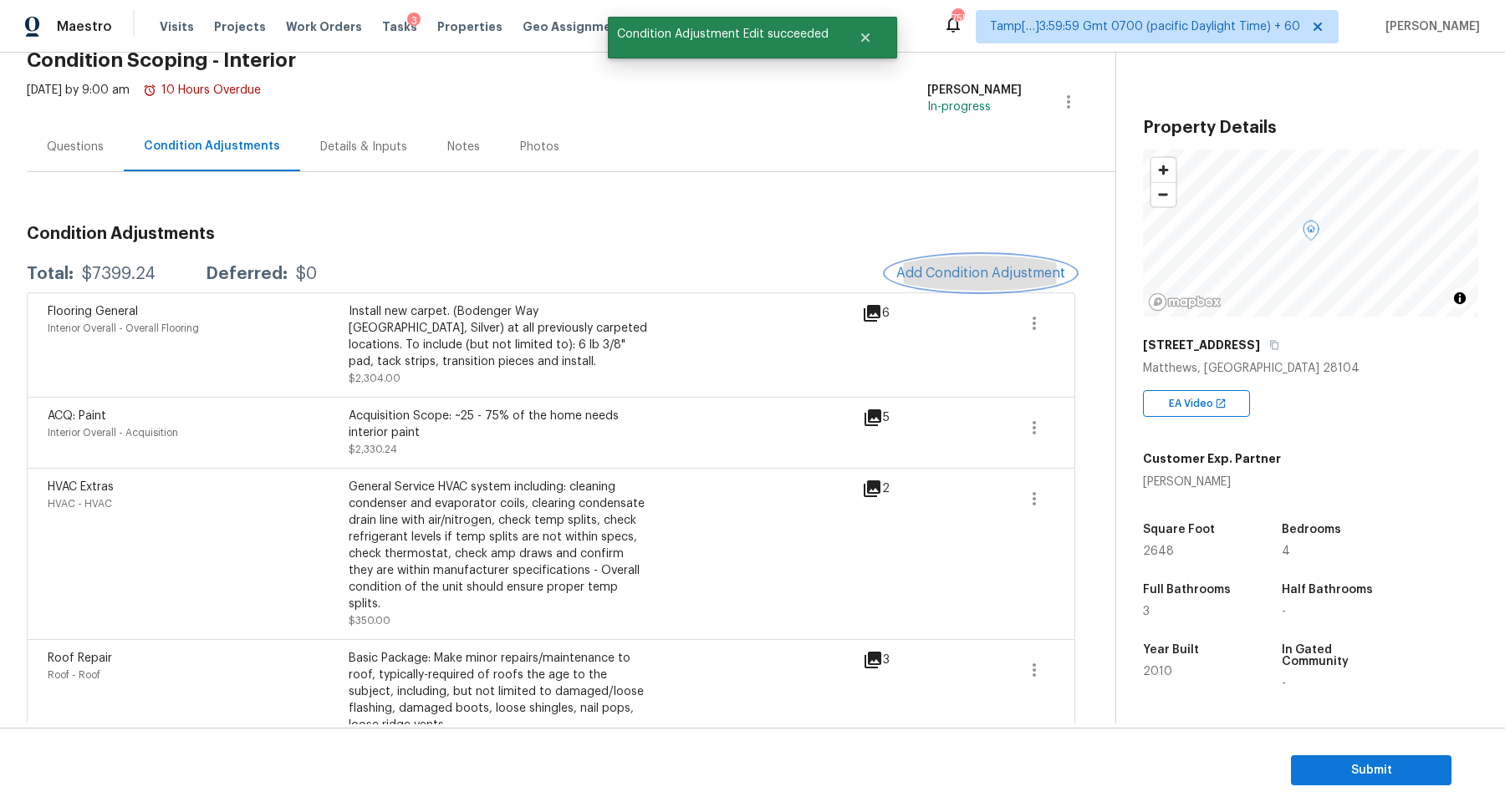
click at [978, 274] on span "Add Condition Adjustment" at bounding box center [981, 273] width 169 height 15
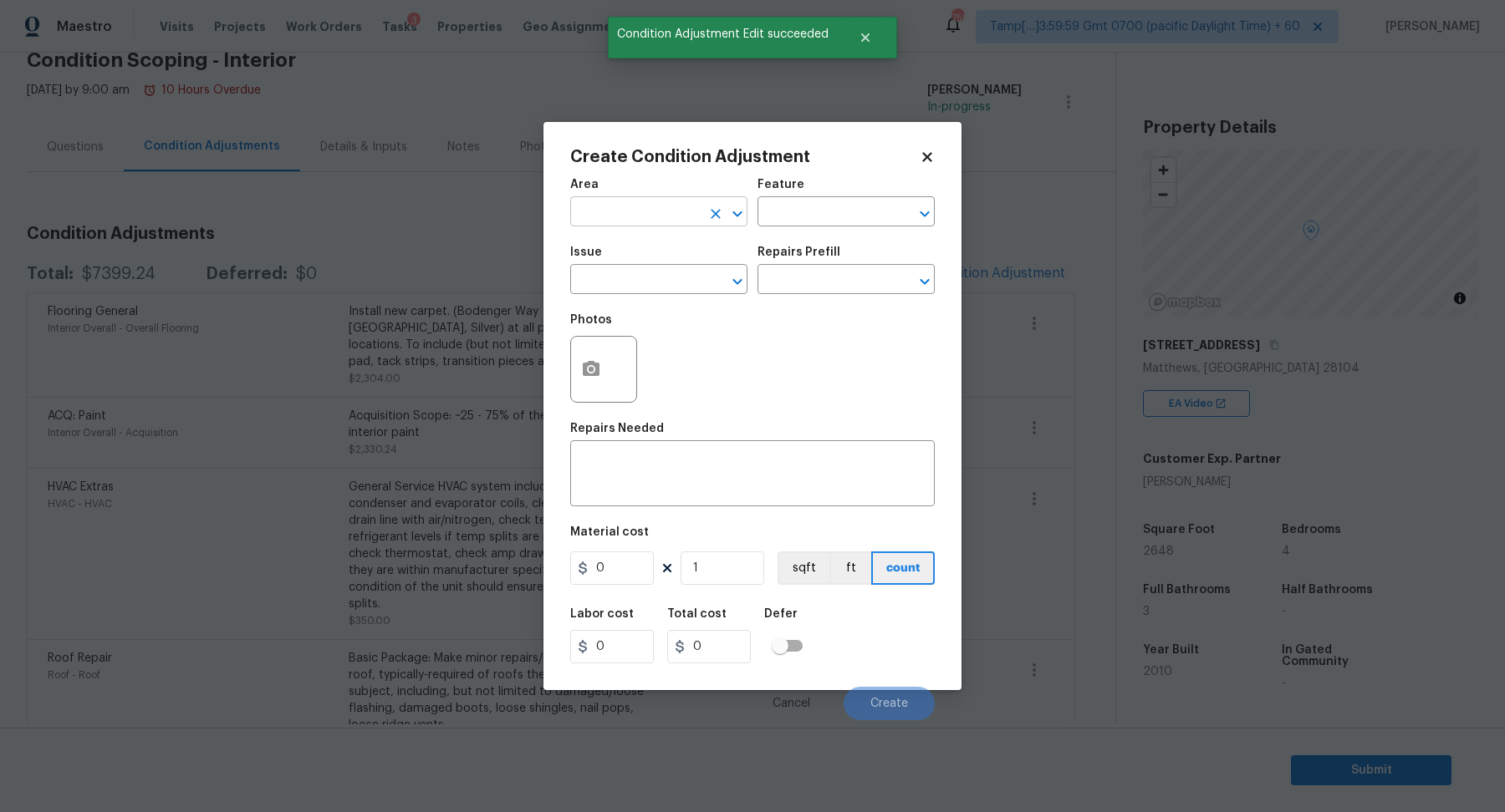
click at [593, 216] on input "text" at bounding box center [635, 213] width 130 height 26
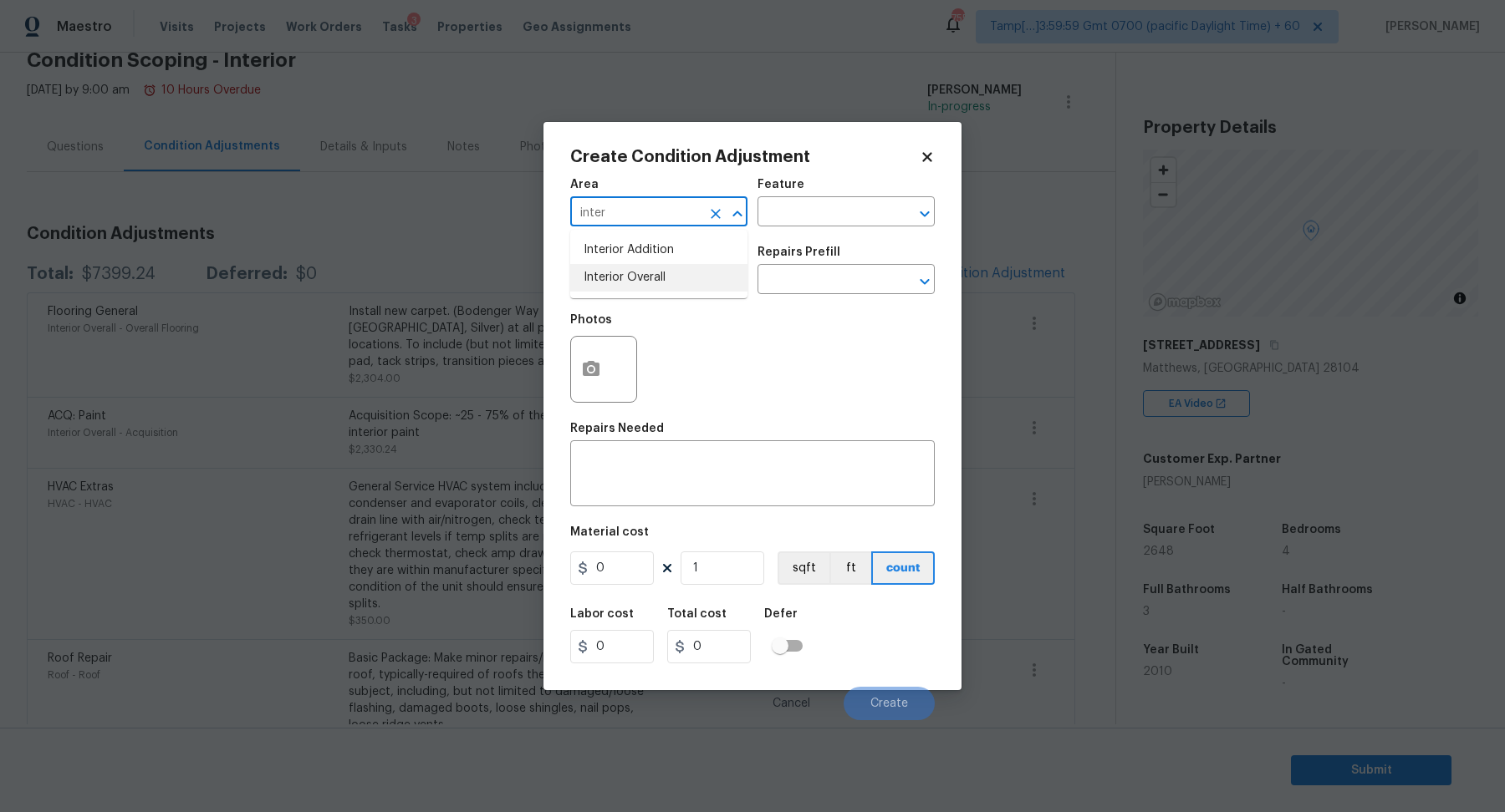
click at [617, 289] on li "Interior Overall" at bounding box center [659, 278] width 177 height 28
type input "Interior Overall"
click at [617, 289] on input "text" at bounding box center [635, 282] width 130 height 26
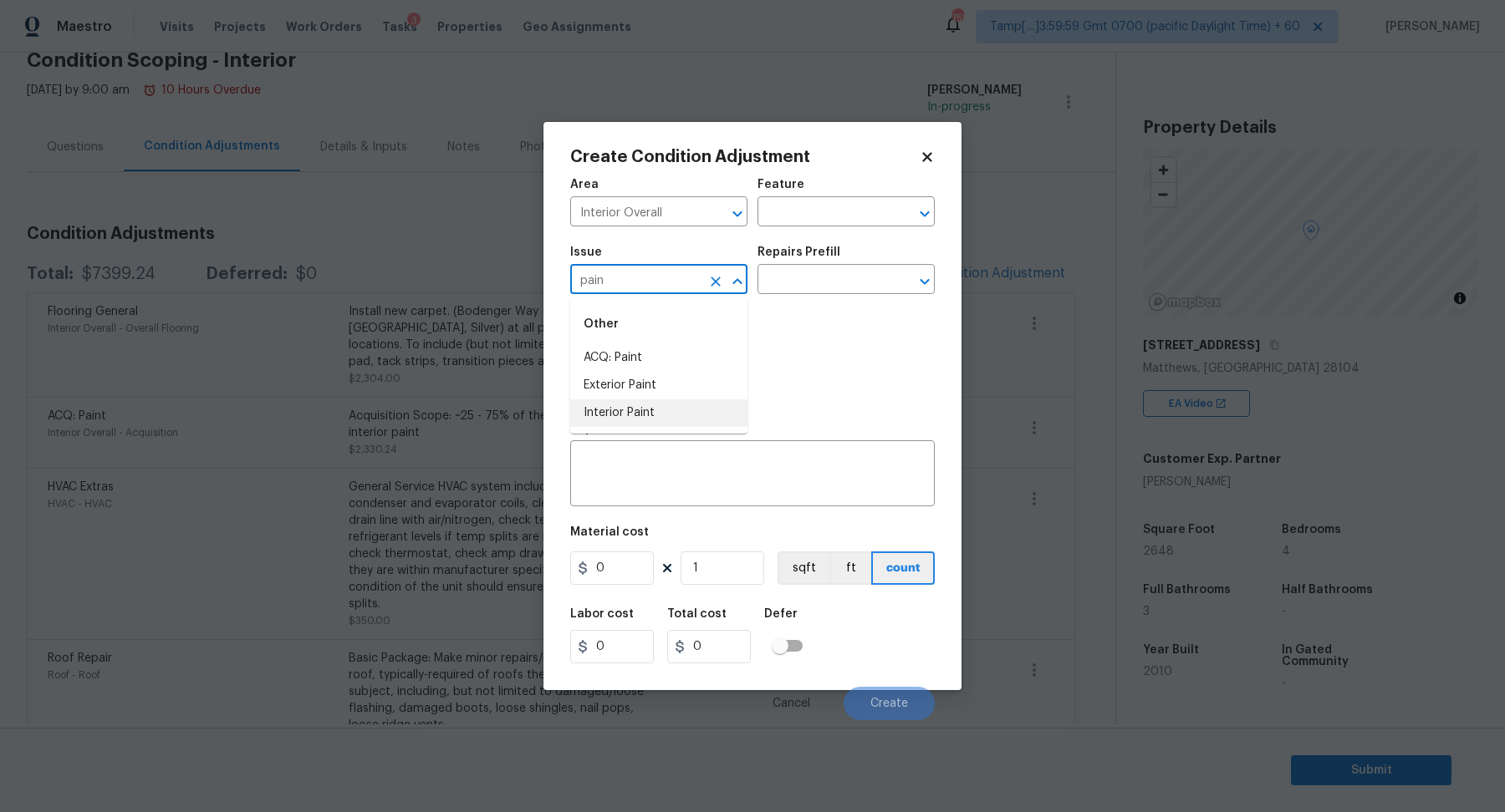
click at [697, 405] on li "Interior Paint" at bounding box center [659, 413] width 177 height 28
type input "Interior Paint"
click at [828, 247] on h5 "Repairs Prefill" at bounding box center [798, 251] width 82 height 11
click at [829, 275] on input "text" at bounding box center [823, 282] width 130 height 26
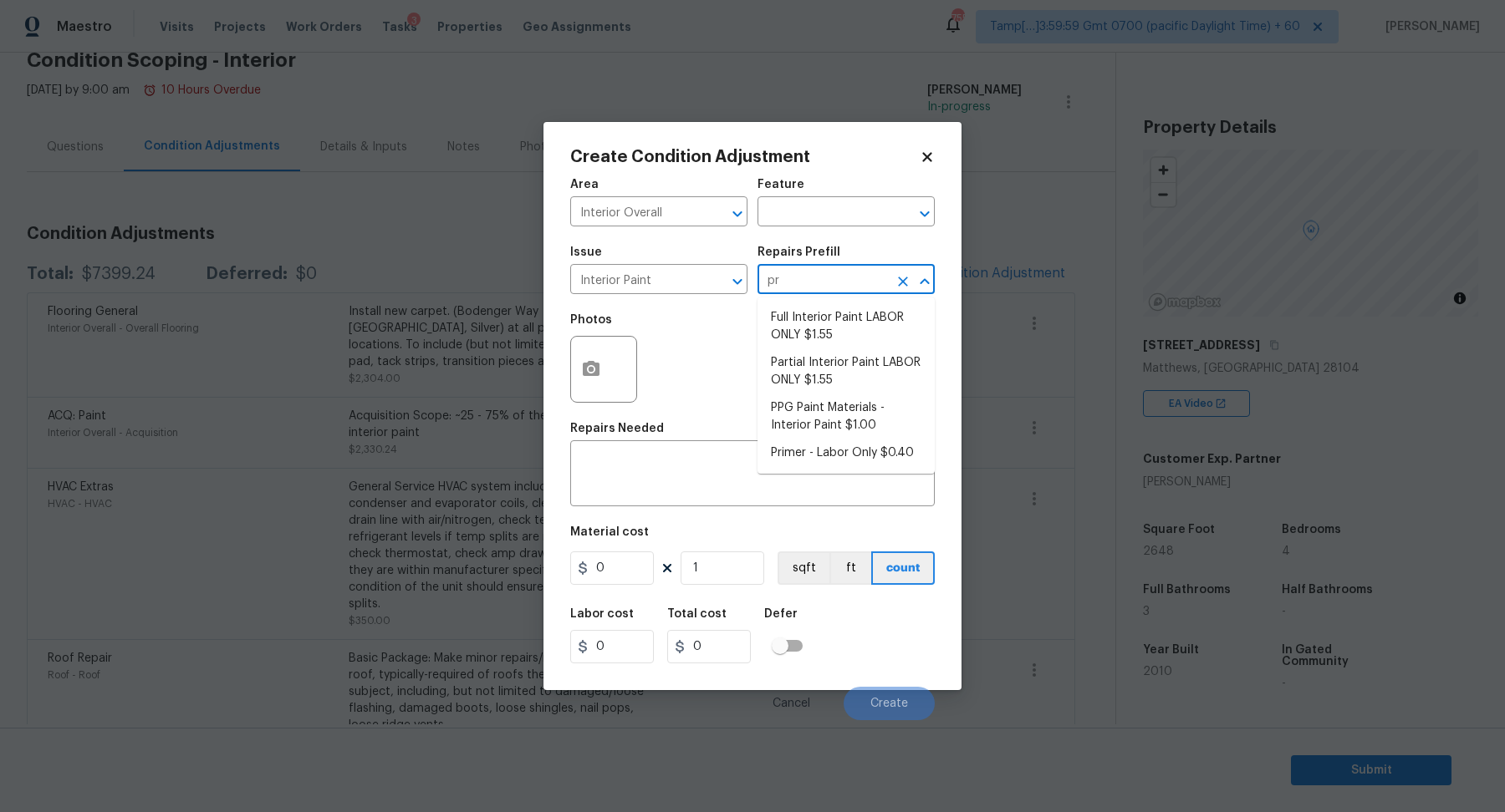
type input "pri"
click at [893, 303] on ul "Primer - Labor Only $0.40" at bounding box center [846, 317] width 177 height 41
click at [894, 321] on li "Primer - Labor Only $0.40" at bounding box center [846, 318] width 177 height 28
type input "Overall Paint"
type textarea "Interior primer - PRIMER PROVIDED BY OPENDOOR - All nails, screws, drywall anch…"
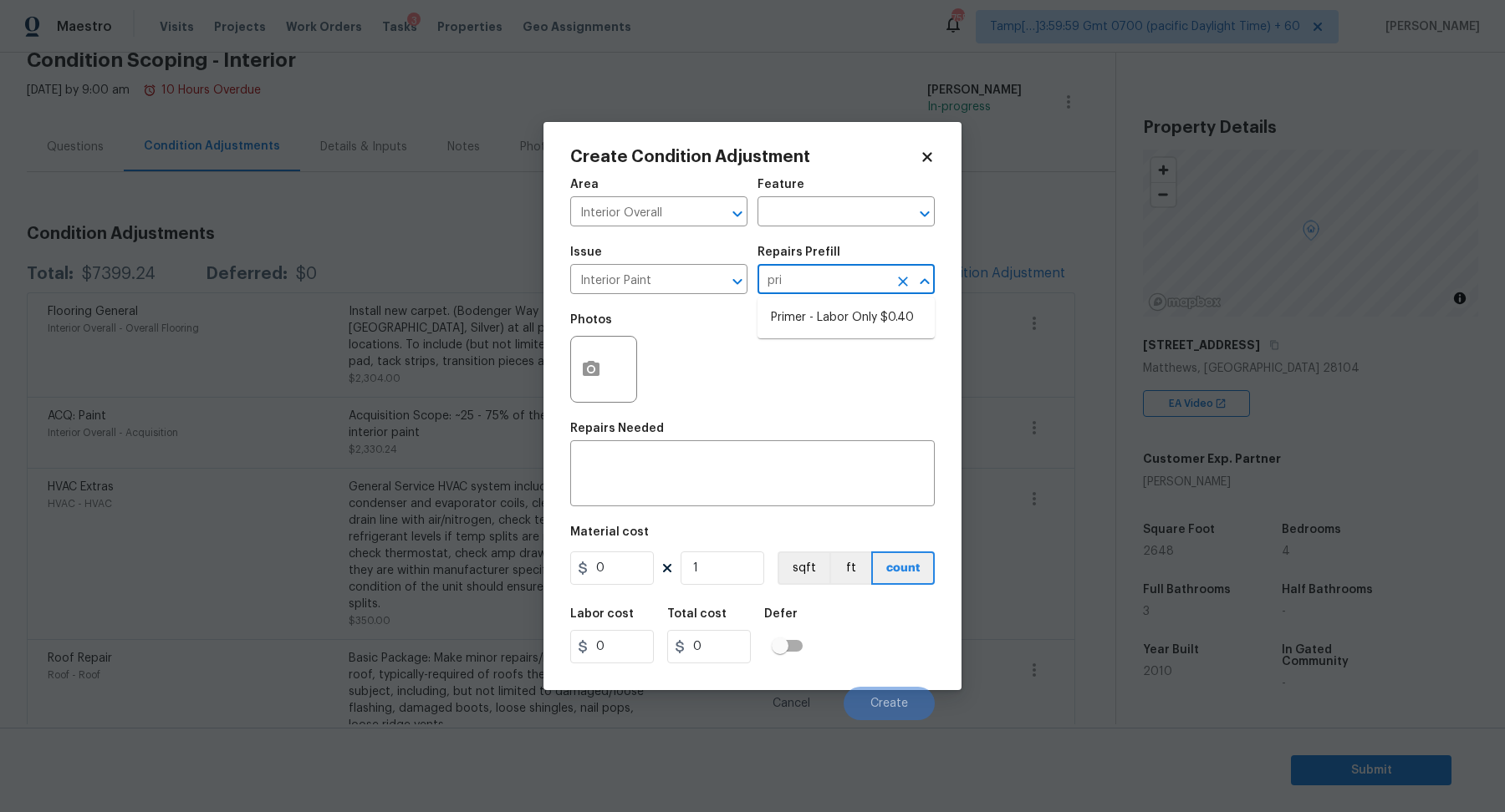
type input "0.4"
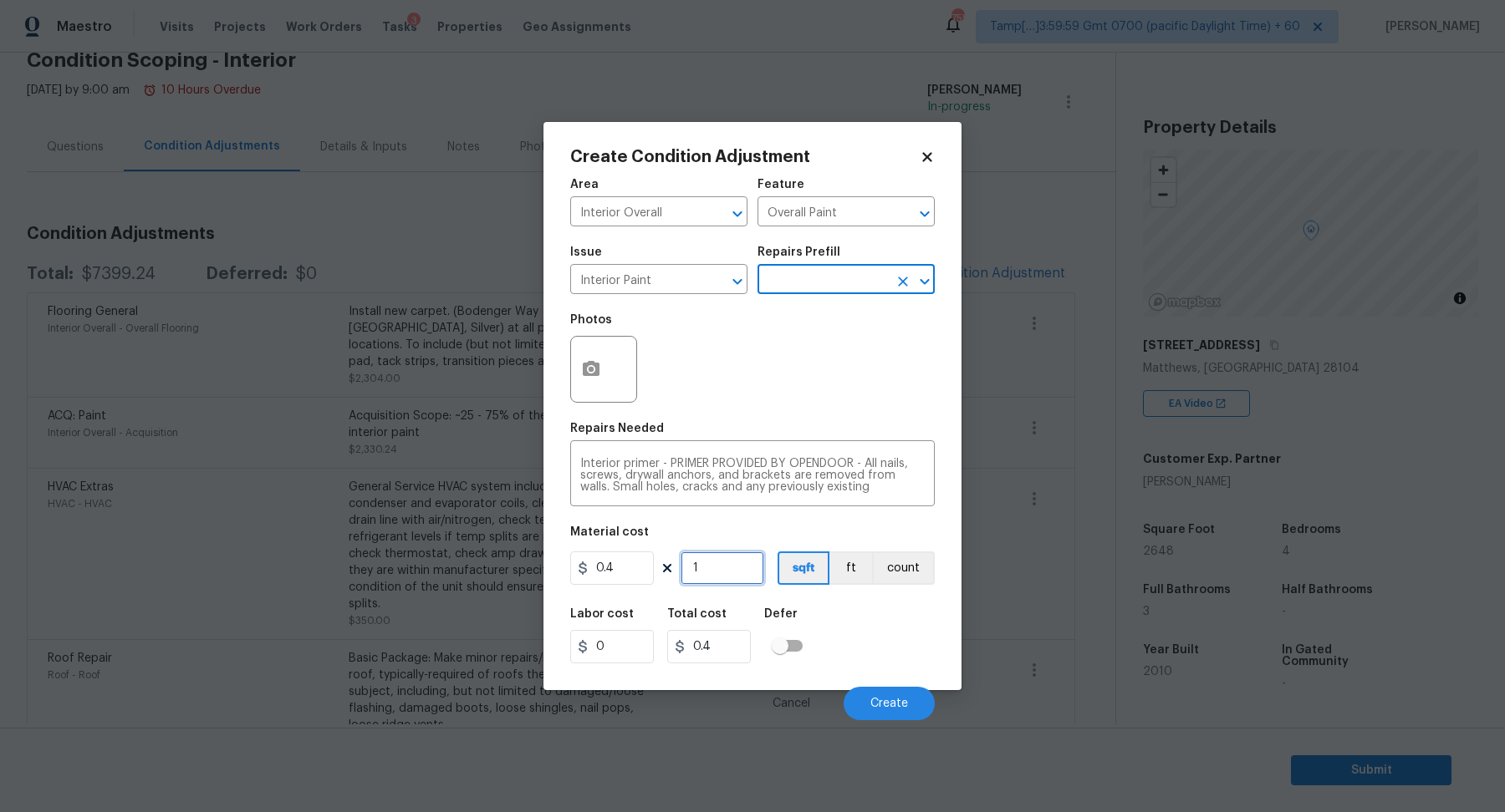
click at [713, 564] on input "1" at bounding box center [722, 568] width 83 height 34
click at [741, 572] on input "1" at bounding box center [722, 568] width 83 height 34
type input "8"
type input "3.2"
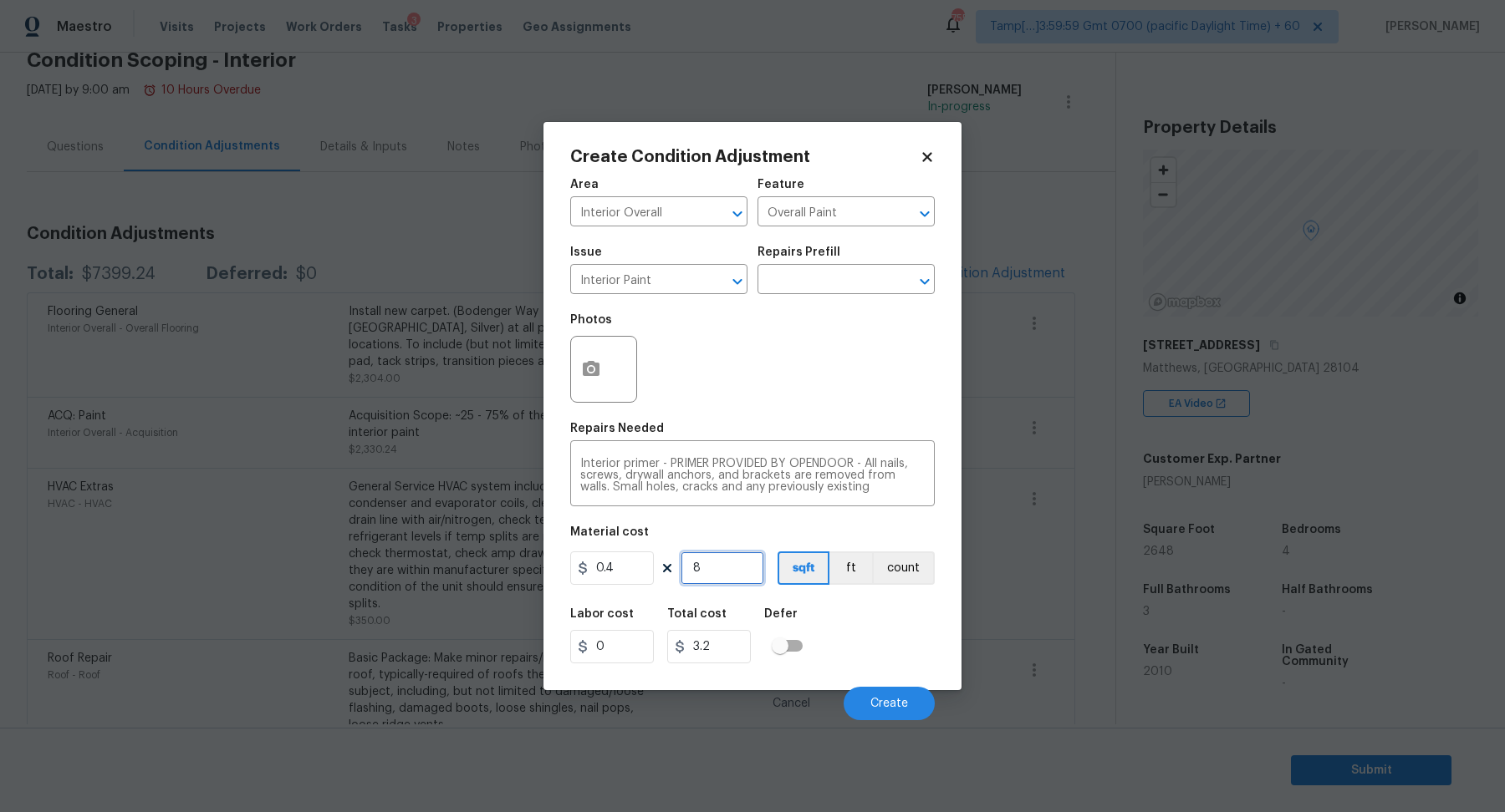
type input "80"
type input "32"
type input "800"
type input "320"
type input "800"
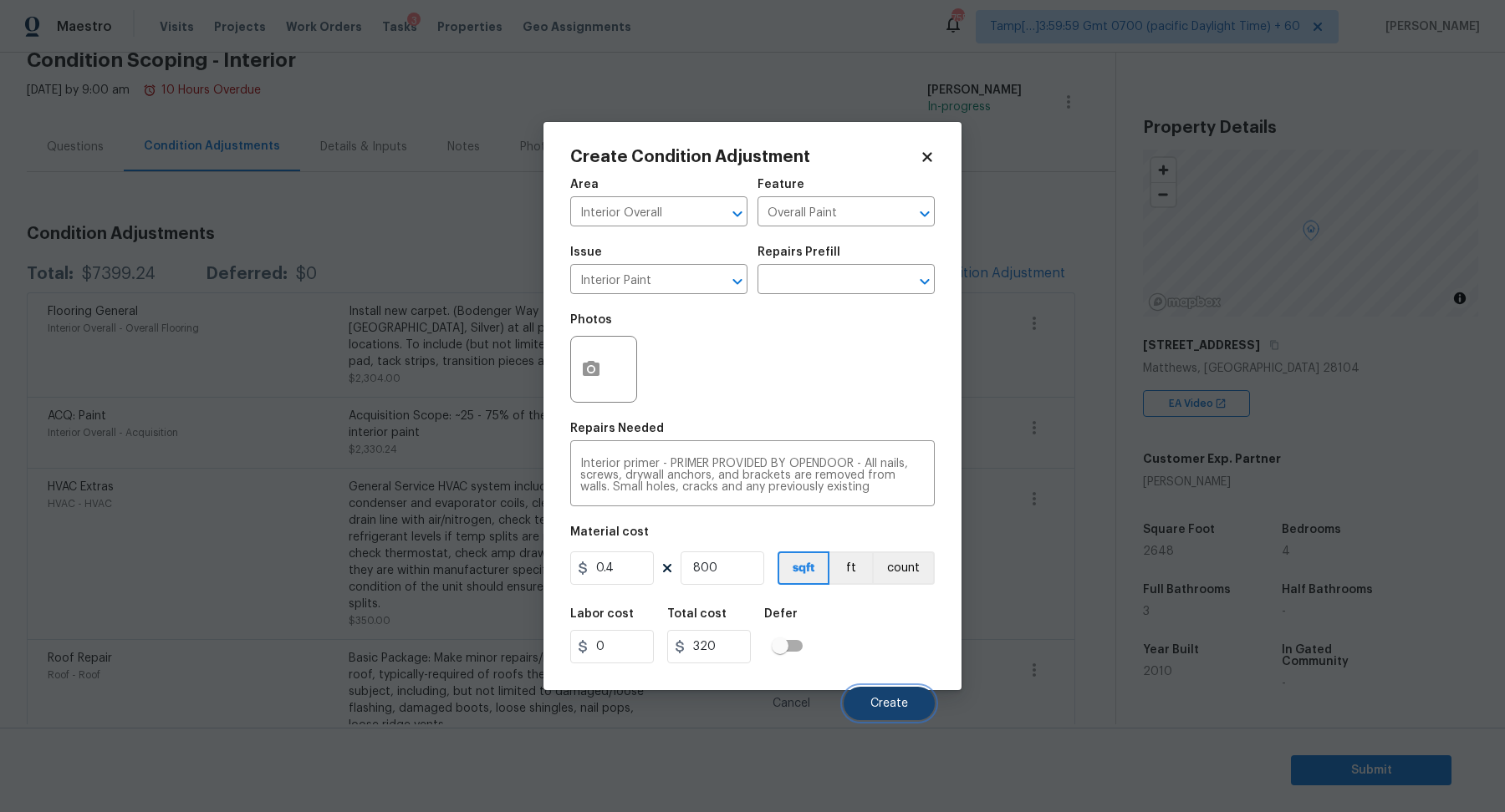
click at [886, 690] on button "Create" at bounding box center [889, 704] width 91 height 34
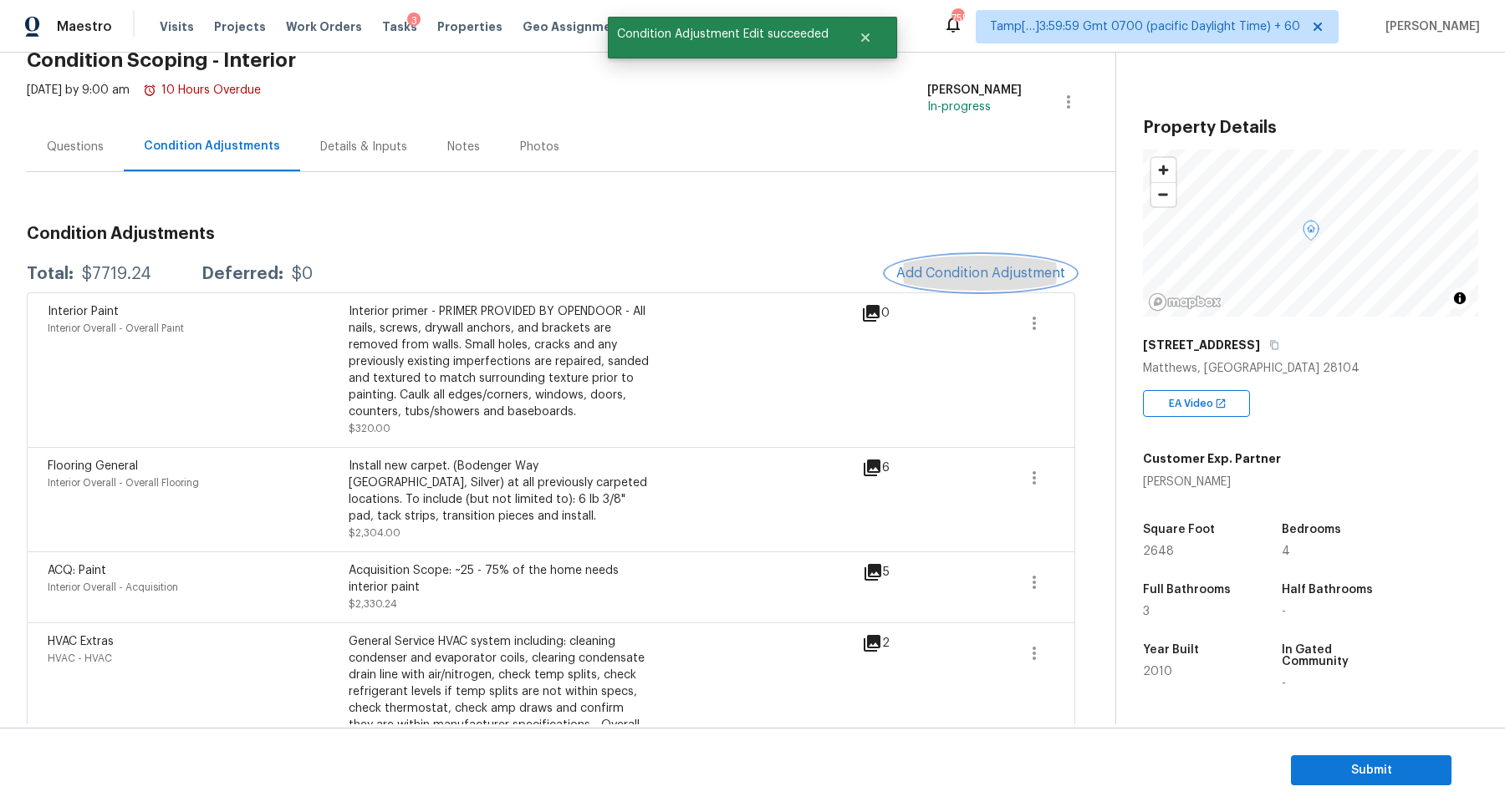
click at [964, 270] on span "Add Condition Adjustment" at bounding box center [981, 273] width 169 height 15
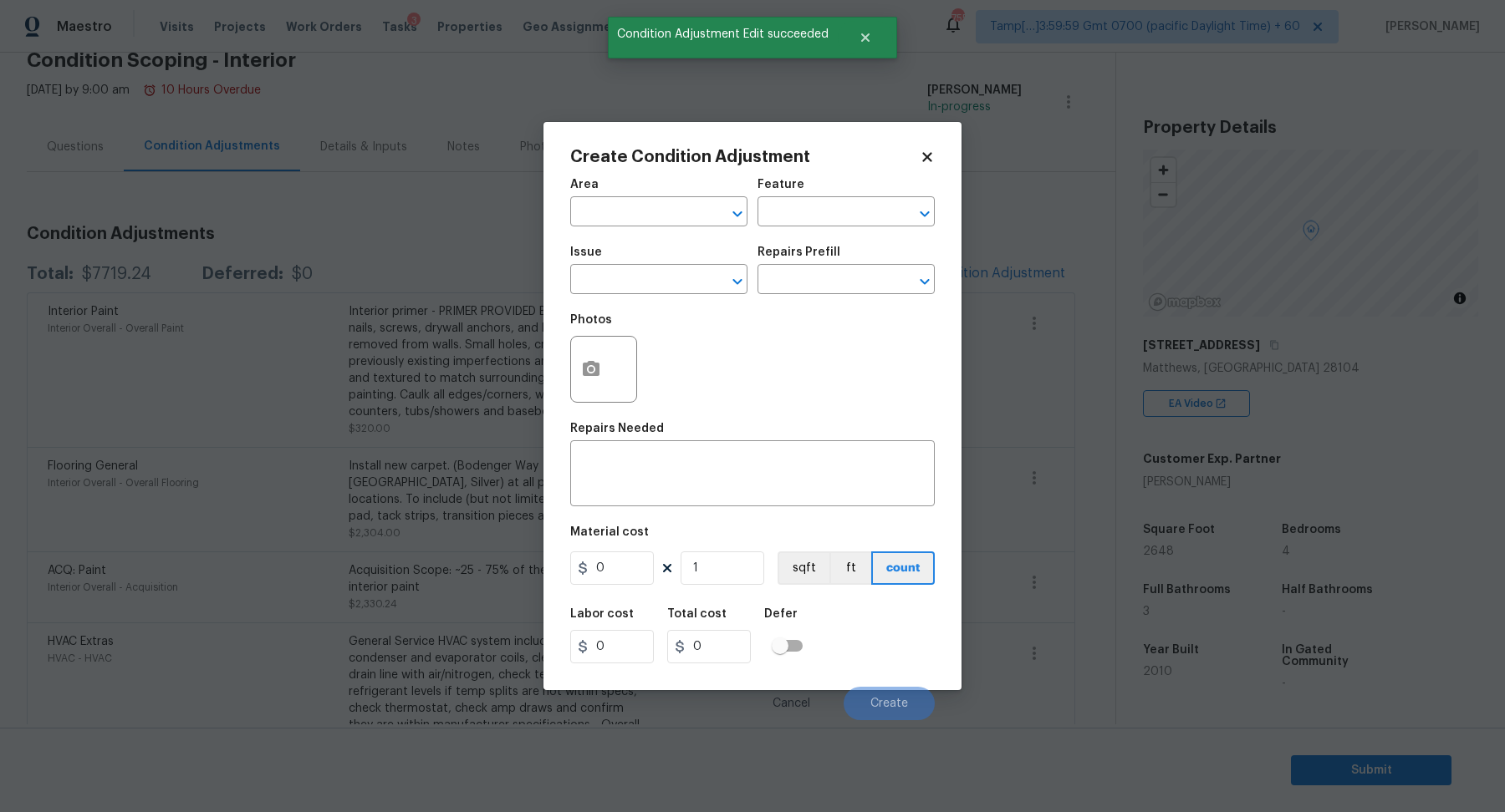
click at [622, 228] on span "Area ​" at bounding box center [659, 203] width 177 height 68
click at [641, 212] on input "text" at bounding box center [635, 213] width 130 height 26
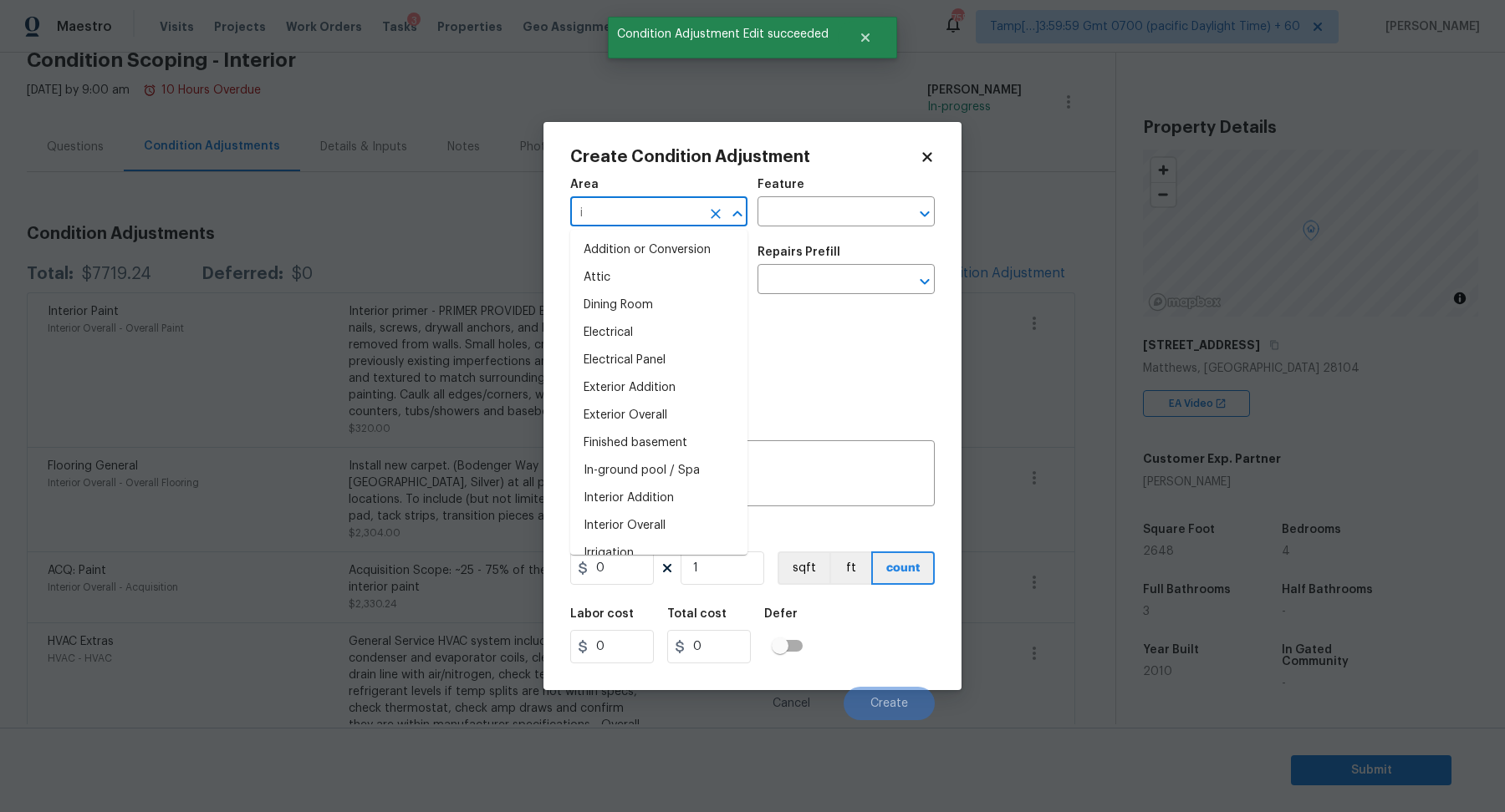
type input "i"
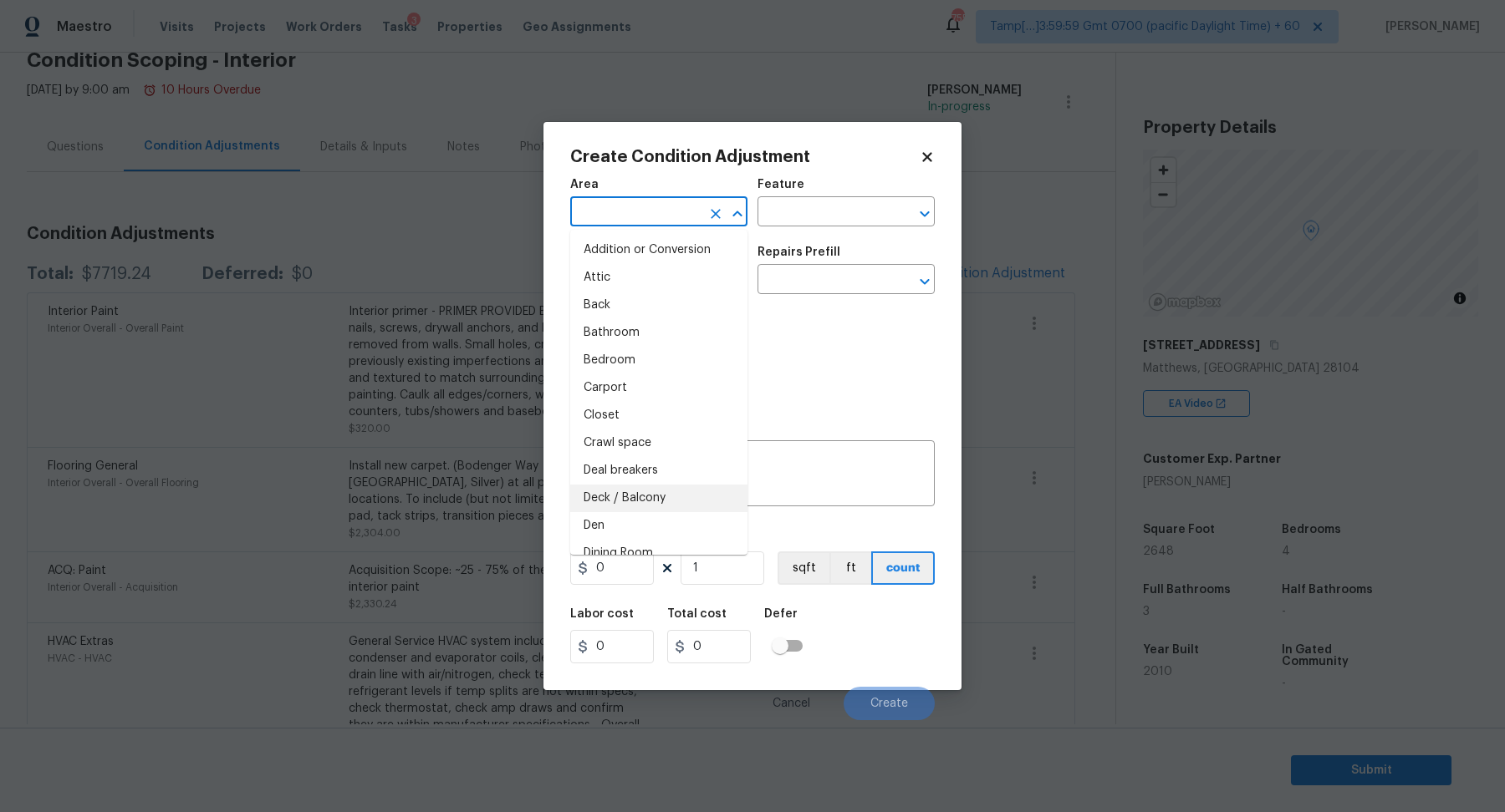
click at [824, 428] on div "Repairs Needed" at bounding box center [752, 433] width 364 height 22
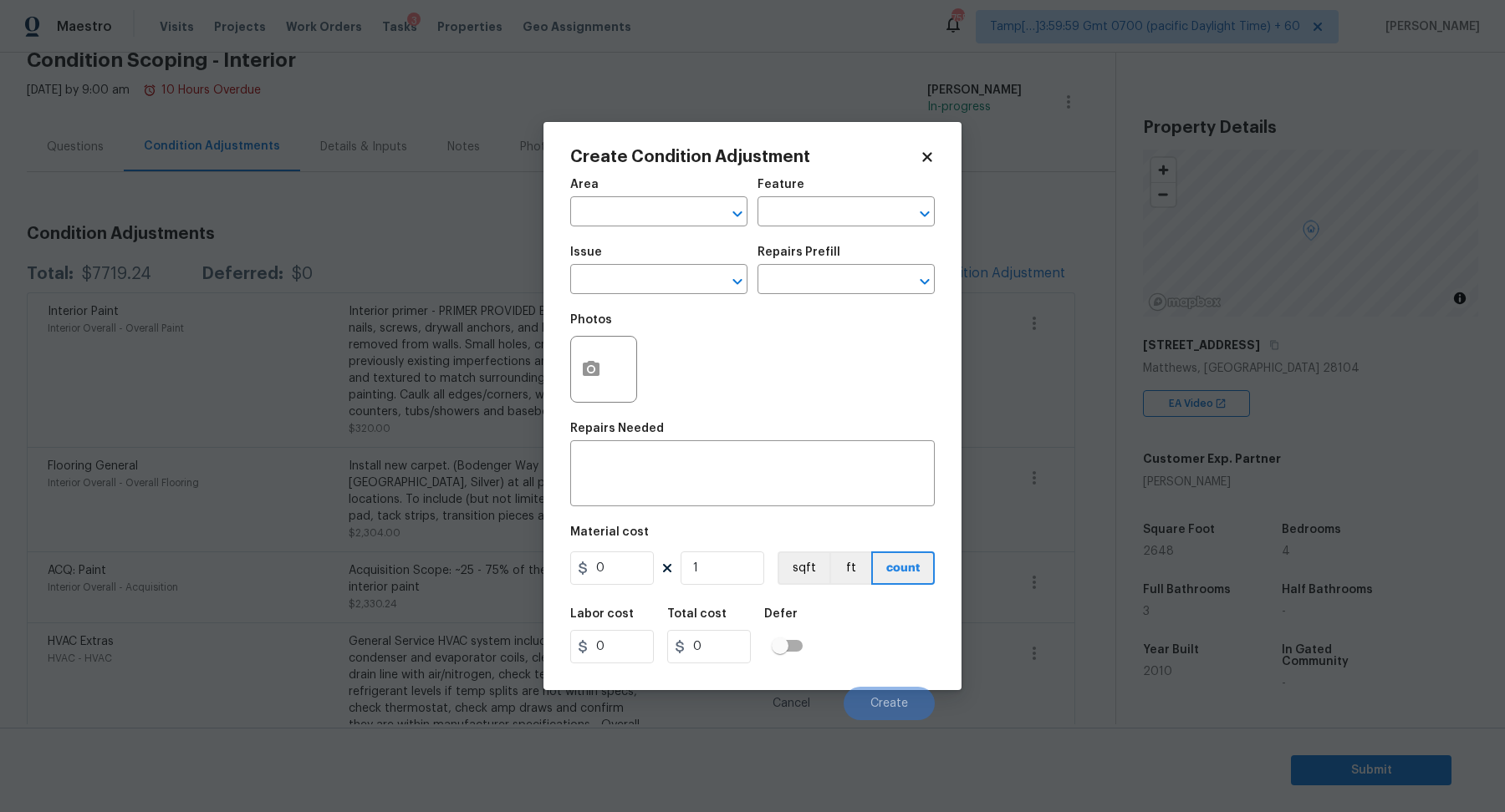
click at [492, 247] on body "Maestro Visits Projects Work Orders Tasks 3 Properties Geo Assignments 755 Tamp…" at bounding box center [752, 406] width 1505 height 812
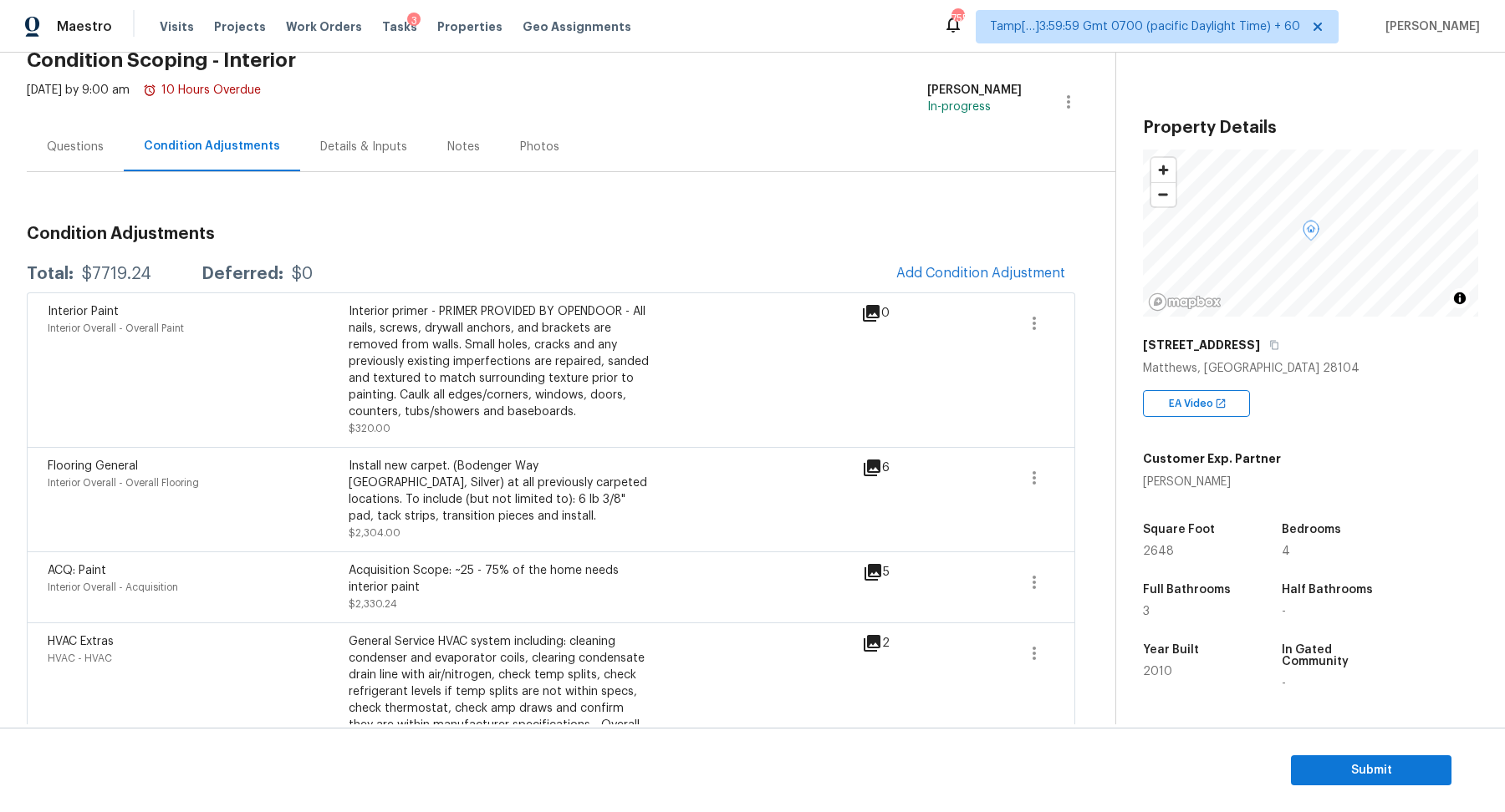
click at [127, 272] on div "$7719.24" at bounding box center [116, 274] width 69 height 16
copy div "$7719.24"
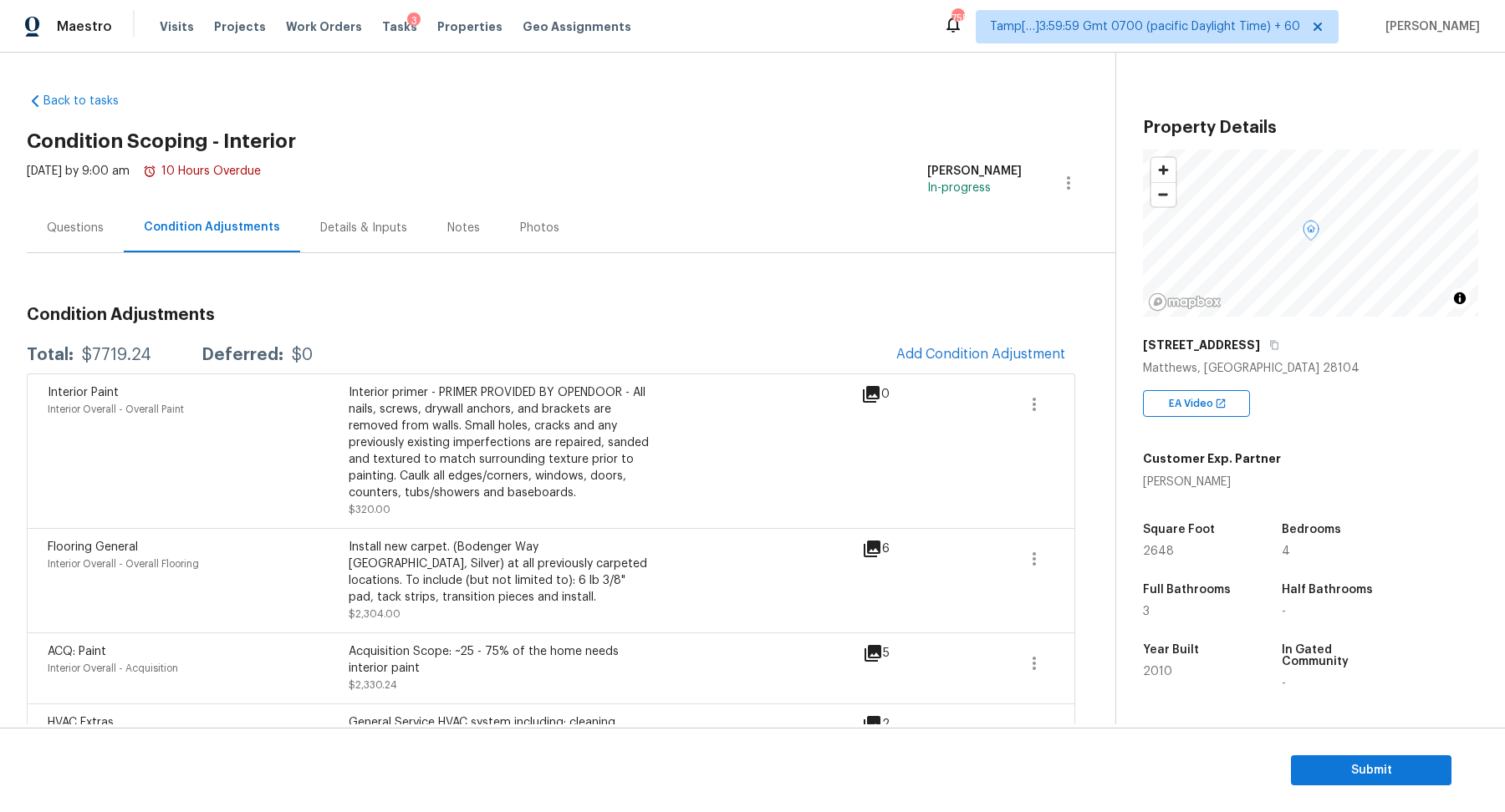
click at [81, 212] on div "Questions" at bounding box center [75, 227] width 97 height 49
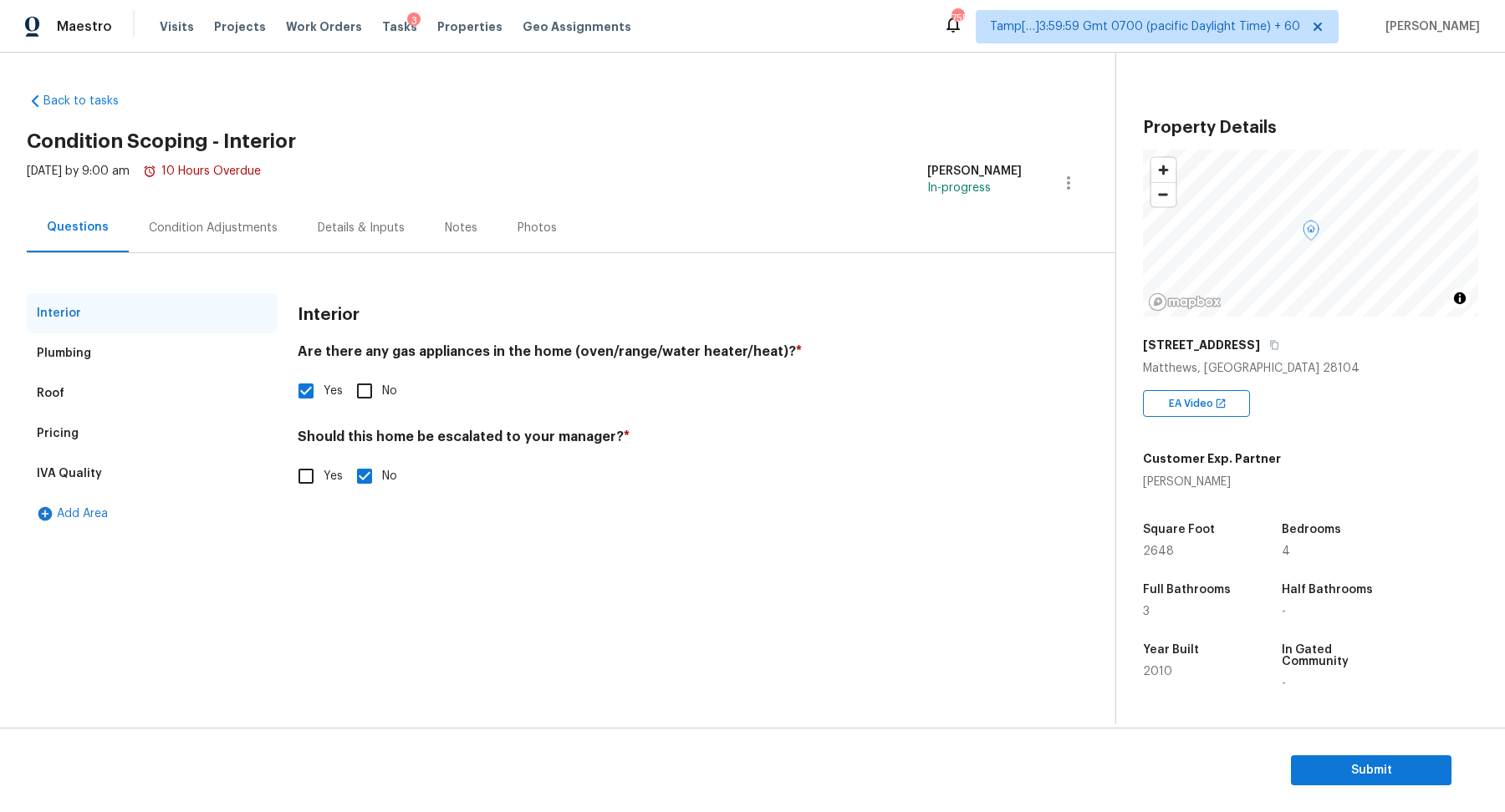
click at [152, 432] on div "Pricing" at bounding box center [152, 433] width 251 height 40
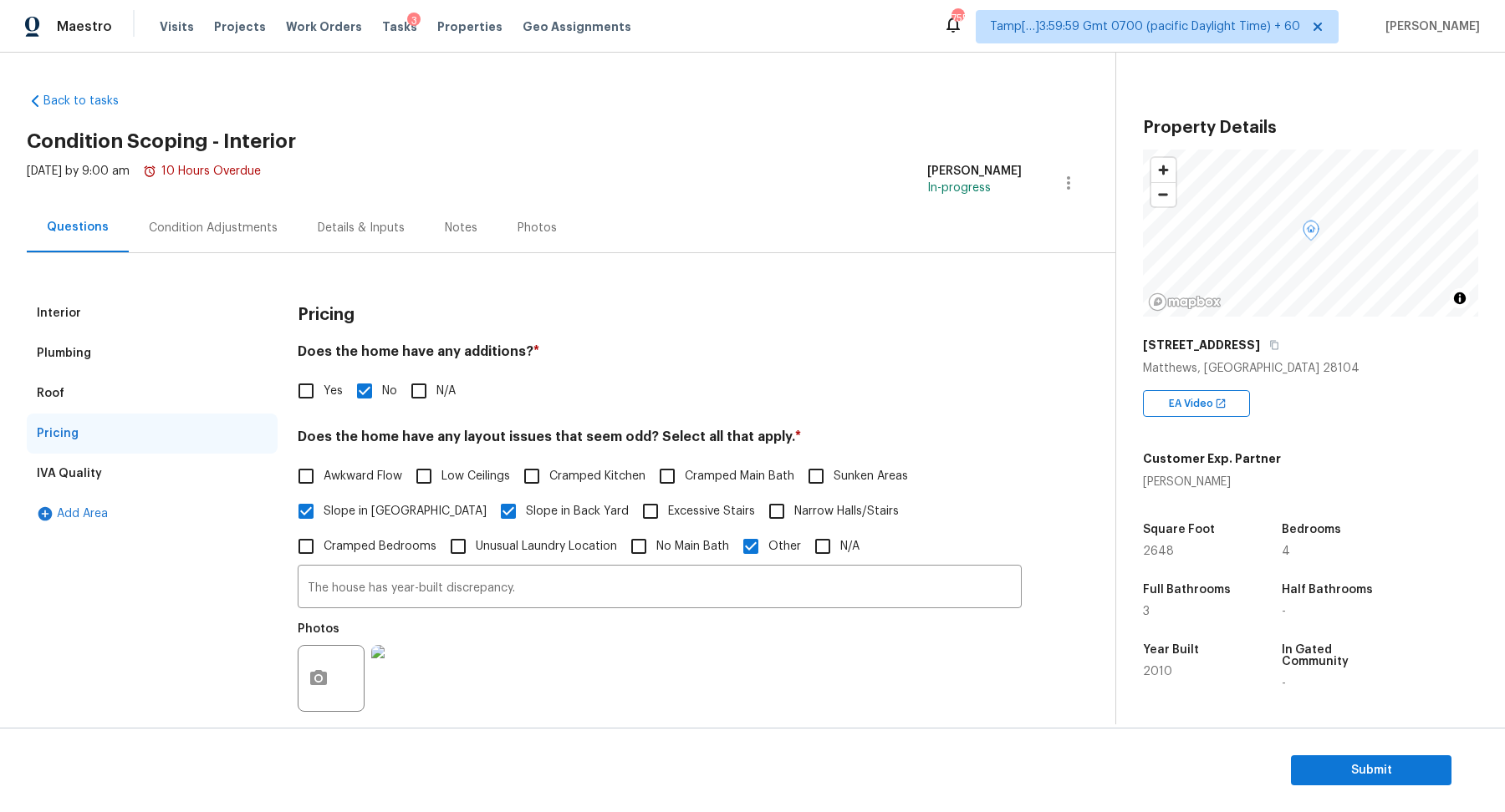
scroll to position [276, 0]
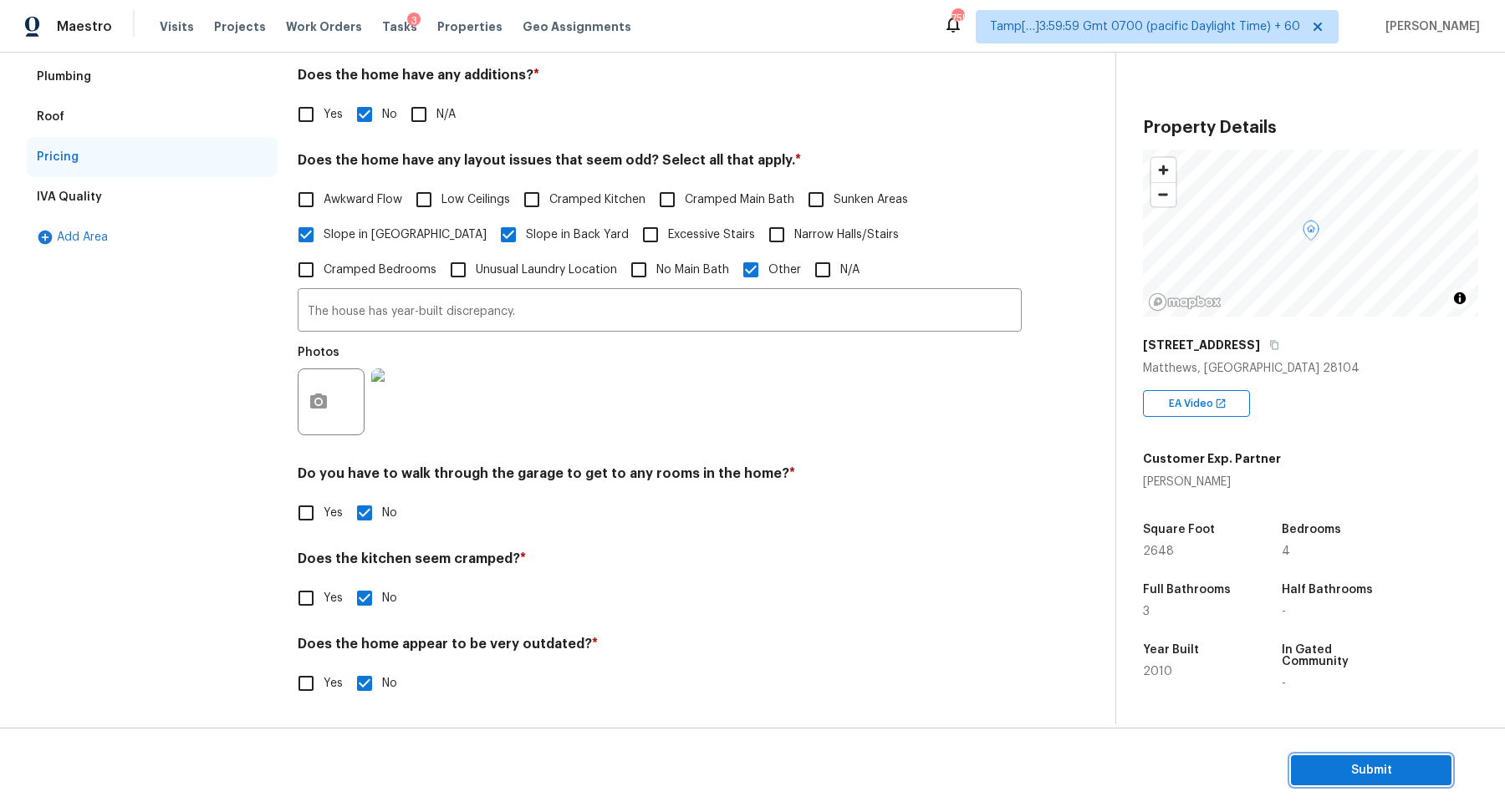
click at [1342, 776] on span "Submit" at bounding box center [1371, 770] width 134 height 21
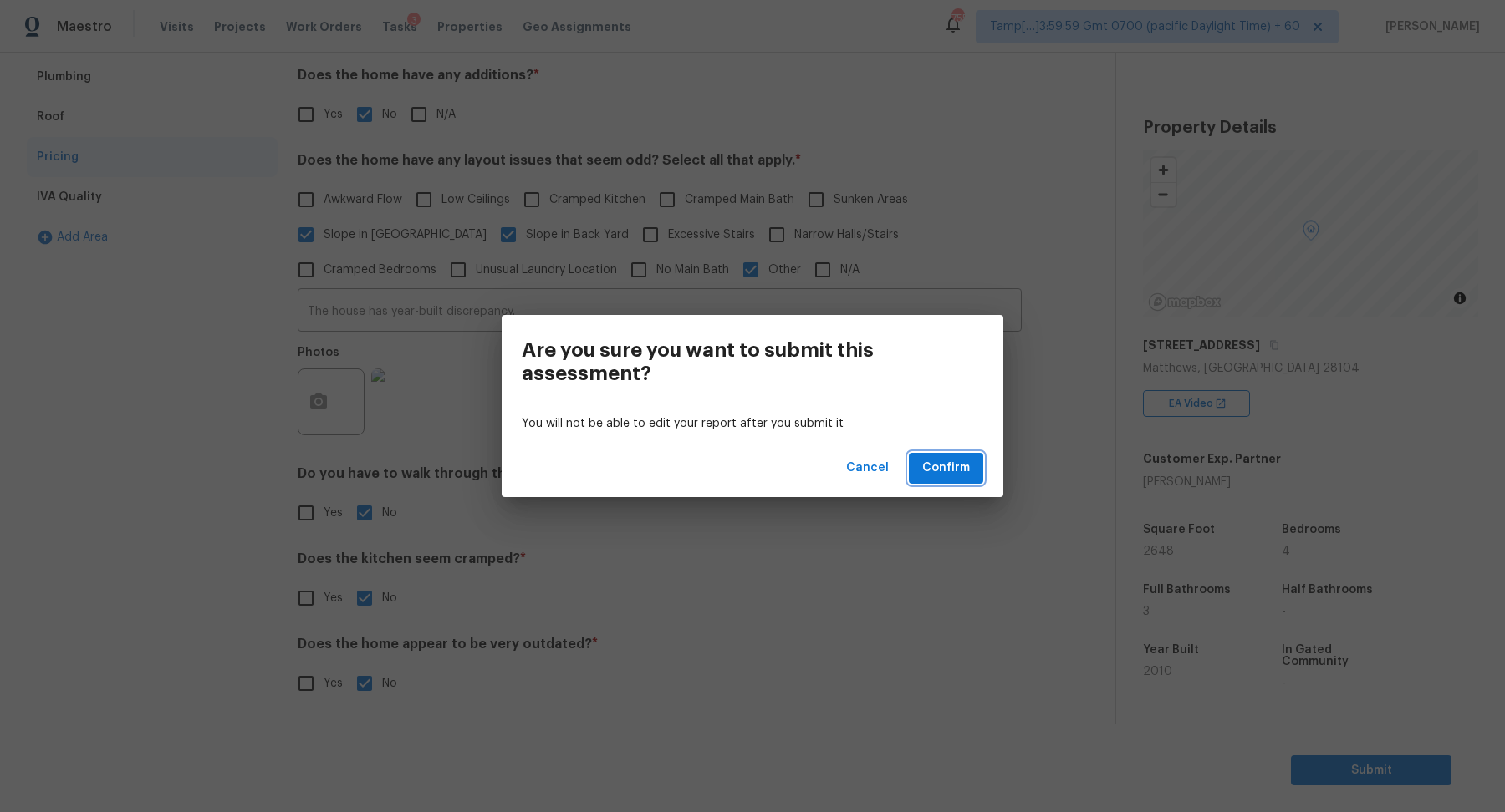
click at [949, 471] on span "Confirm" at bounding box center [946, 468] width 48 height 21
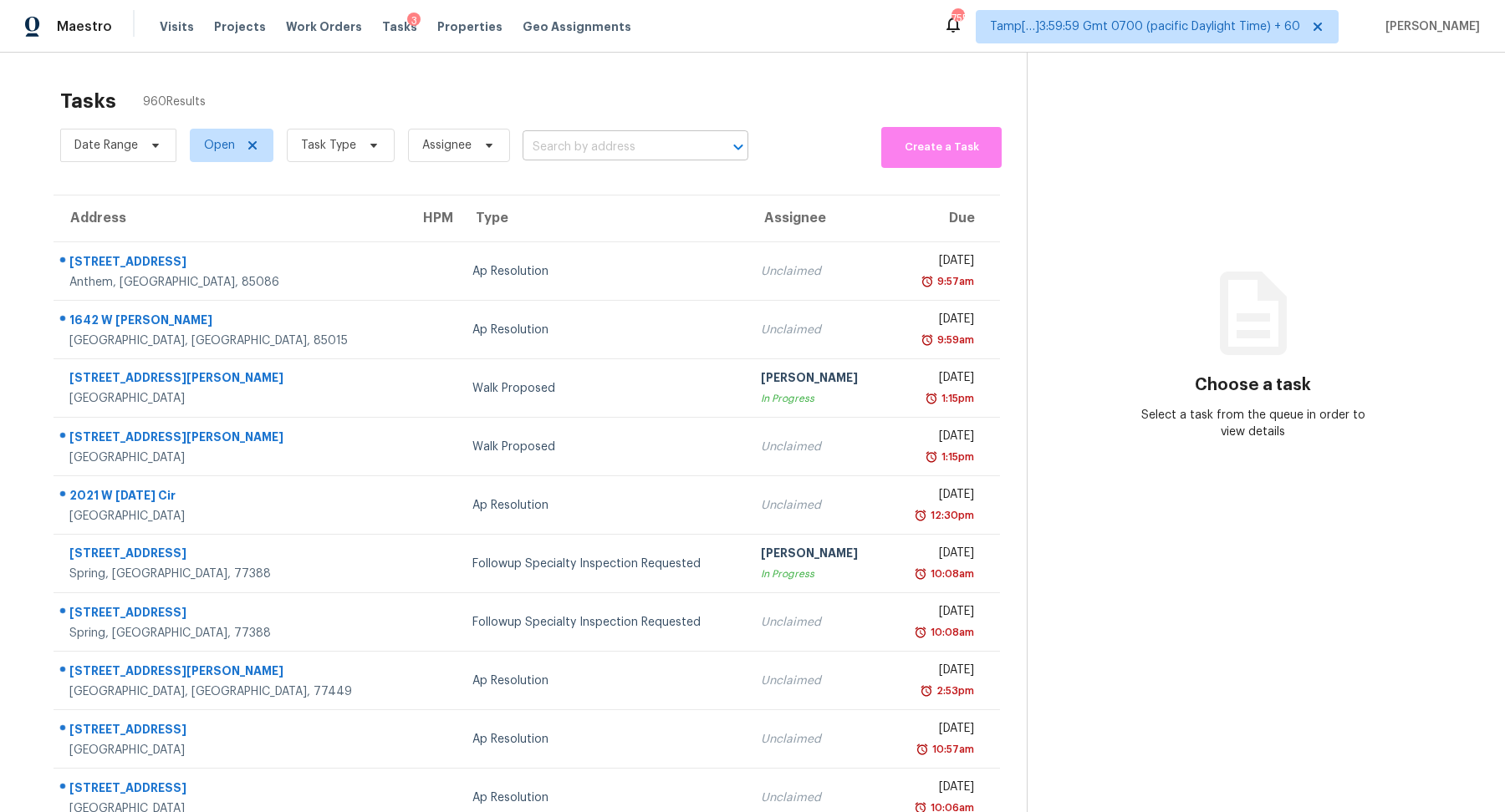
click at [557, 136] on input "text" at bounding box center [612, 147] width 179 height 26
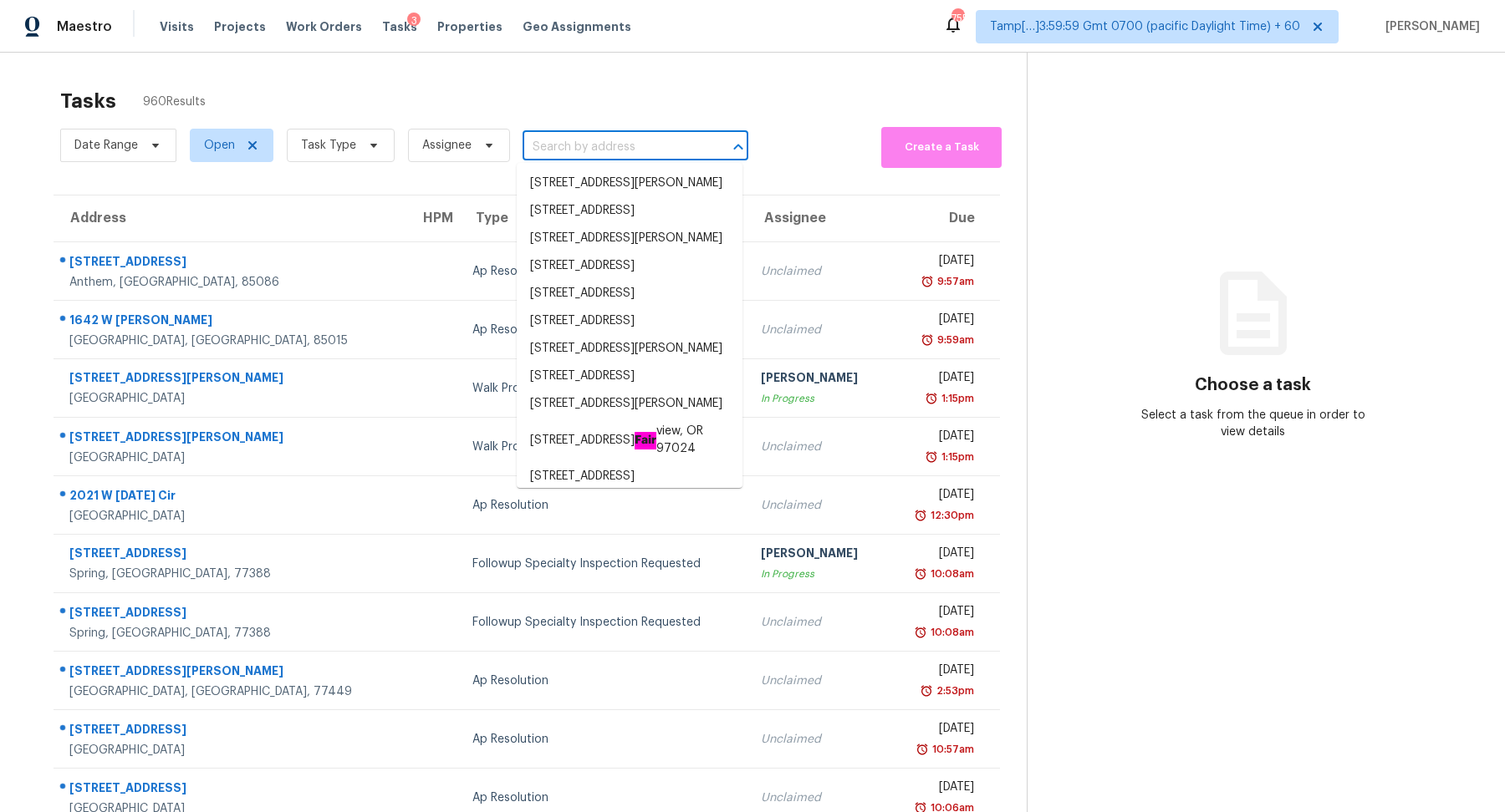
paste input "103 Needle Park Dr, Cary, NC 27513"
type input "103 Needle Park Dr, Cary, NC 27513"
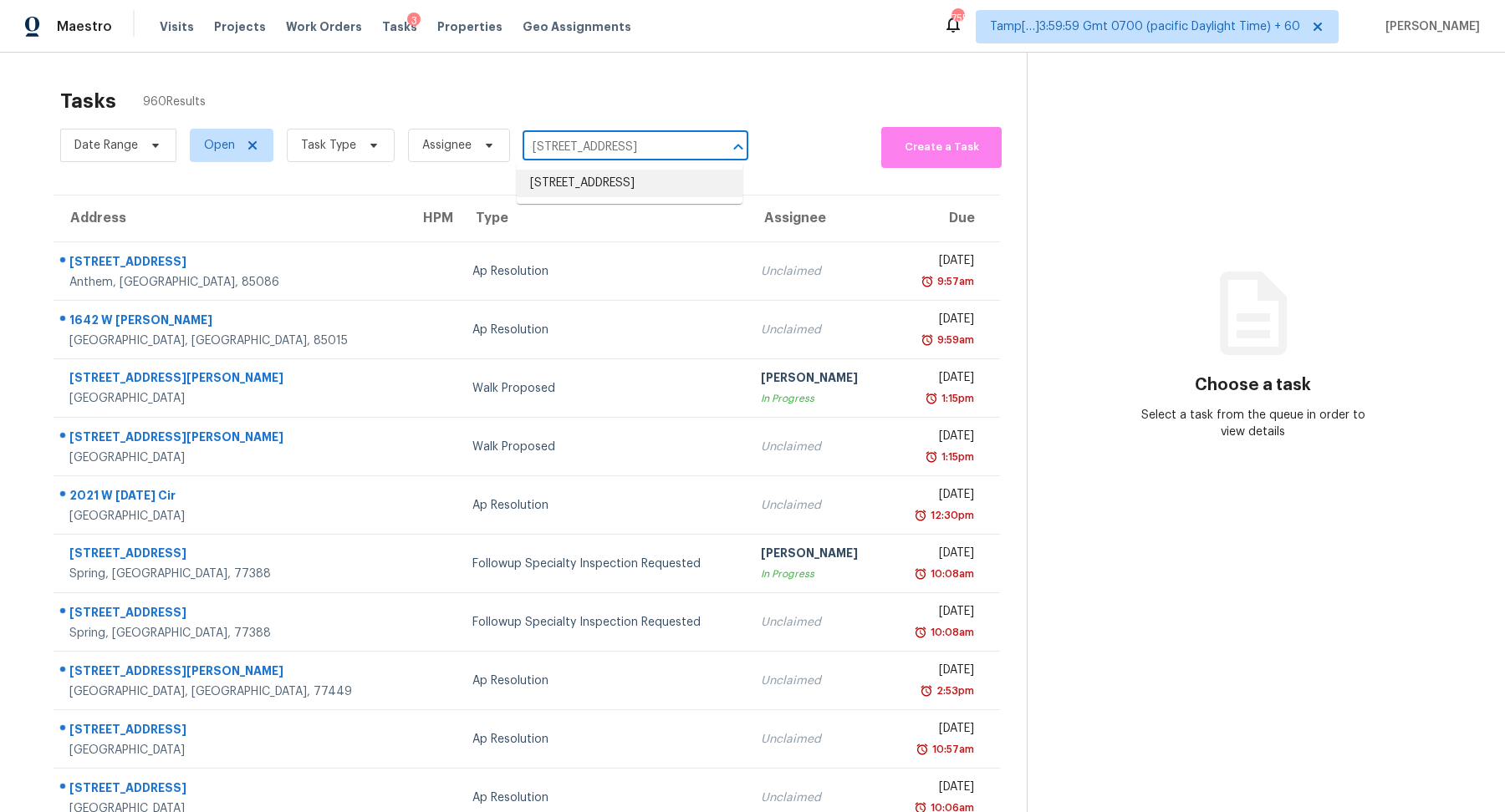
click at [659, 185] on li "103 Needle Park Dr, Cary, NC 27513" at bounding box center [629, 184] width 225 height 28
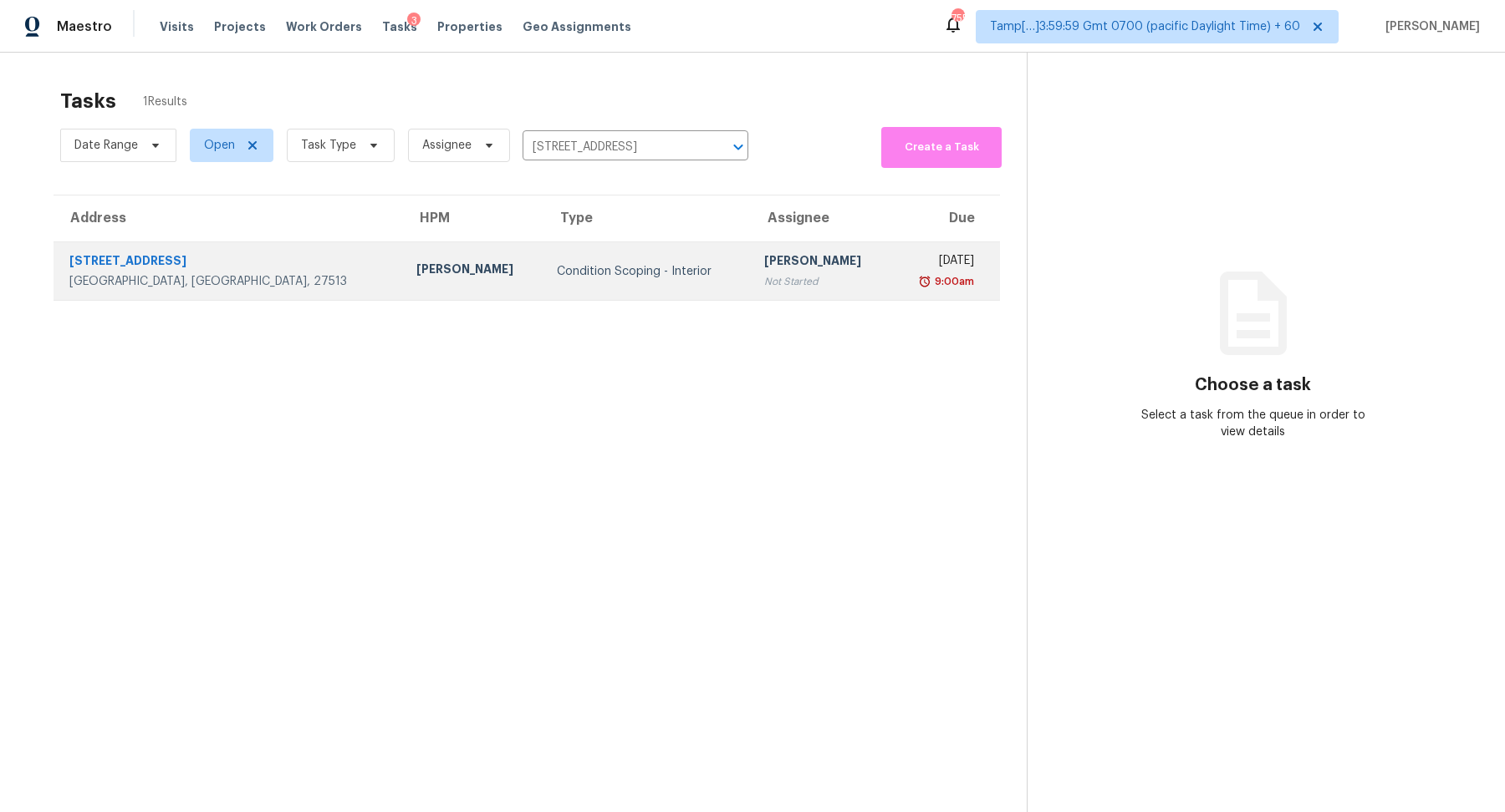
click at [764, 265] on div "[PERSON_NAME]" at bounding box center [821, 263] width 114 height 21
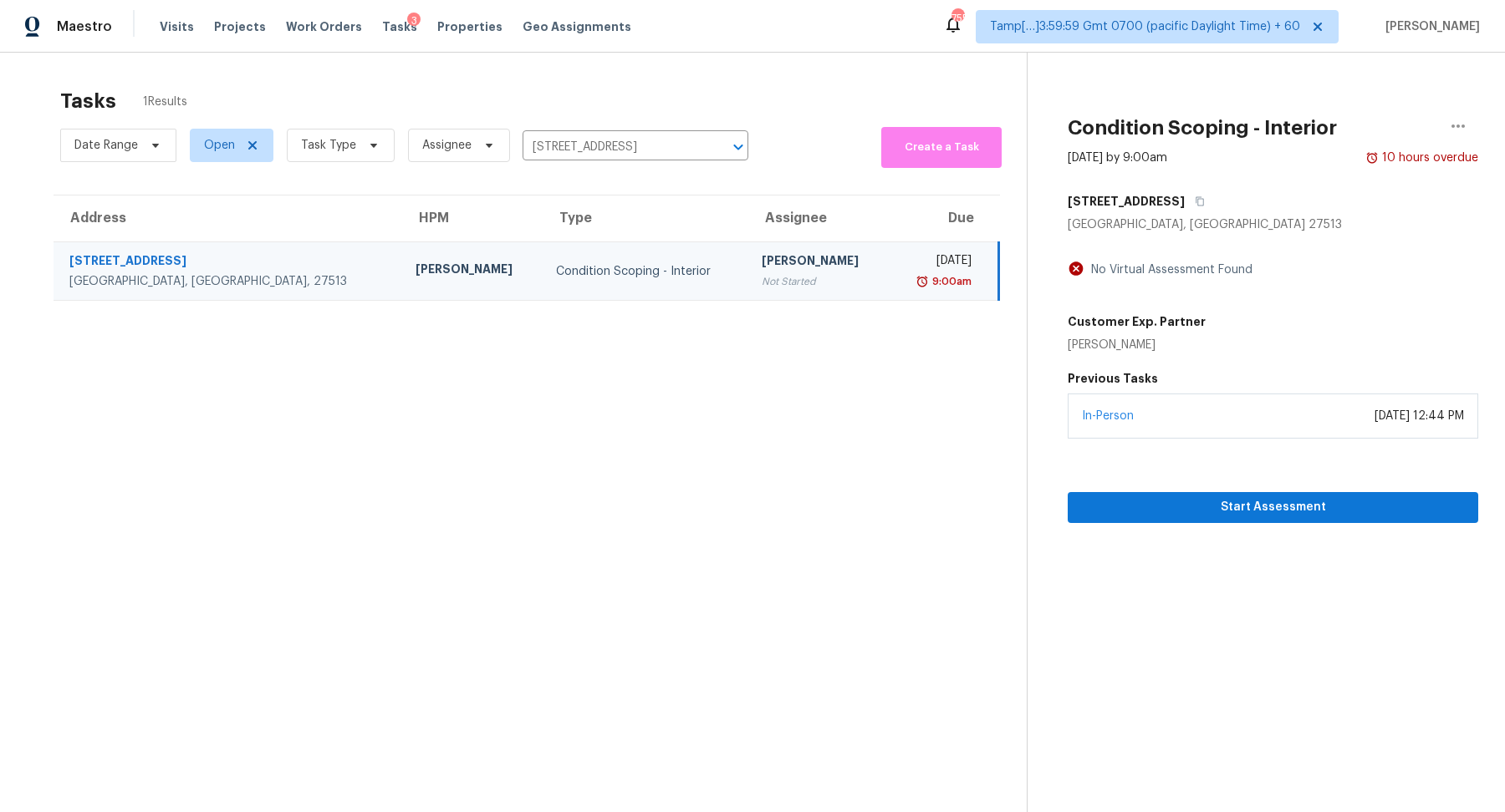
click at [1187, 438] on div "Start Assessment" at bounding box center [1272, 480] width 410 height 84
click at [1200, 488] on div "Start Assessment" at bounding box center [1272, 480] width 410 height 84
click at [1200, 520] on button "Start Assessment" at bounding box center [1272, 508] width 410 height 31
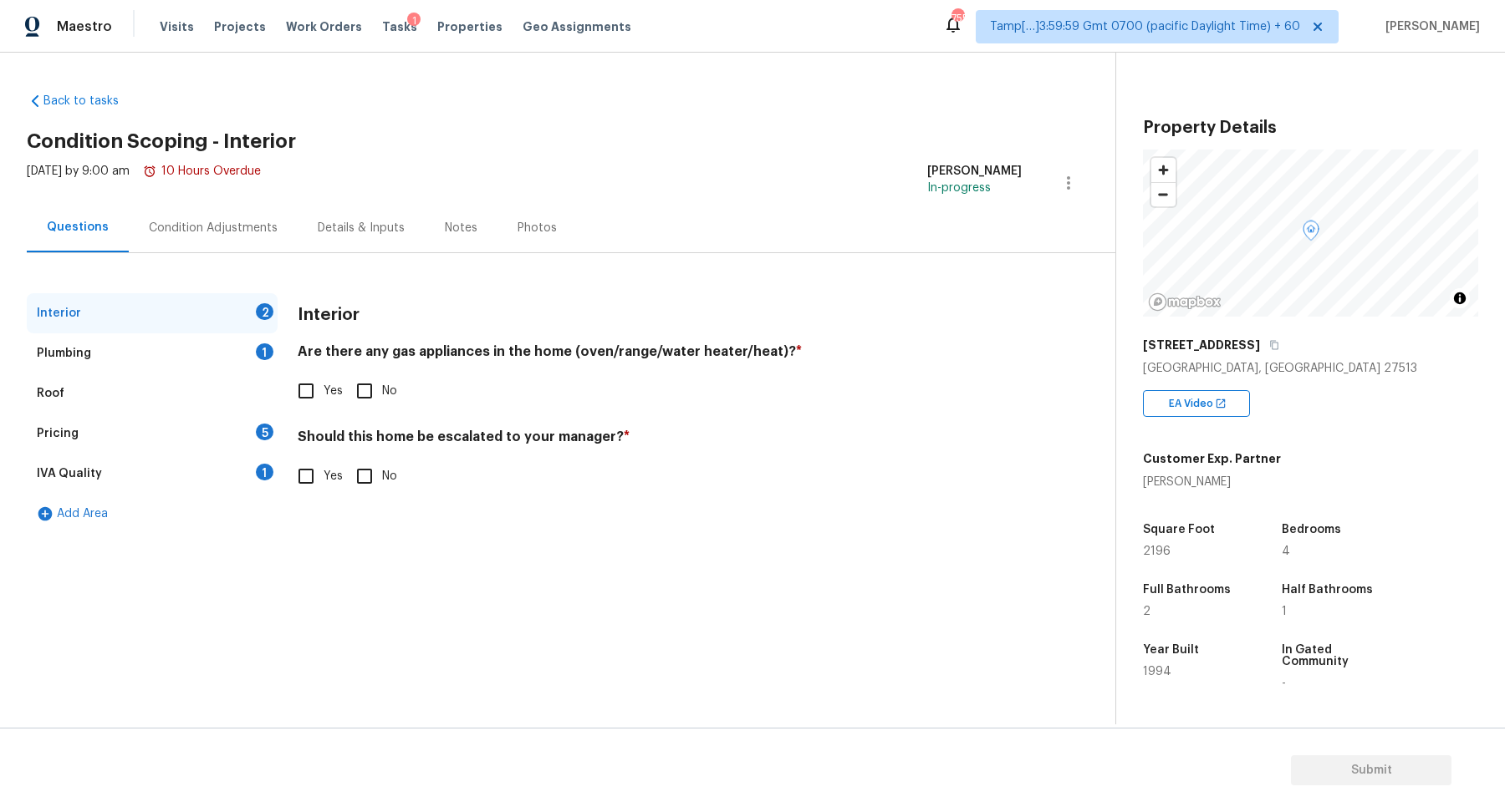
click at [303, 405] on input "Yes" at bounding box center [306, 391] width 35 height 35
checkbox input "true"
click at [381, 477] on input "No" at bounding box center [364, 477] width 35 height 35
checkbox input "true"
click at [247, 340] on div "Plumbing 1" at bounding box center [152, 354] width 251 height 40
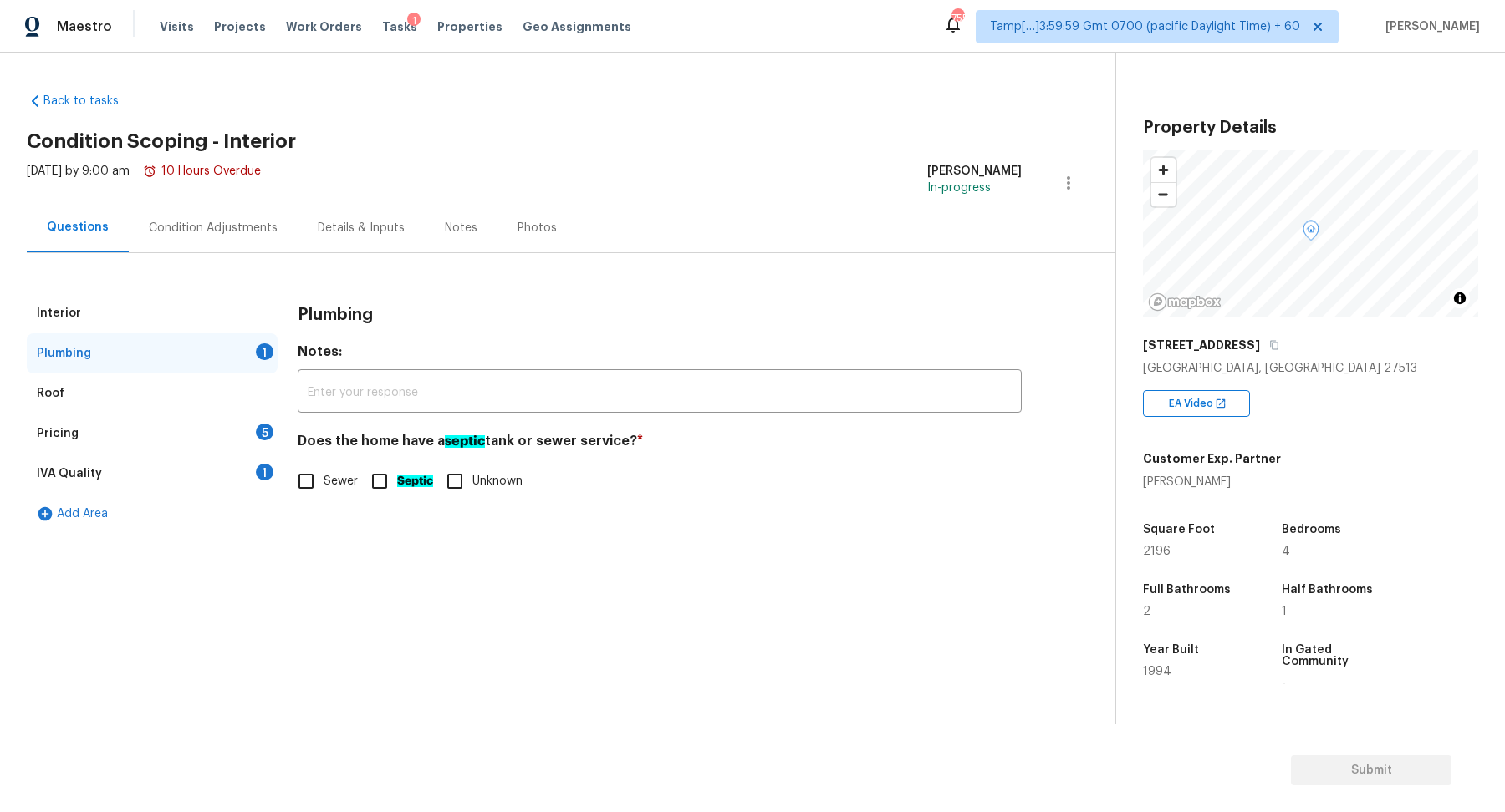
click at [198, 309] on div "Interior" at bounding box center [152, 313] width 251 height 40
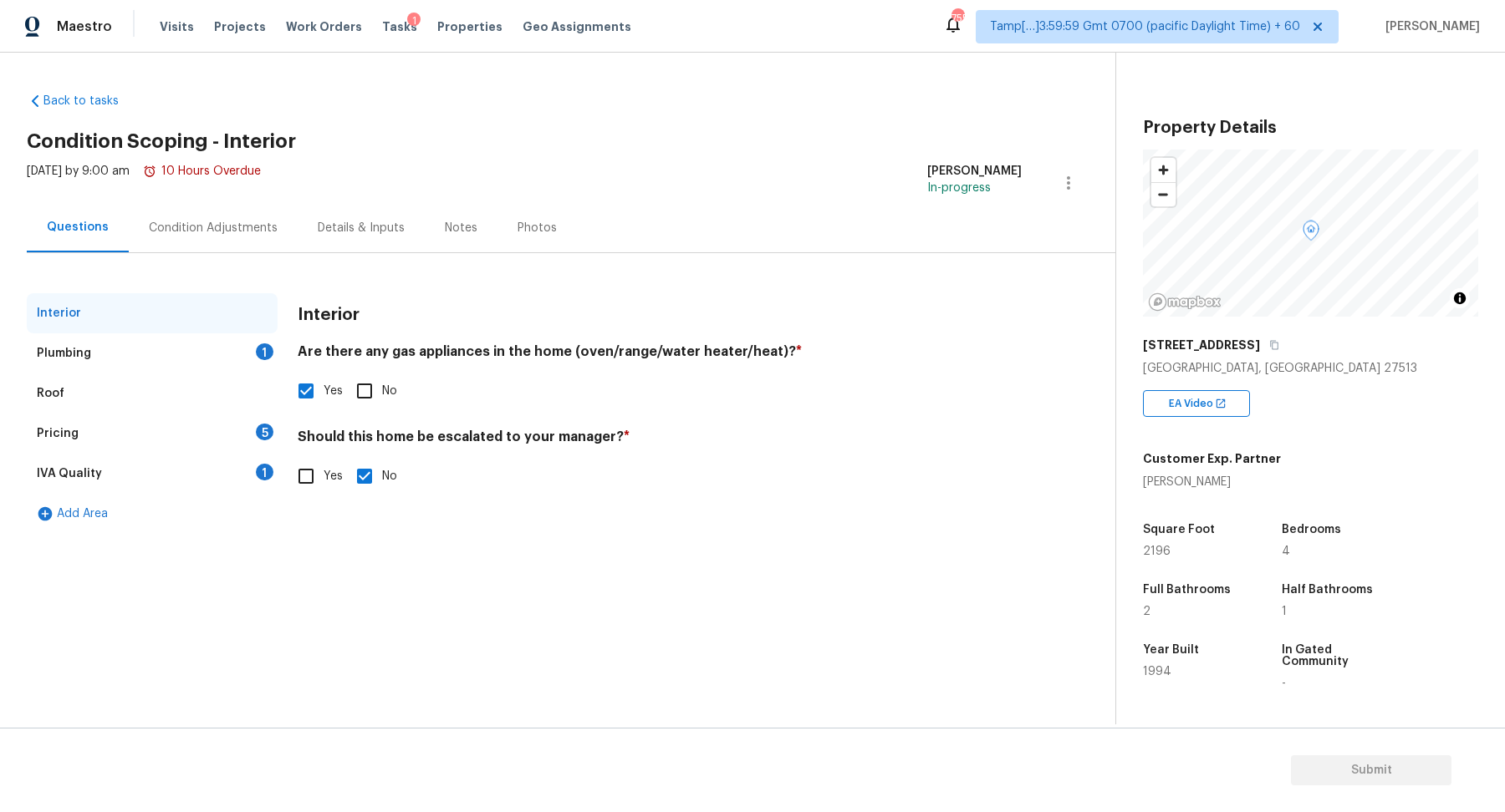
click at [298, 478] on input "Yes" at bounding box center [306, 476] width 35 height 35
checkbox input "true"
click at [312, 607] on icon "button" at bounding box center [318, 607] width 16 height 15
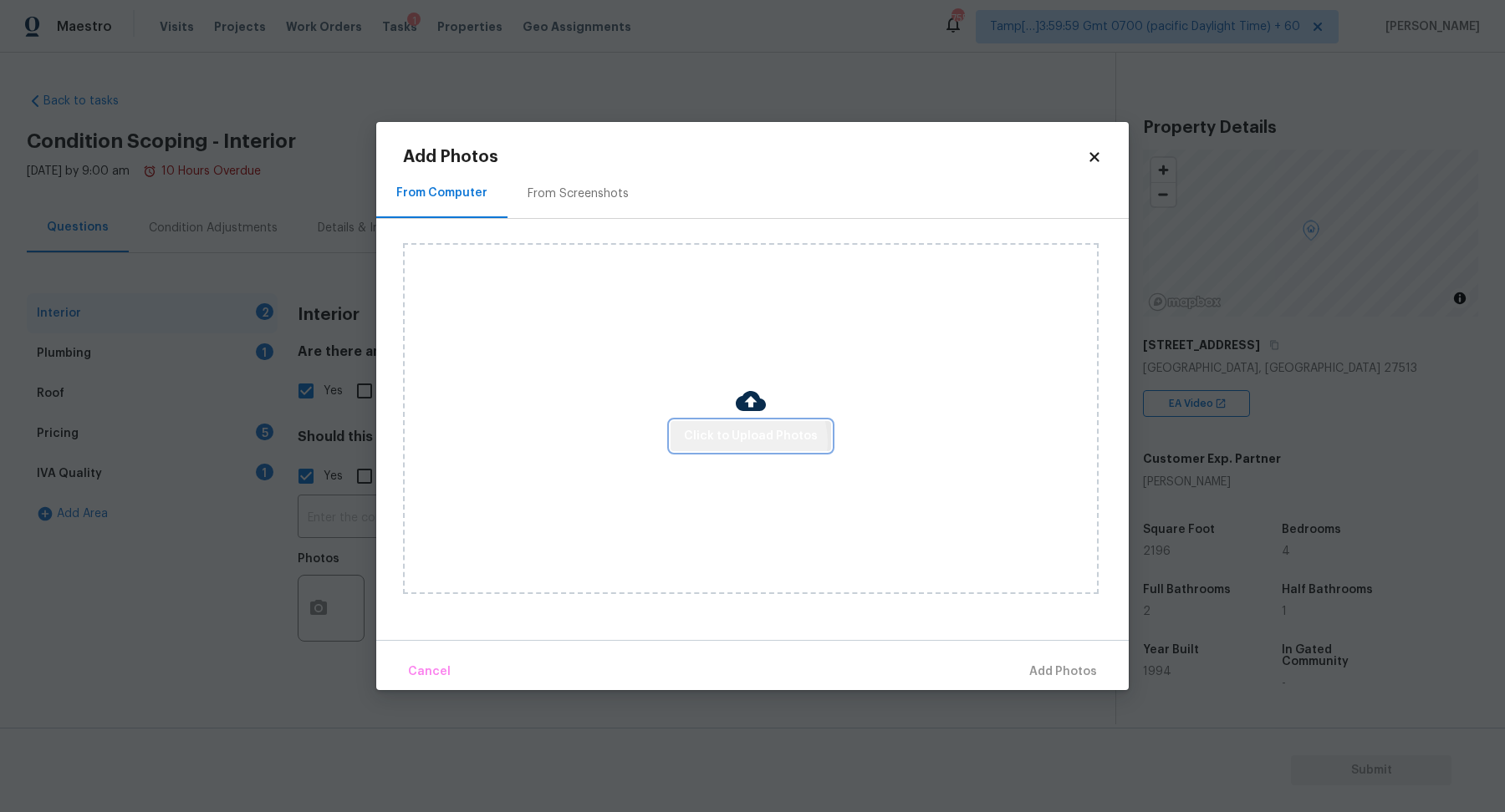
click at [750, 442] on span "Click to Upload Photos" at bounding box center [751, 437] width 134 height 21
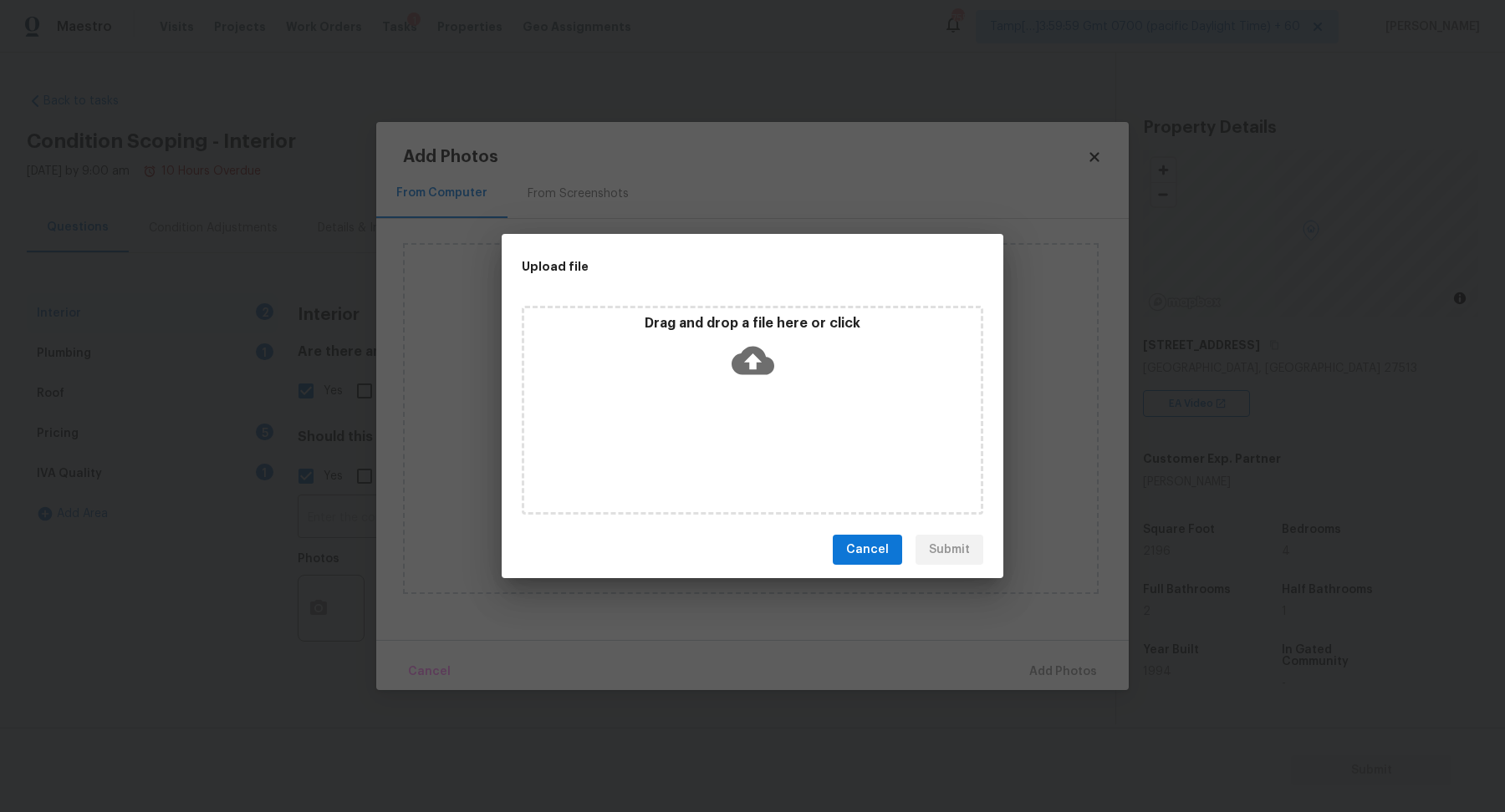
click at [766, 406] on div "Drag and drop a file here or click" at bounding box center [752, 410] width 461 height 209
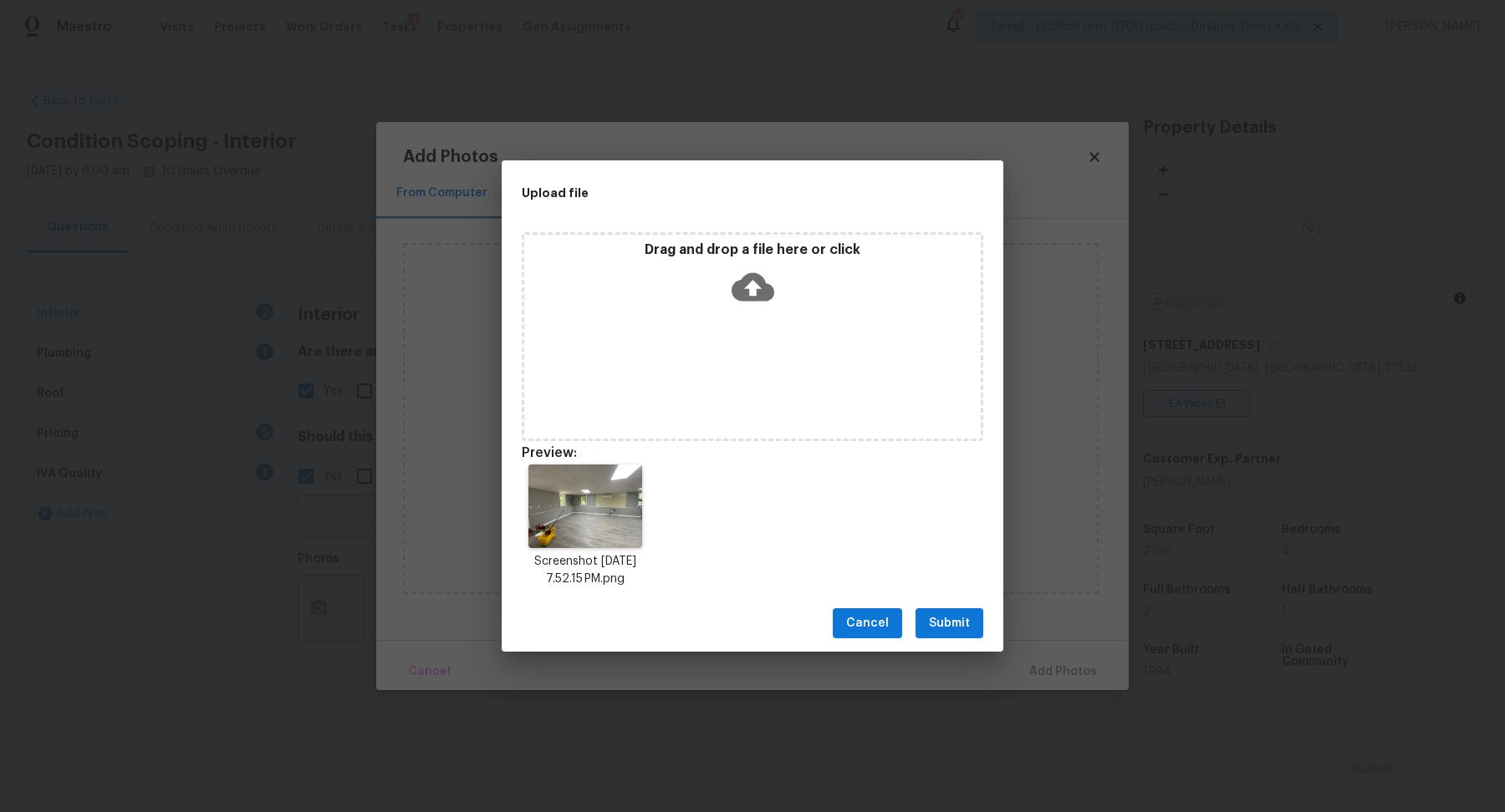
click at [932, 619] on span "Submit" at bounding box center [948, 624] width 41 height 21
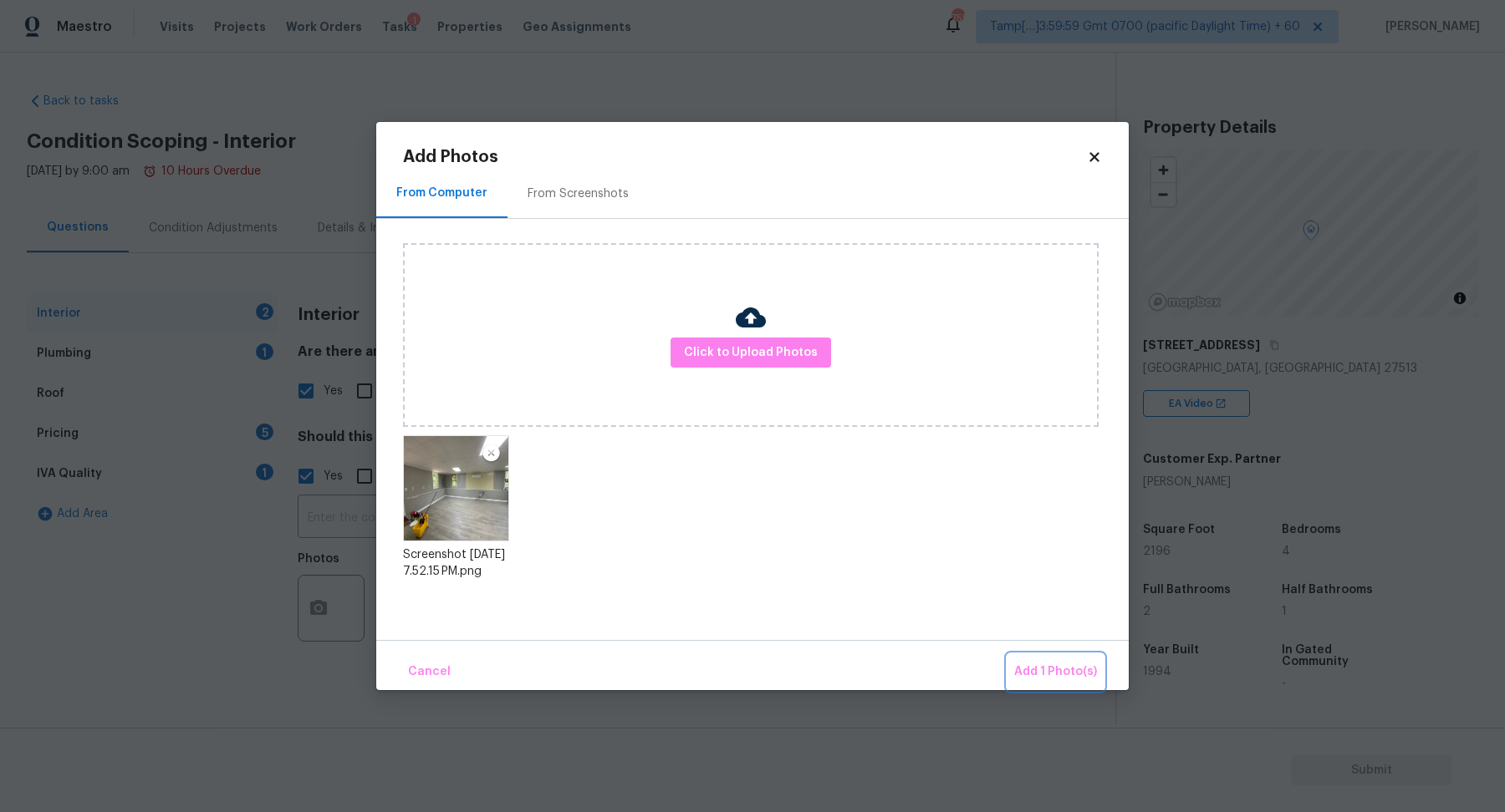
click at [1017, 661] on button "Add 1 Photo(s)" at bounding box center [1055, 672] width 96 height 36
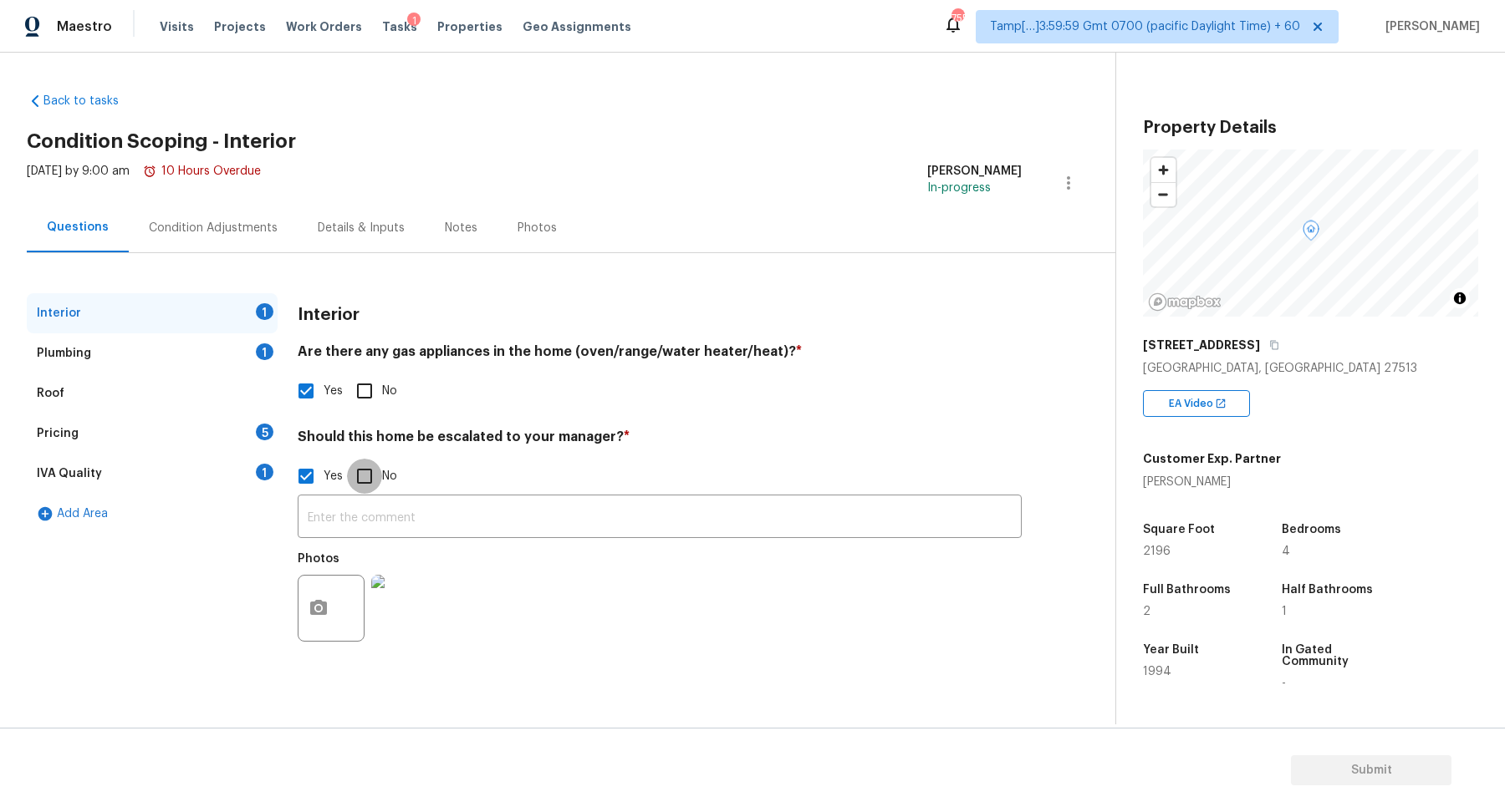
click at [349, 468] on input "No" at bounding box center [364, 476] width 35 height 35
checkbox input "true"
checkbox input "false"
click at [211, 349] on div "Plumbing 1" at bounding box center [152, 354] width 251 height 40
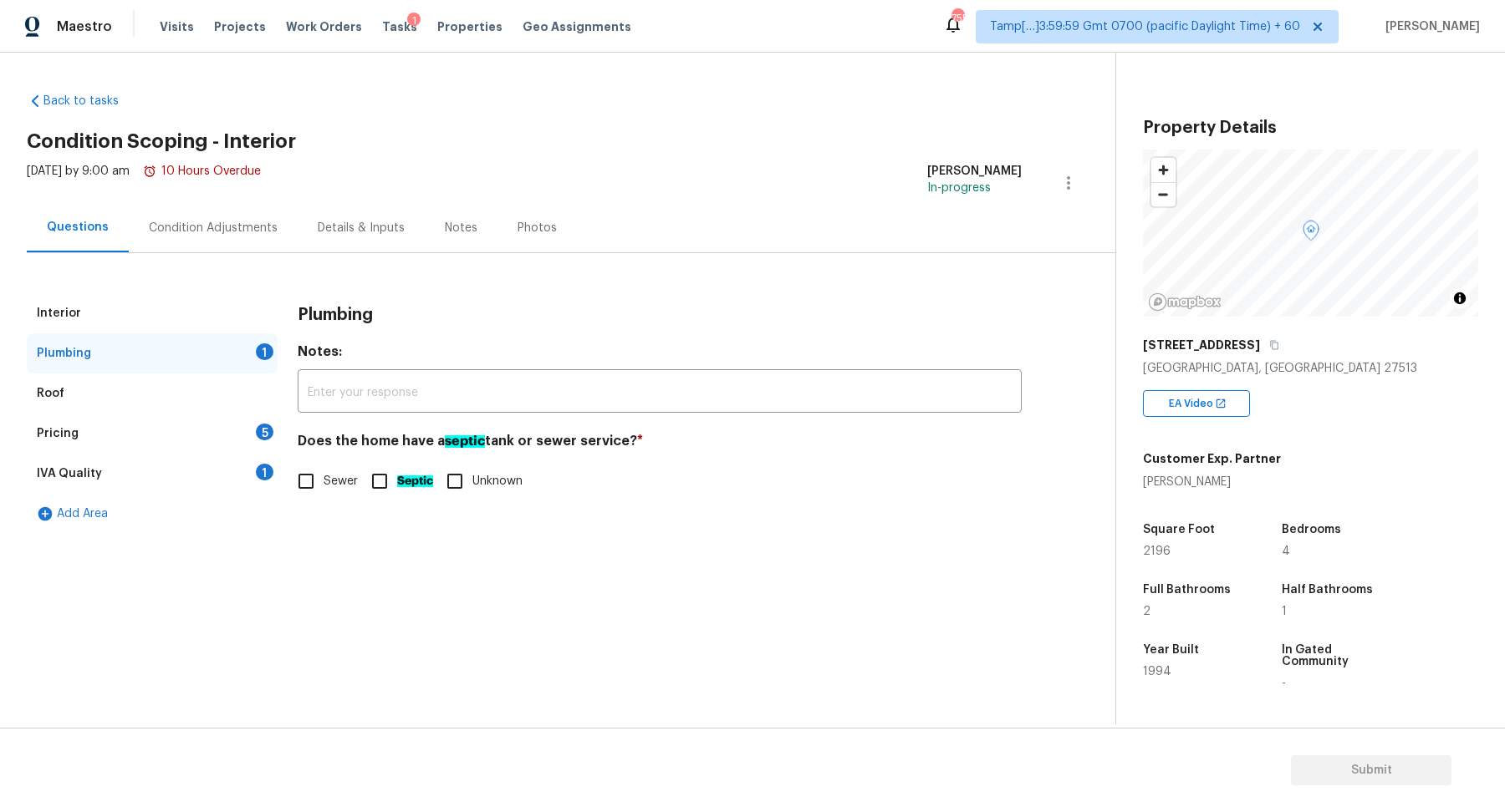
click at [336, 483] on span "Sewer" at bounding box center [341, 482] width 35 height 17
click at [323, 483] on input "Sewer" at bounding box center [306, 481] width 35 height 35
checkbox input "true"
click at [231, 427] on div "Pricing 5" at bounding box center [152, 433] width 251 height 40
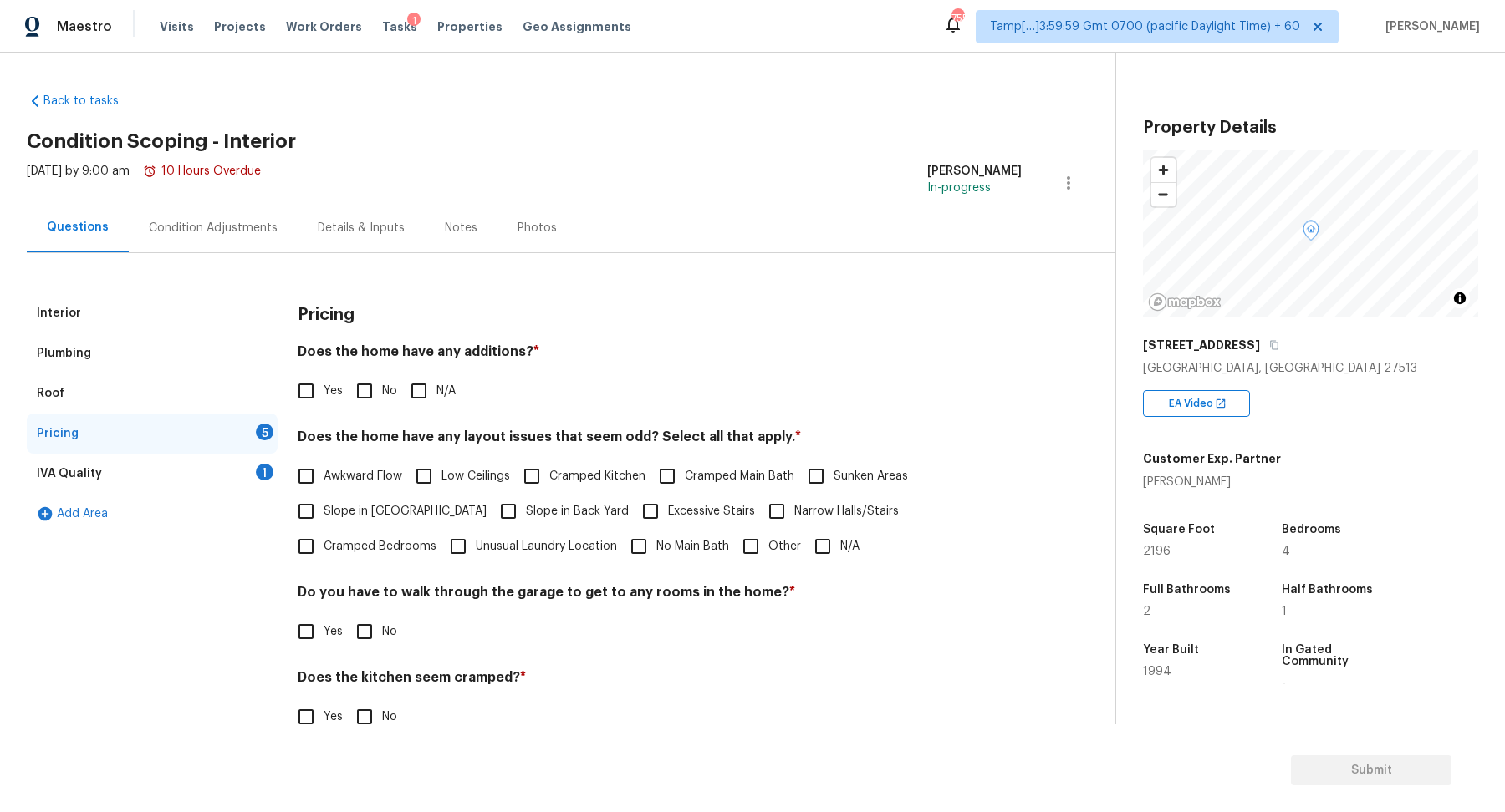
click at [388, 413] on div "Pricing Does the home have any additions? * Yes No N/A Does the home have any l…" at bounding box center [659, 566] width 724 height 547
click at [301, 400] on input "Yes" at bounding box center [306, 391] width 35 height 35
checkbox input "true"
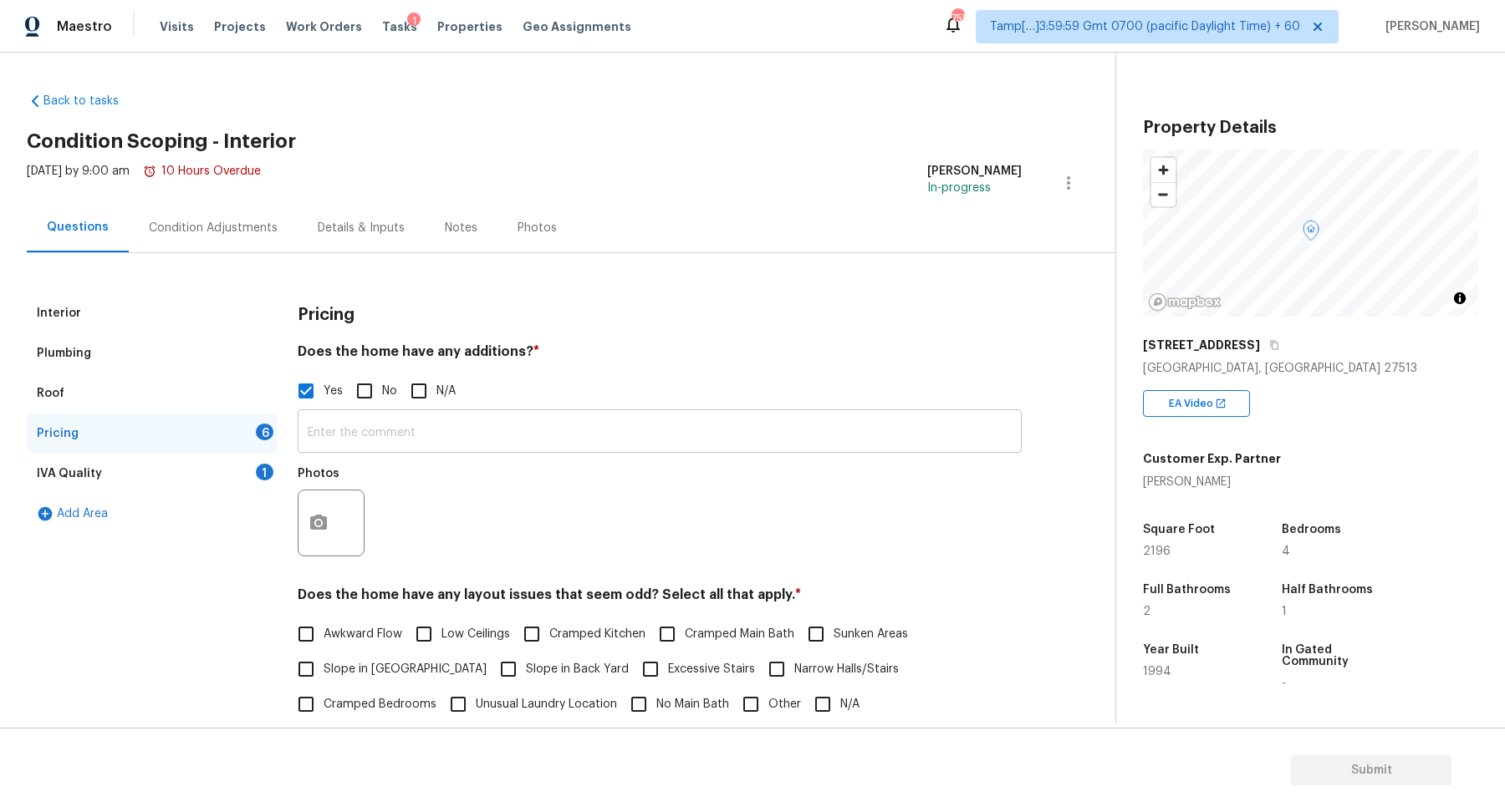
click at [409, 430] on input "text" at bounding box center [659, 432] width 724 height 39
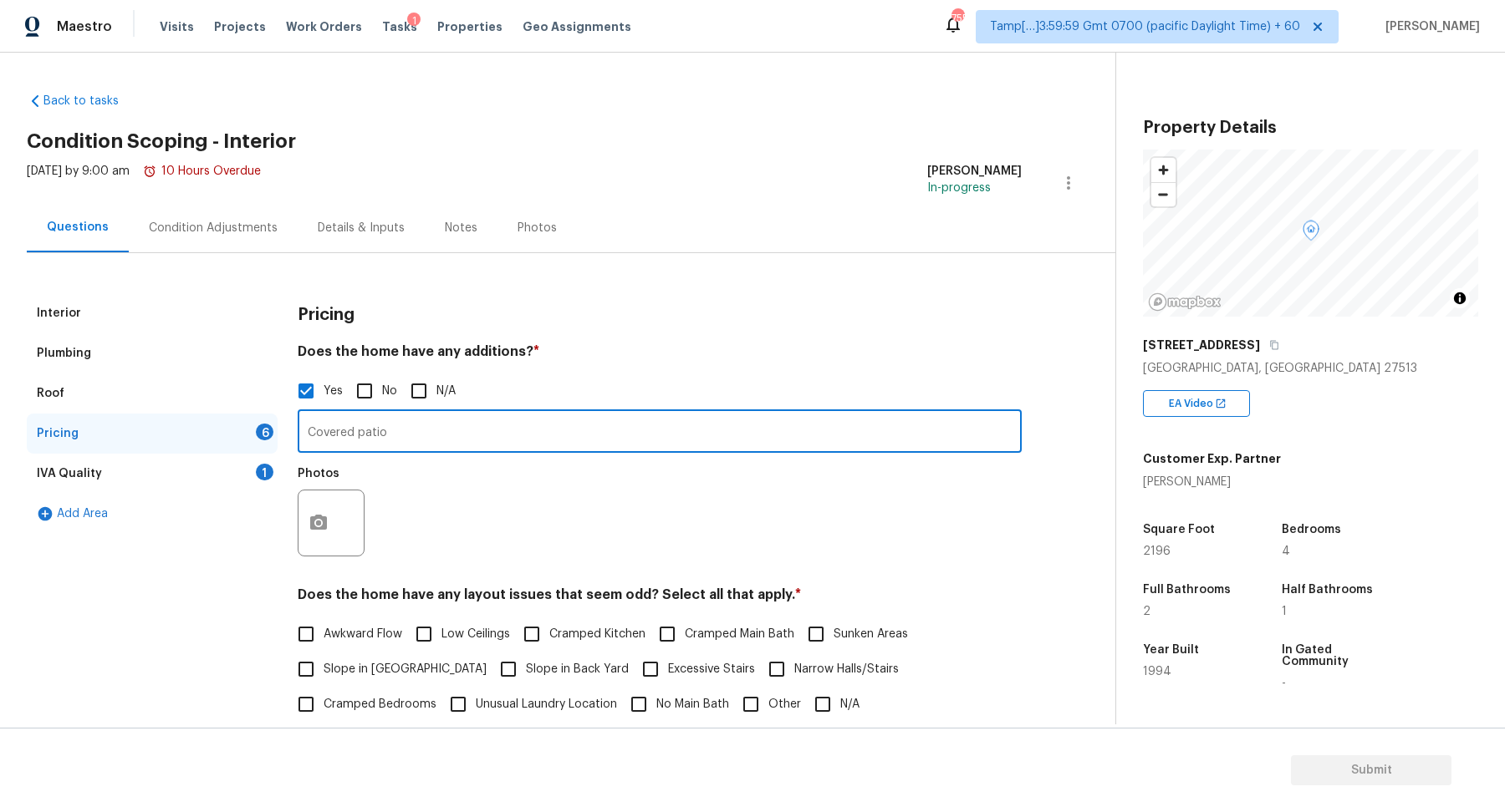
type input "Covered patio"
click at [305, 516] on button "button" at bounding box center [318, 523] width 40 height 65
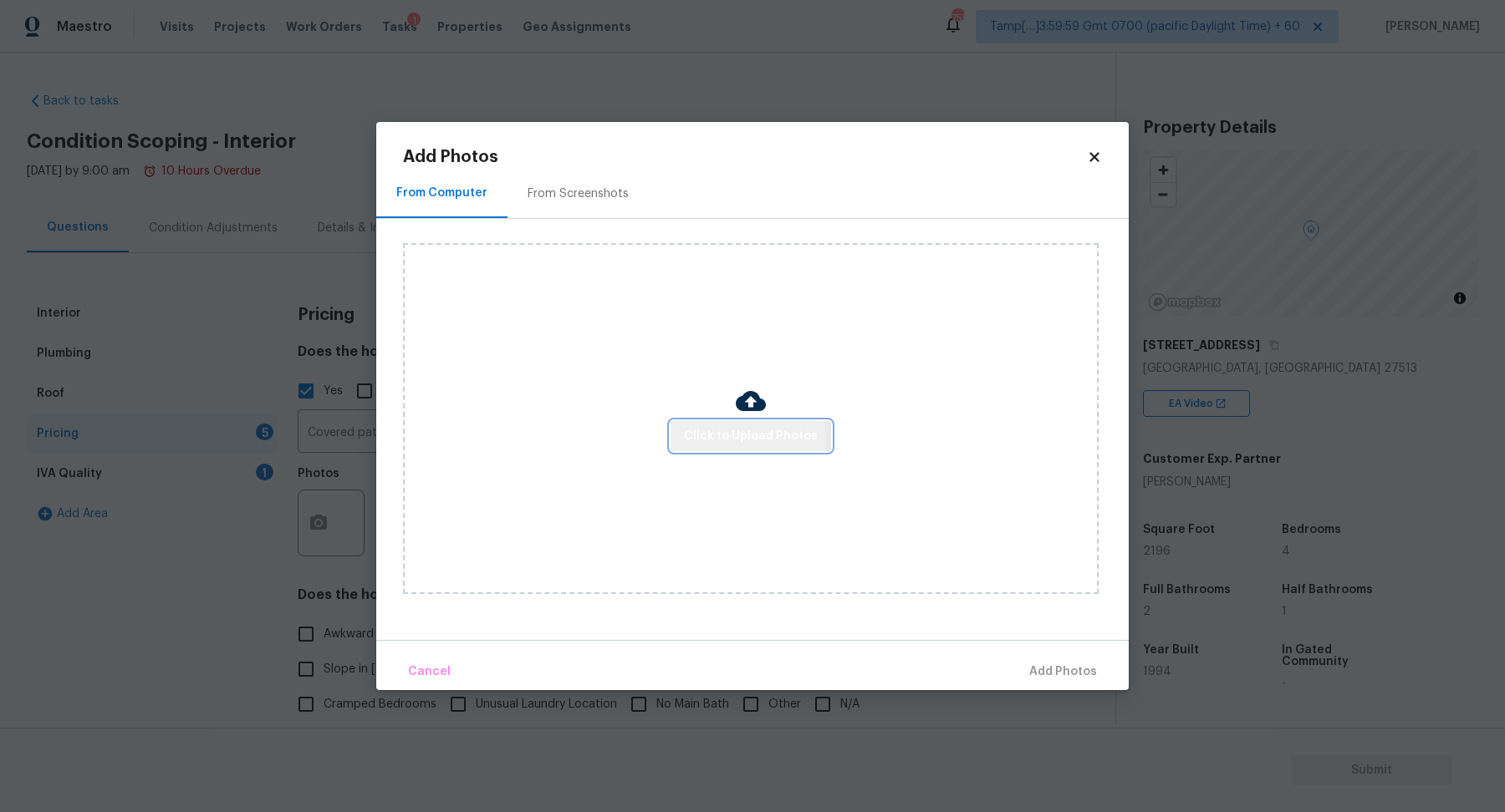
click at [686, 443] on button "Click to Upload Photos" at bounding box center [750, 437] width 160 height 31
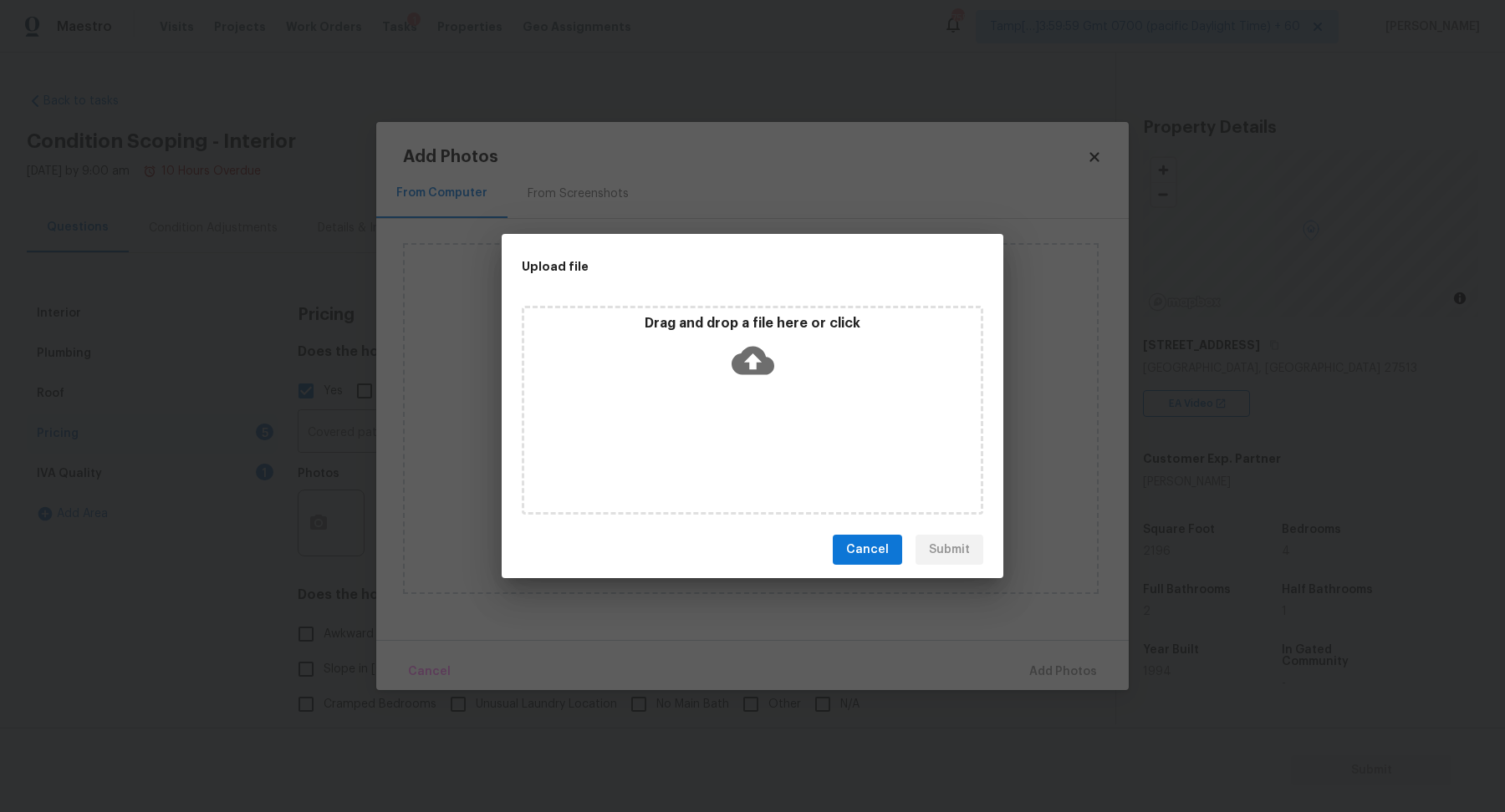
click at [758, 381] on icon at bounding box center [752, 360] width 42 height 42
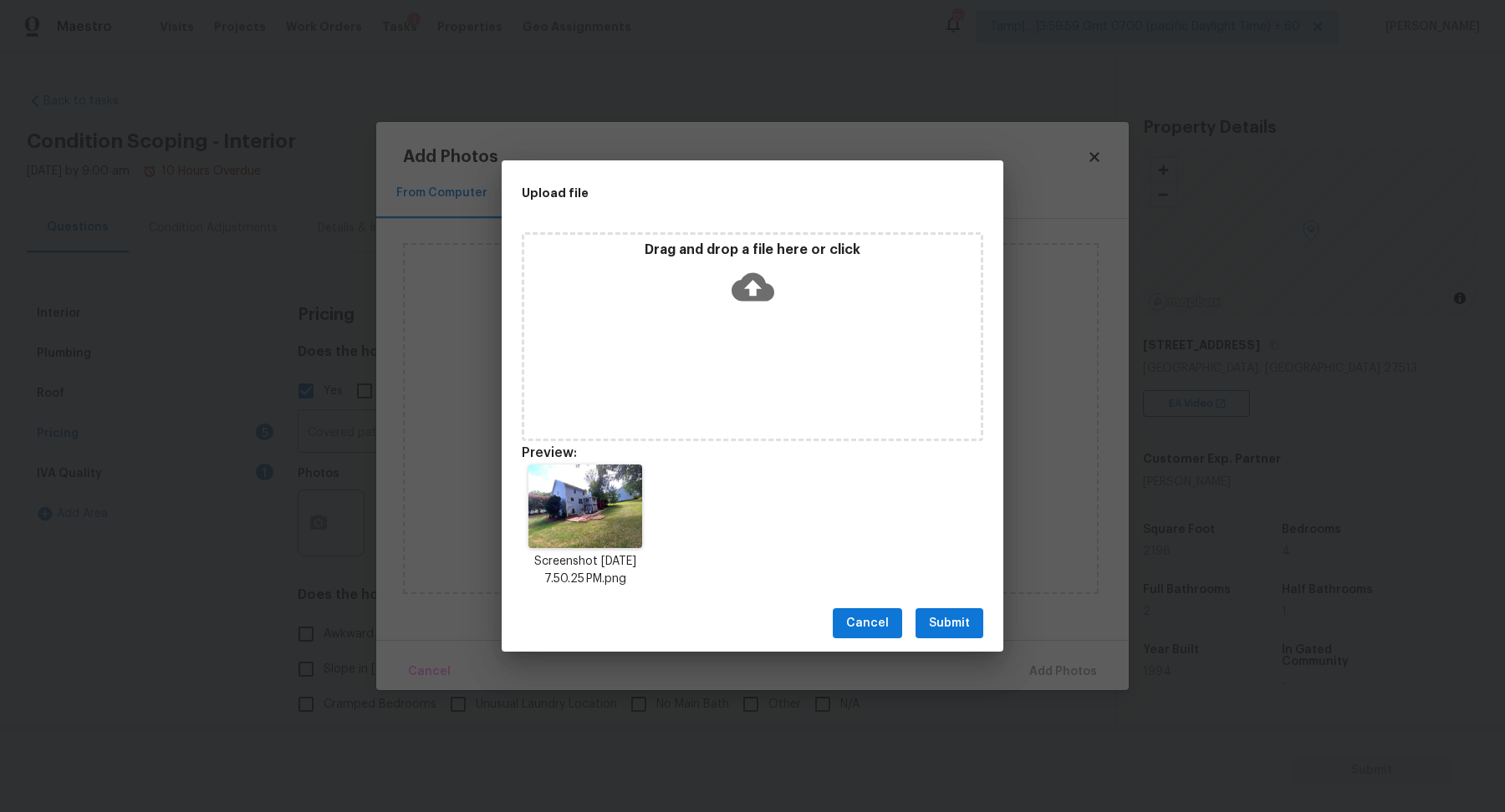
click at [967, 625] on span "Submit" at bounding box center [948, 624] width 41 height 21
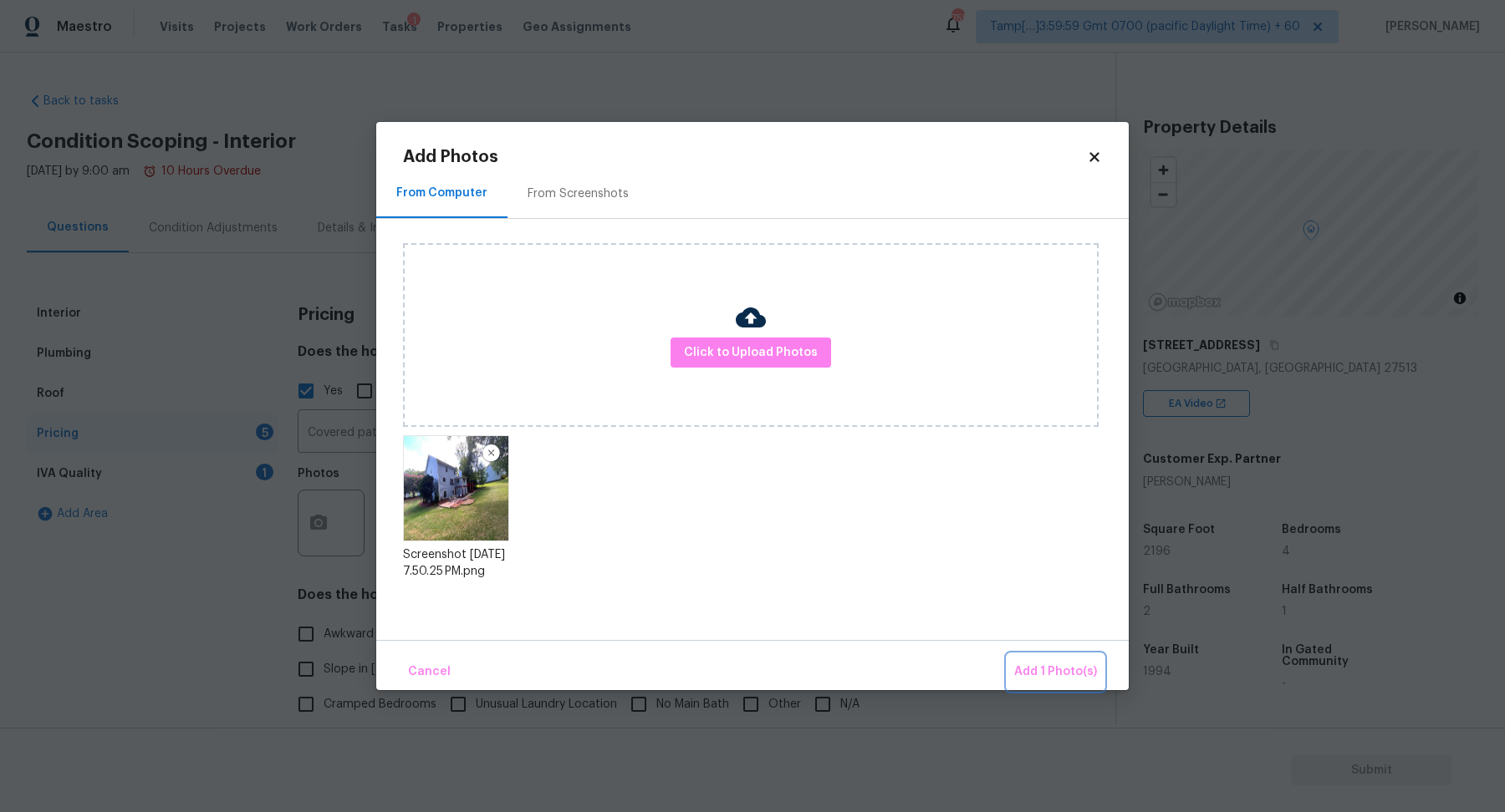
click at [1052, 665] on span "Add 1 Photo(s)" at bounding box center [1055, 672] width 82 height 21
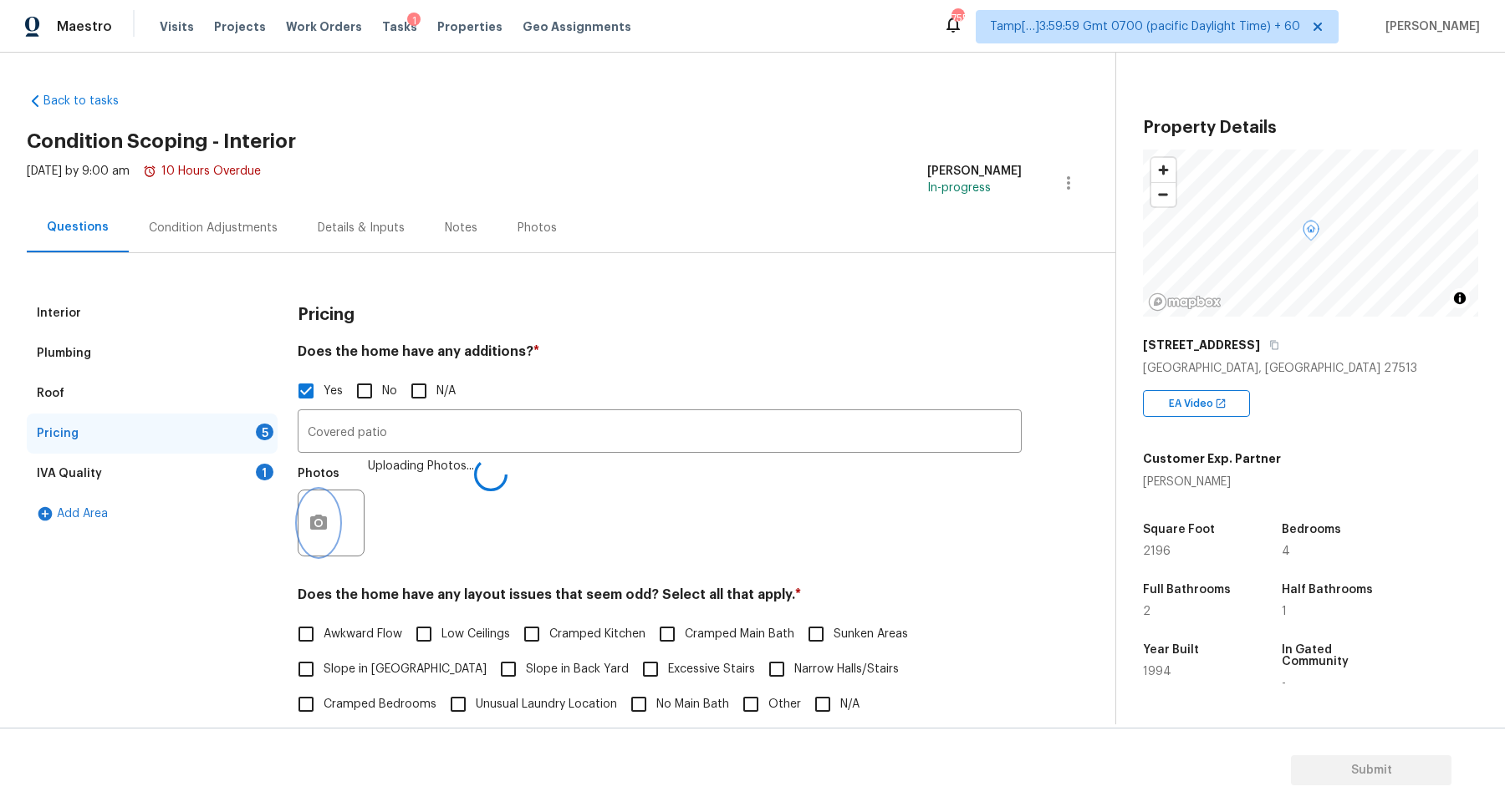
scroll to position [276, 0]
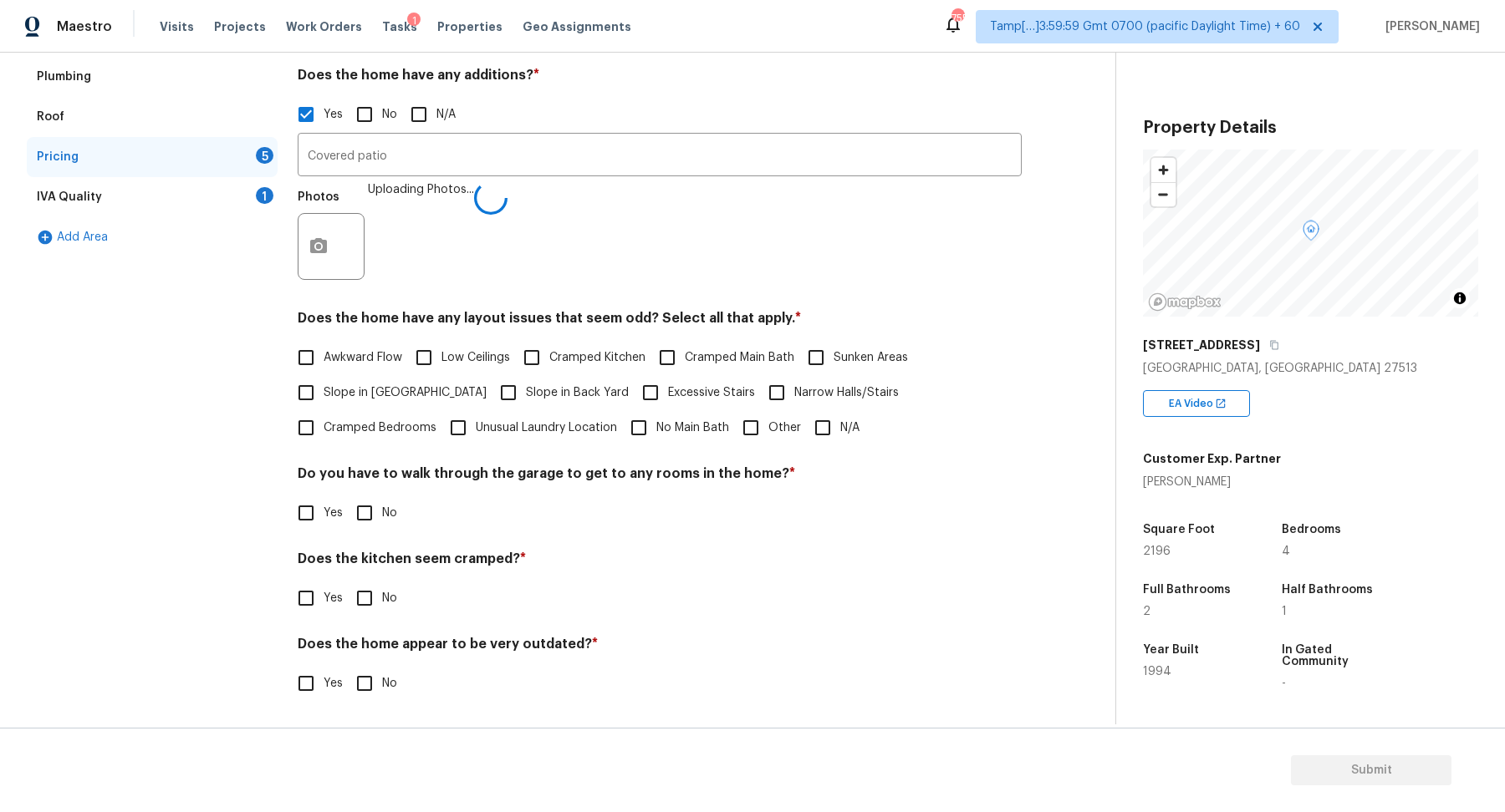
click at [385, 398] on span "Slope in Front Yard" at bounding box center [405, 393] width 163 height 17
click at [323, 398] on input "Slope in Front Yard" at bounding box center [306, 393] width 35 height 35
checkbox input "true"
click at [525, 387] on span "Slope in Back Yard" at bounding box center [577, 394] width 103 height 17
click at [512, 387] on input "Slope in Back Yard" at bounding box center [508, 394] width 35 height 35
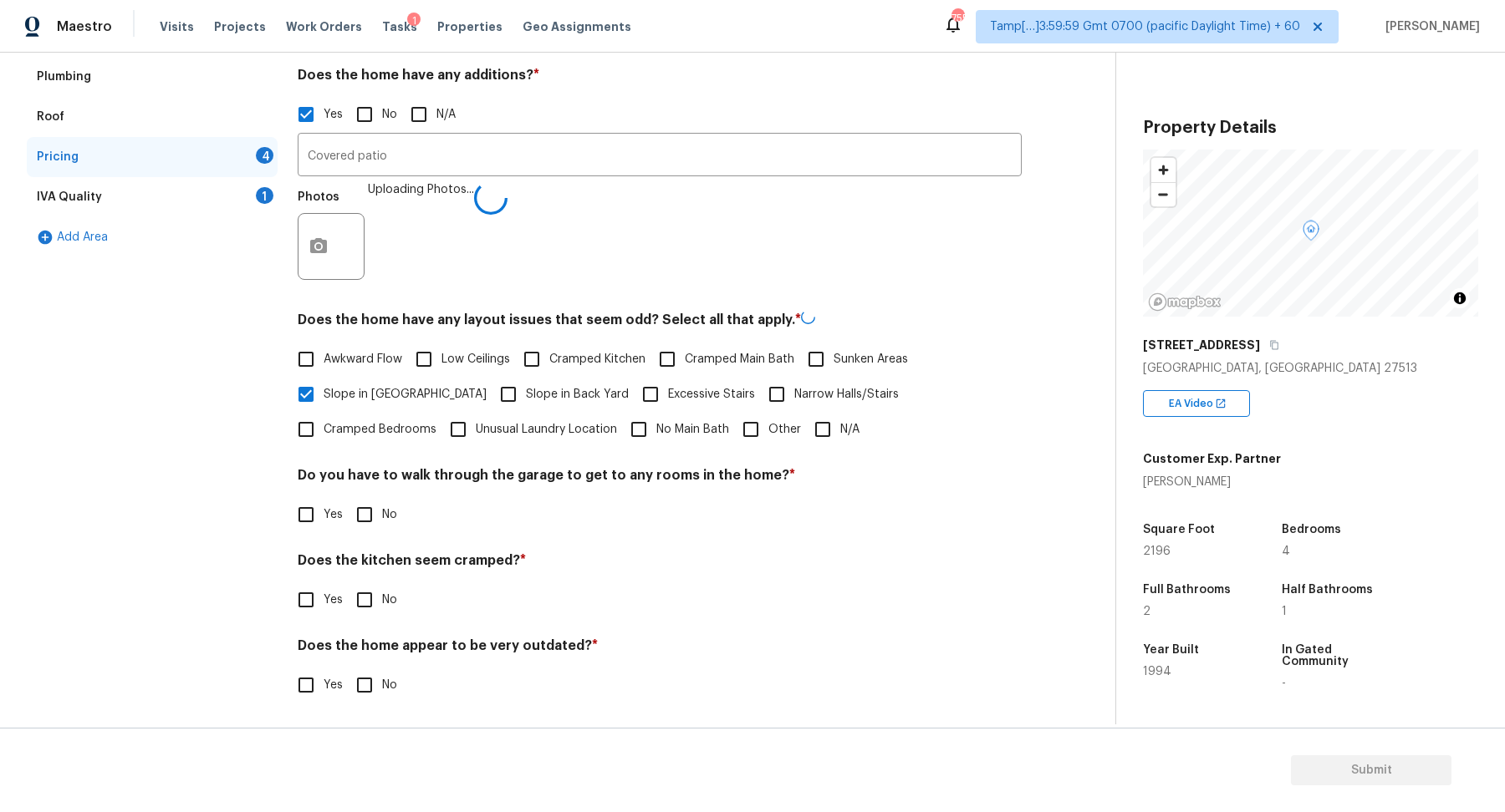
checkbox input "true"
click at [375, 522] on input "No" at bounding box center [364, 515] width 35 height 35
checkbox input "true"
click at [347, 582] on input "No" at bounding box center [364, 600] width 35 height 35
checkbox input "true"
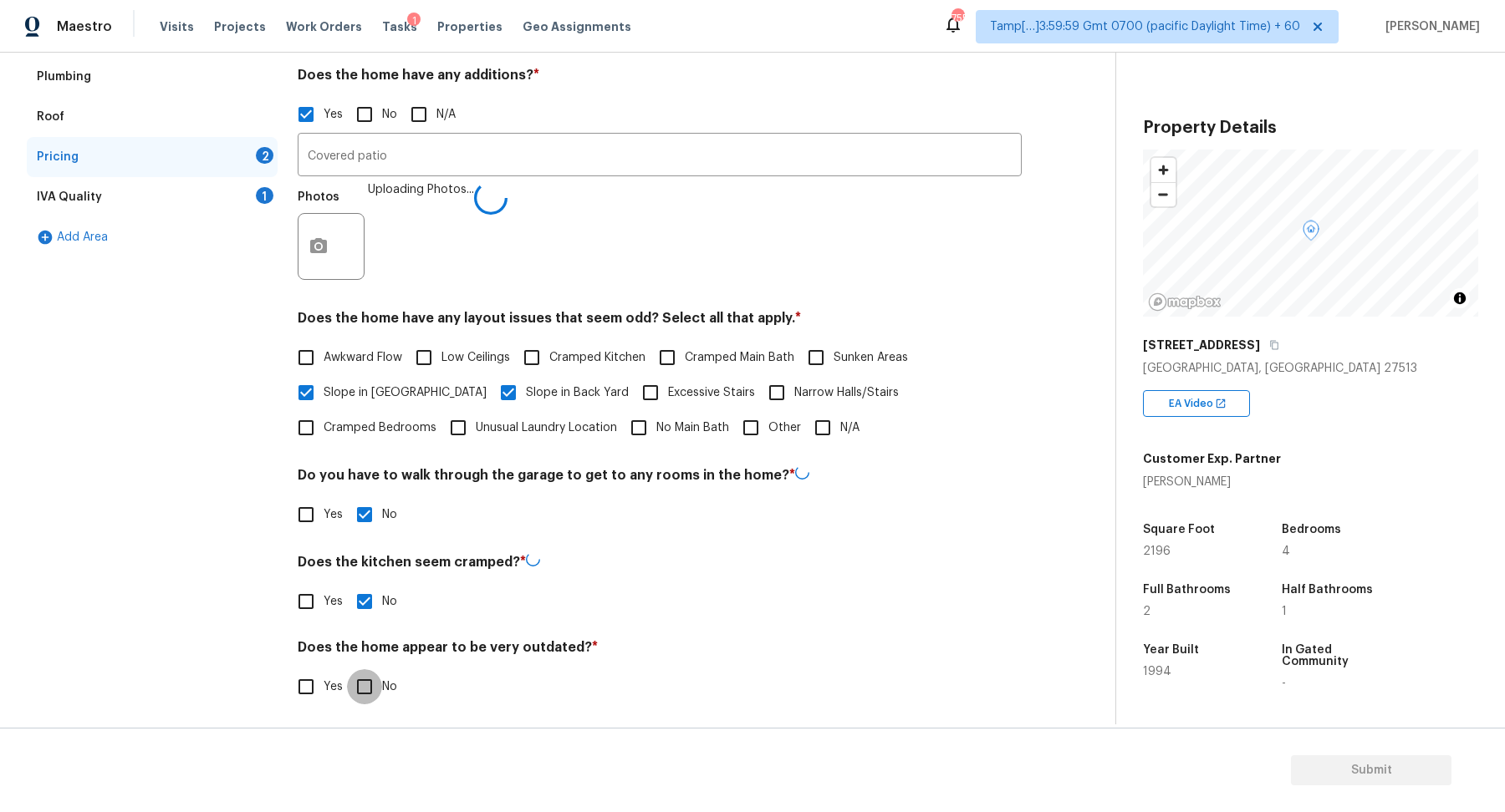
click at [347, 669] on input "No" at bounding box center [364, 686] width 35 height 35
checkbox input "true"
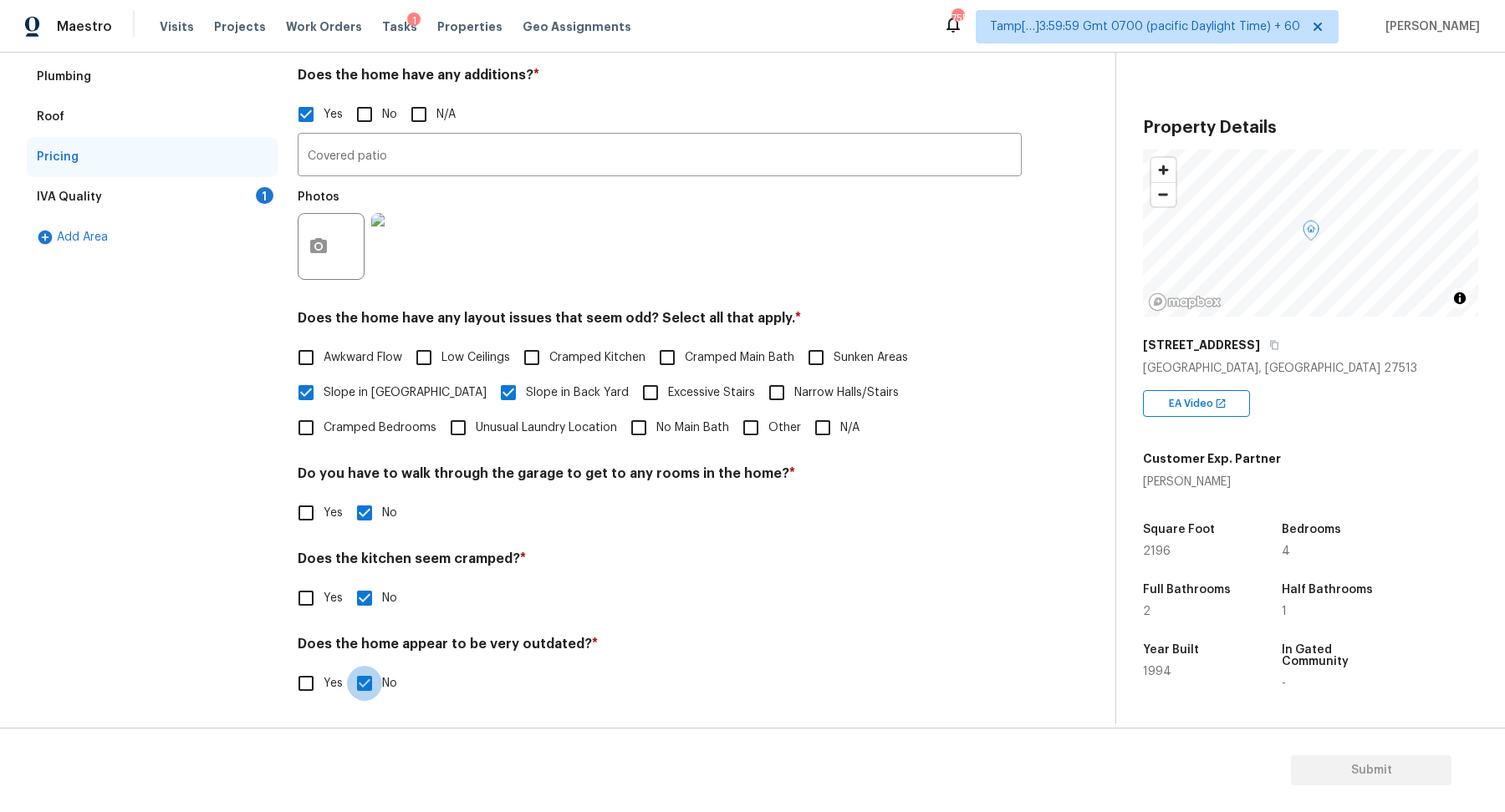
scroll to position [178, 0]
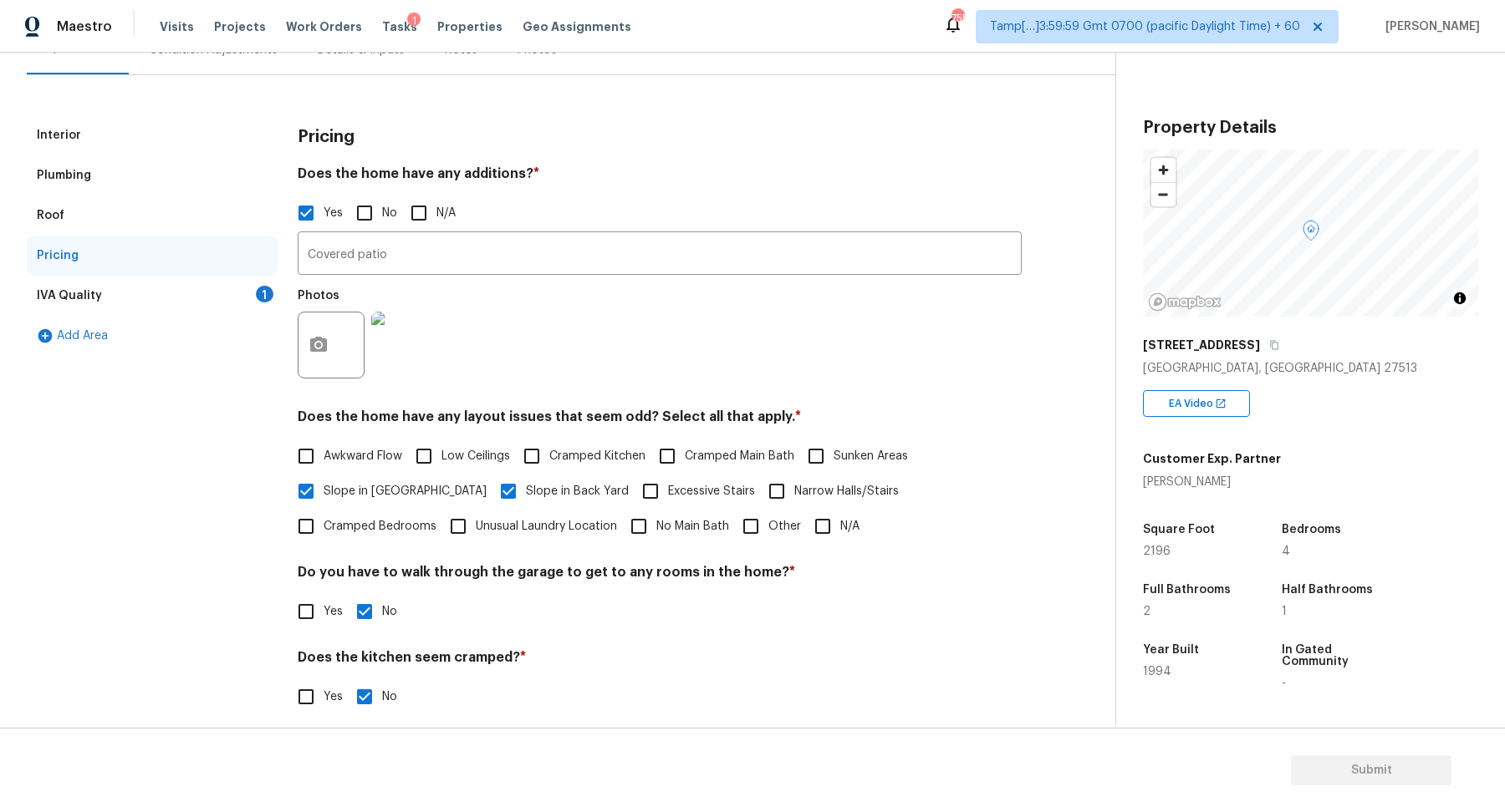
click at [251, 295] on div "IVA Quality 1" at bounding box center [152, 296] width 251 height 40
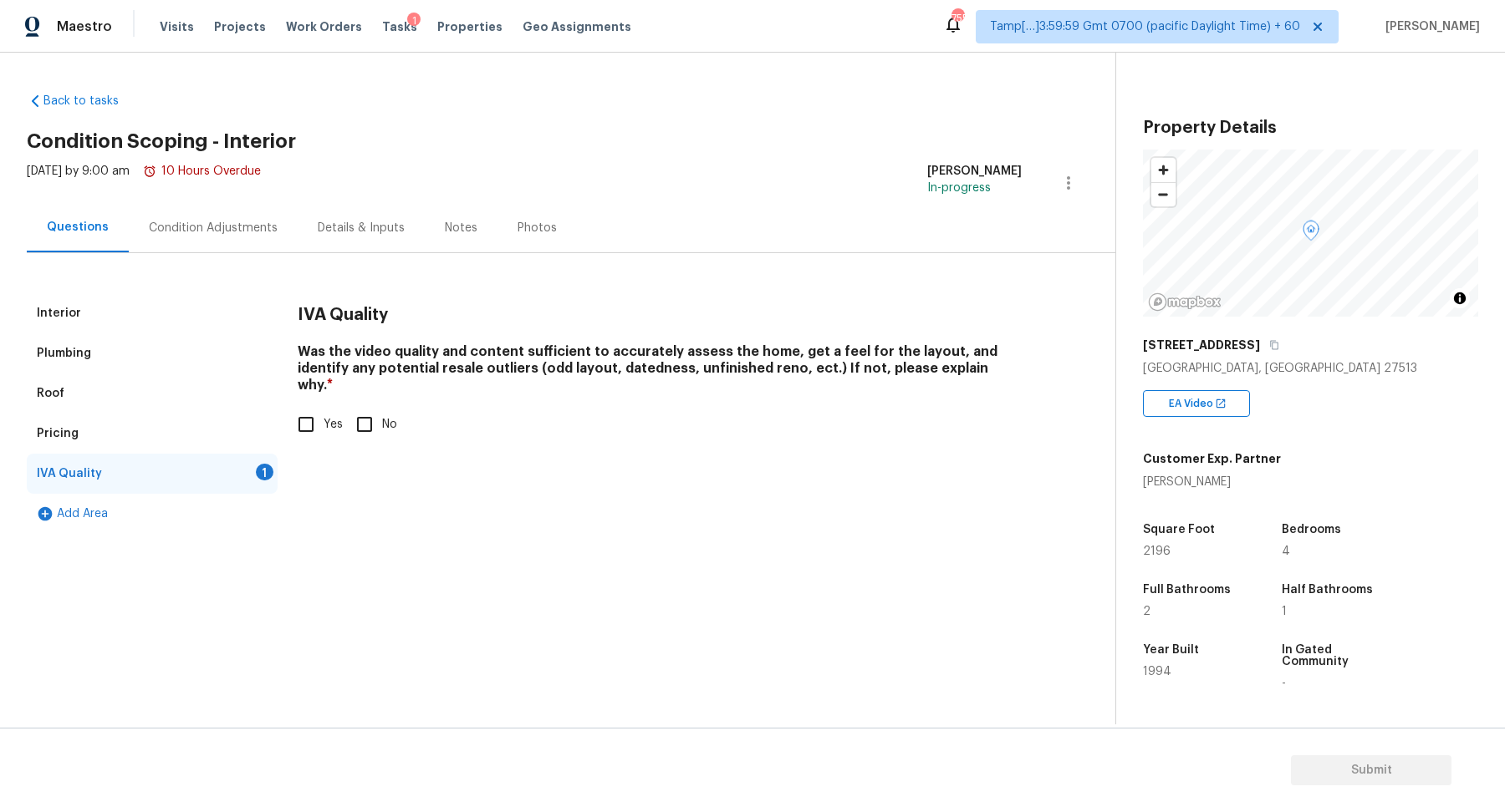
scroll to position [0, 0]
click at [307, 421] on input "Yes" at bounding box center [306, 425] width 35 height 35
checkbox input "true"
click at [268, 236] on div "Condition Adjustments" at bounding box center [212, 227] width 169 height 49
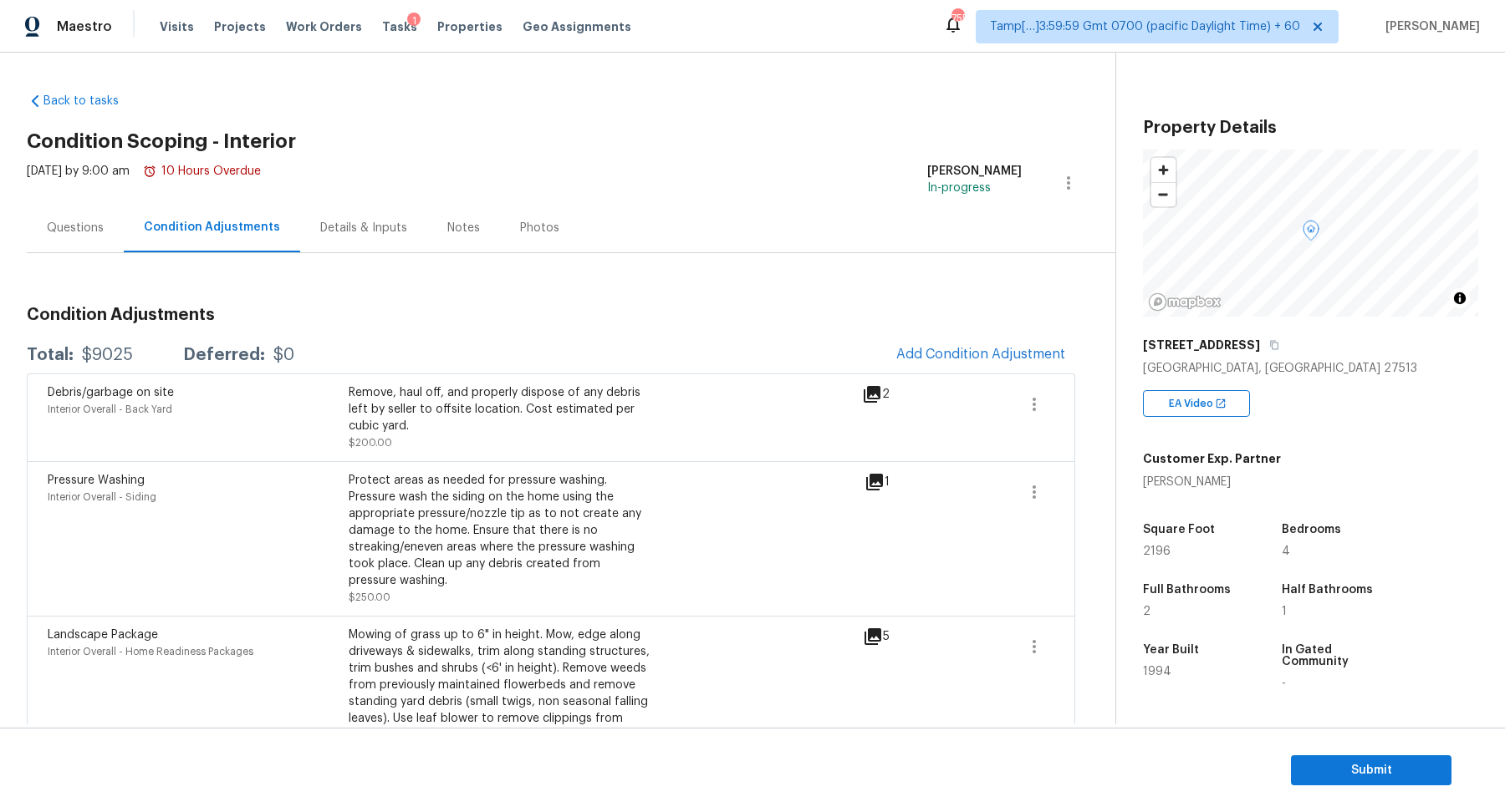
click at [920, 335] on div "Condition Adjustments Total: $9025 Deferred: $0 Add Condition Adjustment Debris…" at bounding box center [551, 757] width 1048 height 930
click at [922, 361] on button "Add Condition Adjustment" at bounding box center [981, 354] width 189 height 35
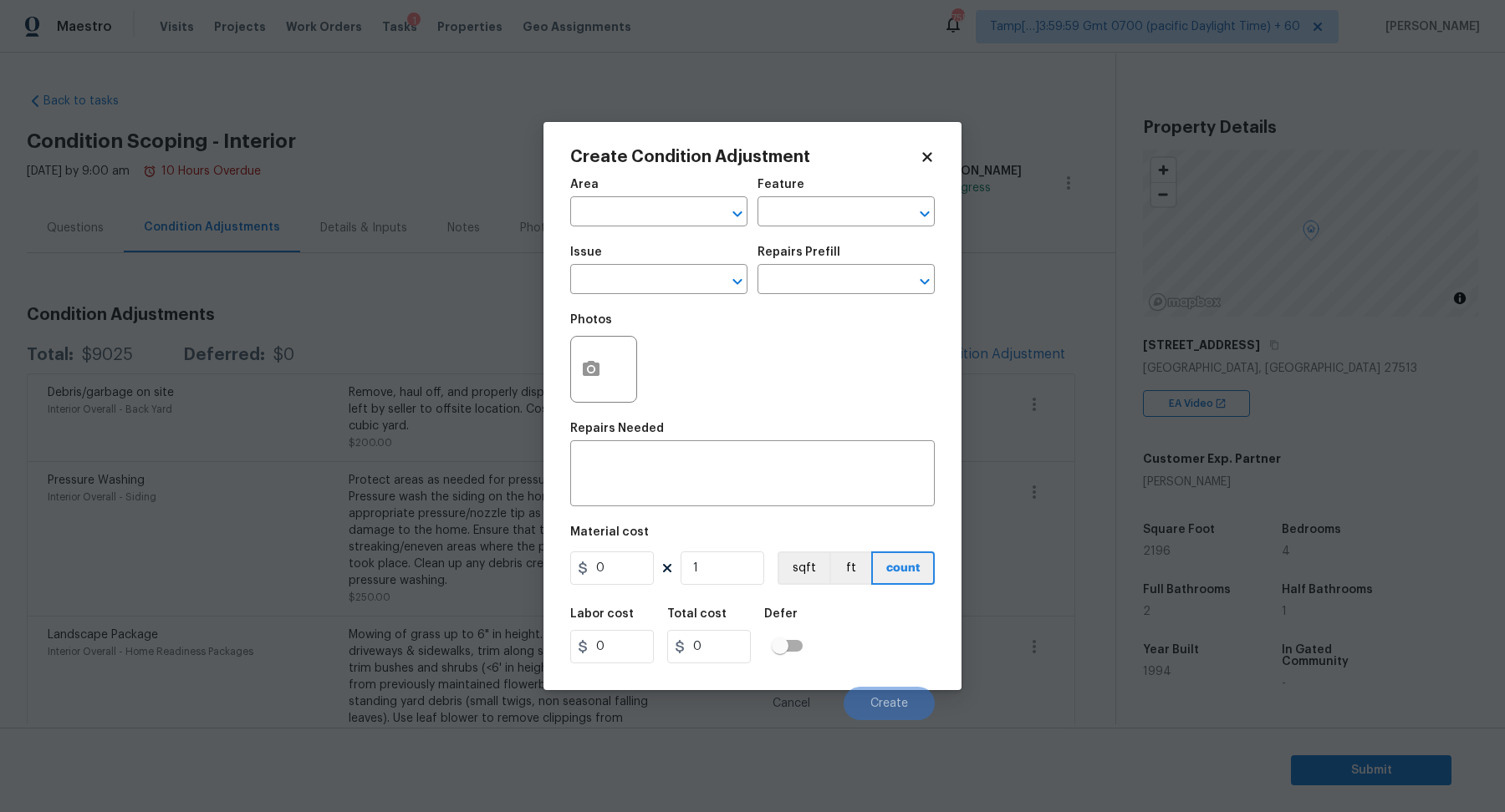
click at [648, 232] on span "Area ​" at bounding box center [659, 203] width 177 height 68
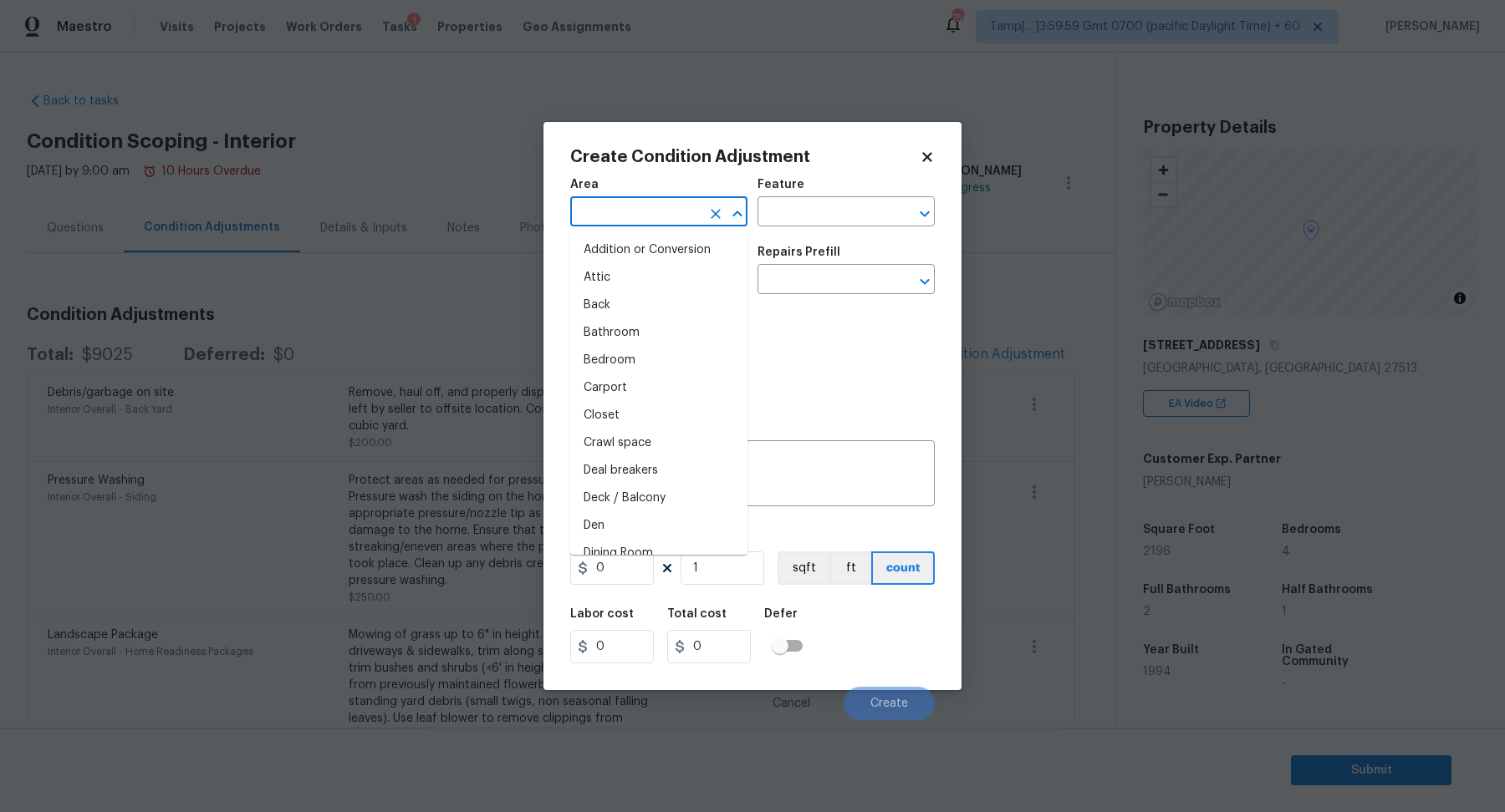
click at [631, 208] on input "text" at bounding box center [635, 213] width 130 height 26
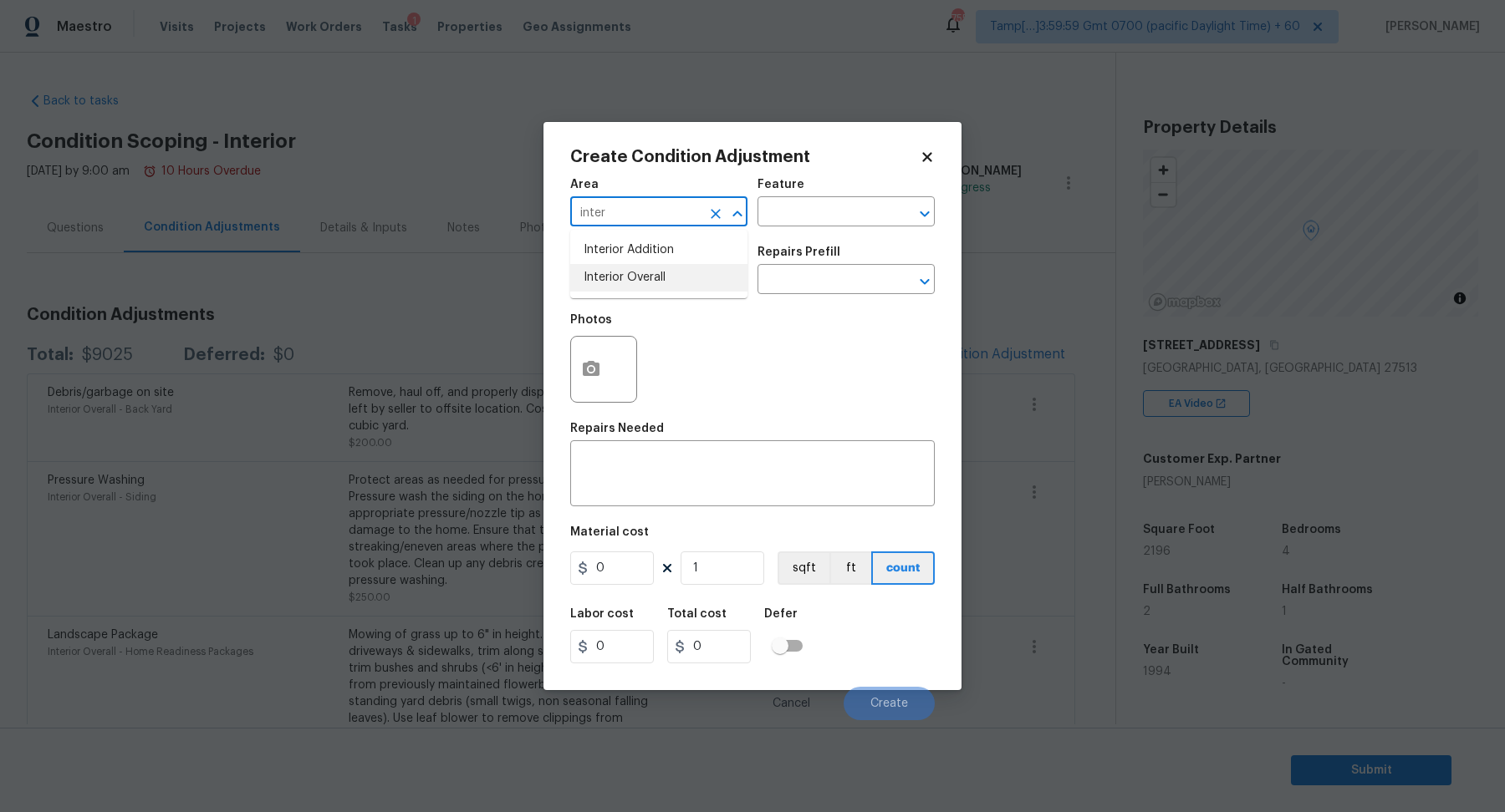
click at [648, 274] on li "Interior Overall" at bounding box center [659, 278] width 177 height 28
type input "Interior Overall"
click at [648, 274] on input "text" at bounding box center [635, 282] width 130 height 26
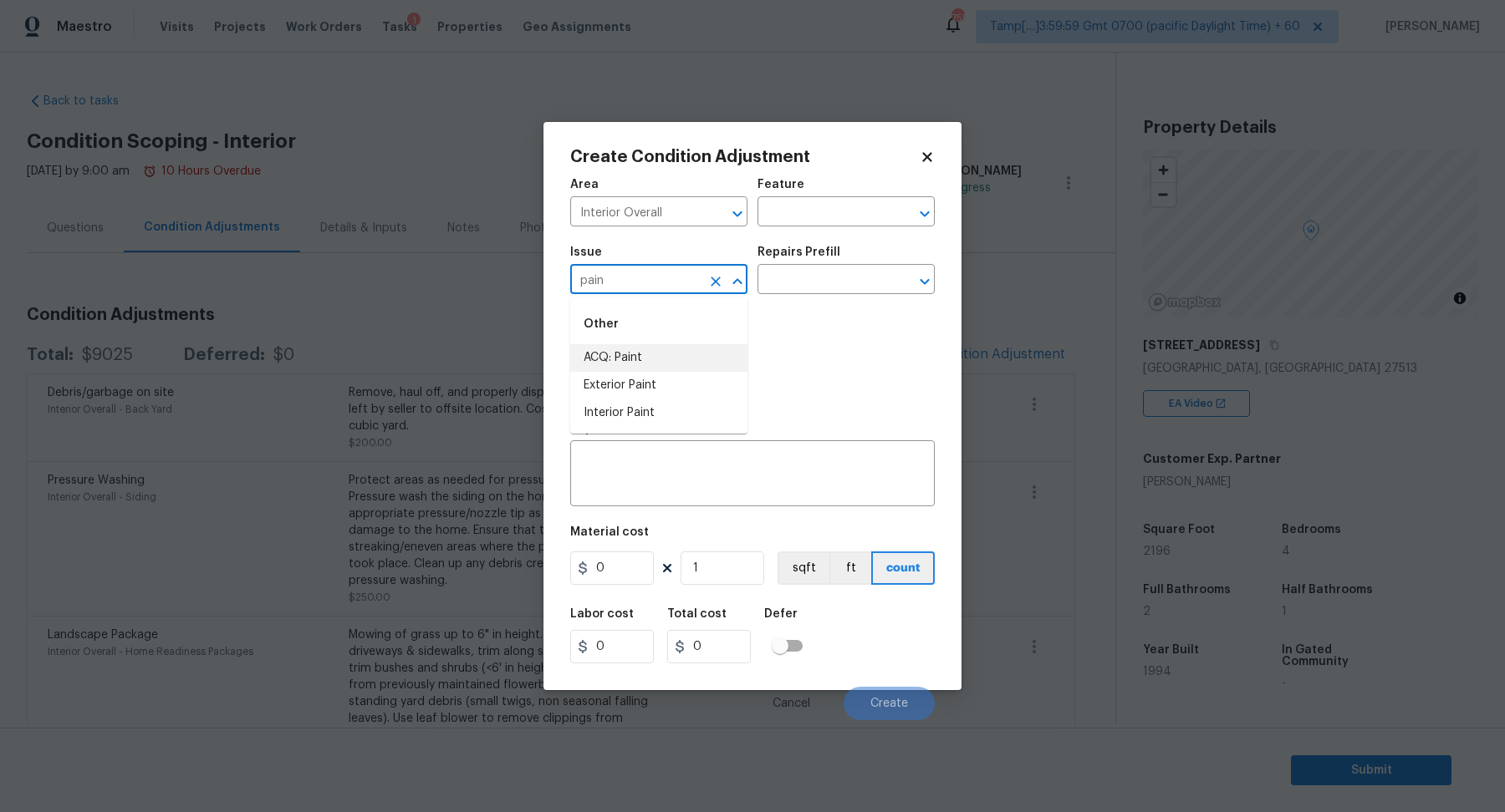
click at [683, 359] on li "ACQ: Paint" at bounding box center [659, 358] width 177 height 28
type input "ACQ: Paint"
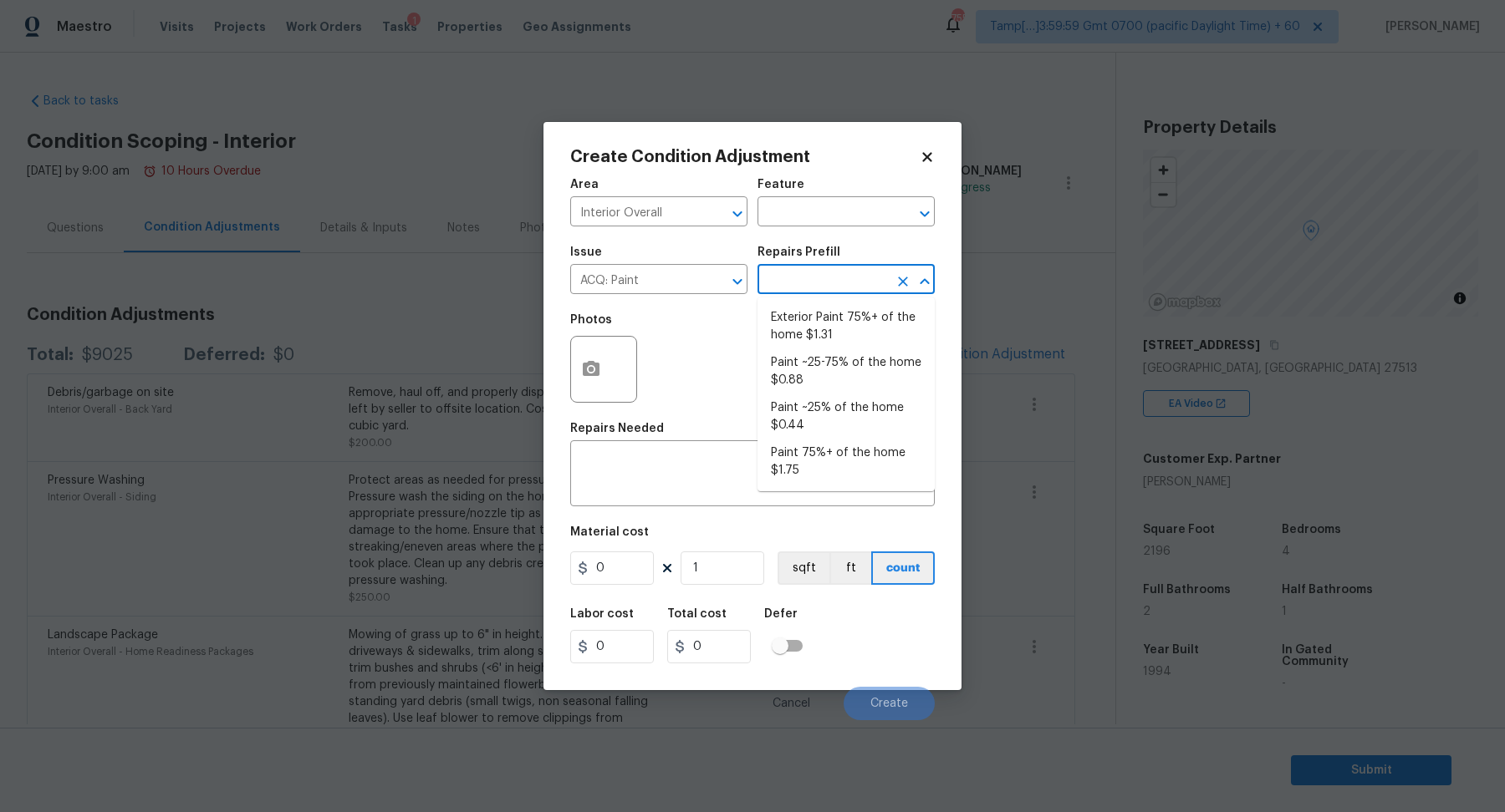
click at [835, 289] on input "text" at bounding box center [823, 282] width 130 height 26
click at [818, 470] on li "Paint 75%+ of the home $1.75" at bounding box center [846, 462] width 177 height 45
type input "Acquisition"
type textarea "Acquisition Scope: 75%+ of the home will likely require interior paint"
type input "1.75"
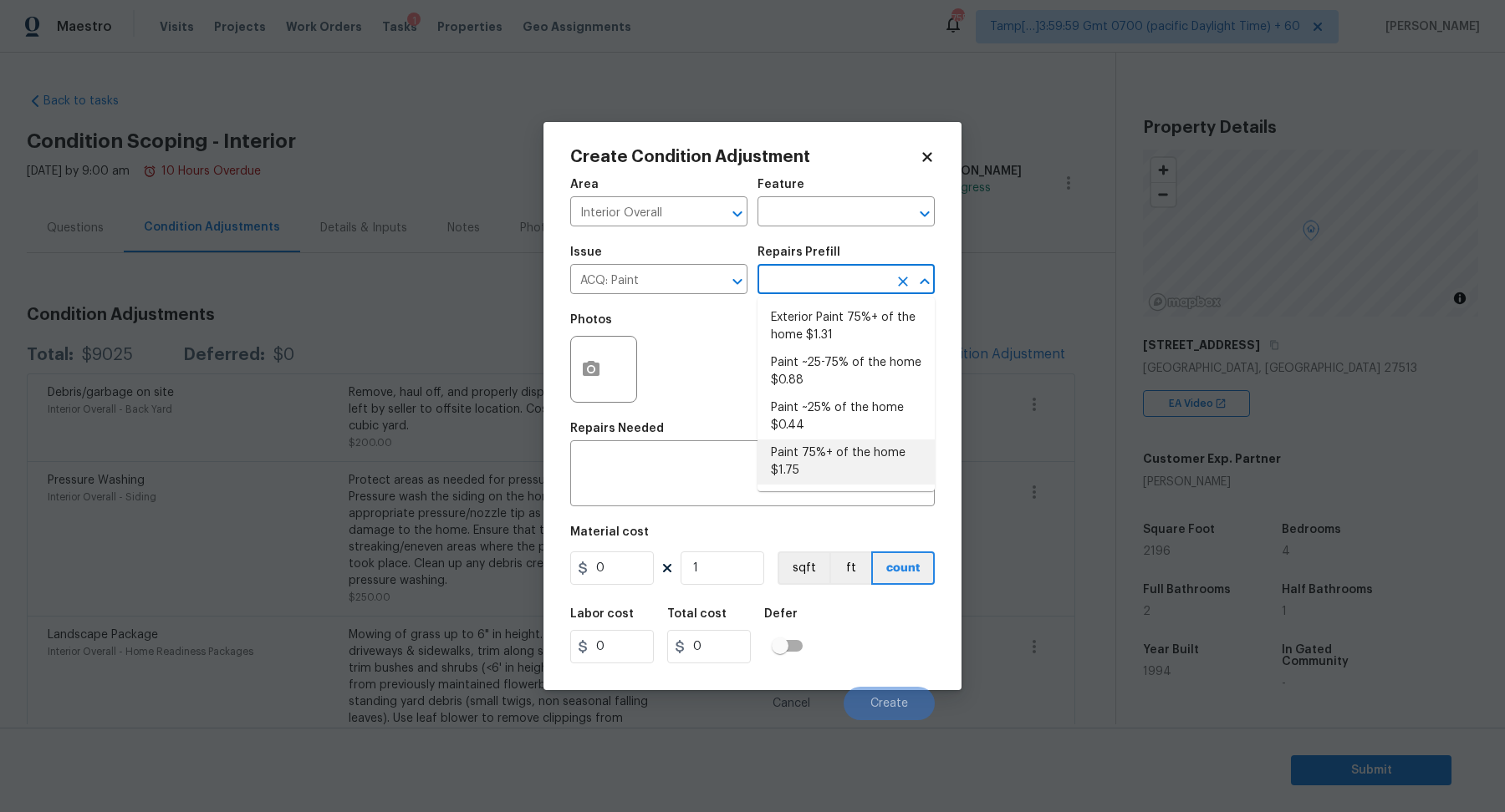
type input "1.75"
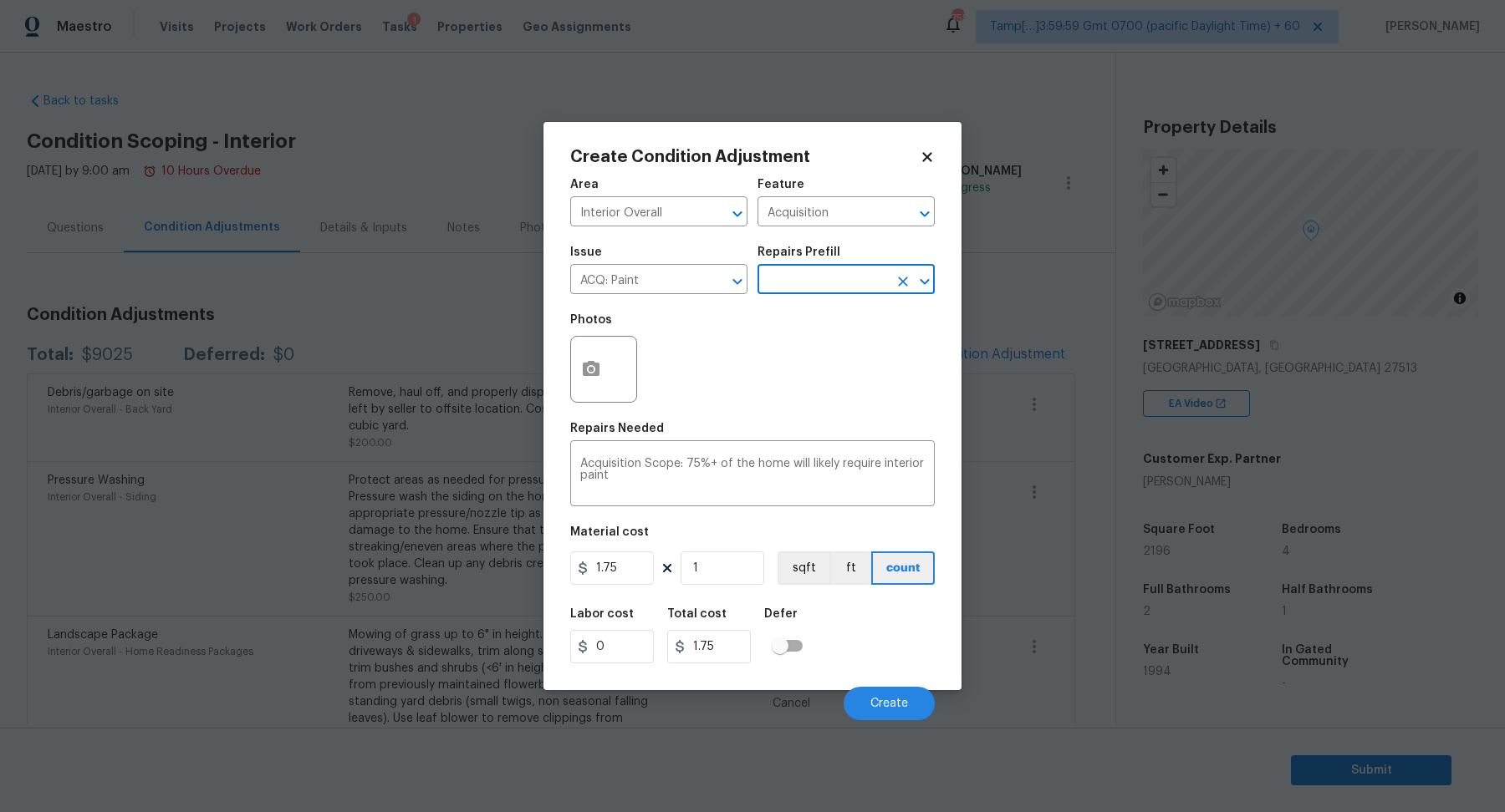
click at [618, 370] on div at bounding box center [603, 369] width 67 height 67
click at [601, 370] on button "button" at bounding box center [591, 369] width 40 height 65
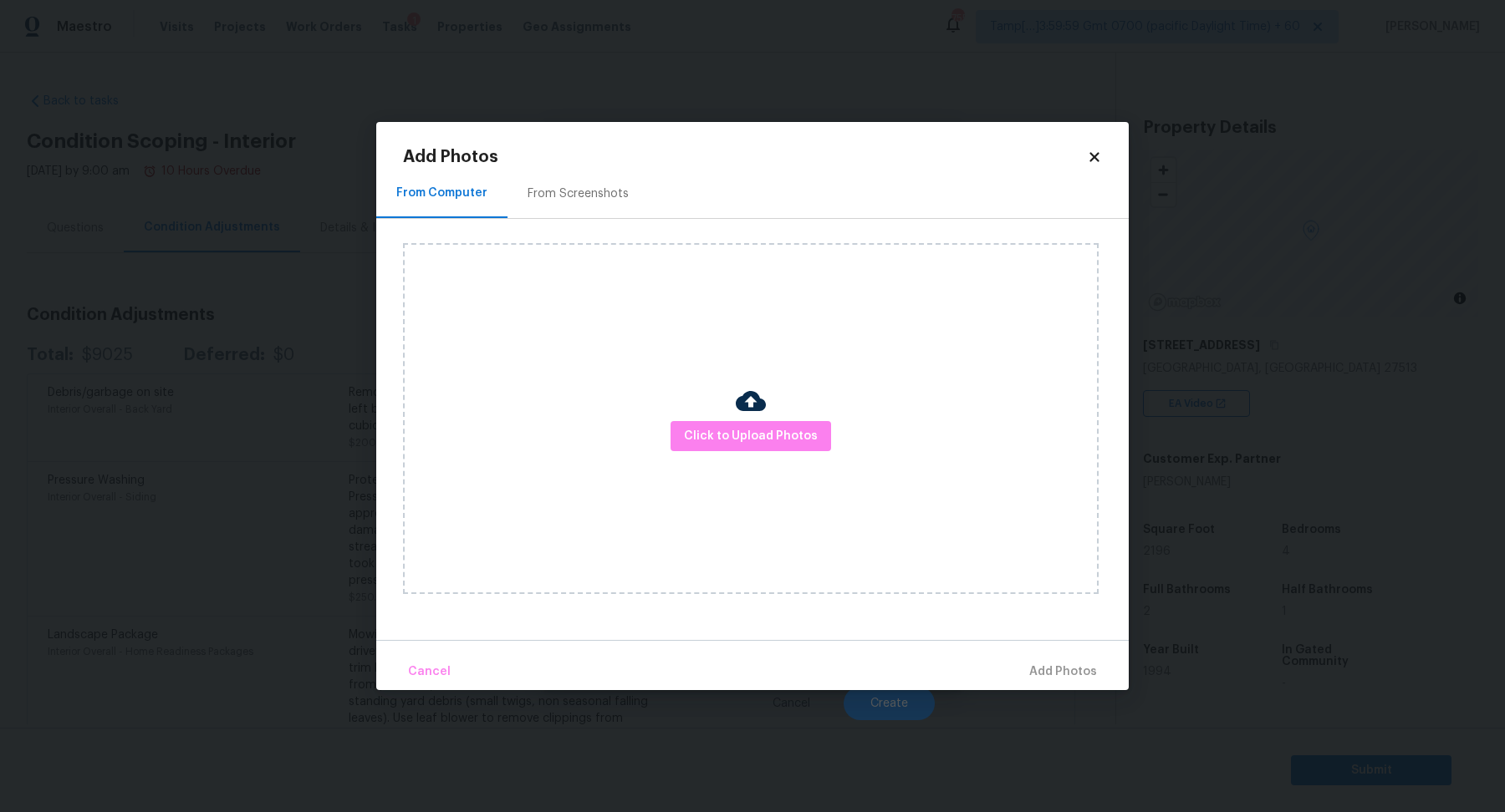
click at [552, 184] on div "From Screenshots" at bounding box center [577, 193] width 141 height 49
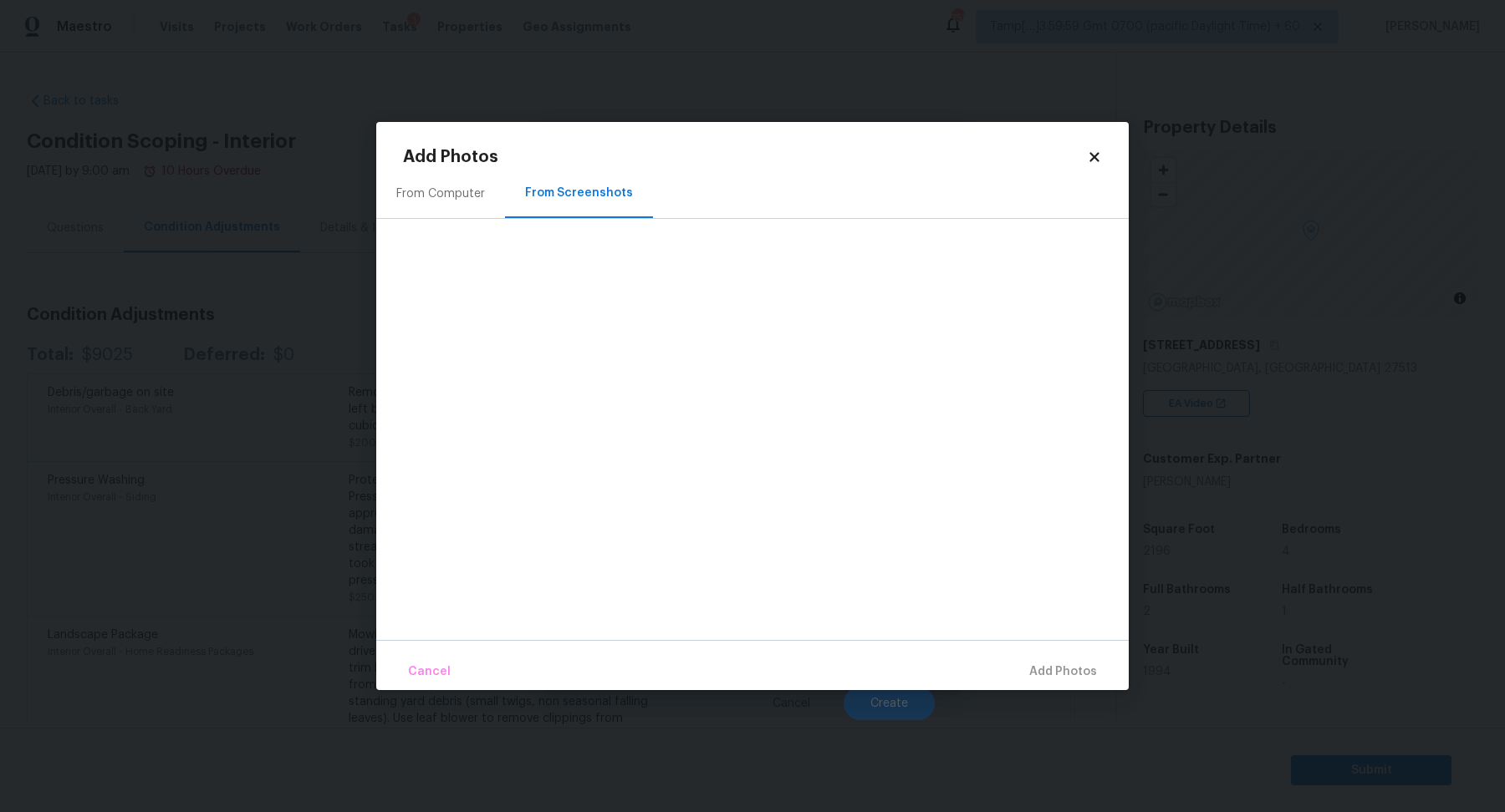
click at [497, 211] on div "From Computer" at bounding box center [440, 193] width 128 height 49
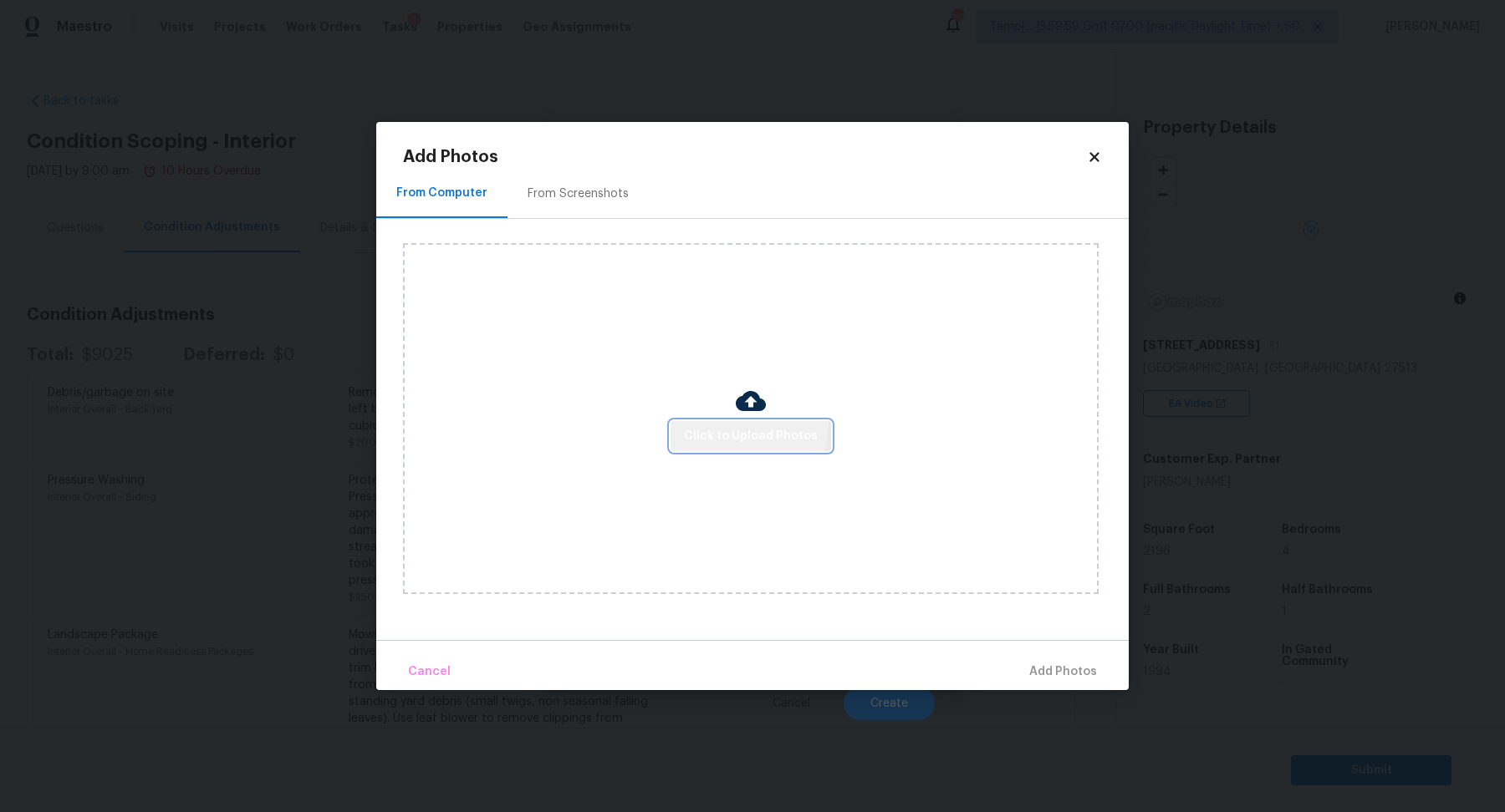
click at [711, 422] on button "Click to Upload Photos" at bounding box center [750, 437] width 160 height 31
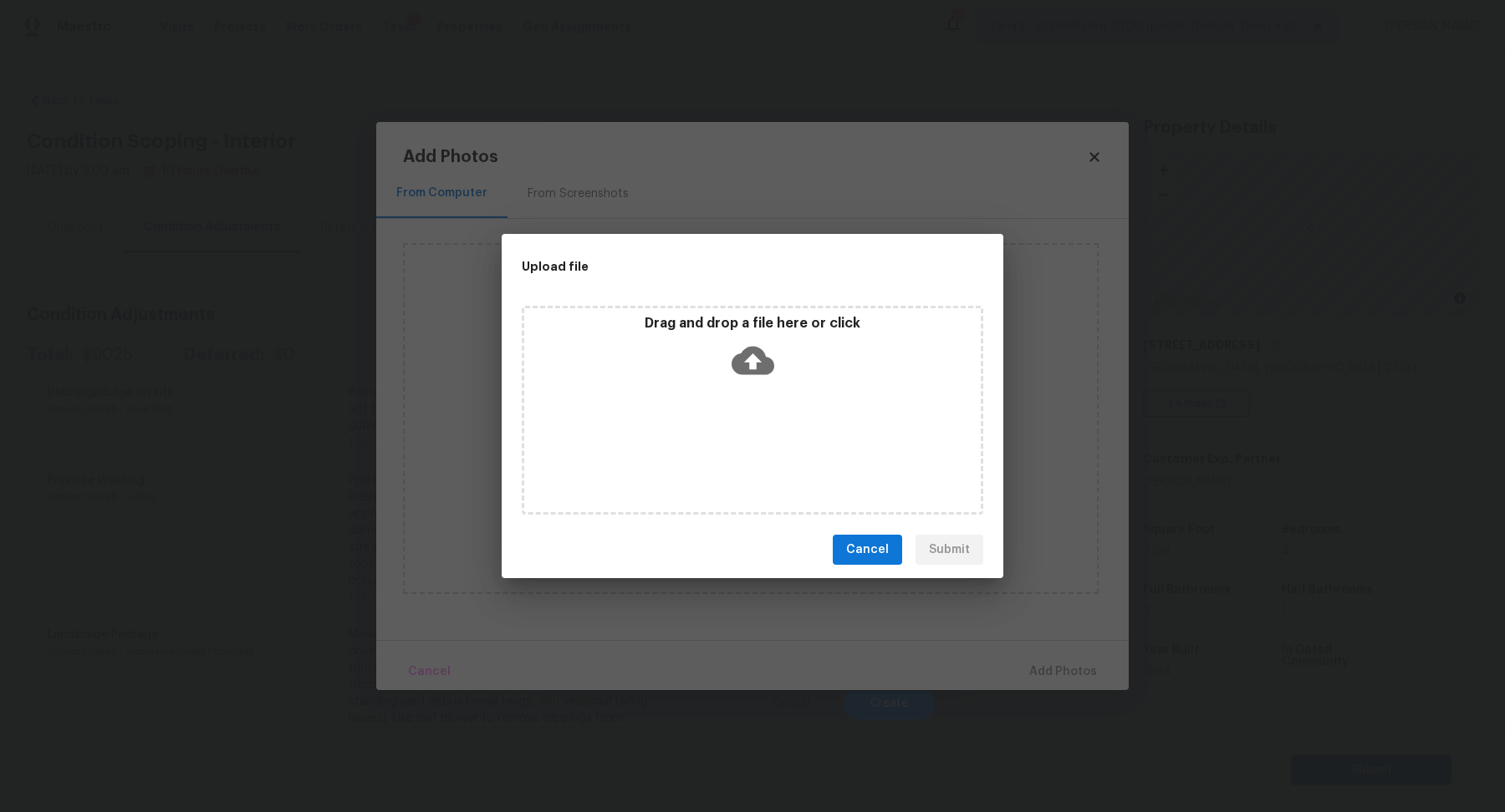
click at [771, 374] on icon at bounding box center [752, 360] width 42 height 42
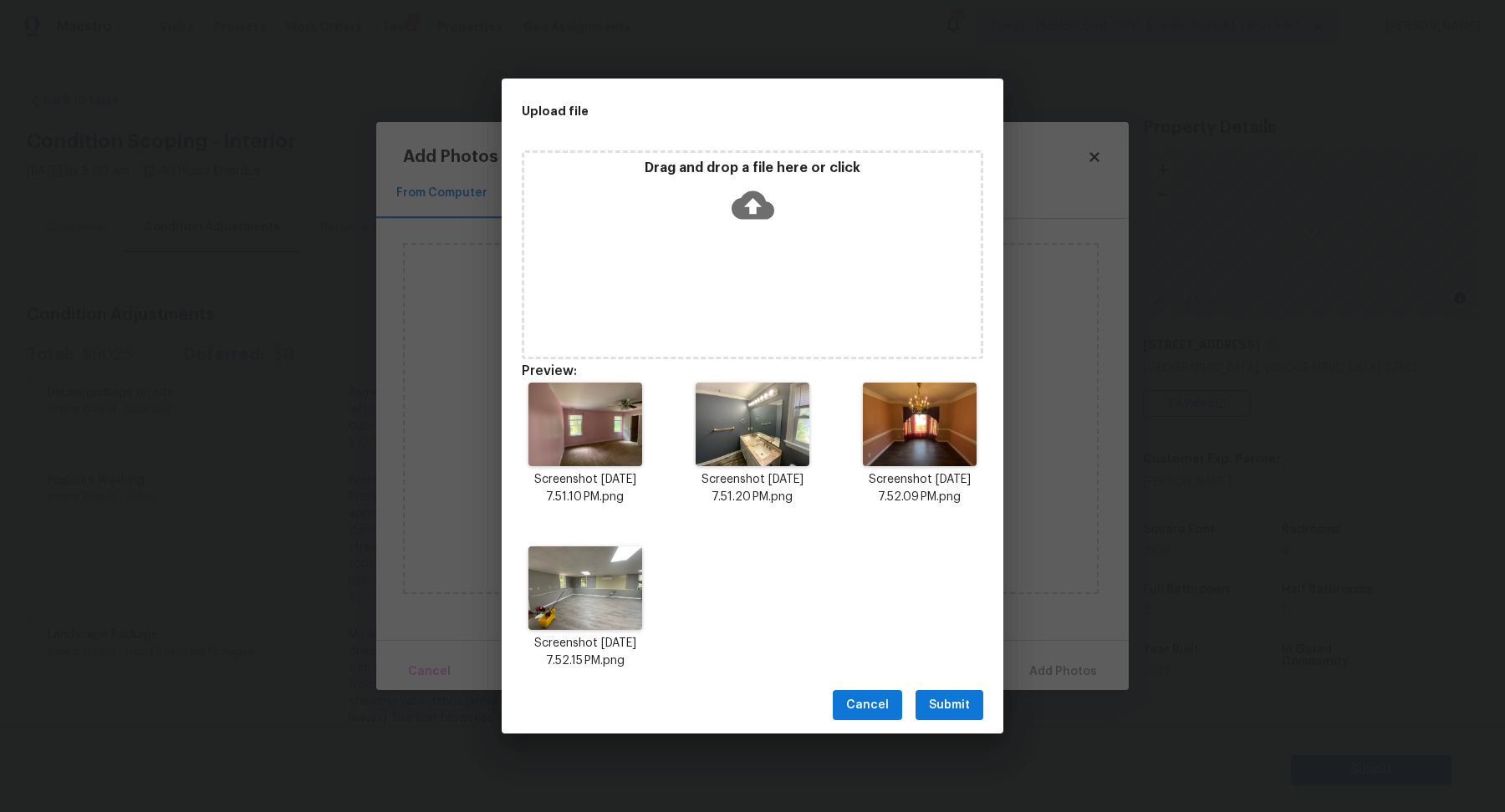
click at [961, 688] on div "Cancel Submit" at bounding box center [752, 705] width 502 height 58
click at [969, 711] on button "Submit" at bounding box center [949, 705] width 68 height 31
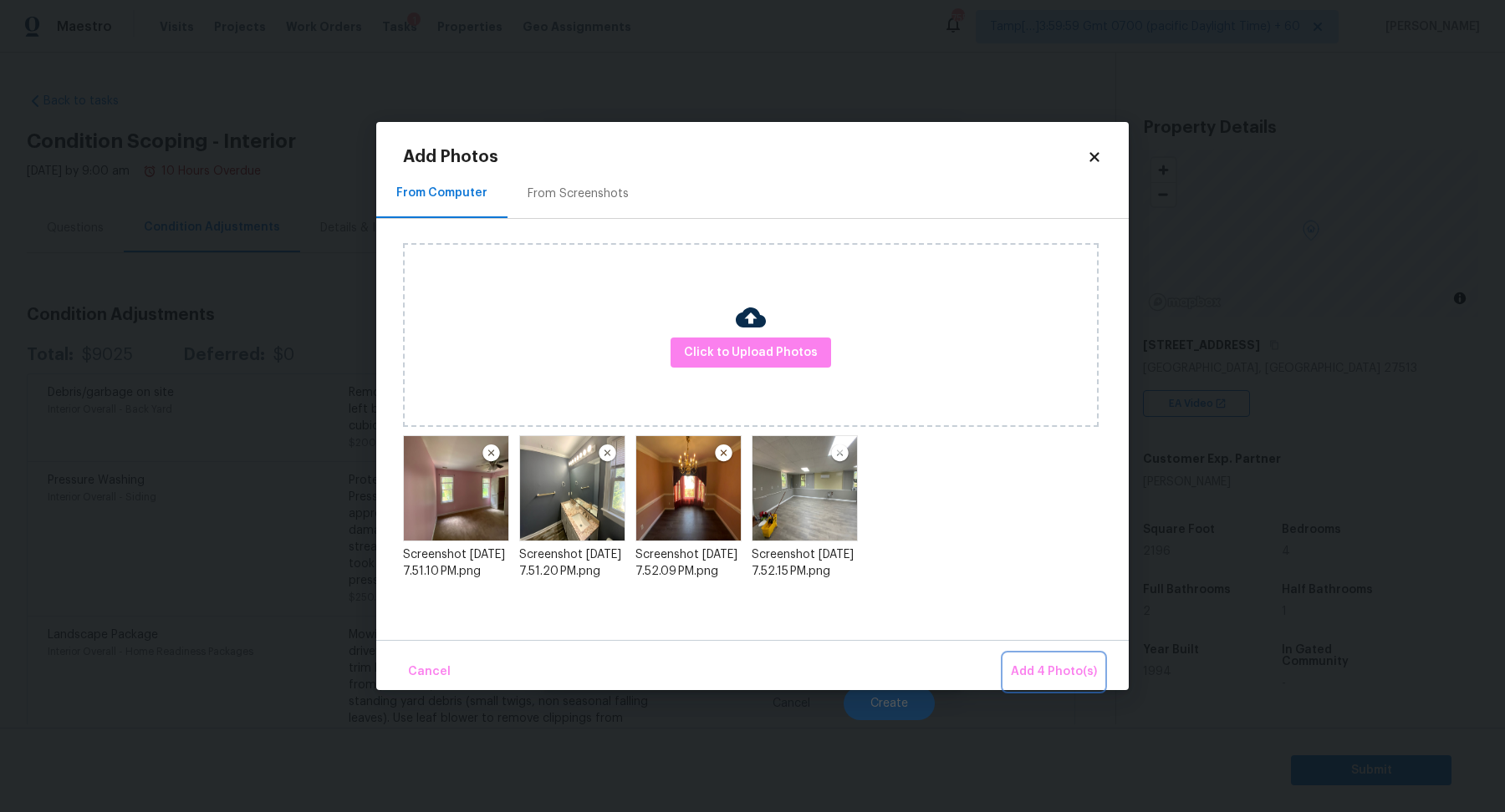
click at [1071, 679] on span "Add 4 Photo(s)" at bounding box center [1053, 672] width 86 height 21
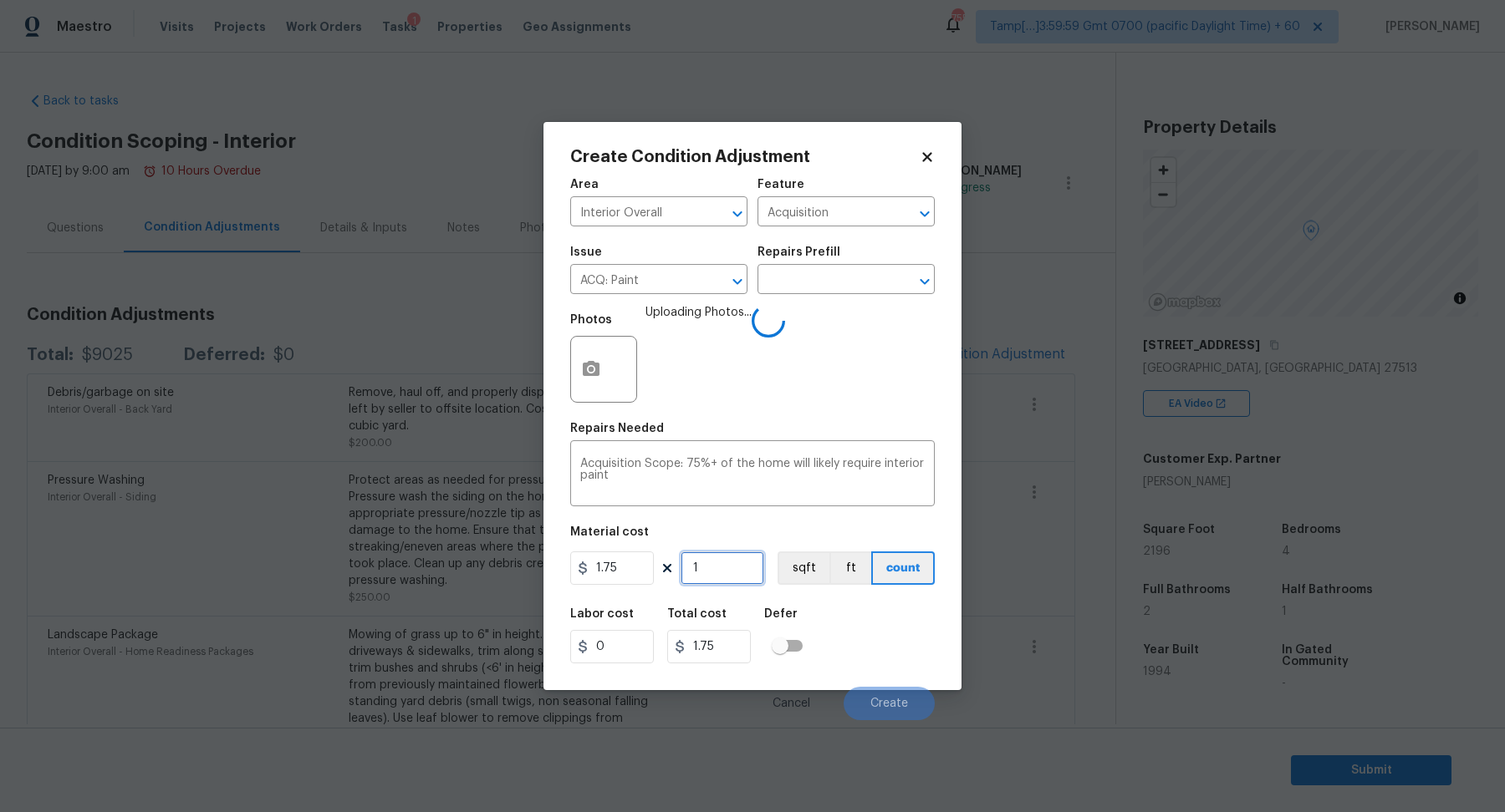
click at [746, 580] on input "1" at bounding box center [722, 568] width 83 height 34
type input "2"
type input "3.5"
type input "21"
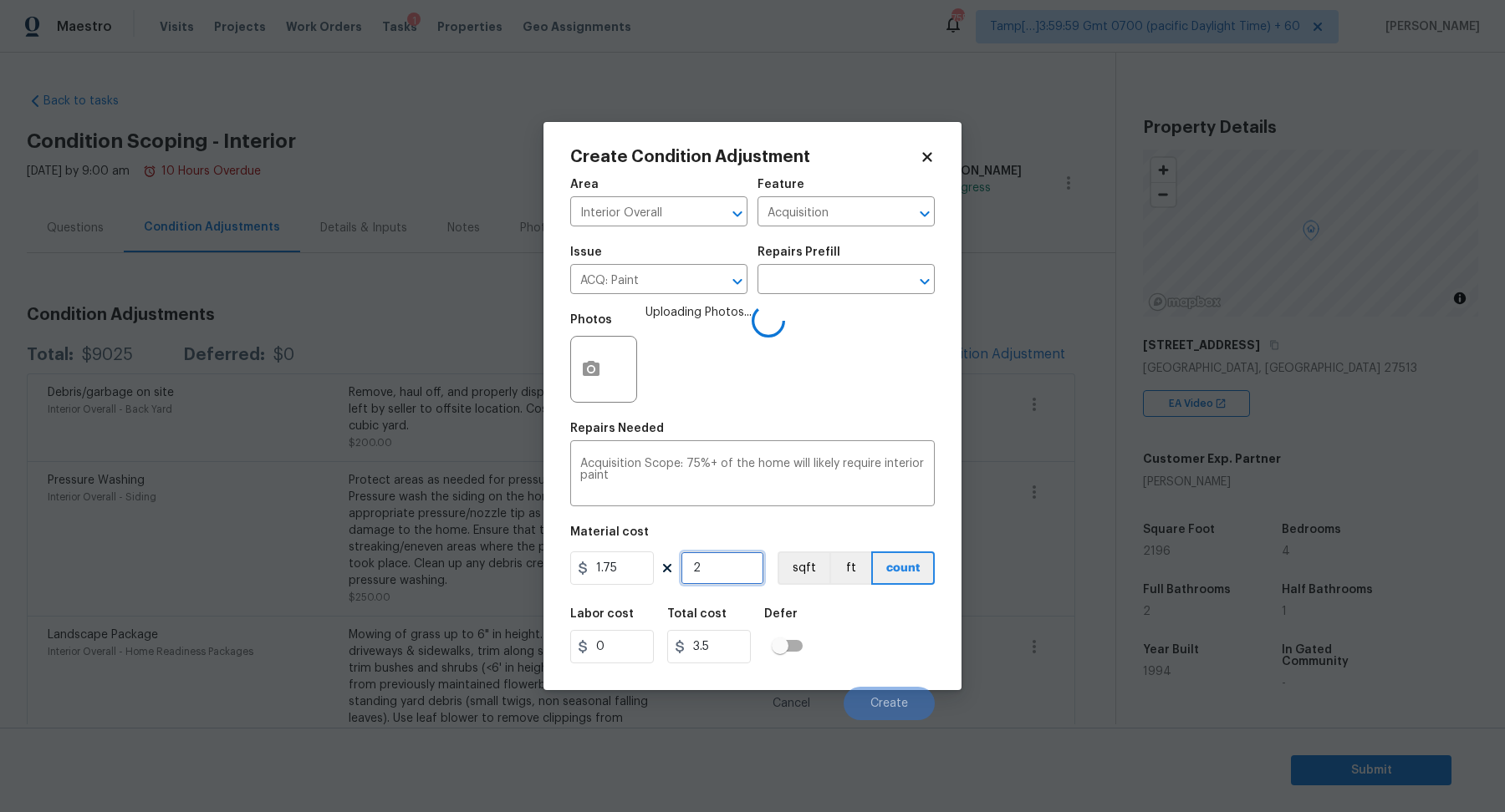
type input "36.75"
type input "219"
type input "383.25"
type input "2196"
type input "3843"
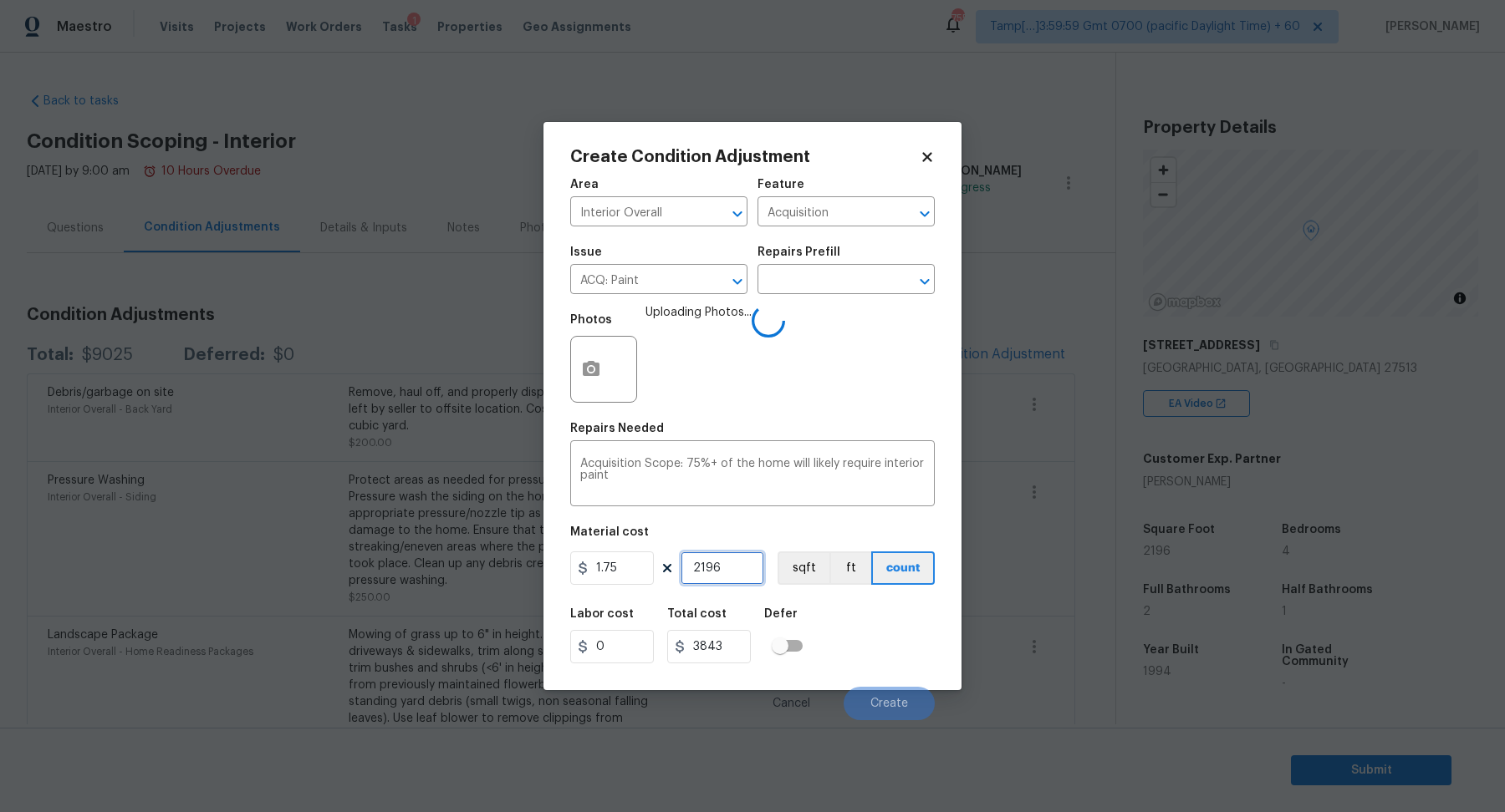
type input "2196"
click at [849, 619] on div "Labor cost 0 Total cost 3843 Defer" at bounding box center [752, 635] width 364 height 75
click at [868, 655] on div "Labor cost 0 Total cost 3843 Defer" at bounding box center [752, 635] width 364 height 75
click at [752, 579] on input "2196" at bounding box center [722, 568] width 83 height 34
click at [876, 634] on div "Labor cost 0 Total cost 3843 Defer" at bounding box center [752, 635] width 364 height 75
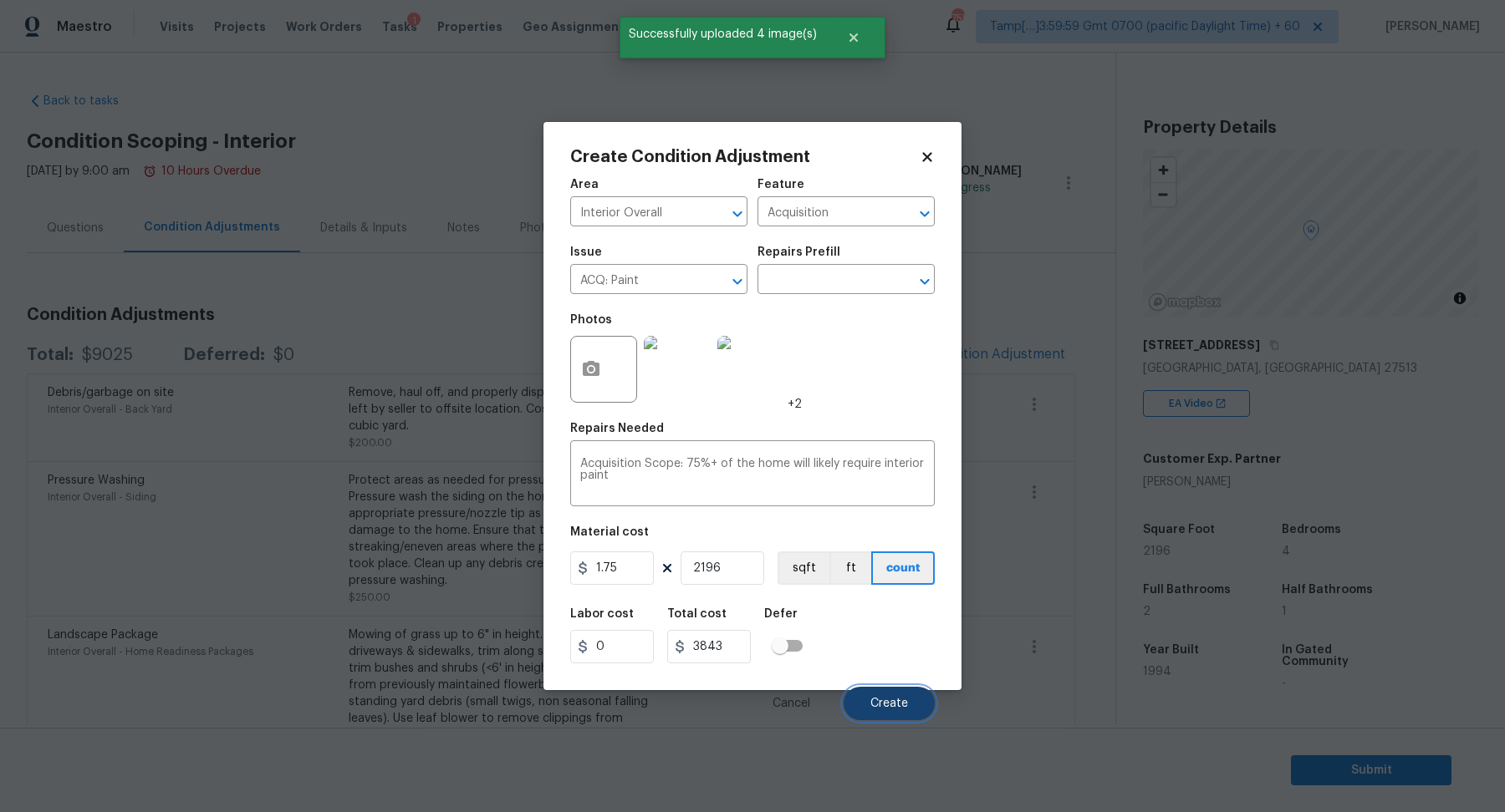
click at [891, 692] on button "Create" at bounding box center [889, 704] width 91 height 34
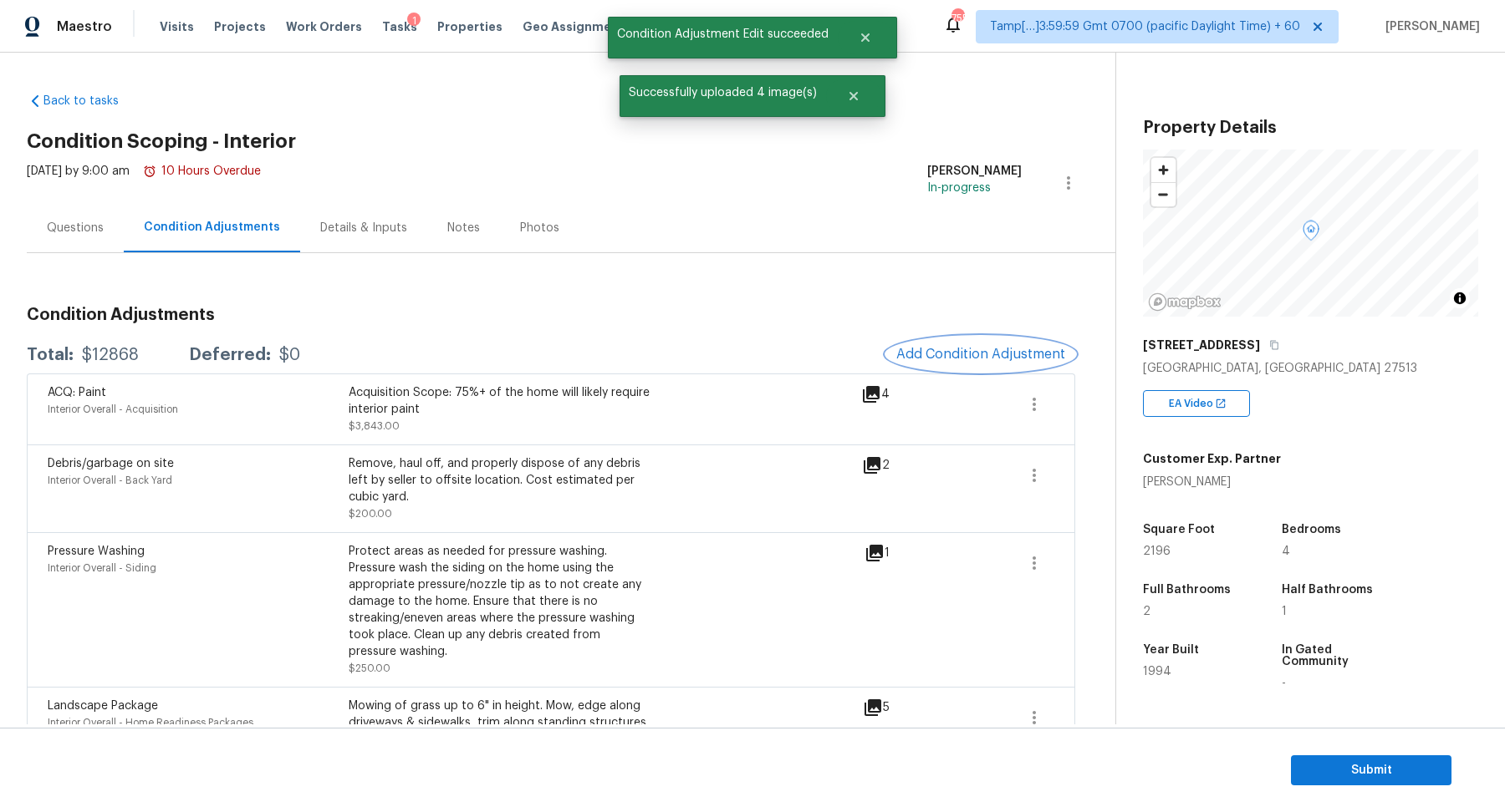
click at [995, 352] on span "Add Condition Adjustment" at bounding box center [981, 354] width 169 height 15
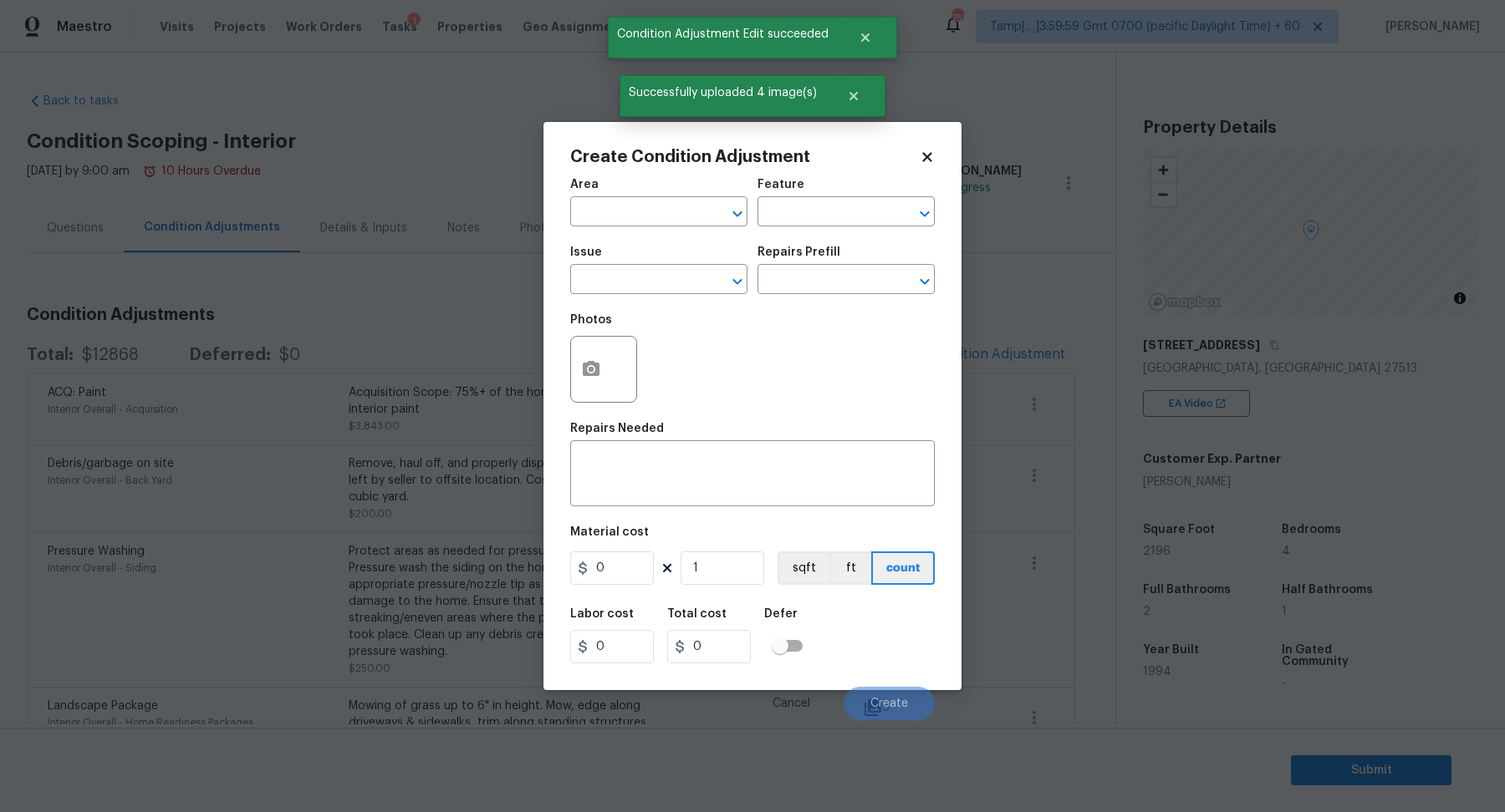
click at [650, 230] on span "Area ​" at bounding box center [659, 203] width 177 height 68
click at [637, 213] on input "text" at bounding box center [635, 213] width 130 height 26
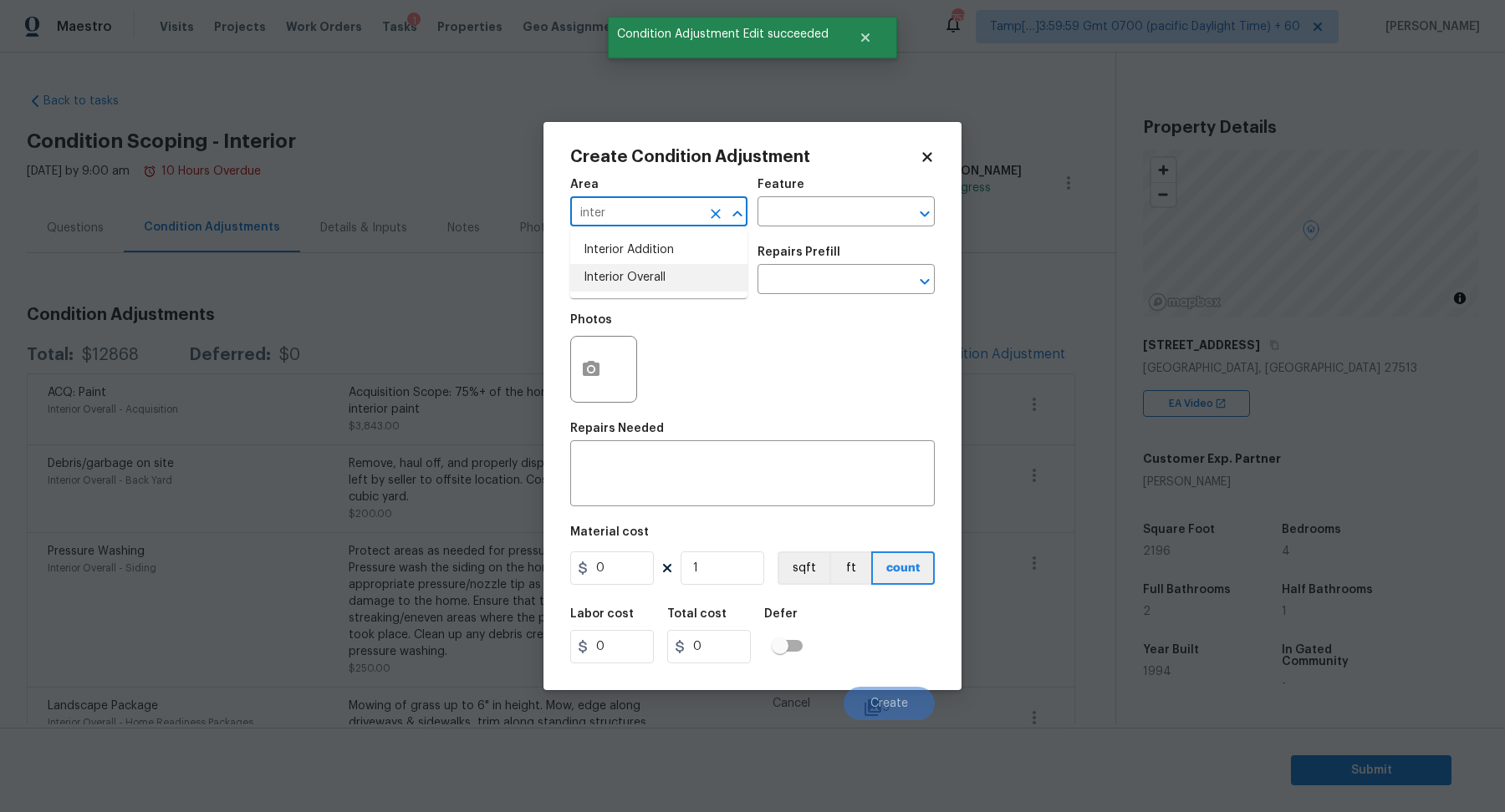
click at [657, 281] on li "Interior Overall" at bounding box center [659, 278] width 177 height 28
type input "Interior Overall"
click at [657, 281] on input "text" at bounding box center [635, 282] width 130 height 26
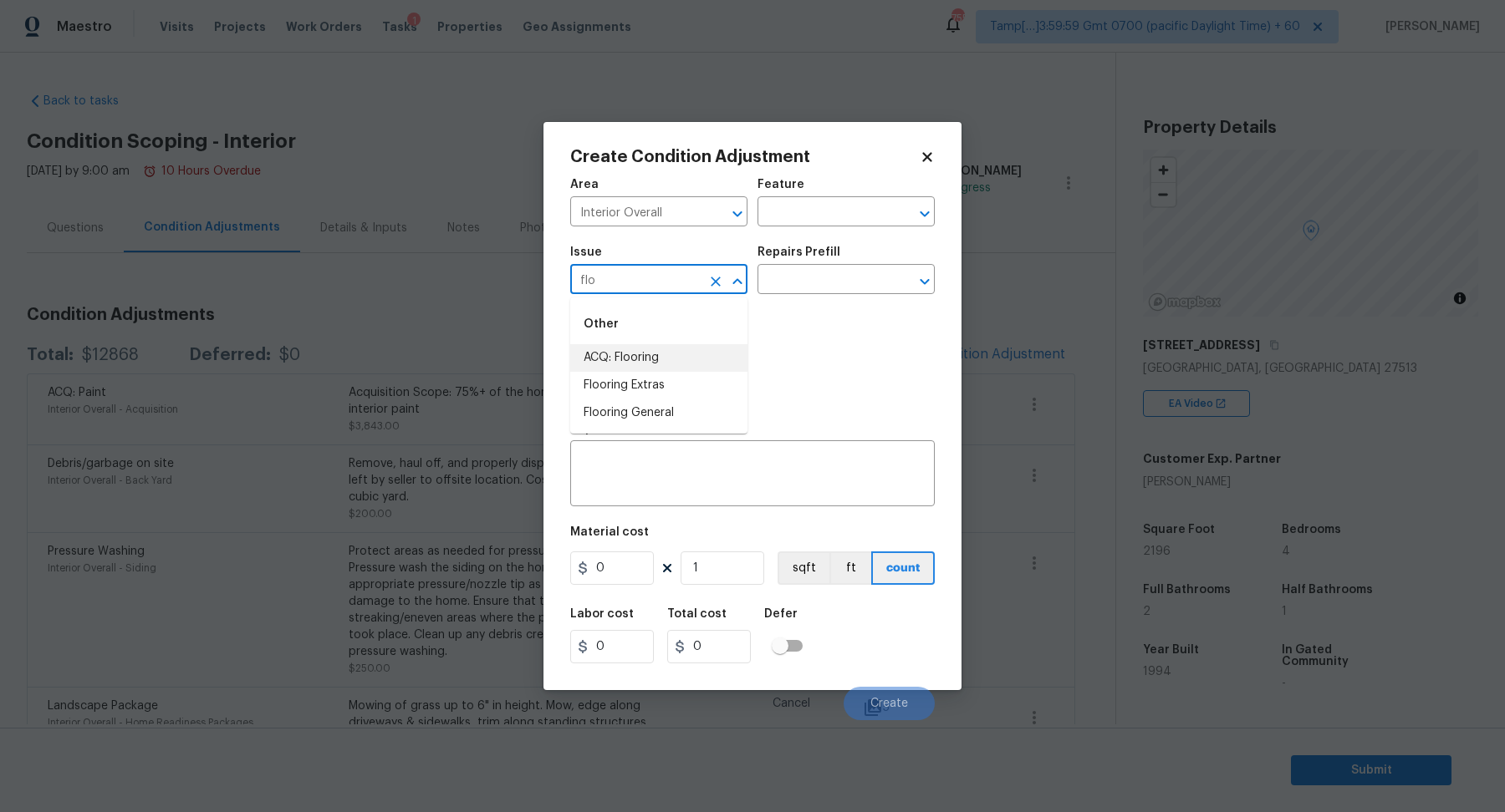
click at [620, 361] on li "ACQ: Flooring" at bounding box center [659, 358] width 177 height 28
click at [854, 283] on input "text" at bounding box center [823, 282] width 130 height 26
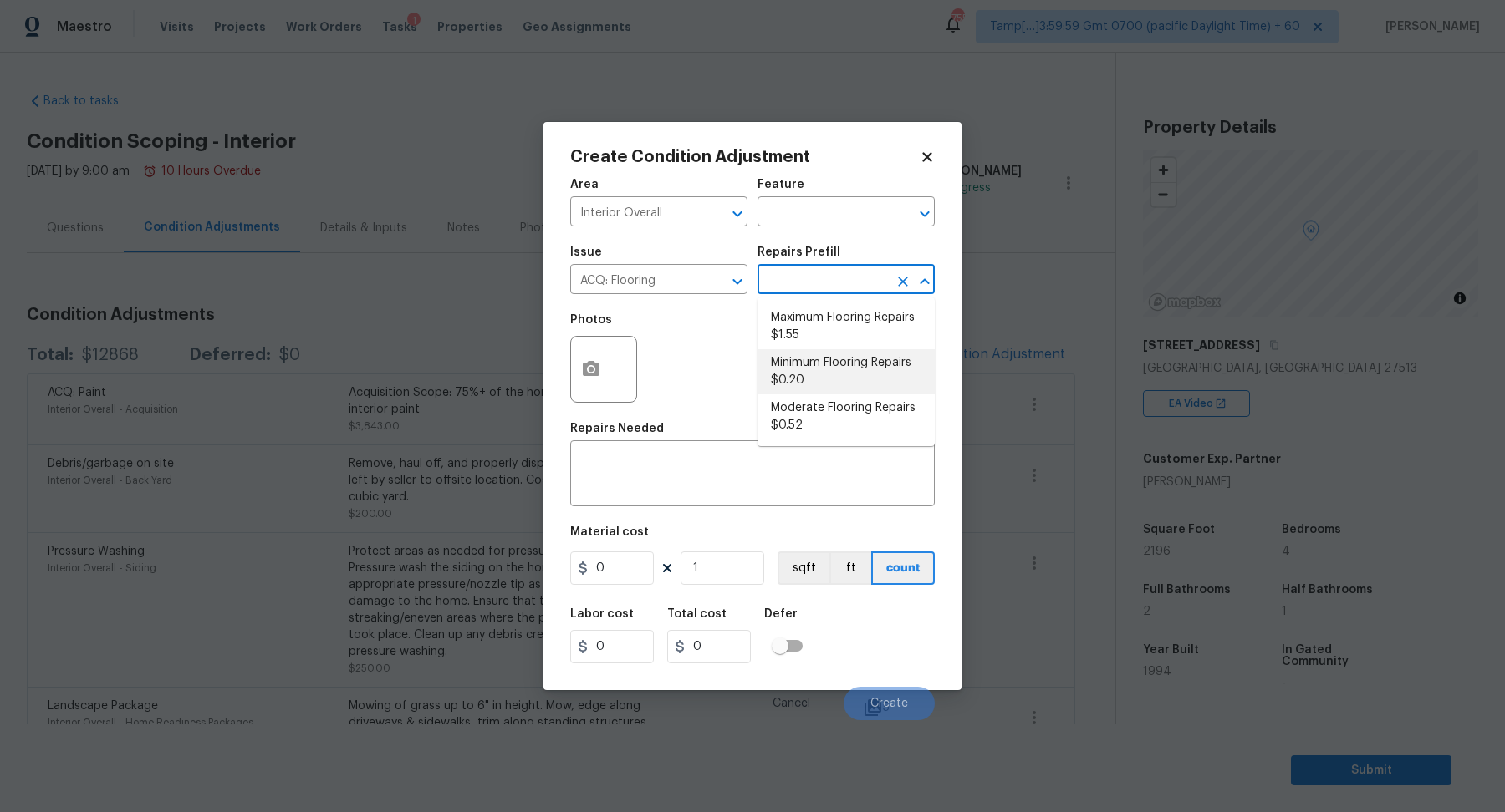
click at [674, 295] on span "Issue ACQ: Flooring ​" at bounding box center [659, 270] width 177 height 68
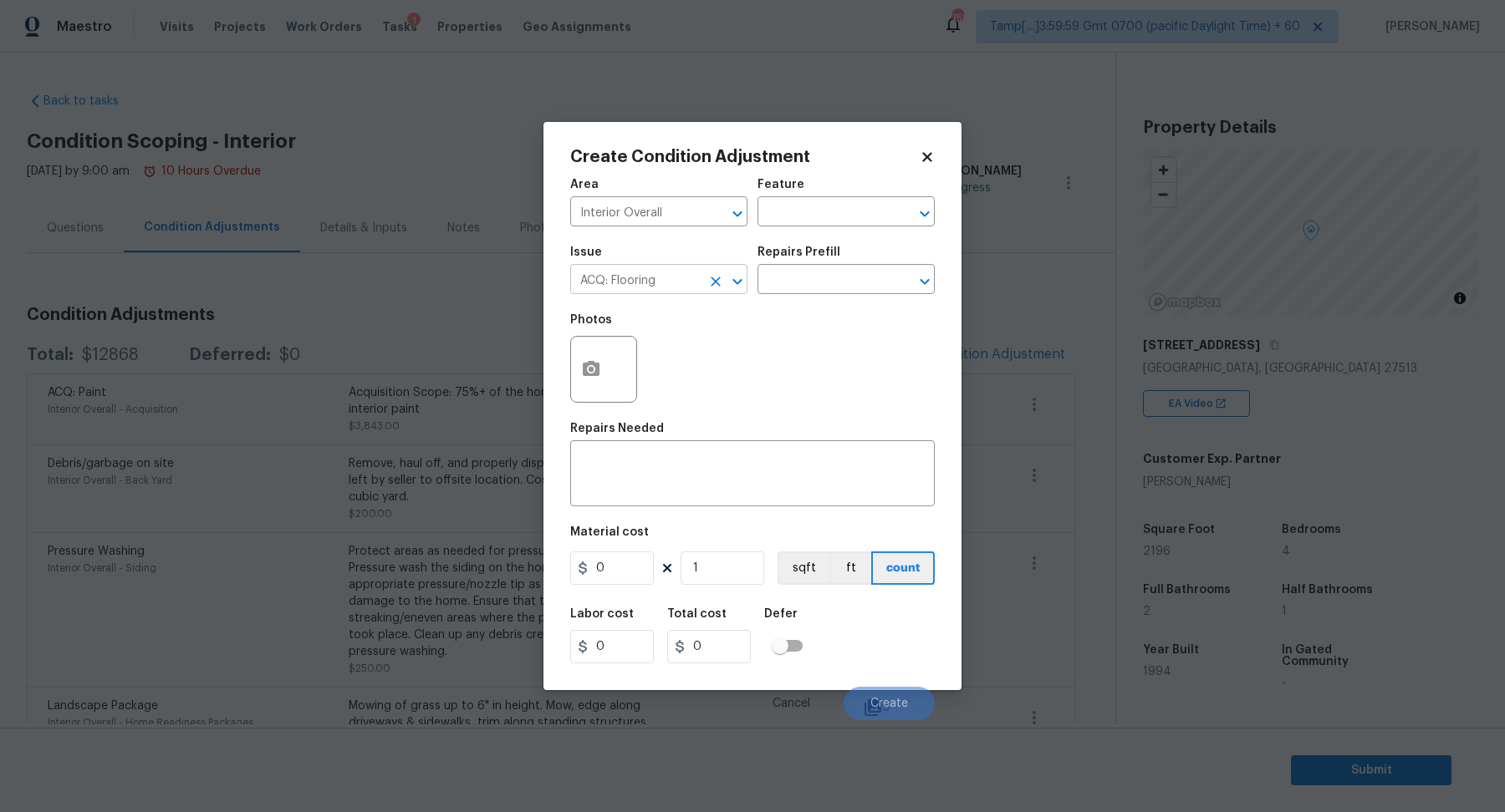
click at [679, 292] on input "ACQ: Flooring" at bounding box center [635, 282] width 130 height 26
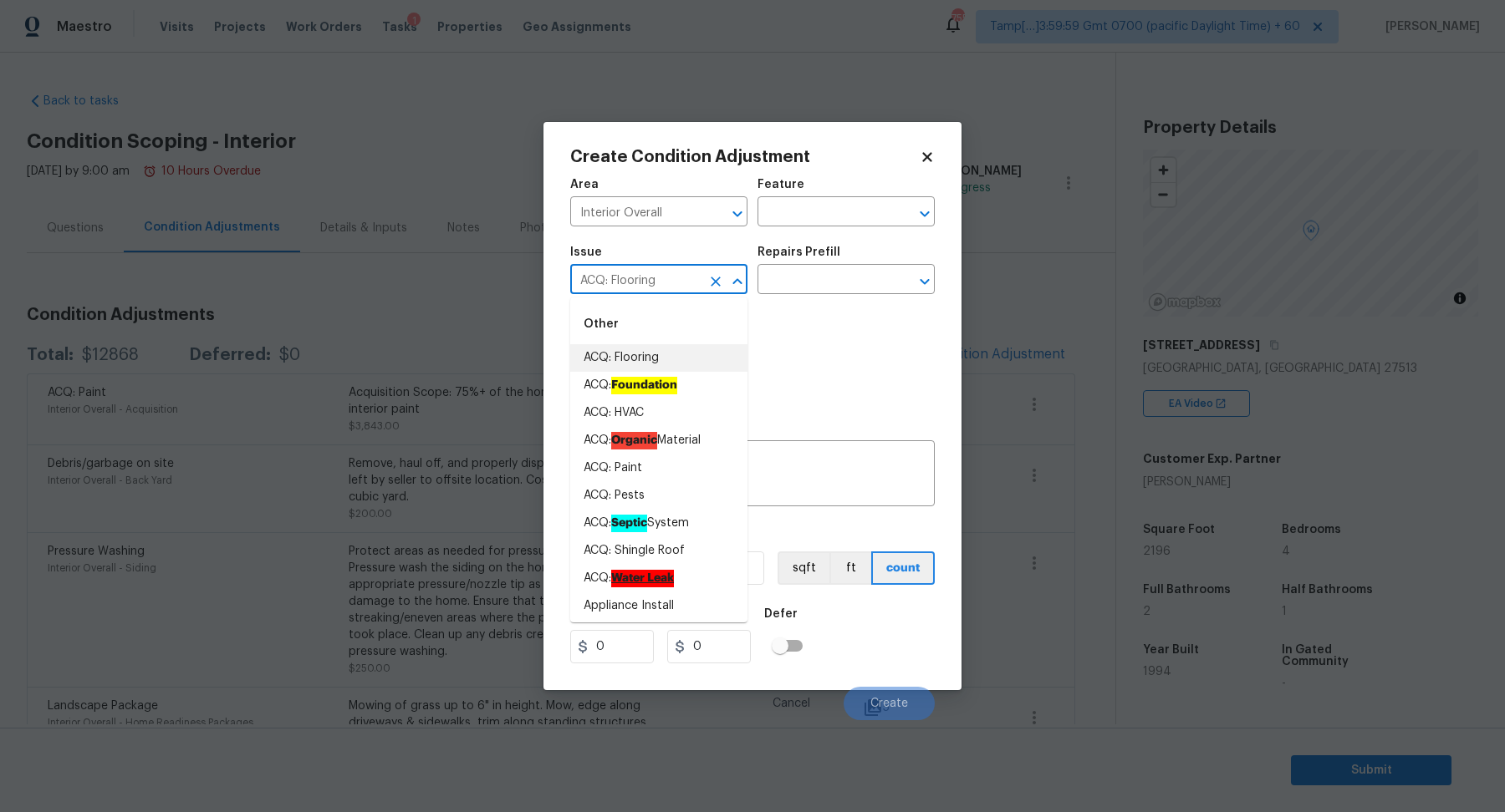
click at [679, 292] on input "ACQ: Flooring" at bounding box center [635, 282] width 130 height 26
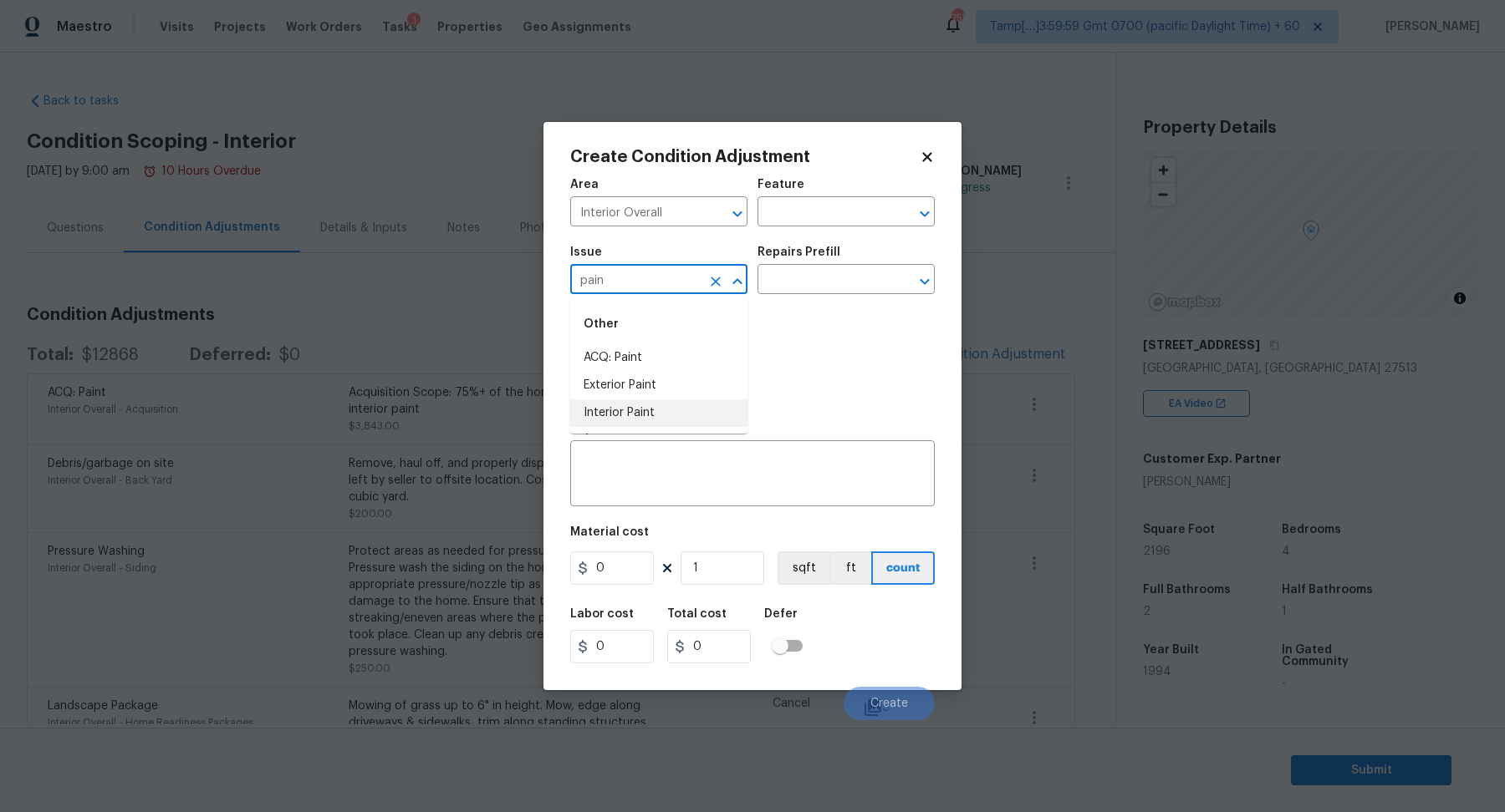
click at [620, 418] on li "Interior Paint" at bounding box center [659, 413] width 177 height 28
type input "Interior Paint"
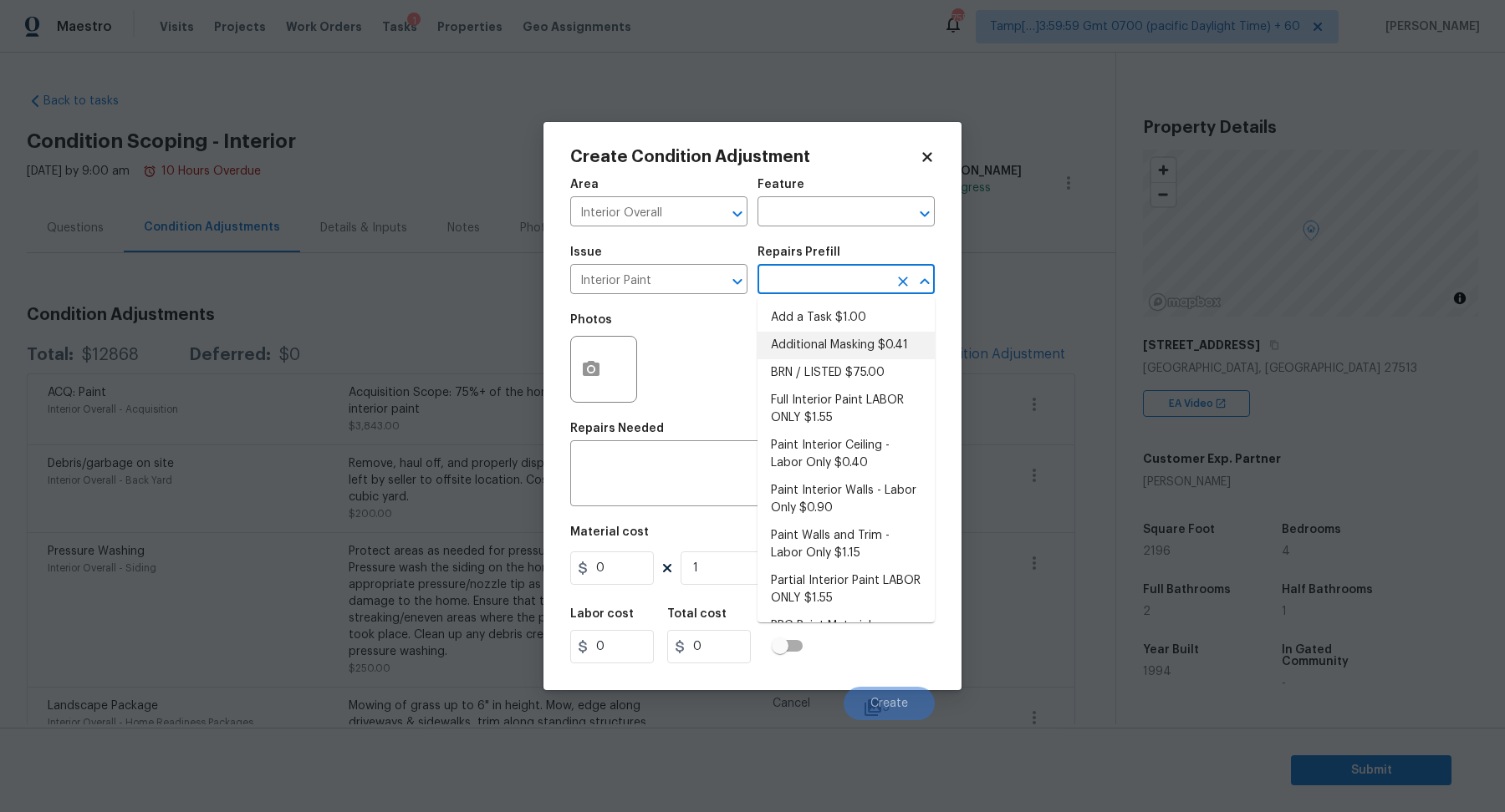
click at [805, 289] on input "text" at bounding box center [823, 282] width 130 height 26
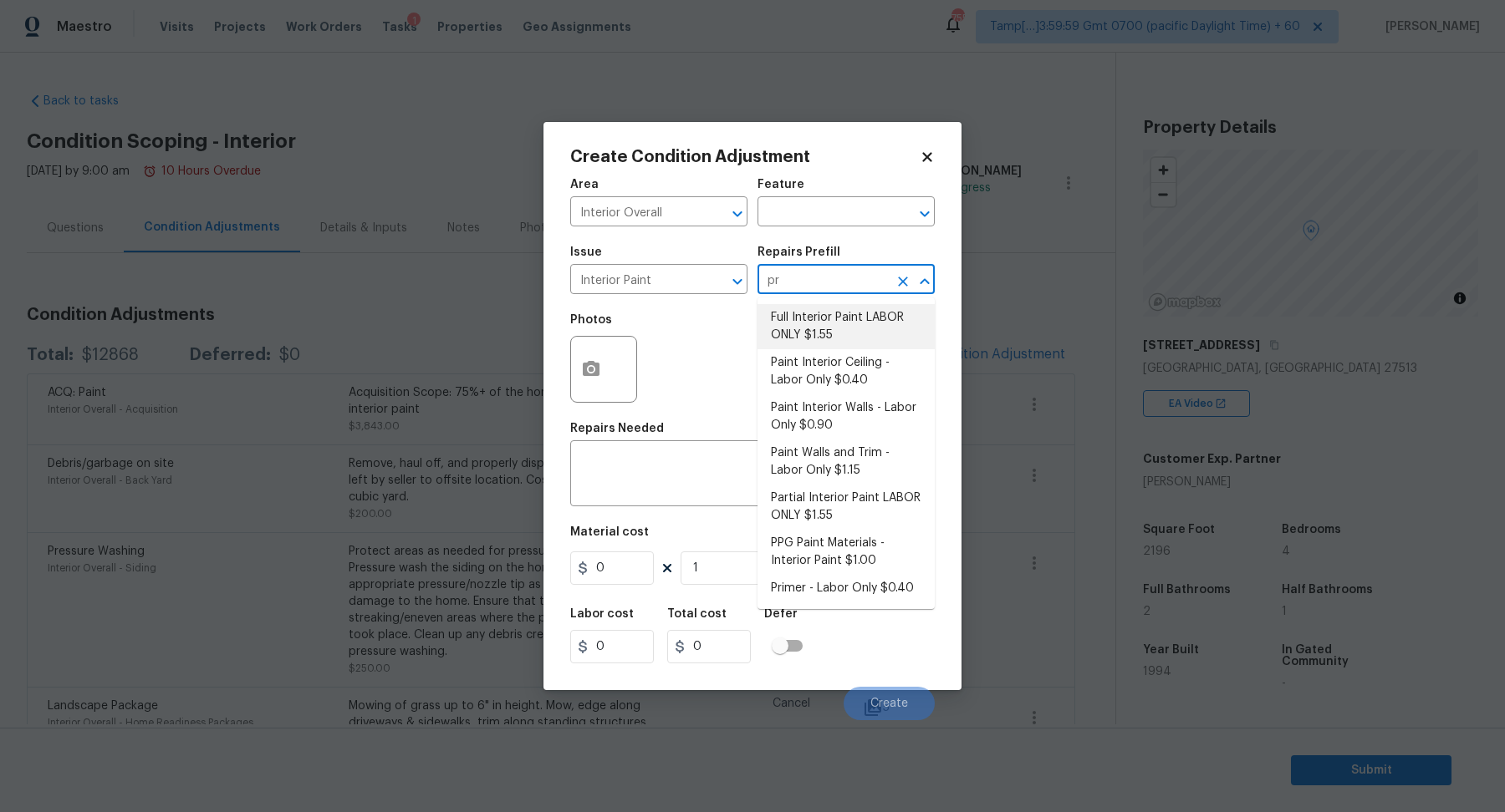
type input "pri"
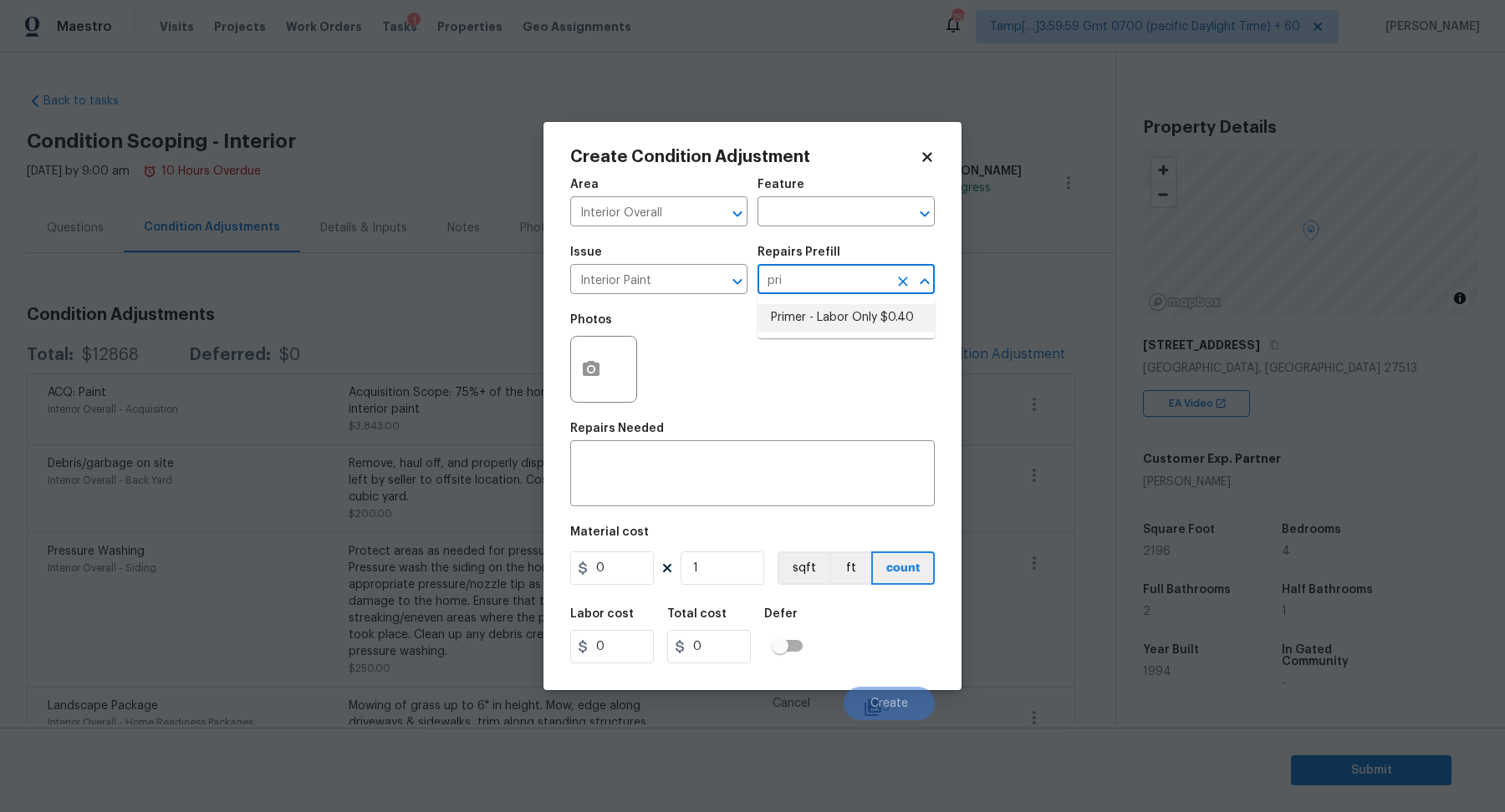
click at [831, 309] on li "Primer - Labor Only $0.40" at bounding box center [846, 318] width 177 height 28
type input "Overall Paint"
type textarea "Interior primer - PRIMER PROVIDED BY OPENDOOR - All nails, screws, drywall anch…"
type input "0.4"
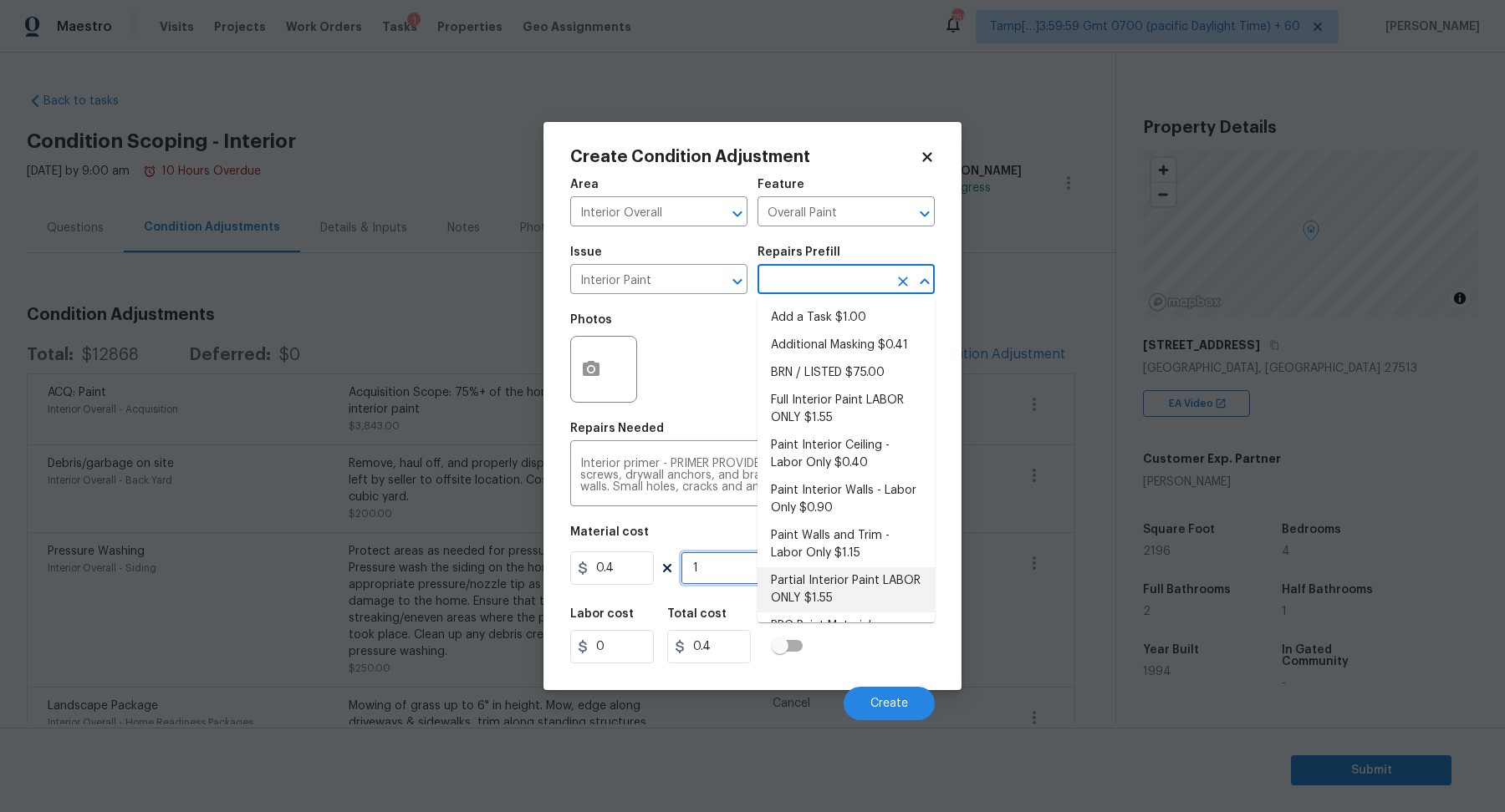
click at [707, 576] on input "1" at bounding box center [722, 568] width 83 height 34
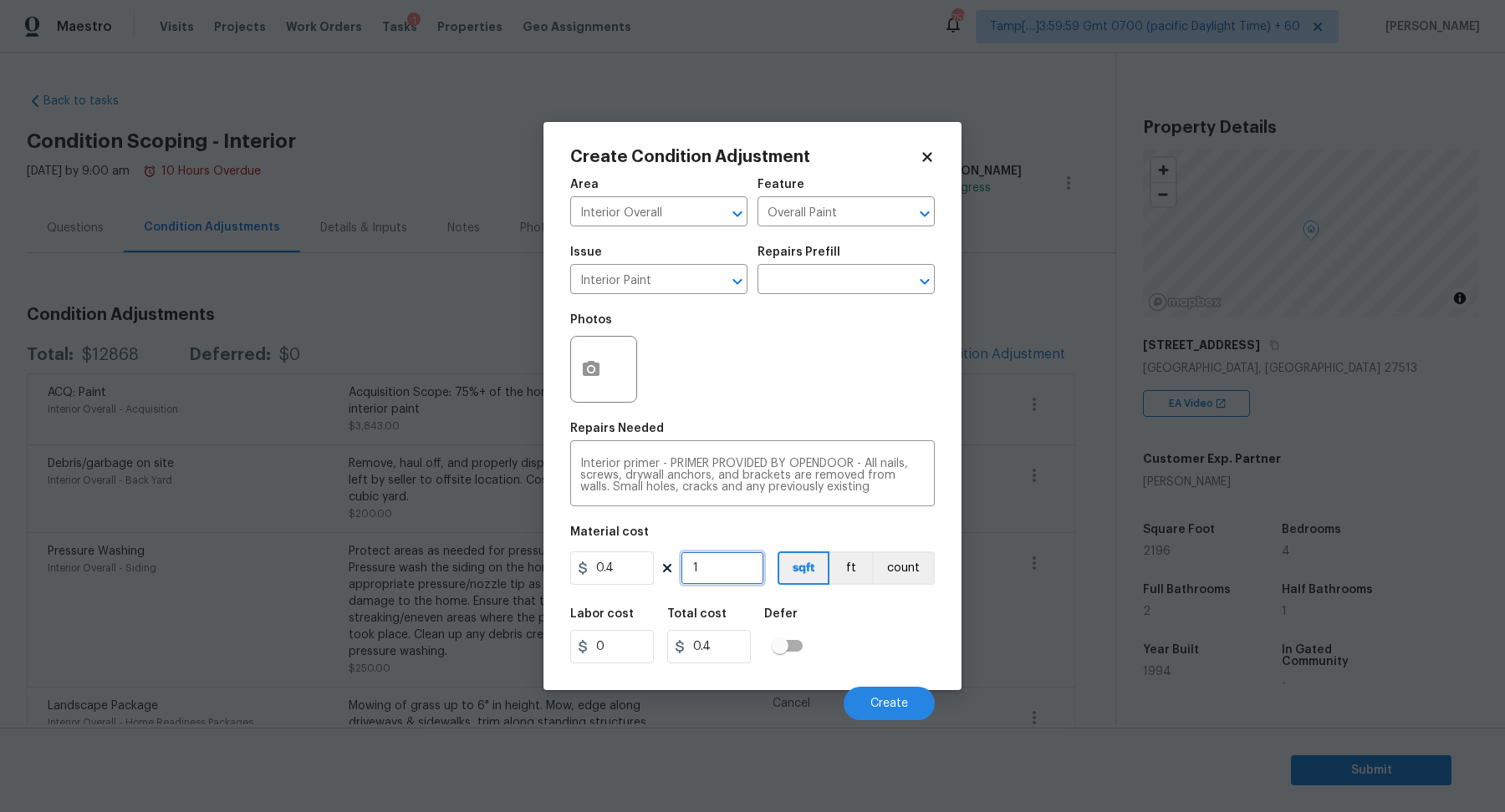
click at [707, 576] on input "1" at bounding box center [722, 568] width 83 height 34
type input "2"
type input "0.8"
type input "21"
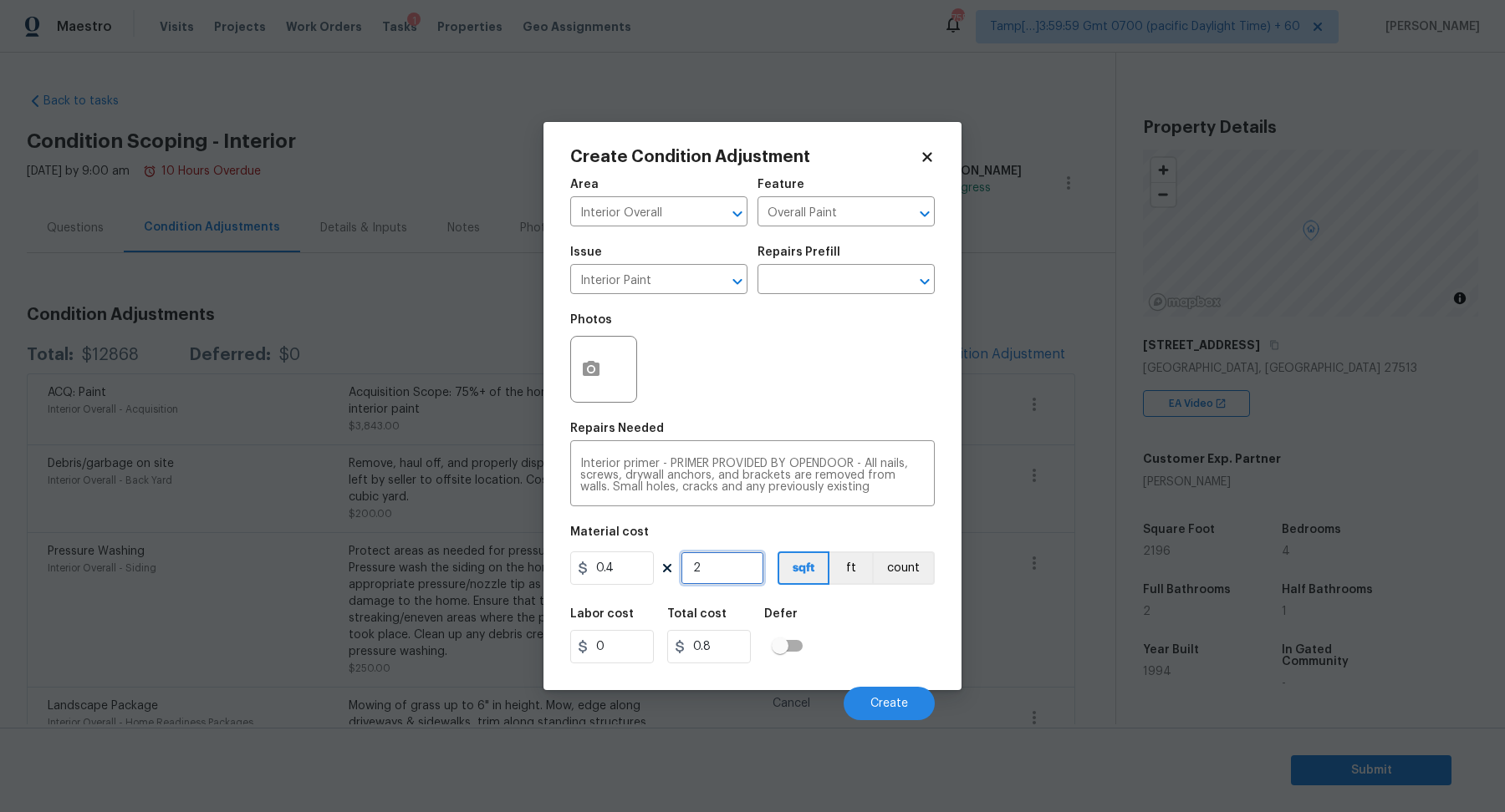
type input "8.4"
type input "219"
type input "87.6"
type input "2196"
type input "878.4"
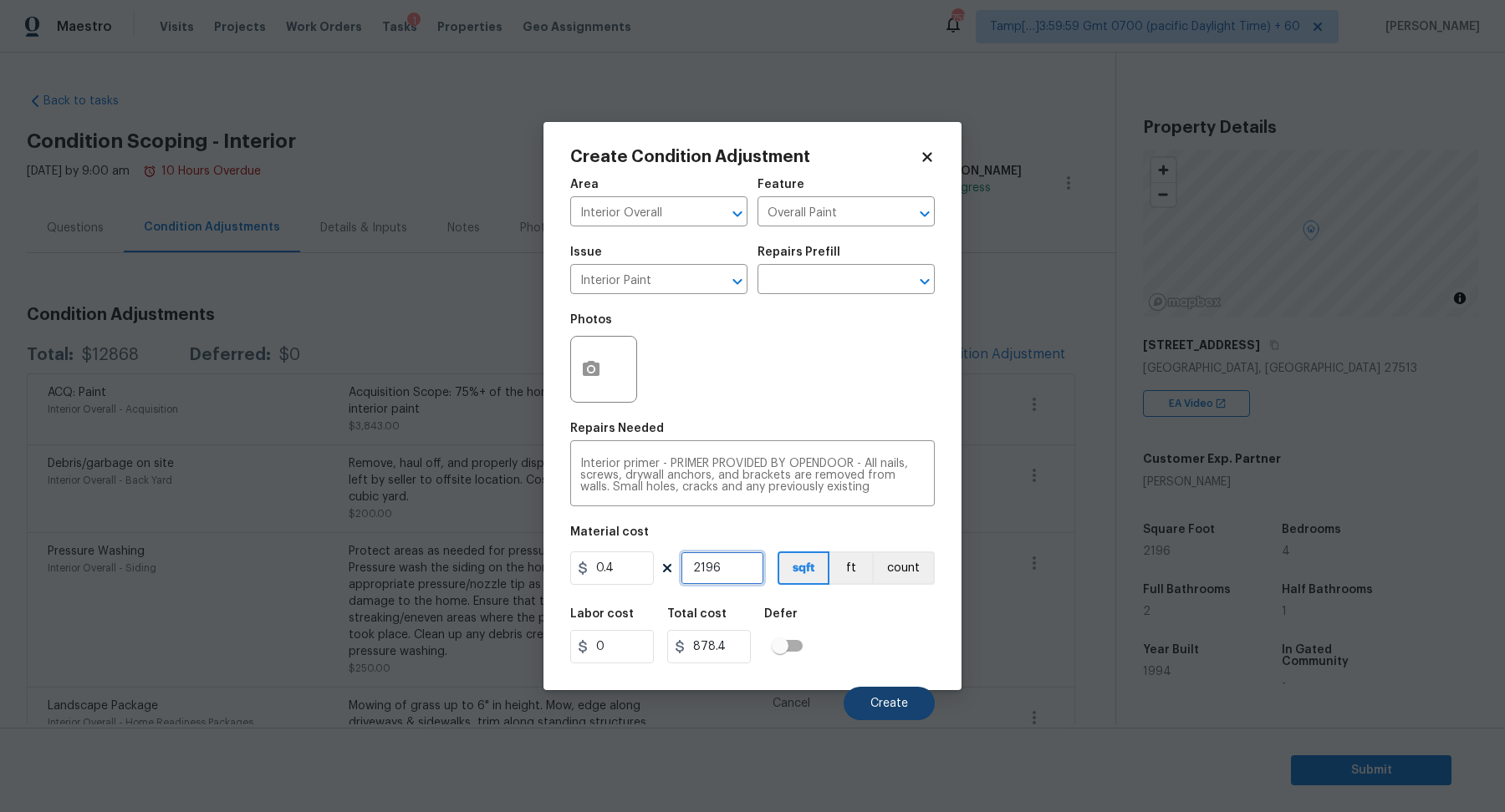
type input "2196"
click at [874, 708] on span "Create" at bounding box center [889, 704] width 37 height 12
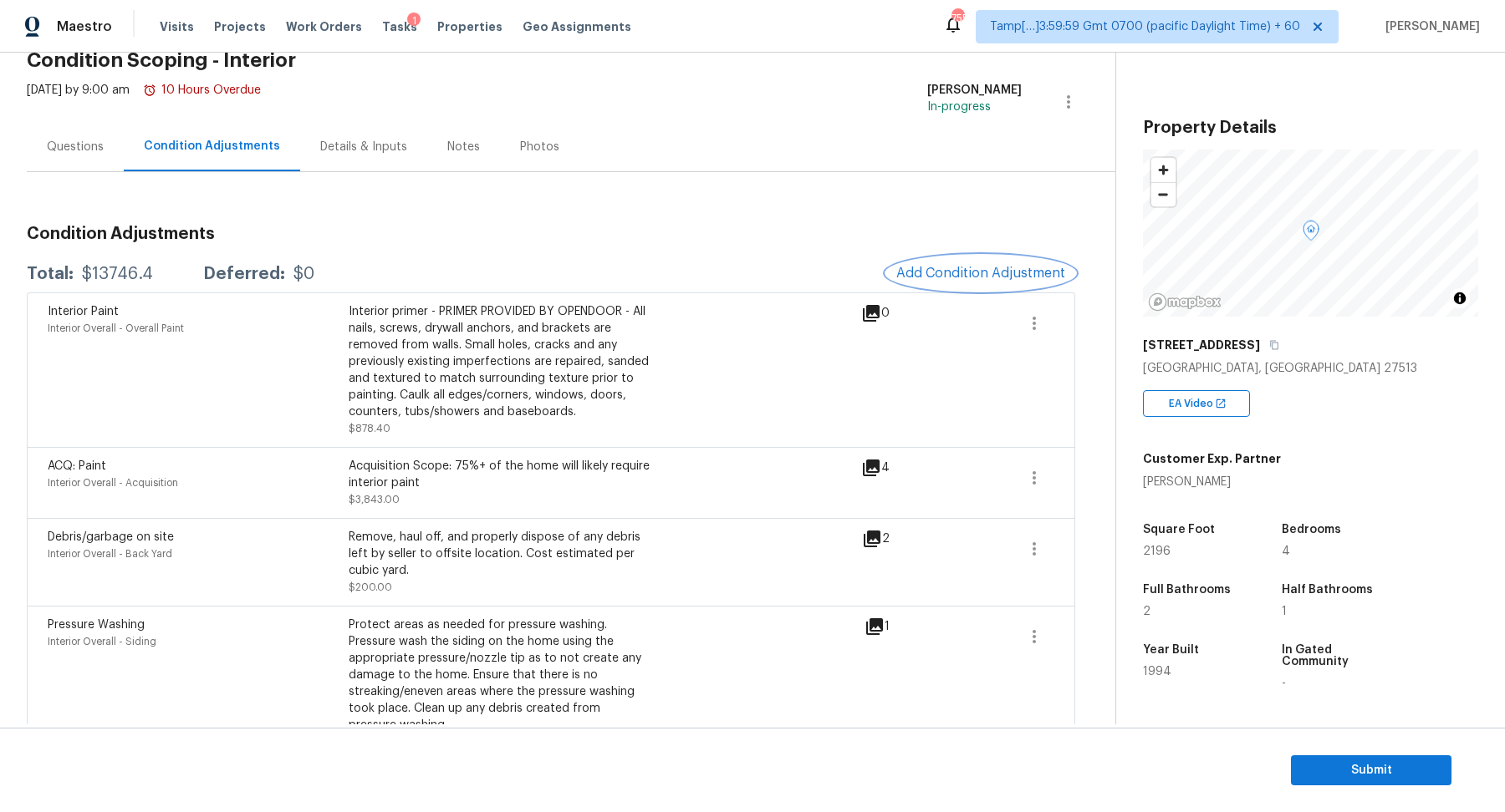
scroll to position [51, 0]
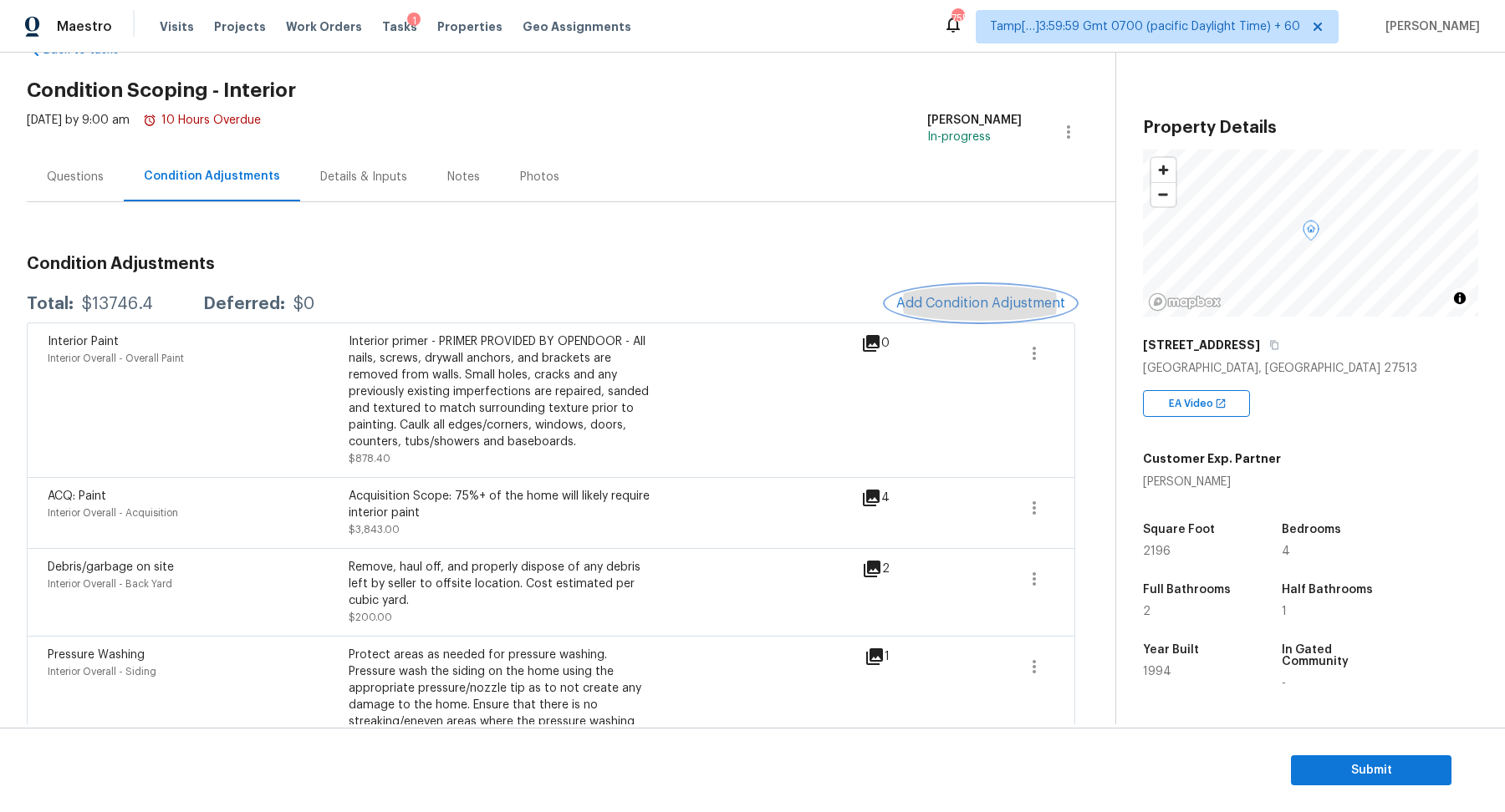
click at [968, 311] on button "Add Condition Adjustment" at bounding box center [981, 303] width 189 height 35
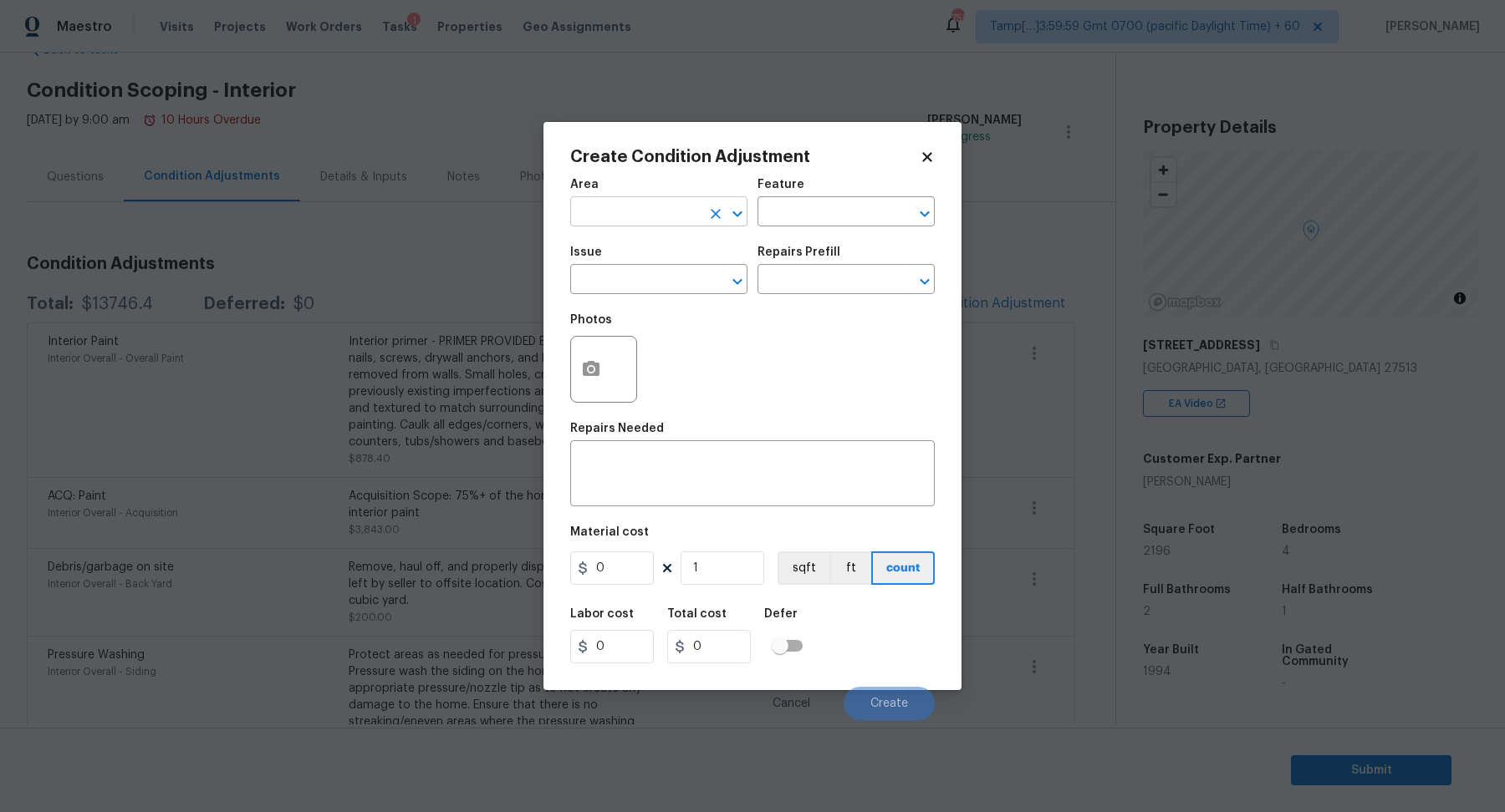
click at [644, 214] on input "text" at bounding box center [635, 213] width 130 height 26
click at [681, 287] on li "Interior Overall" at bounding box center [659, 278] width 177 height 28
click at [646, 216] on input "Interior Overall" at bounding box center [635, 213] width 130 height 26
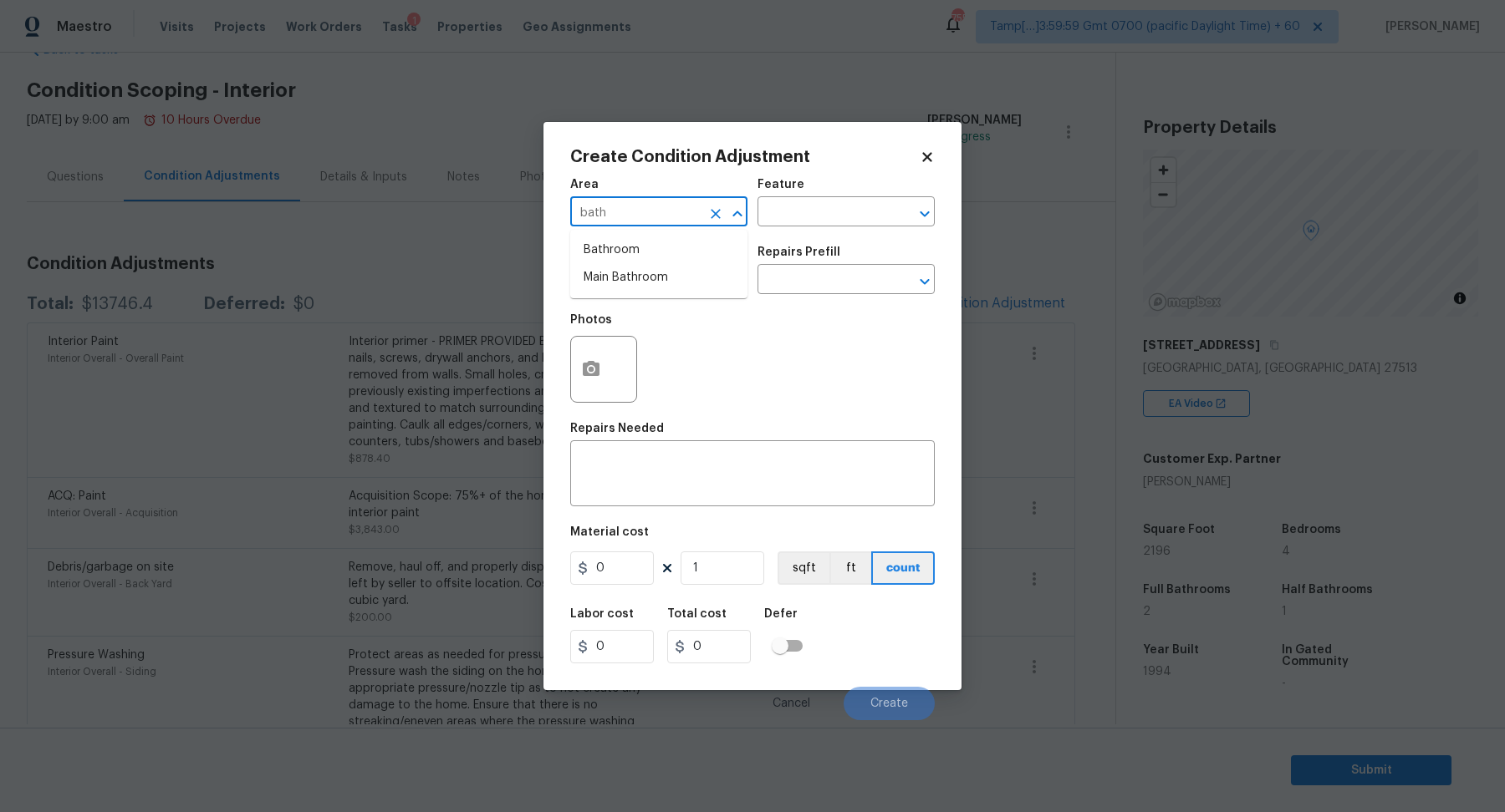
click at [631, 245] on li "Bathroom" at bounding box center [659, 250] width 177 height 28
type input "Bathroom"
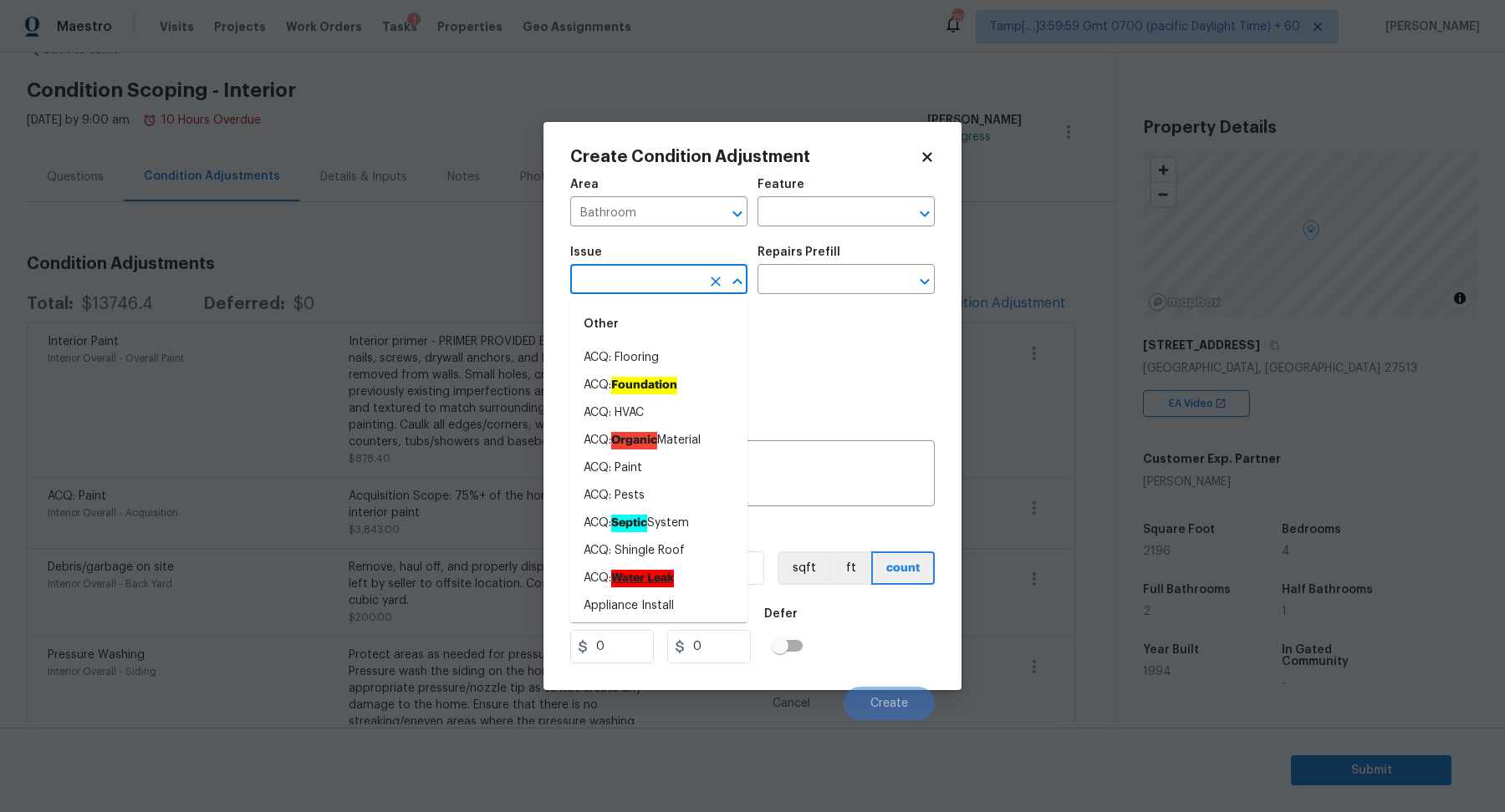
click at [628, 281] on input "text" at bounding box center [635, 282] width 130 height 26
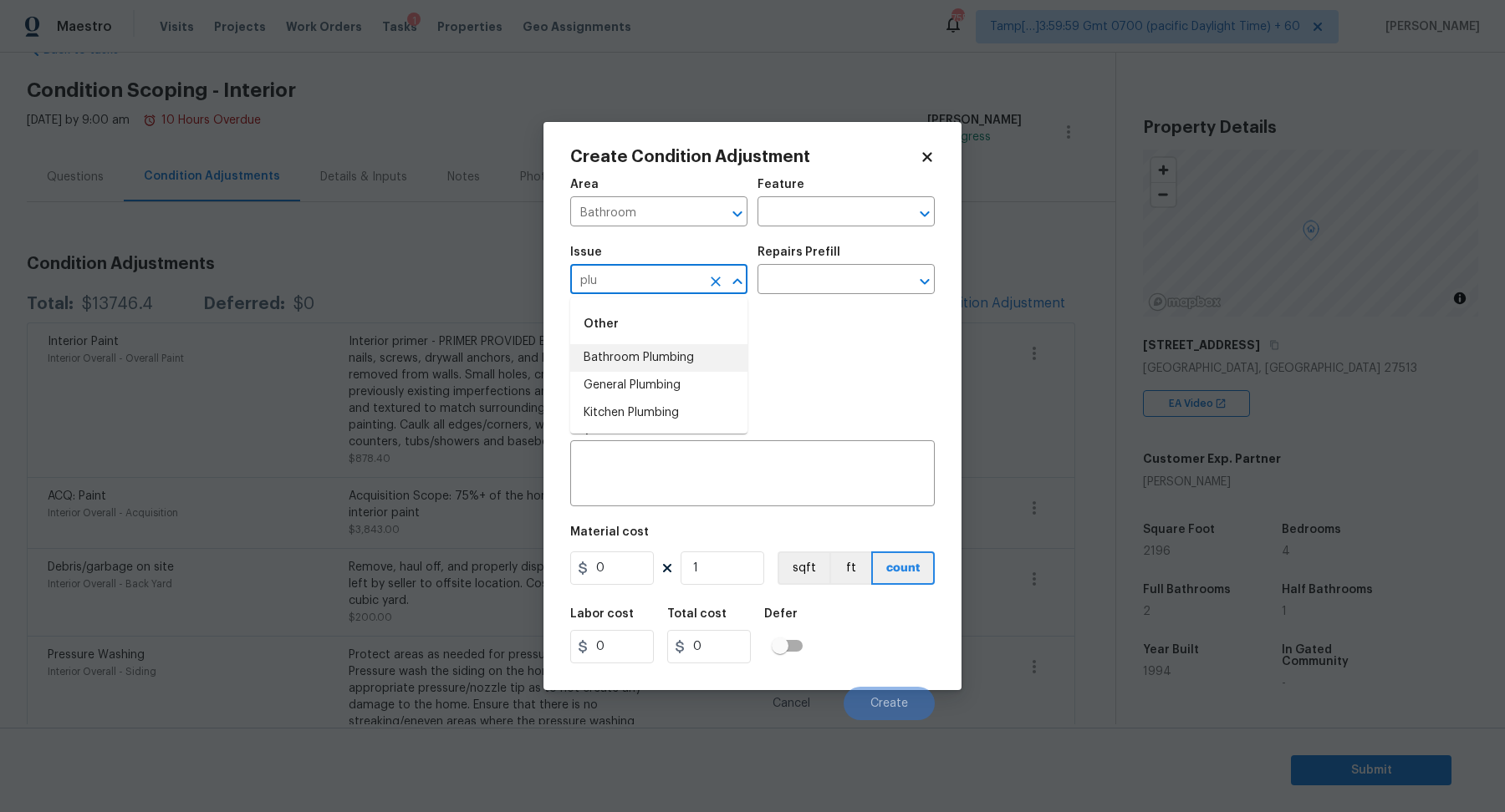
click at [681, 361] on li "Bathroom Plumbing" at bounding box center [659, 358] width 177 height 28
type input "Bathroom Plumbing"
click at [829, 278] on input "text" at bounding box center [823, 282] width 130 height 26
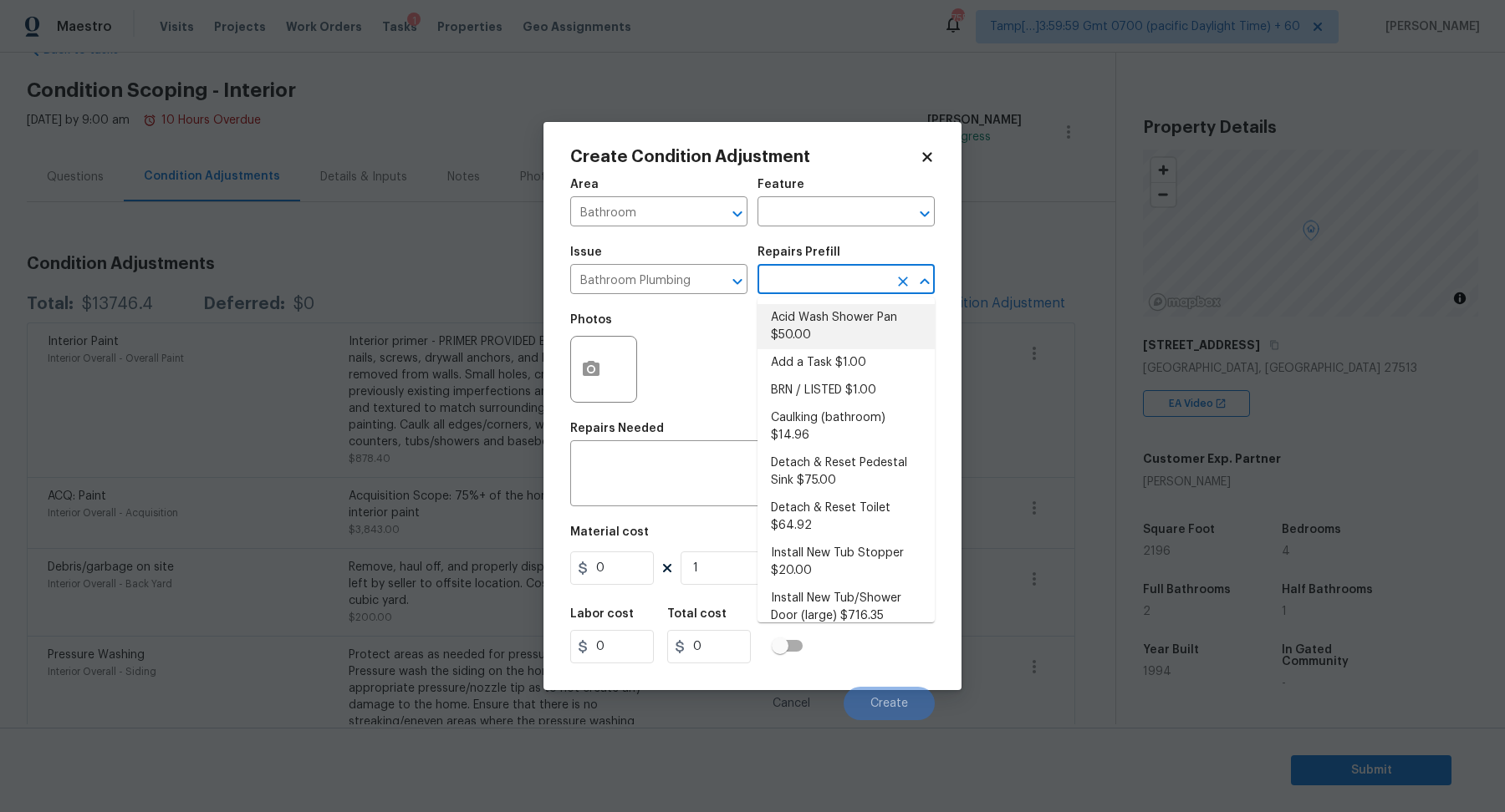
click at [810, 331] on li "Acid Wash Shower Pan $50.00" at bounding box center [846, 327] width 177 height 45
type input "Plumbing"
type textarea "Prep and acid wash/deep clean the shower pan."
type input "50"
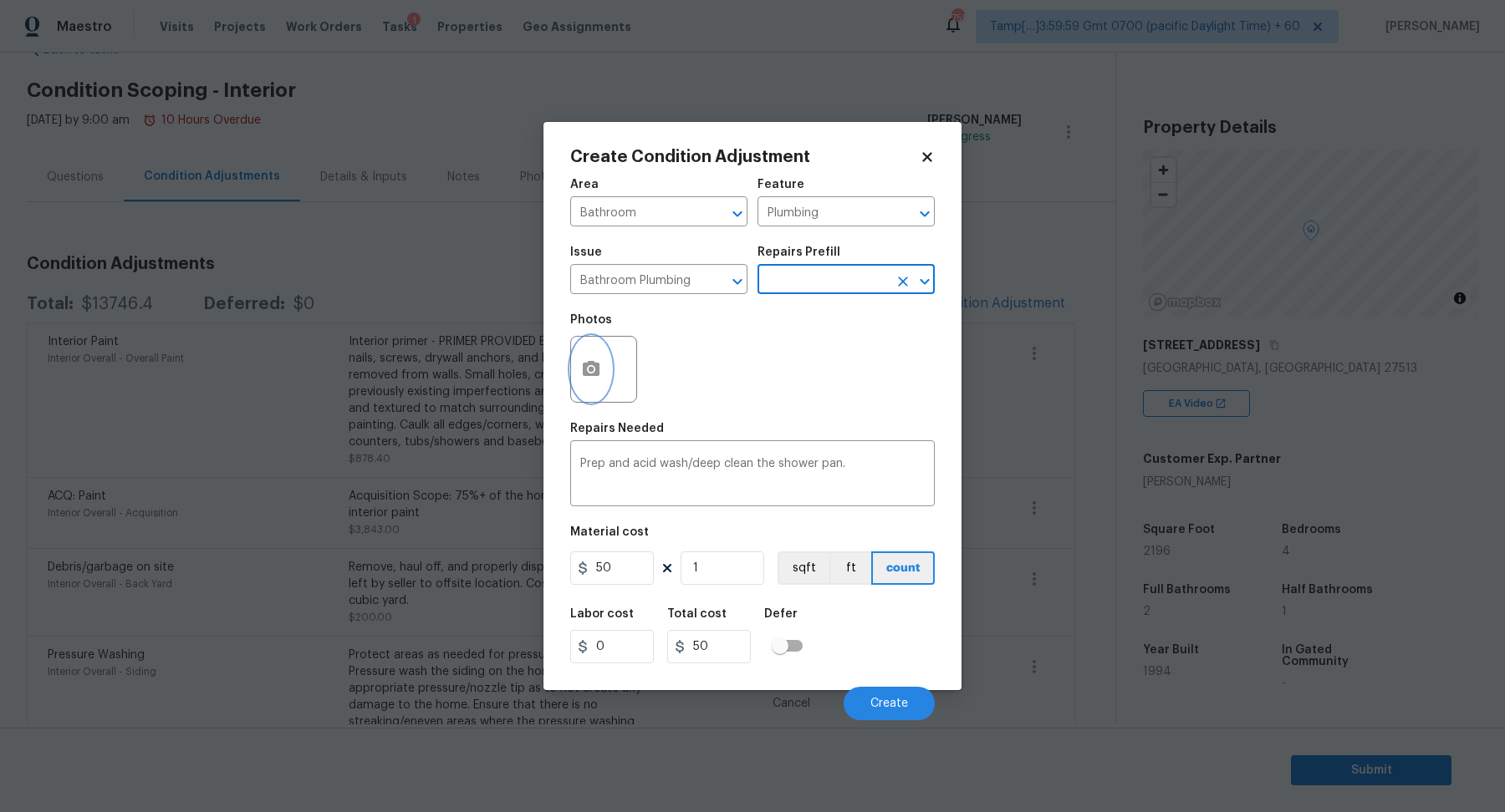
click at [592, 366] on icon "button" at bounding box center [590, 369] width 20 height 20
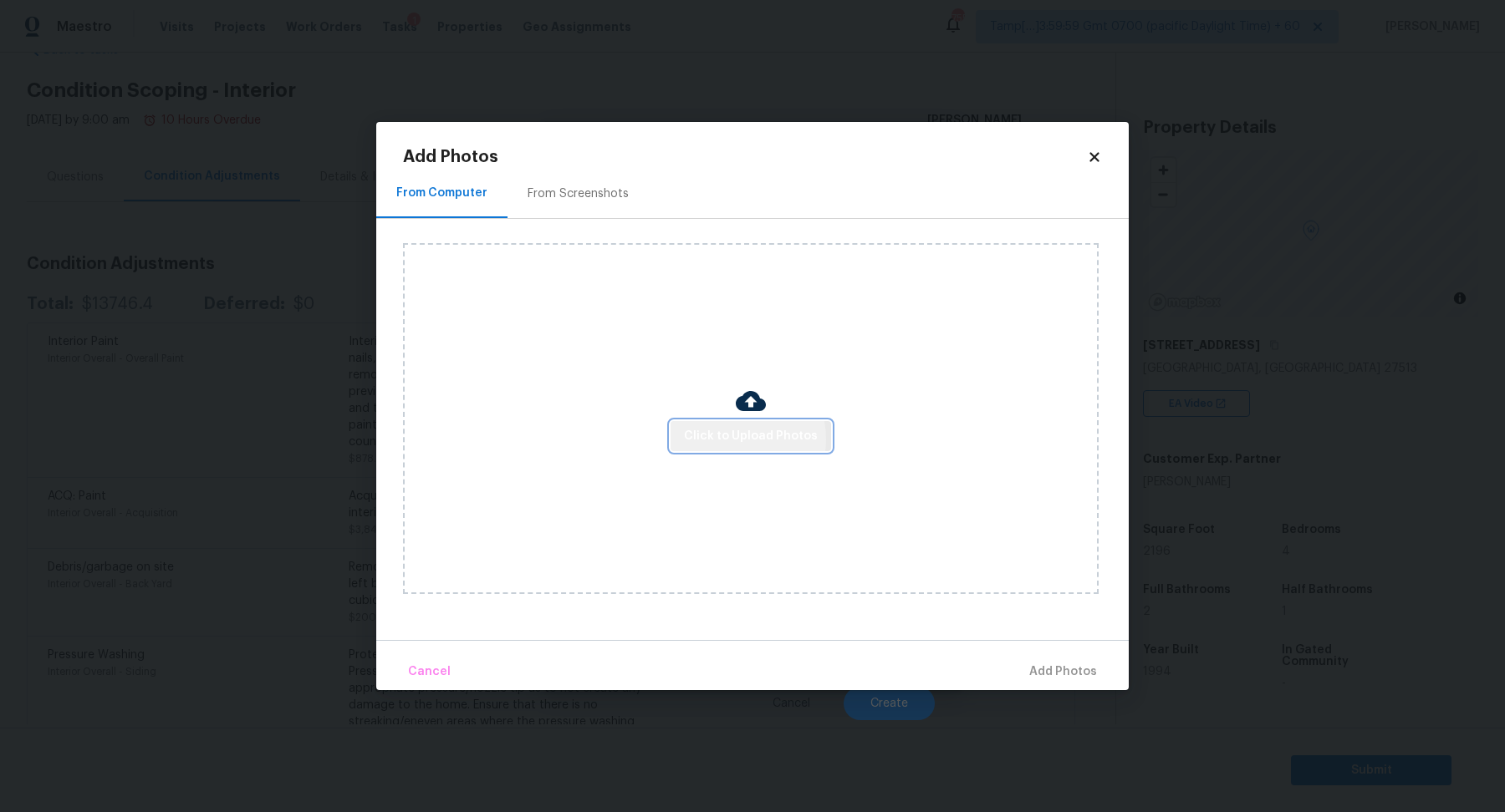
click at [734, 439] on span "Click to Upload Photos" at bounding box center [751, 437] width 134 height 21
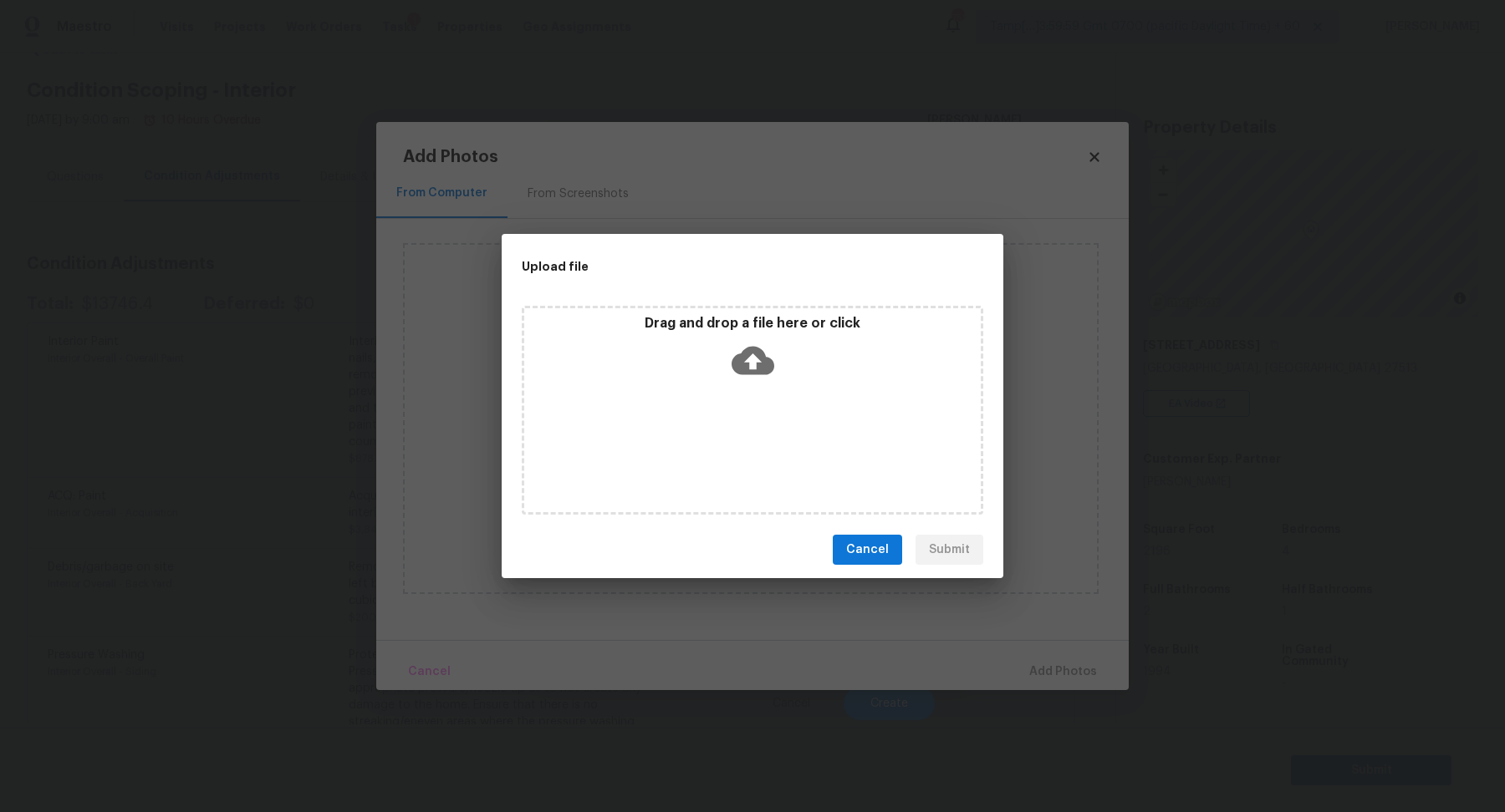
click at [782, 377] on div "Drag and drop a file here or click" at bounding box center [752, 351] width 456 height 72
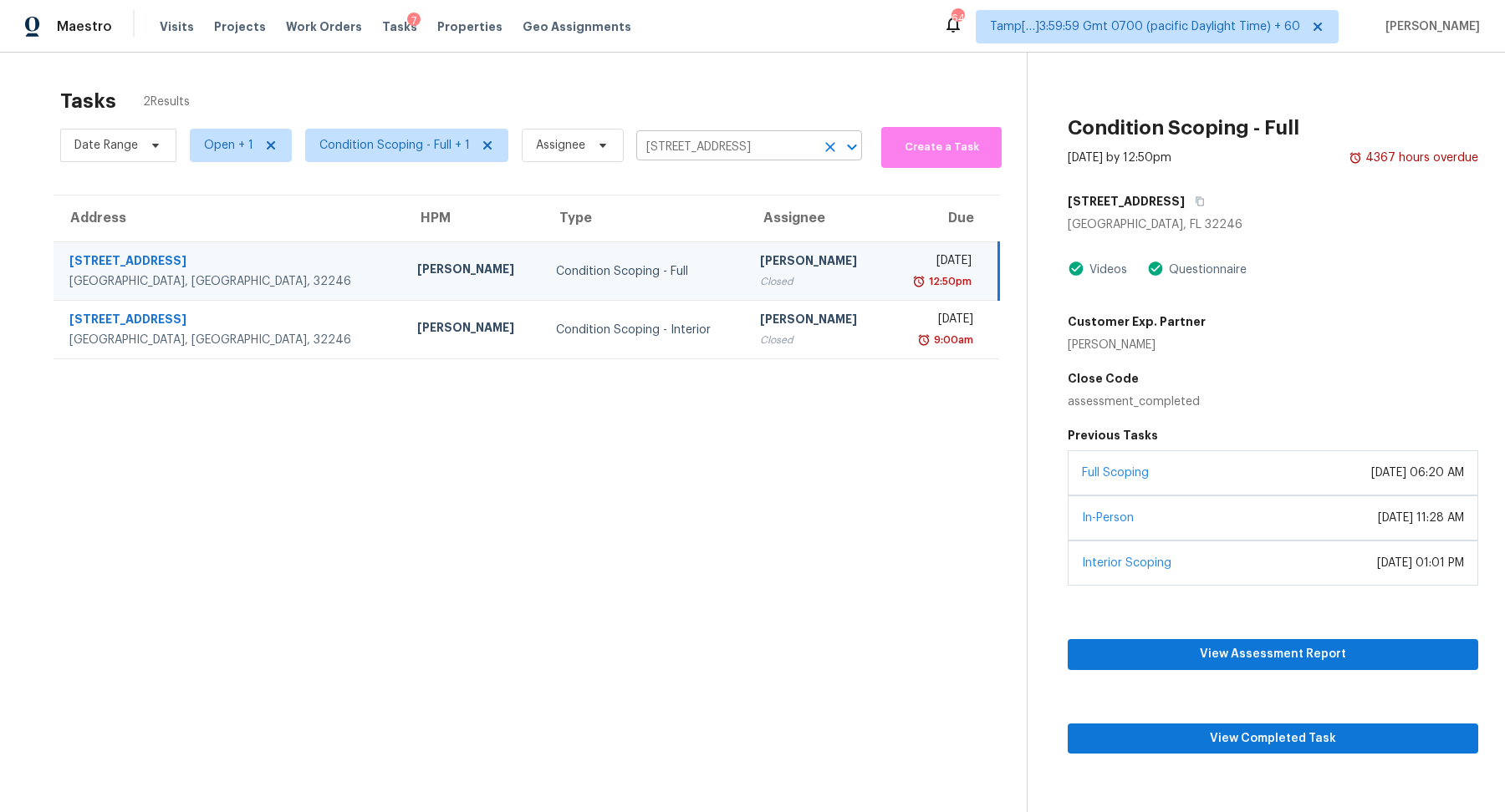
click at [681, 153] on input "12315 Twin Sands Trl W, Jacksonville, FL 32246" at bounding box center [726, 147] width 179 height 26
click at [822, 142] on icon "Clear" at bounding box center [830, 146] width 16 height 16
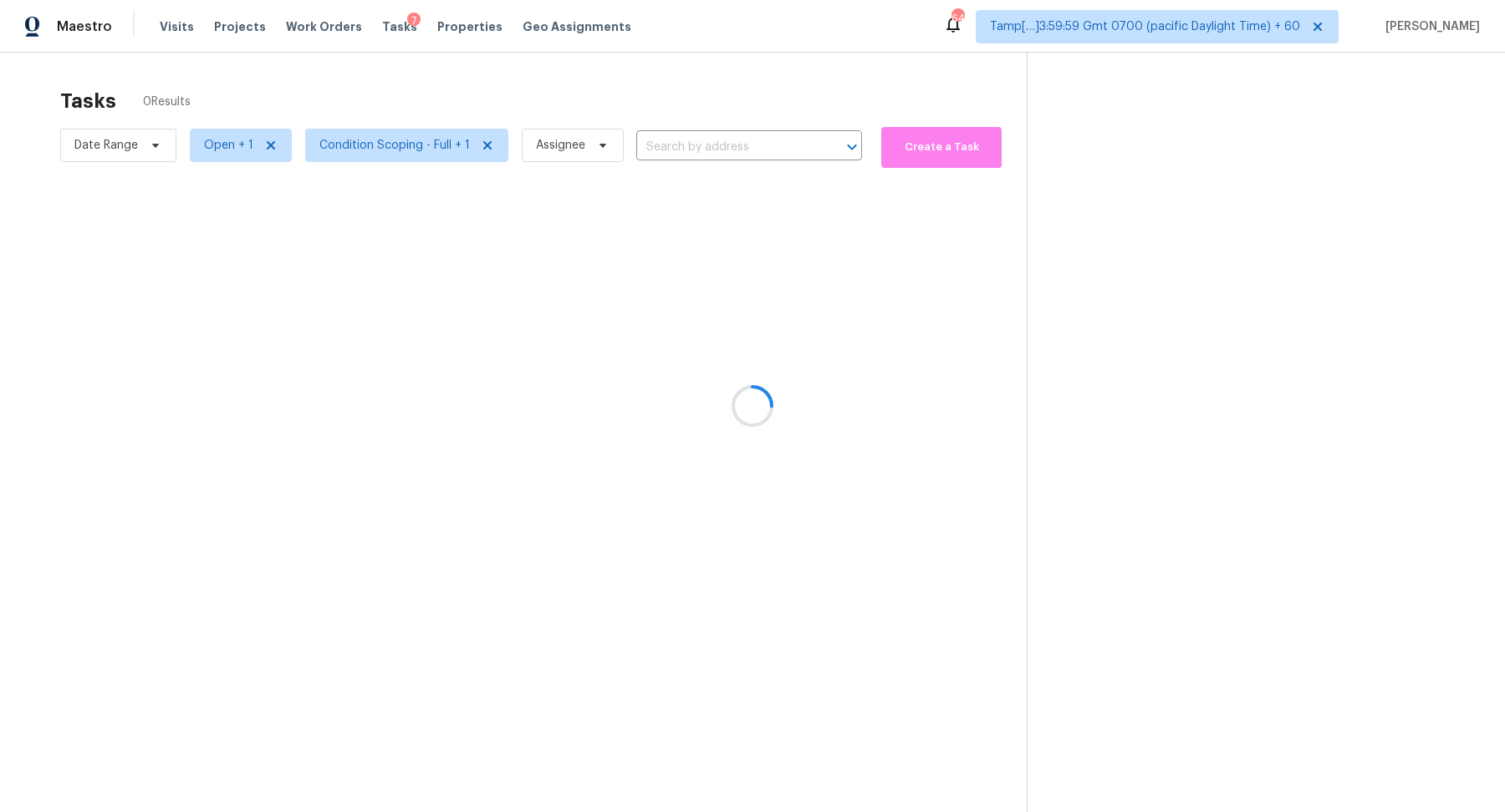
click at [408, 152] on div at bounding box center [752, 406] width 1505 height 812
click at [219, 142] on div at bounding box center [752, 406] width 1505 height 812
click at [370, 2] on div at bounding box center [752, 406] width 1505 height 812
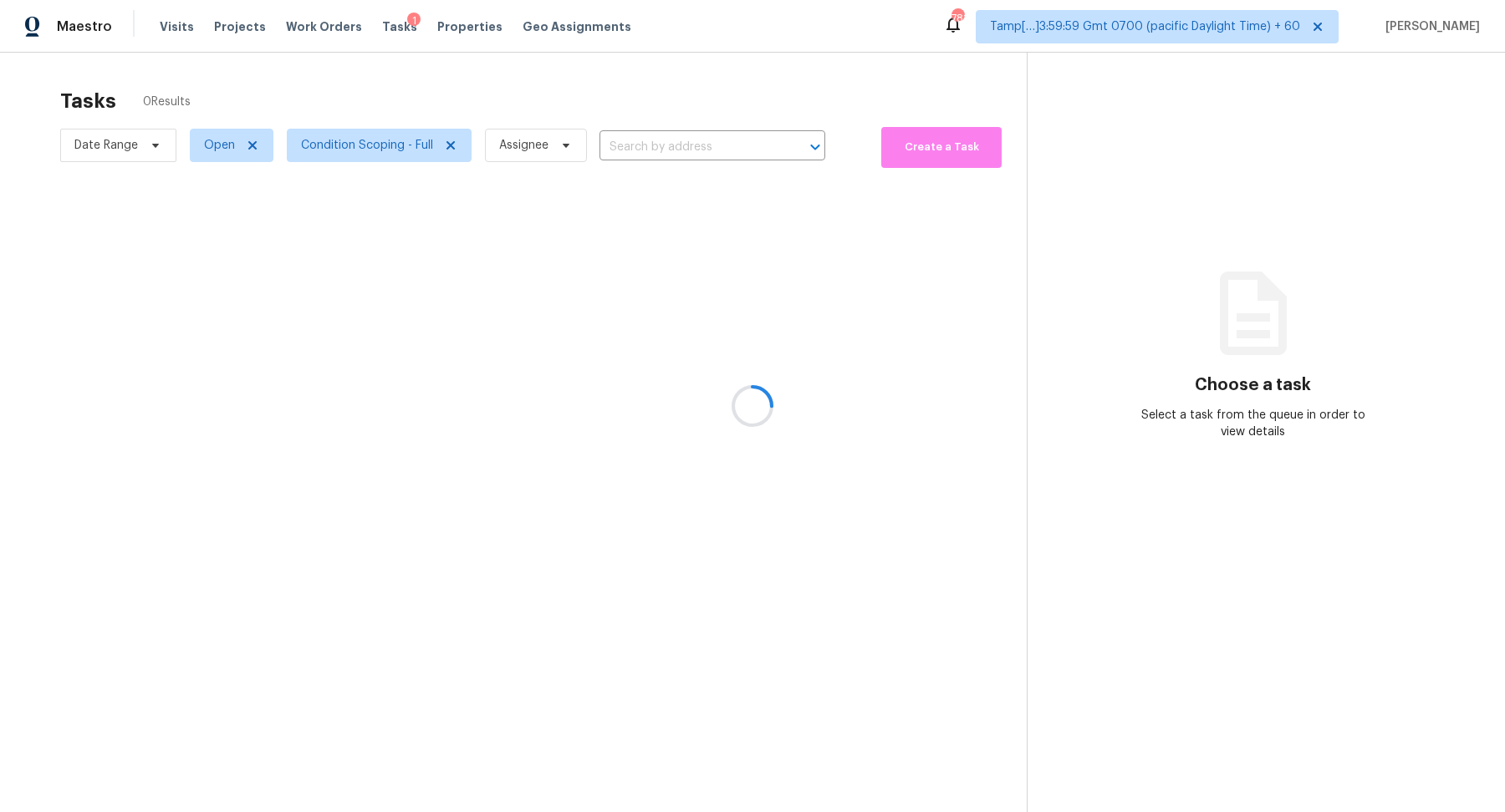
click at [339, 163] on div at bounding box center [752, 406] width 1505 height 812
click at [381, 132] on div at bounding box center [752, 406] width 1505 height 812
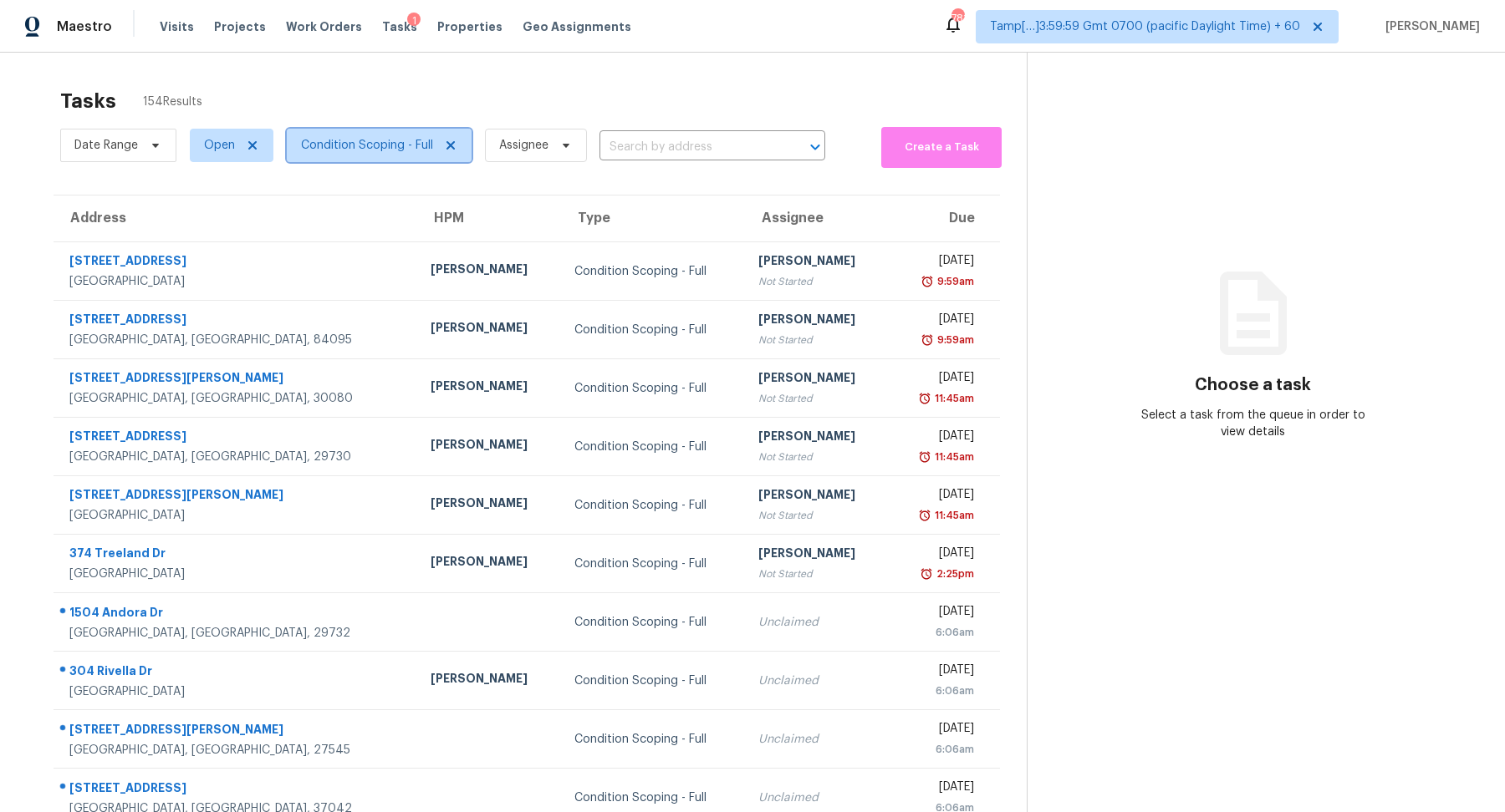
click at [354, 155] on span "Condition Scoping - Full" at bounding box center [379, 145] width 185 height 34
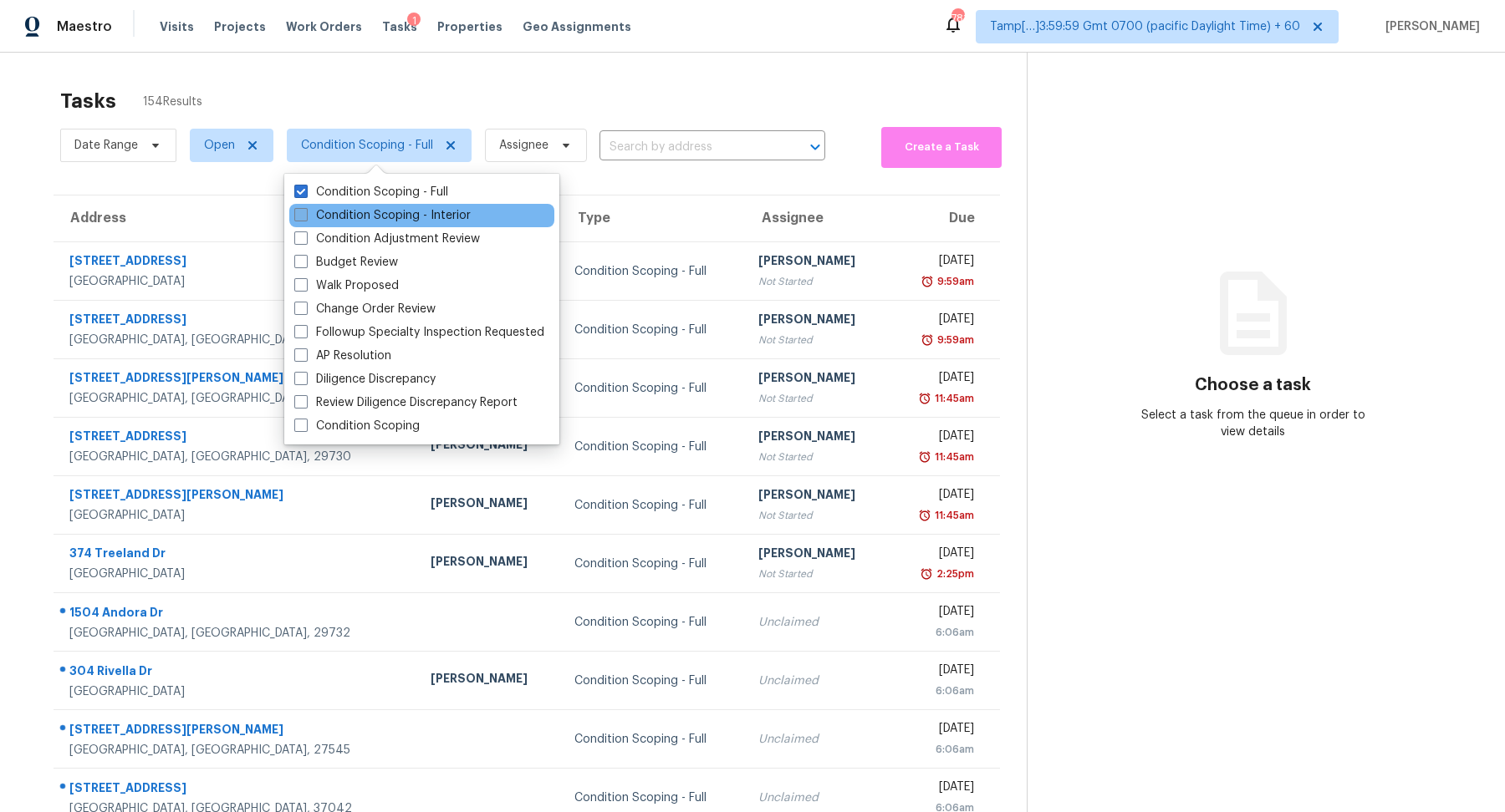
click at [355, 214] on label "Condition Scoping - Interior" at bounding box center [381, 215] width 176 height 16
click at [305, 214] on input "Condition Scoping - Interior" at bounding box center [299, 212] width 11 height 11
checkbox input "true"
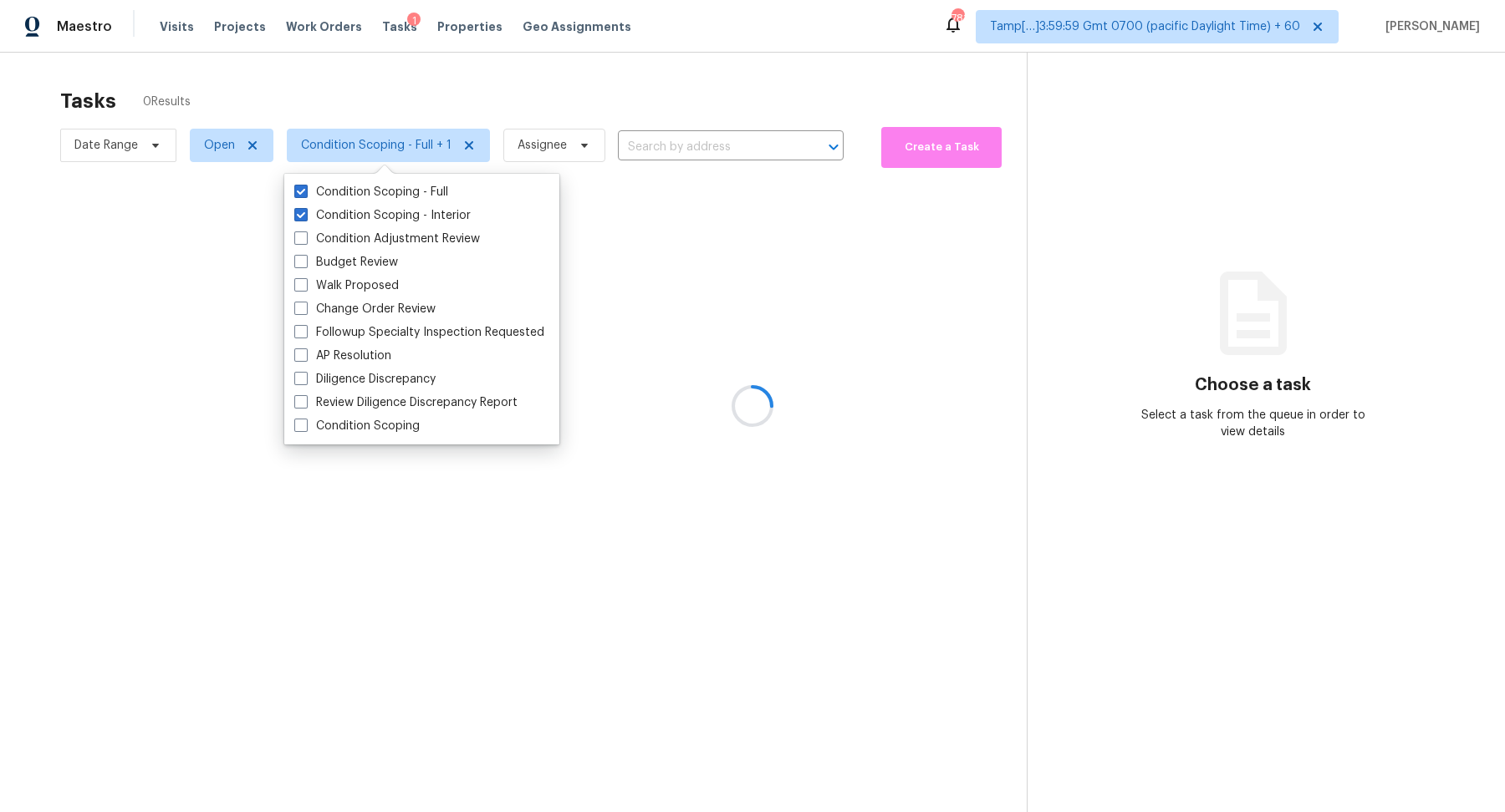
click at [558, 88] on div at bounding box center [752, 406] width 1505 height 812
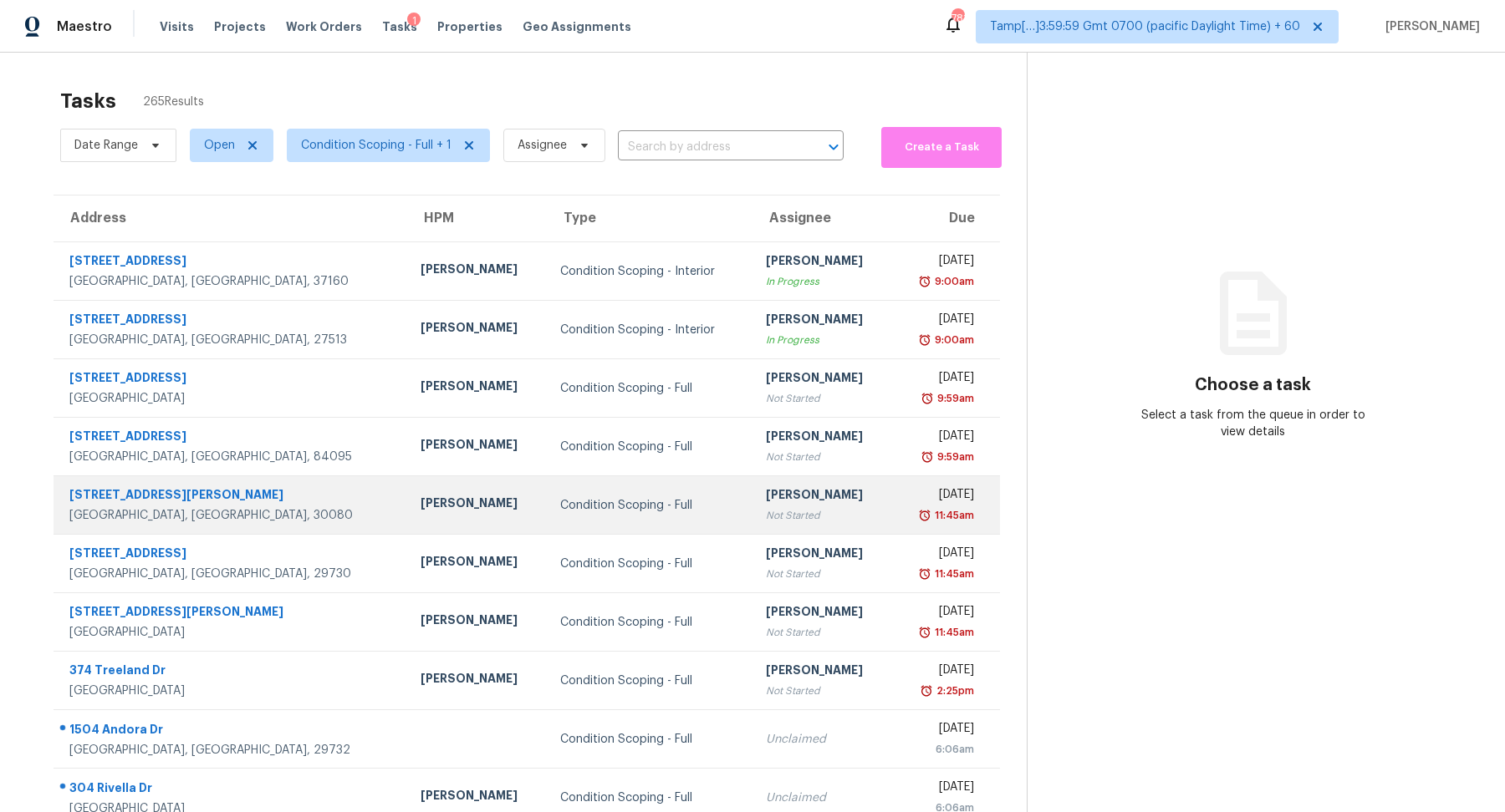
scroll to position [58, 0]
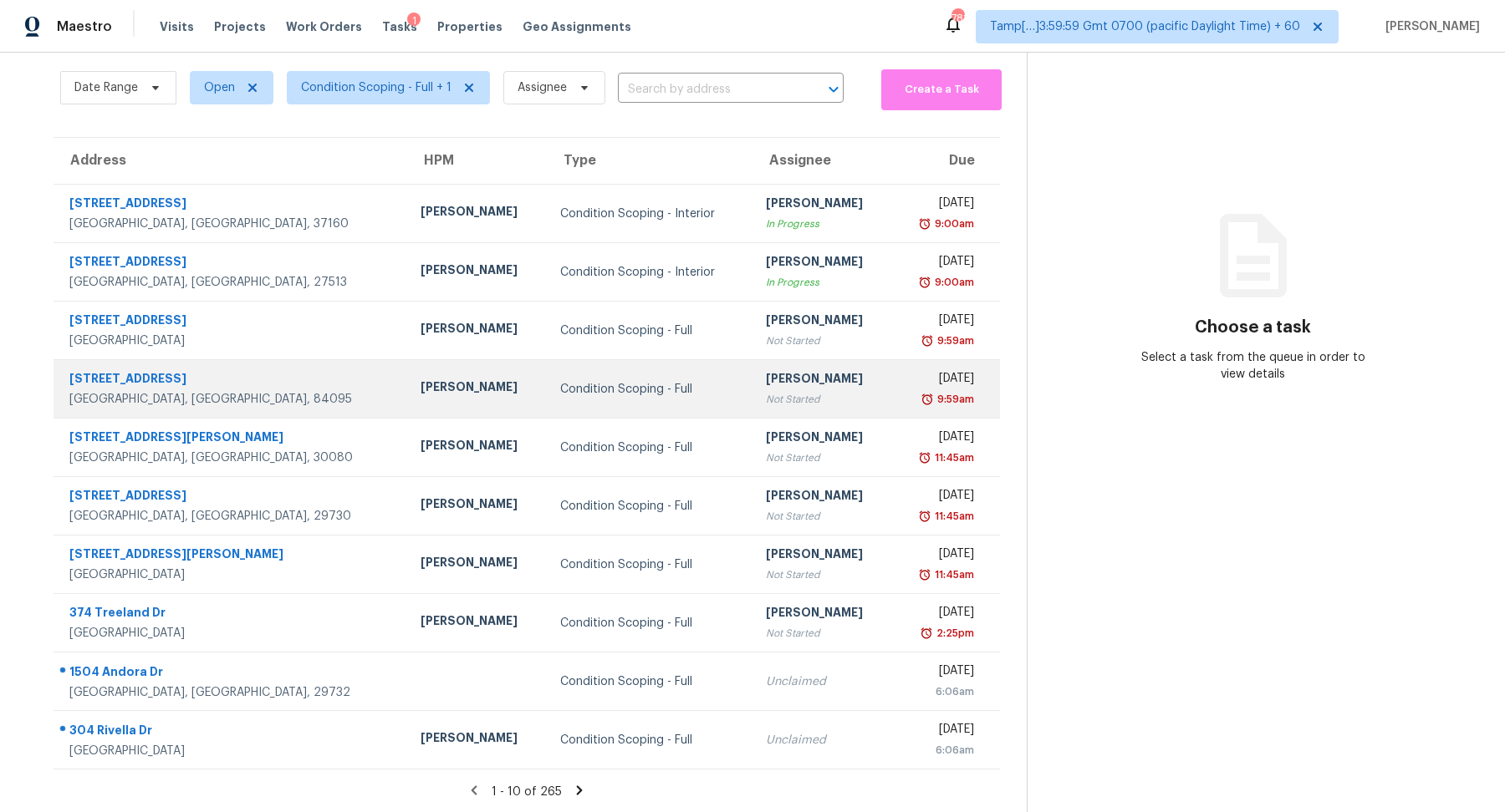
click at [752, 361] on td "[PERSON_NAME] Not Started" at bounding box center [822, 389] width 140 height 58
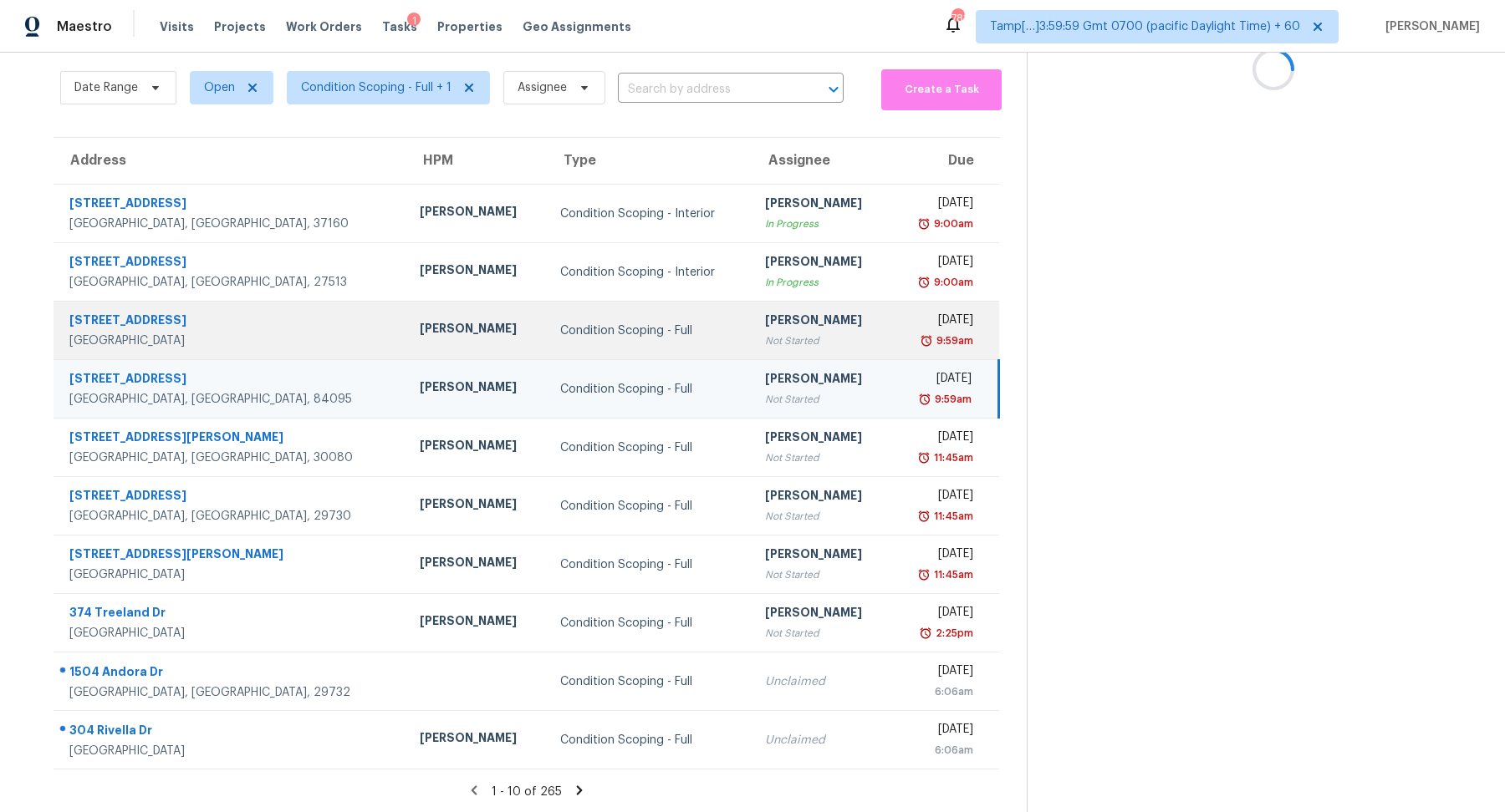
click at [792, 309] on td "[PERSON_NAME] Not Started" at bounding box center [821, 330] width 140 height 58
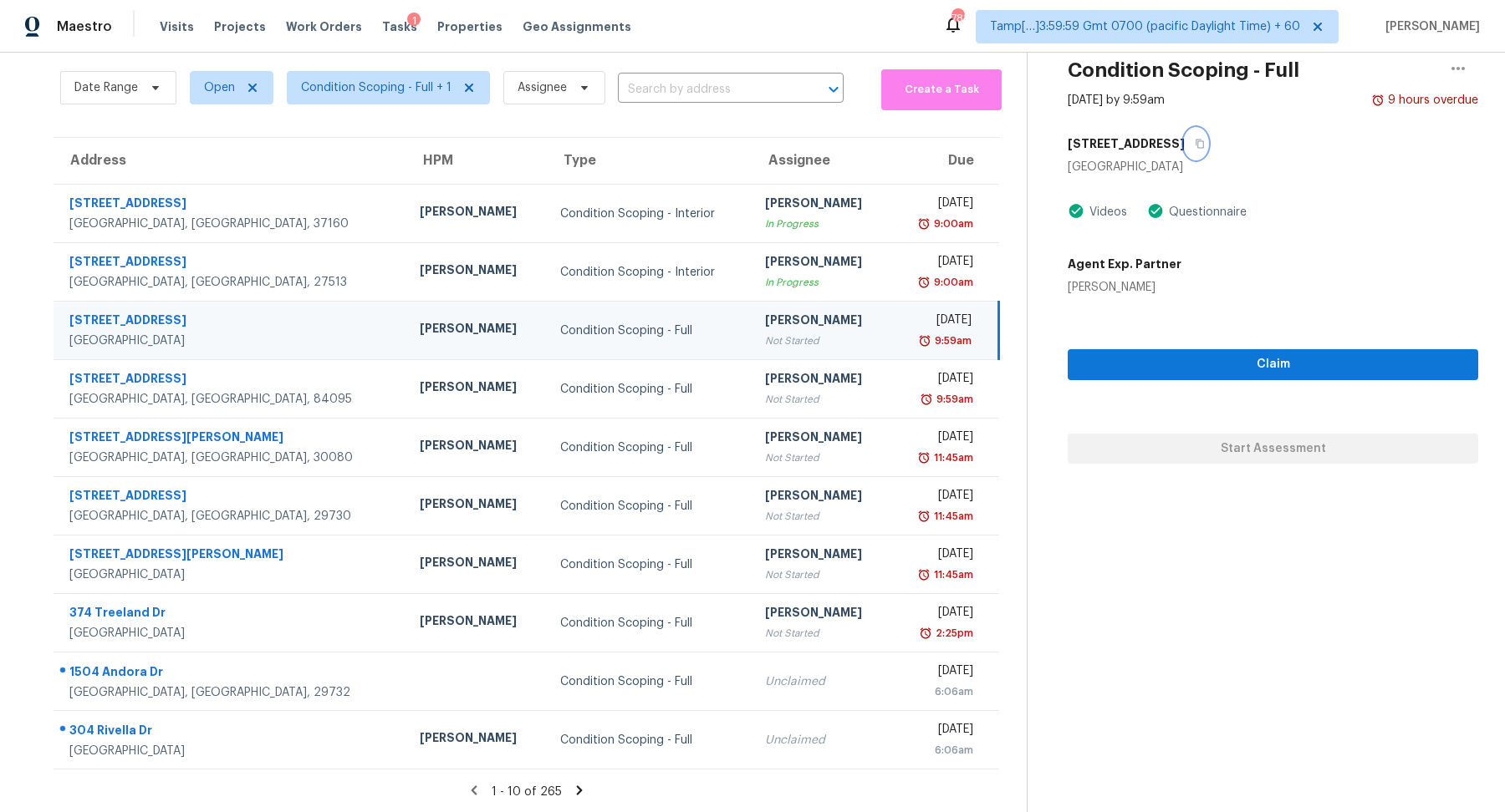
click at [1184, 152] on button "button" at bounding box center [1196, 143] width 23 height 30
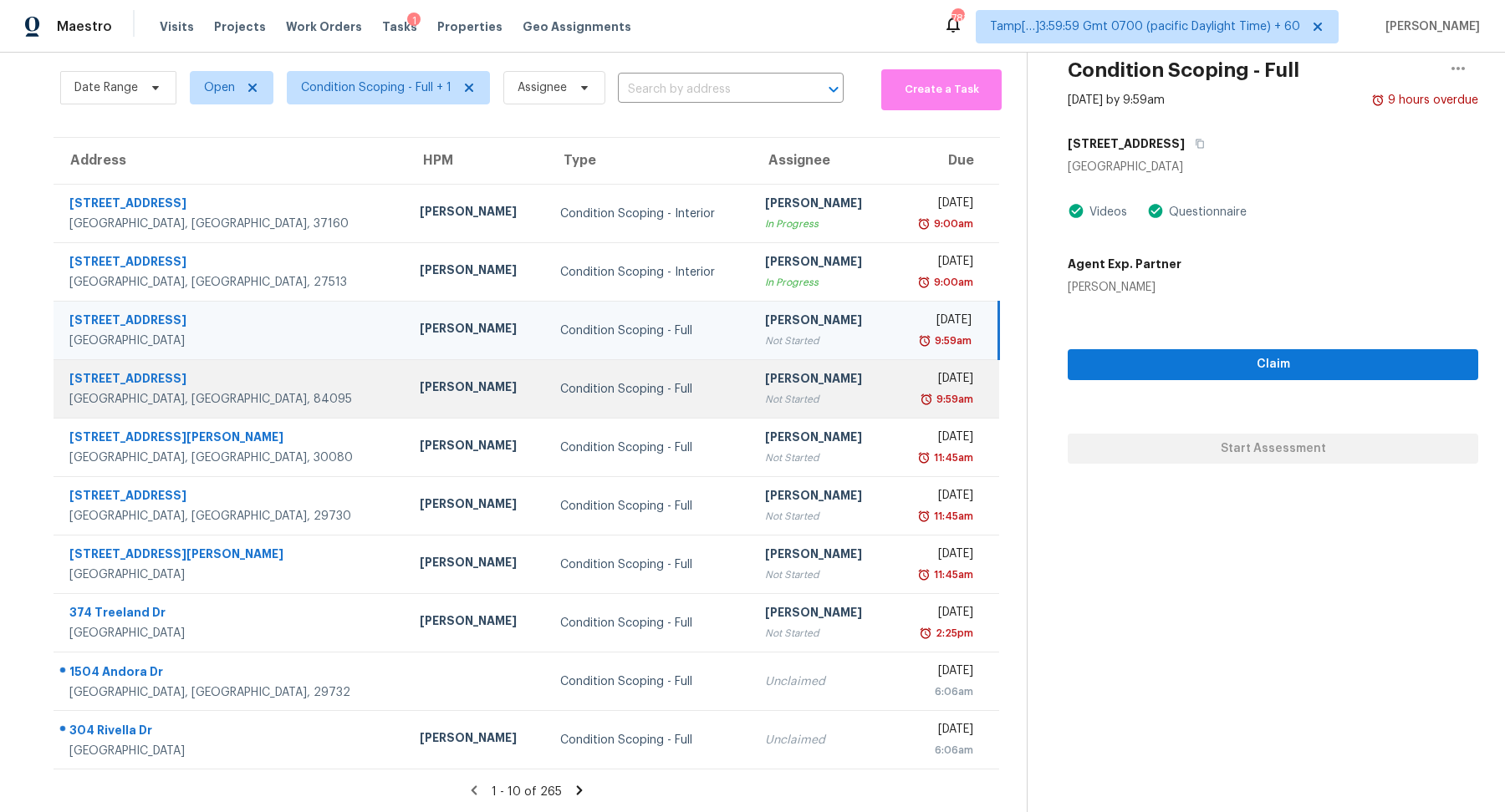
click at [904, 393] on div "9:59am" at bounding box center [938, 399] width 68 height 16
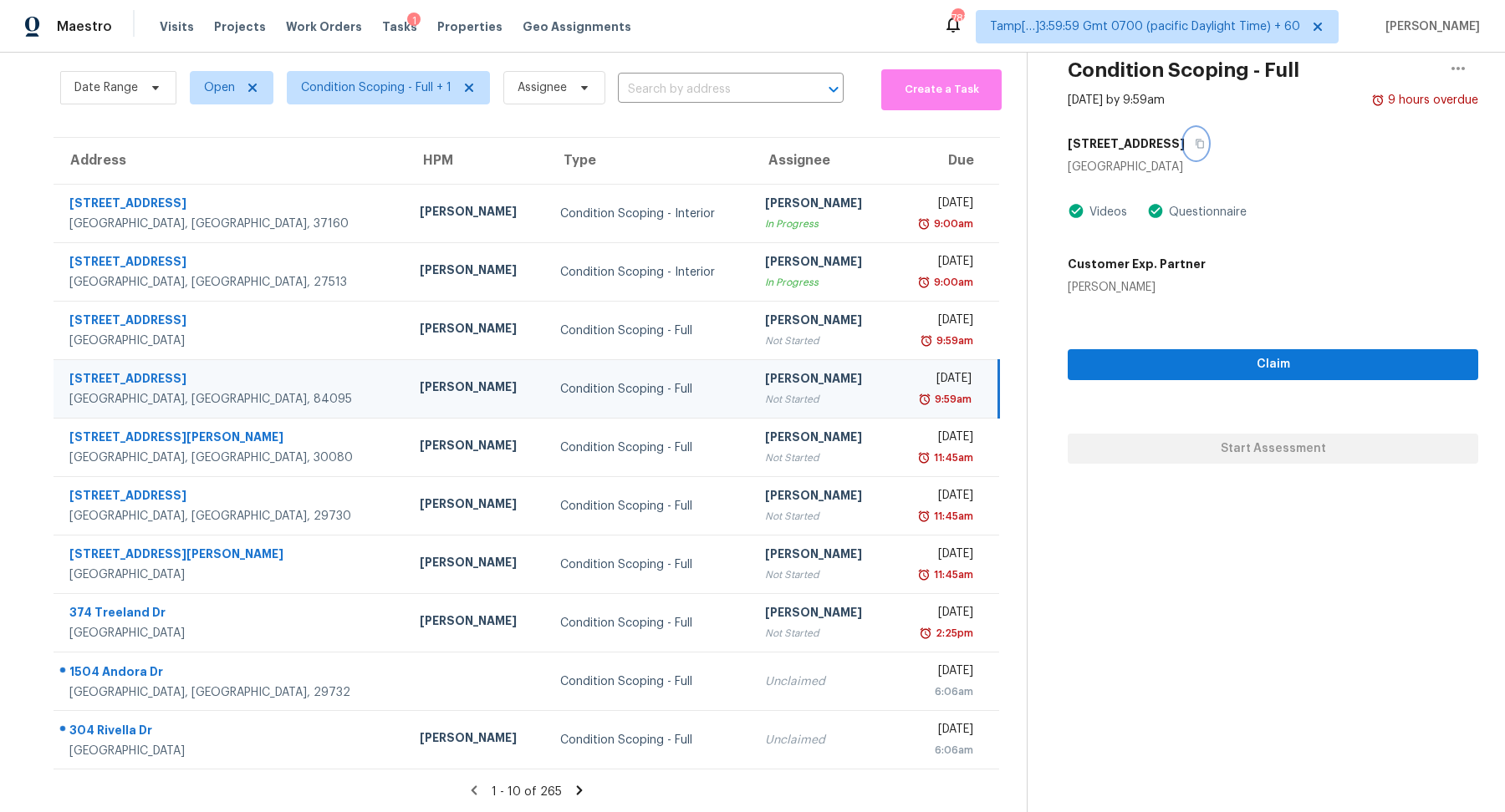
click at [1193, 140] on button "button" at bounding box center [1196, 143] width 23 height 30
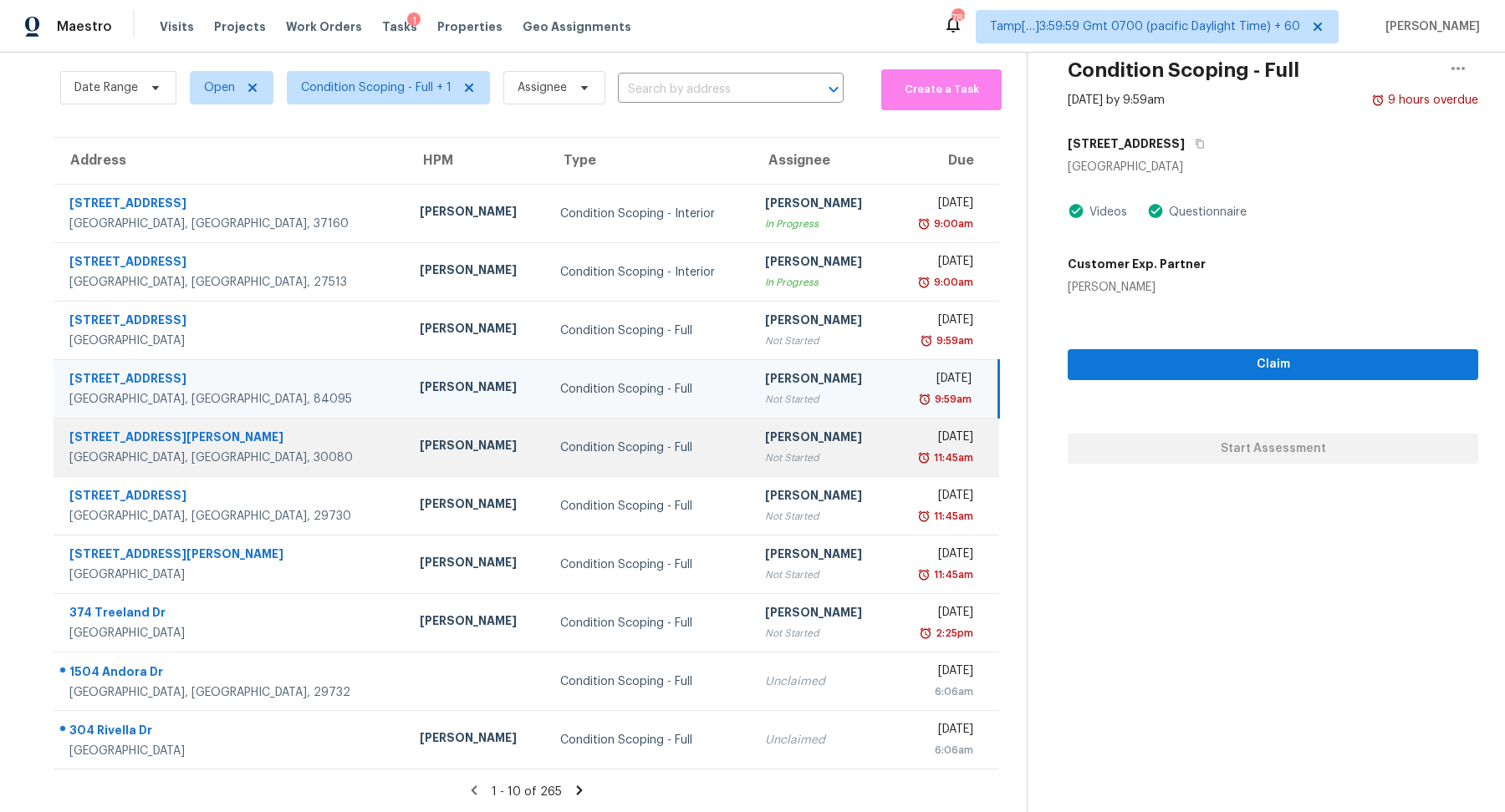
click at [904, 463] on div "11:45am" at bounding box center [938, 458] width 68 height 16
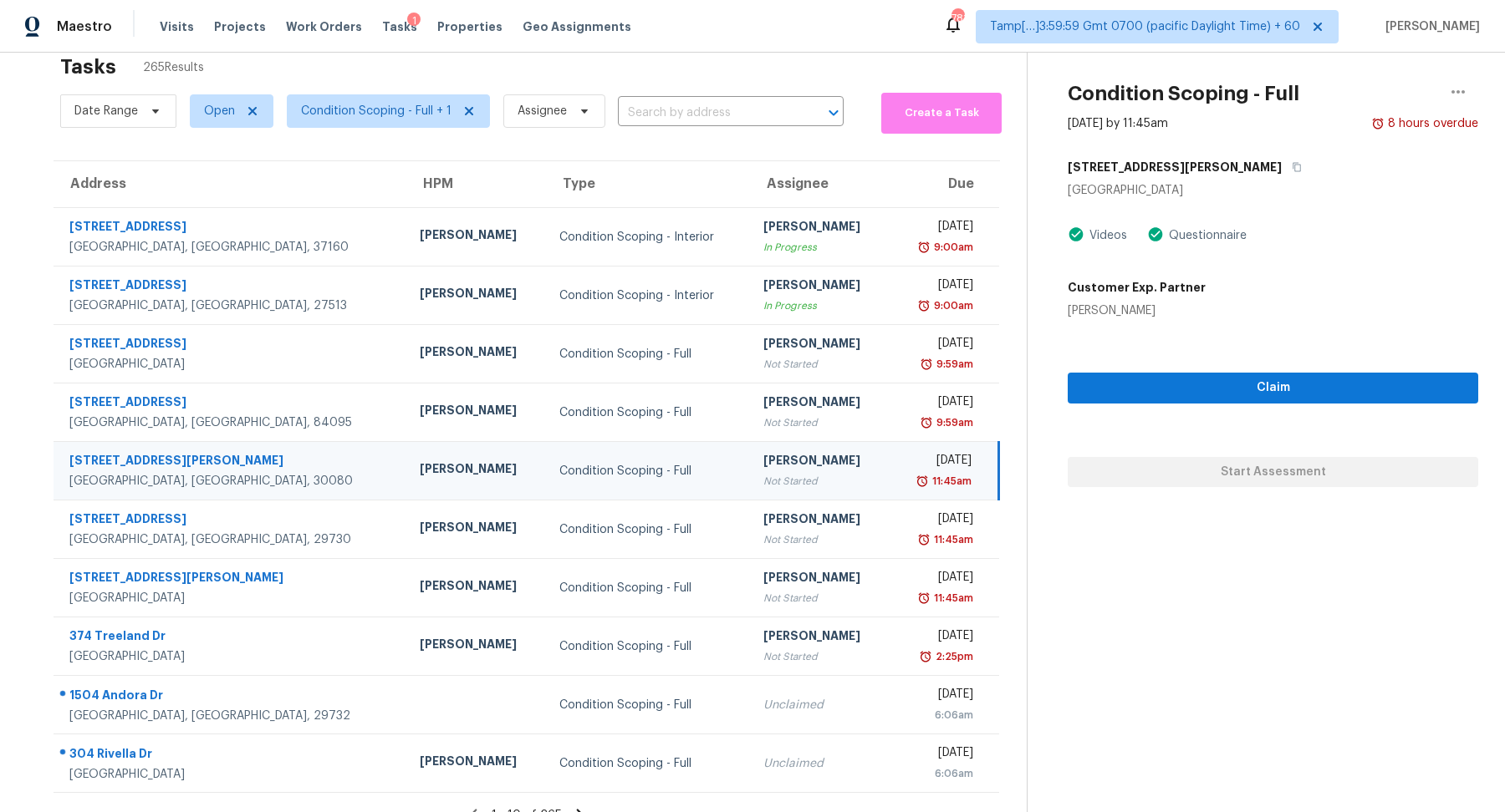
scroll to position [22, 0]
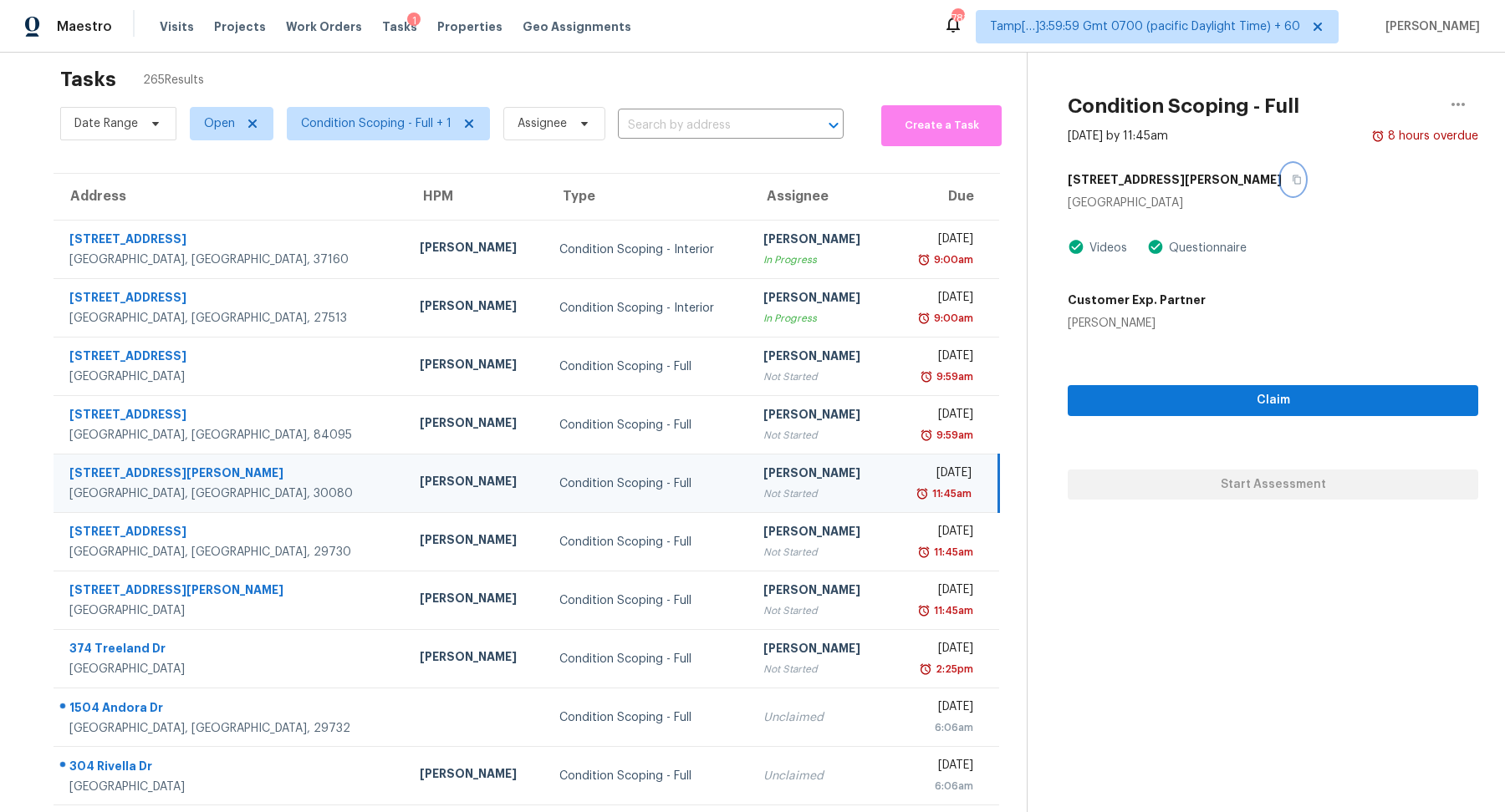
click at [1293, 176] on icon "button" at bounding box center [1297, 179] width 9 height 10
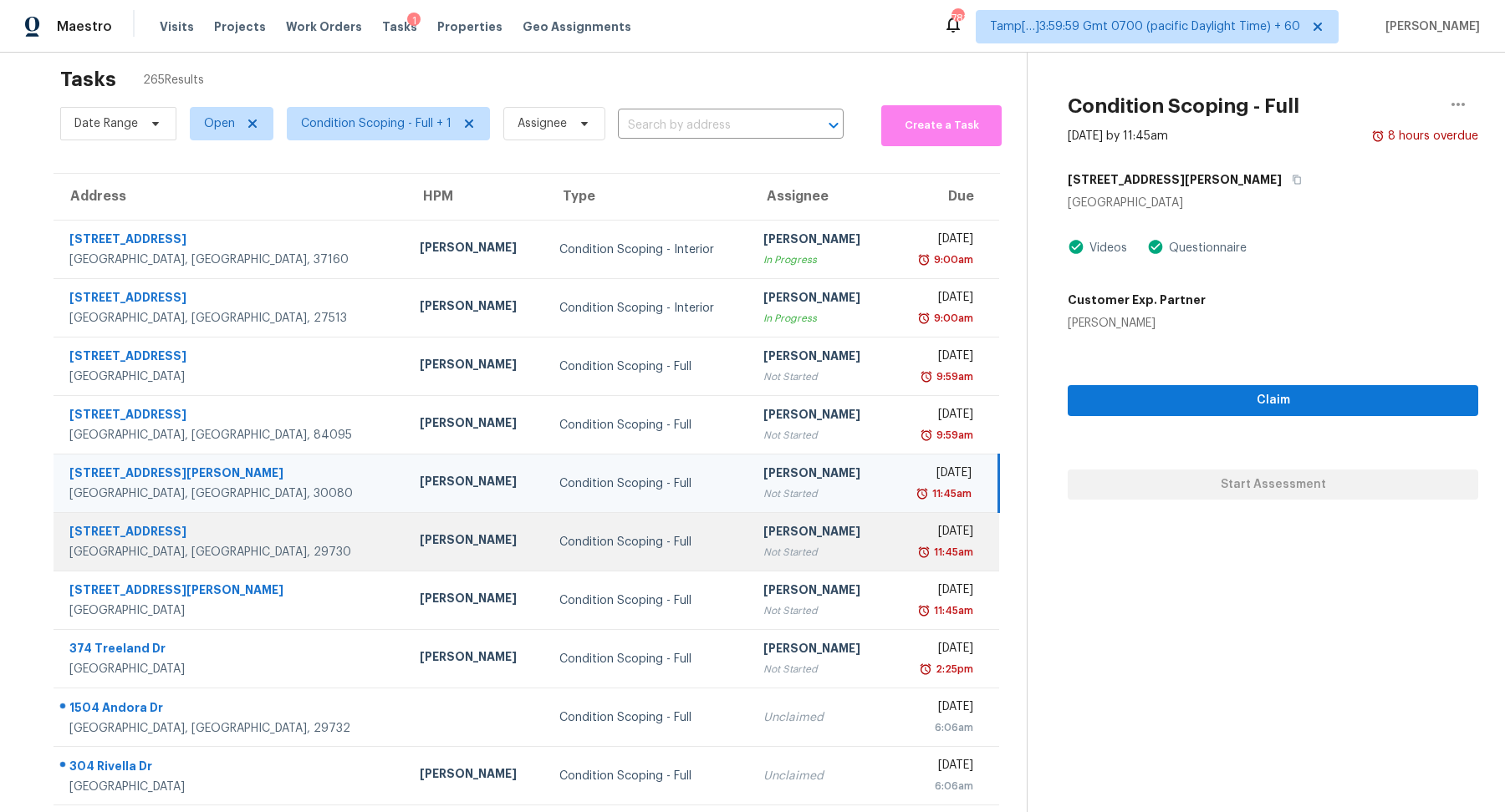
click at [759, 515] on td "[PERSON_NAME] Not Started" at bounding box center [819, 542] width 140 height 58
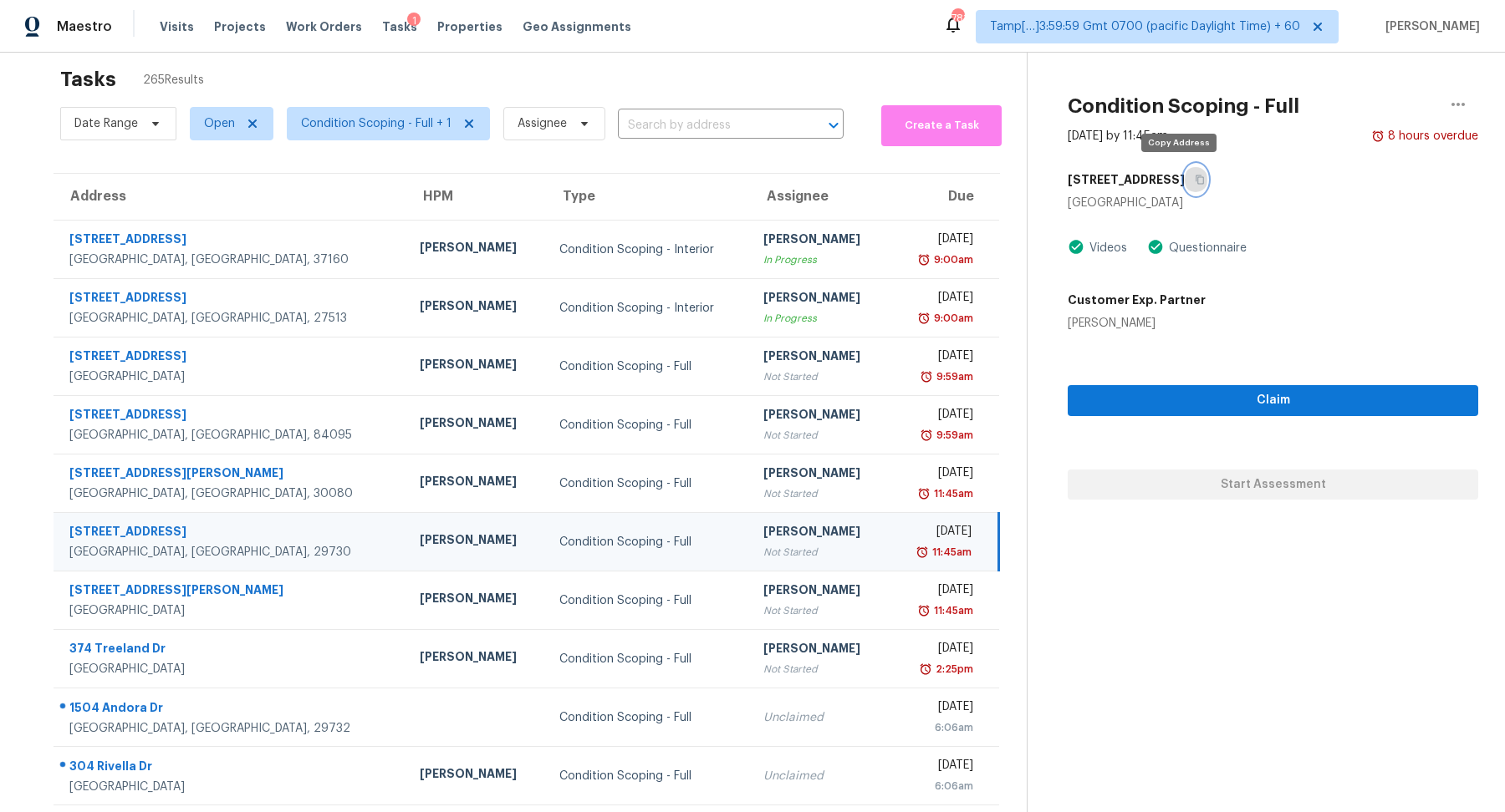
click at [1184, 178] on button "button" at bounding box center [1196, 179] width 23 height 30
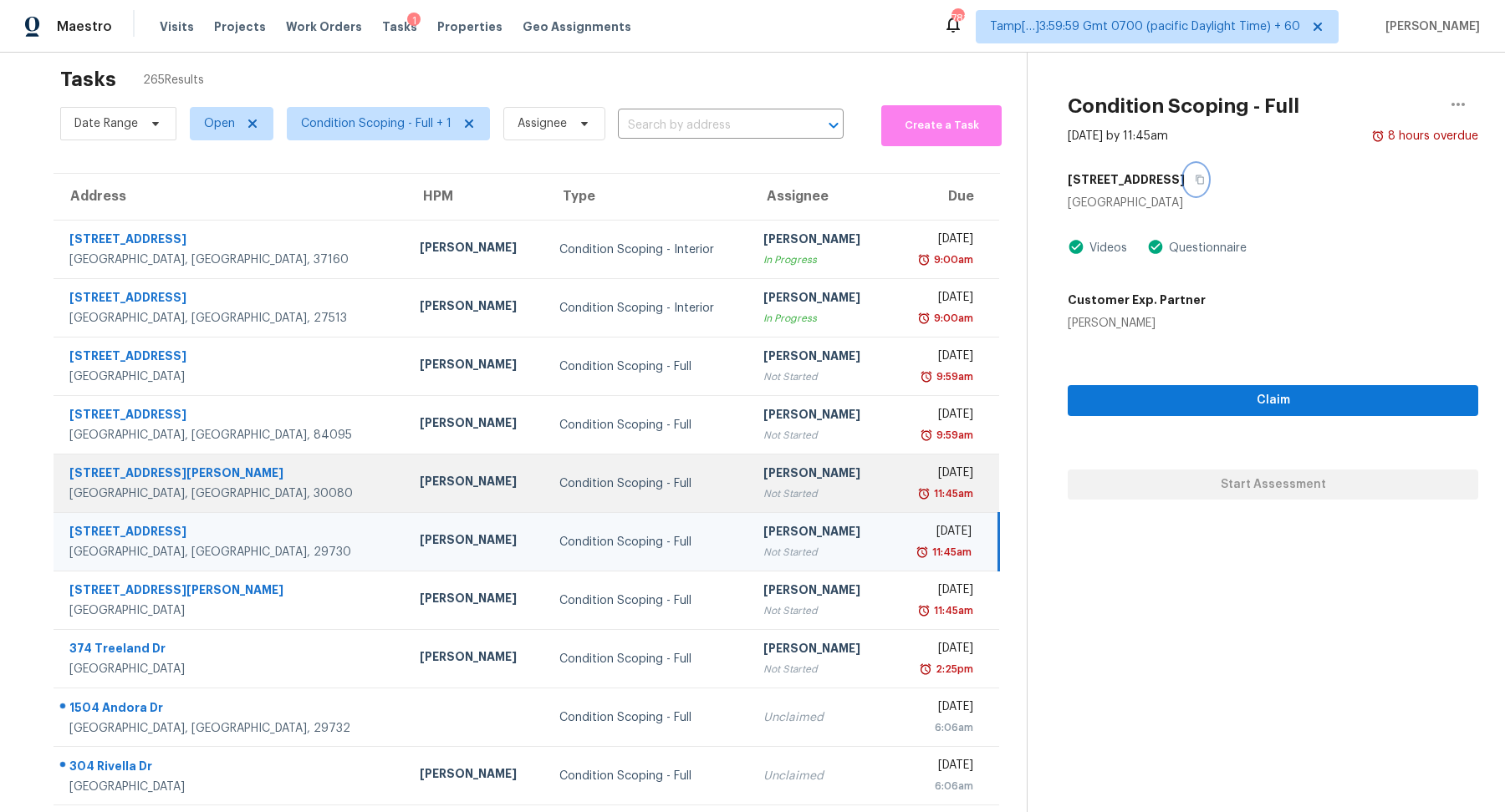
scroll to position [58, 0]
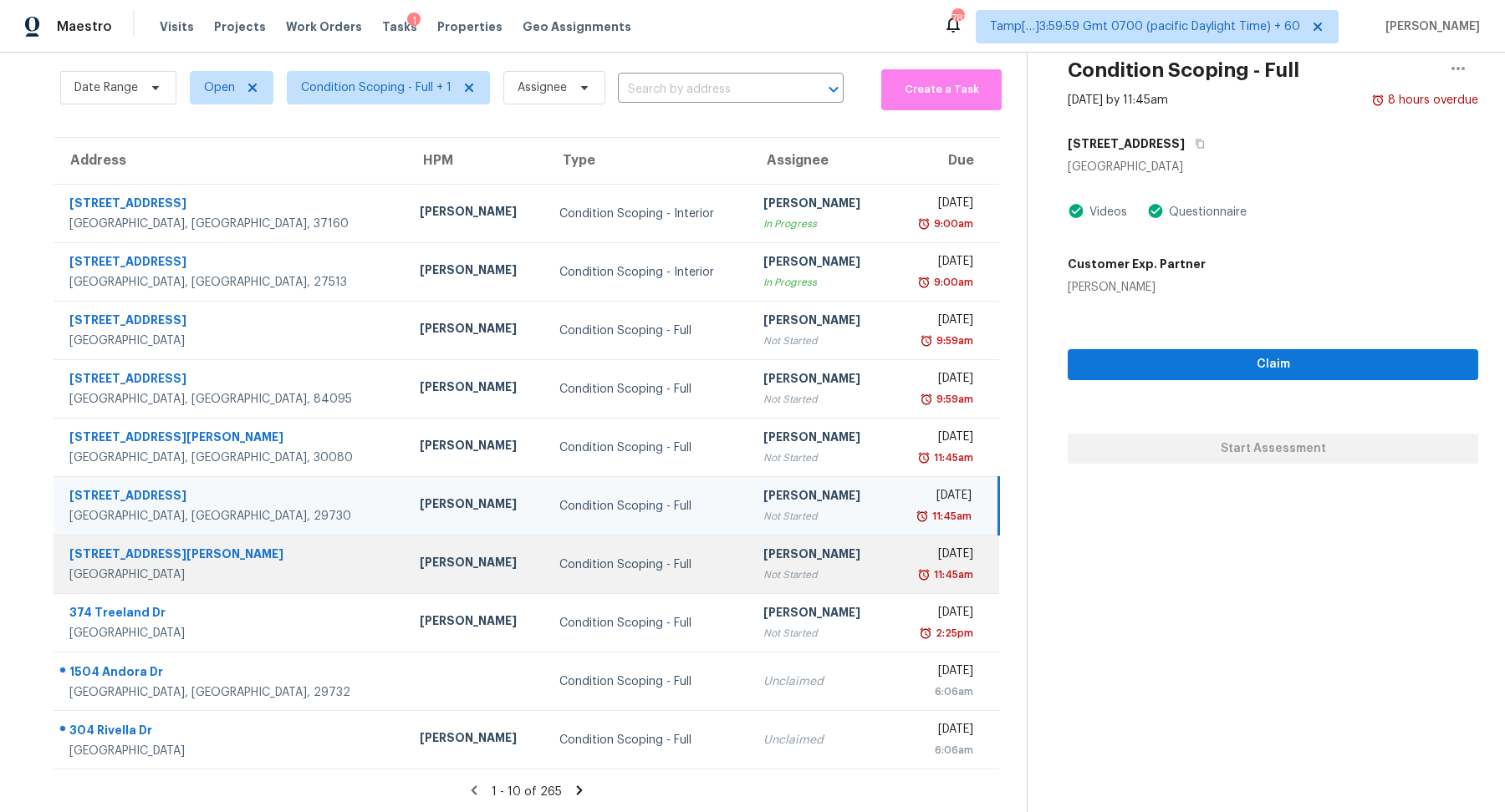
click at [784, 591] on td "[PERSON_NAME] Not Started" at bounding box center [819, 564] width 140 height 58
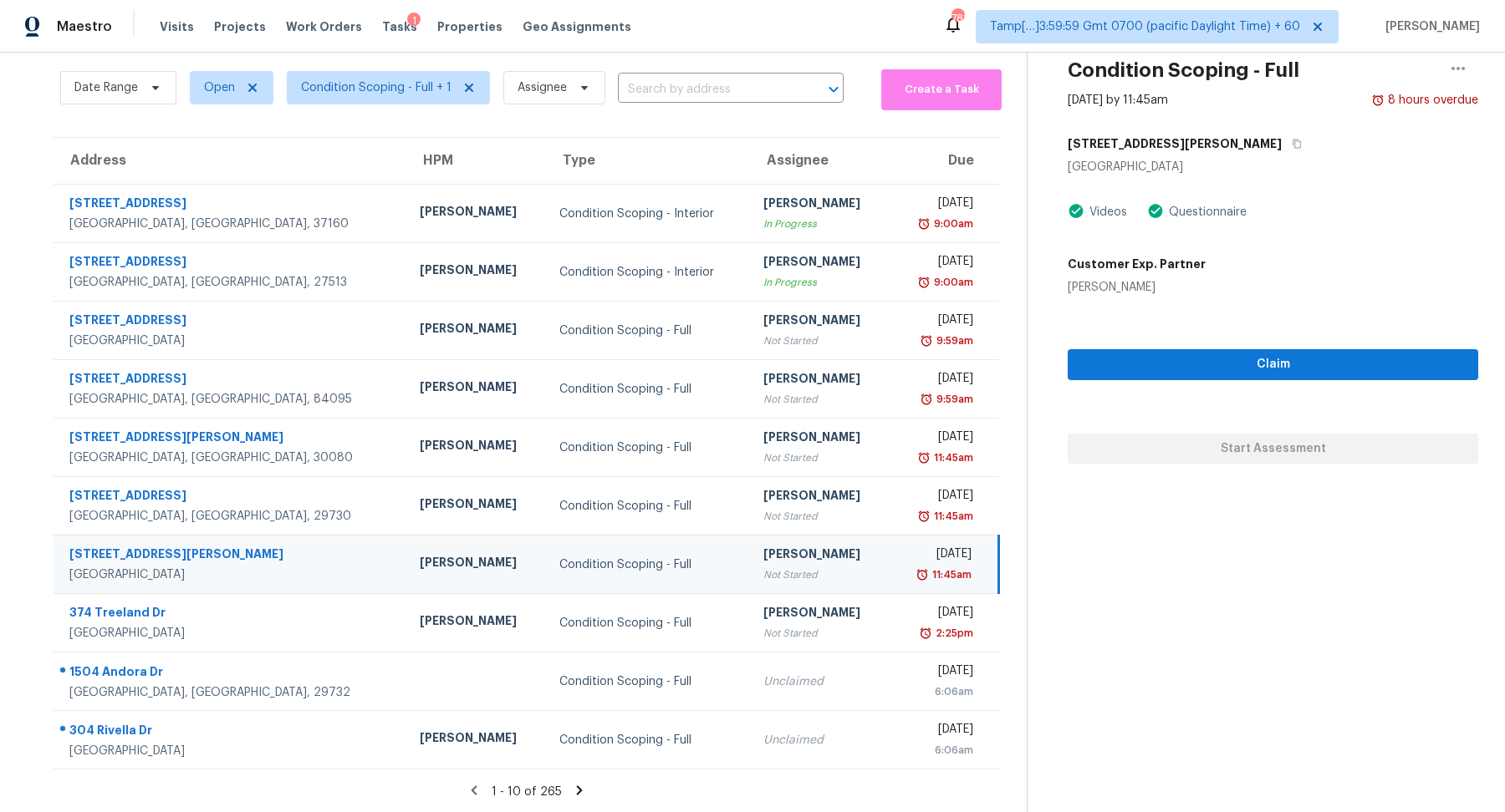
scroll to position [0, 0]
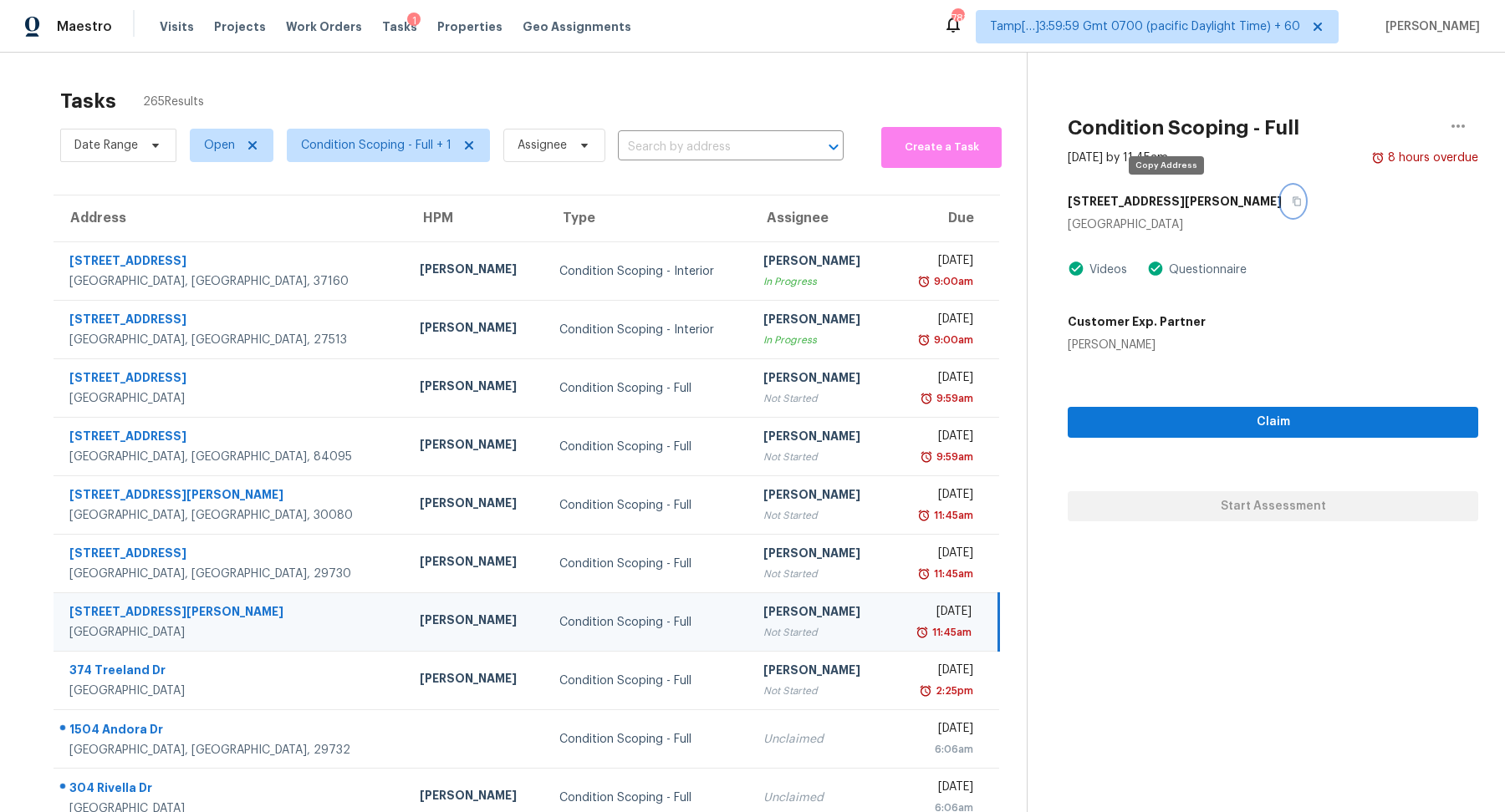
click at [1281, 192] on button "button" at bounding box center [1293, 201] width 23 height 30
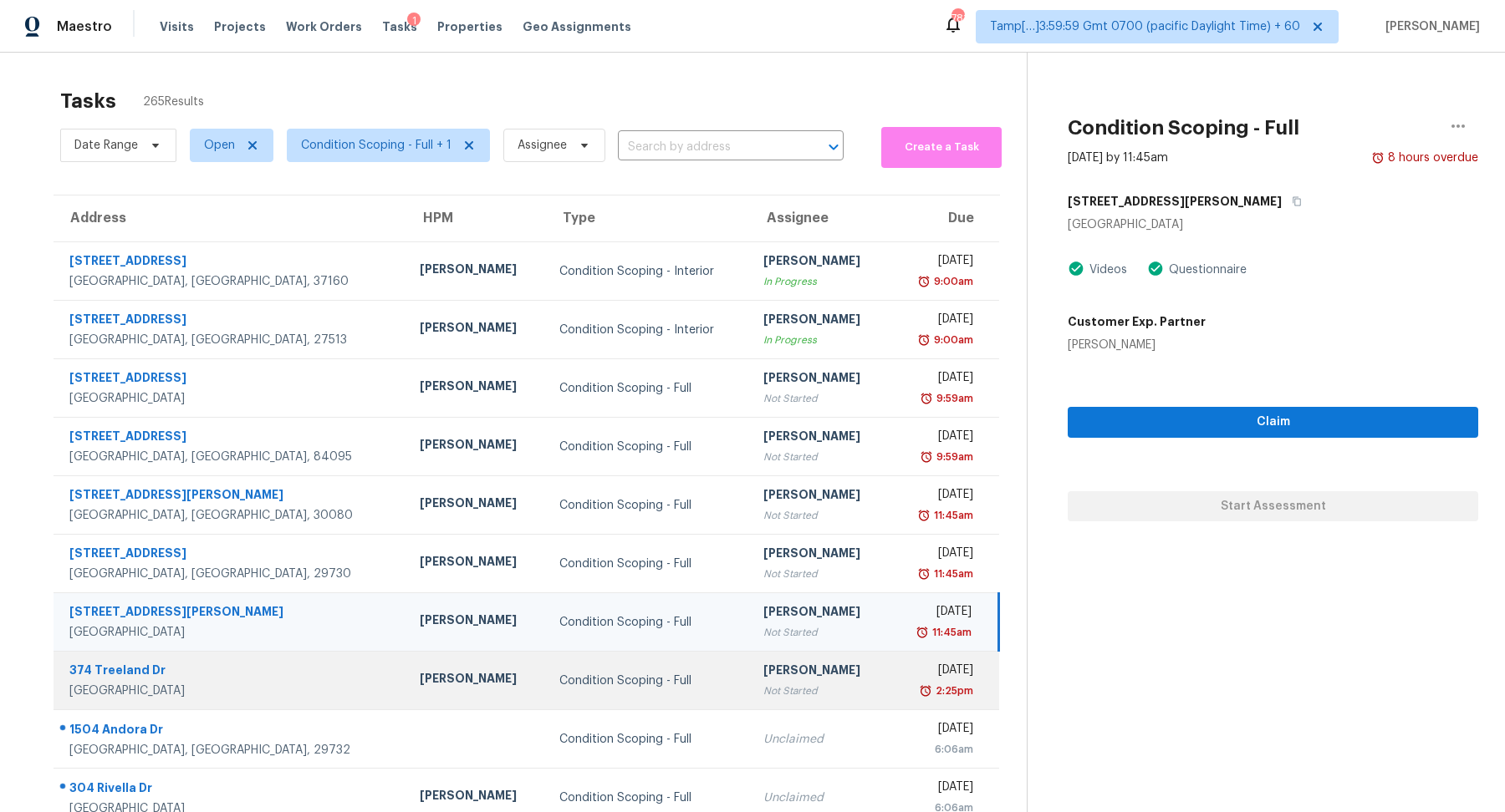
click at [763, 667] on div "[PERSON_NAME]" at bounding box center [819, 672] width 113 height 21
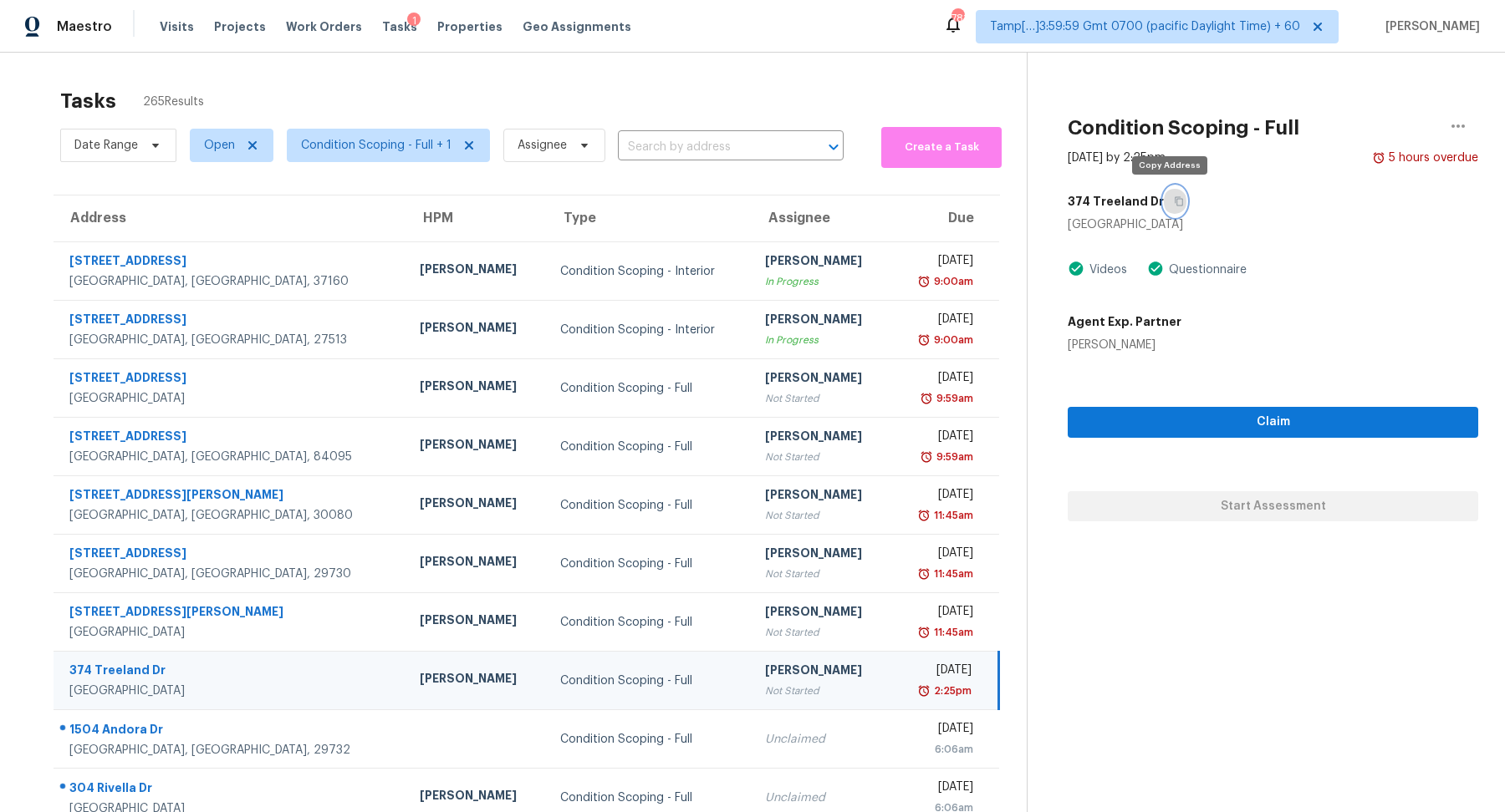
click at [1173, 205] on button "button" at bounding box center [1175, 201] width 23 height 30
click at [346, 148] on span "Condition Scoping - Full + 1" at bounding box center [376, 145] width 151 height 16
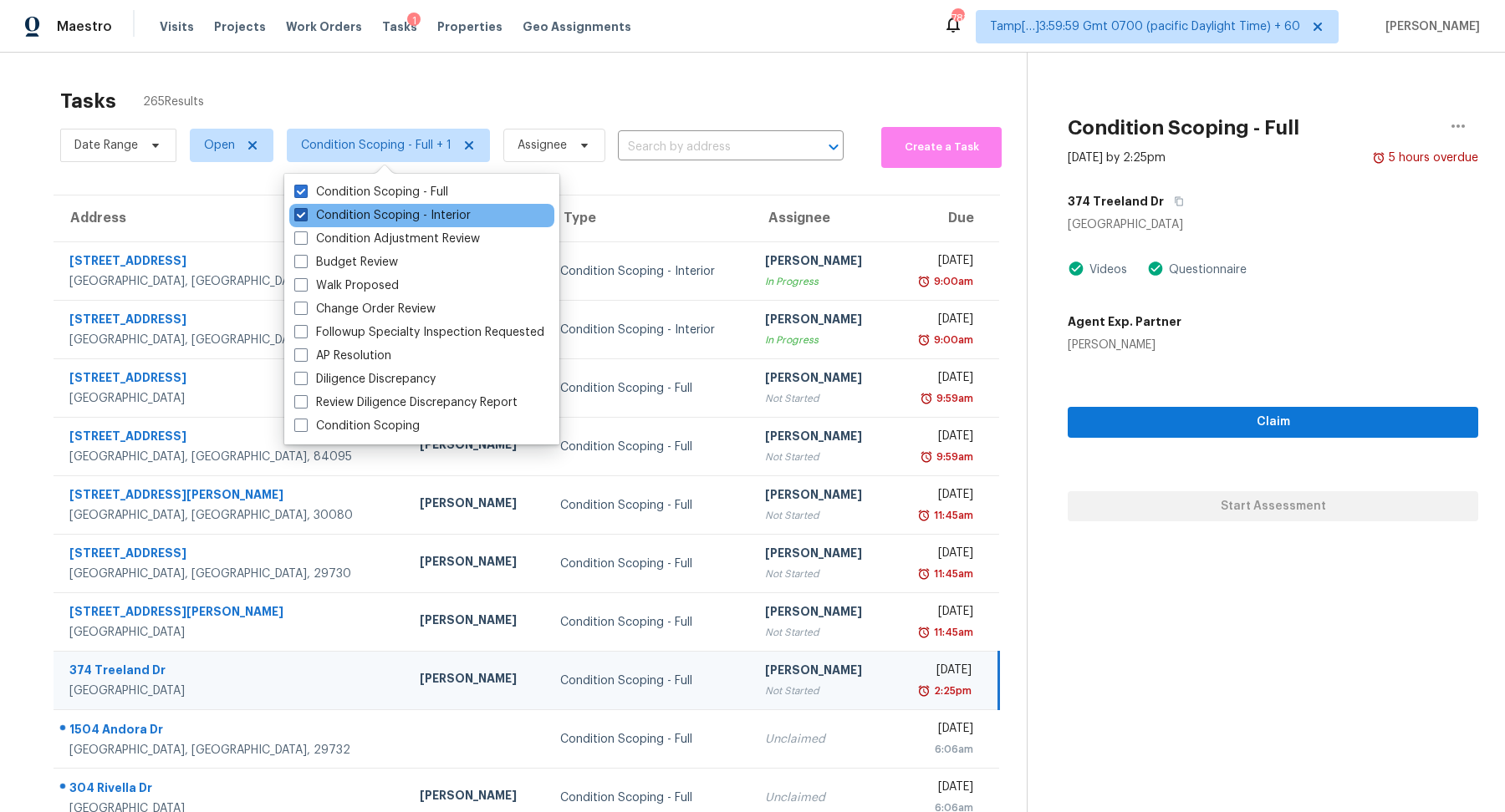
click at [358, 222] on label "Condition Scoping - Interior" at bounding box center [381, 215] width 176 height 16
click at [305, 218] on input "Condition Scoping - Interior" at bounding box center [299, 212] width 11 height 11
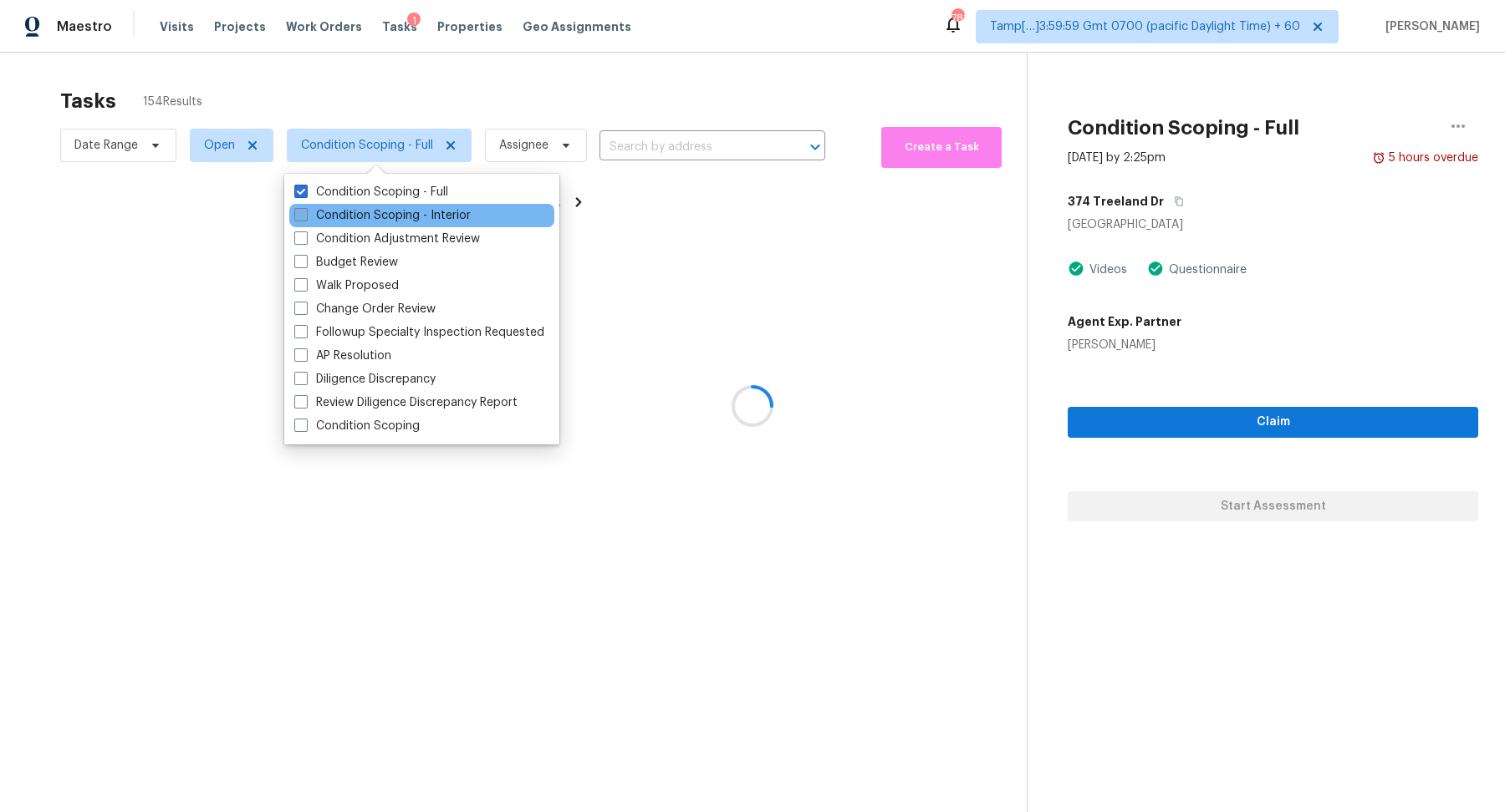
click at [358, 223] on label "Condition Scoping - Interior" at bounding box center [381, 215] width 176 height 16
click at [305, 218] on input "Condition Scoping - Interior" at bounding box center [299, 212] width 11 height 11
checkbox input "true"
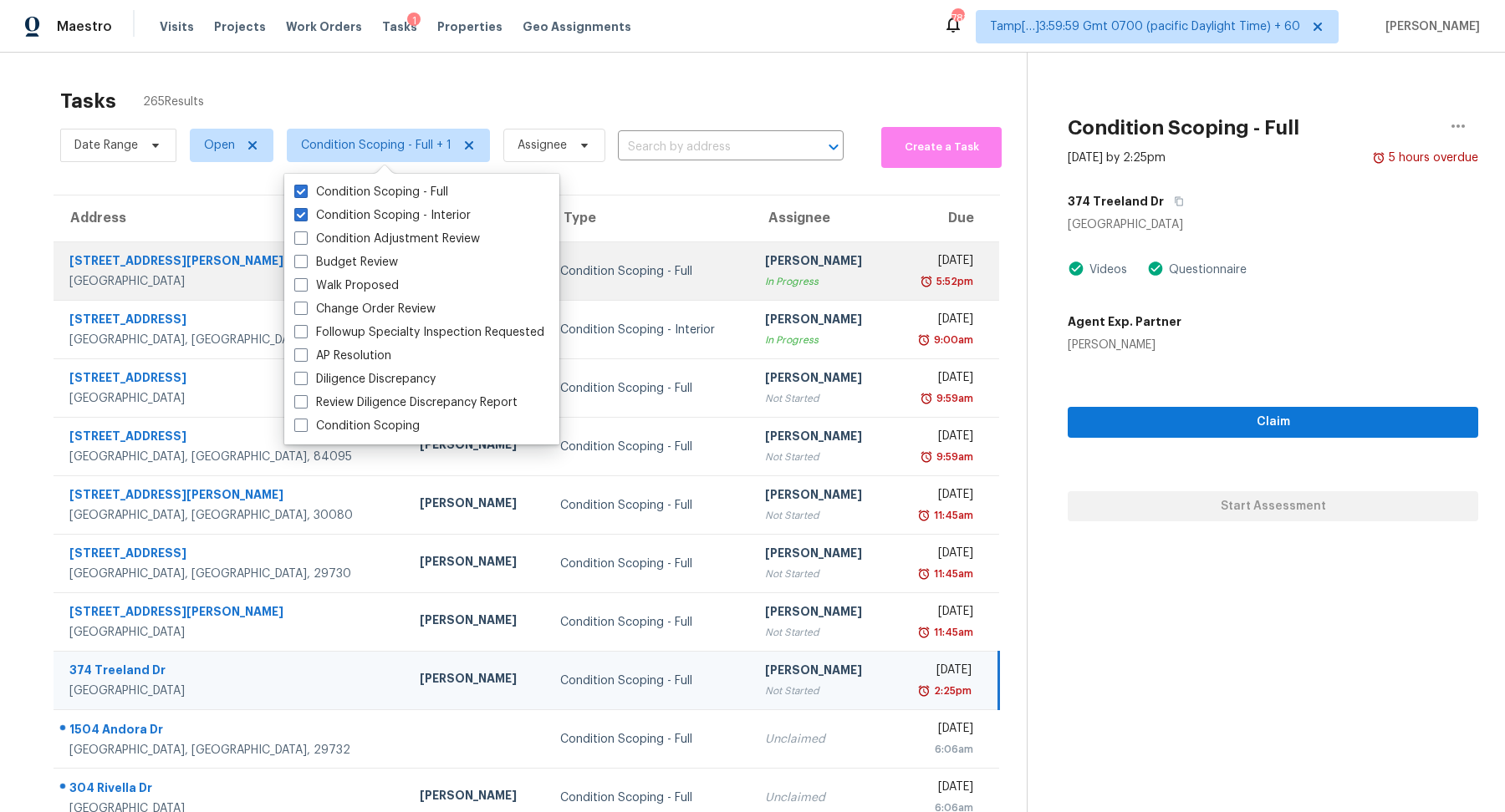
click at [794, 271] on div "[PERSON_NAME]" at bounding box center [821, 263] width 113 height 21
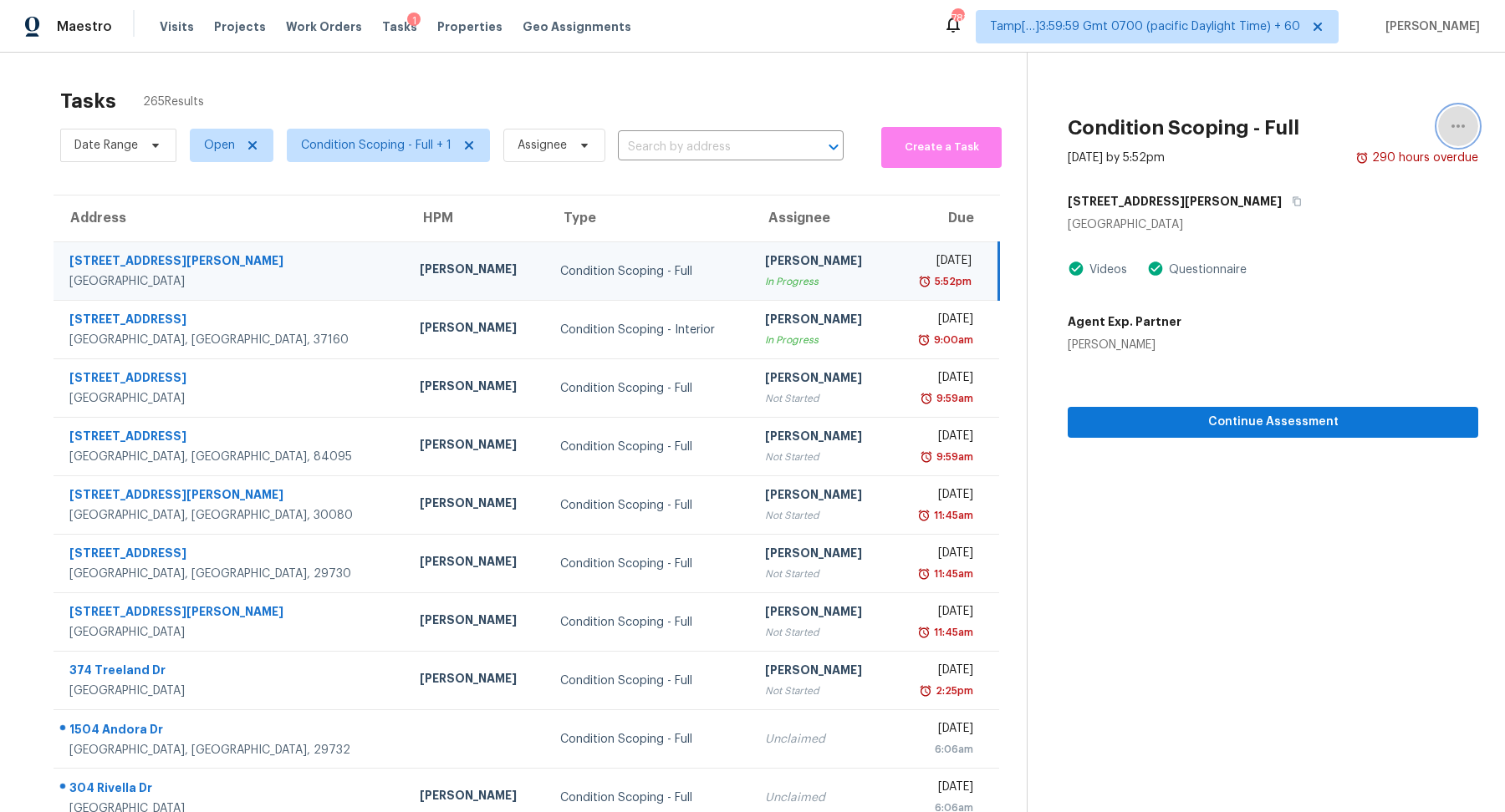
click at [1451, 126] on icon "button" at bounding box center [1457, 127] width 13 height 3
click at [1333, 135] on div "Mark as Blocked" at bounding box center [1362, 129] width 130 height 16
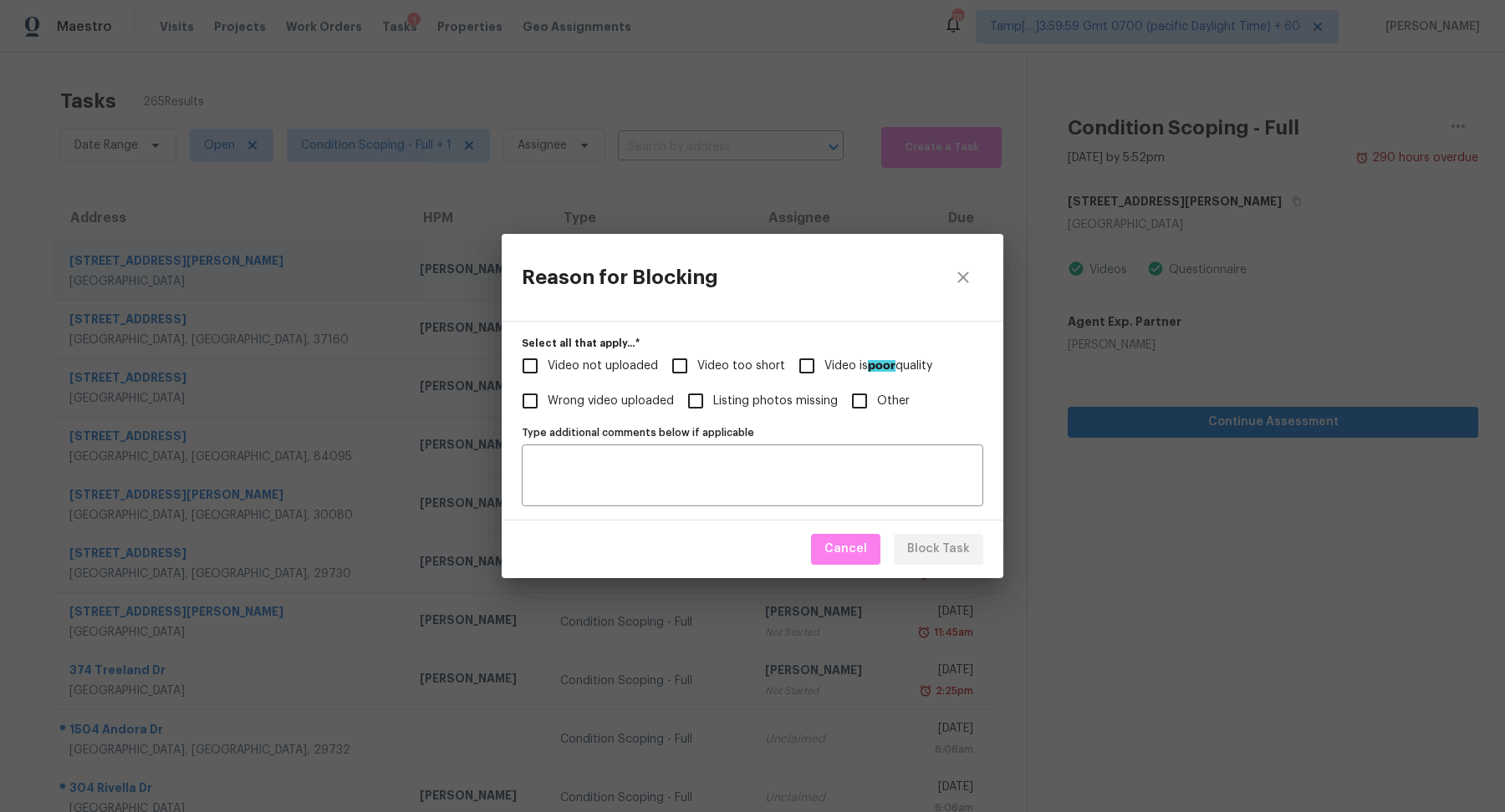
click at [752, 370] on span "Video too short" at bounding box center [740, 367] width 88 height 17
click at [697, 370] on input "Video too short" at bounding box center [680, 366] width 35 height 35
checkbox input "true"
click at [944, 549] on span "Block Task" at bounding box center [938, 549] width 62 height 21
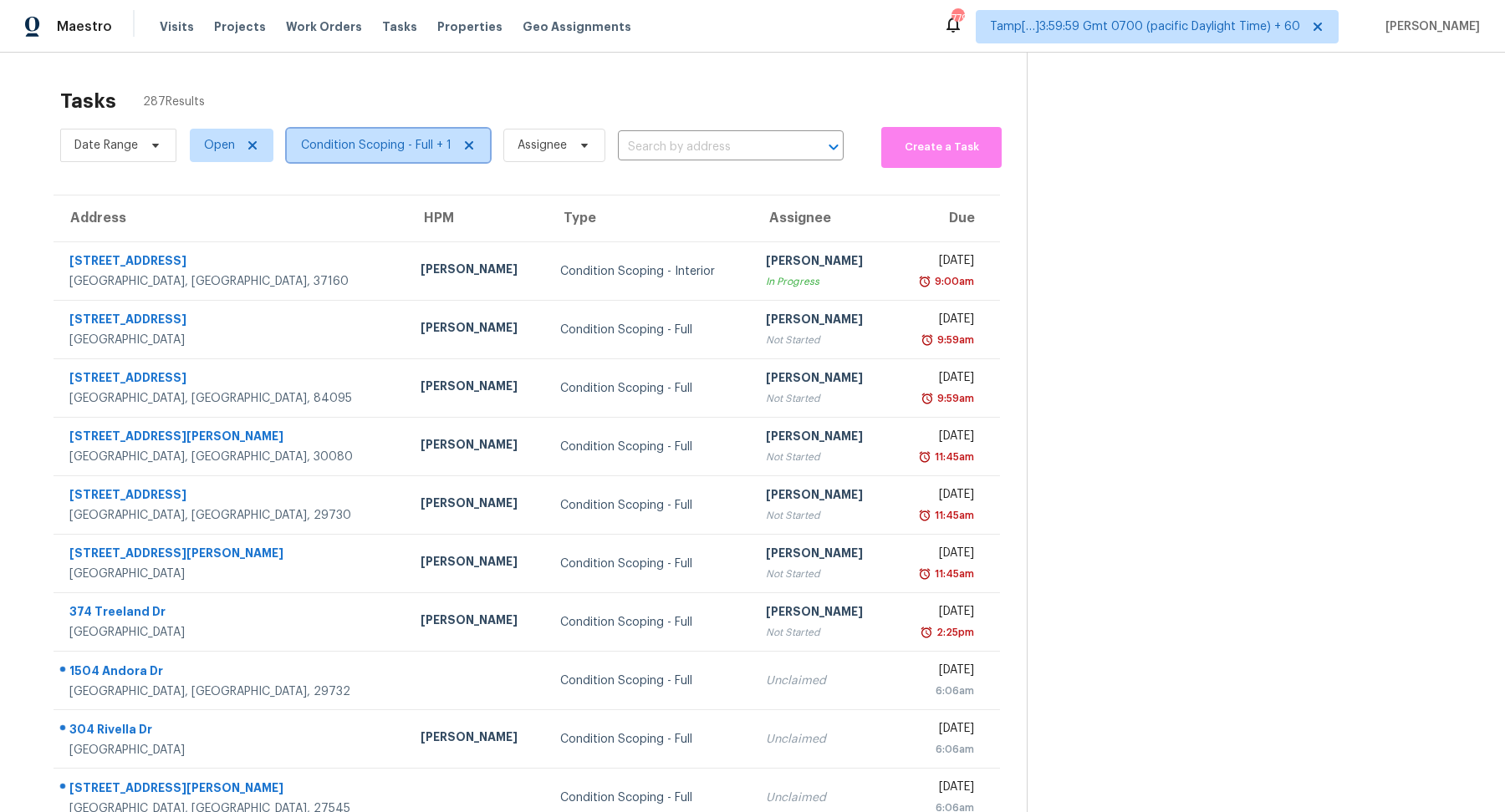
click at [358, 139] on span "Condition Scoping - Full + 1" at bounding box center [376, 145] width 151 height 16
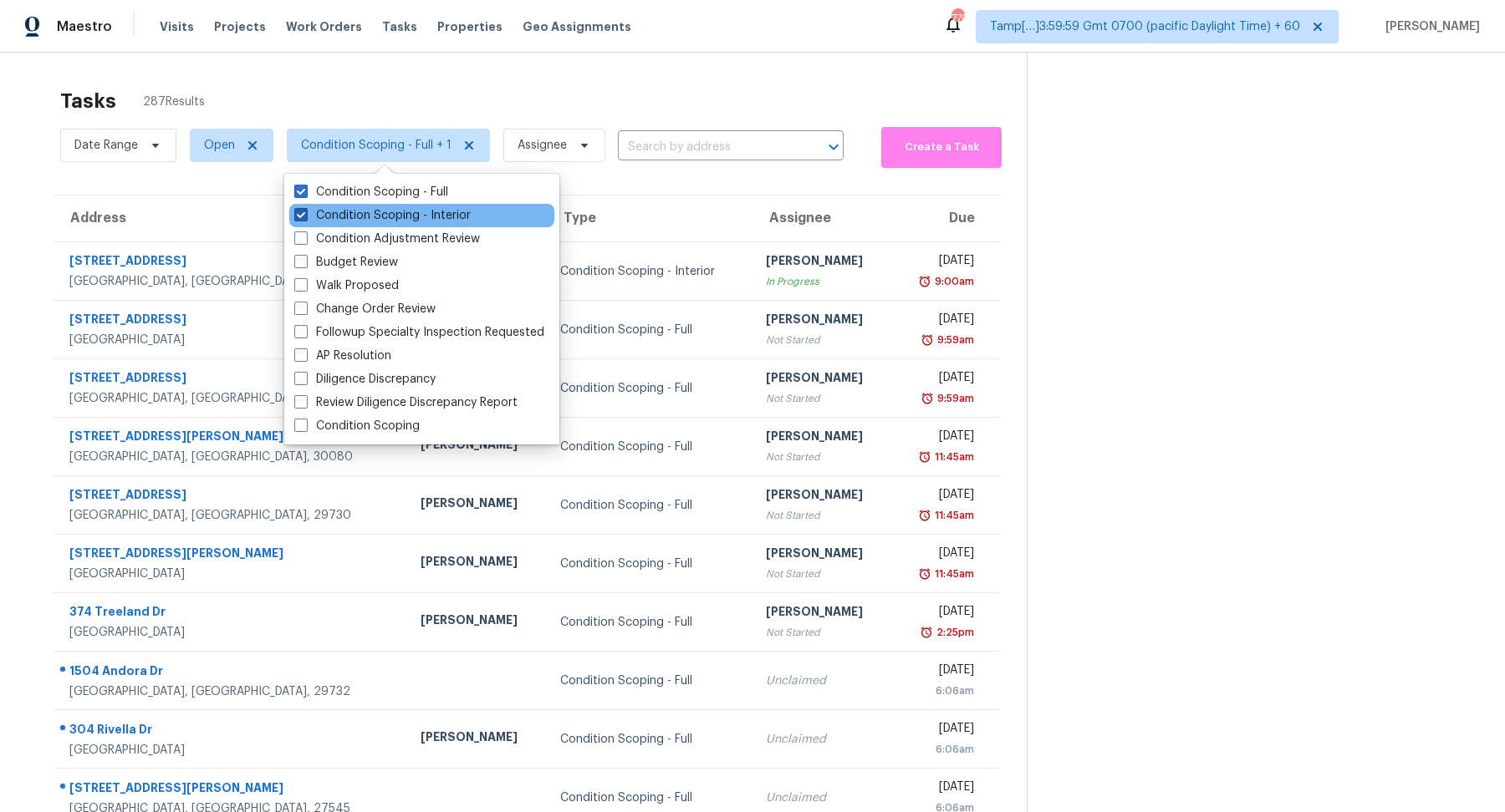
click at [379, 212] on label "Condition Scoping - Interior" at bounding box center [381, 215] width 176 height 16
click at [305, 212] on input "Condition Scoping - Interior" at bounding box center [299, 212] width 11 height 11
click at [379, 212] on label "Condition Scoping - Interior" at bounding box center [381, 215] width 176 height 16
click at [305, 212] on input "Condition Scoping - Interior" at bounding box center [299, 212] width 11 height 11
checkbox input "true"
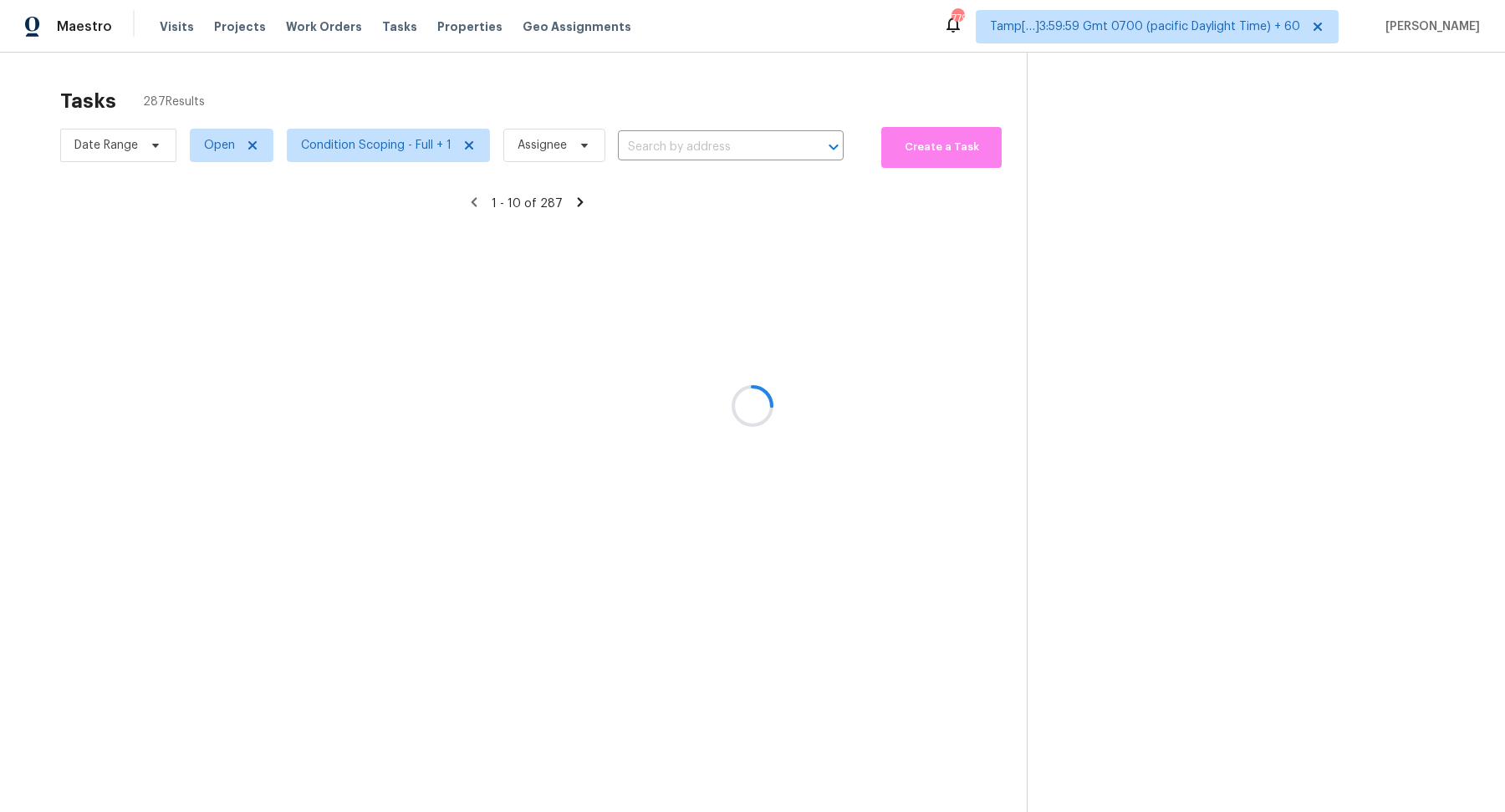
click at [574, 111] on div at bounding box center [752, 406] width 1505 height 812
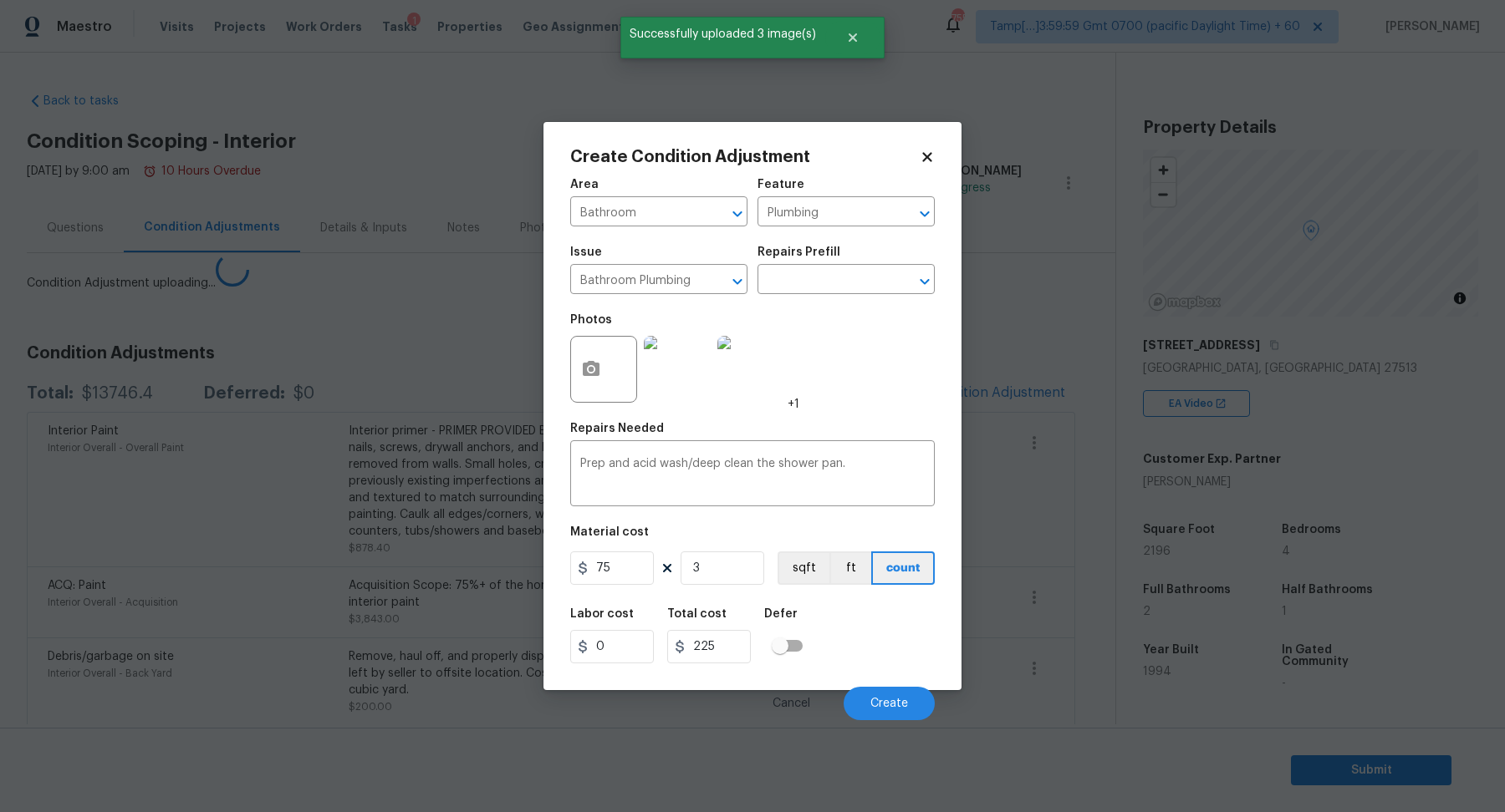
scroll to position [51, 0]
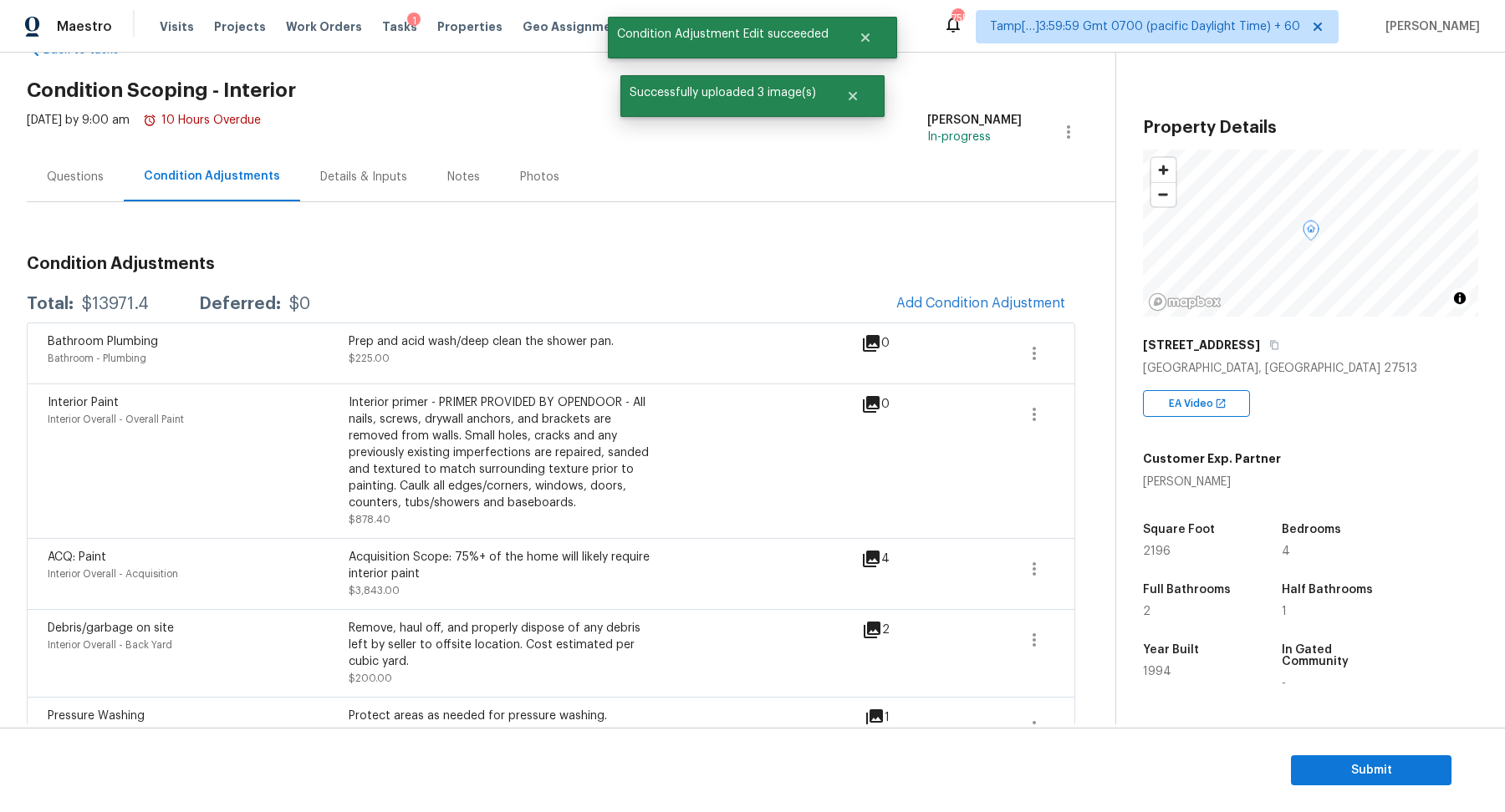
click at [968, 302] on span "Add Condition Adjustment" at bounding box center [981, 302] width 169 height 15
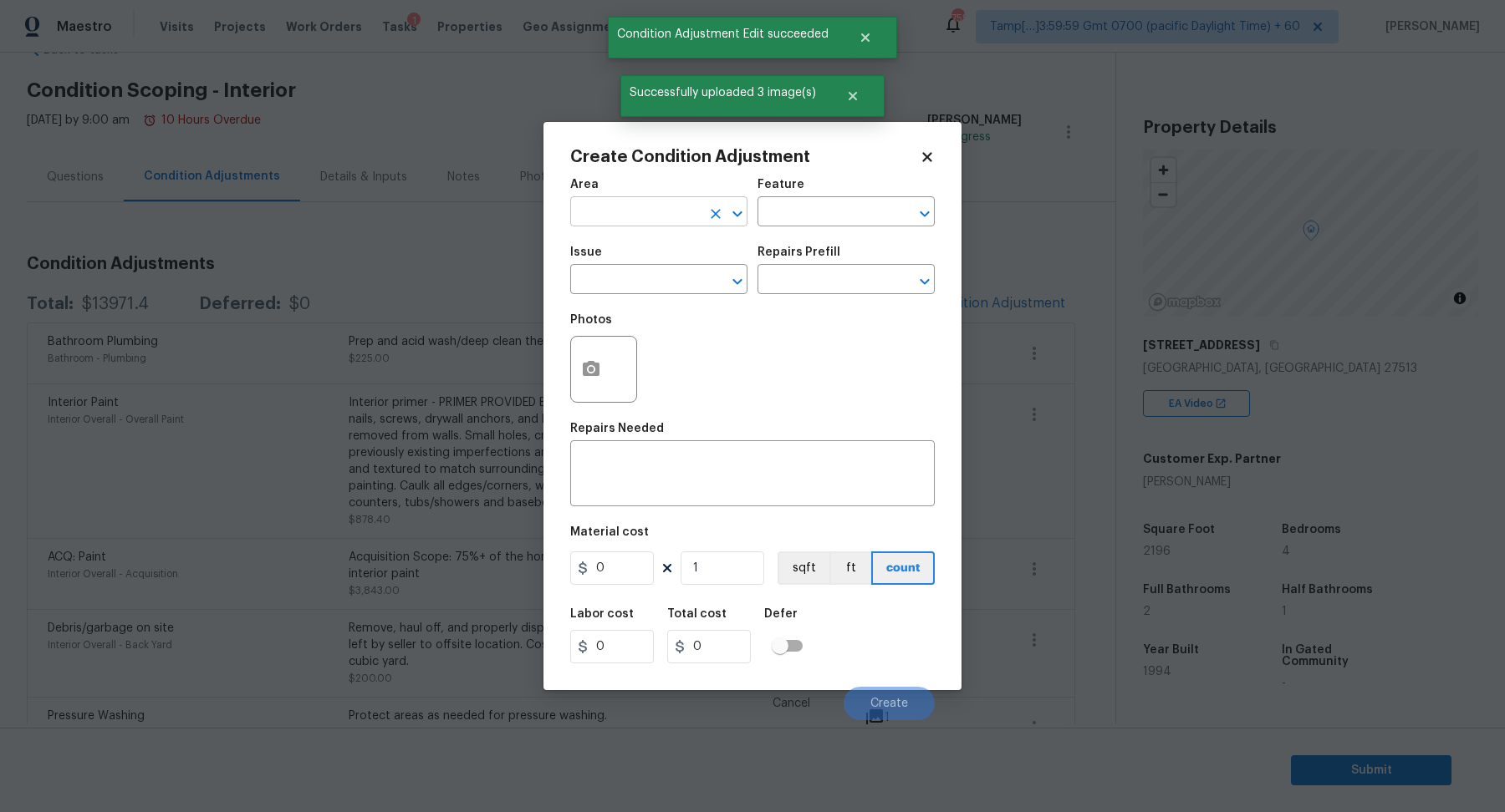
click at [662, 222] on input "text" at bounding box center [635, 213] width 130 height 26
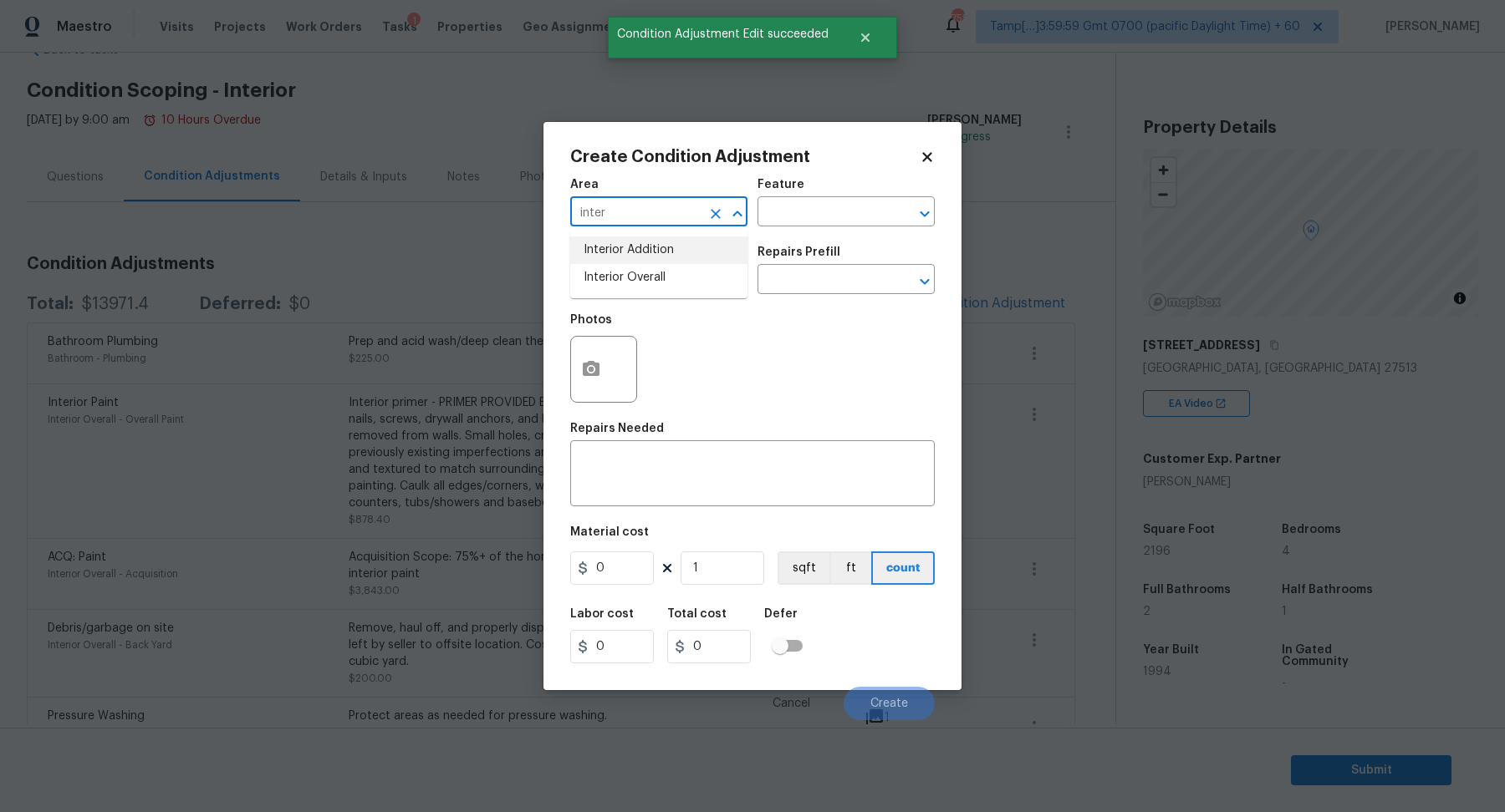
click at [642, 209] on input "inter" at bounding box center [635, 213] width 130 height 26
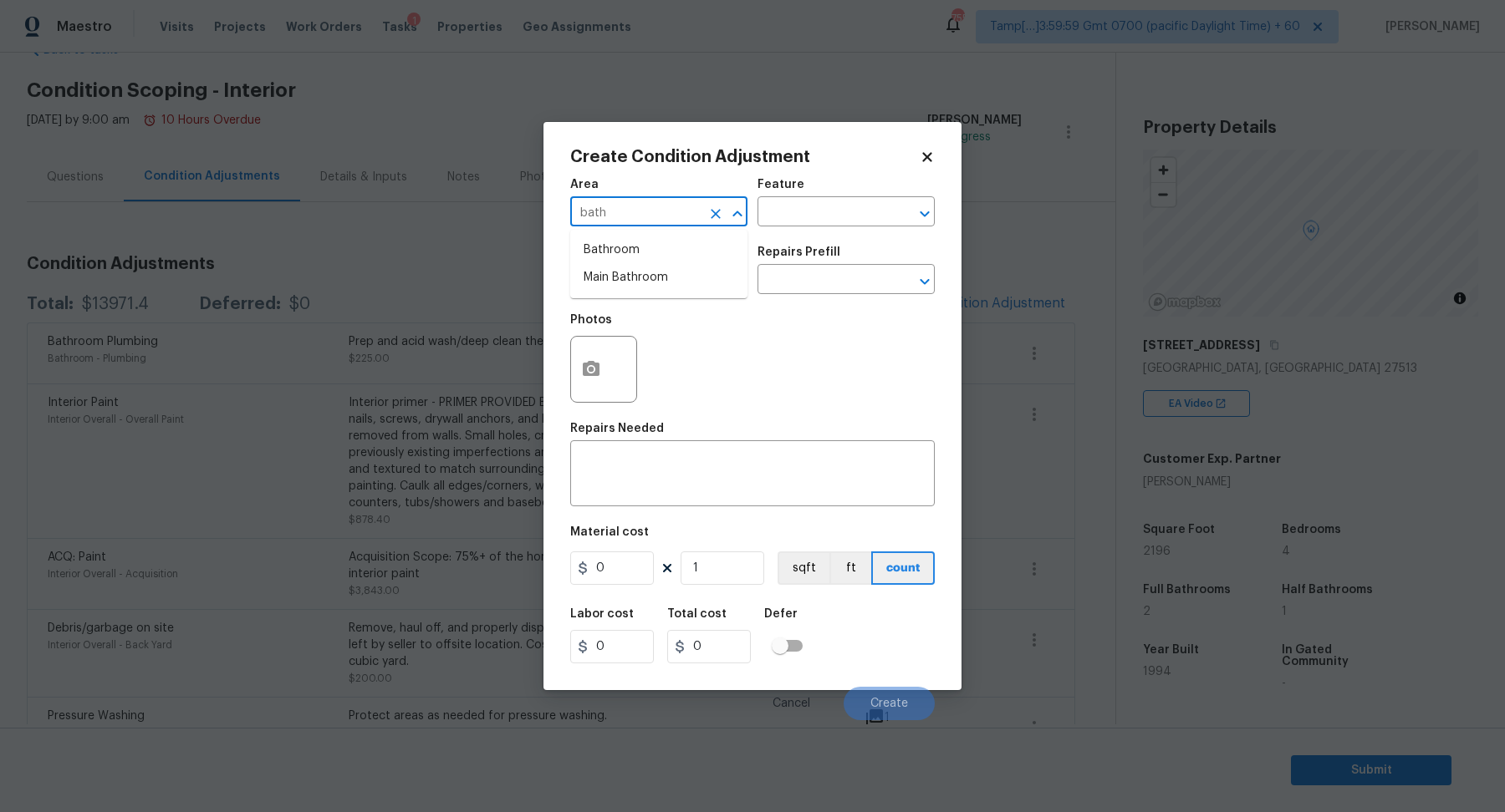
click at [619, 235] on ul "Bathroom Main Bathroom" at bounding box center [659, 263] width 177 height 68
click at [619, 255] on li "Bathroom" at bounding box center [659, 250] width 177 height 28
type input "Bathroom"
click at [579, 367] on button "button" at bounding box center [591, 369] width 40 height 65
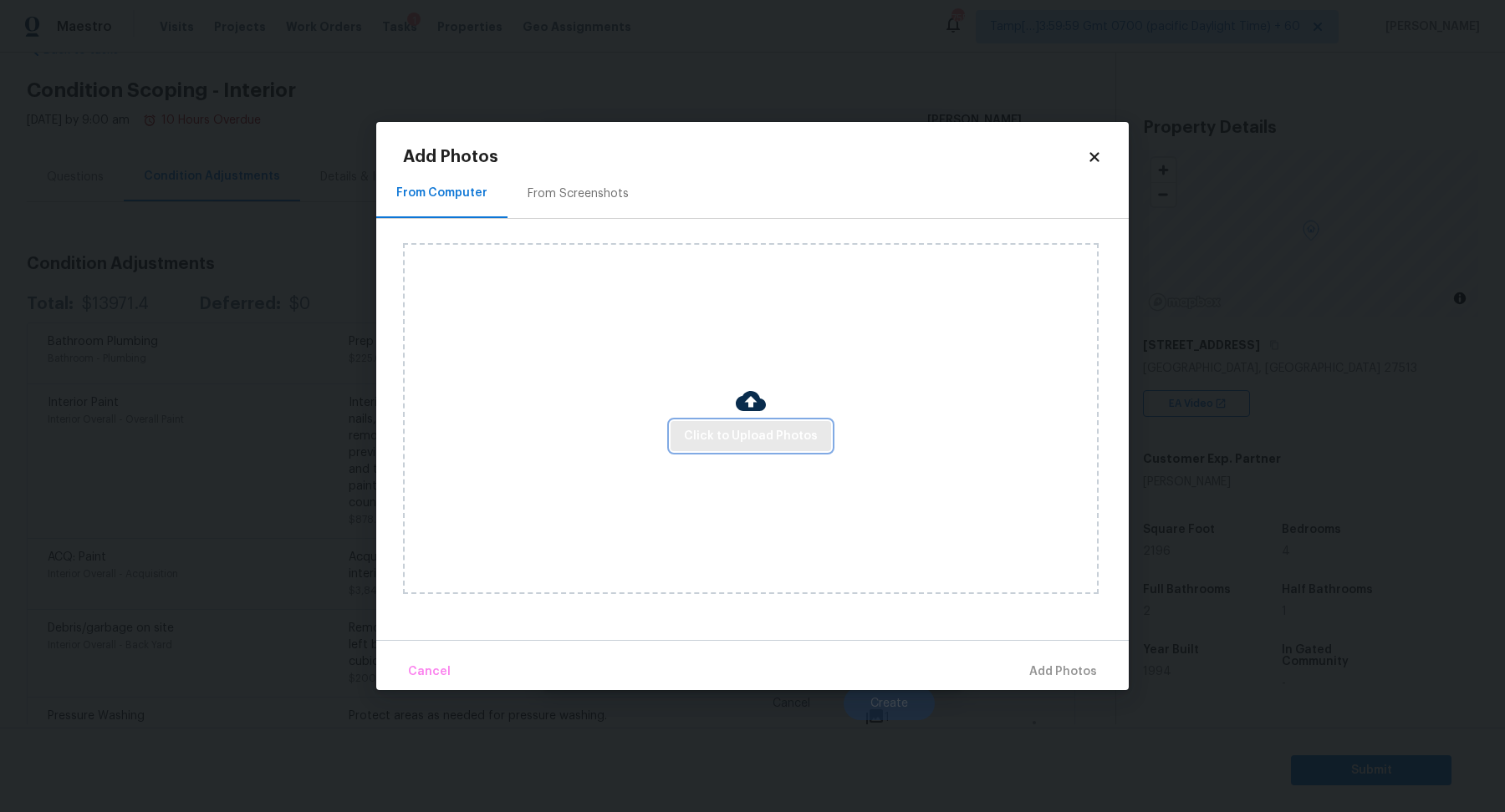
click at [771, 430] on span "Click to Upload Photos" at bounding box center [751, 437] width 134 height 21
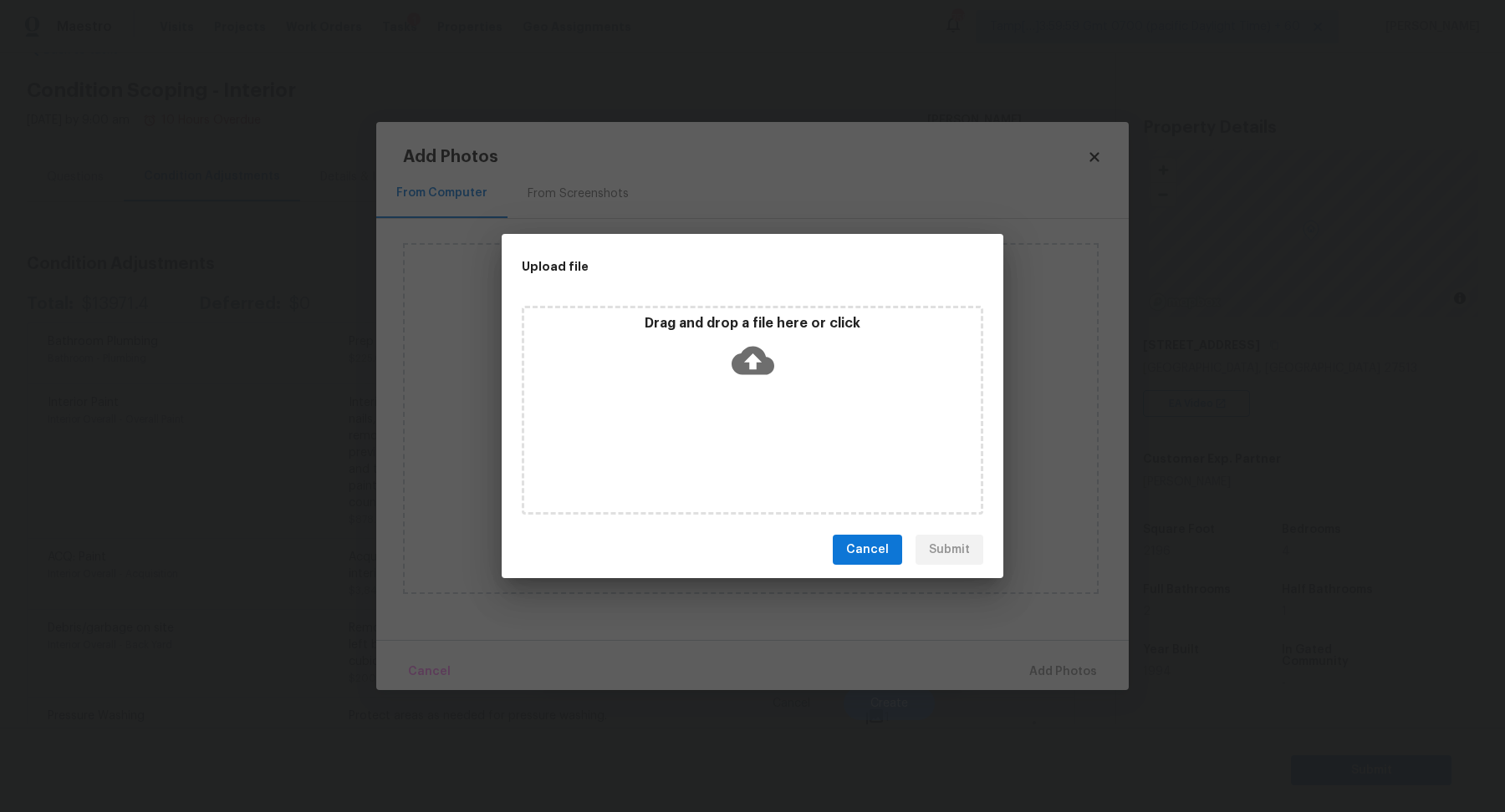
click at [804, 375] on div "Drag and drop a file here or click" at bounding box center [752, 351] width 456 height 72
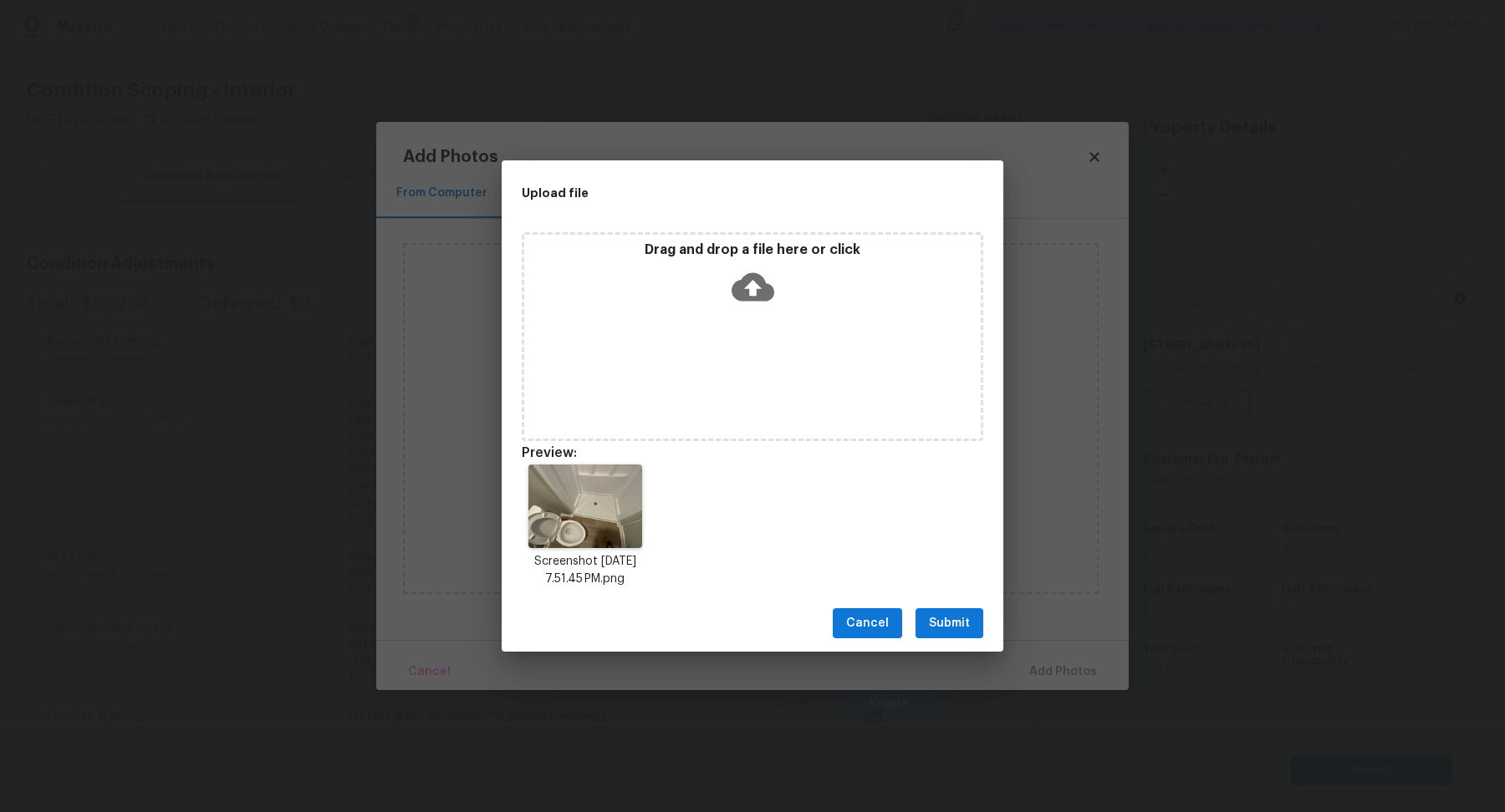
click at [979, 628] on button "Submit" at bounding box center [949, 624] width 68 height 31
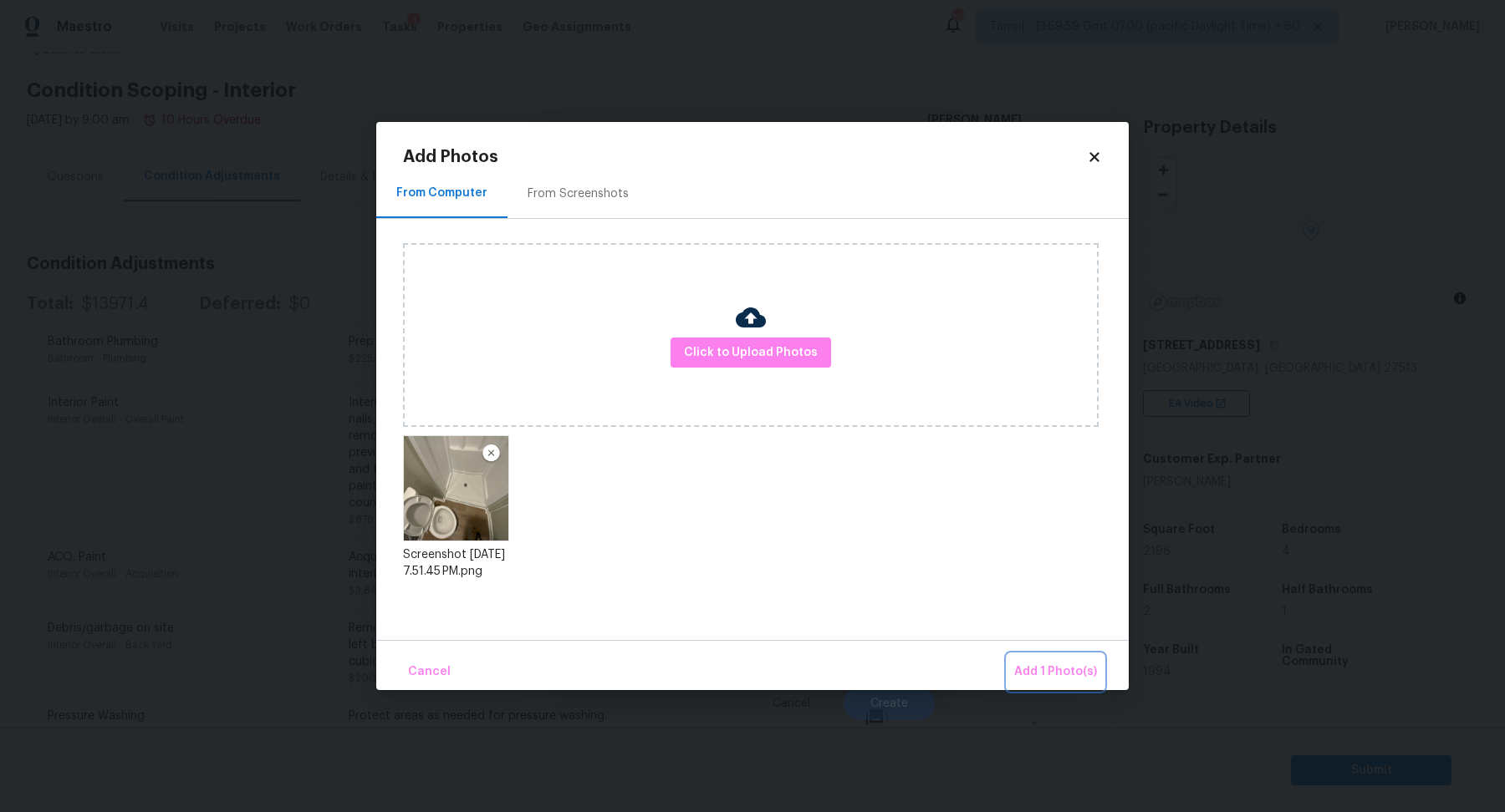
click at [1051, 666] on span "Add 1 Photo(s)" at bounding box center [1055, 672] width 82 height 21
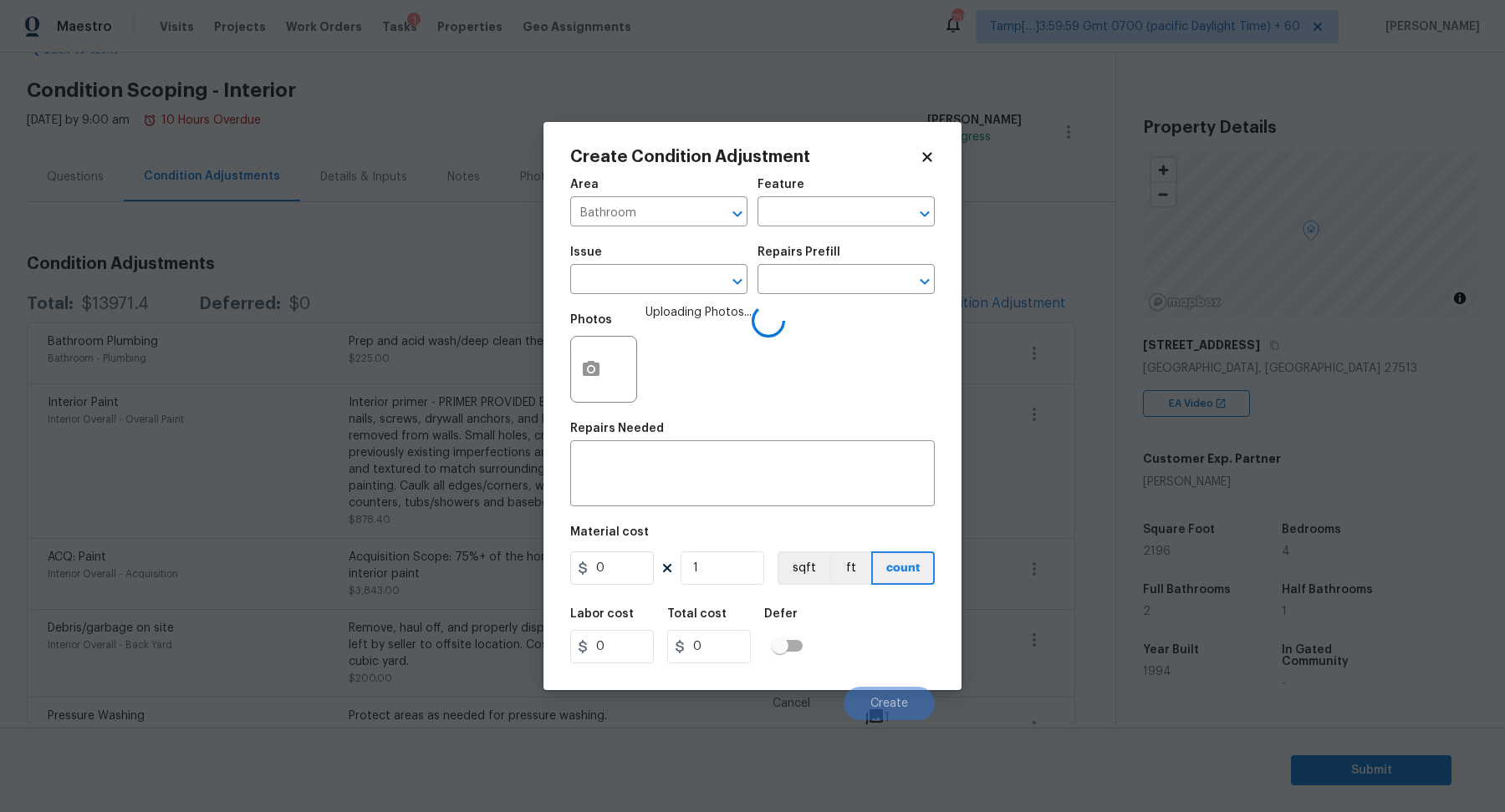
click at [697, 440] on div "Repairs Needed" at bounding box center [752, 433] width 364 height 22
click at [706, 453] on div "x ​" at bounding box center [752, 475] width 364 height 62
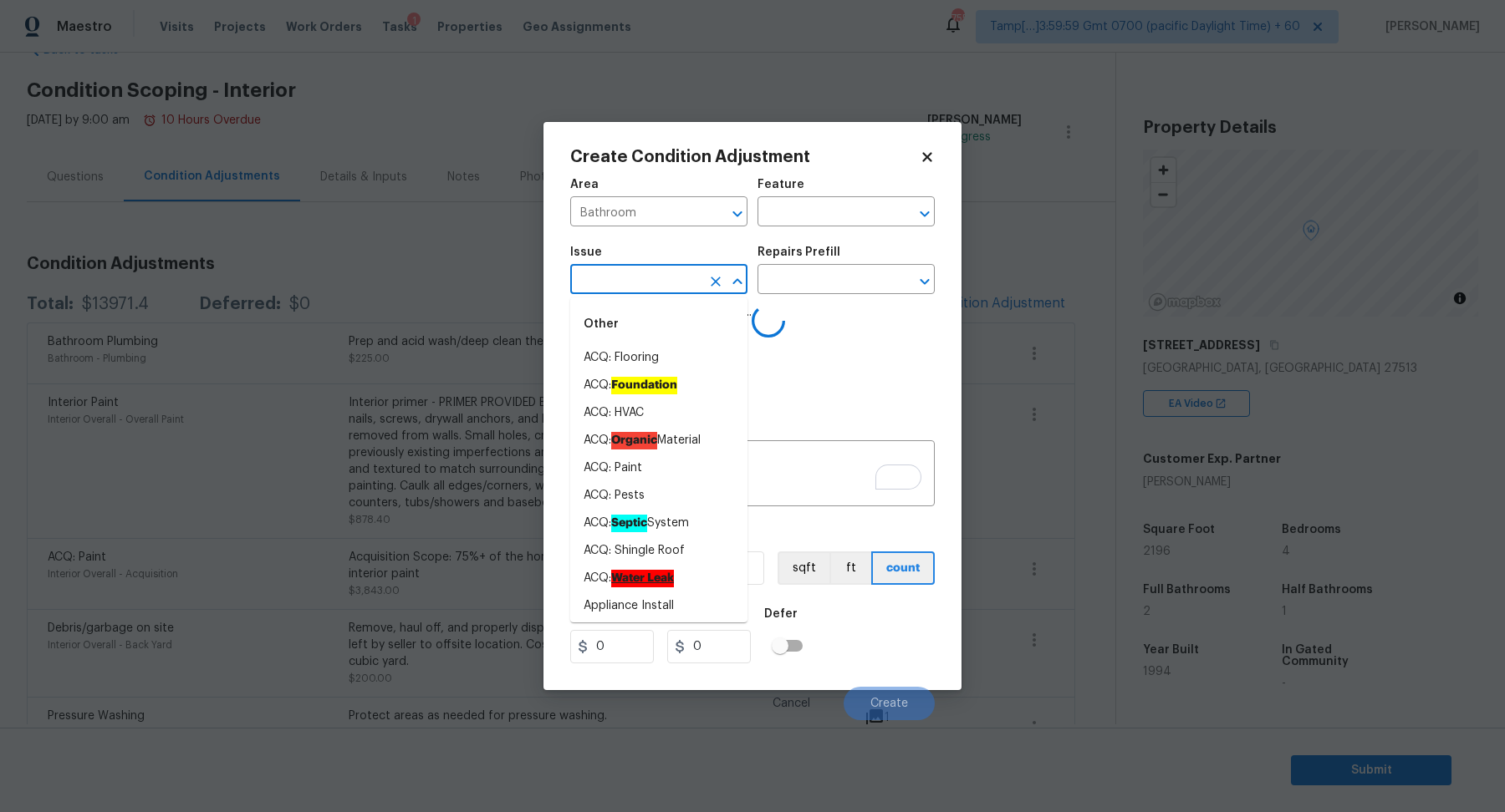
click at [662, 269] on input "text" at bounding box center [635, 282] width 130 height 26
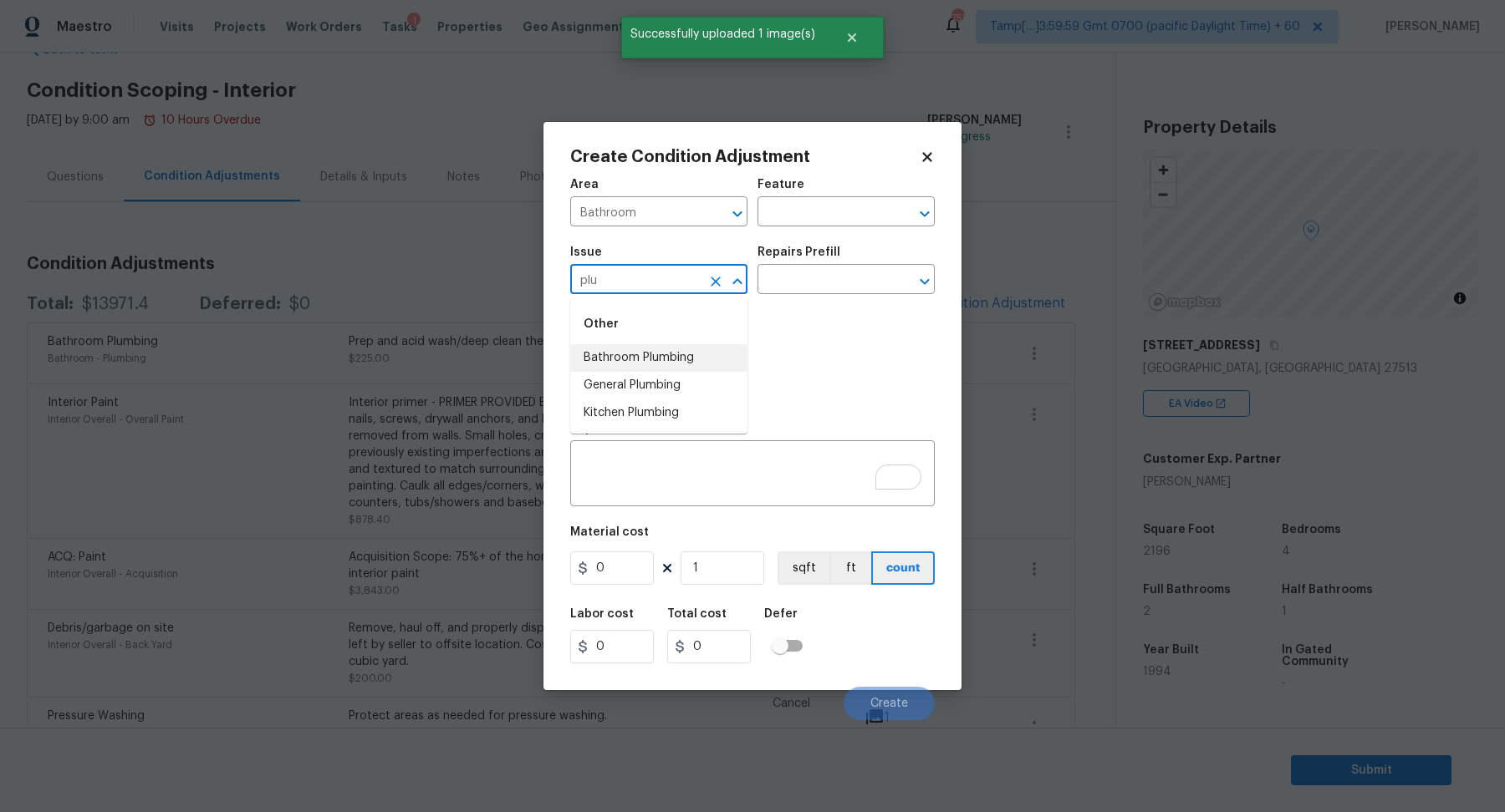
click at [683, 366] on li "Bathroom Plumbing" at bounding box center [659, 358] width 177 height 28
type input "Bathroom Plumbing"
click at [820, 287] on input "text" at bounding box center [823, 282] width 130 height 26
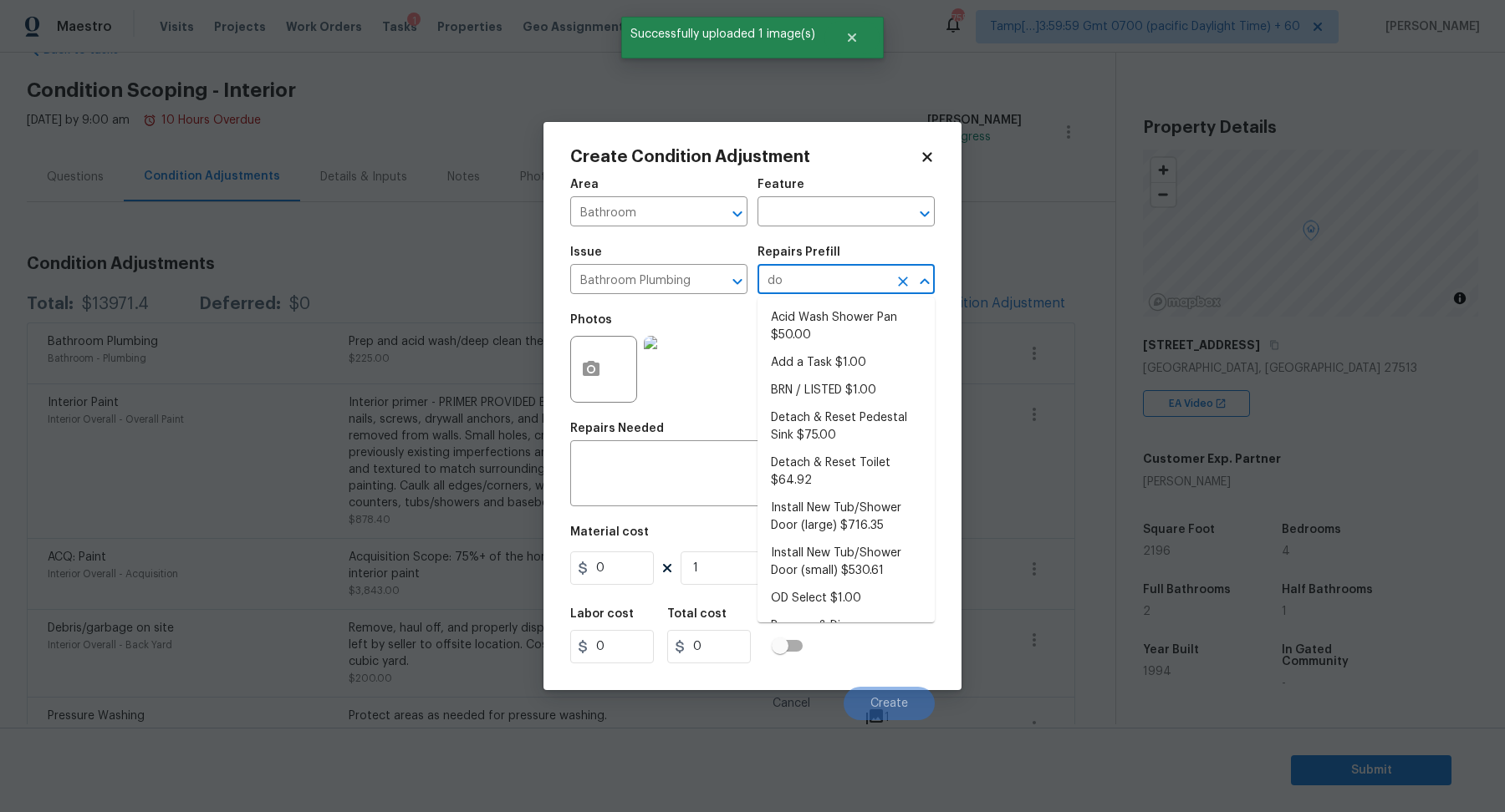
type input "doo"
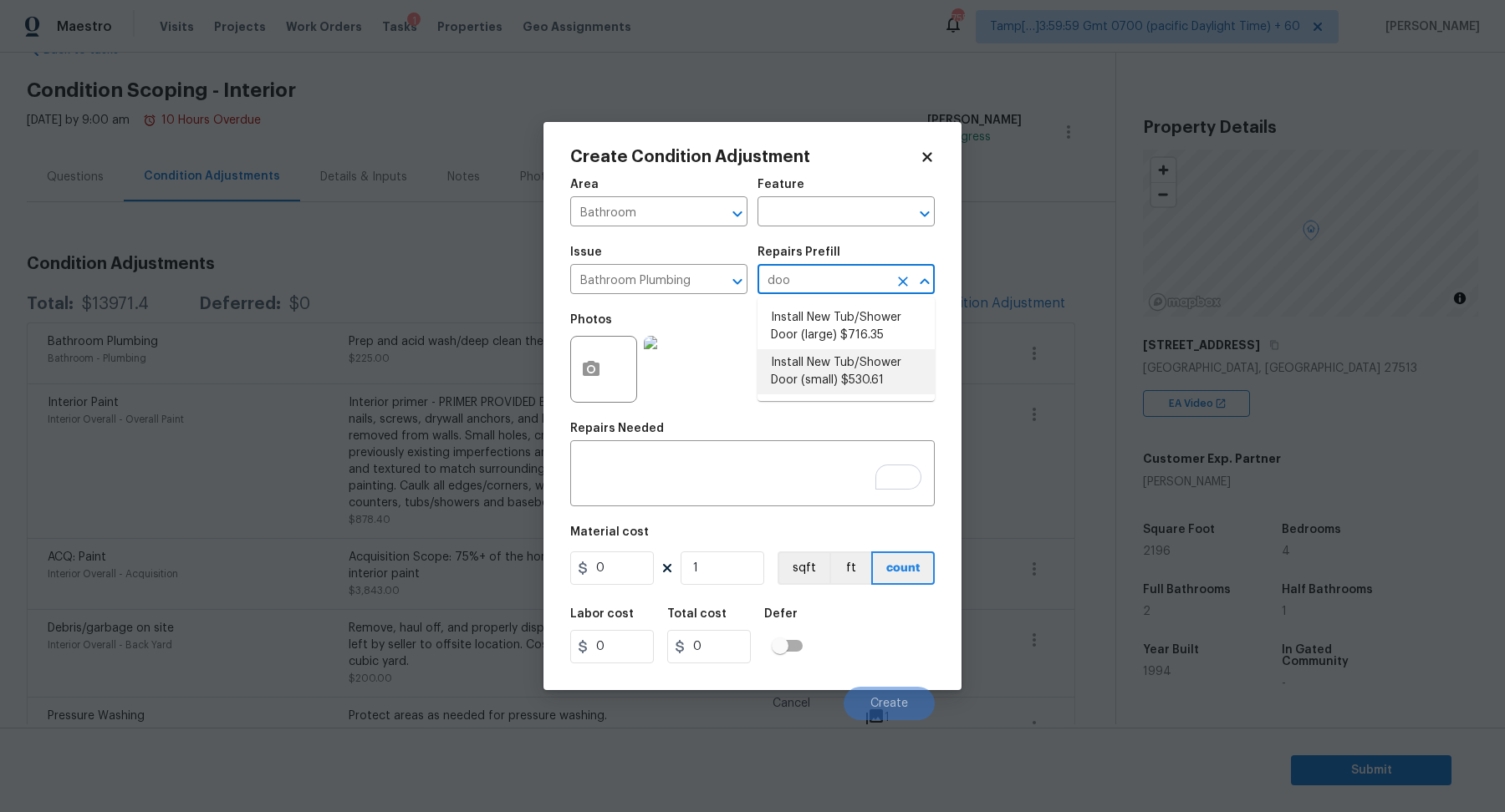
click at [908, 387] on li "Install New Tub/Shower Door (small) $530.61" at bounding box center [846, 372] width 177 height 45
type input "Plumbing"
type textarea "Prep the tub/shower surround and install a new 32''-36'' tempered shower door. …"
type input "530.61"
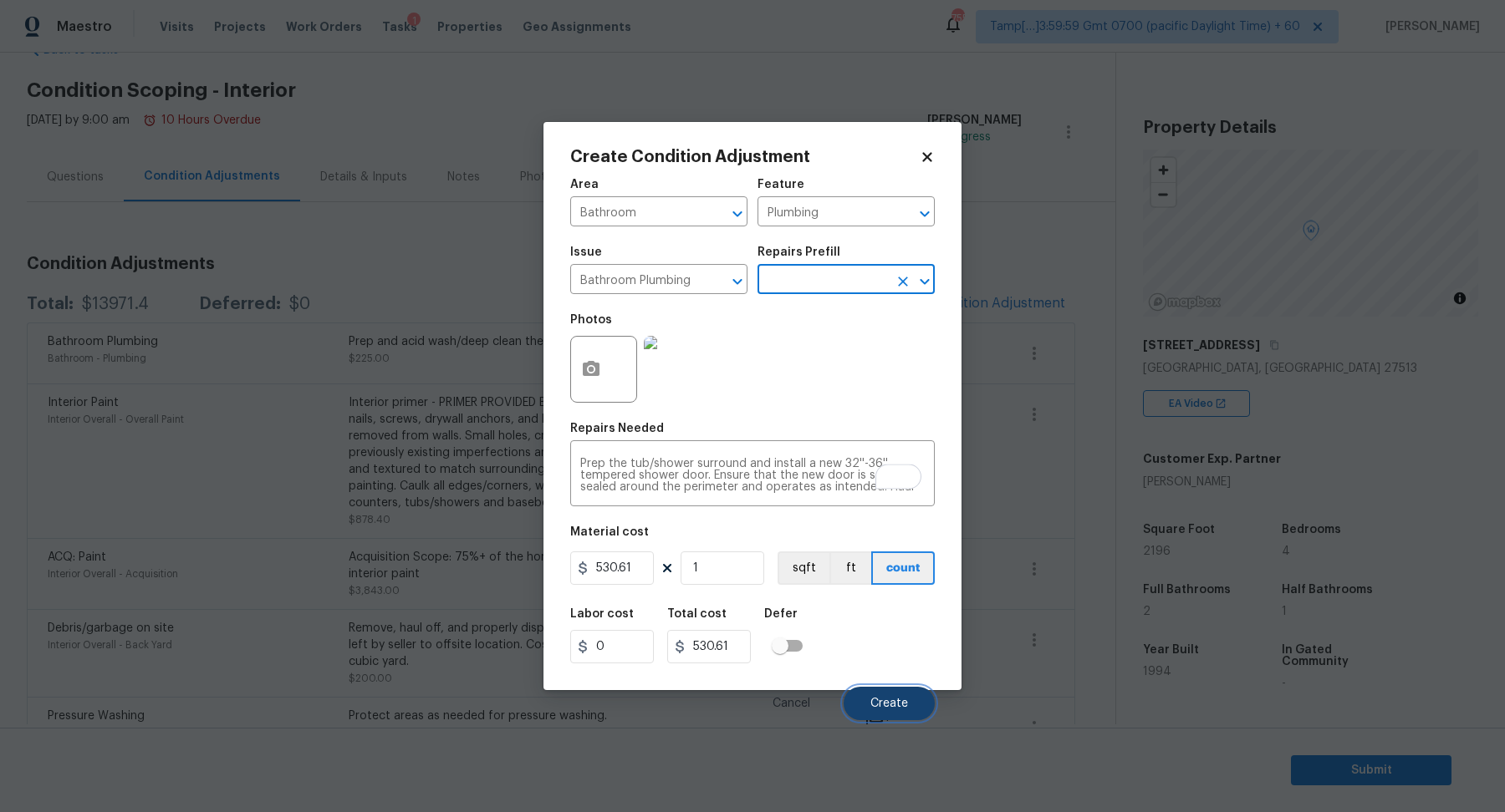
click at [860, 708] on button "Create" at bounding box center [889, 704] width 91 height 34
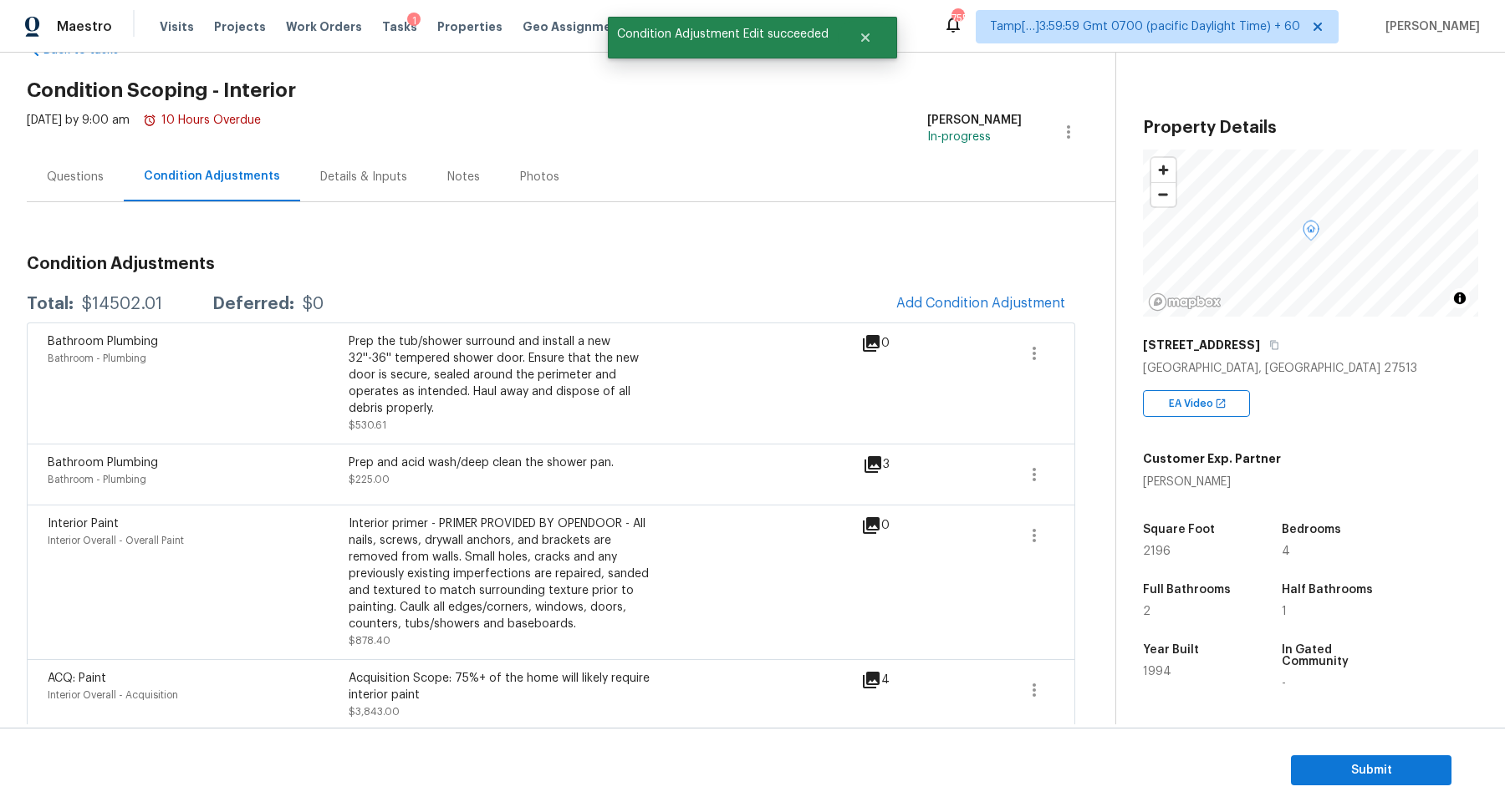
click at [113, 309] on div "$14502.01" at bounding box center [121, 303] width 81 height 16
copy div "$14502.01"
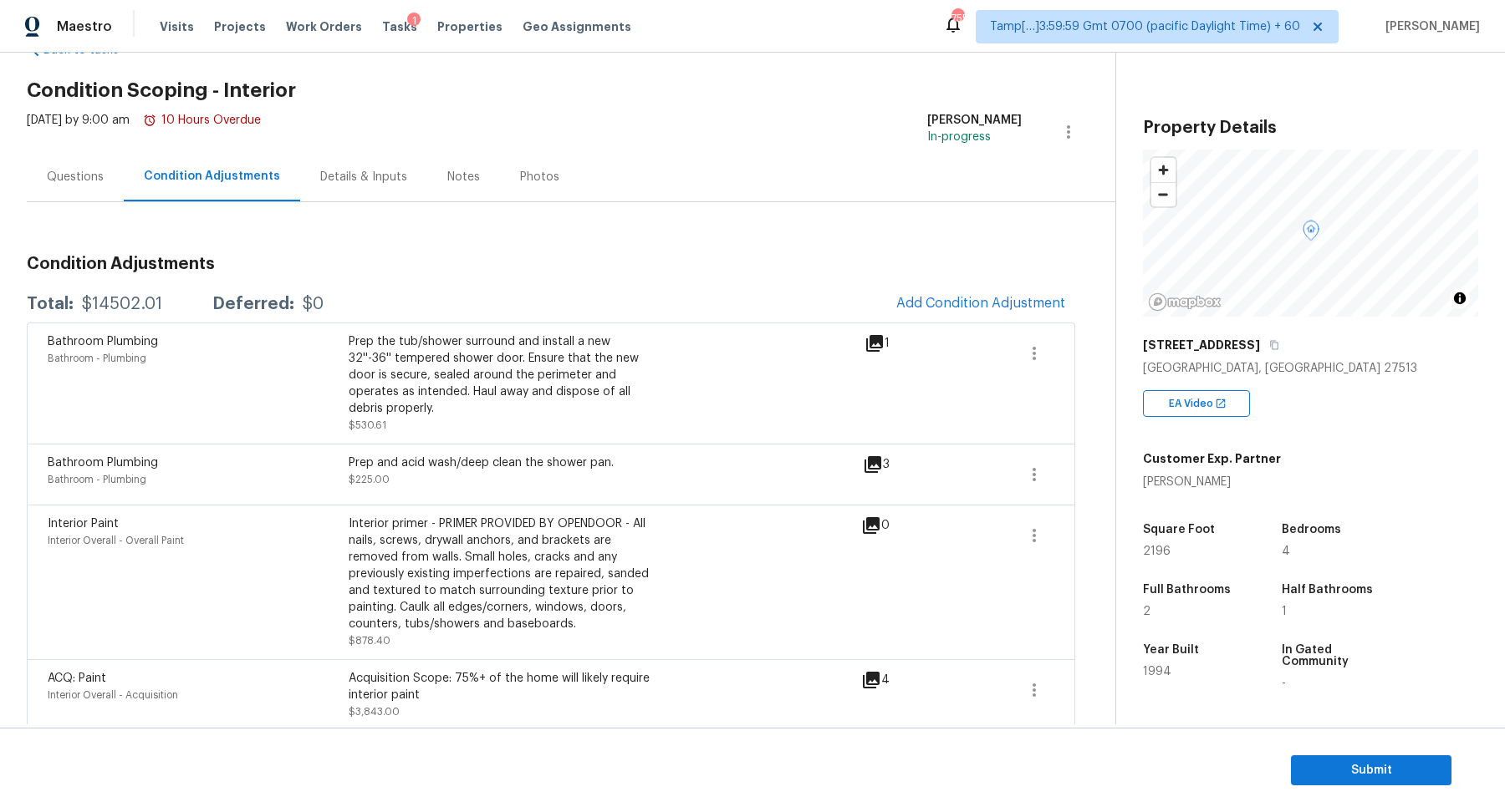
click at [63, 163] on div "Questions" at bounding box center [75, 176] width 97 height 49
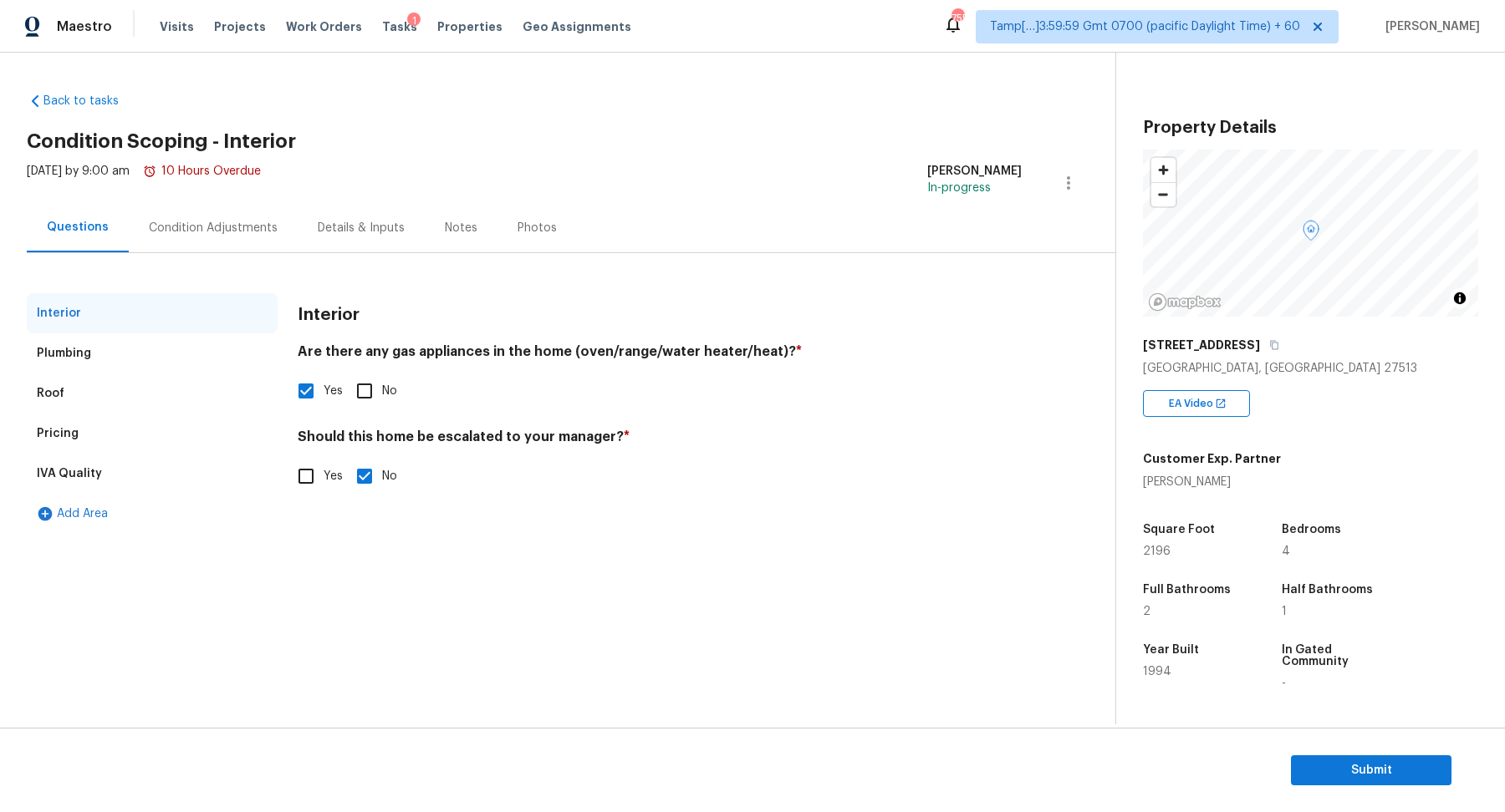
click at [58, 438] on div "Pricing" at bounding box center [57, 433] width 42 height 16
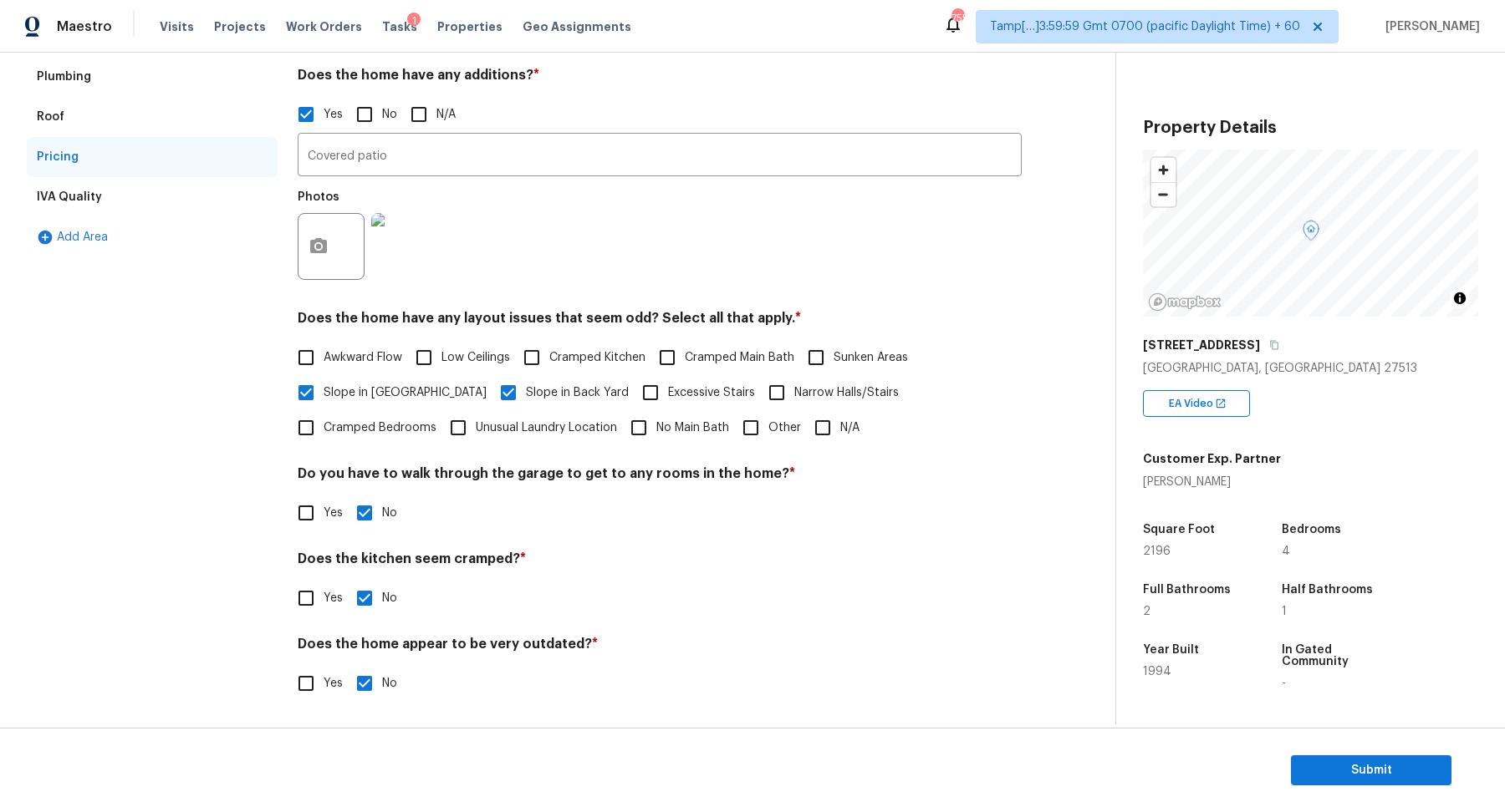
scroll to position [44, 0]
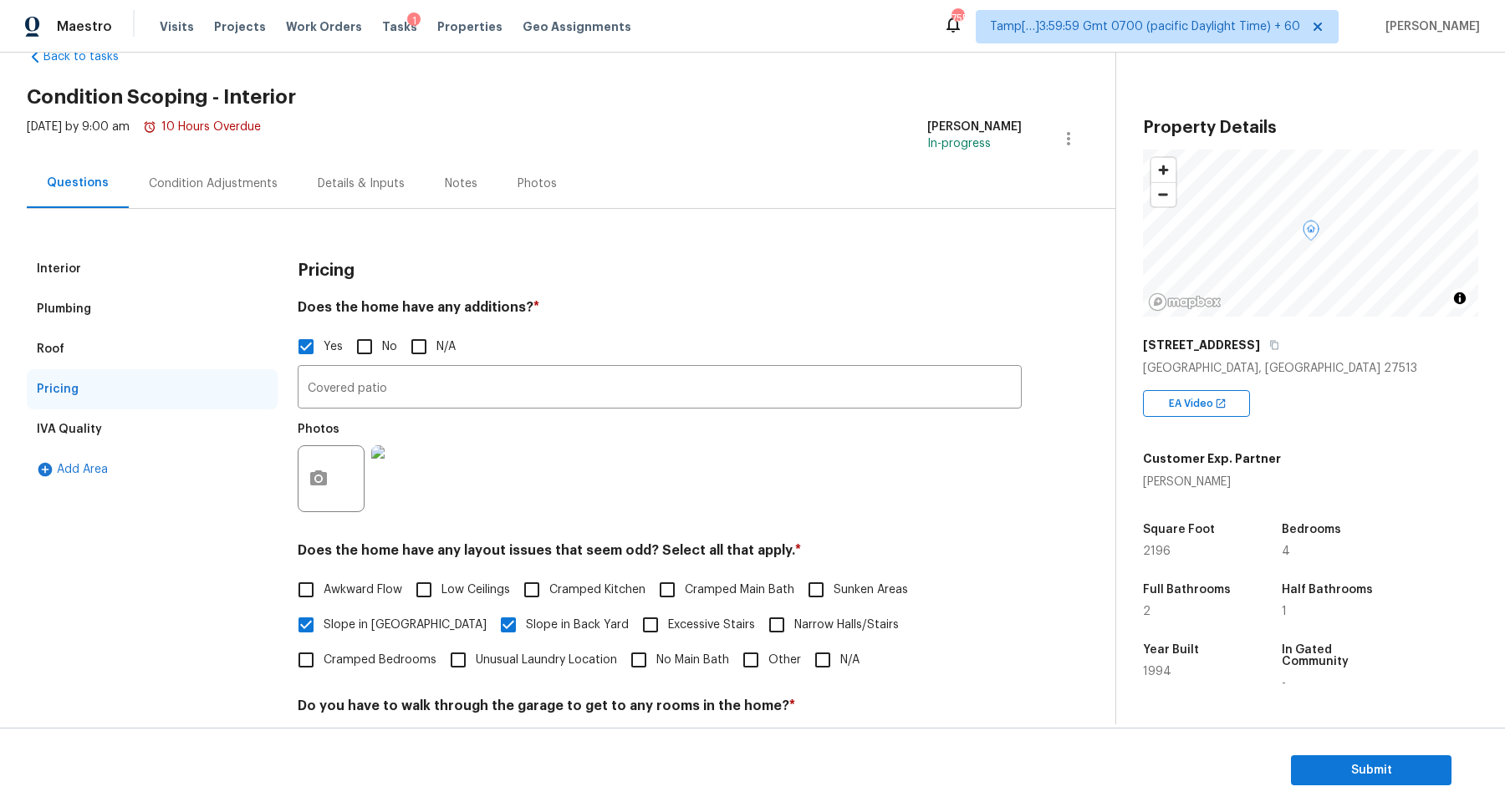
click at [108, 263] on div "Interior" at bounding box center [152, 269] width 251 height 40
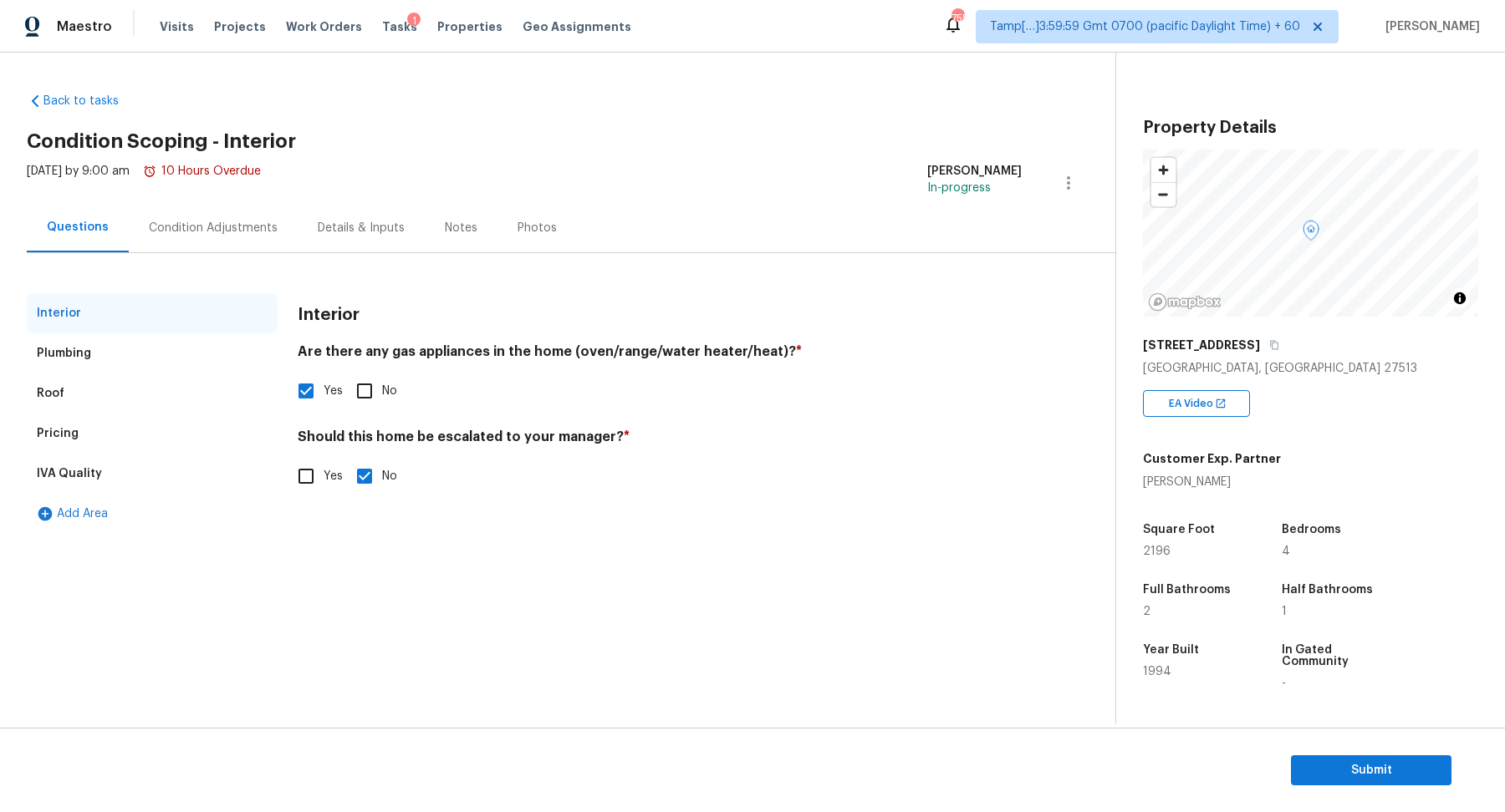
scroll to position [0, 0]
click at [308, 482] on input "Yes" at bounding box center [306, 476] width 35 height 35
checkbox input "true"
checkbox input "false"
click at [444, 519] on input "text" at bounding box center [659, 518] width 724 height 39
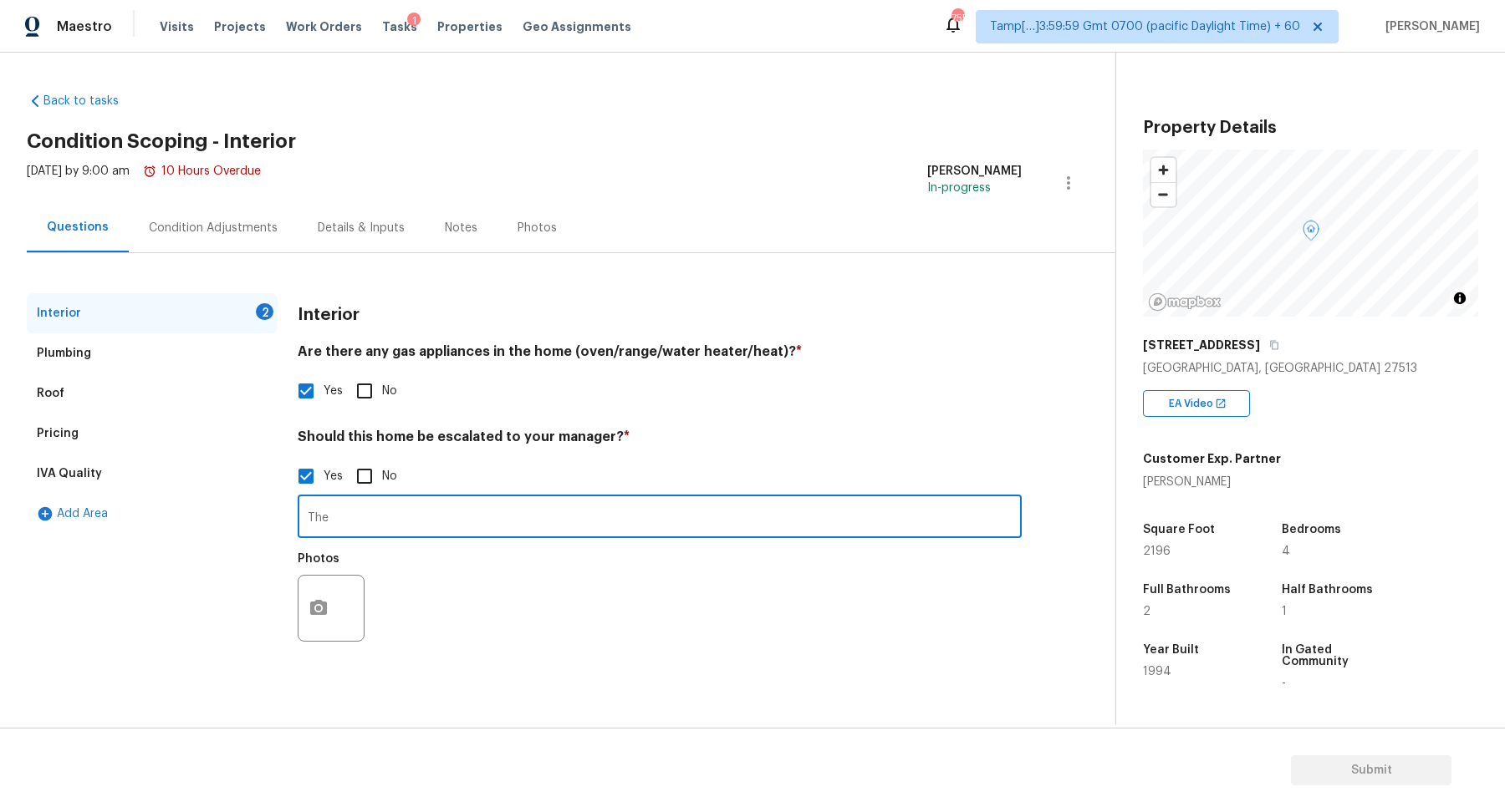
paste input "basement has a split AC but the HPM mentioned the basement needs HVAC, but no v…"
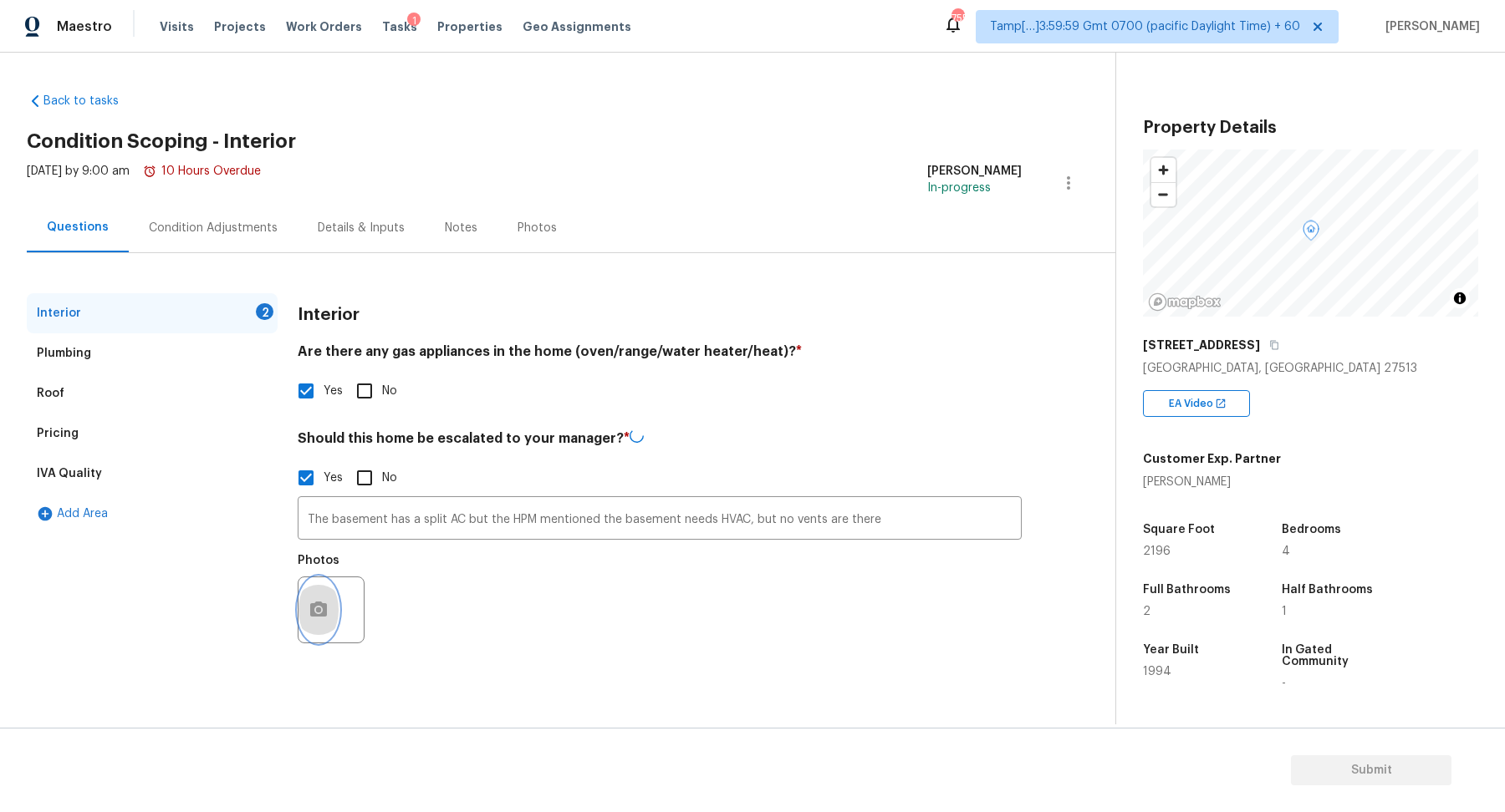
click at [329, 617] on button "button" at bounding box center [318, 609] width 40 height 65
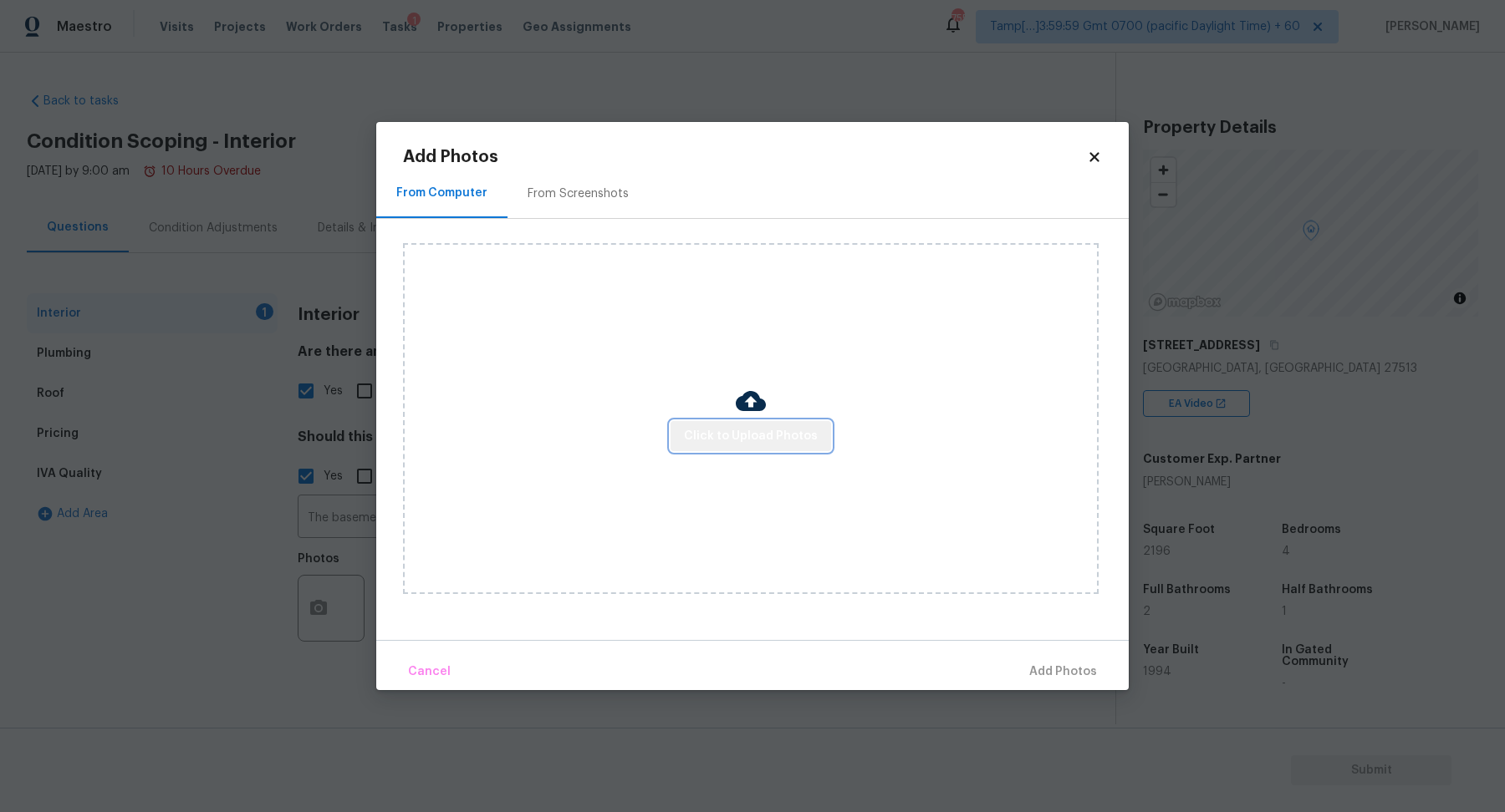
click at [787, 427] on span "Click to Upload Photos" at bounding box center [751, 437] width 134 height 21
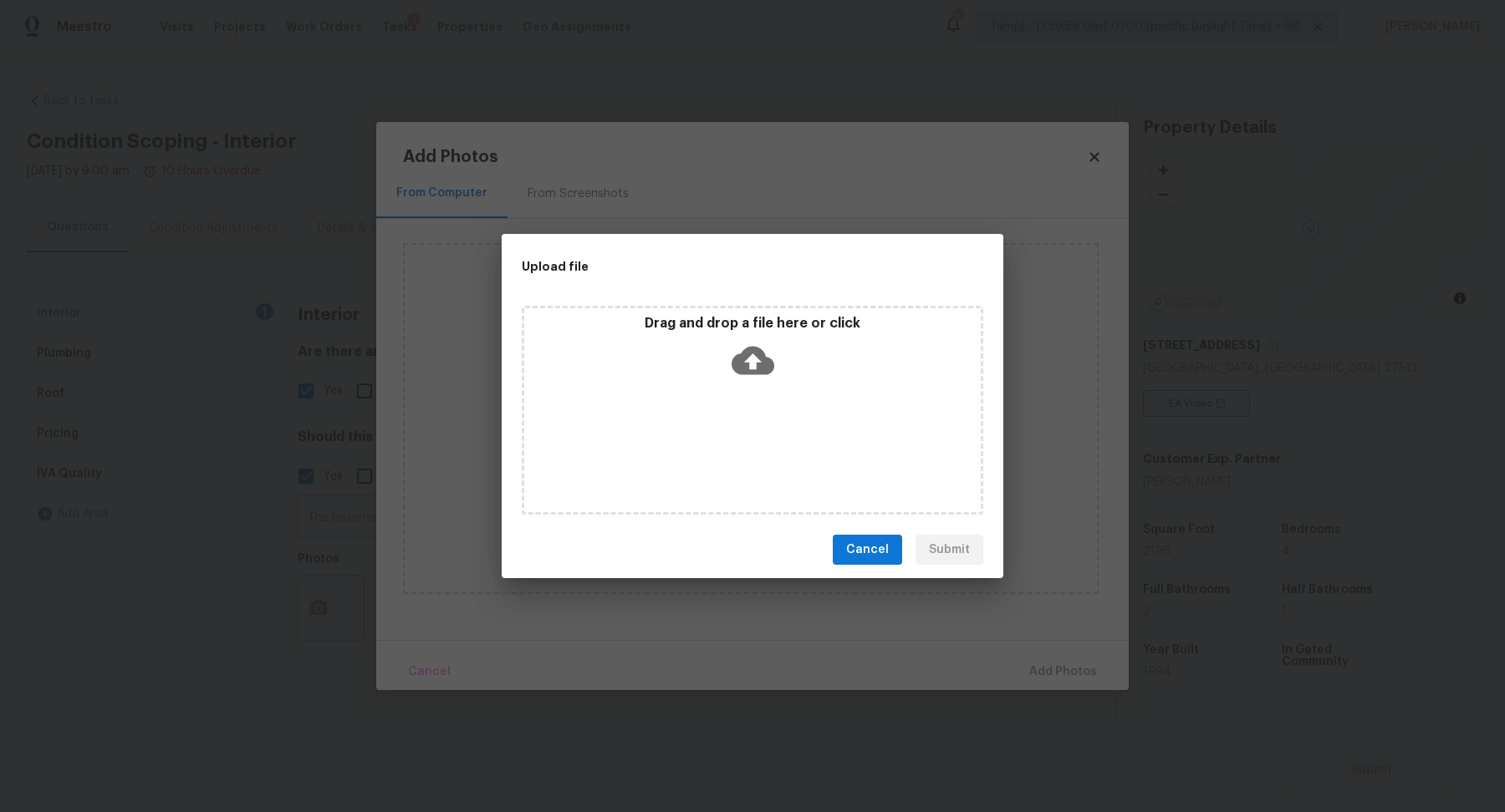
click at [808, 390] on div "Drag and drop a file here or click" at bounding box center [752, 410] width 461 height 209
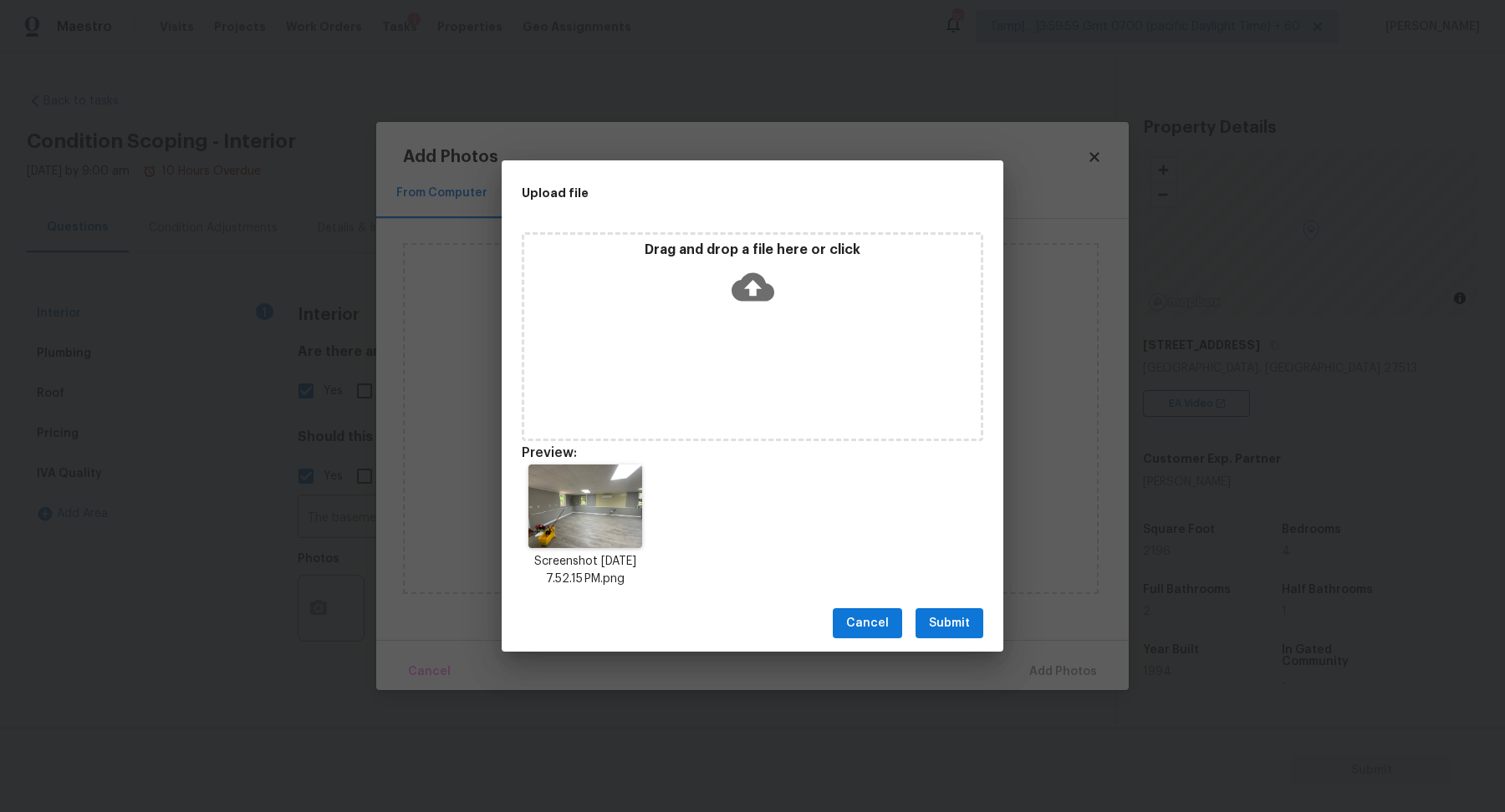
click at [941, 618] on span "Submit" at bounding box center [948, 624] width 41 height 21
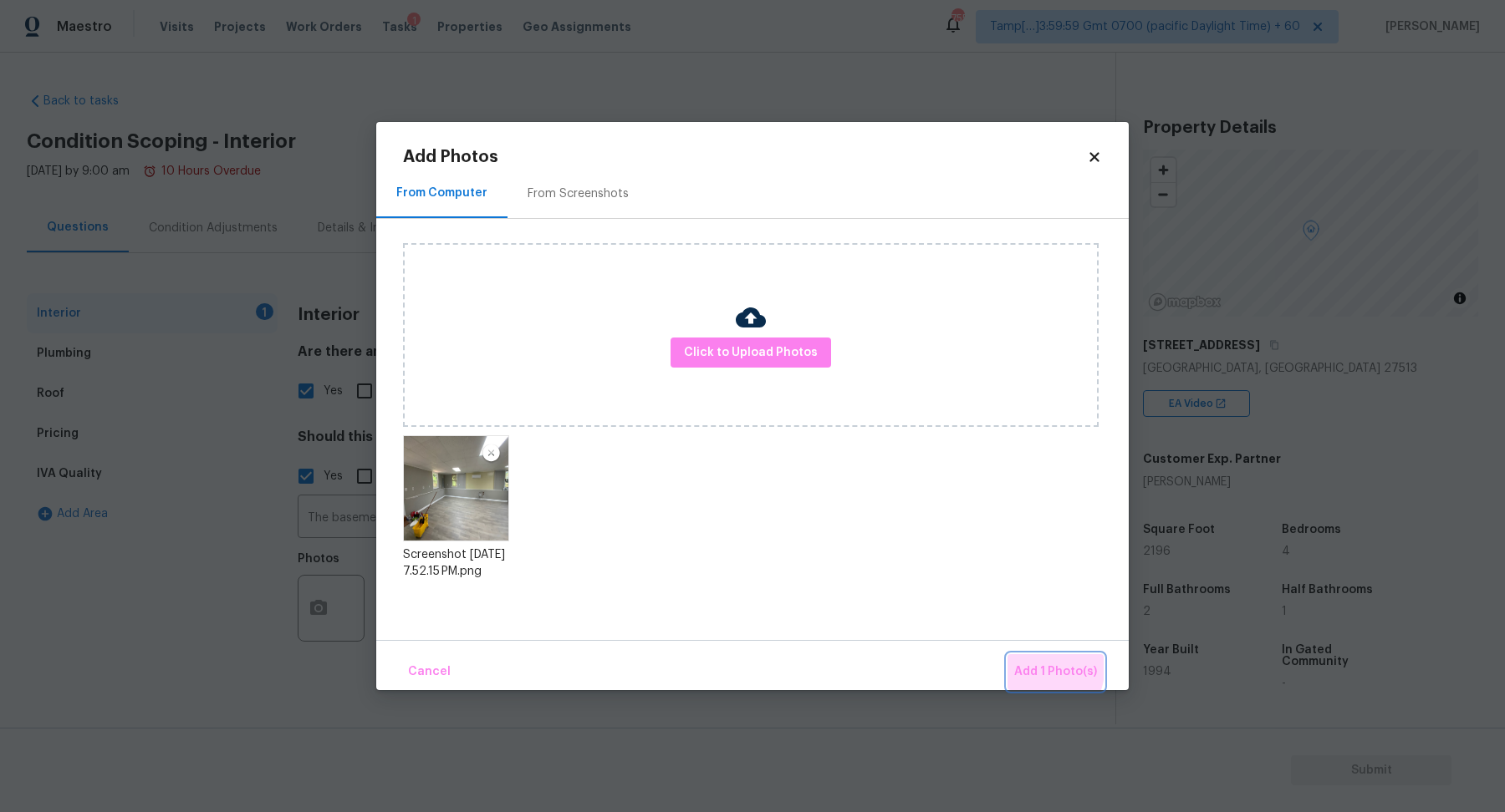
click at [1015, 663] on button "Add 1 Photo(s)" at bounding box center [1055, 672] width 96 height 36
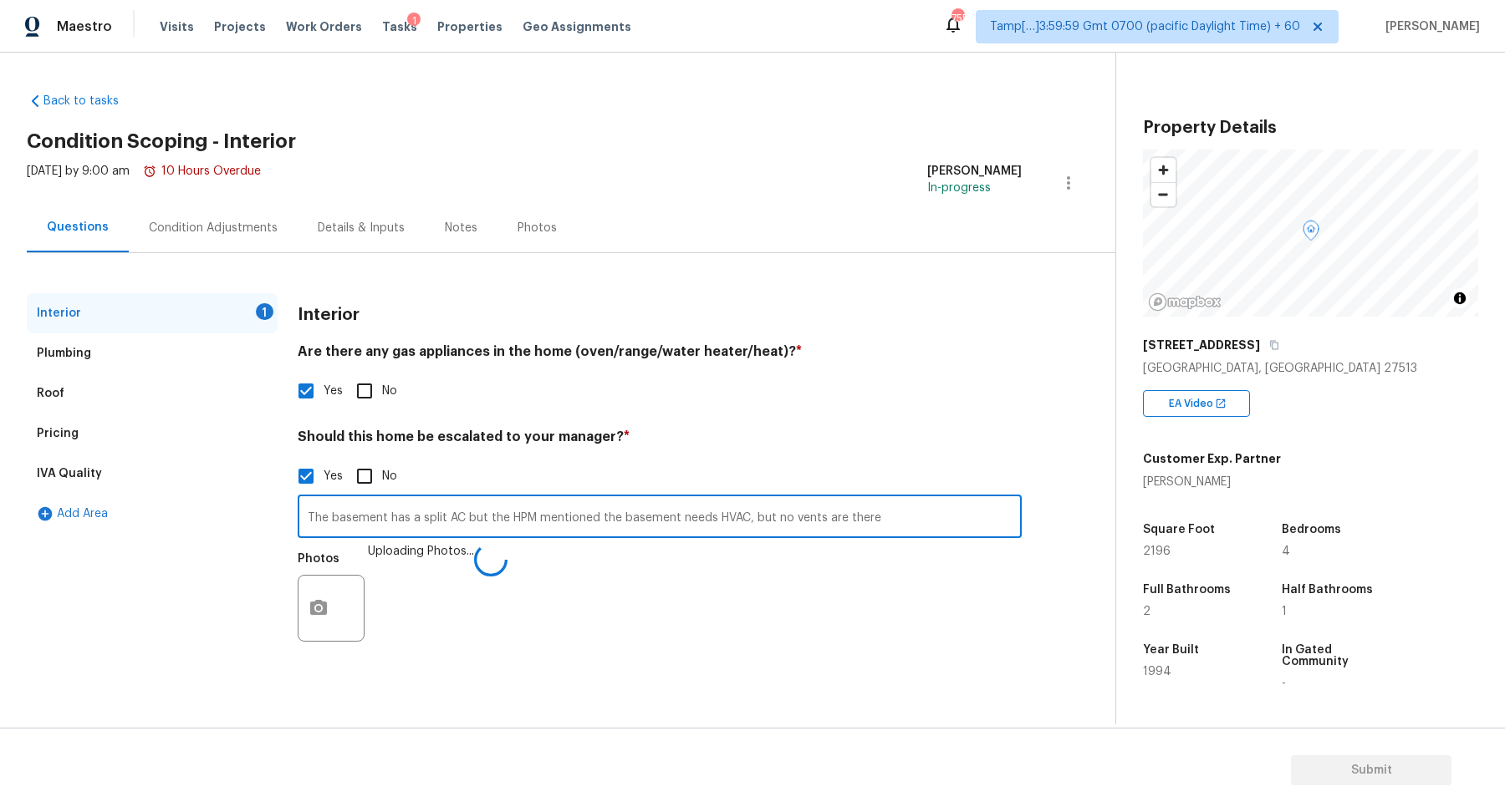
click at [876, 516] on input "The basement has a split AC but the HPM mentioned the basement needs HVAC, but …" at bounding box center [659, 518] width 724 height 39
type input "The basement has a split AC but the HPM mentioned the basement needs HVAC, but …"
click at [951, 438] on h4 "Should this home be escalated to your manager? *" at bounding box center [659, 440] width 724 height 23
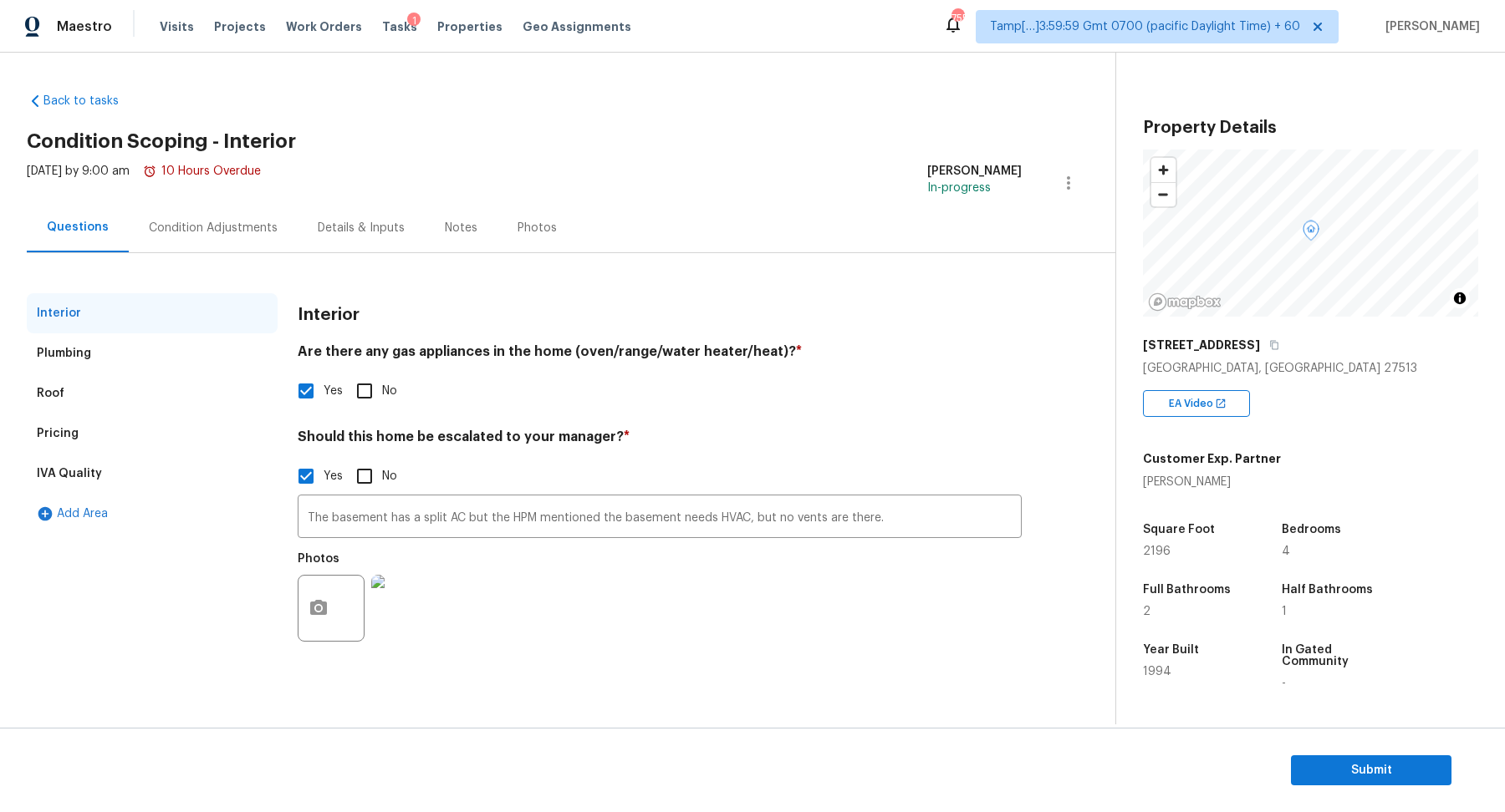
click at [1412, 796] on section "Submit" at bounding box center [752, 770] width 1505 height 85
click at [1418, 783] on button "Submit" at bounding box center [1371, 771] width 160 height 31
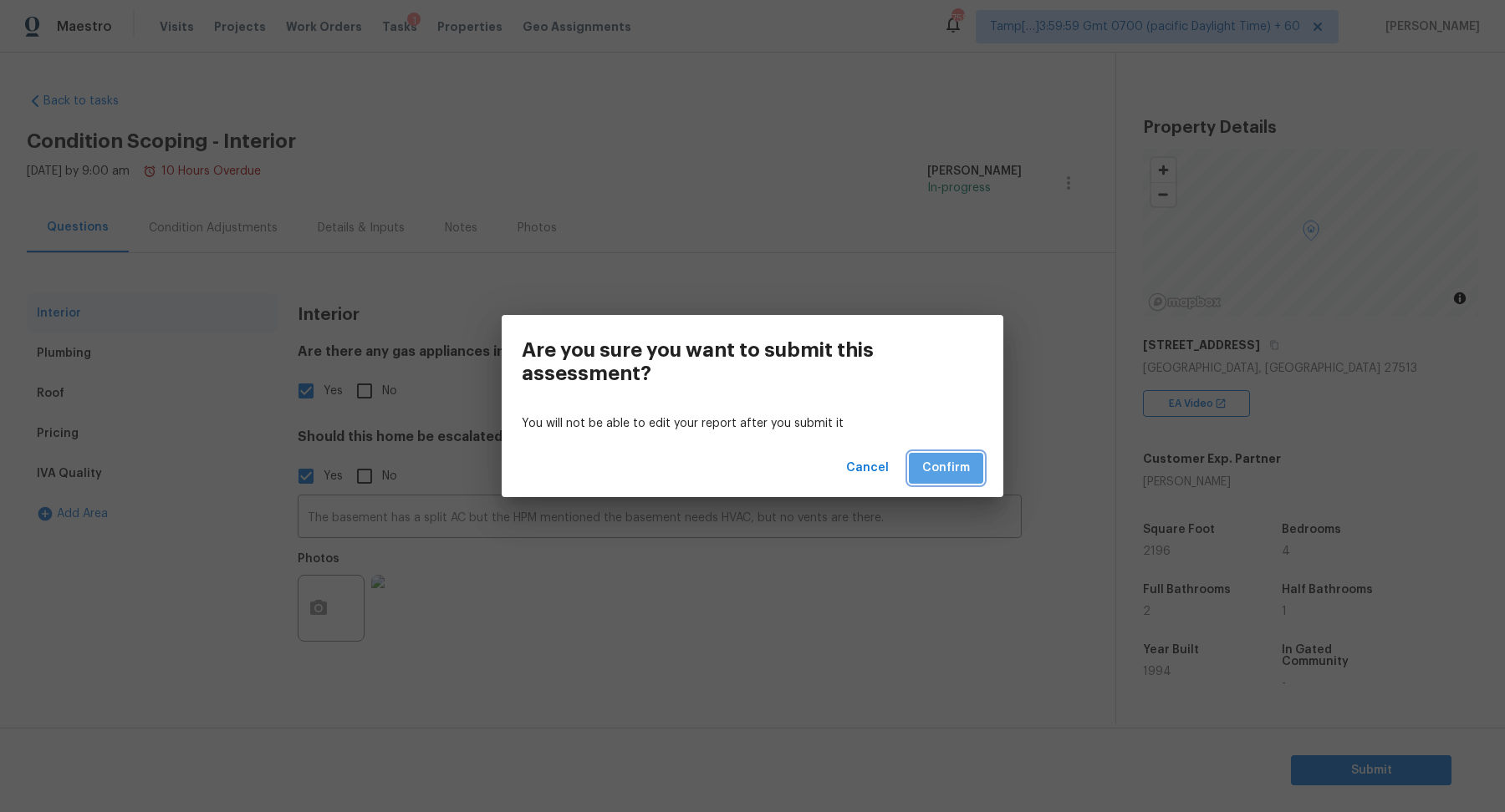
click at [953, 462] on span "Confirm" at bounding box center [946, 468] width 48 height 21
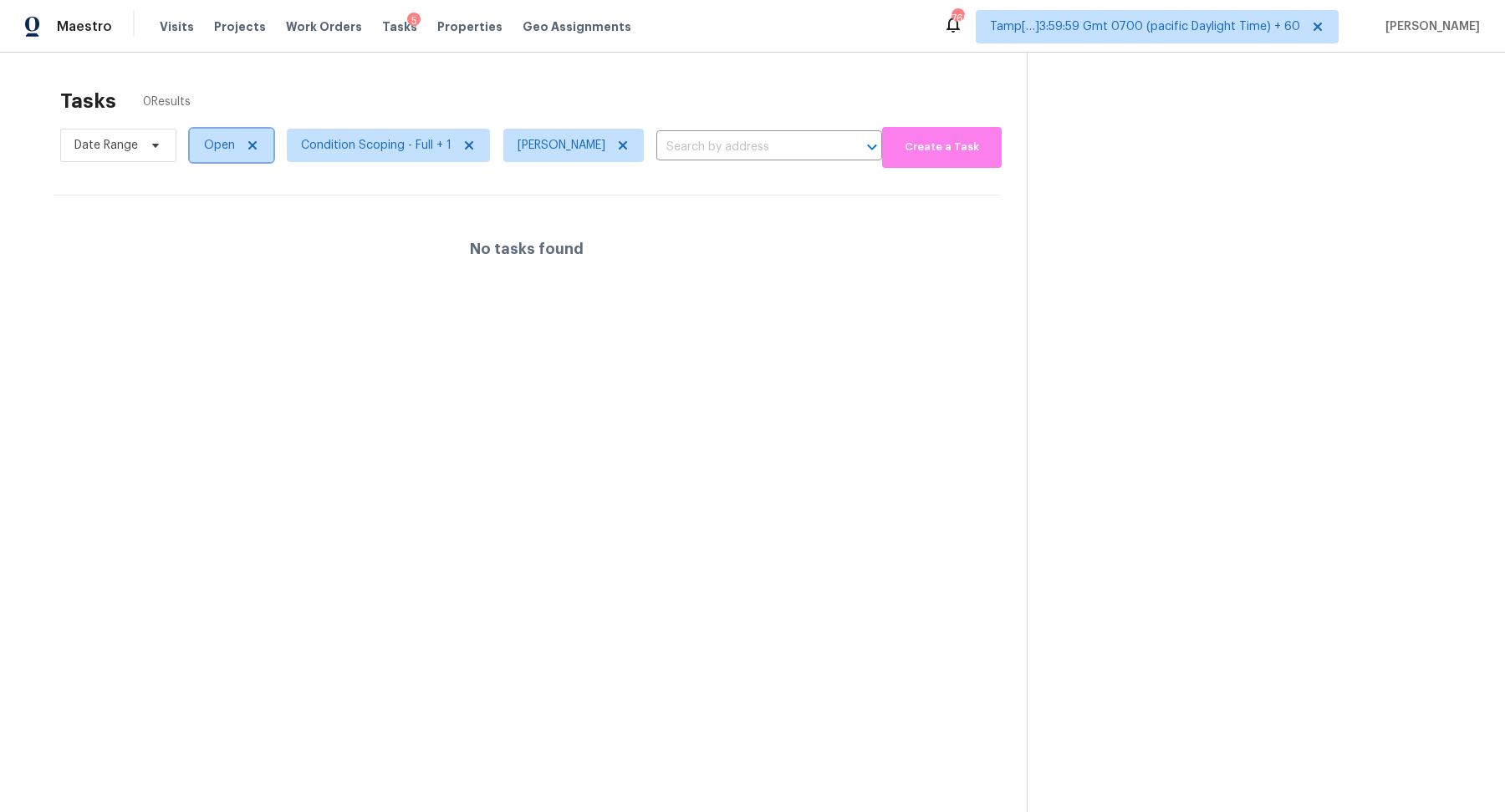
click at [205, 151] on span "Open" at bounding box center [219, 145] width 31 height 16
click at [249, 239] on label "Blocked" at bounding box center [231, 238] width 66 height 16
click at [210, 239] on input "Blocked" at bounding box center [204, 236] width 11 height 11
checkbox input "true"
